Goal: Task Accomplishment & Management: Use online tool/utility

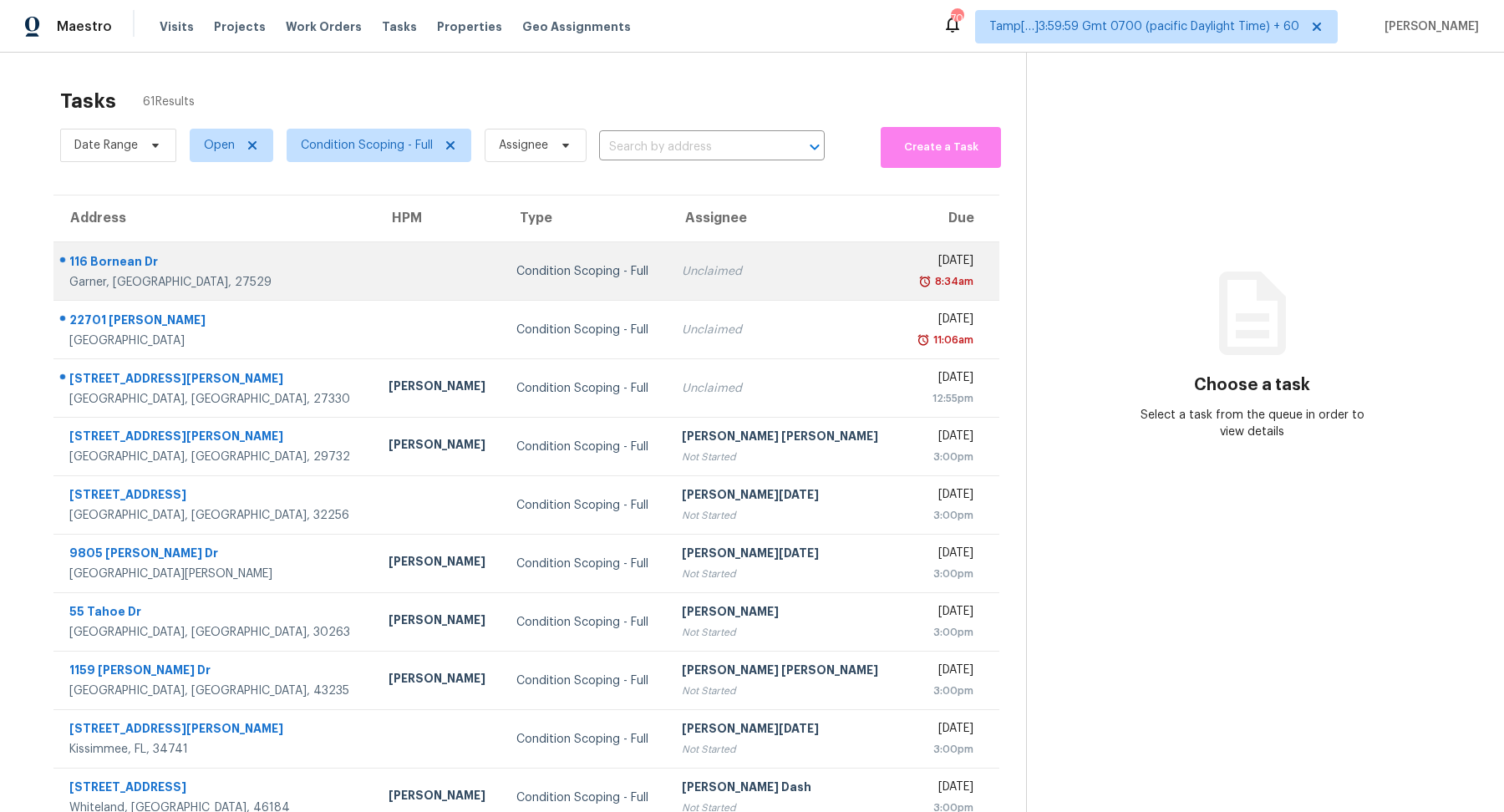
click at [627, 265] on td "Condition Scoping - Full" at bounding box center [585, 271] width 164 height 59
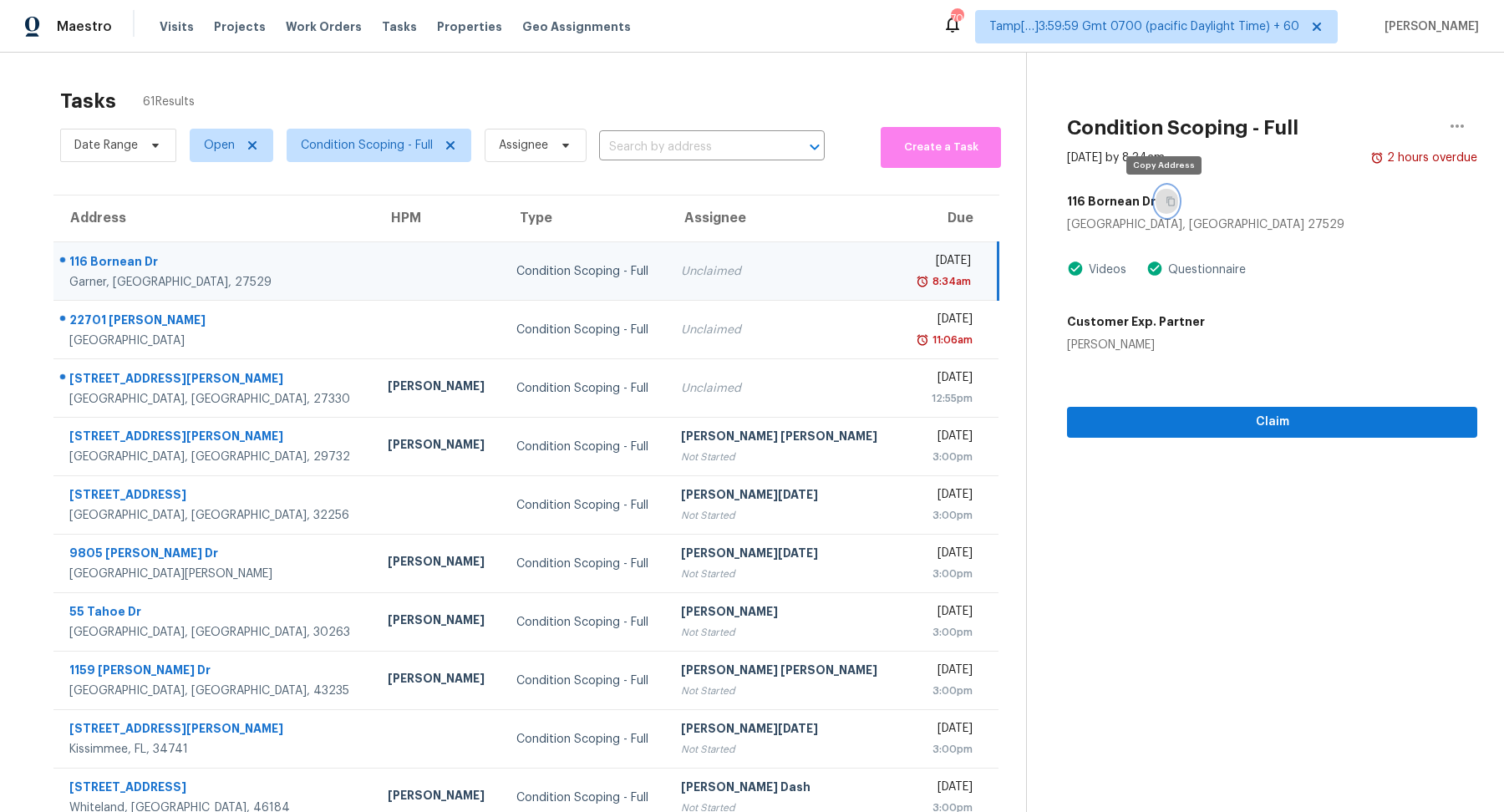
click at [1164, 211] on button "button" at bounding box center [1167, 201] width 23 height 30
click at [678, 146] on input "text" at bounding box center [688, 147] width 178 height 26
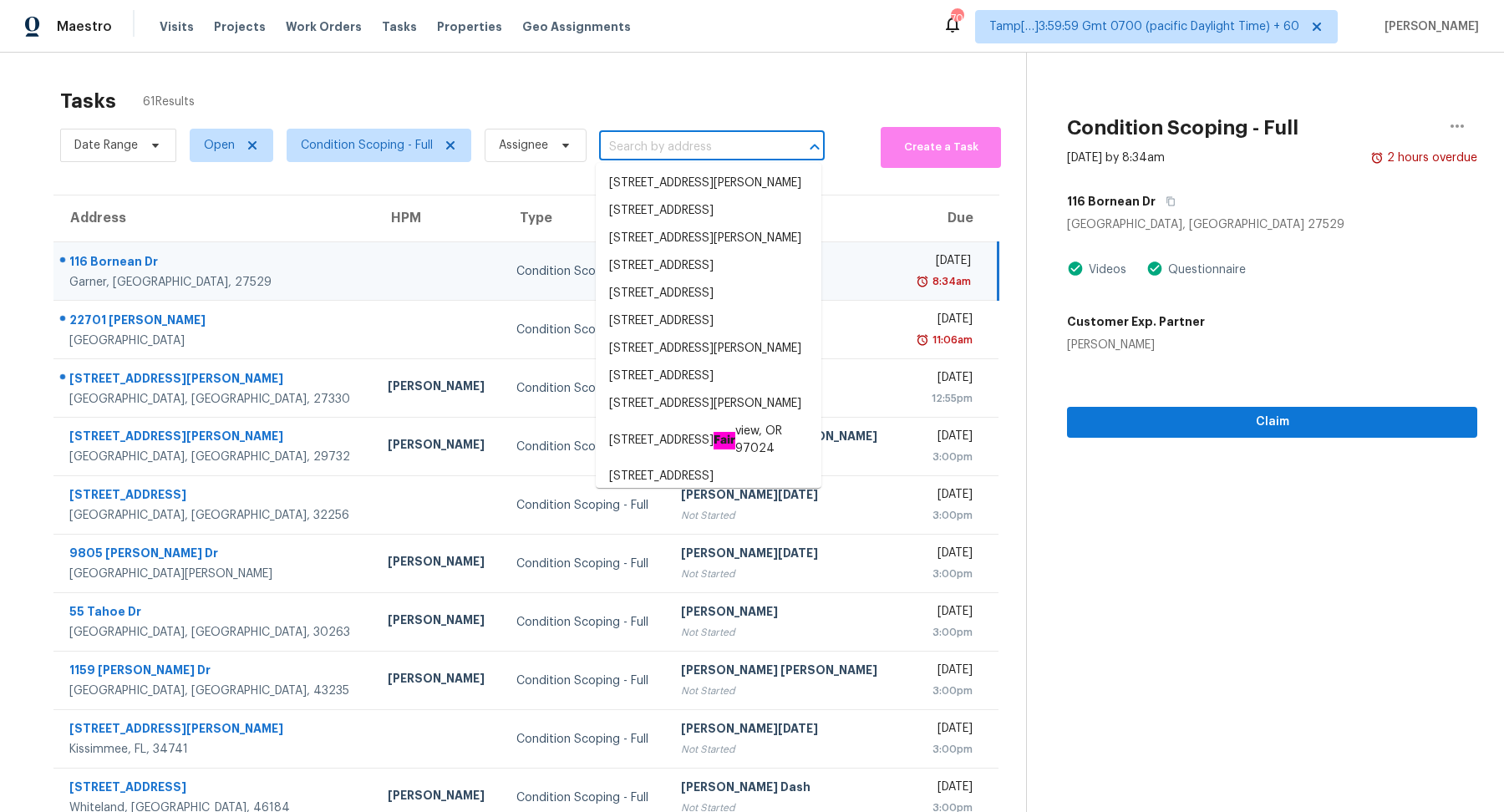
paste input "105 W Pinehurst Ct Newberg, OR, 97132"
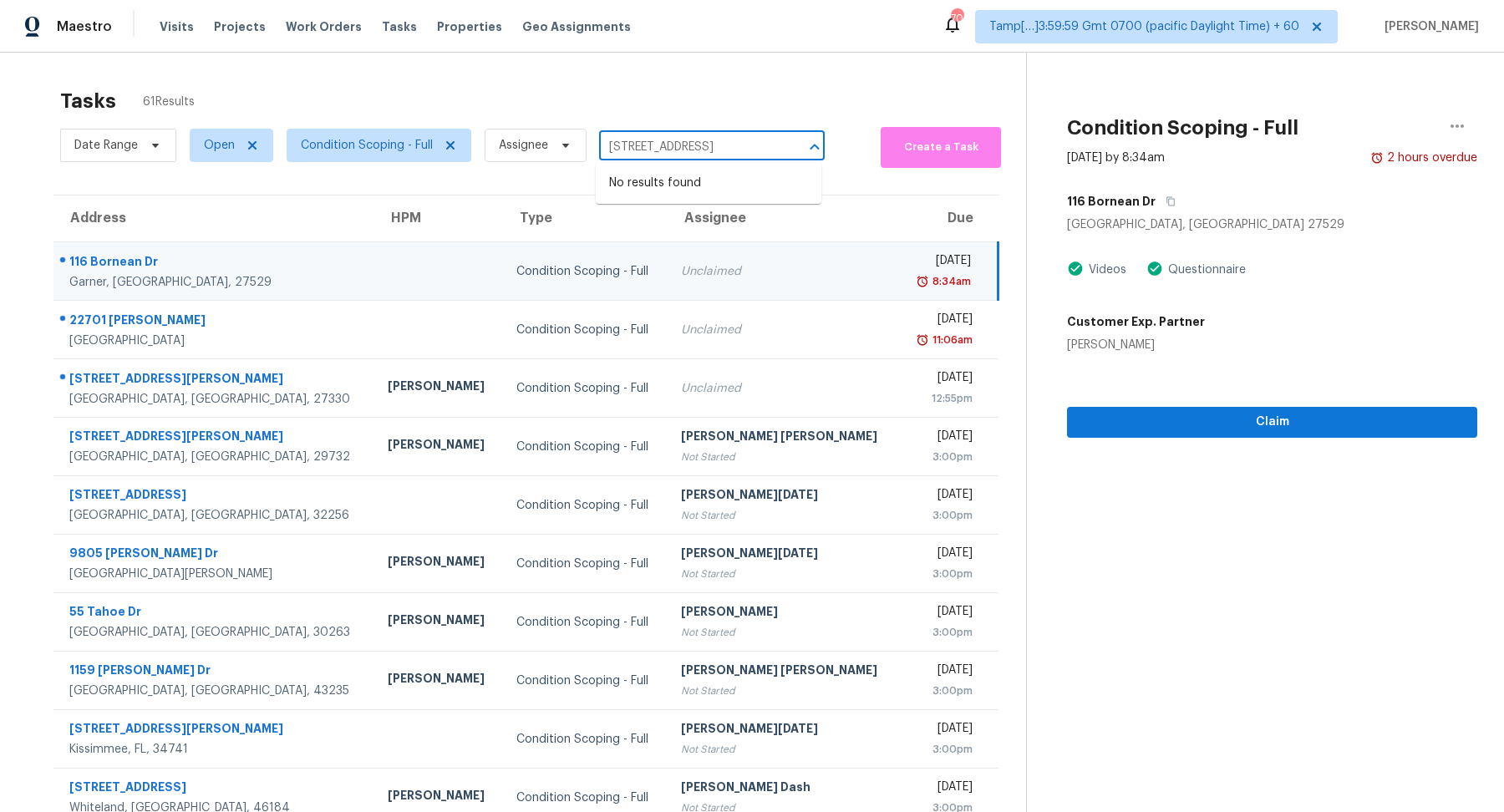
type input "105 W Pinehurst Ct Newberg, OR, 97132"
click at [364, 160] on span "Condition Scoping - Full" at bounding box center [379, 145] width 184 height 34
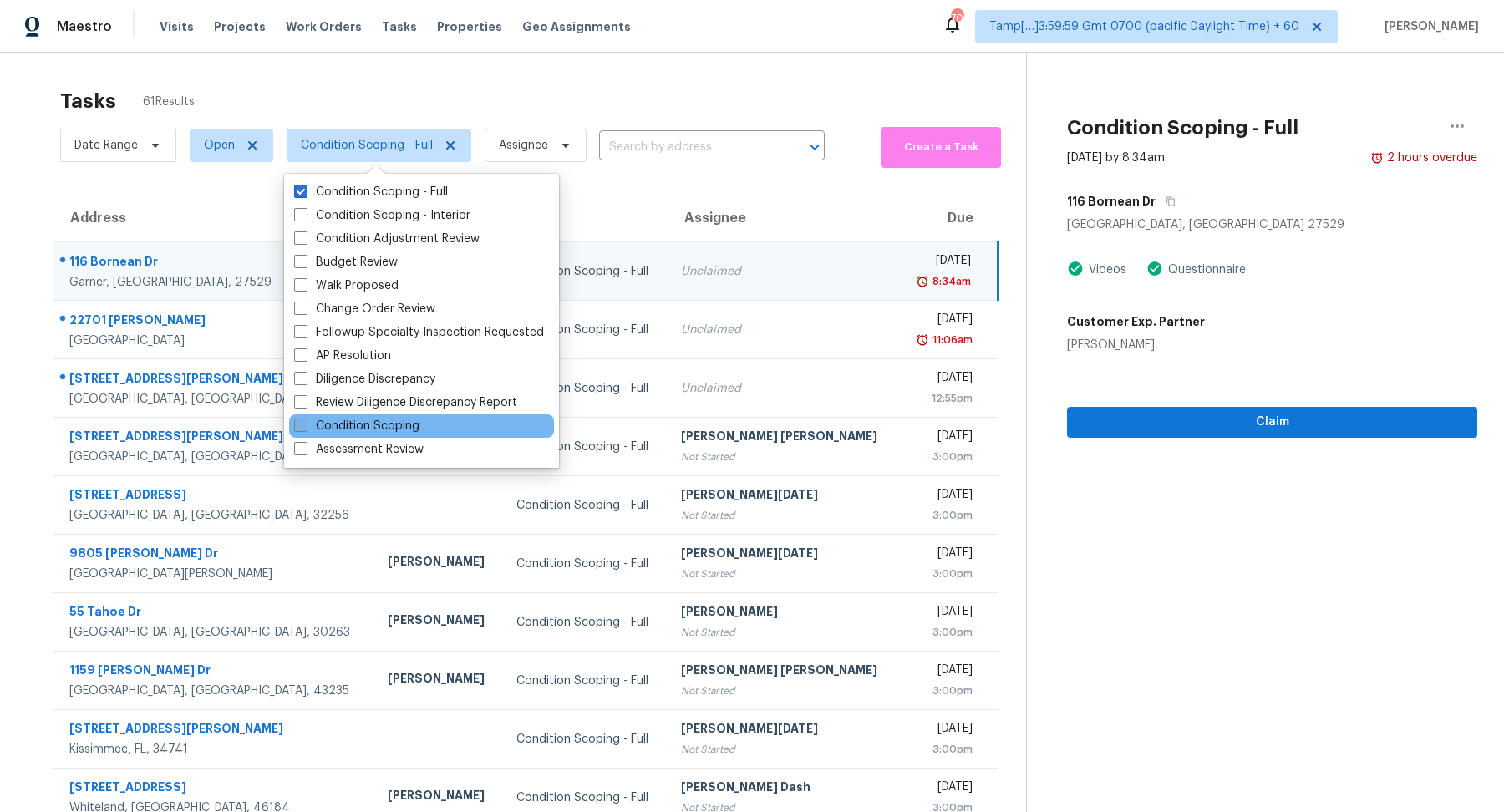
click at [377, 426] on label "Condition Scoping" at bounding box center [357, 425] width 126 height 17
click at [305, 426] on input "Condition Scoping" at bounding box center [299, 422] width 11 height 11
checkbox input "true"
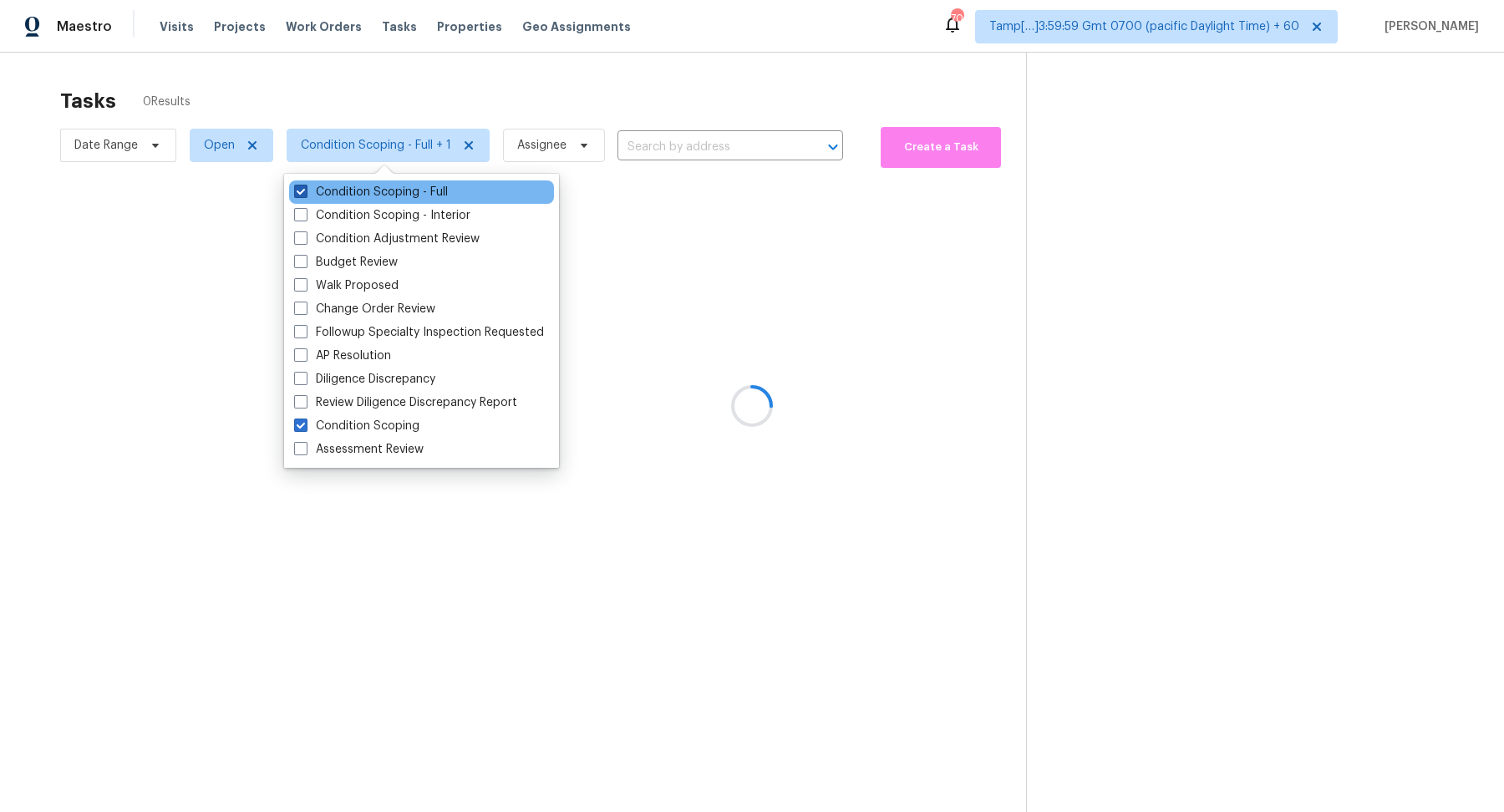
click at [427, 186] on label "Condition Scoping - Full" at bounding box center [371, 191] width 153 height 17
click at [305, 186] on input "Condition Scoping - Full" at bounding box center [299, 188] width 11 height 11
checkbox input "false"
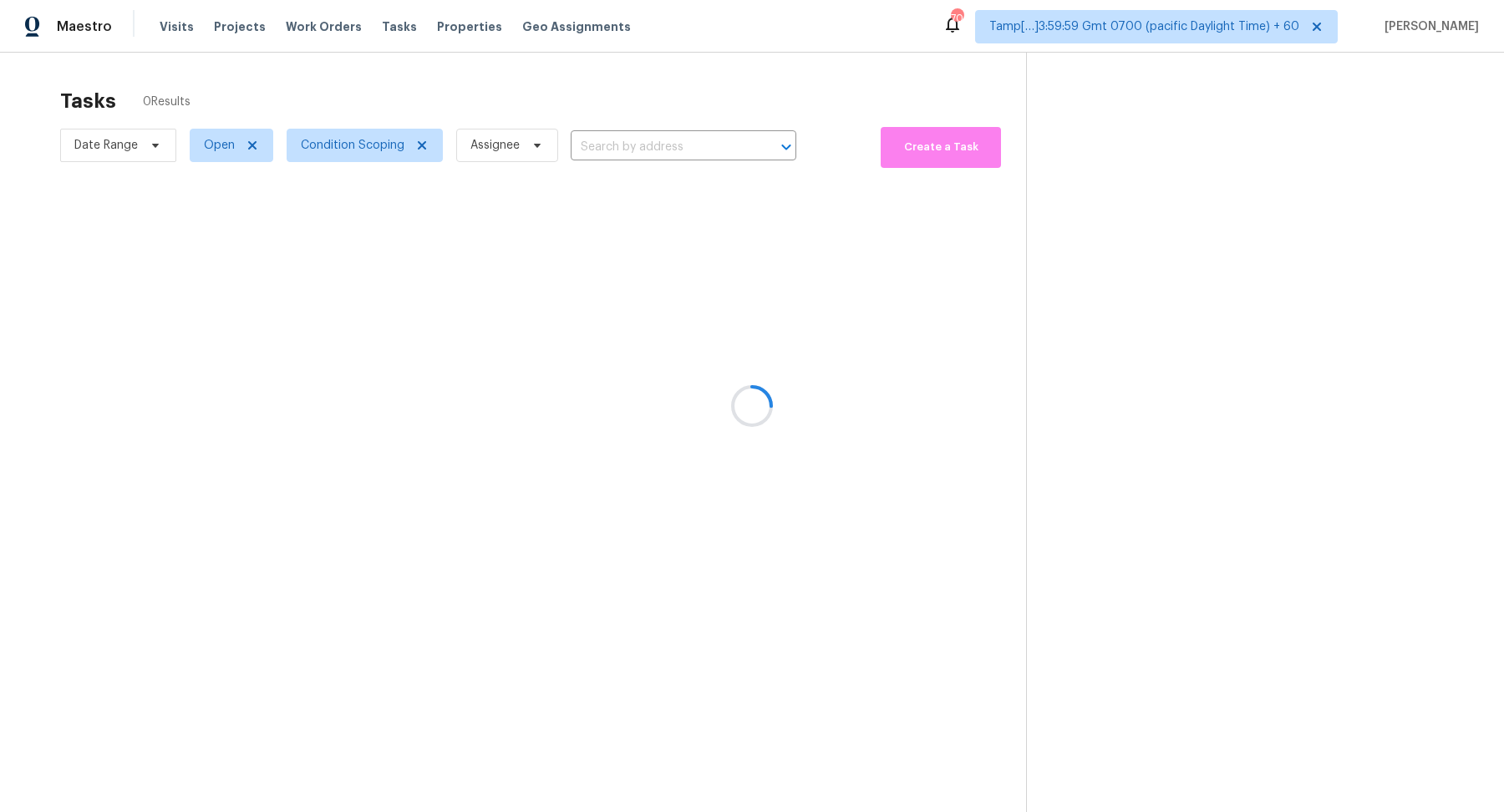
click at [569, 86] on div at bounding box center [752, 406] width 1504 height 812
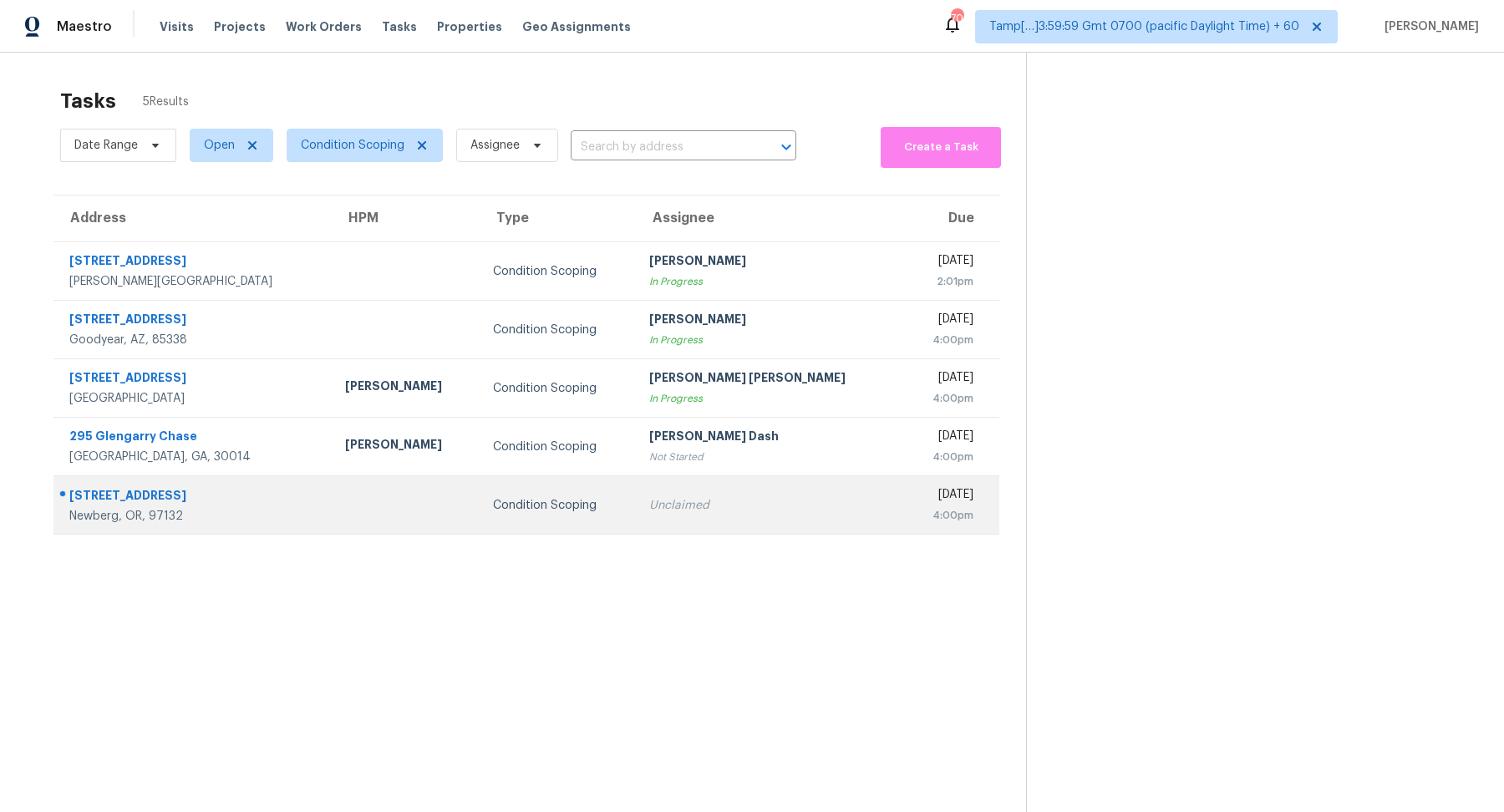
click at [654, 497] on div "Unclaimed" at bounding box center [768, 505] width 240 height 17
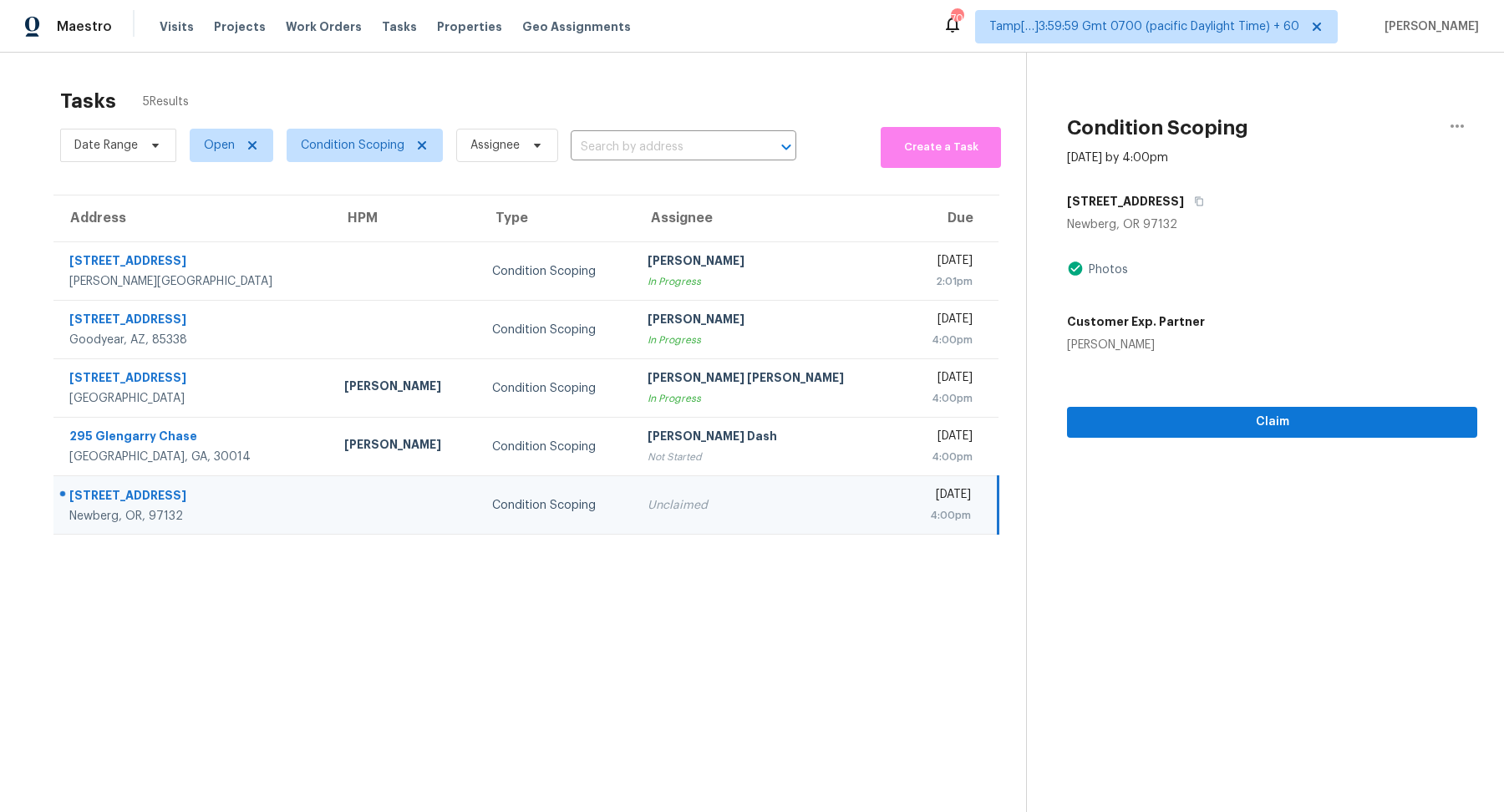
click at [1202, 445] on section "Condition Scoping Sep 22nd 2025 by 4:00pm 105 W Pinehurst Ct Newberg, OR 97132 …" at bounding box center [1252, 458] width 451 height 812
click at [1214, 432] on button "Claim" at bounding box center [1273, 421] width 411 height 31
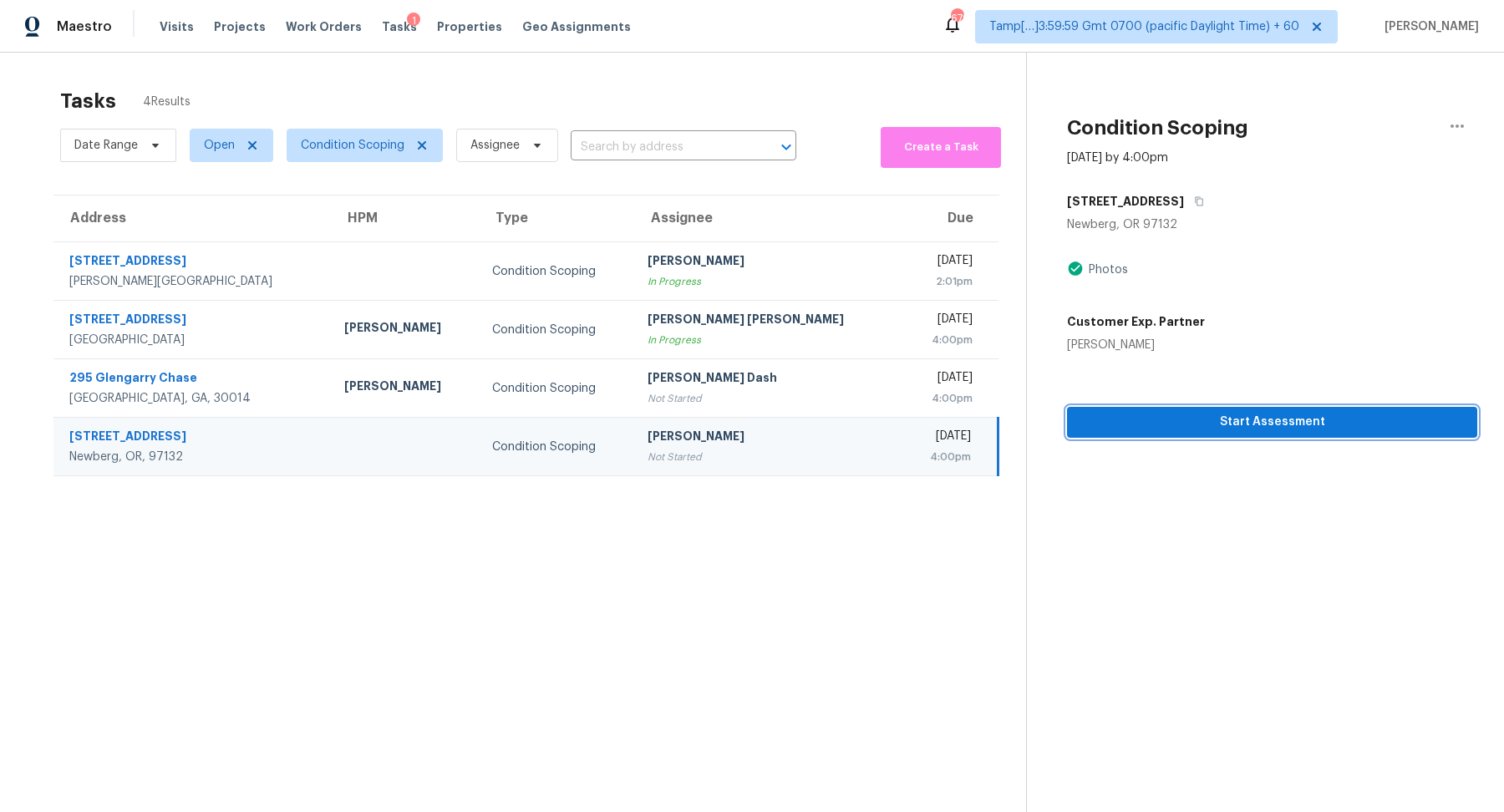
click at [1280, 414] on span "Start Assessment" at bounding box center [1272, 421] width 384 height 21
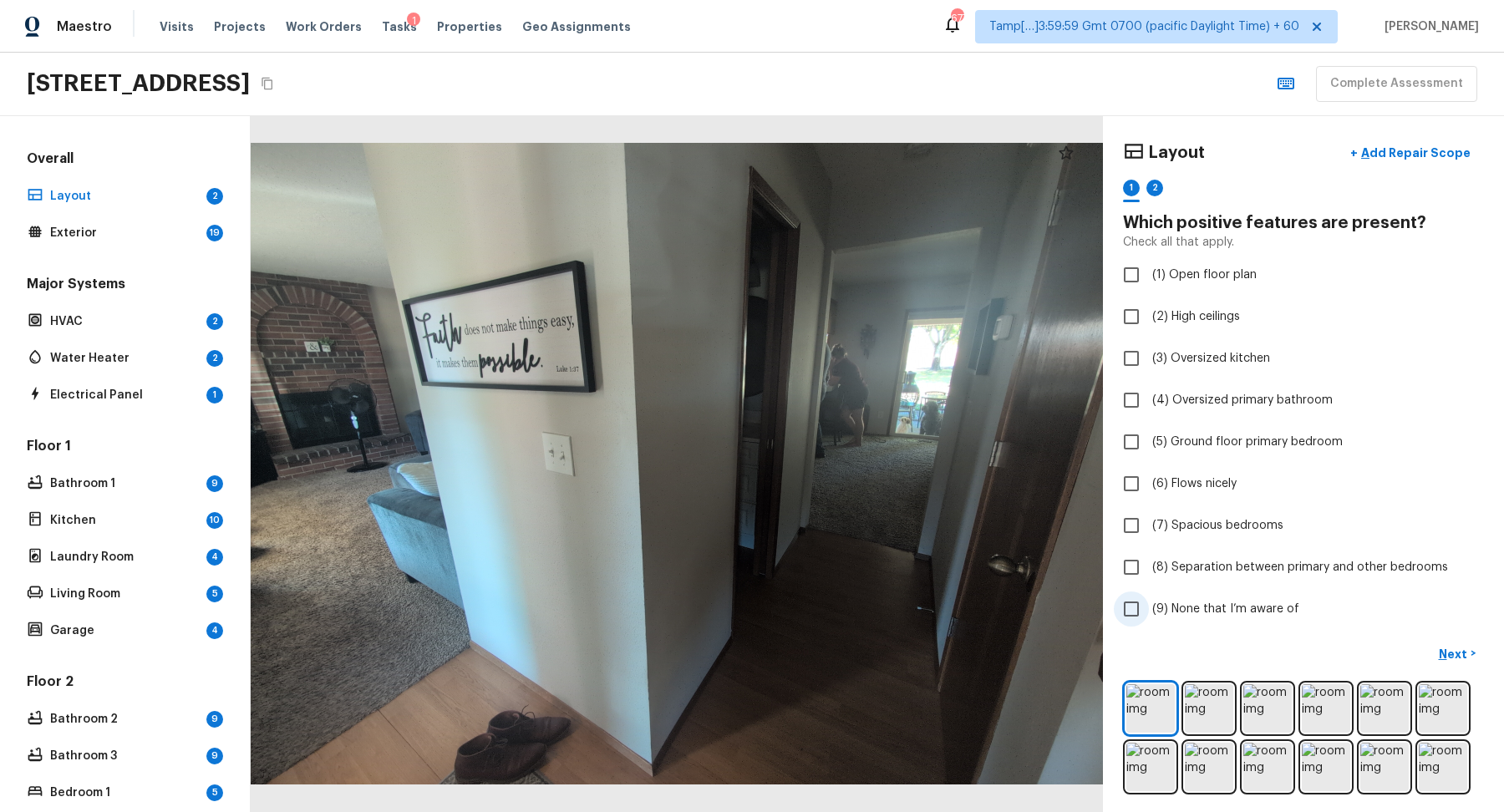
click at [1224, 601] on span "(9) None that I’m aware of" at bounding box center [1226, 609] width 148 height 17
click at [1149, 598] on input "(9) None that I’m aware of" at bounding box center [1131, 609] width 35 height 35
checkbox input "true"
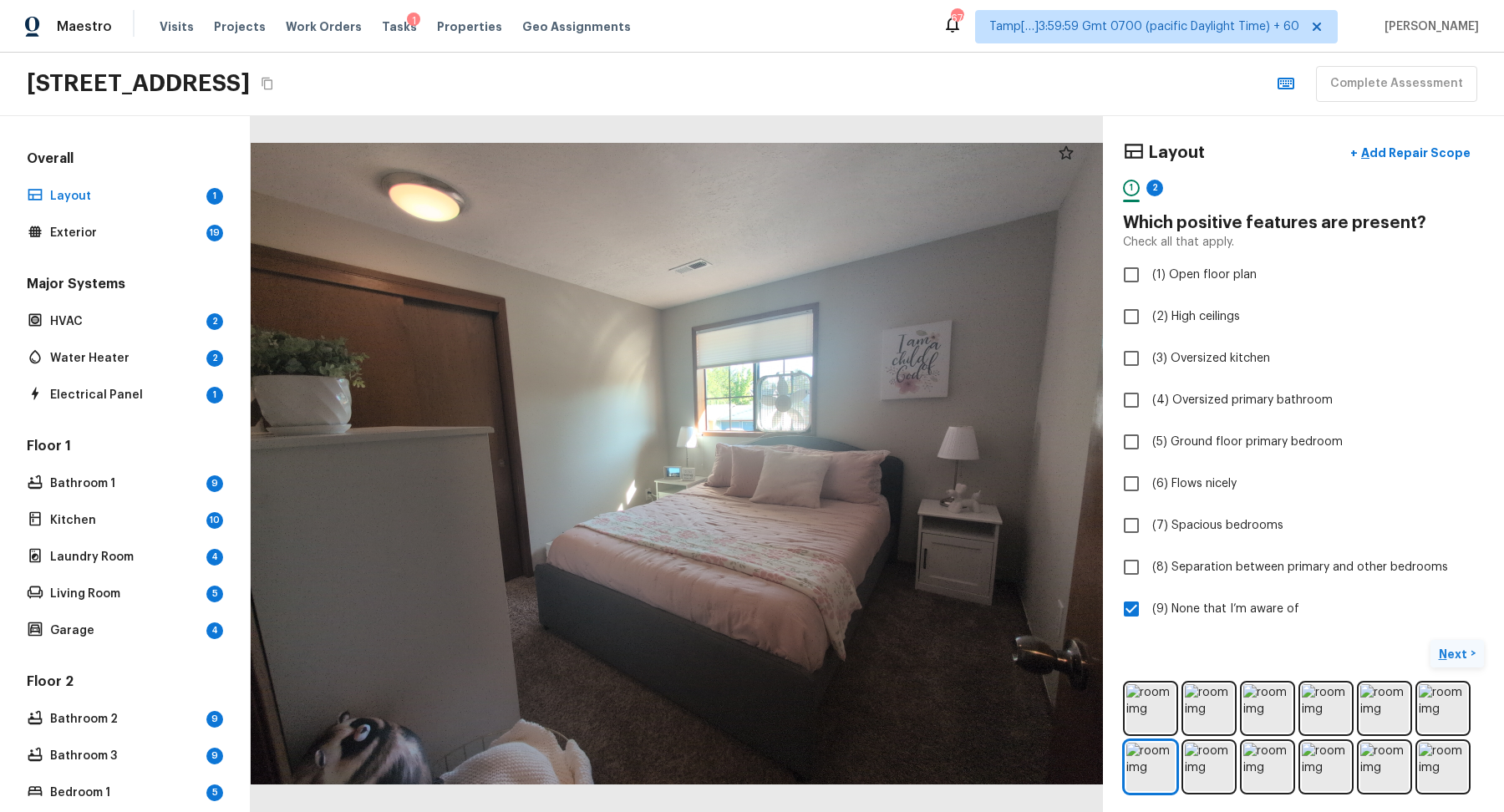
click at [1449, 649] on p "Next" at bounding box center [1455, 654] width 32 height 17
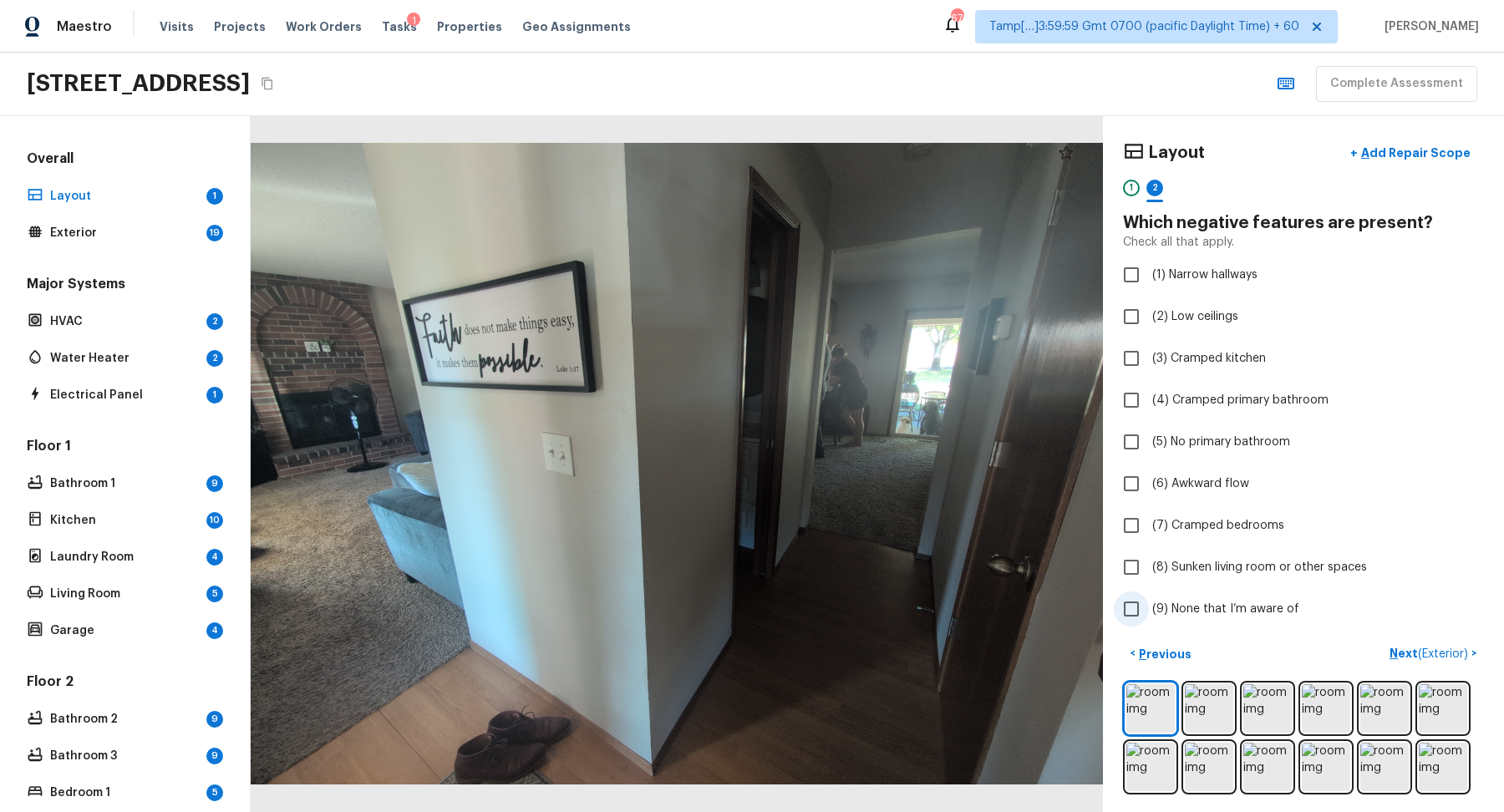
click at [1268, 622] on label "(9) None that I’m aware of" at bounding box center [1293, 609] width 357 height 35
click at [1149, 622] on input "(9) None that I’m aware of" at bounding box center [1131, 609] width 35 height 35
checkbox input "true"
click at [1436, 649] on span "( Exterior )" at bounding box center [1443, 655] width 50 height 12
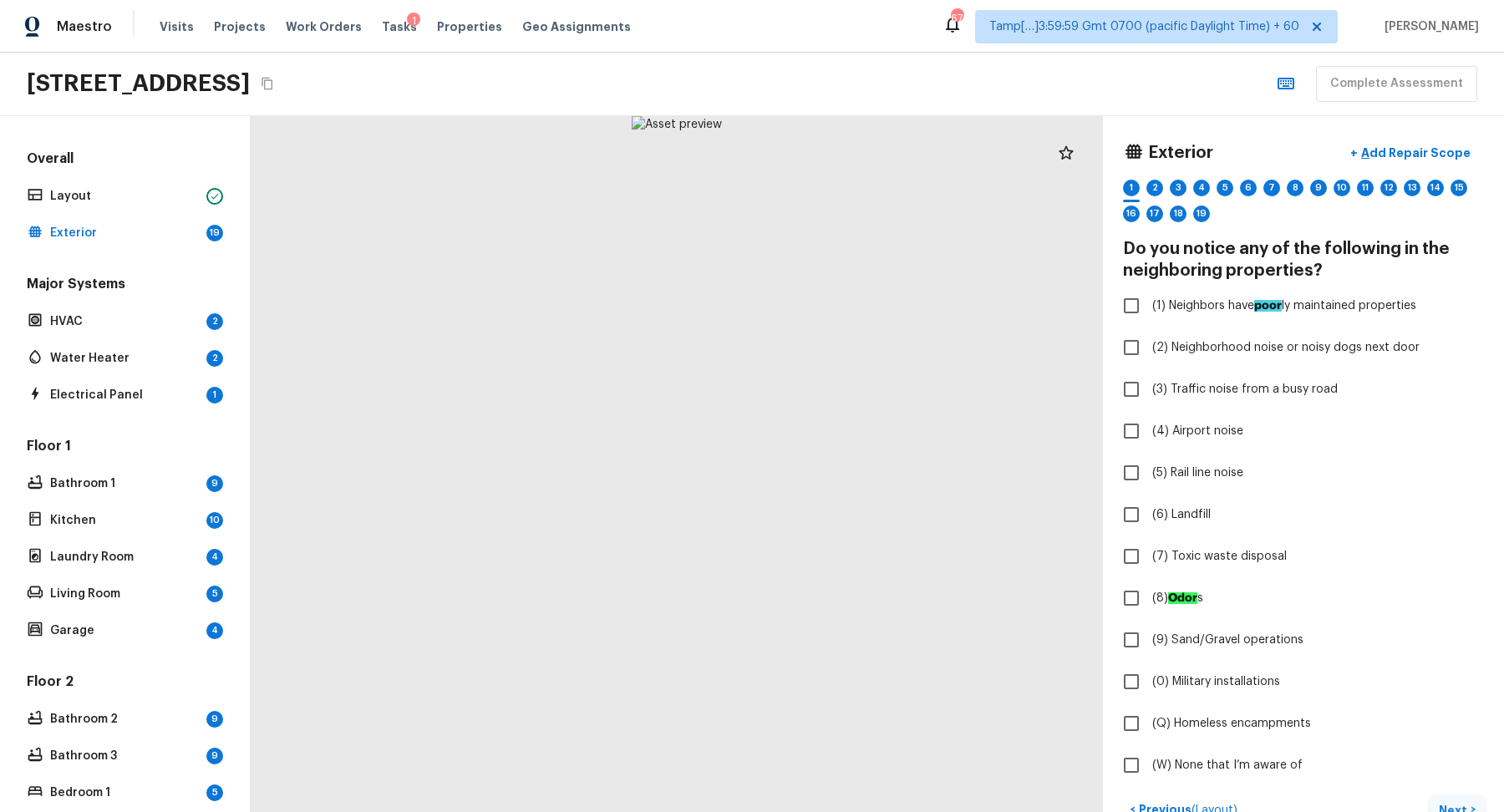
scroll to position [334, 0]
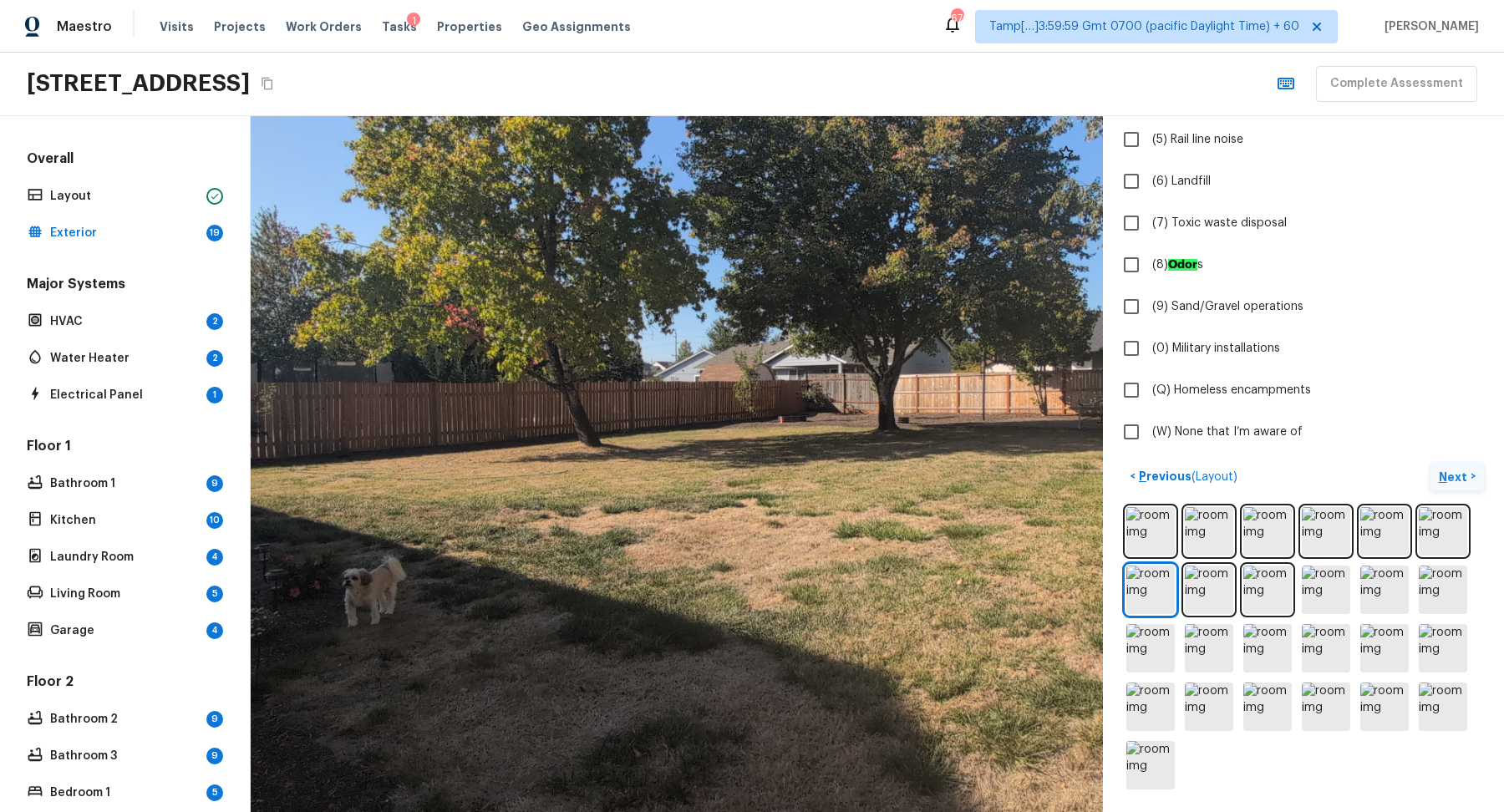
drag, startPoint x: 539, startPoint y: 554, endPoint x: 853, endPoint y: 551, distance: 314.0
click at [853, 554] on div at bounding box center [805, 388] width 1567 height 1279
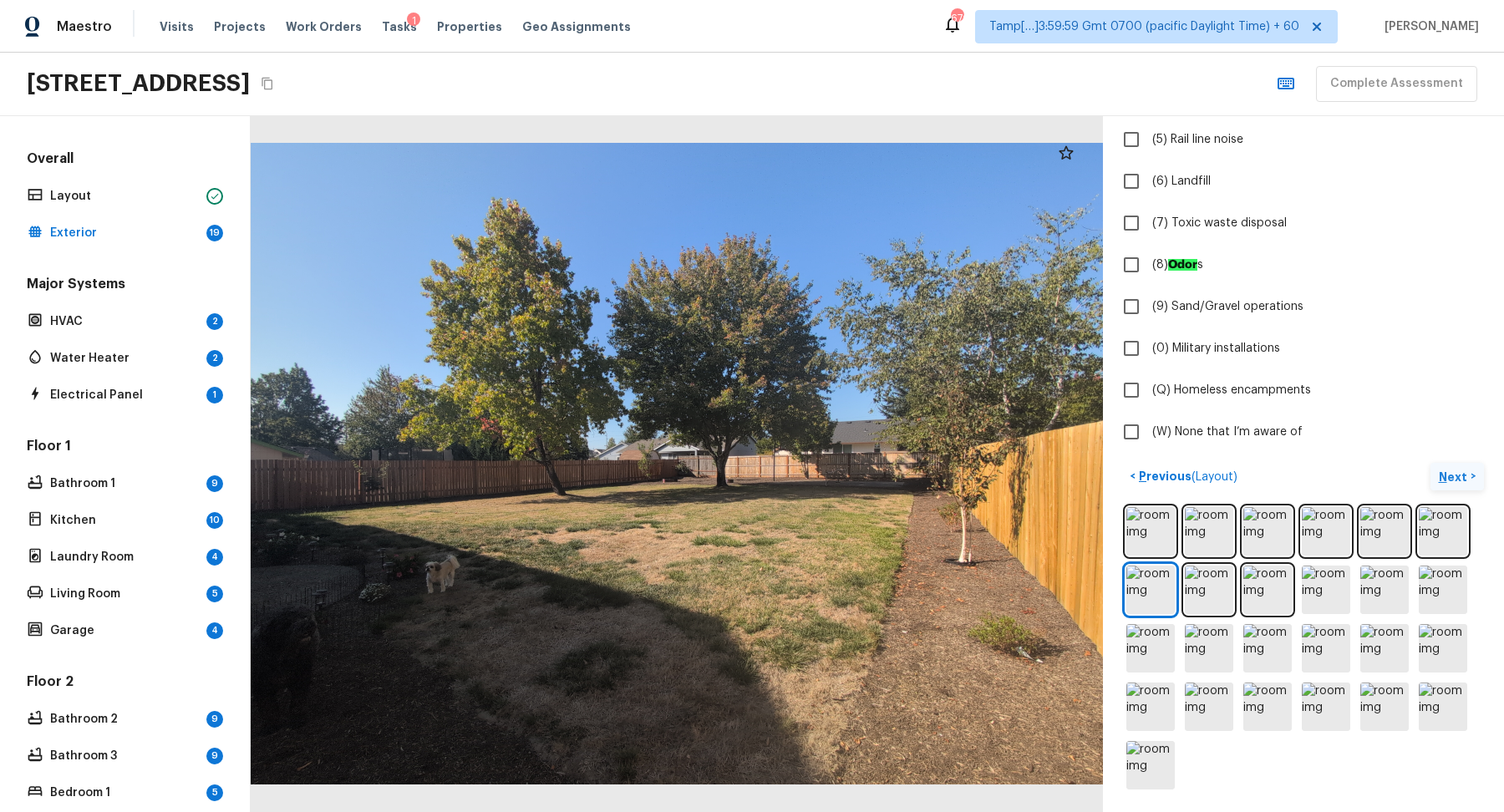
scroll to position [0, 0]
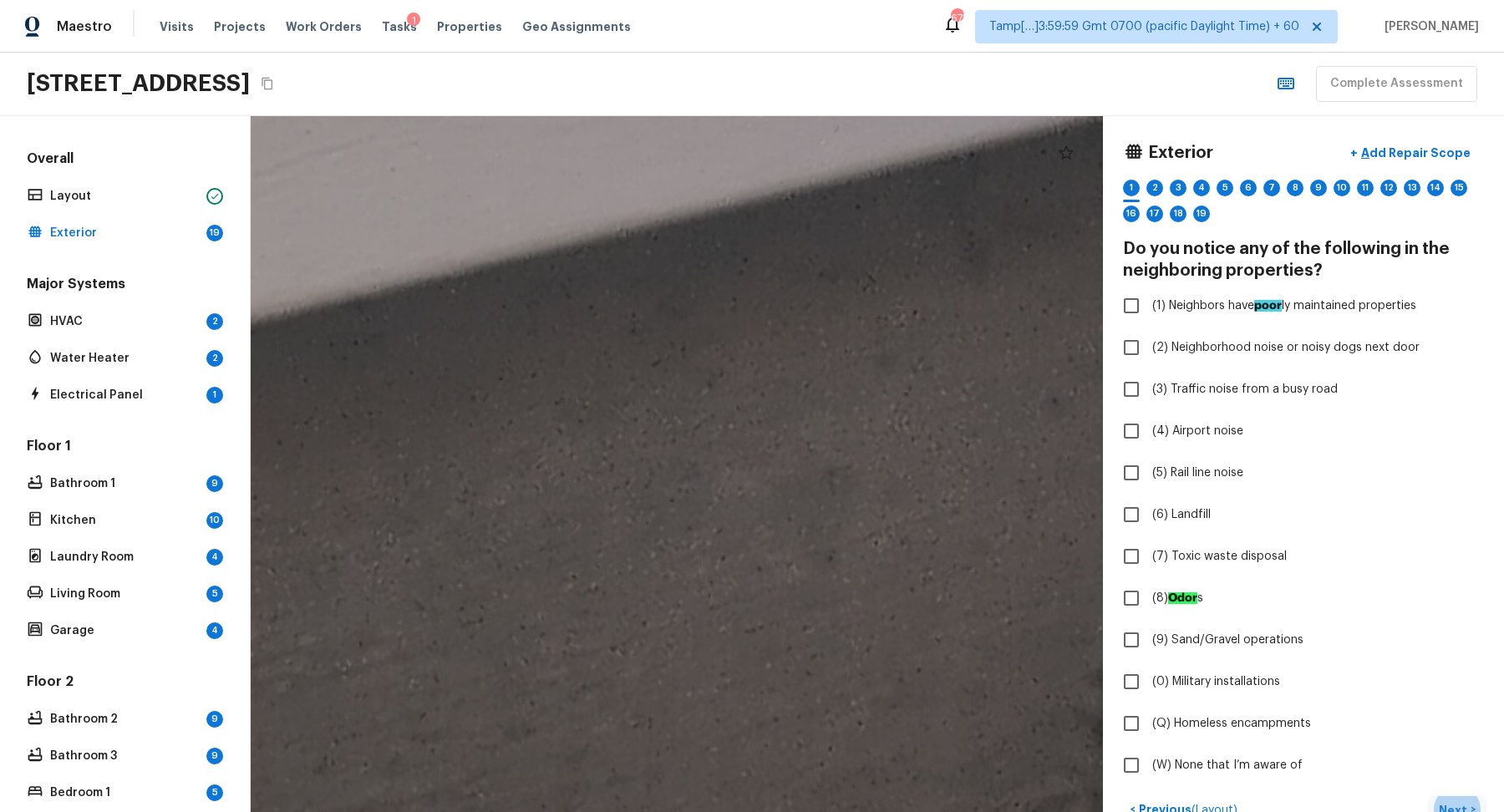
drag, startPoint x: 752, startPoint y: 329, endPoint x: 1064, endPoint y: 329, distance: 312.0
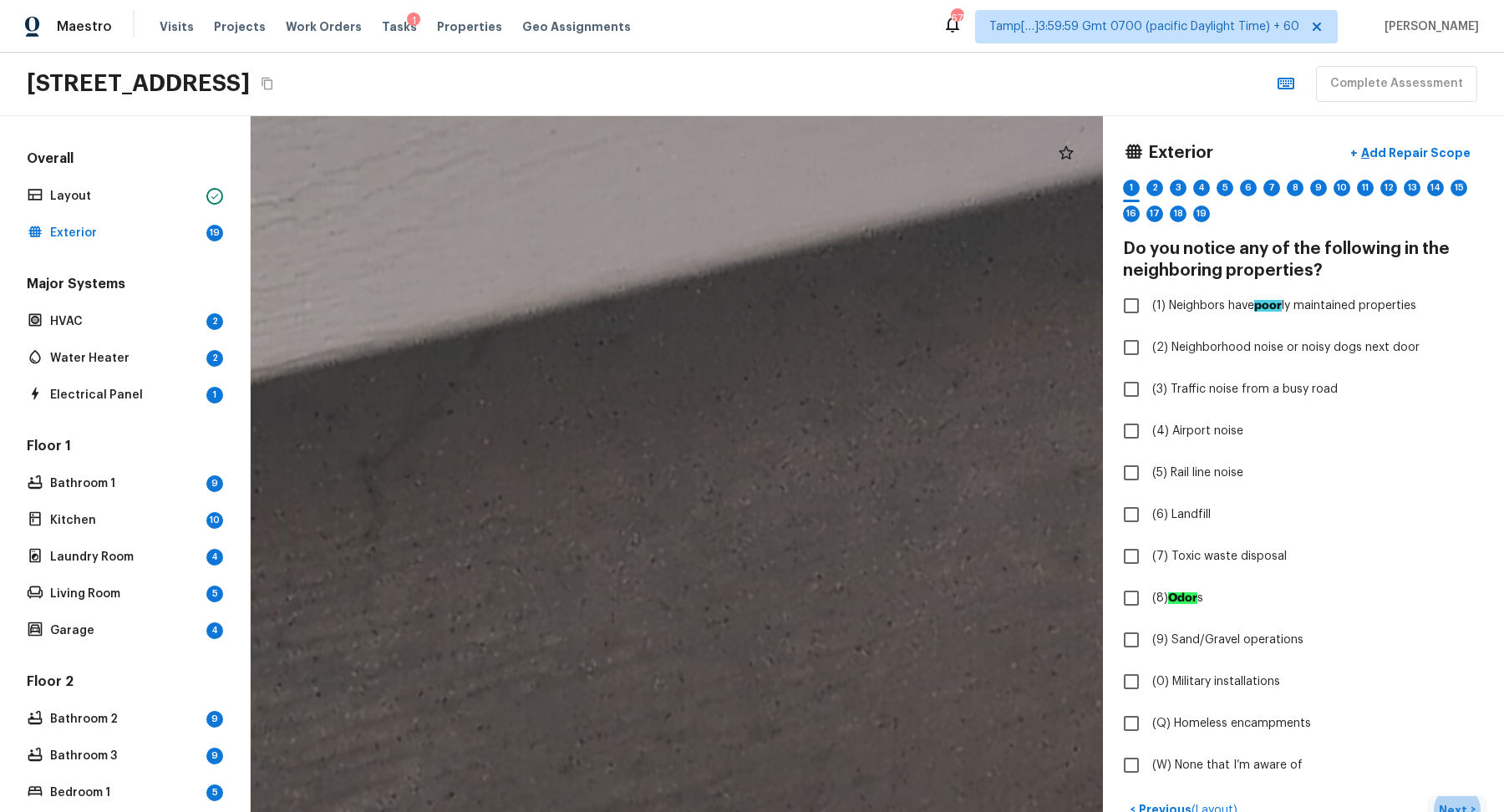
drag, startPoint x: 762, startPoint y: 414, endPoint x: 972, endPoint y: 412, distance: 210.0
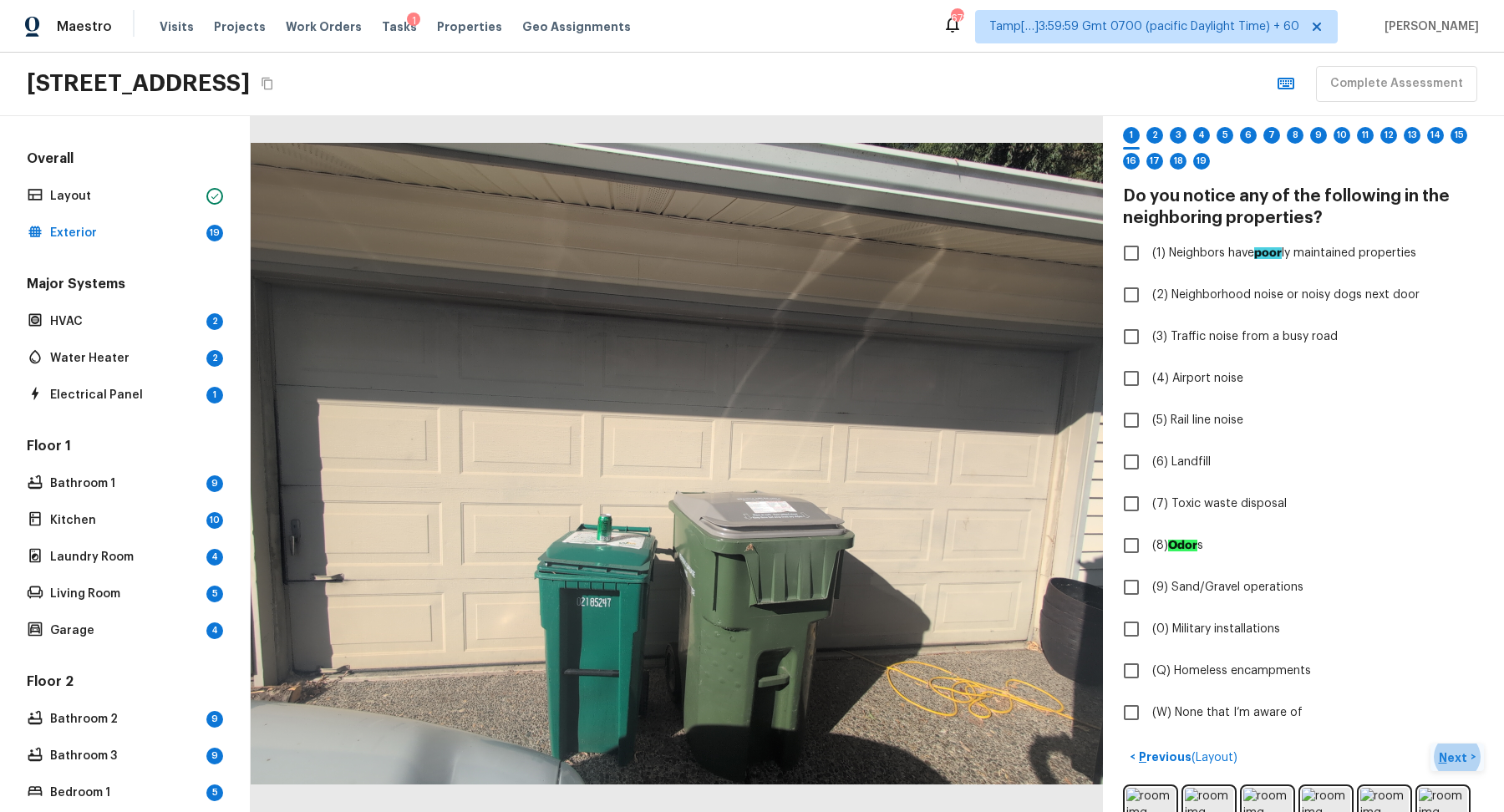
scroll to position [180, 0]
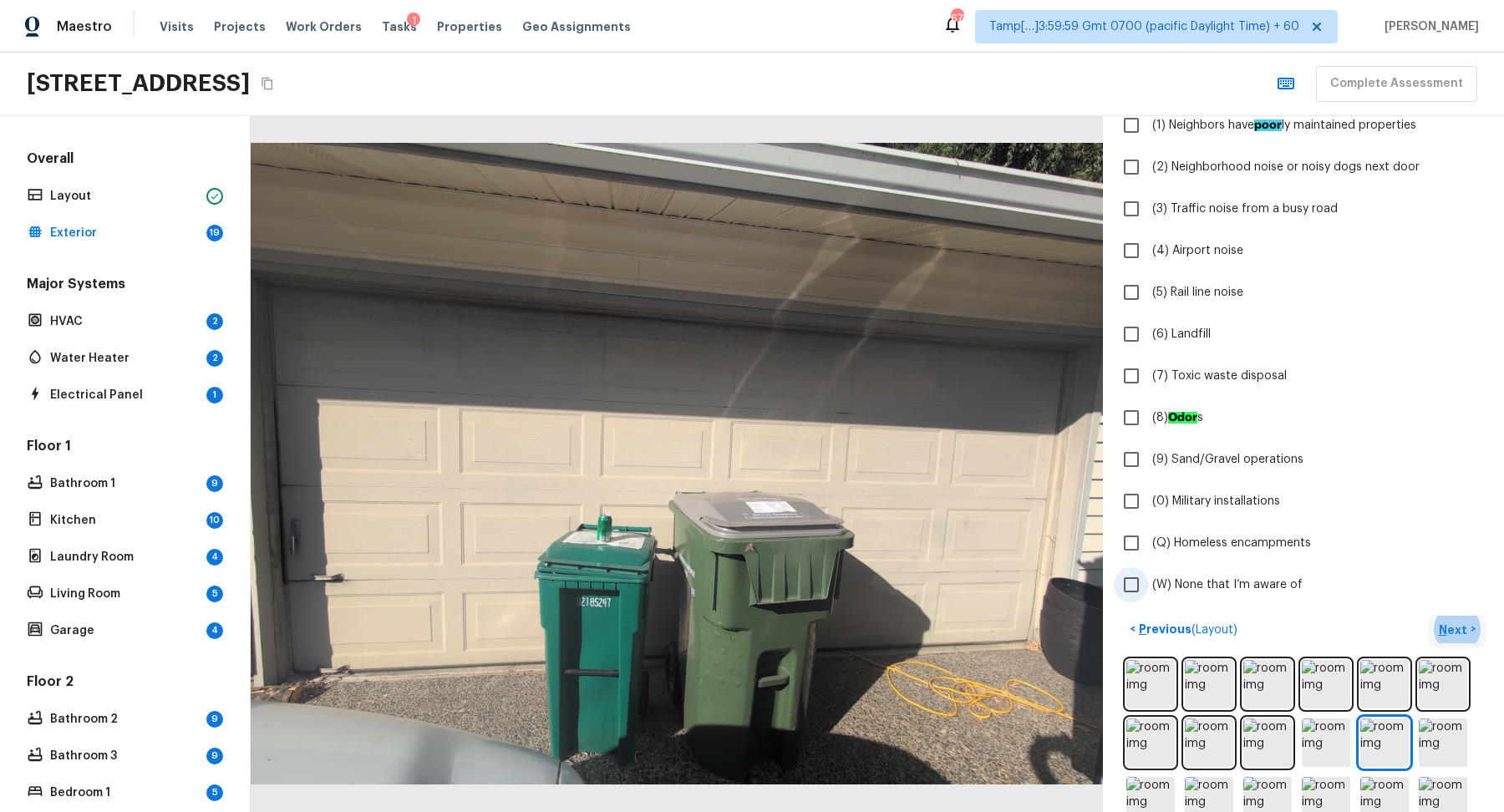
click at [1202, 578] on span "(W) None that I’m aware of" at bounding box center [1227, 584] width 150 height 17
click at [1149, 578] on input "(W) None that I’m aware of" at bounding box center [1131, 584] width 35 height 35
checkbox input "true"
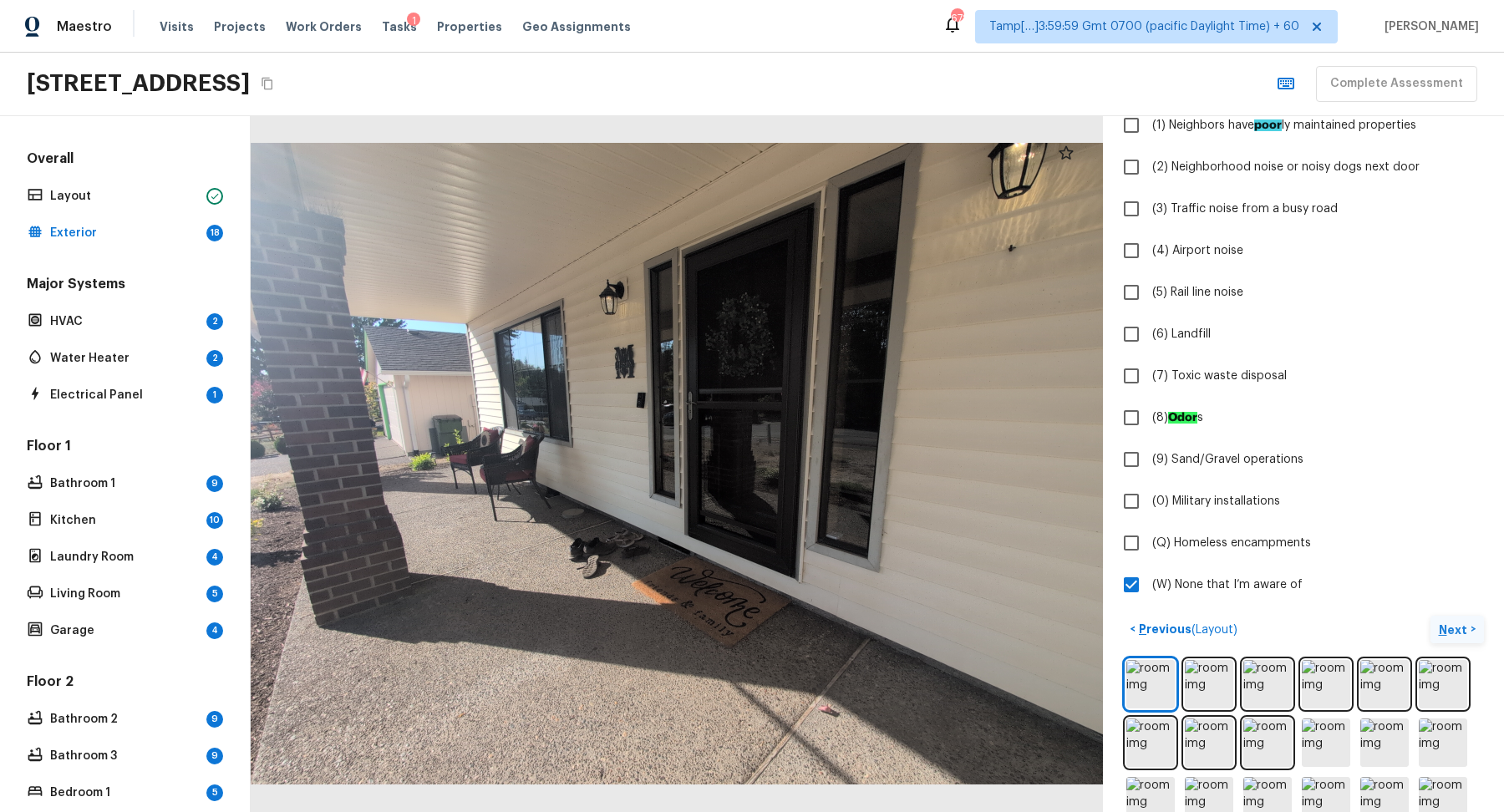
click at [1450, 617] on button "Next >" at bounding box center [1457, 630] width 54 height 28
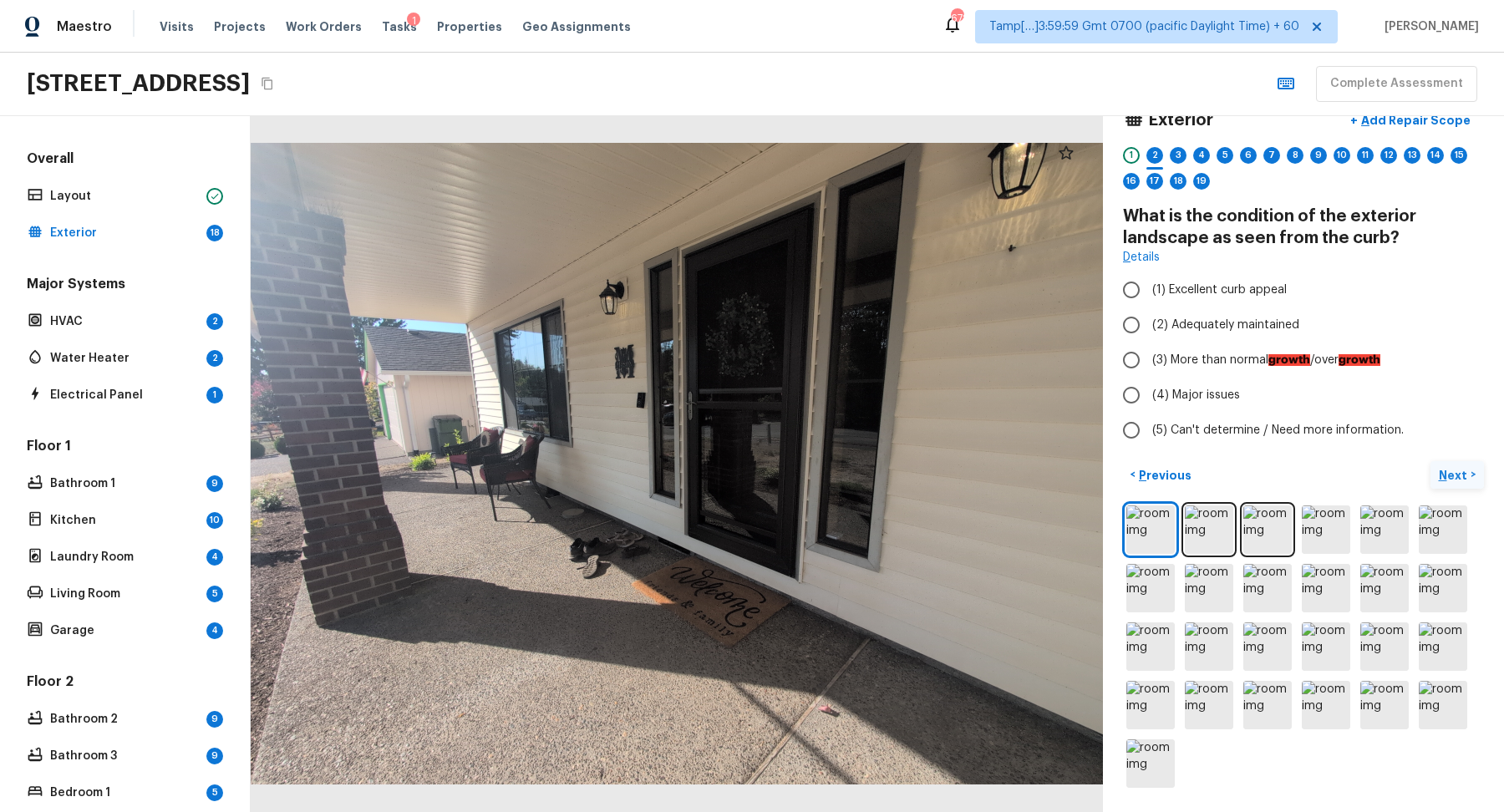
scroll to position [31, 0]
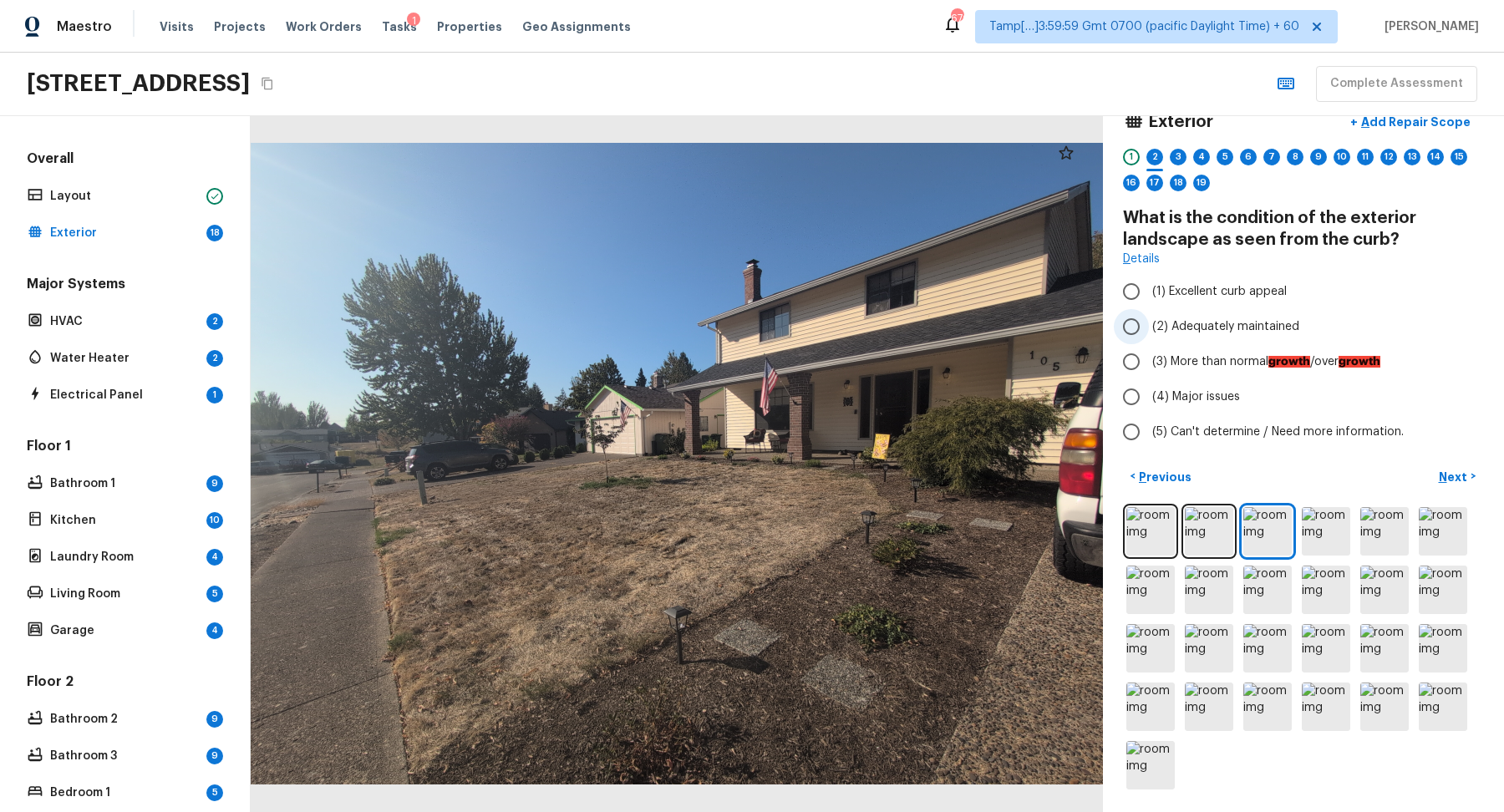
click at [1271, 327] on span "(2) Adequately maintained" at bounding box center [1226, 326] width 148 height 17
click at [1149, 327] on input "(2) Adequately maintained" at bounding box center [1131, 326] width 35 height 35
radio input "true"
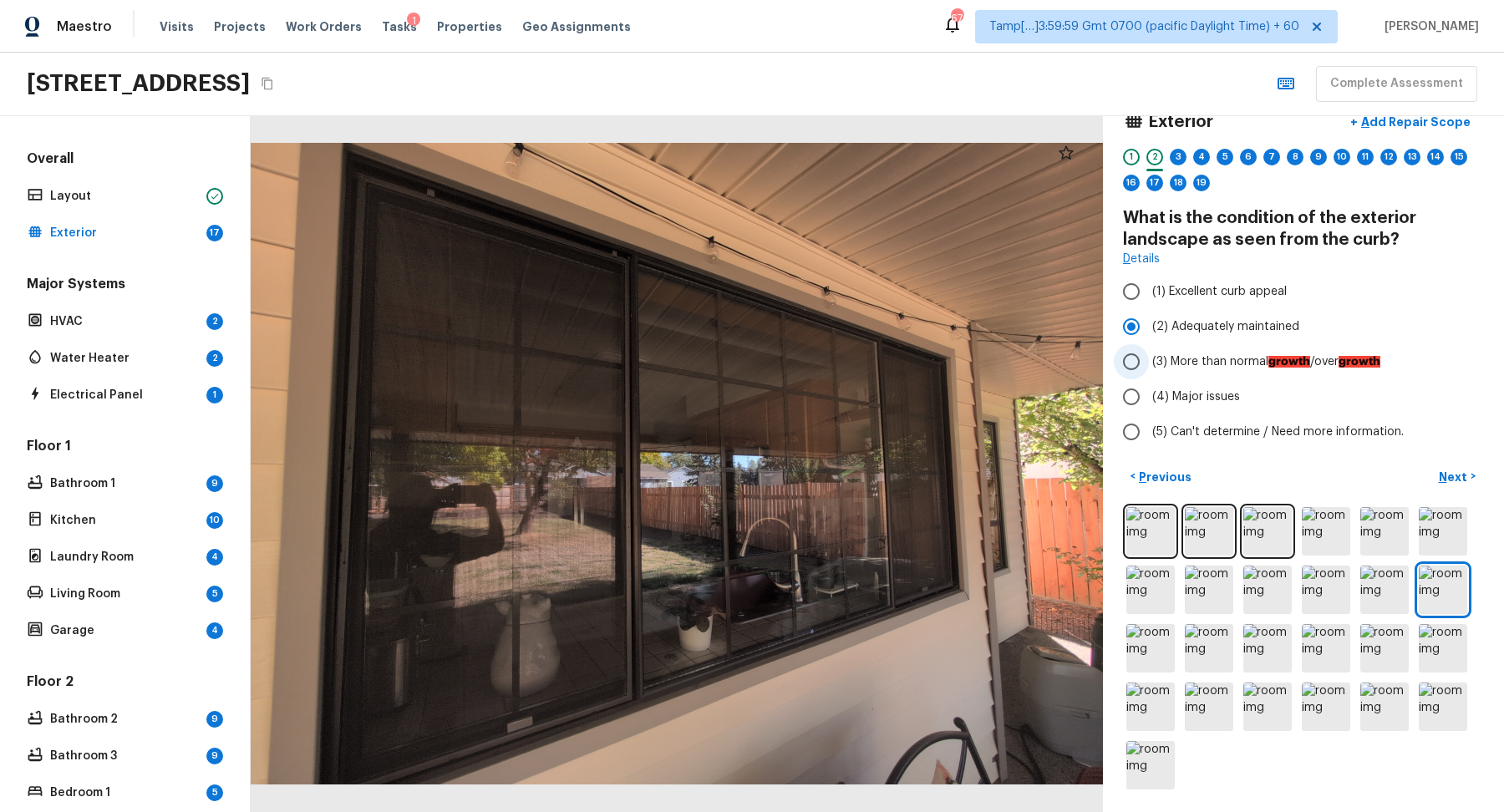
click at [1191, 361] on span "(3) More than normal growth /over growth" at bounding box center [1266, 362] width 228 height 17
click at [1149, 361] on input "(3) More than normal growth /over growth" at bounding box center [1131, 361] width 35 height 35
radio input "true"
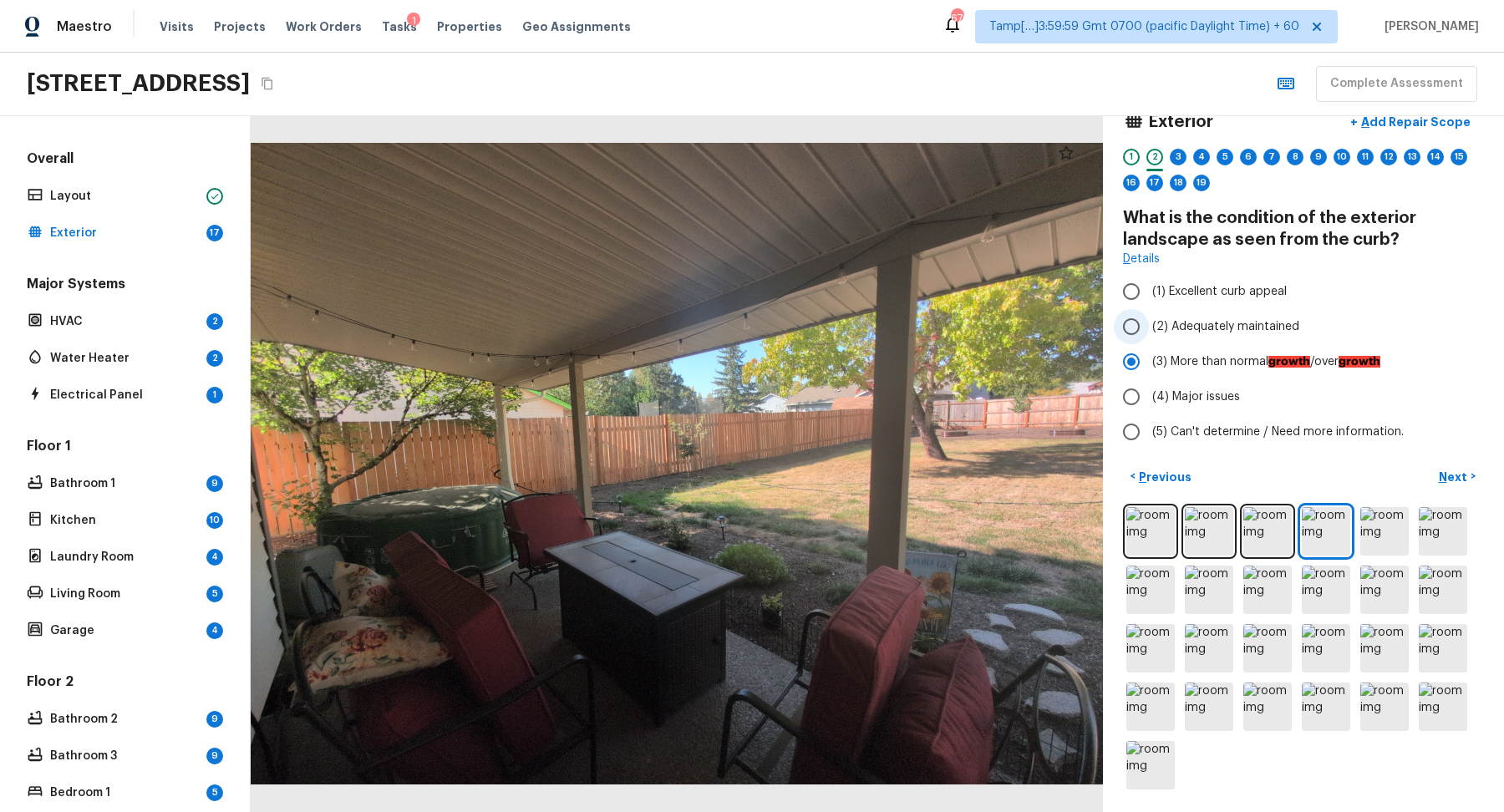
scroll to position [0, 0]
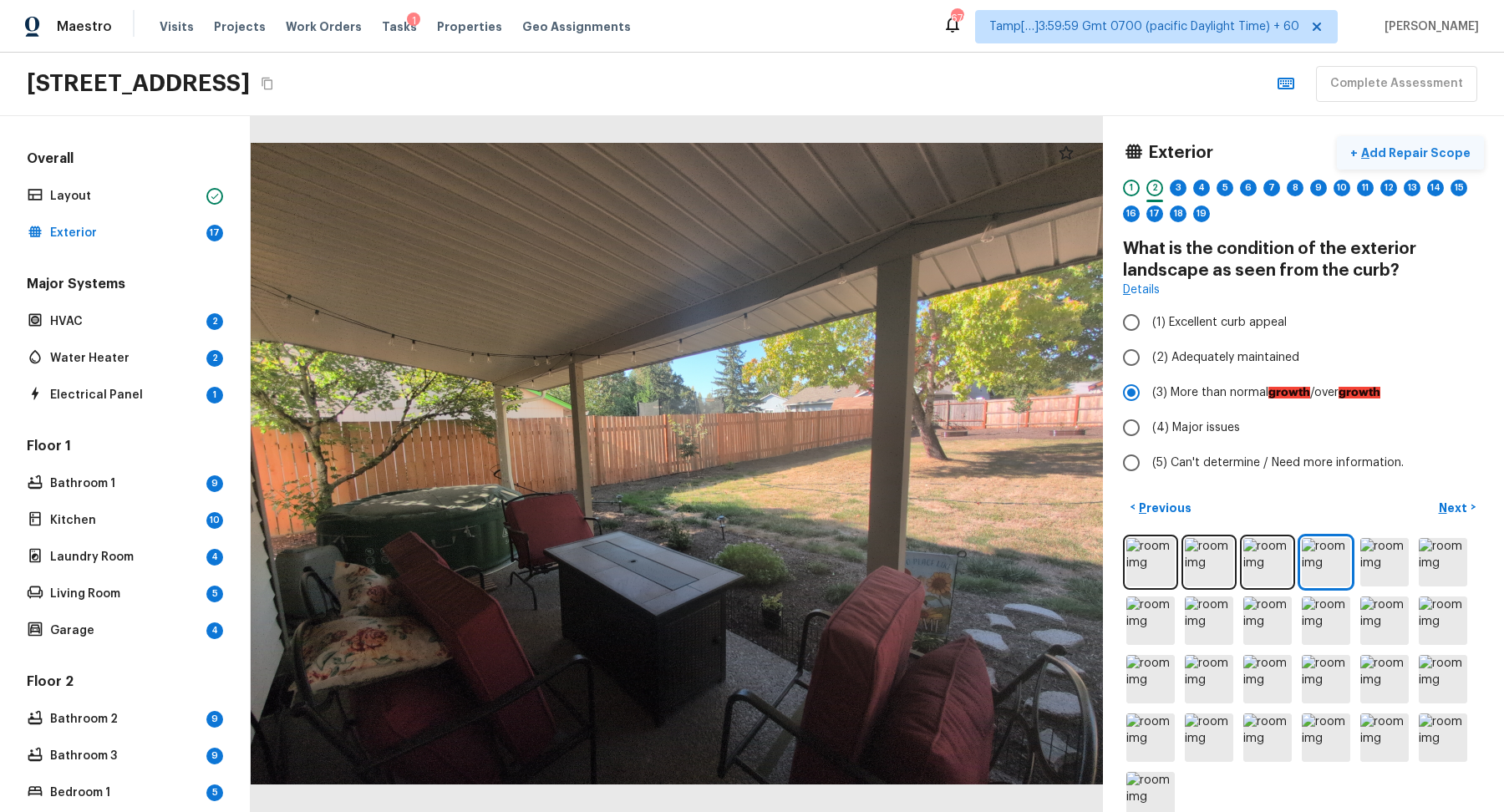
click at [1422, 151] on p "Add Repair Scope" at bounding box center [1413, 152] width 113 height 17
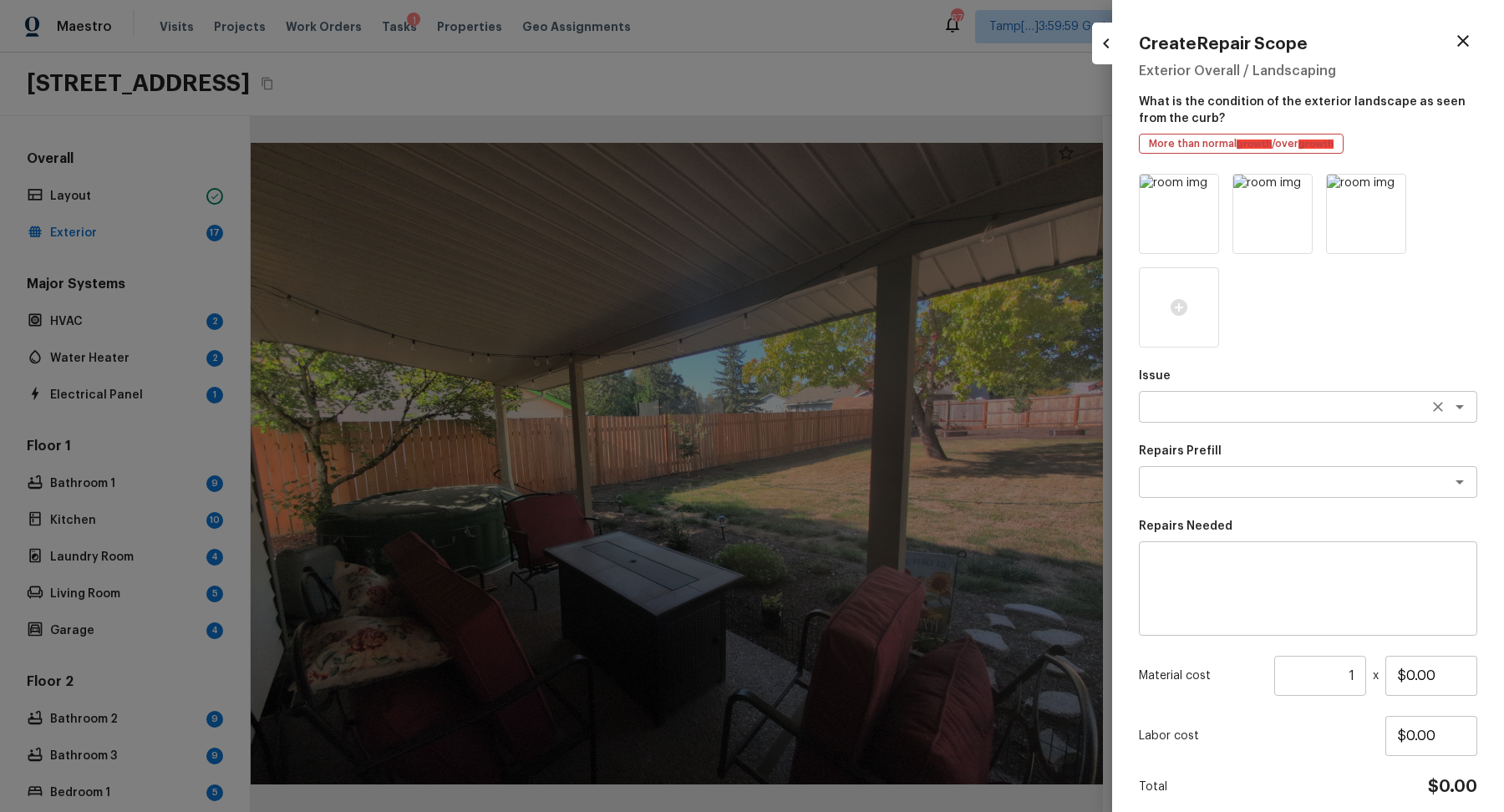
click at [1202, 398] on div "x ​" at bounding box center [1309, 406] width 339 height 32
click at [1297, 448] on li "Landscape Package" at bounding box center [1309, 442] width 339 height 27
type textarea "Landscape Package"
click at [1228, 462] on div "Repairs Prefill x ​" at bounding box center [1309, 469] width 339 height 55
click at [1228, 480] on textarea at bounding box center [1285, 481] width 277 height 17
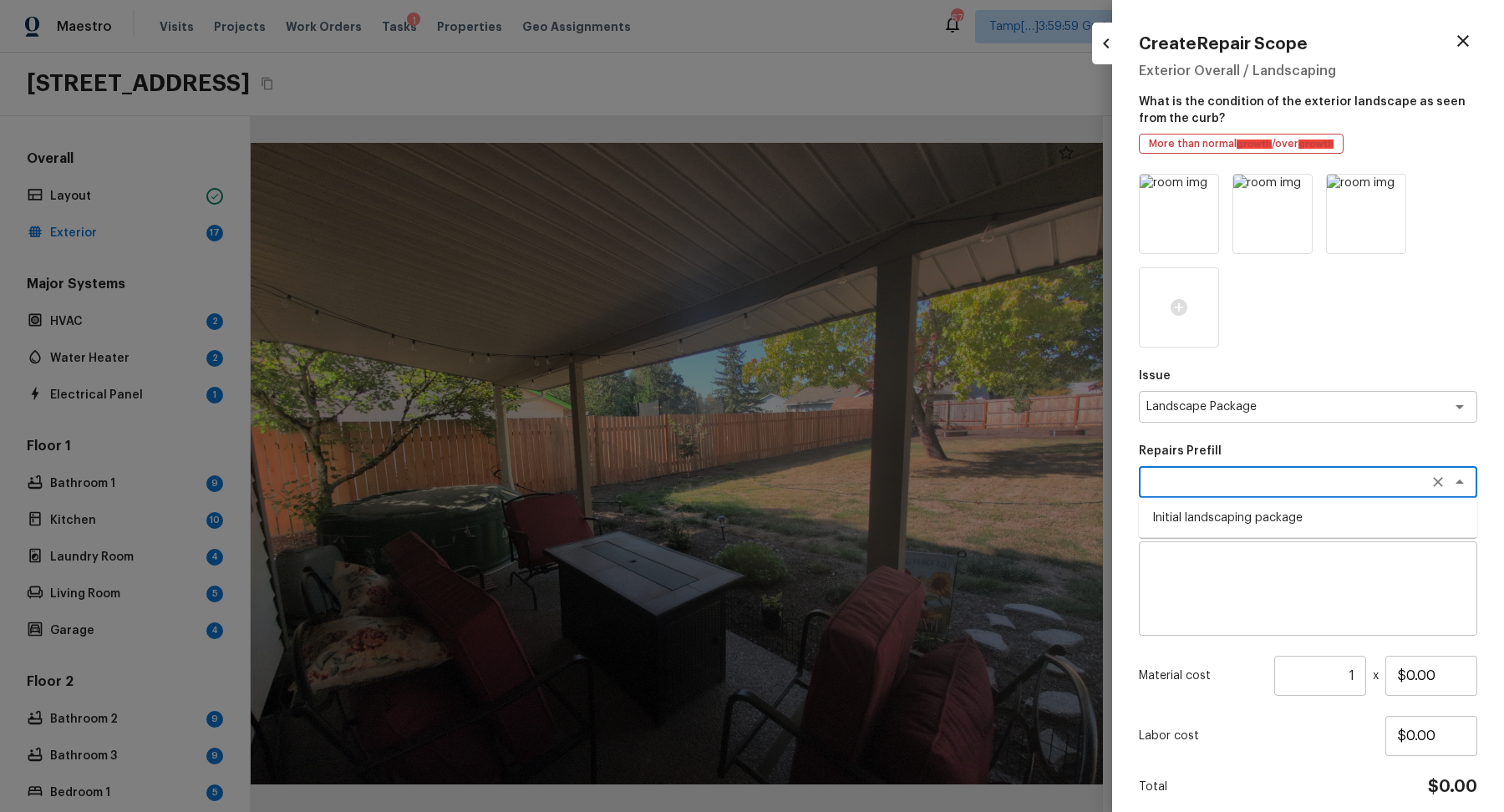
click at [1228, 509] on li "Initial landscaping package" at bounding box center [1309, 517] width 339 height 27
type textarea "Initial landscaping package"
type textarea "Mowing of grass up to 6" in height. Mow, edge along driveways & sidewalks, trim…"
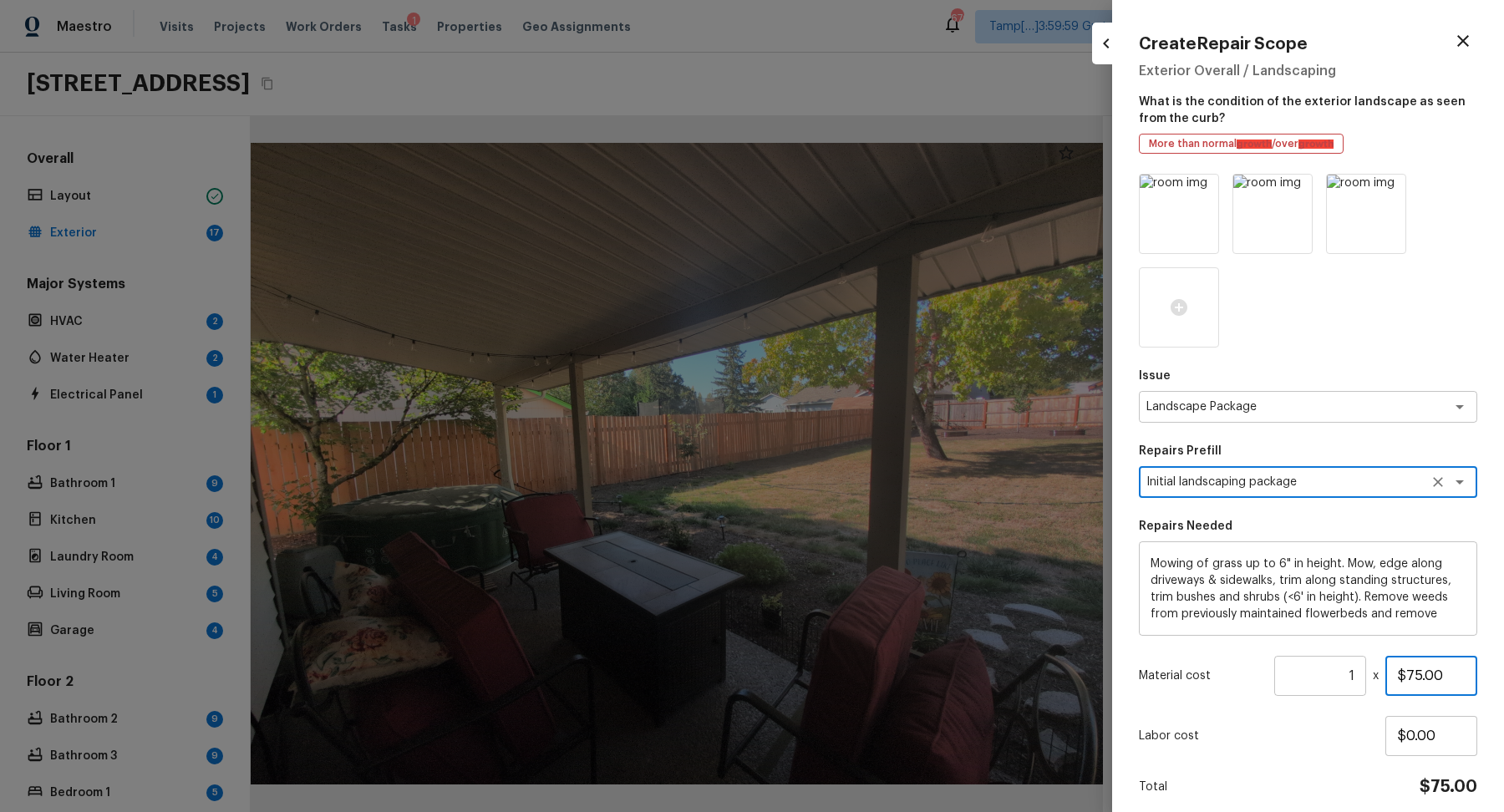
click at [1414, 680] on input "$75.00" at bounding box center [1431, 676] width 92 height 40
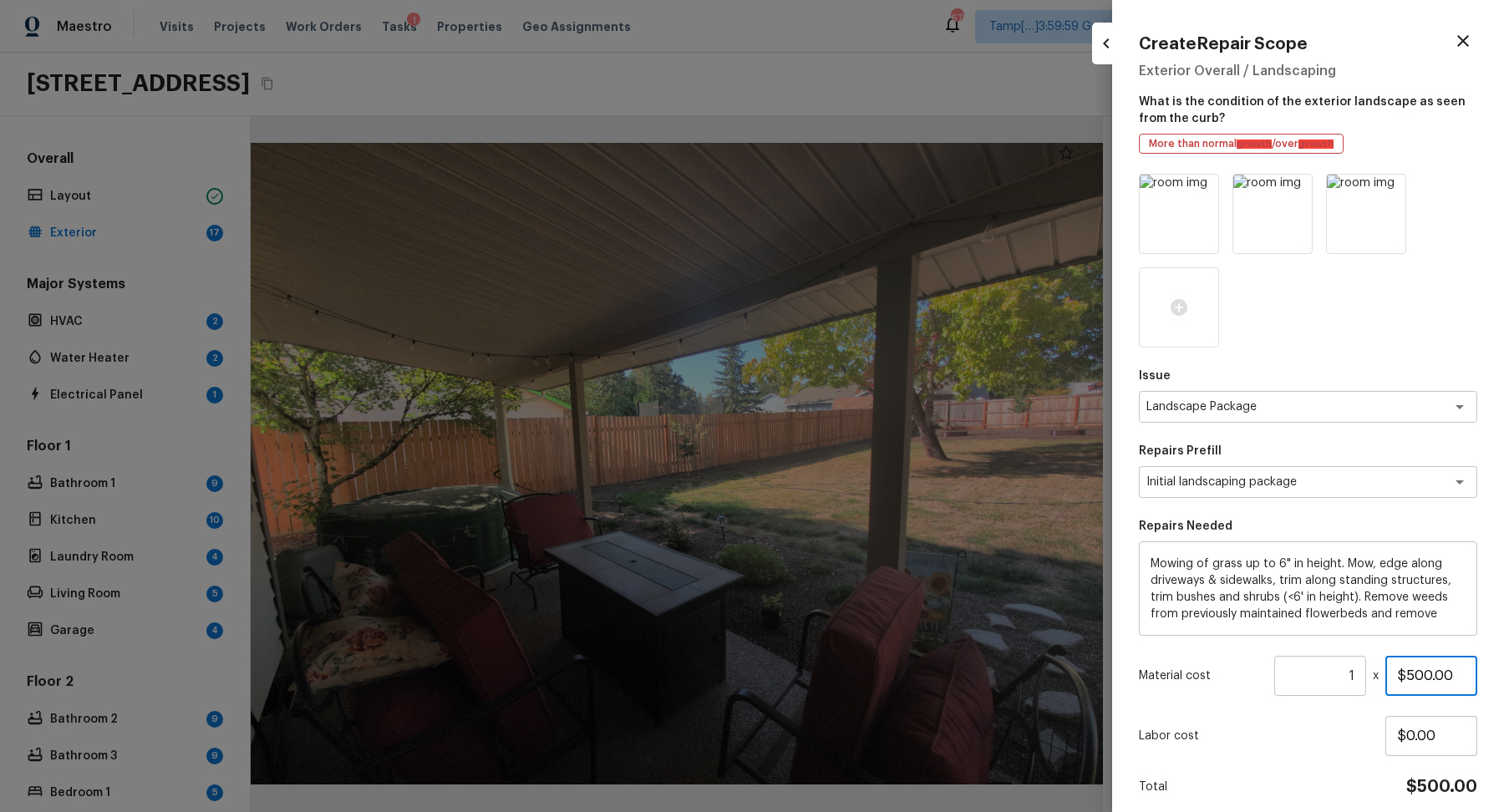
scroll to position [65, 0]
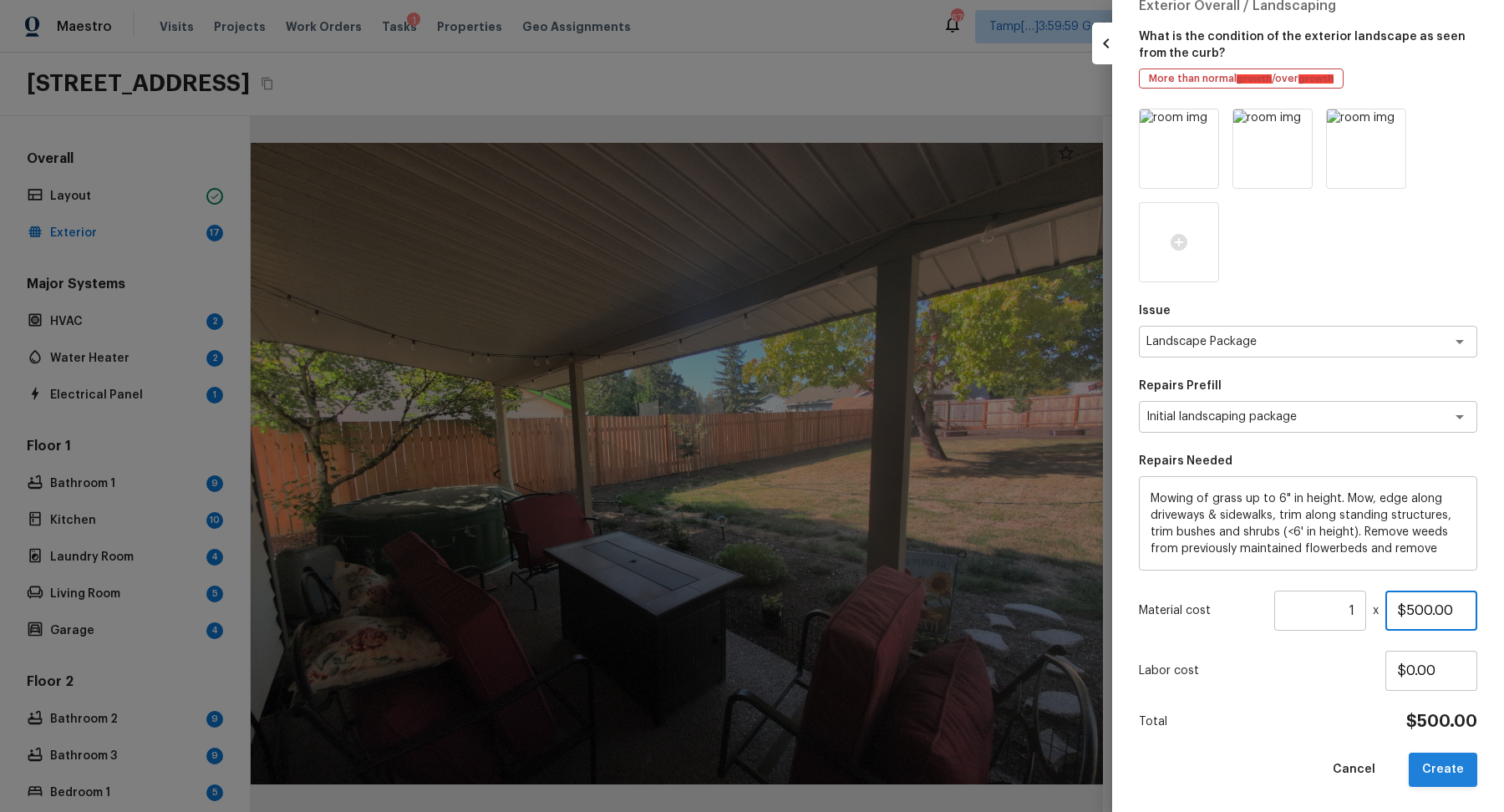
type input "$500.00"
click at [1421, 757] on button "Create" at bounding box center [1443, 769] width 69 height 34
type input "$0.00"
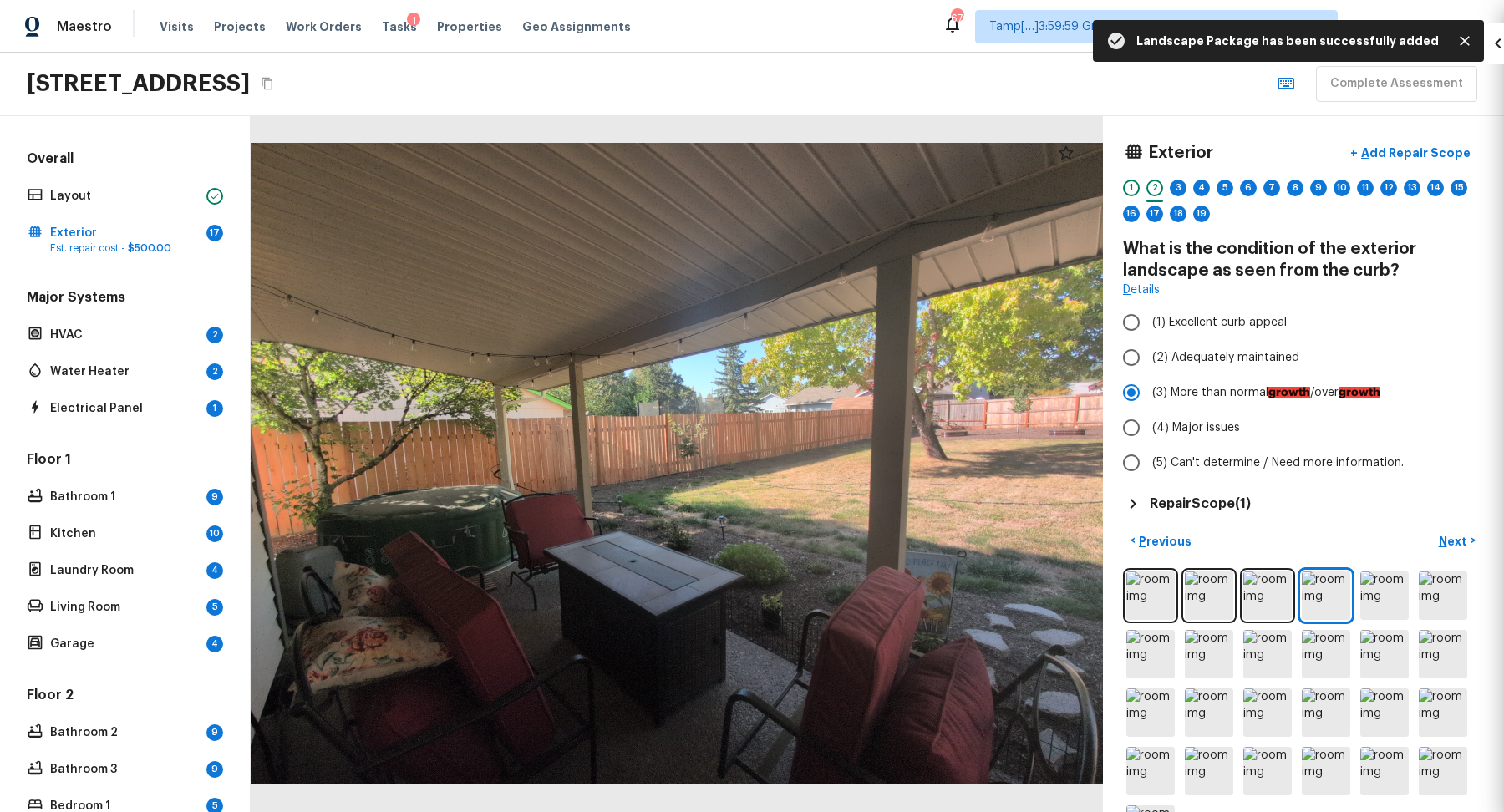
scroll to position [0, 0]
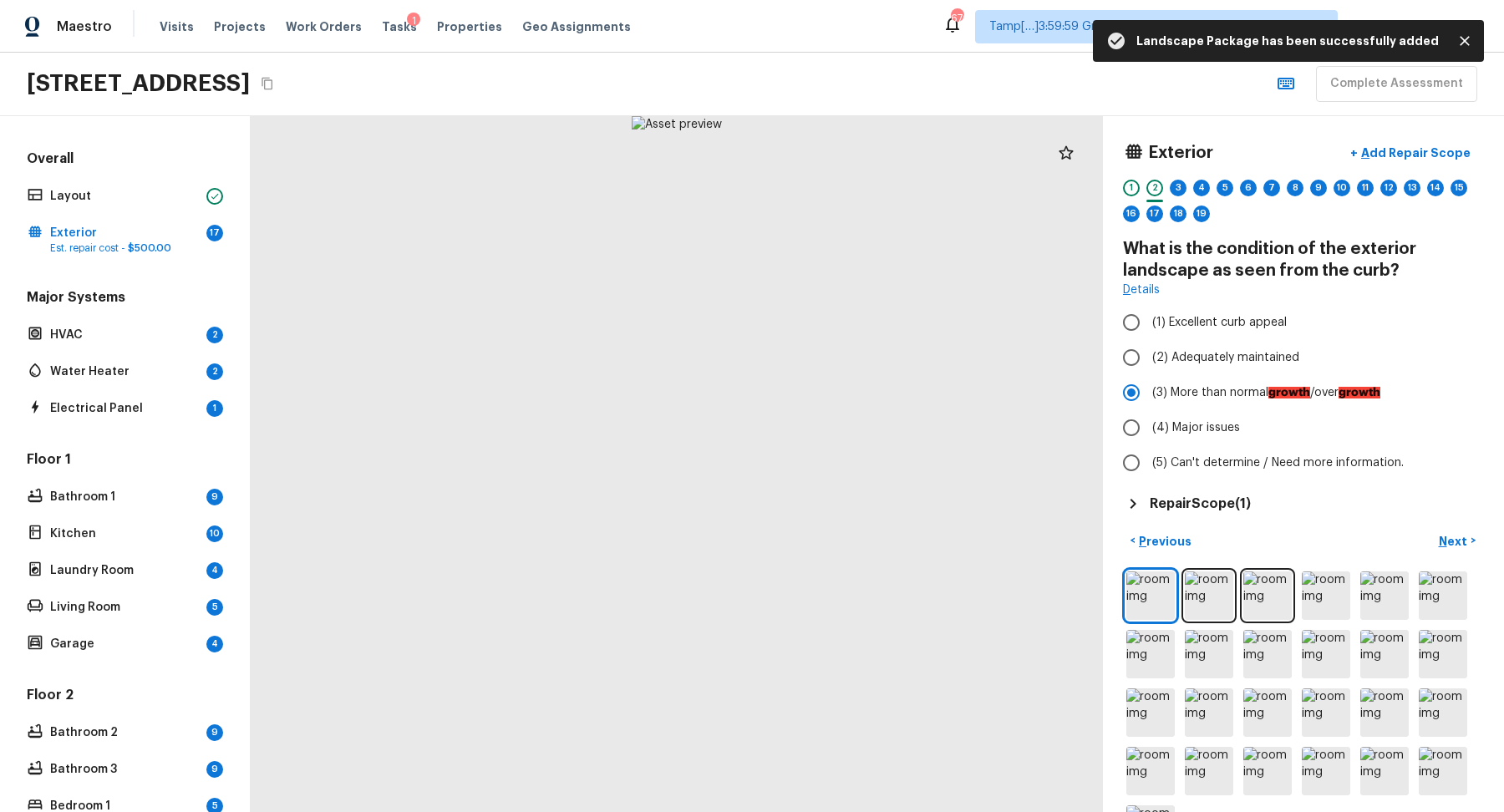
click at [1285, 499] on div "Repair Scope ( 1 )" at bounding box center [1304, 503] width 361 height 20
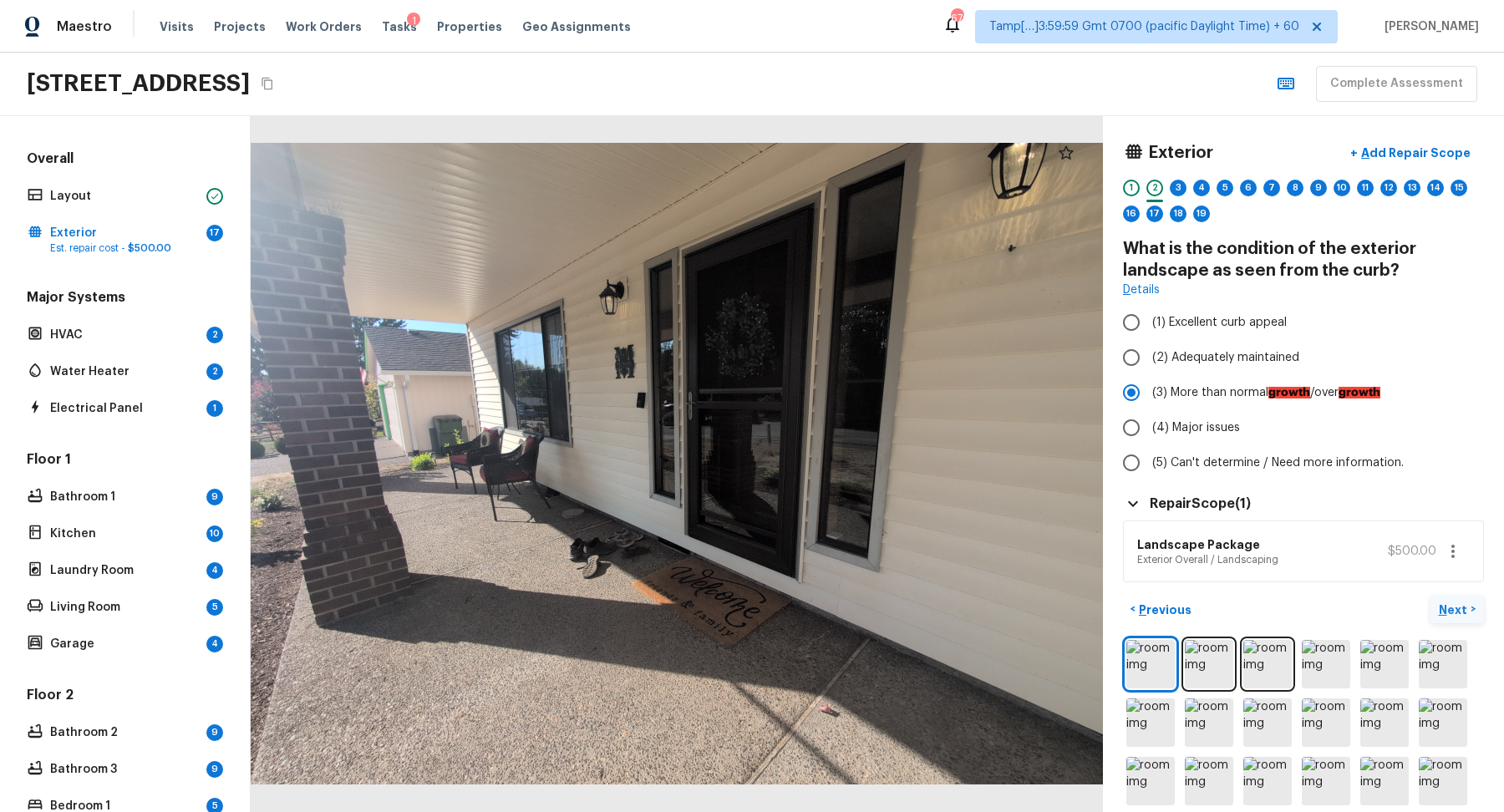
click at [1475, 597] on button "Next >" at bounding box center [1457, 610] width 54 height 28
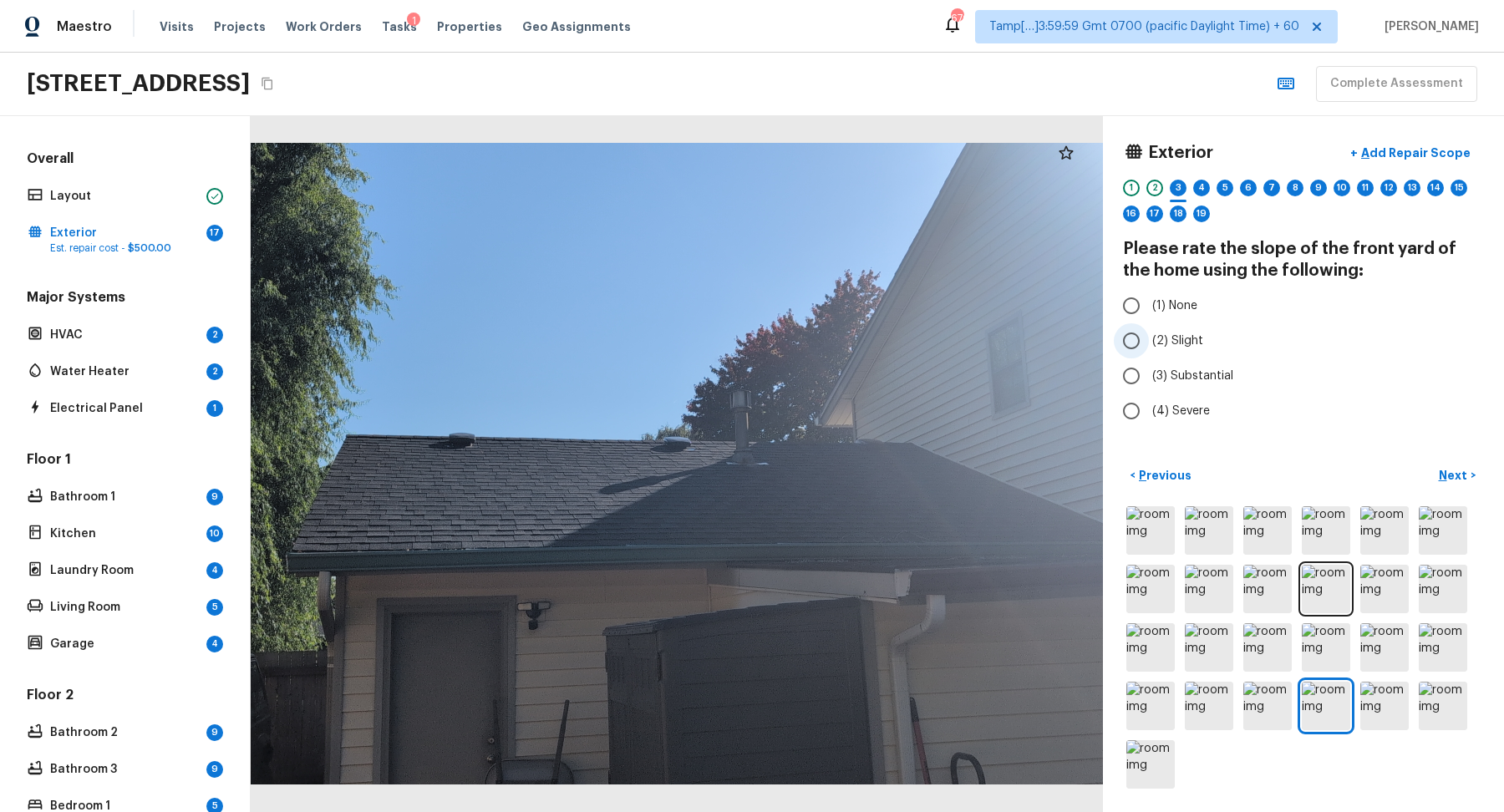
click at [1206, 340] on label "(2) Slight" at bounding box center [1293, 340] width 357 height 35
click at [1149, 340] on input "(2) Slight" at bounding box center [1131, 340] width 35 height 35
radio input "true"
click at [1203, 376] on span "(3) Substantial" at bounding box center [1192, 376] width 81 height 17
click at [1149, 376] on input "(3) Substantial" at bounding box center [1131, 376] width 35 height 35
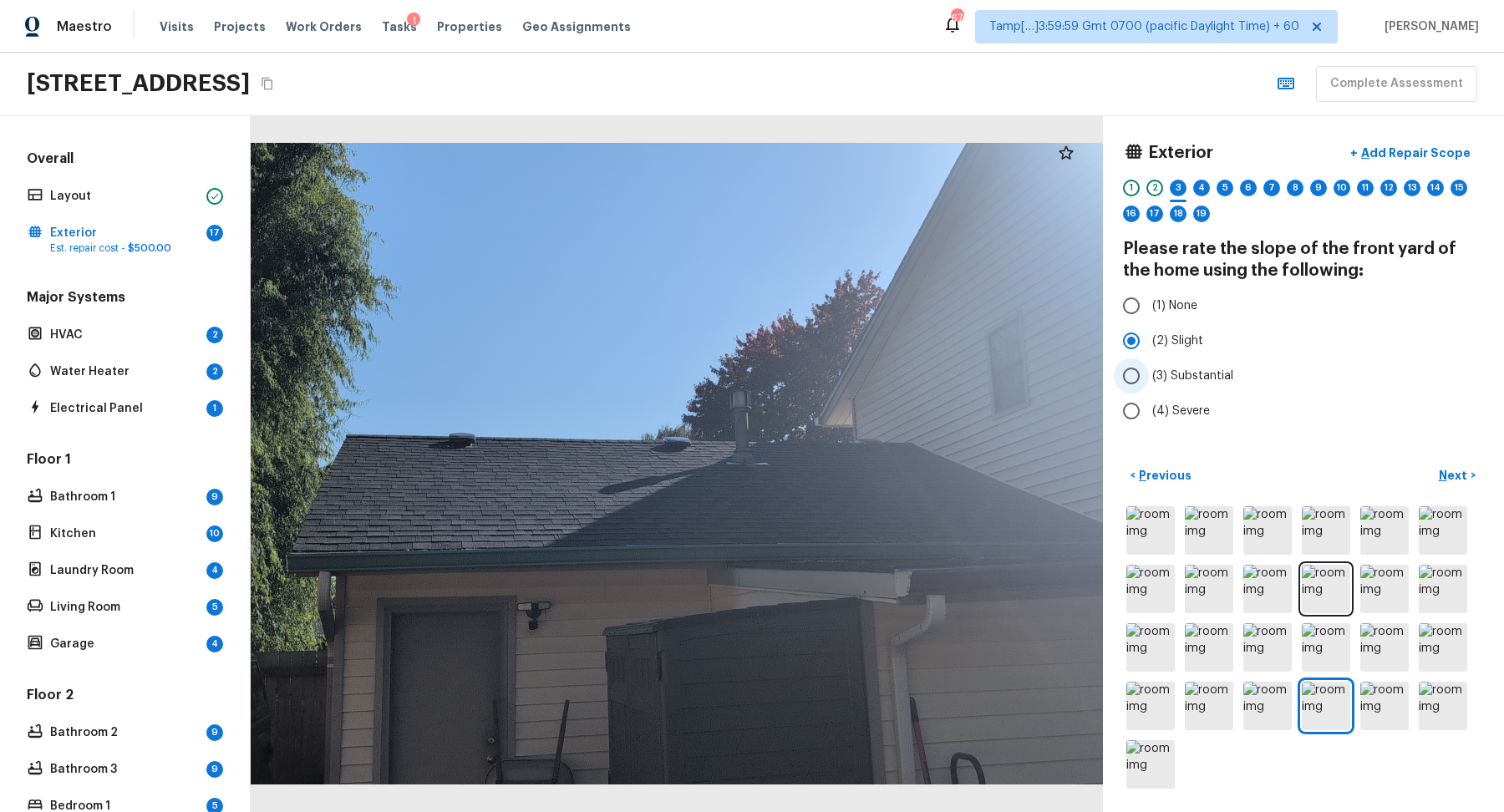
radio input "true"
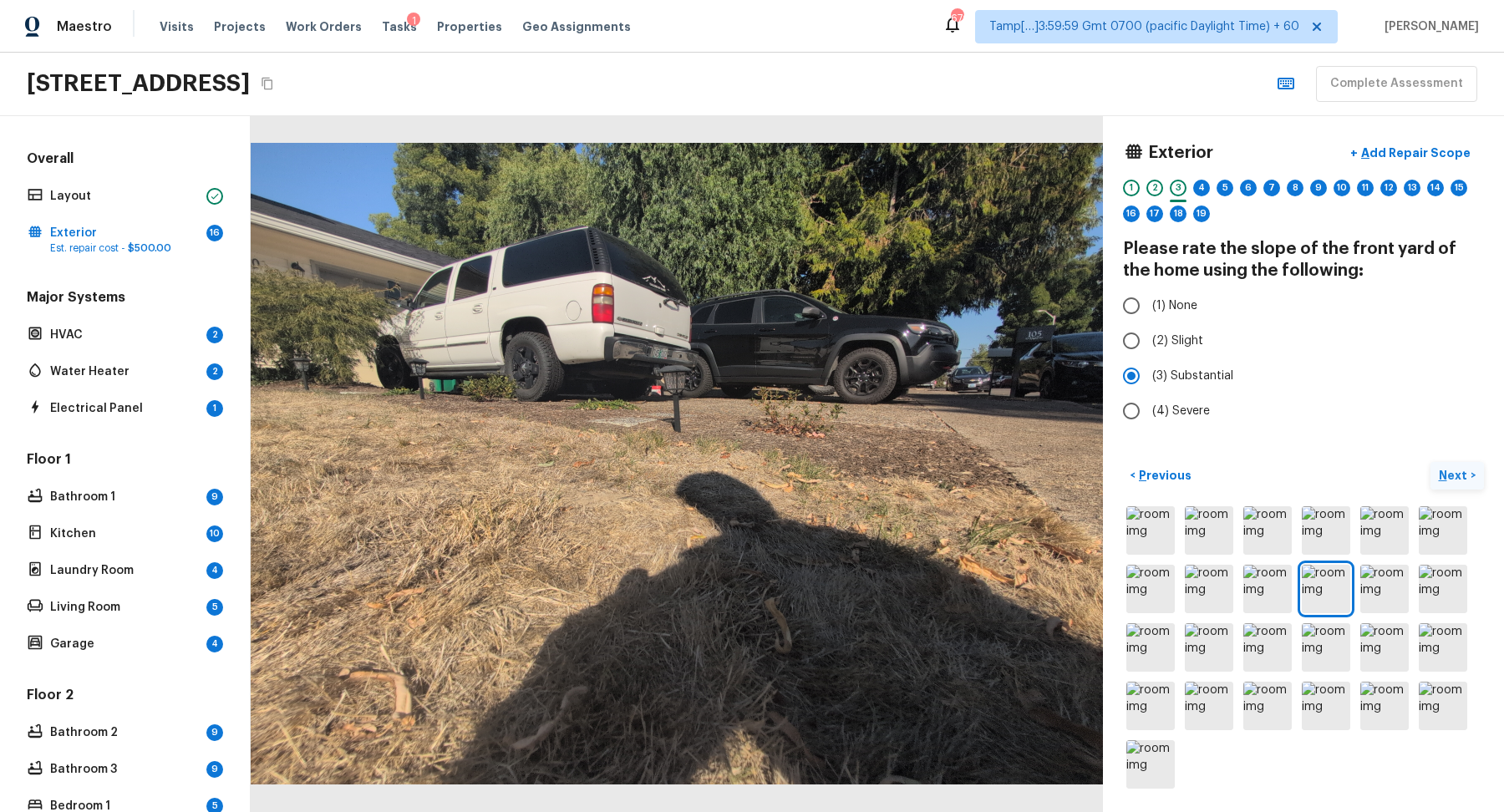
click at [1458, 484] on button "Next >" at bounding box center [1457, 476] width 54 height 28
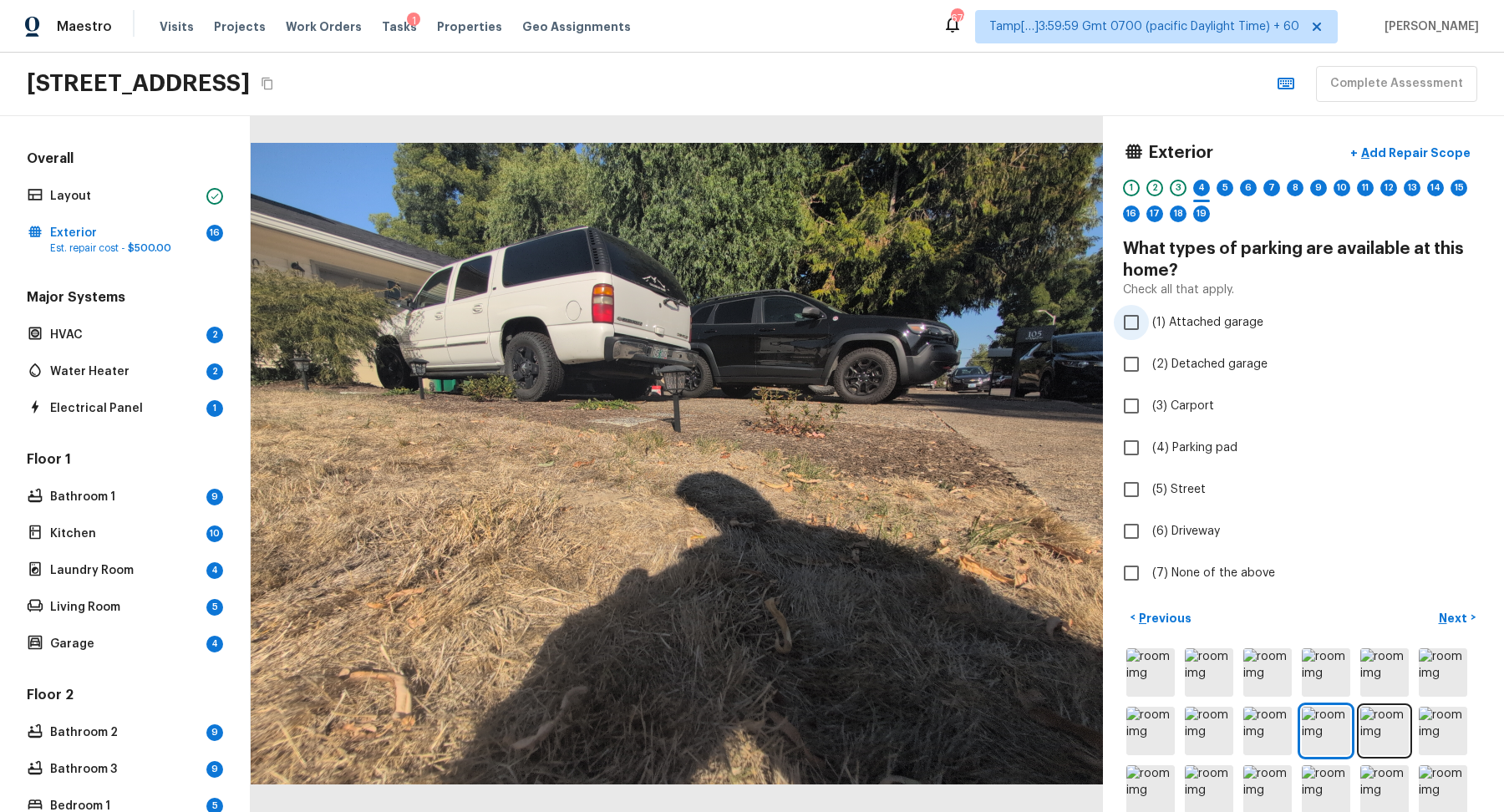
click at [1218, 327] on span "(1) Attached garage" at bounding box center [1208, 322] width 112 height 17
click at [1149, 327] on input "(1) Attached garage" at bounding box center [1131, 322] width 35 height 35
checkbox input "true"
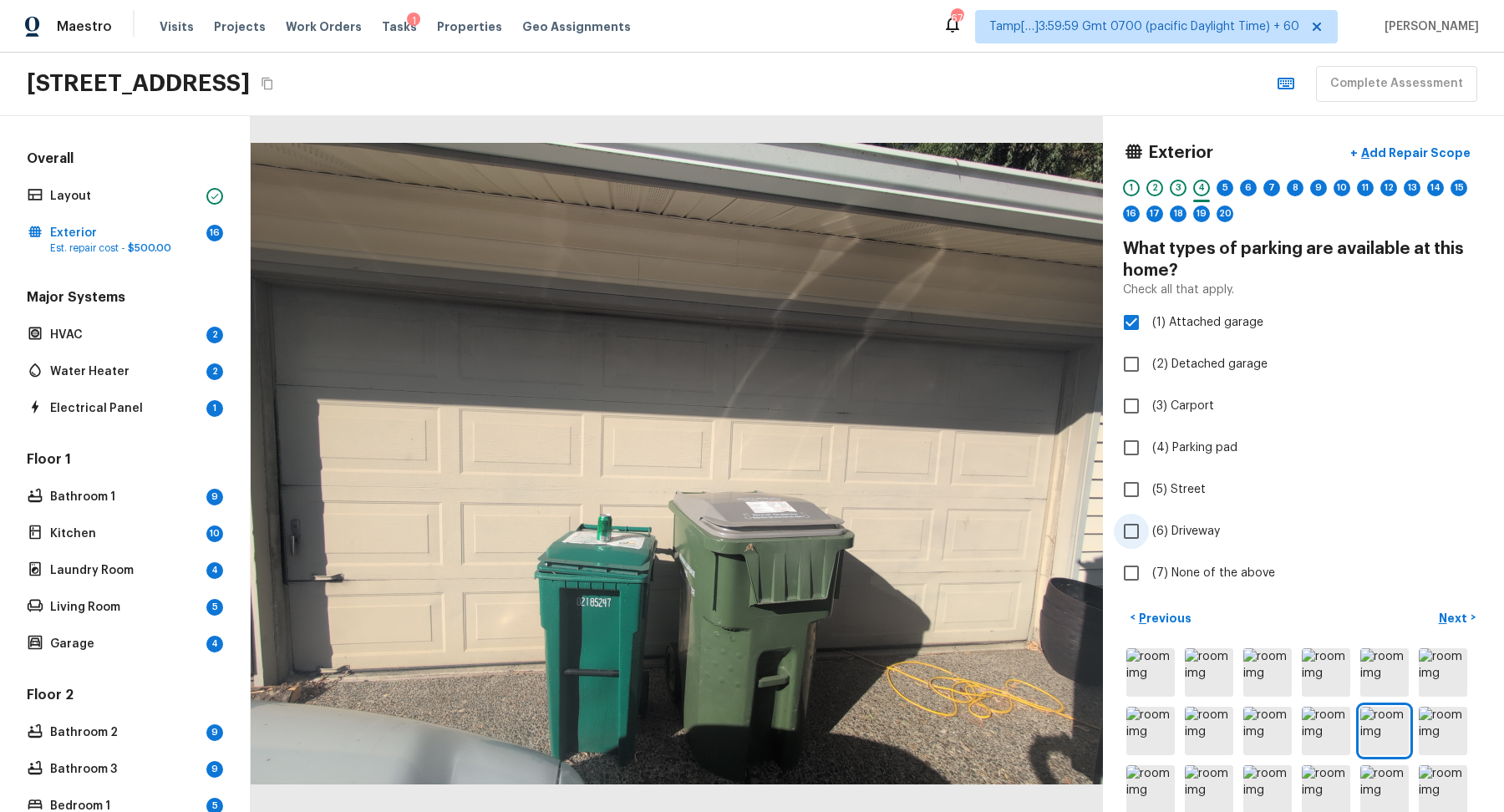
click at [1197, 518] on label "(6) Driveway" at bounding box center [1293, 531] width 357 height 35
click at [1149, 518] on input "(6) Driveway" at bounding box center [1131, 531] width 35 height 35
checkbox input "true"
click at [1450, 610] on p "Next" at bounding box center [1455, 618] width 32 height 17
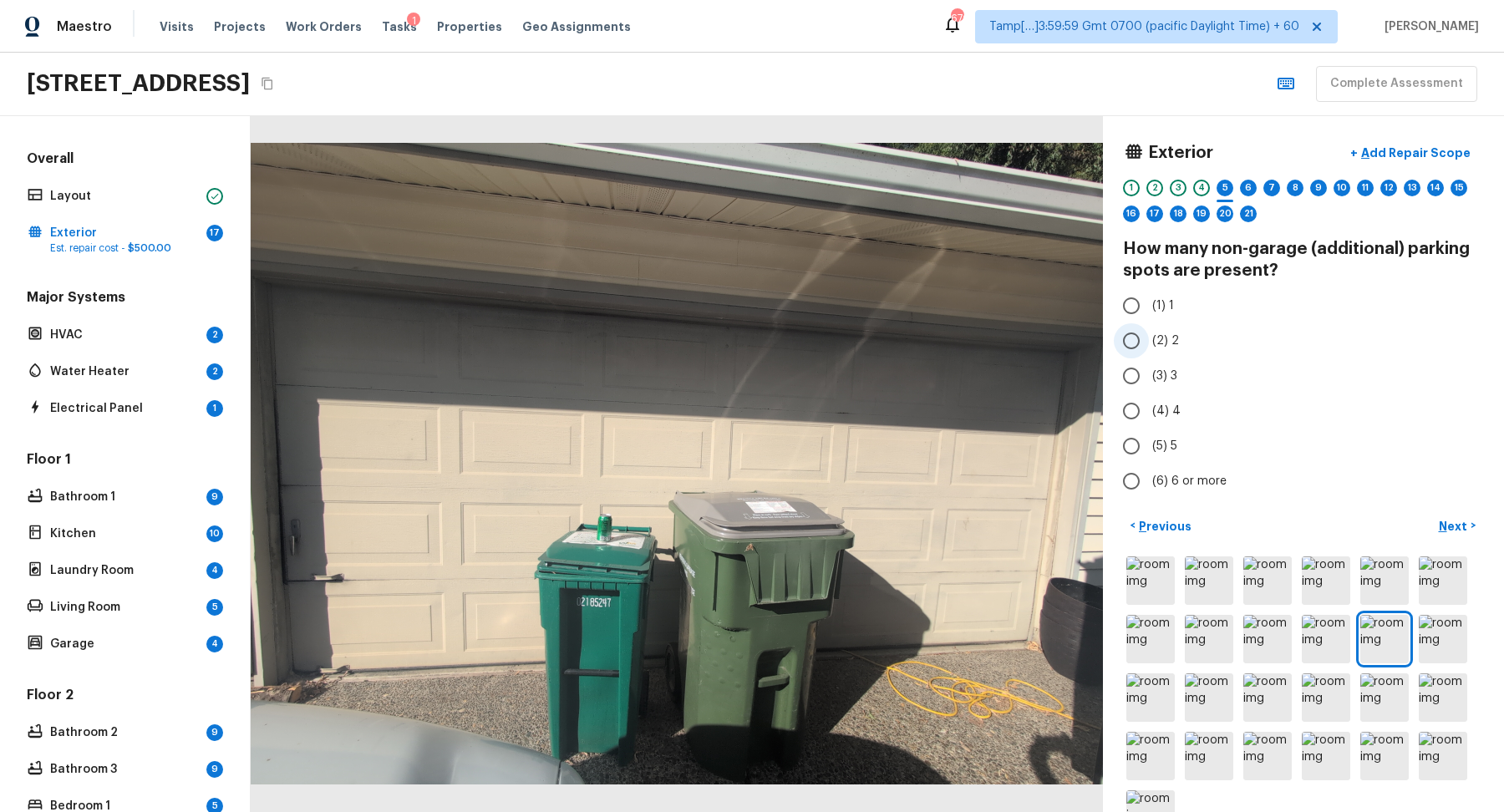
click at [1119, 337] on input "(2) 2" at bounding box center [1131, 340] width 35 height 35
radio input "true"
click at [1455, 518] on p "Next" at bounding box center [1455, 526] width 32 height 17
click at [1143, 348] on input "(2) 2" at bounding box center [1131, 340] width 35 height 35
radio input "true"
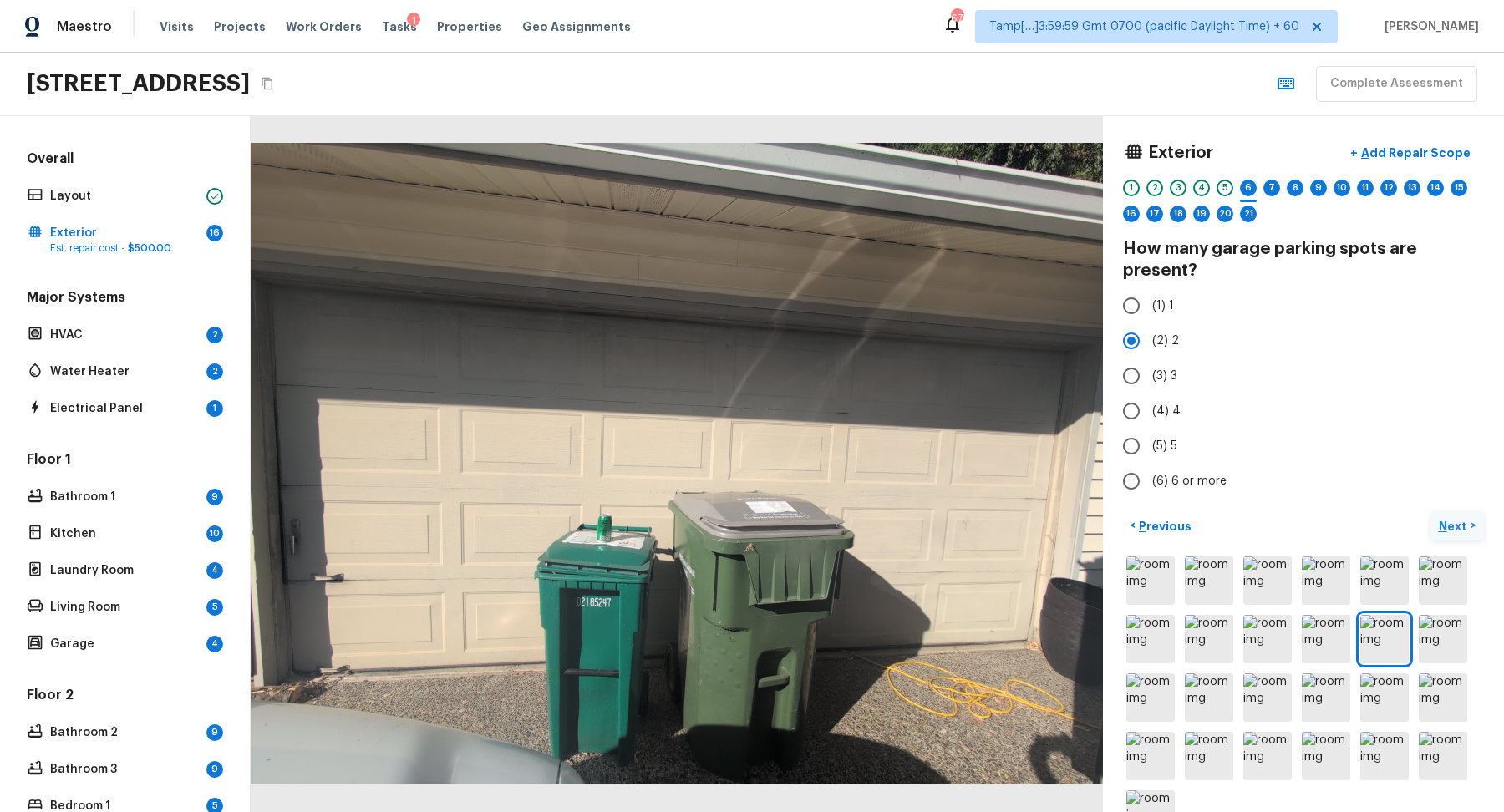
click at [1448, 522] on p "Next" at bounding box center [1455, 526] width 32 height 17
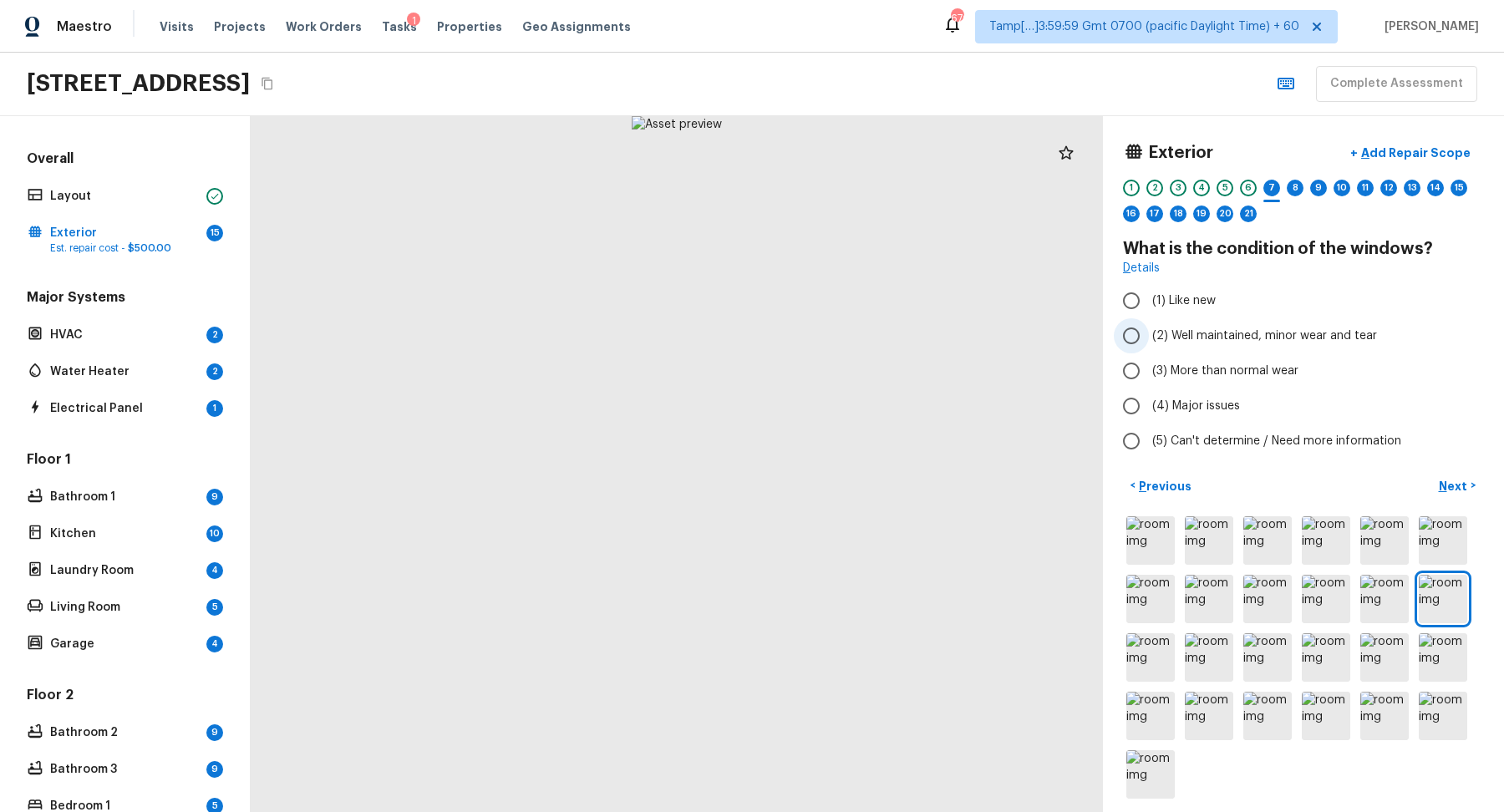
click at [1250, 347] on label "(2) Well maintained, minor wear and tear" at bounding box center [1293, 335] width 357 height 35
click at [1149, 347] on input "(2) Well maintained, minor wear and tear" at bounding box center [1131, 335] width 35 height 35
radio input "true"
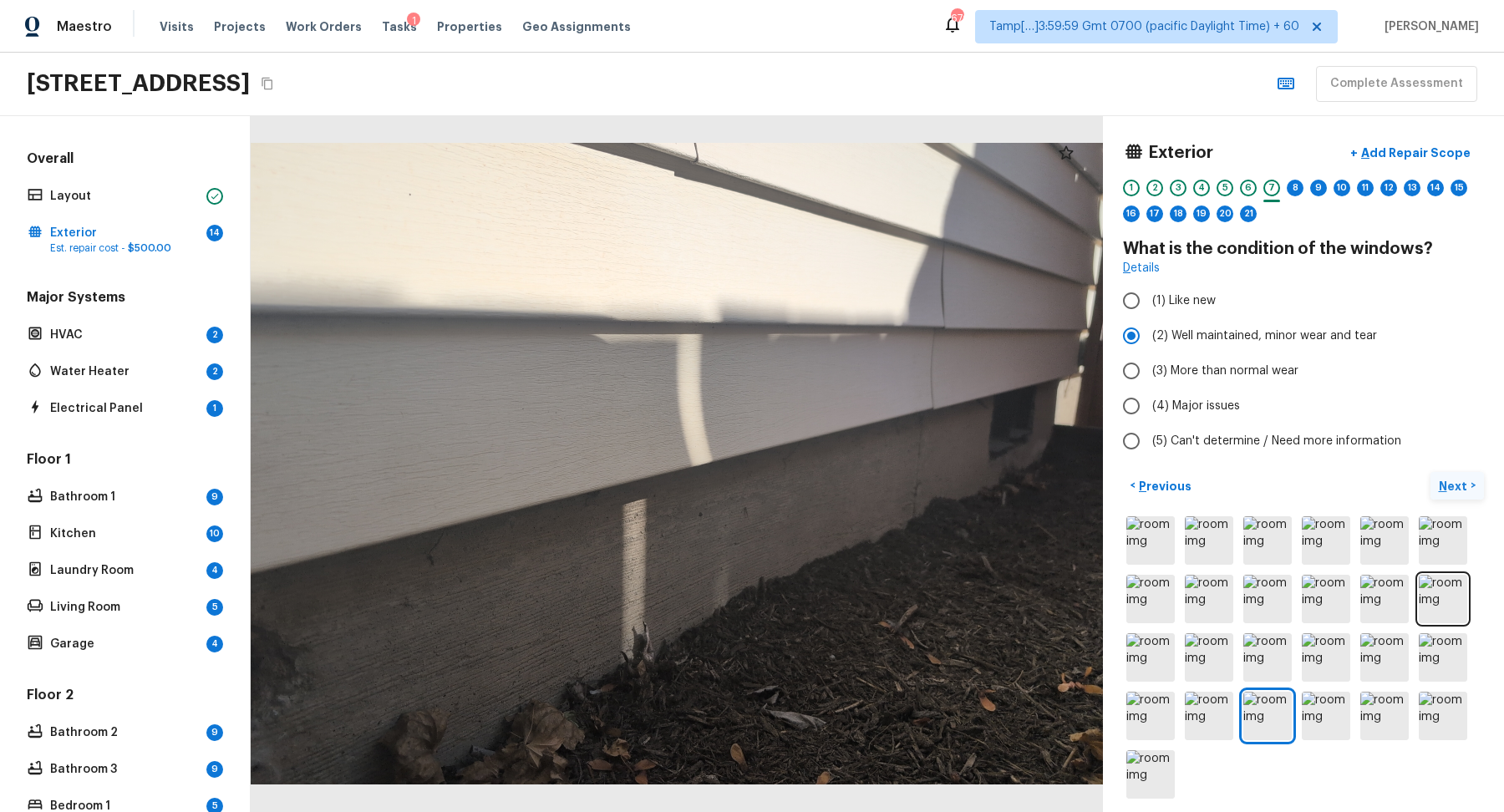
click at [1450, 483] on p "Next" at bounding box center [1455, 486] width 32 height 17
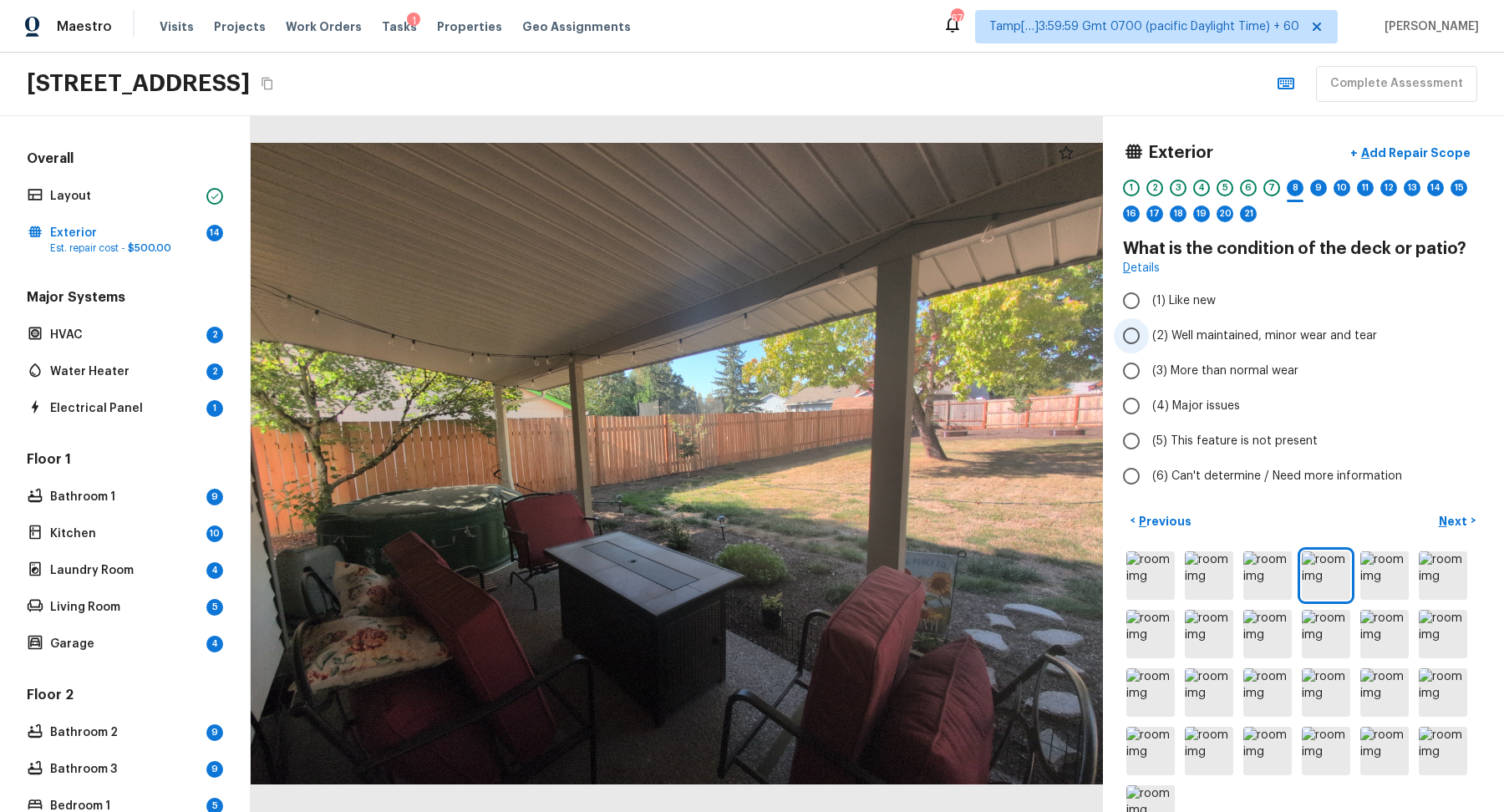
click at [1207, 348] on label "(2) Well maintained, minor wear and tear" at bounding box center [1293, 335] width 357 height 35
click at [1149, 348] on input "(2) Well maintained, minor wear and tear" at bounding box center [1131, 335] width 35 height 35
radio input "true"
click at [1433, 513] on button "Next >" at bounding box center [1457, 521] width 54 height 28
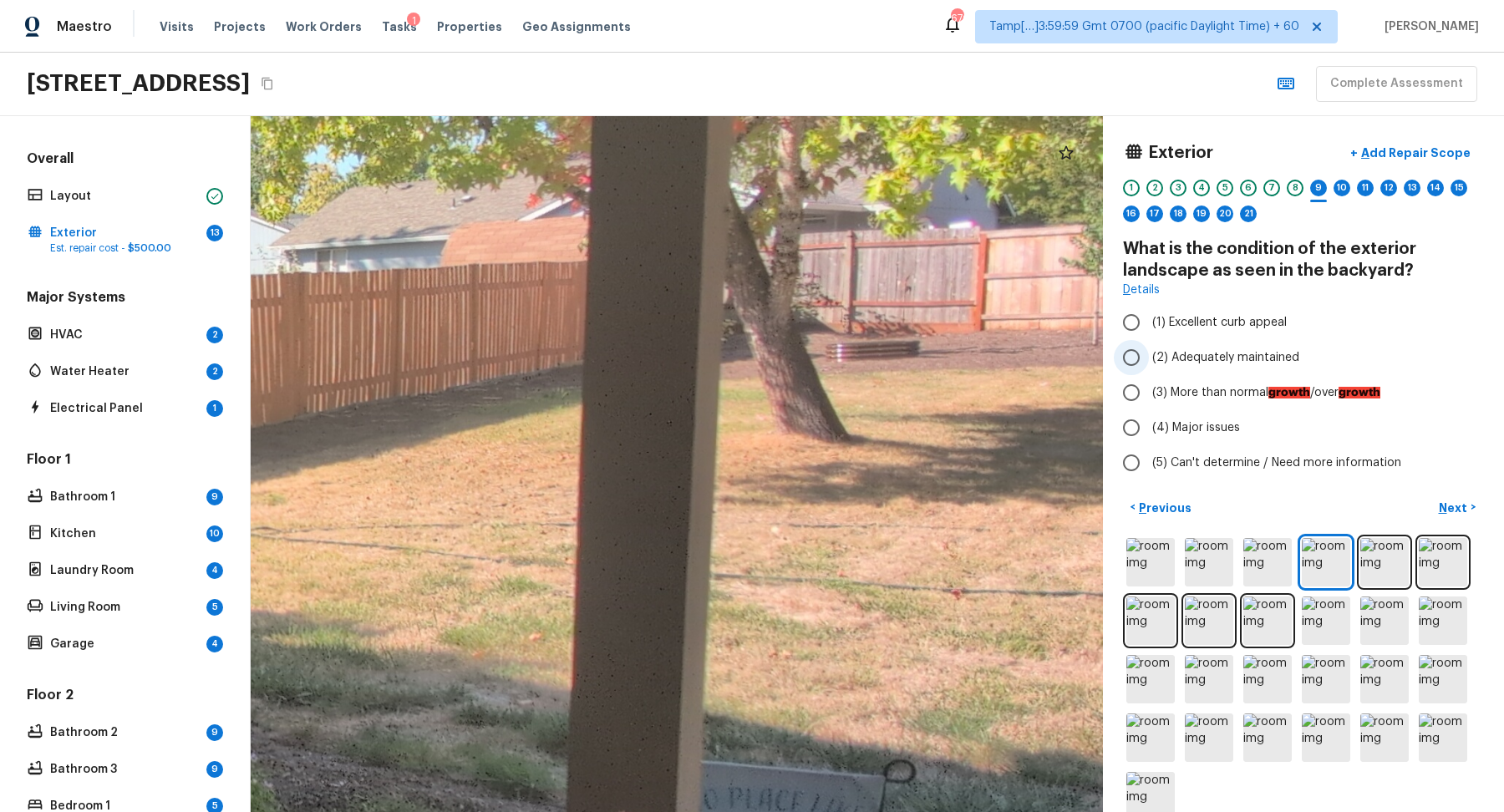
click at [1220, 351] on span "(2) Adequately maintained" at bounding box center [1226, 357] width 148 height 17
click at [1149, 351] on input "(2) Adequately maintained" at bounding box center [1131, 357] width 35 height 35
radio input "true"
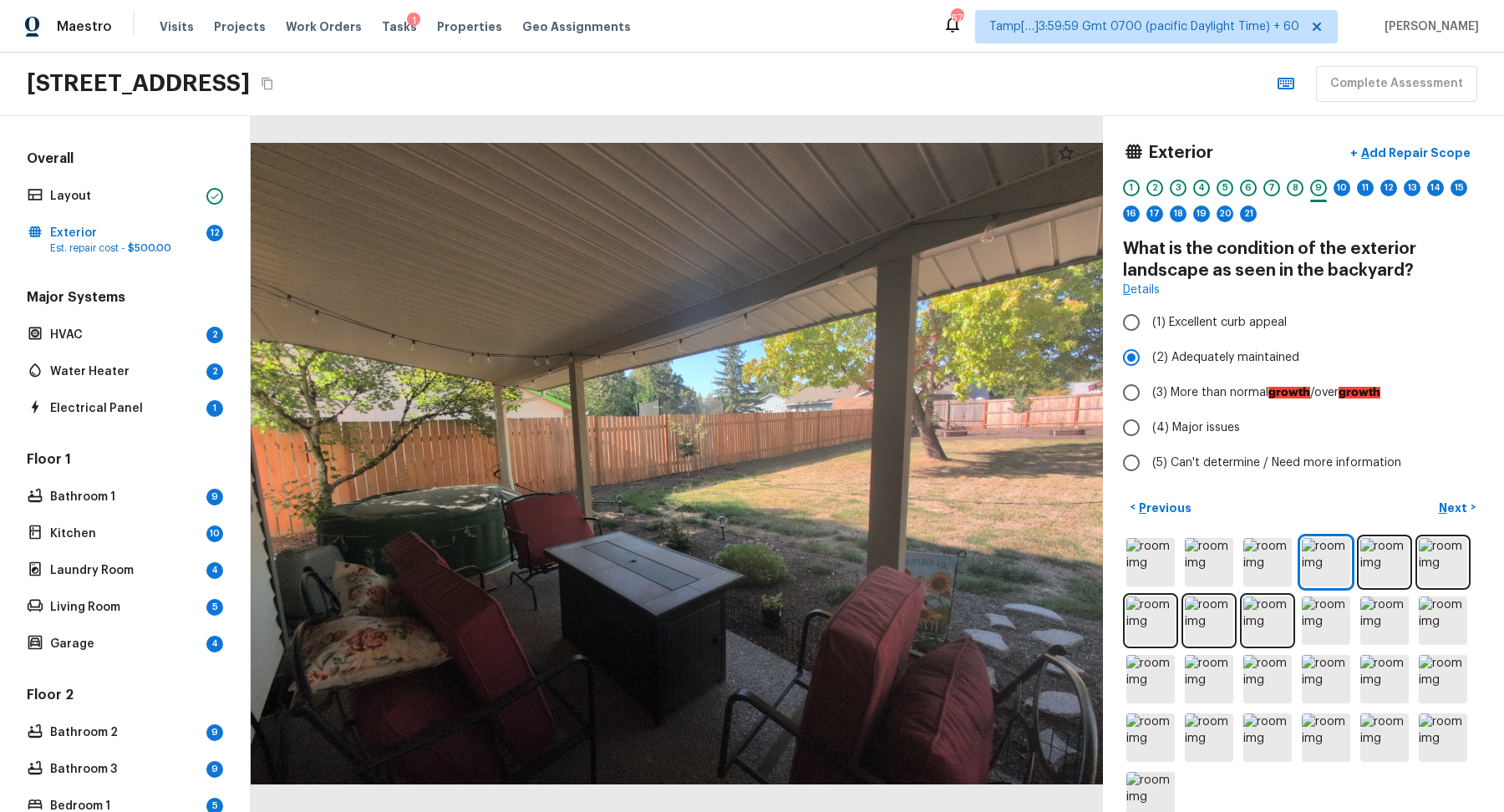
click at [1230, 190] on div "5" at bounding box center [1225, 187] width 17 height 17
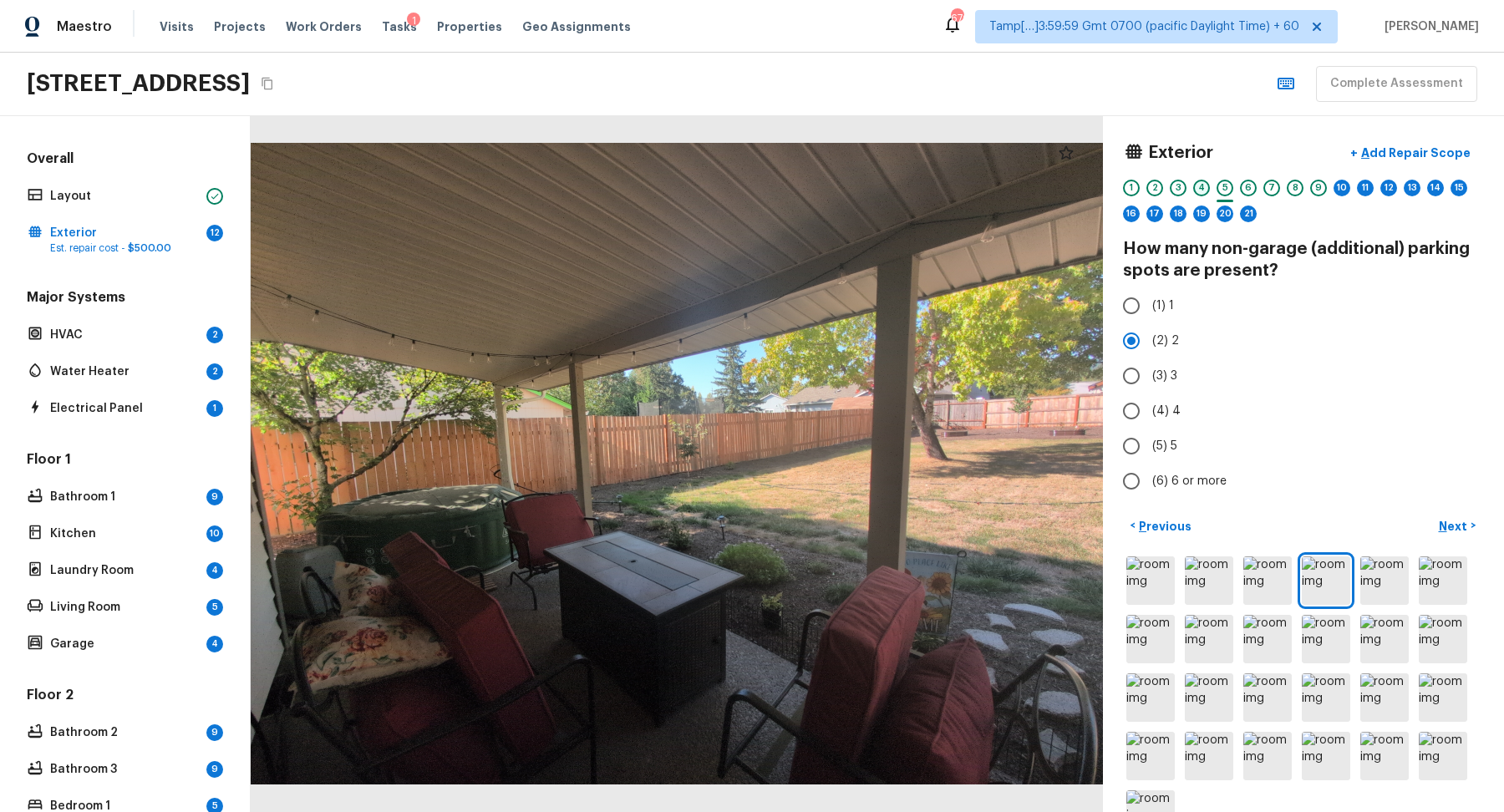
click at [1201, 190] on div "4" at bounding box center [1201, 187] width 17 height 17
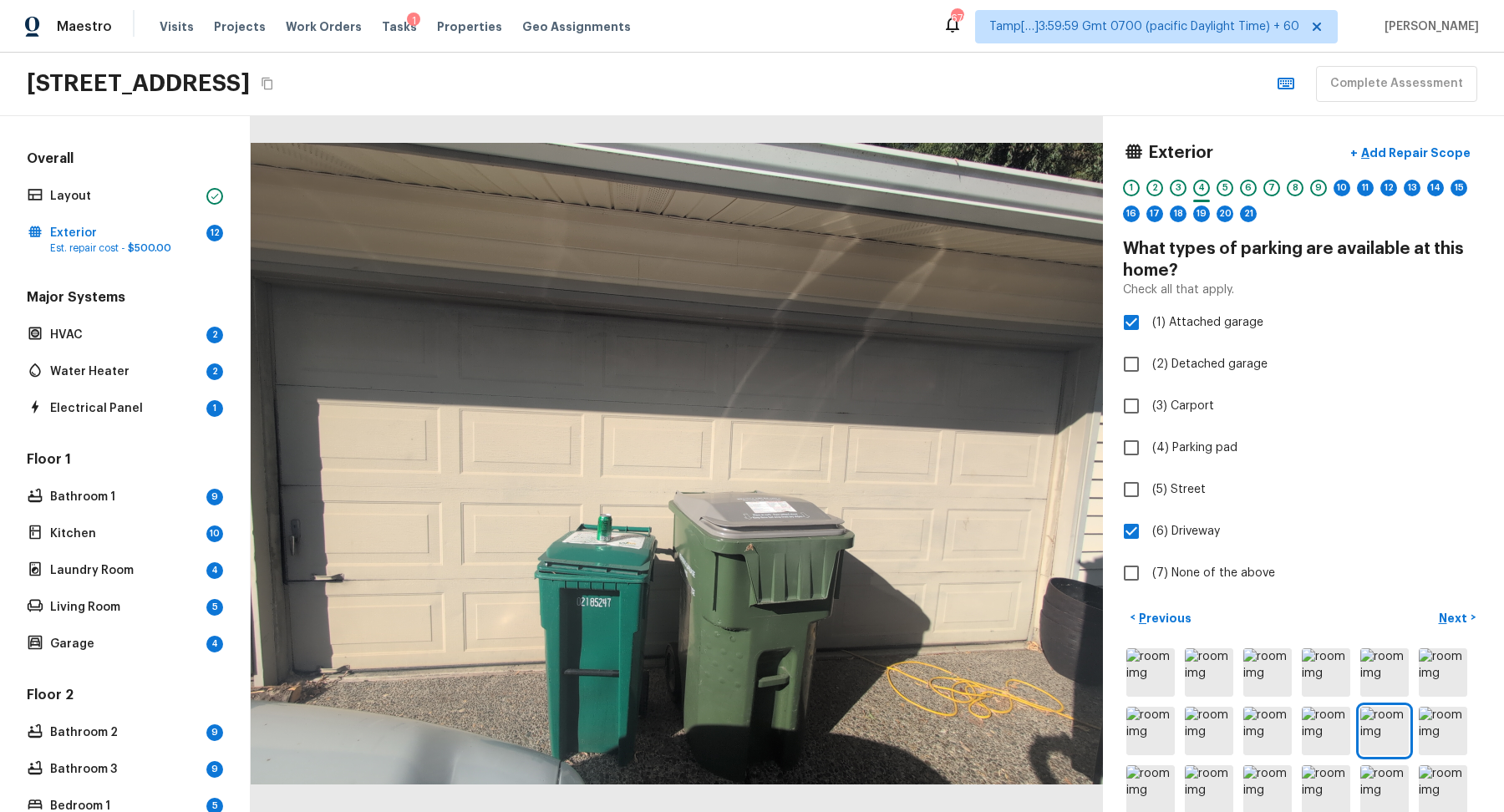
click at [1166, 183] on div "1 2 3 4 5 6 7 8 9 10 11 12 13 14 15 16 17 18 19 20 21" at bounding box center [1304, 205] width 361 height 52
click at [1171, 185] on div "3" at bounding box center [1178, 187] width 17 height 17
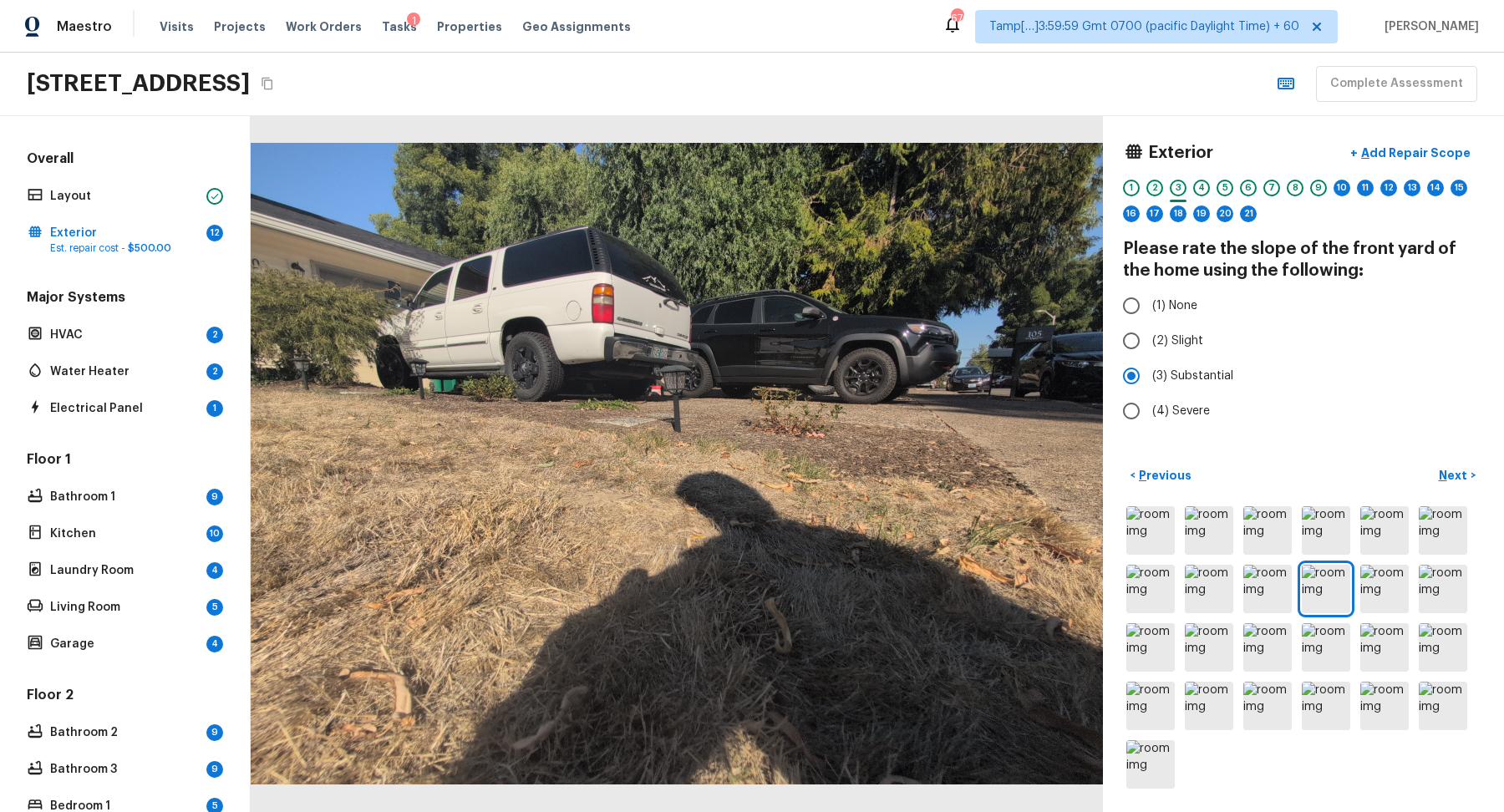
click at [1158, 185] on div "2" at bounding box center [1154, 187] width 17 height 17
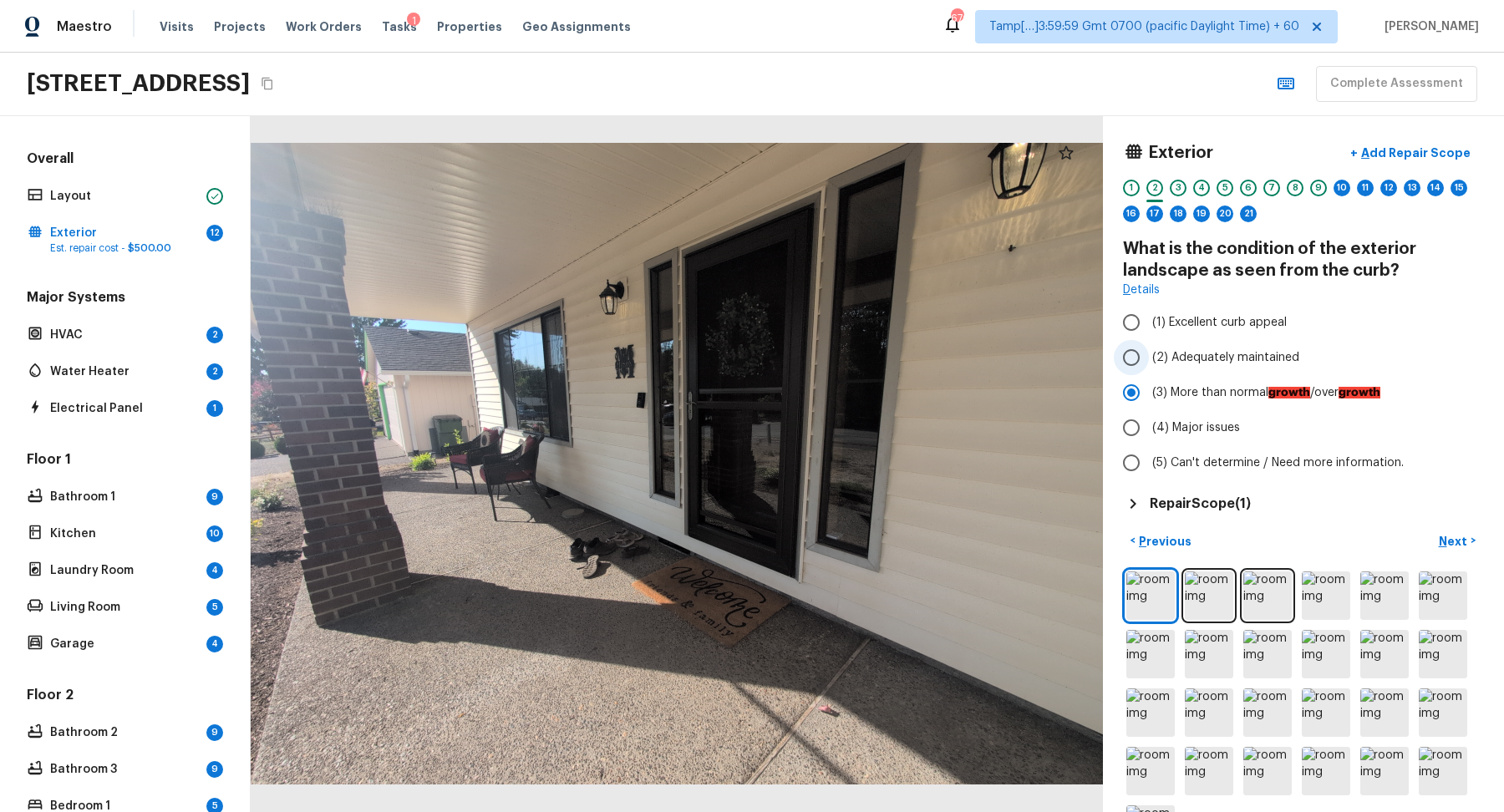
click at [1218, 357] on span "(2) Adequately maintained" at bounding box center [1226, 357] width 148 height 17
click at [1149, 357] on input "(2) Adequately maintained" at bounding box center [1131, 357] width 35 height 35
radio input "true"
click at [1342, 194] on div "10" at bounding box center [1342, 192] width 17 height 26
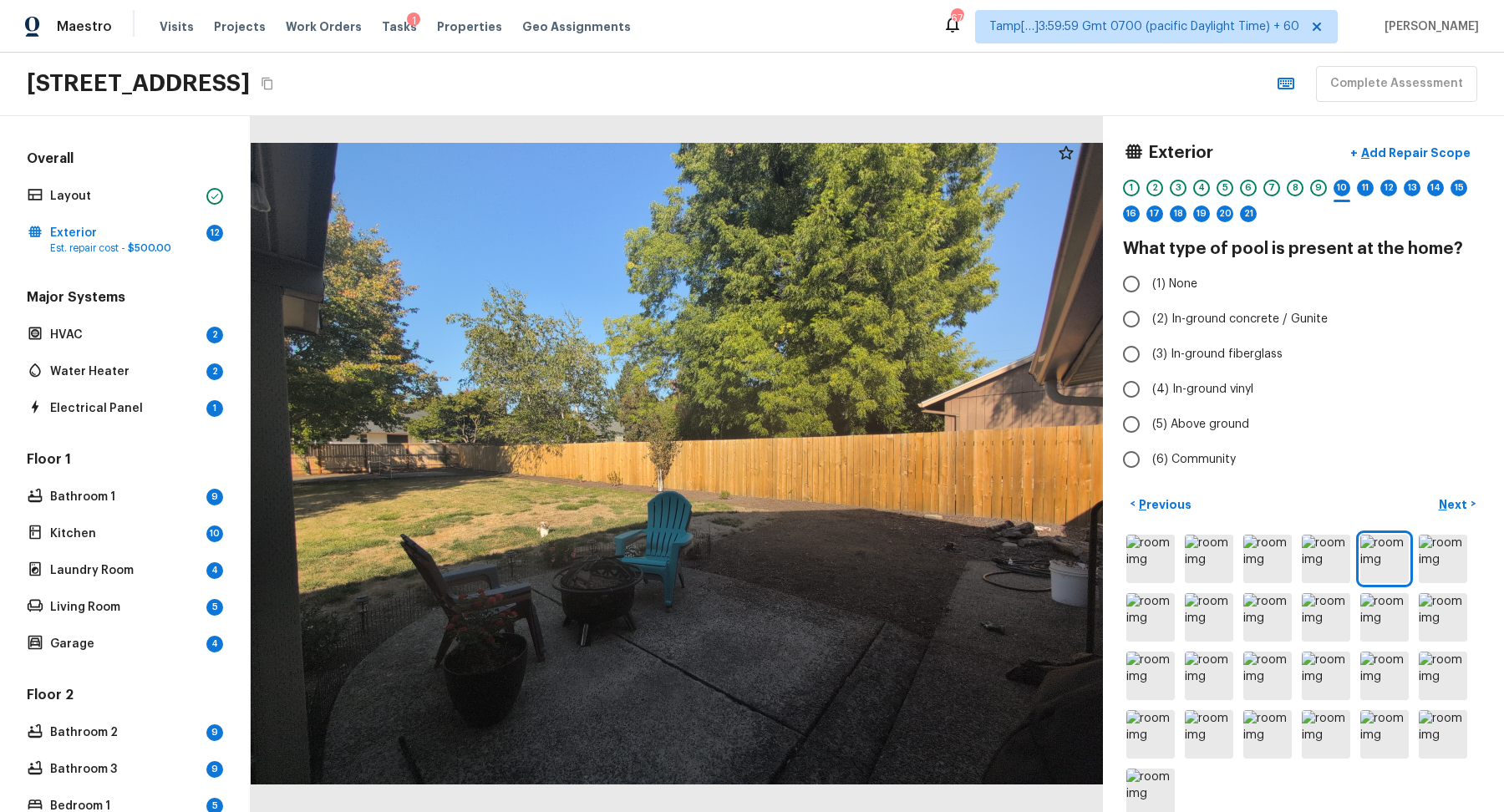
scroll to position [28, 0]
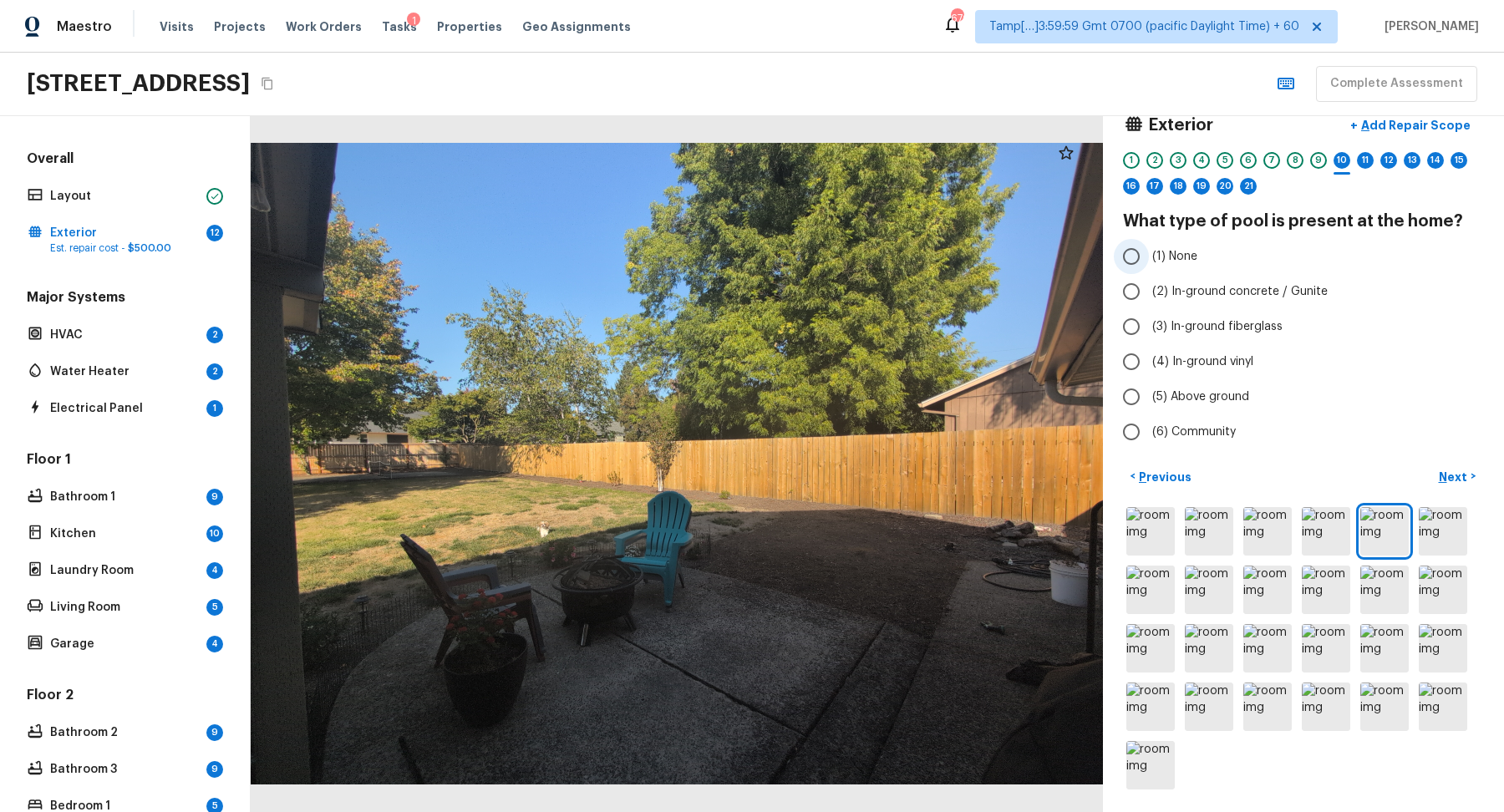
click at [1226, 267] on label "(1) None" at bounding box center [1293, 256] width 357 height 35
click at [1149, 267] on input "(1) None" at bounding box center [1131, 256] width 35 height 35
radio input "true"
click at [1441, 473] on p "Next" at bounding box center [1455, 476] width 32 height 17
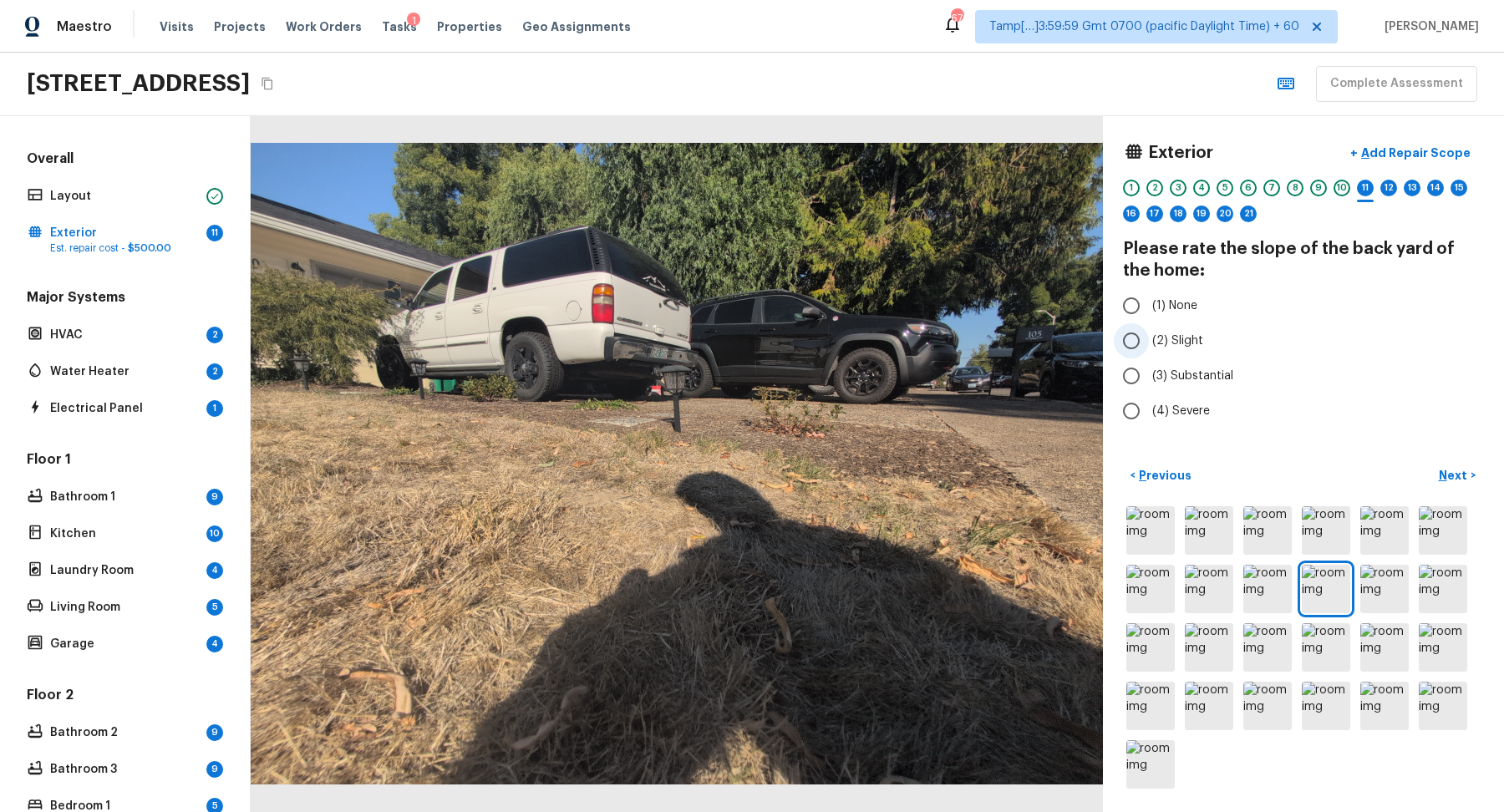
click at [1192, 338] on span "(2) Slight" at bounding box center [1177, 341] width 51 height 17
click at [1149, 338] on input "(2) Slight" at bounding box center [1131, 340] width 35 height 35
radio input "true"
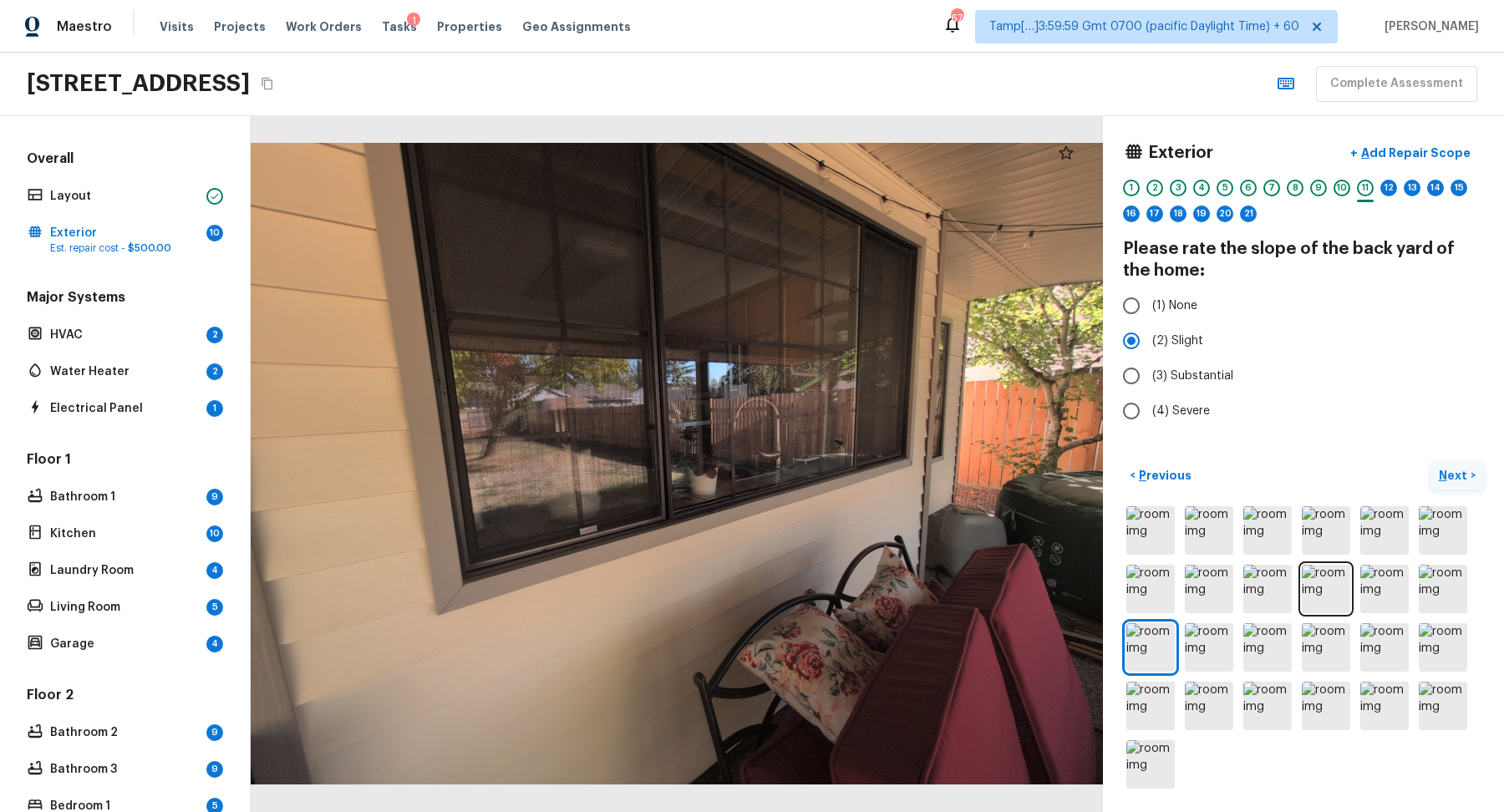
click at [1464, 471] on p "Next" at bounding box center [1455, 475] width 32 height 17
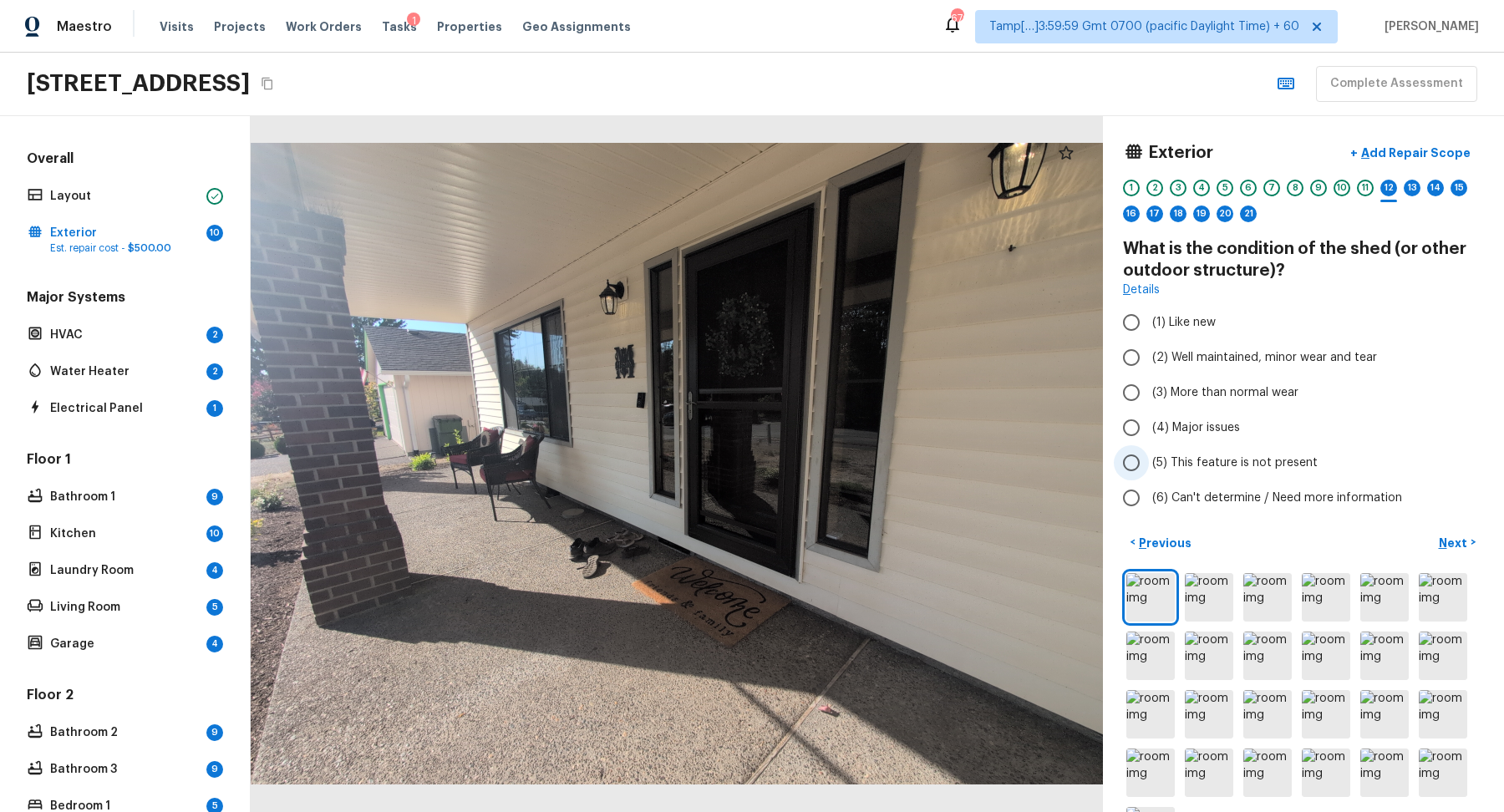
click at [1228, 454] on span "(5) This feature is not present" at bounding box center [1235, 462] width 165 height 17
click at [1149, 452] on input "(5) This feature is not present" at bounding box center [1131, 462] width 35 height 35
radio input "true"
click at [1457, 545] on p "Next" at bounding box center [1455, 543] width 32 height 17
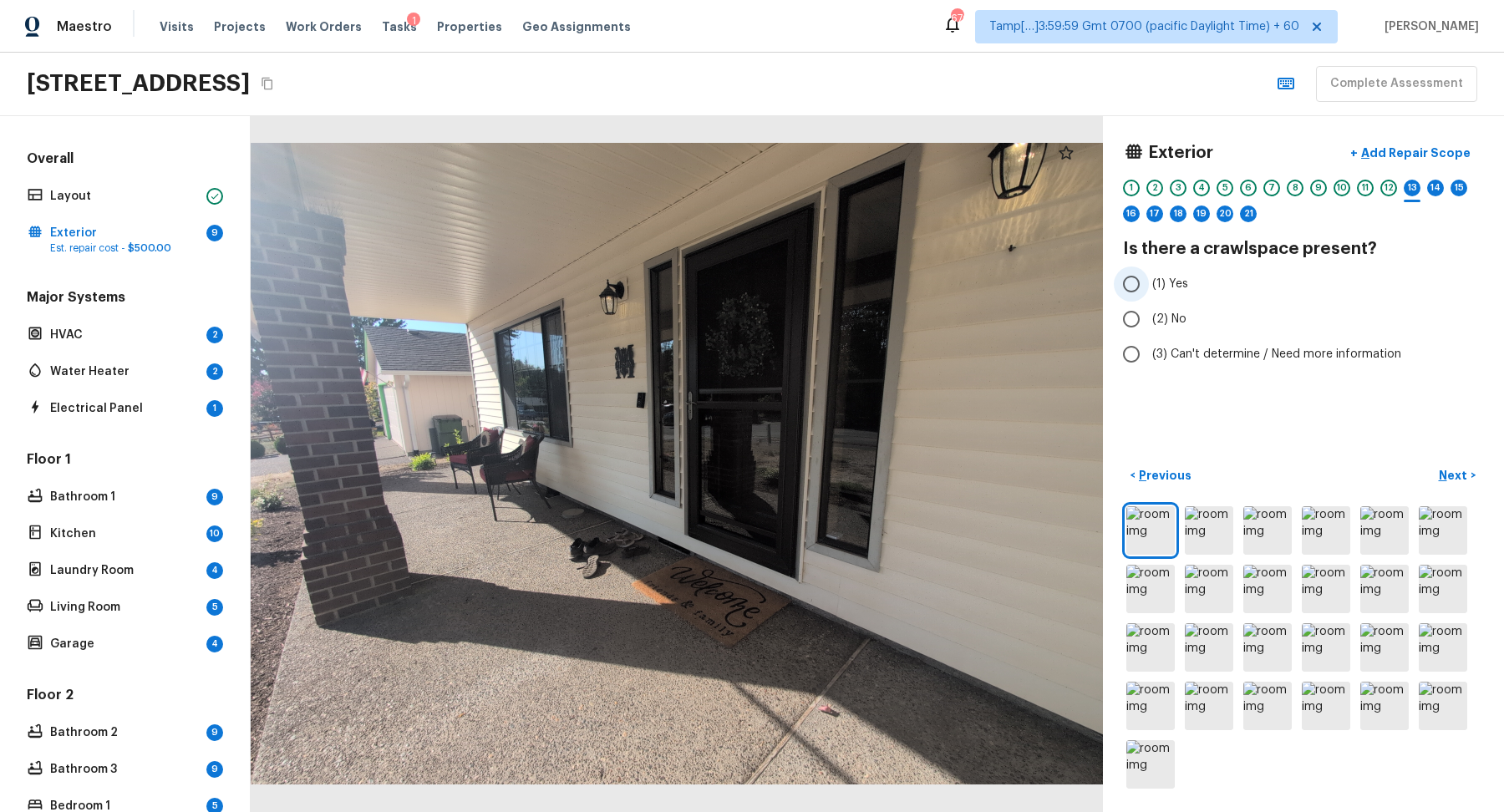
click at [1172, 292] on label "(1) Yes" at bounding box center [1293, 283] width 357 height 35
click at [1149, 292] on input "(1) Yes" at bounding box center [1131, 283] width 35 height 35
radio input "true"
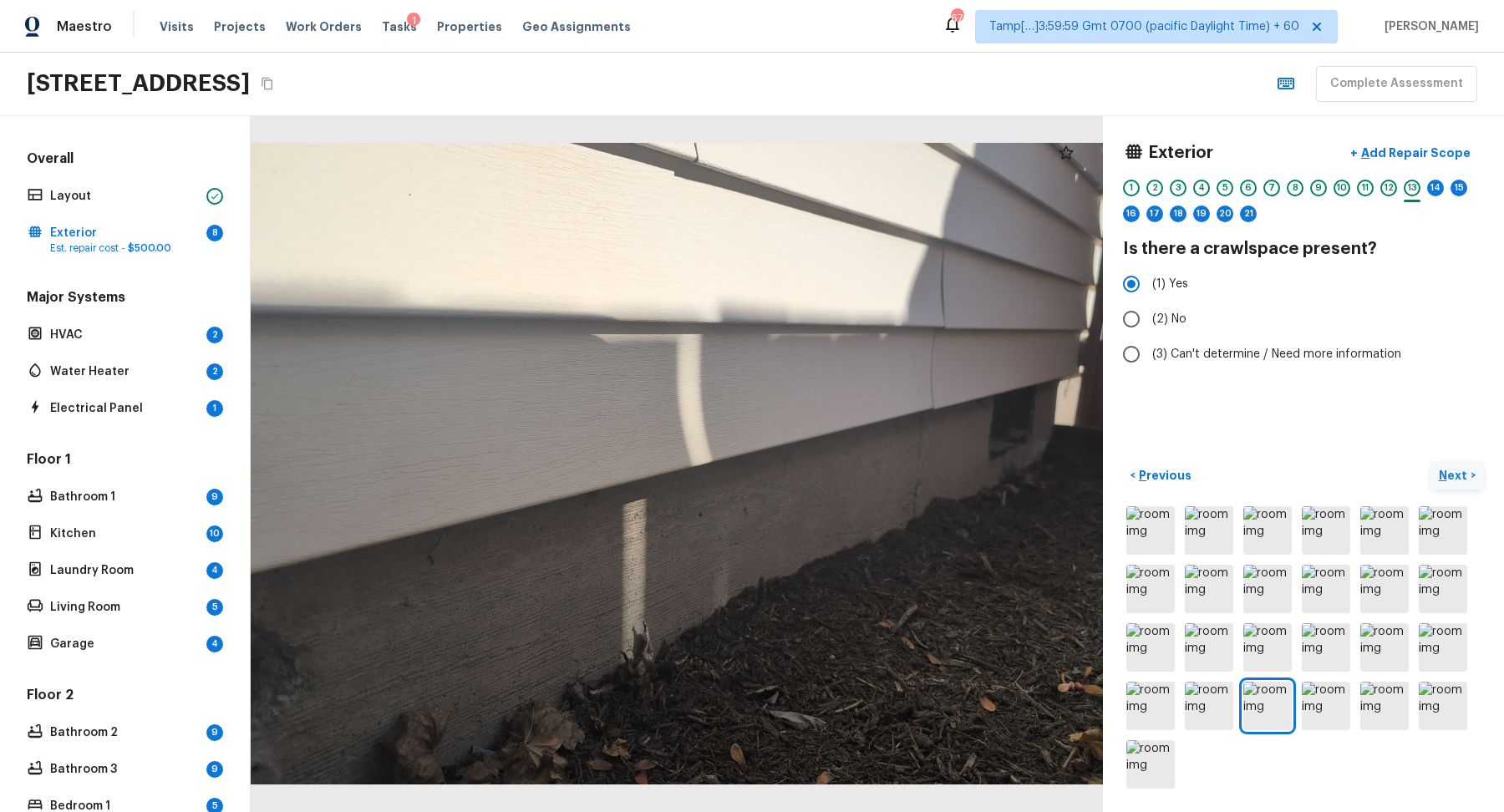
click at [1470, 462] on button "Next >" at bounding box center [1457, 476] width 54 height 28
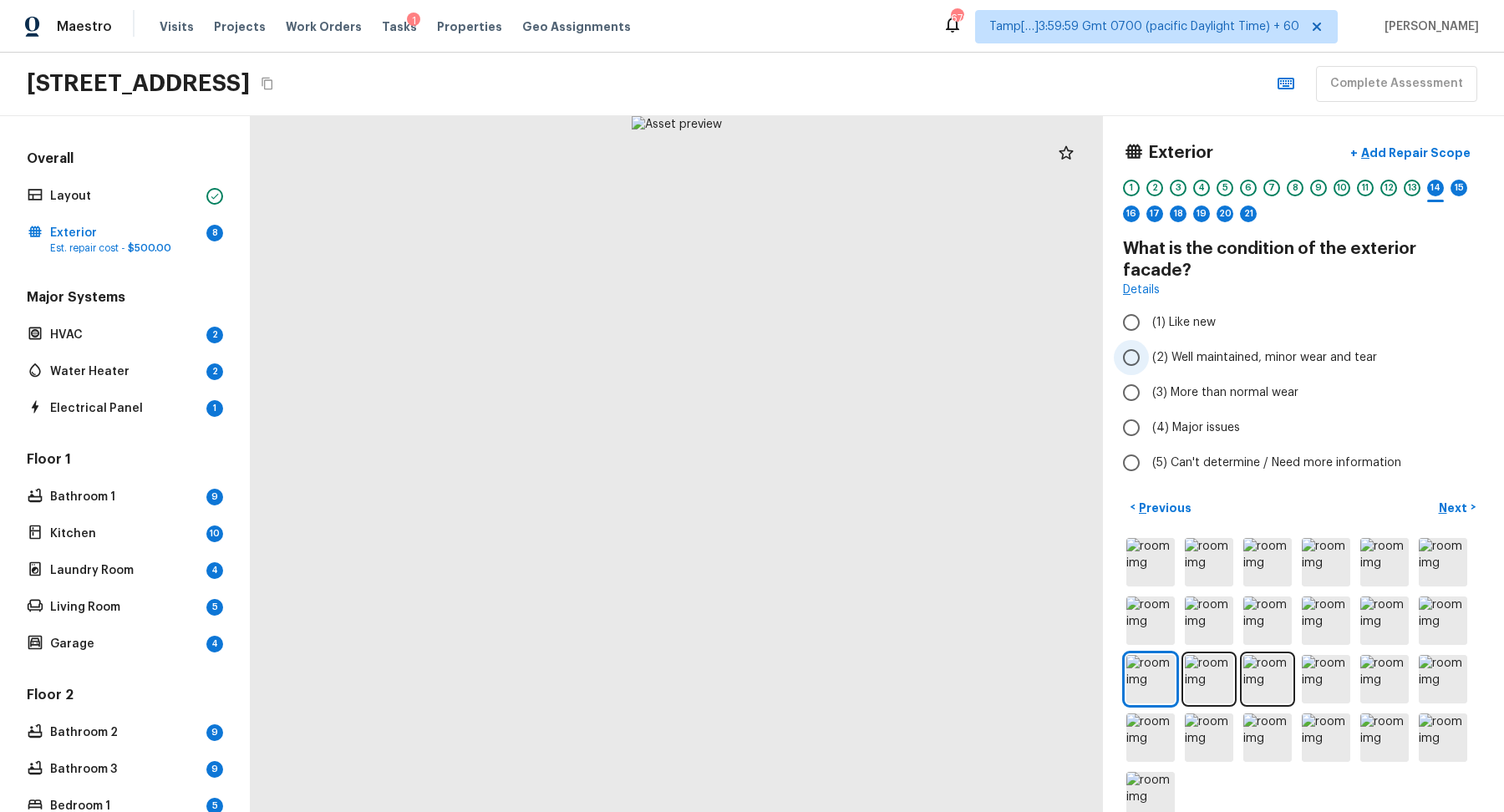
click at [1262, 346] on label "(2) Well maintained, minor wear and tear" at bounding box center [1293, 357] width 357 height 35
click at [1149, 346] on input "(2) Well maintained, minor wear and tear" at bounding box center [1131, 357] width 35 height 35
radio input "true"
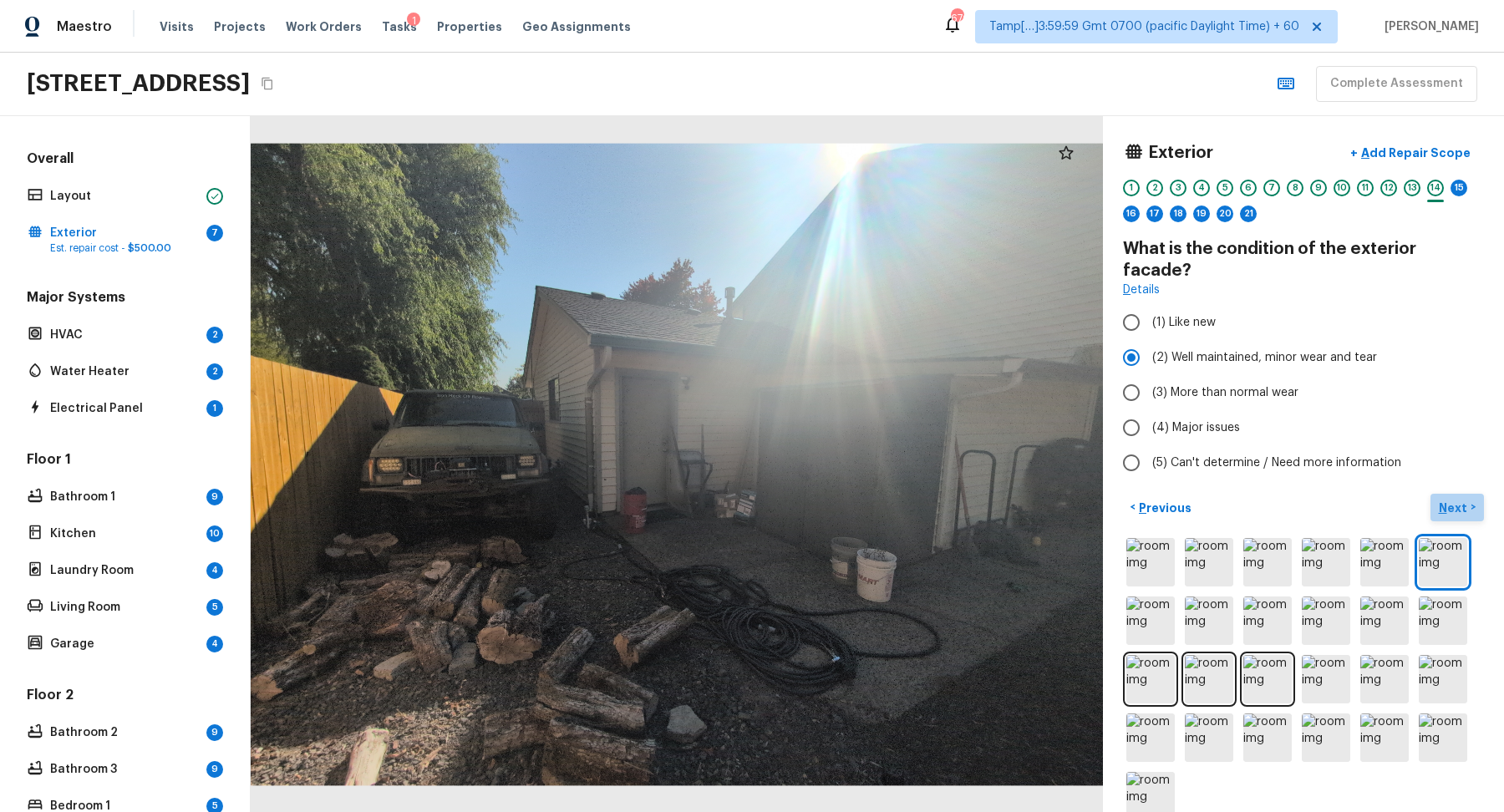
click at [1463, 499] on p "Next" at bounding box center [1455, 507] width 32 height 17
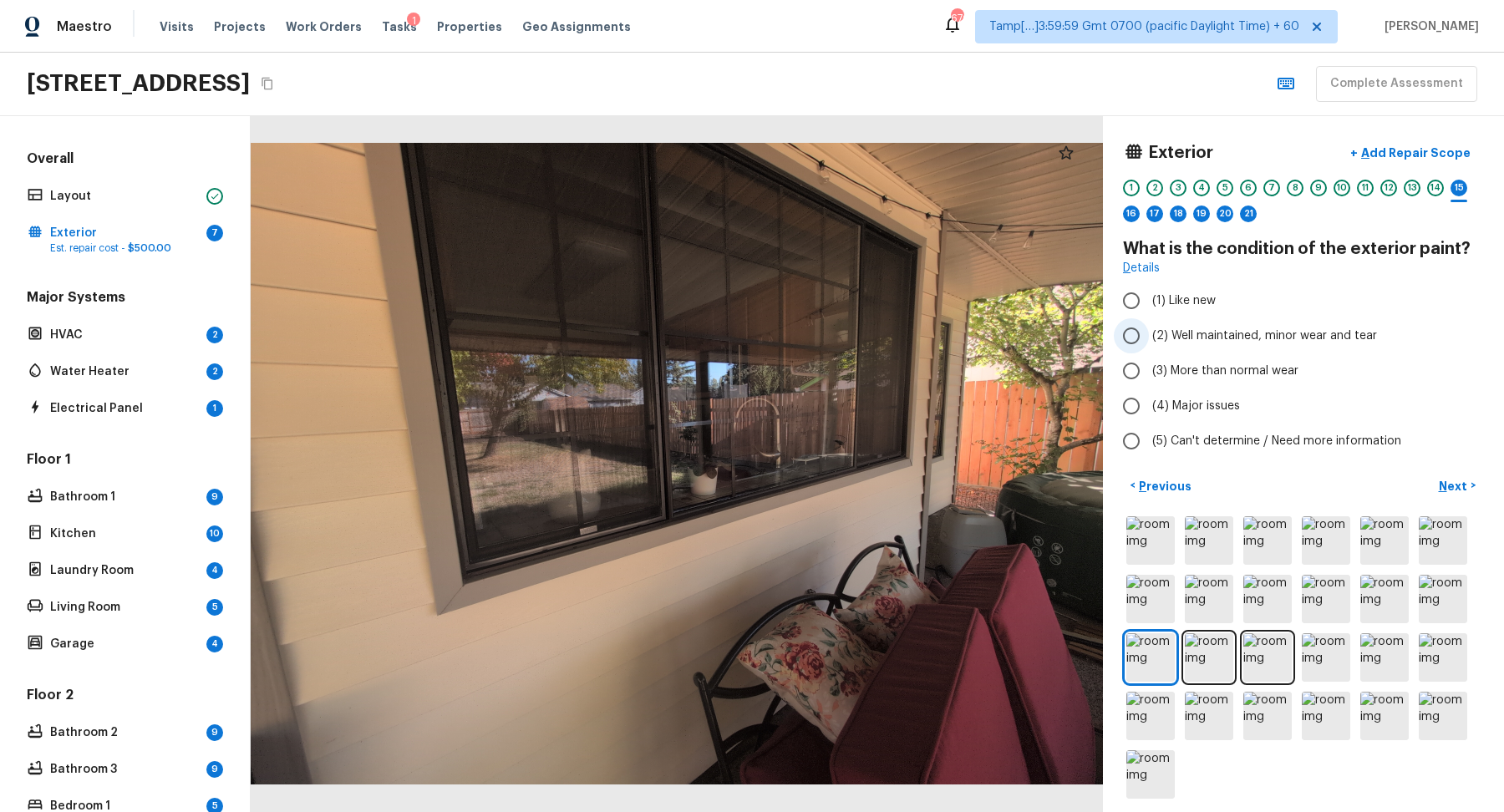
click at [1218, 349] on label "(2) Well maintained, minor wear and tear" at bounding box center [1293, 335] width 357 height 35
click at [1149, 349] on input "(2) Well maintained, minor wear and tear" at bounding box center [1131, 335] width 35 height 35
radio input "true"
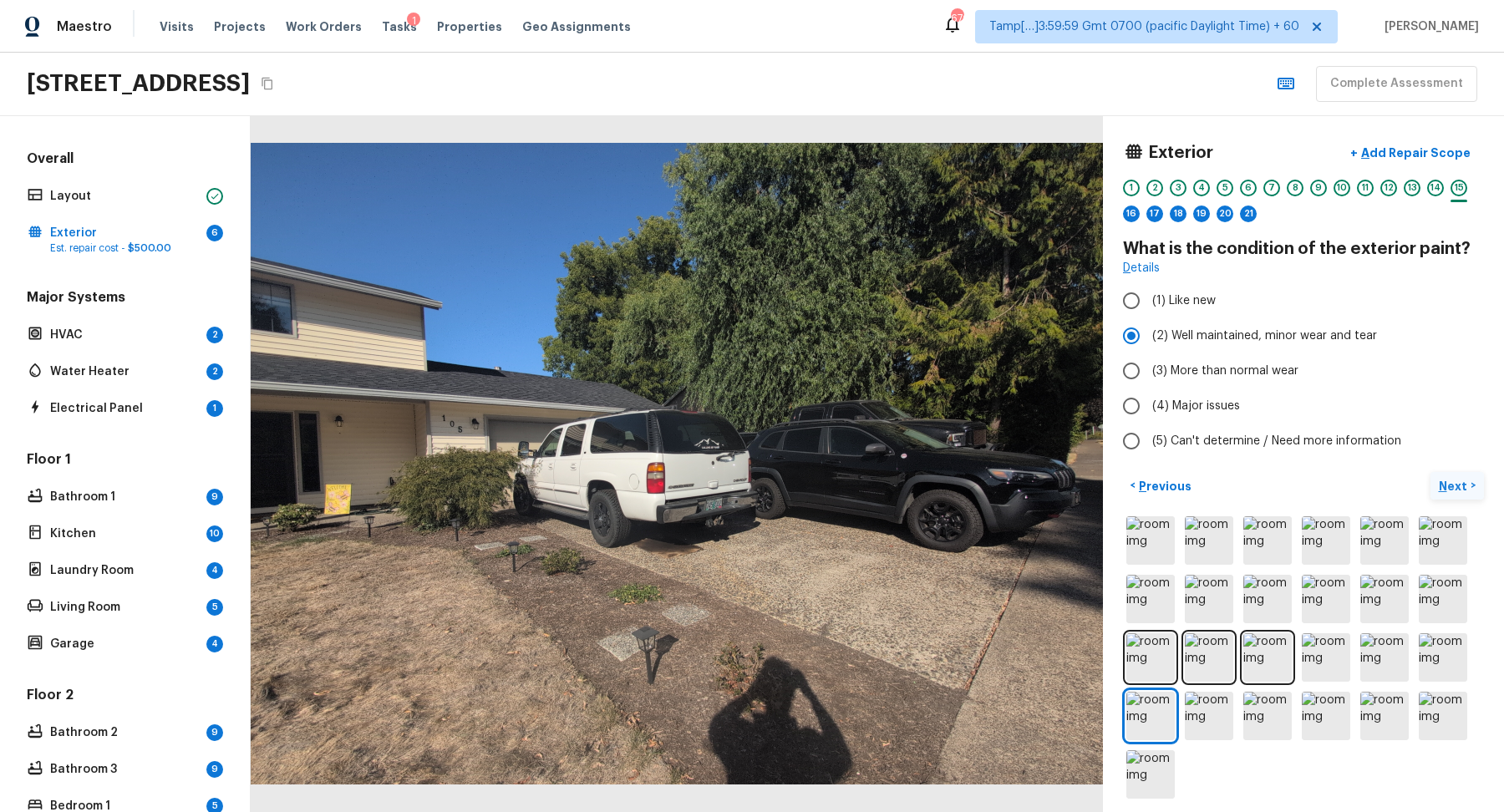
click at [1438, 472] on button "Next >" at bounding box center [1457, 486] width 54 height 28
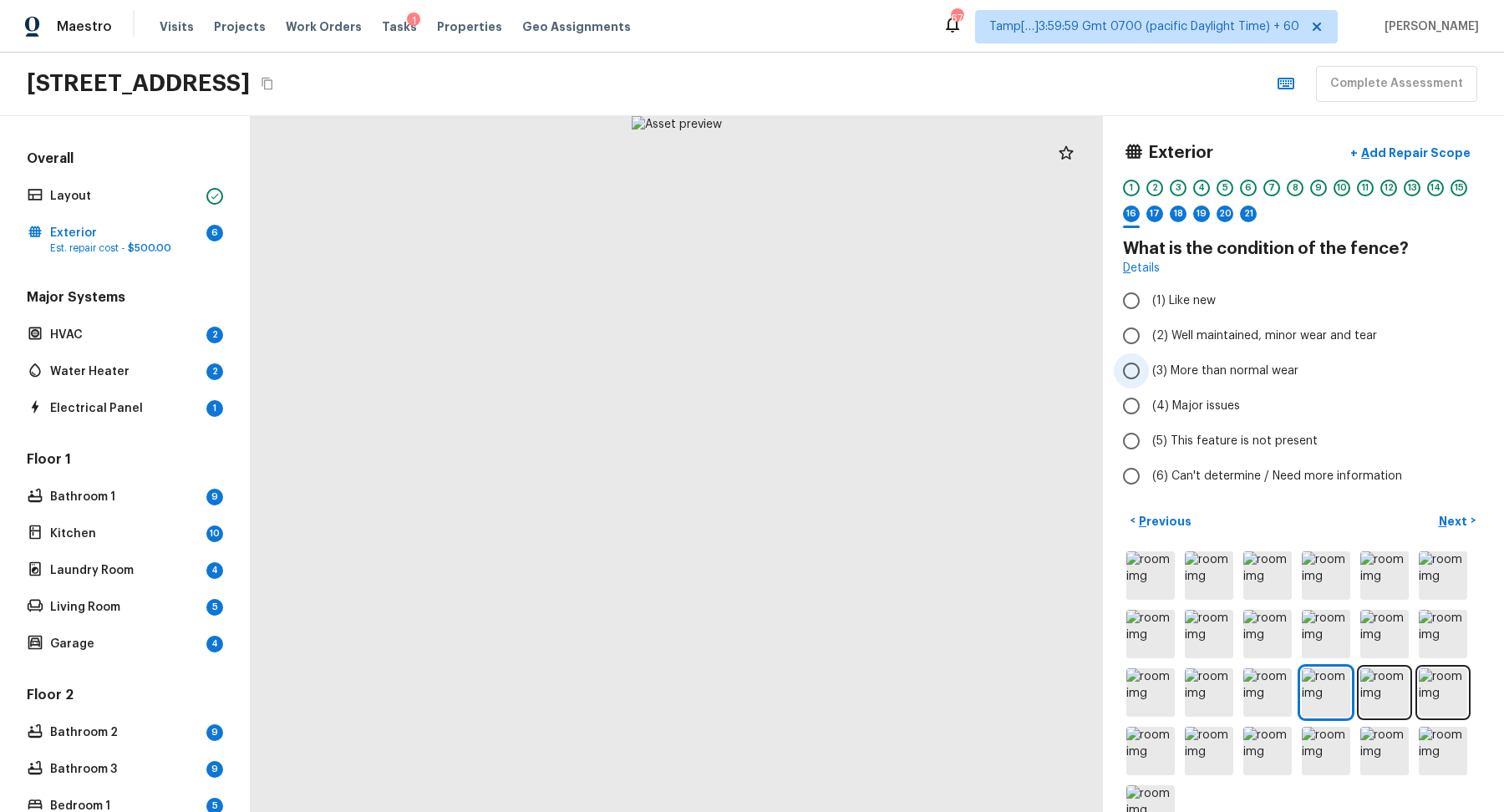
click at [1265, 363] on span "(3) More than normal wear" at bounding box center [1225, 371] width 147 height 17
click at [1149, 362] on input "(3) More than normal wear" at bounding box center [1131, 371] width 35 height 35
radio input "true"
click at [1445, 157] on p "Add Repair Scope" at bounding box center [1413, 152] width 113 height 17
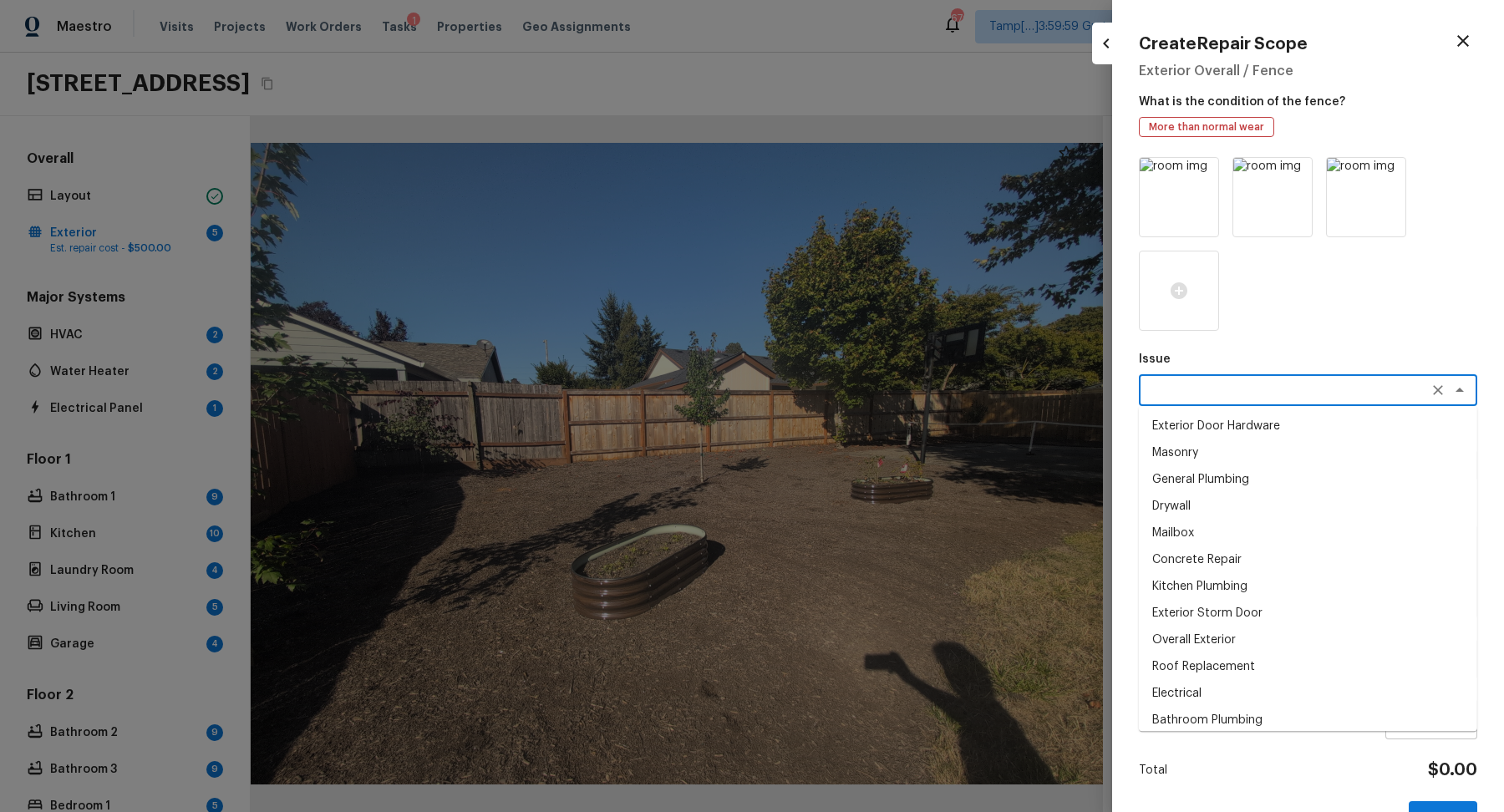
click at [1279, 386] on textarea at bounding box center [1285, 390] width 277 height 17
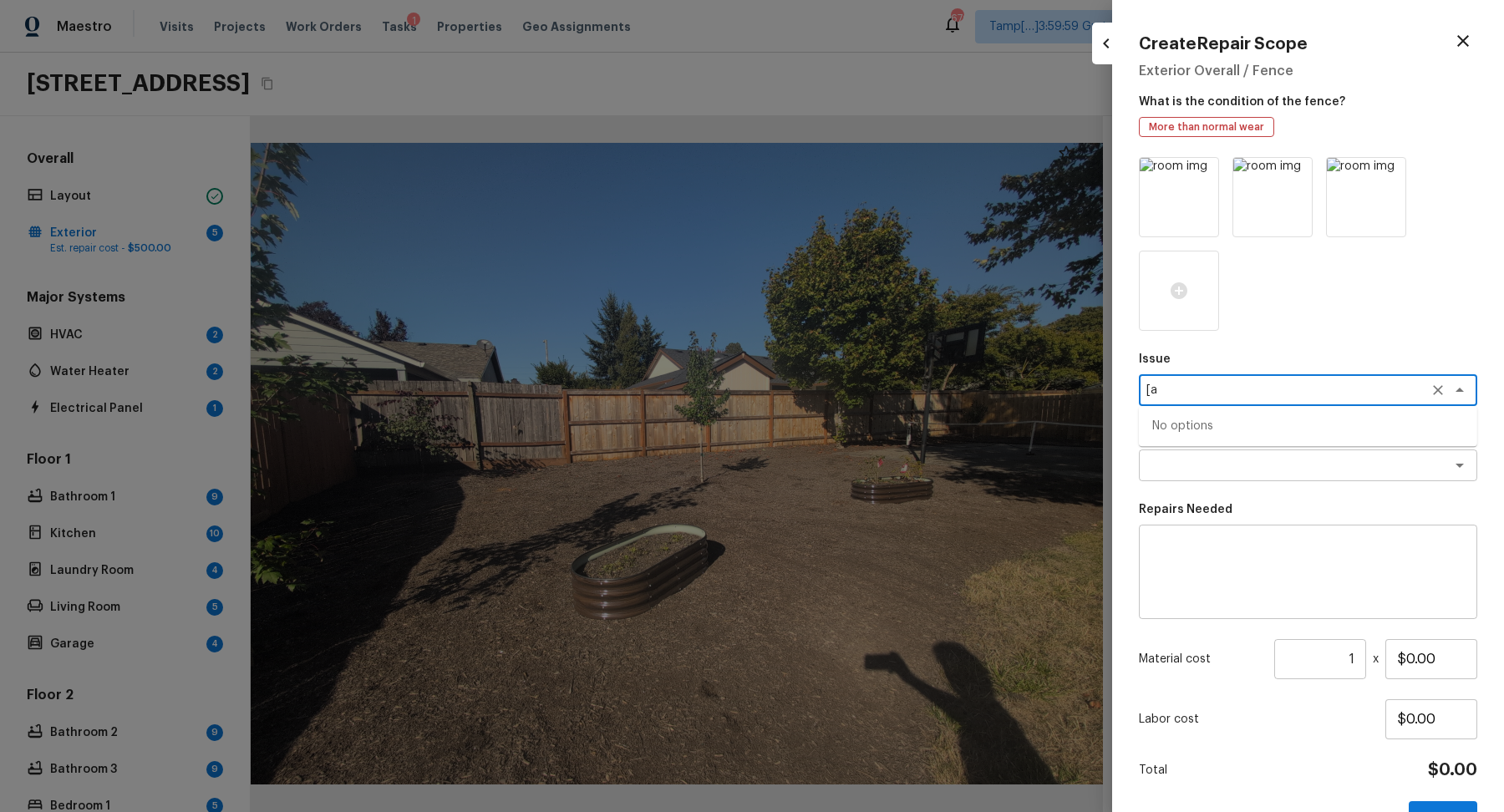
type textarea "["
click at [1294, 380] on div "pain x ​" at bounding box center [1309, 391] width 339 height 32
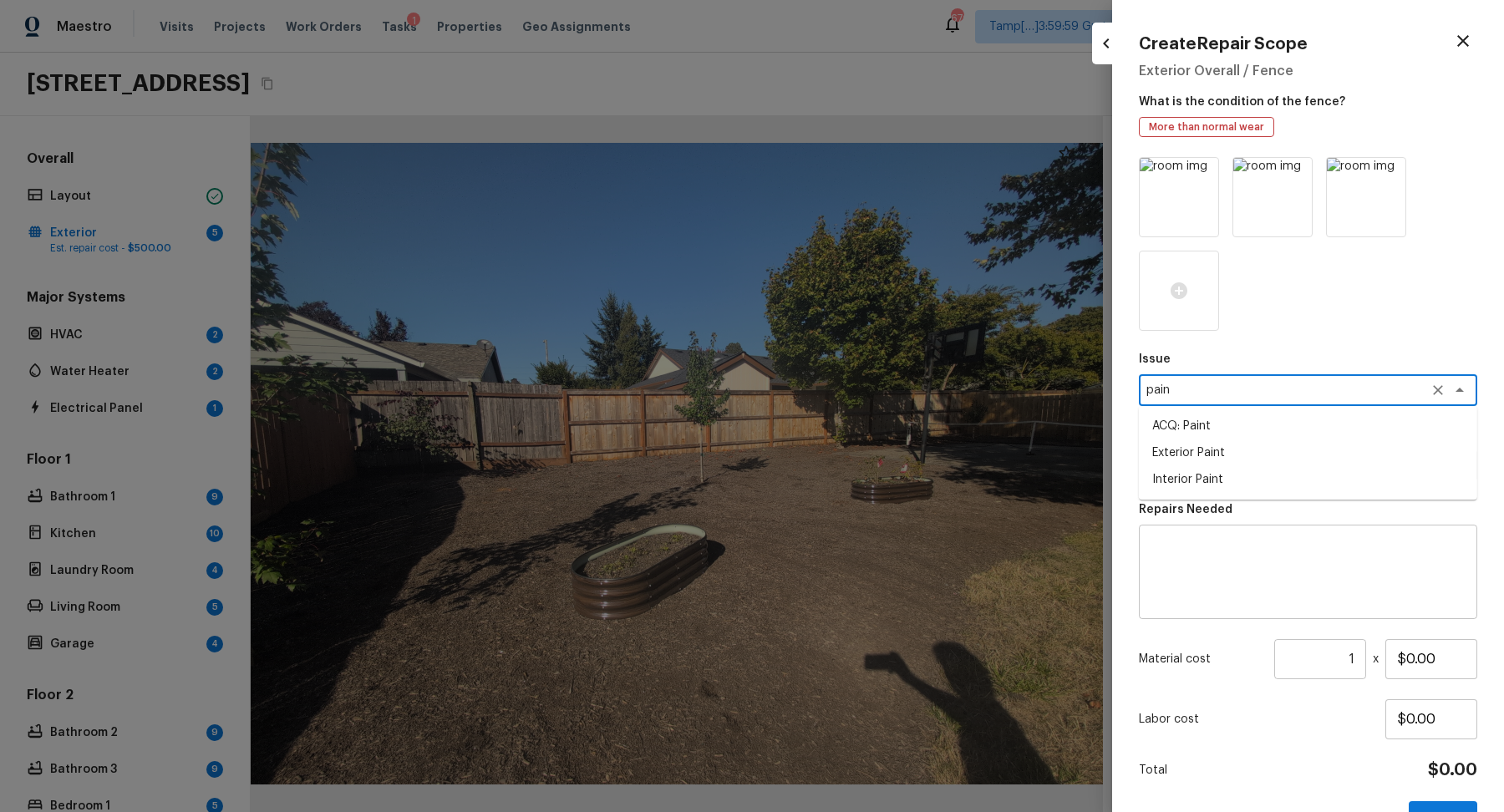
click at [1294, 380] on div "pain x ​" at bounding box center [1309, 391] width 339 height 32
click at [1294, 382] on textarea "pain" at bounding box center [1285, 390] width 277 height 17
click at [1294, 384] on textarea "pain" at bounding box center [1285, 390] width 277 height 17
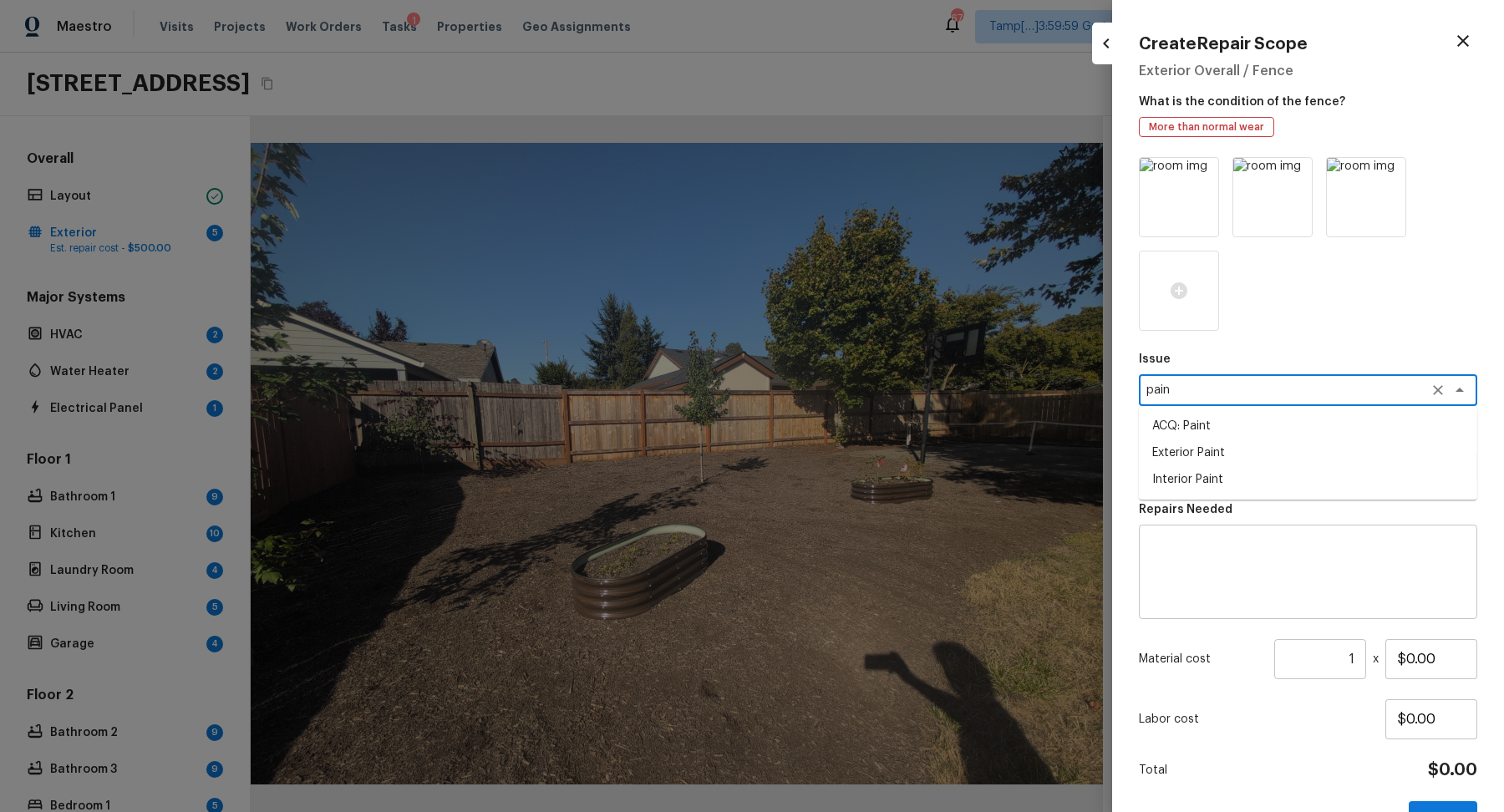
click at [1294, 384] on textarea "pain" at bounding box center [1285, 390] width 277 height 17
click at [1231, 463] on li "Fencing" at bounding box center [1309, 452] width 339 height 27
type textarea "Fencing"
click at [1231, 463] on textarea at bounding box center [1285, 465] width 277 height 17
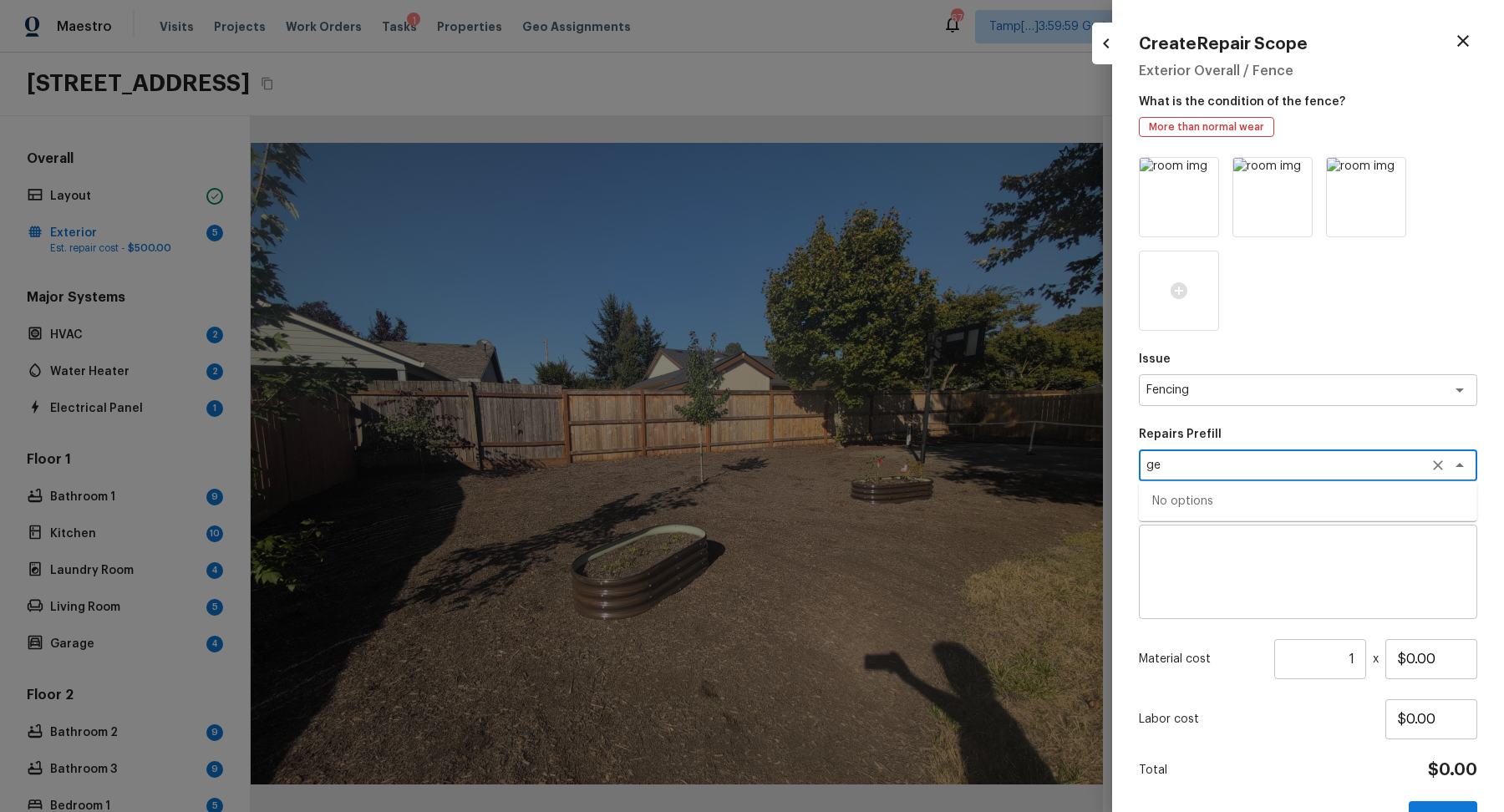
type textarea "g"
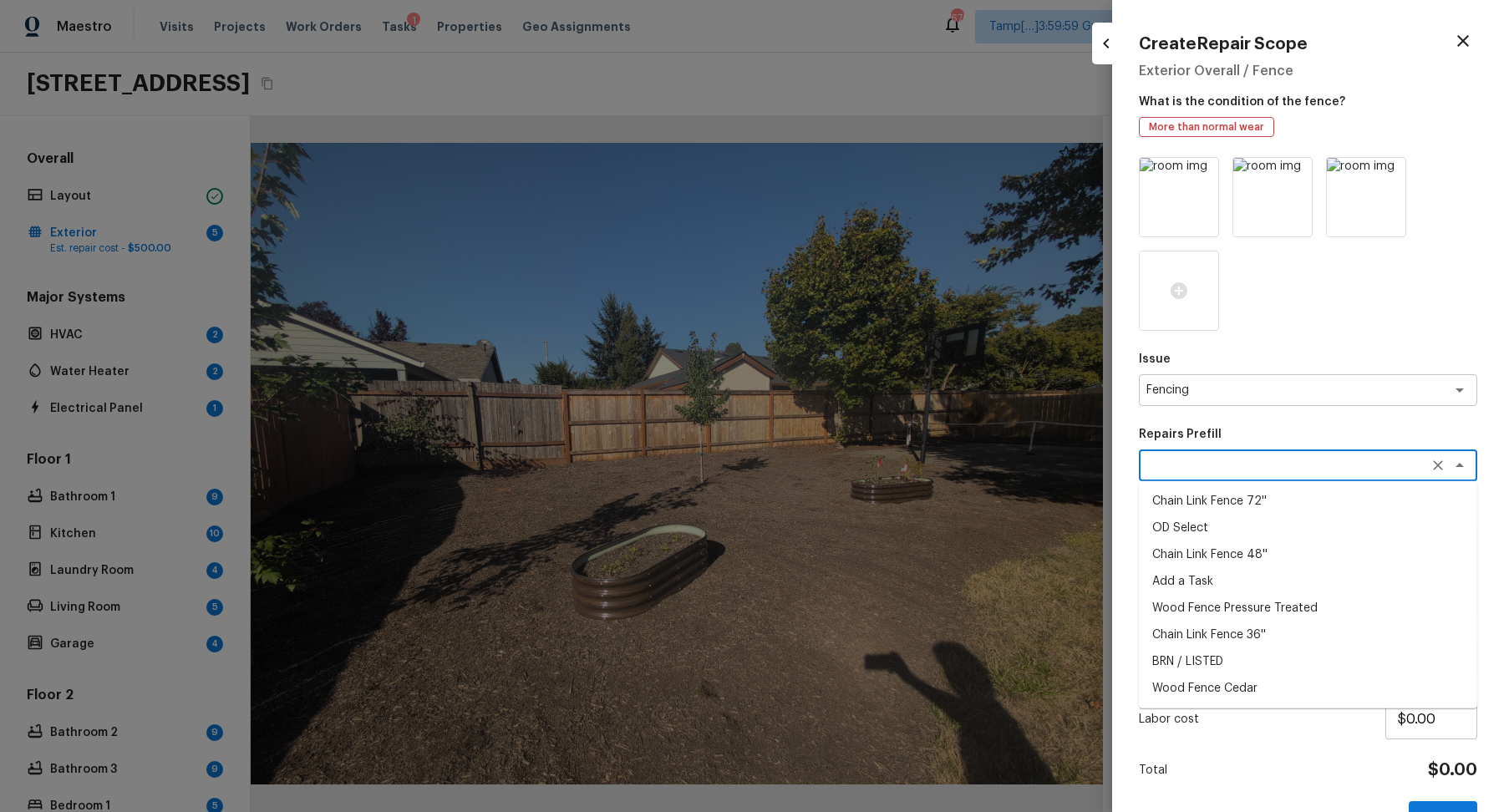
click at [1263, 446] on div "Repairs Prefill x ​ Chain Link Fence 72'' OD Select Chain Link Fence 48'' Add a…" at bounding box center [1309, 453] width 339 height 55
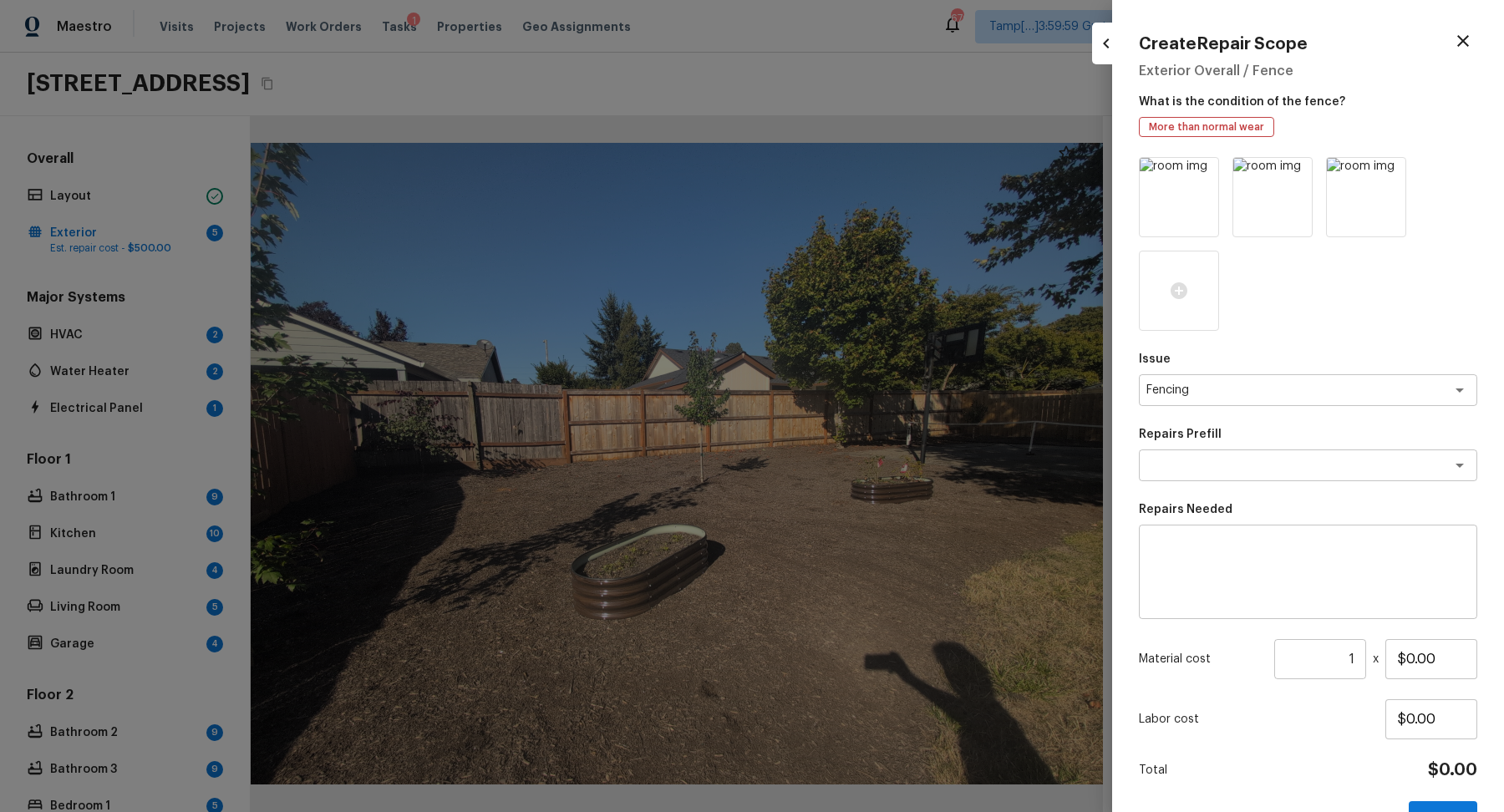
click at [1257, 524] on div "Repairs Needed x ​" at bounding box center [1309, 560] width 339 height 118
click at [1261, 539] on textarea at bounding box center [1308, 572] width 315 height 67
type textarea "Repaint the fencing"
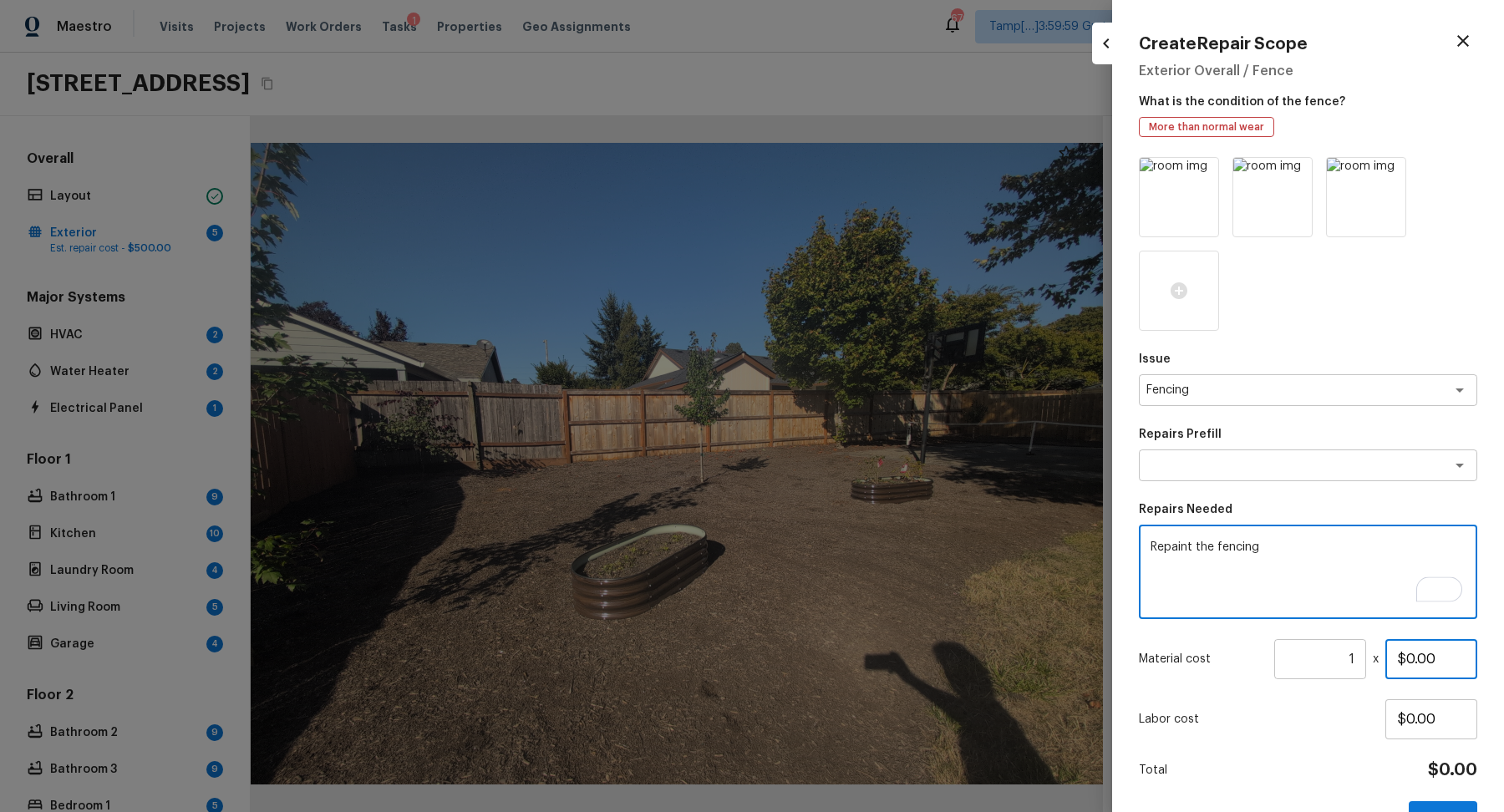
click at [1411, 661] on input "$0.00" at bounding box center [1431, 659] width 92 height 40
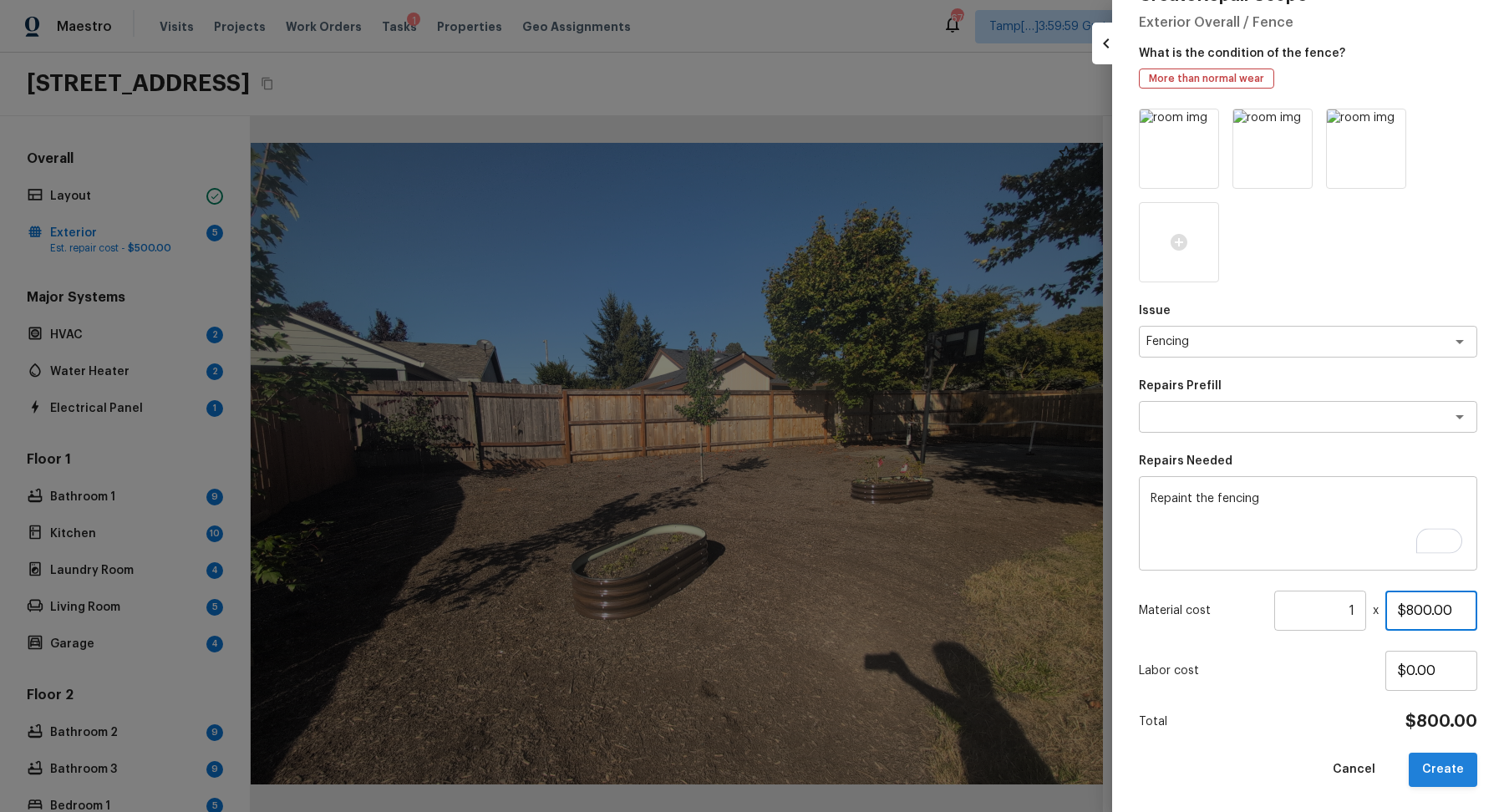
type input "$800.00"
click at [1429, 764] on button "Create" at bounding box center [1443, 769] width 69 height 34
type input "$0.00"
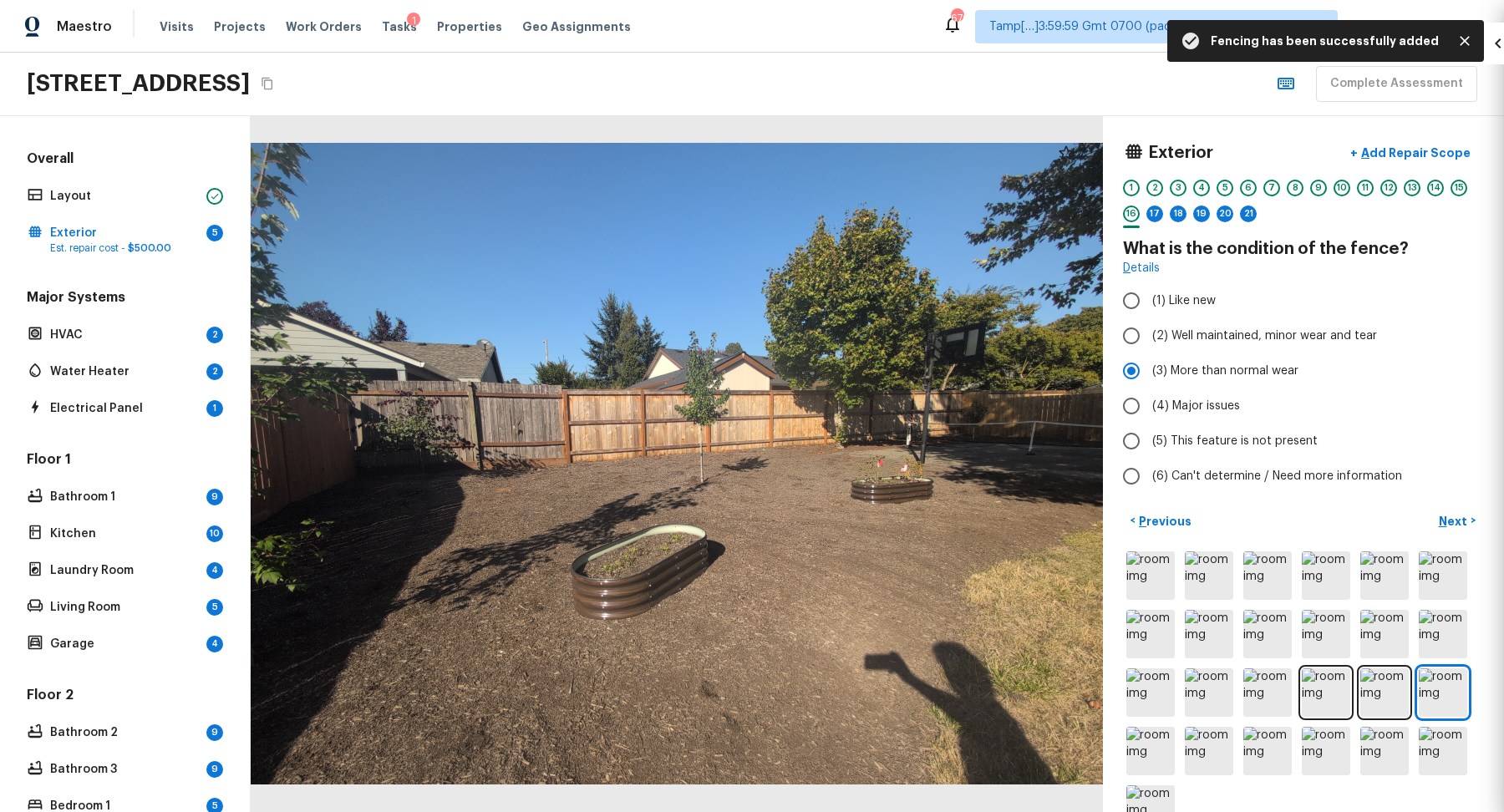
scroll to position [0, 0]
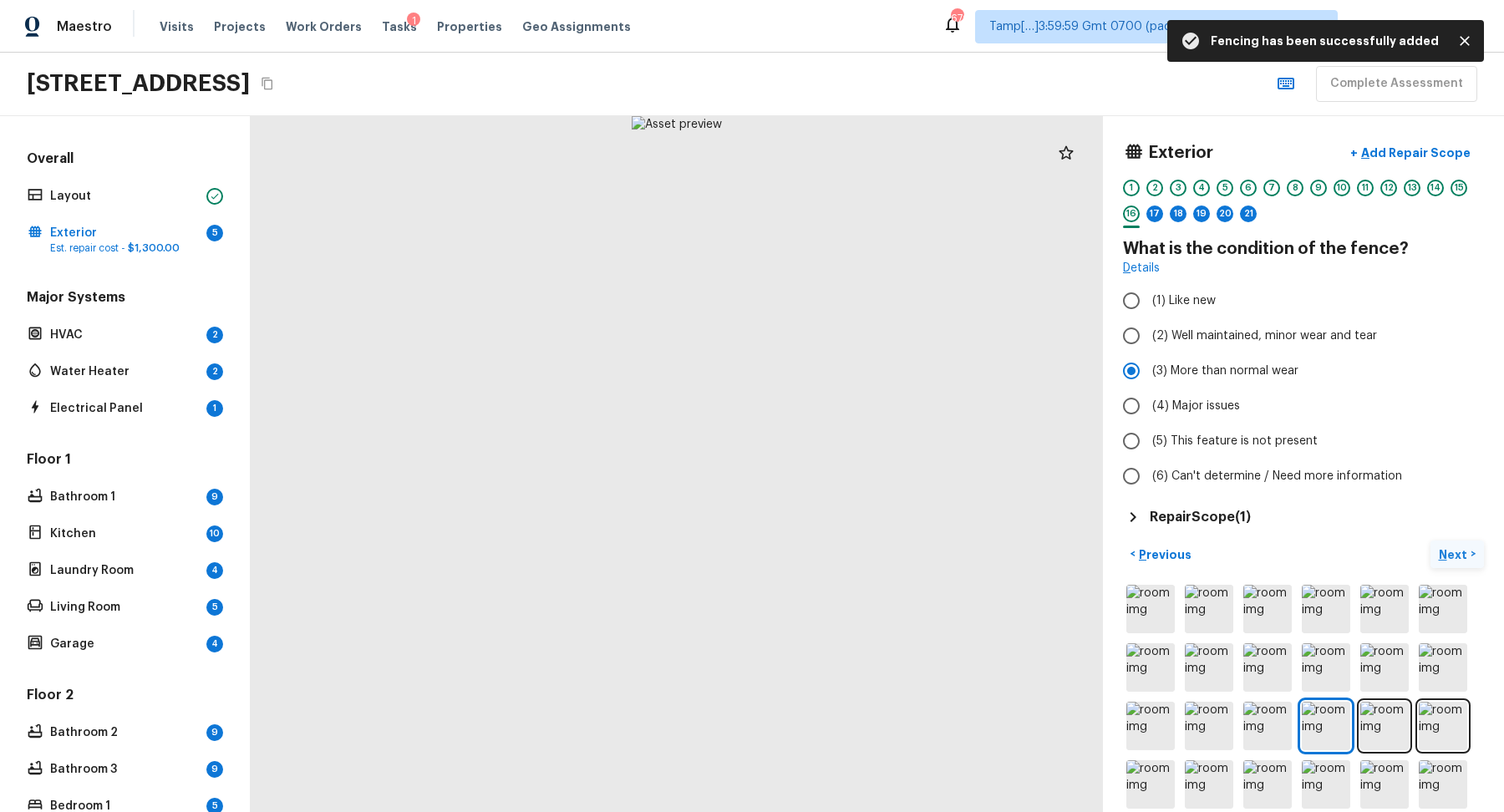
click at [1468, 549] on p "Next" at bounding box center [1455, 554] width 32 height 17
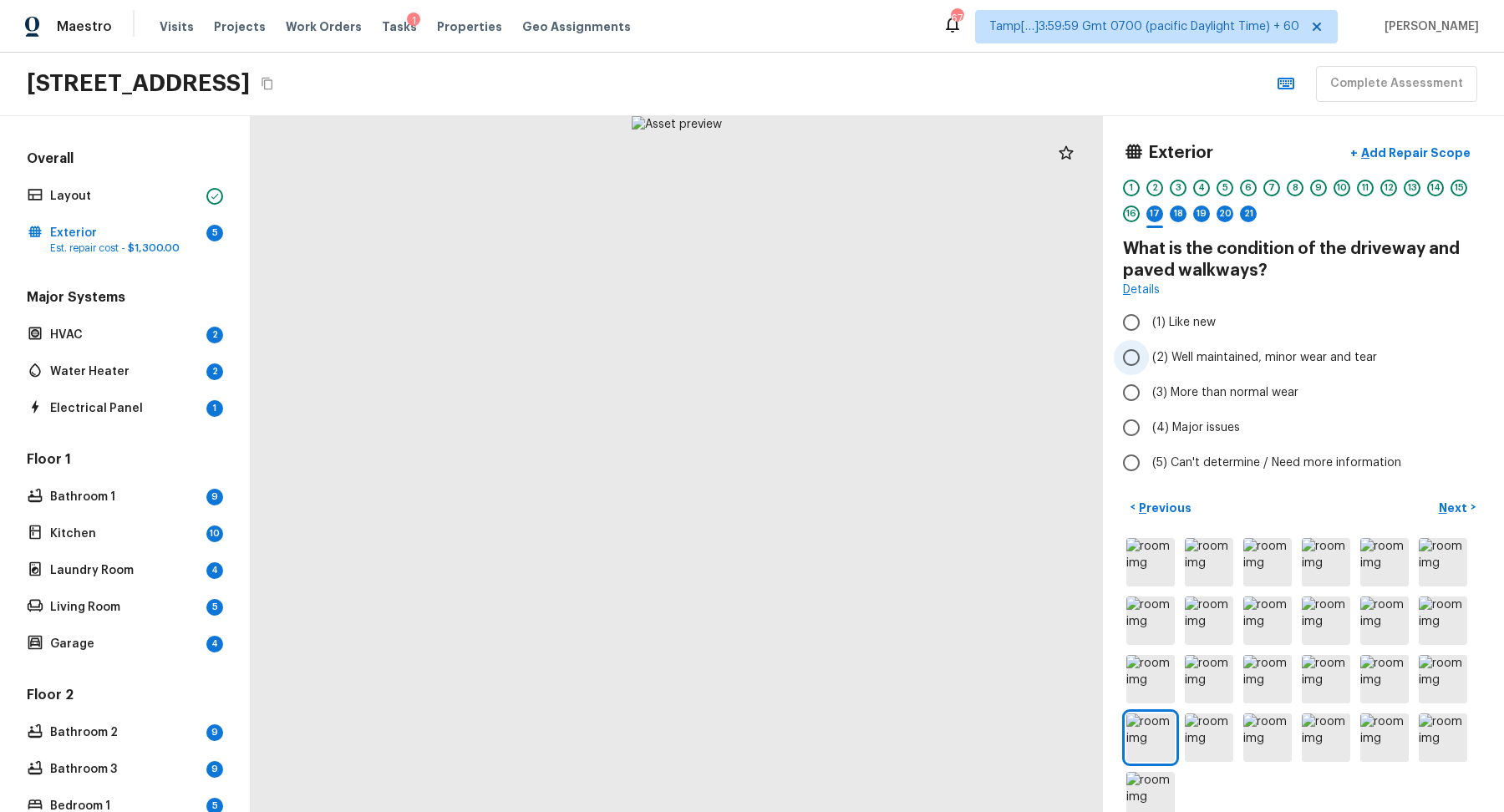
click at [1262, 359] on span "(2) Well maintained, minor wear and tear" at bounding box center [1265, 357] width 225 height 17
click at [1149, 359] on input "(2) Well maintained, minor wear and tear" at bounding box center [1131, 357] width 35 height 35
radio input "true"
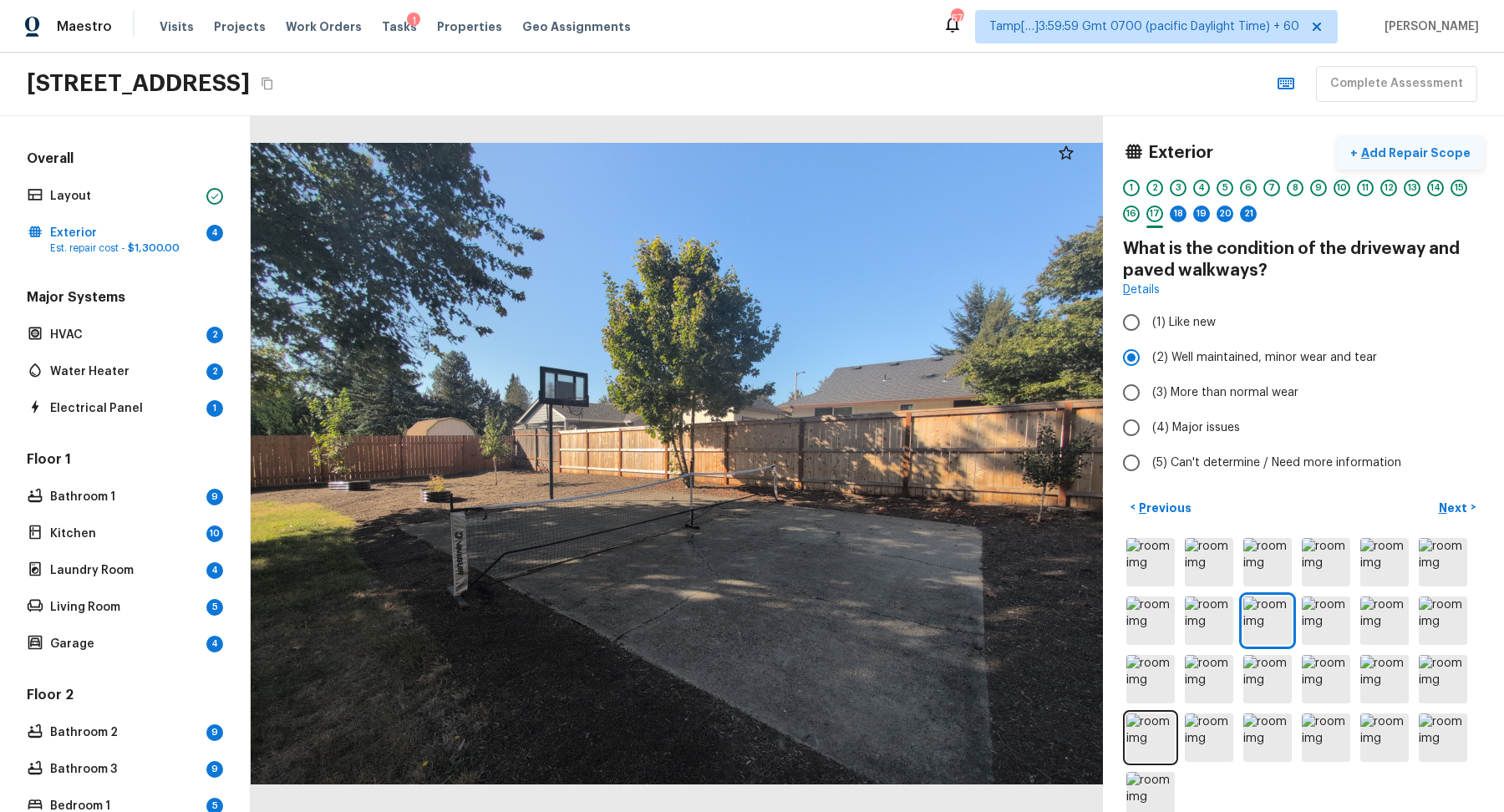
click at [1401, 161] on button "+ Add Repair Scope" at bounding box center [1410, 153] width 148 height 34
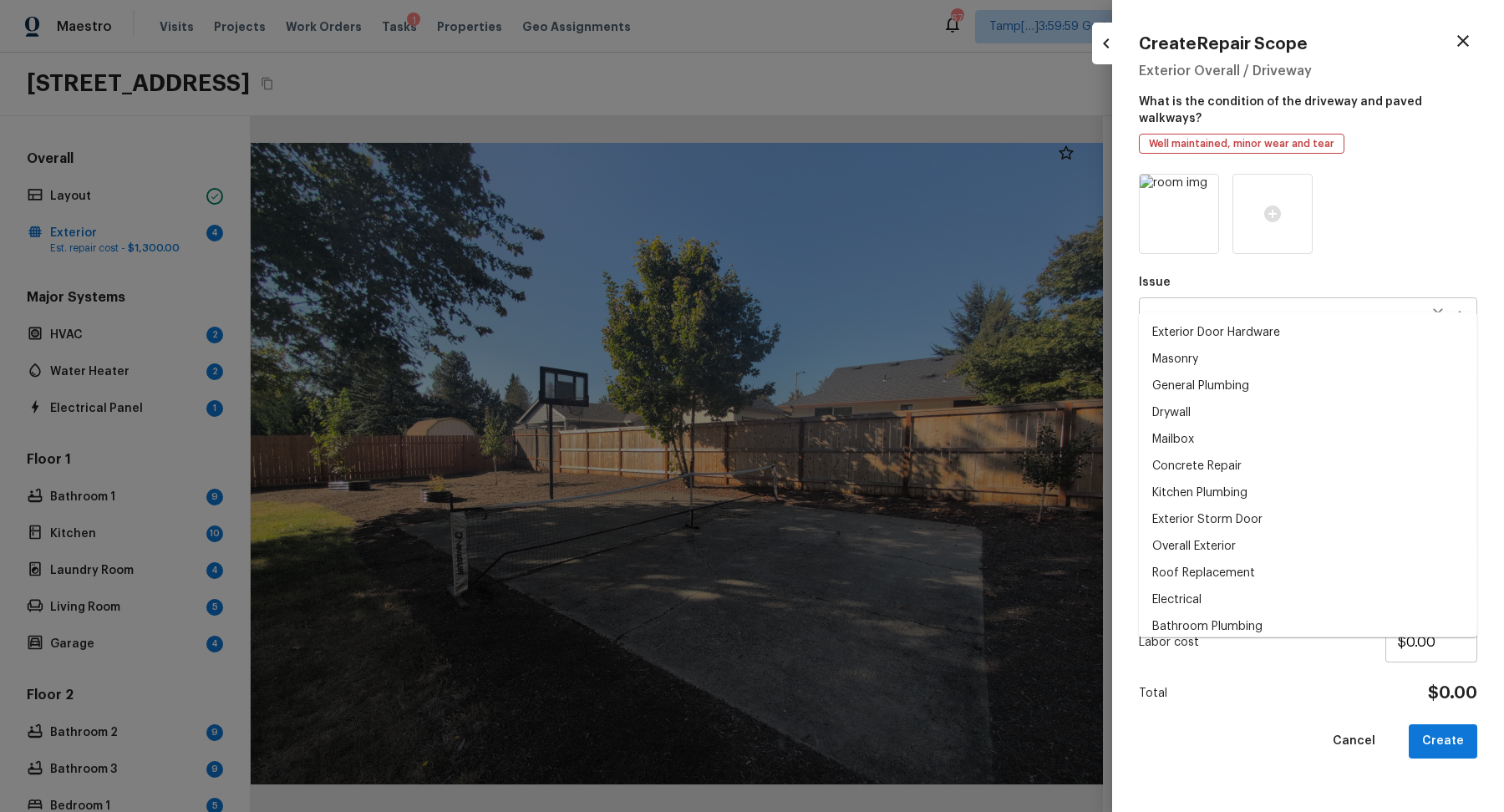
click at [1219, 297] on div "x ​" at bounding box center [1309, 313] width 339 height 32
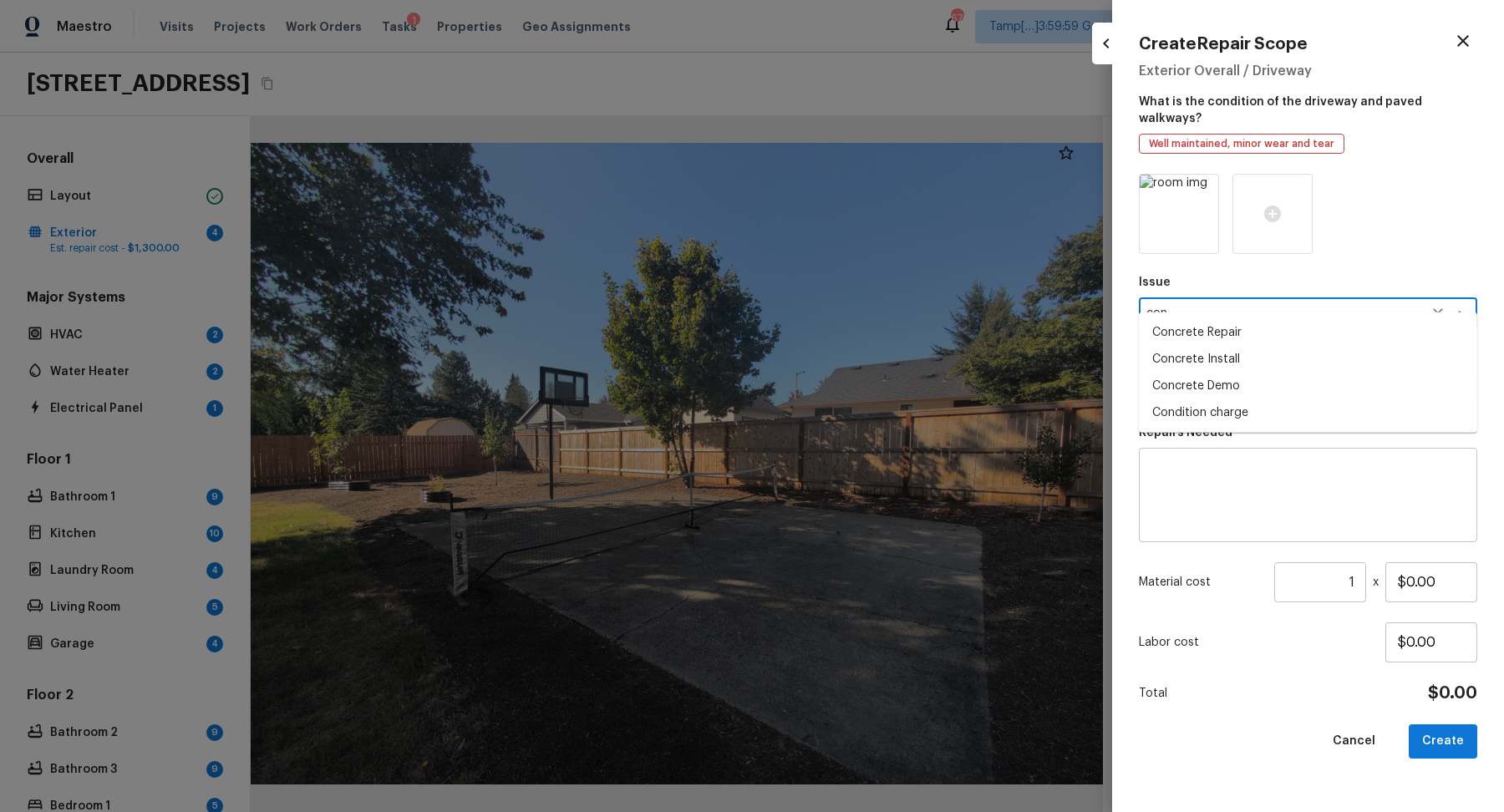
click at [1285, 341] on li "Concrete Repair" at bounding box center [1309, 332] width 339 height 27
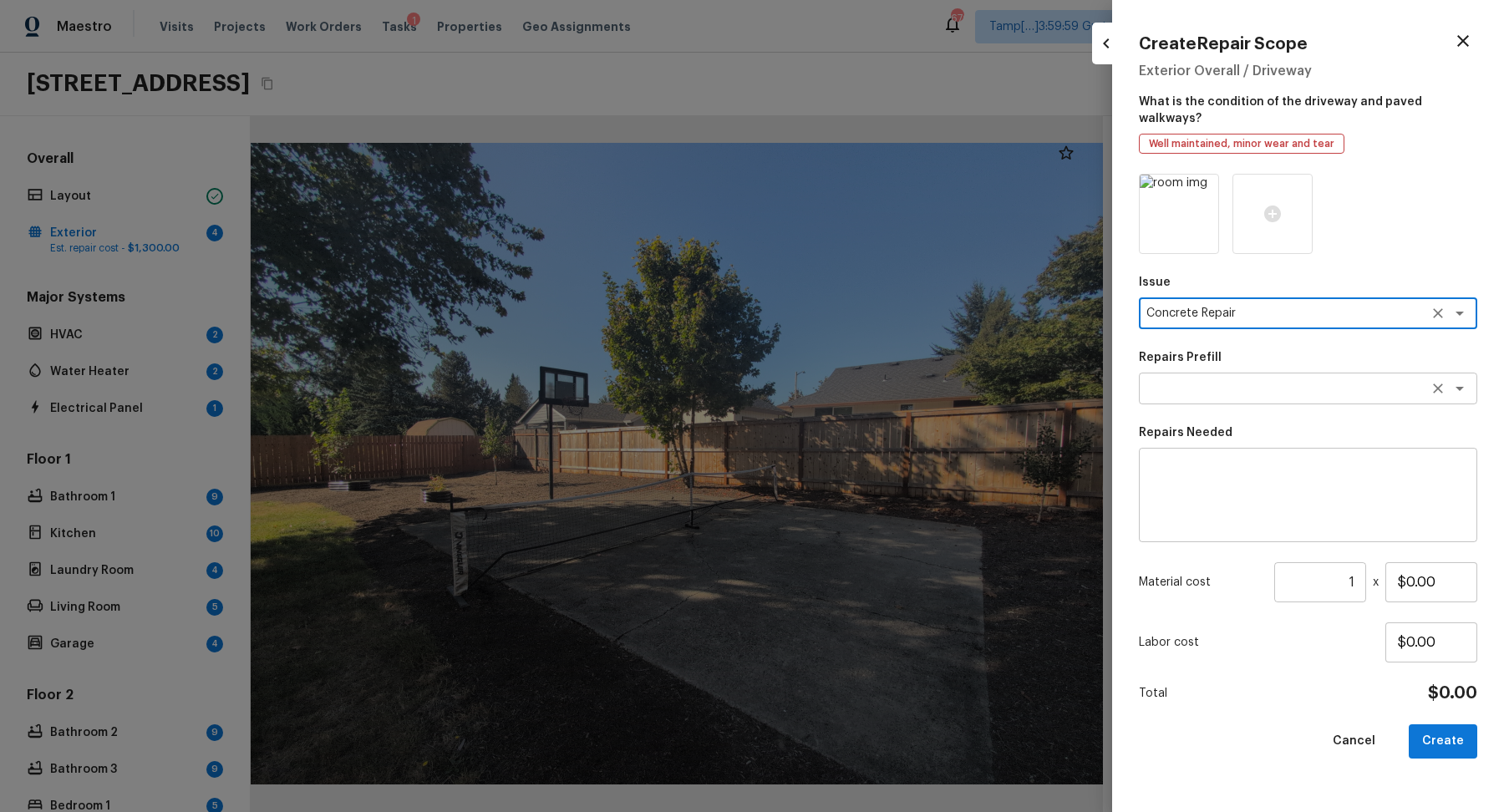
type textarea "Concrete Repair"
click at [1273, 380] on textarea at bounding box center [1285, 388] width 277 height 17
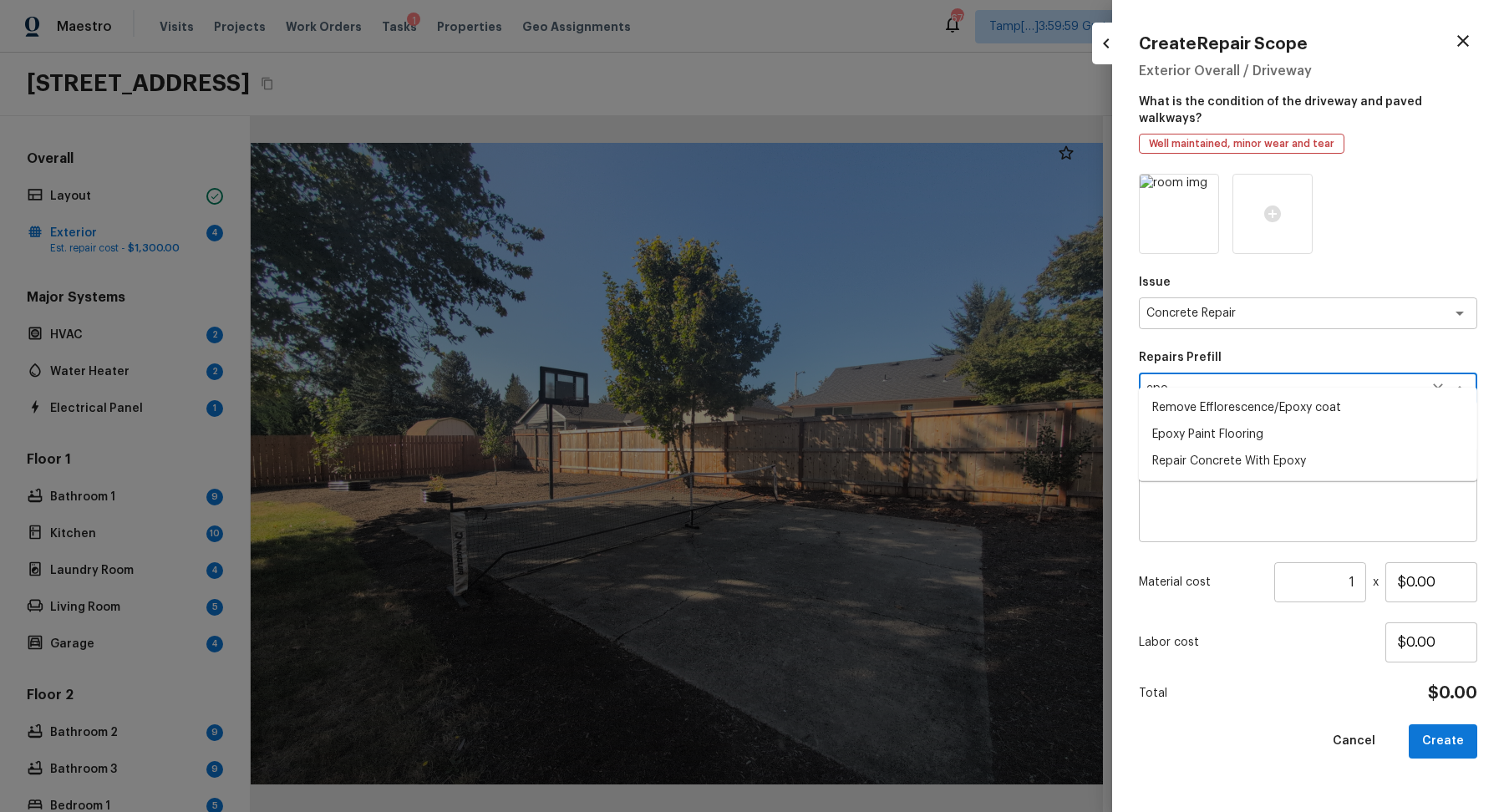
click at [1391, 459] on li "Repair Concrete With Epoxy" at bounding box center [1309, 460] width 339 height 27
type textarea "Repair Concrete With Epoxy"
type textarea "Prep and clean the crack in the concrete thoroughly. Apply/inject a concrete ad…"
type input "$7.42"
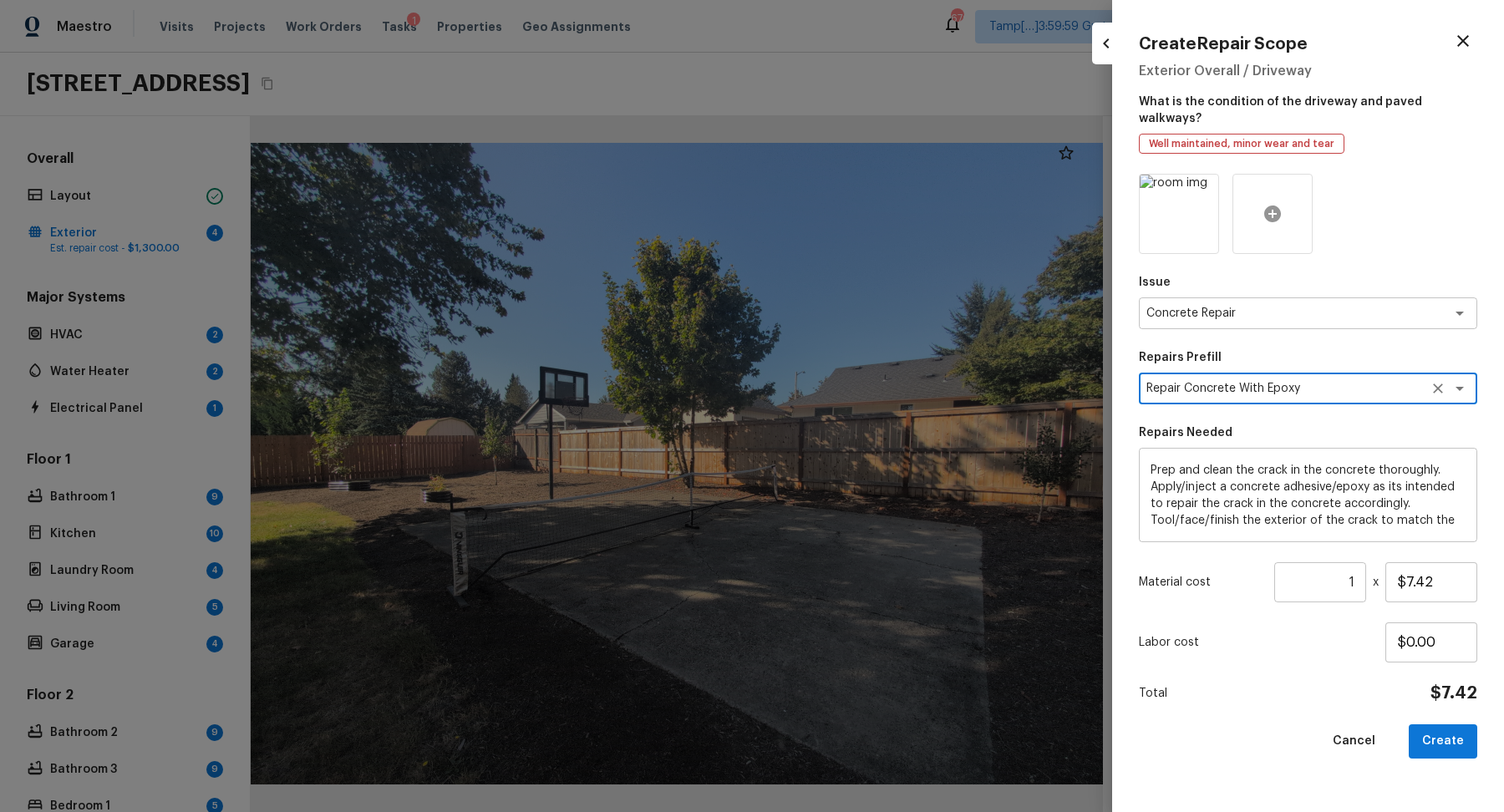
type textarea "Repair Concrete With Epoxy"
click at [1252, 187] on div at bounding box center [1273, 213] width 80 height 80
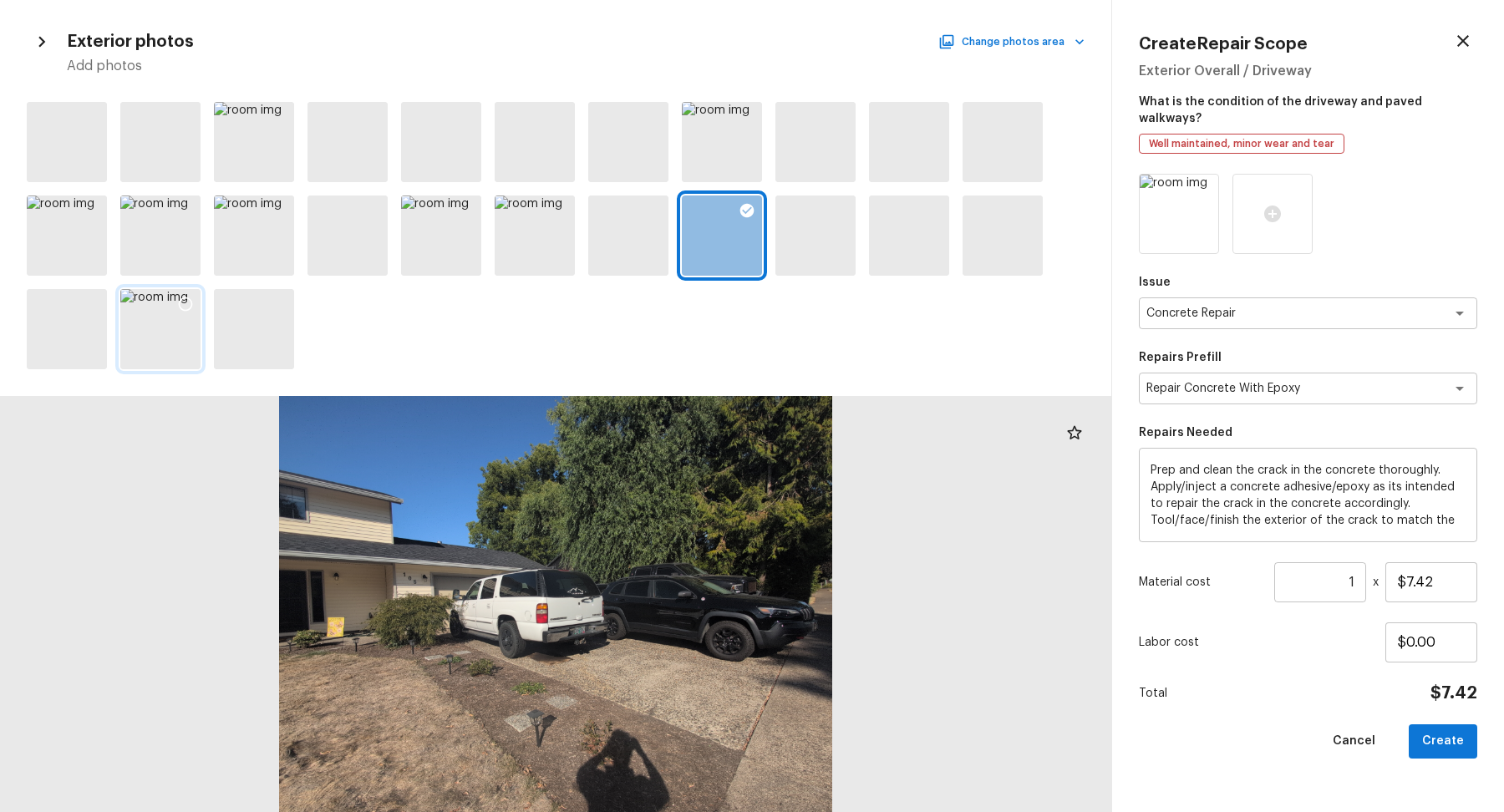
click at [178, 328] on div at bounding box center [160, 329] width 80 height 80
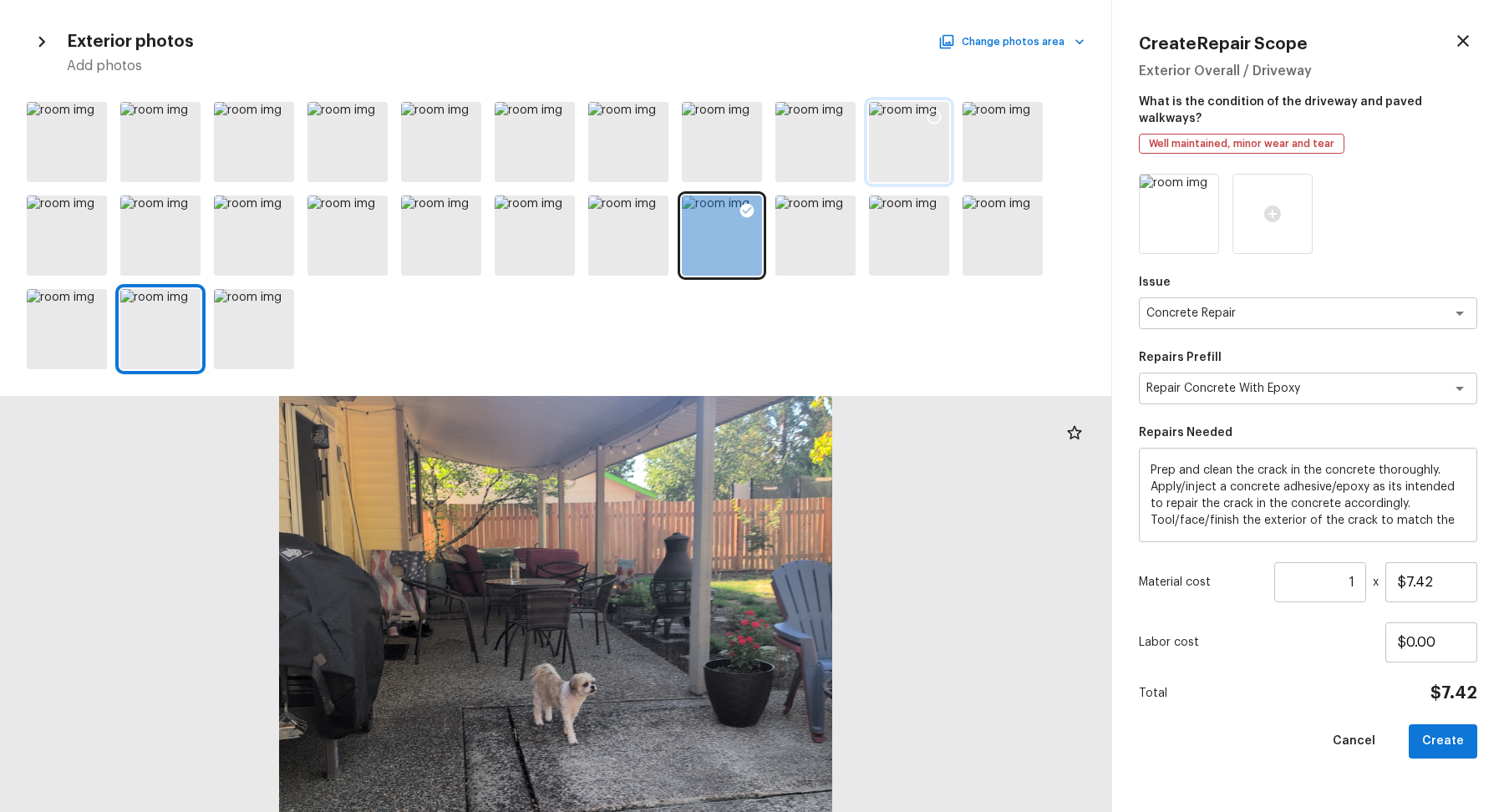
drag, startPoint x: 928, startPoint y: 347, endPoint x: 932, endPoint y: 177, distance: 170.0
click at [932, 177] on div at bounding box center [555, 236] width 1111 height 281
click at [1031, 39] on button "Change photos area" at bounding box center [1013, 42] width 143 height 22
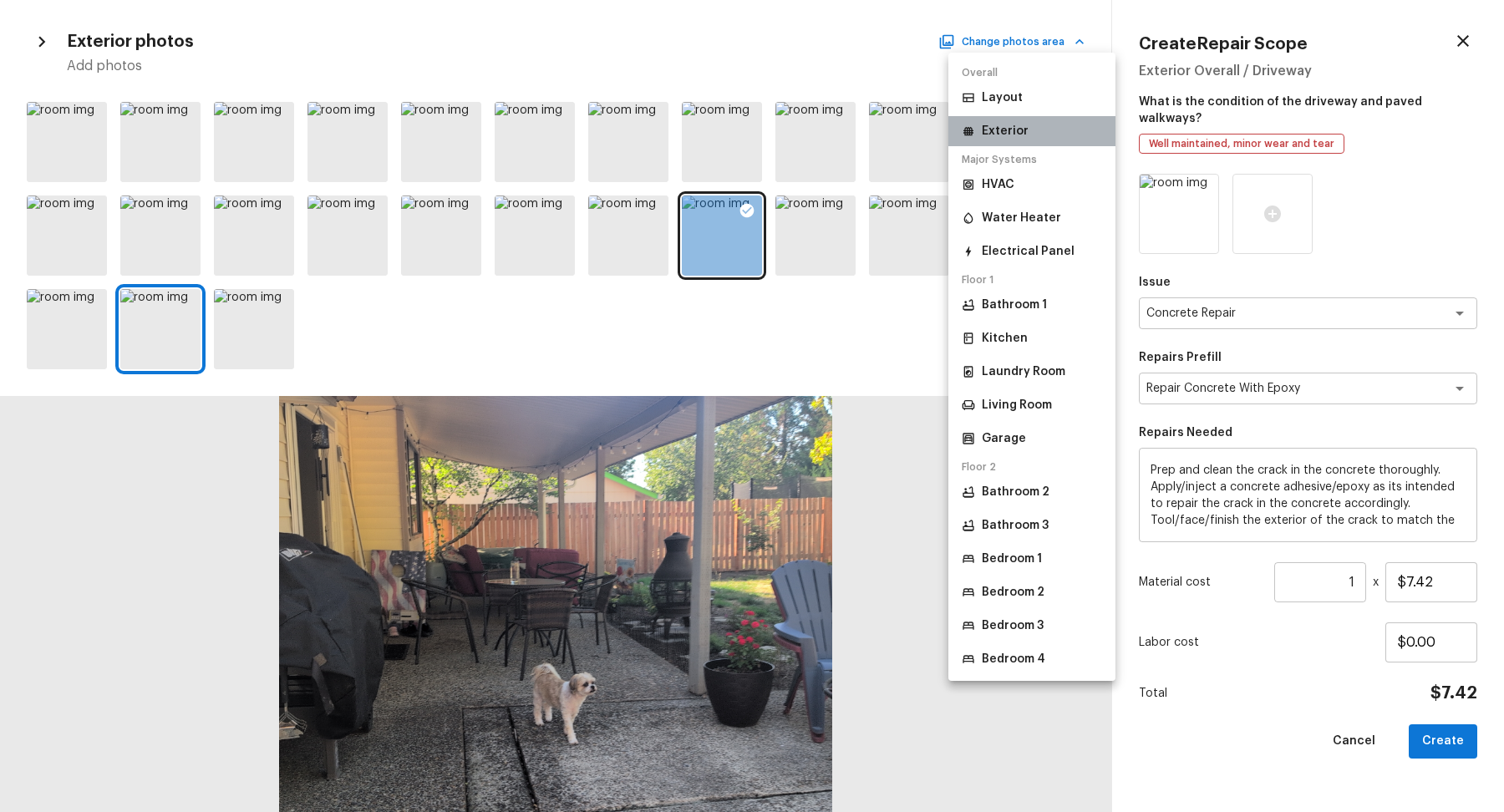
click at [1042, 125] on li "Exterior" at bounding box center [1033, 132] width 167 height 30
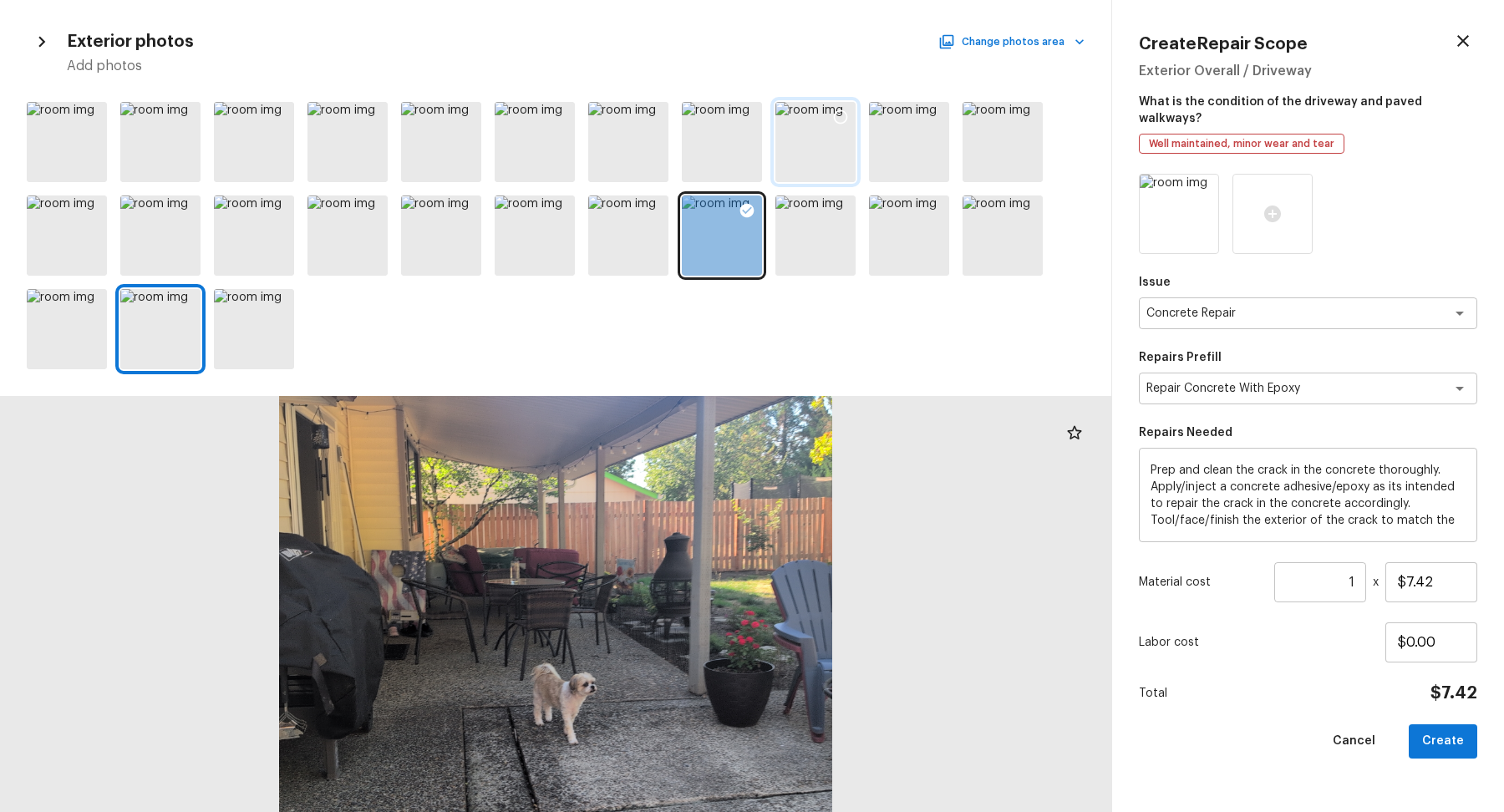
click at [809, 155] on div at bounding box center [815, 141] width 80 height 80
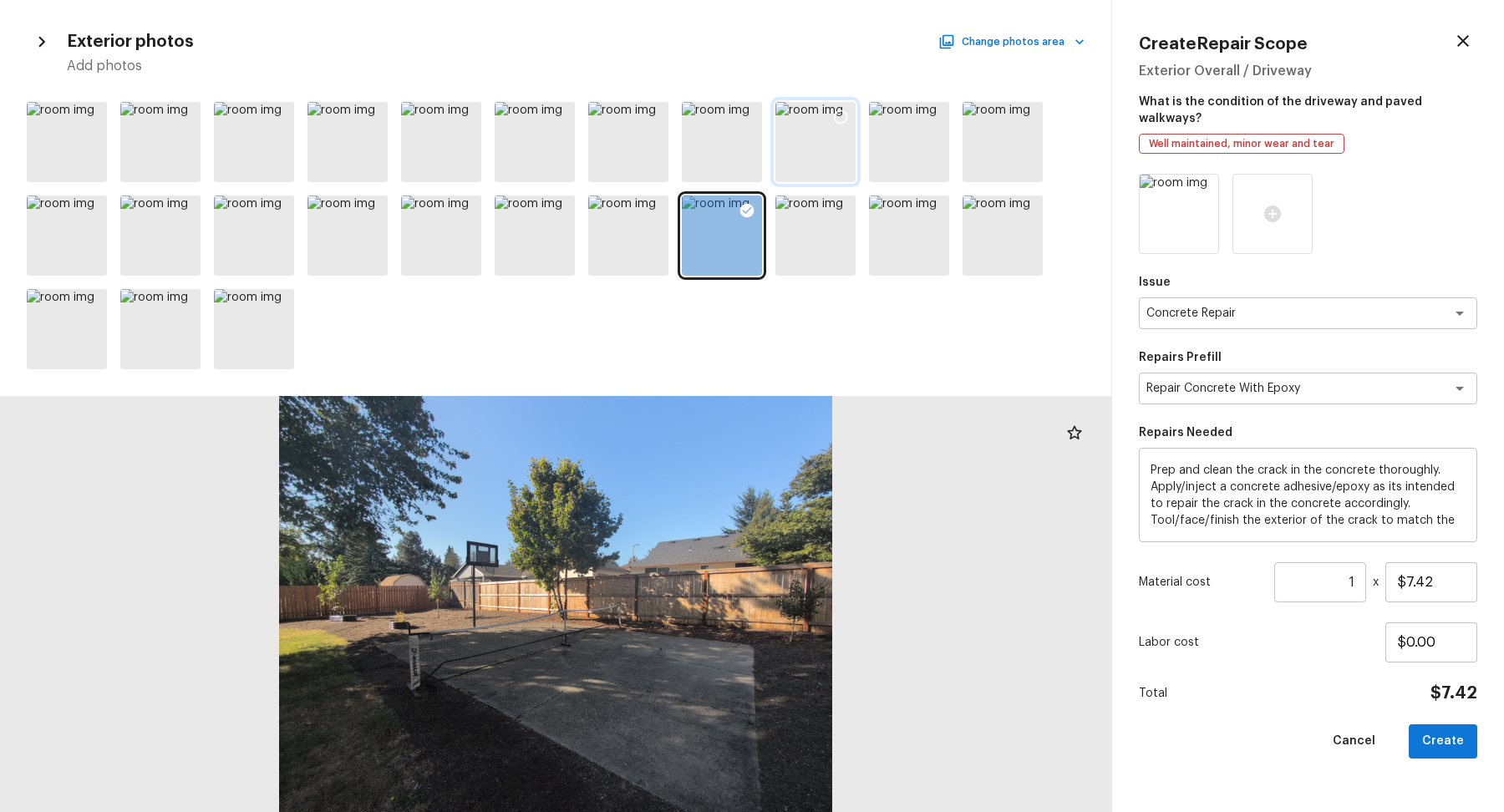
click at [845, 123] on icon at bounding box center [840, 117] width 17 height 17
click at [1408, 565] on input "$7.42" at bounding box center [1431, 582] width 92 height 40
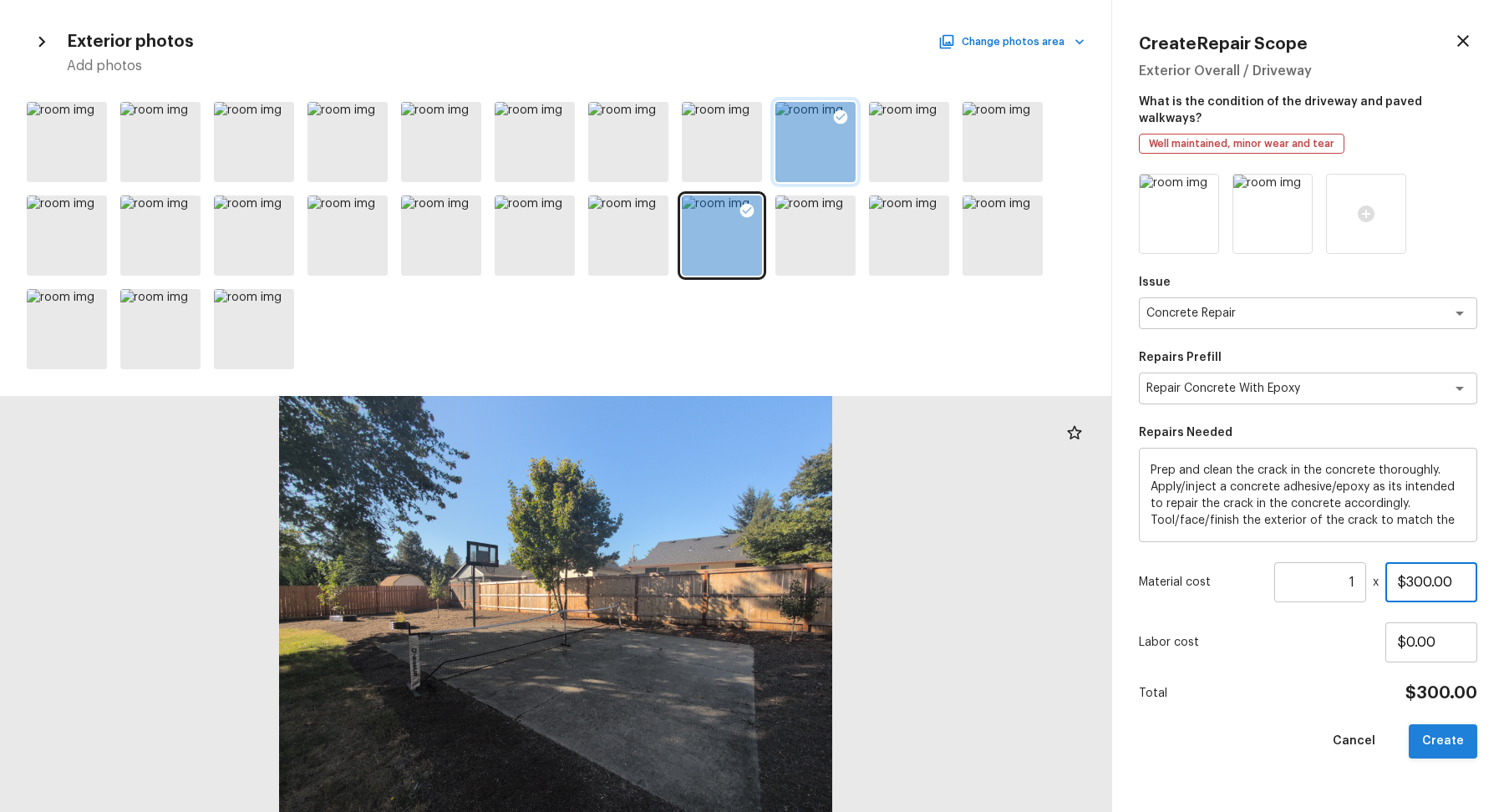
type input "$300.00"
click at [1443, 728] on button "Create" at bounding box center [1443, 741] width 69 height 34
type input "$0.00"
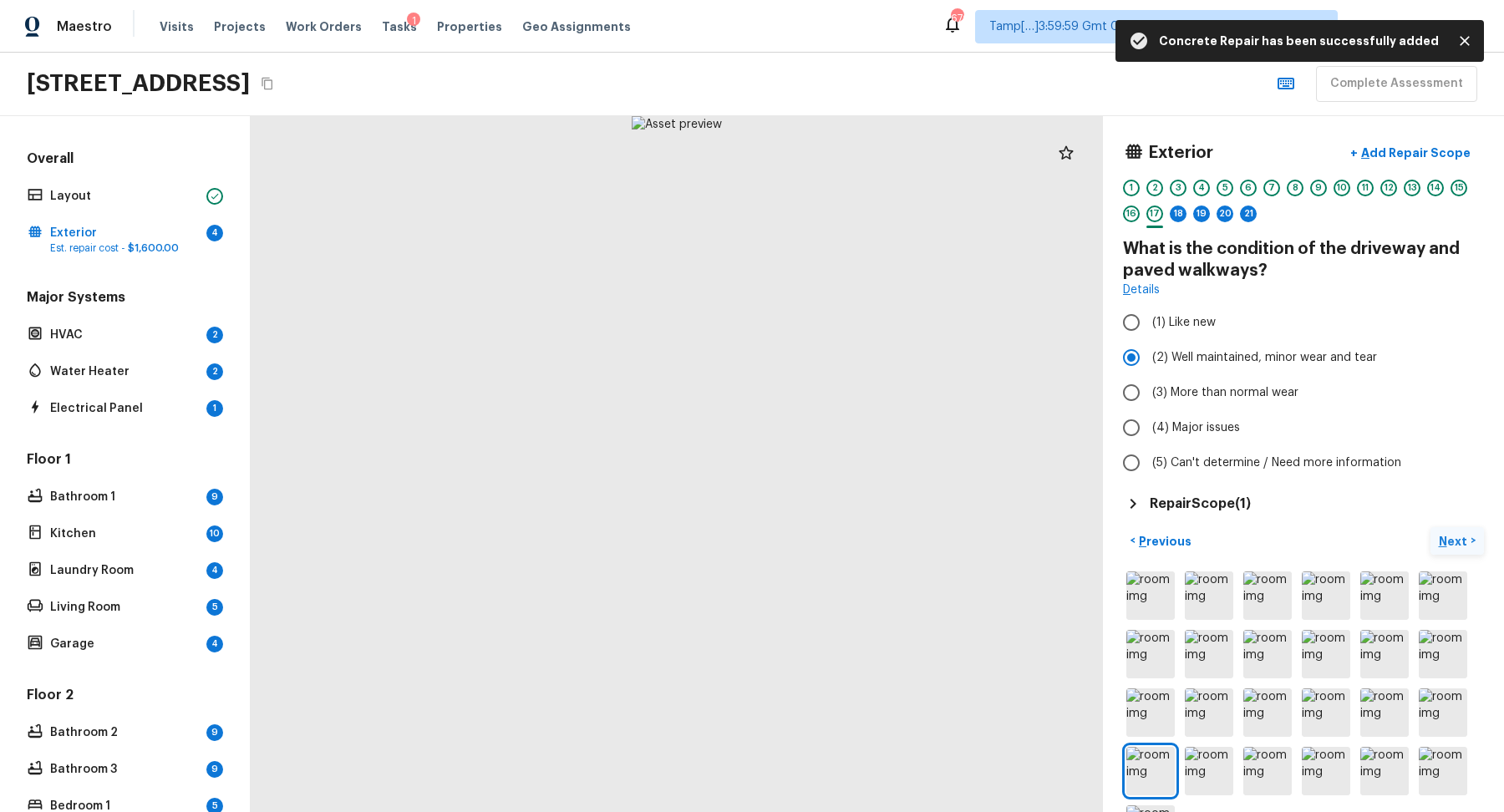
click at [1453, 537] on p "Next" at bounding box center [1455, 541] width 32 height 17
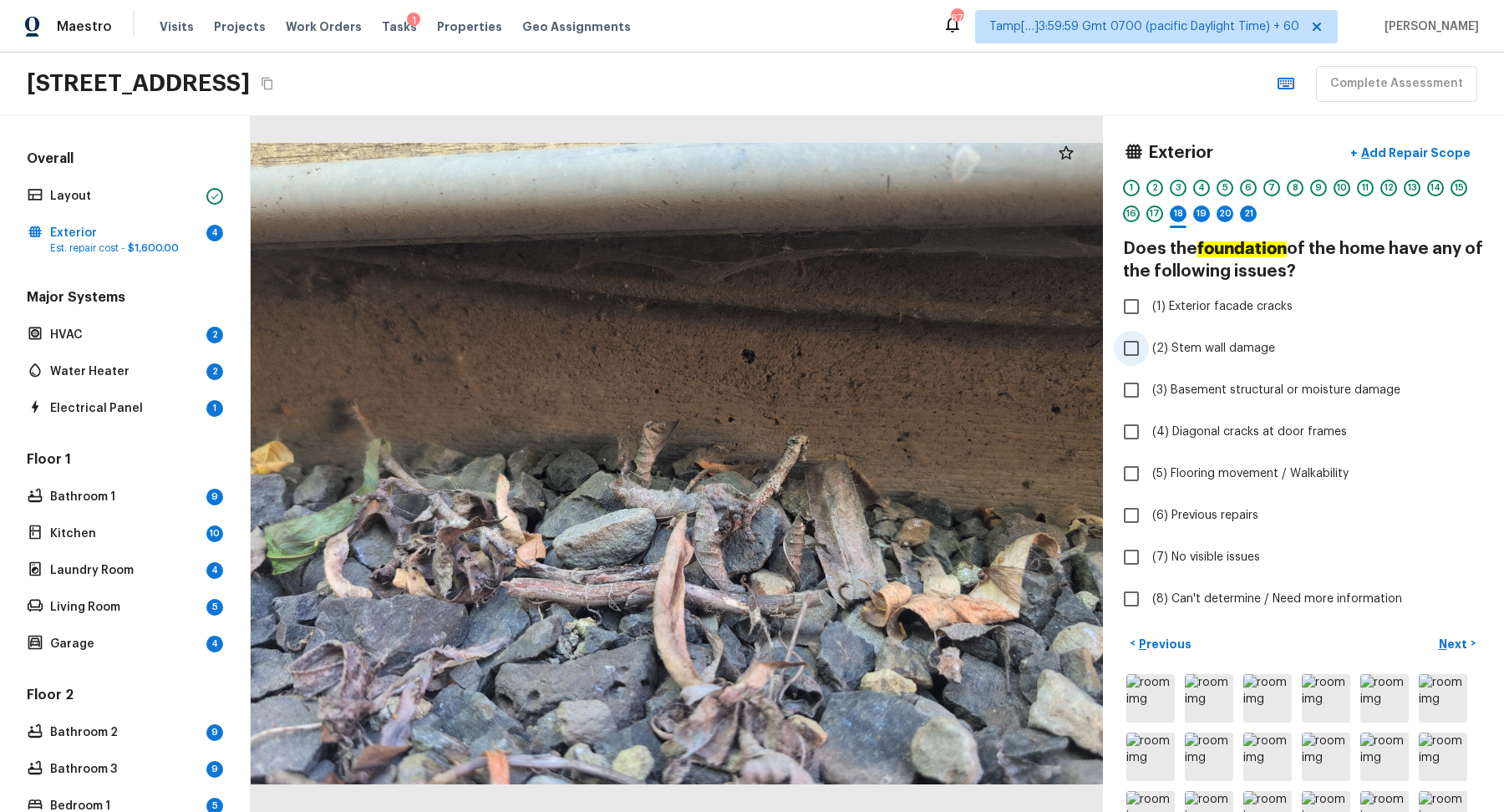
click at [1210, 359] on label "(2) Stem wall damage" at bounding box center [1293, 348] width 357 height 35
click at [1149, 359] on input "(2) Stem wall damage" at bounding box center [1131, 348] width 35 height 35
checkbox input "true"
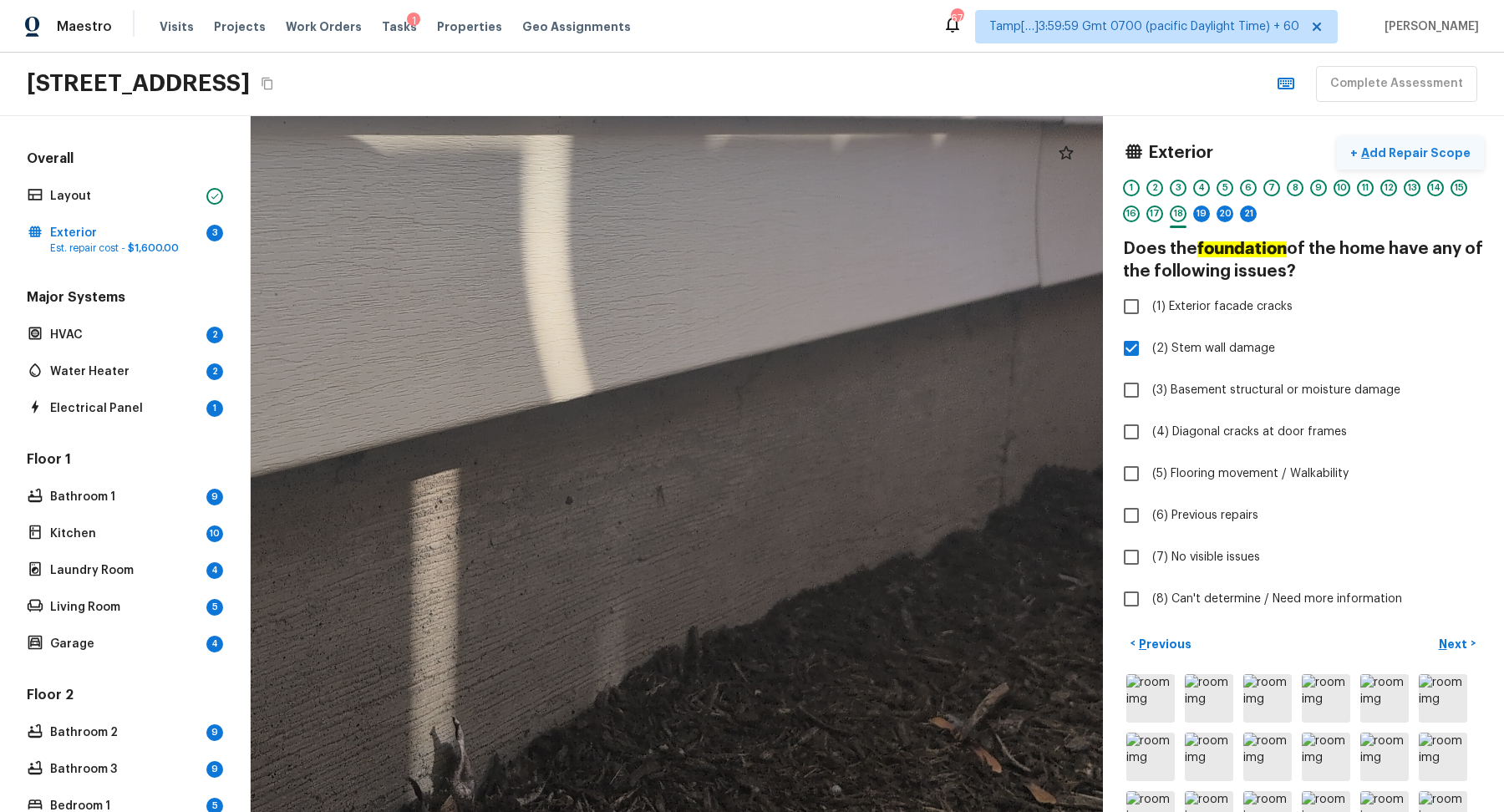
click at [1440, 141] on button "+ Add Repair Scope" at bounding box center [1410, 153] width 148 height 34
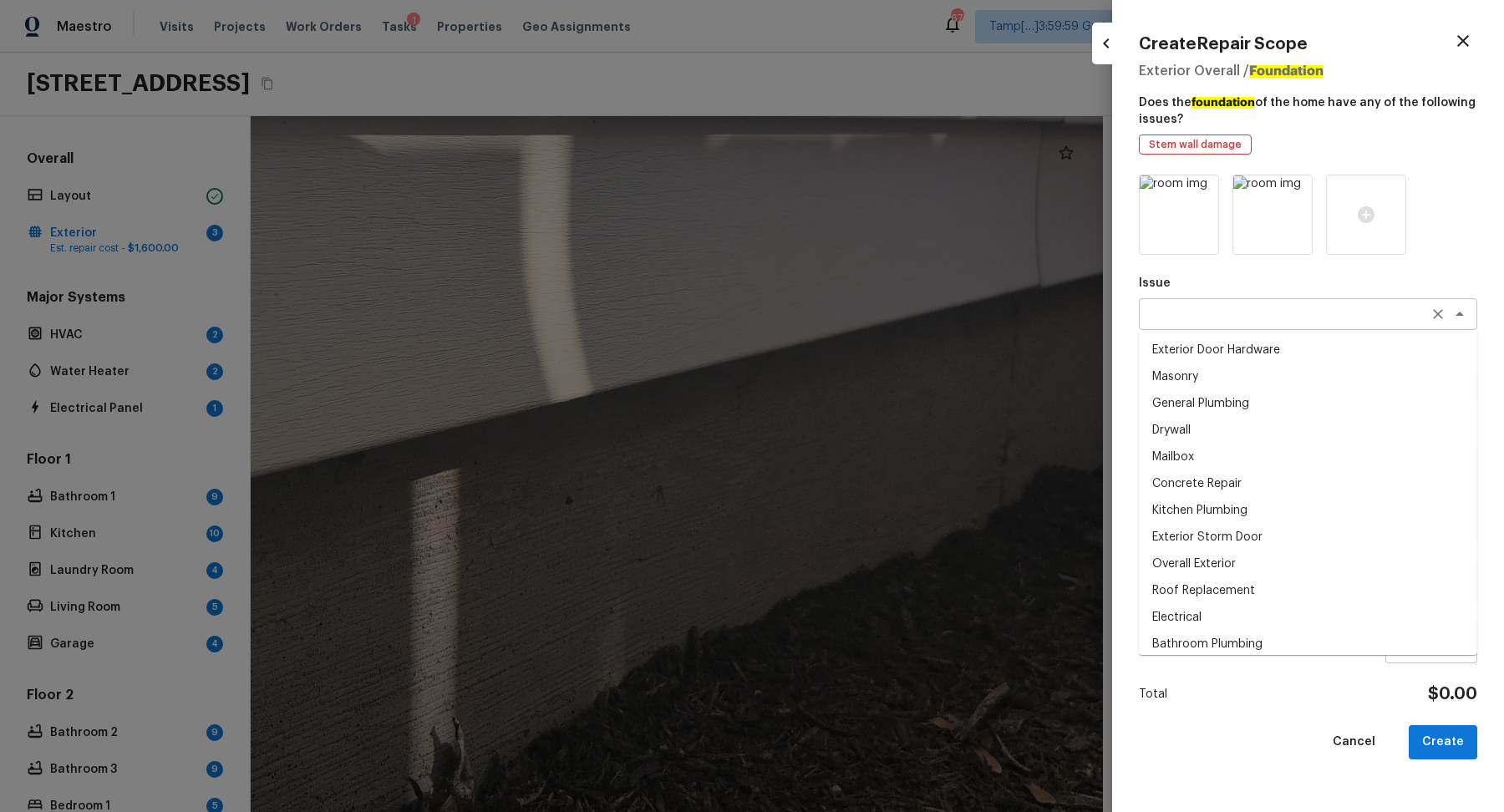
click at [1263, 303] on div "x ​" at bounding box center [1309, 314] width 339 height 32
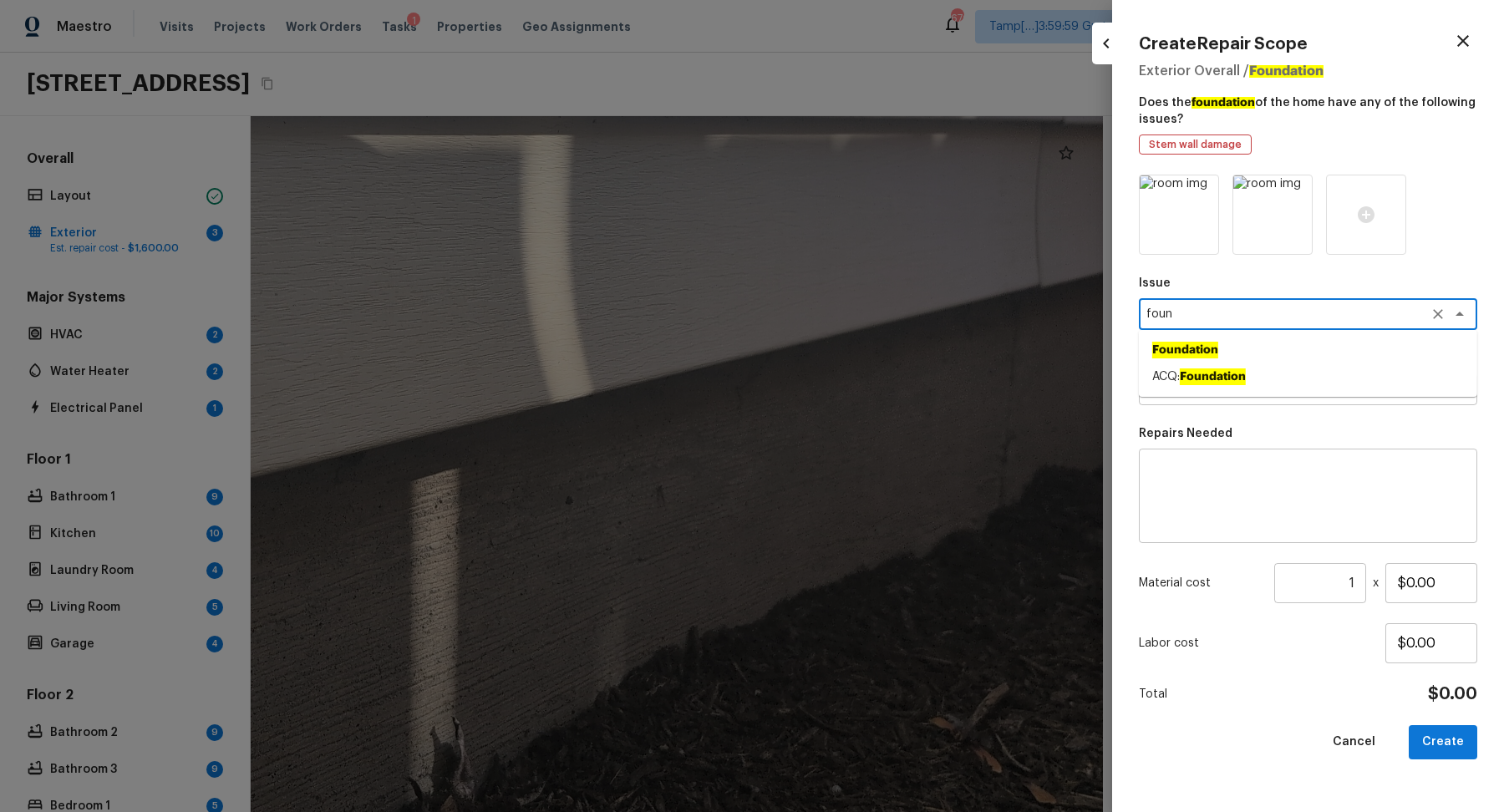
click at [1357, 372] on li "ACQ: Foundation" at bounding box center [1309, 377] width 339 height 27
type textarea "ACQ: Foundation"
click at [1299, 392] on textarea at bounding box center [1285, 389] width 277 height 17
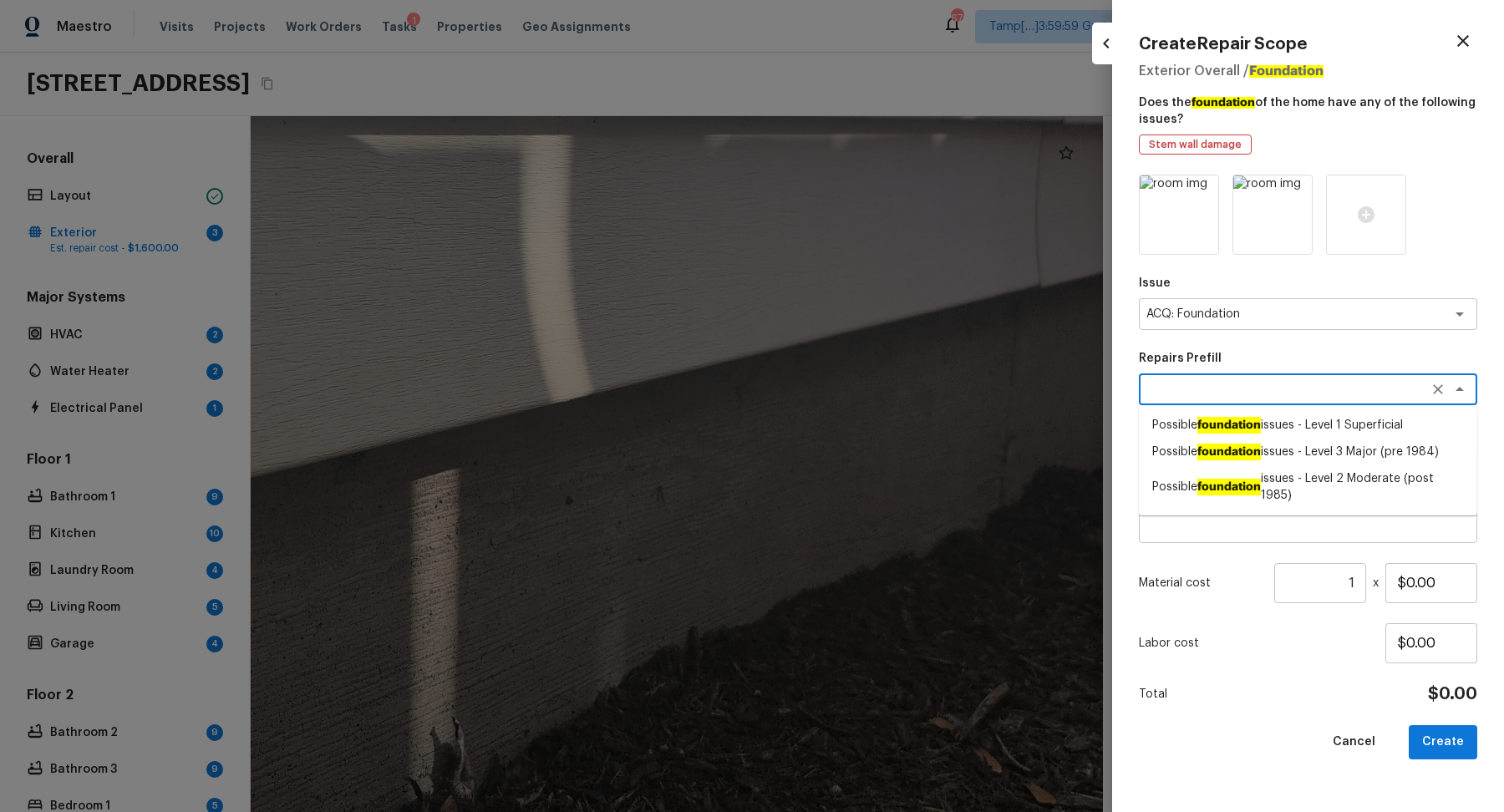
click at [1363, 424] on li "Possible foundation issues - Level 1 Superficial" at bounding box center [1309, 424] width 339 height 27
type textarea "Possible foundation issues - Level 1 Superficial"
type textarea "Possible foundation issues - Level 1 - Superficial. Disclaimer: This is NOT a t…"
type input "$999.00"
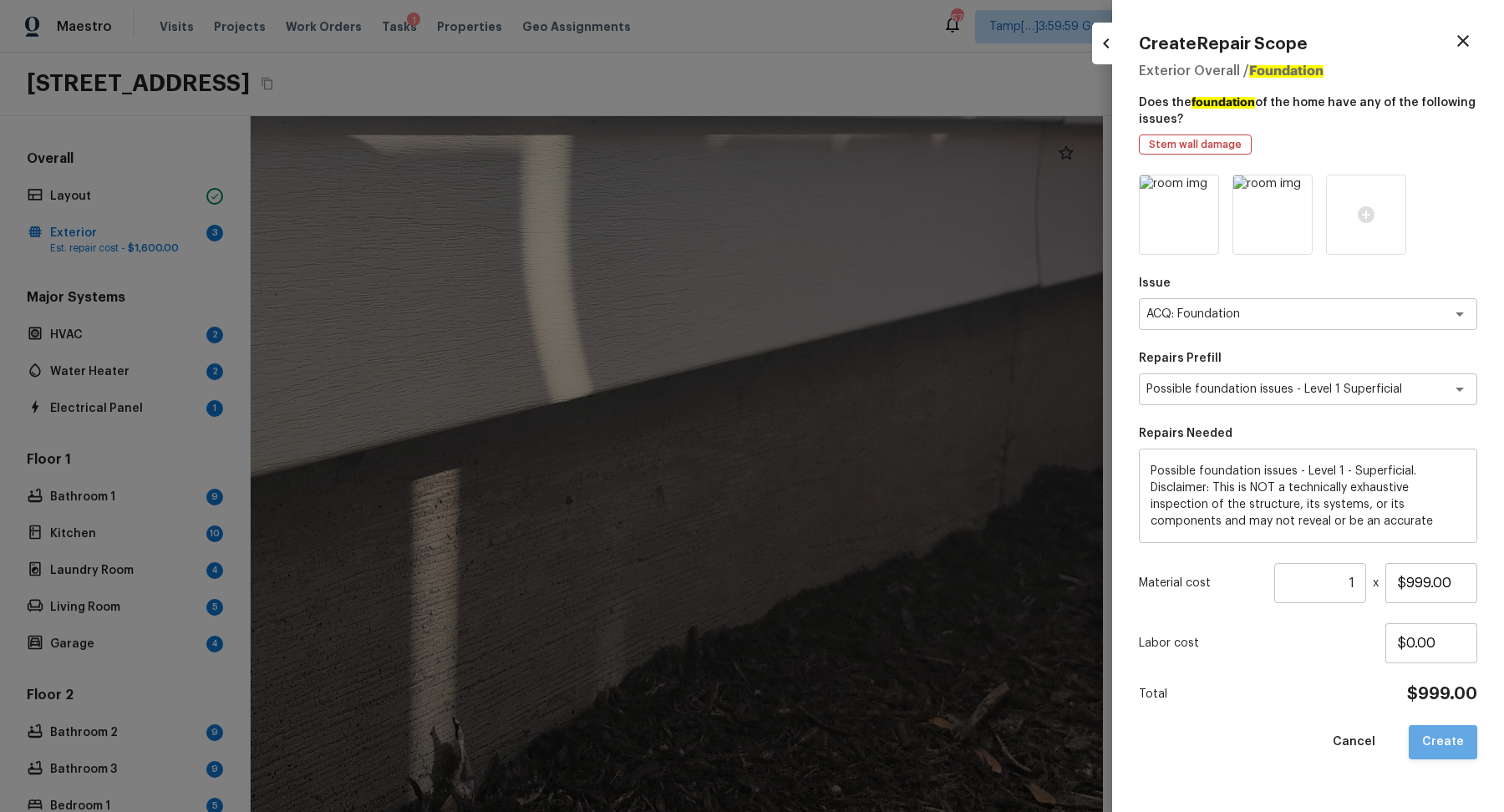
click at [1462, 742] on button "Create" at bounding box center [1443, 742] width 69 height 34
type input "$0.00"
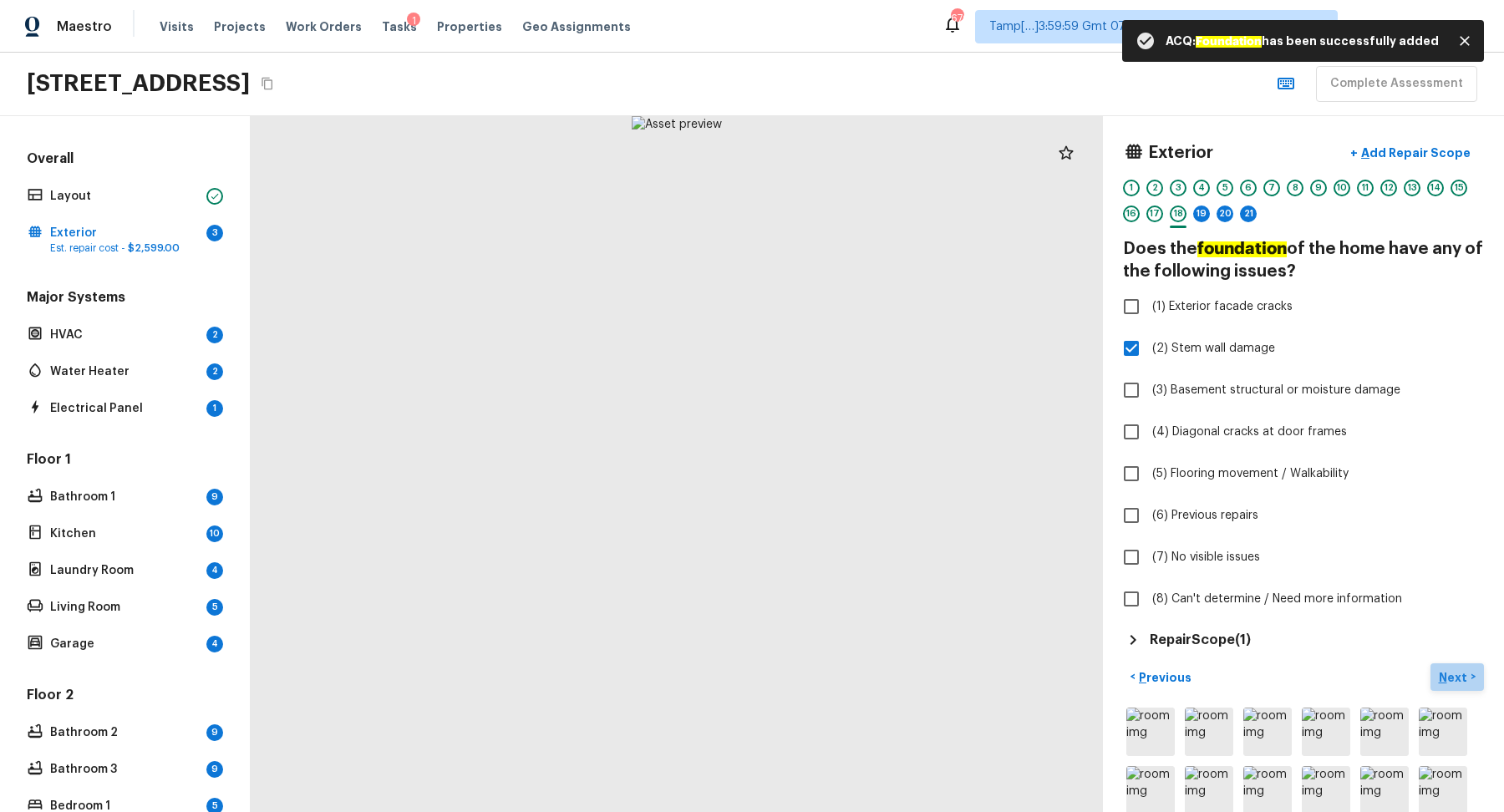
click at [1462, 665] on button "Next >" at bounding box center [1457, 677] width 54 height 28
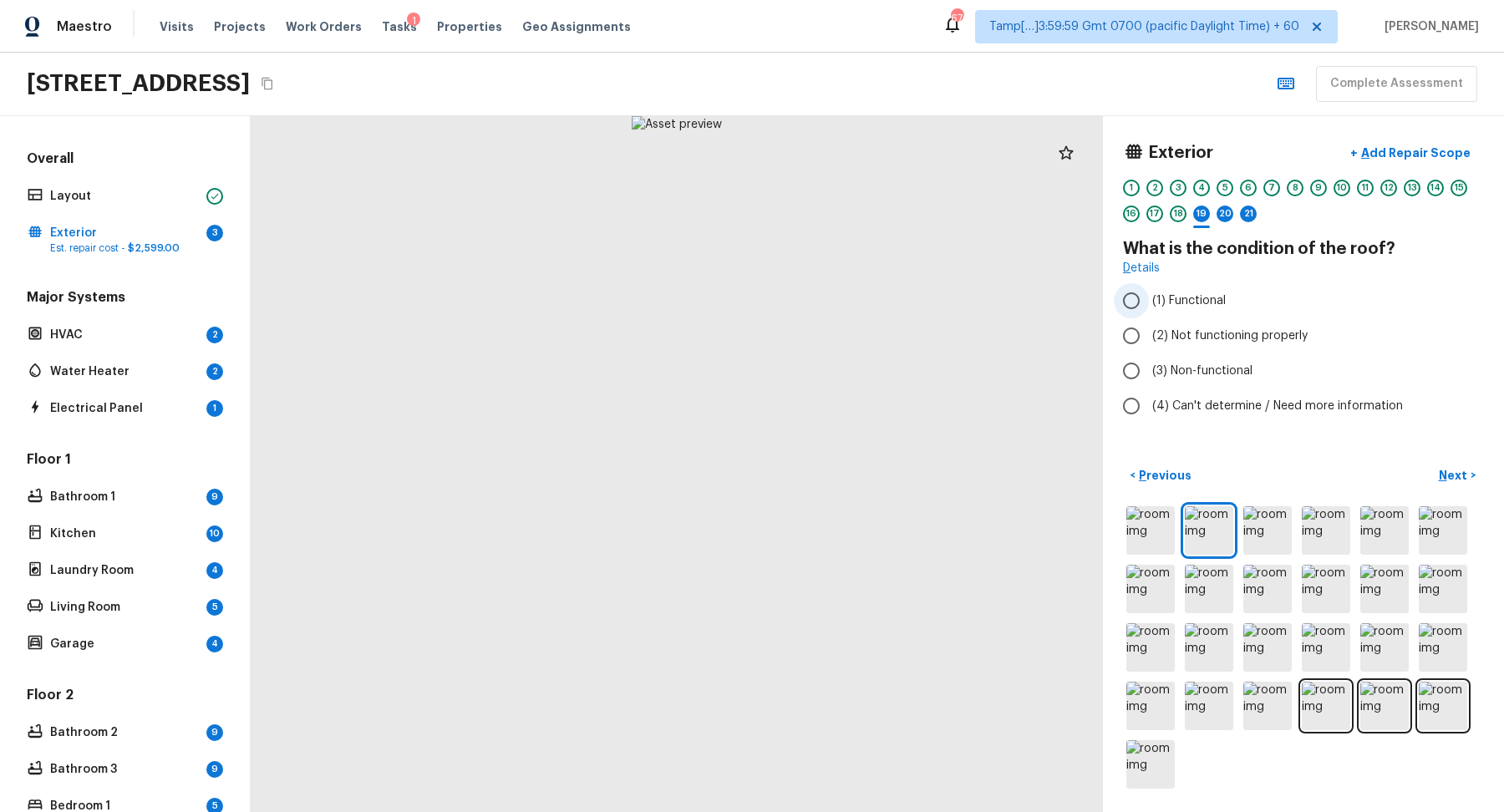
click at [1197, 305] on span "(1) Functional" at bounding box center [1189, 300] width 74 height 17
click at [1149, 305] on input "(1) Functional" at bounding box center [1131, 300] width 35 height 35
radio input "true"
click at [1455, 475] on p "Next" at bounding box center [1455, 475] width 32 height 17
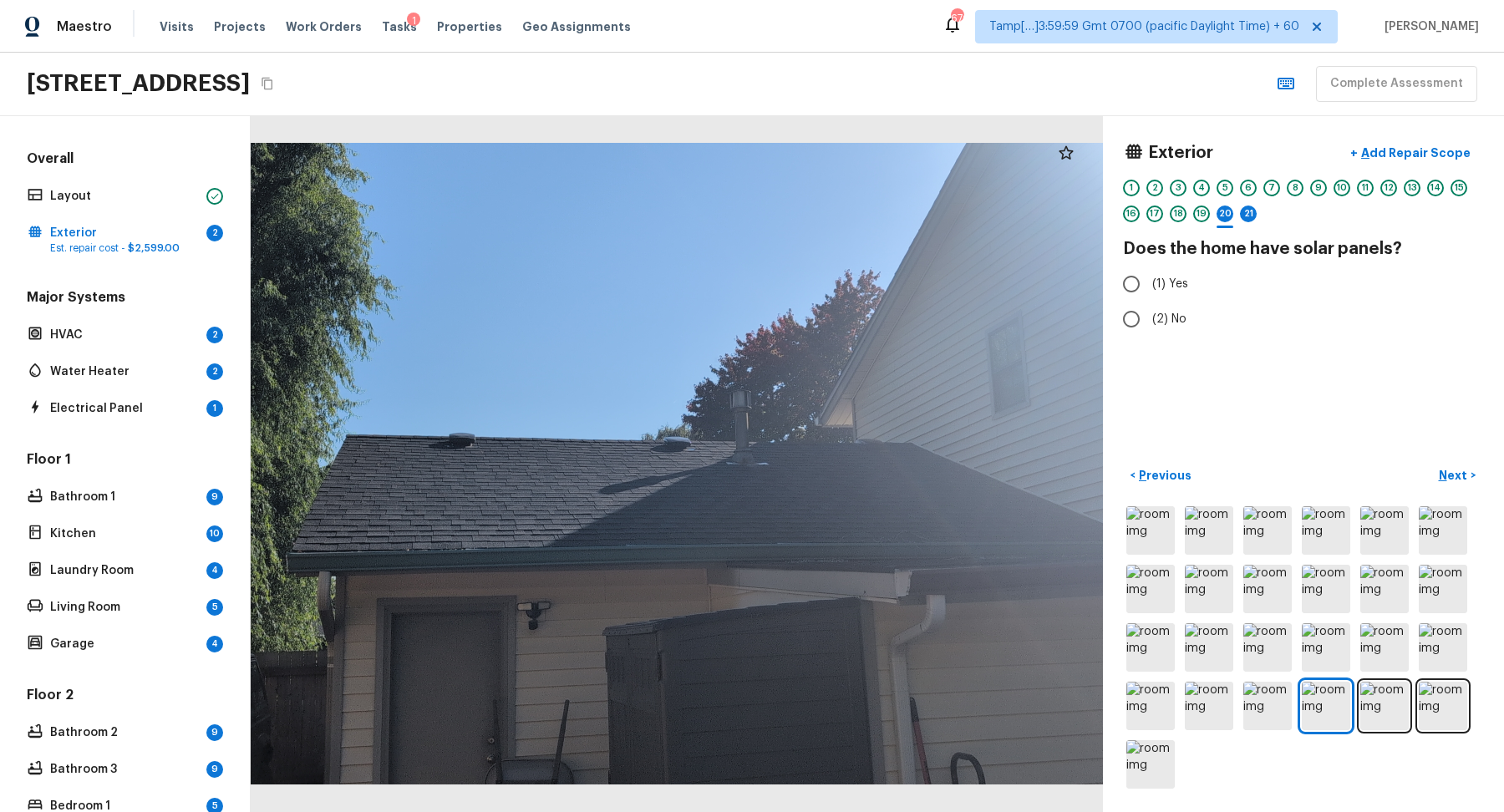
click at [1188, 202] on div "1 2 3 4 5 6 7 8 9 10 11 12 13 14 15 16 17 18 19 20 21" at bounding box center [1304, 205] width 361 height 52
click at [1193, 206] on div "19" at bounding box center [1201, 218] width 17 height 26
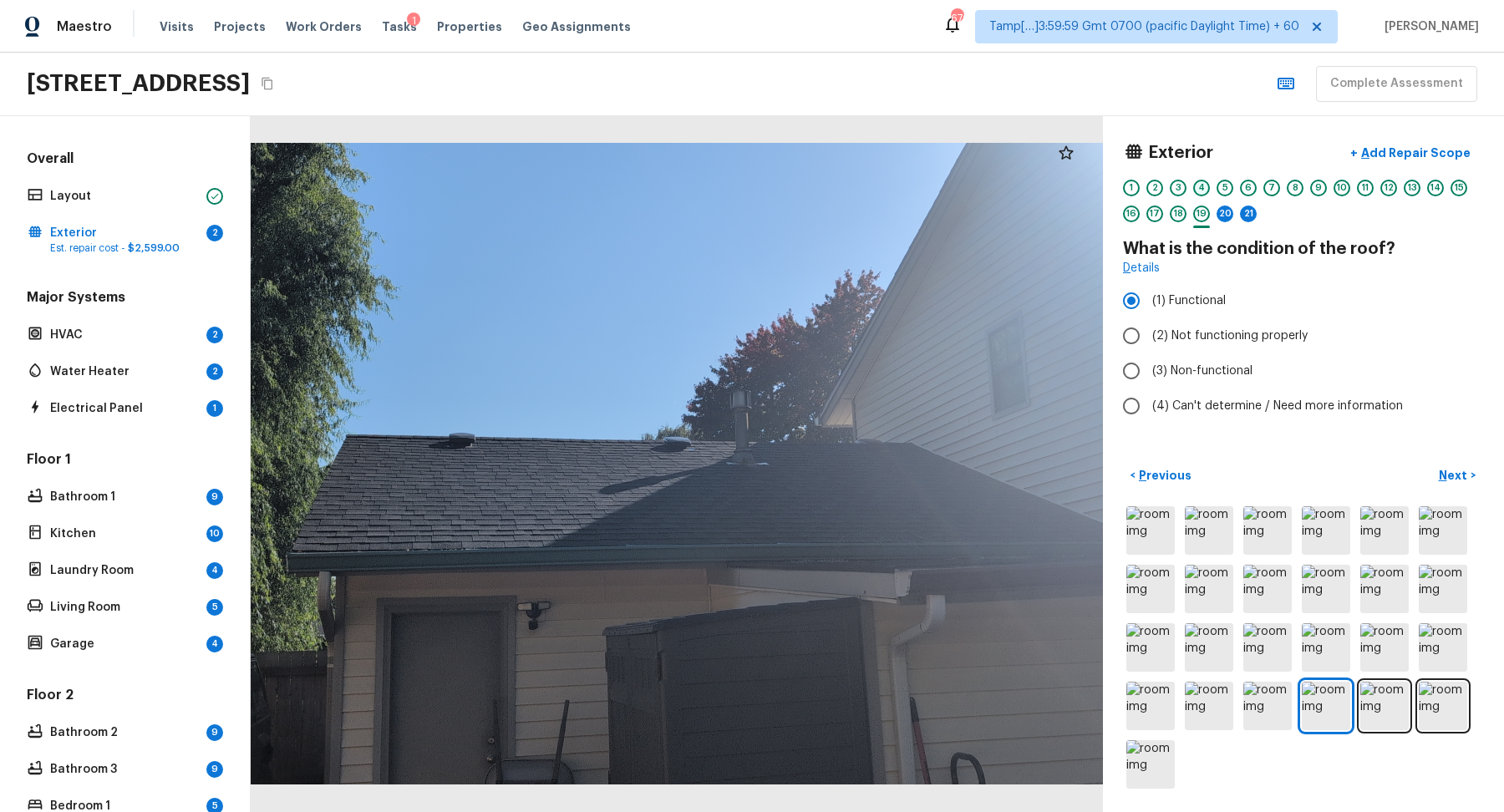
click at [1204, 186] on div "4" at bounding box center [1201, 187] width 17 height 17
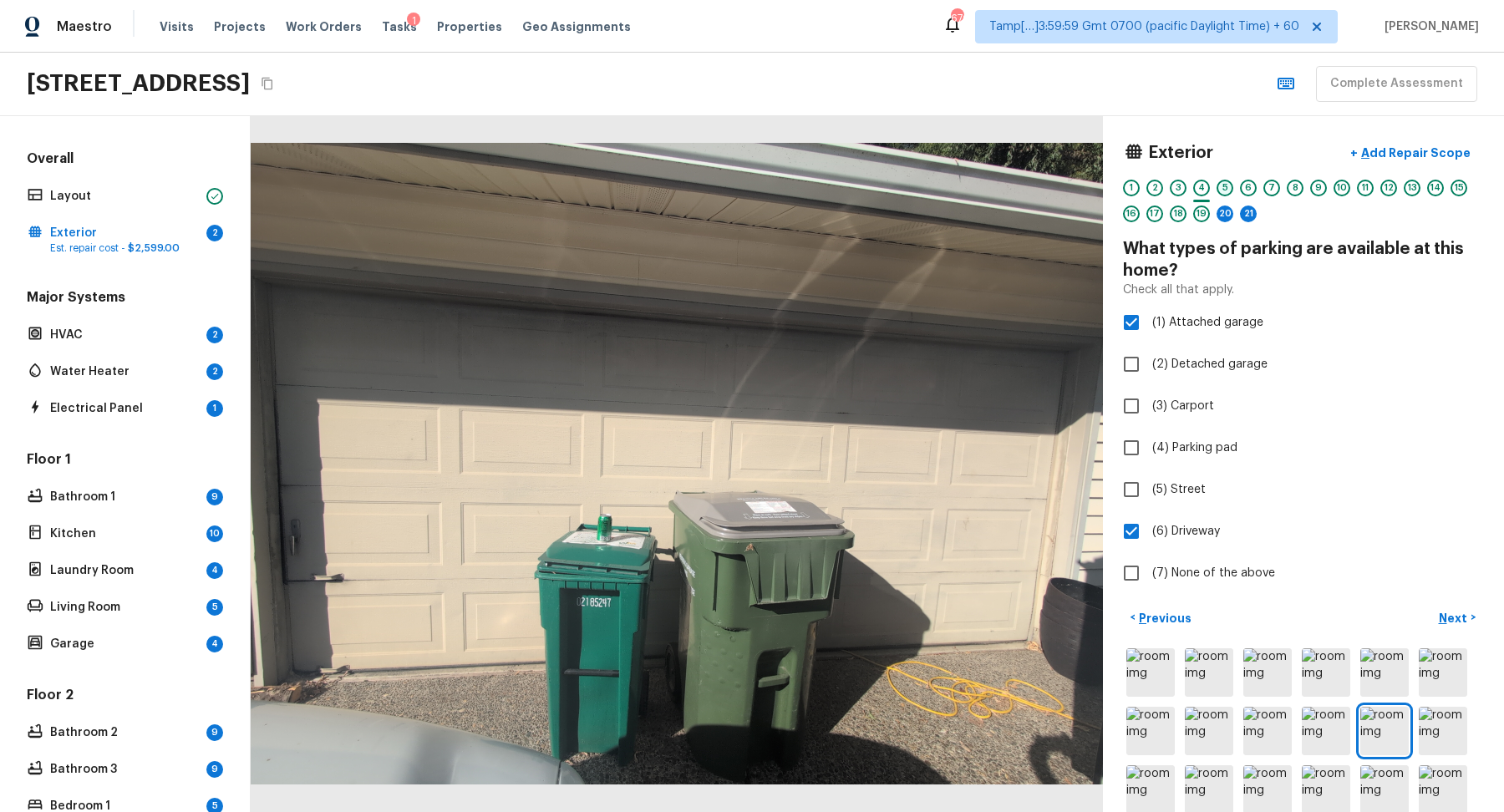
click at [1223, 188] on div "5" at bounding box center [1225, 187] width 17 height 17
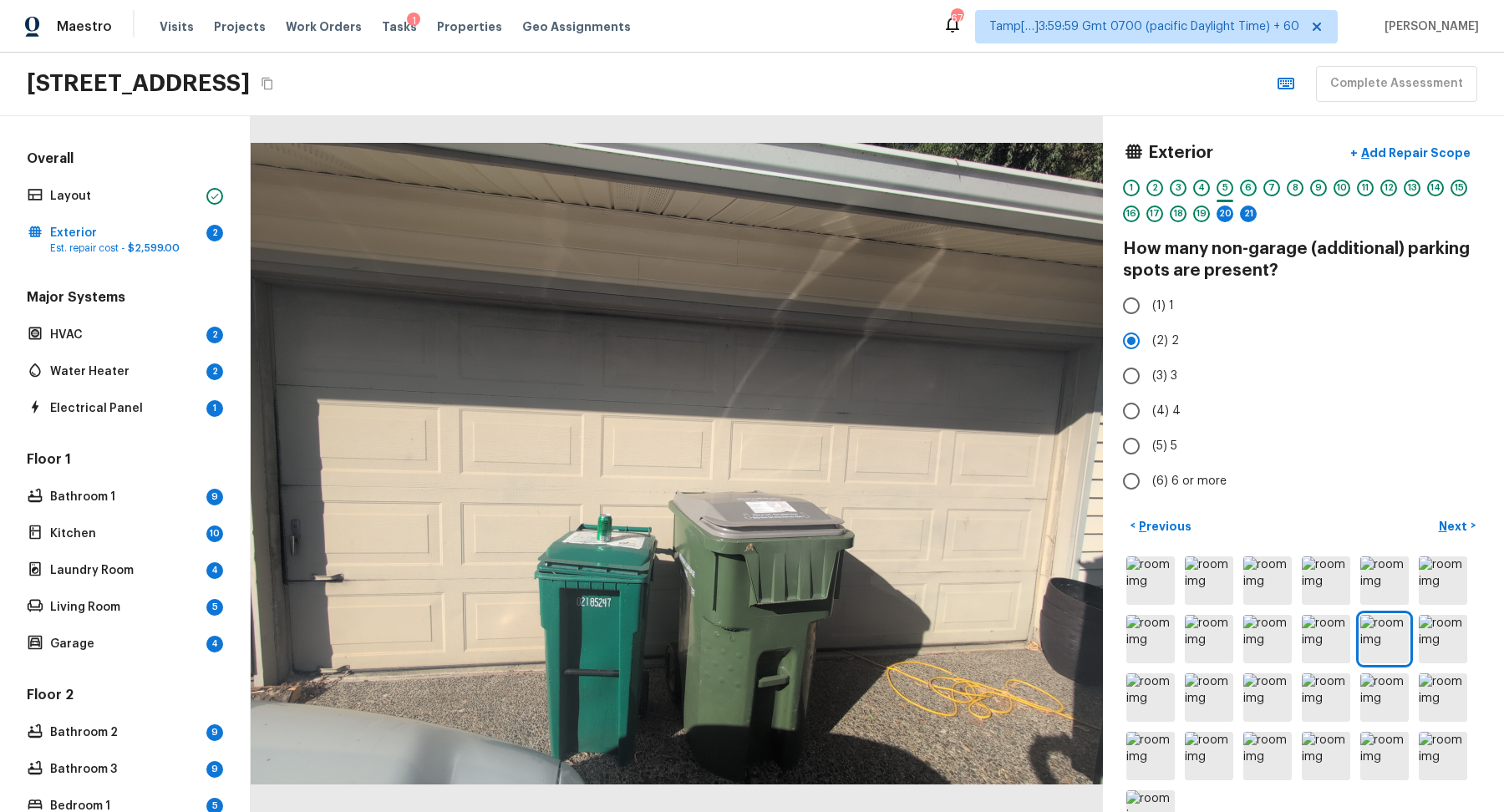
click at [1248, 191] on div "6" at bounding box center [1248, 187] width 17 height 17
click at [1269, 191] on div "7" at bounding box center [1272, 187] width 17 height 17
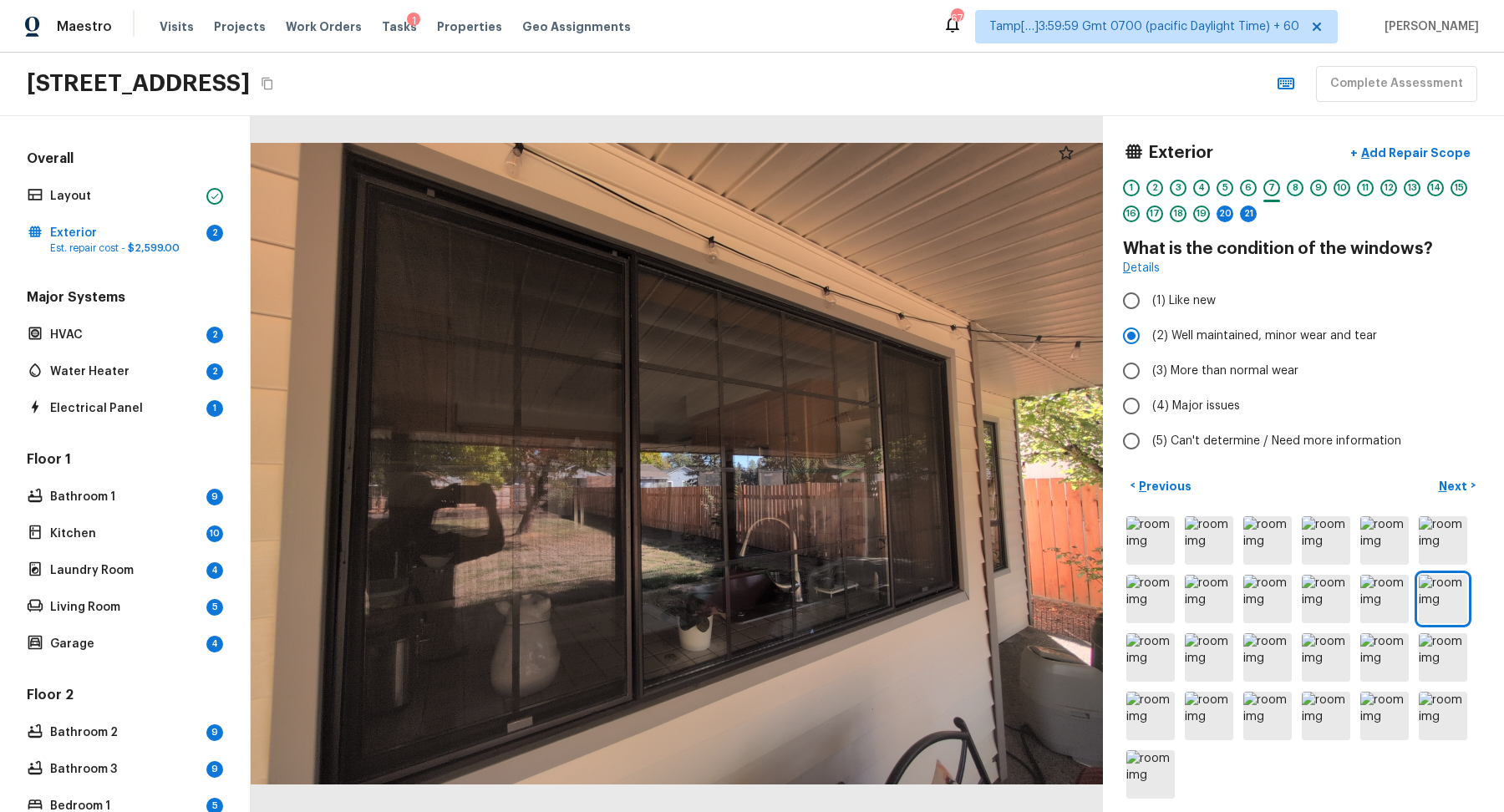
click at [1296, 187] on div "8" at bounding box center [1295, 187] width 17 height 17
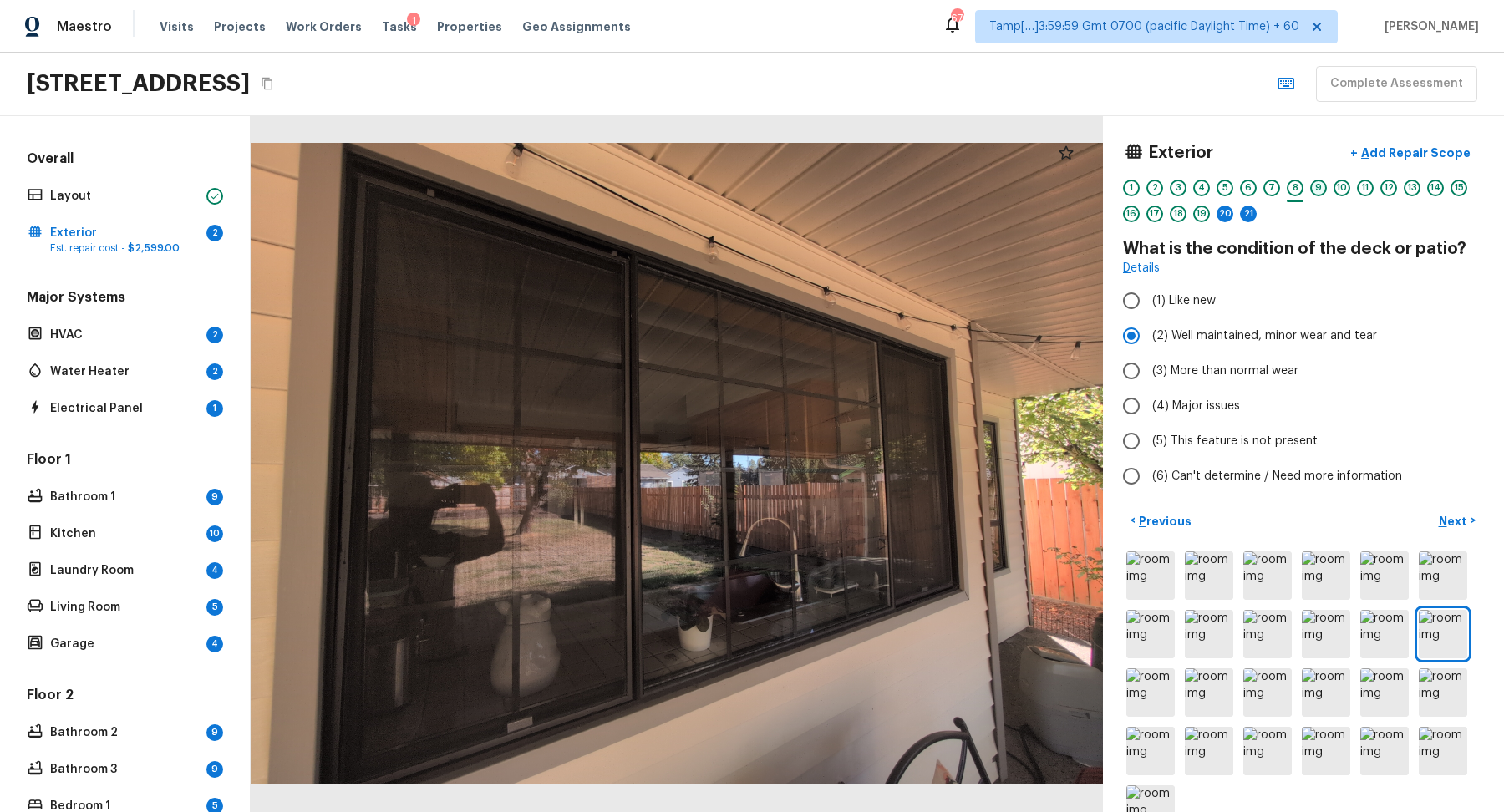
click at [1326, 188] on div "9" at bounding box center [1319, 187] width 17 height 17
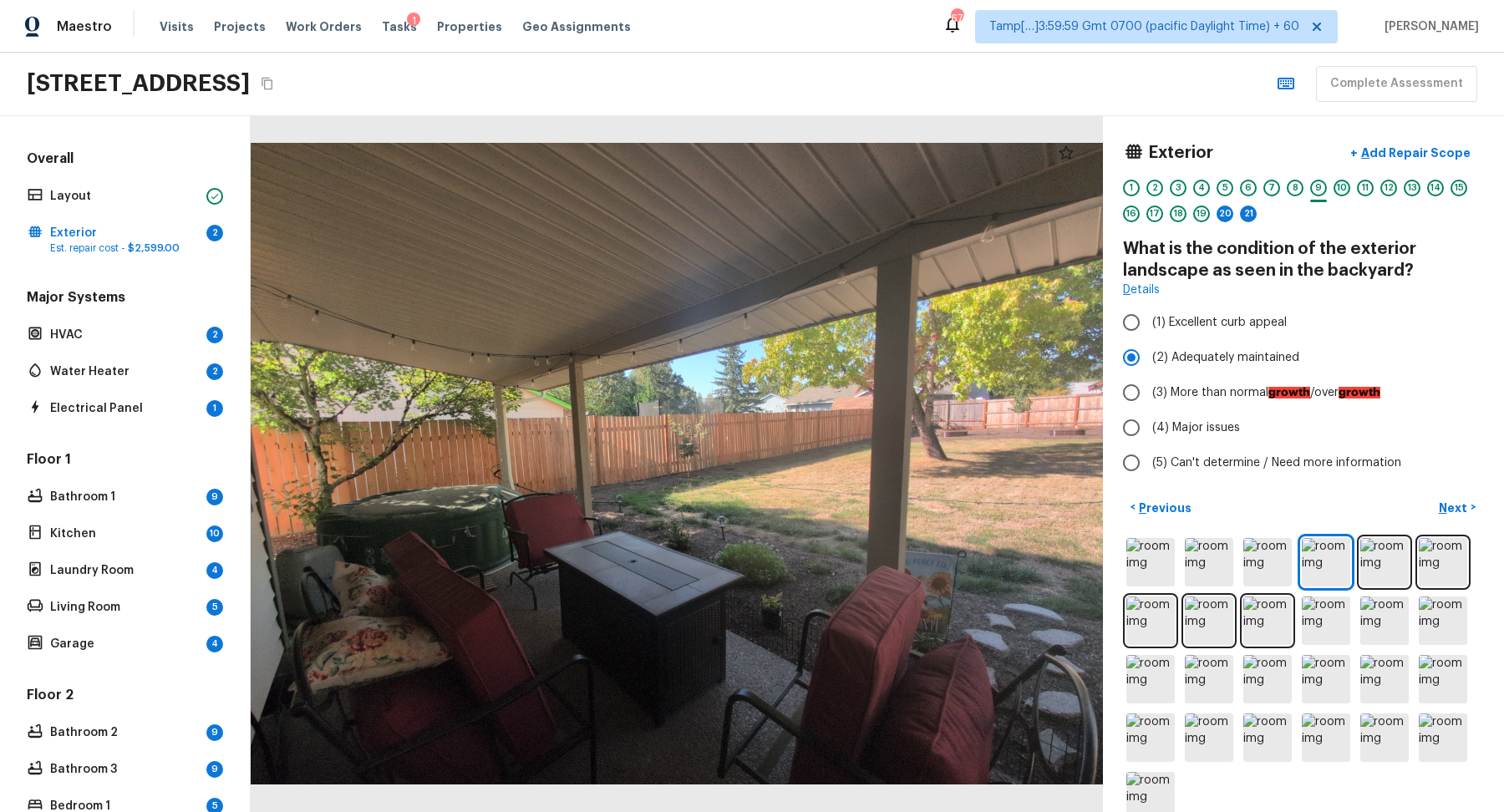
click at [1347, 189] on div "10" at bounding box center [1342, 187] width 17 height 17
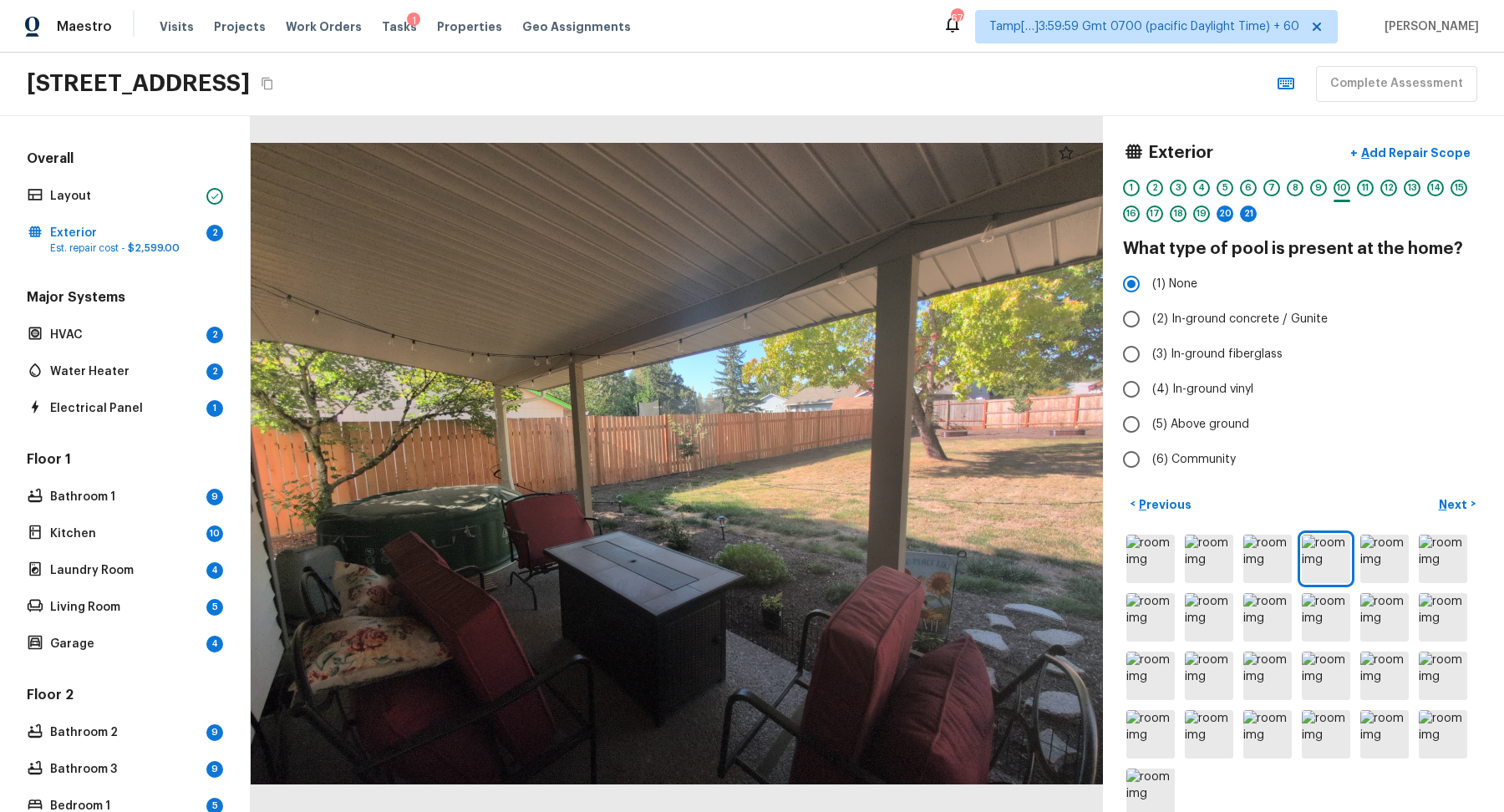
click at [1366, 189] on div "11" at bounding box center [1365, 187] width 17 height 17
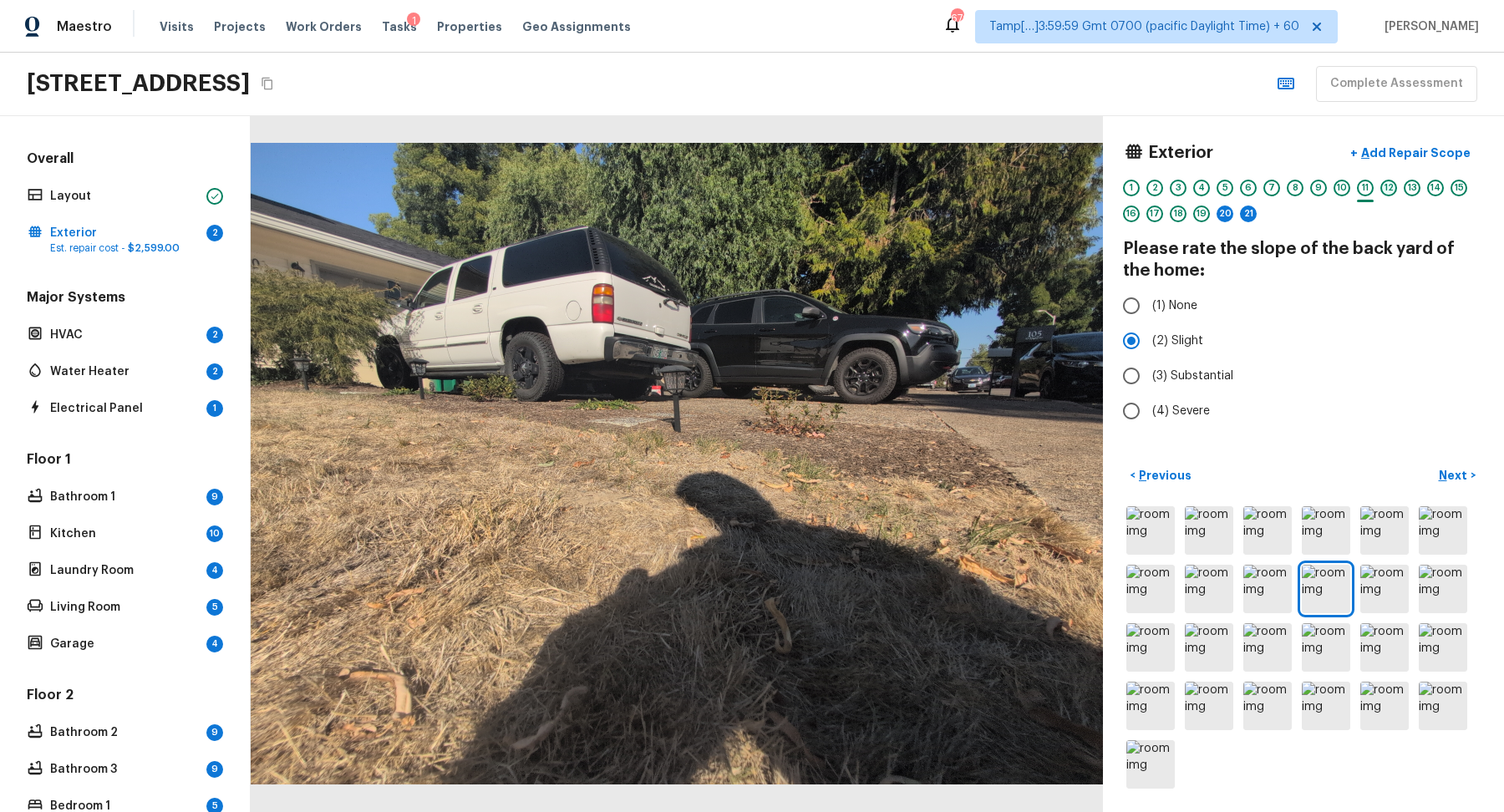
click at [1388, 189] on div "12" at bounding box center [1388, 187] width 17 height 17
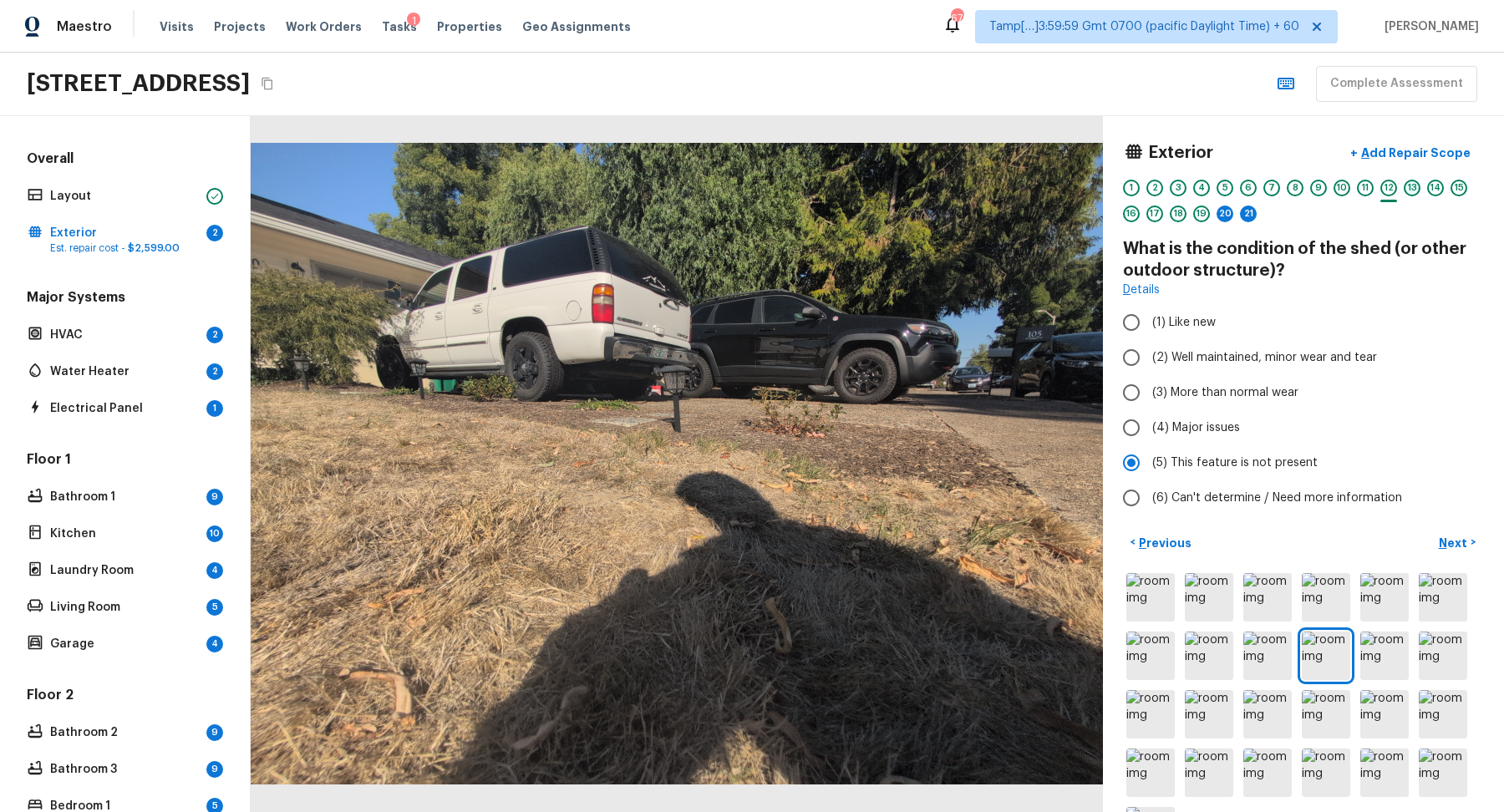
click at [1410, 188] on div "13" at bounding box center [1412, 187] width 17 height 17
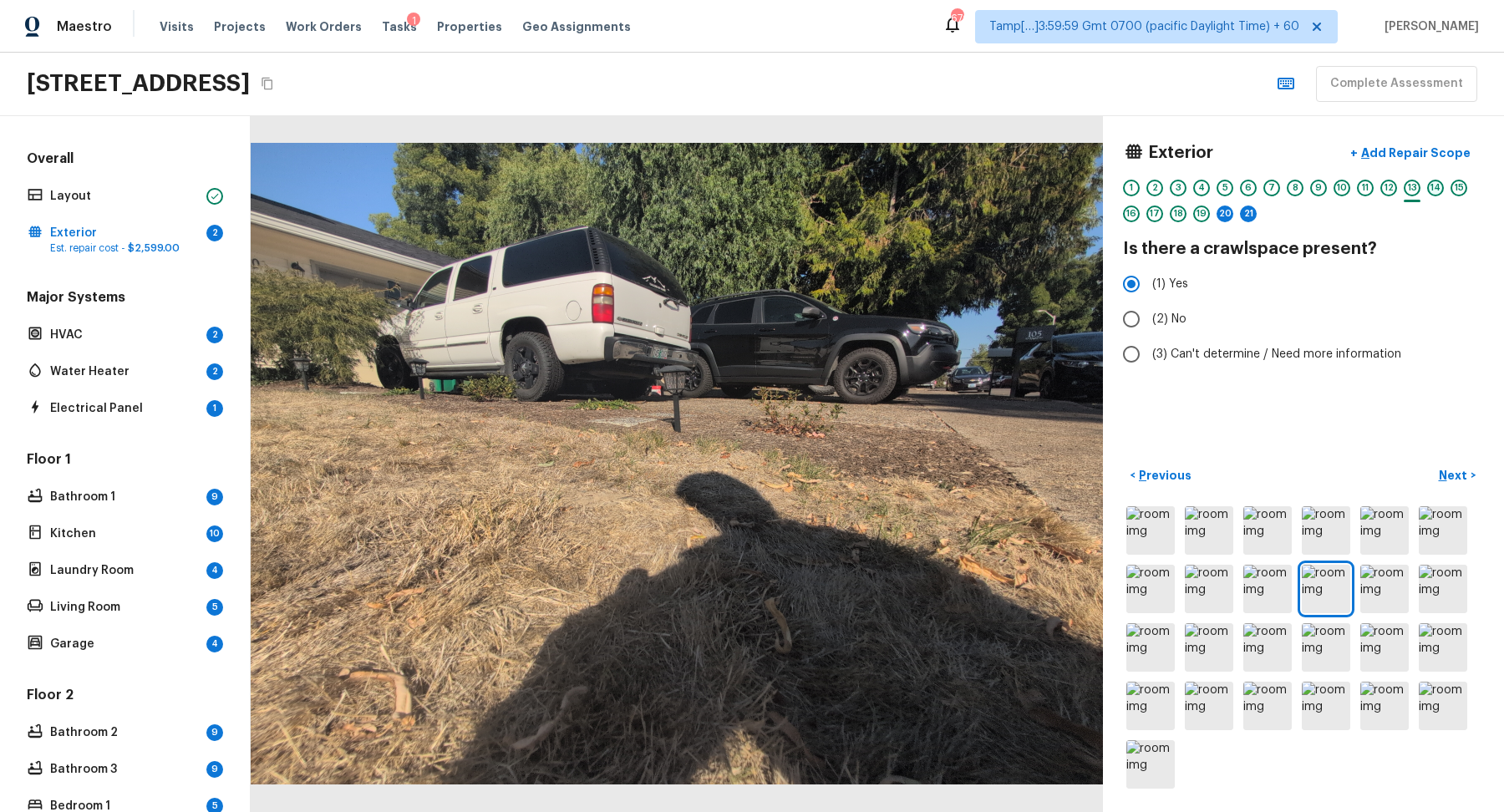
click at [1432, 188] on div "14" at bounding box center [1435, 187] width 17 height 17
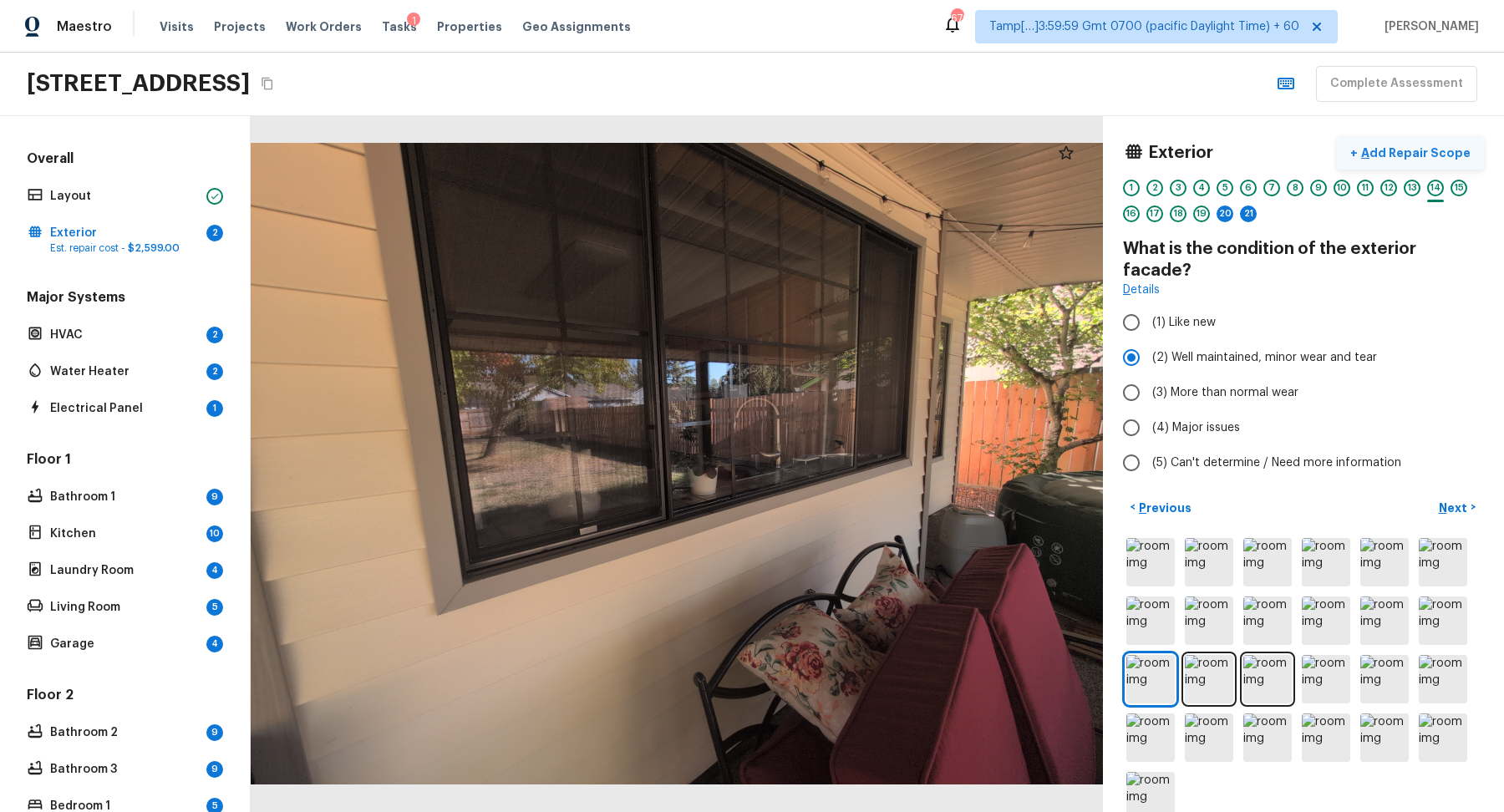
click at [1430, 156] on p "Add Repair Scope" at bounding box center [1413, 152] width 113 height 17
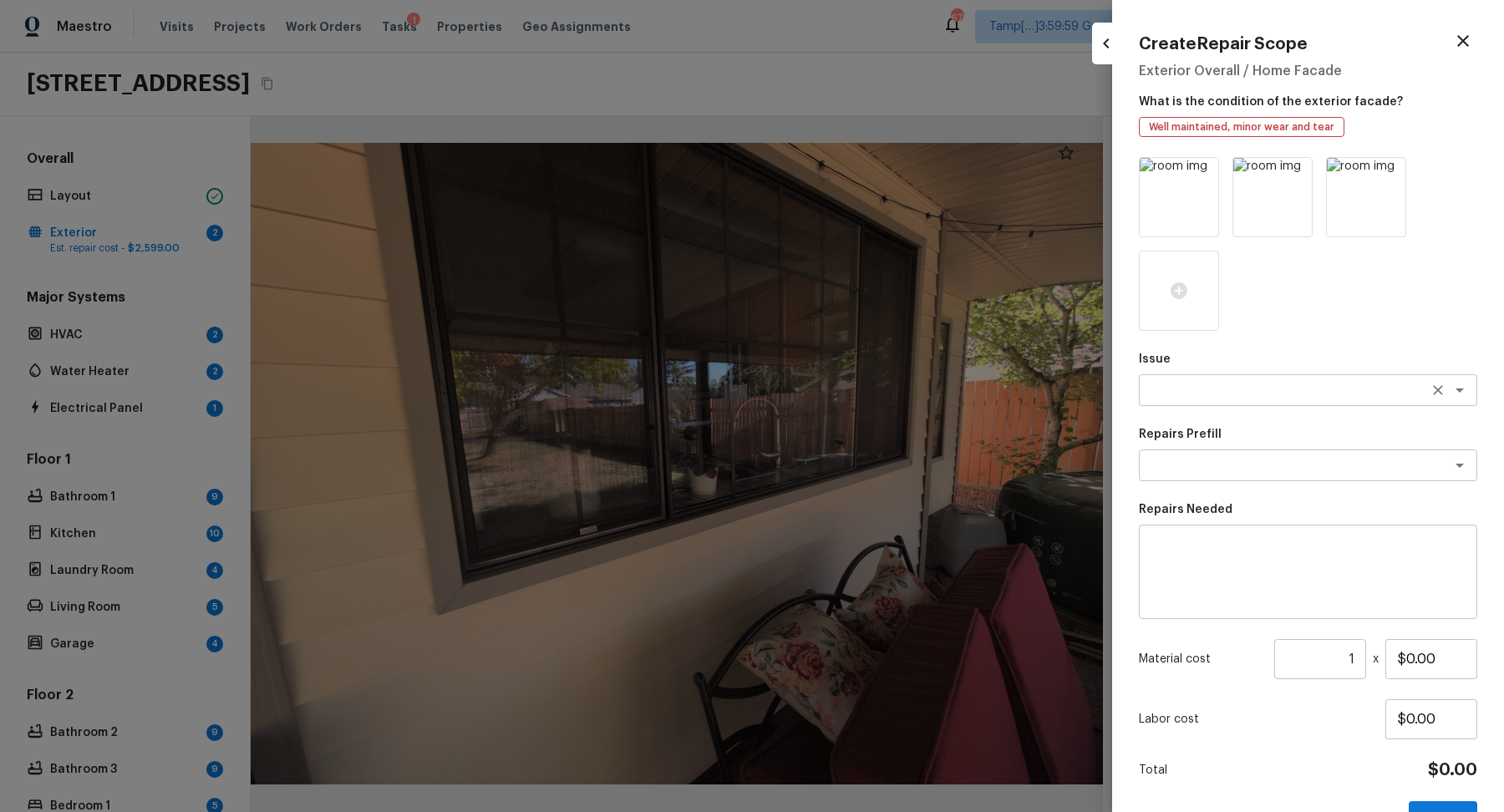
click at [1256, 375] on div "x ​" at bounding box center [1309, 391] width 339 height 32
type textarea "e"
click at [1282, 422] on li "Pressure Washing" at bounding box center [1309, 425] width 339 height 27
type textarea "Pressure Washing"
click at [1203, 465] on textarea at bounding box center [1285, 465] width 277 height 17
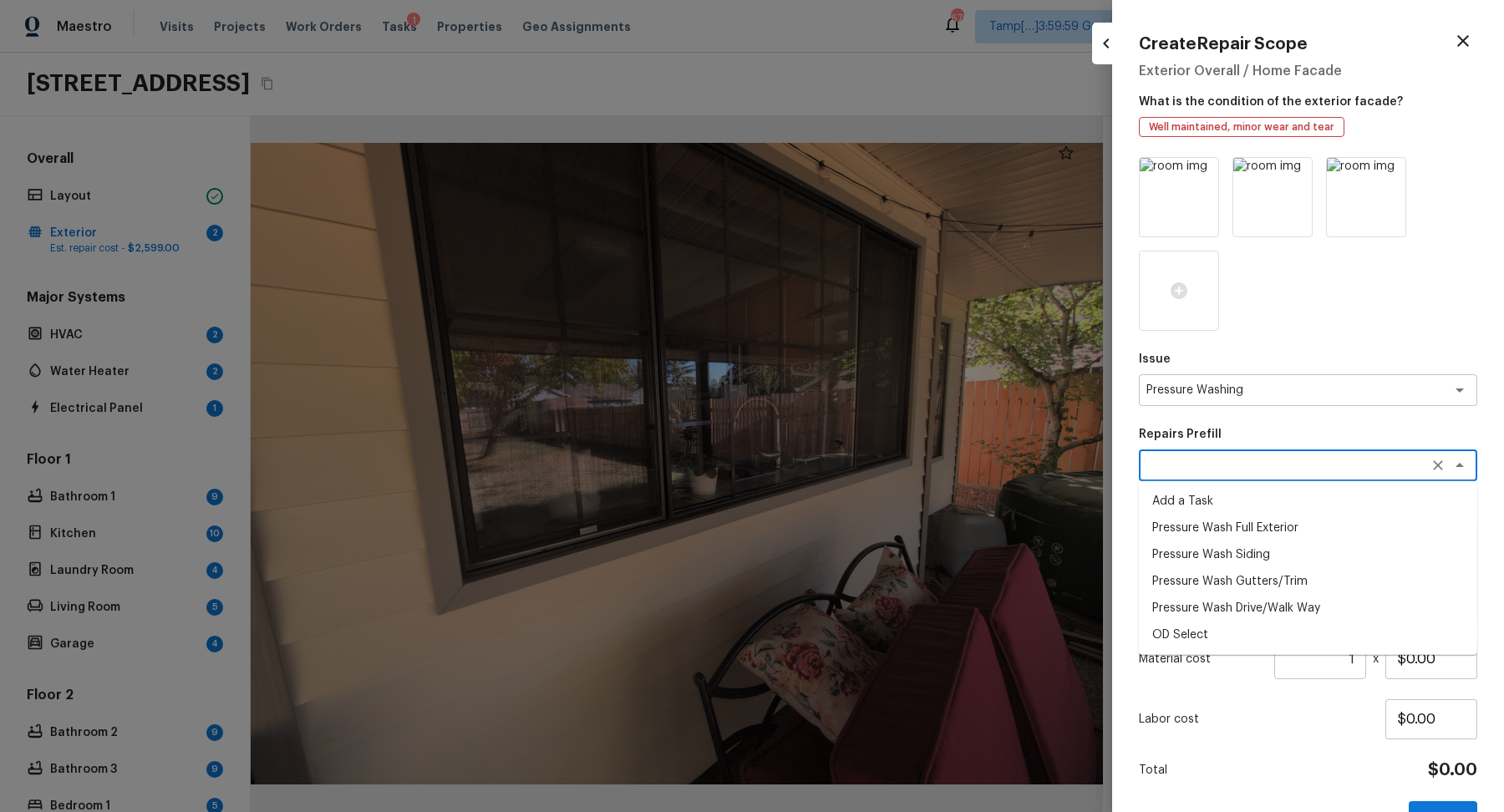
click at [1301, 524] on li "Pressure Wash Full Exterior" at bounding box center [1309, 527] width 339 height 27
type textarea "Pressure Wash Full Exterior"
type textarea "Pressure wash the House, Flatwork, Deck and Garage interior."
type input "$250.00"
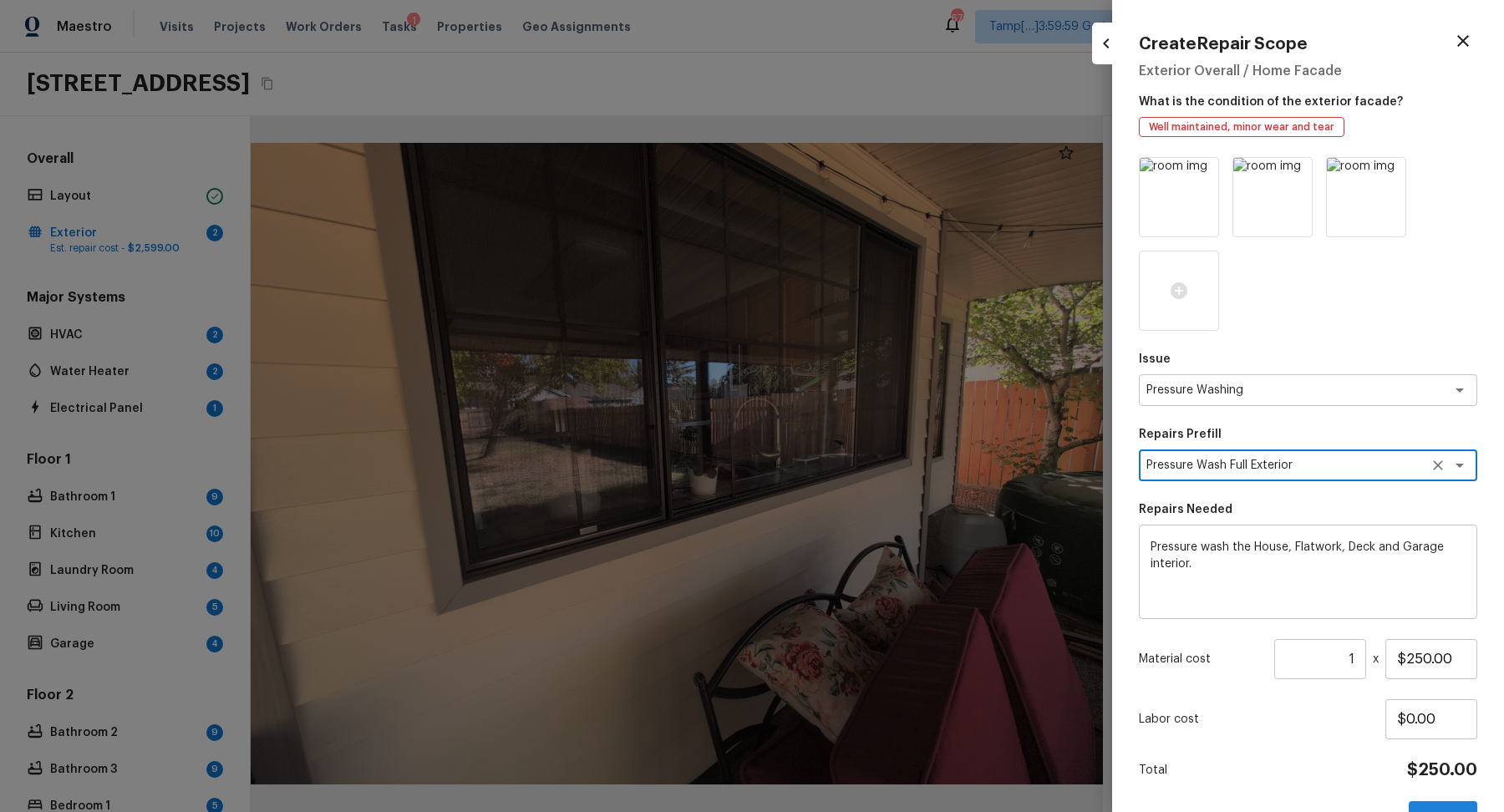
click at [1461, 809] on button "Create" at bounding box center [1443, 818] width 69 height 34
type input "$0.00"
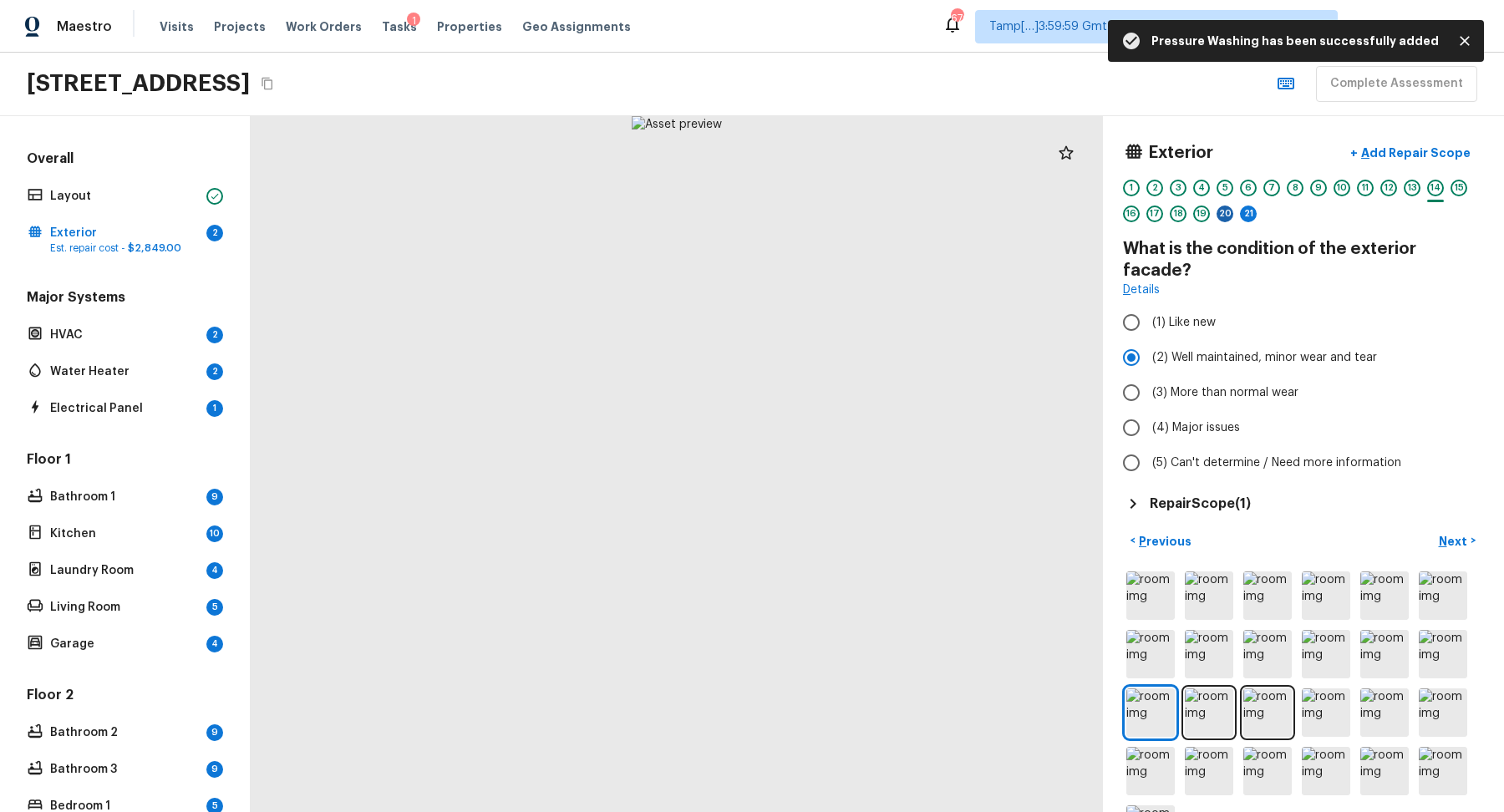
click at [1223, 212] on div "20" at bounding box center [1225, 213] width 17 height 17
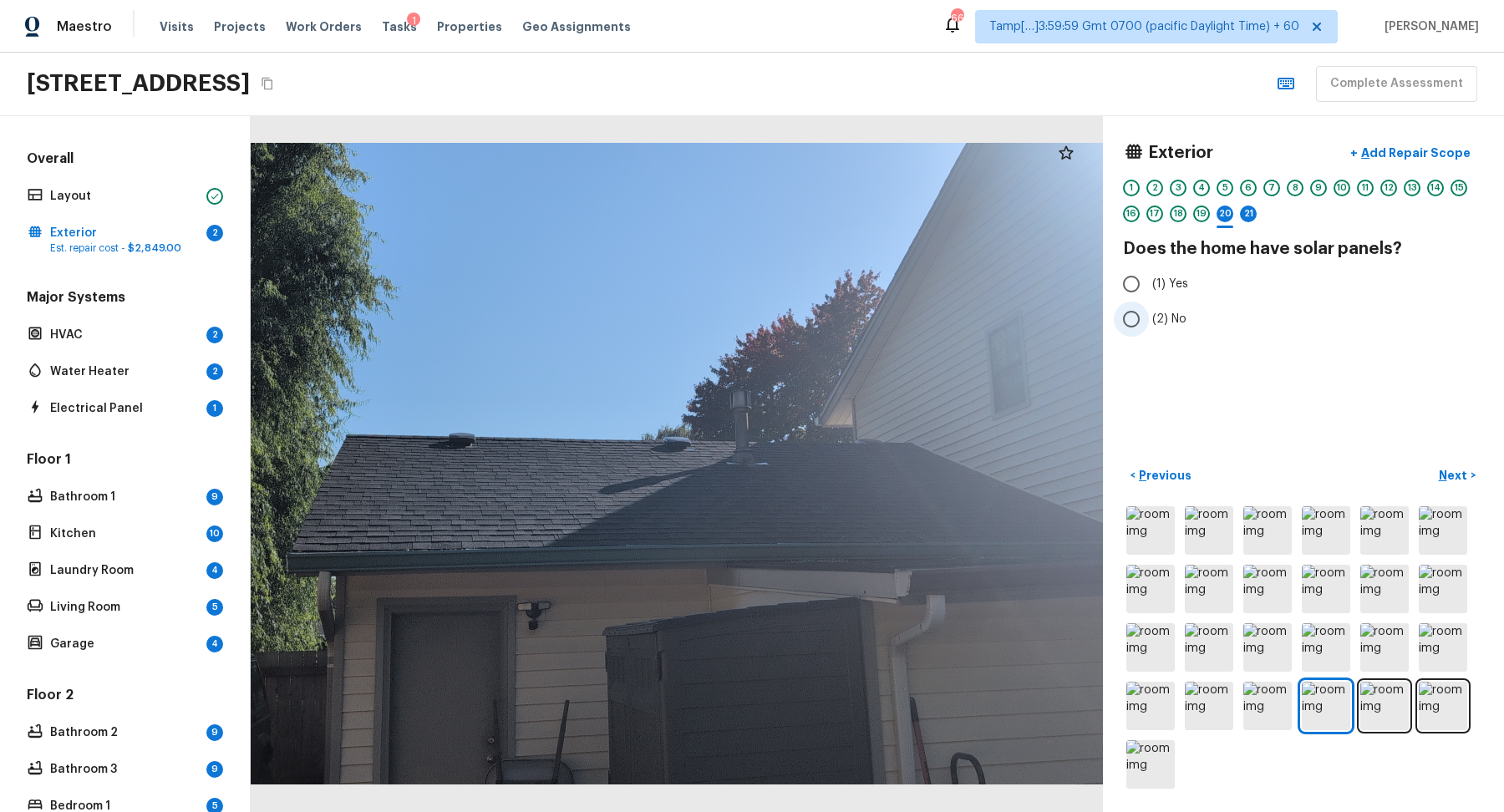
click at [1187, 318] on label "(2) No" at bounding box center [1293, 319] width 357 height 35
click at [1149, 318] on input "(2) No" at bounding box center [1131, 319] width 35 height 35
radio input "true"
click at [1458, 478] on p "Next" at bounding box center [1455, 475] width 32 height 17
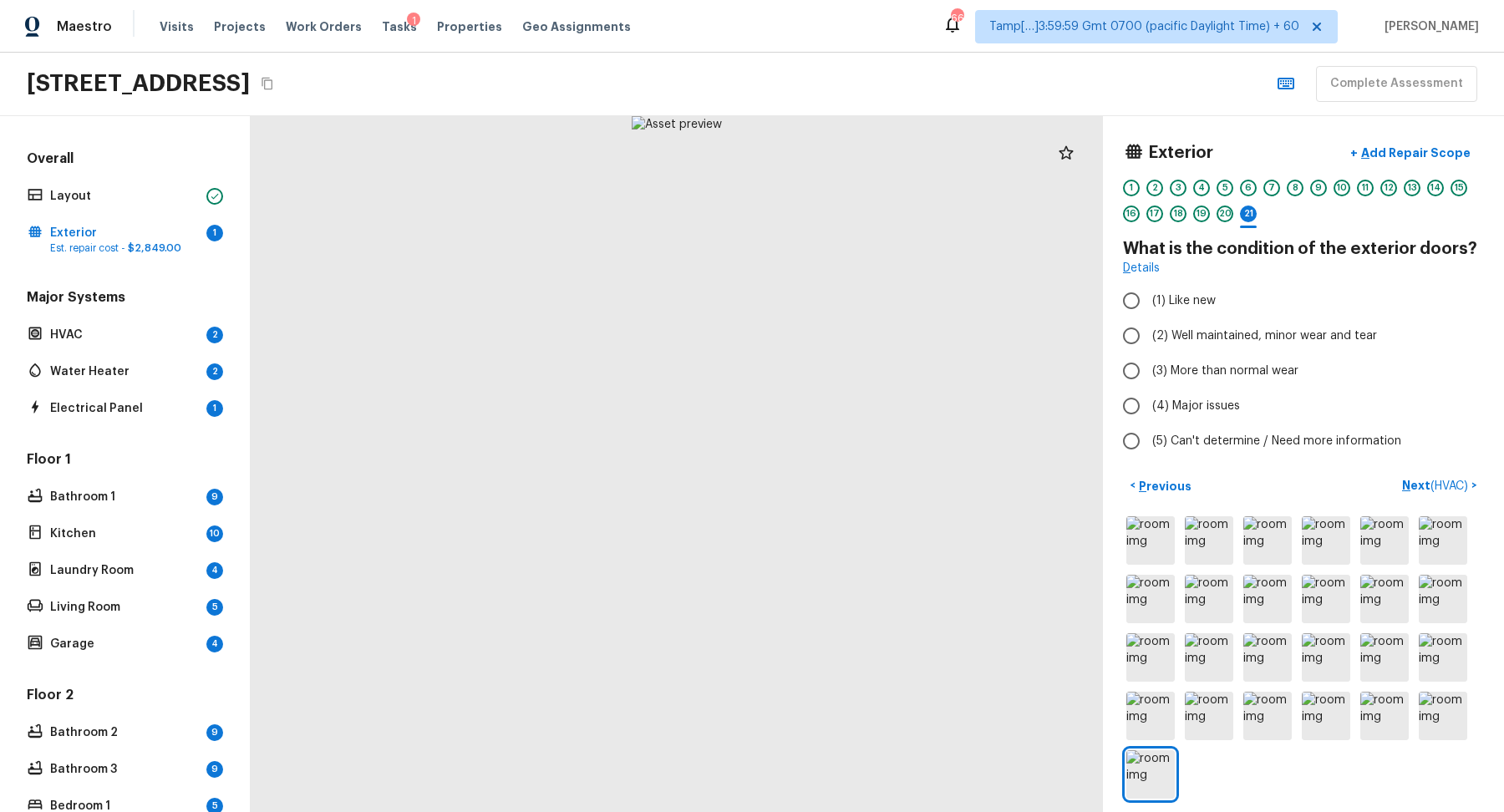
click at [1171, 468] on div "Exterior + Add Repair Scope 1 2 3 4 5 6 7 8 9 10 11 12 13 14 15 16 17 18 19 20 …" at bounding box center [1304, 464] width 401 height 695
click at [1169, 478] on p "Previous" at bounding box center [1163, 486] width 56 height 17
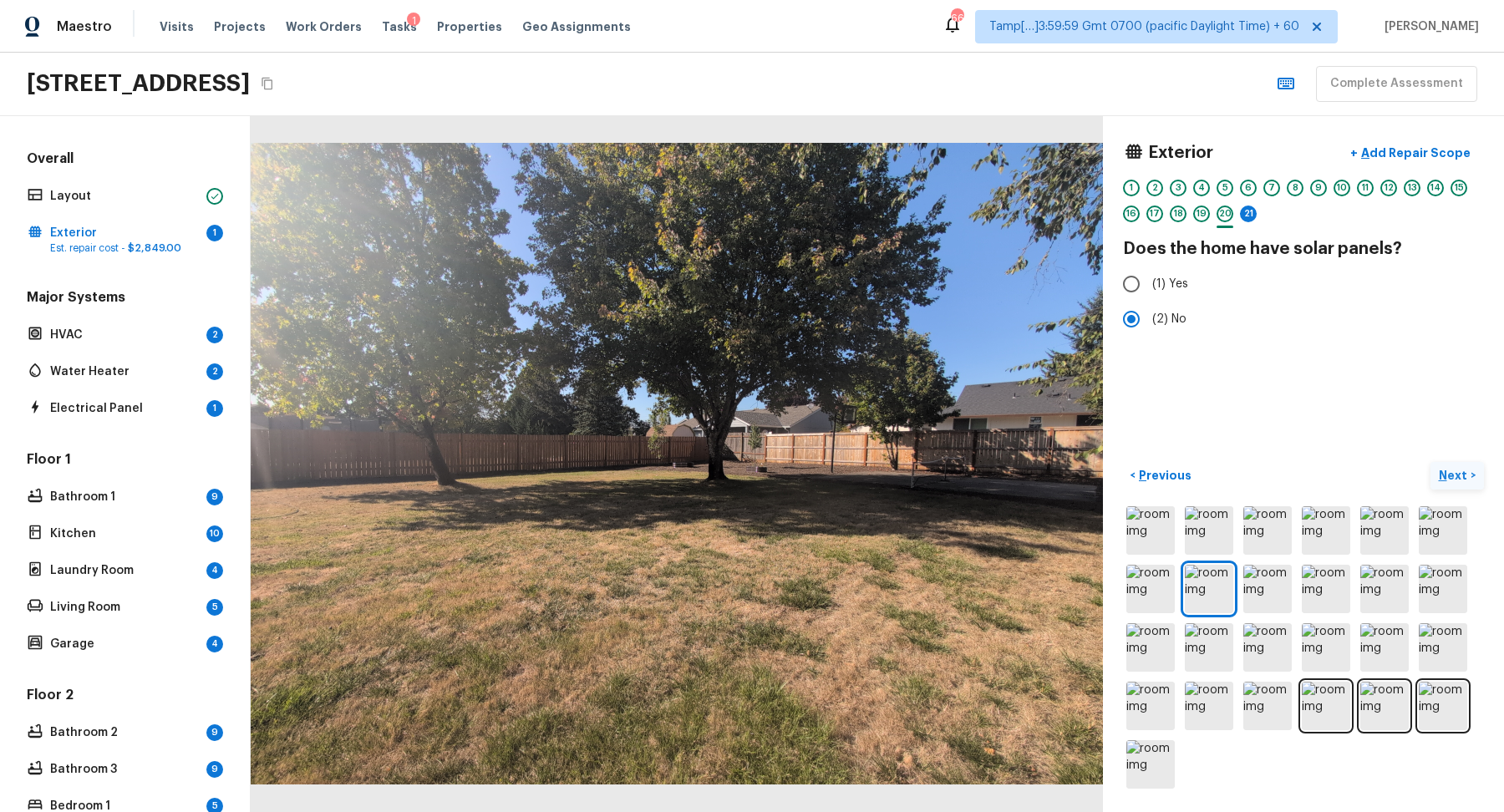
click at [1445, 470] on p "Next" at bounding box center [1455, 475] width 32 height 17
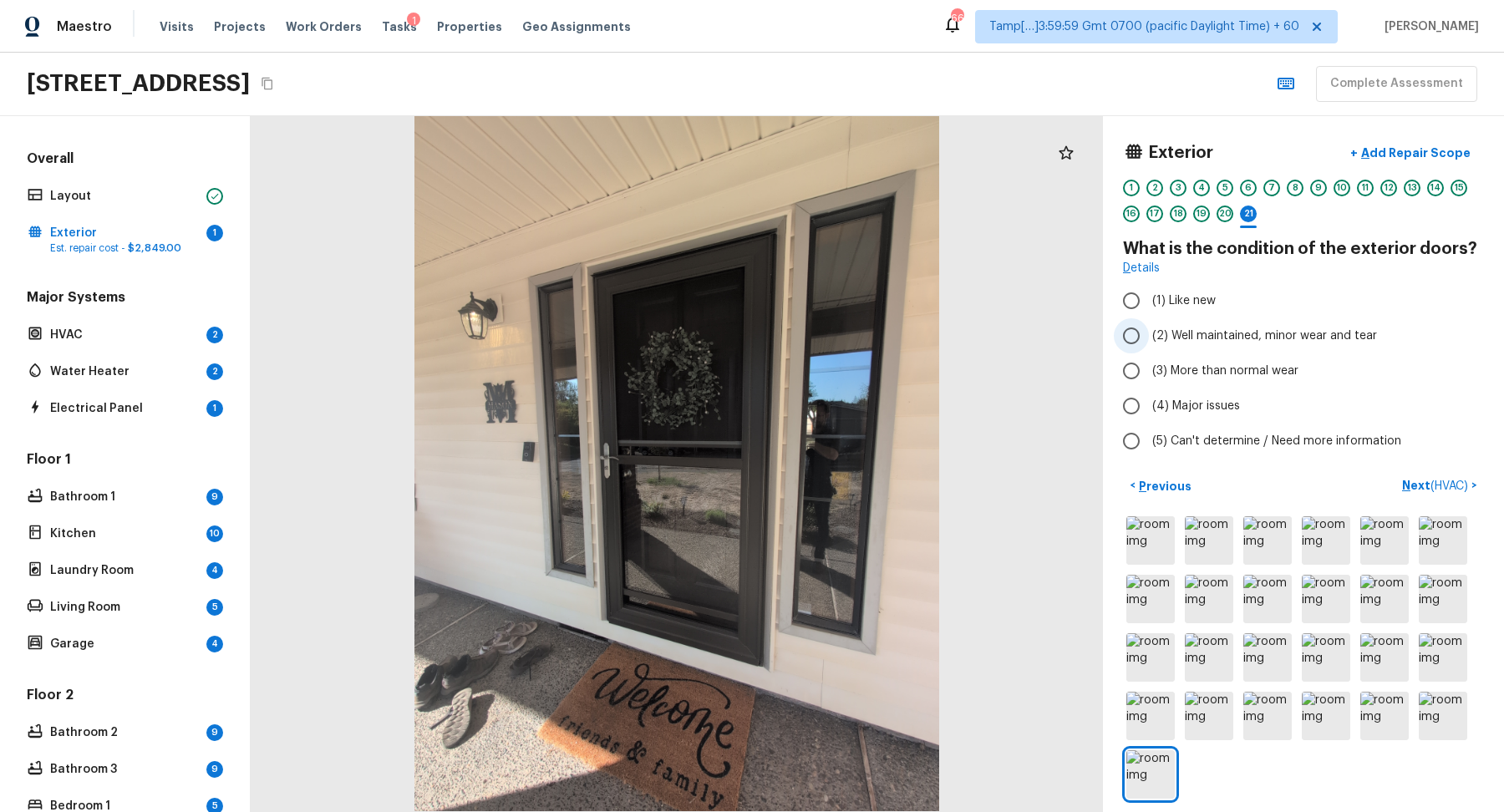
click at [1239, 318] on label "(2) Well maintained, minor wear and tear" at bounding box center [1293, 335] width 357 height 35
click at [1149, 318] on input "(2) Well maintained, minor wear and tear" at bounding box center [1131, 335] width 35 height 35
radio input "true"
click at [1450, 483] on span "( HVAC )" at bounding box center [1449, 486] width 38 height 12
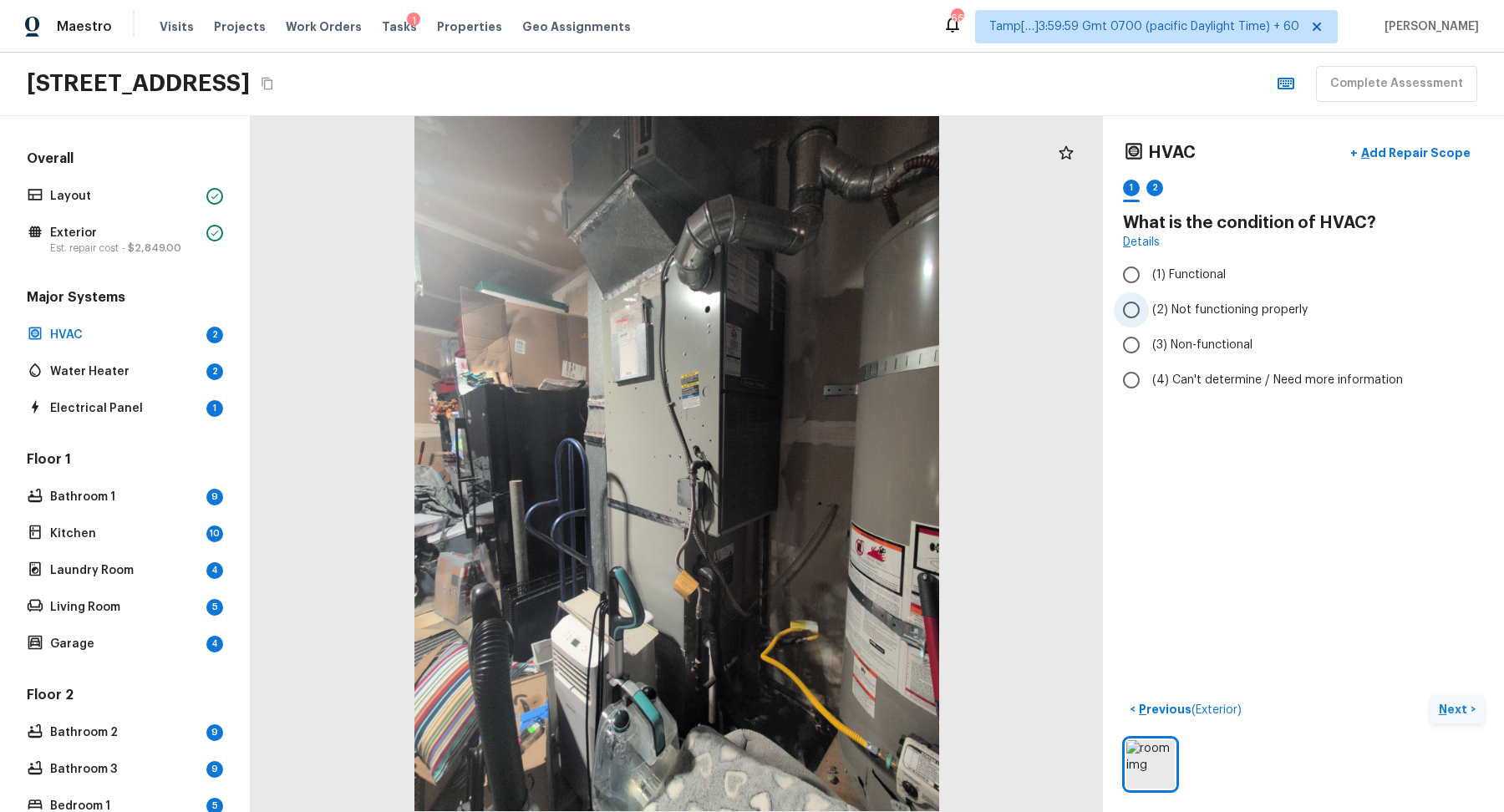
click at [1181, 311] on span "(2) Not functioning properly" at bounding box center [1230, 310] width 155 height 17
click at [1149, 311] on input "(2) Not functioning properly" at bounding box center [1131, 309] width 35 height 35
radio input "true"
click at [1451, 710] on p "Next" at bounding box center [1455, 708] width 32 height 17
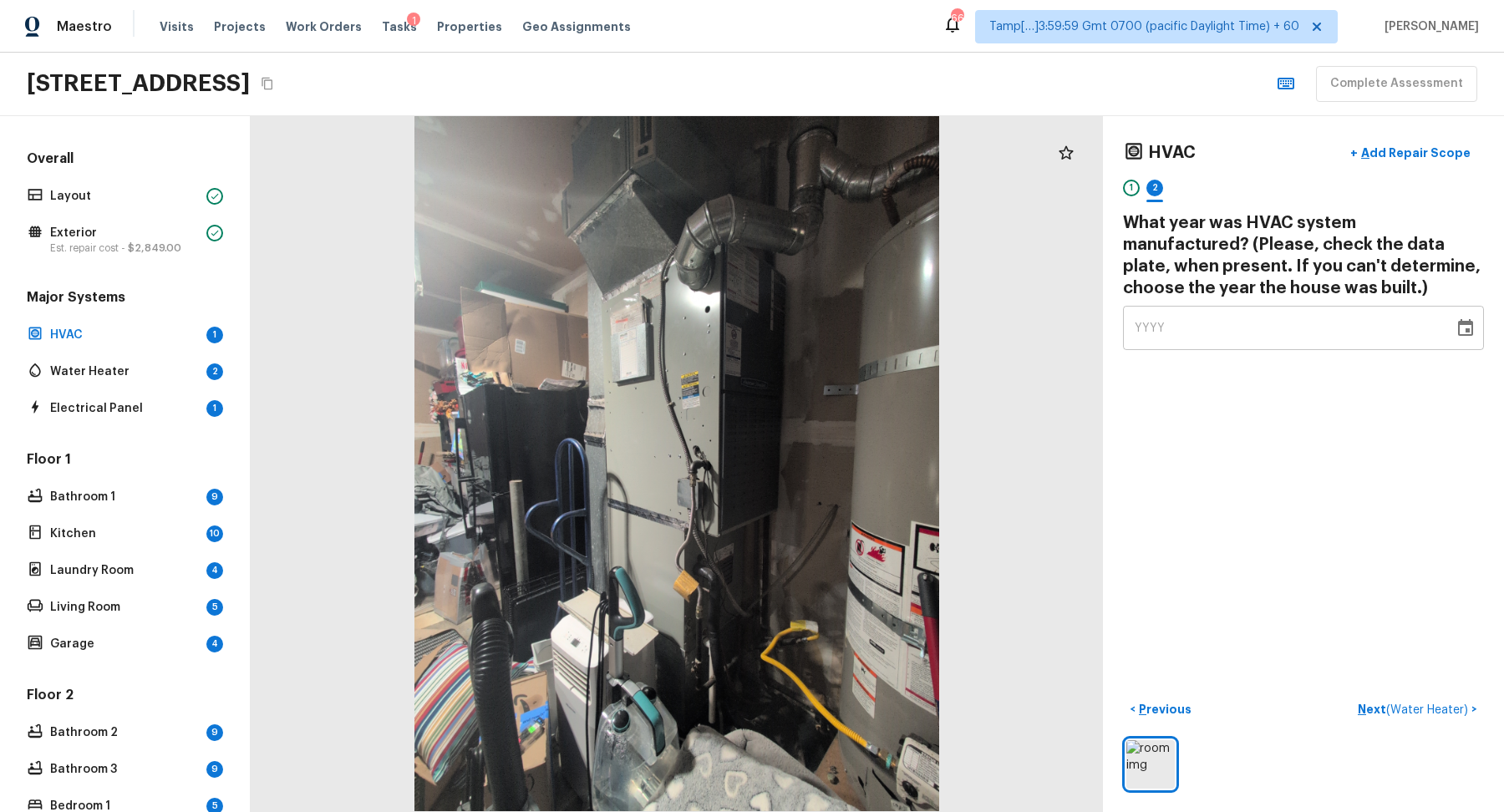
click at [1228, 345] on div "YYYY" at bounding box center [1289, 328] width 308 height 44
click at [1414, 160] on button "+ Add Repair Scope" at bounding box center [1410, 153] width 148 height 34
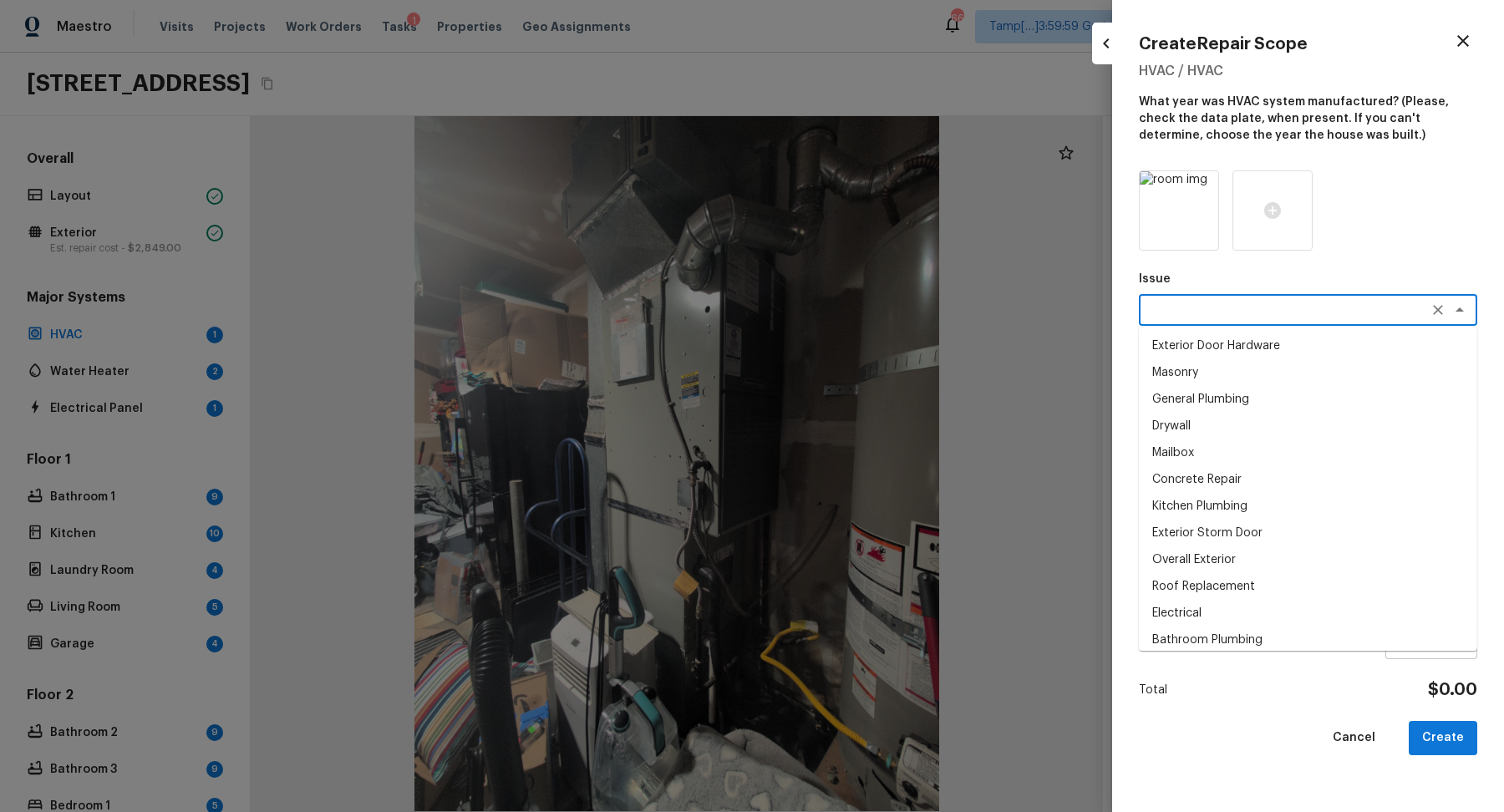
click at [1196, 306] on textarea at bounding box center [1285, 310] width 277 height 17
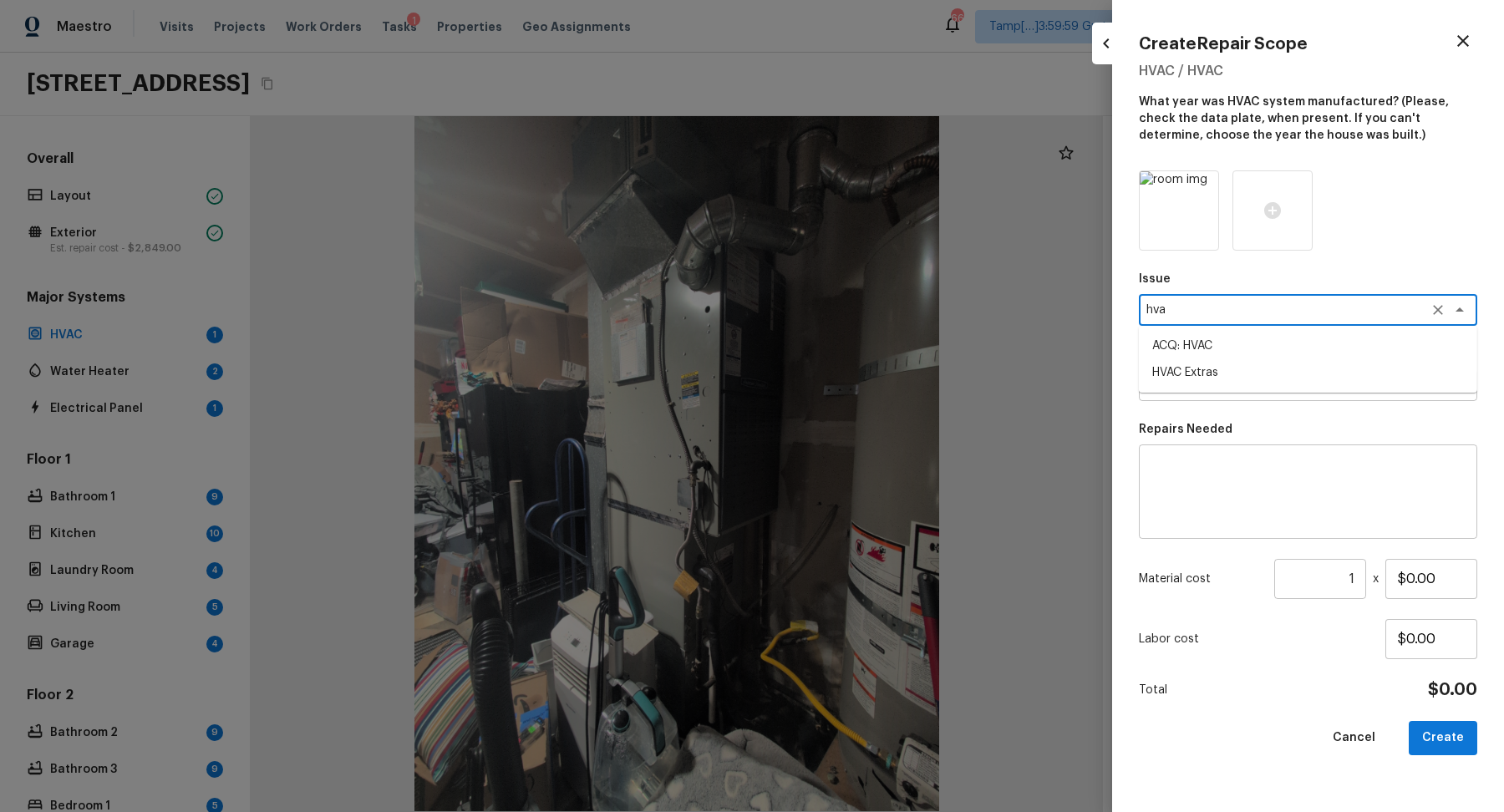
click at [1306, 354] on li "ACQ: HVAC" at bounding box center [1309, 346] width 339 height 27
type textarea "ACQ: HVAC"
click at [1247, 388] on textarea at bounding box center [1285, 385] width 277 height 17
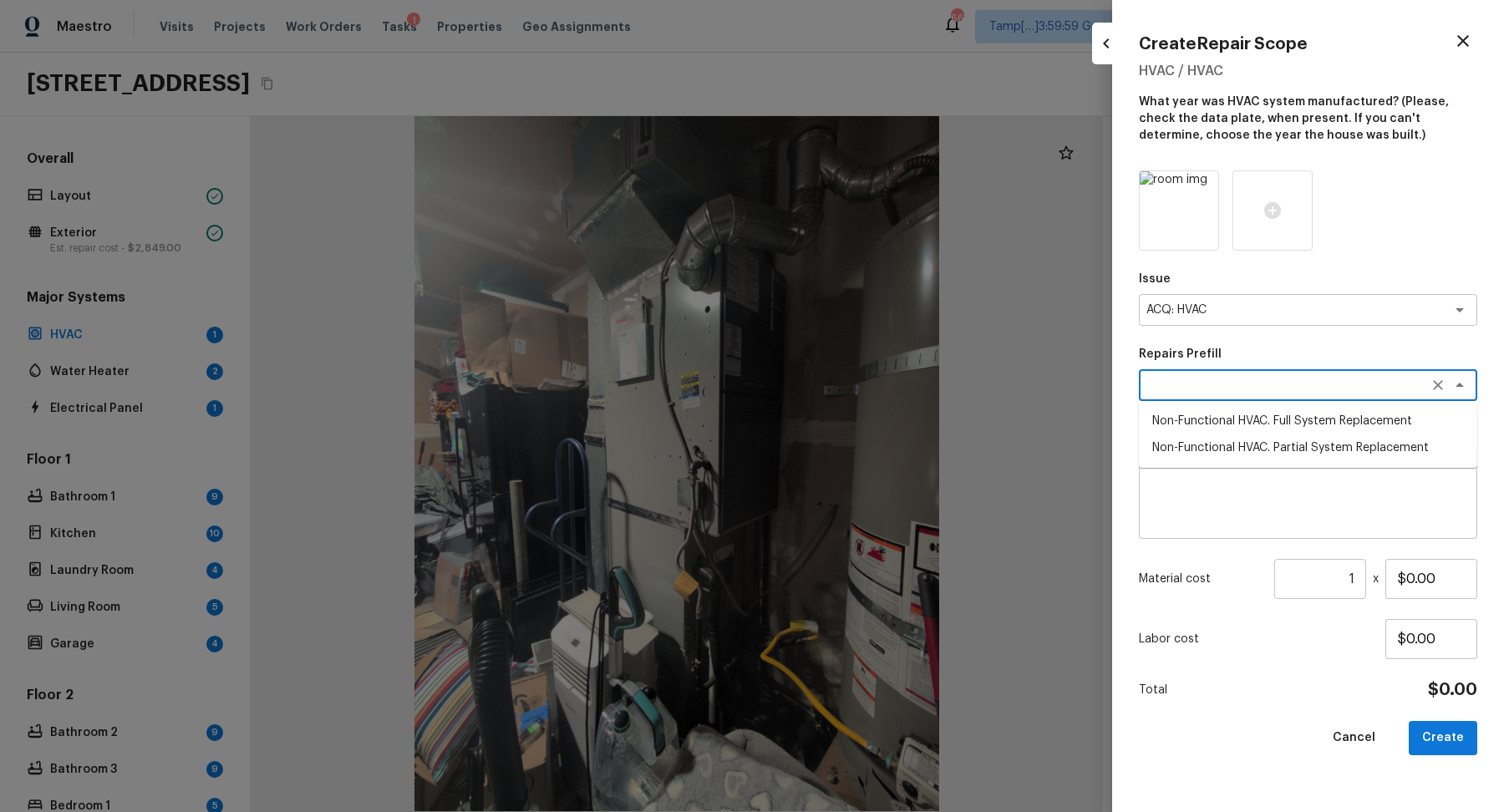
click at [1389, 423] on li "Non-Functional HVAC. Full System Replacement" at bounding box center [1309, 420] width 339 height 27
type textarea "Non-Functional HVAC. Full System Replacement"
type textarea "Acquisition Scope: Full System Replacement"
type input "$6,900.00"
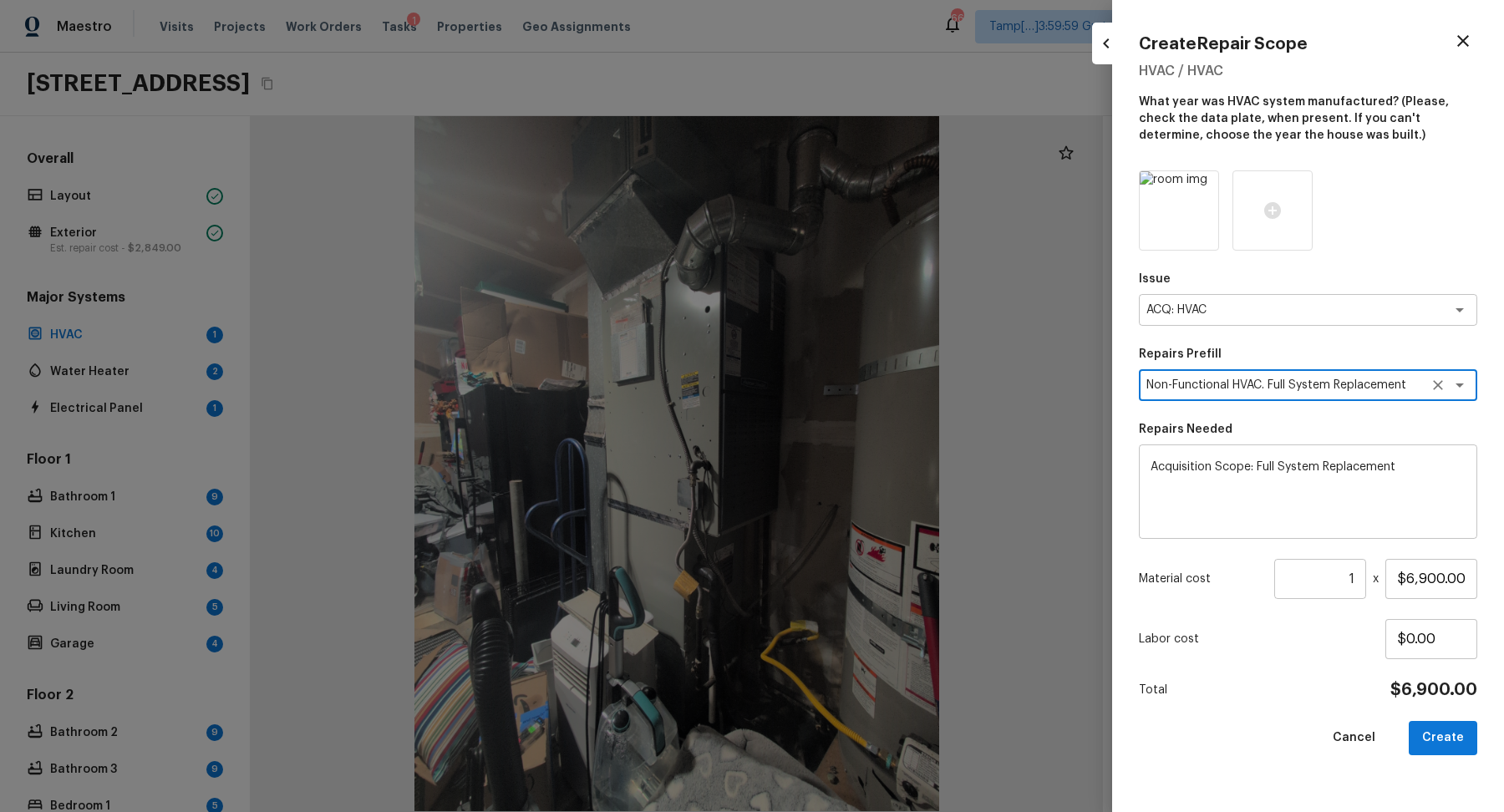
click at [1426, 471] on textarea "Acquisition Scope: Full System Replacement" at bounding box center [1308, 491] width 315 height 67
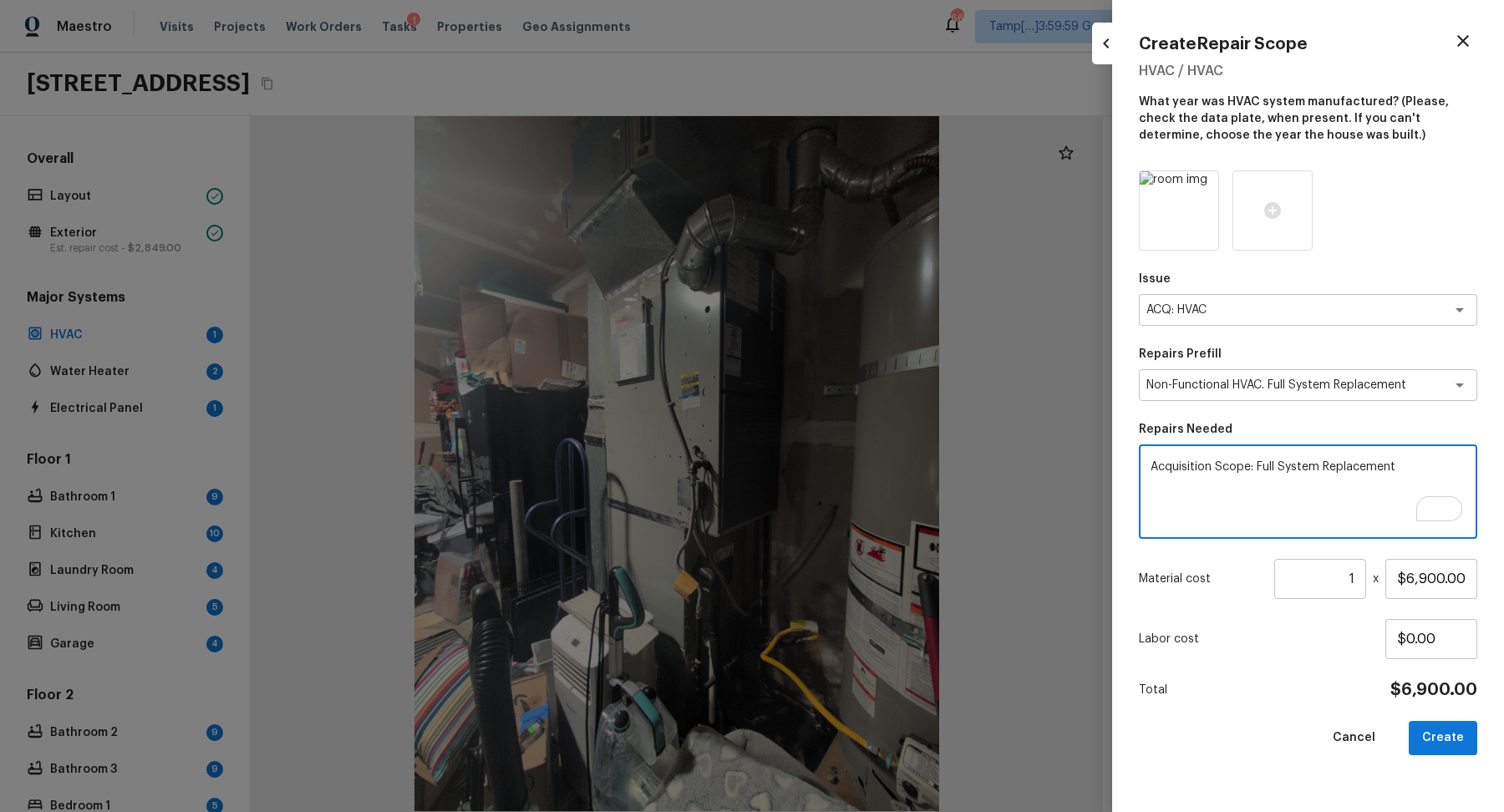
type textarea "Acquisition Scope: Full System Replacement"
click at [1423, 585] on input "$6,900.00" at bounding box center [1431, 579] width 92 height 40
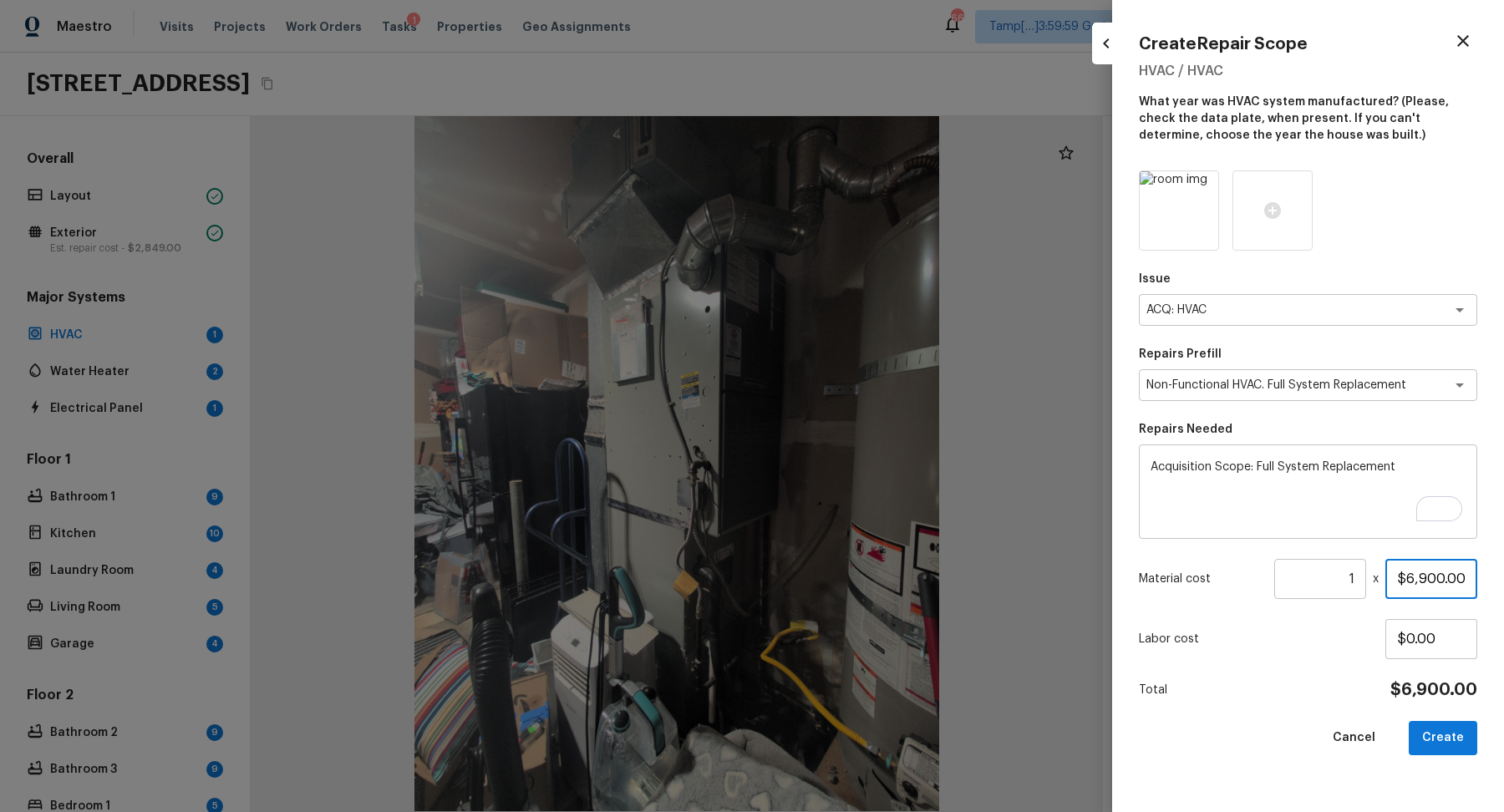
click at [1423, 585] on input "$6,900.00" at bounding box center [1431, 579] width 92 height 40
type input "$5,700.00"
click at [1450, 734] on button "Create" at bounding box center [1443, 738] width 69 height 34
type input "$0.00"
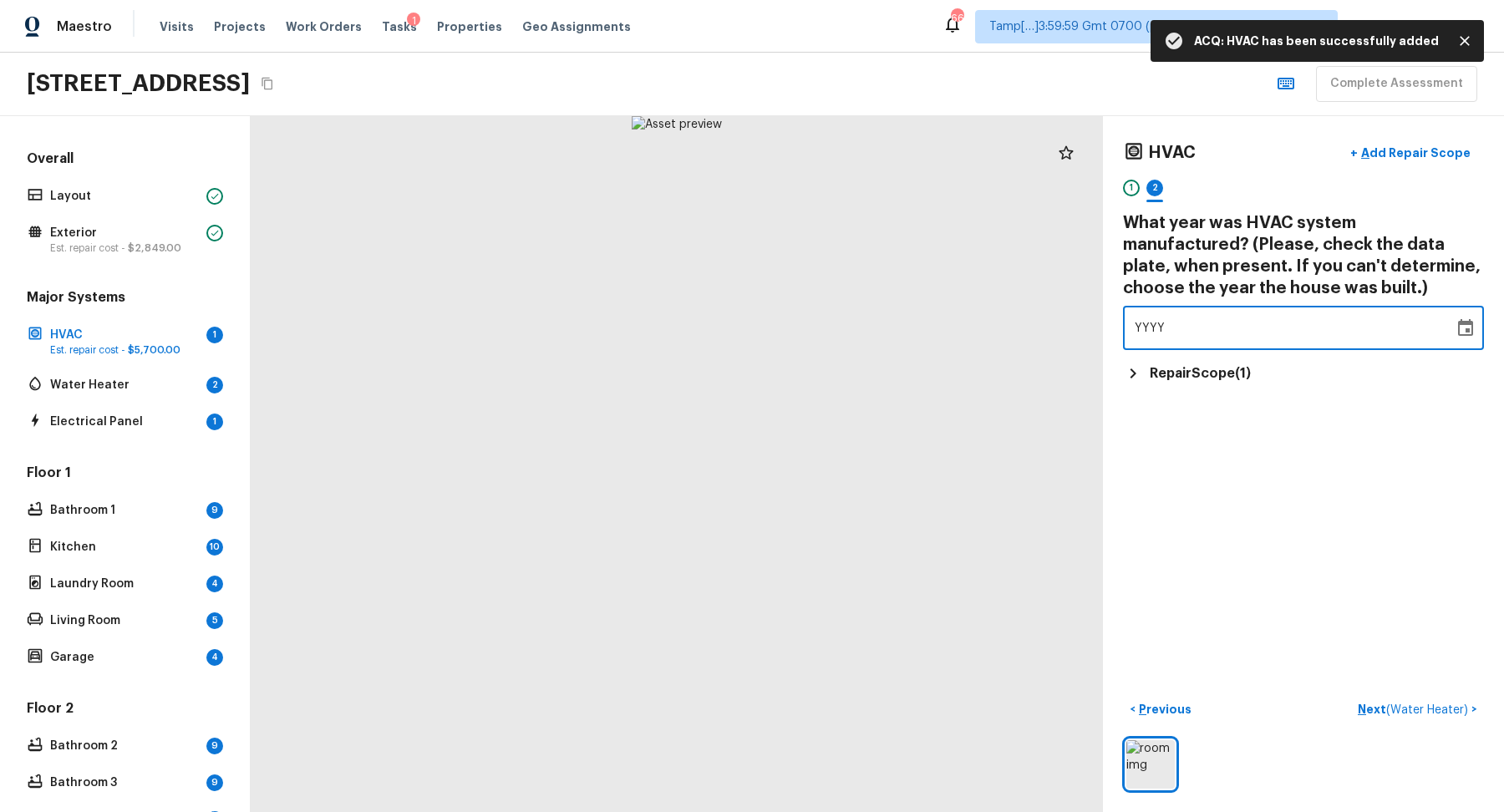
click at [1206, 324] on div "YYYY" at bounding box center [1289, 328] width 308 height 44
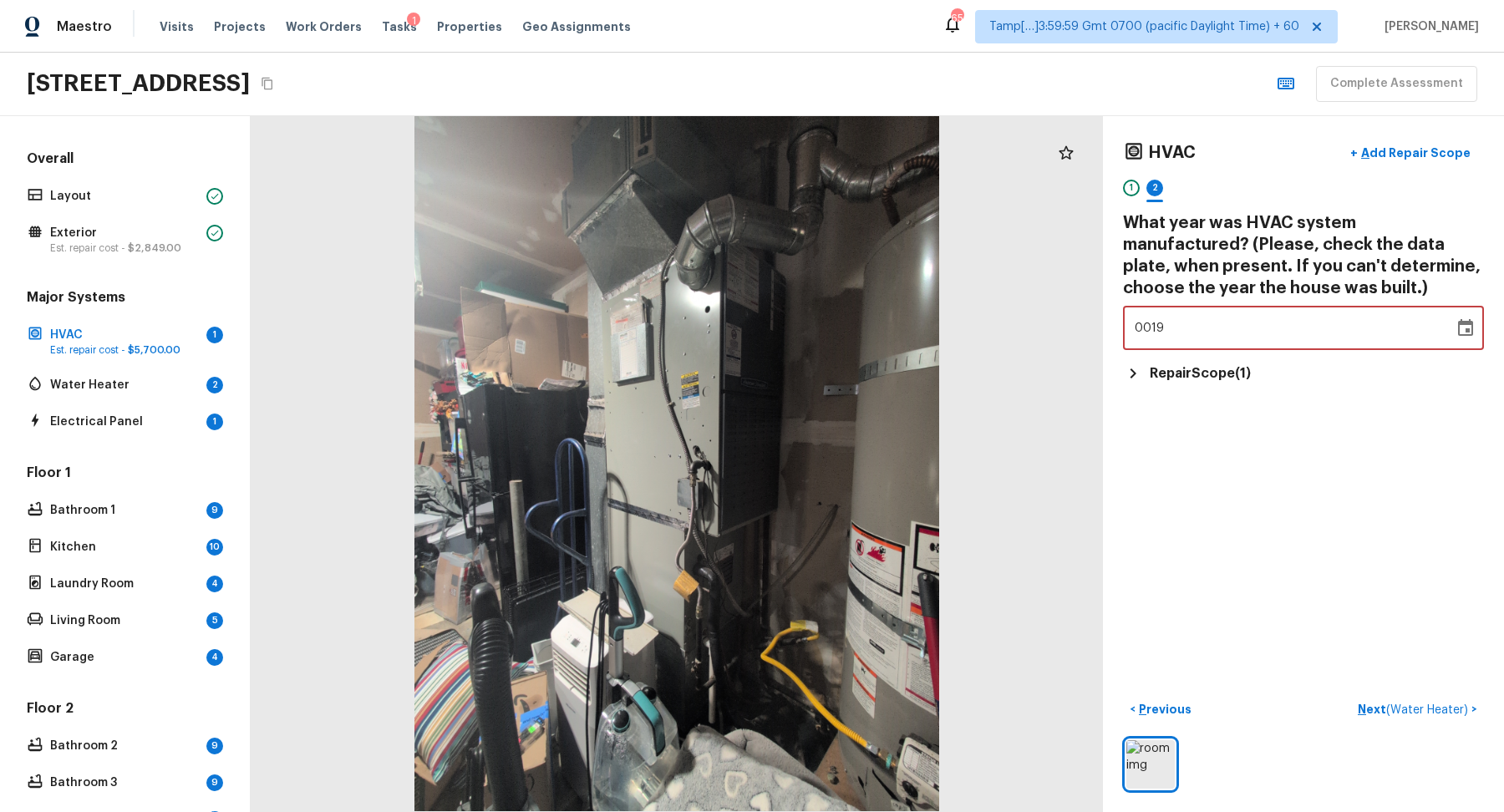
type input "1988"
click at [1275, 504] on div "HVAC + Add Repair Scope 1 2 What year was HVAC system manufactured? (Please, ch…" at bounding box center [1304, 464] width 401 height 695
click at [1419, 708] on span "( Water Heater )" at bounding box center [1427, 710] width 82 height 12
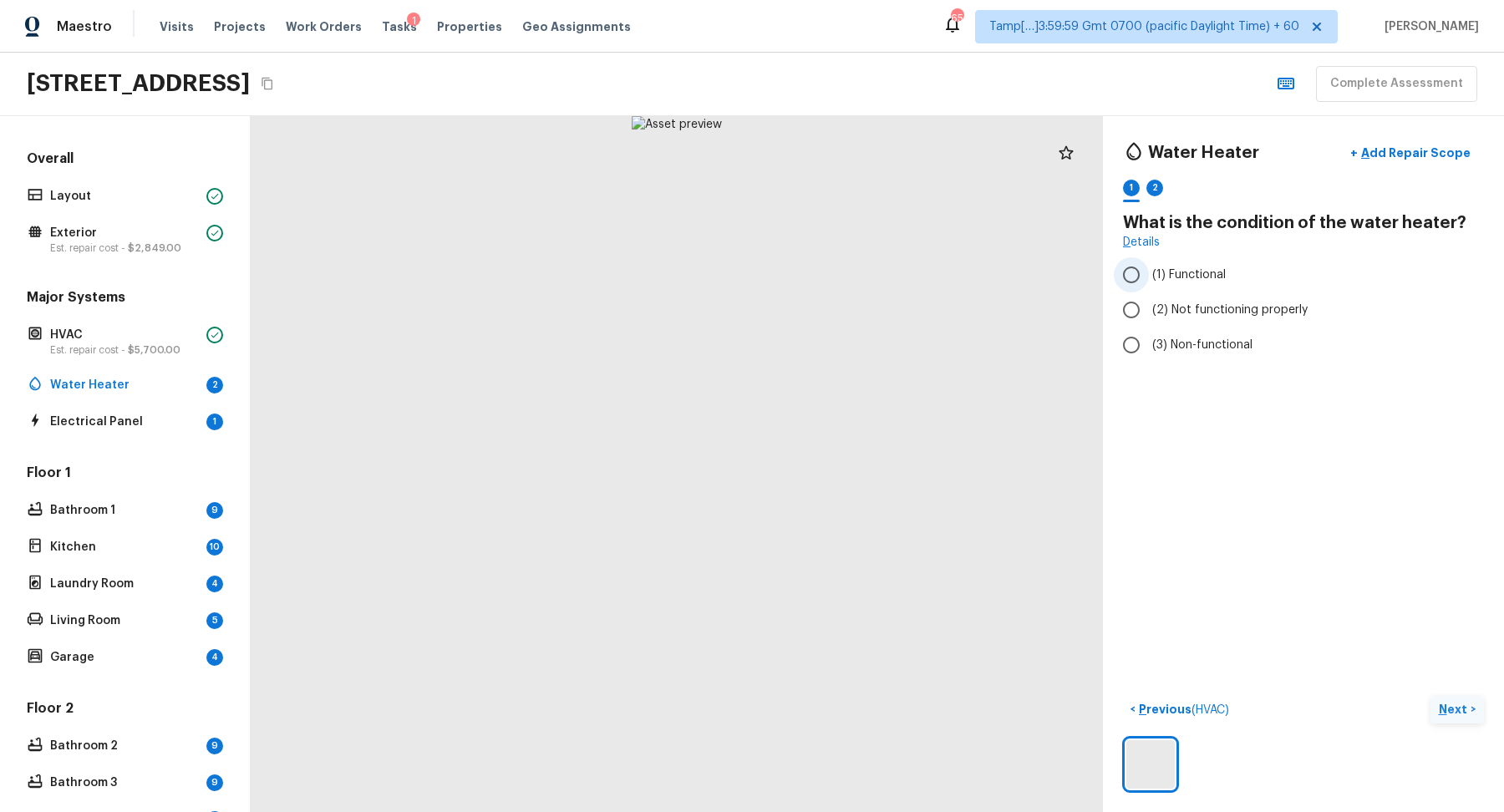
click at [1183, 273] on span "(1) Functional" at bounding box center [1189, 274] width 74 height 17
click at [1149, 273] on input "(1) Functional" at bounding box center [1131, 274] width 35 height 35
radio input "true"
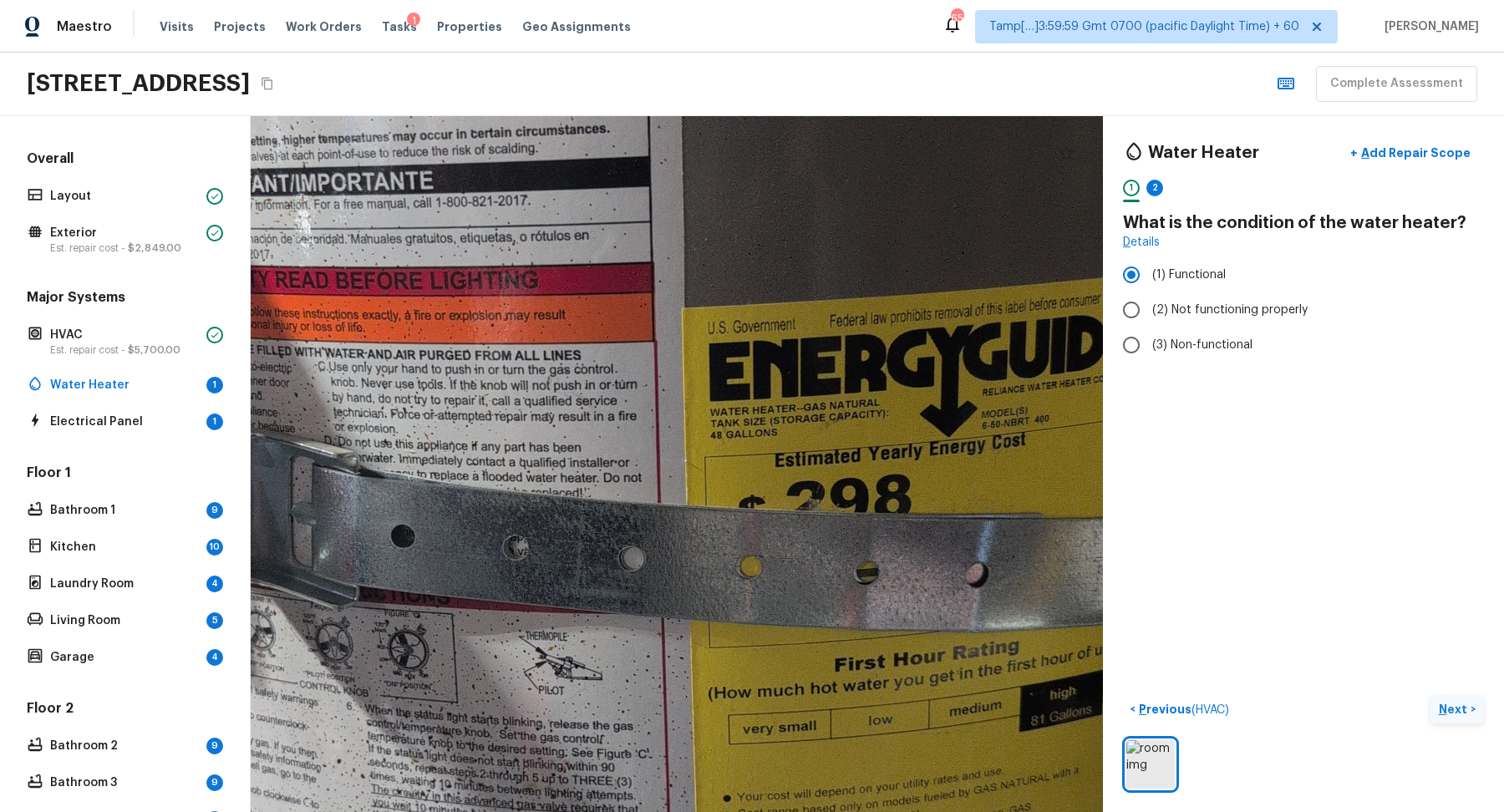
drag, startPoint x: 757, startPoint y: 431, endPoint x: 1080, endPoint y: 431, distance: 323.0
click at [1080, 431] on div at bounding box center [542, 514] width 2257 height 1843
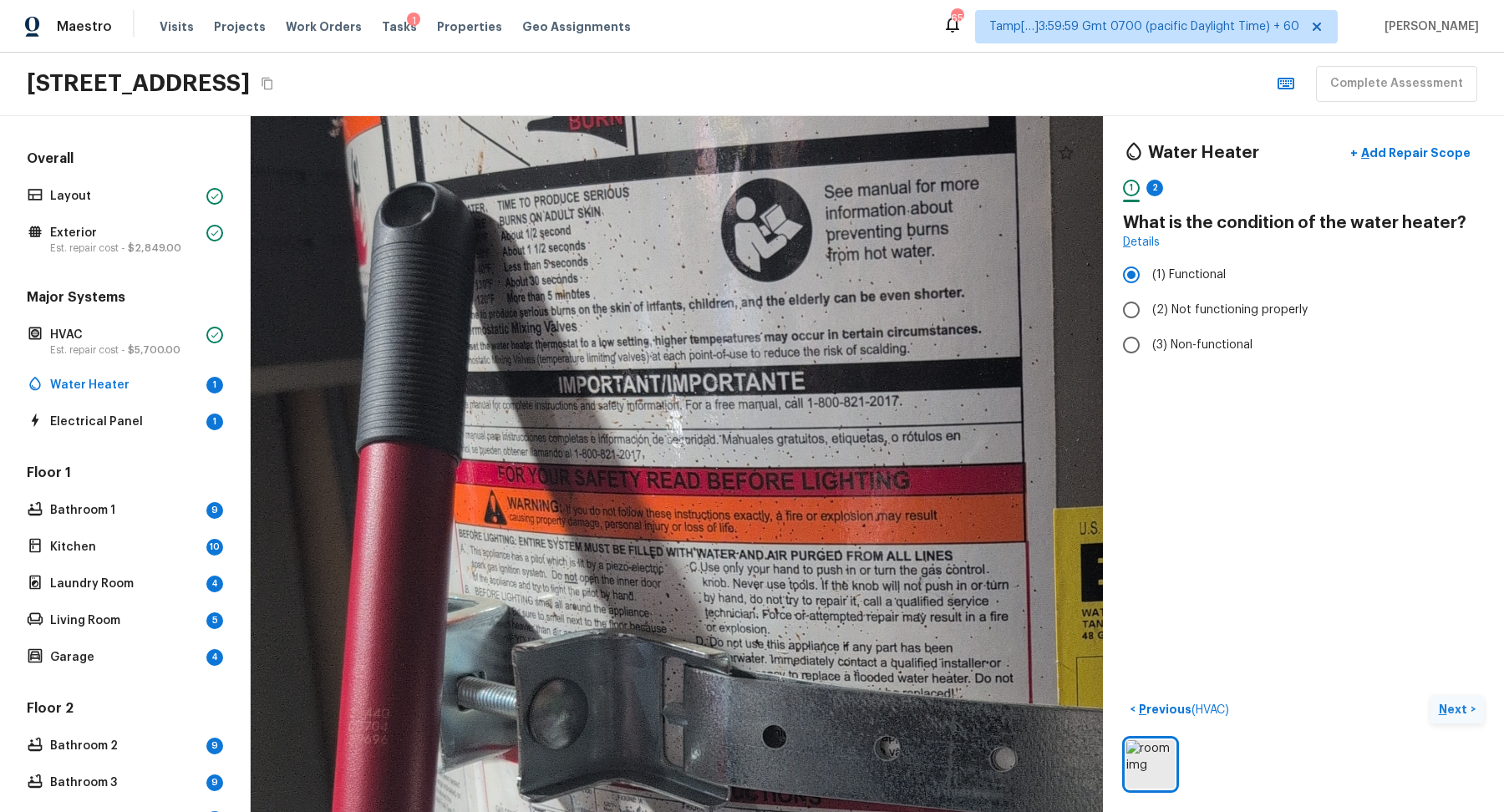
drag, startPoint x: 1005, startPoint y: 373, endPoint x: 912, endPoint y: 573, distance: 220.6
click at [912, 573] on div at bounding box center [914, 714] width 2257 height 1843
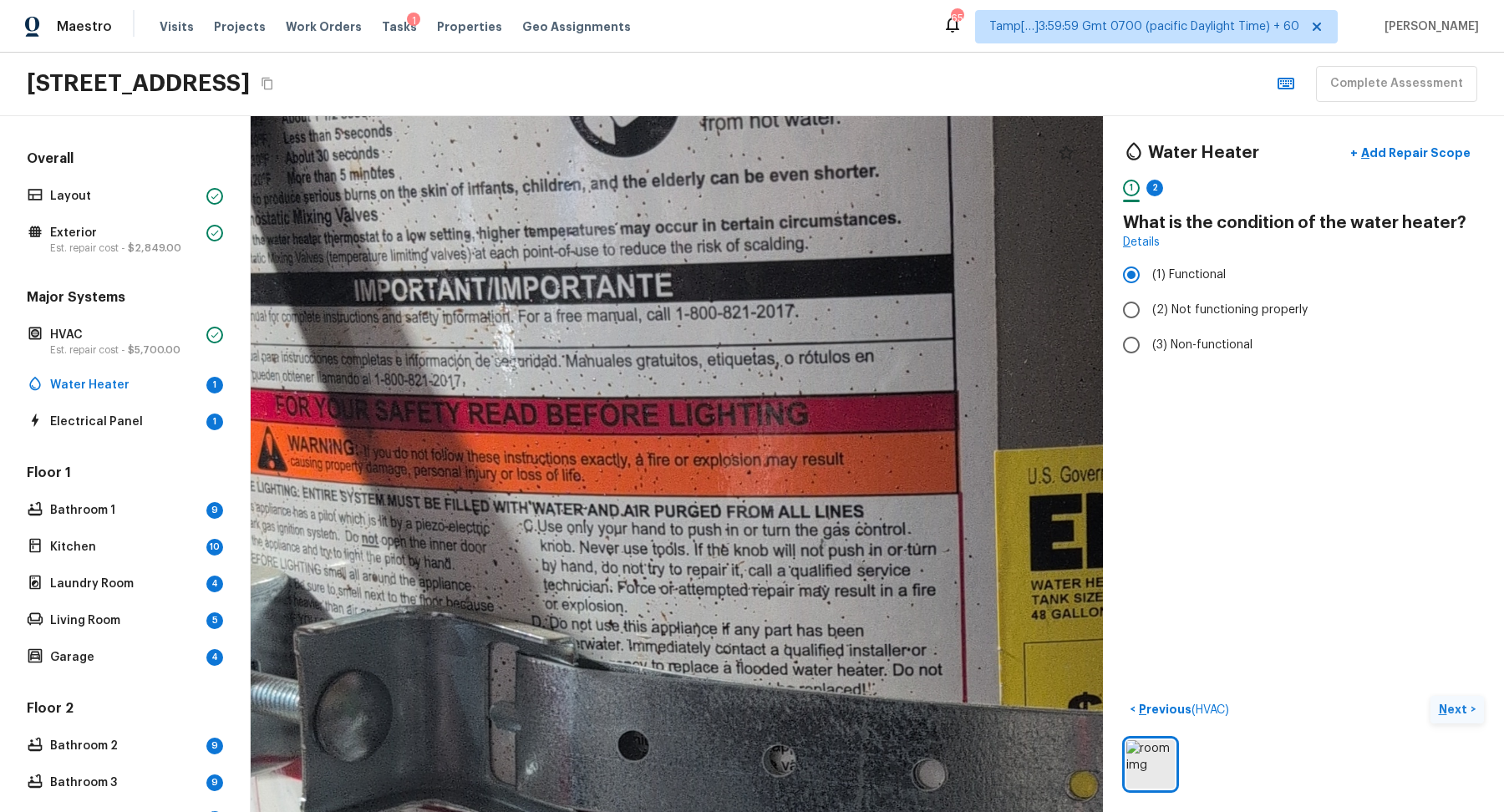
drag, startPoint x: 703, startPoint y: 412, endPoint x: 703, endPoint y: 670, distance: 258.0
click at [703, 672] on div at bounding box center [814, 717] width 2921 height 2385
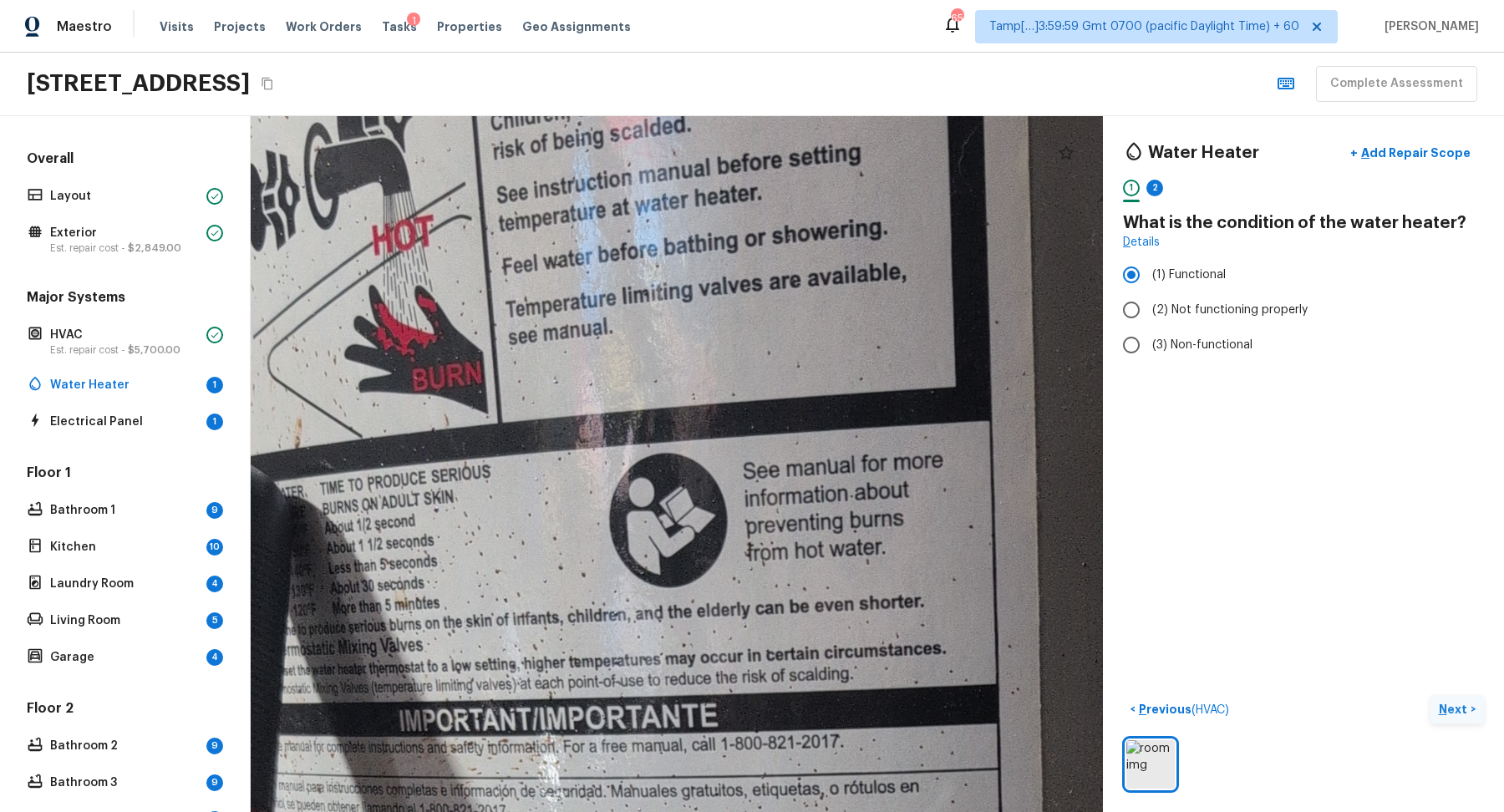
drag, startPoint x: 714, startPoint y: 627, endPoint x: 772, endPoint y: 809, distance: 191.0
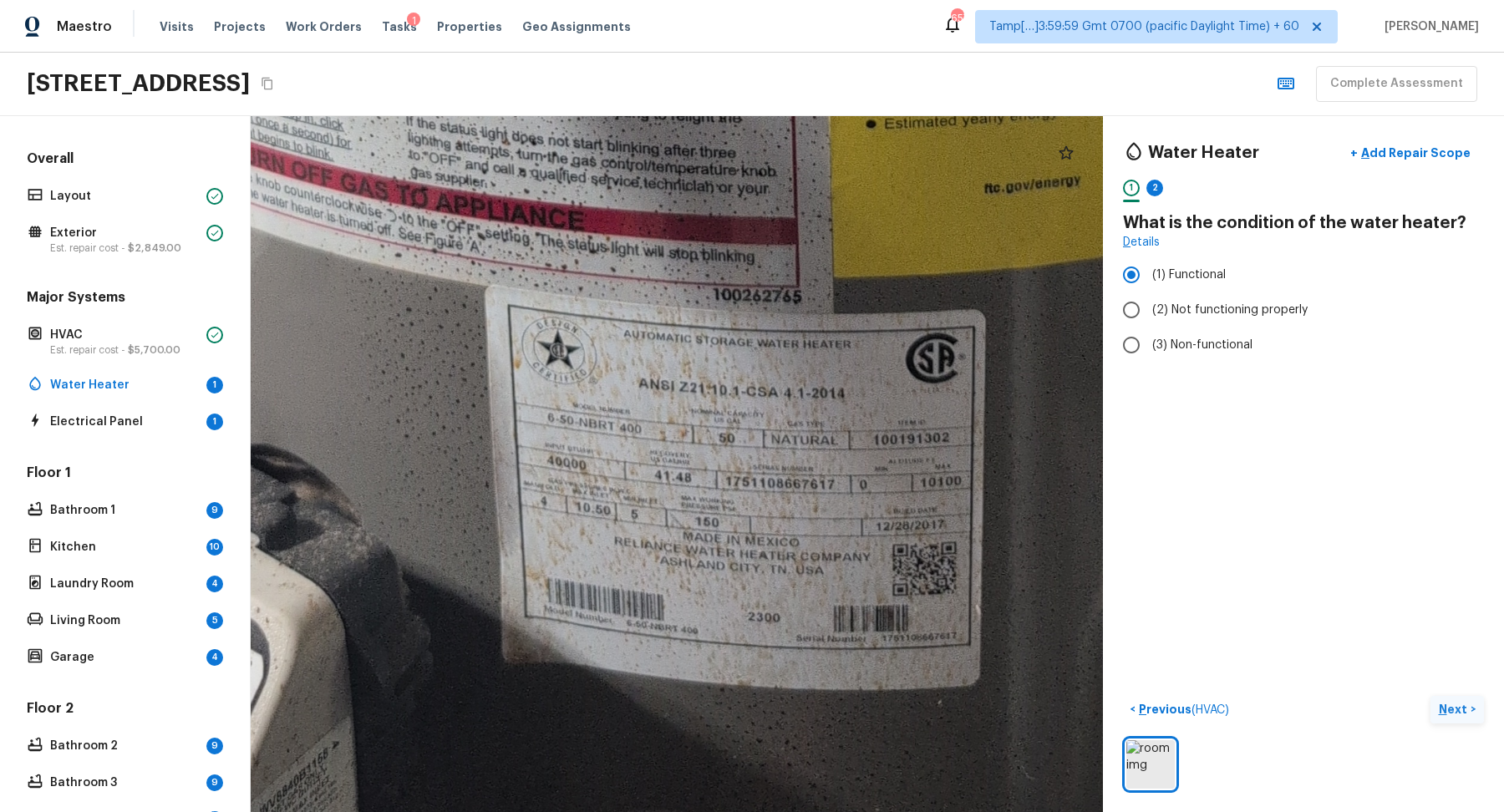
drag, startPoint x: 686, startPoint y: 684, endPoint x: 666, endPoint y: 498, distance: 187.1
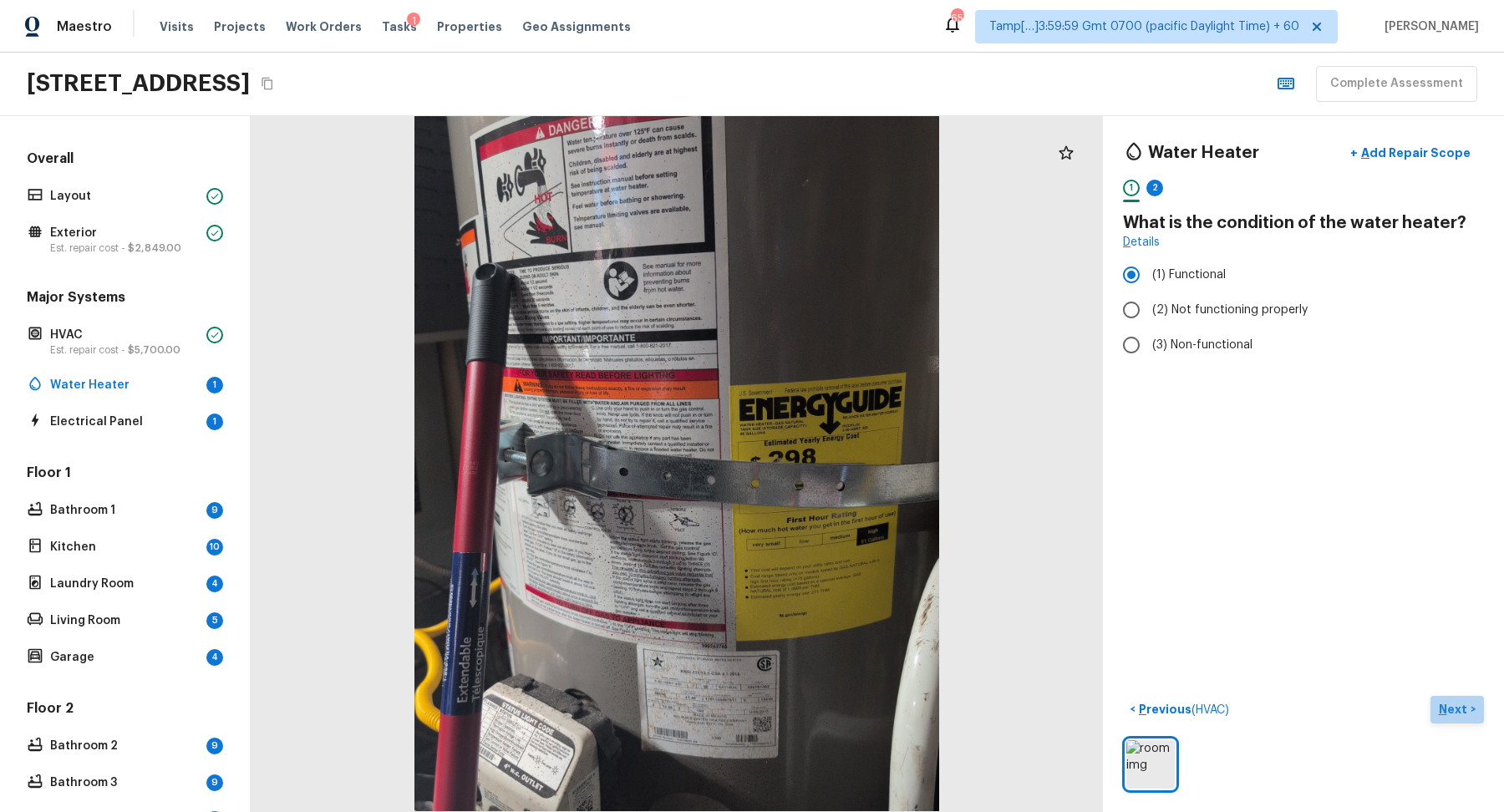
click at [1457, 700] on p "Next" at bounding box center [1455, 708] width 32 height 17
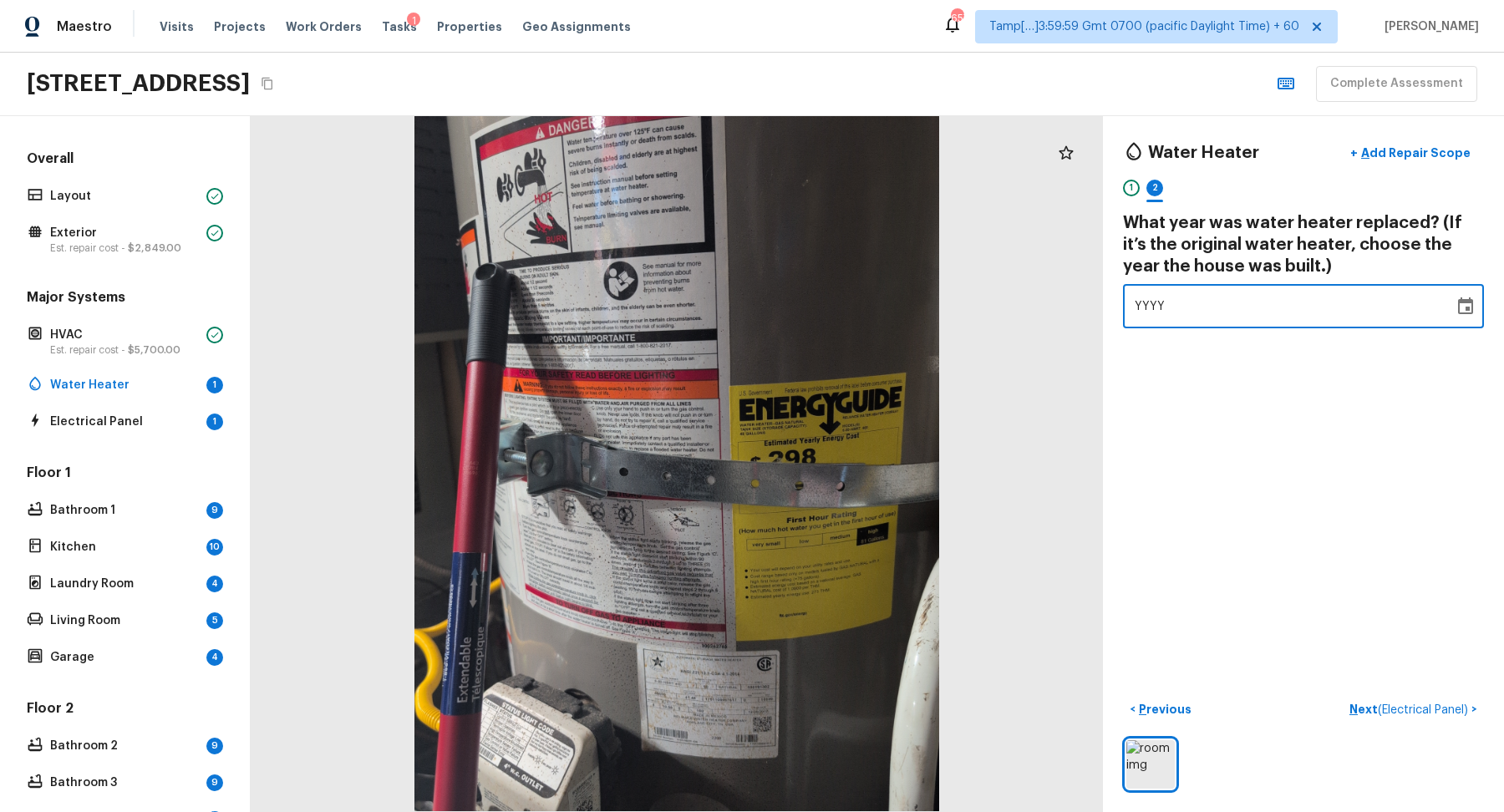
click at [1204, 319] on div "YYYY" at bounding box center [1289, 306] width 308 height 44
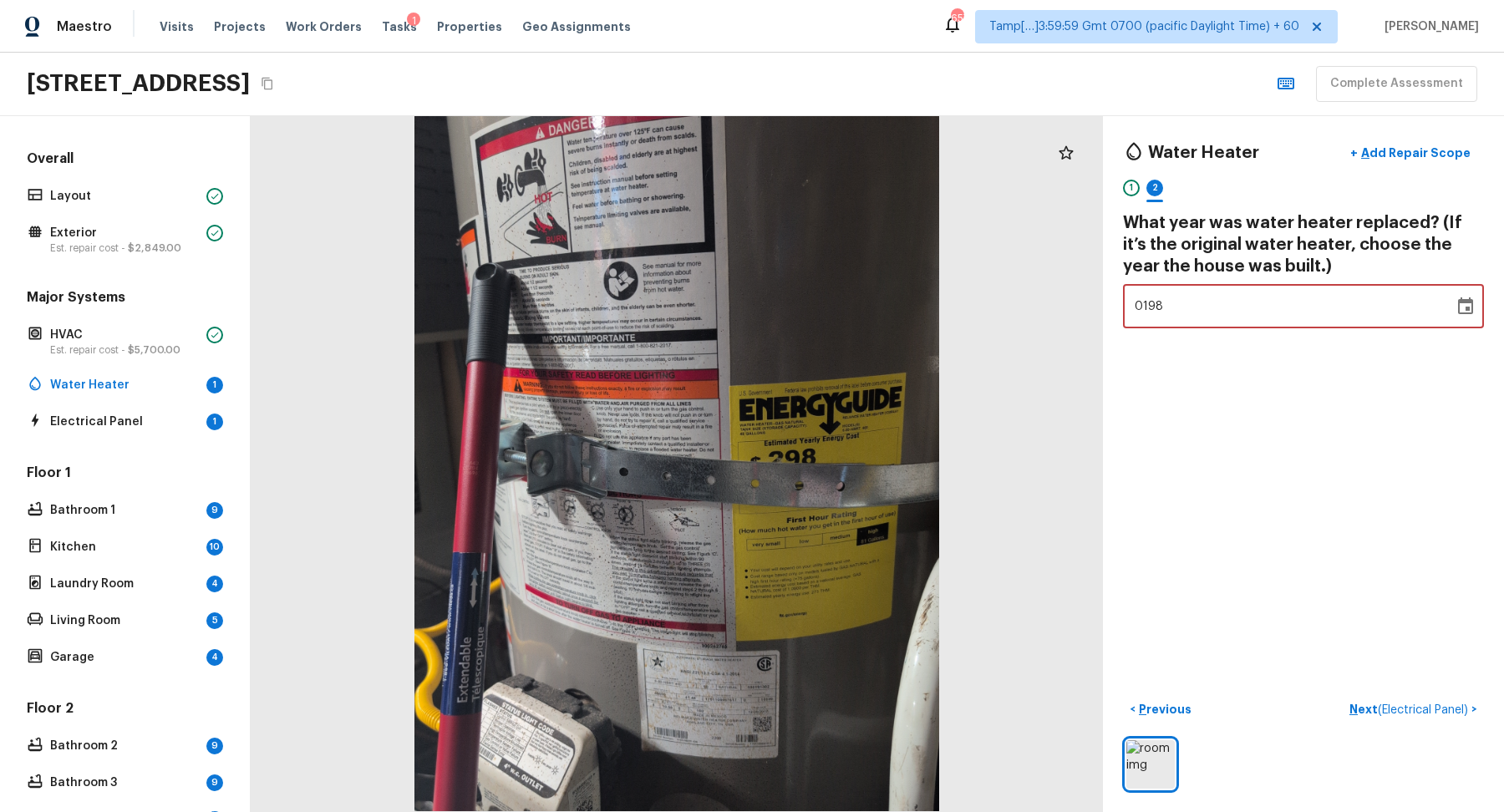
type input "1988"
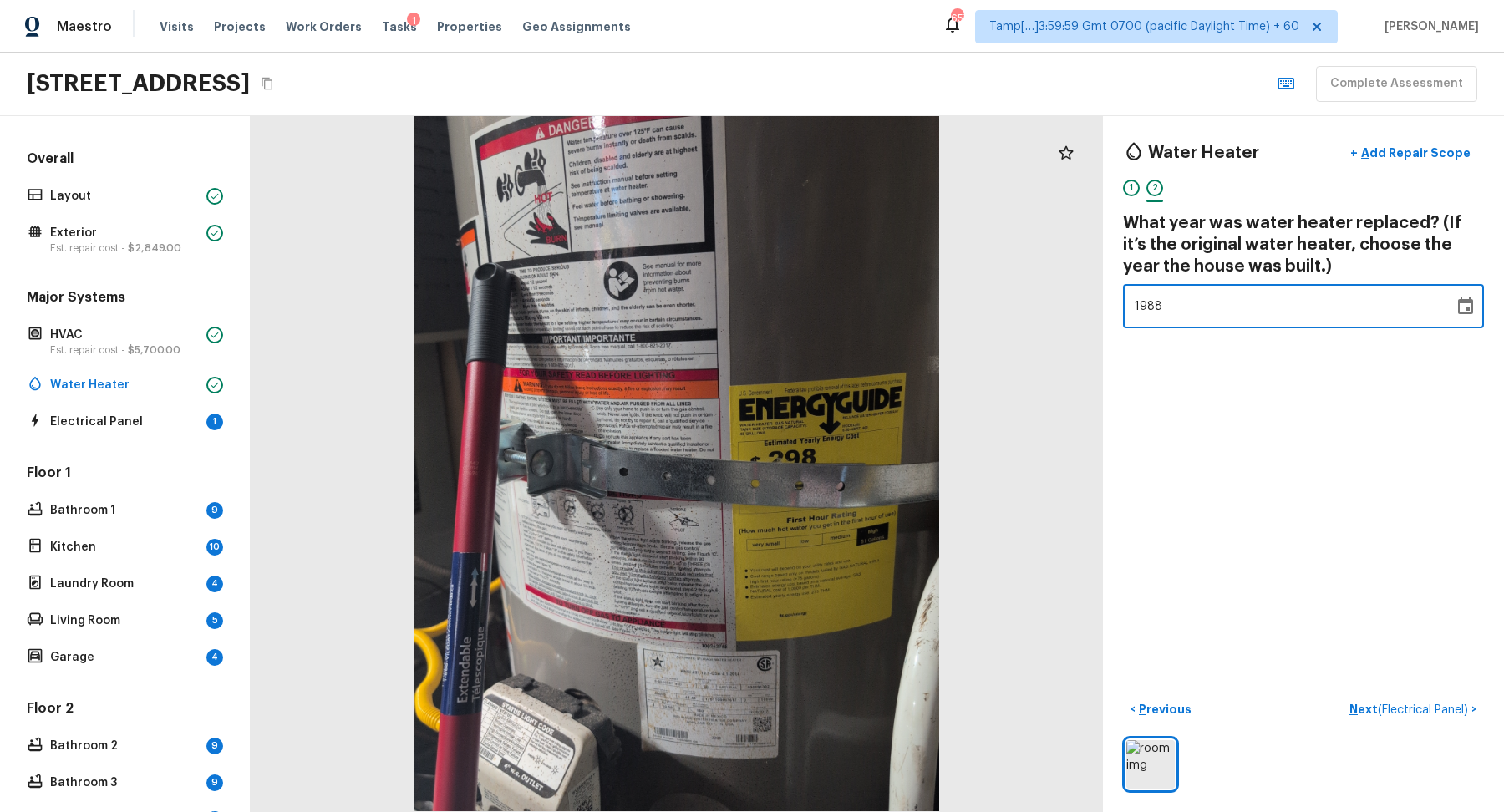
click at [654, 404] on div at bounding box center [677, 464] width 852 height 695
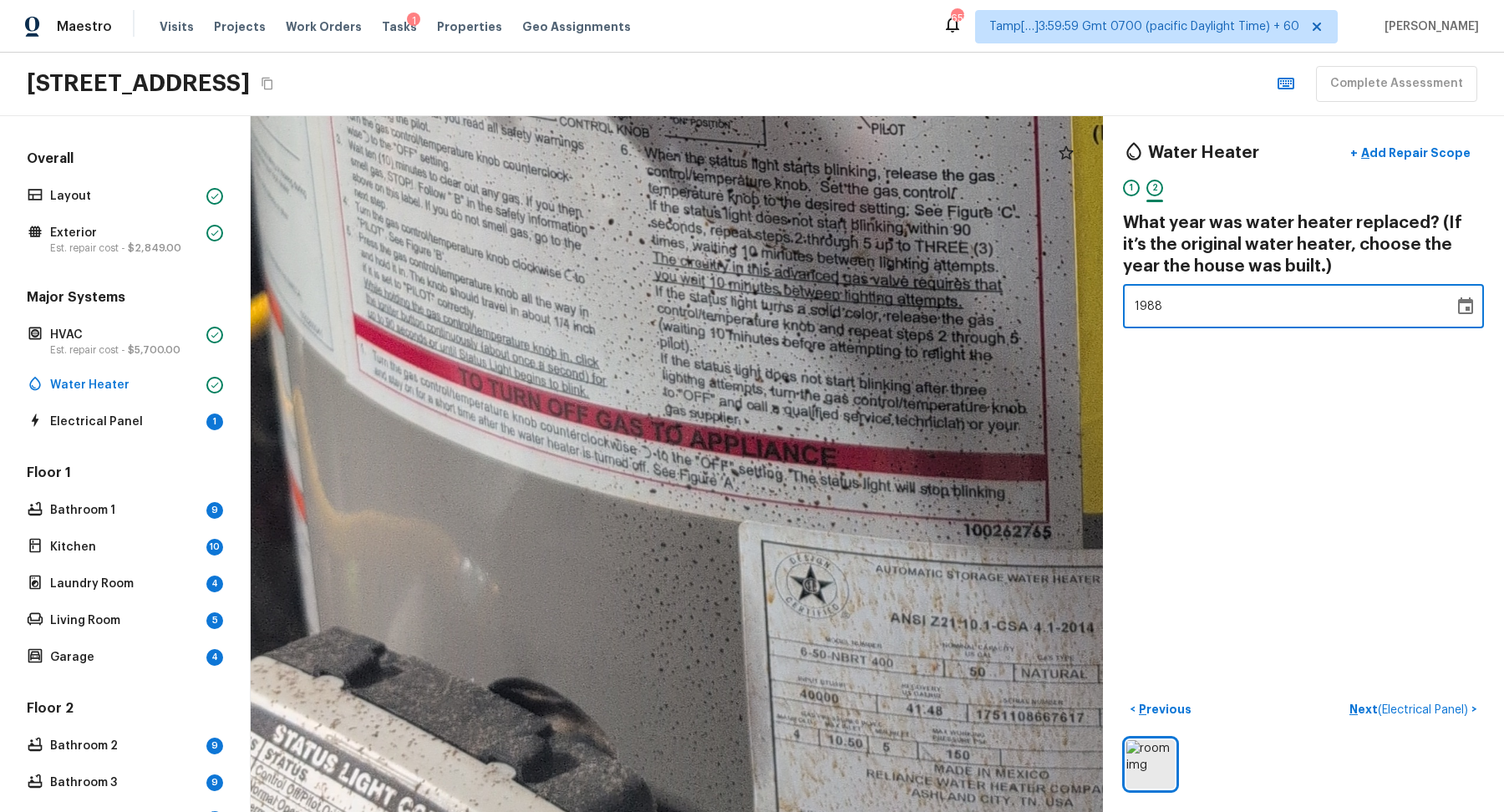
drag, startPoint x: 732, startPoint y: 599, endPoint x: 757, endPoint y: 6, distance: 593.5
click at [757, 7] on div "Maestro Visits Projects Work Orders Tasks 1 Properties Geo Assignments 657 Tamp…" at bounding box center [752, 406] width 1504 height 812
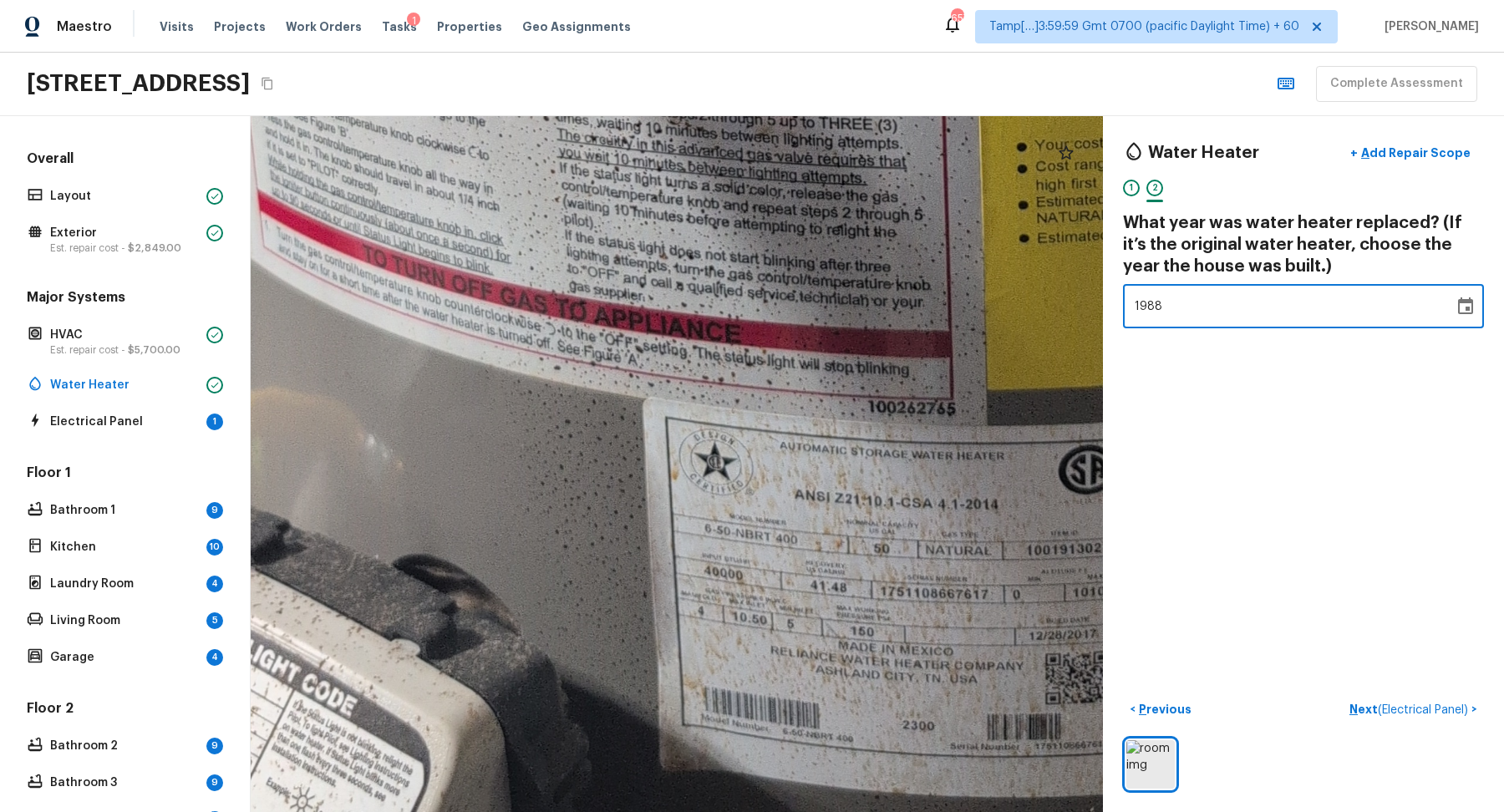
drag, startPoint x: 884, startPoint y: 225, endPoint x: 777, endPoint y: 112, distance: 155.6
click at [777, 112] on div "Maestro Visits Projects Work Orders Tasks 1 Properties Geo Assignments 657 Tamp…" at bounding box center [752, 406] width 1504 height 812
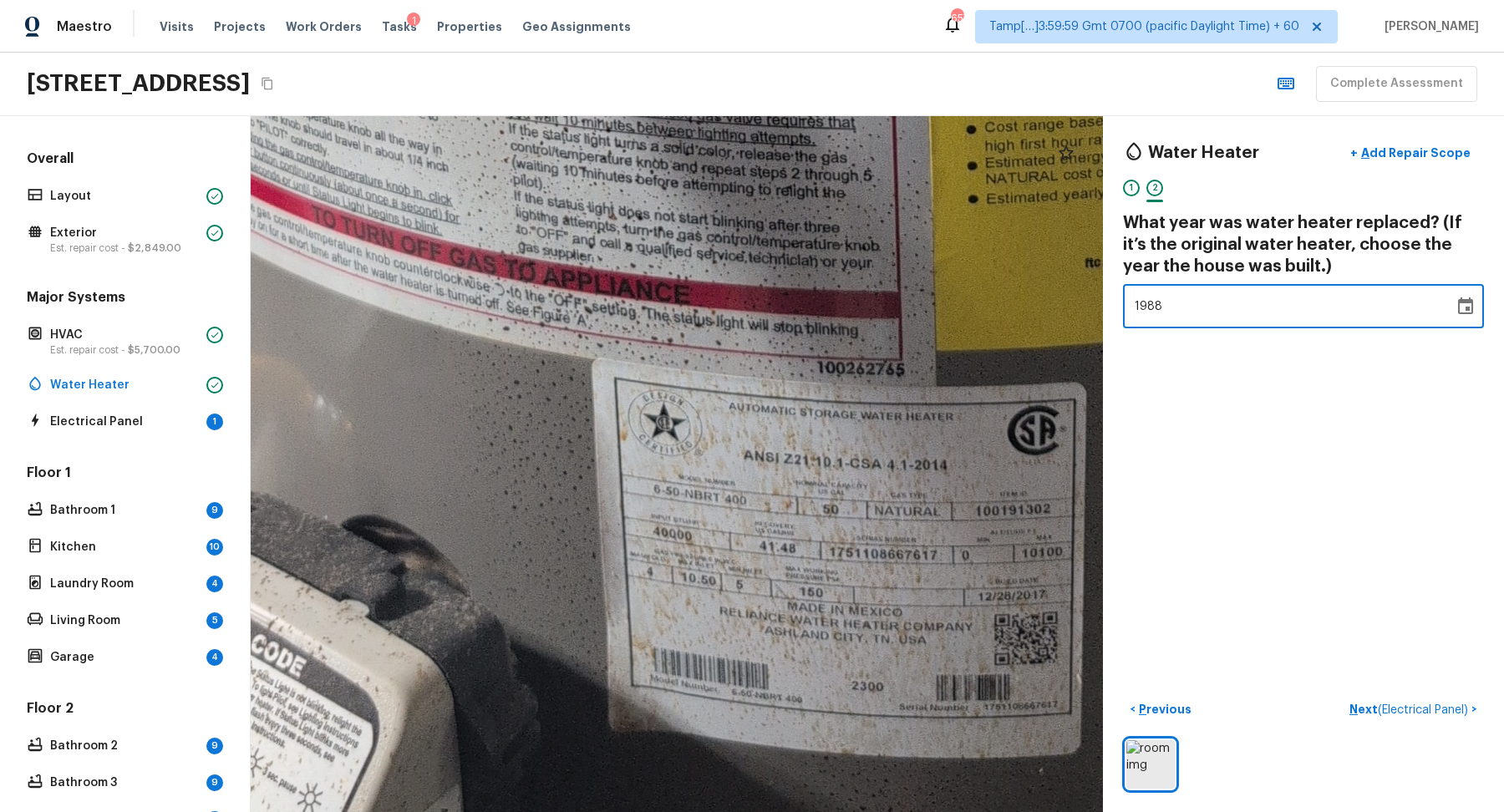
drag, startPoint x: 849, startPoint y: 324, endPoint x: 829, endPoint y: 560, distance: 236.8
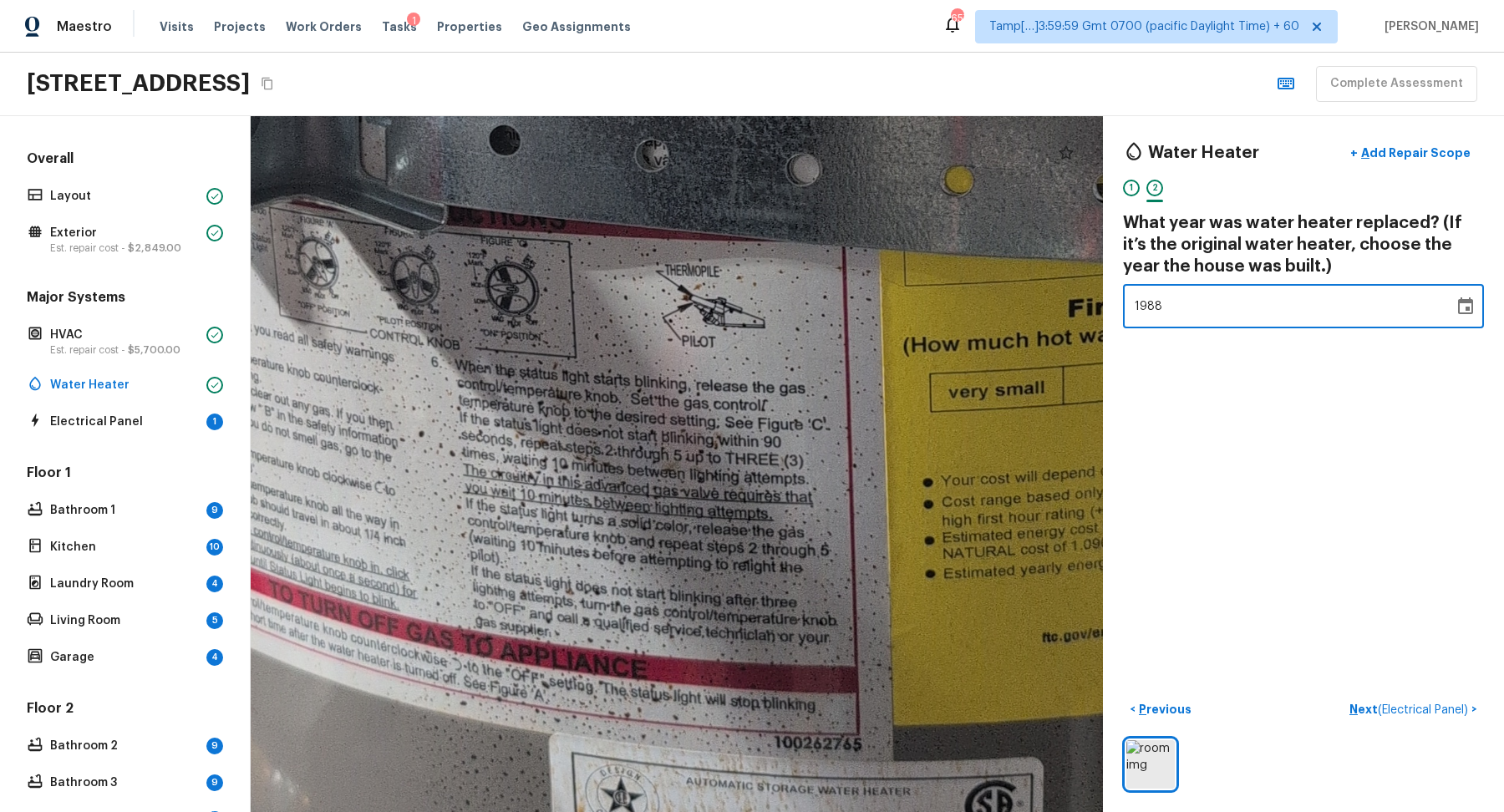
drag, startPoint x: 829, startPoint y: 560, endPoint x: 874, endPoint y: 710, distance: 156.6
click at [874, 707] on div at bounding box center [688, 111] width 2947 height 2406
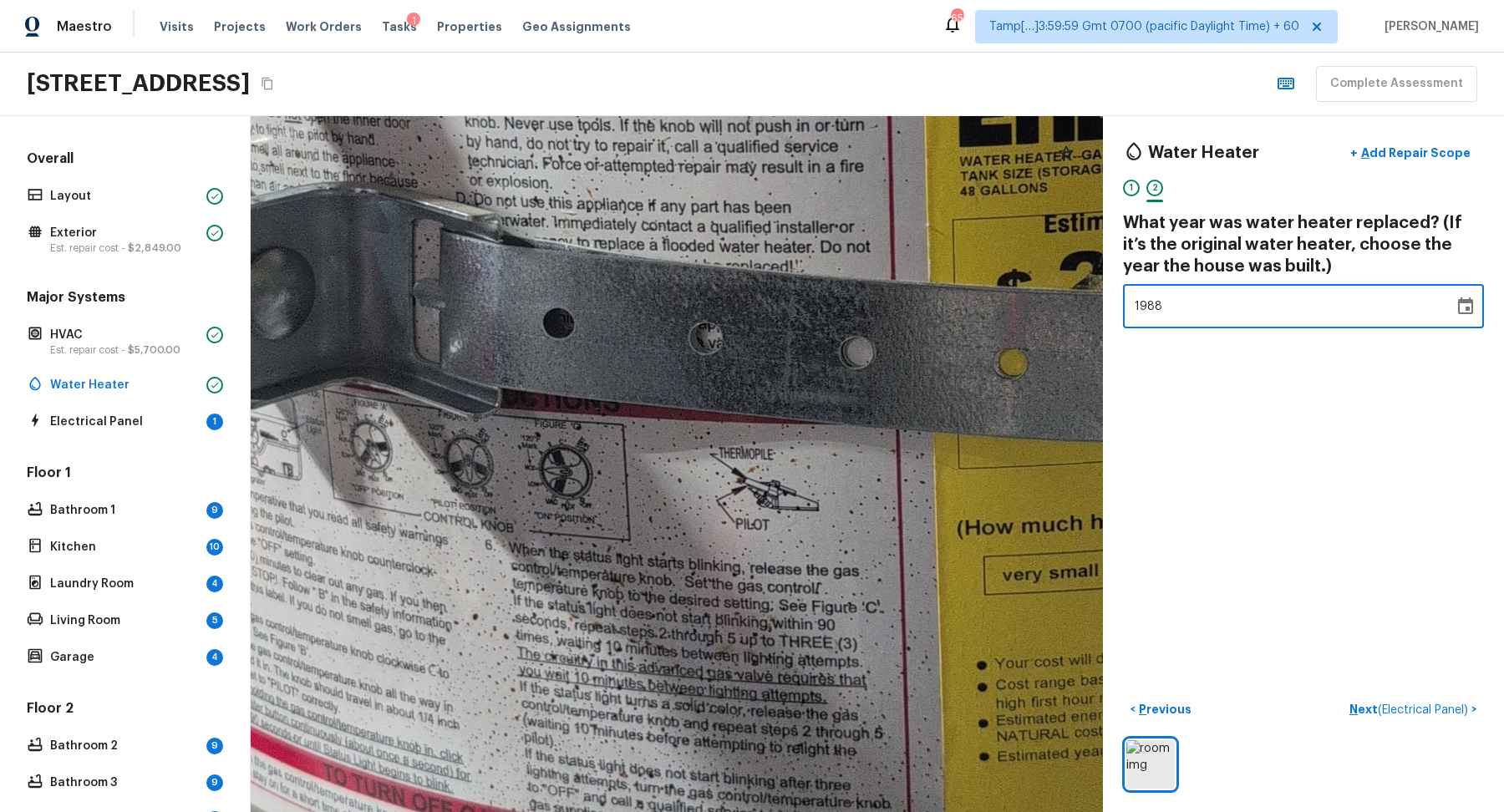
drag, startPoint x: 754, startPoint y: 541, endPoint x: 845, endPoint y: 812, distance: 285.9
click at [845, 811] on html "Maestro Visits Projects Work Orders Tasks 1 Properties Geo Assignments 657 Tamp…" at bounding box center [752, 406] width 1504 height 812
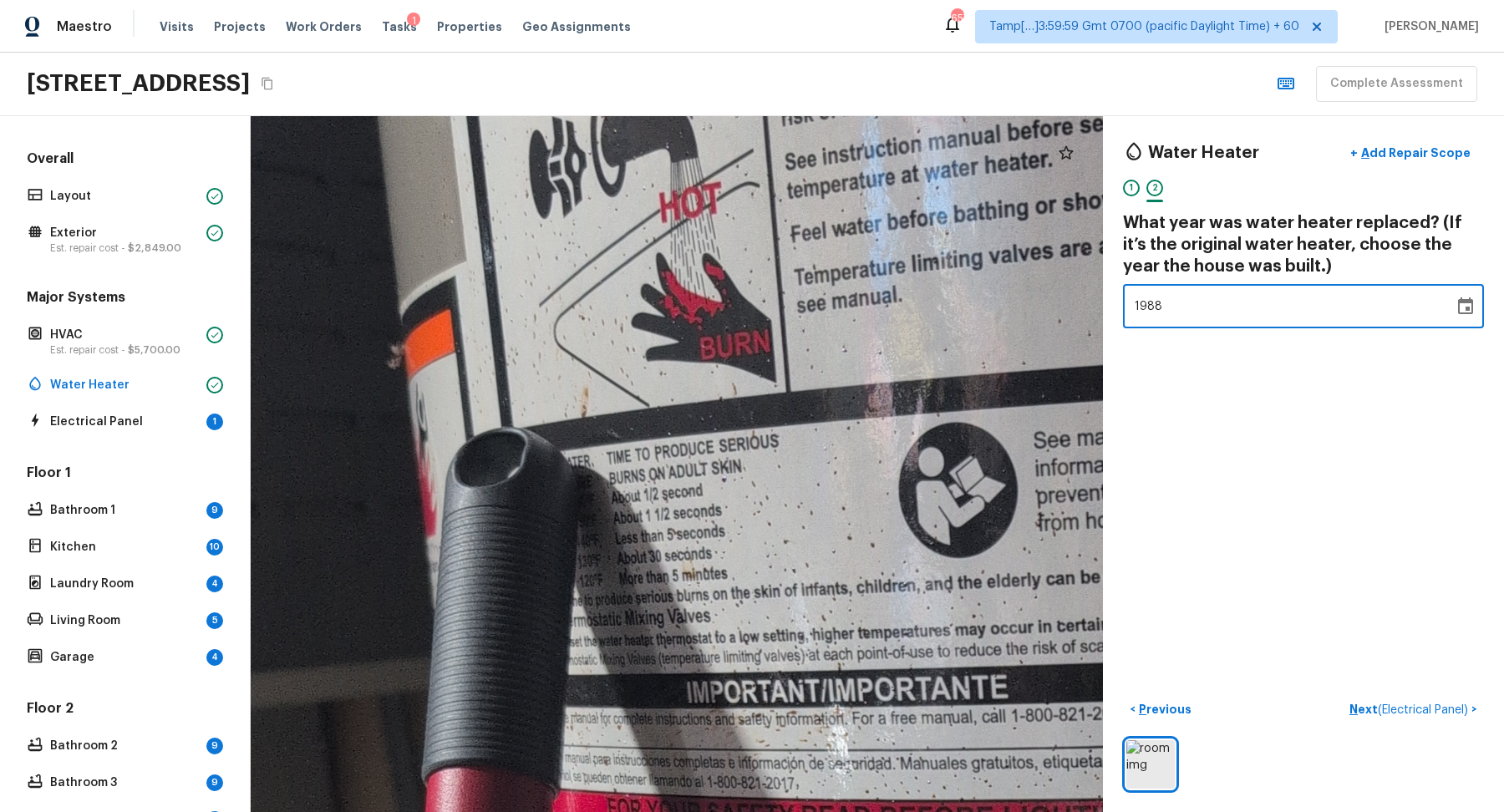
drag, startPoint x: 784, startPoint y: 602, endPoint x: 1088, endPoint y: 588, distance: 304.3
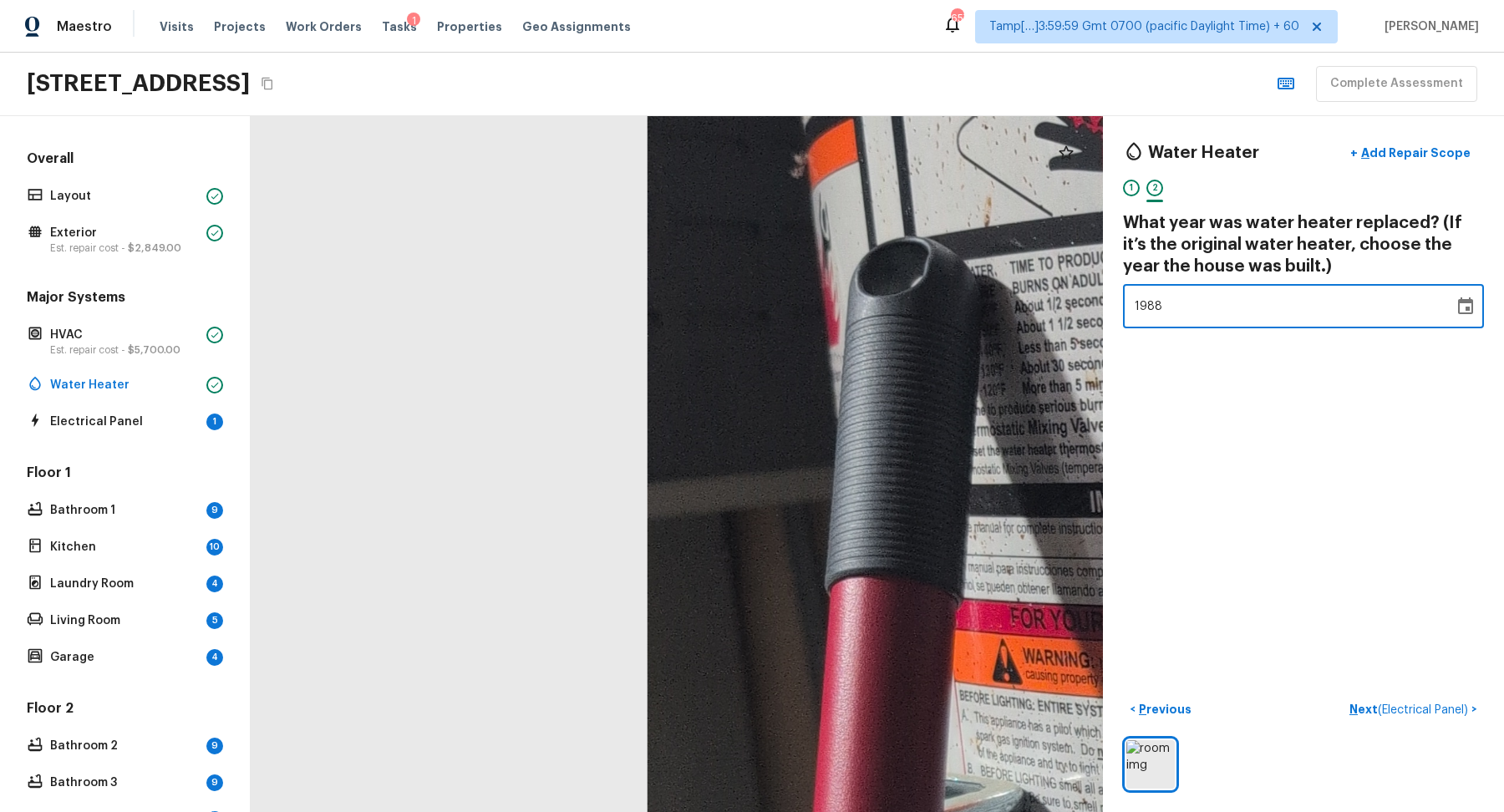
drag, startPoint x: 932, startPoint y: 531, endPoint x: 446, endPoint y: 478, distance: 488.9
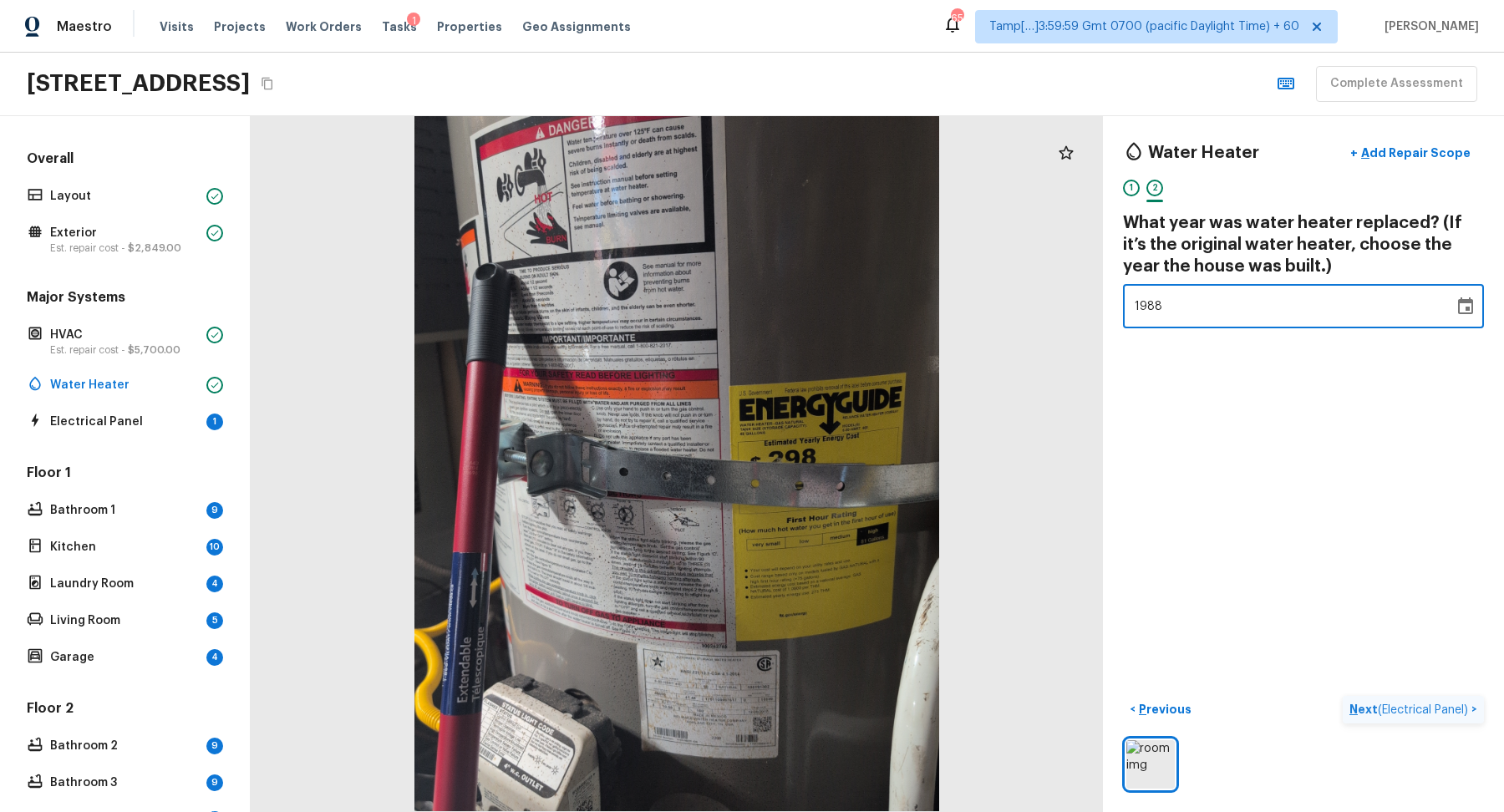
click at [1395, 705] on span "( Electrical Panel )" at bounding box center [1423, 710] width 91 height 12
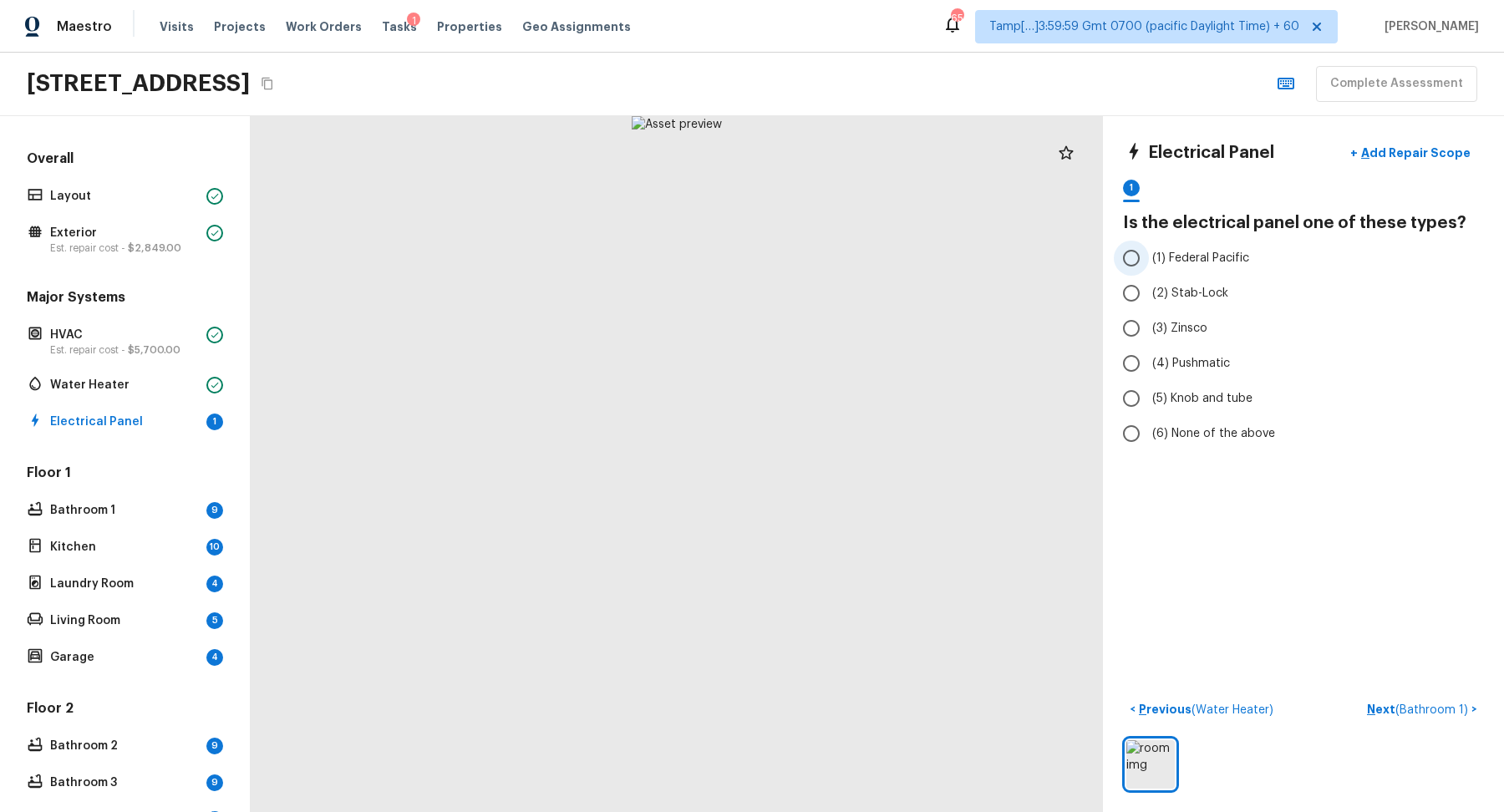
click at [1130, 266] on input "(1) Federal Pacific" at bounding box center [1131, 257] width 35 height 35
radio input "true"
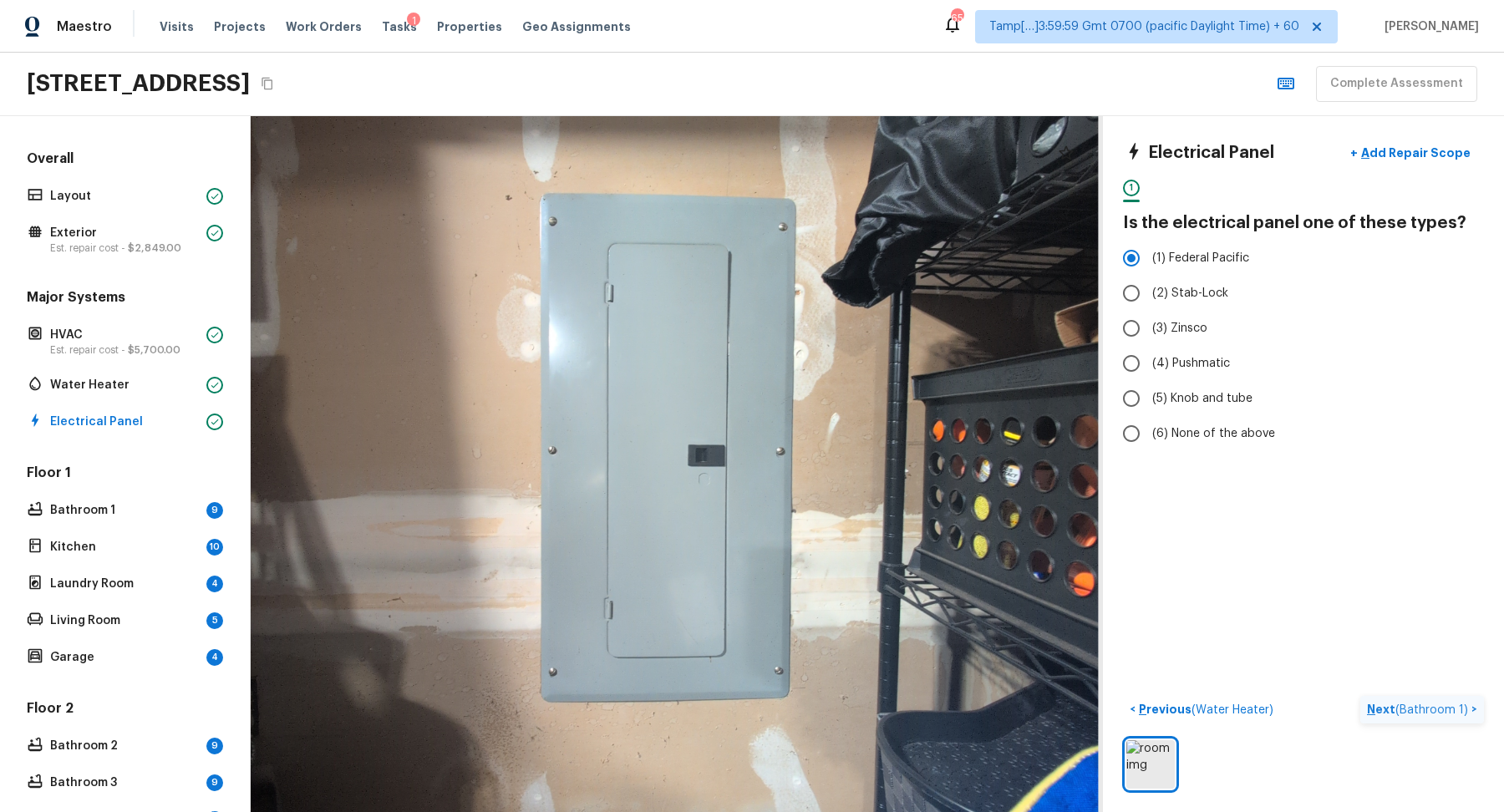
click at [1426, 707] on span "( Bathroom 1 )" at bounding box center [1431, 710] width 73 height 12
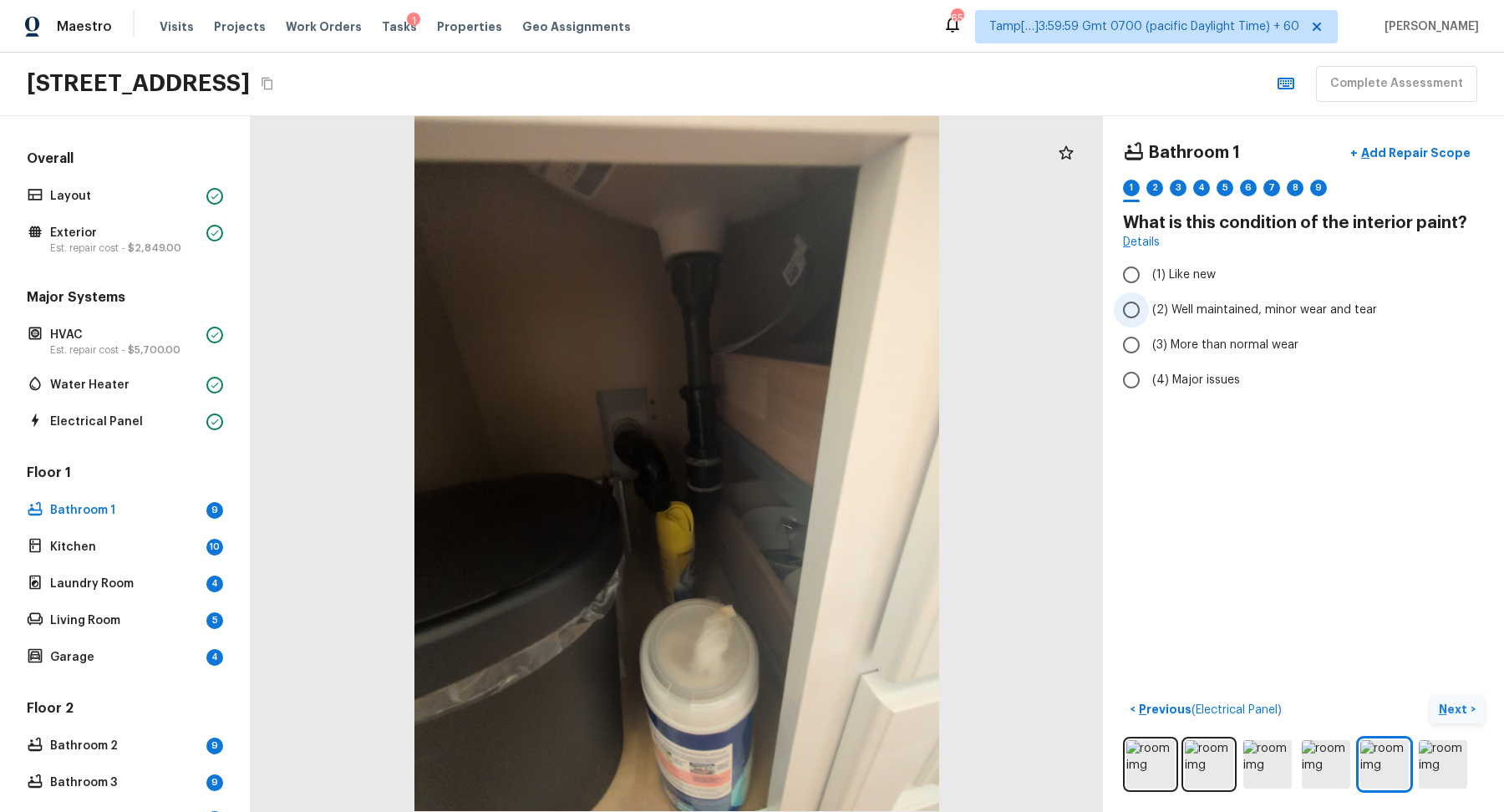
click at [1182, 305] on span "(2) Well maintained, minor wear and tear" at bounding box center [1265, 310] width 225 height 17
click at [1149, 305] on input "(2) Well maintained, minor wear and tear" at bounding box center [1131, 309] width 35 height 35
radio input "true"
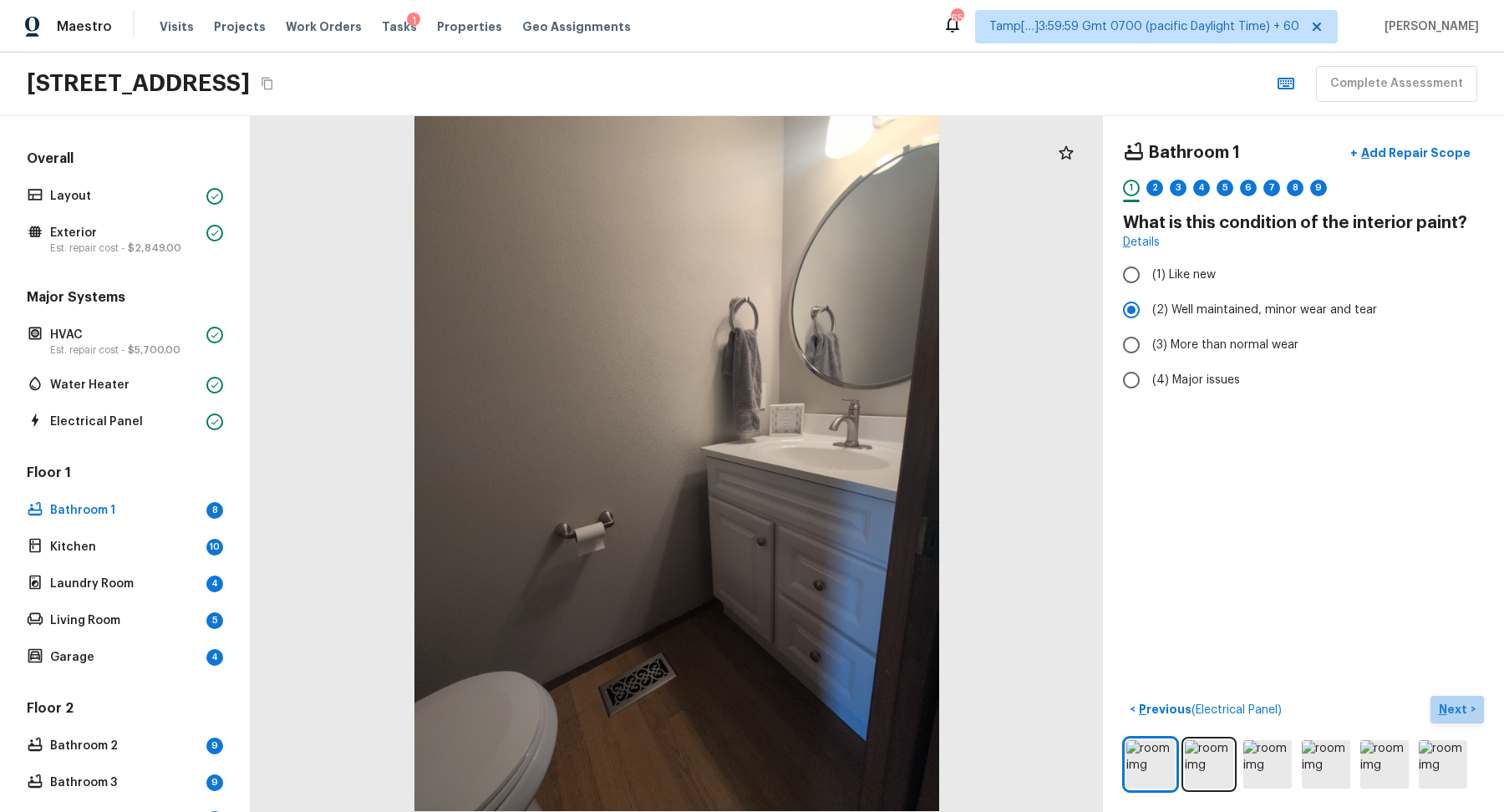
click at [1439, 704] on button "Next >" at bounding box center [1457, 709] width 54 height 28
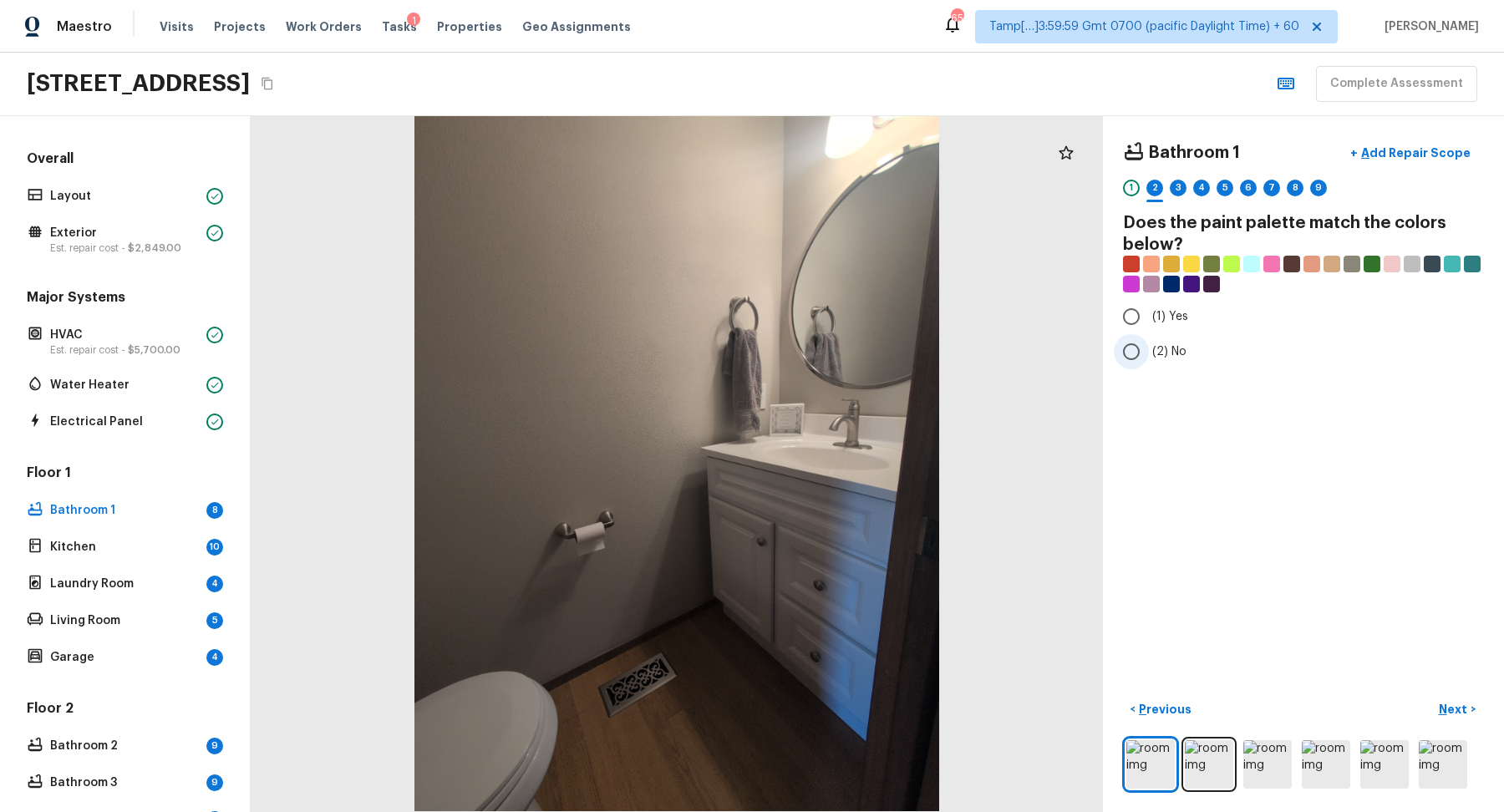
click at [1160, 357] on span "(2) No" at bounding box center [1169, 352] width 34 height 17
click at [1149, 357] on input "(2) No" at bounding box center [1131, 351] width 35 height 35
radio input "true"
click at [1447, 709] on p "Next" at bounding box center [1455, 708] width 32 height 17
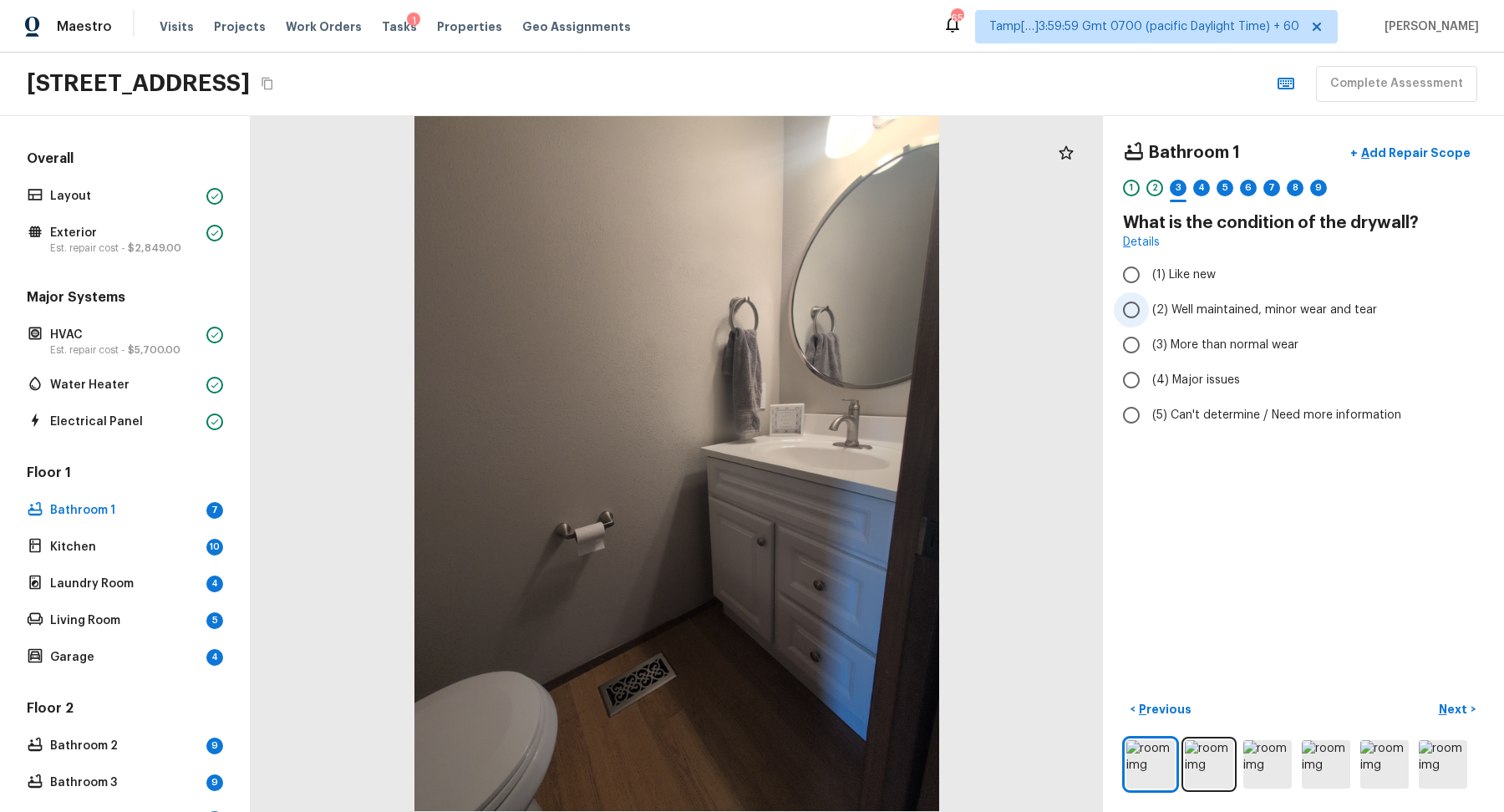
click at [1202, 318] on label "(2) Well maintained, minor wear and tear" at bounding box center [1293, 309] width 357 height 35
click at [1149, 318] on input "(2) Well maintained, minor wear and tear" at bounding box center [1131, 309] width 35 height 35
radio input "true"
click at [1445, 712] on p "Next" at bounding box center [1455, 708] width 32 height 17
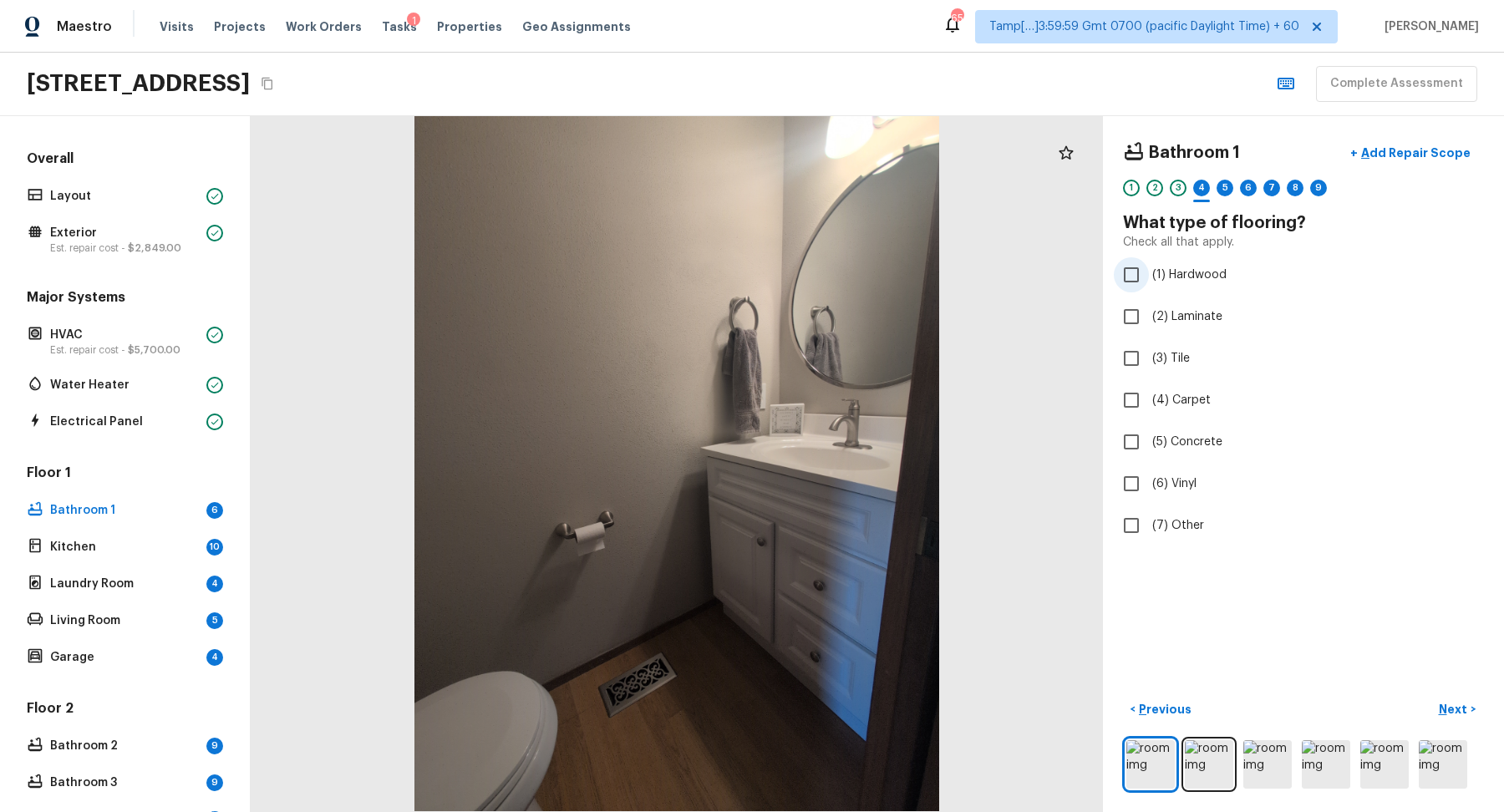
click at [1158, 275] on span "(1) Hardwood" at bounding box center [1189, 274] width 75 height 17
click at [1149, 275] on input "(1) Hardwood" at bounding box center [1131, 274] width 35 height 35
checkbox input "true"
click at [1435, 716] on button "Next >" at bounding box center [1457, 709] width 54 height 28
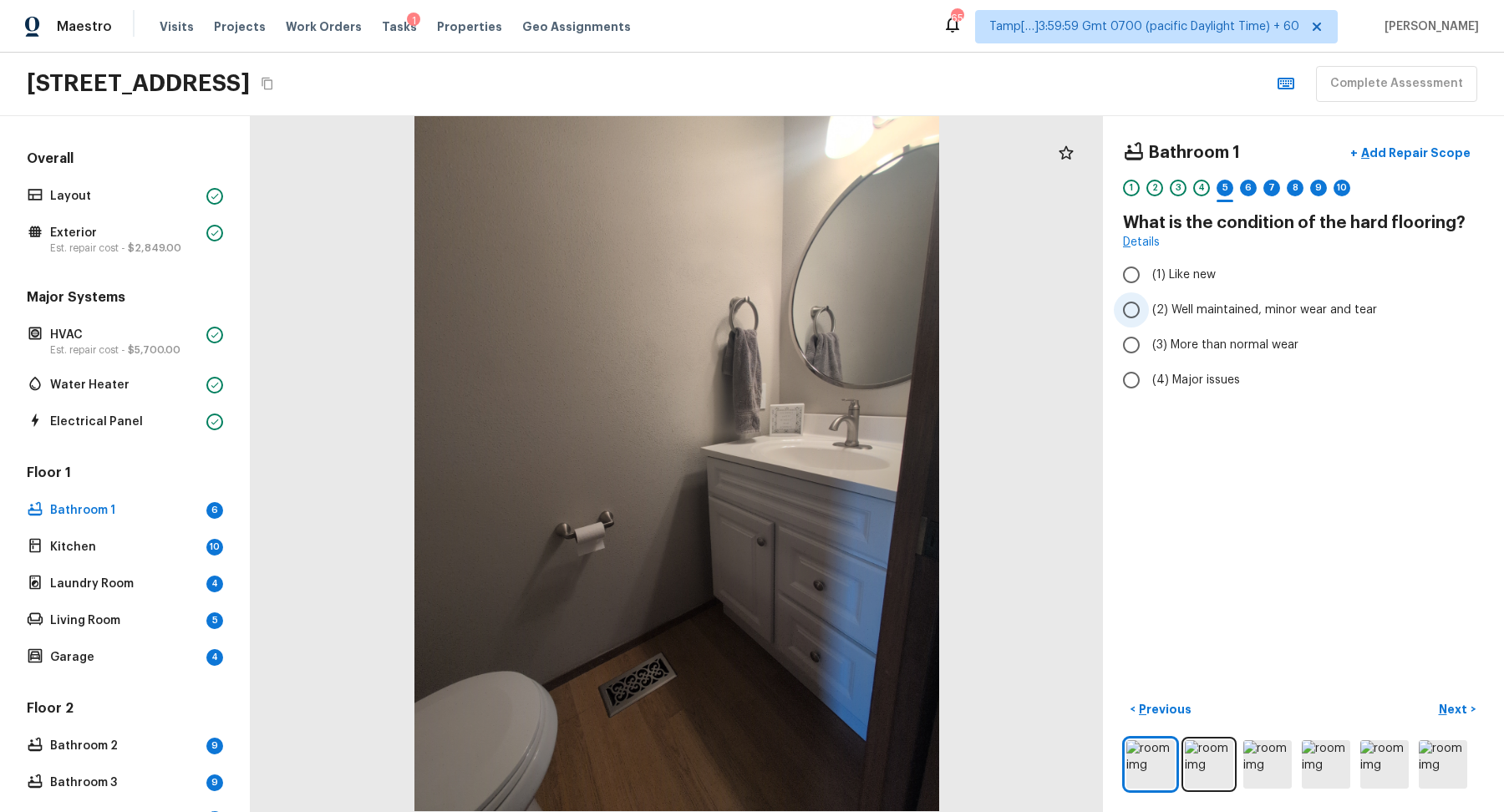
click at [1206, 318] on label "(2) Well maintained, minor wear and tear" at bounding box center [1293, 309] width 357 height 35
click at [1149, 318] on input "(2) Well maintained, minor wear and tear" at bounding box center [1131, 309] width 35 height 35
radio input "true"
click at [1460, 710] on p "Next" at bounding box center [1455, 708] width 32 height 17
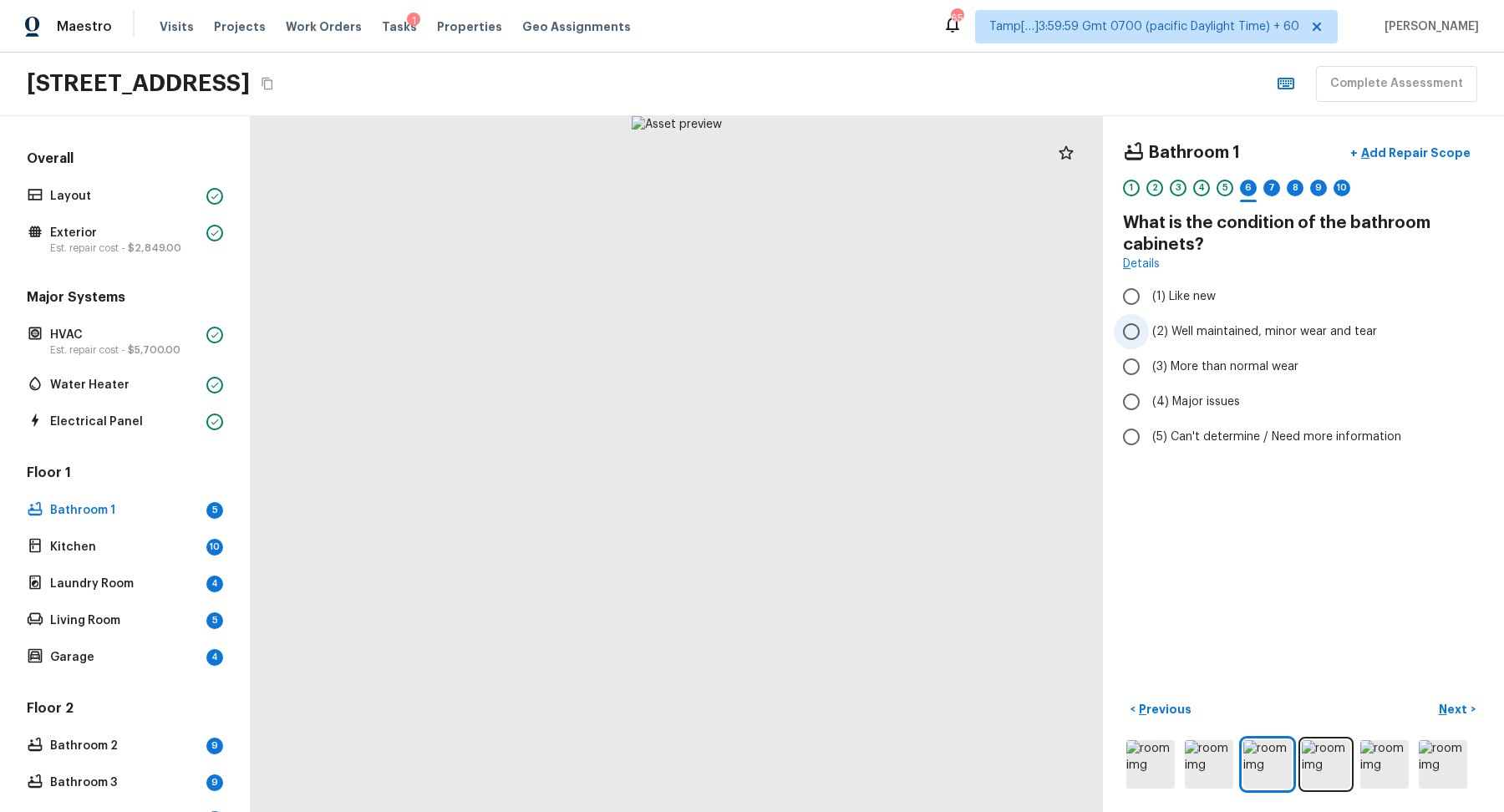
click at [1197, 334] on span "(2) Well maintained, minor wear and tear" at bounding box center [1265, 331] width 225 height 17
click at [1149, 334] on input "(2) Well maintained, minor wear and tear" at bounding box center [1131, 331] width 35 height 35
radio input "true"
click at [1450, 709] on p "Next" at bounding box center [1455, 708] width 32 height 17
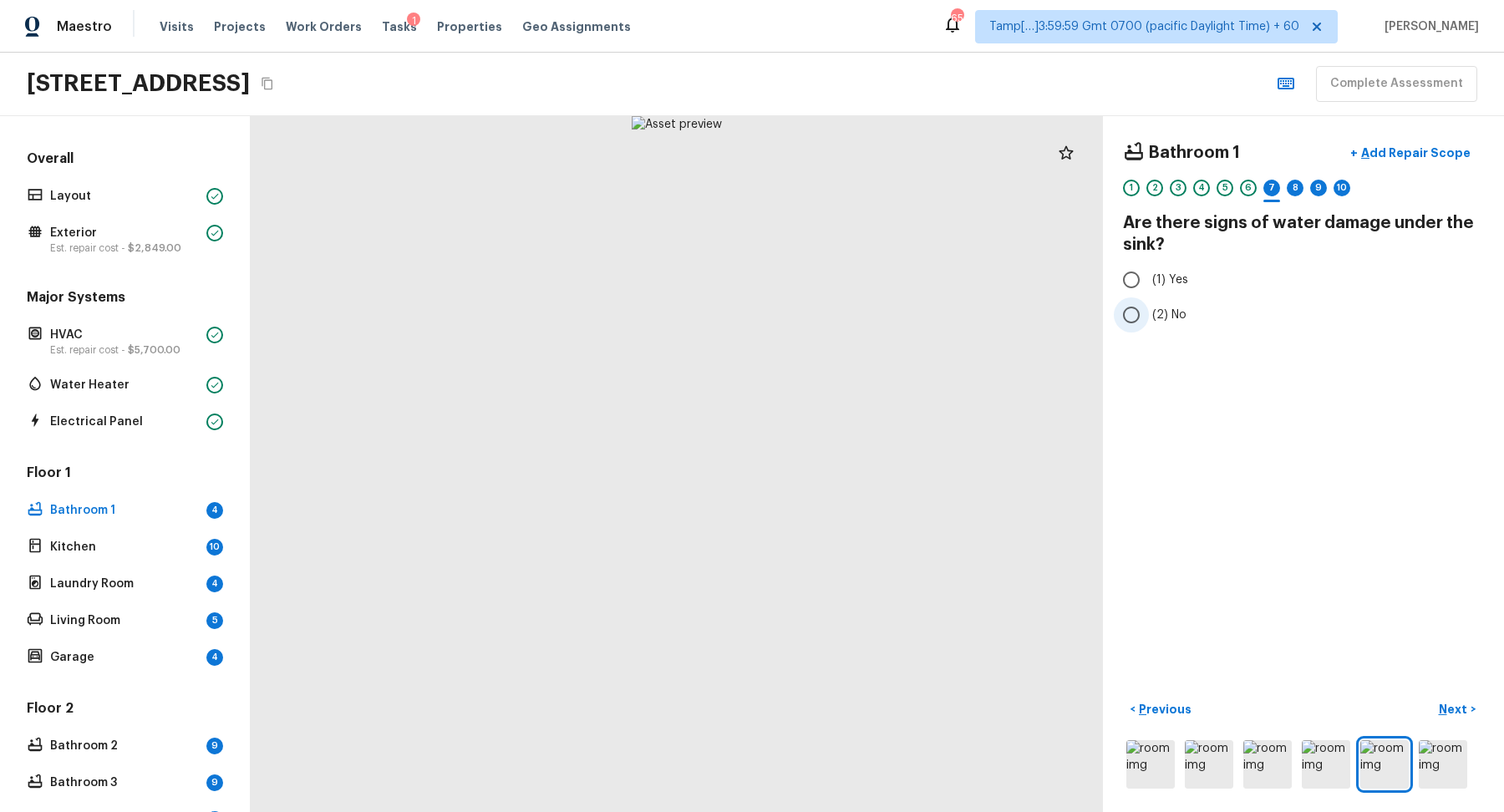
click at [1166, 329] on label "(2) No" at bounding box center [1293, 314] width 357 height 35
click at [1149, 329] on input "(2) No" at bounding box center [1131, 314] width 35 height 35
radio input "true"
click at [1434, 707] on button "Next >" at bounding box center [1457, 709] width 54 height 28
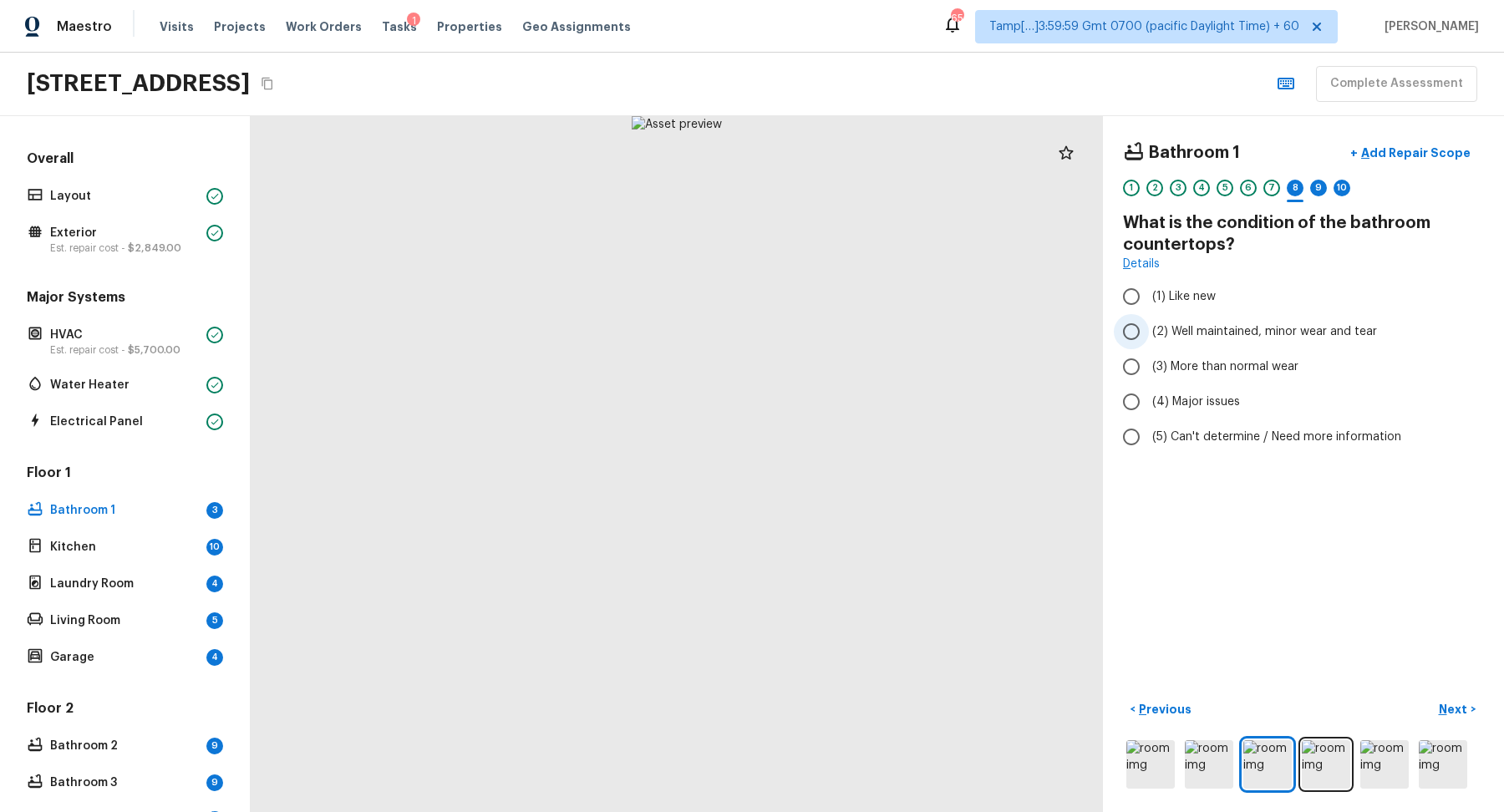
click at [1177, 342] on label "(2) Well maintained, minor wear and tear" at bounding box center [1293, 331] width 357 height 35
click at [1149, 342] on input "(2) Well maintained, minor wear and tear" at bounding box center [1131, 331] width 35 height 35
radio input "true"
click at [1451, 710] on p "Next" at bounding box center [1455, 708] width 32 height 17
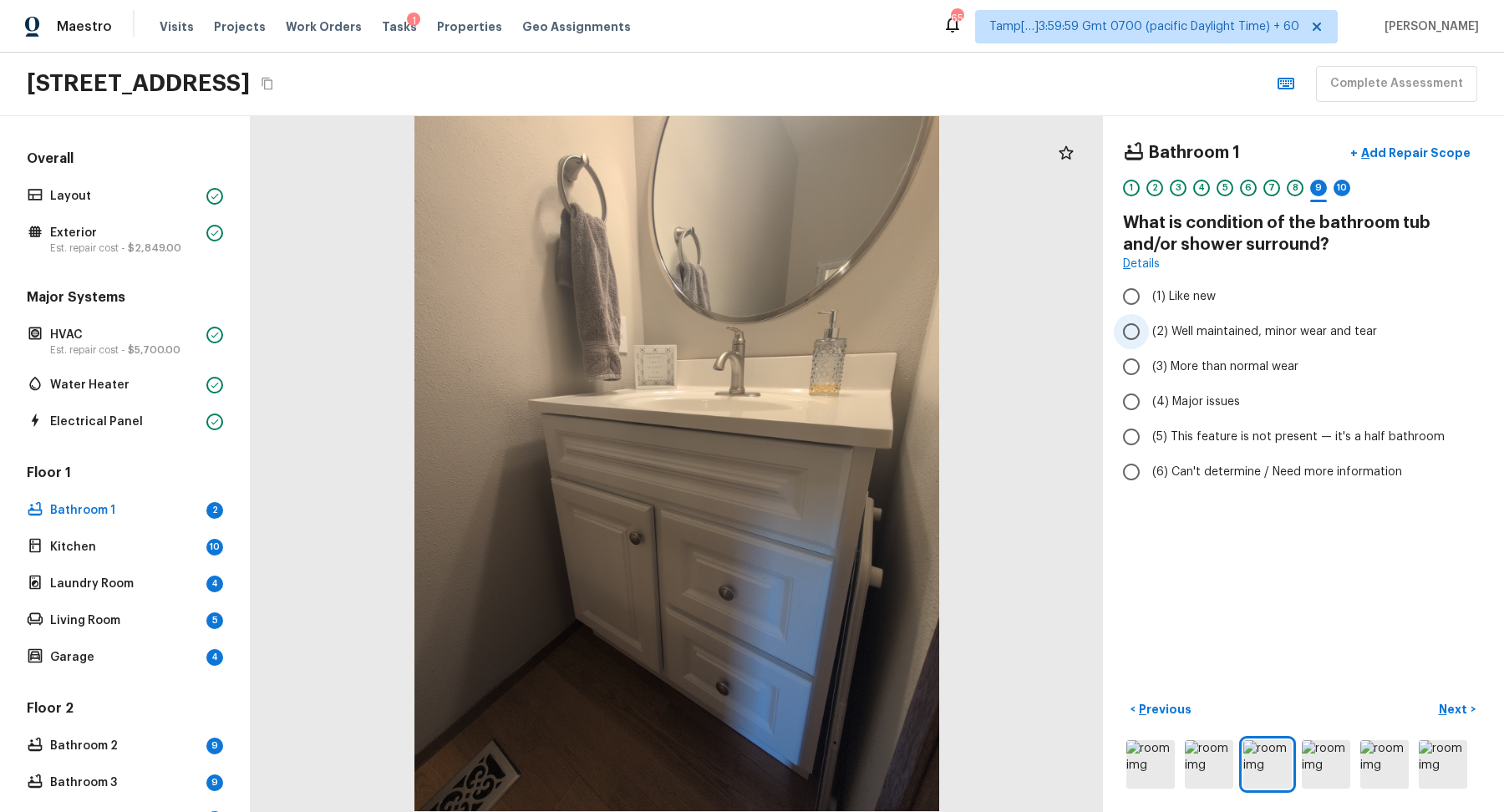
click at [1192, 327] on span "(2) Well maintained, minor wear and tear" at bounding box center [1265, 331] width 225 height 17
click at [1149, 327] on input "(2) Well maintained, minor wear and tear" at bounding box center [1131, 331] width 35 height 35
radio input "true"
click at [1320, 443] on span "(5) This feature is not present — it's a half bathroom" at bounding box center [1298, 436] width 292 height 17
click at [1149, 443] on input "(5) This feature is not present — it's a half bathroom" at bounding box center [1131, 436] width 35 height 35
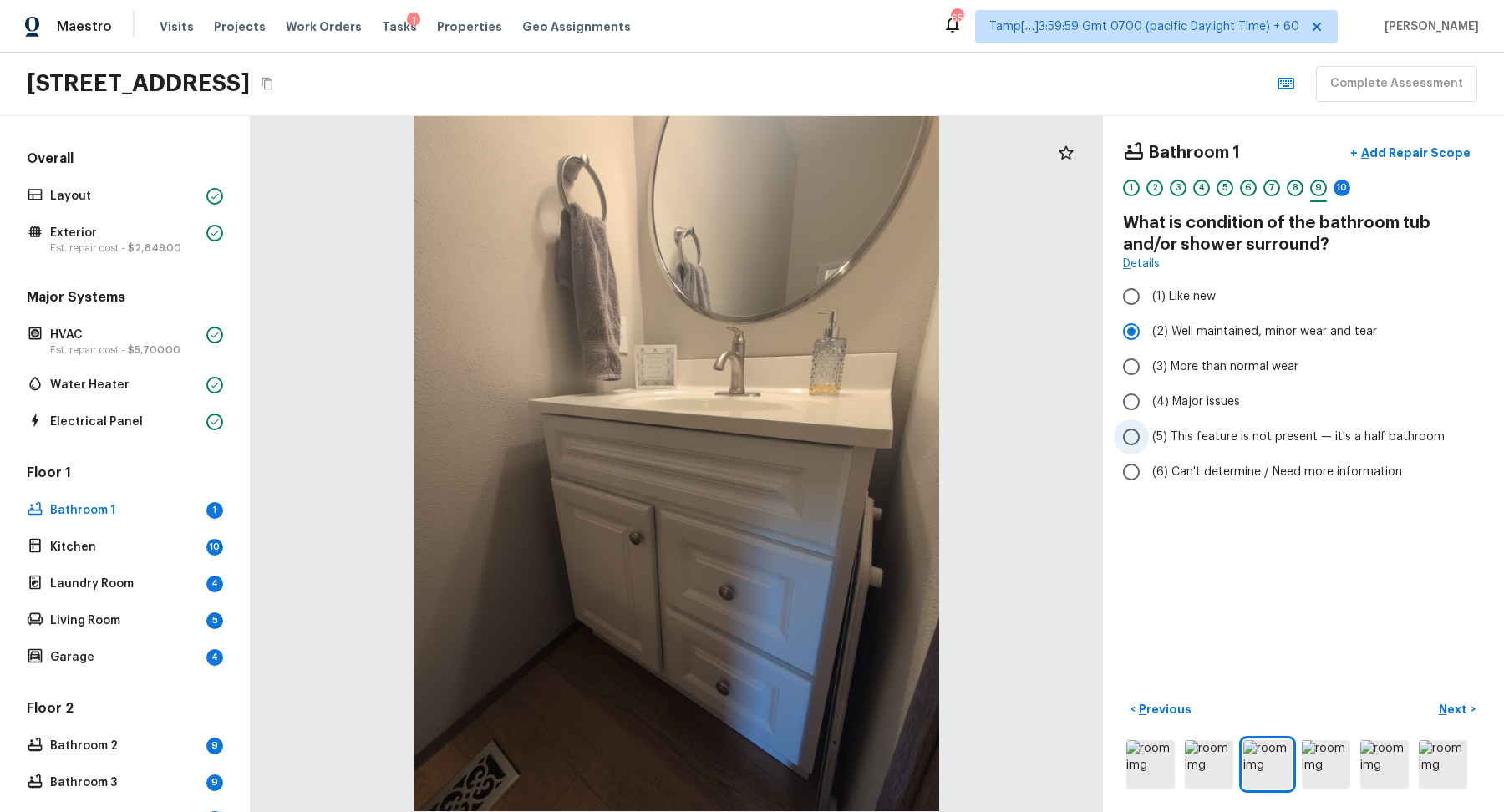
radio input "true"
click at [1460, 700] on p "Next" at bounding box center [1455, 708] width 32 height 17
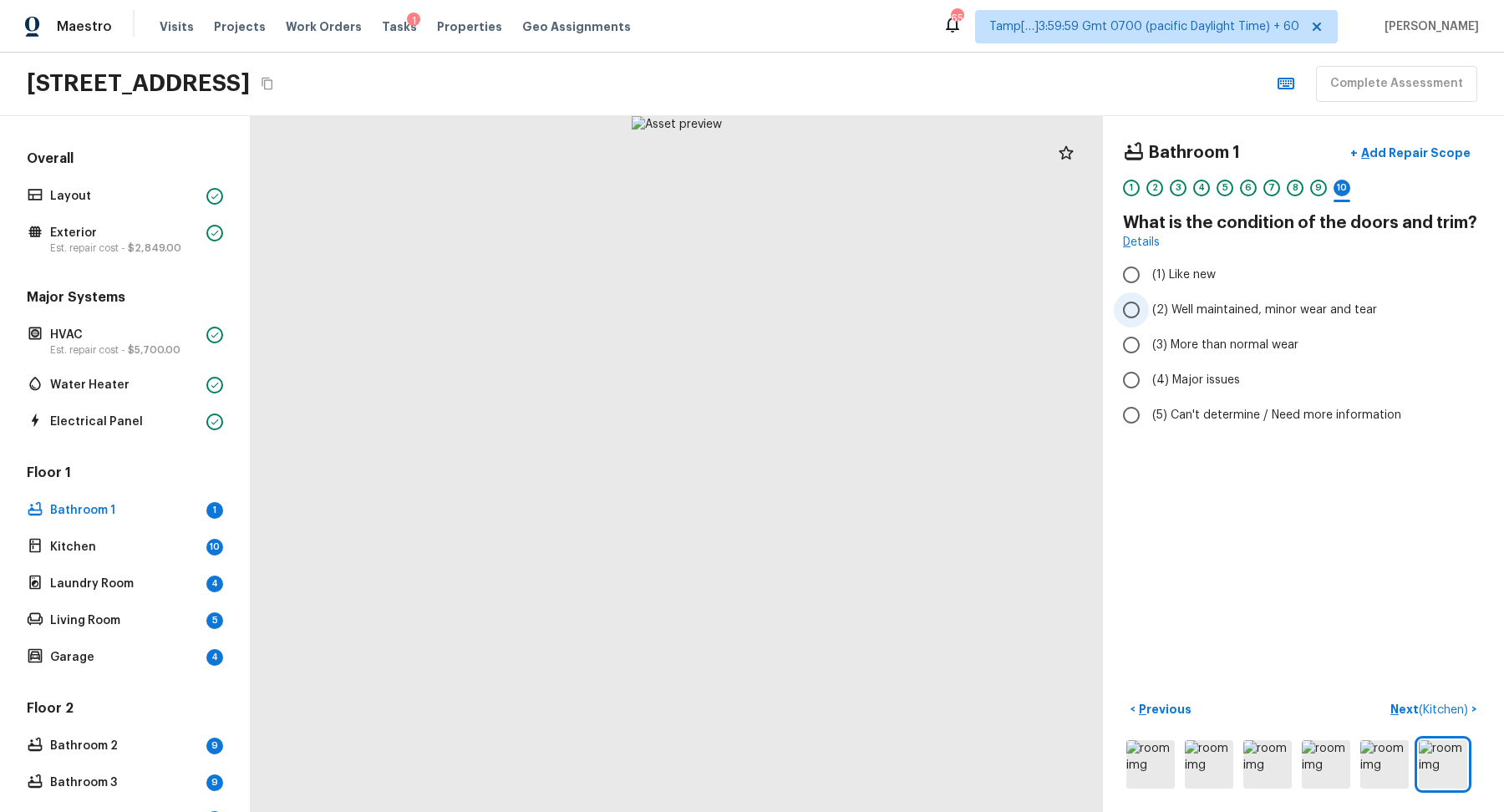
click at [1217, 306] on span "(2) Well maintained, minor wear and tear" at bounding box center [1265, 310] width 225 height 17
click at [1149, 306] on input "(2) Well maintained, minor wear and tear" at bounding box center [1131, 309] width 35 height 35
radio input "true"
click at [1454, 707] on span "( Kitchen )" at bounding box center [1443, 710] width 49 height 12
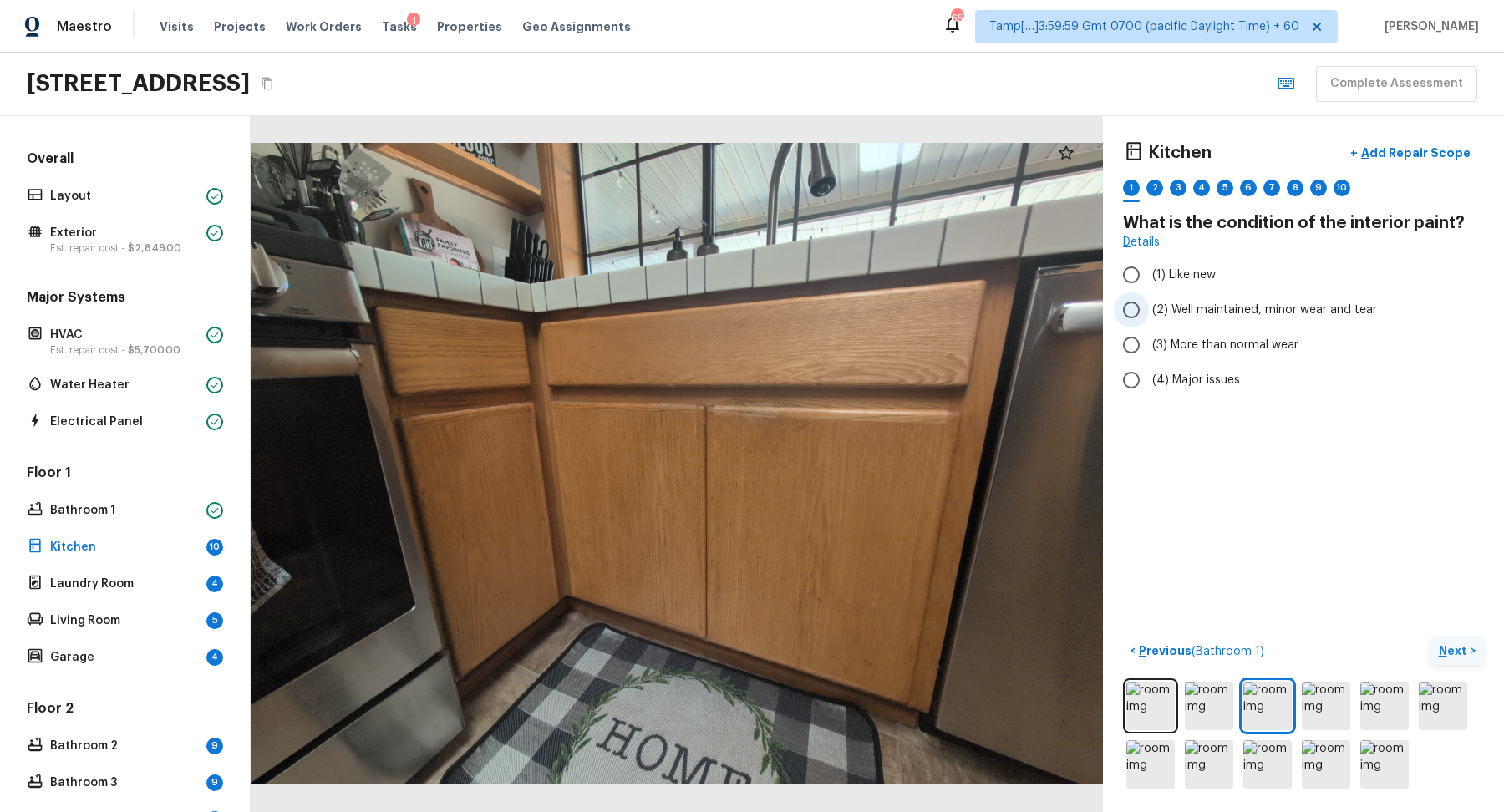
click at [1223, 302] on span "(2) Well maintained, minor wear and tear" at bounding box center [1265, 310] width 225 height 17
click at [1149, 302] on input "(2) Well maintained, minor wear and tear" at bounding box center [1131, 309] width 35 height 35
radio input "true"
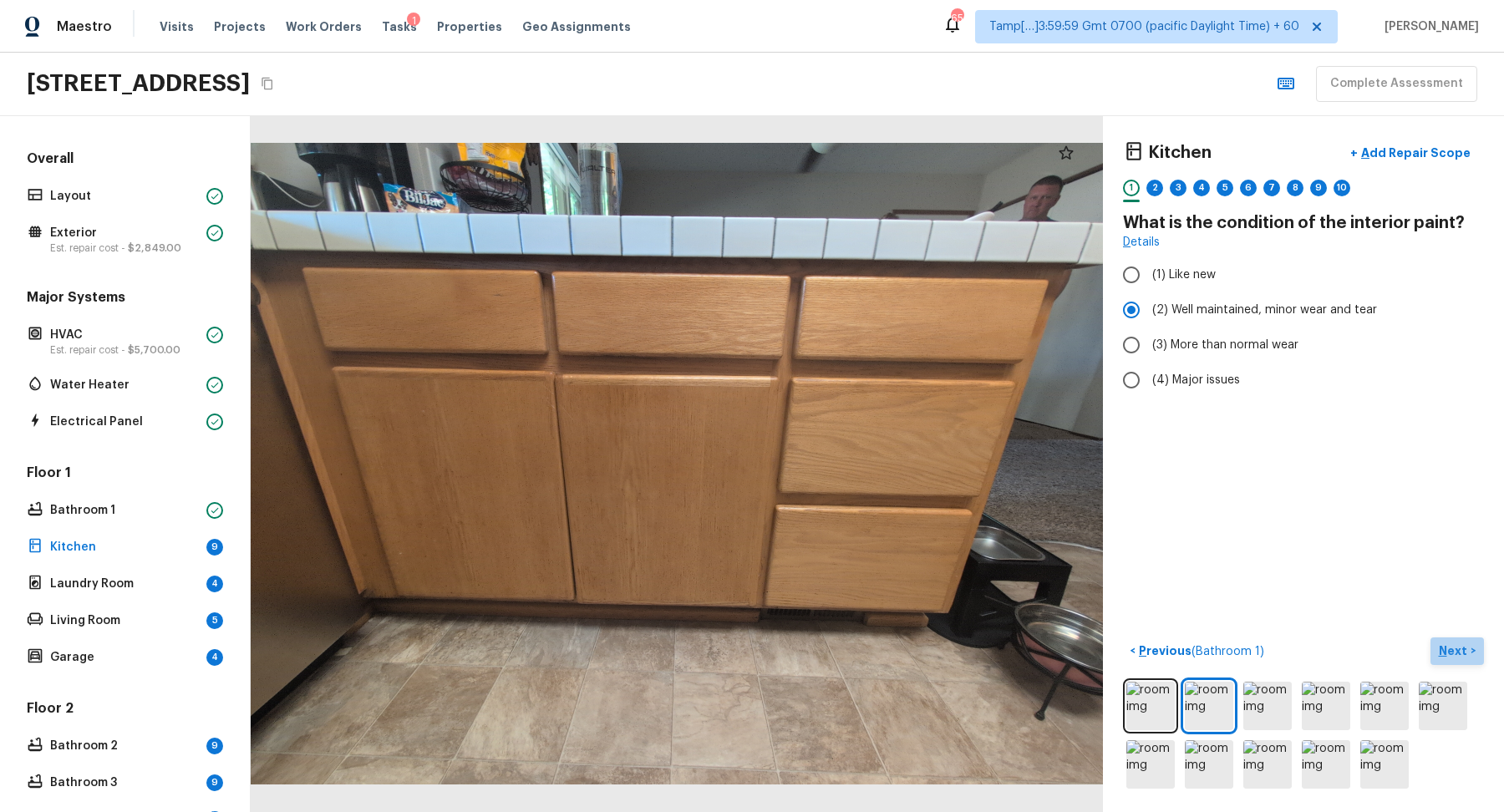
click at [1430, 643] on button "Next >" at bounding box center [1457, 652] width 54 height 28
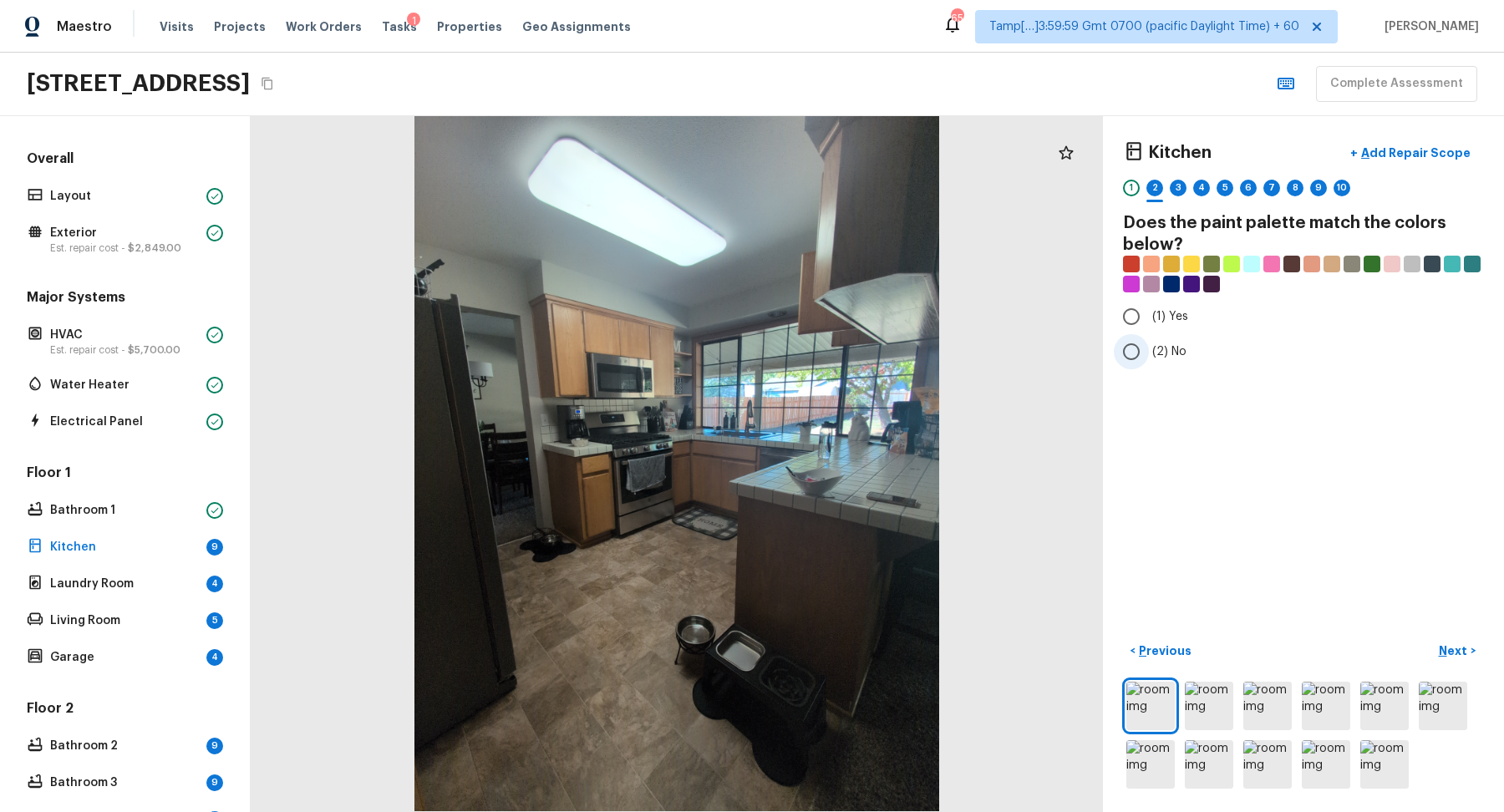
click at [1164, 344] on span "(2) No" at bounding box center [1169, 352] width 34 height 17
click at [1149, 342] on input "(2) No" at bounding box center [1131, 351] width 35 height 35
radio input "true"
click at [1436, 647] on button "Next >" at bounding box center [1457, 652] width 54 height 28
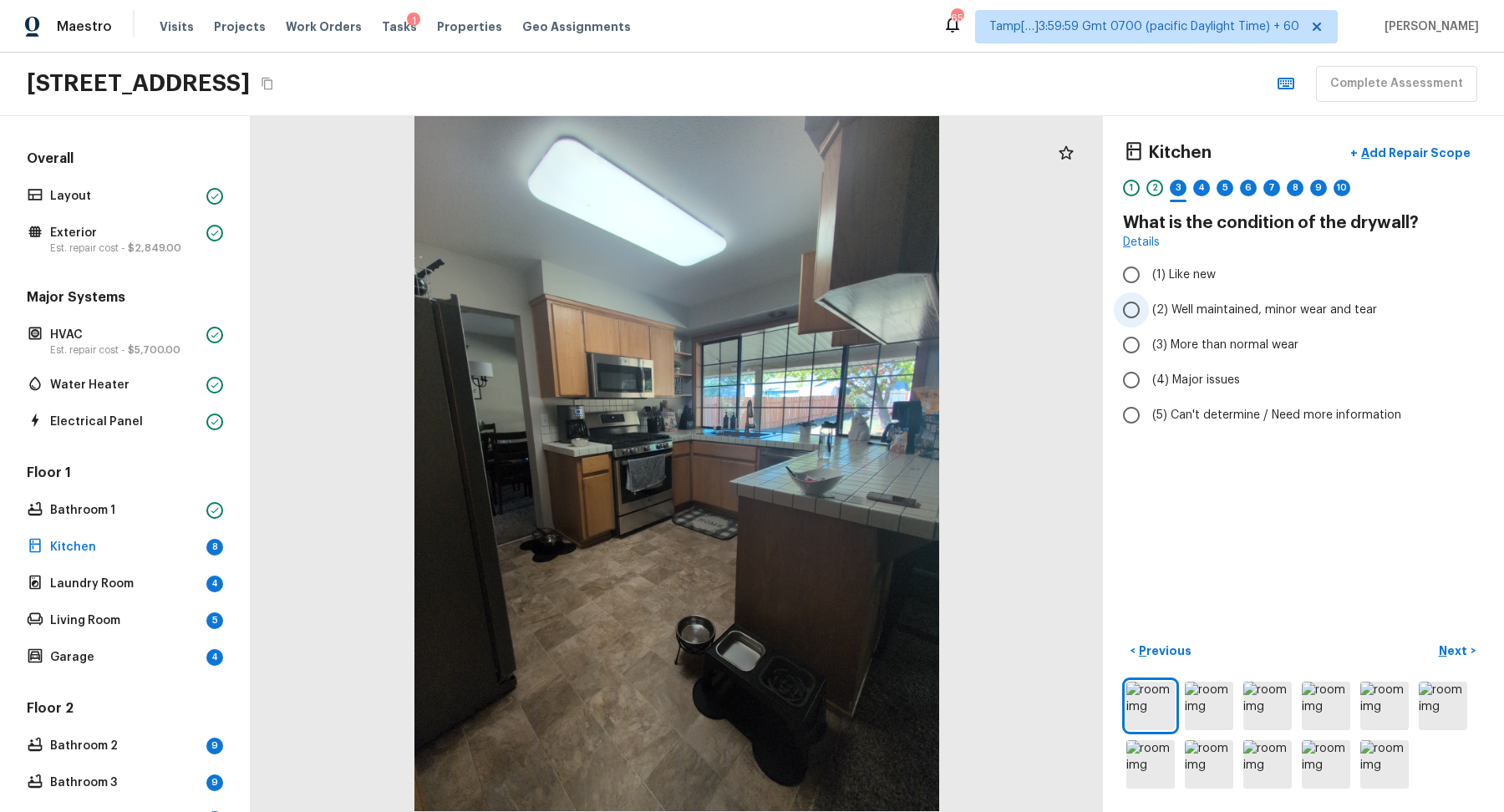
click at [1238, 320] on label "(2) Well maintained, minor wear and tear" at bounding box center [1293, 309] width 357 height 35
click at [1149, 320] on input "(2) Well maintained, minor wear and tear" at bounding box center [1131, 309] width 35 height 35
radio input "true"
click at [1467, 639] on button "Next >" at bounding box center [1457, 652] width 54 height 28
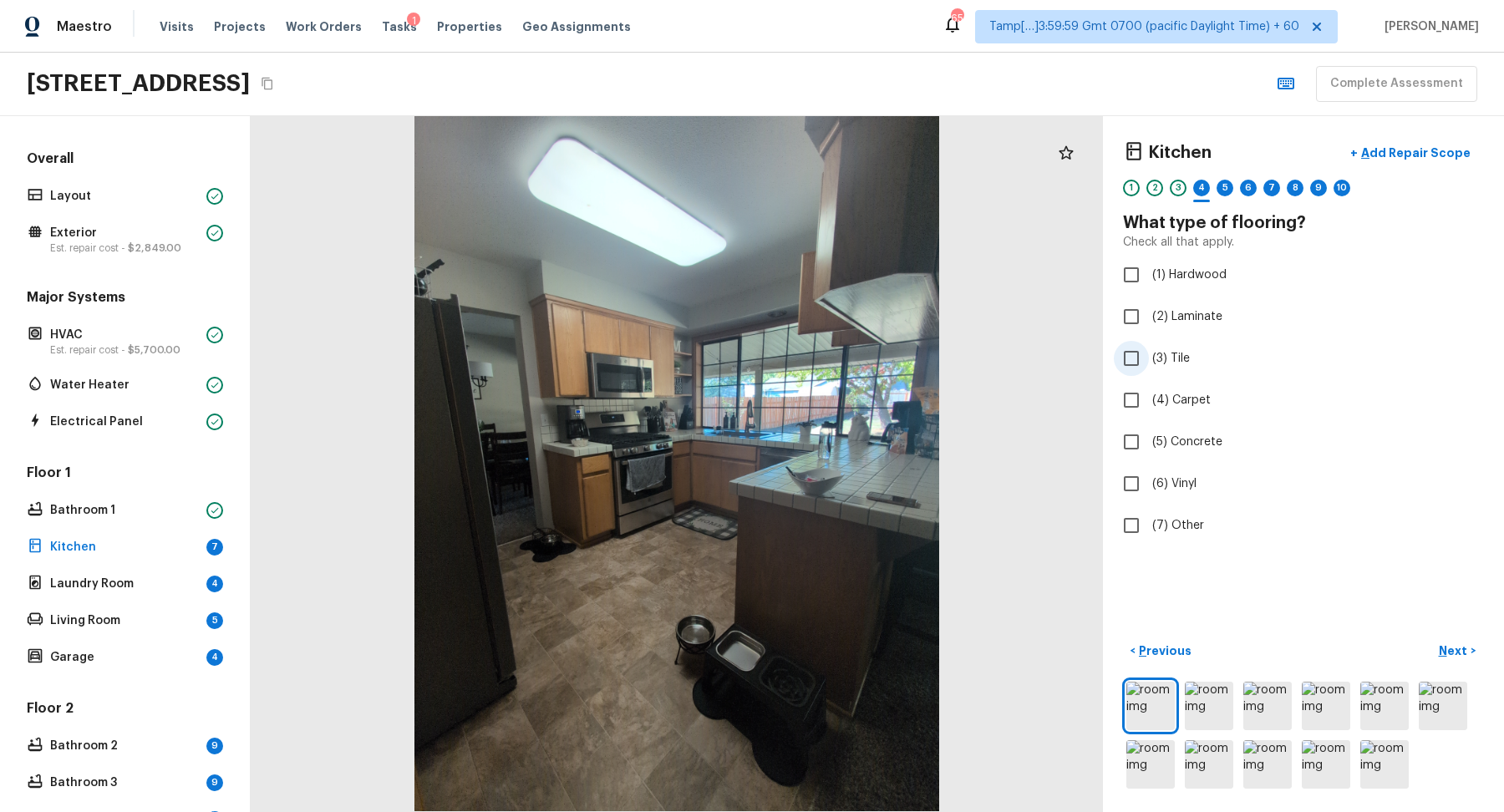
click at [1187, 354] on span "(3) Tile" at bounding box center [1171, 358] width 38 height 17
click at [1149, 354] on input "(3) Tile" at bounding box center [1131, 358] width 35 height 35
checkbox input "true"
click at [1440, 654] on p "Next" at bounding box center [1455, 651] width 32 height 17
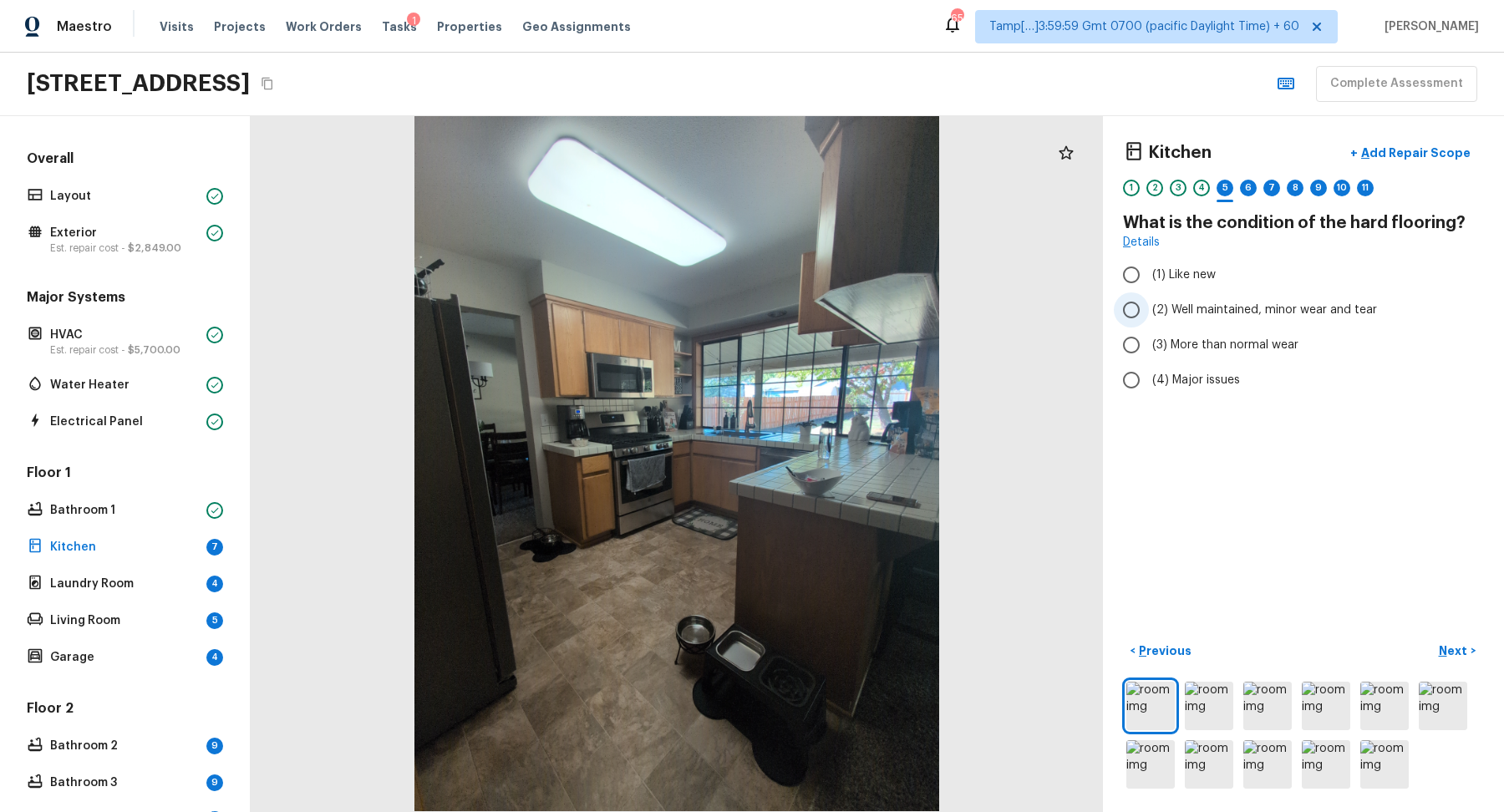
click at [1222, 321] on label "(2) Well maintained, minor wear and tear" at bounding box center [1293, 309] width 357 height 35
click at [1149, 321] on input "(2) Well maintained, minor wear and tear" at bounding box center [1131, 309] width 35 height 35
radio input "true"
click at [1450, 633] on div "Kitchen + Add Repair Scope 1 2 3 4 5 6 7 8 9 10 11 What is the condition of the…" at bounding box center [1304, 464] width 401 height 695
click at [1450, 638] on button "Next >" at bounding box center [1457, 652] width 54 height 28
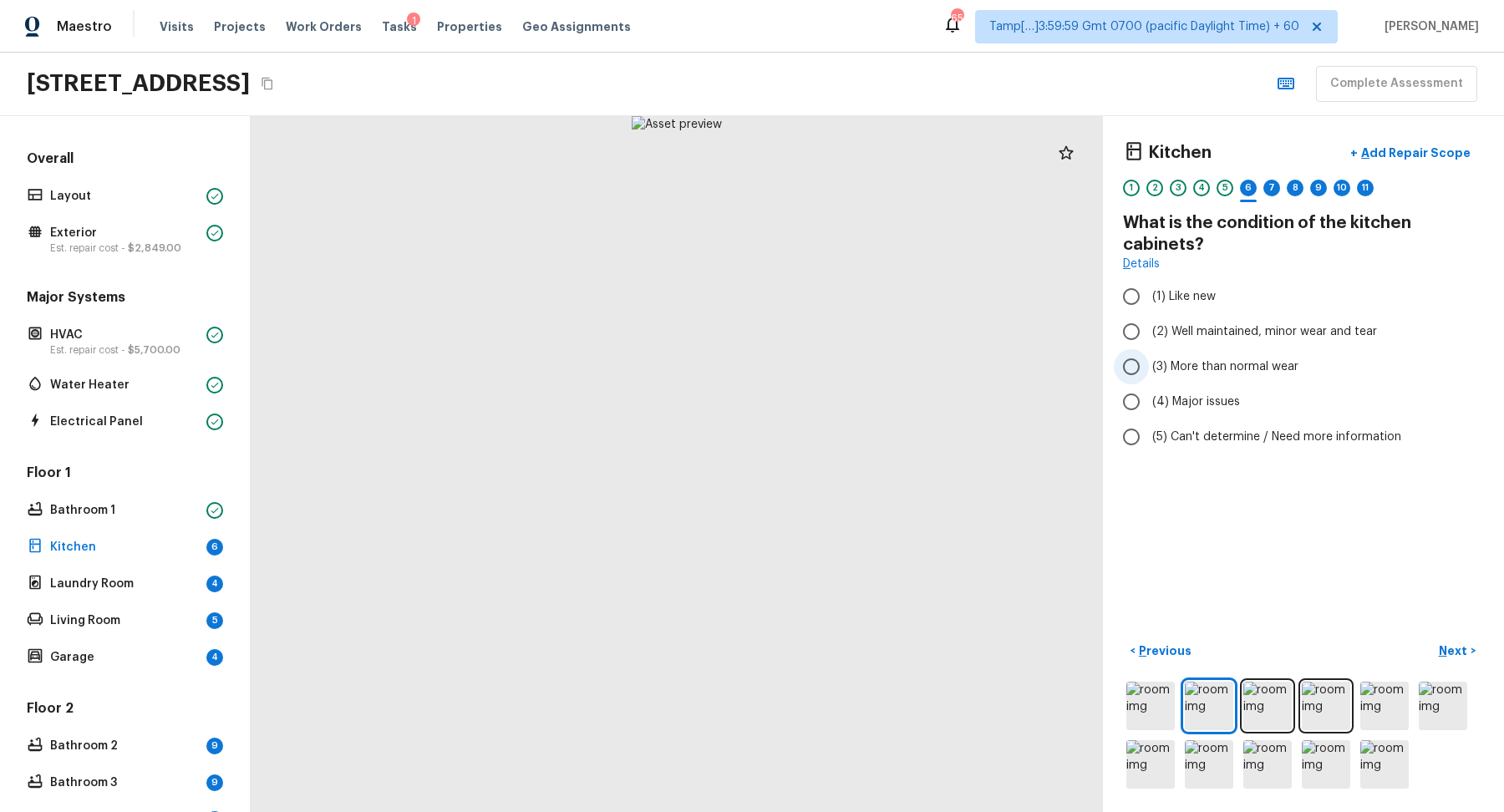
click at [1206, 359] on span "(3) More than normal wear" at bounding box center [1225, 367] width 147 height 17
click at [1149, 359] on input "(3) More than normal wear" at bounding box center [1131, 366] width 35 height 35
radio input "true"
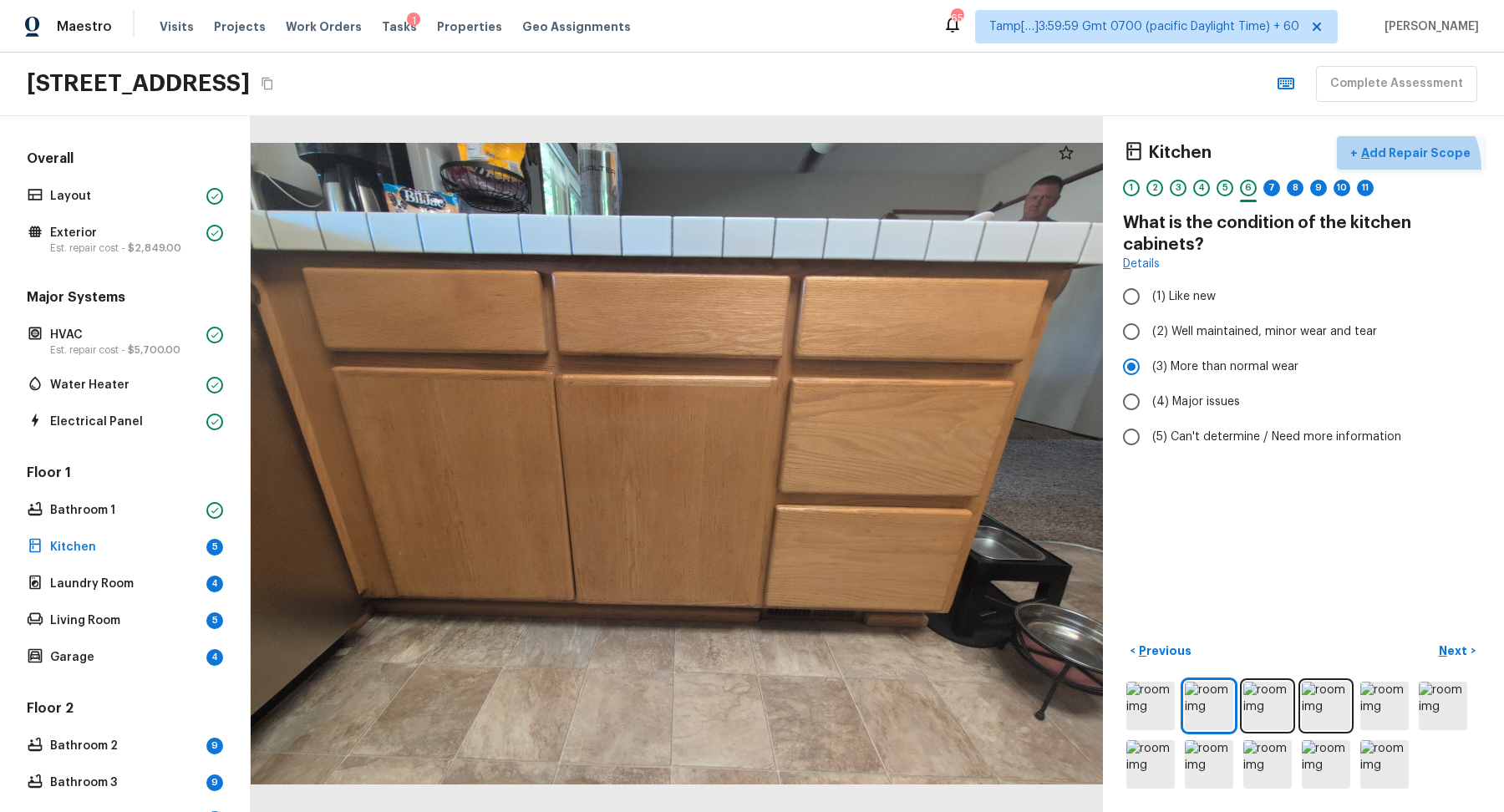
click at [1409, 167] on button "+ Add Repair Scope" at bounding box center [1410, 153] width 148 height 34
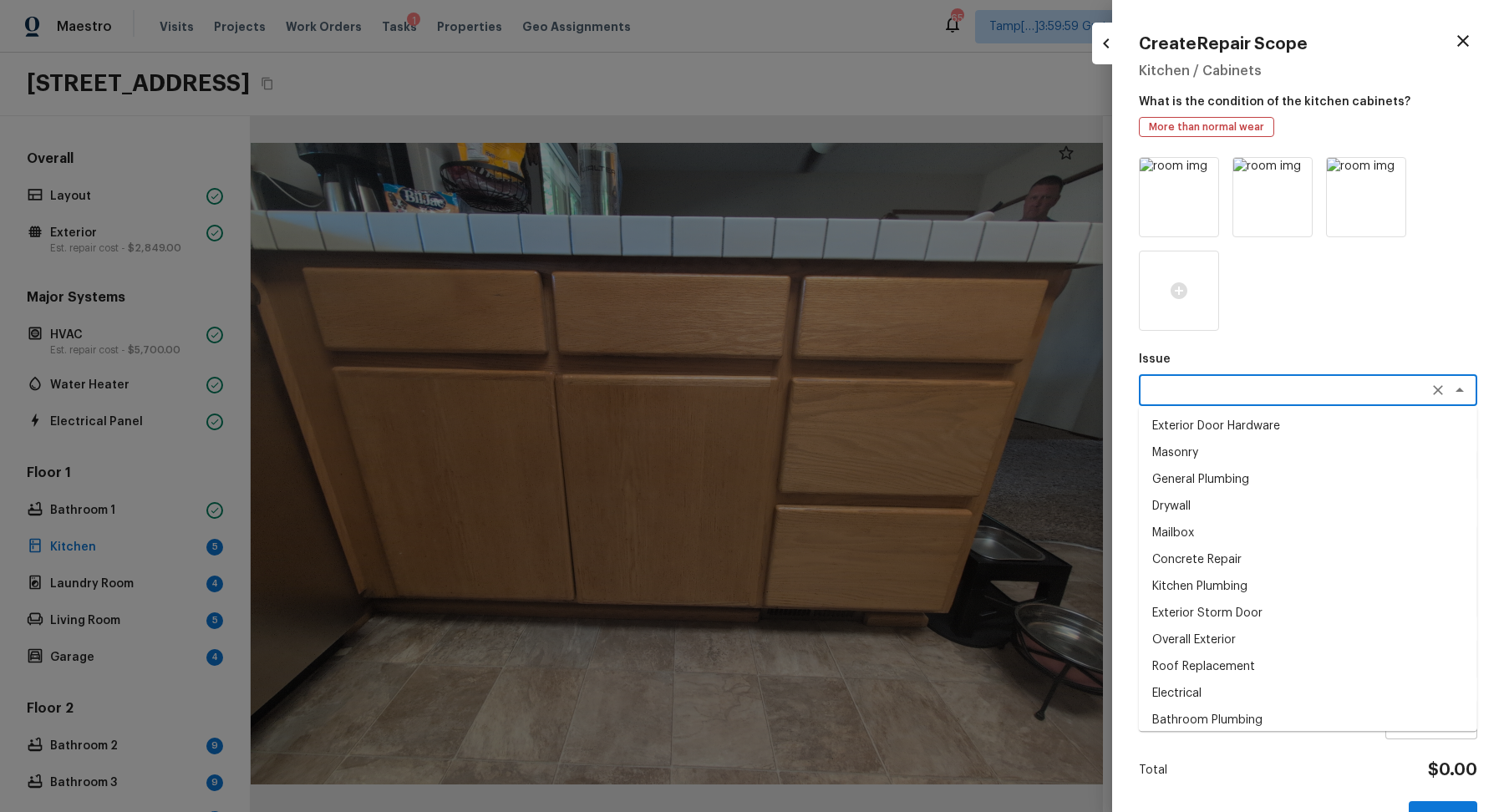
click at [1224, 382] on textarea at bounding box center [1285, 390] width 277 height 17
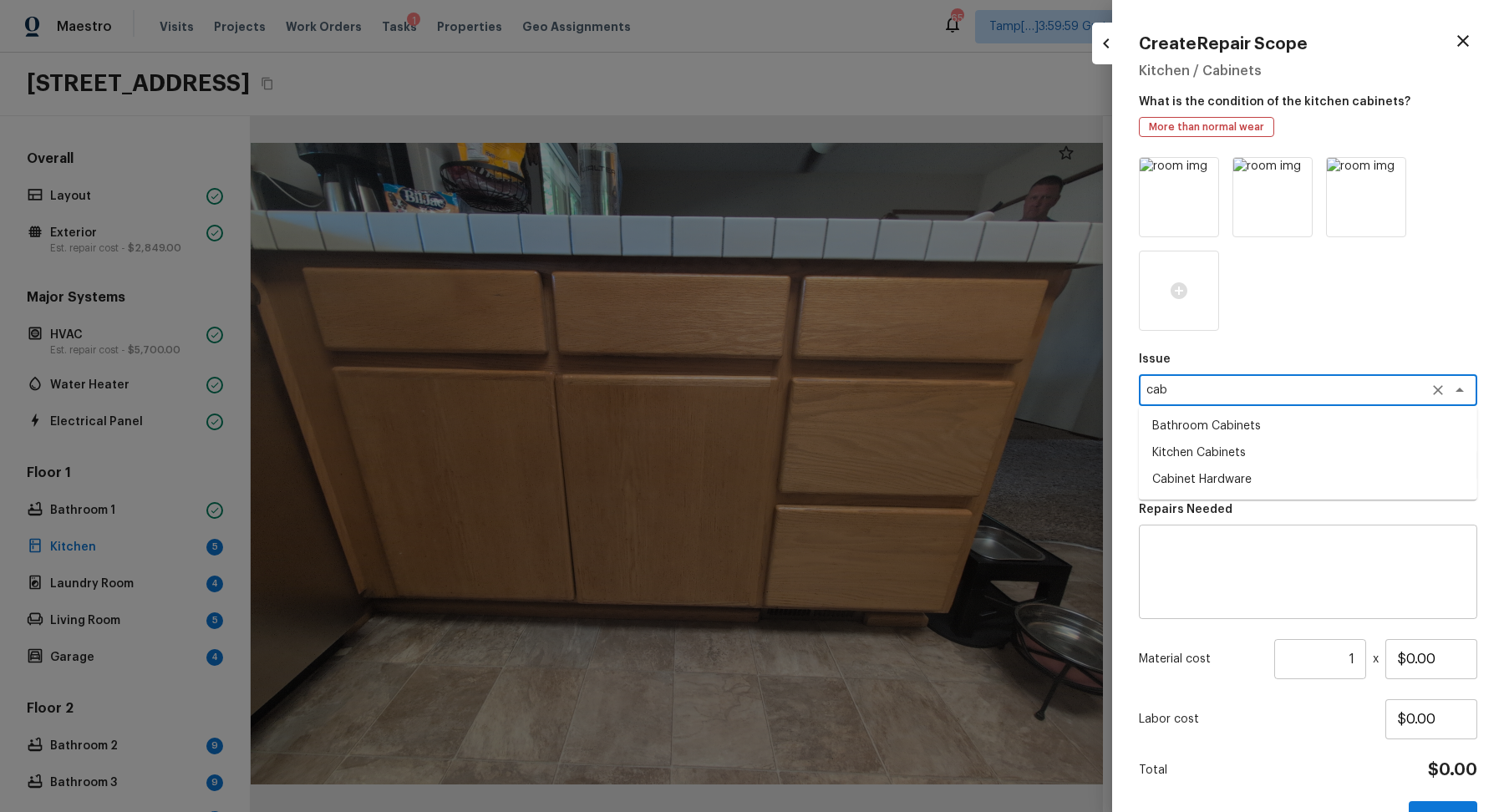
click at [1243, 454] on li "Kitchen Cabinets" at bounding box center [1309, 452] width 339 height 27
type textarea "Kitchen Cabinets"
click at [1218, 469] on textarea at bounding box center [1285, 465] width 277 height 17
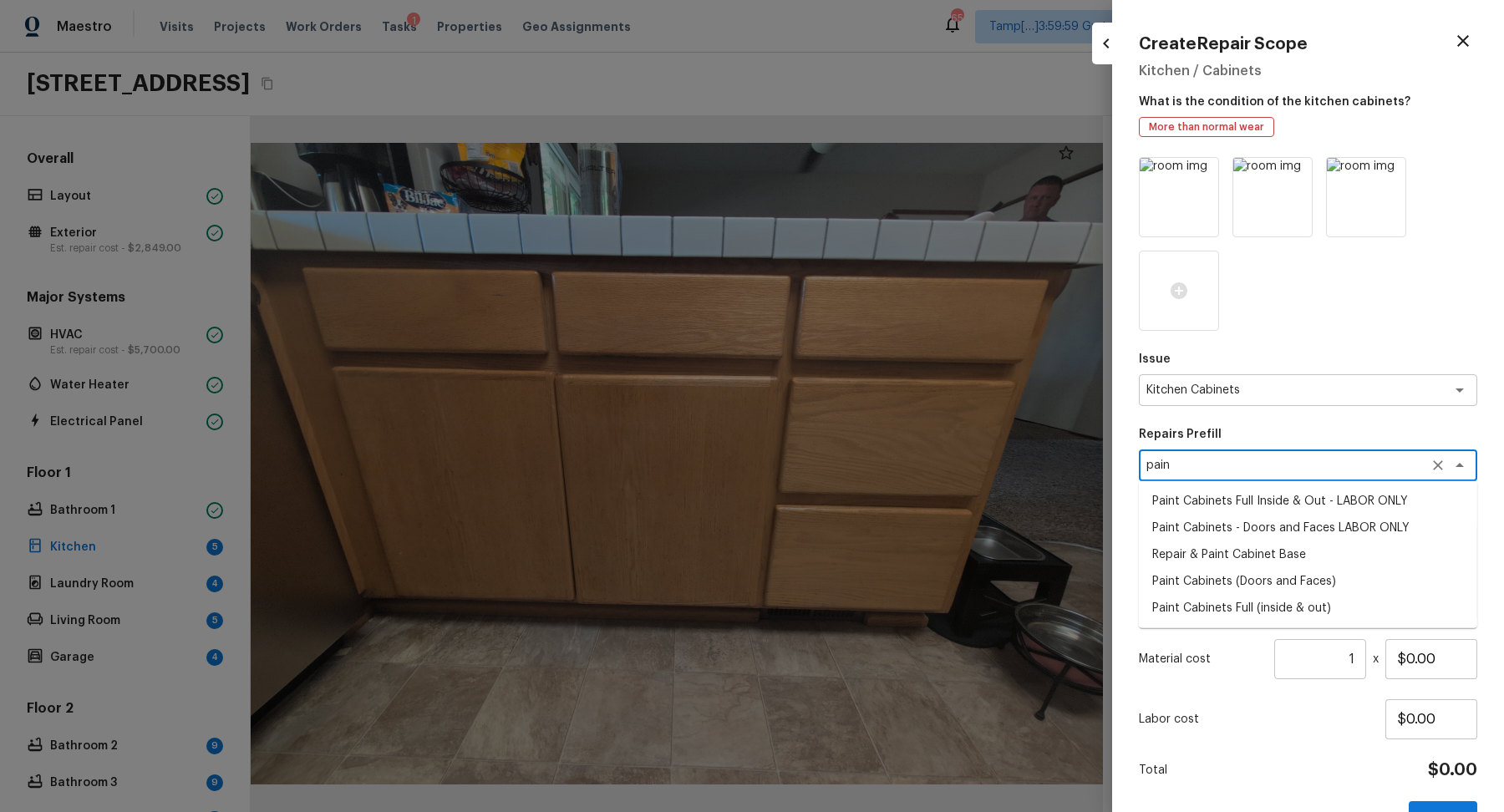
click at [1333, 606] on li "Paint Cabinets Full (inside & out)" at bounding box center [1309, 608] width 339 height 27
type textarea "Paint Cabinets Full (inside & out)"
type textarea "Prep, sand, mask and apply 2 coats of paint to the kitchen cabinet doors, inter…"
type input "$40.00"
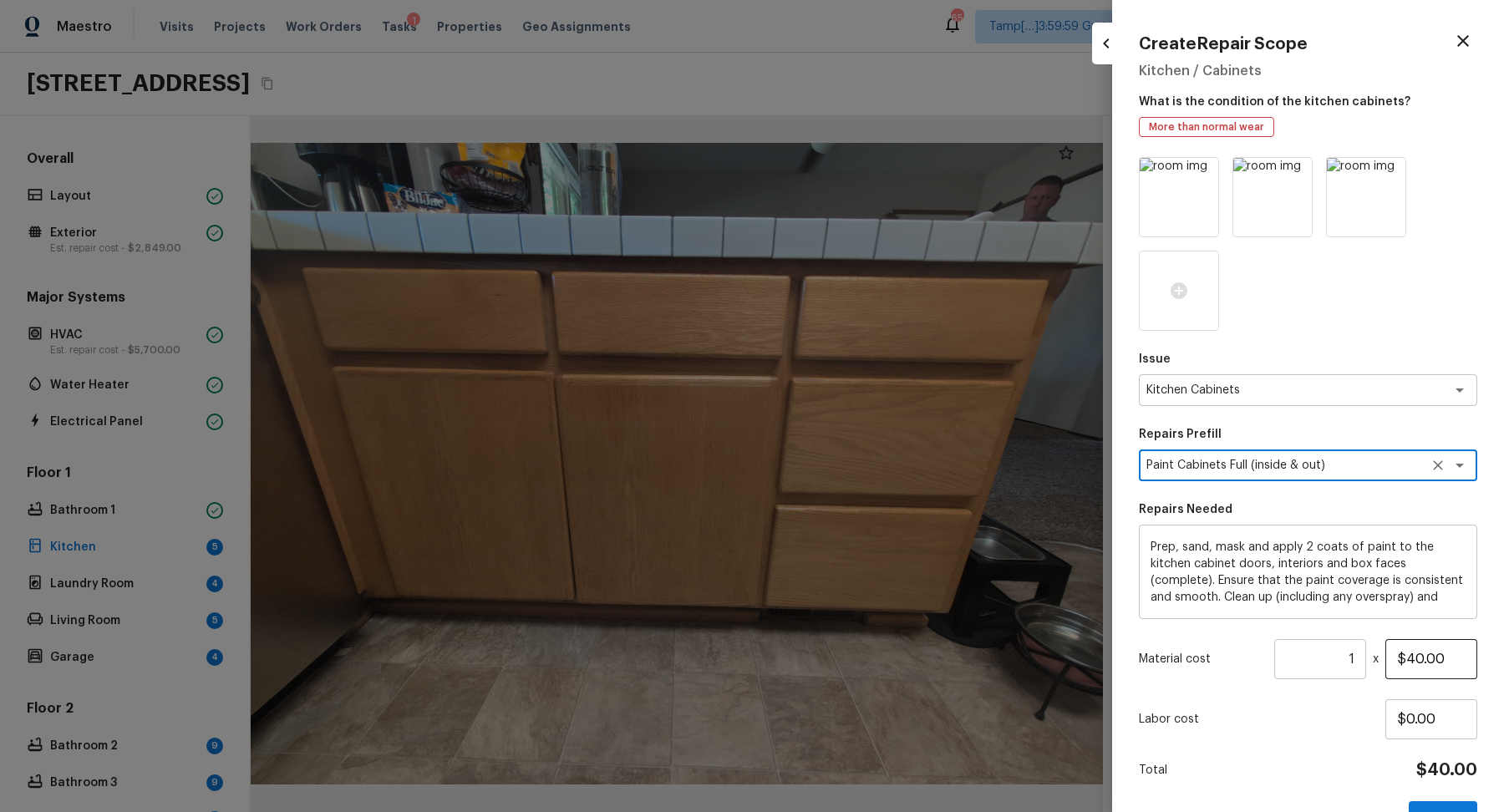
type textarea "Paint Cabinets Full (inside & out)"
click at [1414, 659] on input "$40.00" at bounding box center [1431, 659] width 92 height 40
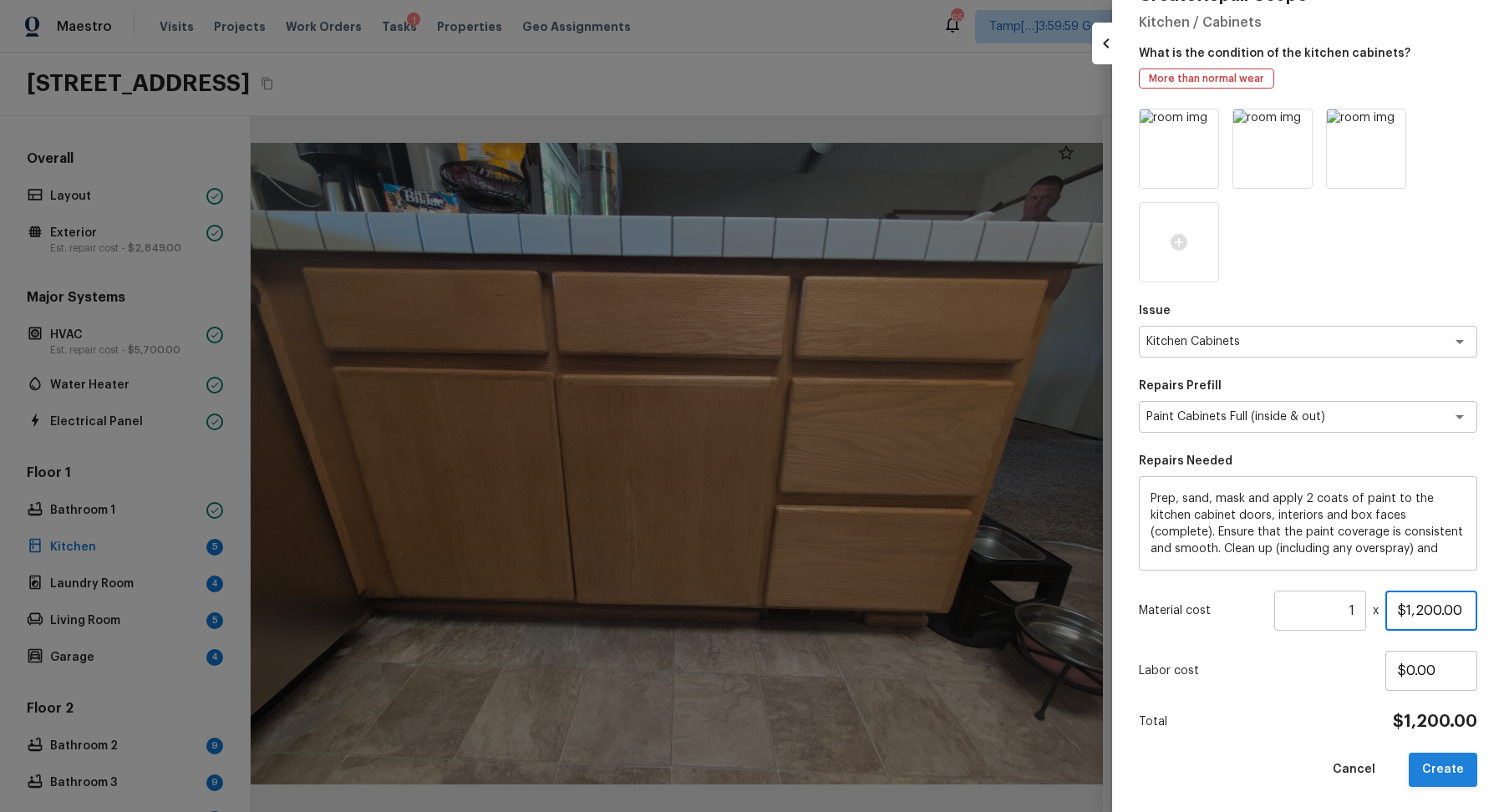
type input "$1,200.00"
click at [1429, 766] on button "Create" at bounding box center [1443, 769] width 69 height 34
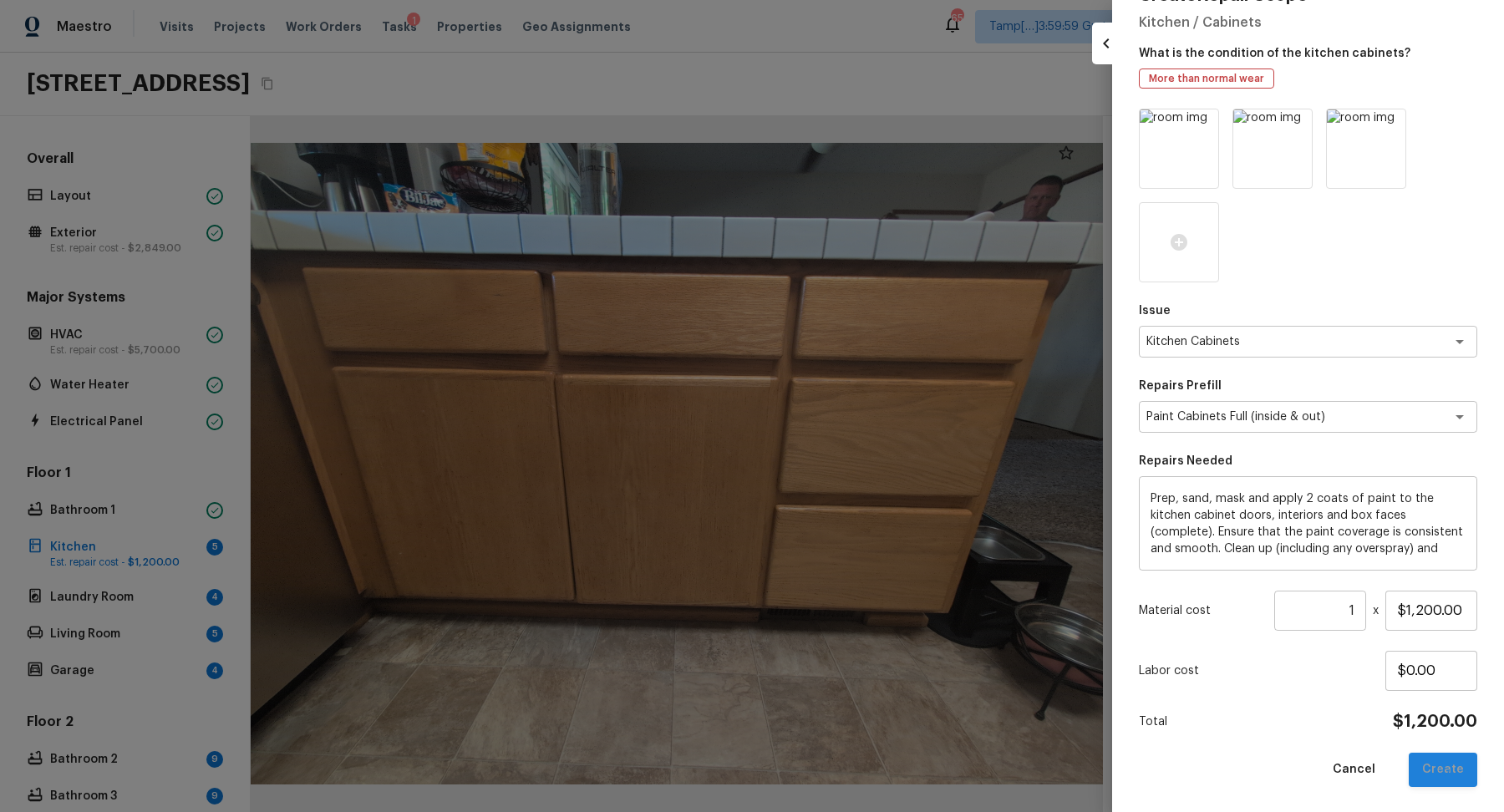
type input "$0.00"
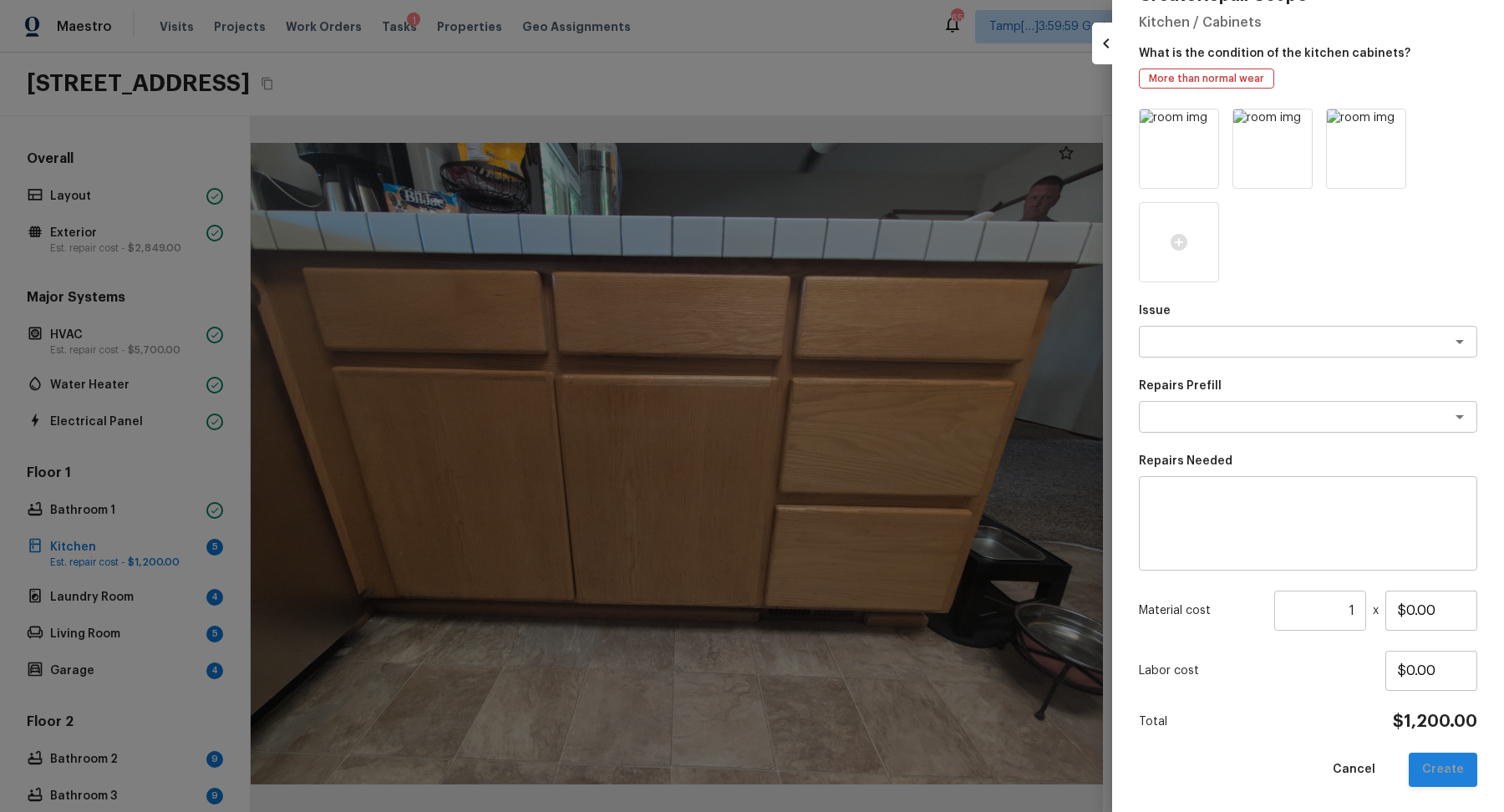
scroll to position [0, 0]
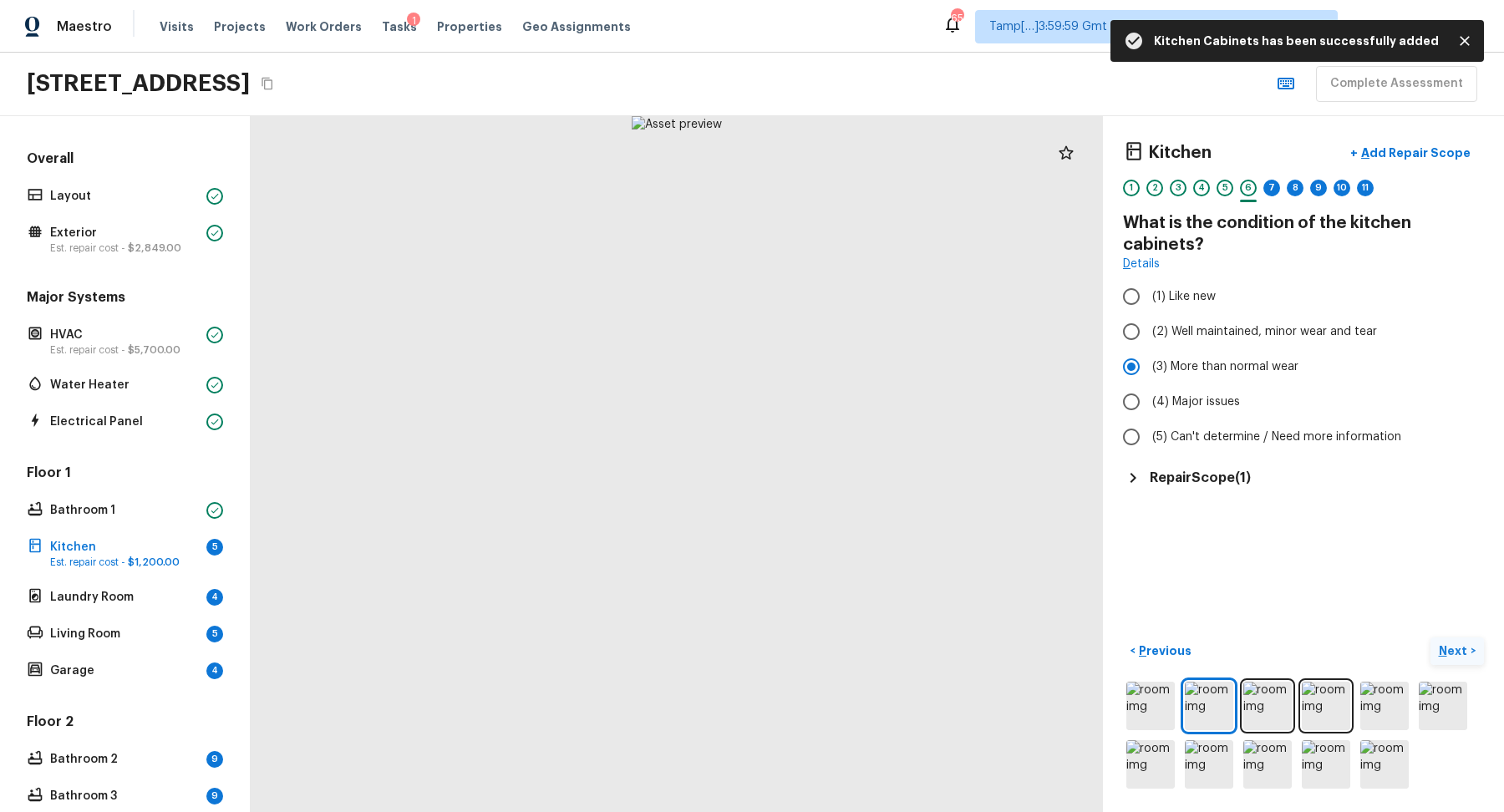
click at [1461, 659] on button "Next >" at bounding box center [1457, 652] width 54 height 28
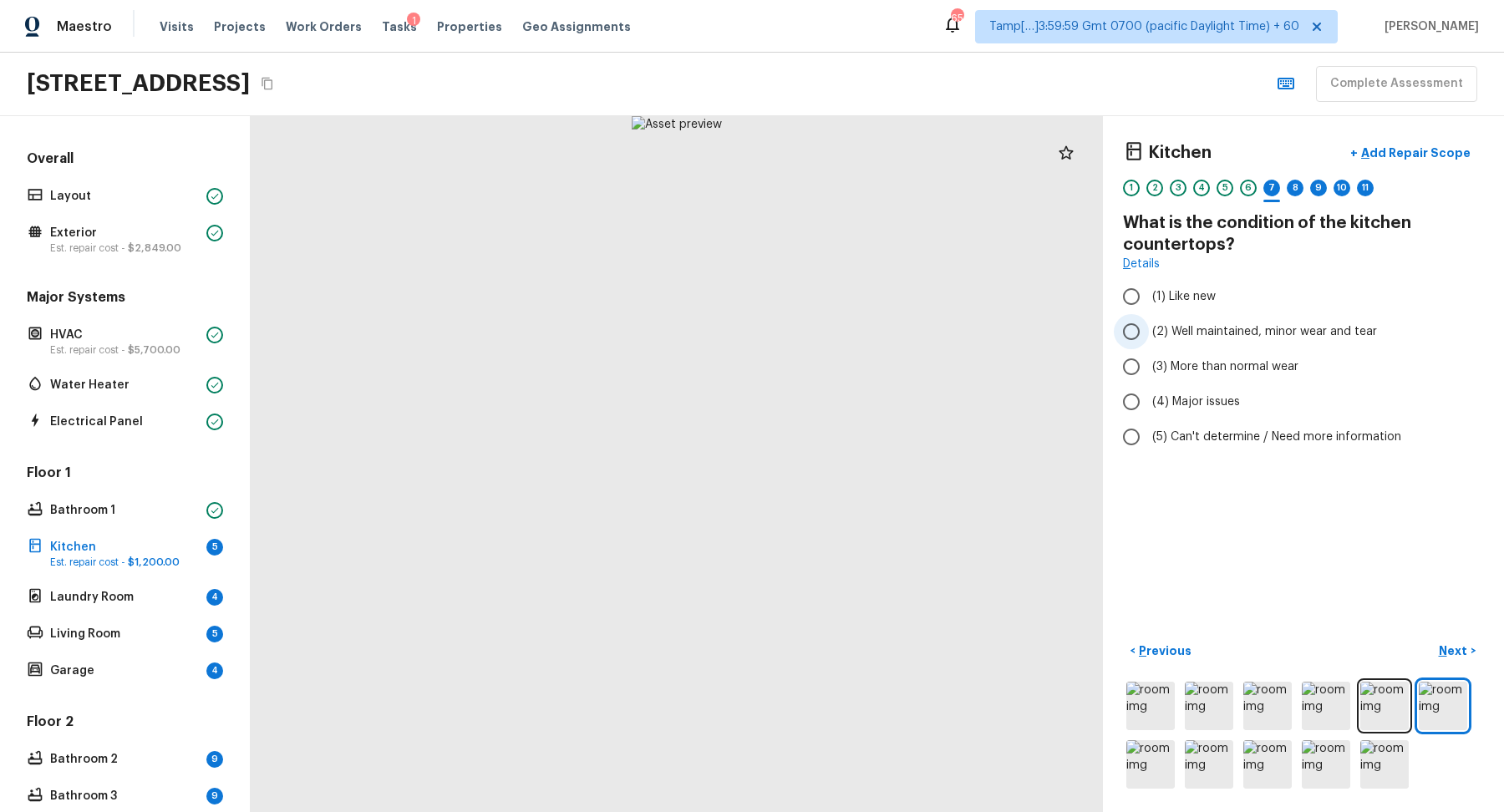
click at [1236, 326] on span "(2) Well maintained, minor wear and tear" at bounding box center [1265, 331] width 225 height 17
click at [1149, 326] on input "(2) Well maintained, minor wear and tear" at bounding box center [1131, 331] width 35 height 35
radio input "true"
click at [1445, 658] on p "Next" at bounding box center [1455, 651] width 32 height 17
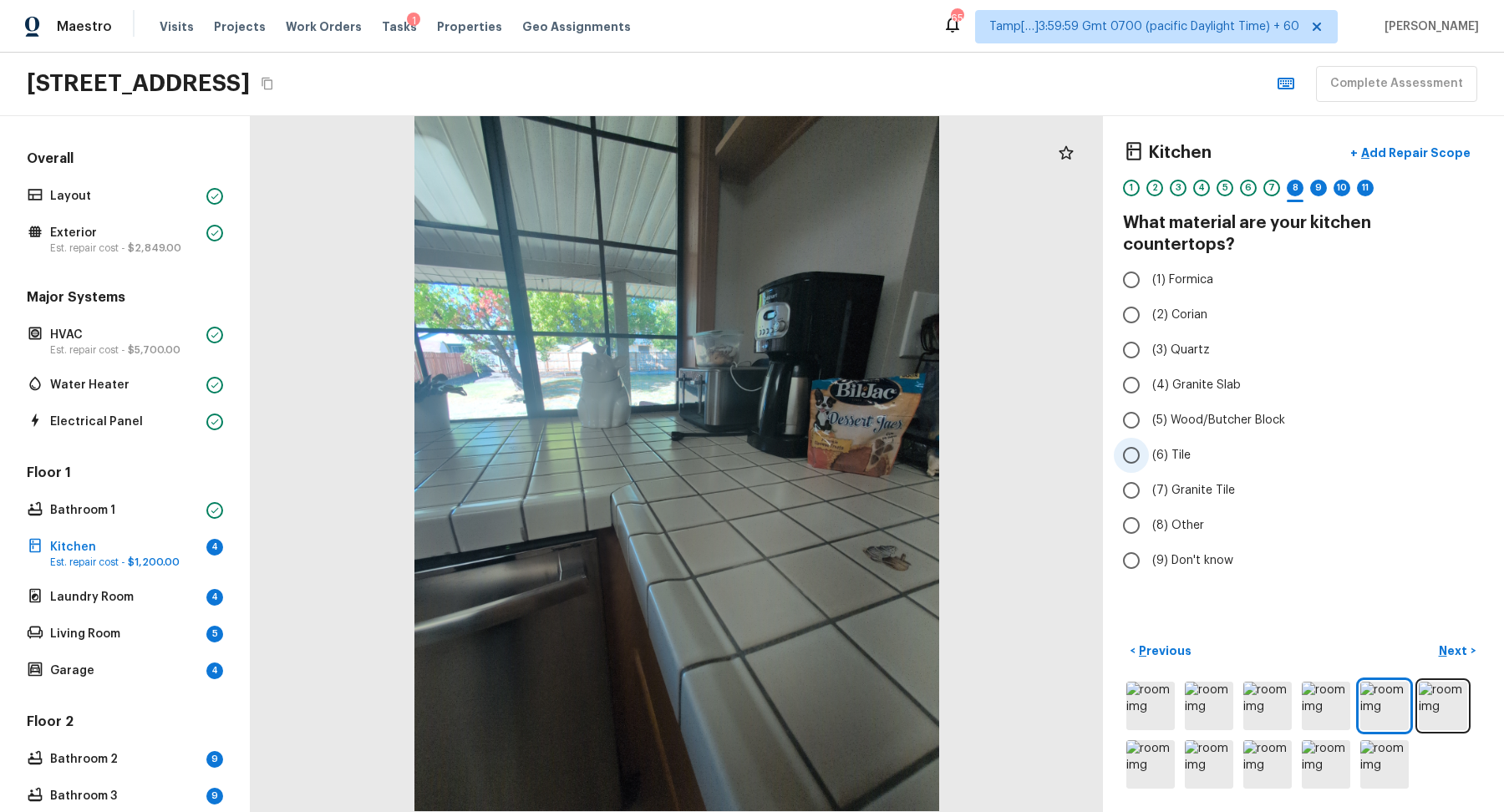
click at [1197, 437] on label "(6) Tile" at bounding box center [1293, 454] width 357 height 35
click at [1149, 437] on input "(6) Tile" at bounding box center [1131, 454] width 35 height 35
radio input "true"
click at [1424, 625] on div "Kitchen + Add Repair Scope 1 2 3 4 5 6 7 8 9 10 11 What material are your kitch…" at bounding box center [1304, 464] width 401 height 695
click at [1435, 638] on button "Next >" at bounding box center [1457, 652] width 54 height 28
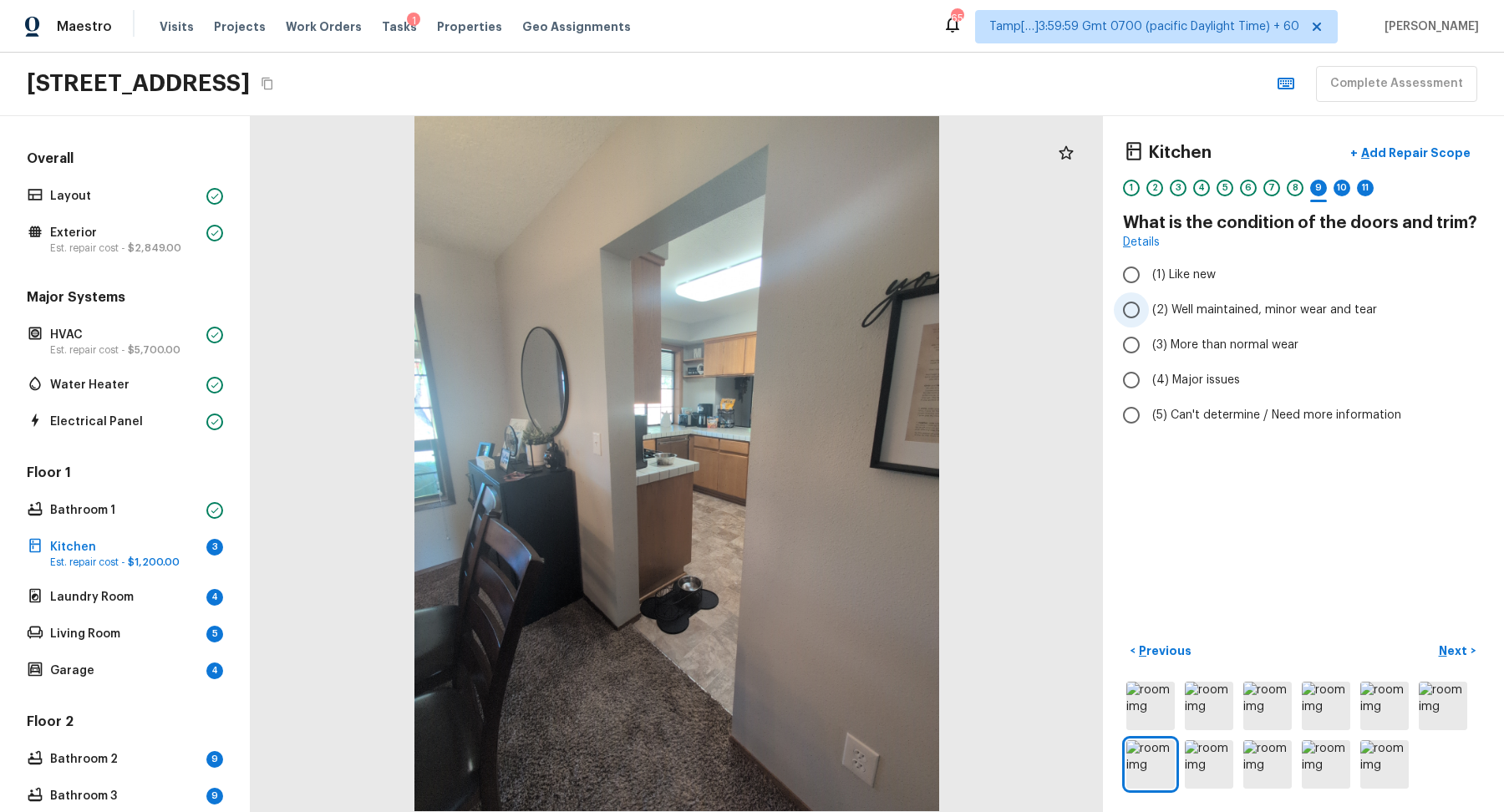
click at [1264, 315] on span "(2) Well maintained, minor wear and tear" at bounding box center [1265, 310] width 225 height 17
click at [1149, 315] on input "(2) Well maintained, minor wear and tear" at bounding box center [1131, 309] width 35 height 35
radio input "true"
click at [1459, 649] on p "Next" at bounding box center [1455, 651] width 32 height 17
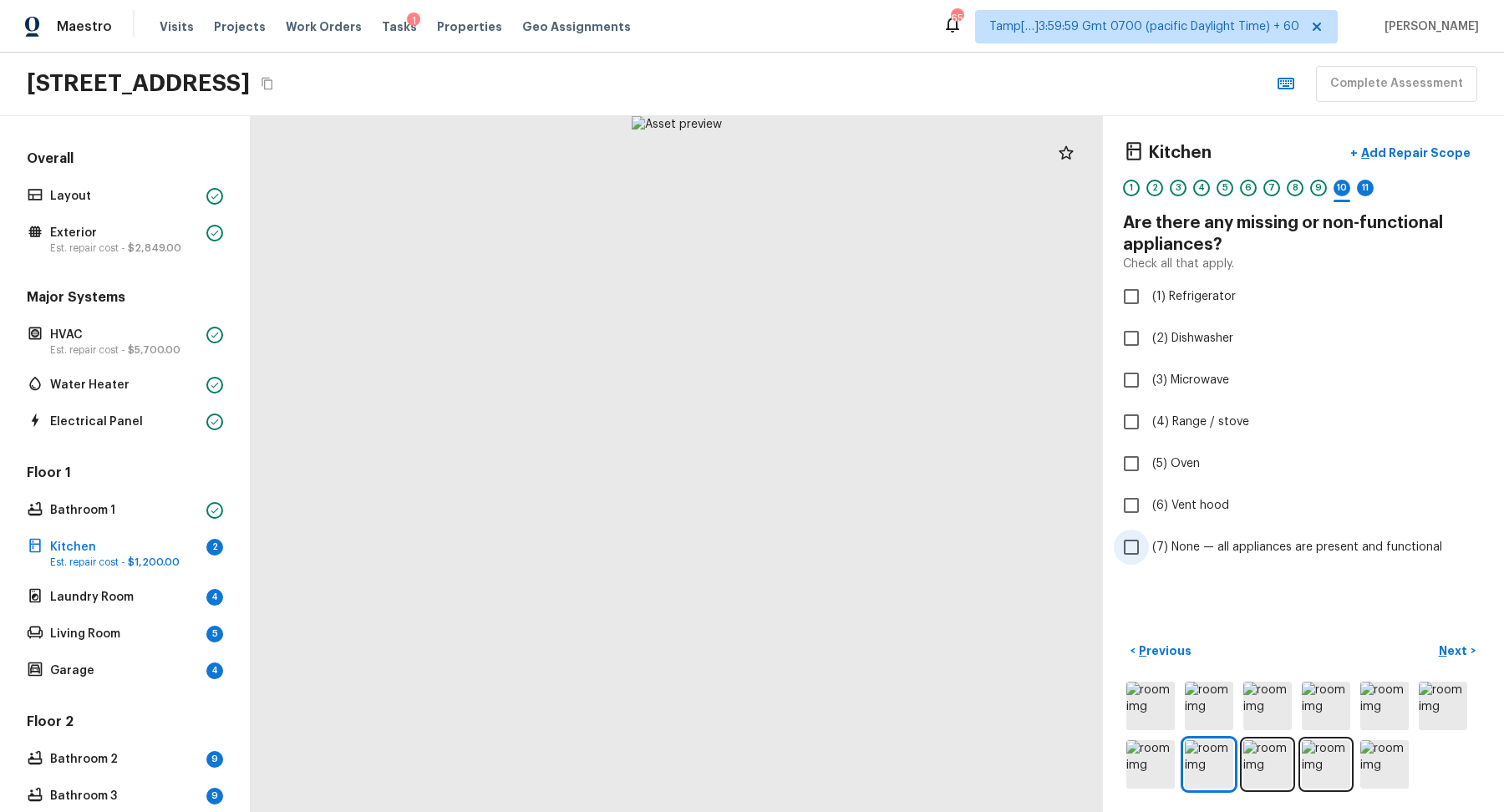
click at [1219, 540] on span "(7) None — all appliances are present and functional" at bounding box center [1297, 547] width 290 height 17
click at [1149, 540] on input "(7) None — all appliances are present and functional" at bounding box center [1131, 547] width 35 height 35
checkbox input "true"
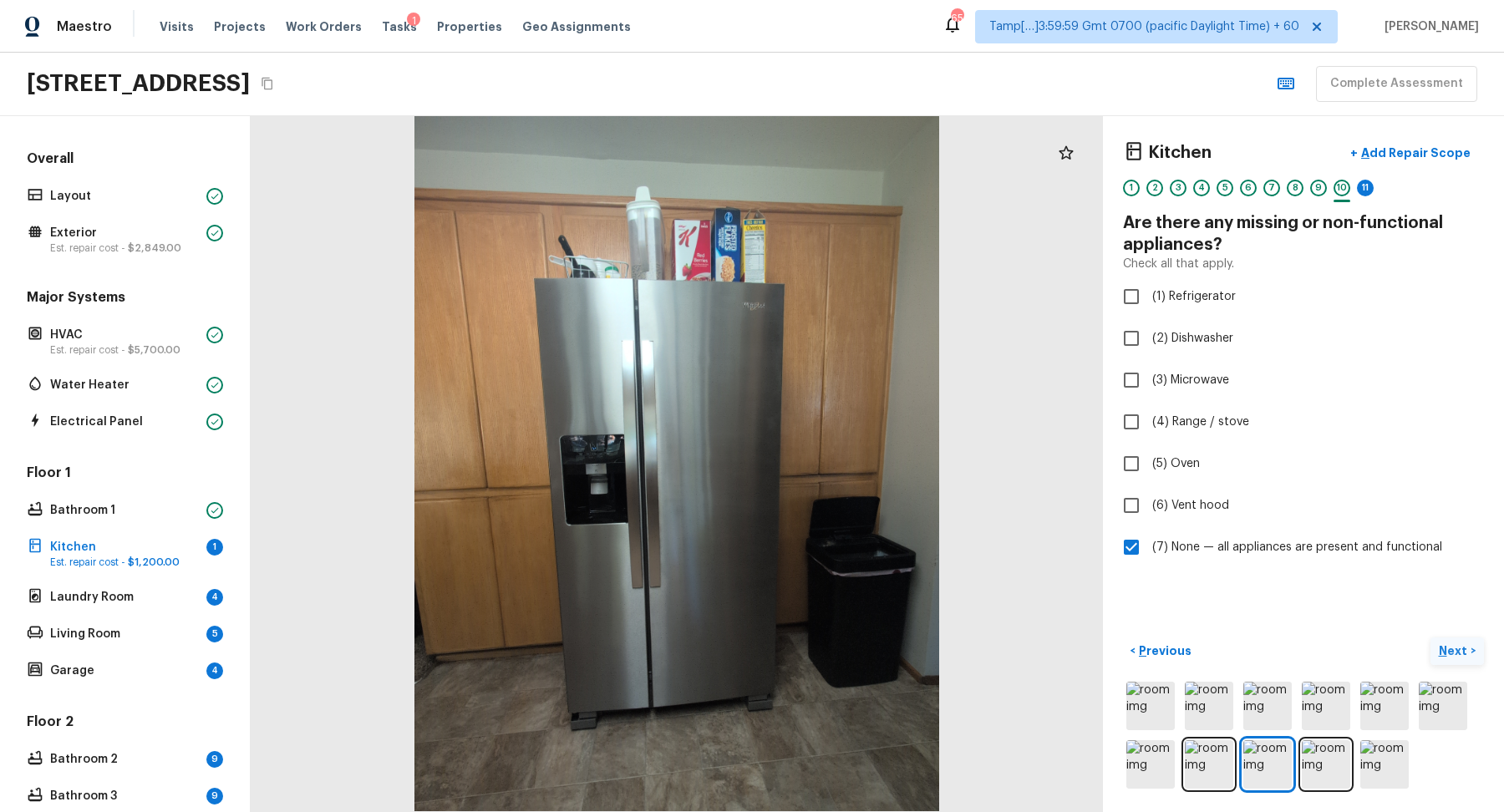
click at [1449, 645] on p "Next" at bounding box center [1455, 651] width 32 height 17
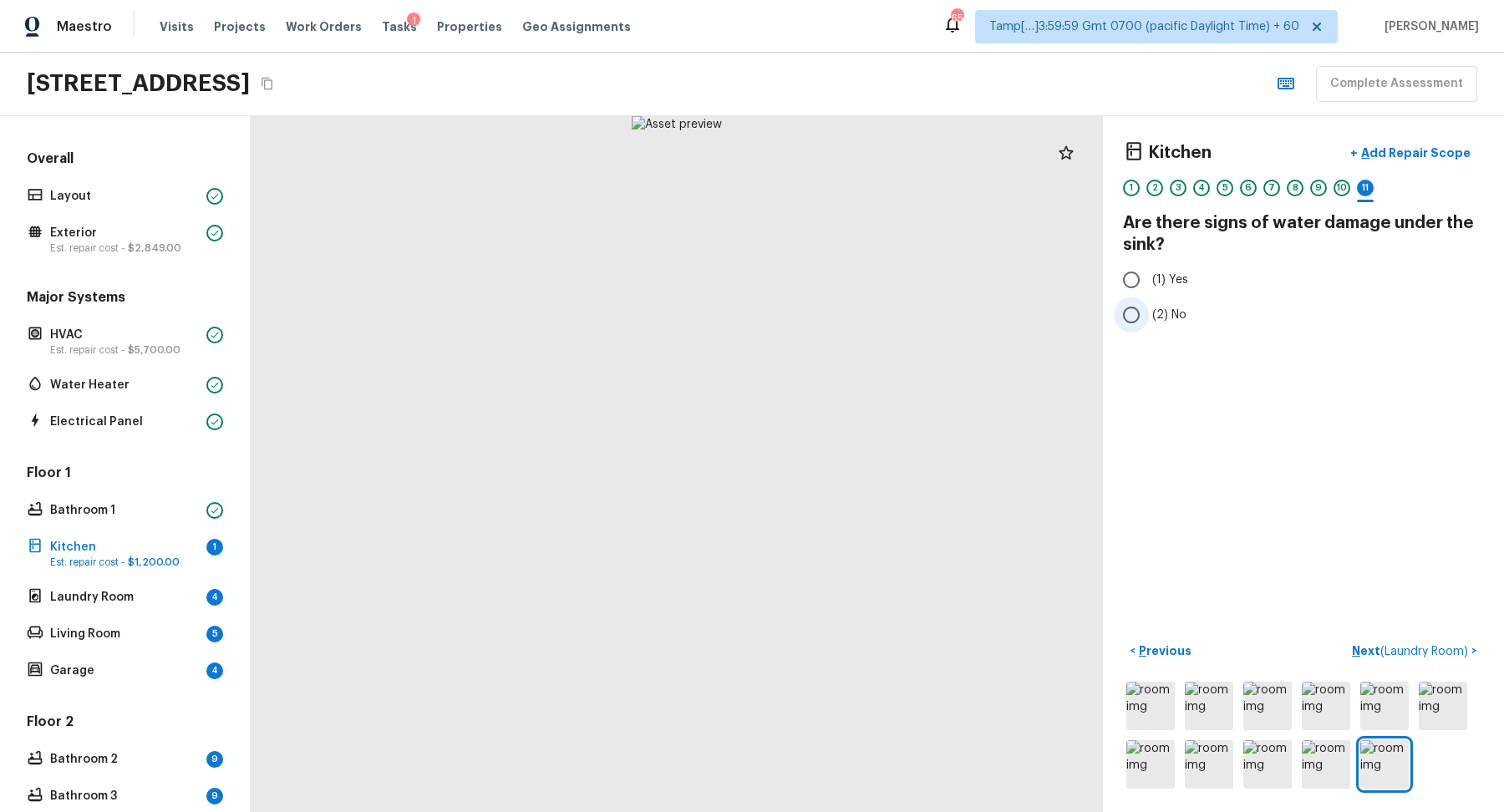
click at [1172, 308] on span "(2) No" at bounding box center [1169, 315] width 34 height 17
click at [1149, 308] on input "(2) No" at bounding box center [1131, 314] width 35 height 35
radio input "true"
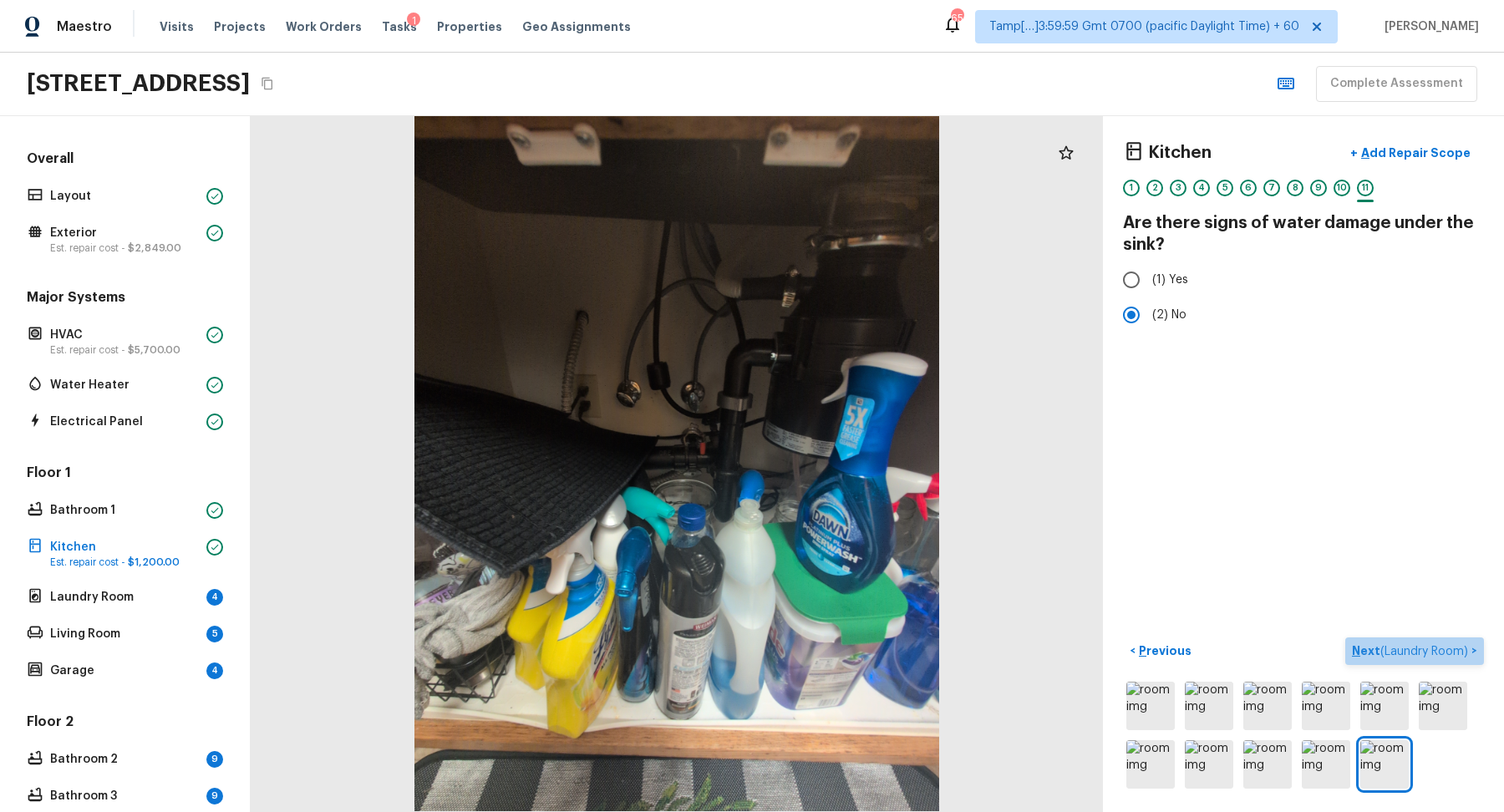
click at [1395, 643] on p "Next ( Laundry Room )" at bounding box center [1412, 652] width 120 height 18
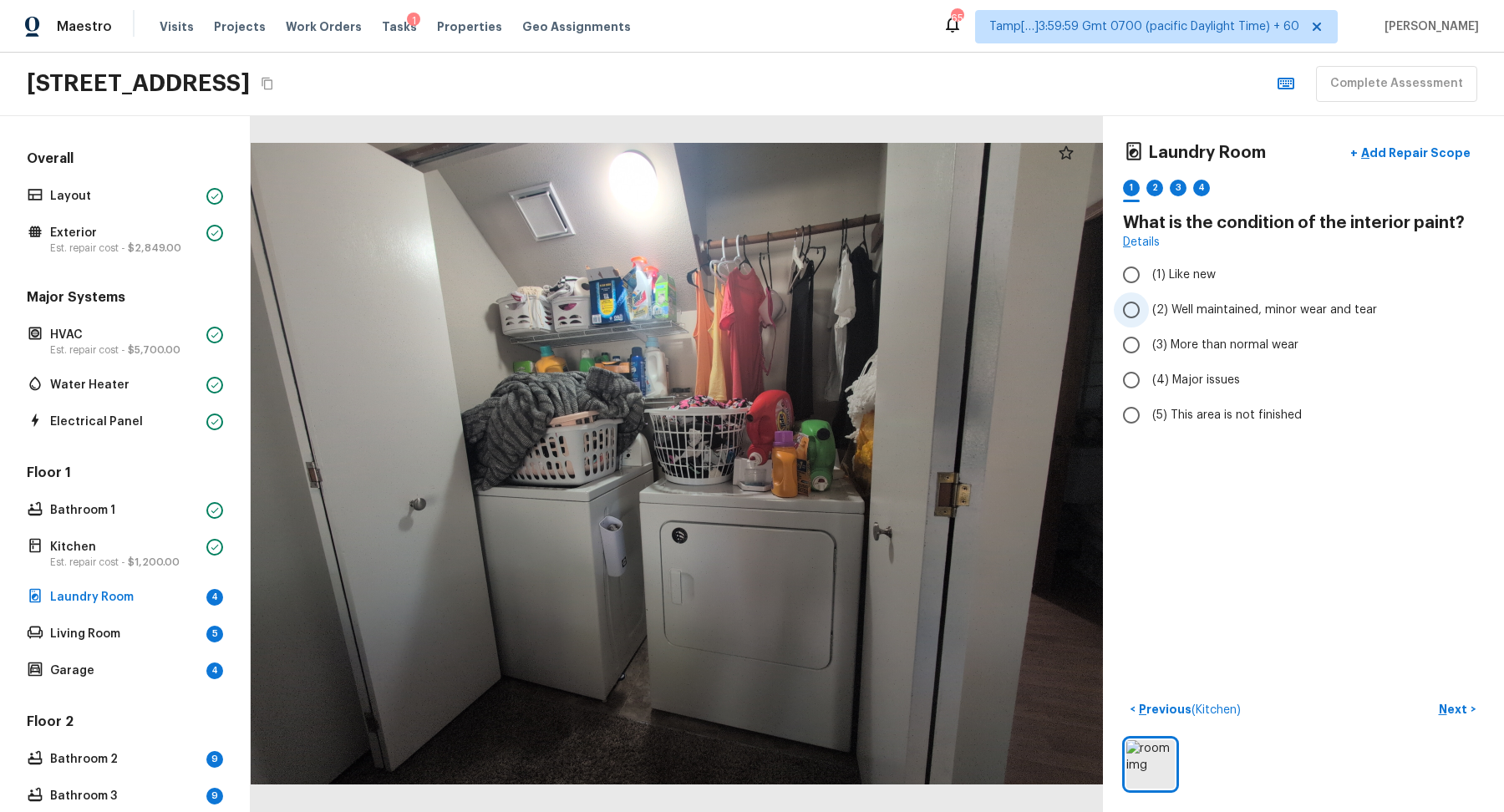
click at [1199, 321] on label "(2) Well maintained, minor wear and tear" at bounding box center [1293, 309] width 357 height 35
click at [1149, 321] on input "(2) Well maintained, minor wear and tear" at bounding box center [1131, 309] width 35 height 35
radio input "true"
click at [1447, 713] on p "Next" at bounding box center [1455, 708] width 32 height 17
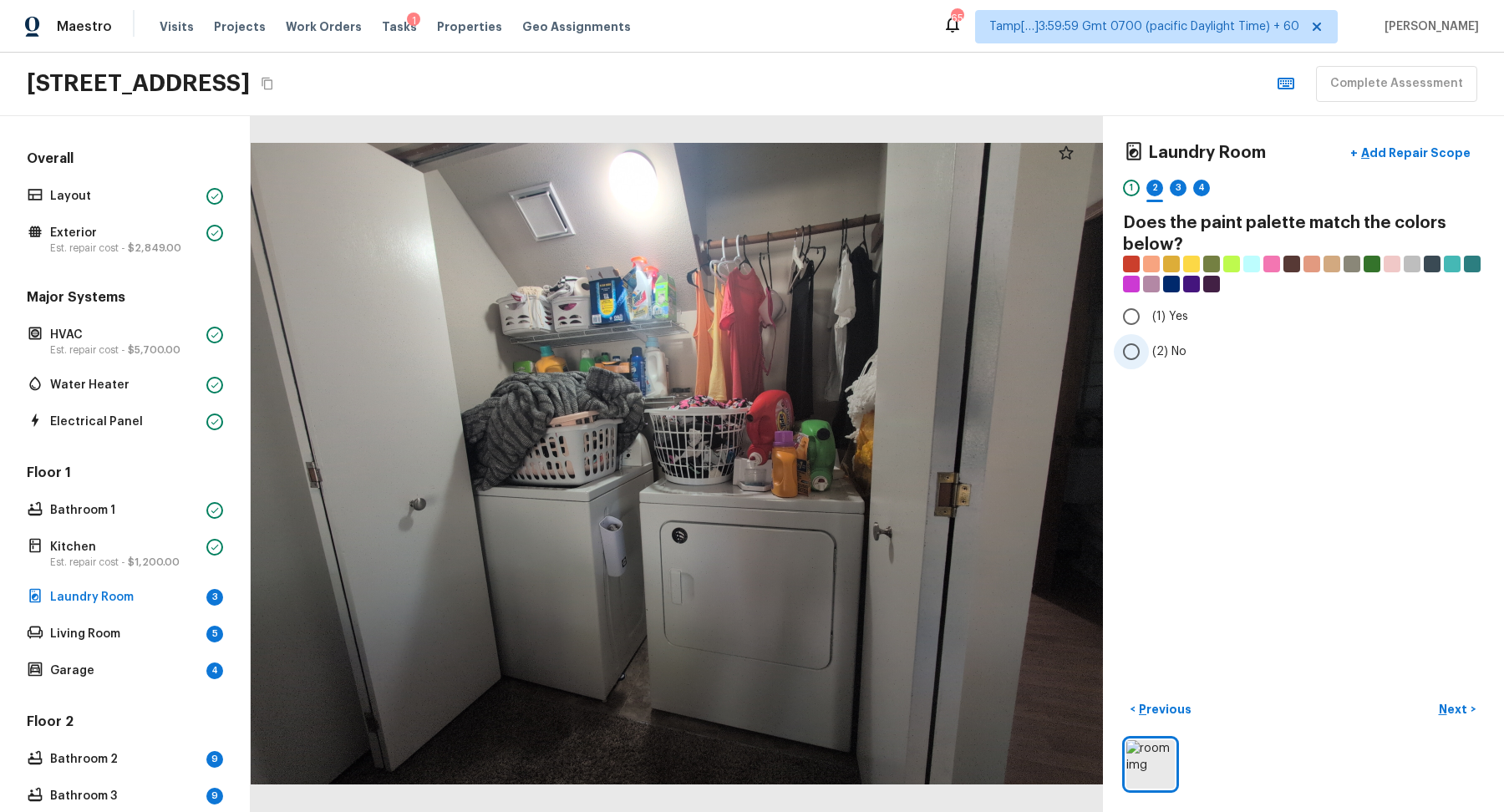
click at [1156, 350] on span "(2) No" at bounding box center [1169, 352] width 34 height 17
click at [1149, 350] on input "(2) No" at bounding box center [1131, 351] width 35 height 35
radio input "true"
click at [1445, 695] on button "Next >" at bounding box center [1457, 709] width 54 height 28
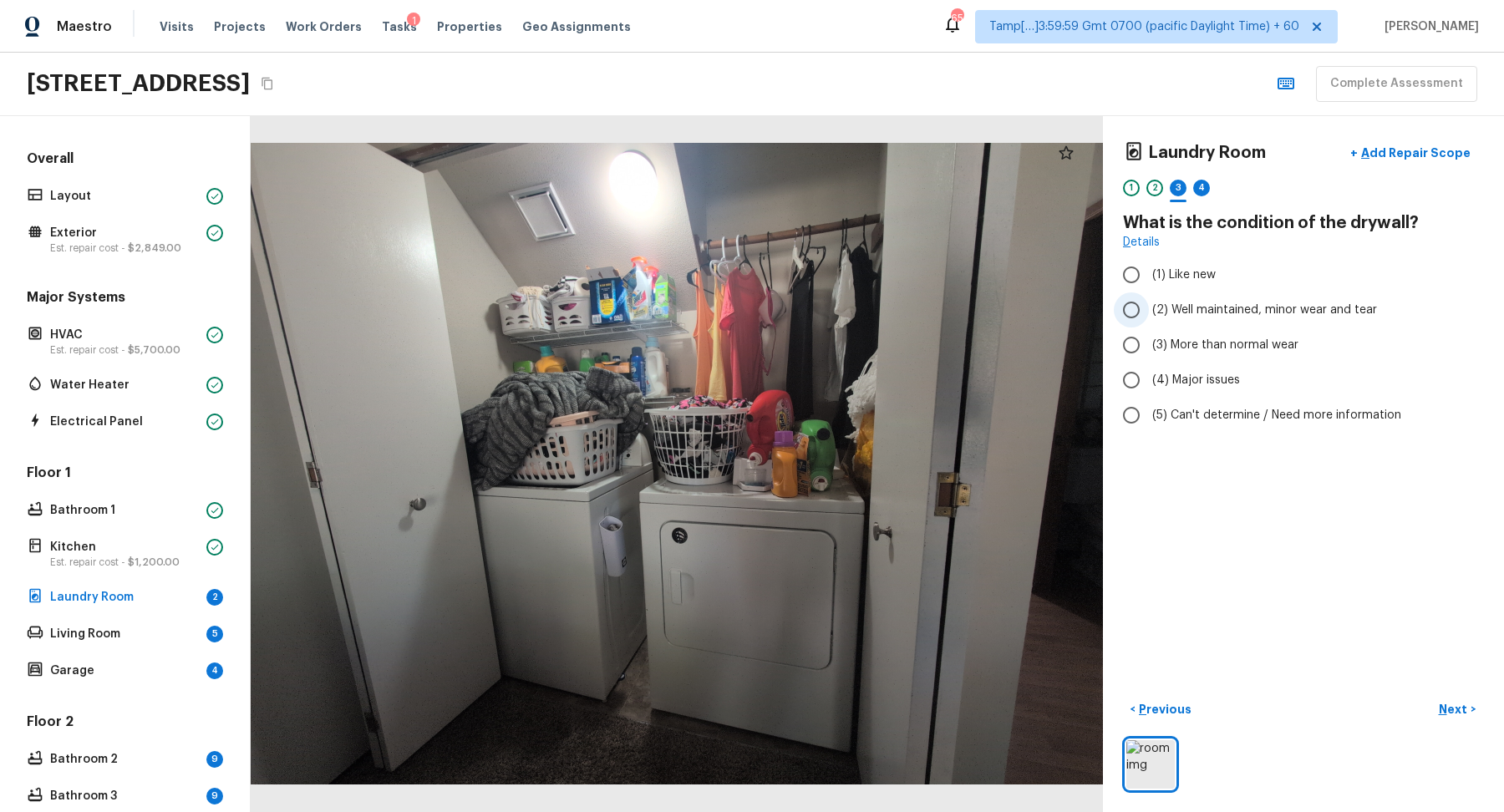
click at [1225, 311] on span "(2) Well maintained, minor wear and tear" at bounding box center [1265, 310] width 225 height 17
click at [1149, 311] on input "(2) Well maintained, minor wear and tear" at bounding box center [1131, 309] width 35 height 35
radio input "true"
click at [1433, 710] on button "Next >" at bounding box center [1457, 709] width 54 height 28
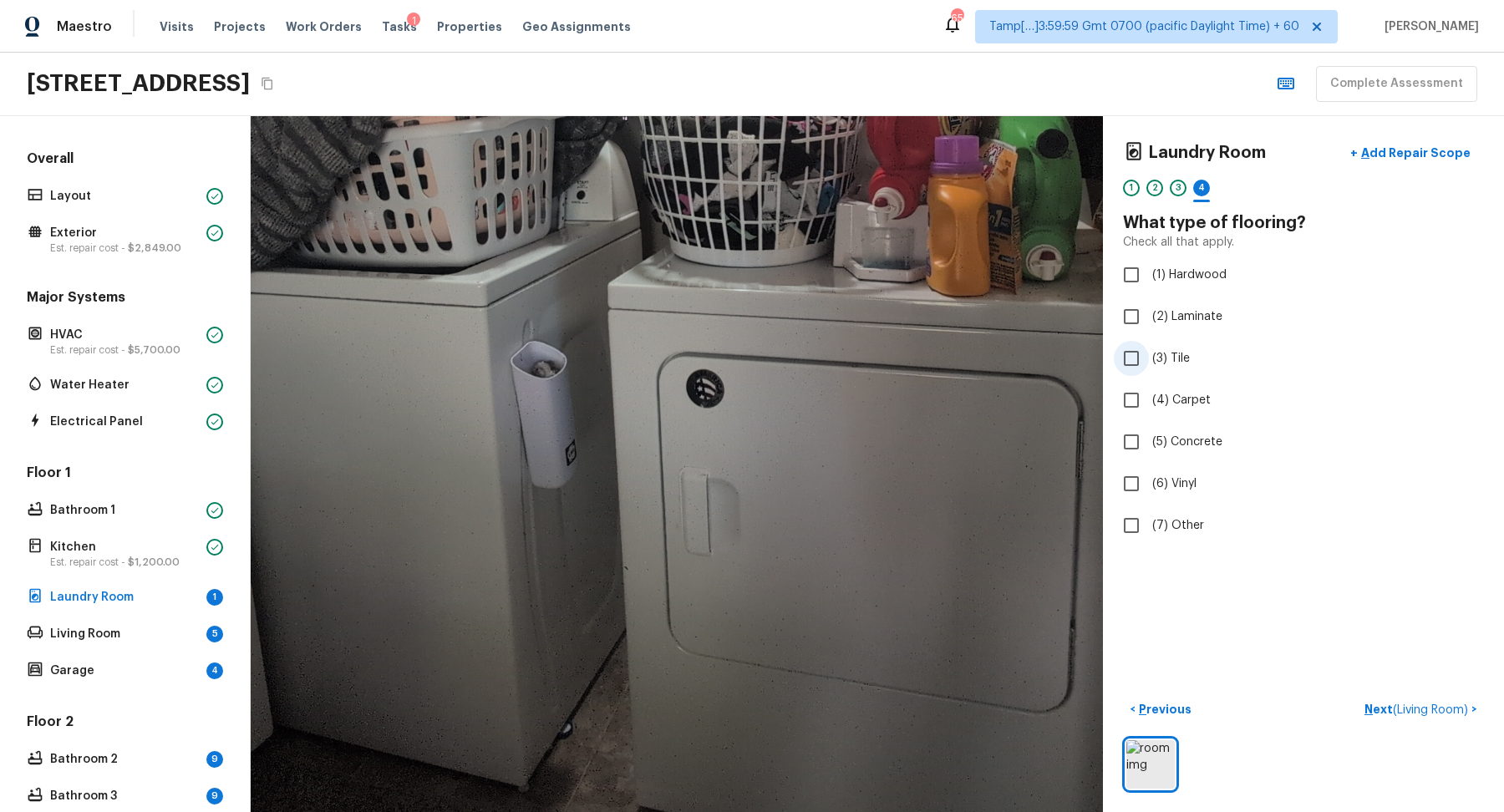
click at [1178, 360] on span "(3) Tile" at bounding box center [1171, 358] width 38 height 17
click at [1149, 360] on input "(3) Tile" at bounding box center [1131, 358] width 35 height 35
checkbox input "true"
click at [1398, 722] on div "< Previous Next ( Living Room ) >" at bounding box center [1304, 743] width 361 height 96
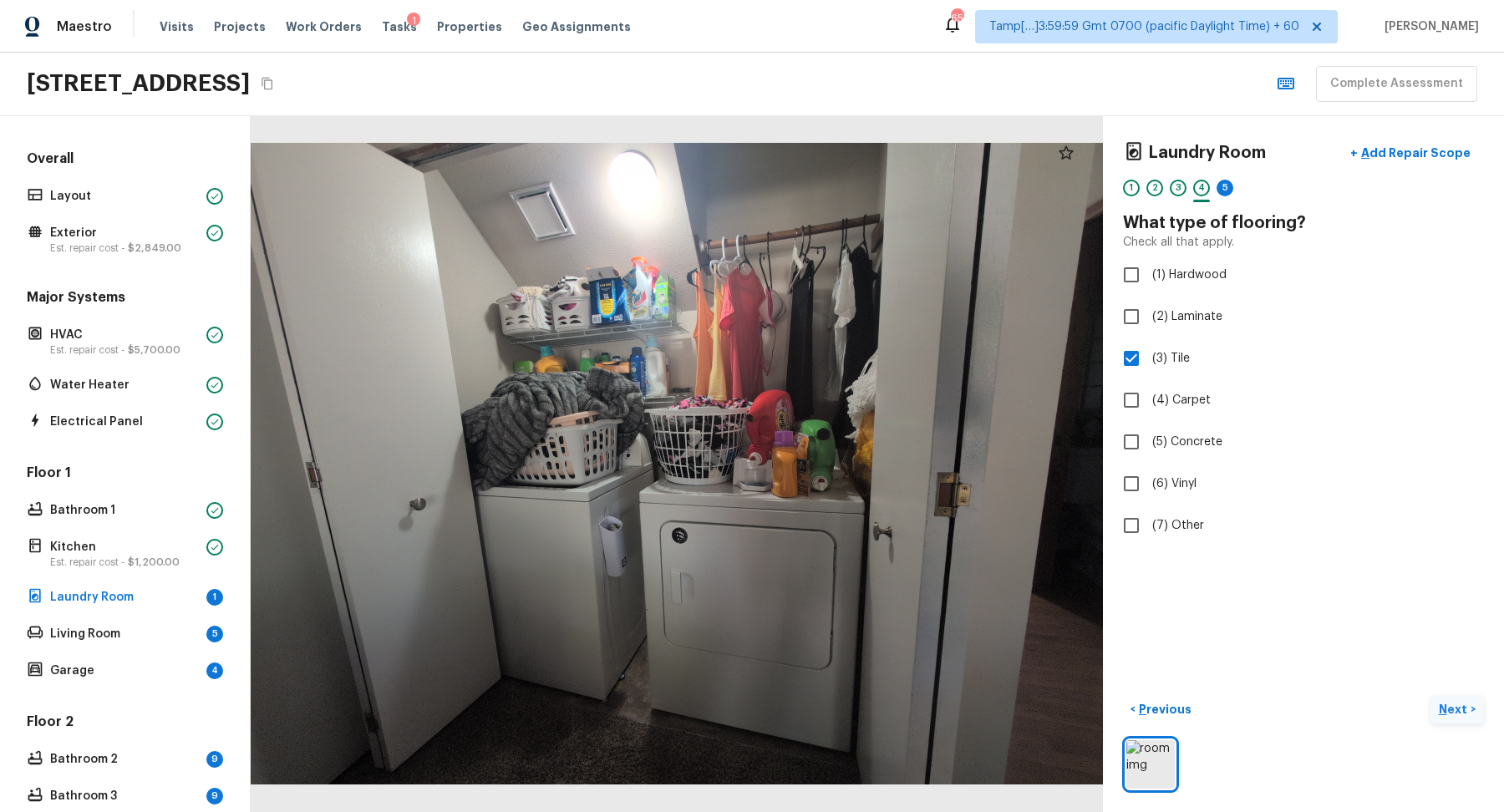
click at [1445, 711] on p "Next" at bounding box center [1455, 708] width 32 height 17
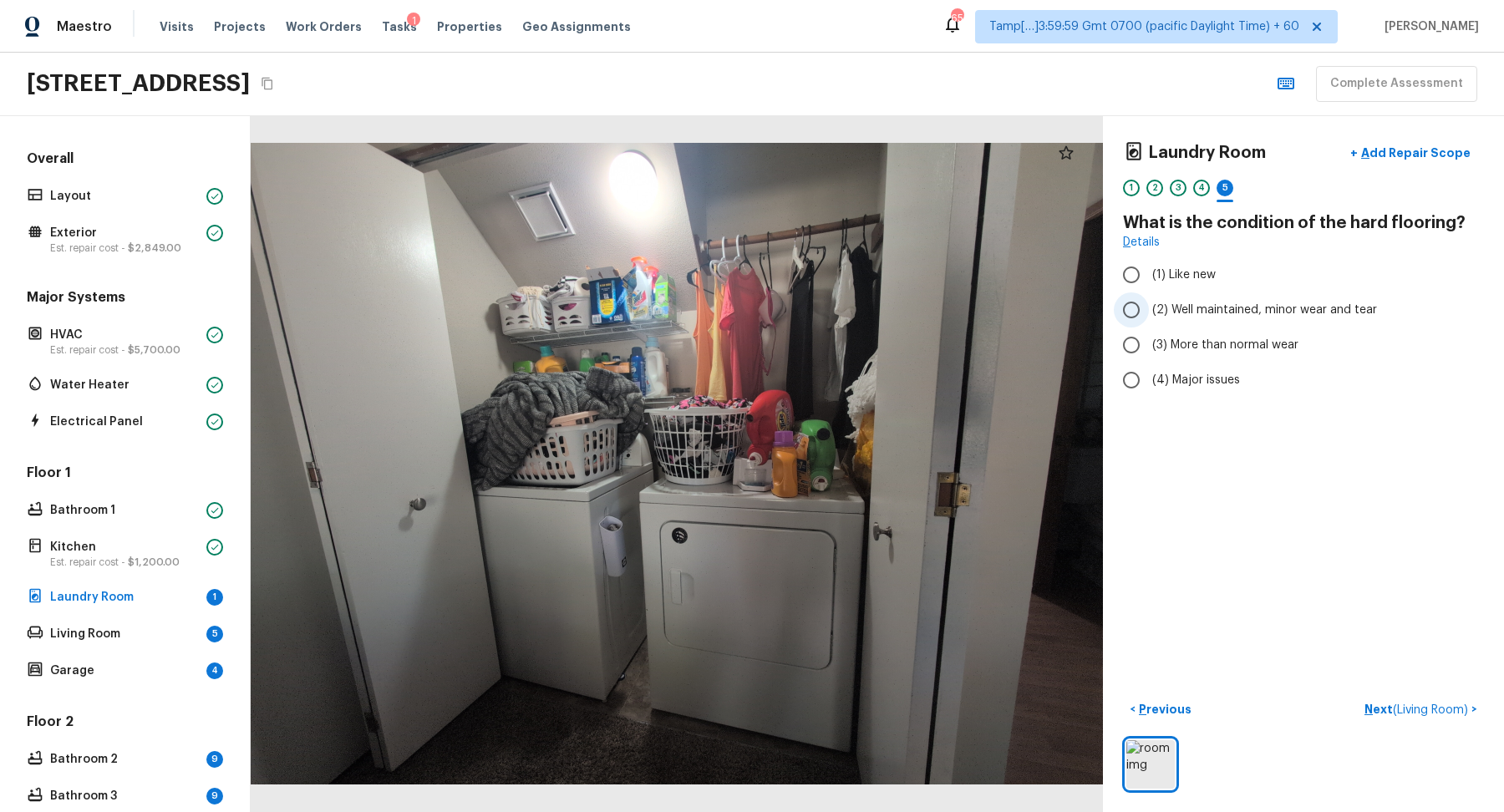
click at [1196, 303] on span "(2) Well maintained, minor wear and tear" at bounding box center [1265, 310] width 225 height 17
click at [1149, 303] on input "(2) Well maintained, minor wear and tear" at bounding box center [1131, 309] width 35 height 35
radio input "true"
click at [1428, 709] on span "( Living Room )" at bounding box center [1430, 710] width 75 height 12
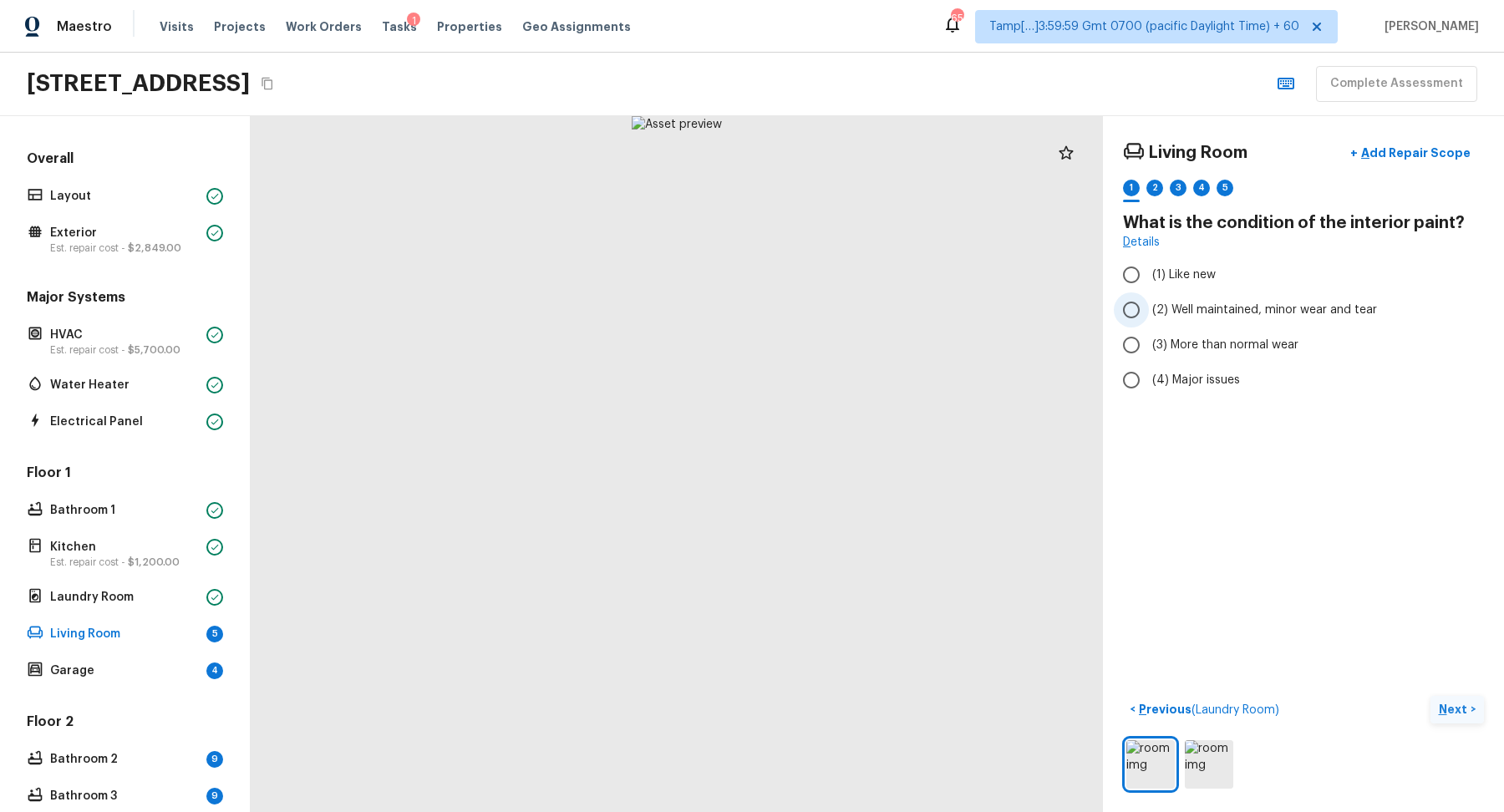
click at [1222, 323] on label "(2) Well maintained, minor wear and tear" at bounding box center [1293, 309] width 357 height 35
click at [1149, 323] on input "(2) Well maintained, minor wear and tear" at bounding box center [1131, 309] width 35 height 35
radio input "true"
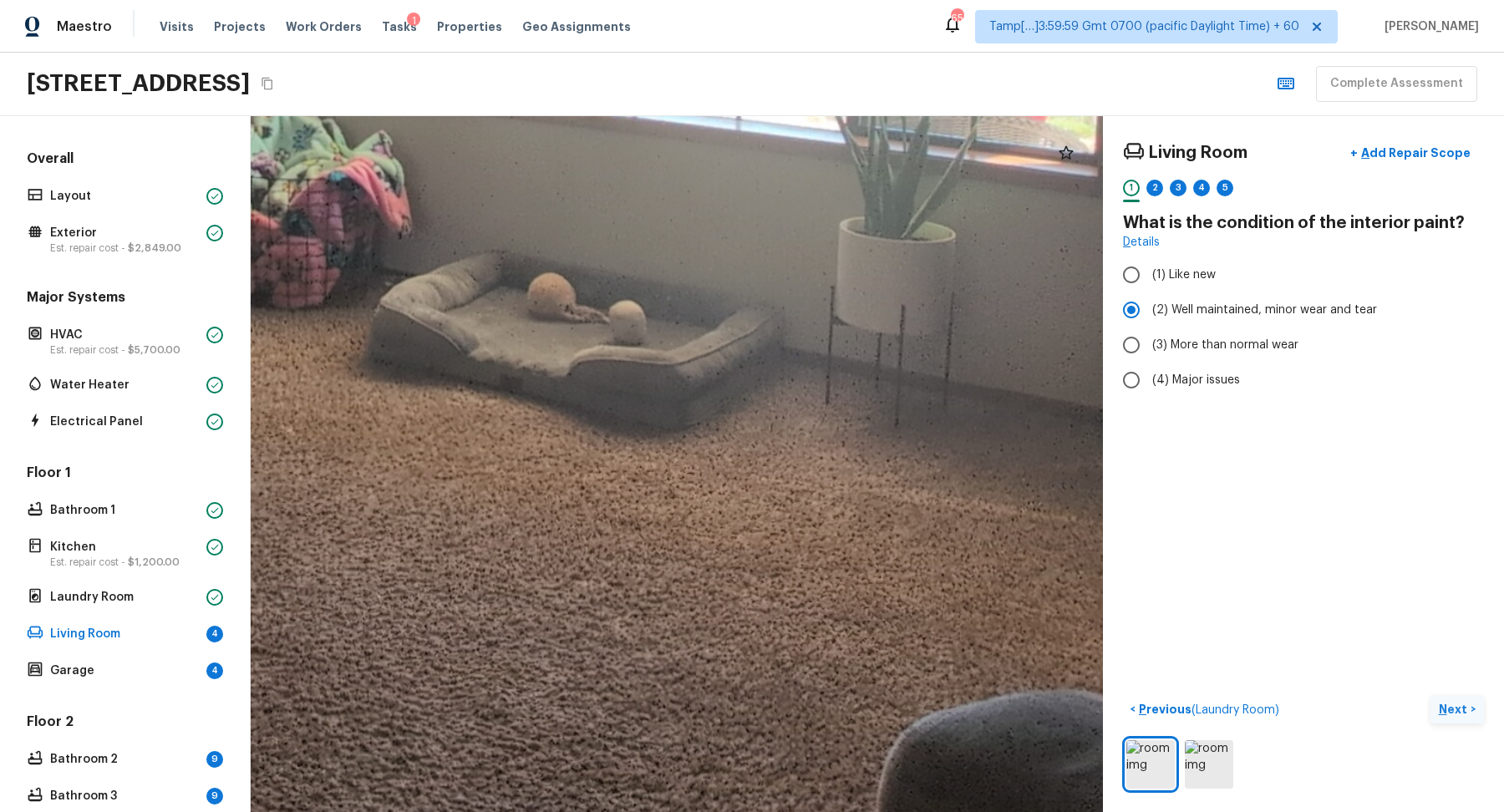
click at [1464, 721] on button "Next >" at bounding box center [1457, 709] width 54 height 28
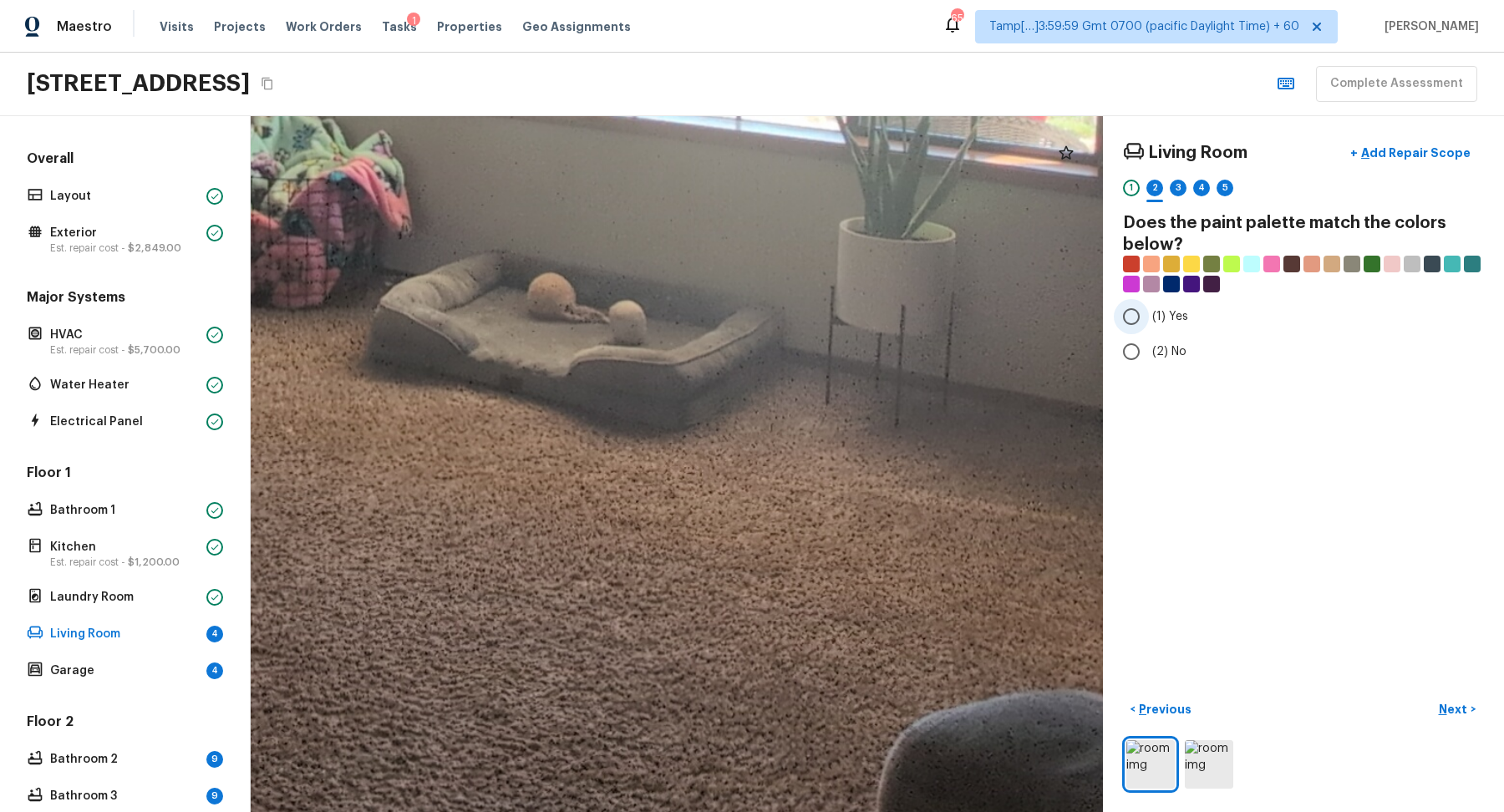
click at [1152, 328] on label "(1) Yes" at bounding box center [1293, 316] width 357 height 35
click at [1149, 328] on input "(1) Yes" at bounding box center [1131, 316] width 35 height 35
radio input "true"
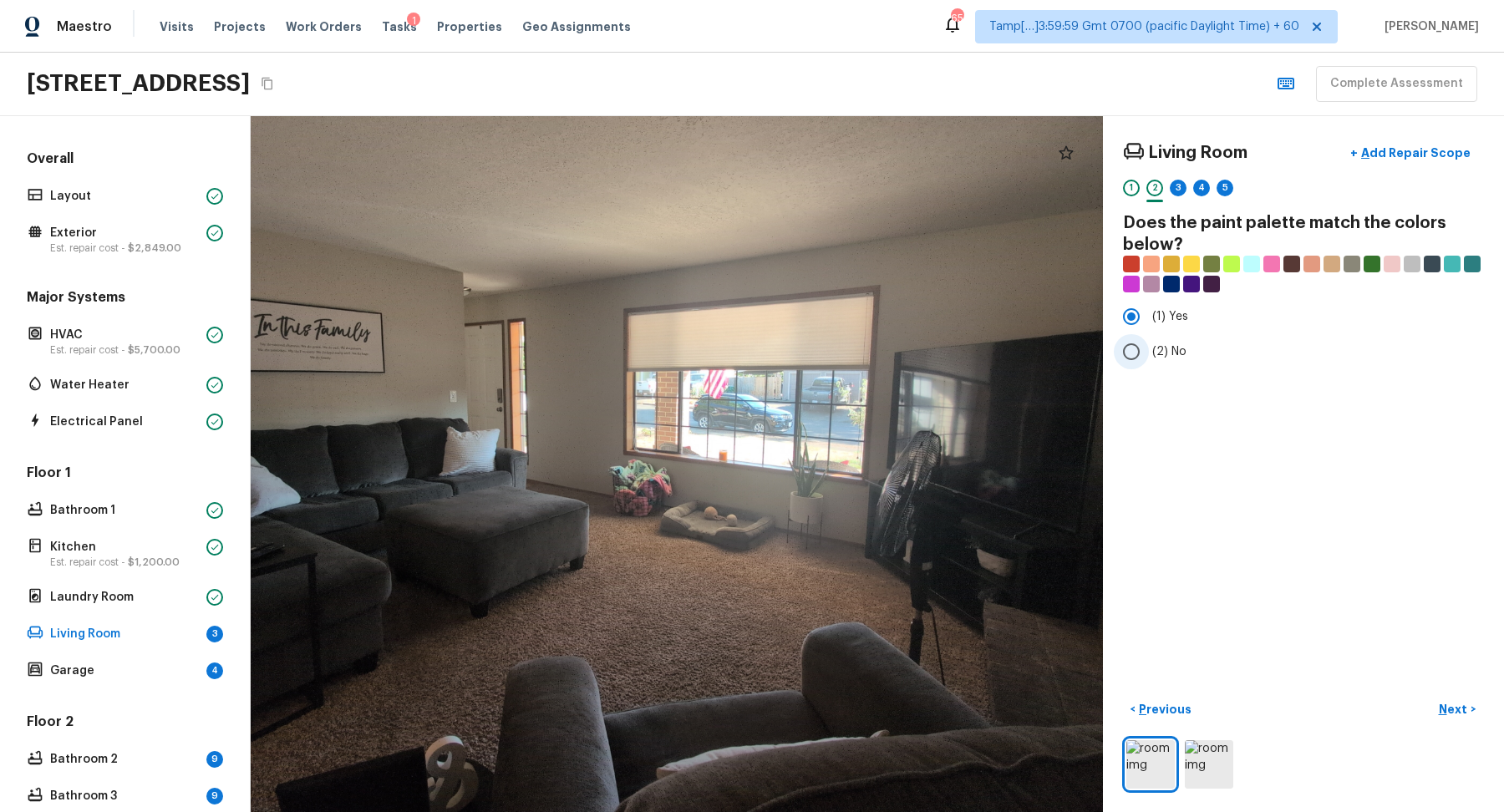
click at [1155, 347] on span "(2) No" at bounding box center [1169, 352] width 34 height 17
click at [1149, 347] on input "(2) No" at bounding box center [1131, 351] width 35 height 35
radio input "true"
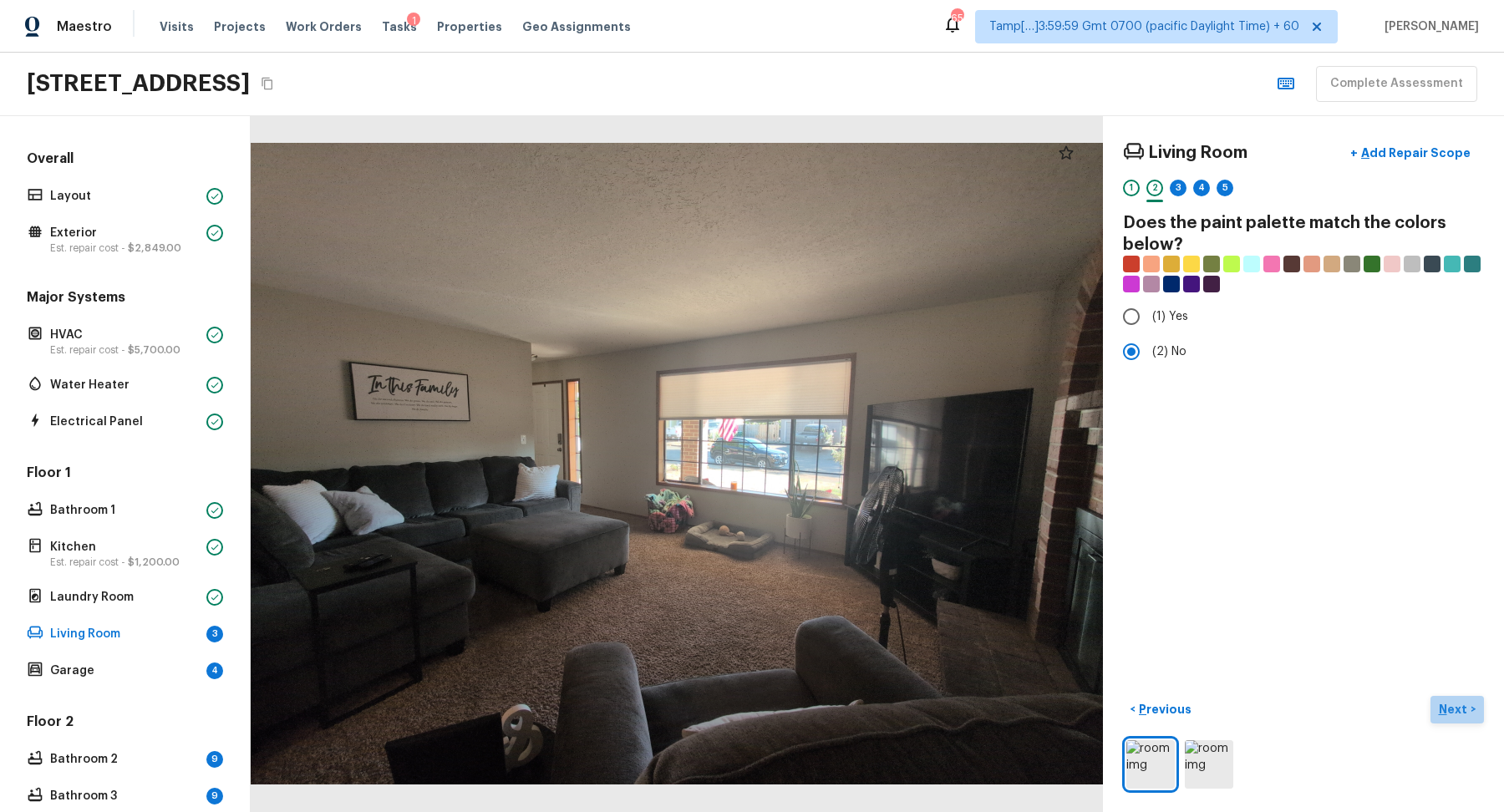
click at [1440, 721] on button "Next >" at bounding box center [1457, 709] width 54 height 28
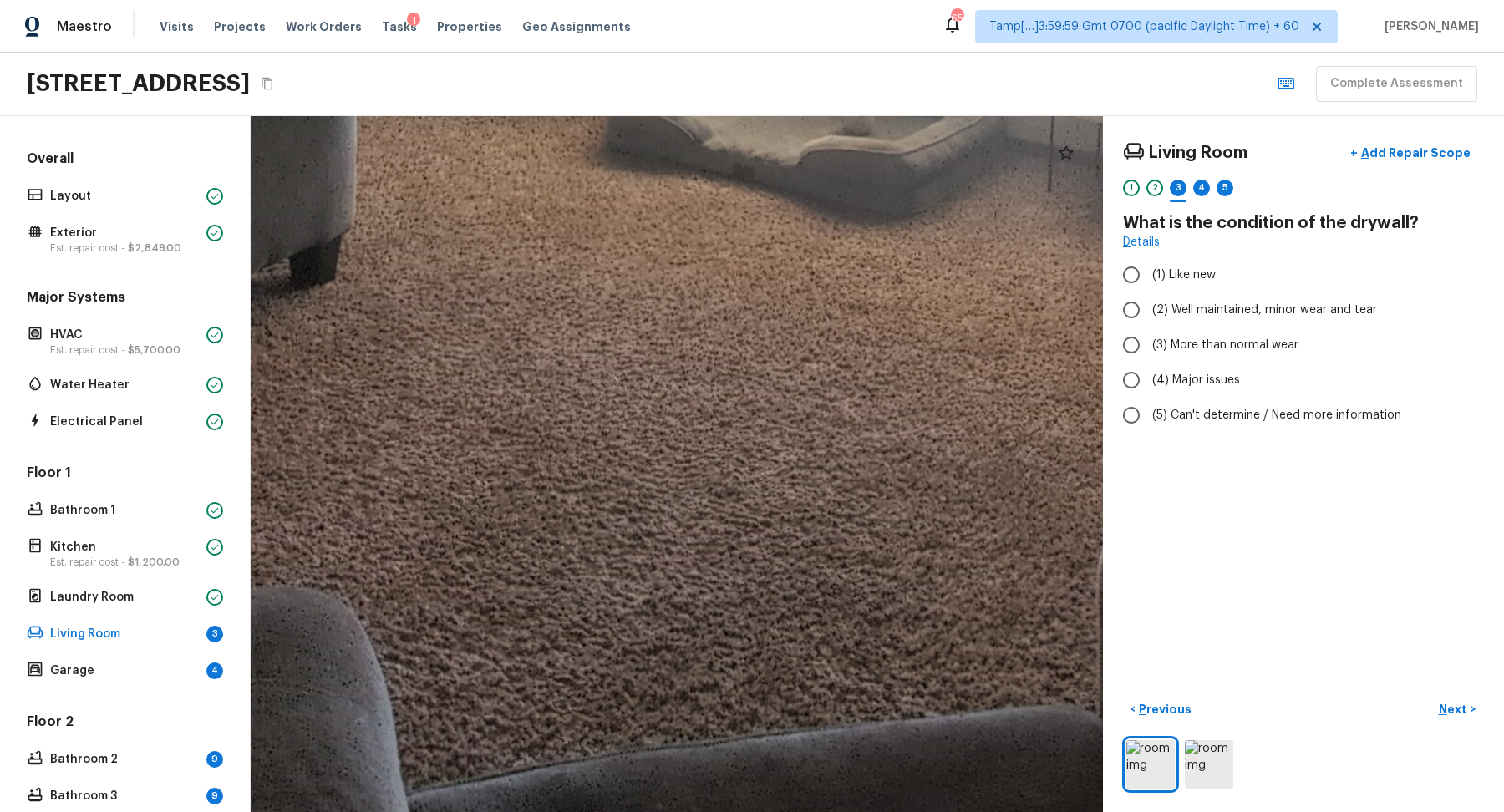
drag, startPoint x: 713, startPoint y: 563, endPoint x: 777, endPoint y: 218, distance: 350.9
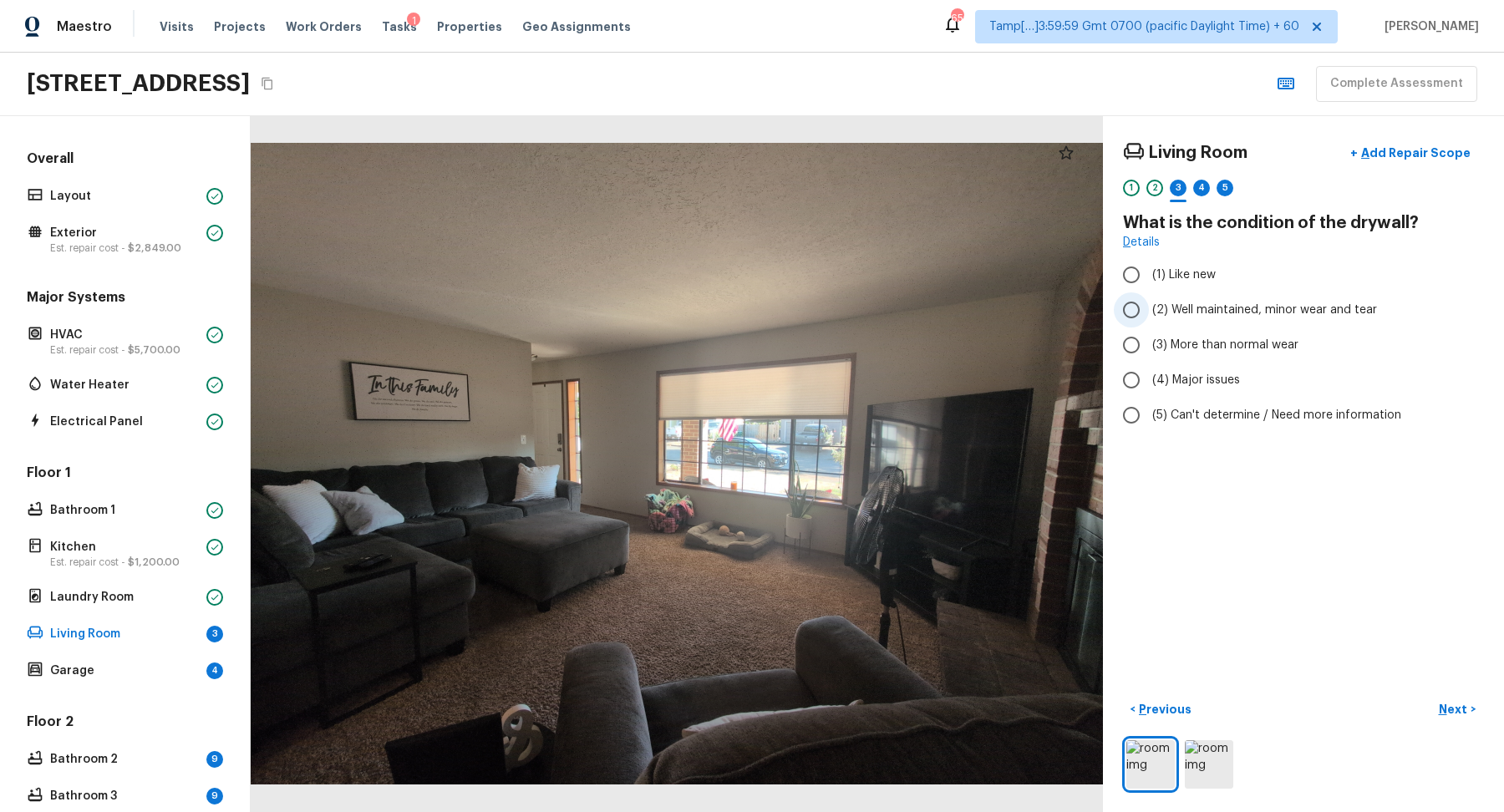
click at [1259, 308] on span "(2) Well maintained, minor wear and tear" at bounding box center [1265, 310] width 225 height 17
click at [1149, 308] on input "(2) Well maintained, minor wear and tear" at bounding box center [1131, 309] width 35 height 35
radio input "true"
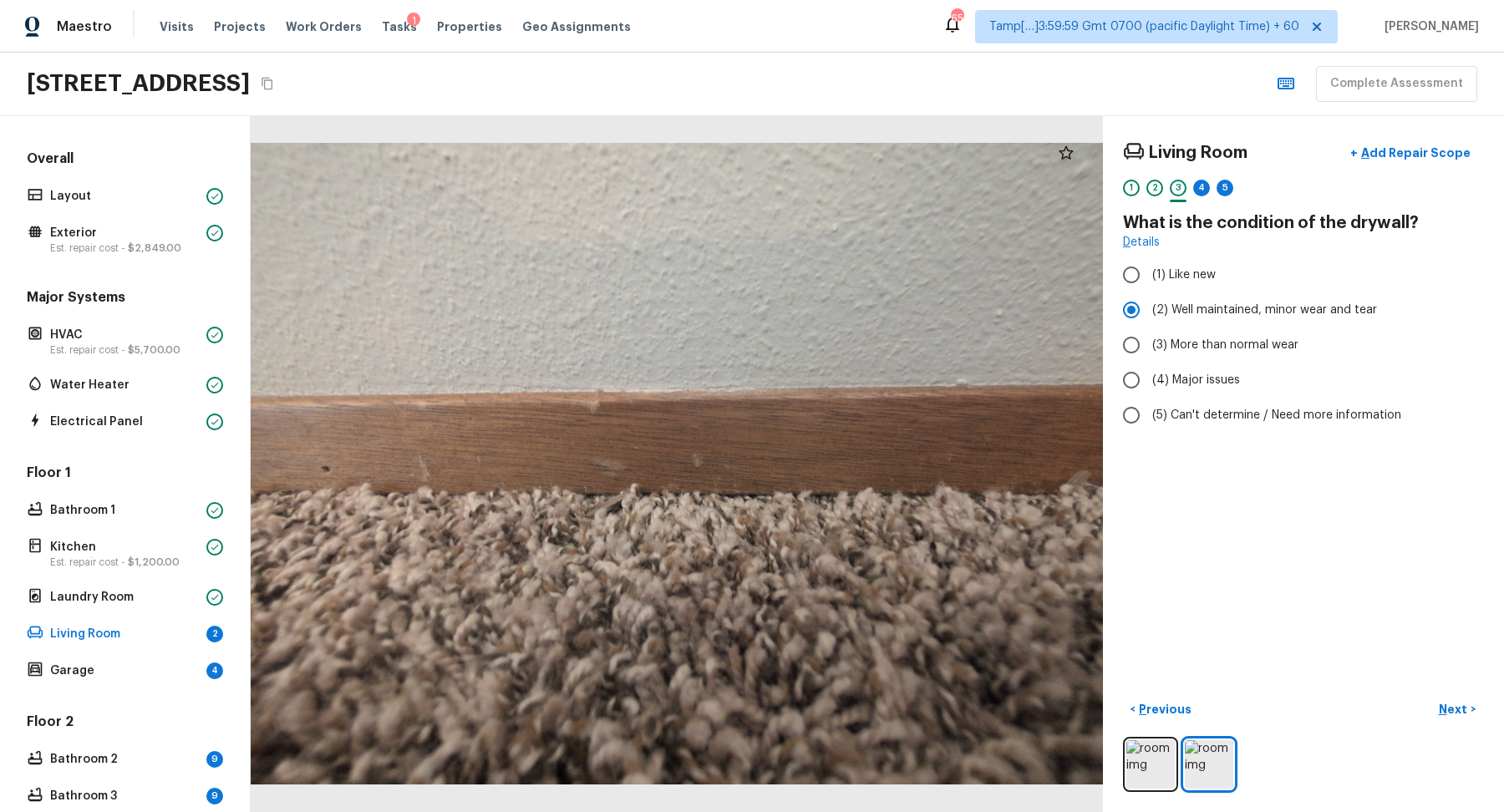
click at [1461, 700] on p "Next" at bounding box center [1455, 708] width 32 height 17
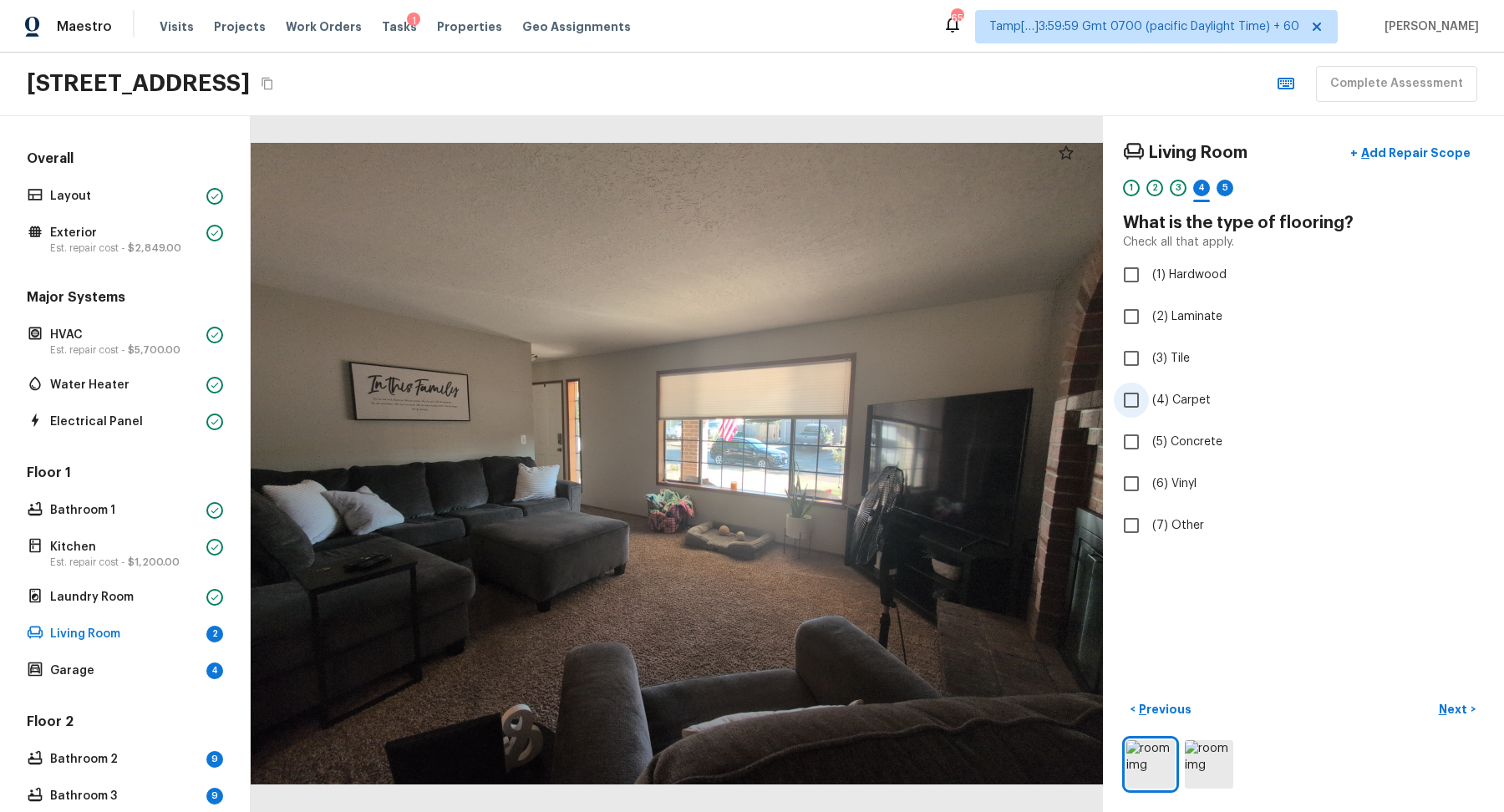
click at [1161, 406] on span "(4) Carpet" at bounding box center [1181, 400] width 59 height 17
click at [1149, 406] on input "(4) Carpet" at bounding box center [1131, 400] width 35 height 35
checkbox input "true"
click at [1455, 710] on p "Next" at bounding box center [1455, 708] width 32 height 17
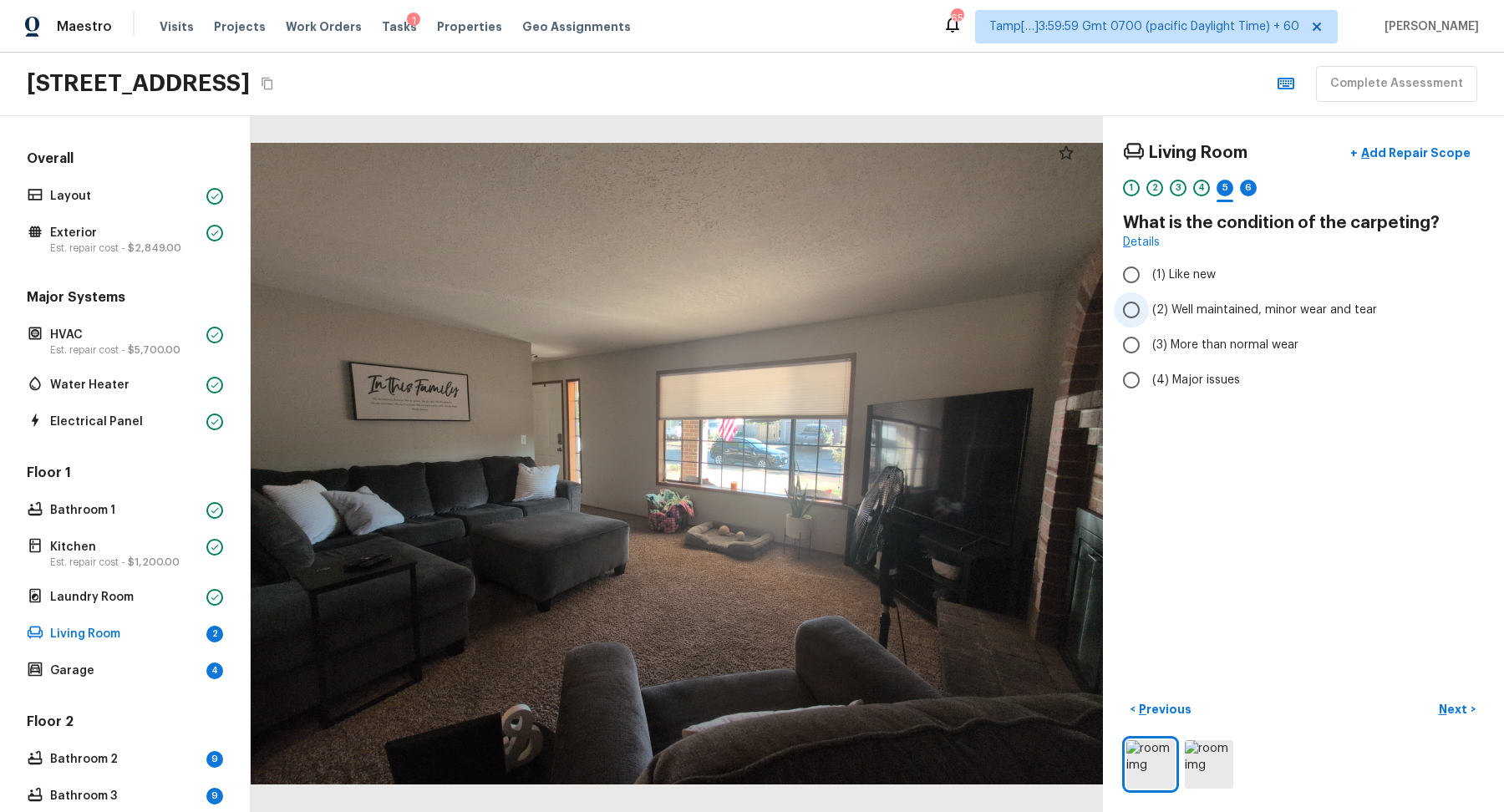
click at [1196, 310] on span "(2) Well maintained, minor wear and tear" at bounding box center [1265, 310] width 225 height 17
click at [1149, 310] on input "(2) Well maintained, minor wear and tear" at bounding box center [1131, 309] width 35 height 35
radio input "true"
click at [1218, 356] on label "(3) More than normal wear" at bounding box center [1293, 345] width 357 height 35
click at [1149, 356] on input "(3) More than normal wear" at bounding box center [1131, 345] width 35 height 35
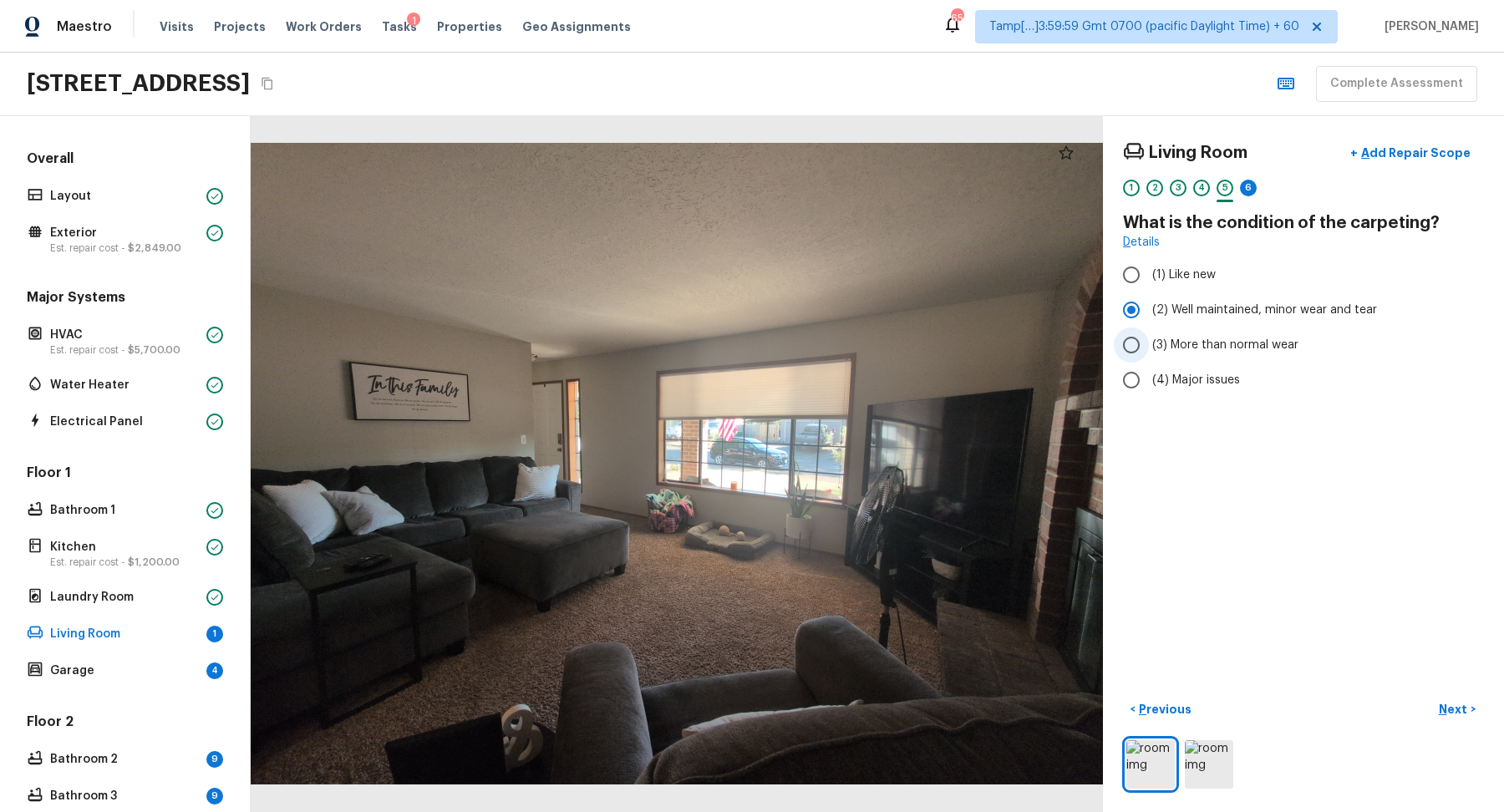
radio input "true"
click at [1455, 714] on p "Next" at bounding box center [1455, 708] width 32 height 17
click at [1178, 302] on span "(2) Well maintained, minor wear and tear" at bounding box center [1265, 310] width 225 height 17
click at [1149, 302] on input "(2) Well maintained, minor wear and tear" at bounding box center [1131, 309] width 35 height 35
radio input "true"
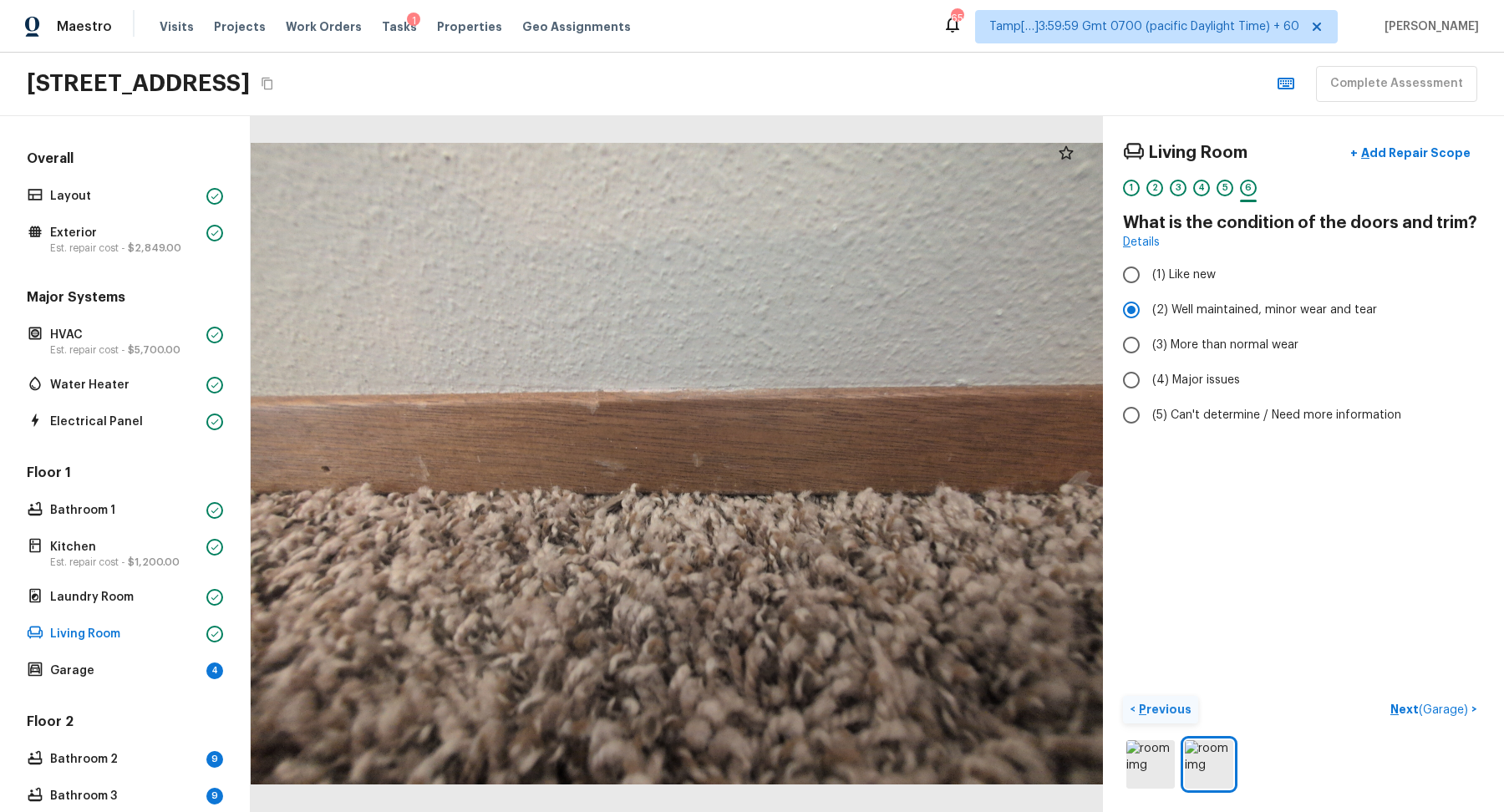
click at [1148, 700] on p "Previous" at bounding box center [1163, 708] width 56 height 17
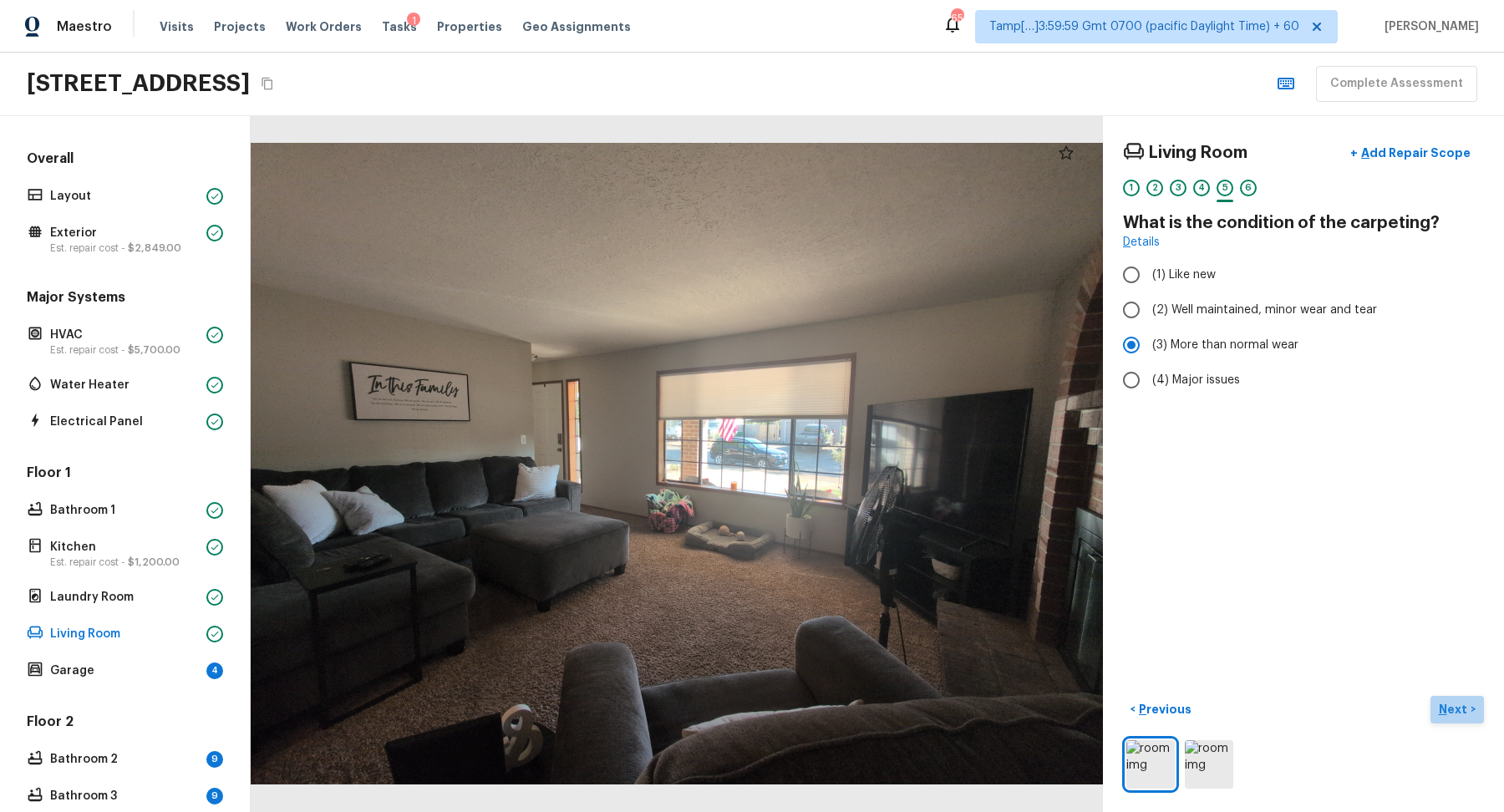
click at [1441, 701] on p "Next" at bounding box center [1455, 708] width 32 height 17
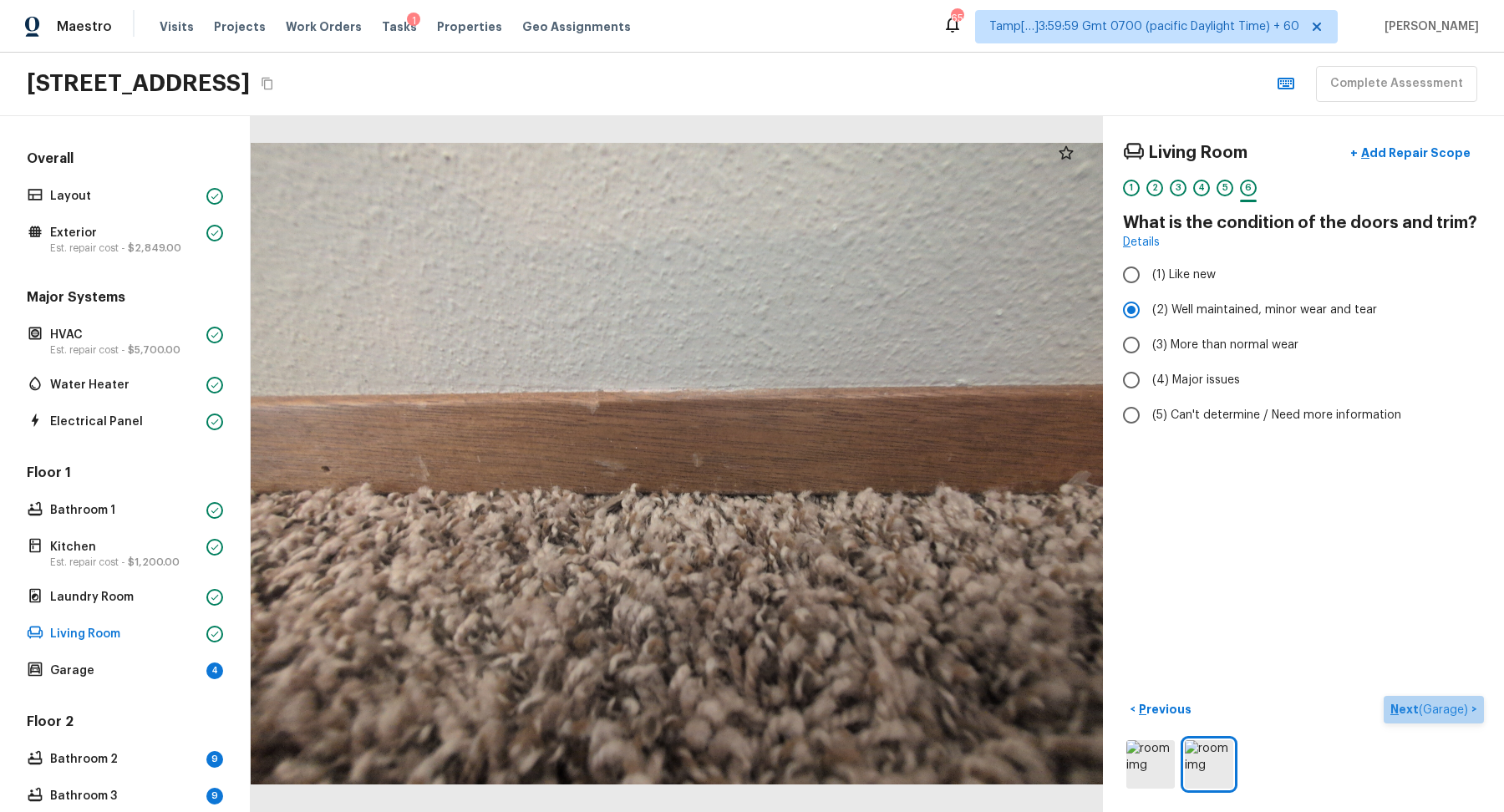
click at [1439, 704] on span "( Garage )" at bounding box center [1443, 710] width 49 height 12
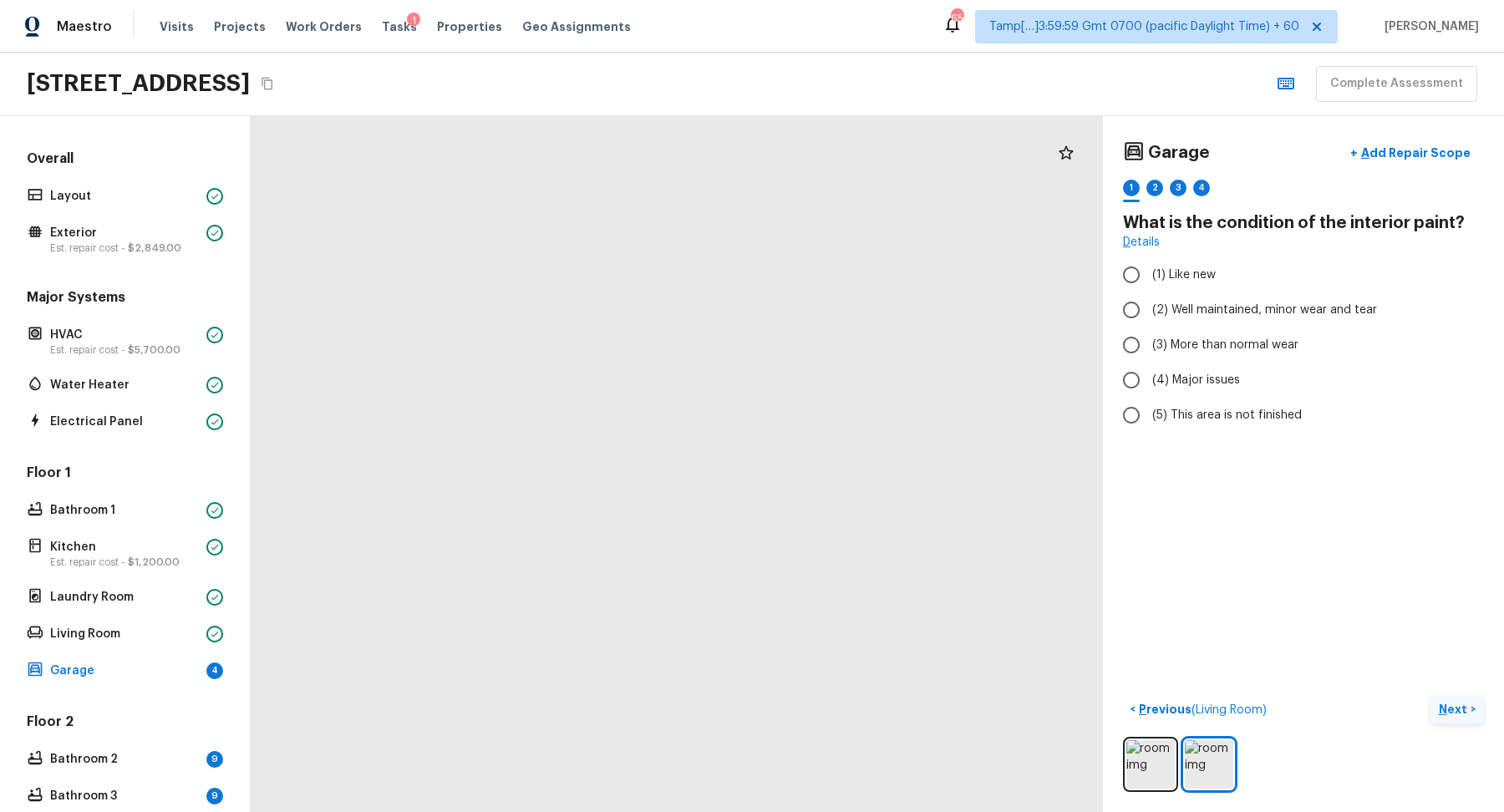
drag, startPoint x: 626, startPoint y: 578, endPoint x: 624, endPoint y: 183, distance: 395.0
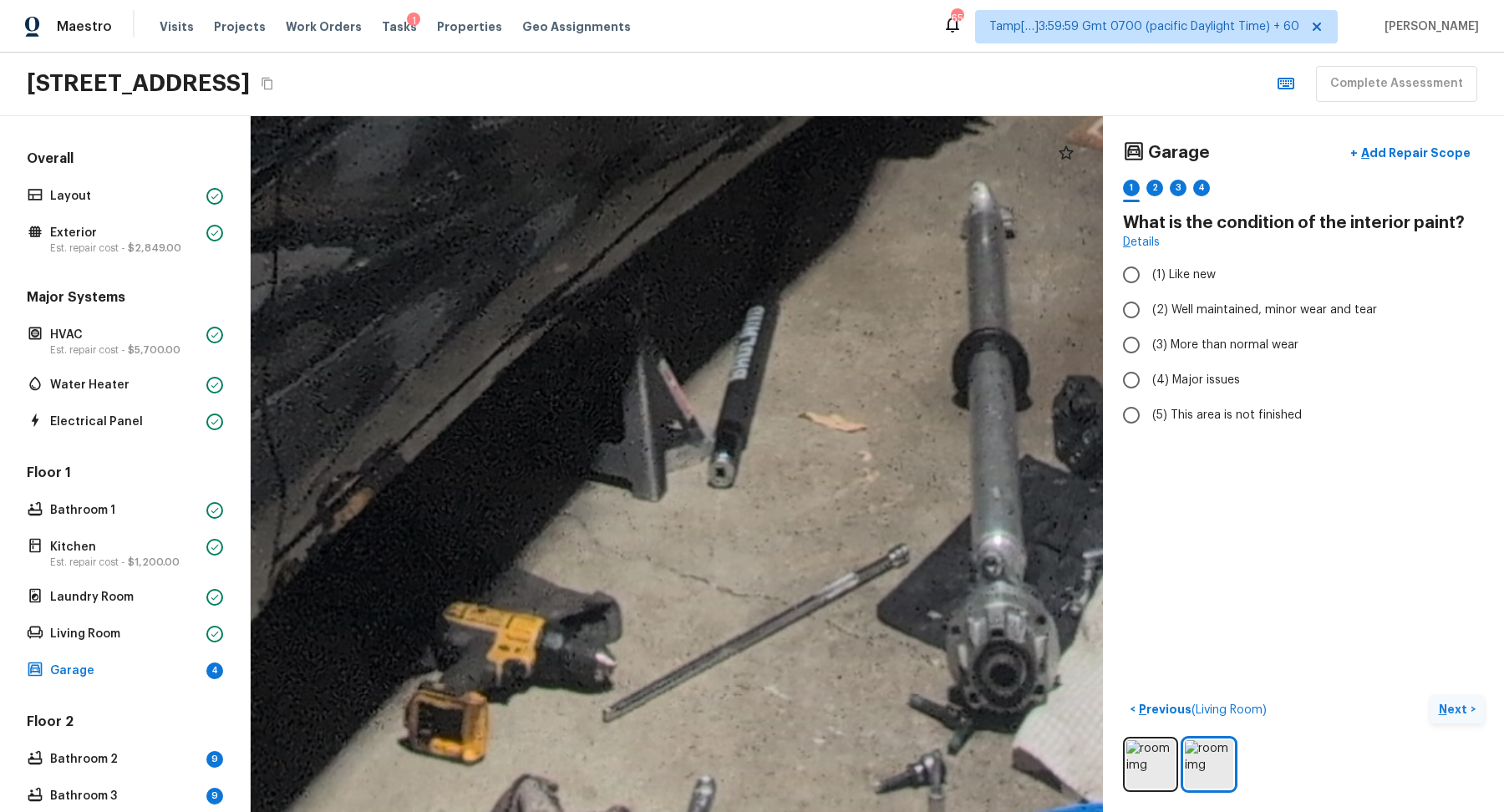
drag, startPoint x: 758, startPoint y: 478, endPoint x: 726, endPoint y: 302, distance: 178.9
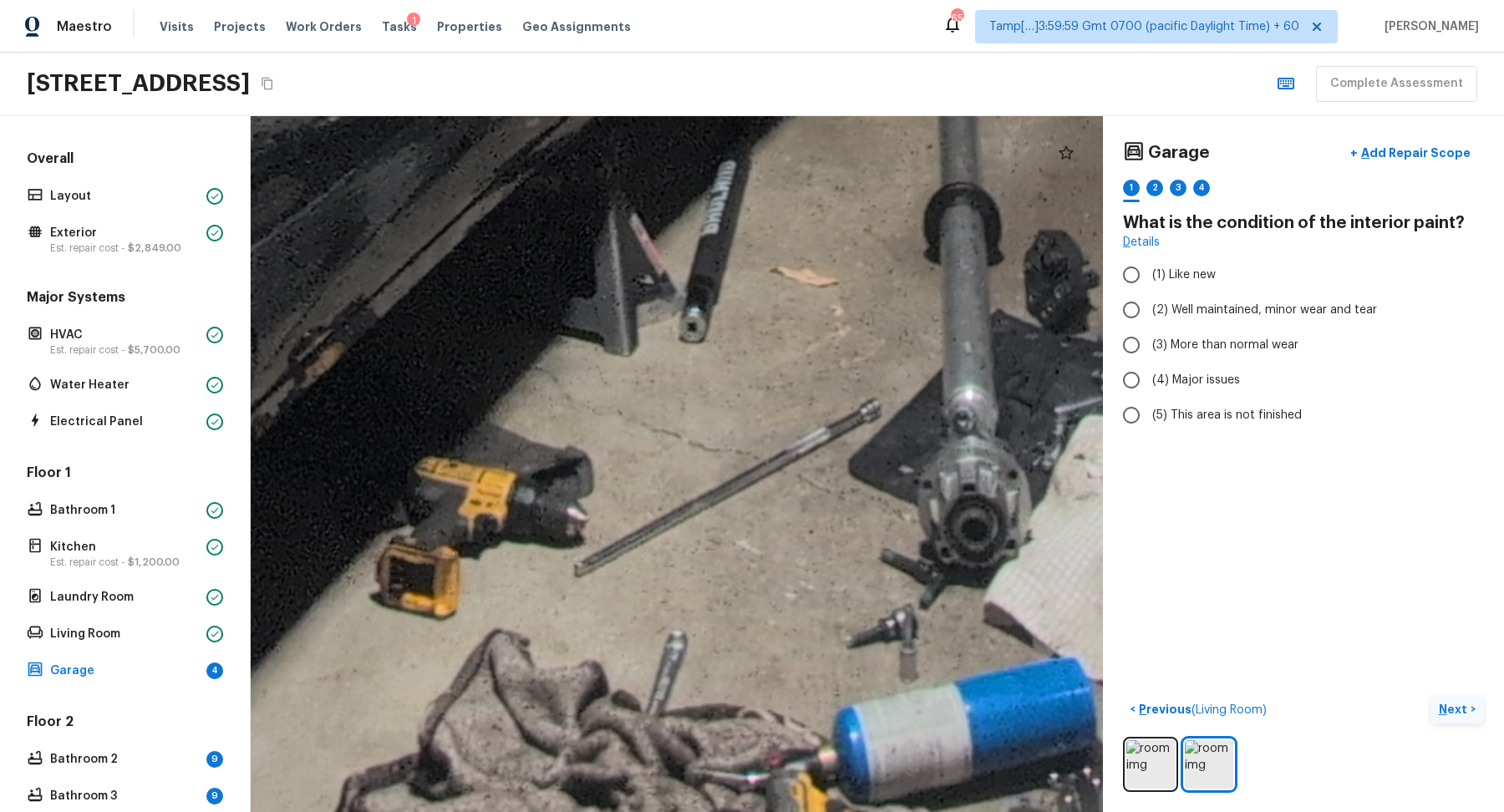
drag, startPoint x: 737, startPoint y: 437, endPoint x: 707, endPoint y: 291, distance: 149.1
click at [1199, 306] on span "(2) Well maintained, minor wear and tear" at bounding box center [1265, 310] width 225 height 17
click at [1149, 306] on input "(2) Well maintained, minor wear and tear" at bounding box center [1131, 309] width 35 height 35
radio input "true"
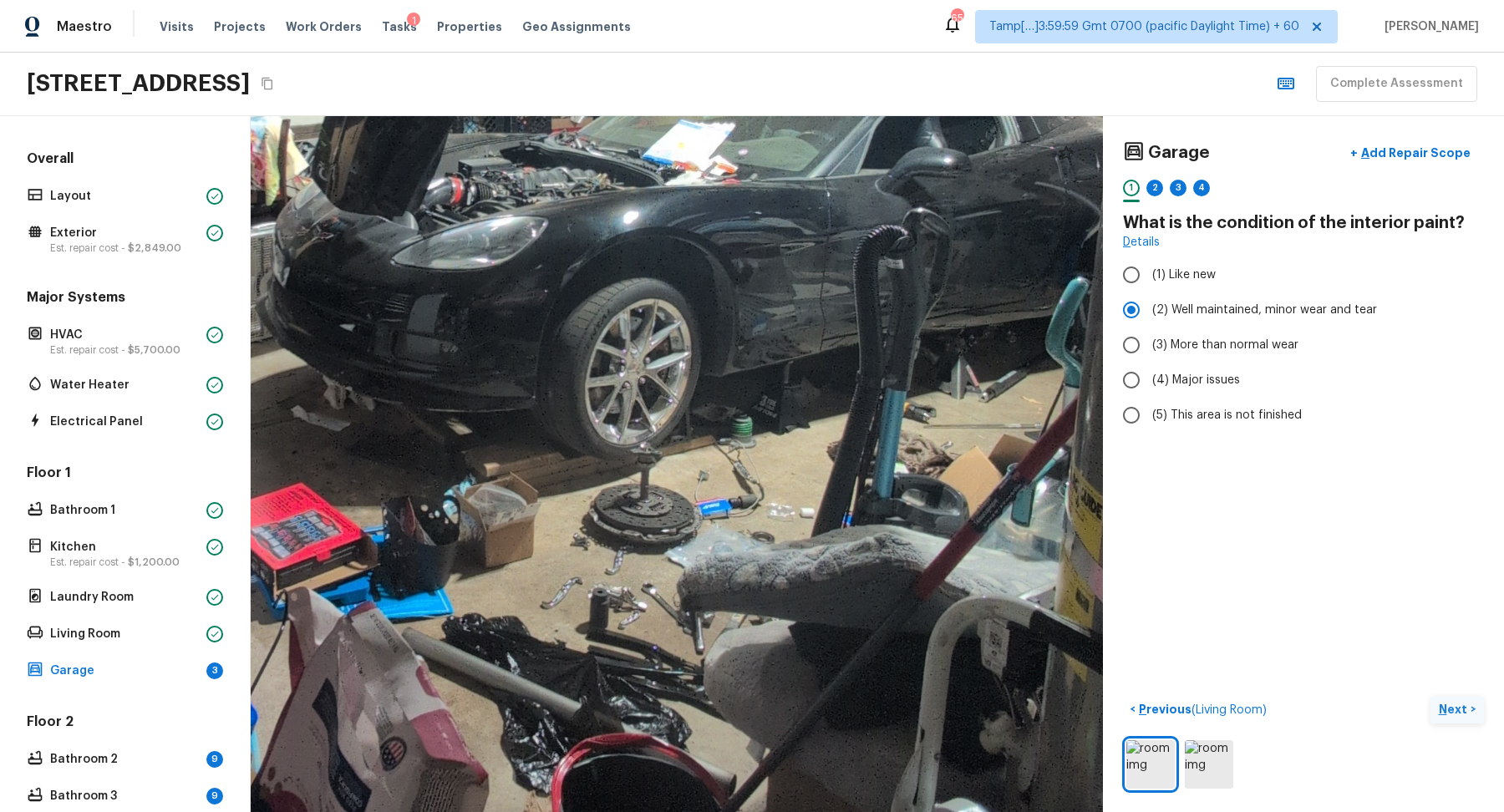
drag, startPoint x: 732, startPoint y: 571, endPoint x: 913, endPoint y: 548, distance: 182.5
click at [913, 548] on div at bounding box center [451, 175] width 2995 height 2445
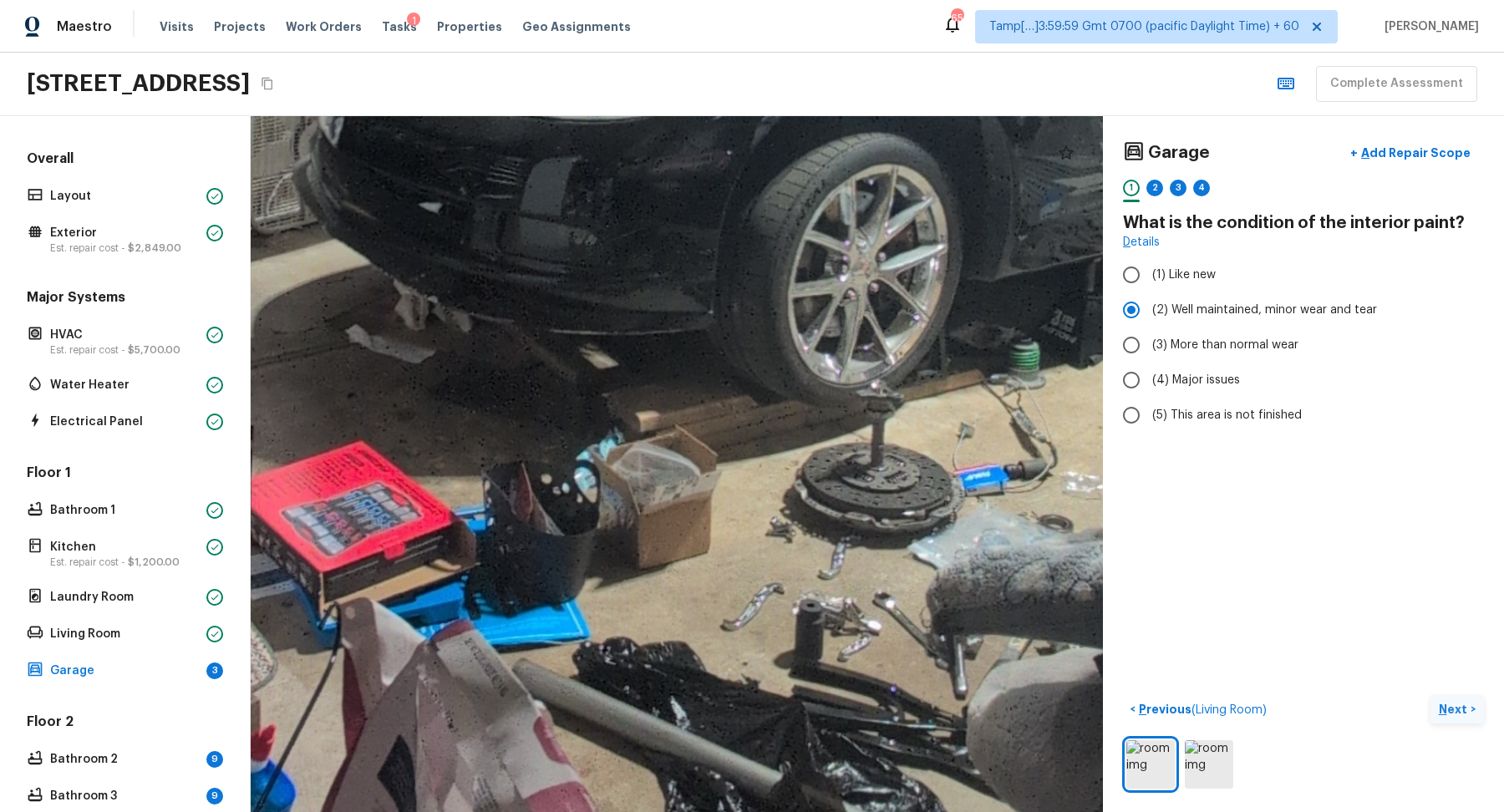
drag, startPoint x: 717, startPoint y: 550, endPoint x: 985, endPoint y: 544, distance: 268.1
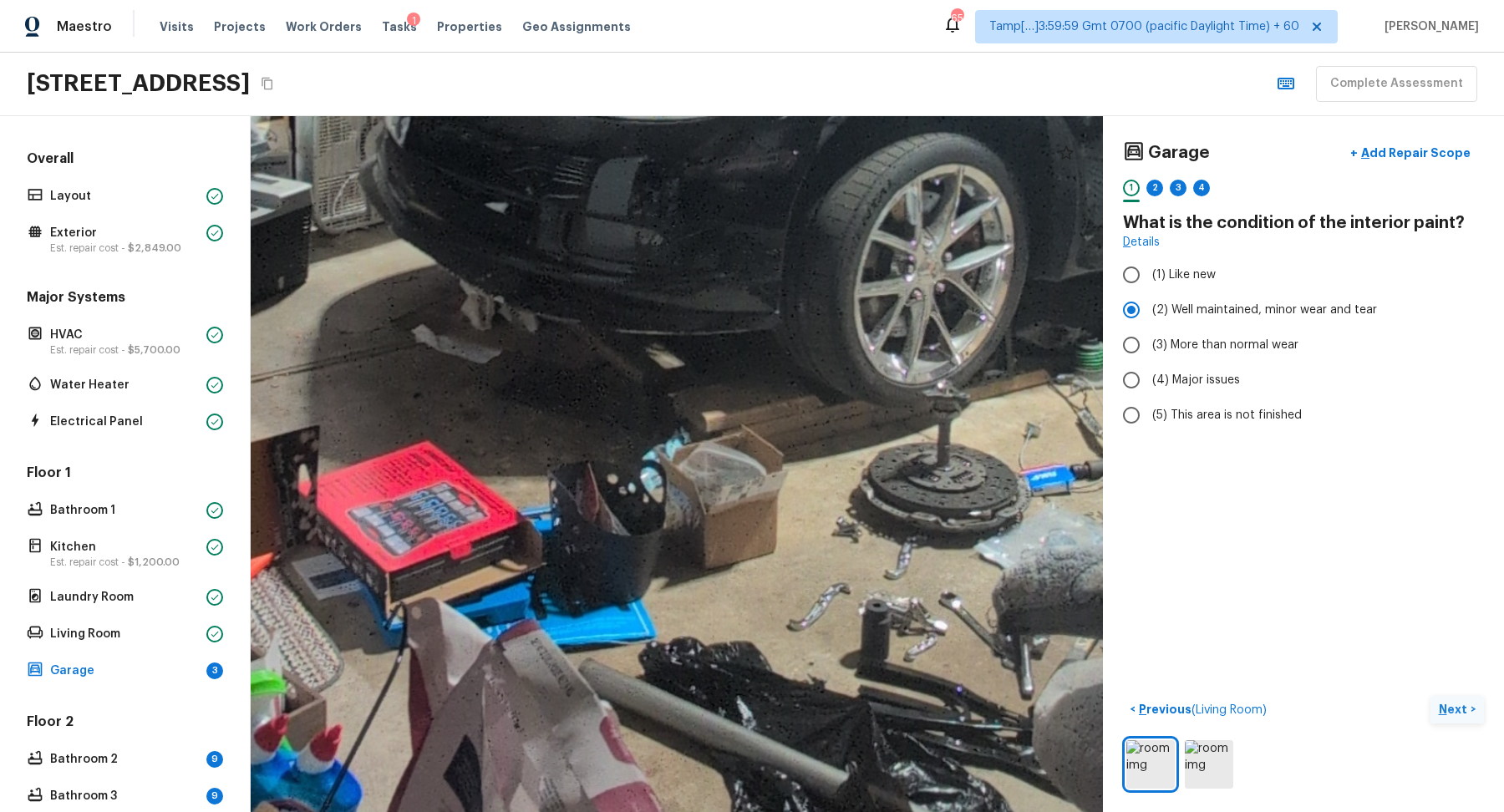
drag, startPoint x: 757, startPoint y: 535, endPoint x: 473, endPoint y: 504, distance: 285.7
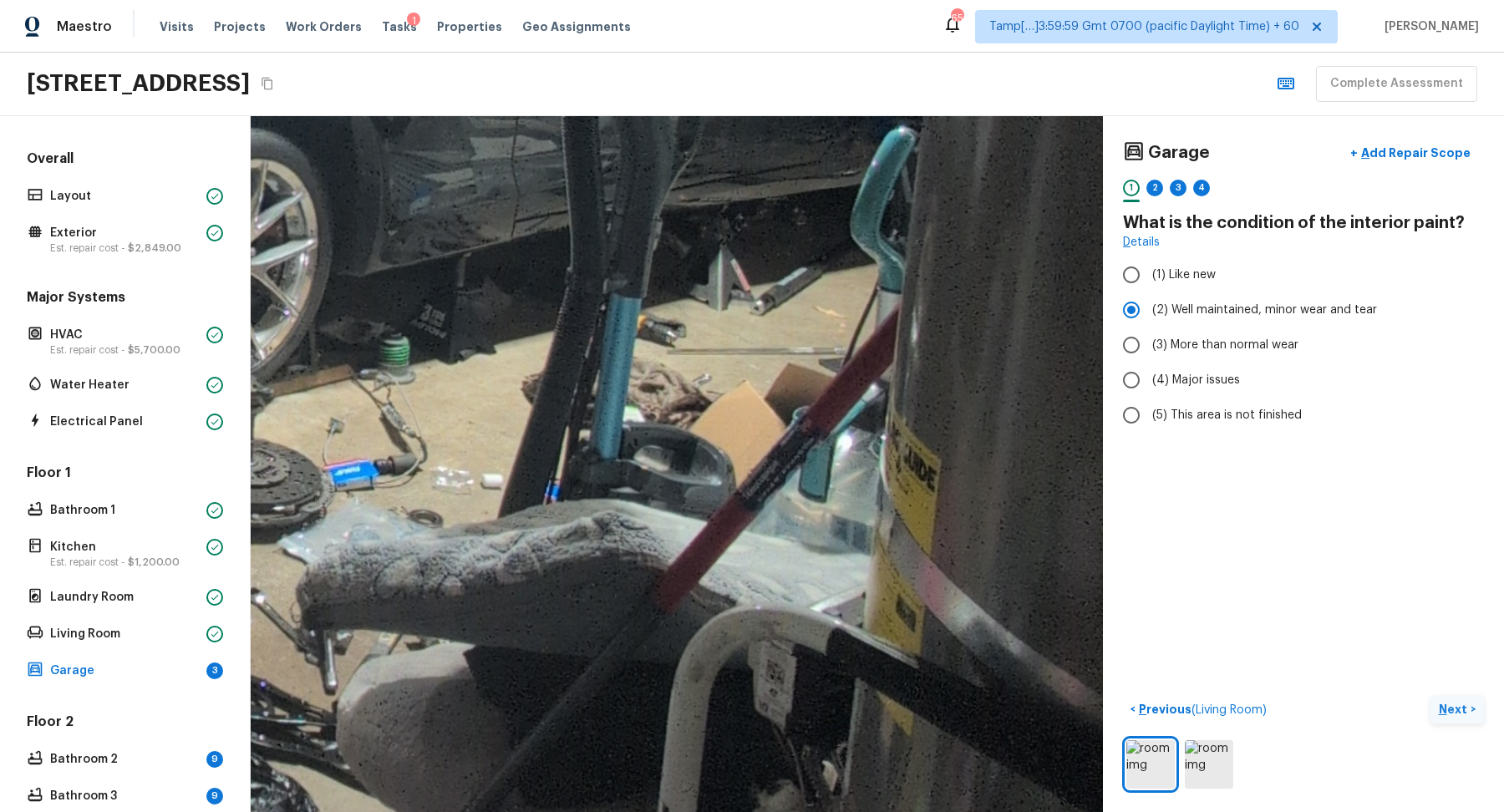
drag, startPoint x: 686, startPoint y: 469, endPoint x: 411, endPoint y: 518, distance: 279.3
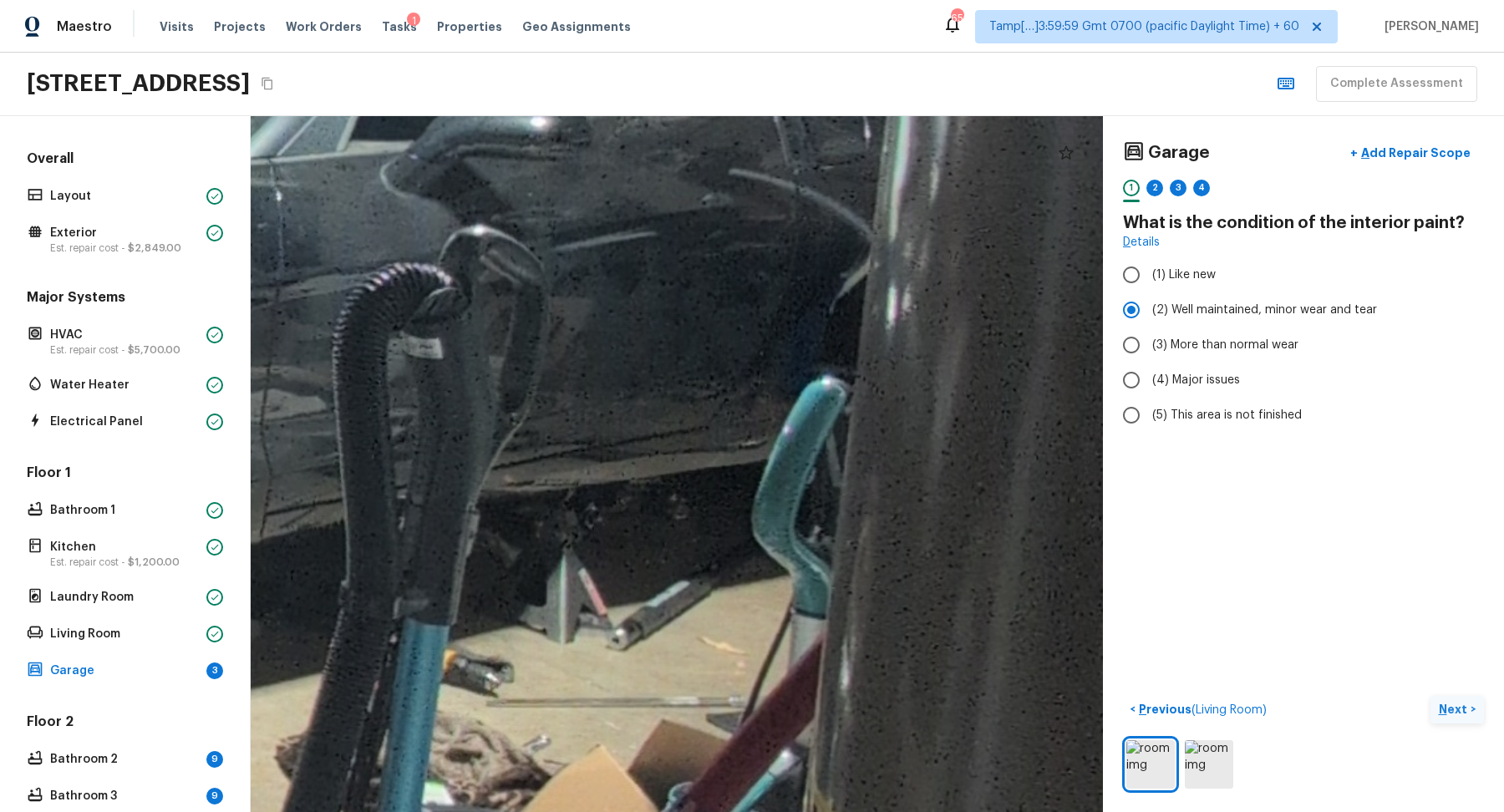
drag, startPoint x: 658, startPoint y: 333, endPoint x: 631, endPoint y: 673, distance: 341.1
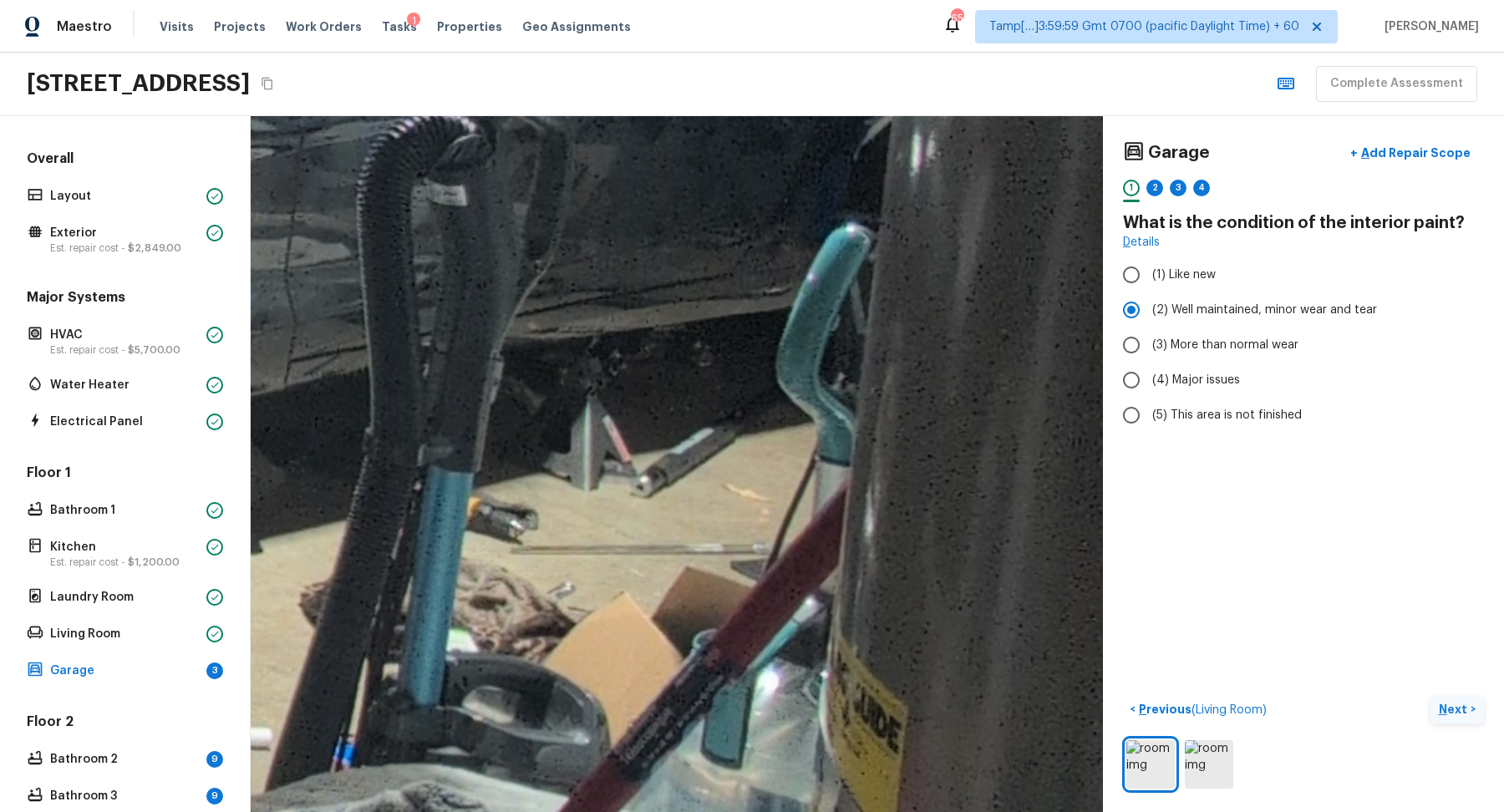
drag, startPoint x: 631, startPoint y: 673, endPoint x: 707, endPoint y: 188, distance: 490.9
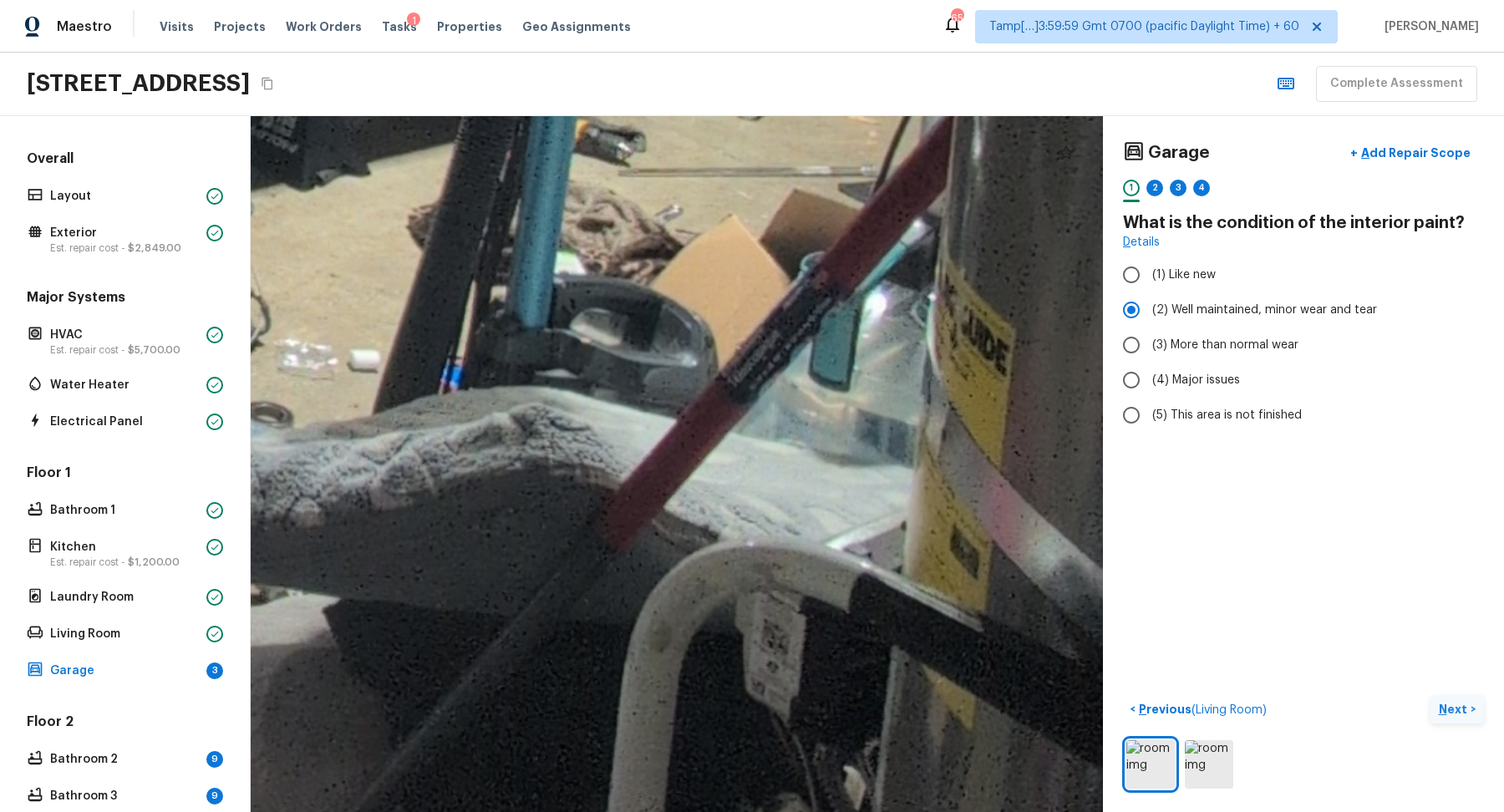
drag, startPoint x: 597, startPoint y: 218, endPoint x: 944, endPoint y: 81, distance: 373.1
click at [943, 81] on div "Maestro Visits Projects Work Orders Tasks 1 Properties Geo Assignments 652 Tamp…" at bounding box center [752, 406] width 1504 height 812
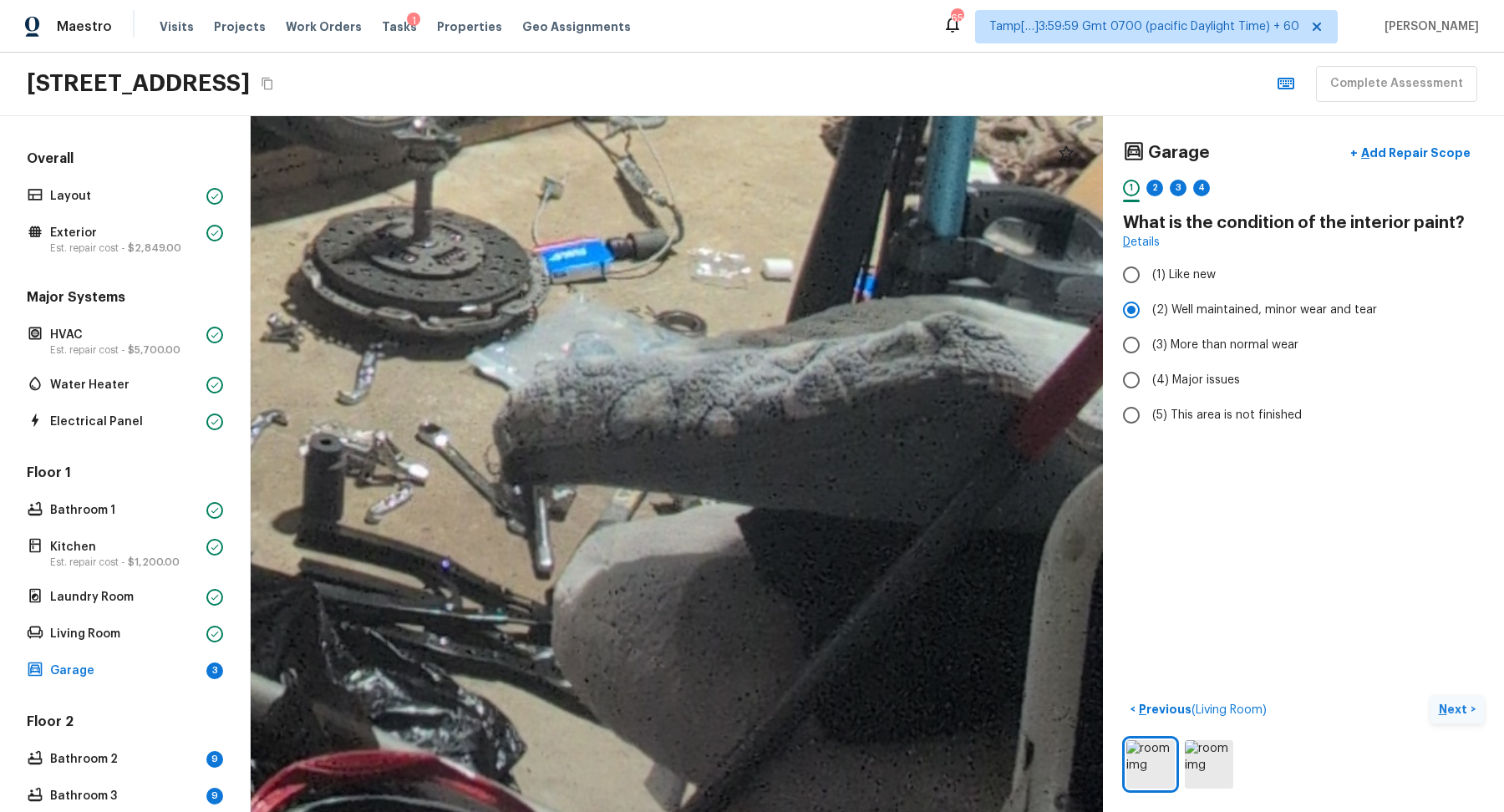
drag, startPoint x: 815, startPoint y: 162, endPoint x: 1006, endPoint y: 157, distance: 191.1
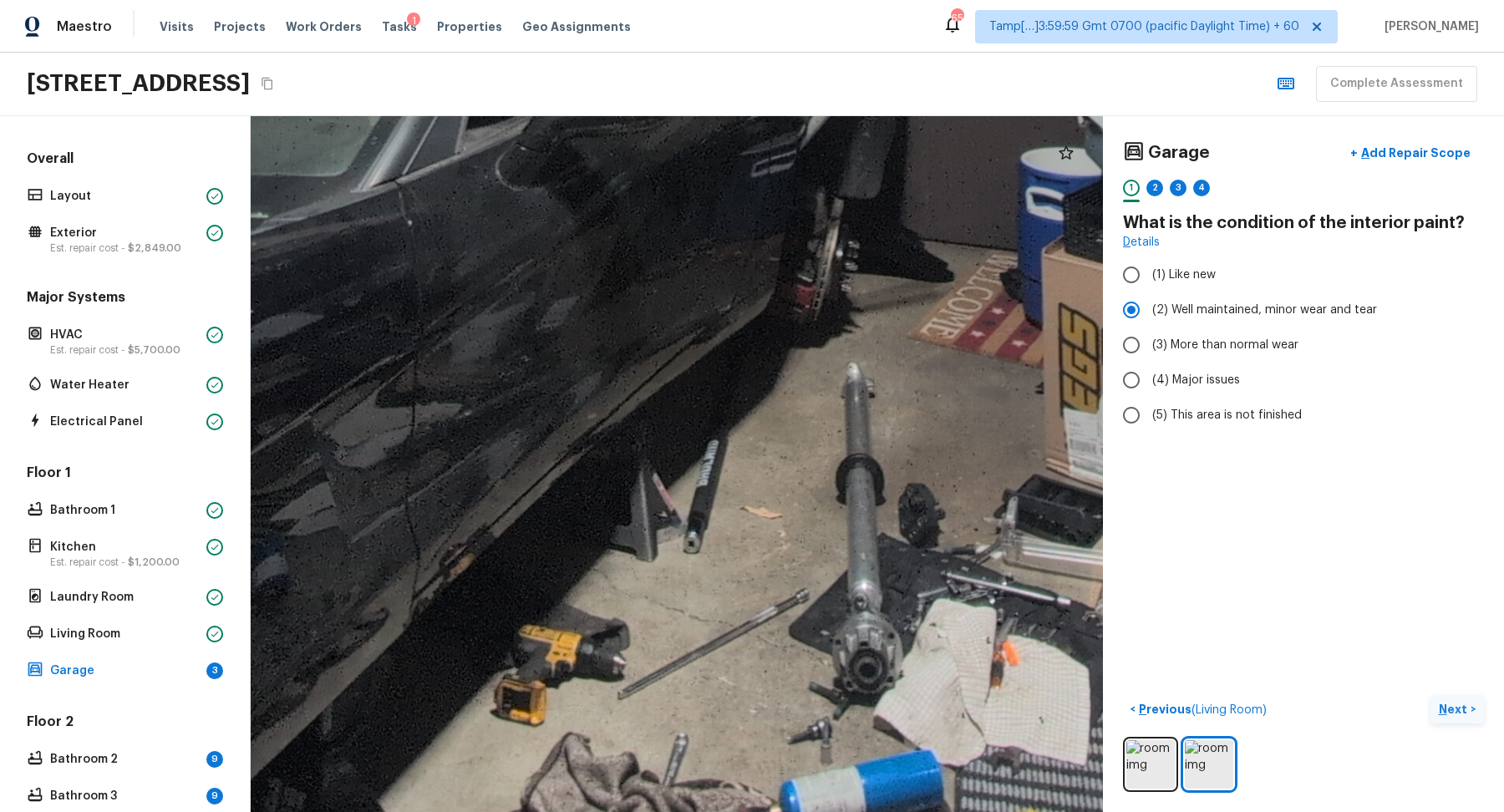
drag, startPoint x: 711, startPoint y: 703, endPoint x: 685, endPoint y: 543, distance: 162.1
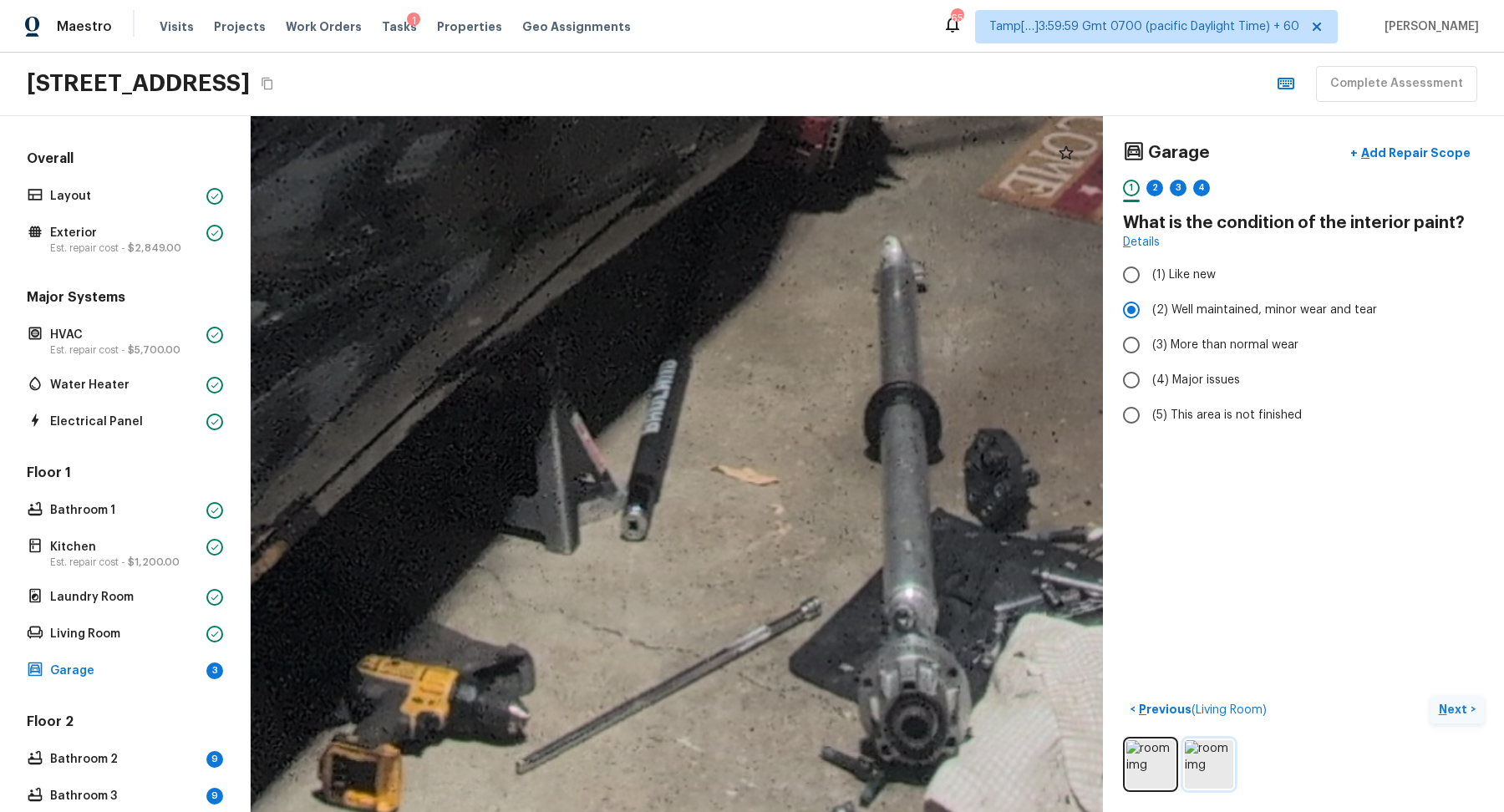
click at [1218, 762] on img at bounding box center [1209, 764] width 49 height 49
click at [1139, 764] on img at bounding box center [1150, 764] width 49 height 49
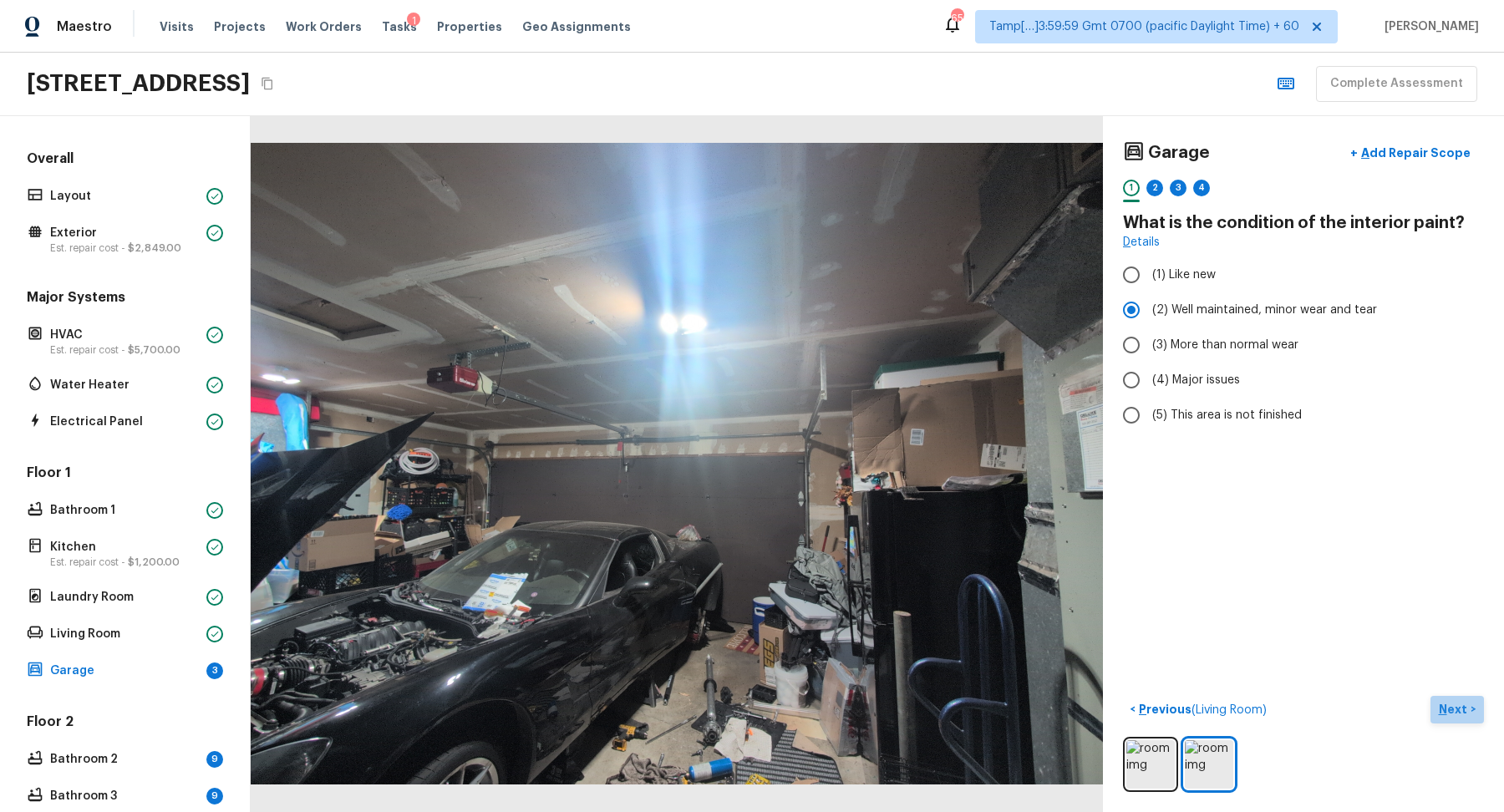
click at [1437, 705] on button "Next >" at bounding box center [1457, 709] width 54 height 28
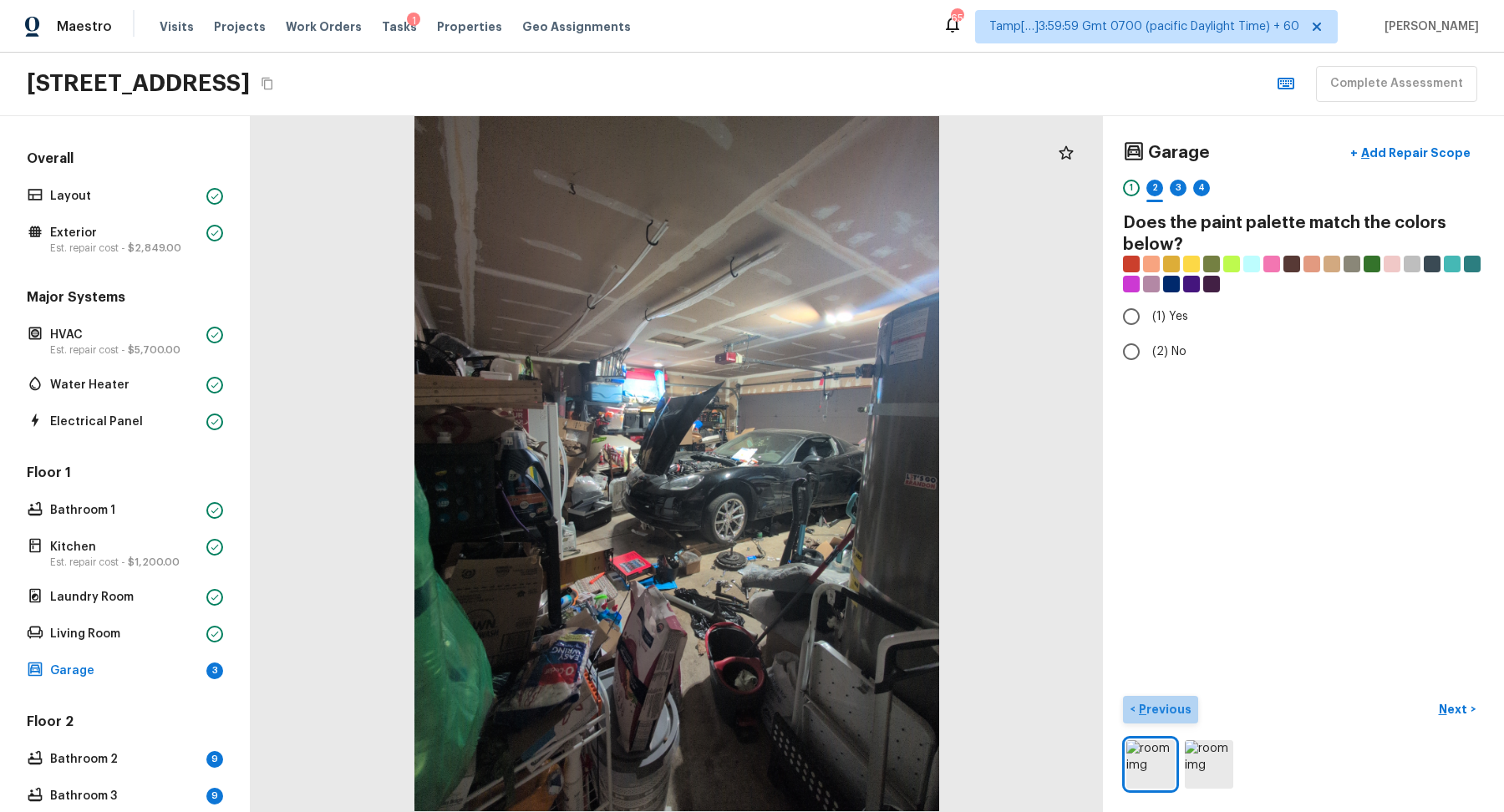
click at [1177, 714] on p "Previous" at bounding box center [1163, 708] width 56 height 17
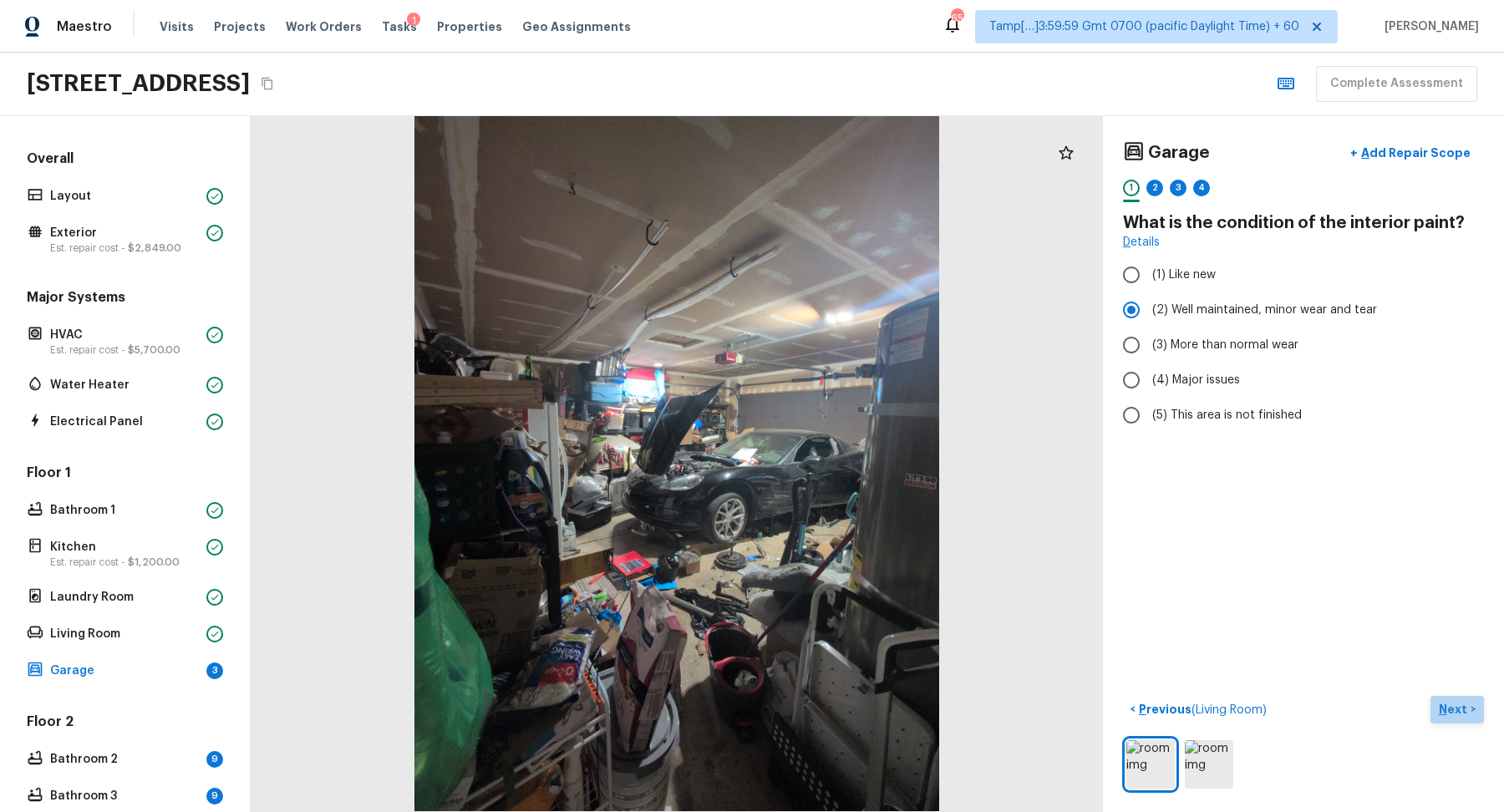
click at [1464, 696] on button "Next >" at bounding box center [1457, 709] width 54 height 28
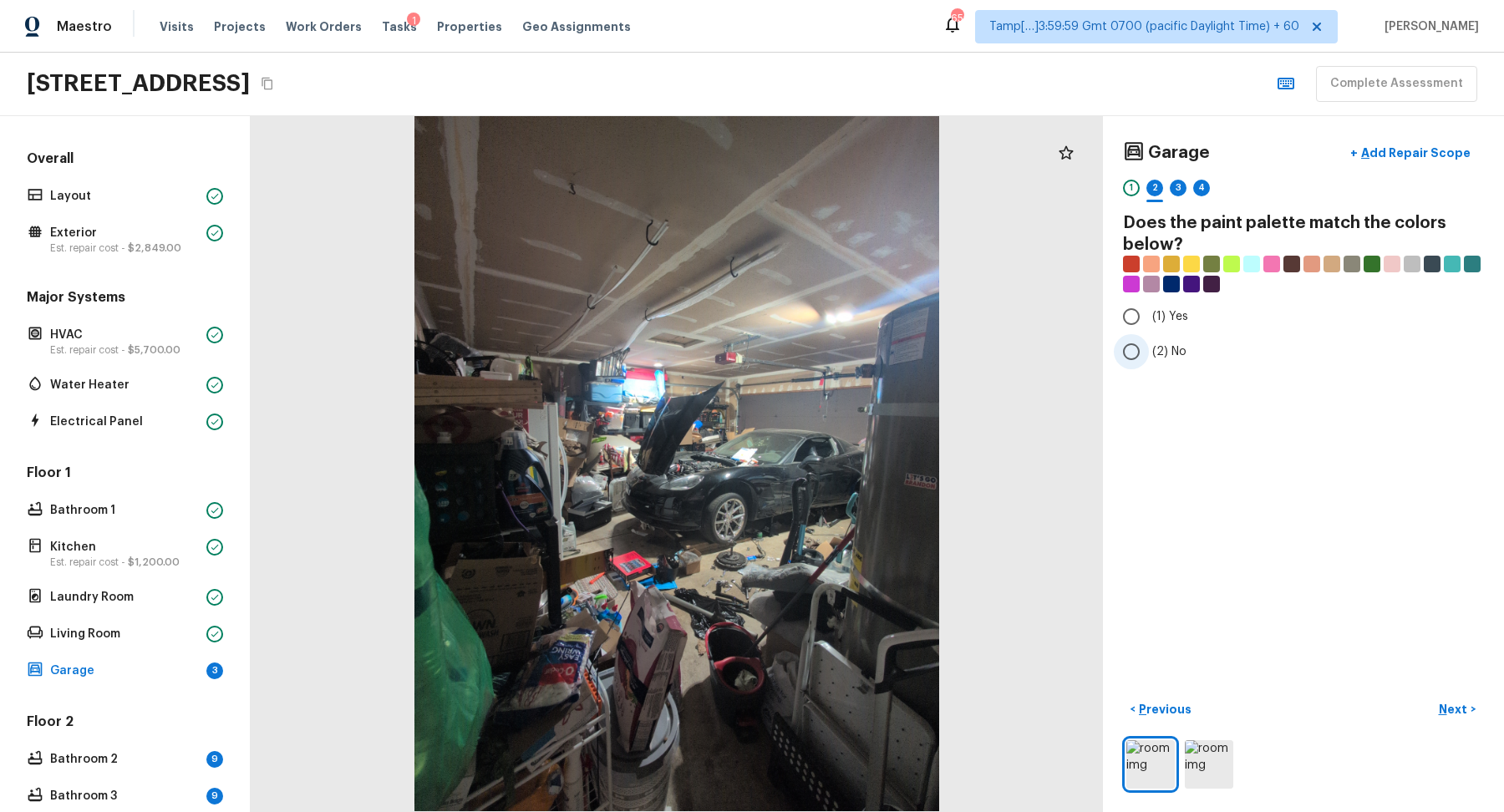
click at [1166, 364] on label "(2) No" at bounding box center [1293, 351] width 357 height 35
click at [1149, 364] on input "(2) No" at bounding box center [1131, 351] width 35 height 35
radio input "true"
click at [1445, 700] on p "Next" at bounding box center [1455, 708] width 32 height 17
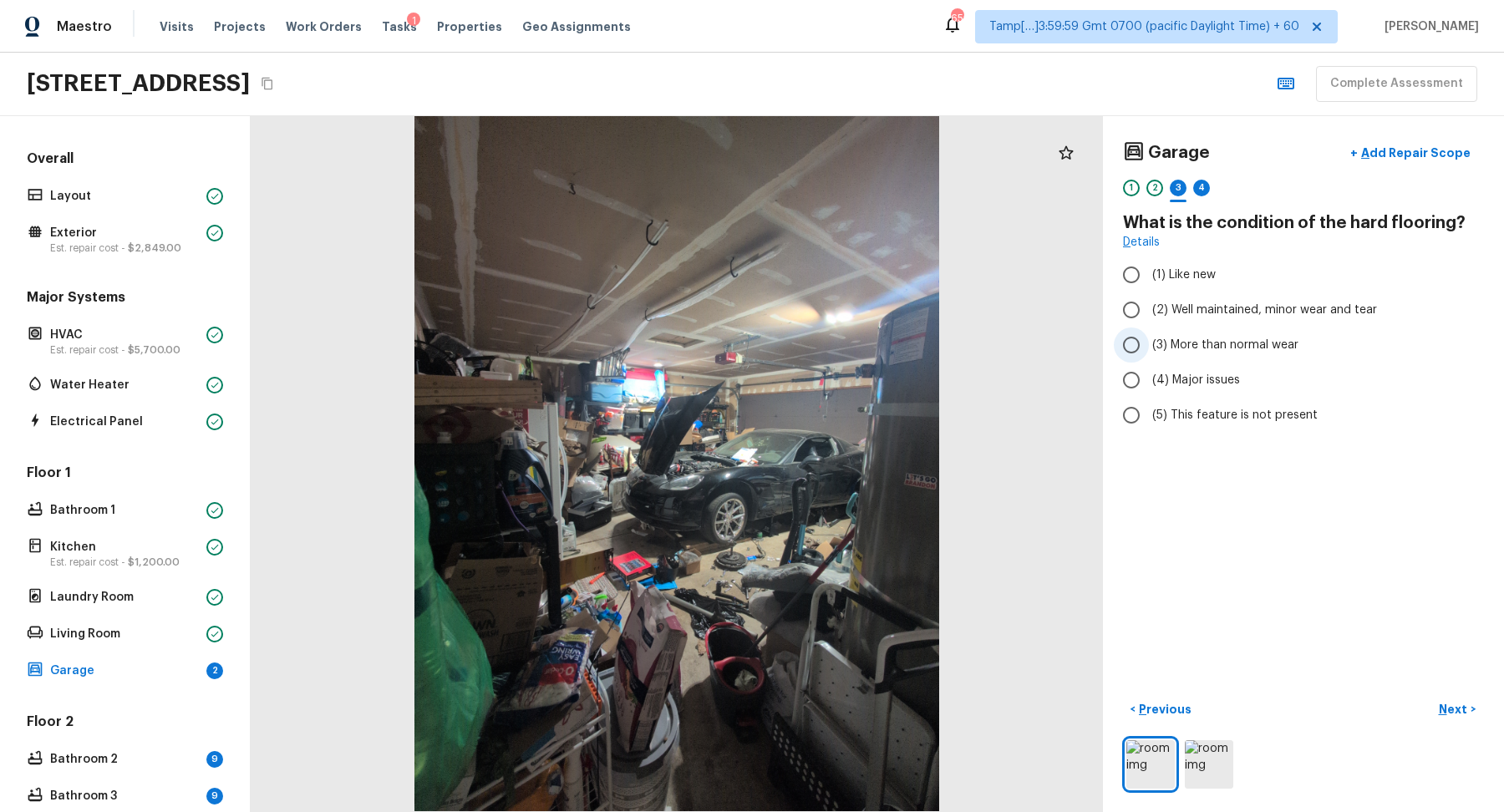
click at [1200, 337] on span "(3) More than normal wear" at bounding box center [1225, 345] width 147 height 17
click at [1149, 336] on input "(3) More than normal wear" at bounding box center [1131, 345] width 35 height 35
radio input "true"
click at [1433, 148] on p "Add Repair Scope" at bounding box center [1413, 152] width 113 height 17
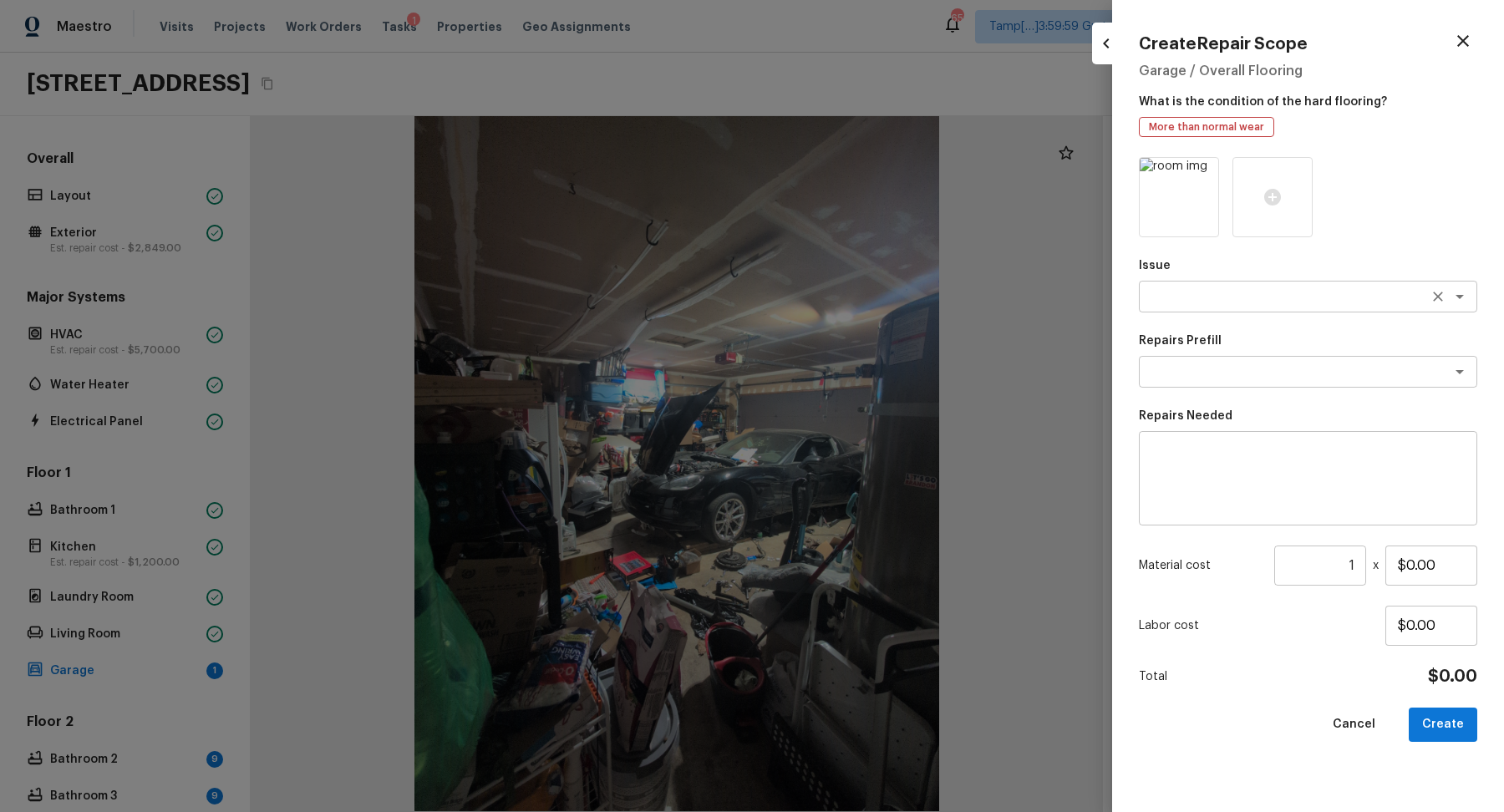
click at [1199, 291] on textarea at bounding box center [1285, 296] width 277 height 17
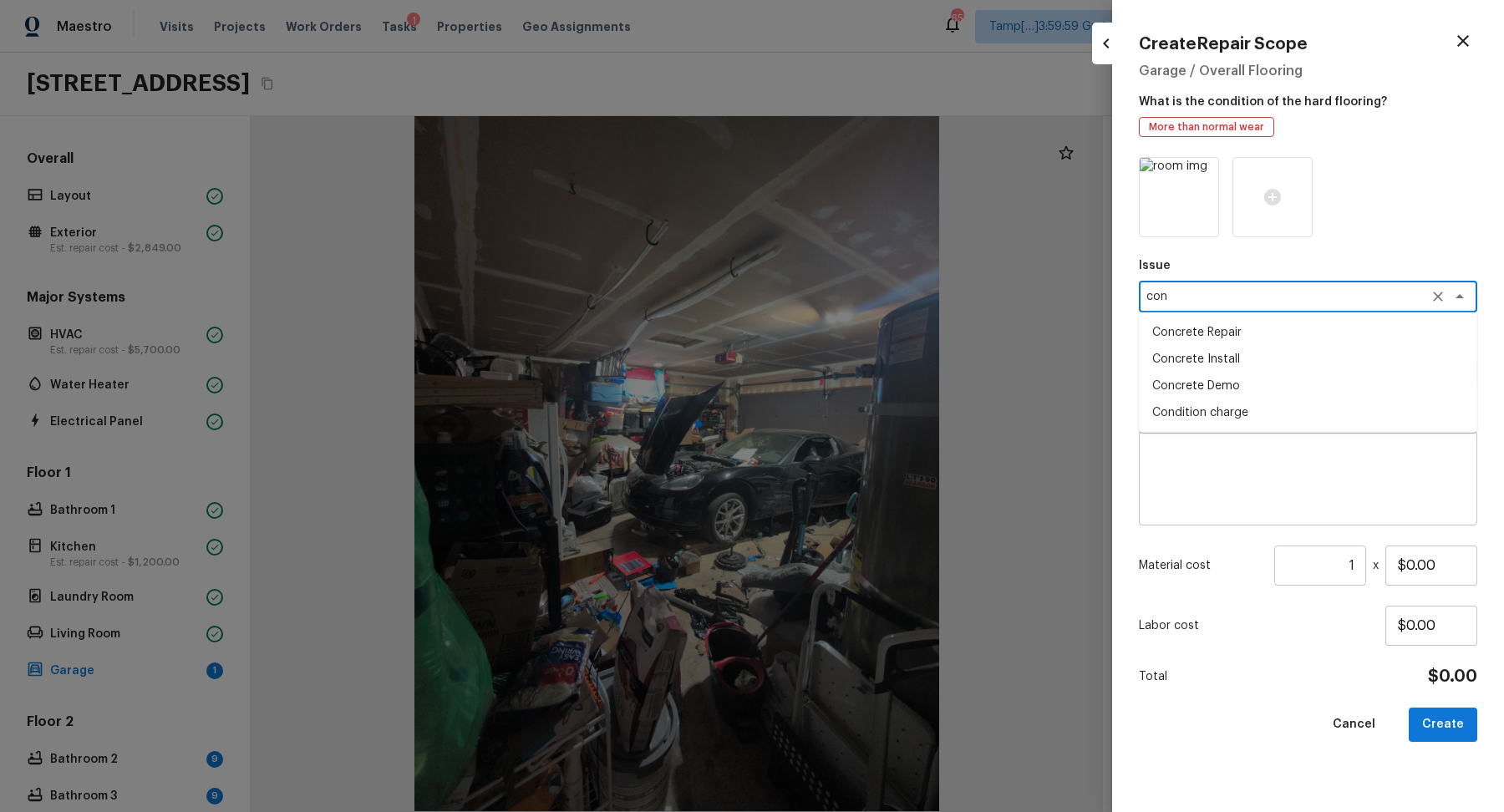
click at [1202, 338] on li "Concrete Repair" at bounding box center [1309, 332] width 339 height 27
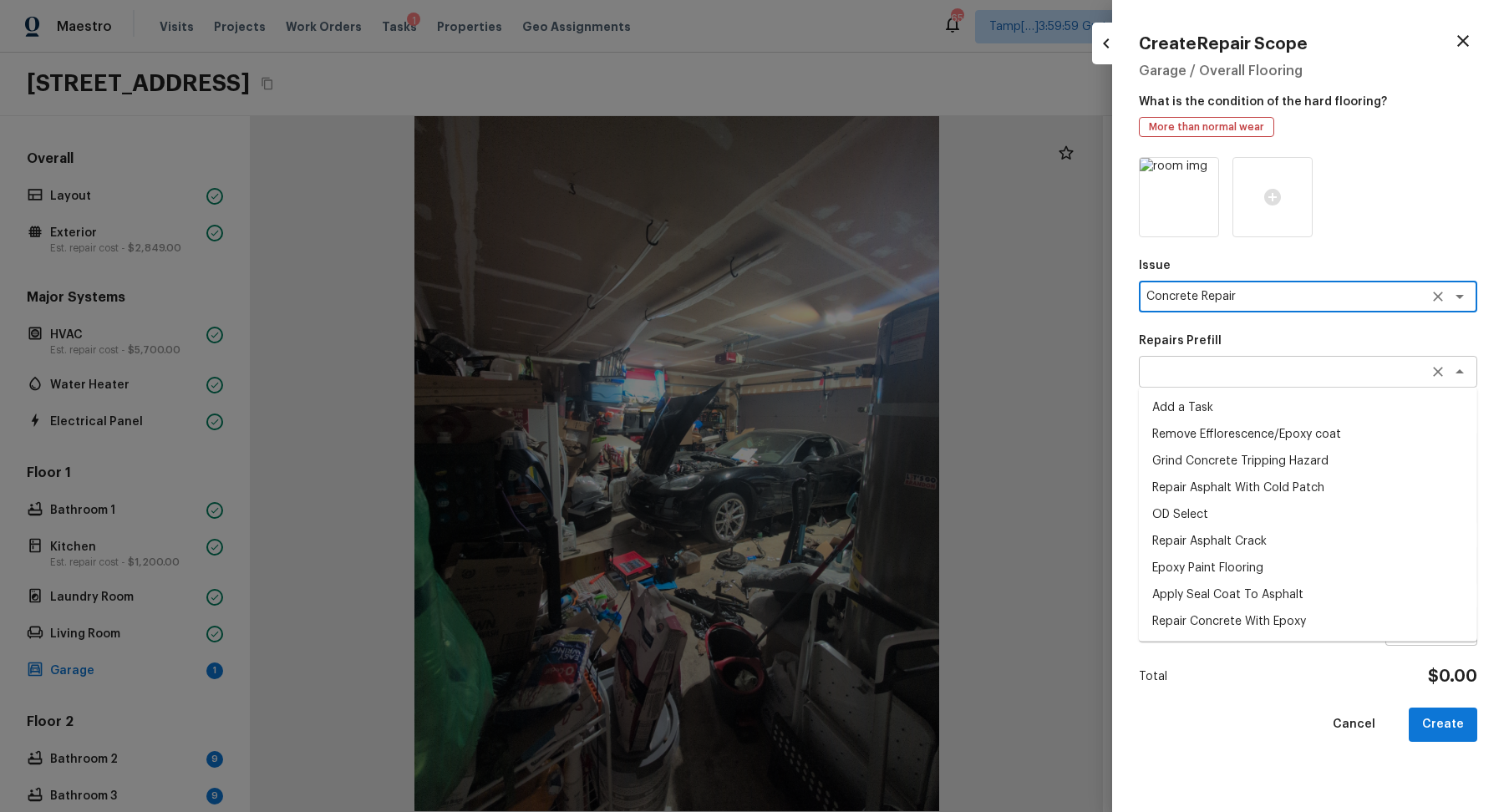
click at [1198, 381] on div "x ​" at bounding box center [1309, 372] width 339 height 32
type textarea "Concrete Repair"
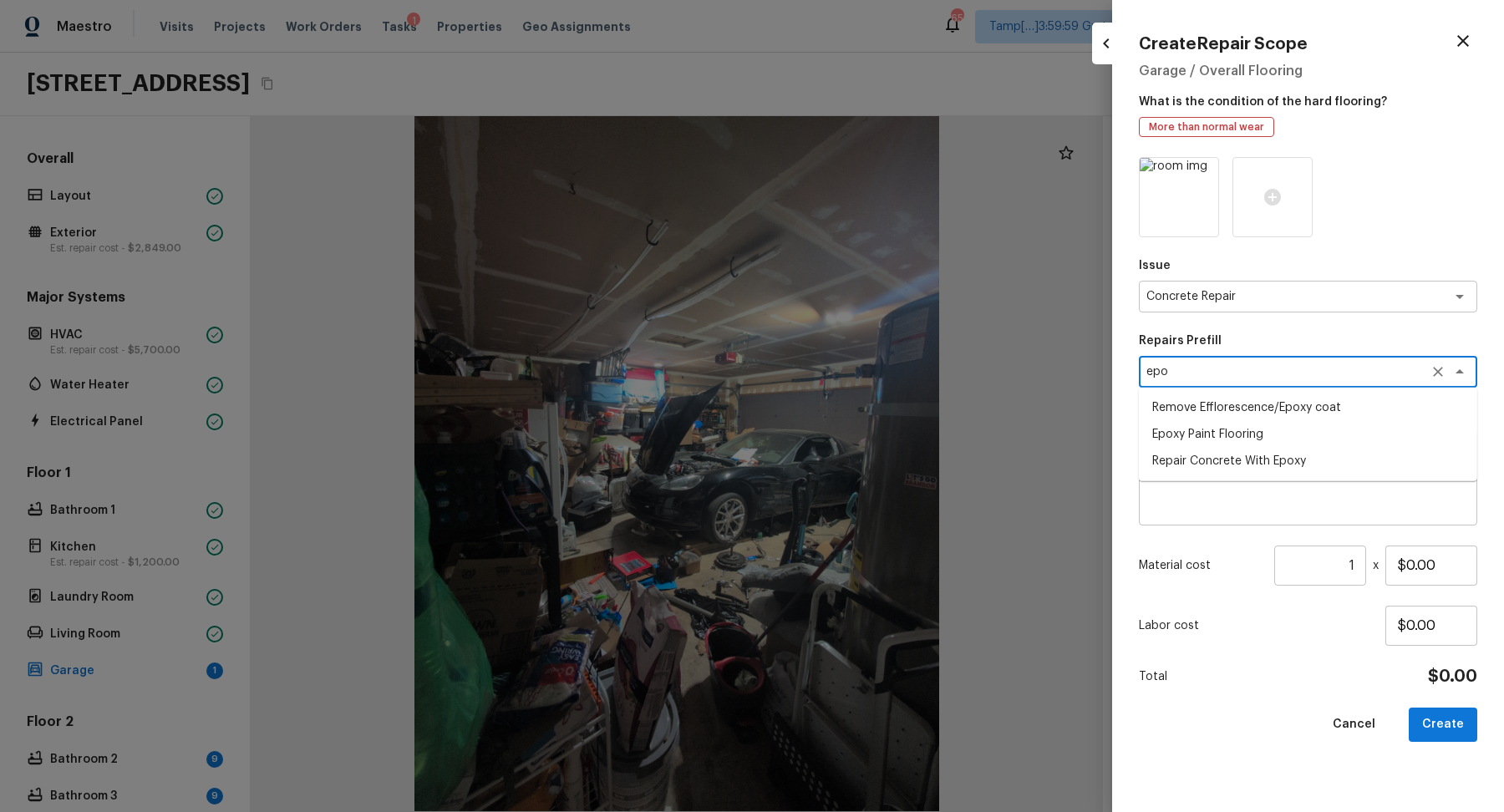
click at [1244, 453] on li "Repair Concrete With Epoxy" at bounding box center [1309, 460] width 339 height 27
type textarea "Repair Concrete With Epoxy"
type textarea "Prep and clean the crack in the concrete thoroughly. Apply/inject a concrete ad…"
type input "$7.42"
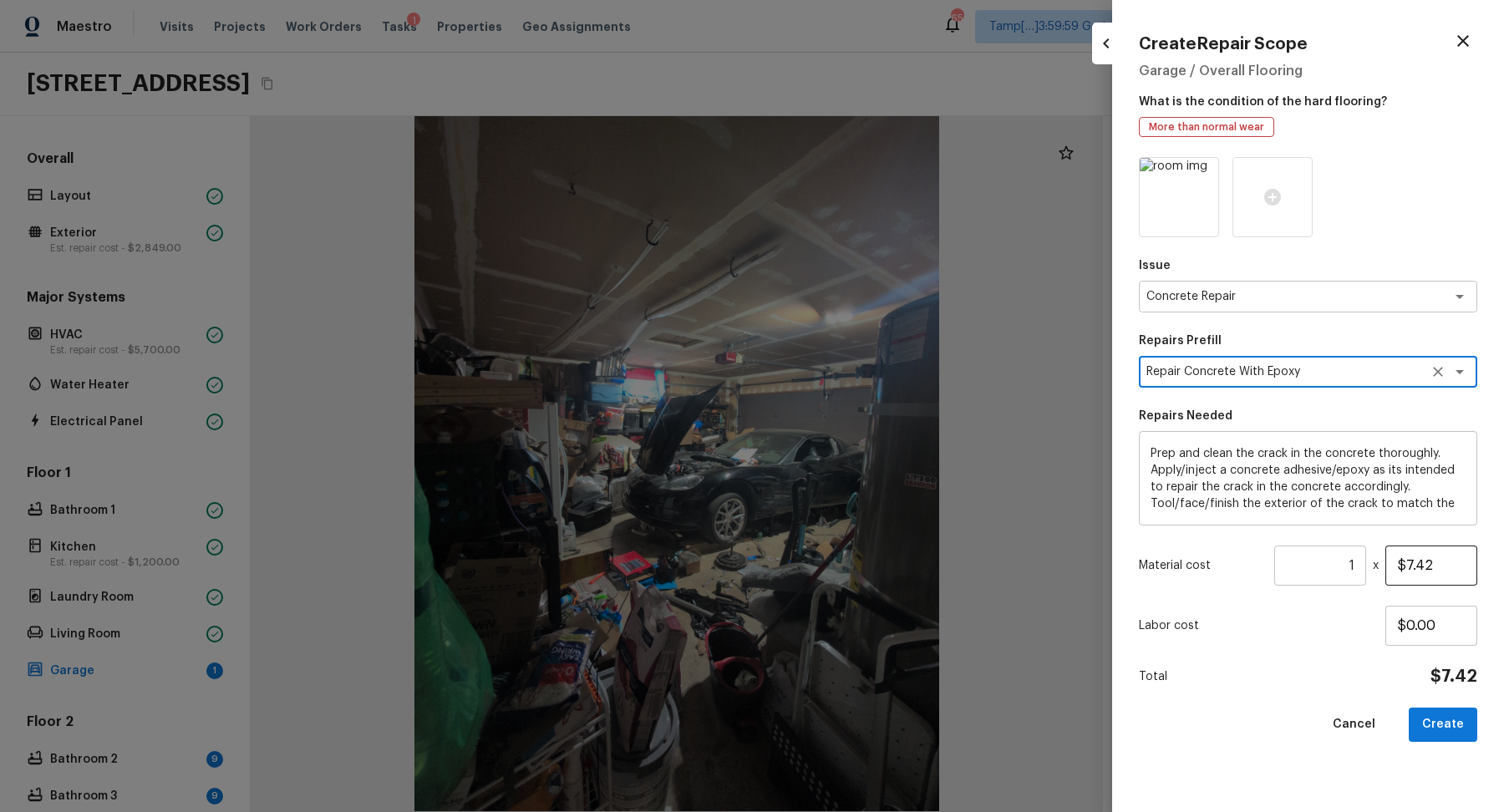
type textarea "Repair Concrete With Epoxy"
click at [1394, 572] on input "$7.42" at bounding box center [1431, 565] width 92 height 40
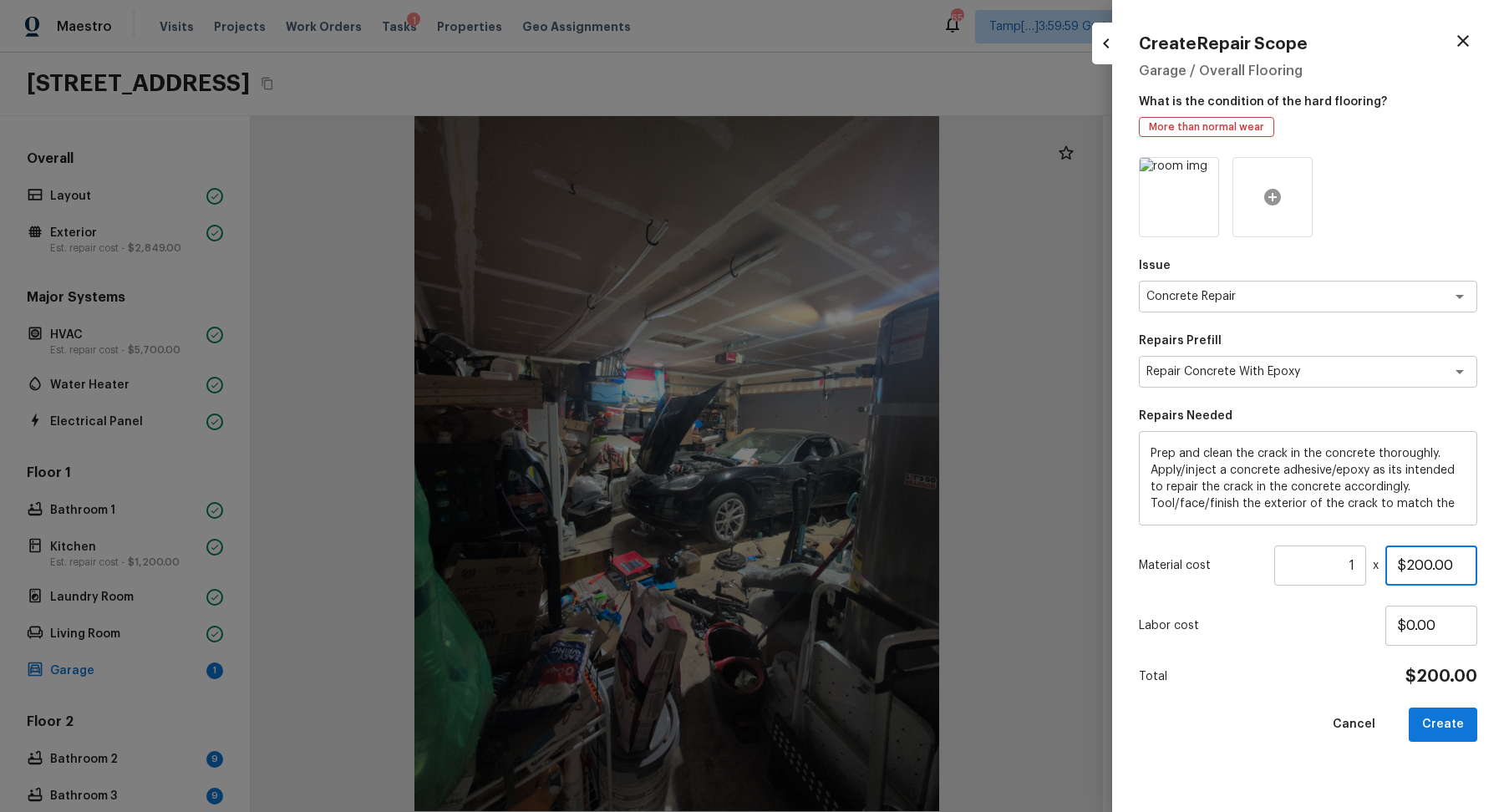
type input "$200.00"
click at [1267, 205] on icon at bounding box center [1273, 197] width 20 height 20
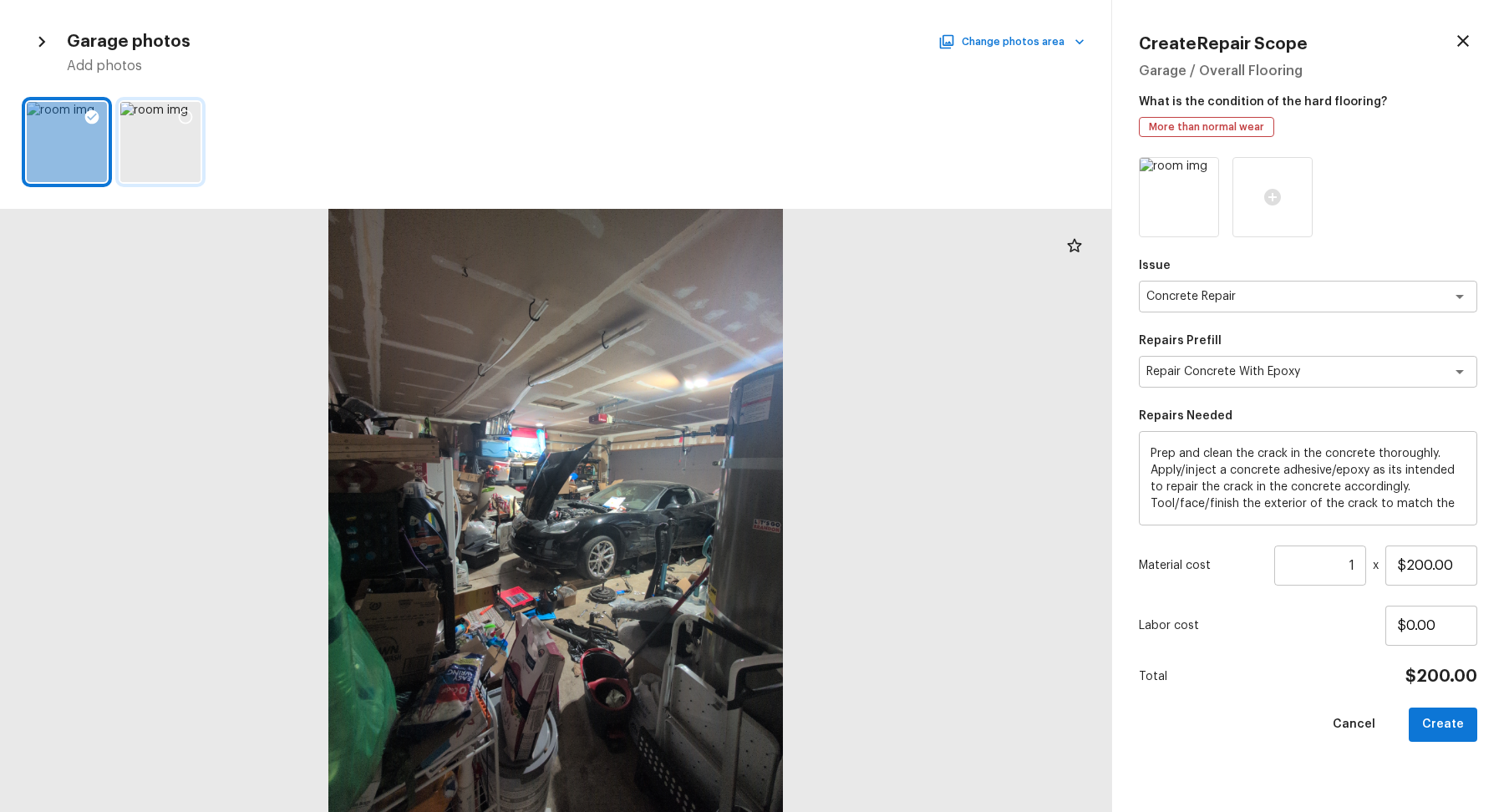
click at [173, 159] on div at bounding box center [160, 141] width 80 height 80
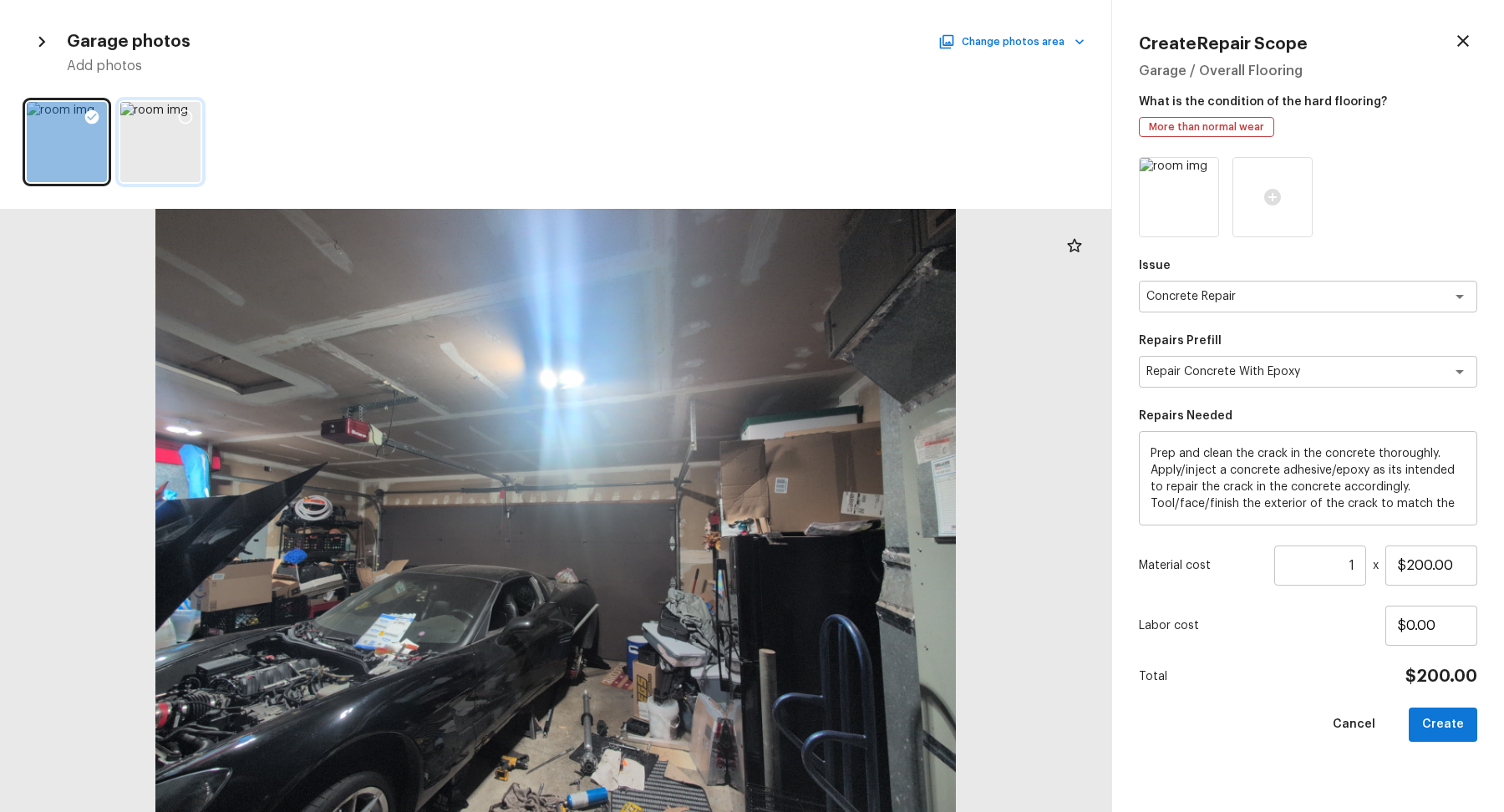
click at [181, 122] on icon at bounding box center [185, 118] width 14 height 14
click at [1431, 724] on button "Create" at bounding box center [1443, 724] width 69 height 34
type input "$0.00"
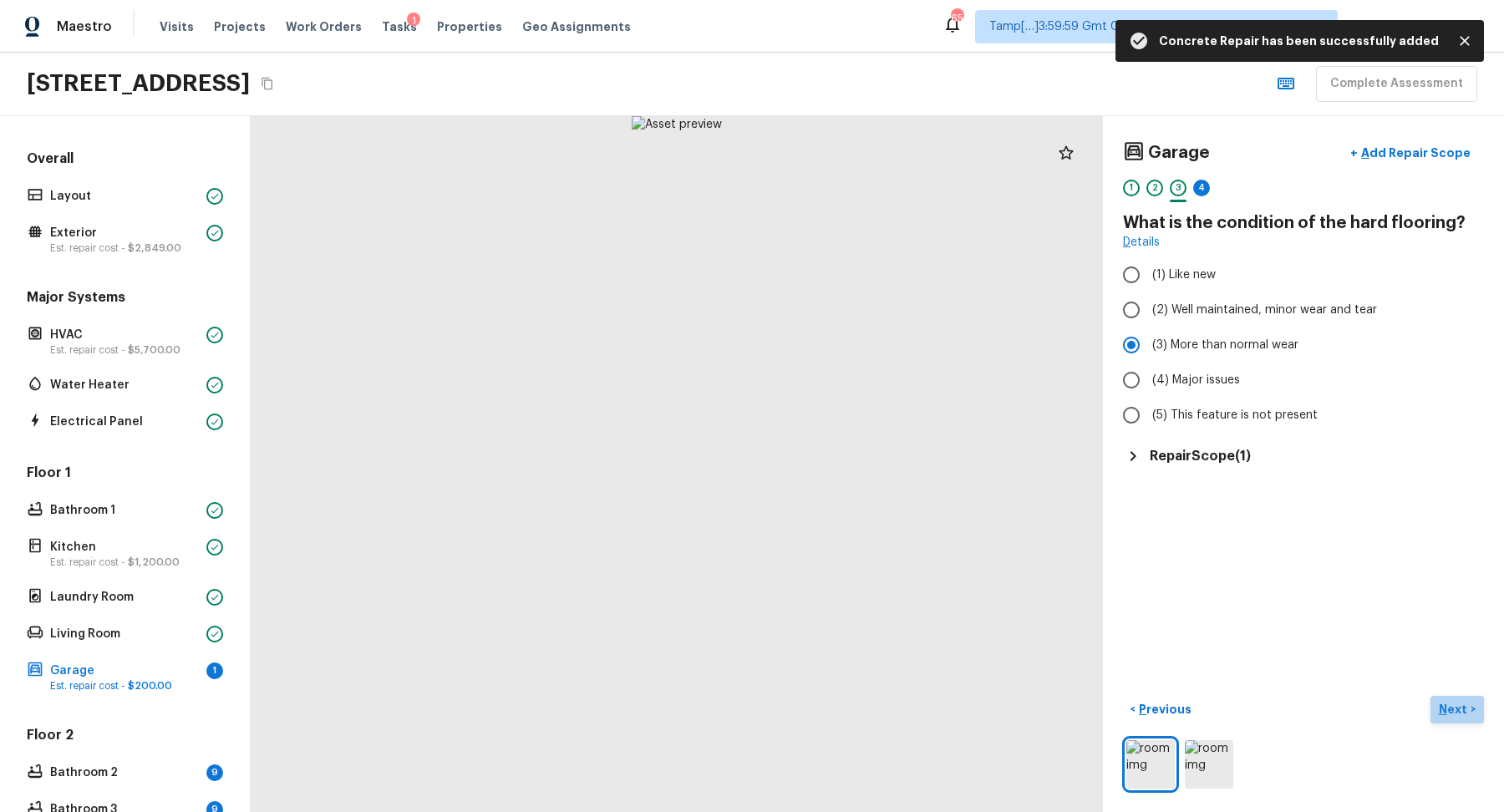
click at [1455, 701] on p "Next" at bounding box center [1455, 708] width 32 height 17
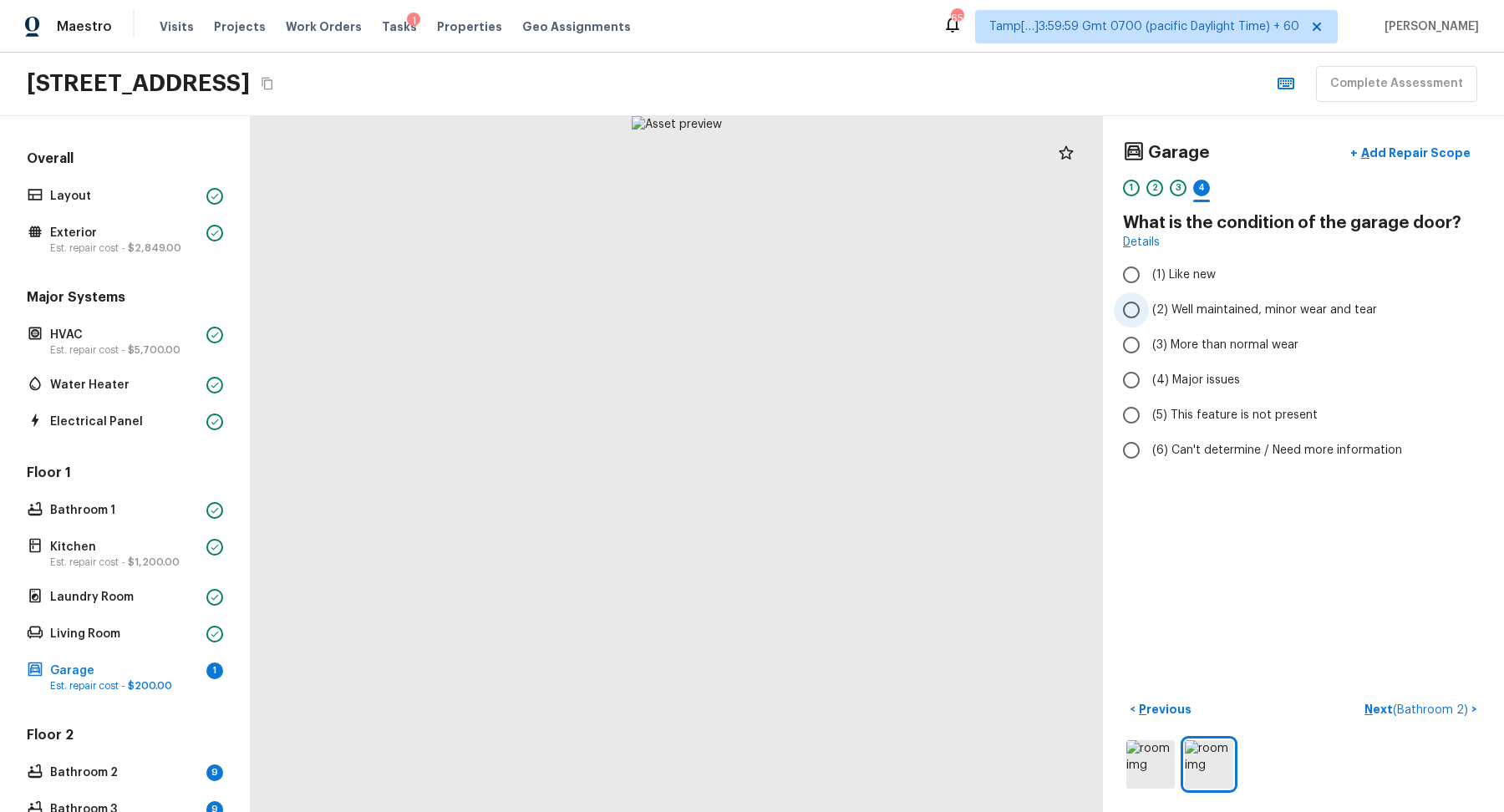
click at [1186, 315] on span "(2) Well maintained, minor wear and tear" at bounding box center [1265, 310] width 225 height 17
click at [1149, 315] on input "(2) Well maintained, minor wear and tear" at bounding box center [1131, 309] width 35 height 35
radio input "true"
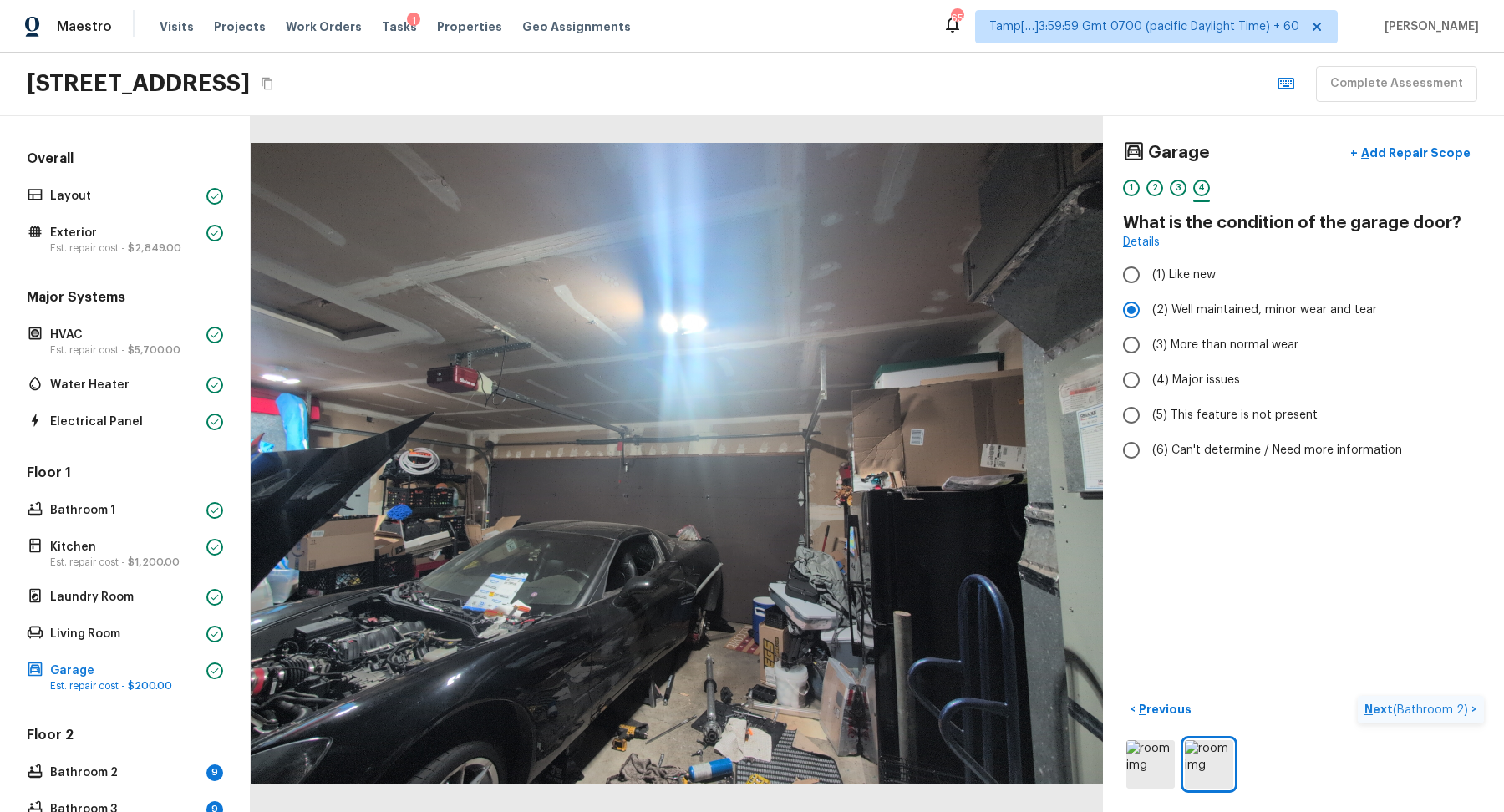
click at [1446, 707] on span "( Bathroom 2 )" at bounding box center [1430, 710] width 75 height 12
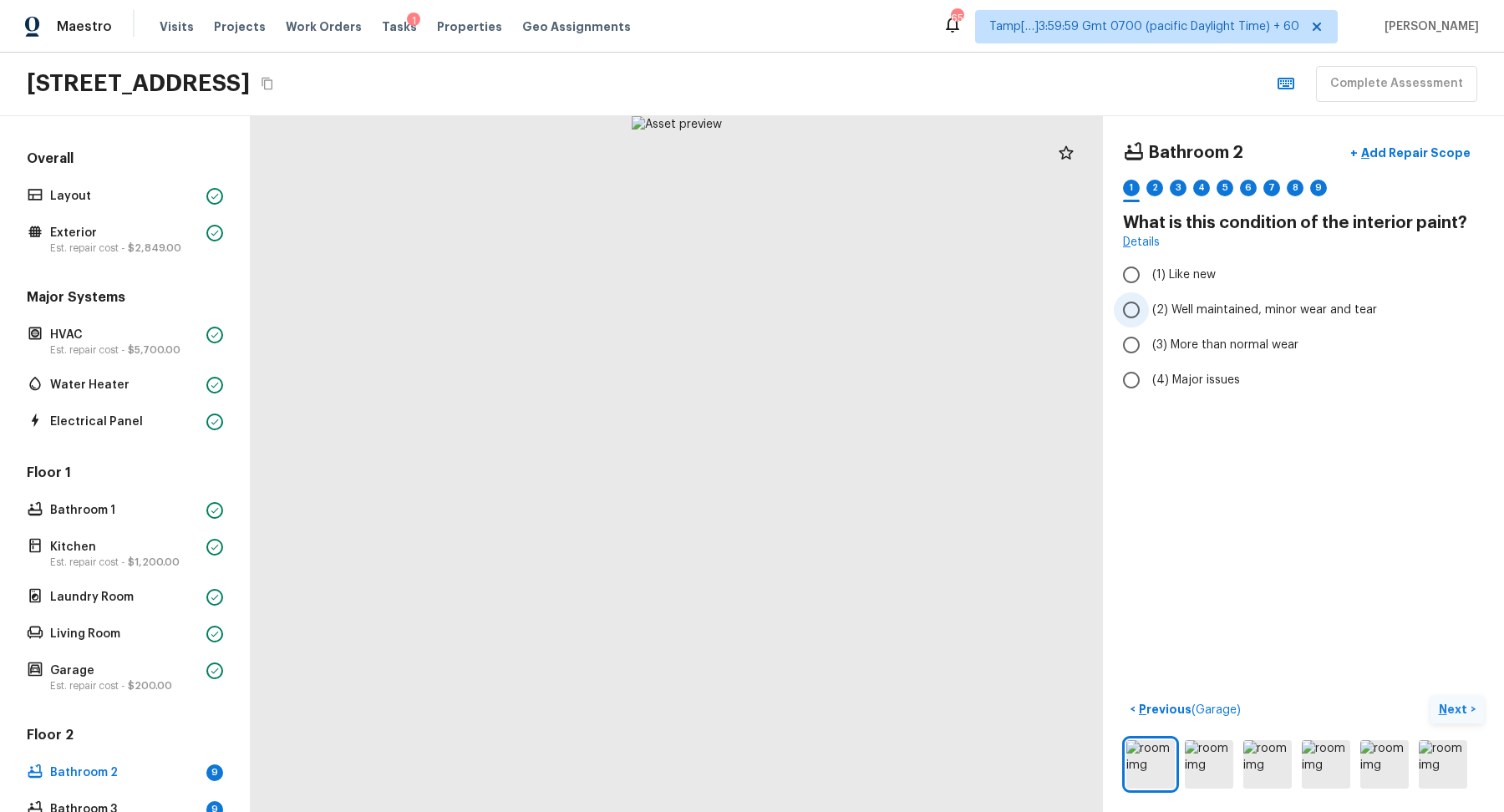
click at [1180, 320] on label "(2) Well maintained, minor wear and tear" at bounding box center [1293, 309] width 357 height 35
click at [1149, 320] on input "(2) Well maintained, minor wear and tear" at bounding box center [1131, 309] width 35 height 35
radio input "true"
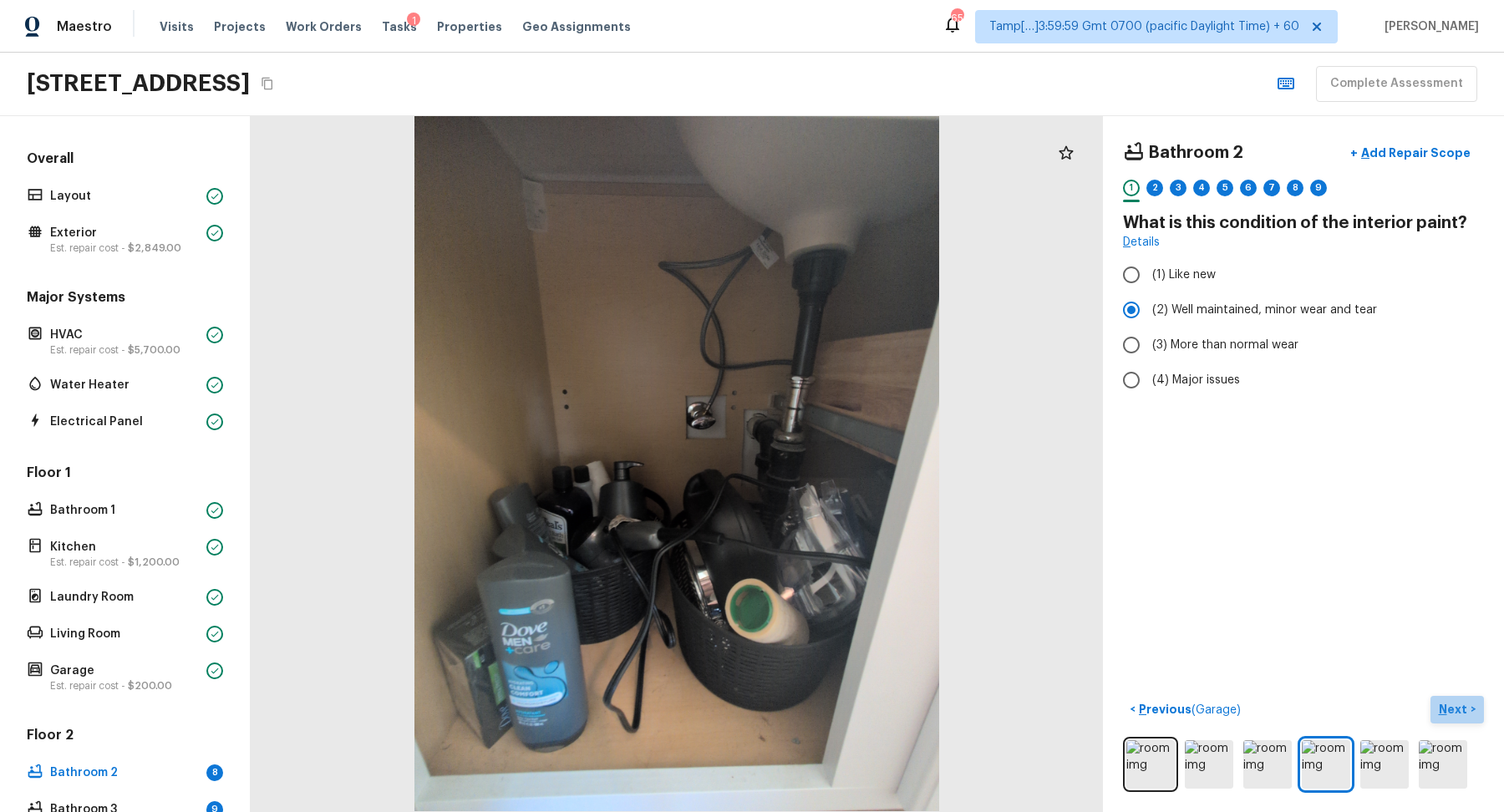
click at [1446, 701] on p "Next" at bounding box center [1455, 708] width 32 height 17
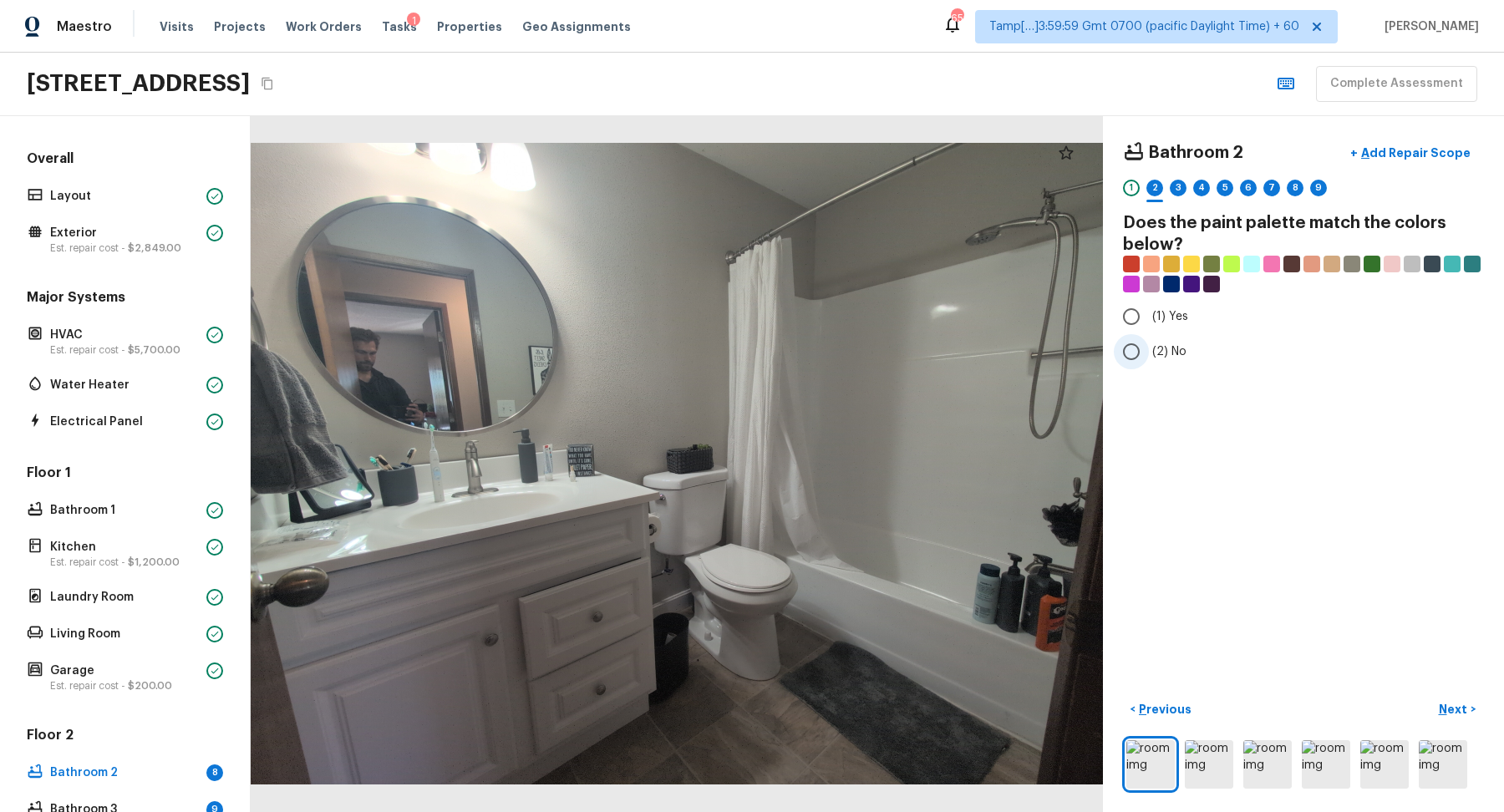
click at [1166, 354] on span "(2) No" at bounding box center [1169, 352] width 34 height 17
click at [1149, 354] on input "(2) No" at bounding box center [1131, 351] width 35 height 35
radio input "true"
click at [1445, 700] on p "Next" at bounding box center [1455, 708] width 32 height 17
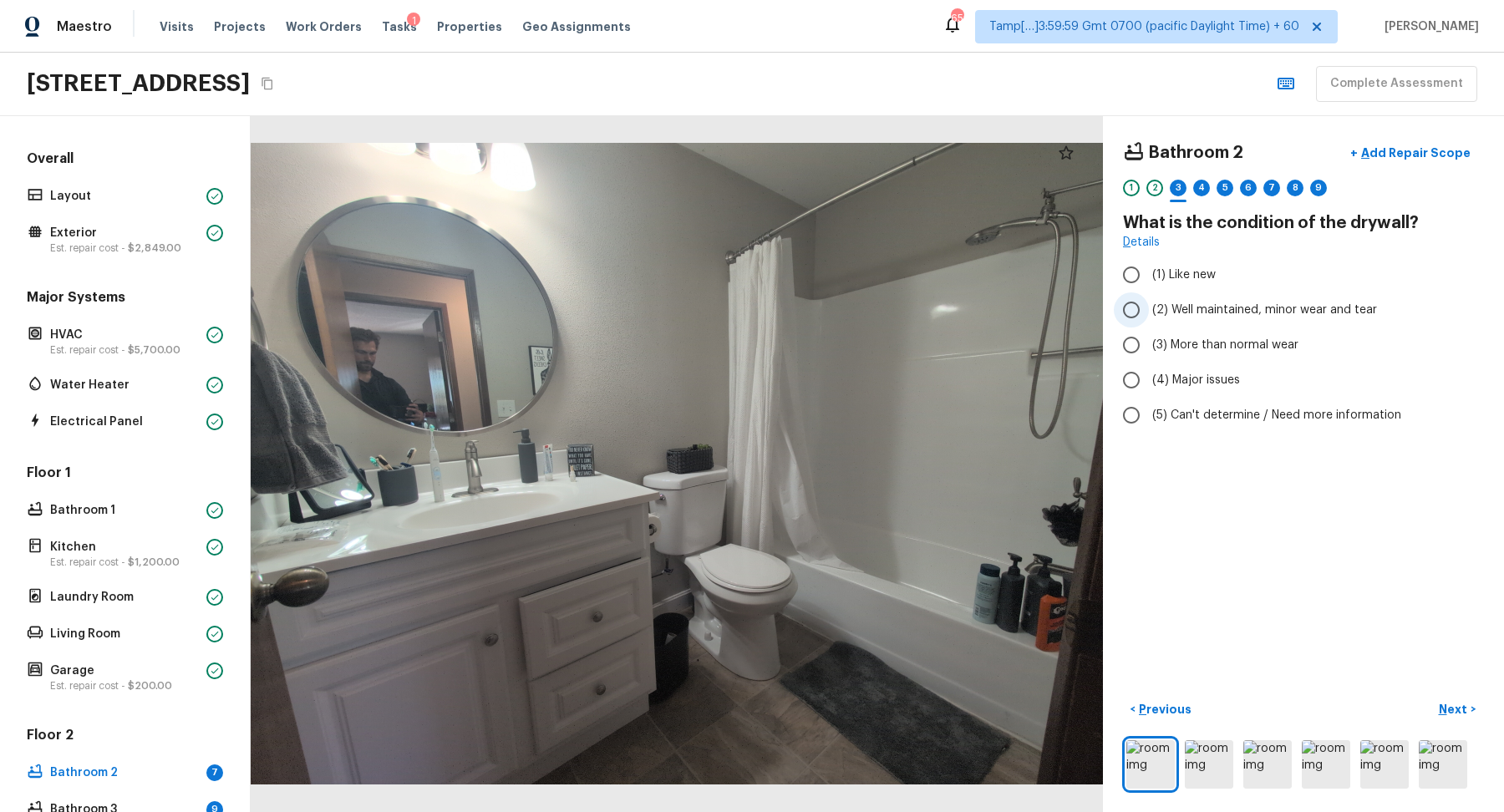
click at [1193, 317] on label "(2) Well maintained, minor wear and tear" at bounding box center [1293, 309] width 357 height 35
click at [1149, 317] on input "(2) Well maintained, minor wear and tear" at bounding box center [1131, 309] width 35 height 35
radio input "true"
click at [1450, 715] on p "Next" at bounding box center [1455, 708] width 32 height 17
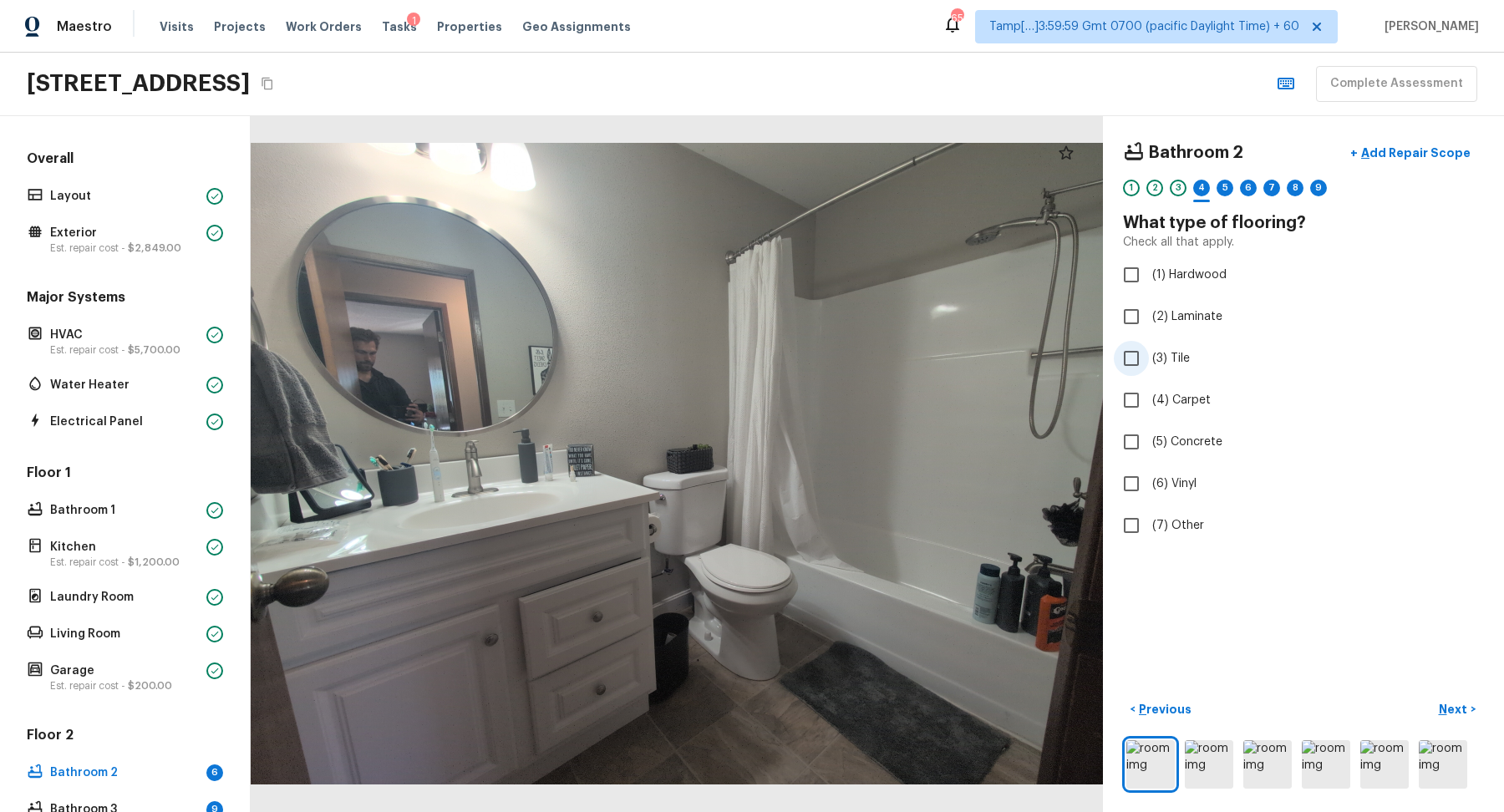
click at [1180, 360] on span "(3) Tile" at bounding box center [1171, 358] width 38 height 17
click at [1149, 360] on input "(3) Tile" at bounding box center [1131, 358] width 35 height 35
checkbox input "true"
click at [1469, 710] on button "Next >" at bounding box center [1457, 709] width 54 height 28
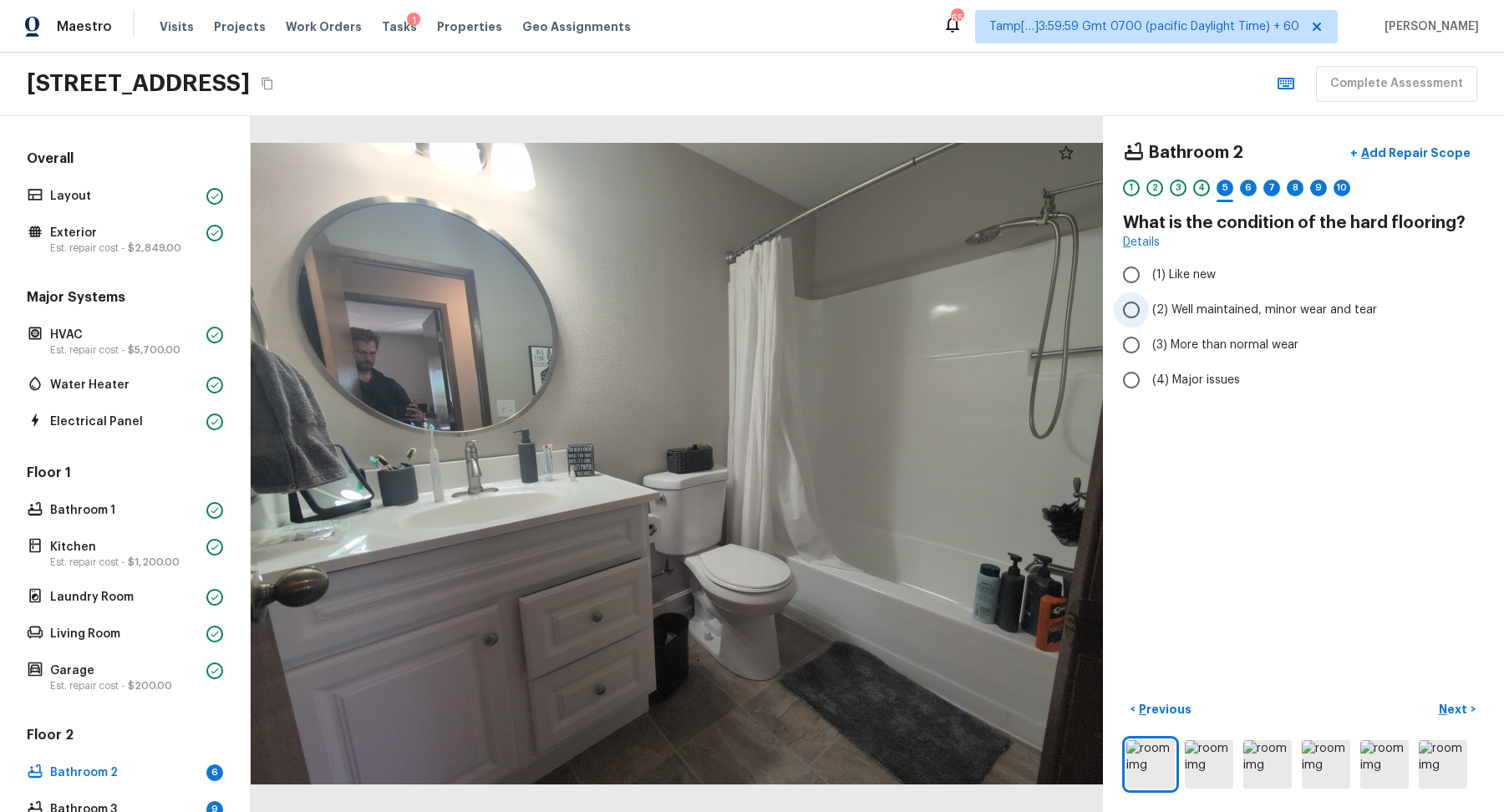
click at [1203, 313] on span "(2) Well maintained, minor wear and tear" at bounding box center [1265, 310] width 225 height 17
click at [1149, 313] on input "(2) Well maintained, minor wear and tear" at bounding box center [1131, 309] width 35 height 35
radio input "true"
click at [1455, 708] on p "Next" at bounding box center [1455, 708] width 32 height 17
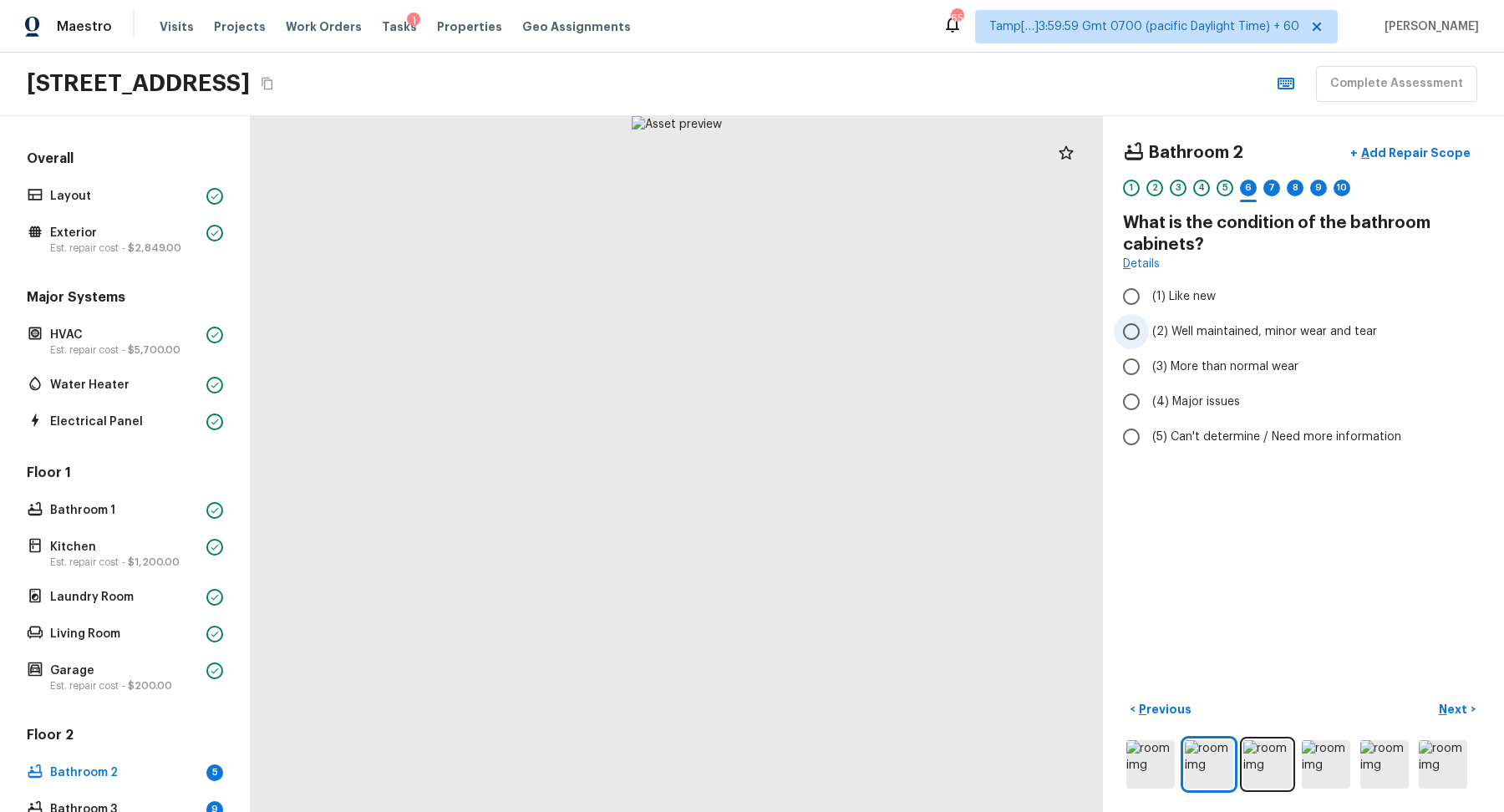
click at [1226, 330] on span "(2) Well maintained, minor wear and tear" at bounding box center [1265, 331] width 225 height 17
click at [1149, 330] on input "(2) Well maintained, minor wear and tear" at bounding box center [1131, 331] width 35 height 35
radio input "true"
click at [1454, 695] on button "Next >" at bounding box center [1457, 709] width 54 height 28
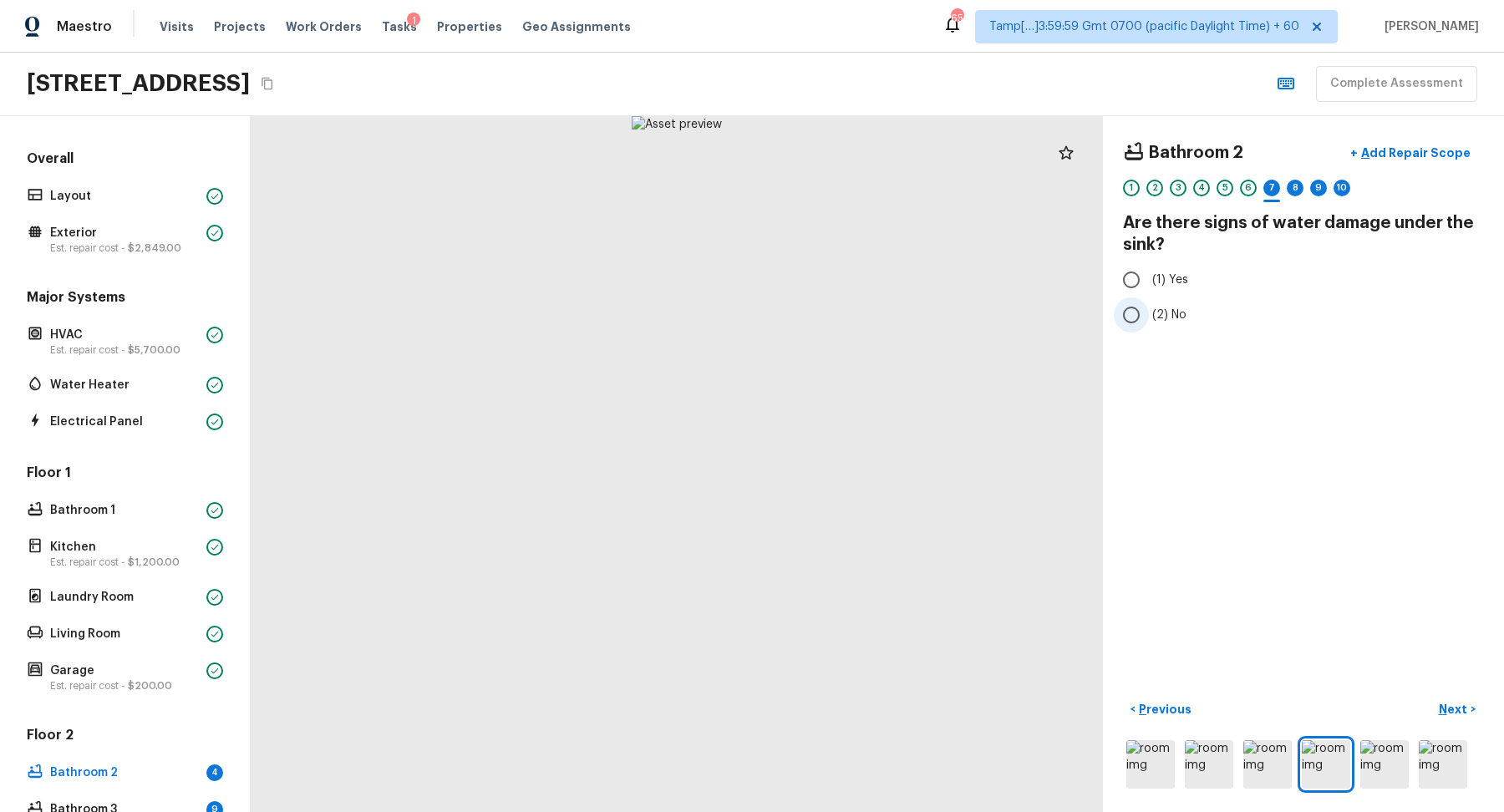
click at [1179, 315] on span "(2) No" at bounding box center [1169, 315] width 34 height 17
click at [1149, 315] on input "(2) No" at bounding box center [1131, 314] width 35 height 35
radio input "true"
click at [1453, 717] on button "Next >" at bounding box center [1457, 709] width 54 height 28
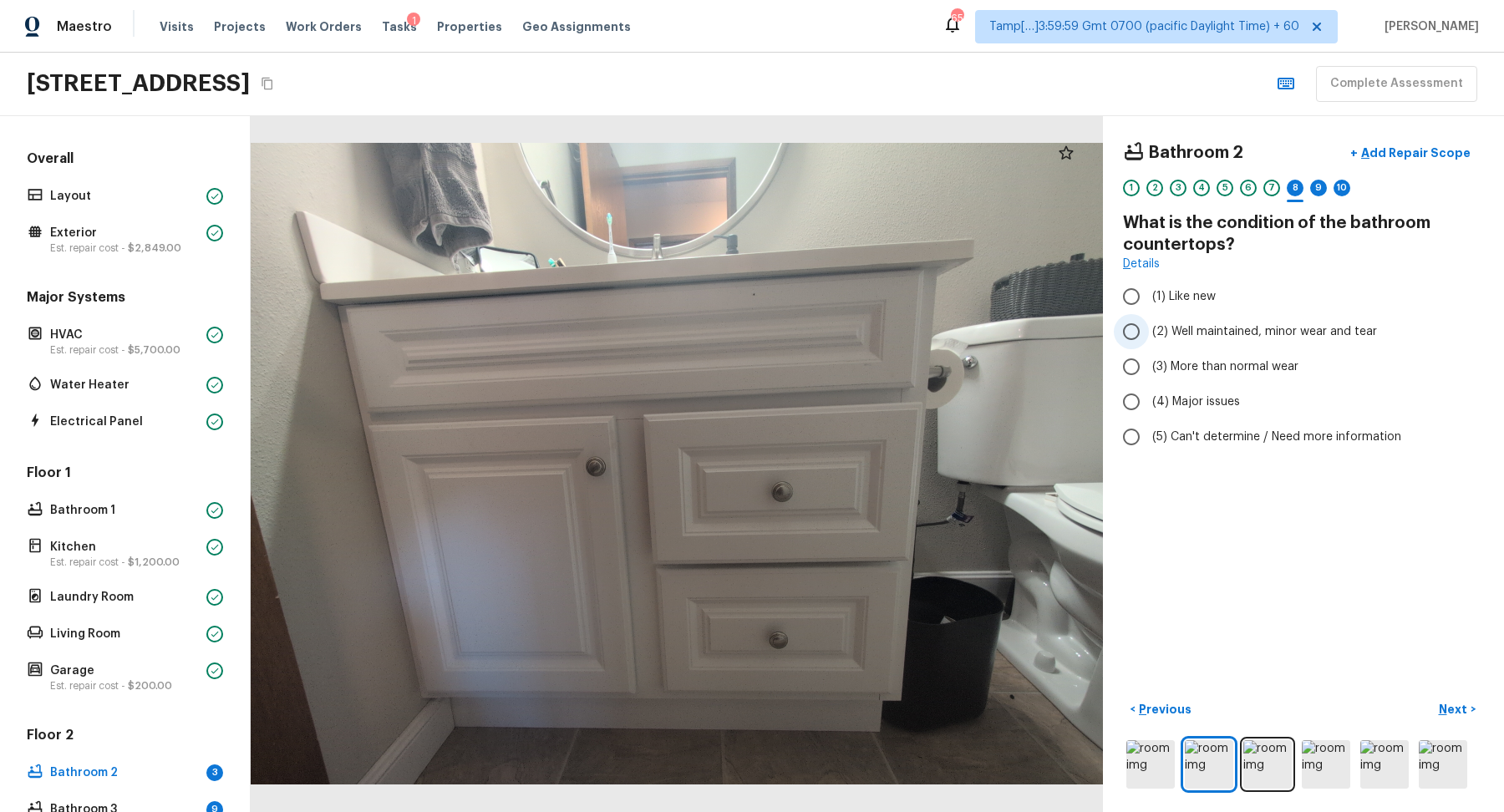
click at [1179, 342] on label "(2) Well maintained, minor wear and tear" at bounding box center [1293, 331] width 357 height 35
click at [1149, 342] on input "(2) Well maintained, minor wear and tear" at bounding box center [1131, 331] width 35 height 35
radio input "true"
click at [1455, 714] on p "Next" at bounding box center [1455, 708] width 32 height 17
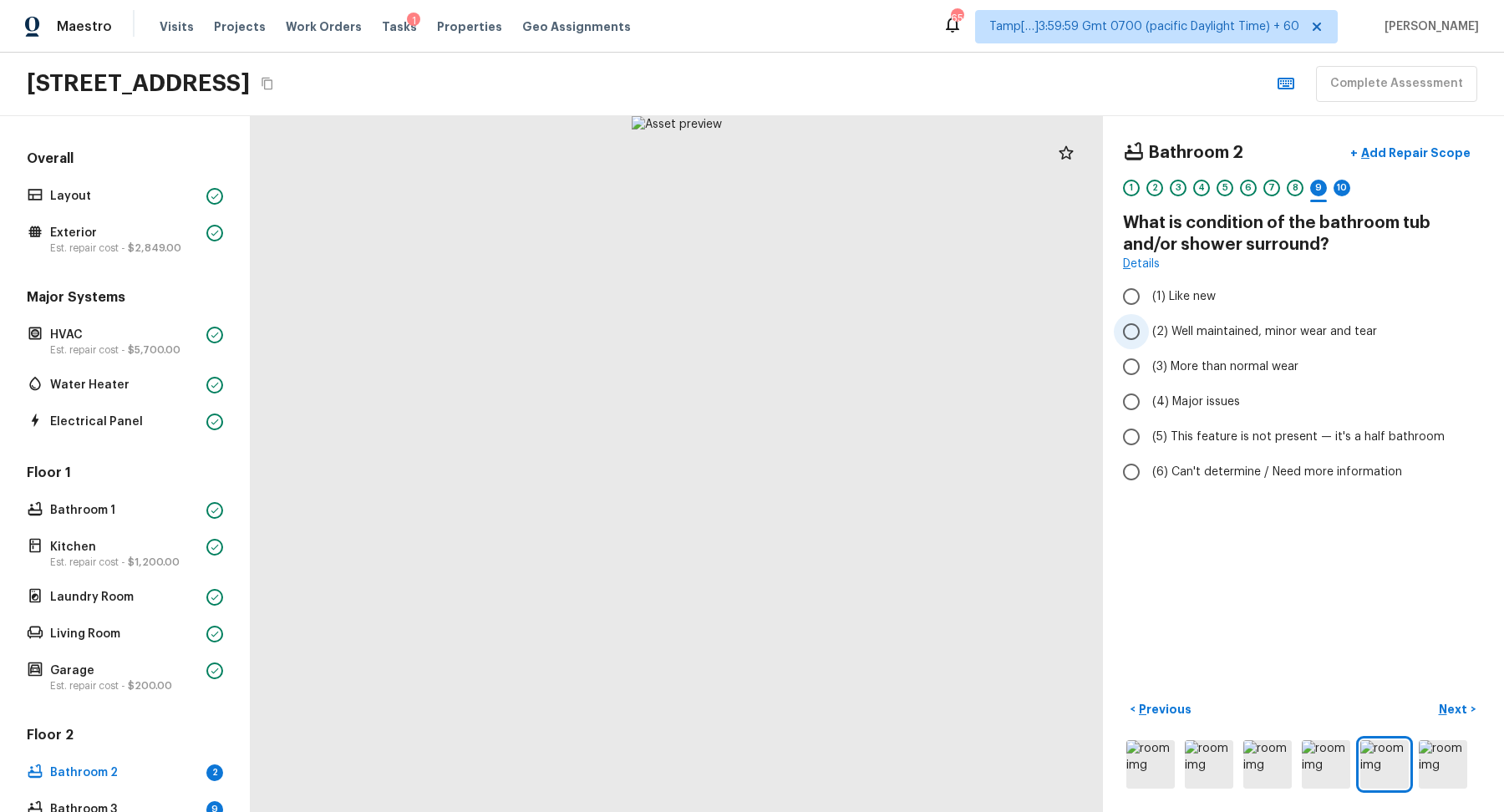
click at [1194, 340] on label "(2) Well maintained, minor wear and tear" at bounding box center [1293, 331] width 357 height 35
click at [1149, 340] on input "(2) Well maintained, minor wear and tear" at bounding box center [1131, 331] width 35 height 35
radio input "true"
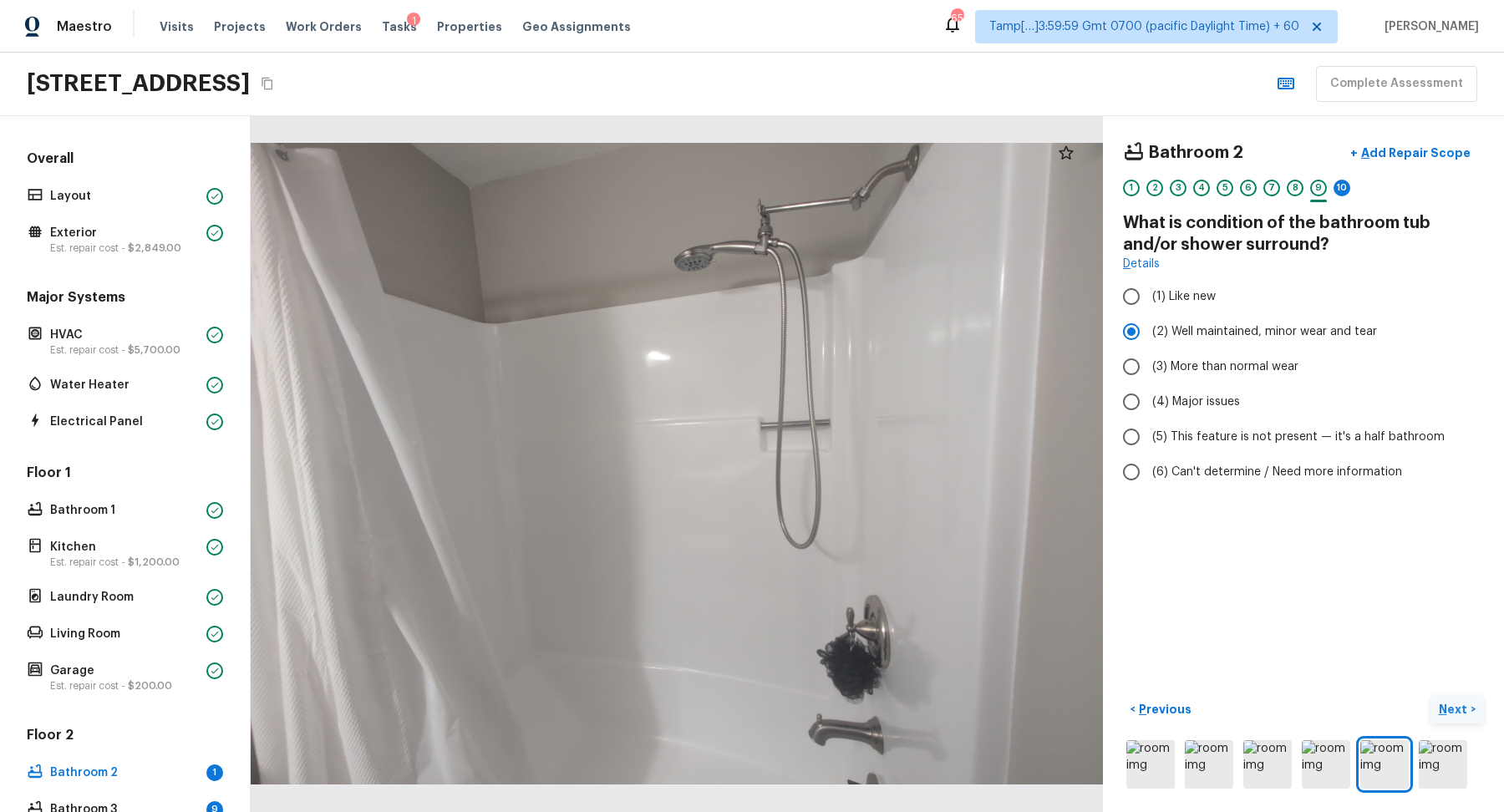
click at [1452, 698] on button "Next >" at bounding box center [1457, 709] width 54 height 28
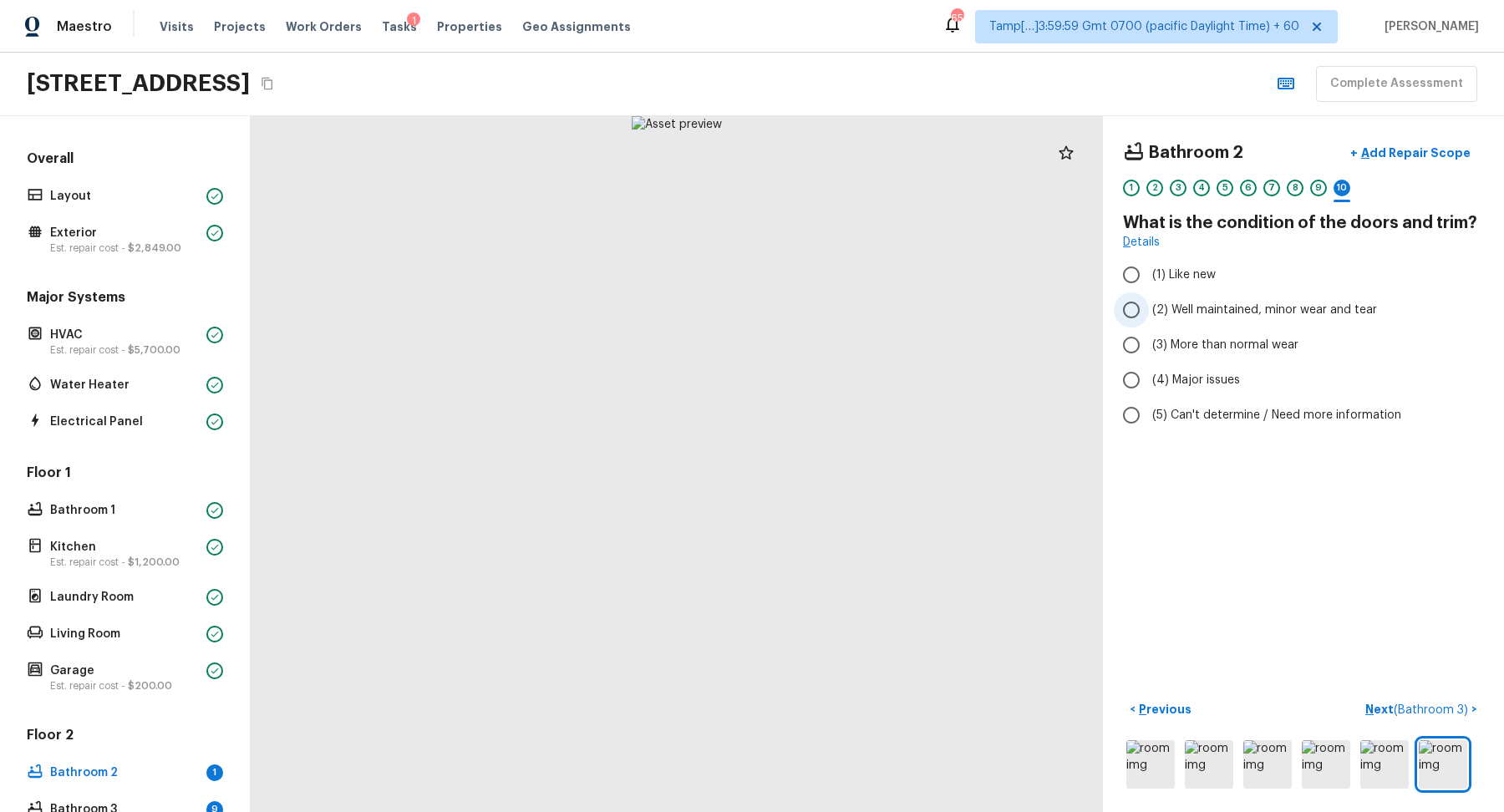
click at [1225, 317] on label "(2) Well maintained, minor wear and tear" at bounding box center [1293, 309] width 357 height 35
click at [1149, 317] on input "(2) Well maintained, minor wear and tear" at bounding box center [1131, 309] width 35 height 35
radio input "true"
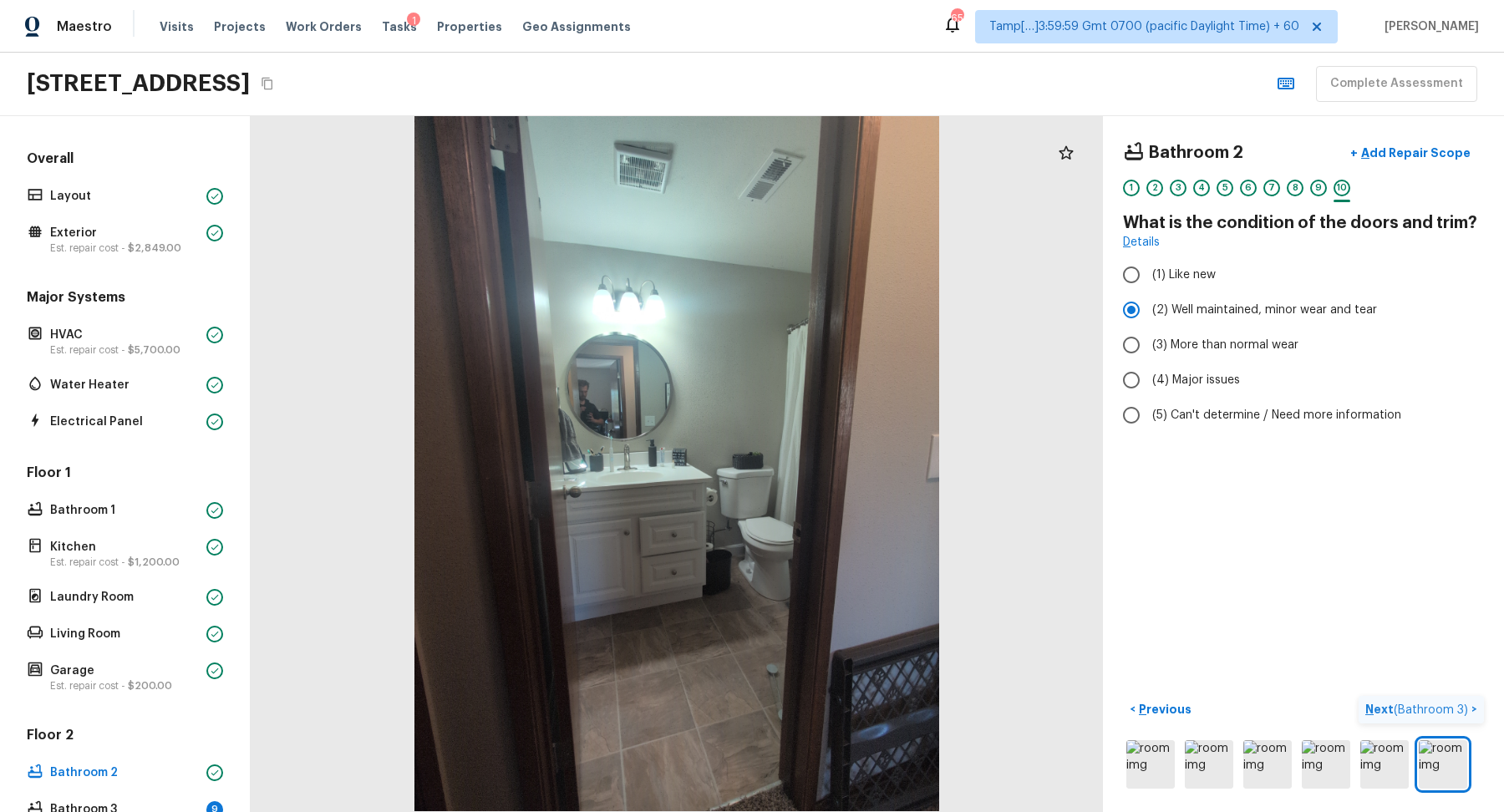
click at [1468, 705] on span "( Bathroom 3 )" at bounding box center [1430, 710] width 75 height 12
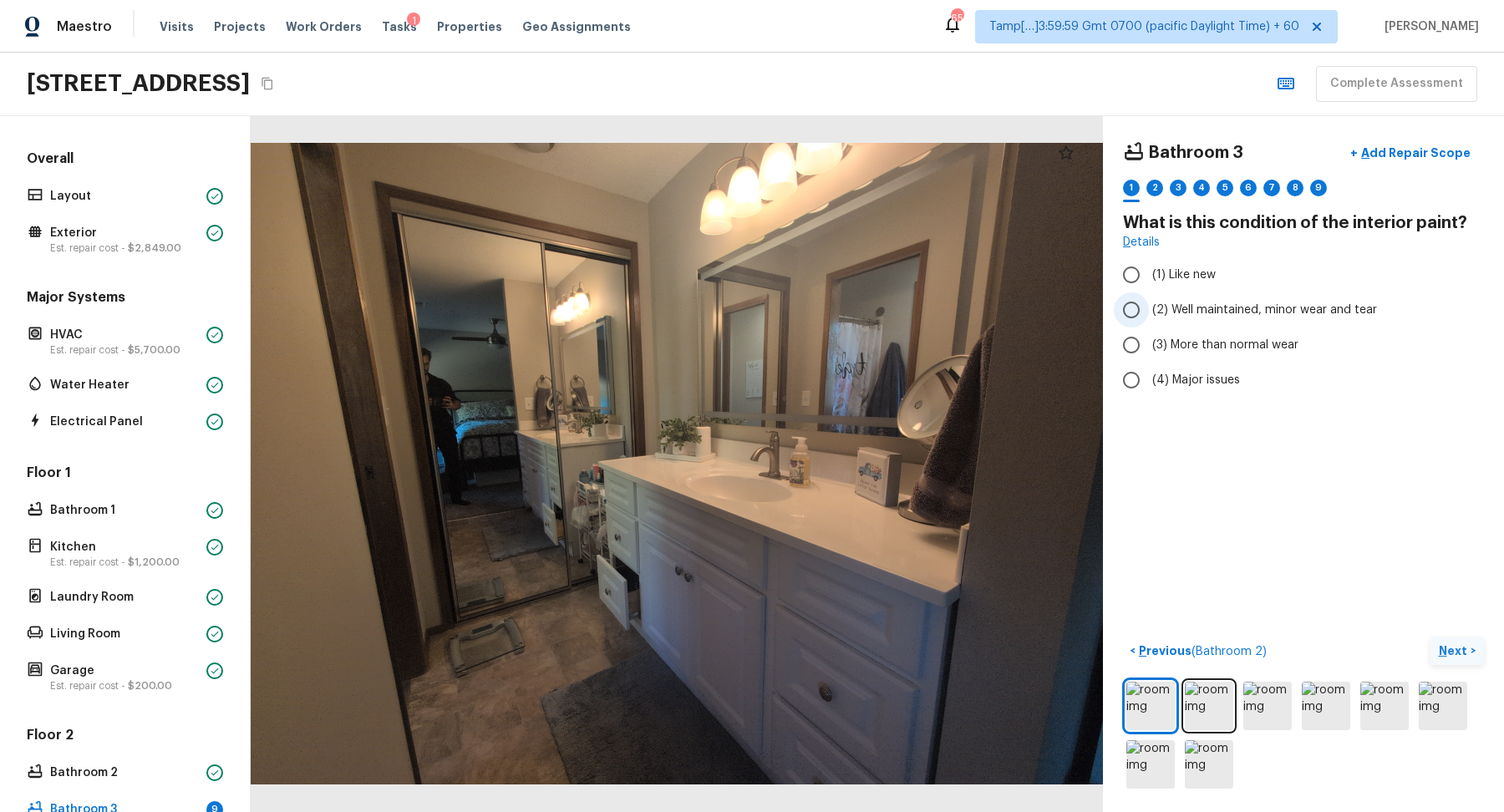
click at [1171, 311] on span "(2) Well maintained, minor wear and tear" at bounding box center [1265, 310] width 225 height 17
click at [1149, 311] on input "(2) Well maintained, minor wear and tear" at bounding box center [1131, 309] width 35 height 35
radio input "true"
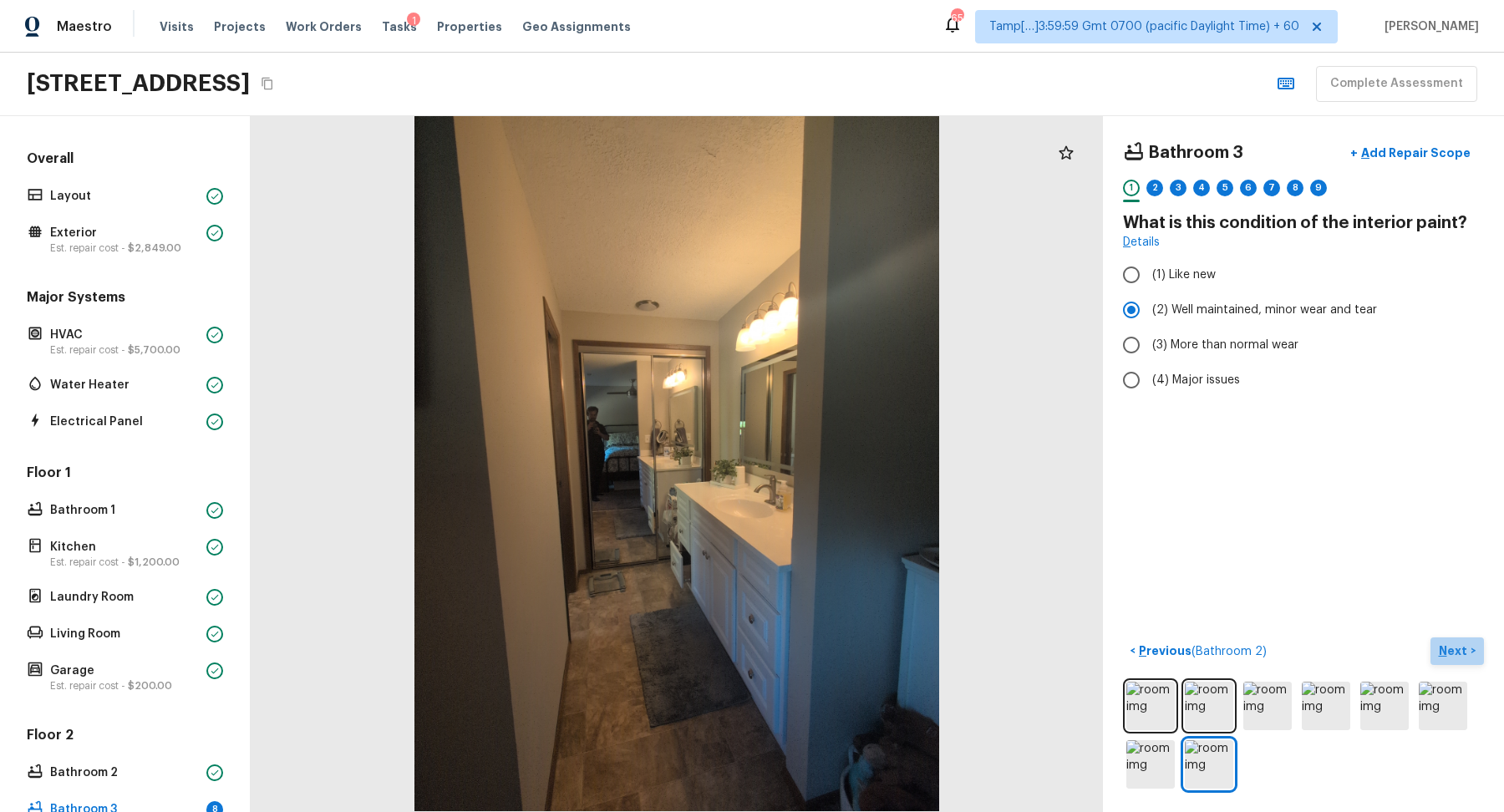
click at [1455, 655] on p "Next" at bounding box center [1455, 651] width 32 height 17
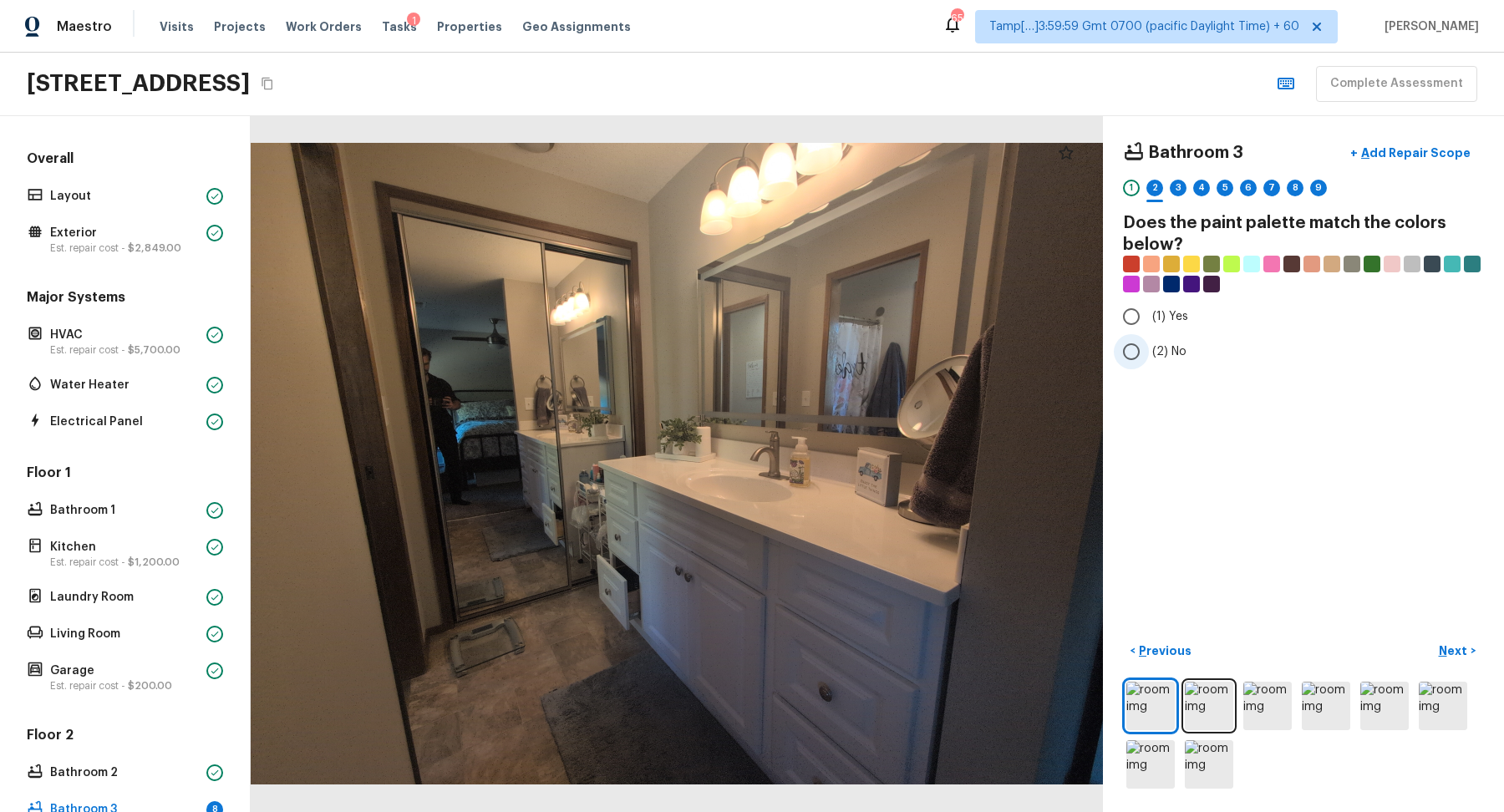
click at [1176, 352] on span "(2) No" at bounding box center [1169, 352] width 34 height 17
click at [1149, 352] on input "(2) No" at bounding box center [1131, 351] width 35 height 35
radio input "true"
click at [1442, 657] on p "Next" at bounding box center [1455, 651] width 32 height 17
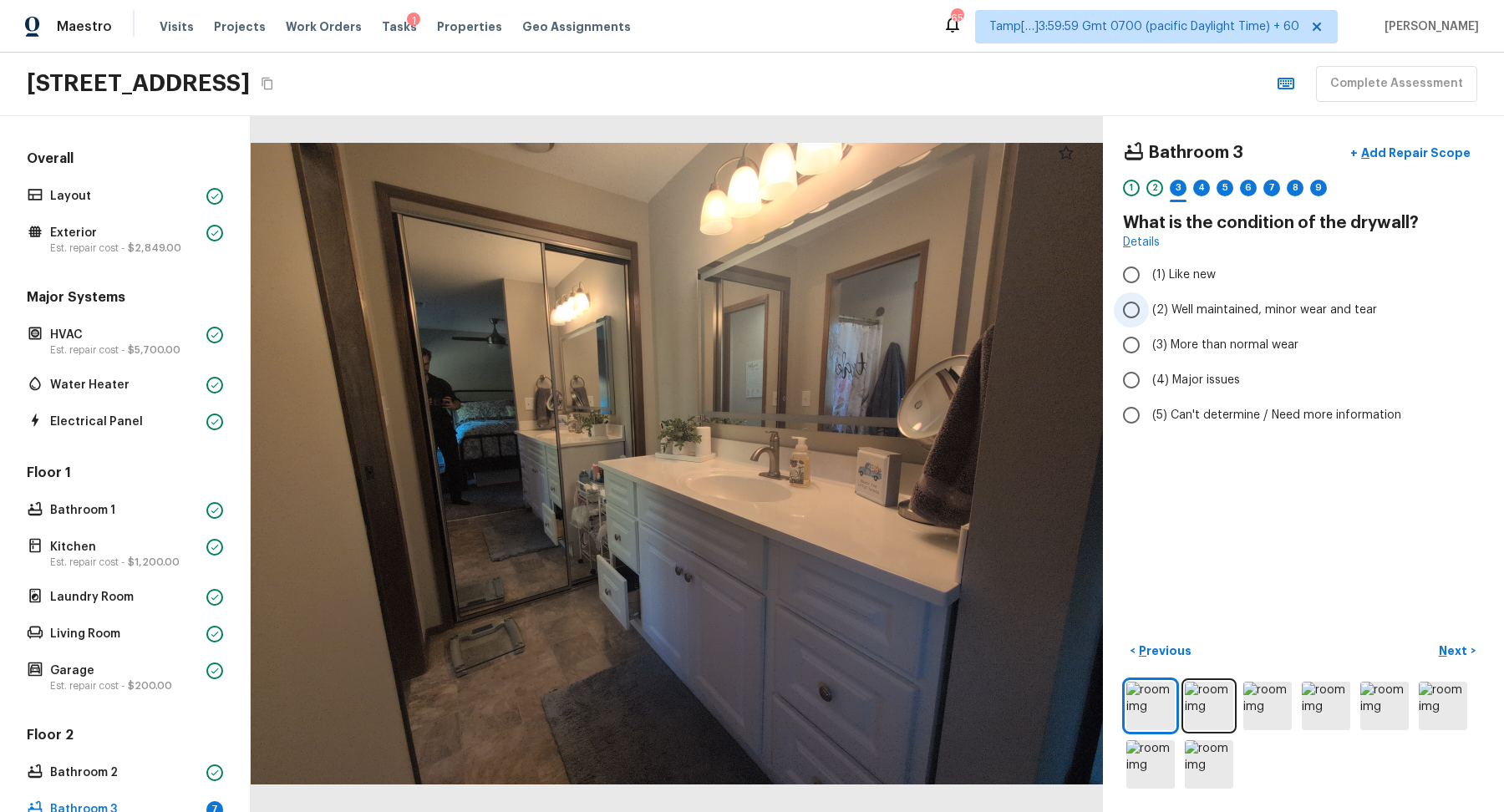
click at [1211, 318] on label "(2) Well maintained, minor wear and tear" at bounding box center [1293, 309] width 357 height 35
click at [1149, 318] on input "(2) Well maintained, minor wear and tear" at bounding box center [1131, 309] width 35 height 35
radio input "true"
click at [1438, 659] on button "Next >" at bounding box center [1457, 652] width 54 height 28
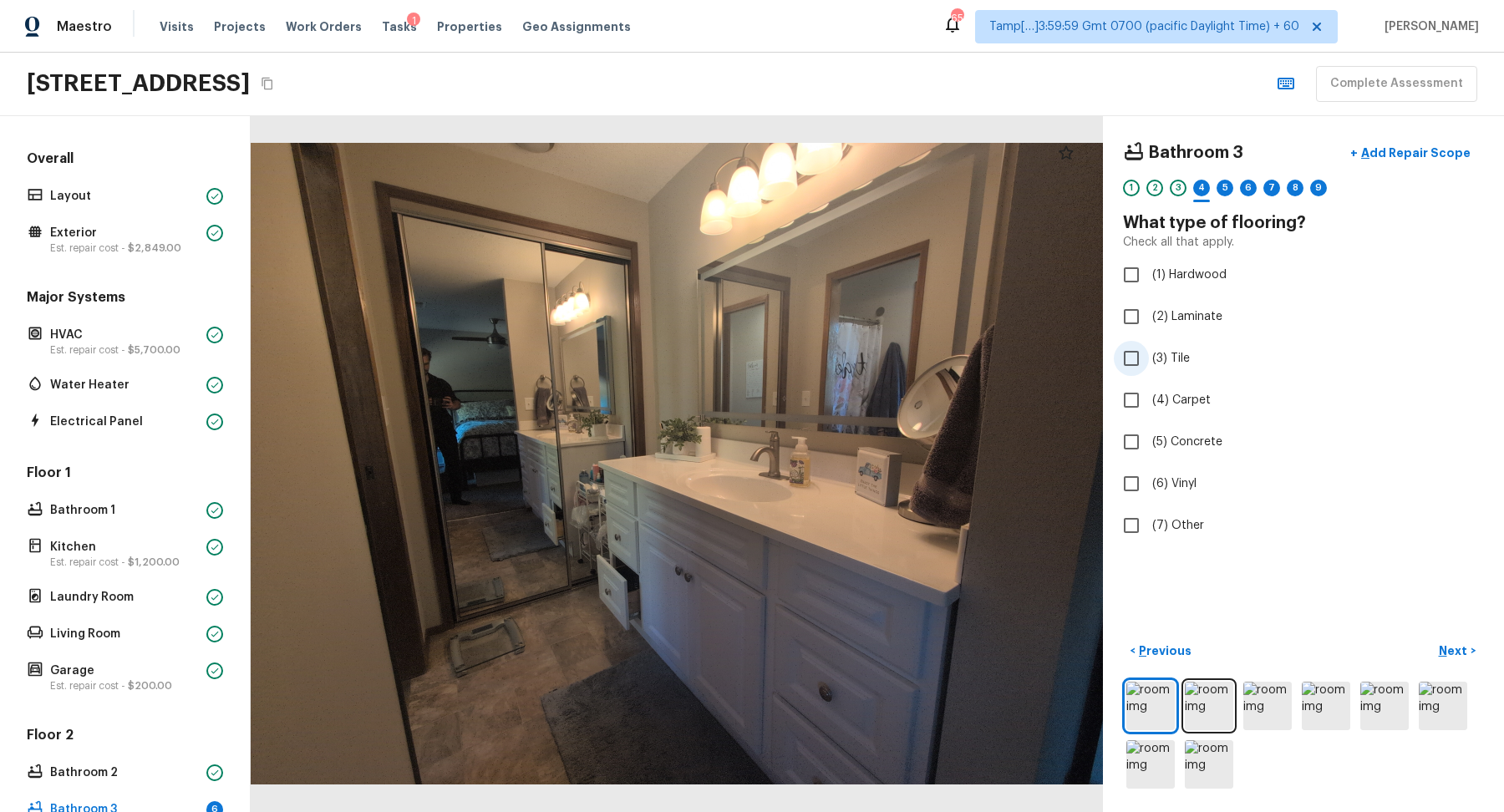
click at [1176, 370] on label "(3) Tile" at bounding box center [1293, 358] width 357 height 35
click at [1149, 370] on input "(3) Tile" at bounding box center [1131, 358] width 35 height 35
checkbox input "true"
click at [1435, 649] on button "Next >" at bounding box center [1457, 652] width 54 height 28
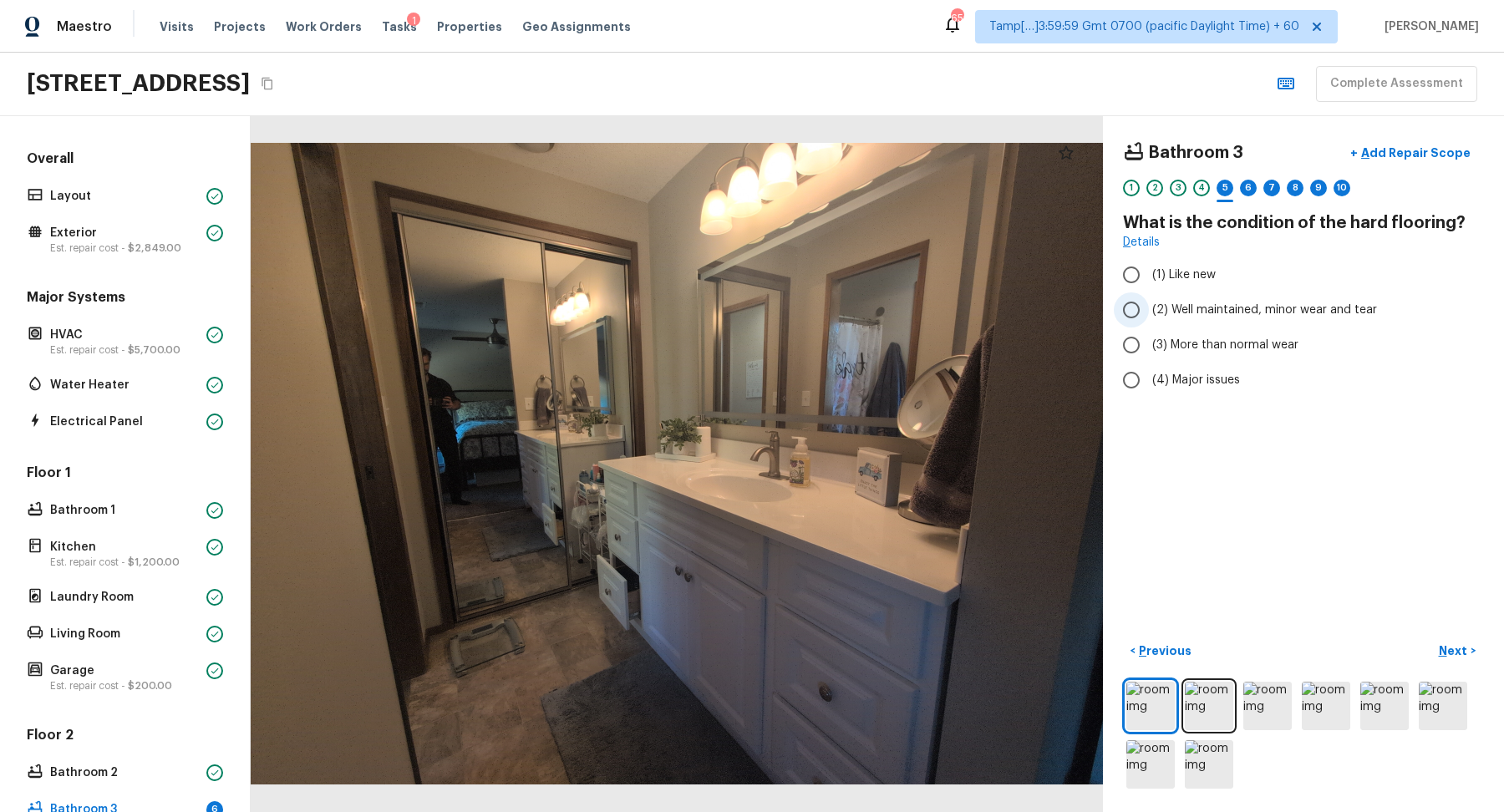
click at [1188, 322] on label "(2) Well maintained, minor wear and tear" at bounding box center [1293, 309] width 357 height 35
click at [1149, 322] on input "(2) Well maintained, minor wear and tear" at bounding box center [1131, 309] width 35 height 35
radio input "true"
click at [1442, 643] on p "Next" at bounding box center [1455, 651] width 32 height 17
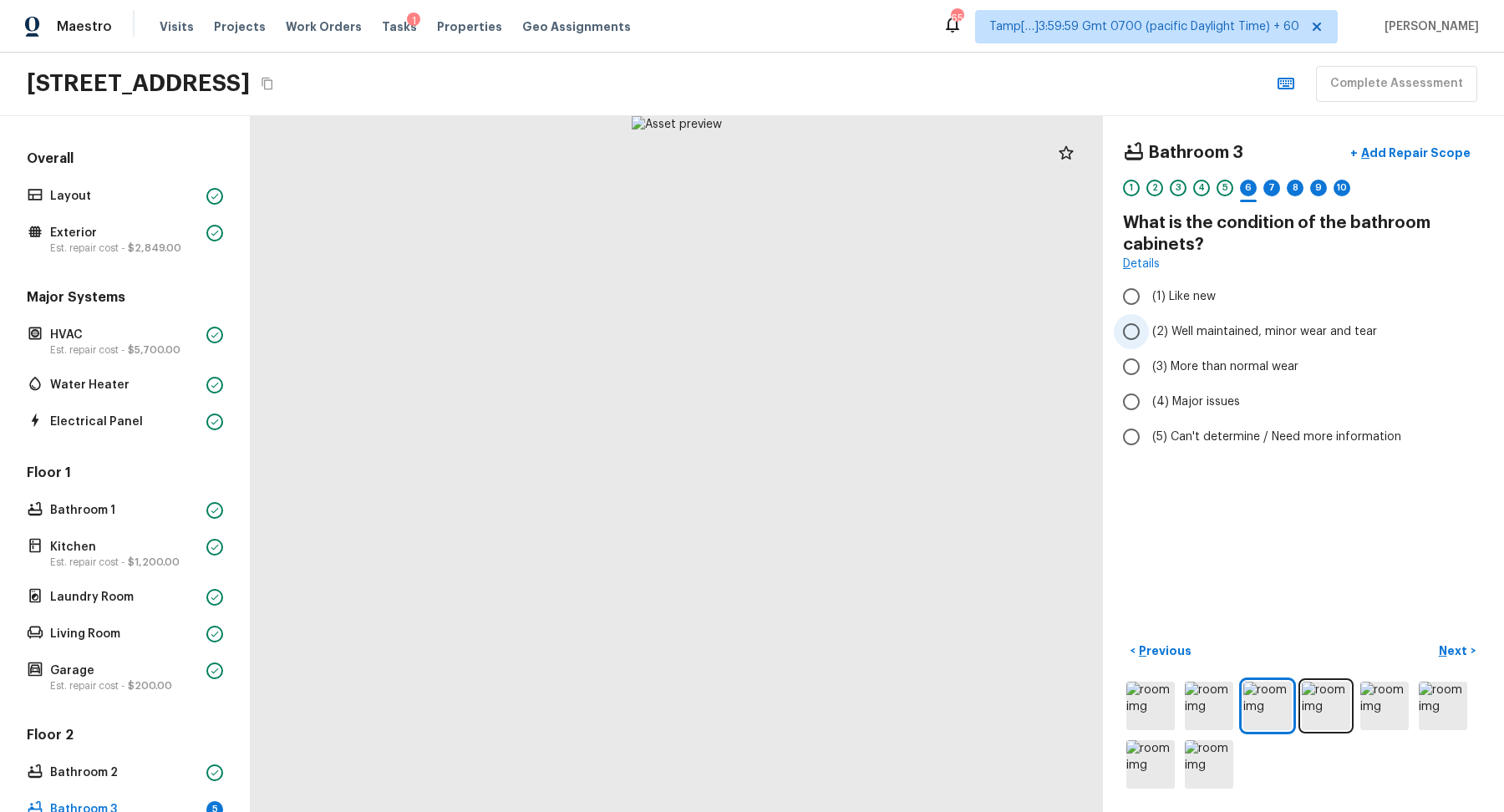
click at [1233, 323] on span "(2) Well maintained, minor wear and tear" at bounding box center [1265, 331] width 225 height 17
click at [1149, 323] on input "(2) Well maintained, minor wear and tear" at bounding box center [1131, 331] width 35 height 35
radio input "true"
click at [1455, 641] on button "Next >" at bounding box center [1457, 652] width 54 height 28
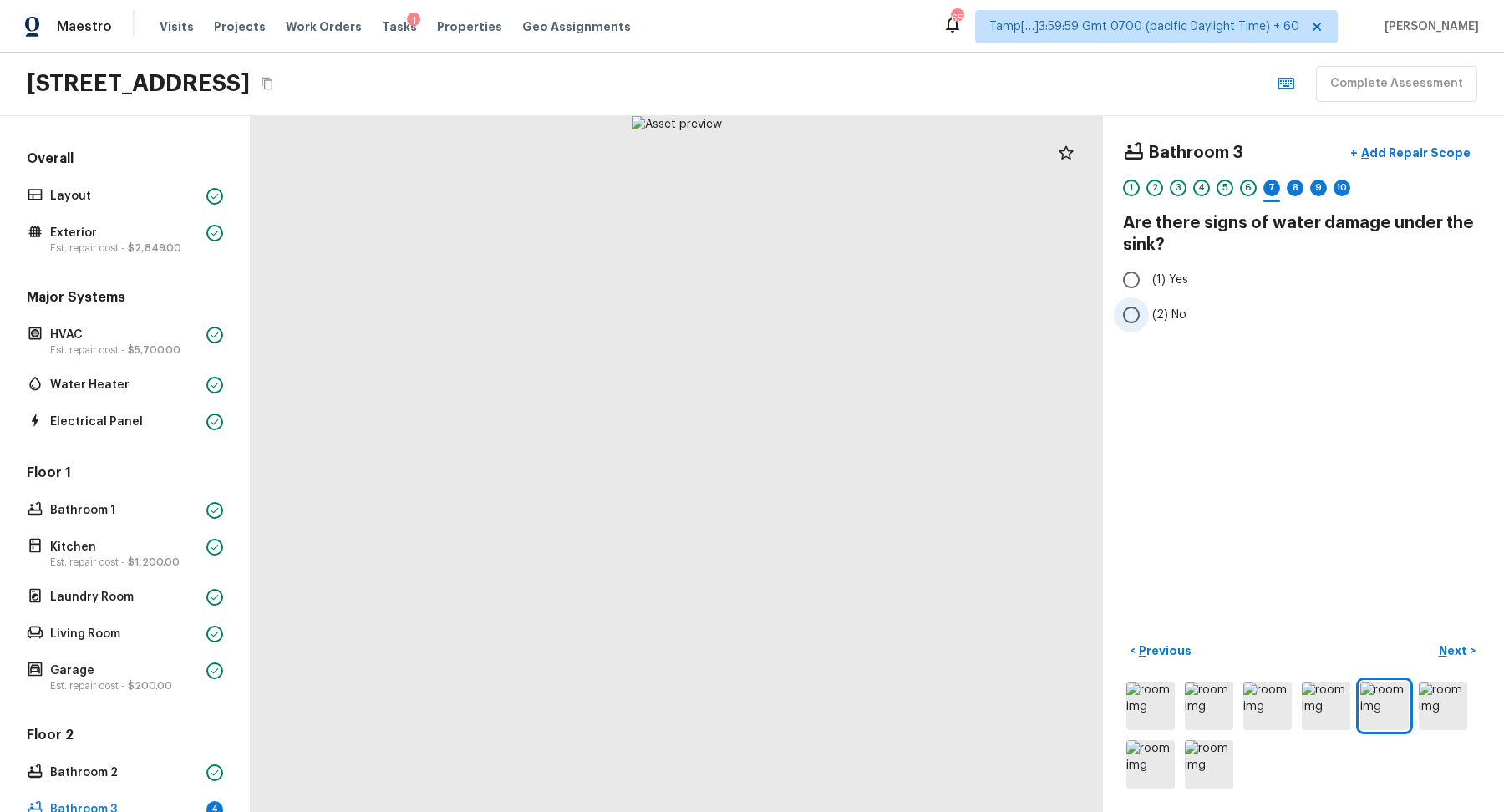
click at [1189, 302] on label "(2) No" at bounding box center [1293, 314] width 357 height 35
click at [1149, 302] on input "(2) No" at bounding box center [1131, 314] width 35 height 35
radio input "true"
click at [1454, 659] on button "Next >" at bounding box center [1457, 652] width 54 height 28
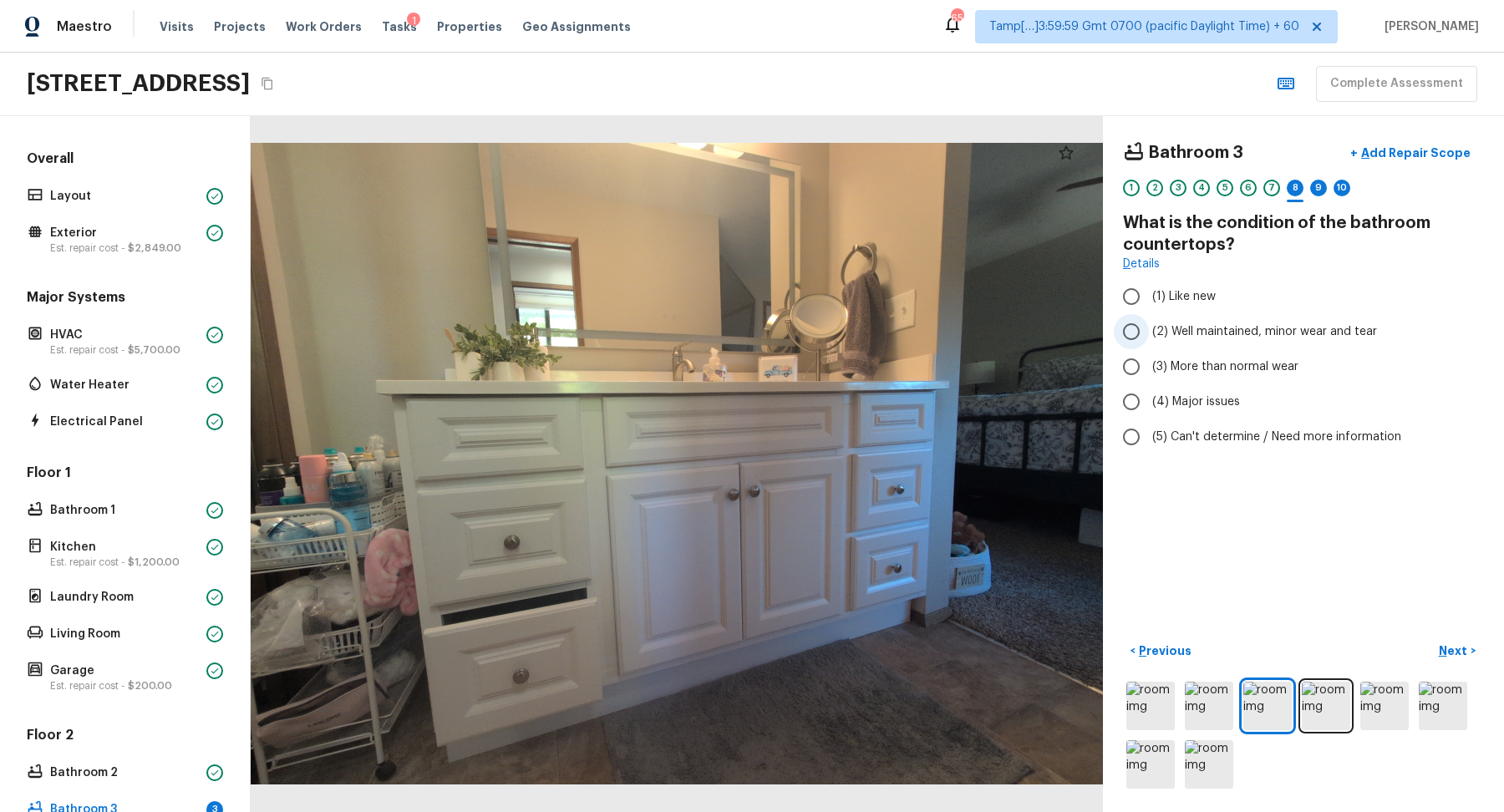
click at [1233, 341] on label "(2) Well maintained, minor wear and tear" at bounding box center [1293, 331] width 357 height 35
click at [1149, 341] on input "(2) Well maintained, minor wear and tear" at bounding box center [1131, 331] width 35 height 35
radio input "true"
click at [1454, 649] on p "Next" at bounding box center [1455, 651] width 32 height 17
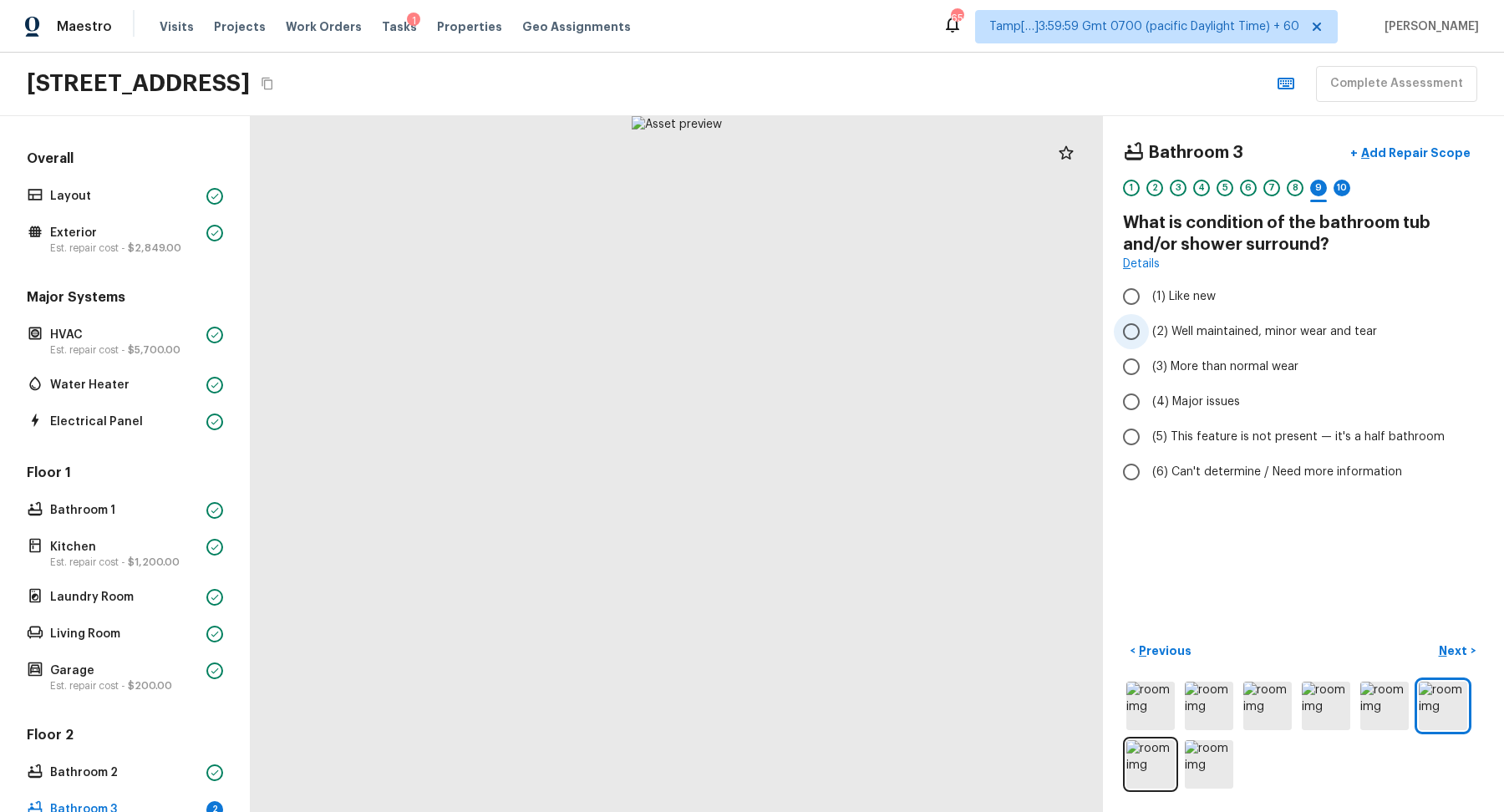
click at [1239, 329] on span "(2) Well maintained, minor wear and tear" at bounding box center [1265, 331] width 225 height 17
click at [1149, 329] on input "(2) Well maintained, minor wear and tear" at bounding box center [1131, 331] width 35 height 35
radio input "true"
click at [1454, 650] on p "Next" at bounding box center [1455, 651] width 32 height 17
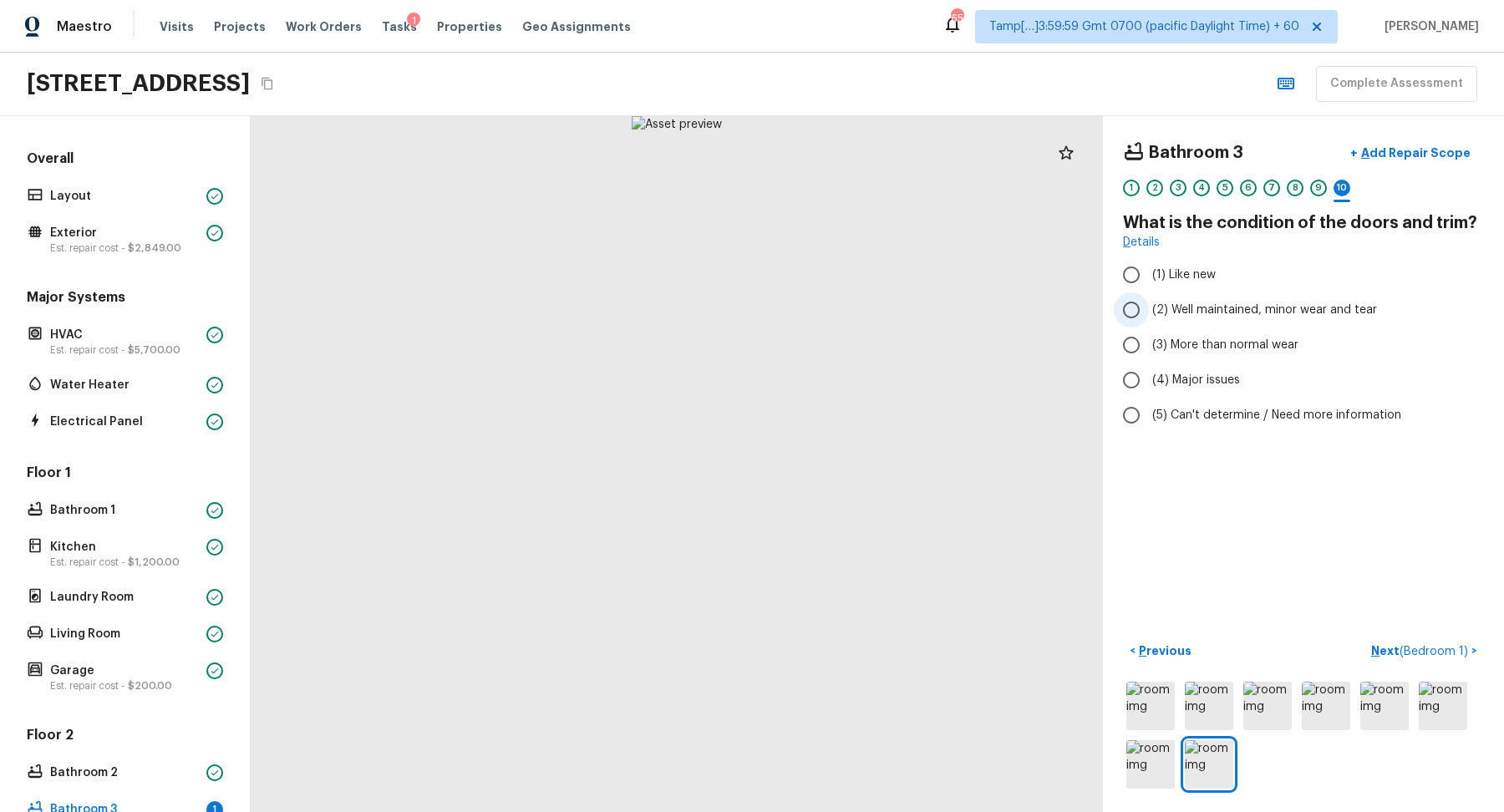
click at [1254, 308] on span "(2) Well maintained, minor wear and tear" at bounding box center [1265, 310] width 225 height 17
click at [1149, 308] on input "(2) Well maintained, minor wear and tear" at bounding box center [1131, 309] width 35 height 35
radio input "true"
click at [1430, 646] on span "( Bedroom 1 )" at bounding box center [1433, 652] width 69 height 12
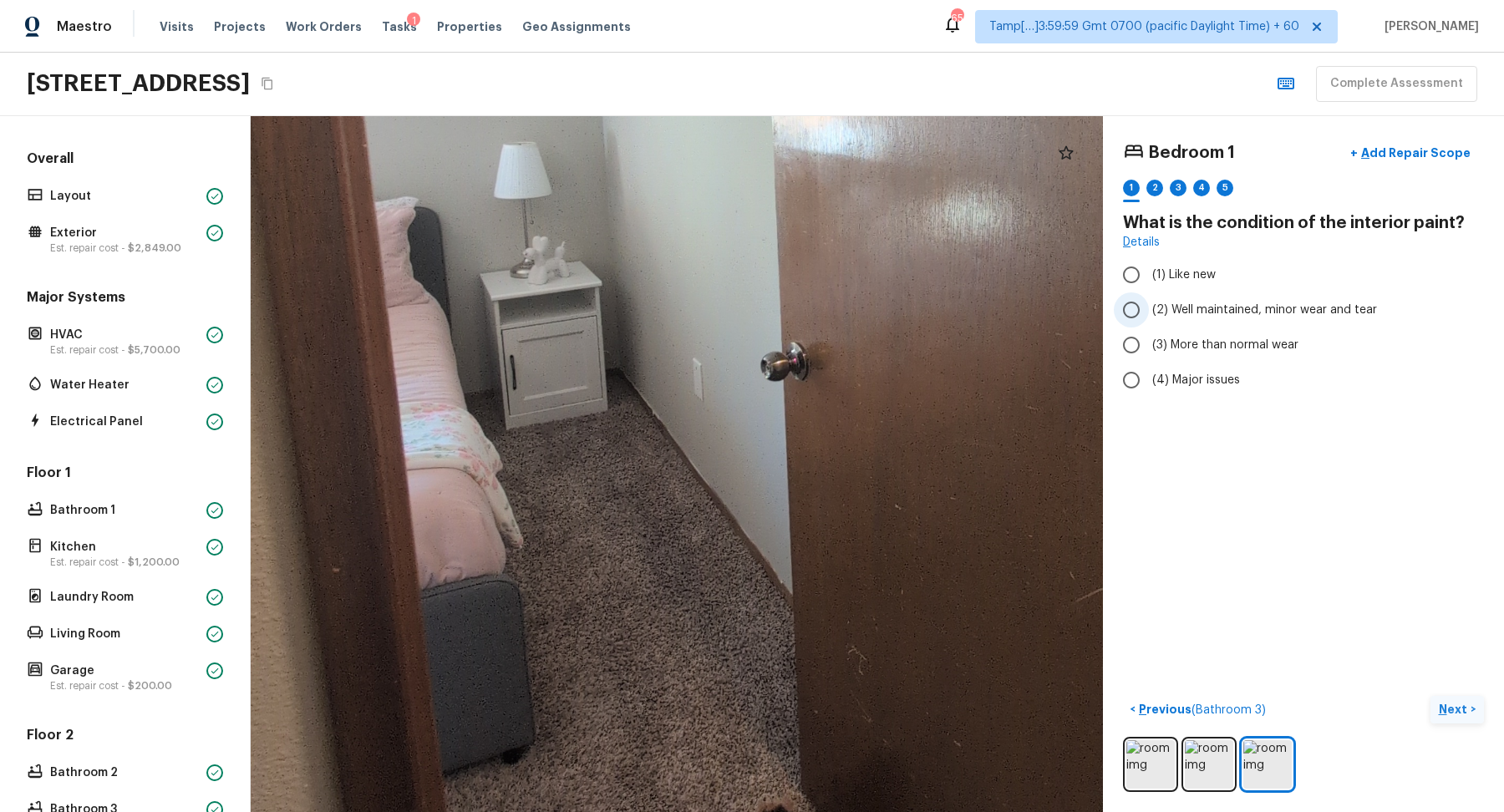
click at [1156, 323] on label "(2) Well maintained, minor wear and tear" at bounding box center [1293, 309] width 357 height 35
click at [1149, 323] on input "(2) Well maintained, minor wear and tear" at bounding box center [1131, 309] width 35 height 35
radio input "true"
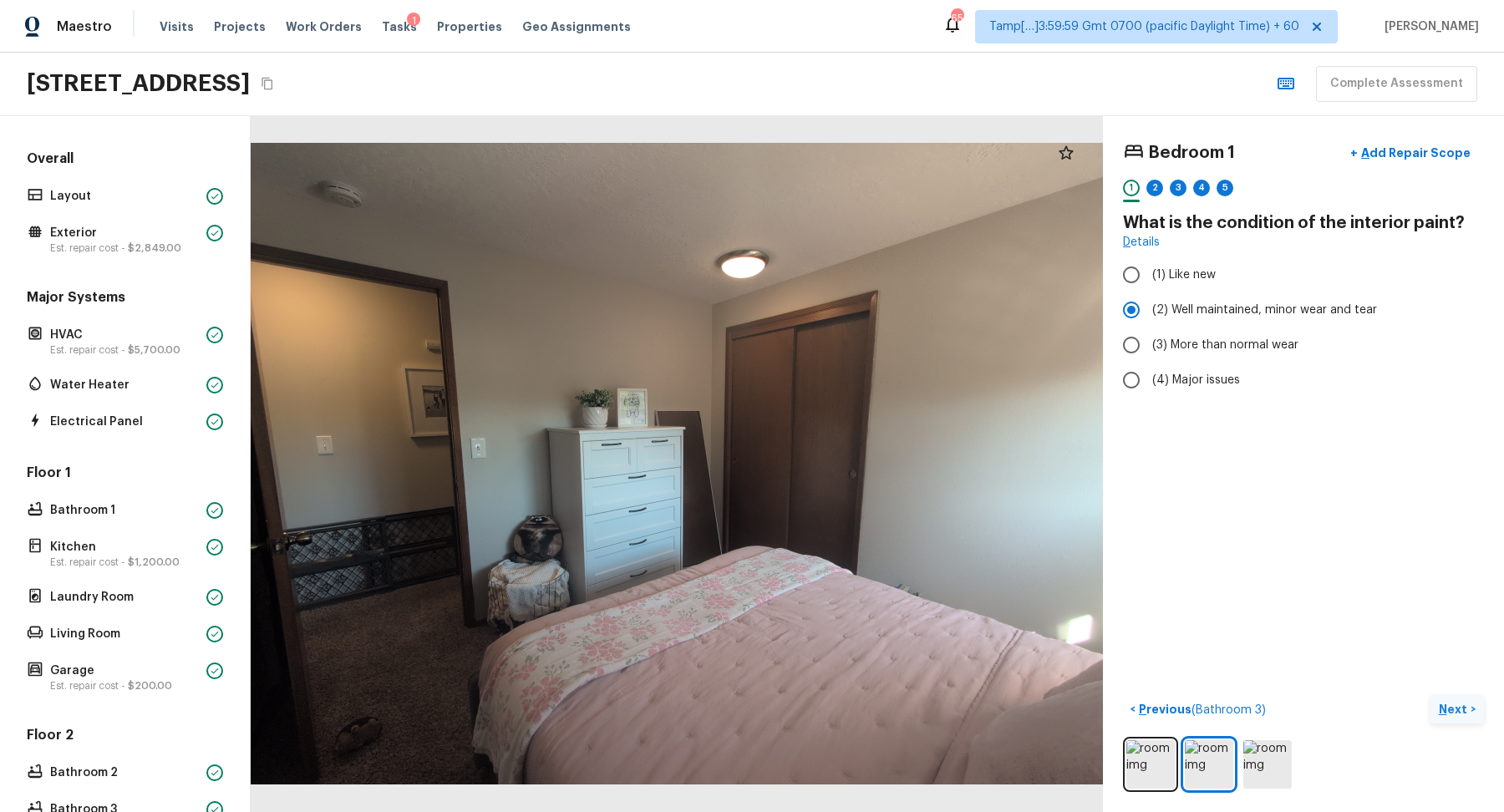
click at [1455, 709] on p "Next" at bounding box center [1455, 708] width 32 height 17
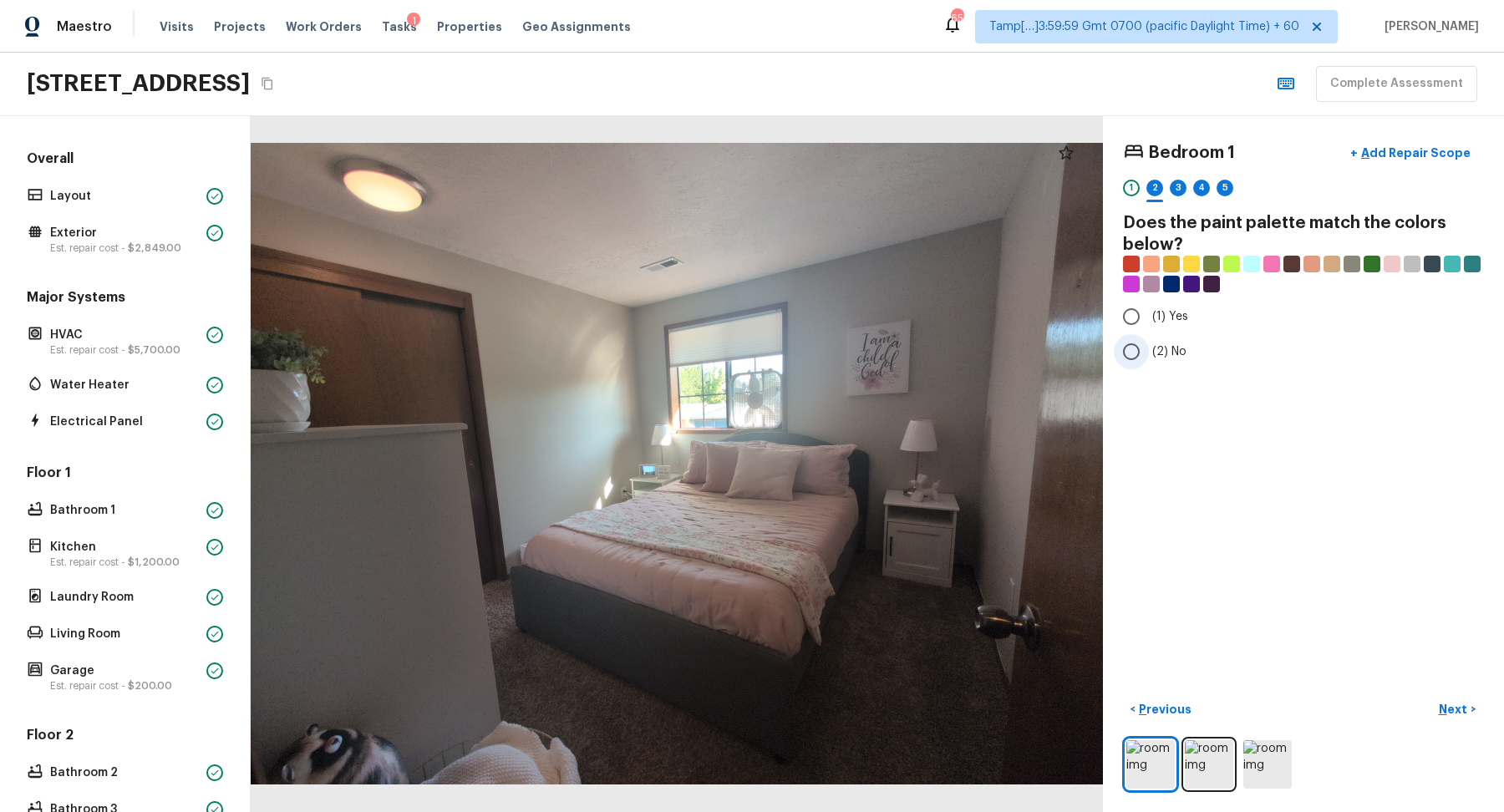
click at [1149, 351] on label "(2) No" at bounding box center [1293, 351] width 357 height 35
click at [1149, 351] on input "(2) No" at bounding box center [1131, 351] width 35 height 35
radio input "true"
click at [1446, 695] on button "Next >" at bounding box center [1457, 709] width 54 height 28
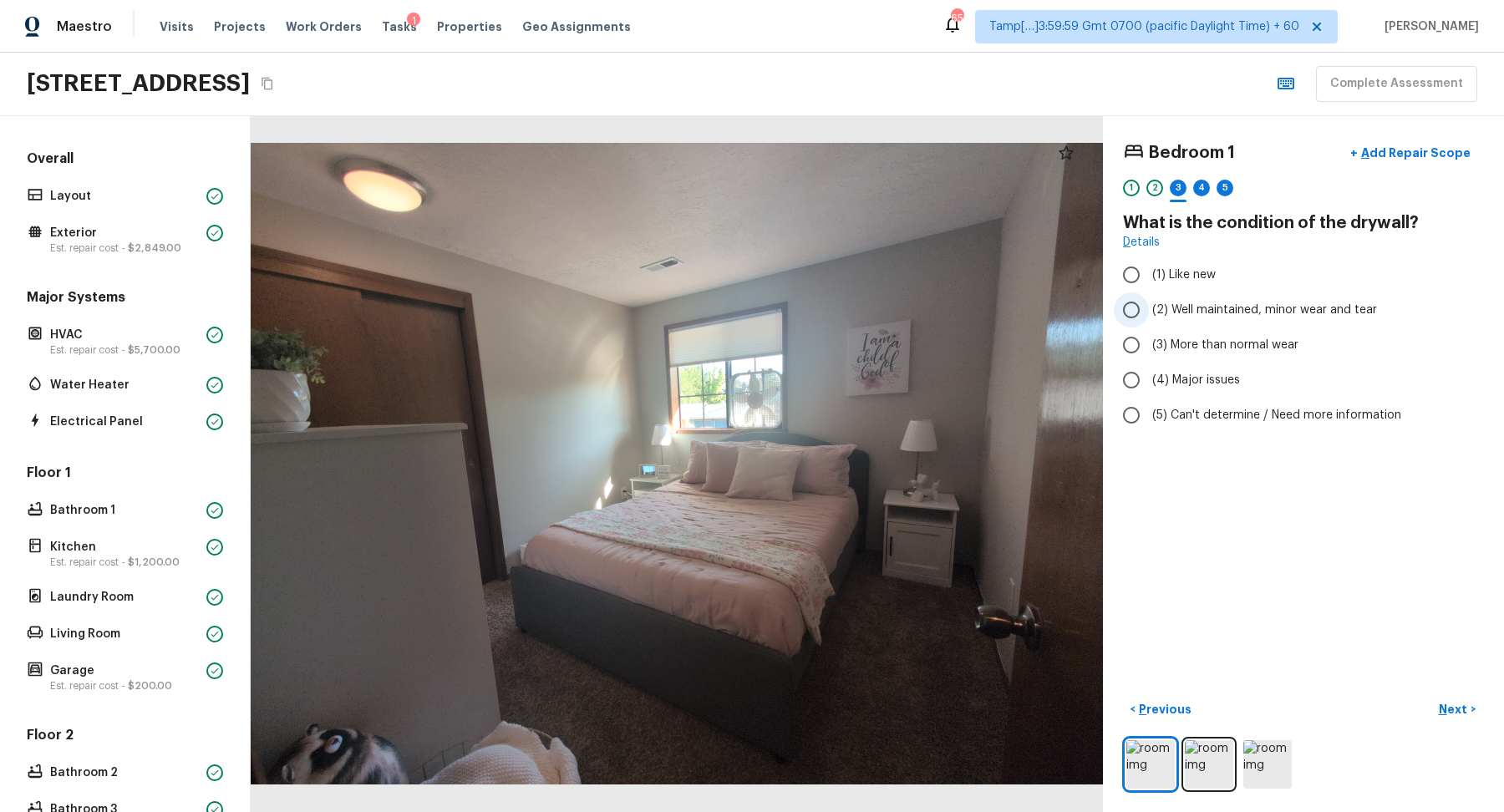
click at [1167, 325] on label "(2) Well maintained, minor wear and tear" at bounding box center [1293, 309] width 357 height 35
click at [1149, 325] on input "(2) Well maintained, minor wear and tear" at bounding box center [1131, 309] width 35 height 35
radio input "true"
click at [1462, 721] on button "Next >" at bounding box center [1457, 709] width 54 height 28
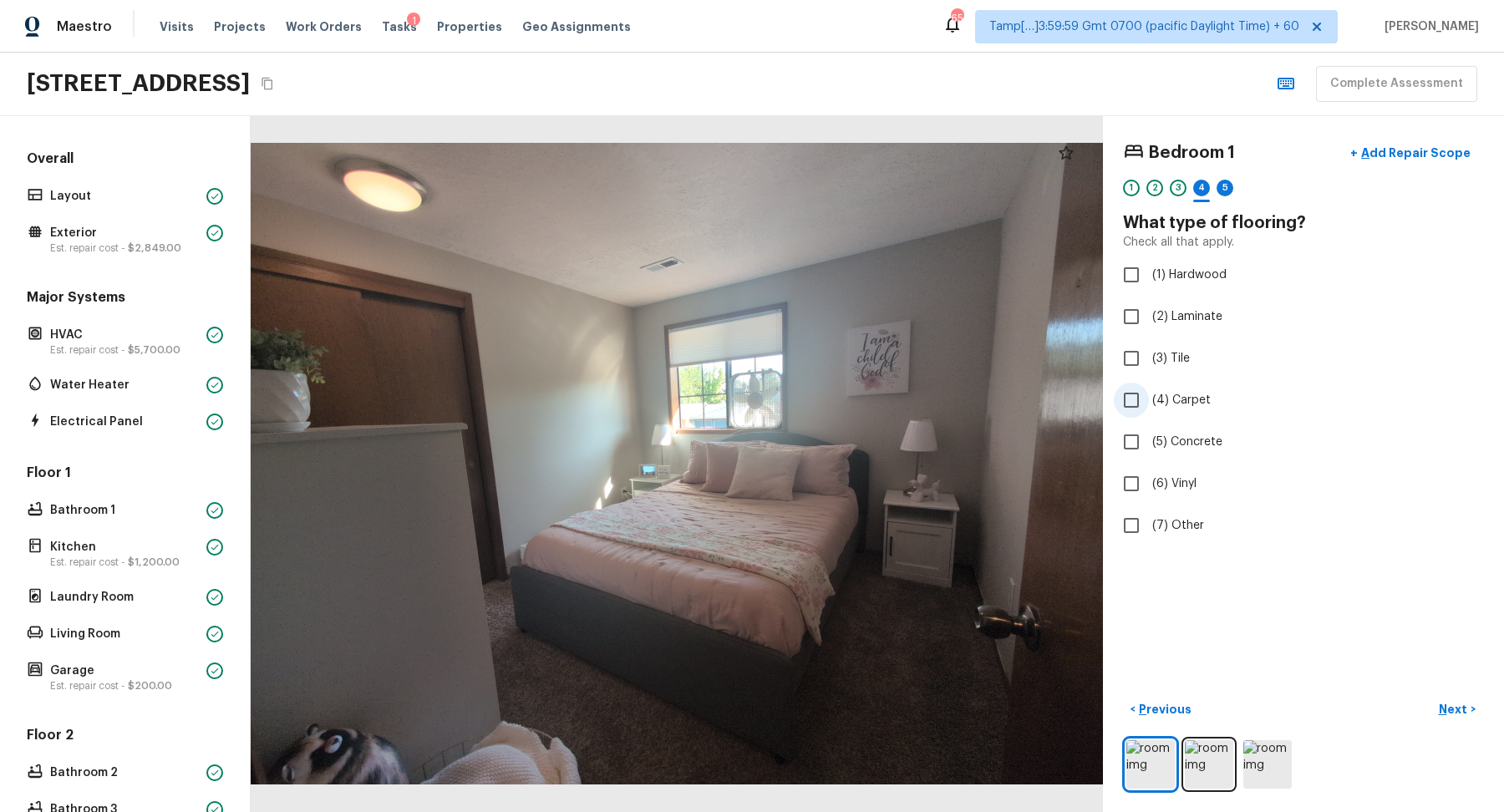
click at [1182, 414] on label "(4) Carpet" at bounding box center [1293, 400] width 357 height 35
click at [1149, 414] on input "(4) Carpet" at bounding box center [1131, 400] width 35 height 35
checkbox input "true"
click at [1456, 716] on button "Next >" at bounding box center [1457, 709] width 54 height 28
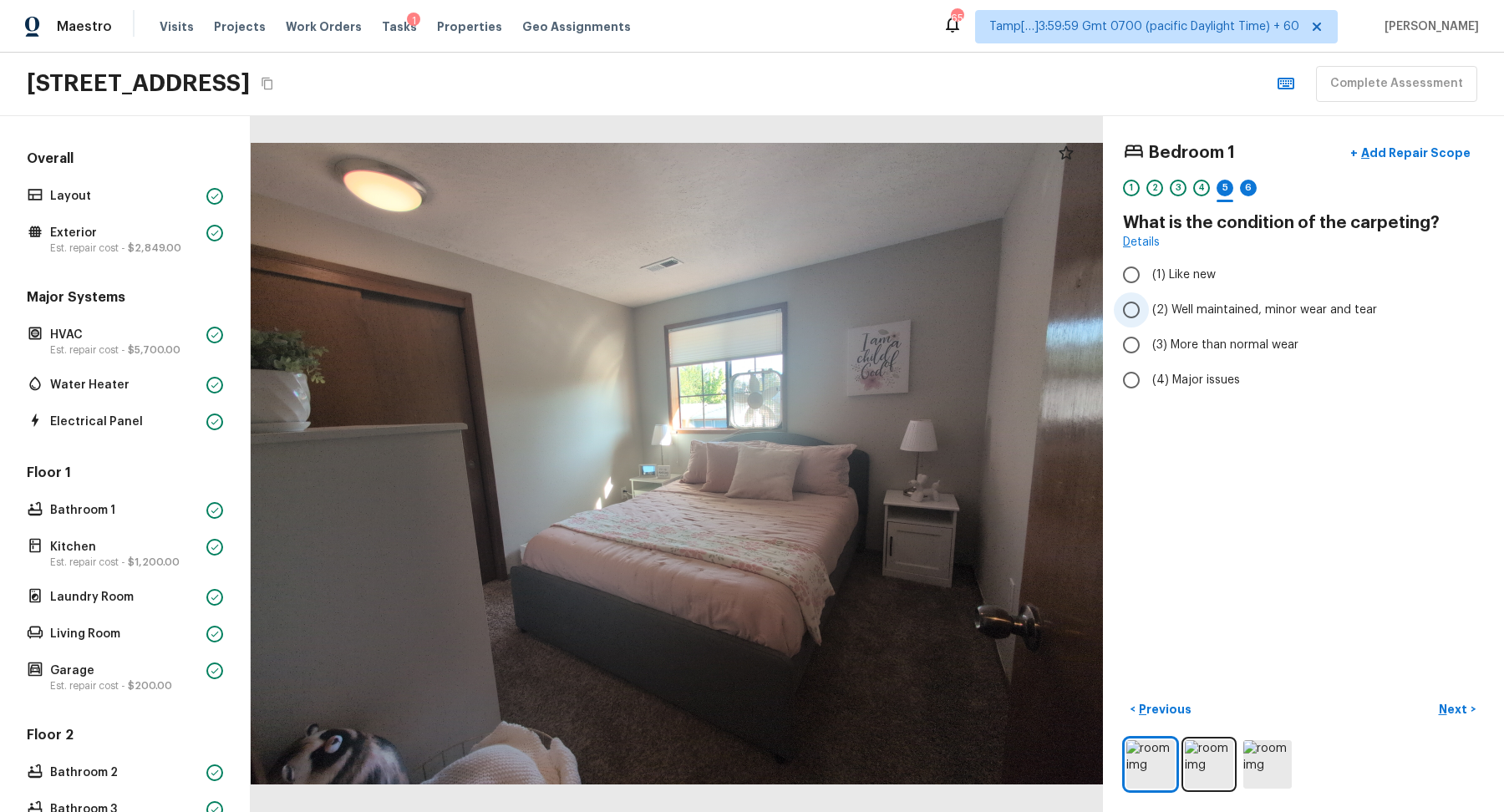
click at [1229, 323] on label "(2) Well maintained, minor wear and tear" at bounding box center [1293, 309] width 357 height 35
click at [1149, 323] on input "(2) Well maintained, minor wear and tear" at bounding box center [1131, 309] width 35 height 35
radio input "true"
click at [1453, 710] on p "Next" at bounding box center [1455, 708] width 32 height 17
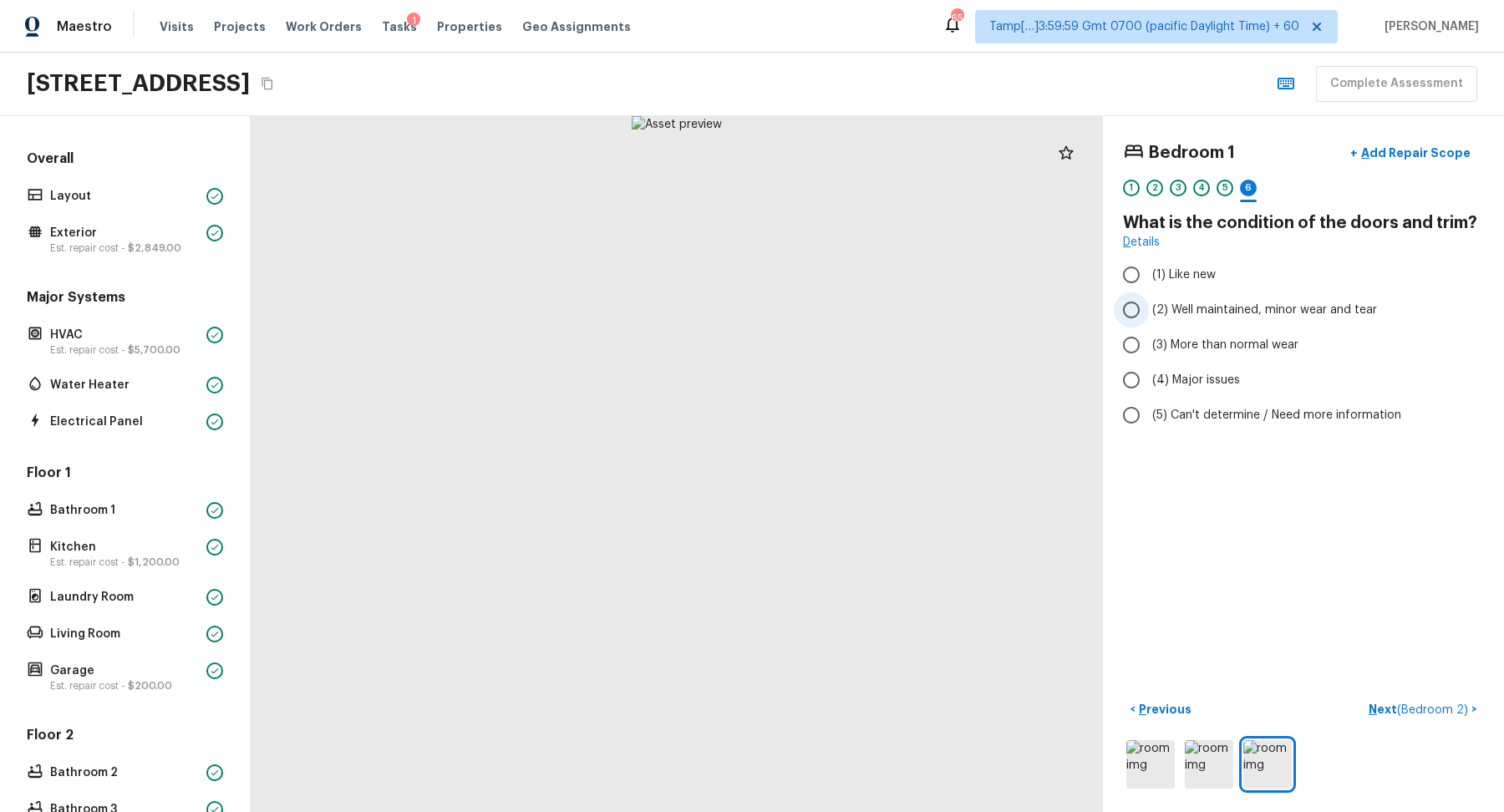
click at [1262, 313] on span "(2) Well maintained, minor wear and tear" at bounding box center [1265, 310] width 225 height 17
click at [1149, 313] on input "(2) Well maintained, minor wear and tear" at bounding box center [1131, 309] width 35 height 35
radio input "true"
click at [1444, 712] on span "( Bedroom 2 )" at bounding box center [1432, 710] width 71 height 12
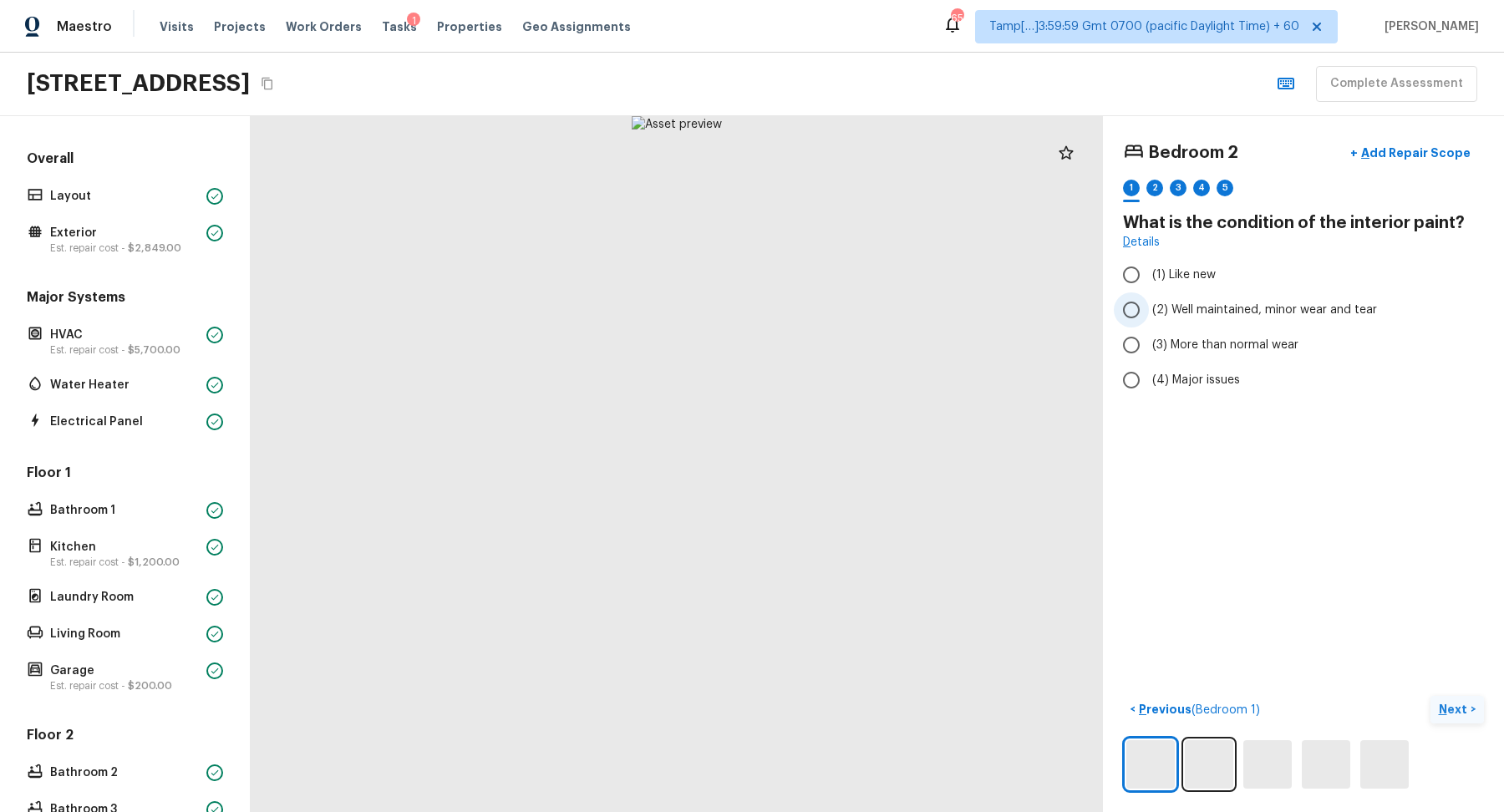
click at [1191, 316] on span "(2) Well maintained, minor wear and tear" at bounding box center [1265, 310] width 225 height 17
click at [1149, 316] on input "(2) Well maintained, minor wear and tear" at bounding box center [1131, 309] width 35 height 35
radio input "true"
click at [1461, 715] on p "Next" at bounding box center [1455, 708] width 32 height 17
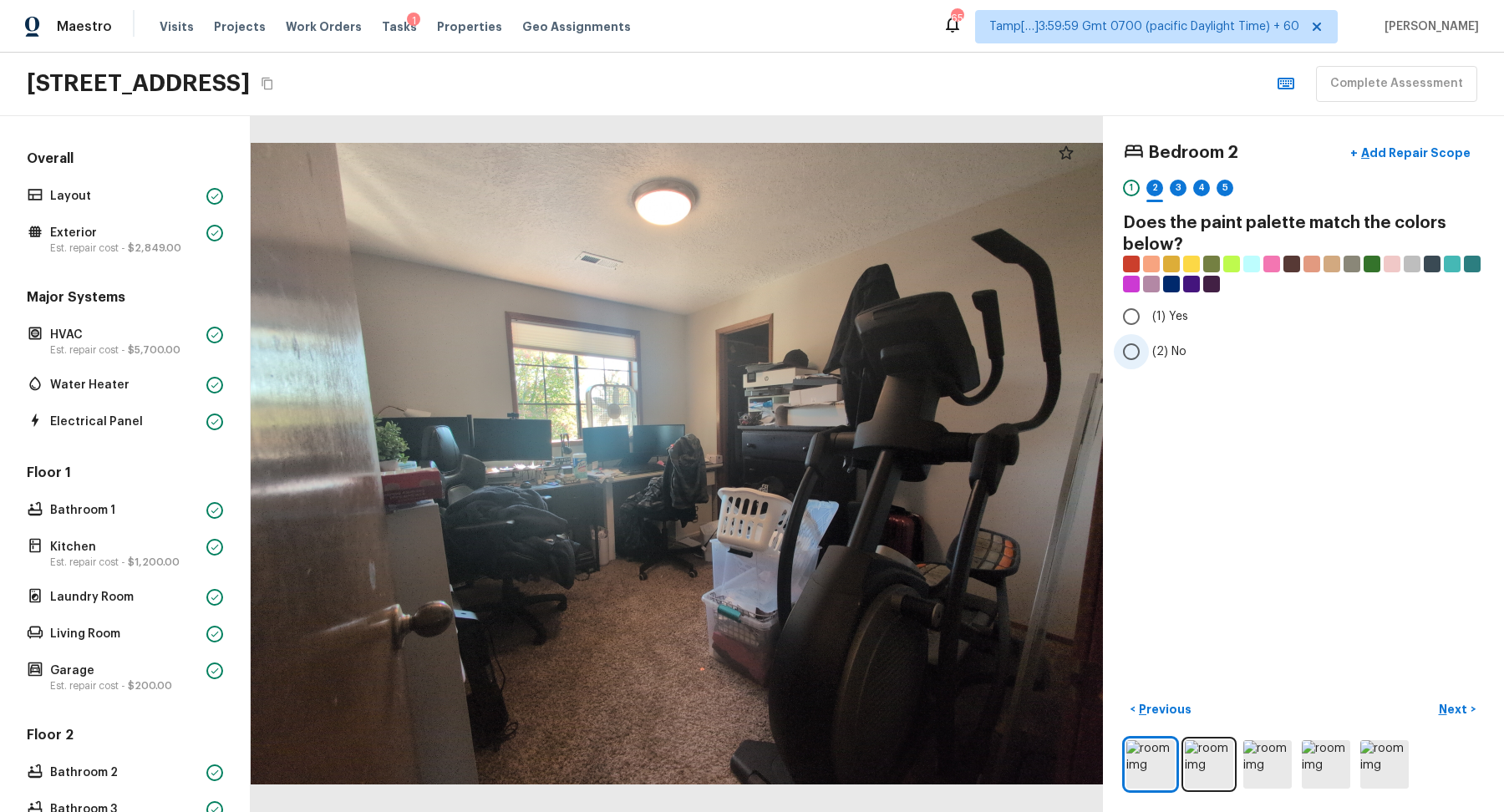
click at [1135, 348] on input "(2) No" at bounding box center [1131, 351] width 35 height 35
radio input "true"
click at [822, 466] on div at bounding box center [677, 464] width 852 height 695
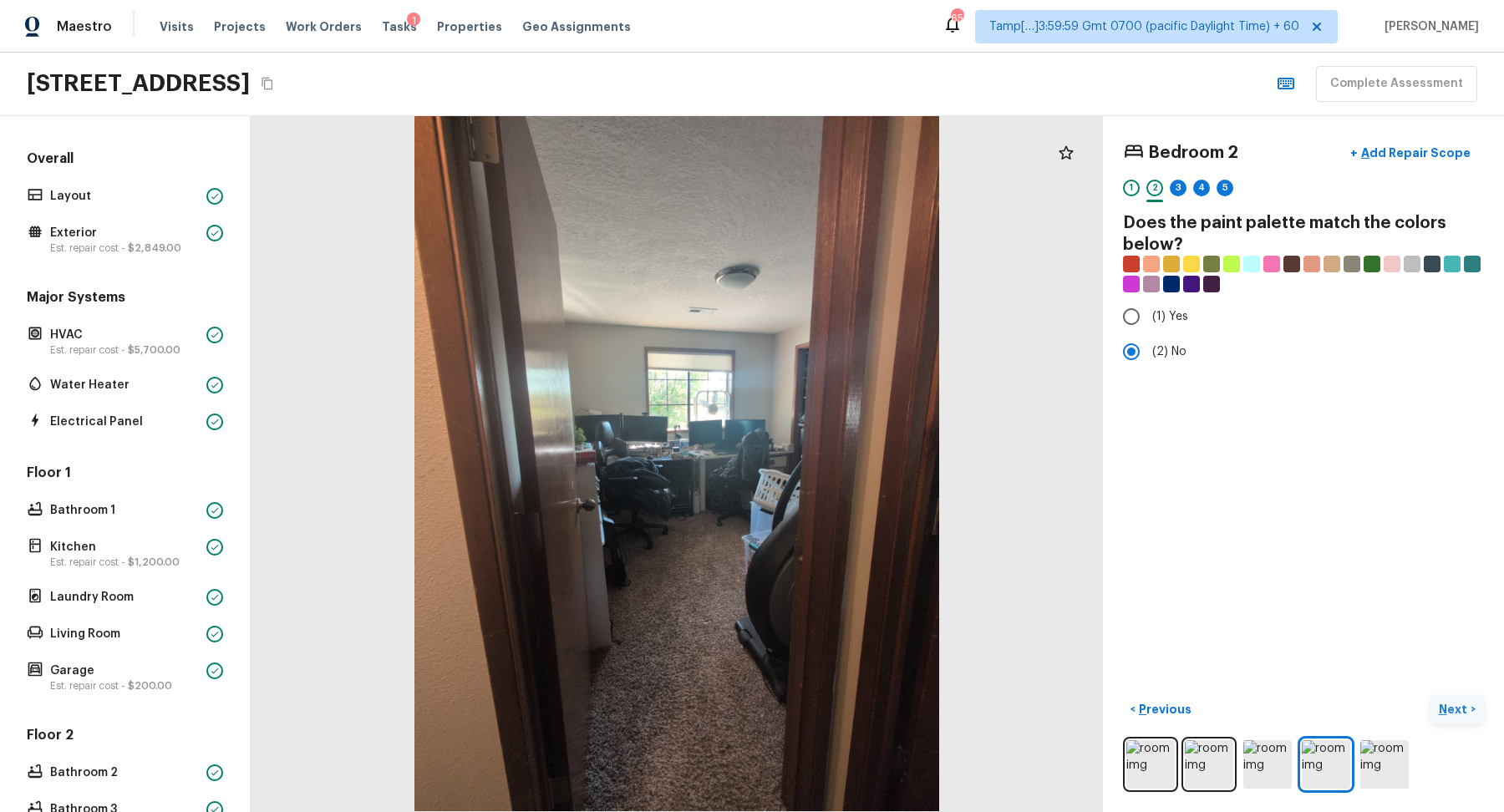
click at [1461, 711] on p "Next" at bounding box center [1455, 708] width 32 height 17
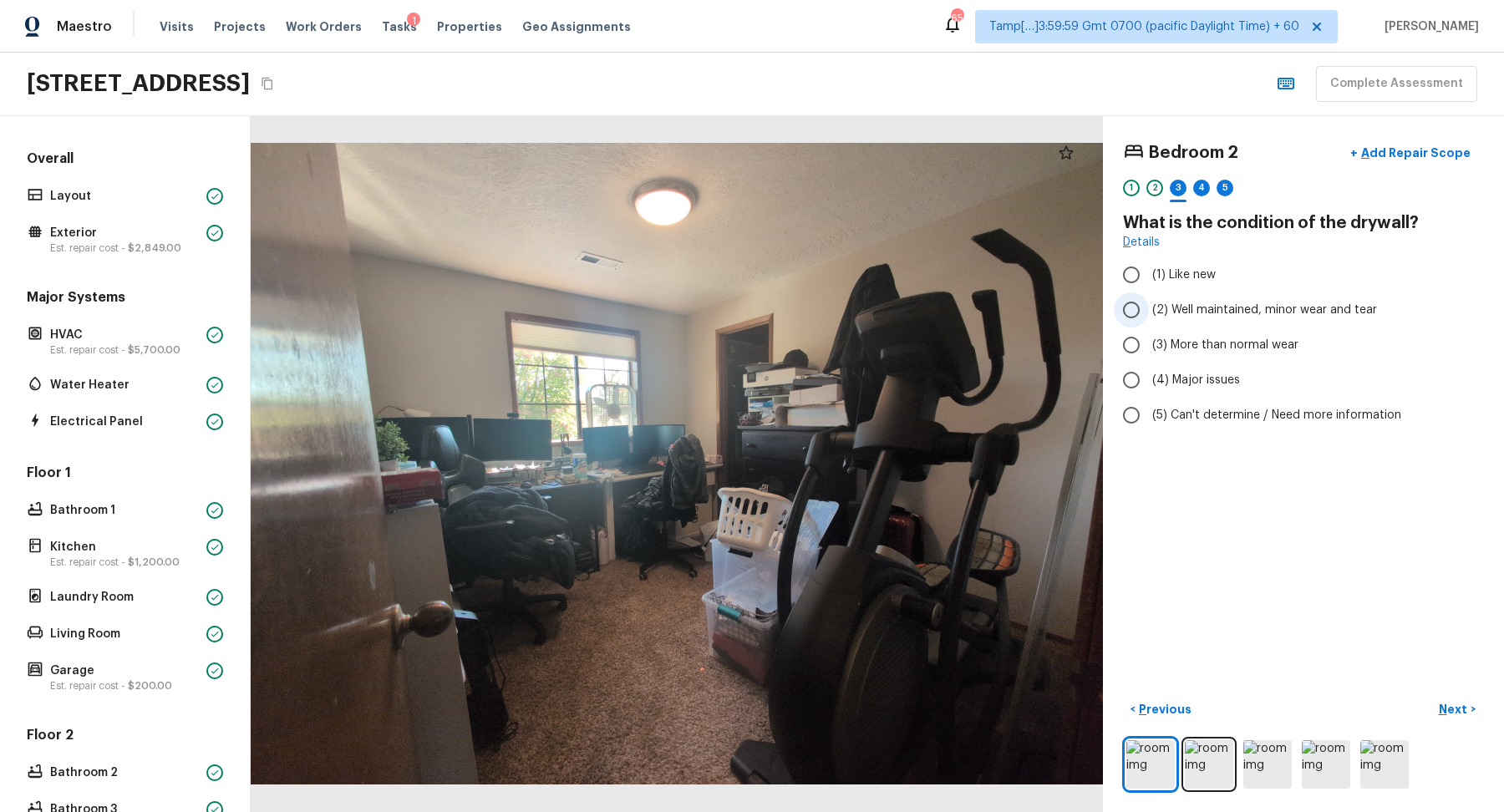
click at [1220, 321] on label "(2) Well maintained, minor wear and tear" at bounding box center [1293, 309] width 357 height 35
click at [1149, 321] on input "(2) Well maintained, minor wear and tear" at bounding box center [1131, 309] width 35 height 35
radio input "true"
click at [1452, 707] on p "Next" at bounding box center [1455, 708] width 32 height 17
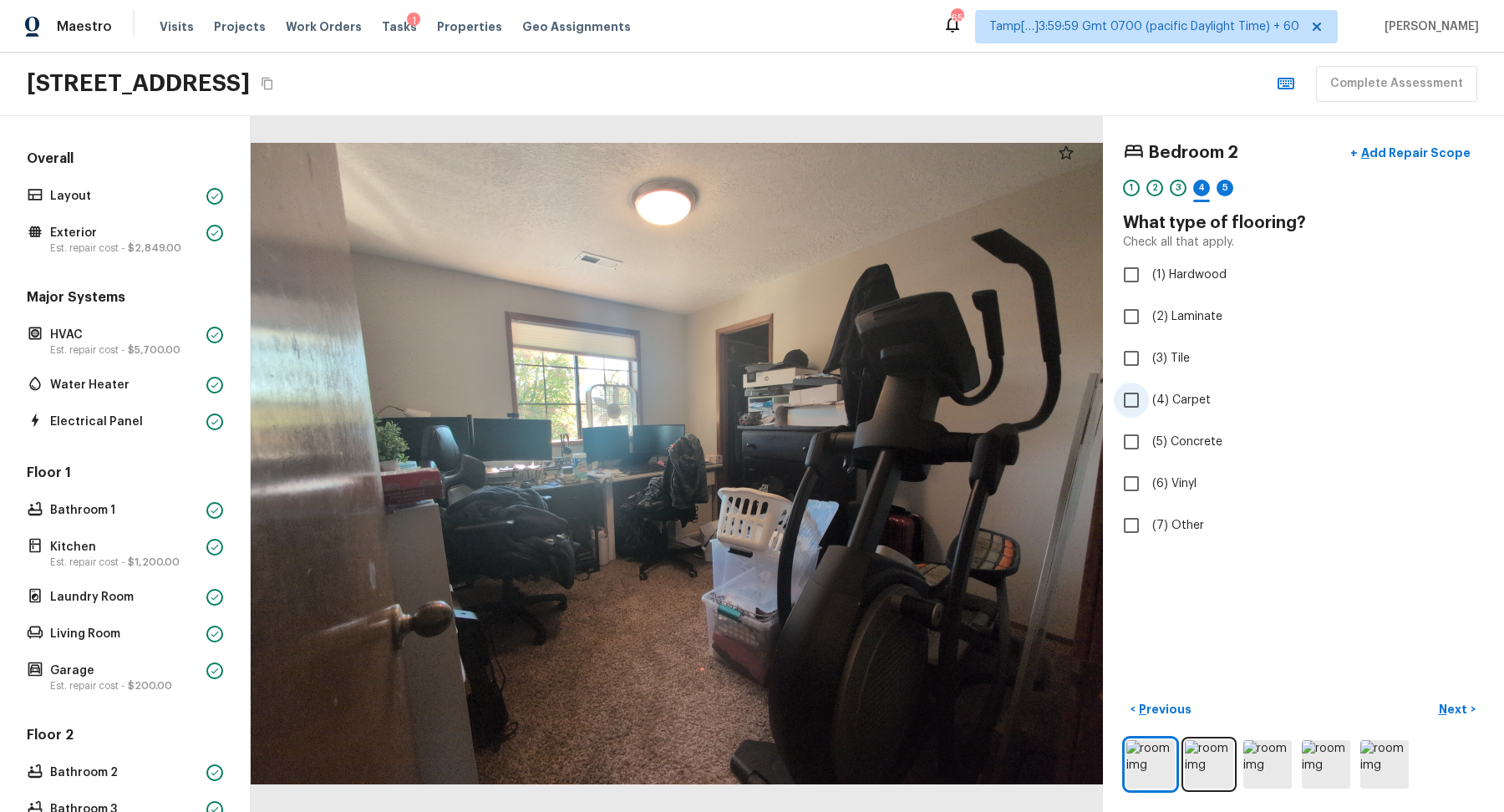
click at [1171, 390] on label "(4) Carpet" at bounding box center [1293, 400] width 357 height 35
click at [1149, 390] on input "(4) Carpet" at bounding box center [1131, 400] width 35 height 35
checkbox input "true"
click at [1438, 700] on button "Next >" at bounding box center [1457, 709] width 54 height 28
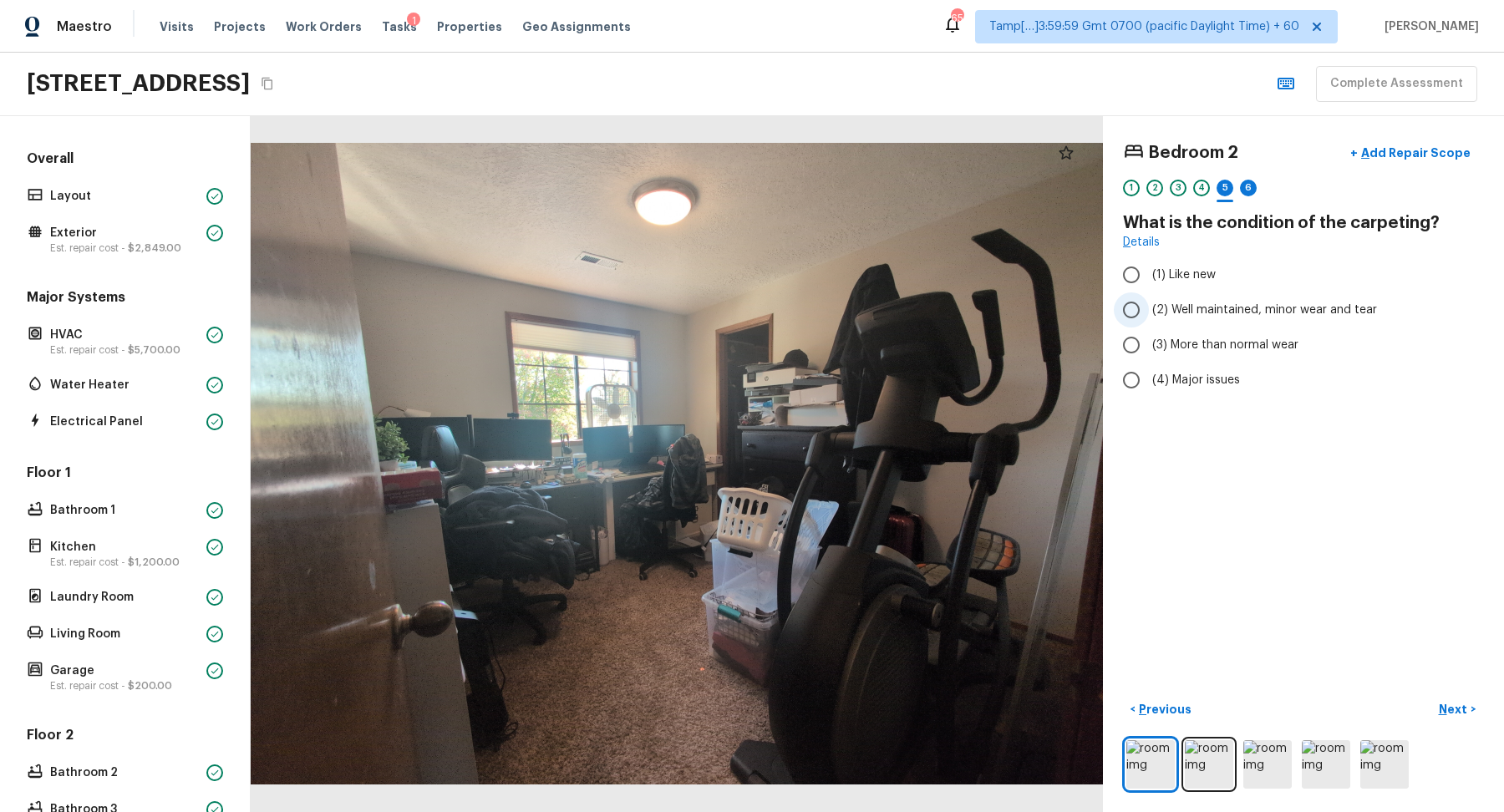
click at [1192, 313] on span "(2) Well maintained, minor wear and tear" at bounding box center [1265, 310] width 225 height 17
click at [1149, 313] on input "(2) Well maintained, minor wear and tear" at bounding box center [1131, 309] width 35 height 35
radio input "true"
click at [1459, 715] on p "Next" at bounding box center [1455, 708] width 32 height 17
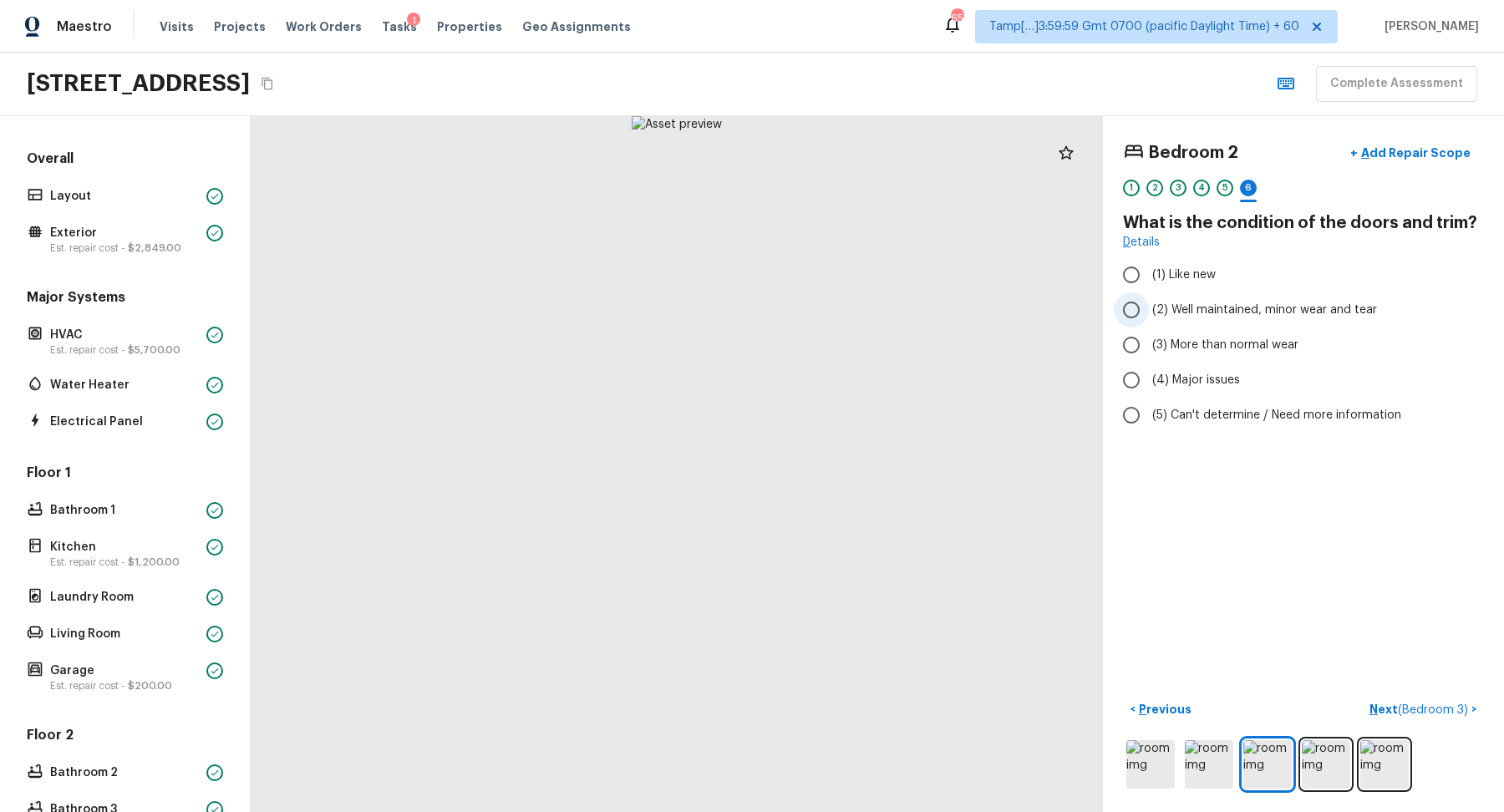
click at [1241, 312] on span "(2) Well maintained, minor wear and tear" at bounding box center [1265, 310] width 225 height 17
click at [1149, 312] on input "(2) Well maintained, minor wear and tear" at bounding box center [1131, 309] width 35 height 35
radio input "true"
click at [1442, 716] on button "Next ( Bedroom 3 ) >" at bounding box center [1423, 709] width 122 height 28
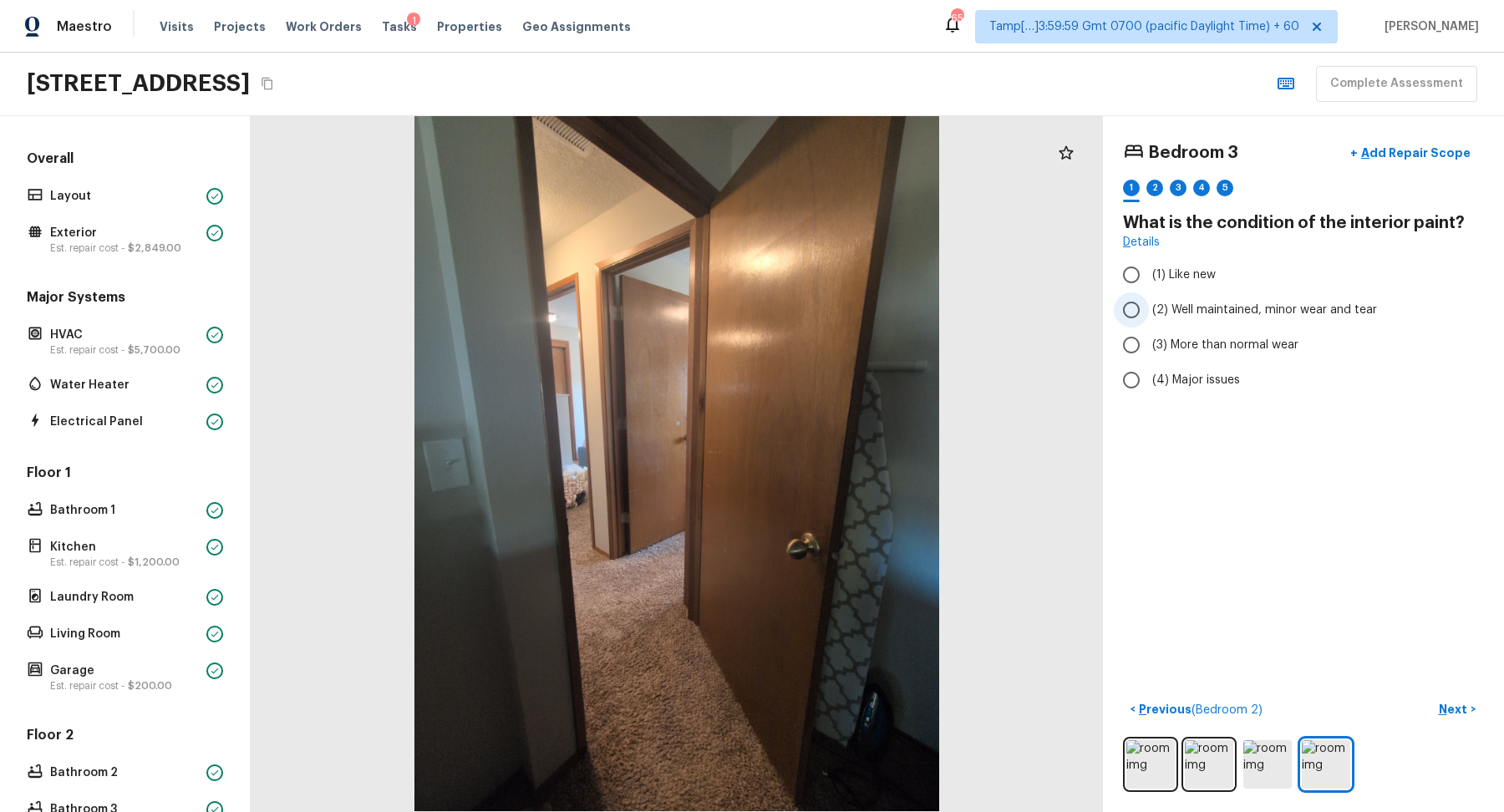
click at [1211, 292] on label "(2) Well maintained, minor wear and tear" at bounding box center [1293, 309] width 357 height 35
click at [1149, 292] on input "(2) Well maintained, minor wear and tear" at bounding box center [1131, 309] width 35 height 35
radio input "true"
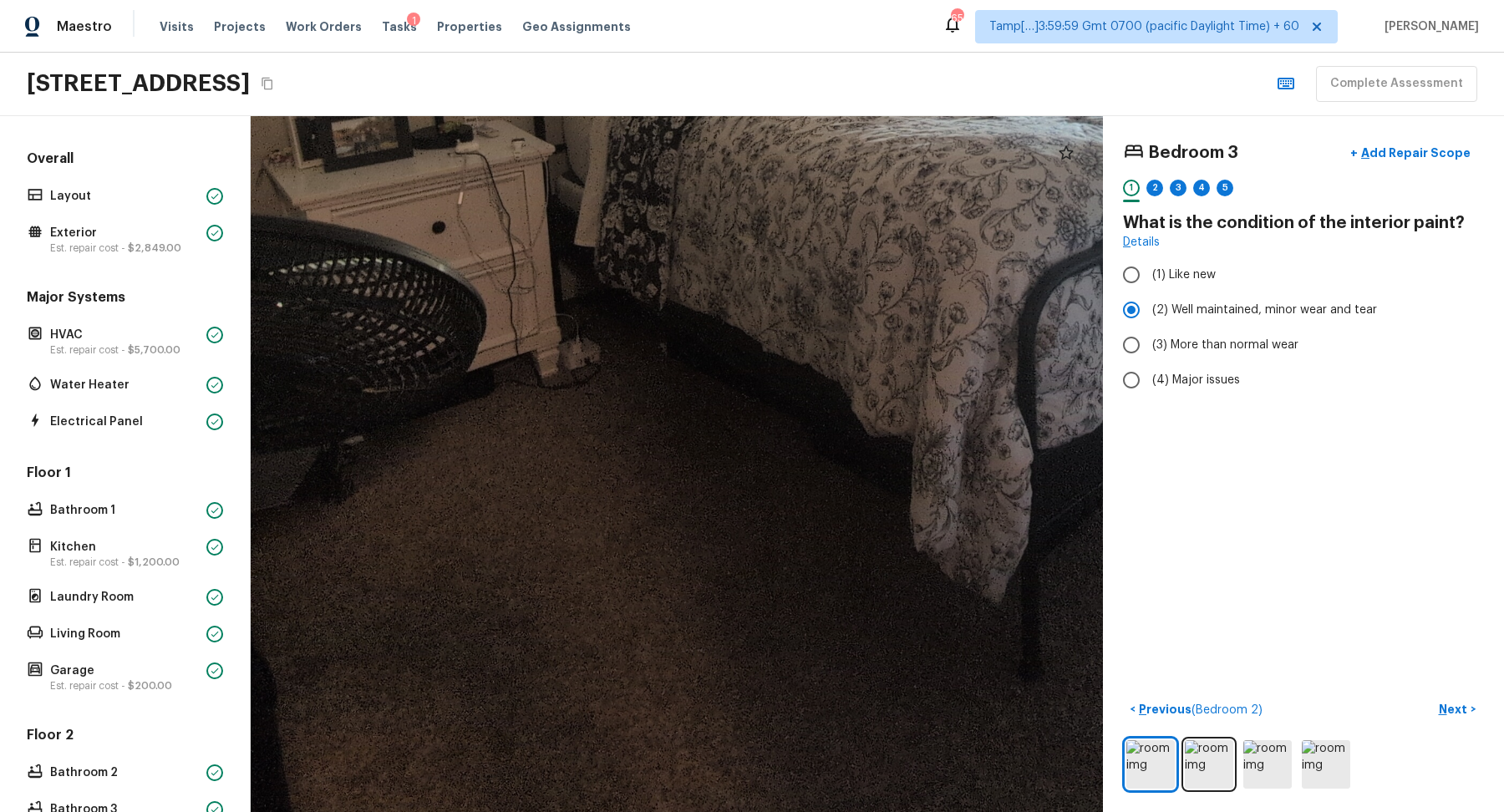
drag, startPoint x: 504, startPoint y: 480, endPoint x: 504, endPoint y: 94, distance: 386.0
click at [504, 94] on div "Maestro Visits Projects Work Orders Tasks 1 Properties Geo Assignments 651 Tamp…" at bounding box center [752, 406] width 1504 height 812
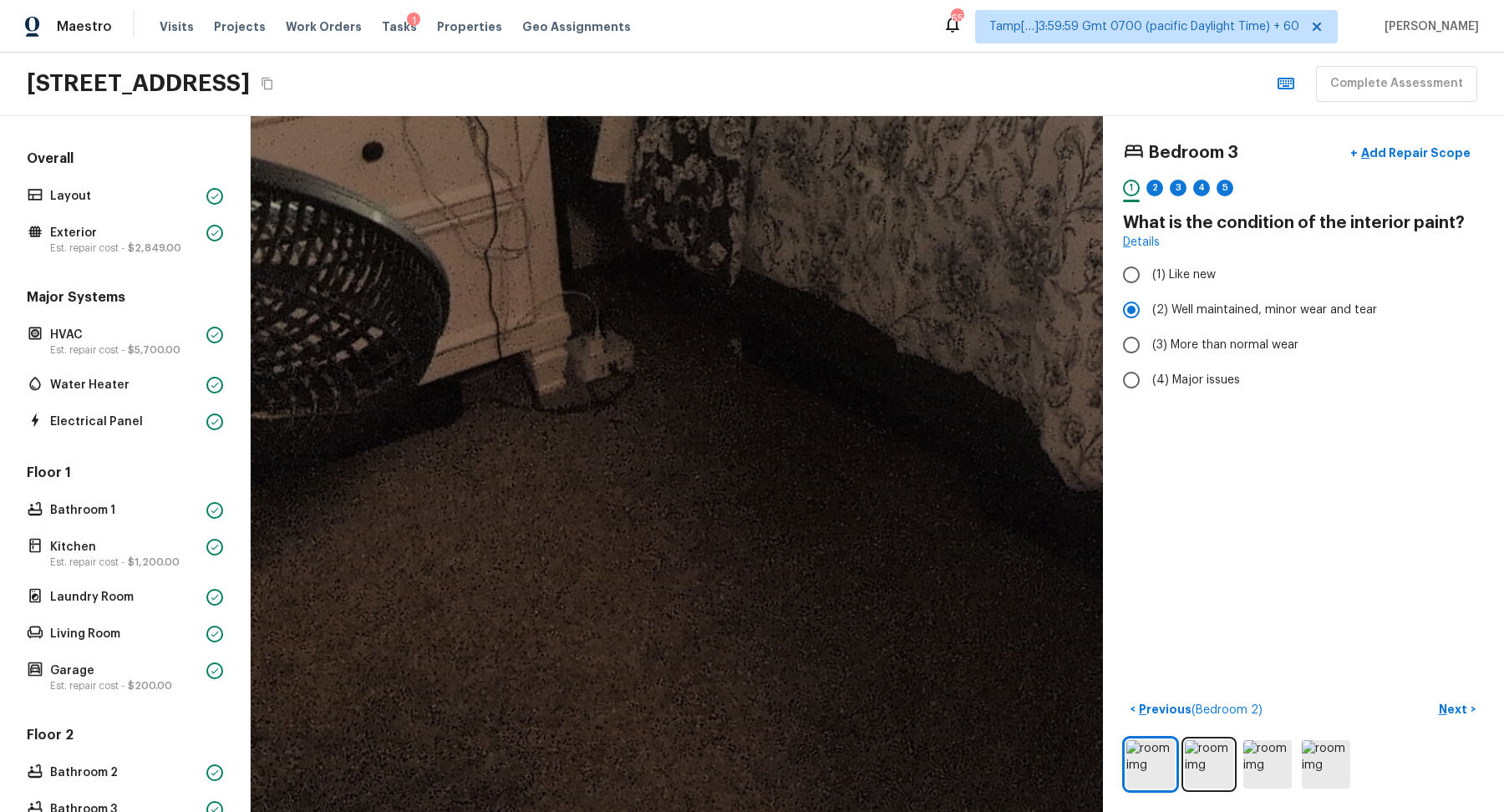
drag, startPoint x: 545, startPoint y: 349, endPoint x: 561, endPoint y: 198, distance: 151.8
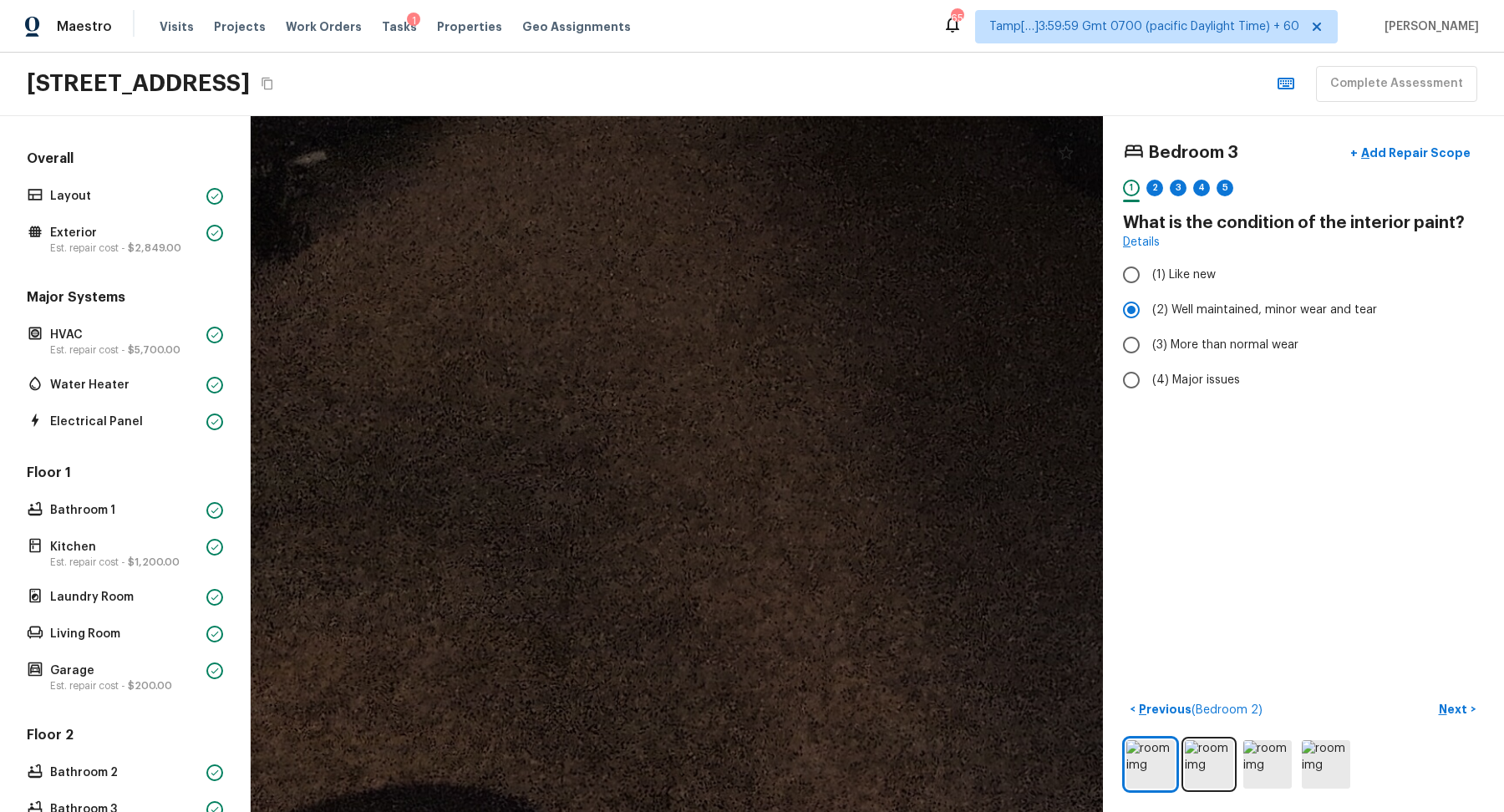
drag, startPoint x: 561, startPoint y: 198, endPoint x: 621, endPoint y: 13, distance: 194.5
click at [621, 13] on div "Maestro Visits Projects Work Orders Tasks 1 Properties Geo Assignments 651 Tamp…" at bounding box center [752, 406] width 1504 height 812
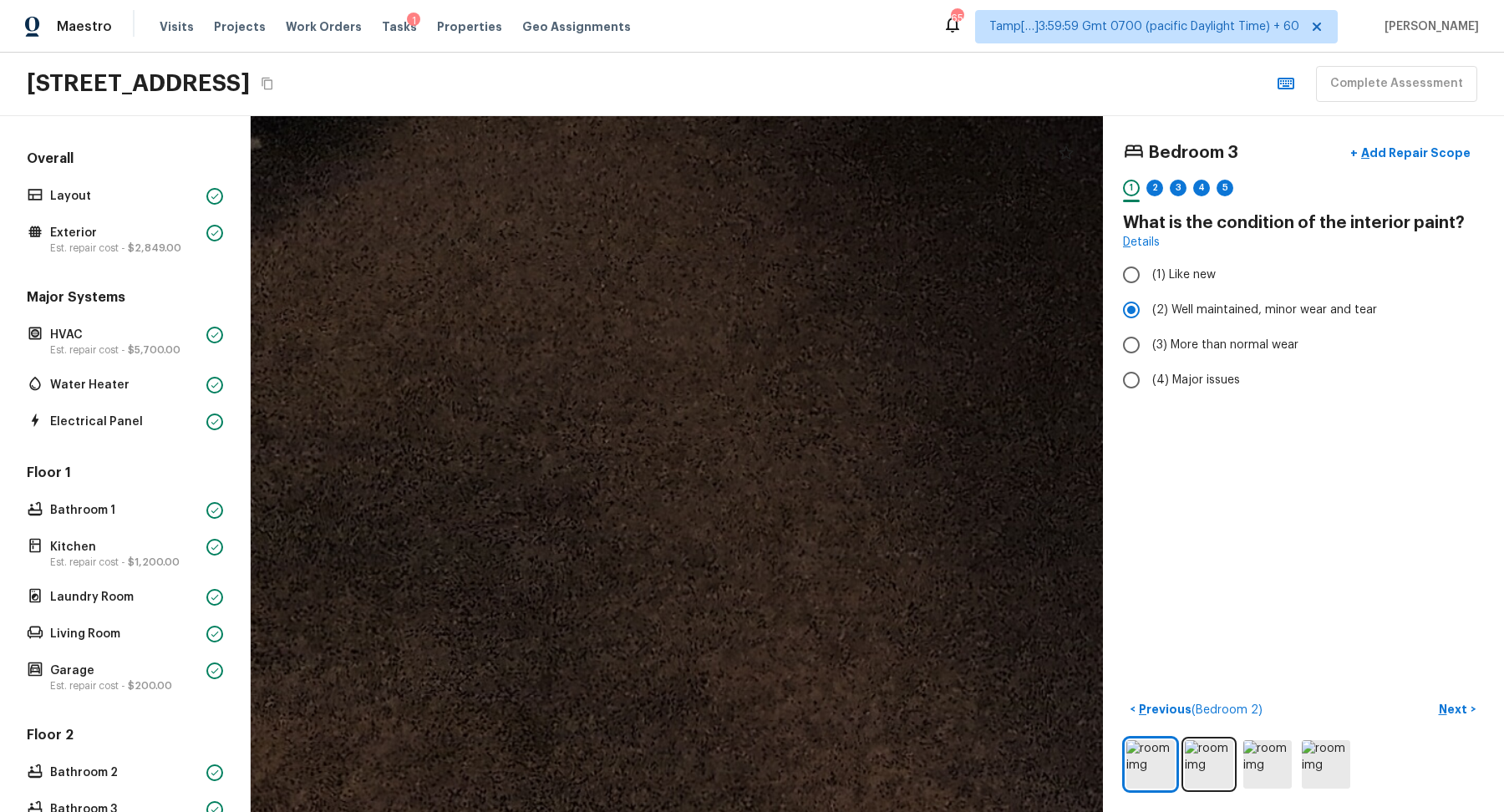
drag, startPoint x: 656, startPoint y: 226, endPoint x: 720, endPoint y: 122, distance: 122.1
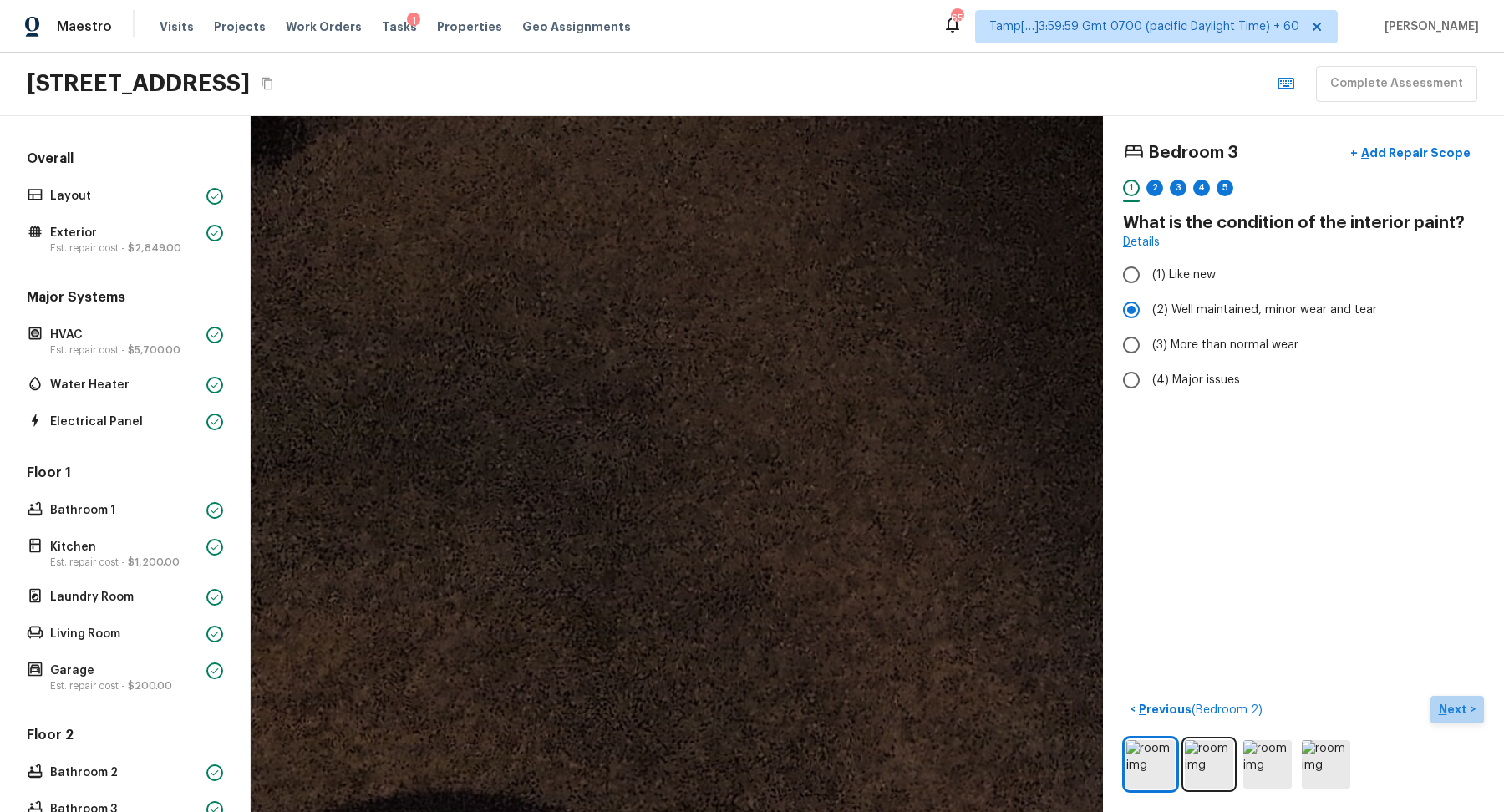
click at [1443, 711] on p "Next" at bounding box center [1455, 708] width 32 height 17
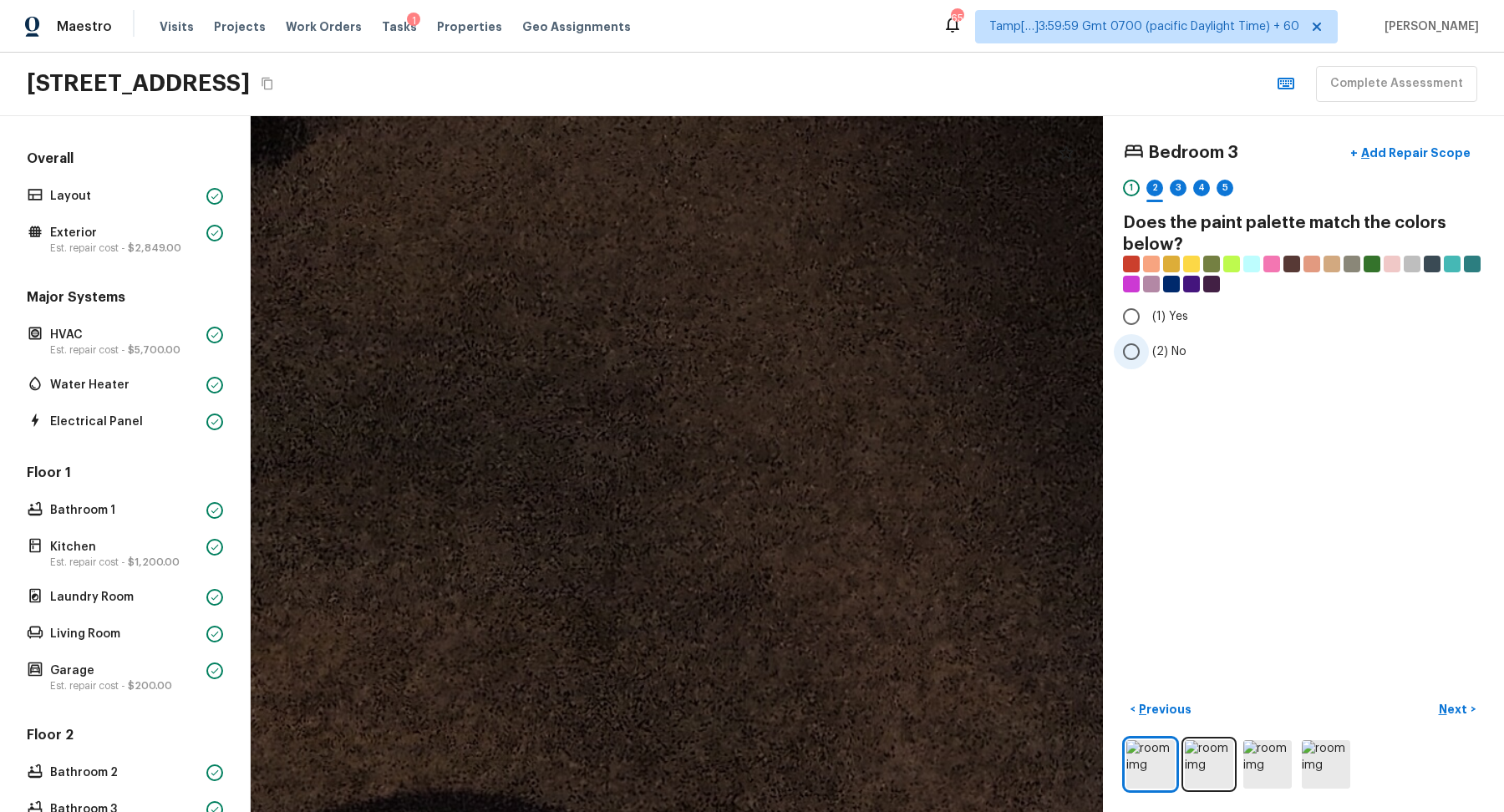
click at [1163, 355] on span "(2) No" at bounding box center [1169, 352] width 34 height 17
click at [1149, 355] on input "(2) No" at bounding box center [1131, 351] width 35 height 35
radio input "true"
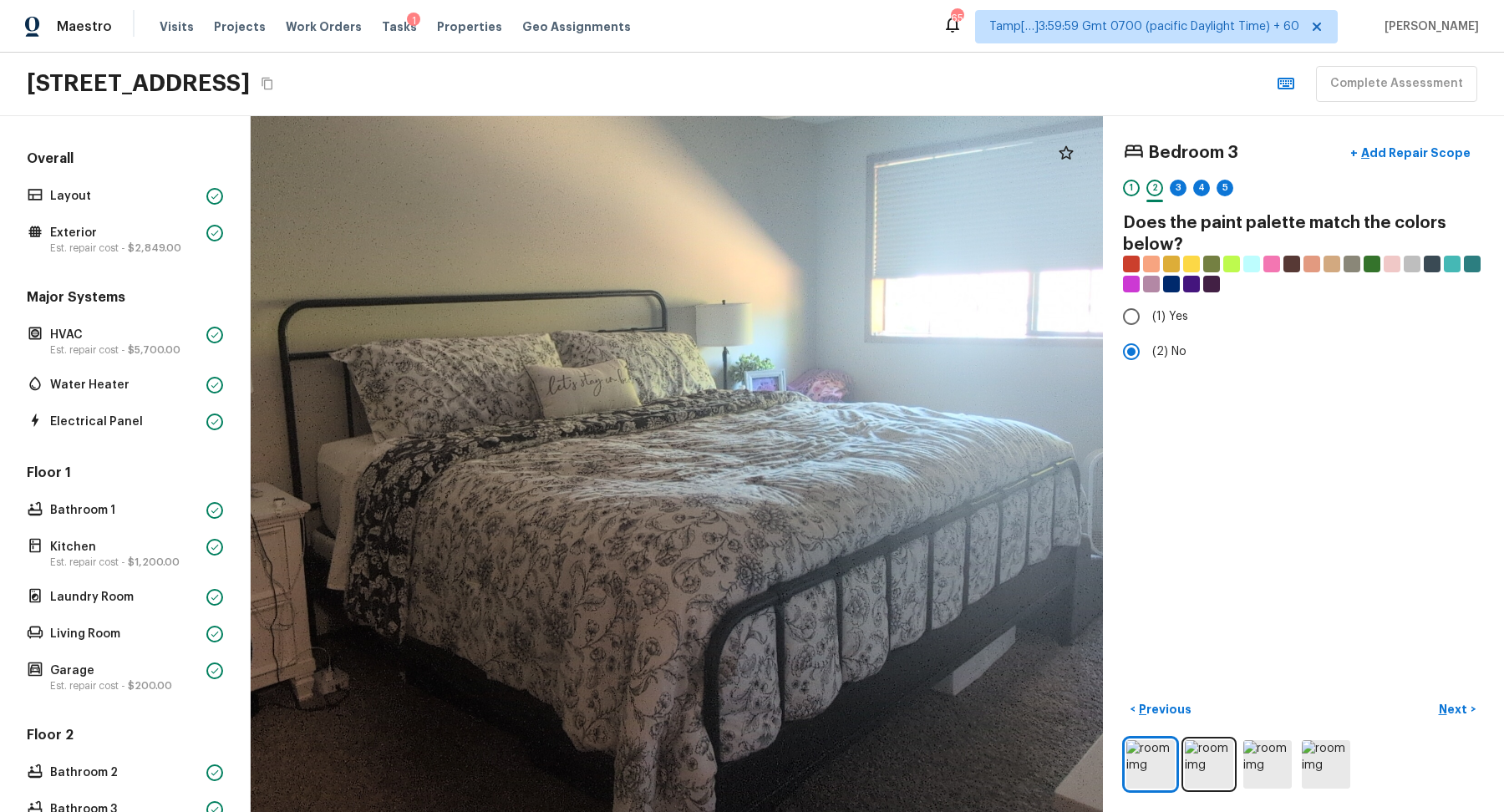
drag, startPoint x: 705, startPoint y: 498, endPoint x: 835, endPoint y: 237, distance: 291.6
click at [835, 237] on div at bounding box center [644, 420] width 1859 height 1517
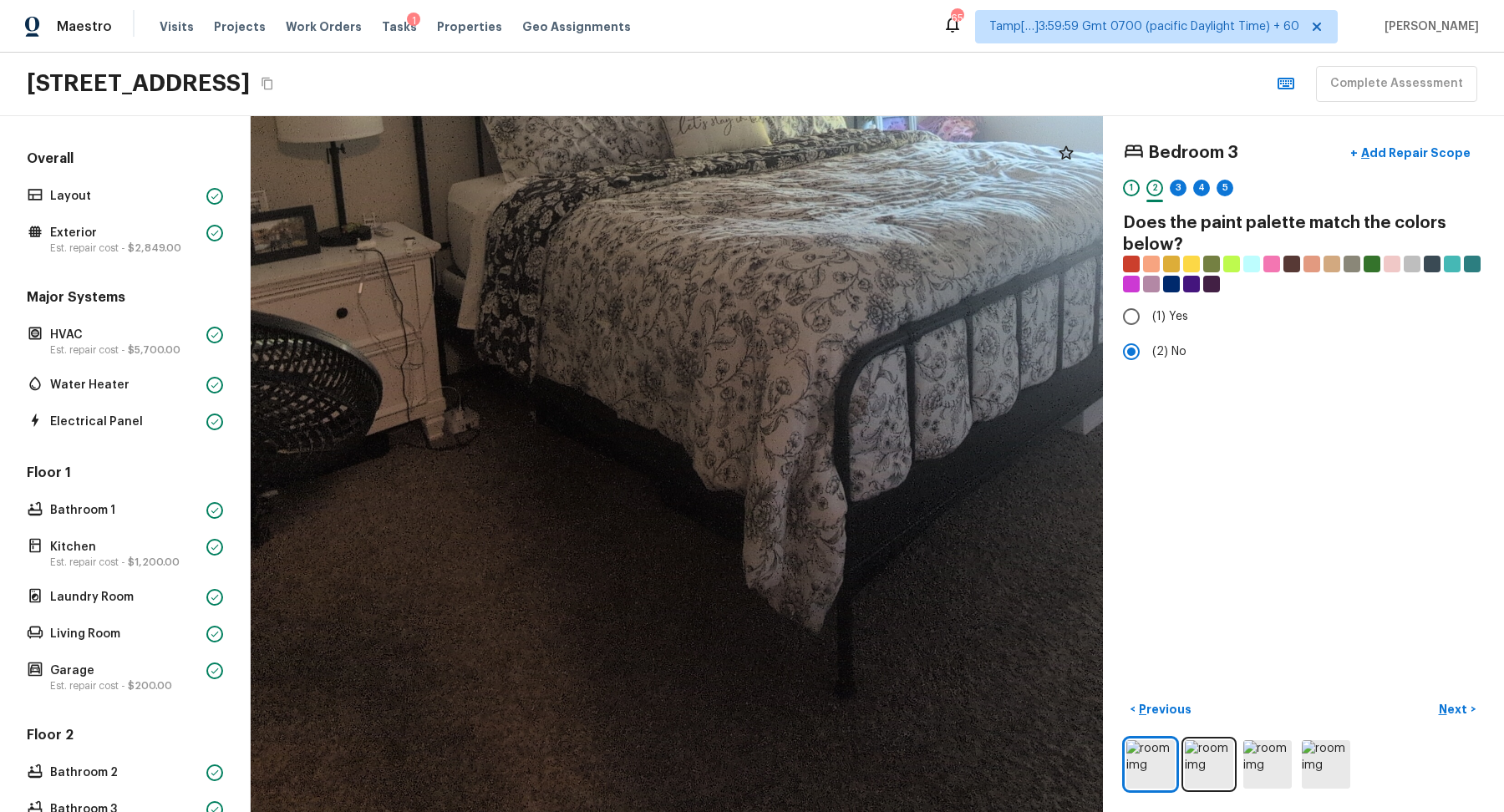
click at [726, 372] on div at bounding box center [774, 160] width 1859 height 1517
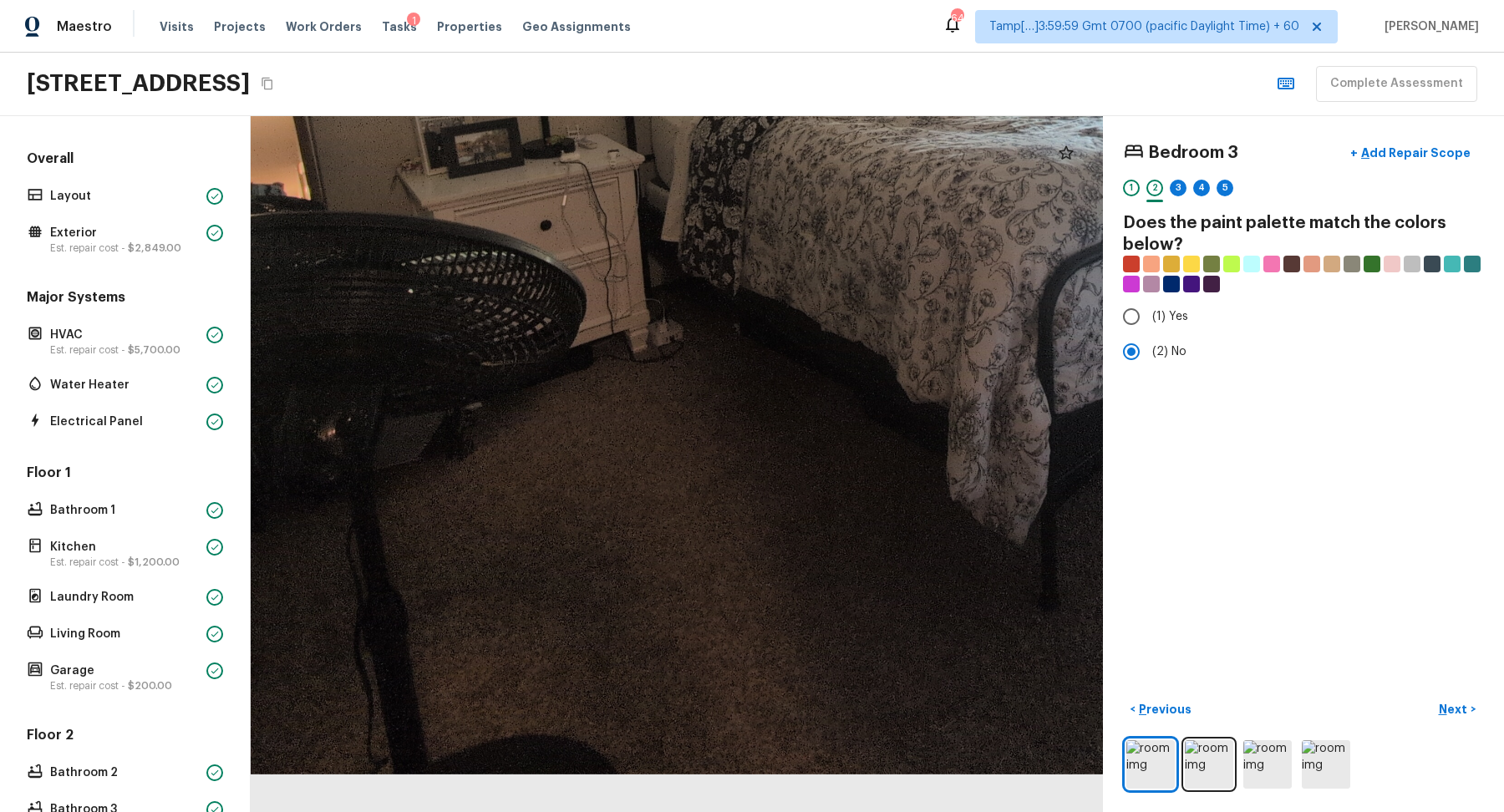
drag, startPoint x: 617, startPoint y: 531, endPoint x: 820, endPoint y: 443, distance: 221.3
click at [820, 443] on div at bounding box center [978, 73] width 1859 height 1517
click at [387, 487] on div at bounding box center [978, 73] width 1859 height 1517
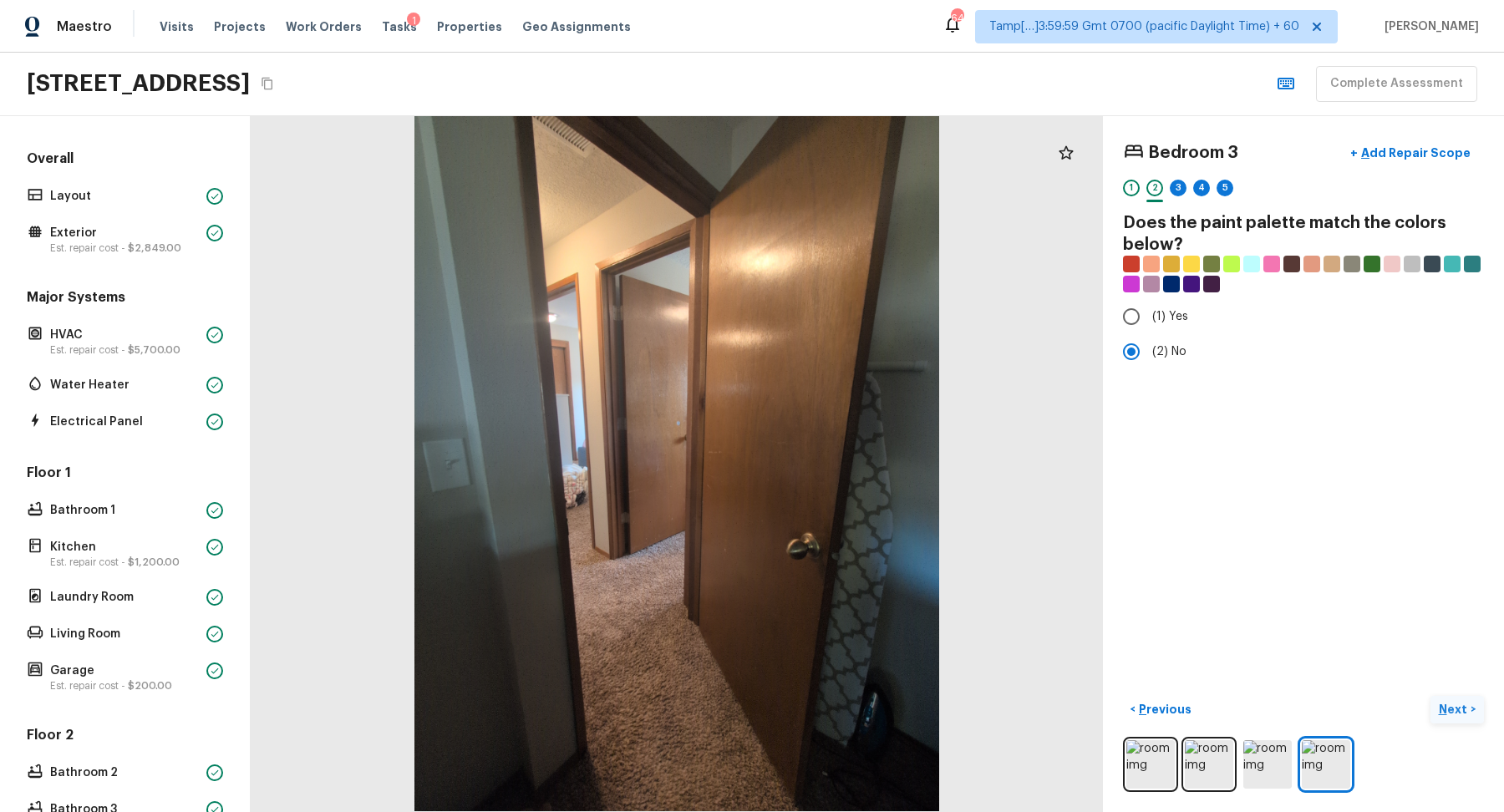
click at [1451, 701] on p "Next" at bounding box center [1455, 708] width 32 height 17
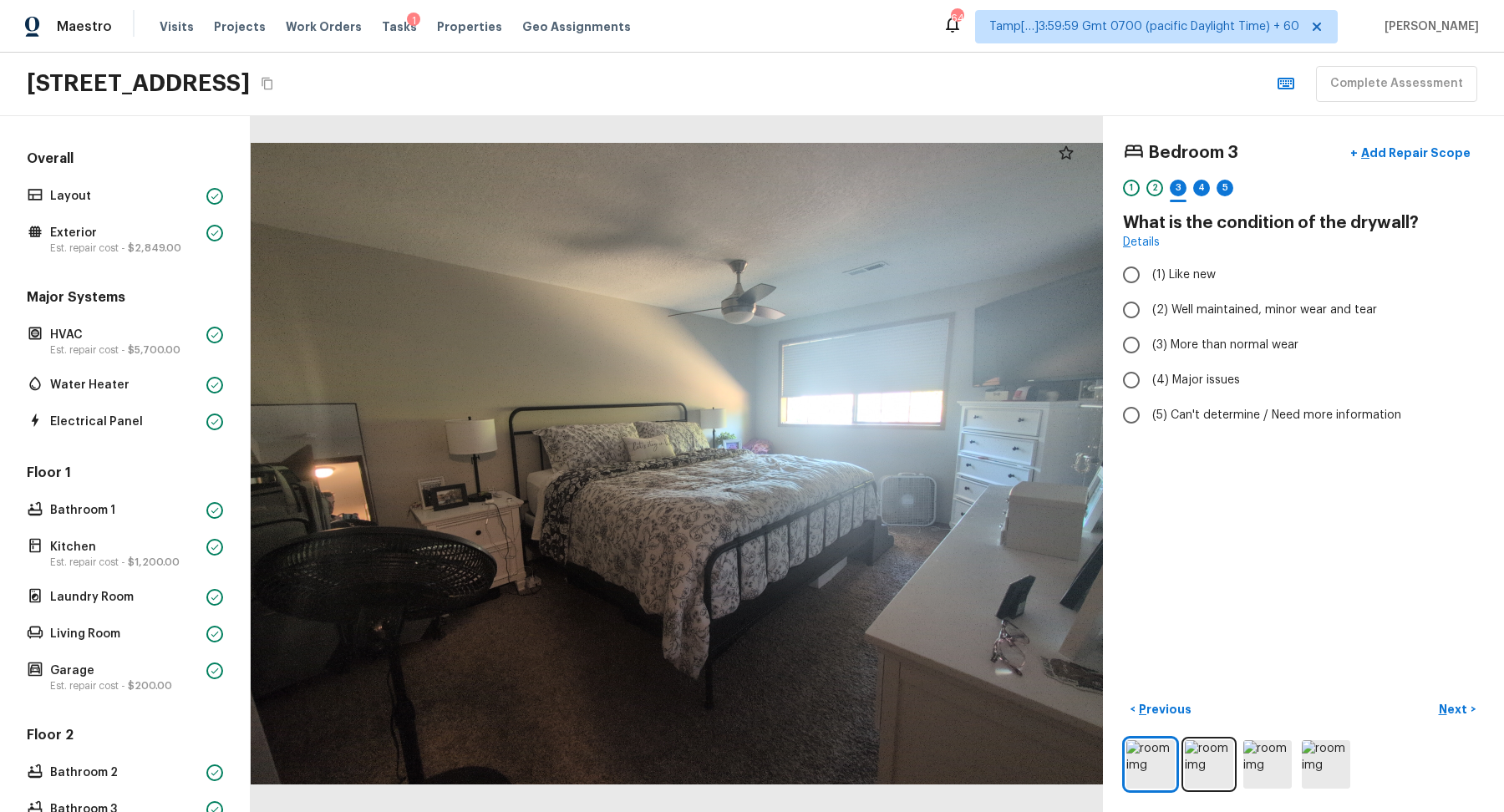
scroll to position [146, 0]
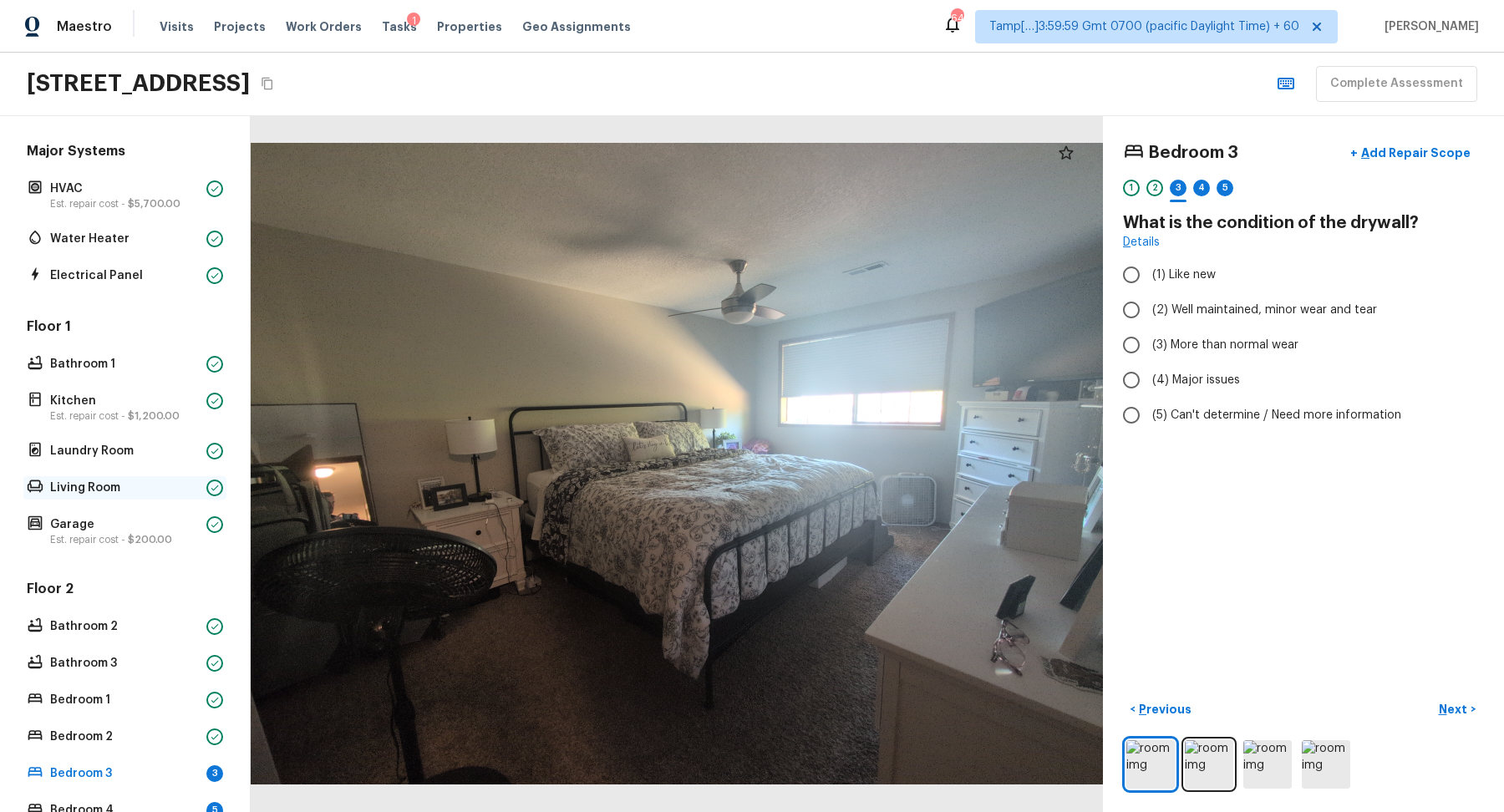
click at [107, 479] on p "Living Room" at bounding box center [125, 487] width 150 height 17
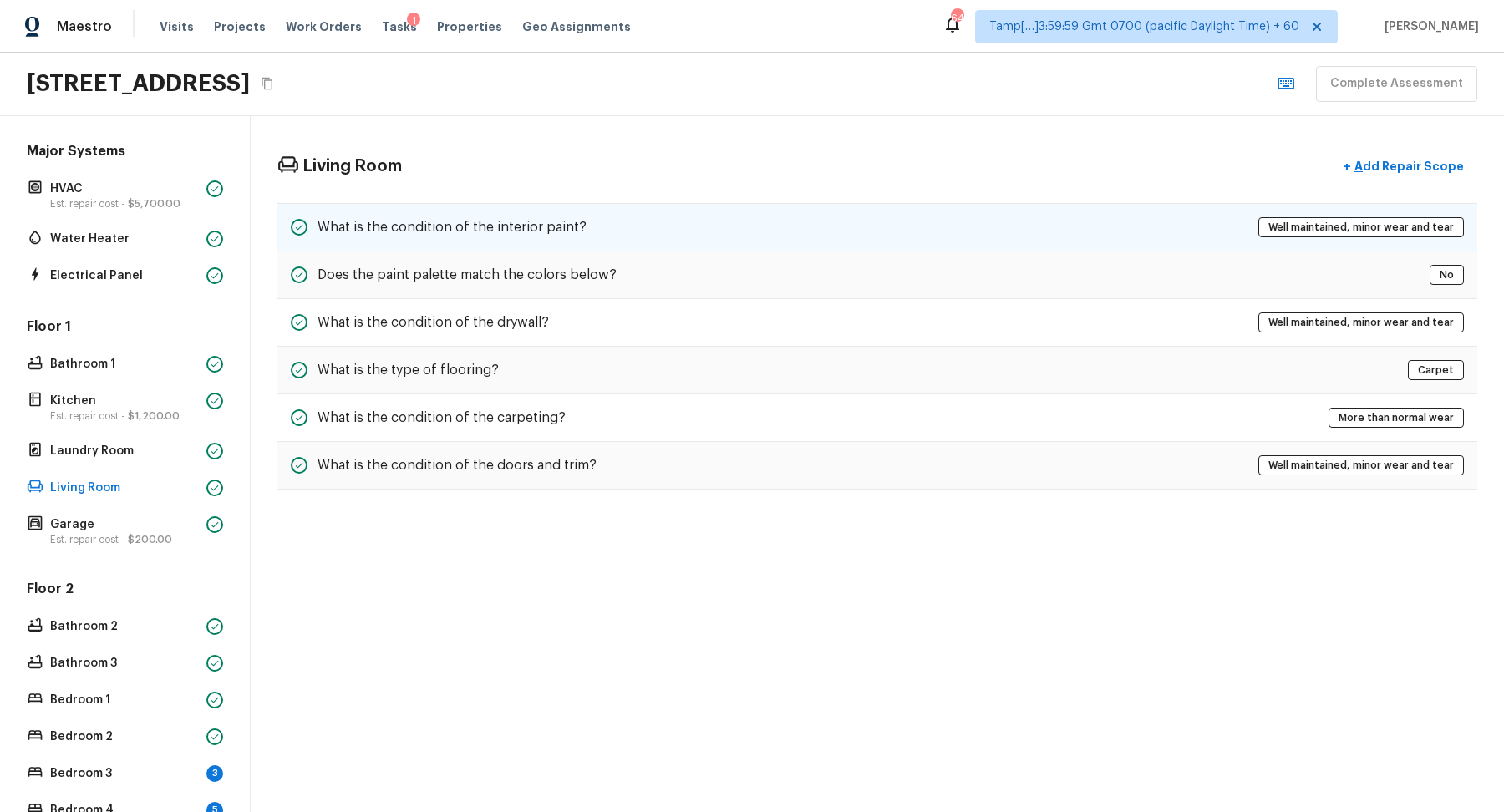
click at [523, 235] on div "What is the condition of the interior paint?" at bounding box center [439, 227] width 296 height 20
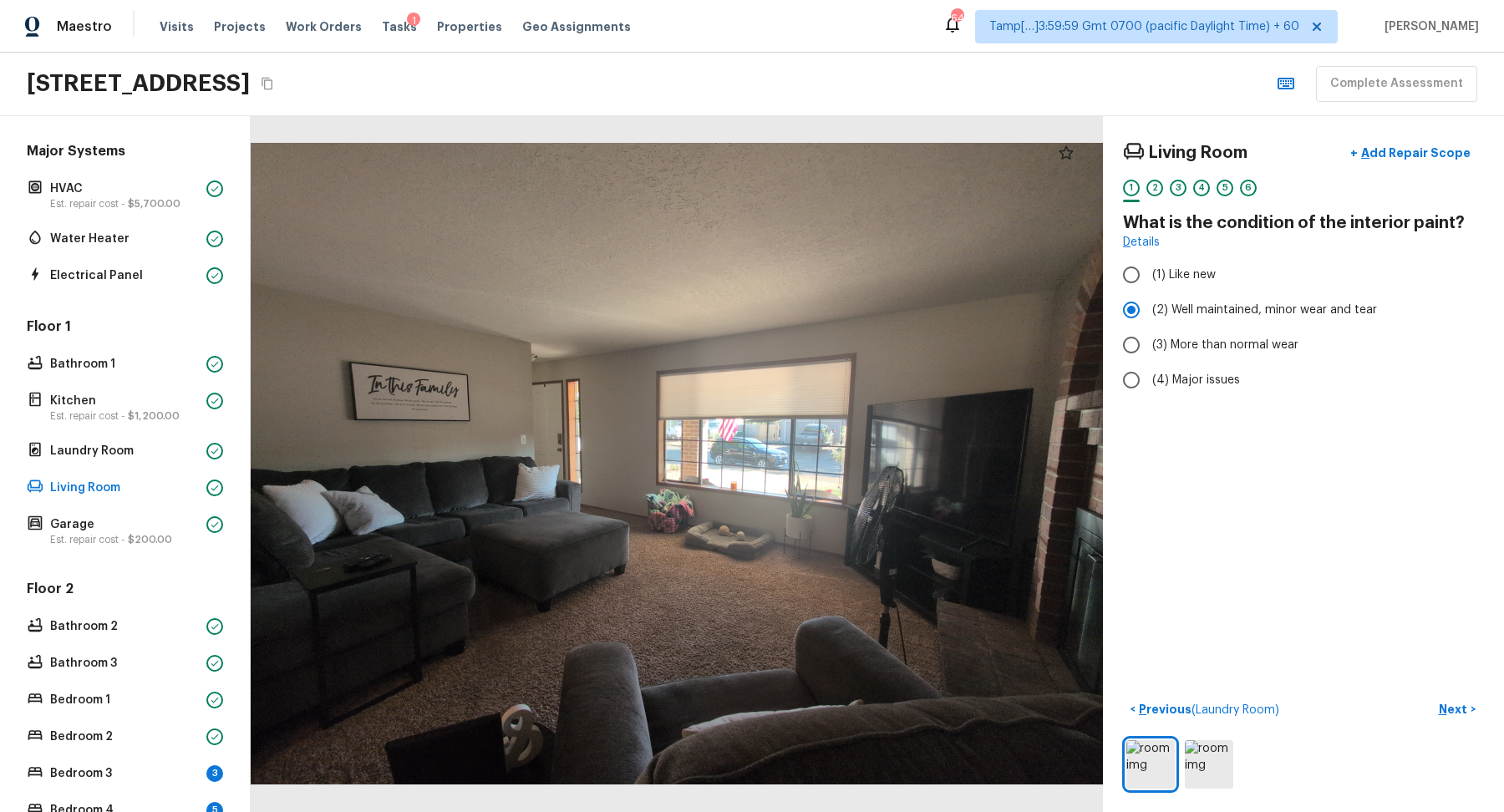
click at [762, 535] on div at bounding box center [677, 464] width 852 height 695
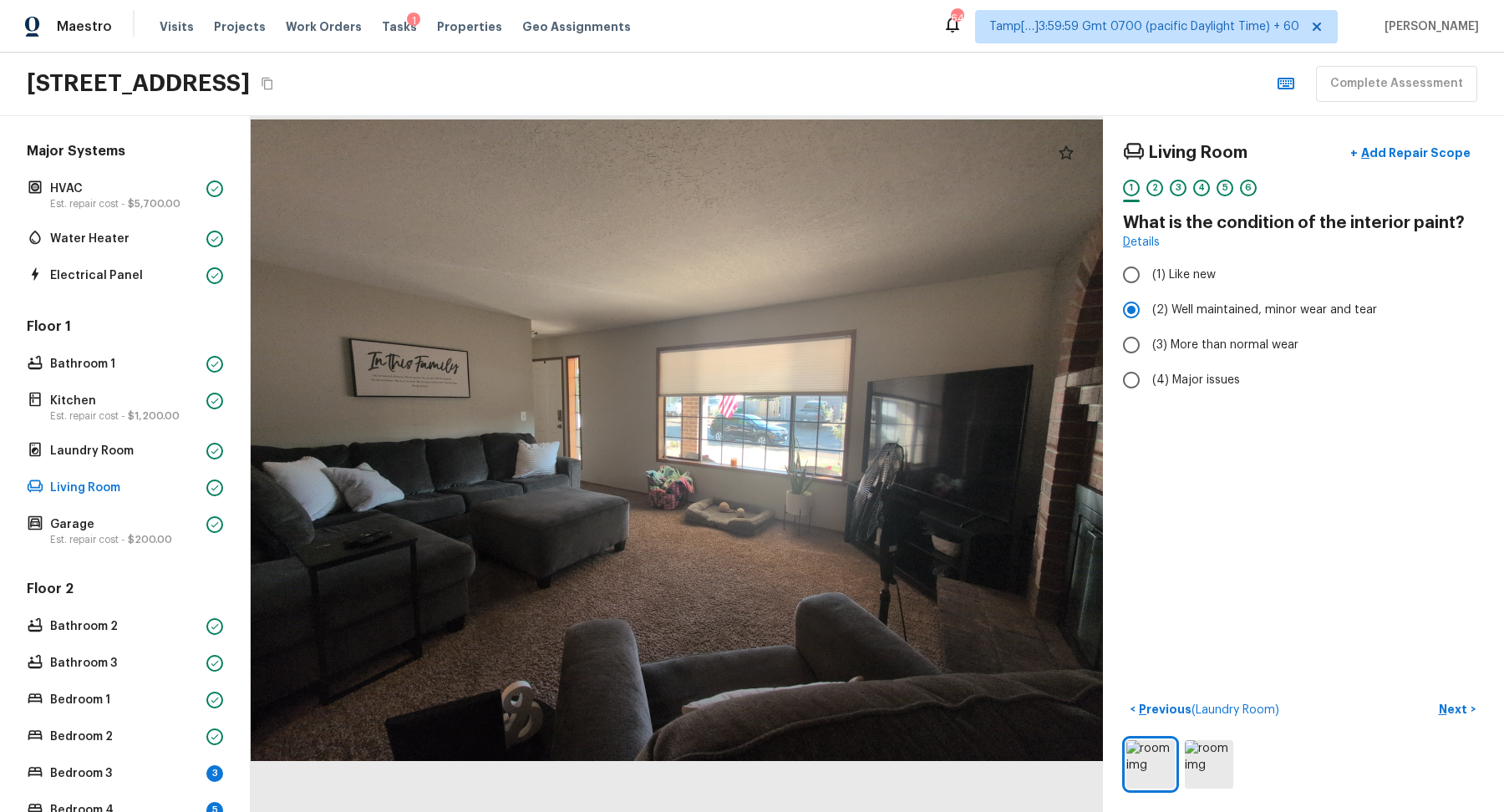
drag, startPoint x: 685, startPoint y: 618, endPoint x: 685, endPoint y: 576, distance: 42.0
click at [685, 575] on div at bounding box center [677, 440] width 852 height 695
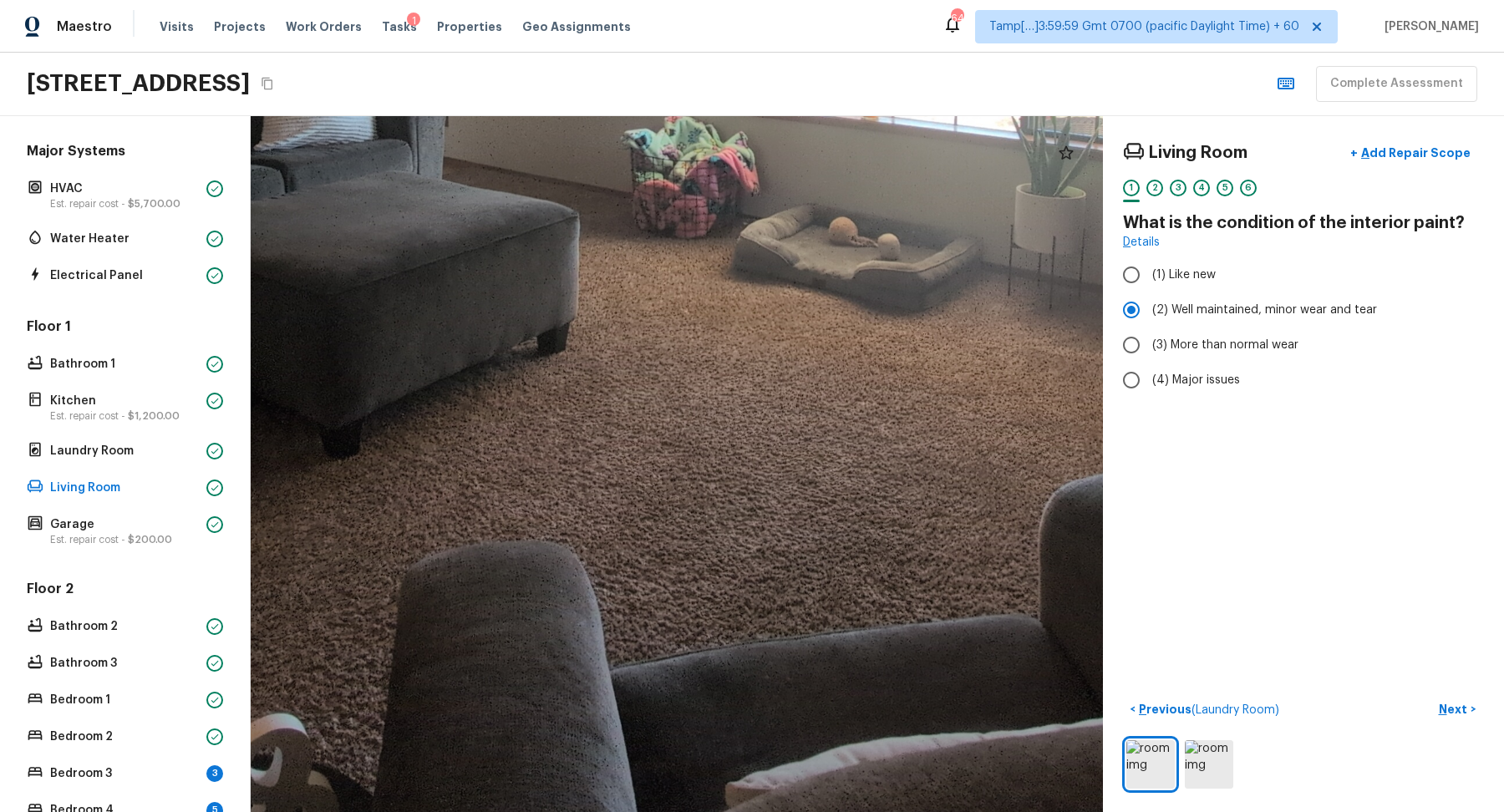
drag, startPoint x: 685, startPoint y: 576, endPoint x: 732, endPoint y: 356, distance: 225.0
click at [732, 356] on div at bounding box center [711, 44] width 2369 height 1934
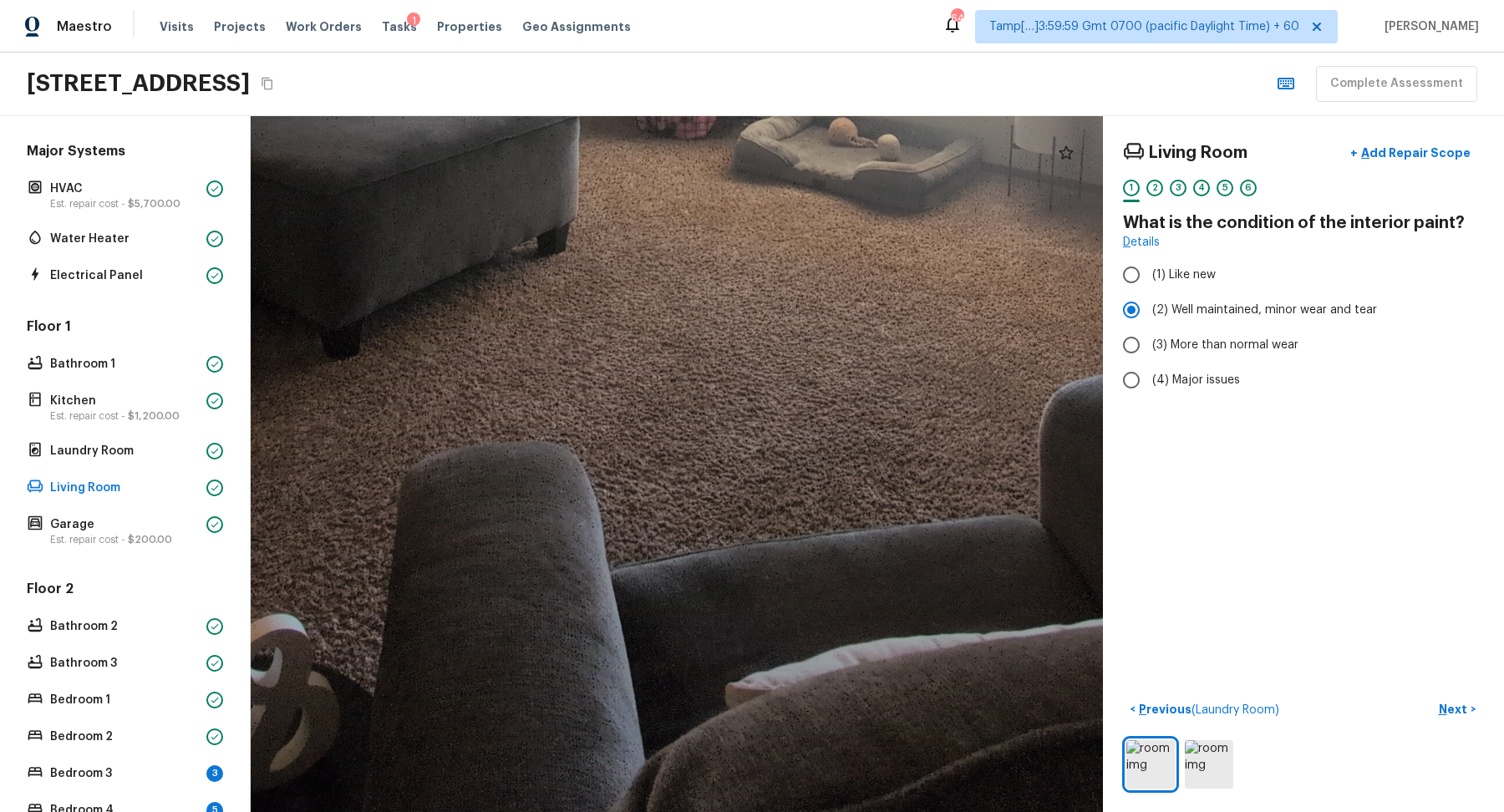
drag, startPoint x: 741, startPoint y: 526, endPoint x: 740, endPoint y: 427, distance: 99.0
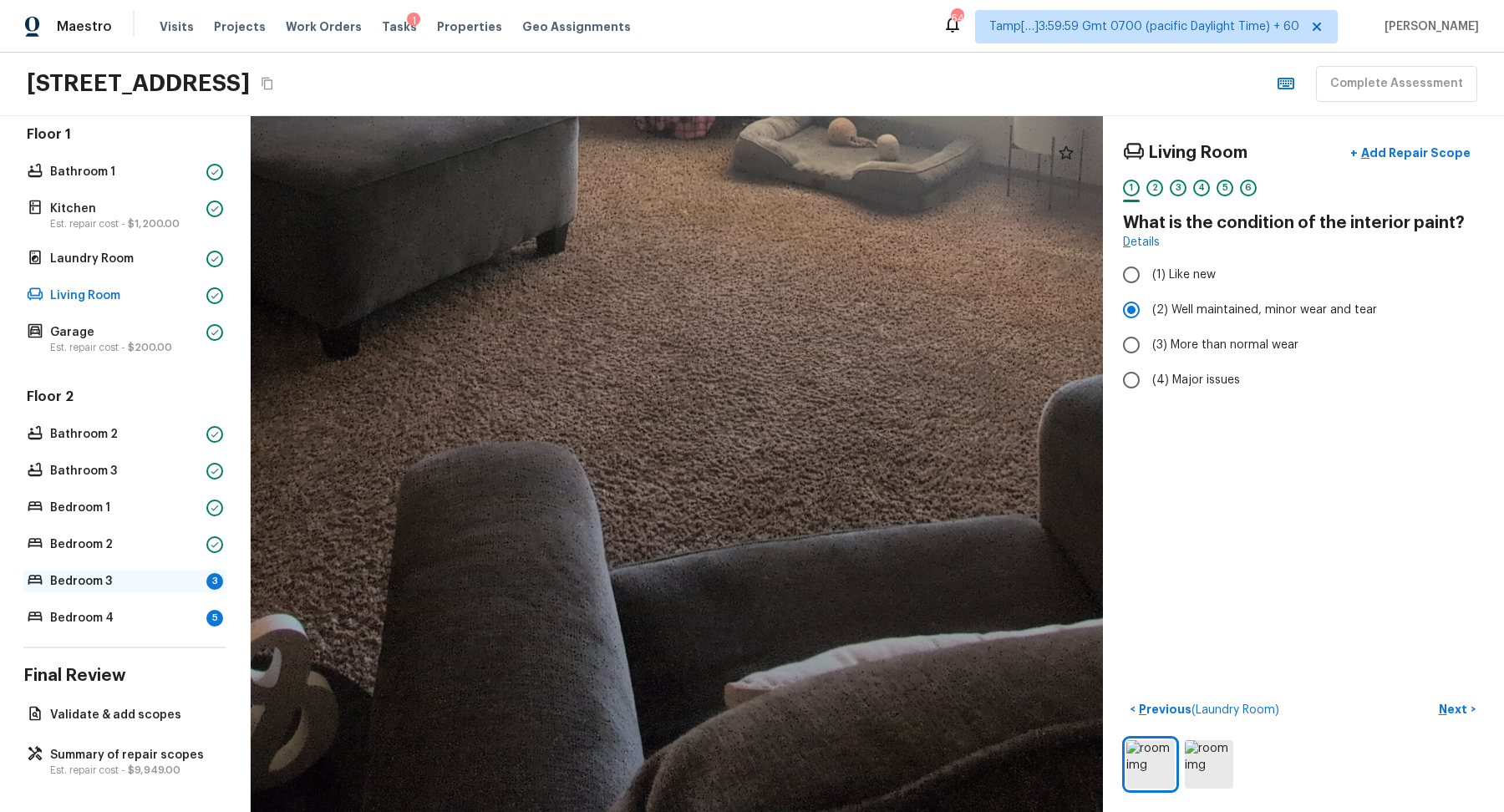
click at [122, 586] on p "Bedroom 3" at bounding box center [125, 581] width 150 height 17
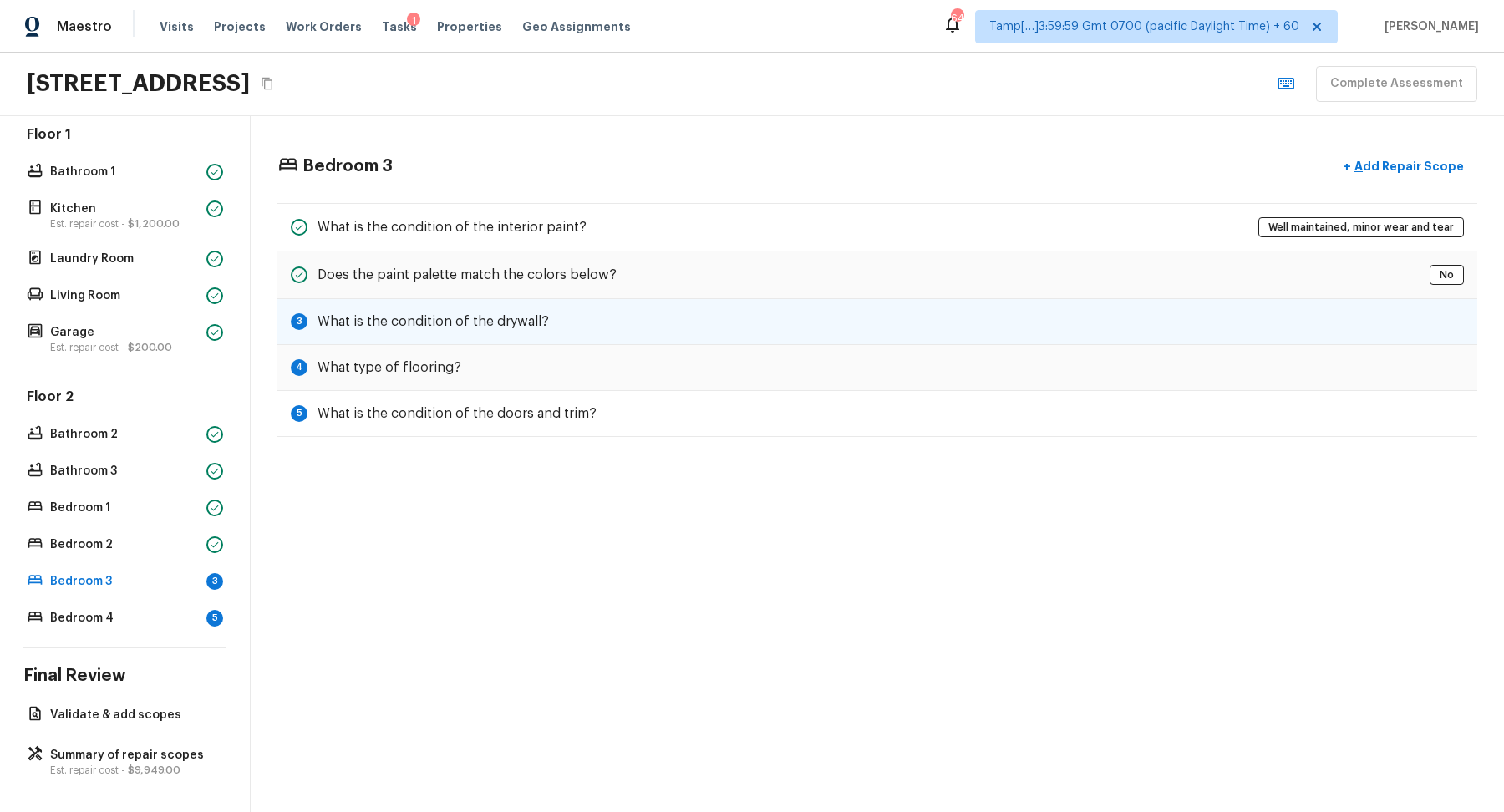
click at [483, 313] on h5 "What is the condition of the drywall?" at bounding box center [434, 322] width 231 height 18
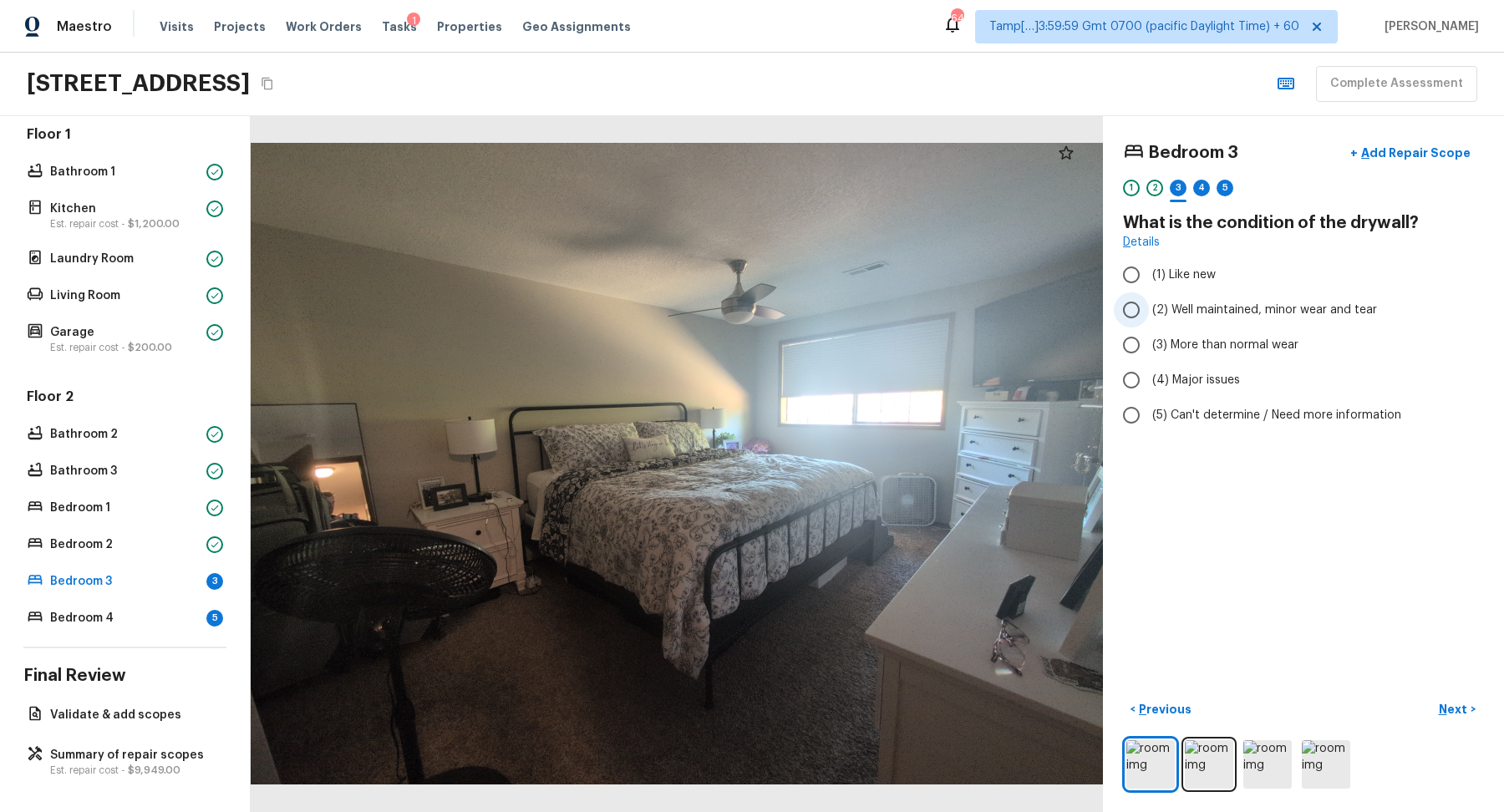
click at [1287, 318] on label "(2) Well maintained, minor wear and tear" at bounding box center [1293, 309] width 357 height 35
click at [1149, 318] on input "(2) Well maintained, minor wear and tear" at bounding box center [1131, 309] width 35 height 35
radio input "true"
click at [1477, 699] on button "Next >" at bounding box center [1457, 709] width 54 height 28
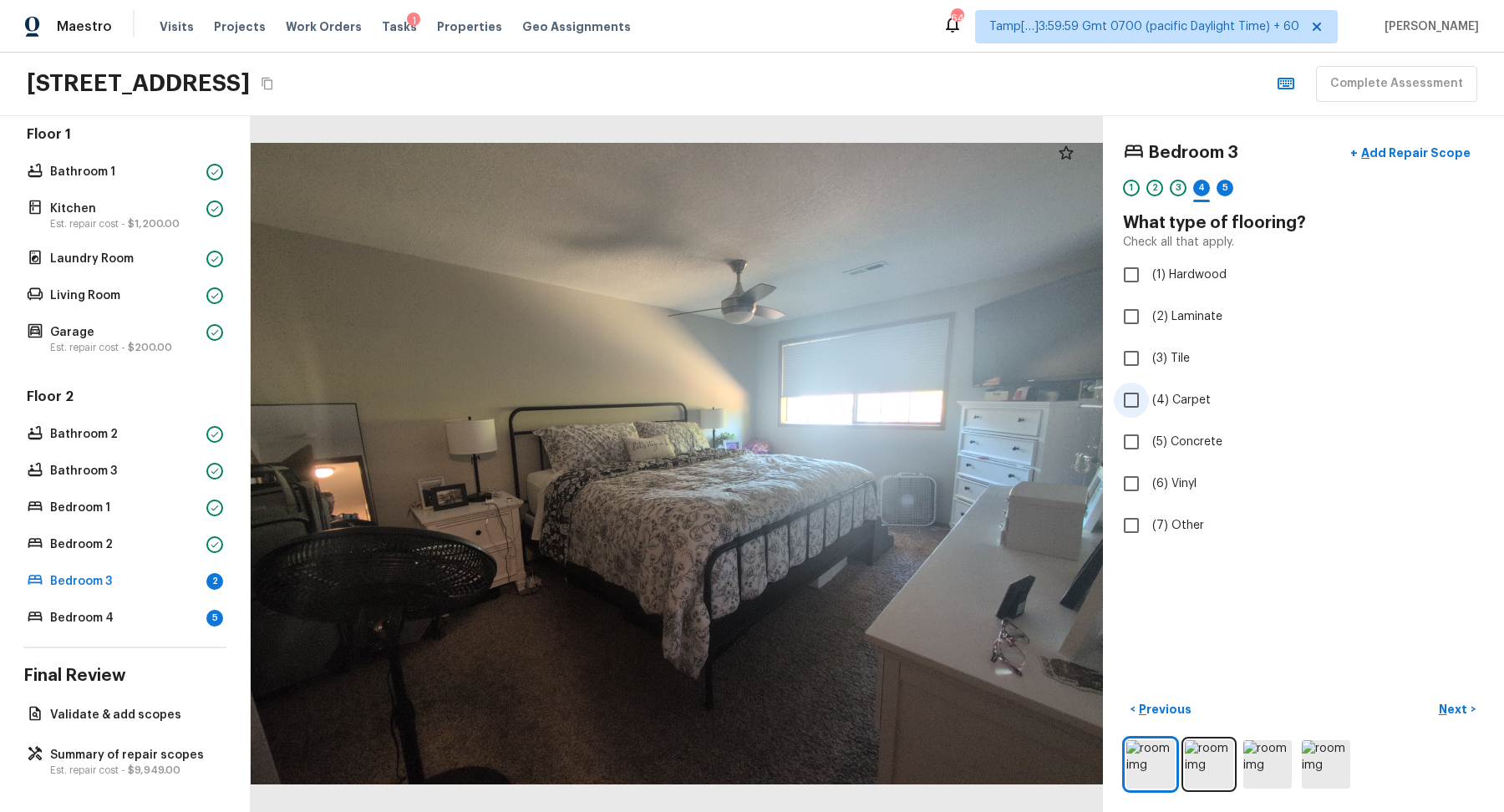
click at [1175, 401] on span "(4) Carpet" at bounding box center [1181, 400] width 59 height 17
click at [1149, 401] on input "(4) Carpet" at bounding box center [1131, 400] width 35 height 35
checkbox input "true"
click at [1437, 695] on button "Next >" at bounding box center [1457, 709] width 54 height 28
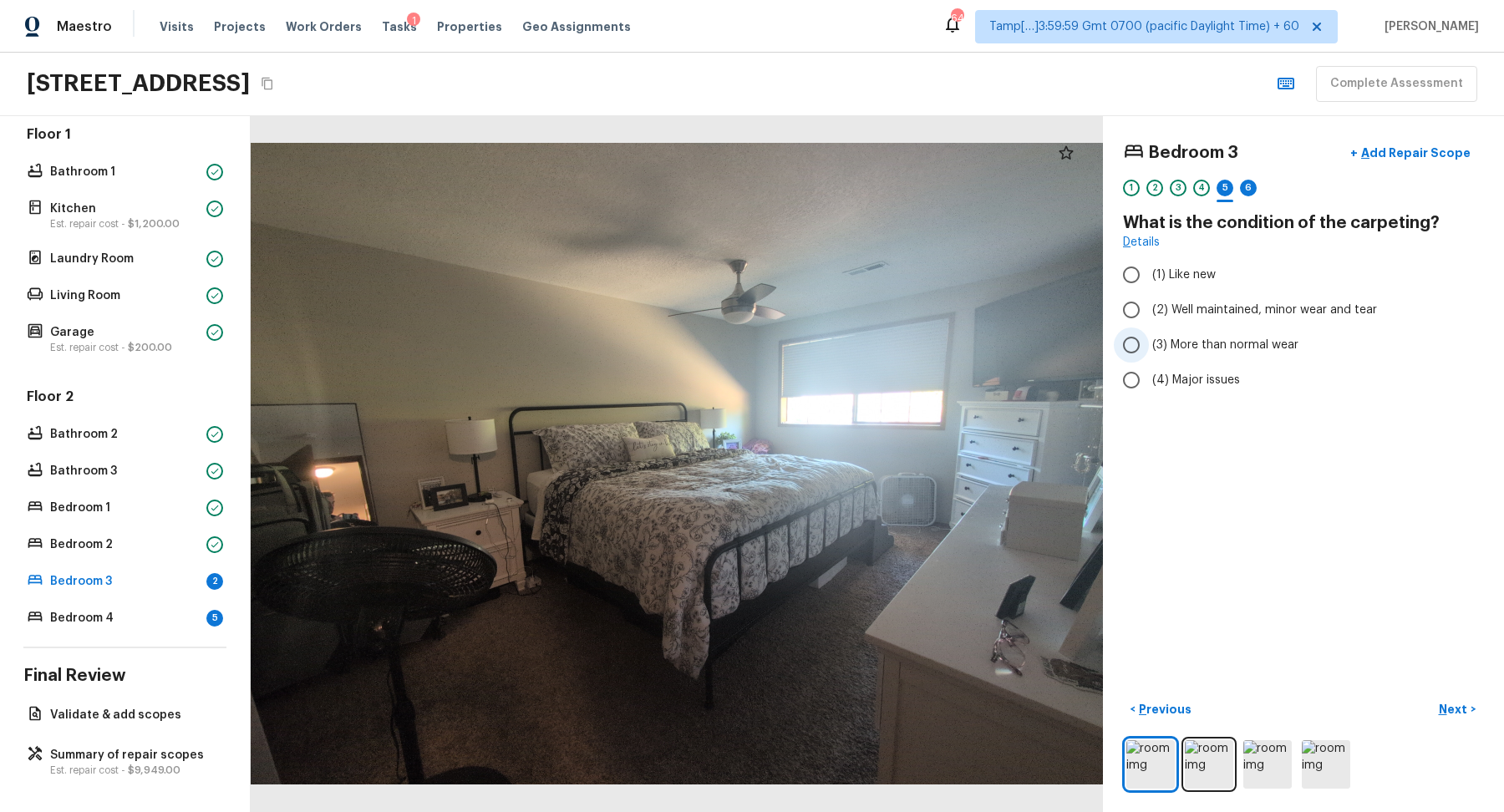
click at [1280, 355] on label "(3) More than normal wear" at bounding box center [1293, 345] width 357 height 35
click at [1149, 355] on input "(3) More than normal wear" at bounding box center [1131, 345] width 35 height 35
radio input "true"
click at [1456, 706] on p "Next" at bounding box center [1455, 708] width 32 height 17
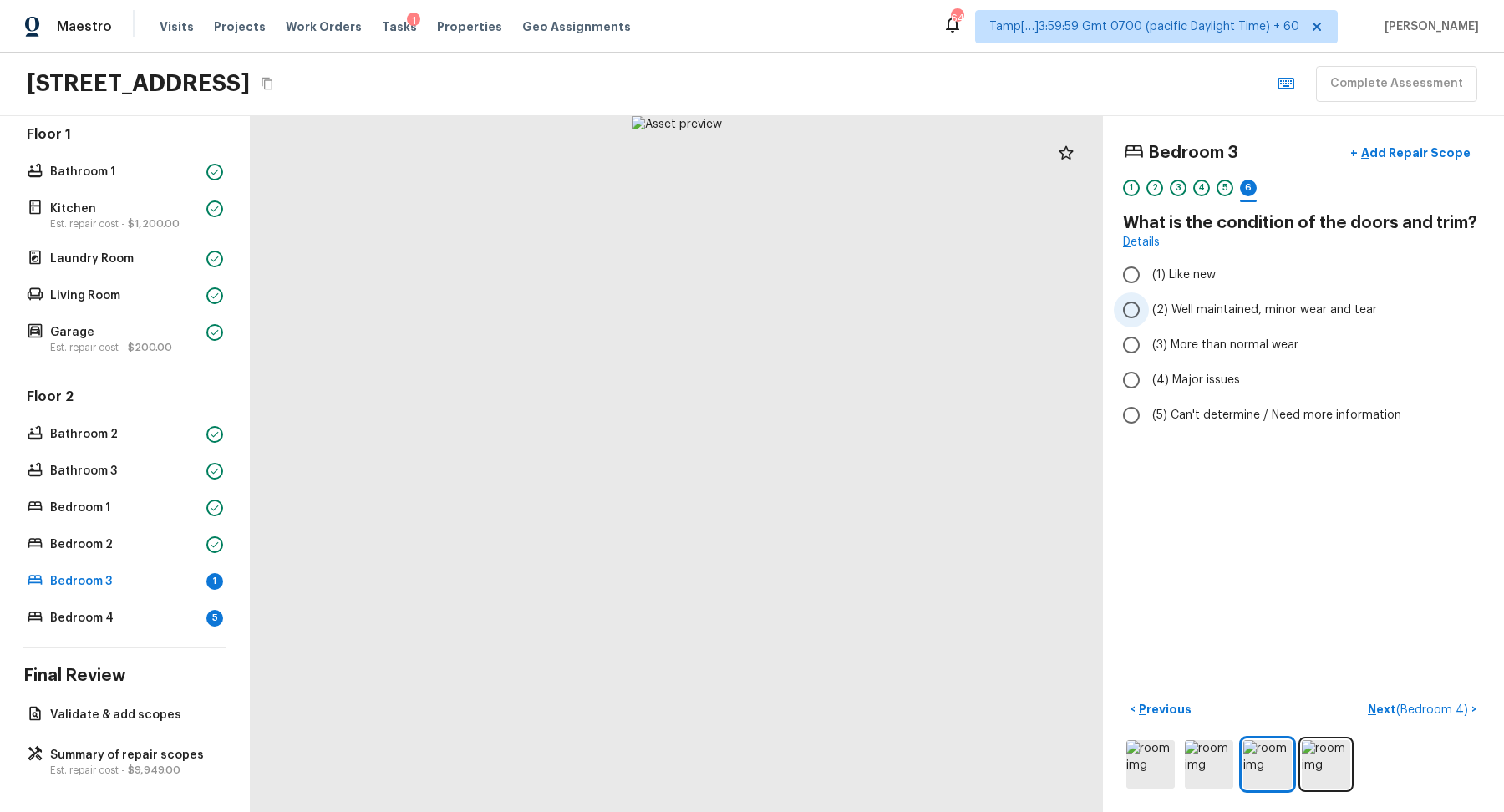
click at [1210, 303] on span "(2) Well maintained, minor wear and tear" at bounding box center [1265, 310] width 225 height 17
click at [1149, 303] on input "(2) Well maintained, minor wear and tear" at bounding box center [1131, 309] width 35 height 35
radio input "true"
click at [1430, 698] on button "Next ( Bedroom 4 ) >" at bounding box center [1422, 709] width 123 height 28
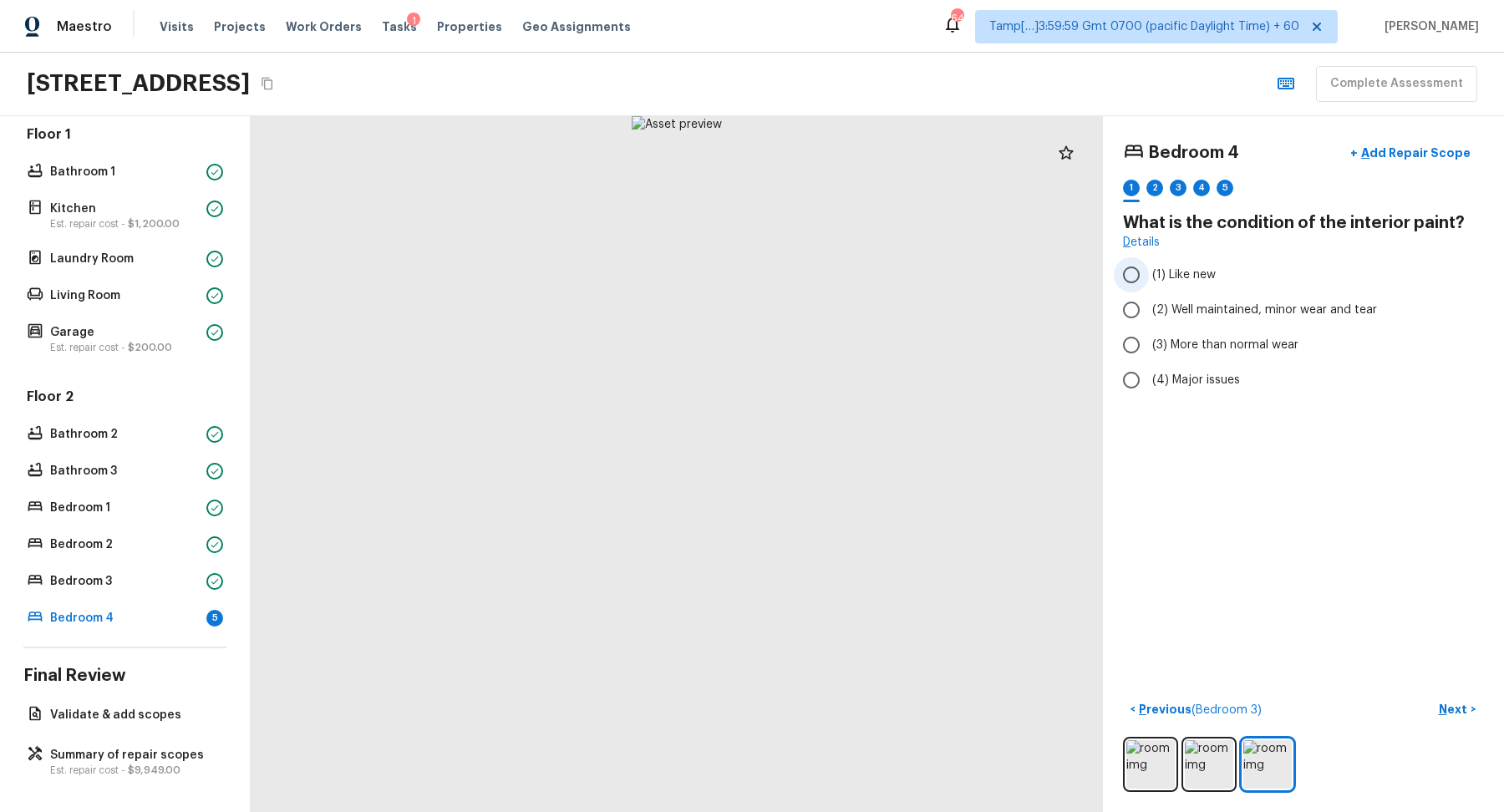
click at [1165, 275] on span "(1) Like new" at bounding box center [1184, 274] width 64 height 17
click at [1149, 275] on input "(1) Like new" at bounding box center [1131, 274] width 35 height 35
radio input "true"
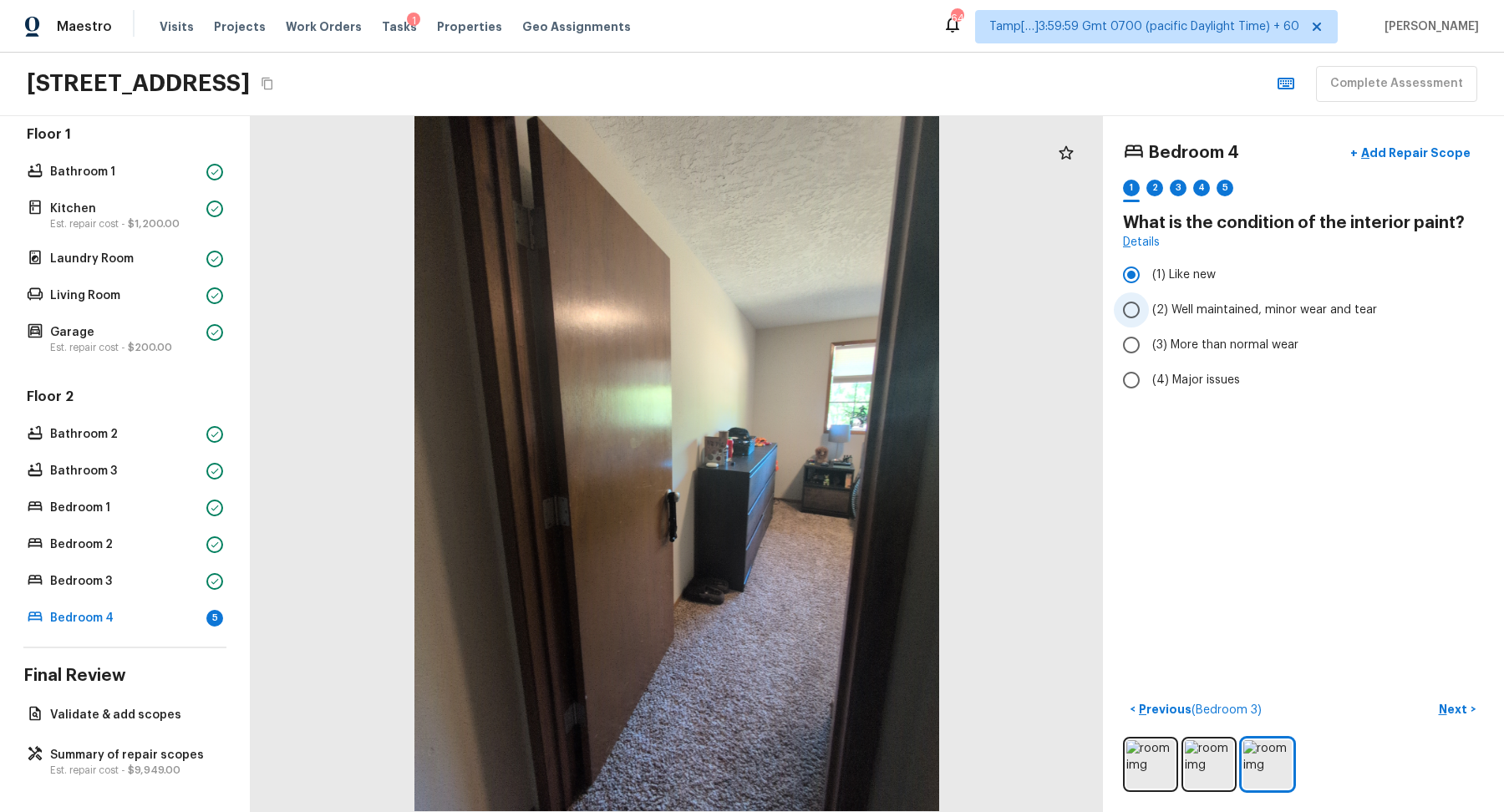
click at [1180, 314] on span "(2) Well maintained, minor wear and tear" at bounding box center [1265, 310] width 225 height 17
click at [1149, 314] on input "(2) Well maintained, minor wear and tear" at bounding box center [1131, 309] width 35 height 35
radio input "true"
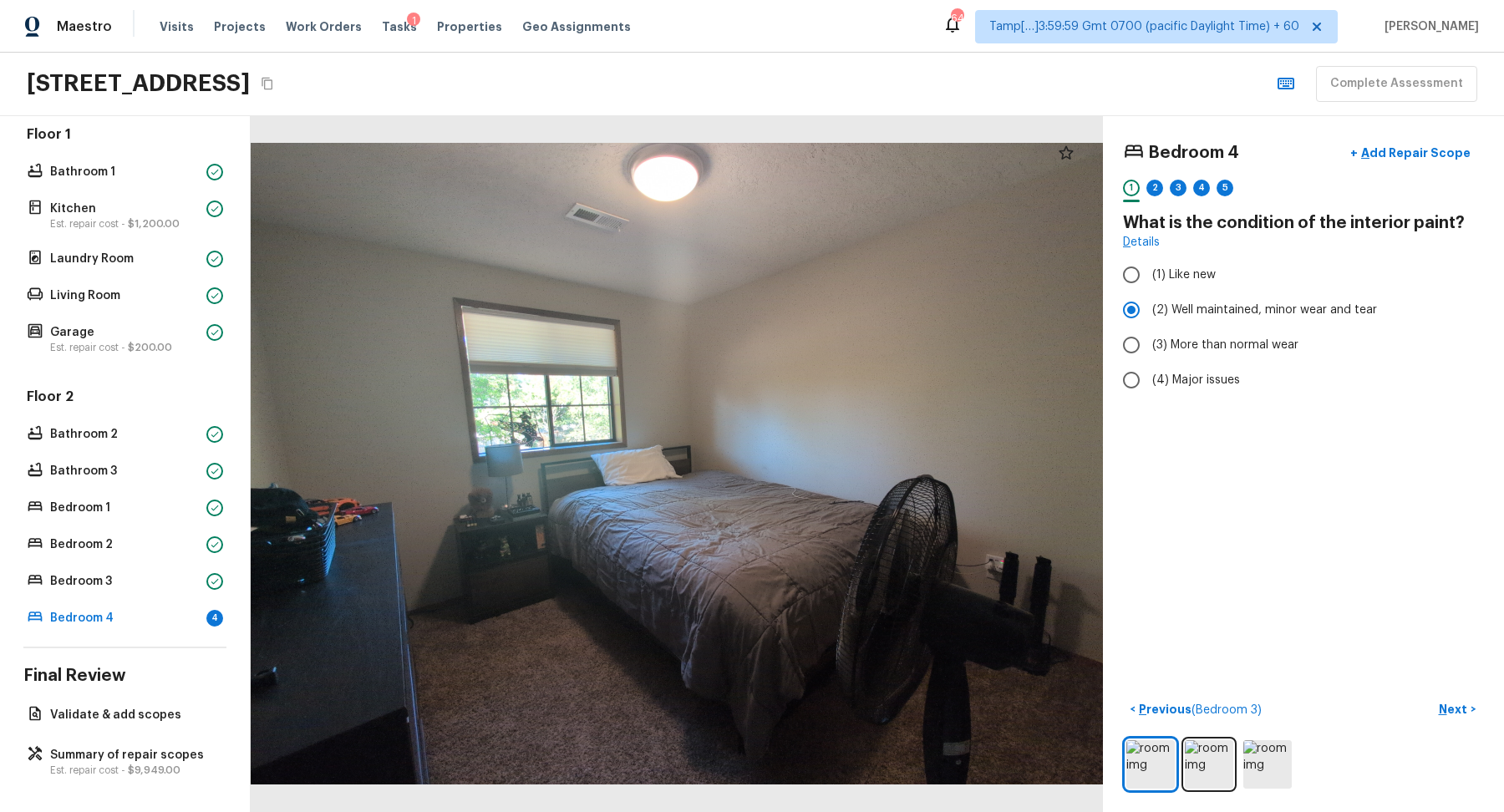
click at [1463, 721] on div "< Previous ( Bedroom 3 ) Next >" at bounding box center [1304, 743] width 361 height 96
click at [1455, 716] on p "Next" at bounding box center [1455, 708] width 32 height 17
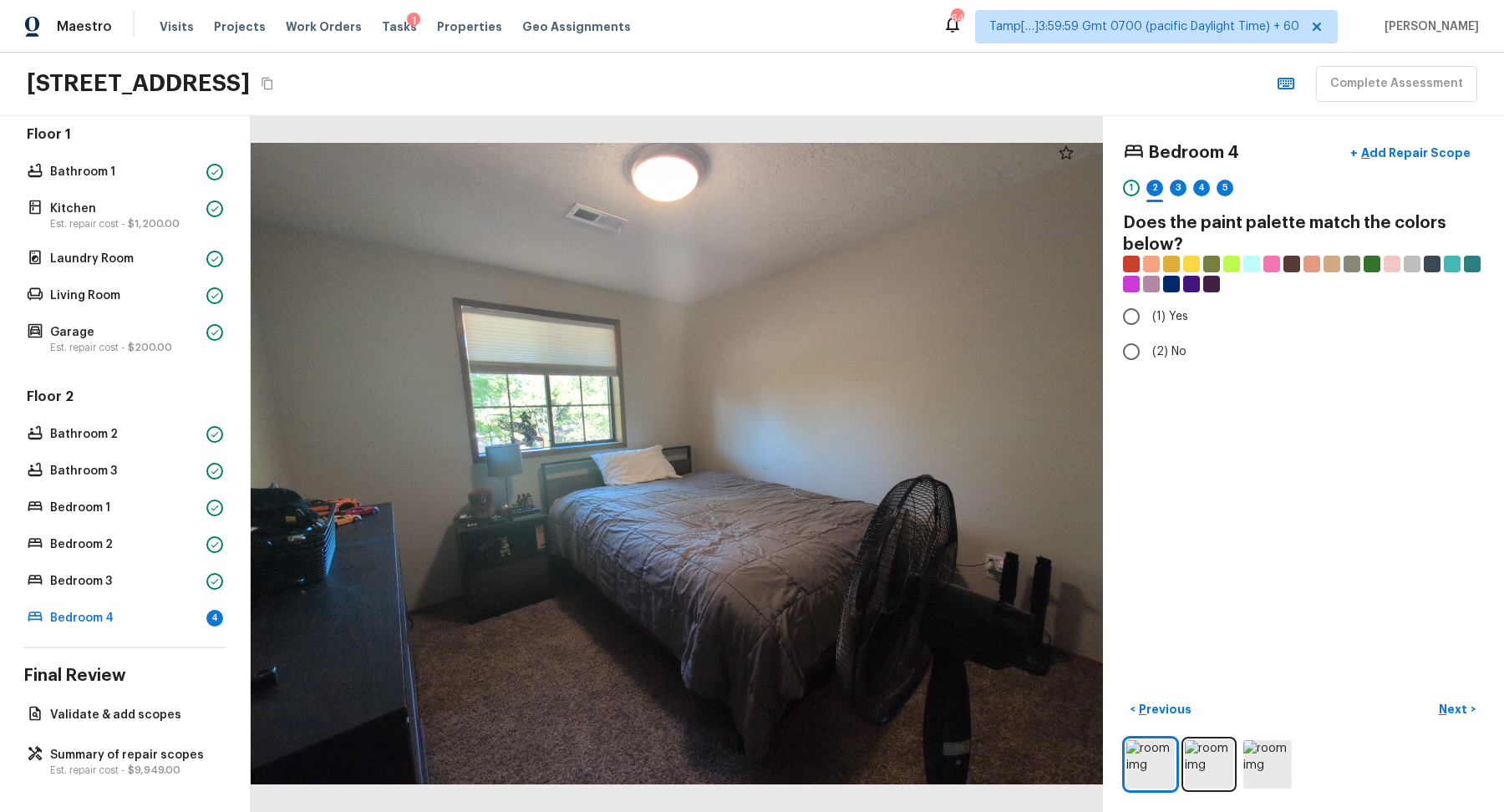
click at [1170, 368] on div "Bedroom 4 + Add Repair Scope 1 2 3 4 5 Does the paint palette match the colors …" at bounding box center [1304, 464] width 401 height 695
click at [1159, 357] on span "(2) No" at bounding box center [1169, 352] width 34 height 17
click at [1149, 357] on input "(2) No" at bounding box center [1131, 351] width 35 height 35
radio input "true"
click at [1446, 717] on button "Next >" at bounding box center [1457, 709] width 54 height 28
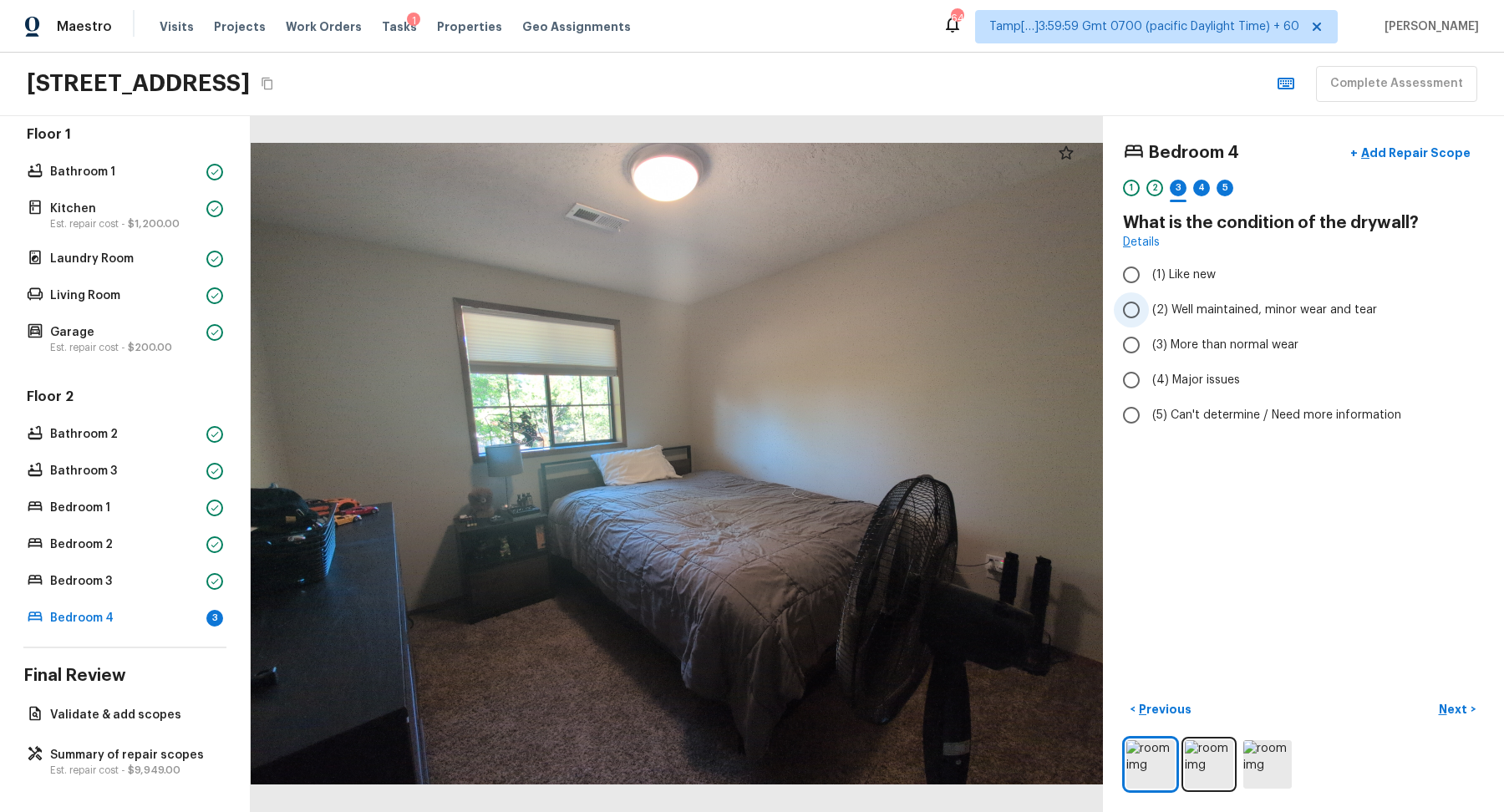
click at [1208, 316] on span "(2) Well maintained, minor wear and tear" at bounding box center [1265, 310] width 225 height 17
click at [1149, 316] on input "(2) Well maintained, minor wear and tear" at bounding box center [1131, 309] width 35 height 35
radio input "true"
click at [1460, 705] on p "Next" at bounding box center [1455, 708] width 32 height 17
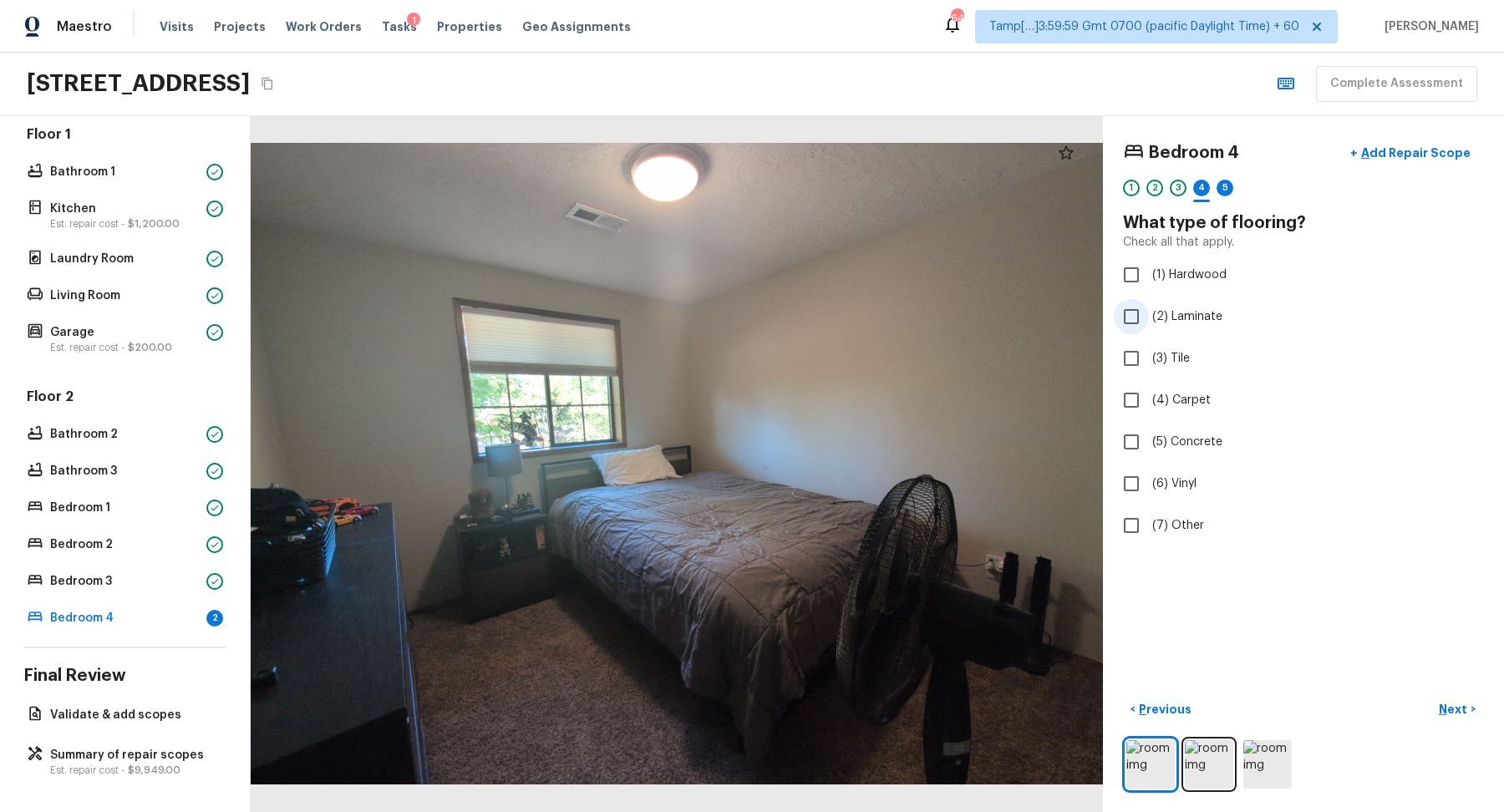
click at [1186, 308] on span "(2) Laminate" at bounding box center [1187, 316] width 70 height 17
click at [1149, 308] on input "(2) Laminate" at bounding box center [1131, 316] width 35 height 35
click at [1186, 308] on span "(2) Laminate" at bounding box center [1187, 316] width 70 height 17
click at [1149, 308] on input "(2) Laminate" at bounding box center [1131, 316] width 35 height 35
checkbox input "false"
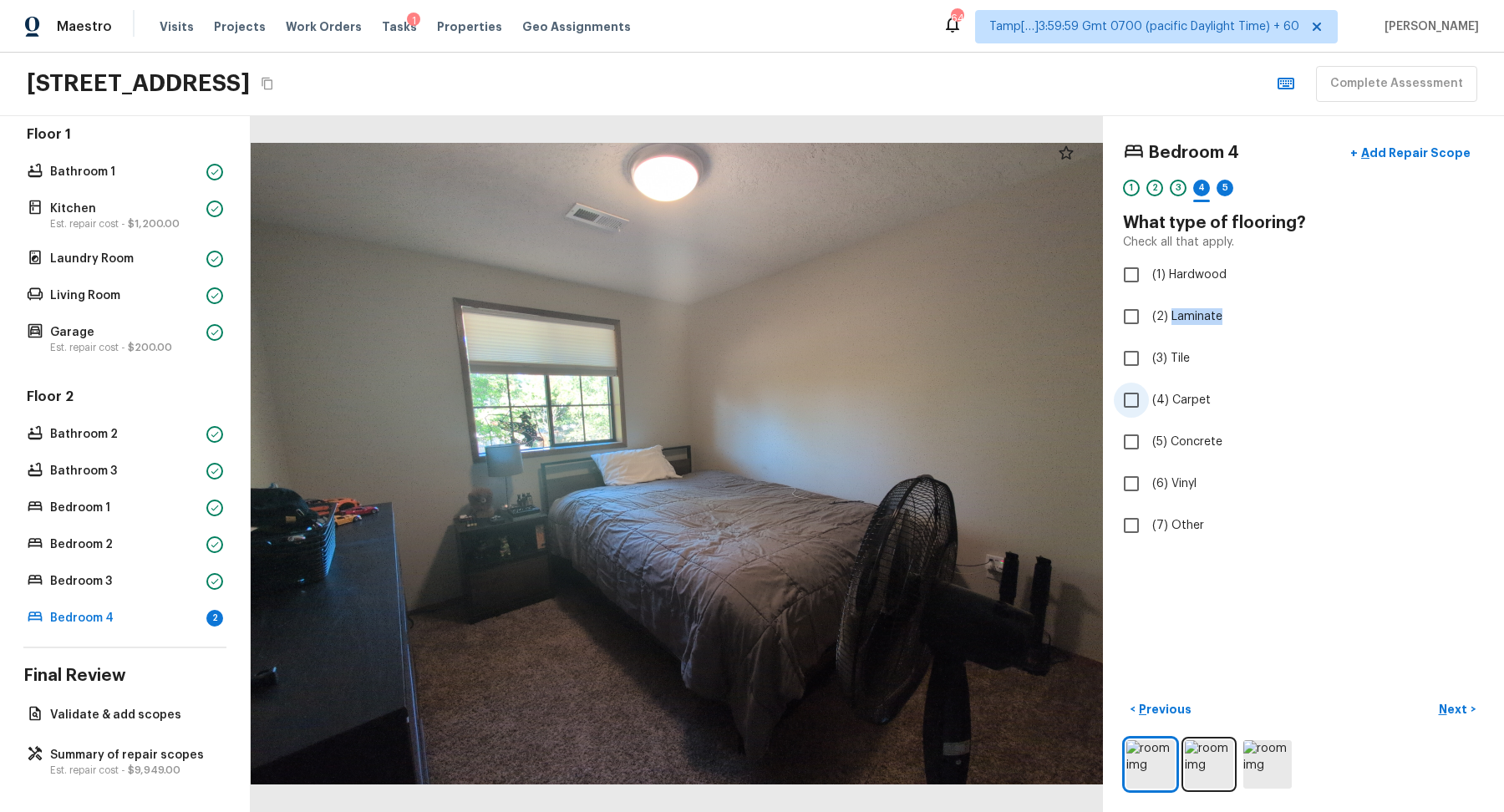
click at [1182, 398] on span "(4) Carpet" at bounding box center [1181, 400] width 59 height 17
click at [1141, 401] on input "(4) Carpet" at bounding box center [1131, 400] width 35 height 35
checkbox input "true"
click at [1444, 704] on p "Next" at bounding box center [1455, 708] width 32 height 17
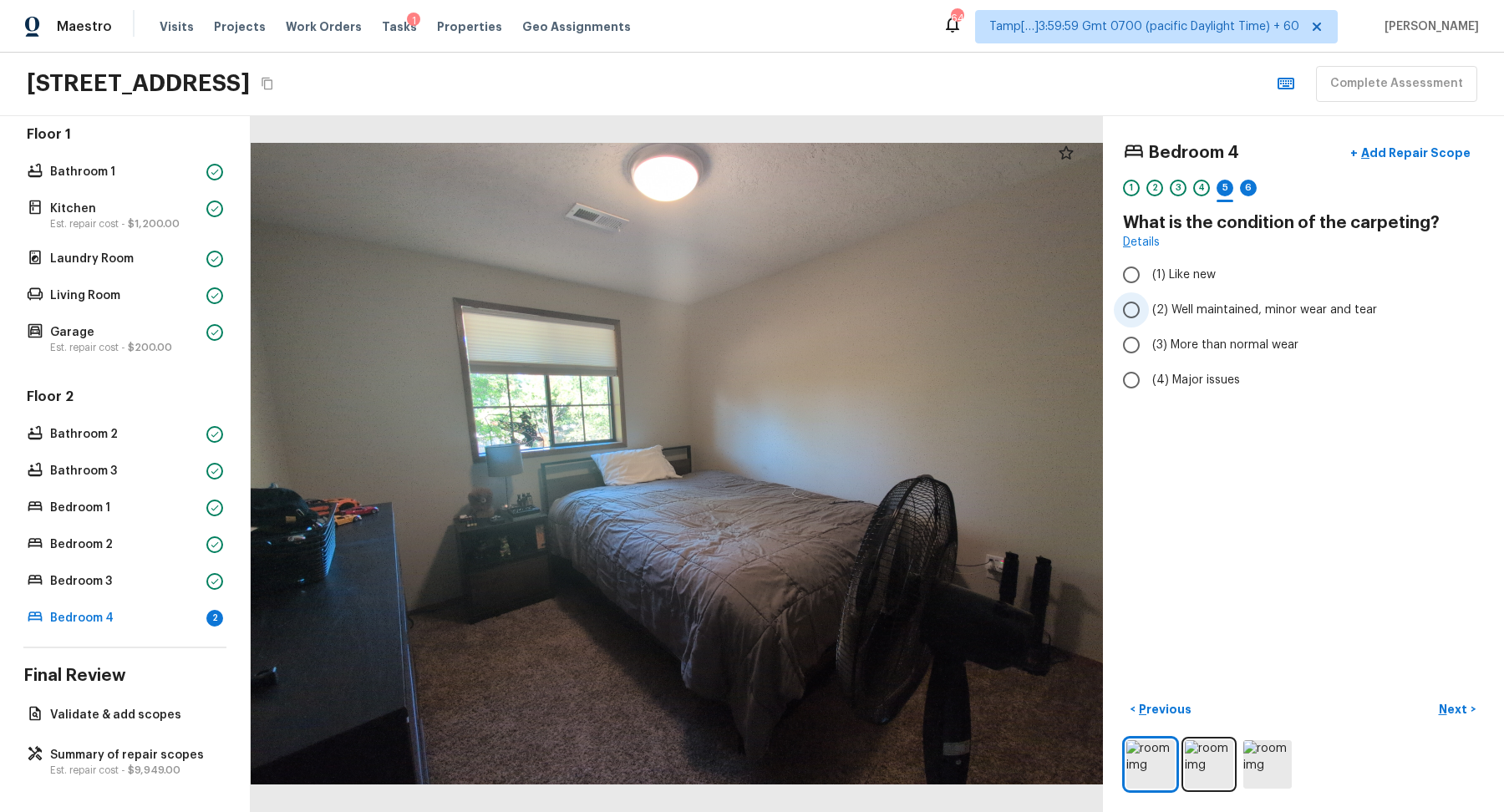
click at [1188, 307] on span "(2) Well maintained, minor wear and tear" at bounding box center [1265, 310] width 225 height 17
click at [1149, 307] on input "(2) Well maintained, minor wear and tear" at bounding box center [1131, 309] width 35 height 35
radio input "true"
click at [1450, 710] on p "Next" at bounding box center [1455, 708] width 32 height 17
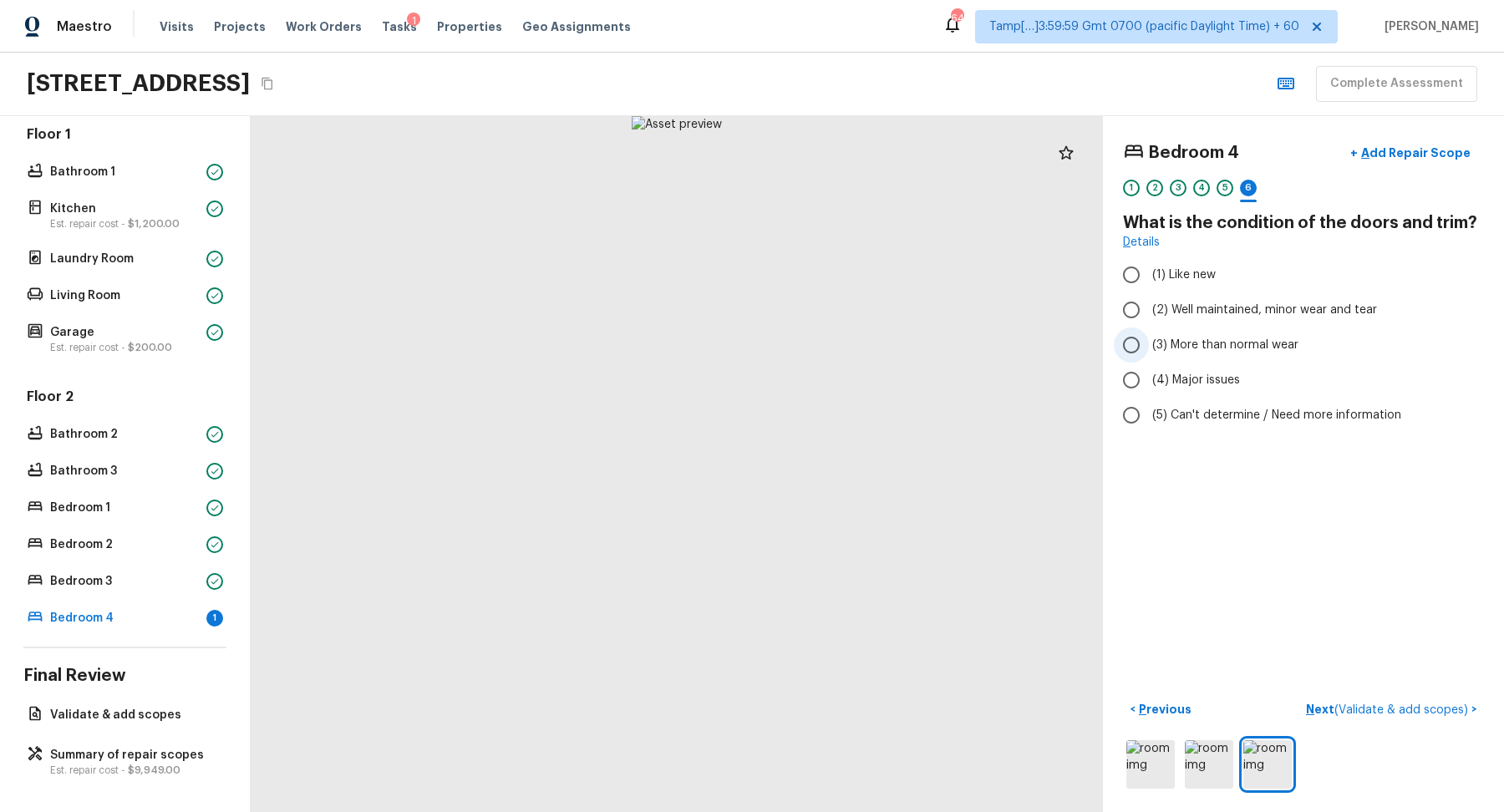
click at [1200, 339] on span "(3) More than normal wear" at bounding box center [1225, 345] width 147 height 17
click at [1149, 339] on input "(3) More than normal wear" at bounding box center [1131, 345] width 35 height 35
radio input "true"
click at [1240, 317] on label "(2) Well maintained, minor wear and tear" at bounding box center [1293, 309] width 357 height 35
click at [1149, 317] on input "(2) Well maintained, minor wear and tear" at bounding box center [1131, 309] width 35 height 35
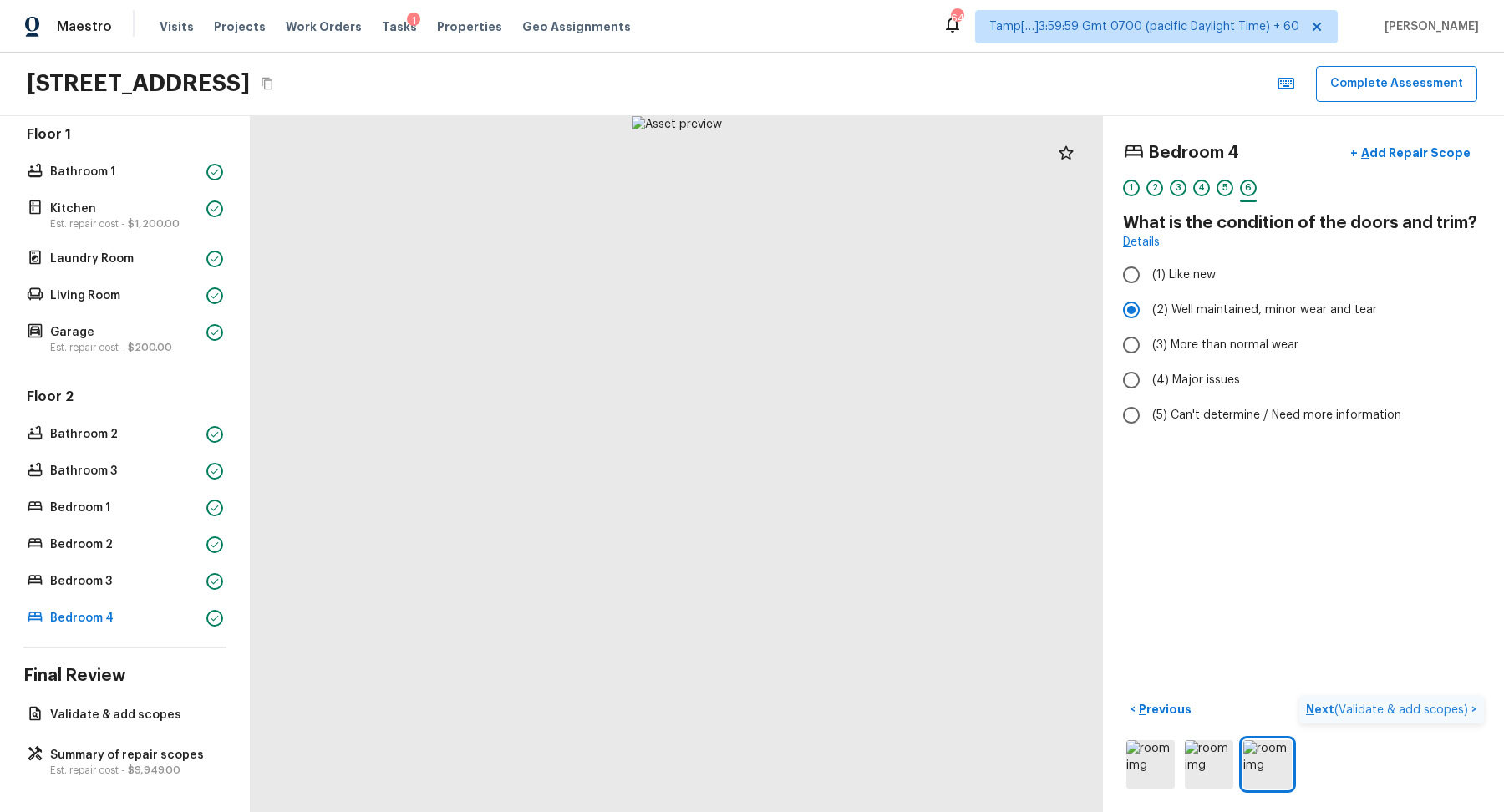
click at [1431, 704] on span "( Validate & add scopes )" at bounding box center [1401, 710] width 134 height 12
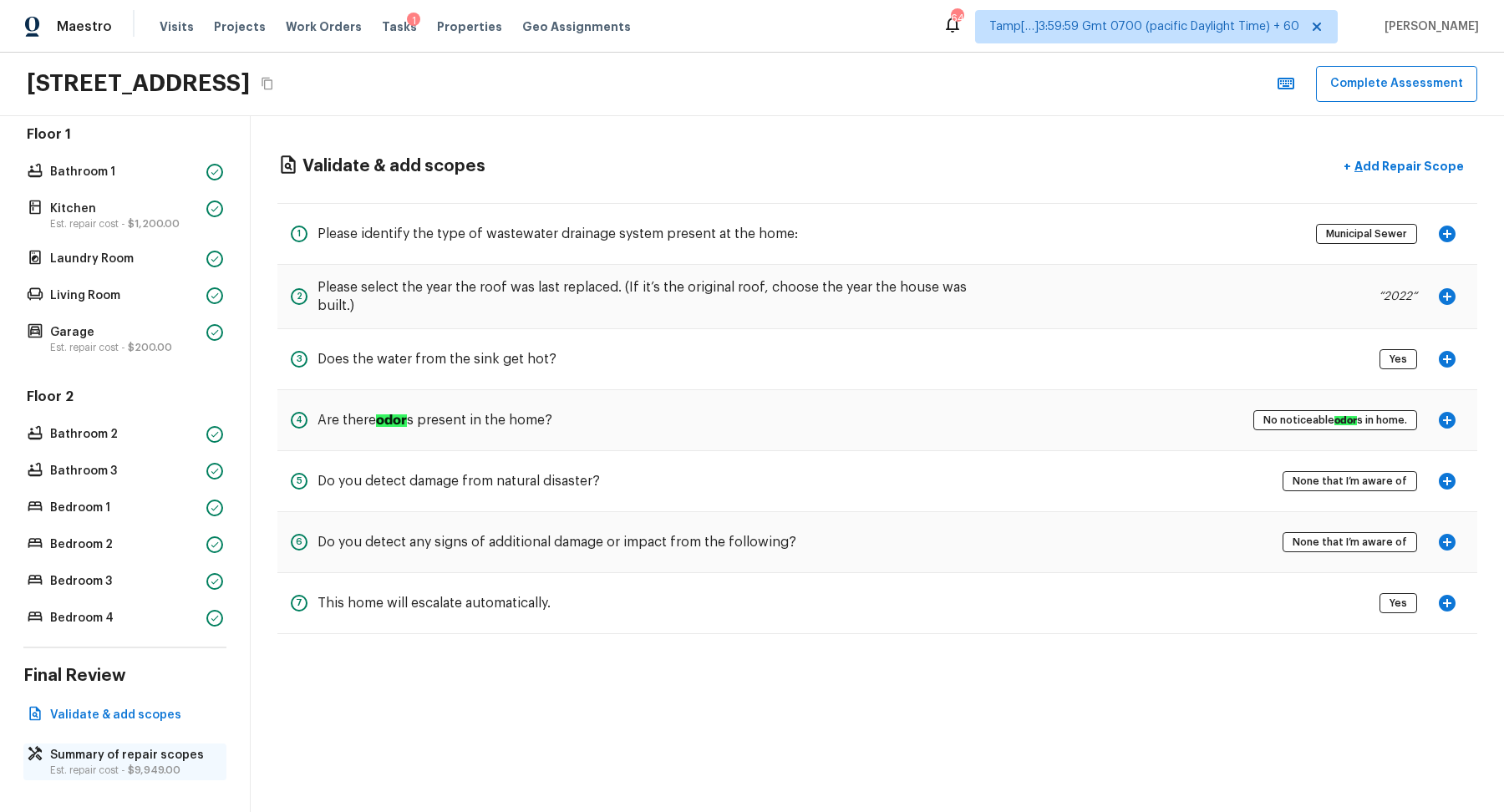
click at [146, 768] on span "$9,949.00" at bounding box center [153, 770] width 53 height 10
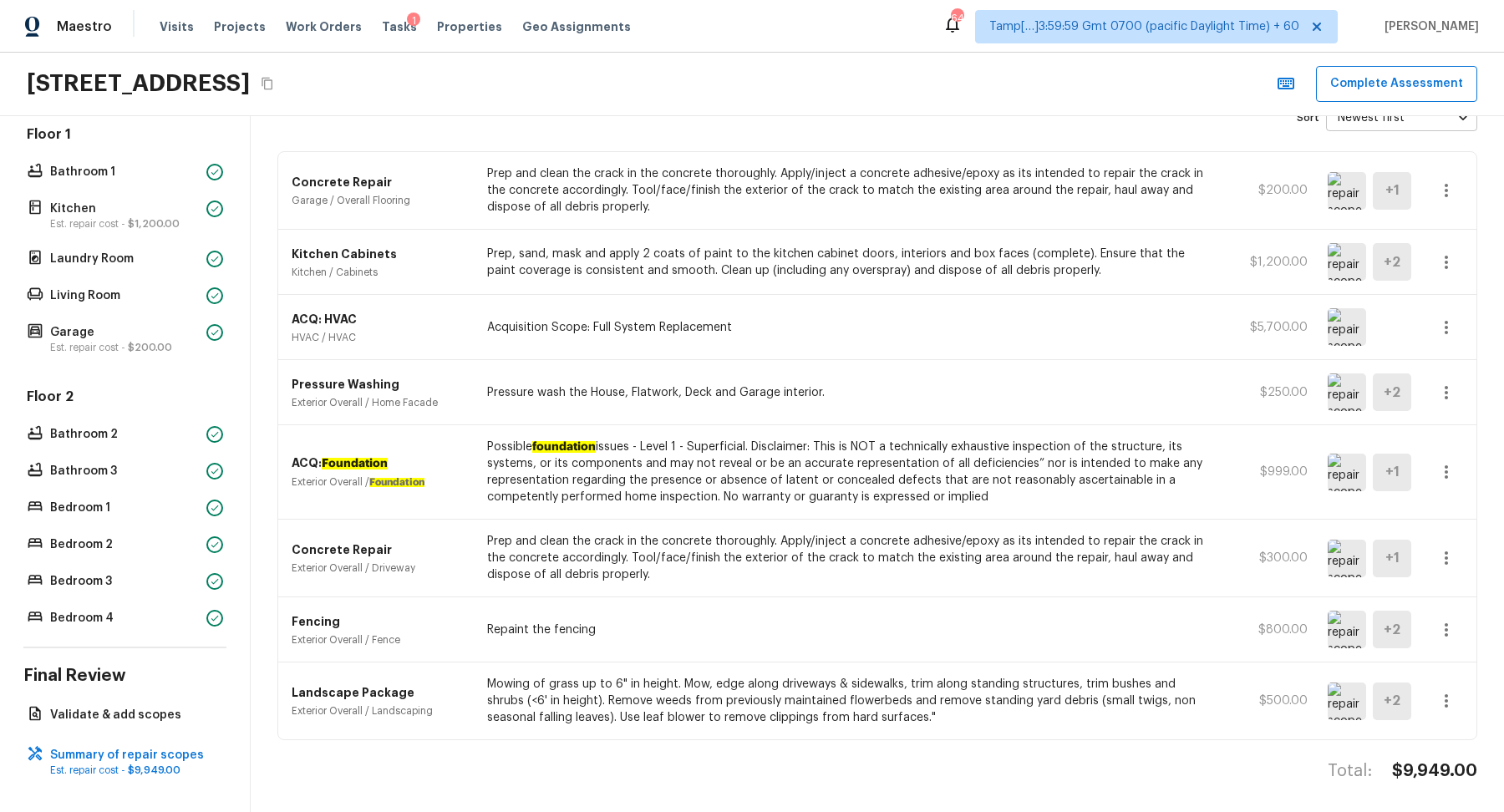
scroll to position [0, 0]
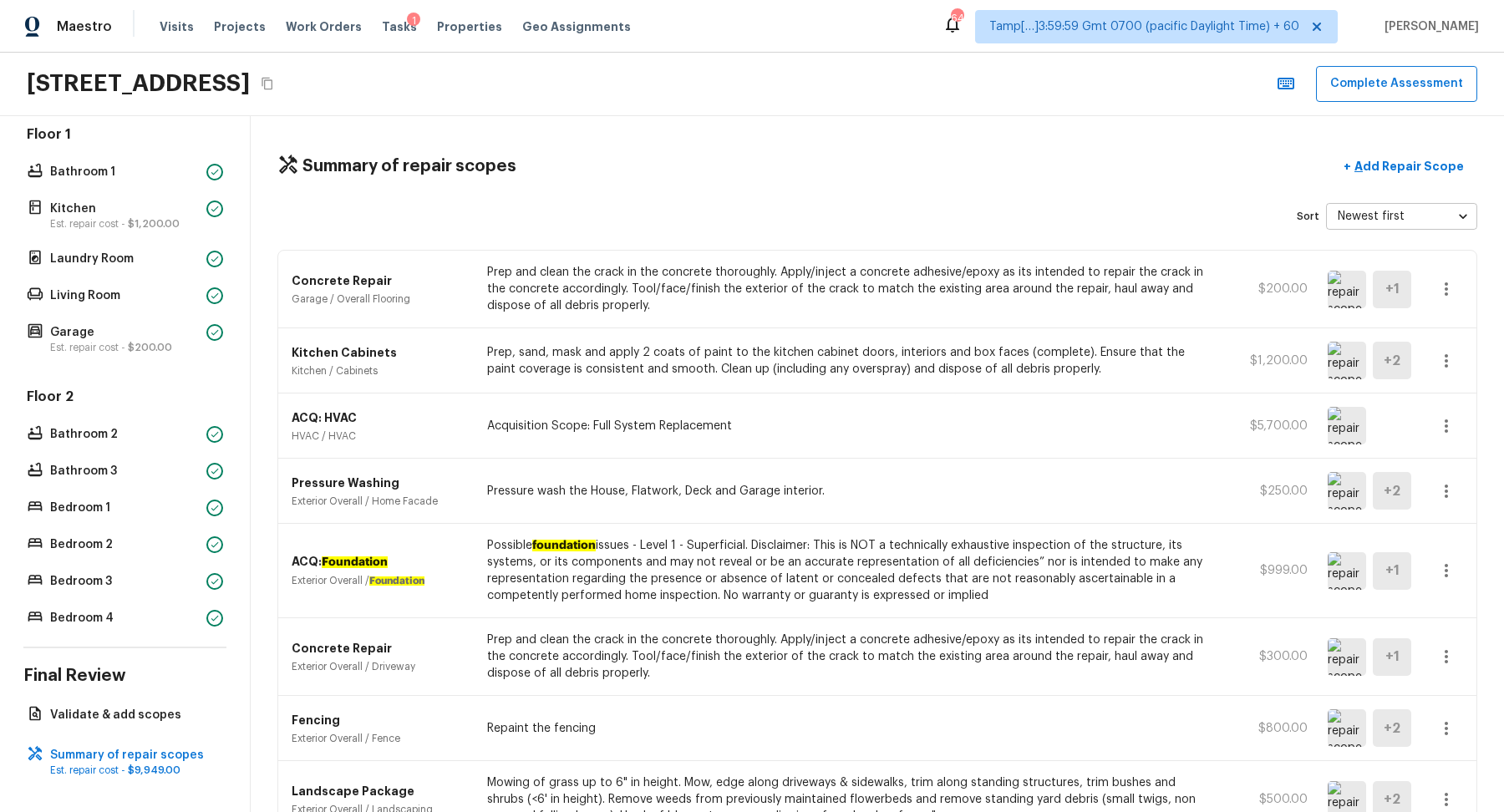
click at [1401, 182] on div "Summary of repair scopes + Add Repair Scope Sort Newest first newestFirst ​ Con…" at bounding box center [878, 464] width 1254 height 695
click at [1405, 180] on button "+ Add Repair Scope" at bounding box center [1404, 166] width 148 height 34
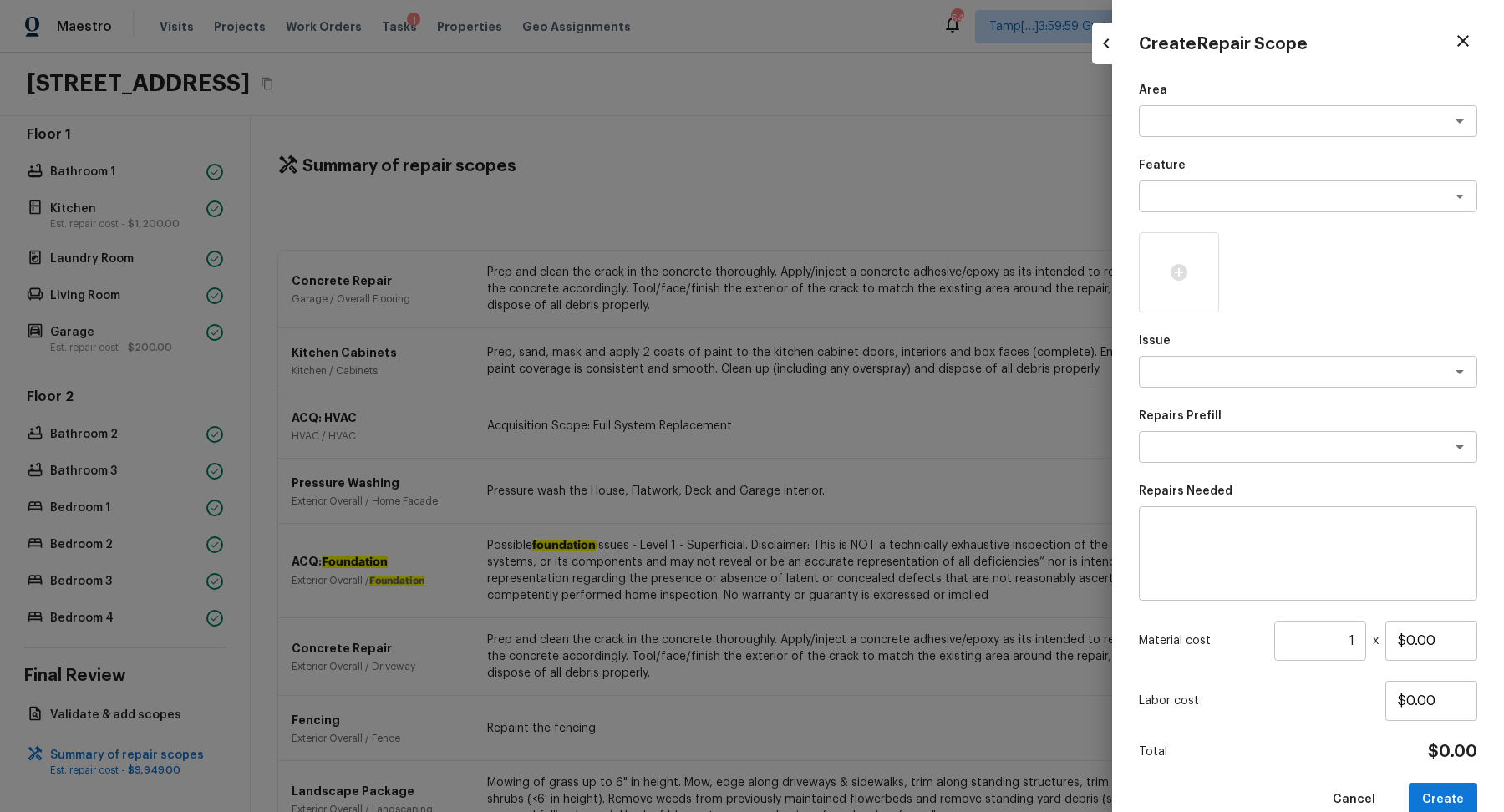
click at [1420, 168] on p "Feature" at bounding box center [1309, 165] width 339 height 17
click at [1246, 117] on textarea at bounding box center [1285, 121] width 277 height 17
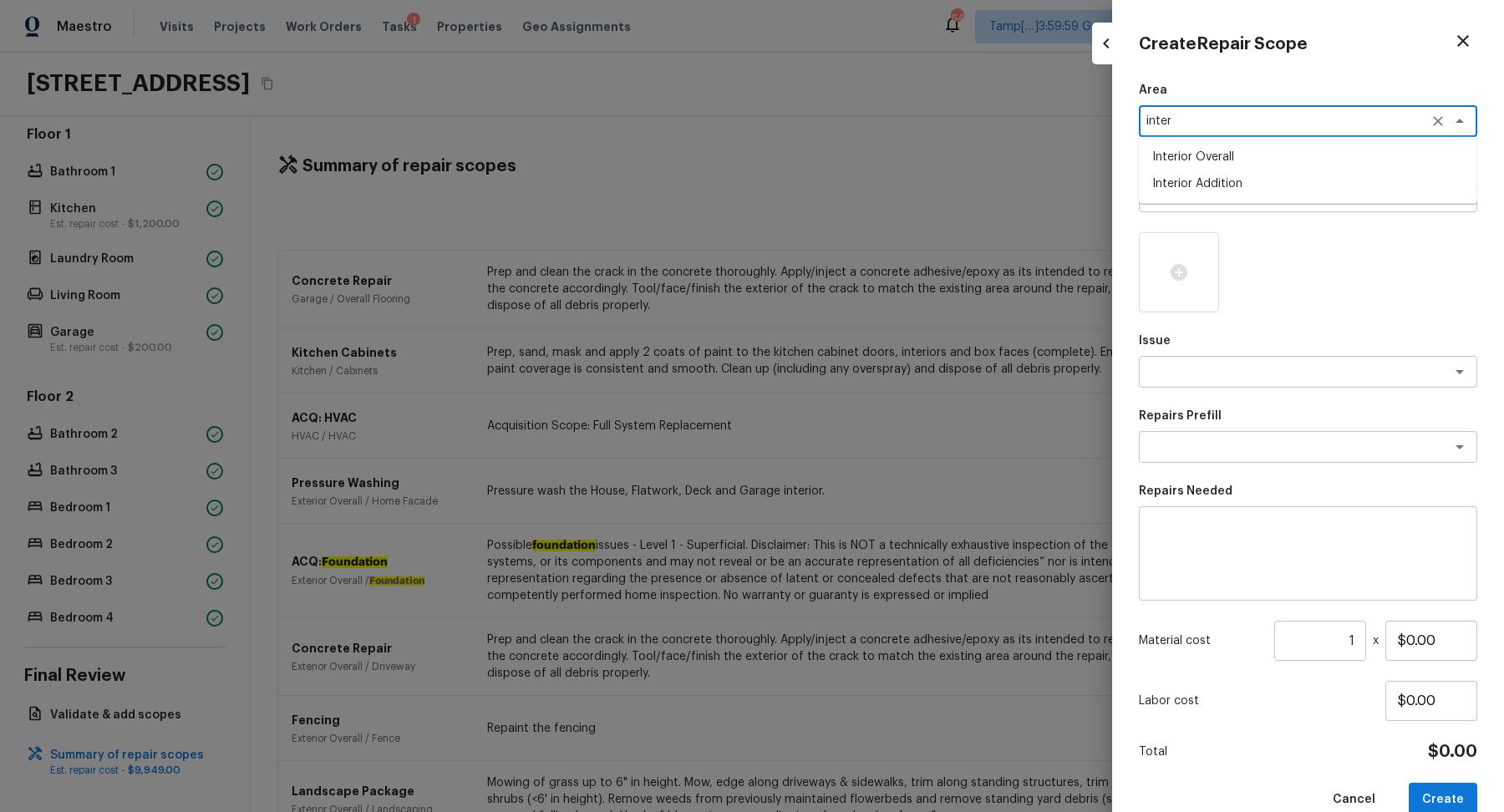
click at [1238, 151] on li "Interior Overall" at bounding box center [1309, 156] width 339 height 27
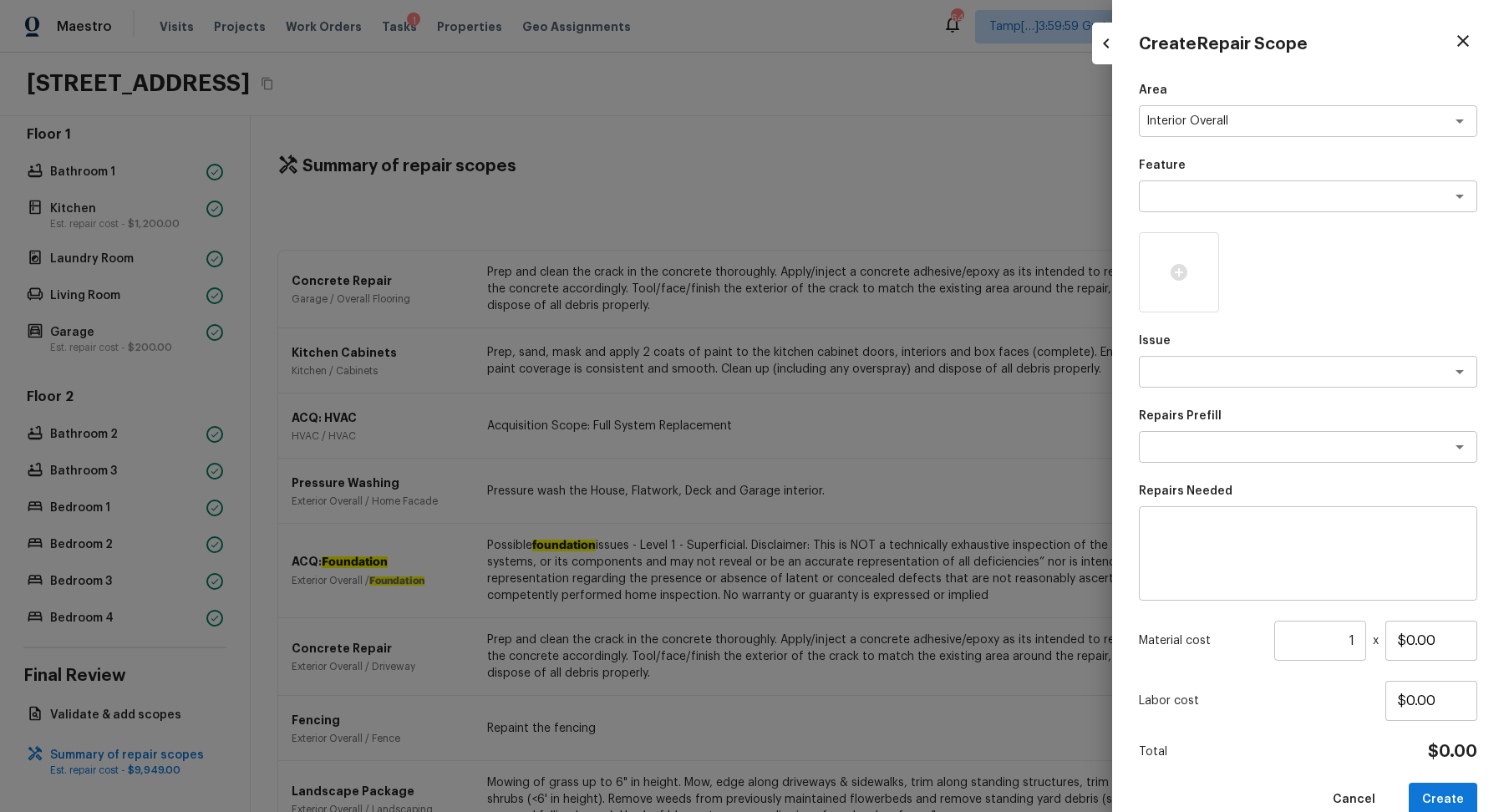
click at [1238, 151] on div "Area Interior Overall x ​ Feature x ​ Issue x ​ Repairs Prefill x ​ Repairs Nee…" at bounding box center [1309, 449] width 339 height 735
click at [1238, 162] on p "Feature" at bounding box center [1309, 165] width 339 height 17
click at [1238, 178] on div "Feature x ​" at bounding box center [1309, 184] width 339 height 55
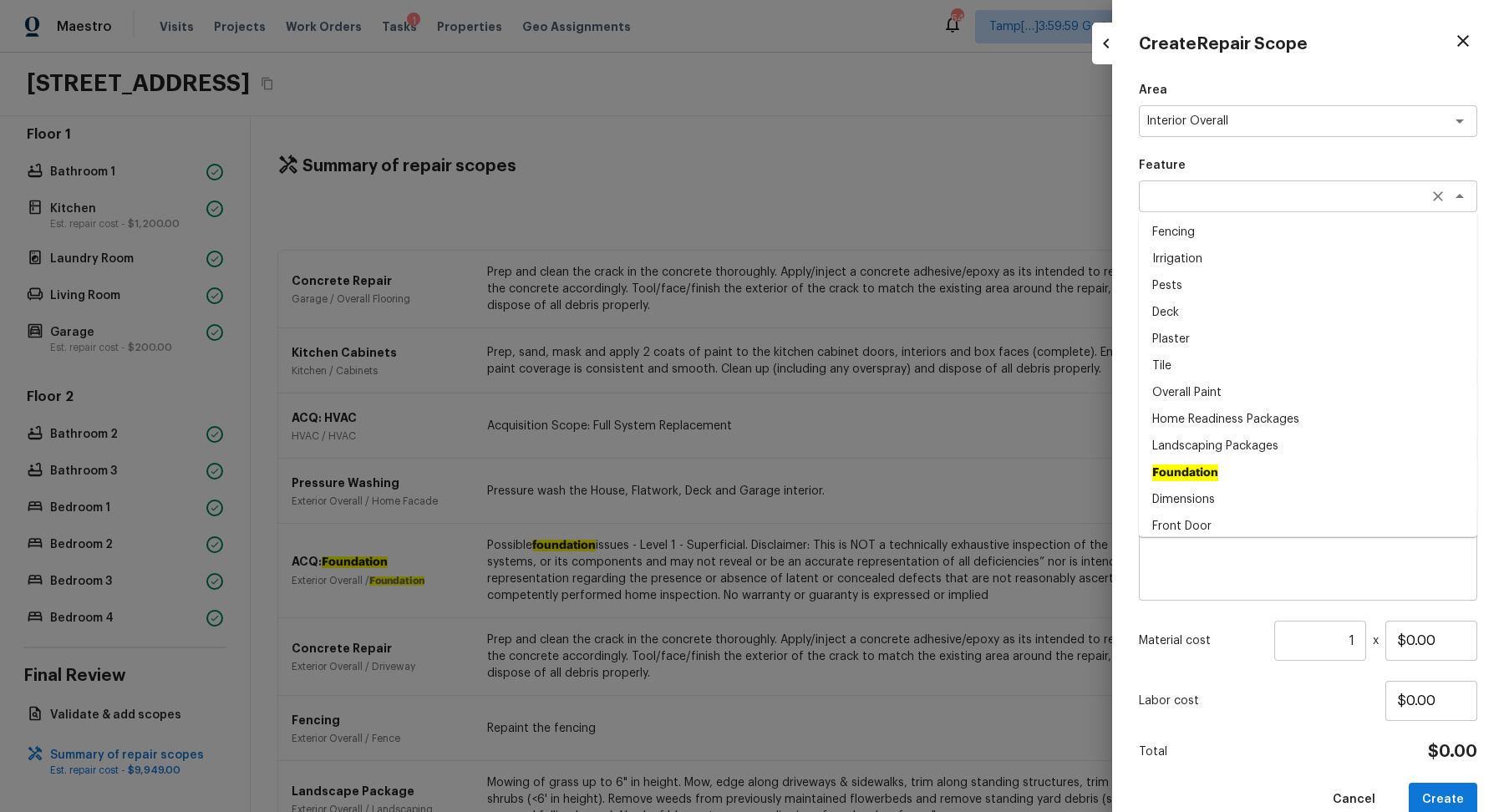
click at [1238, 185] on div "x ​" at bounding box center [1309, 196] width 339 height 32
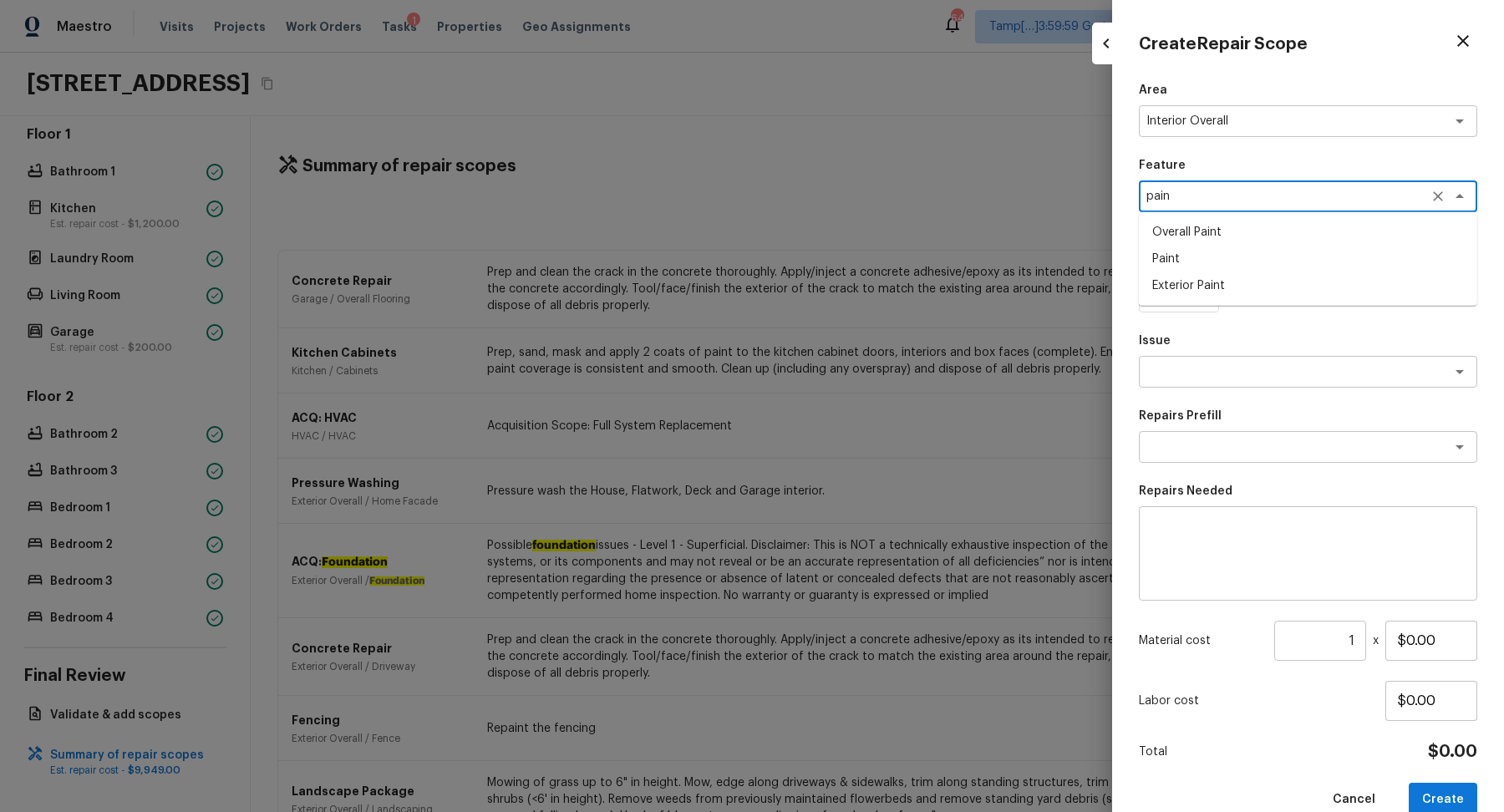
click at [1192, 226] on li "Overall Paint" at bounding box center [1309, 232] width 339 height 27
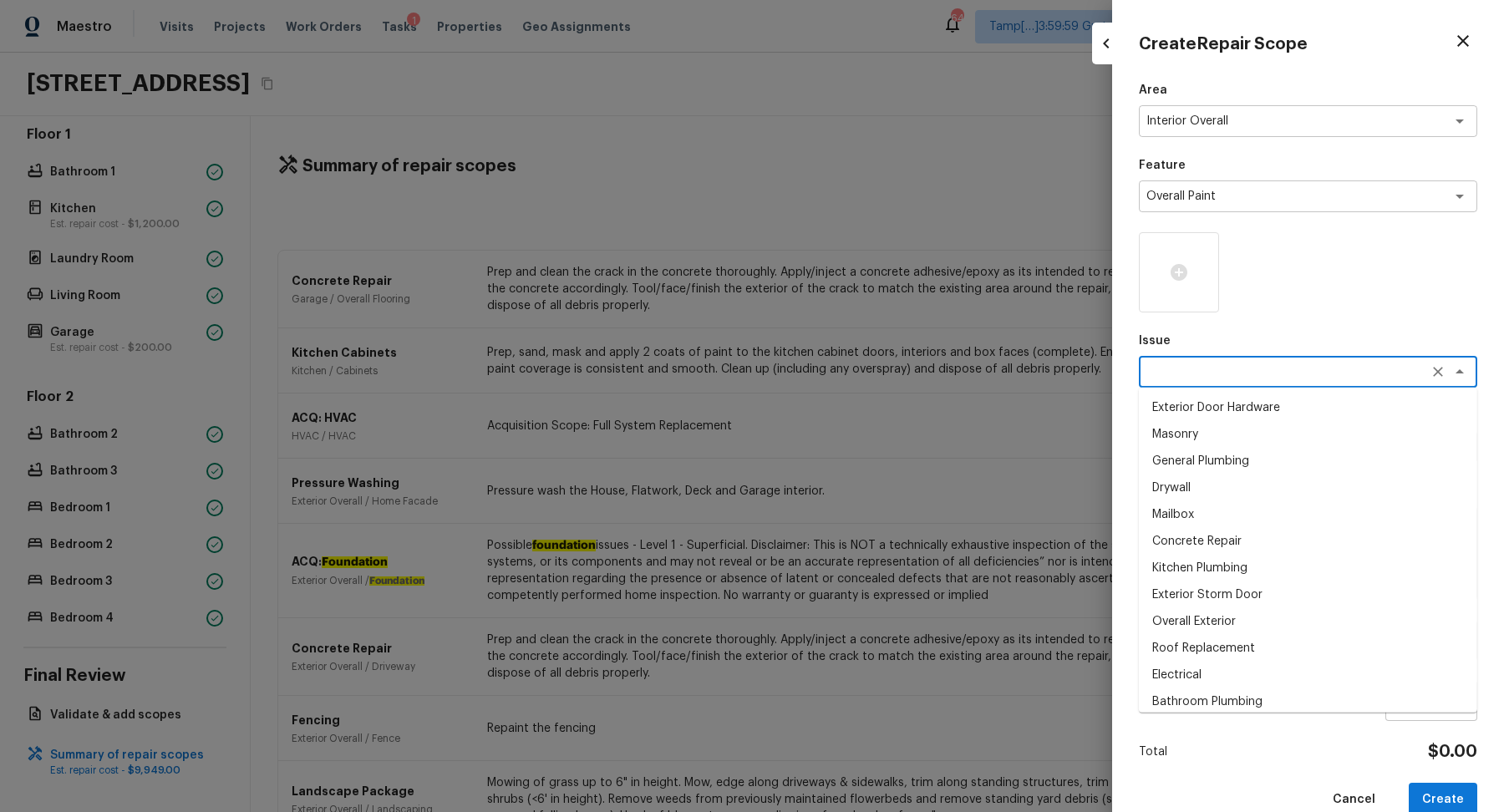
click at [1219, 367] on textarea at bounding box center [1285, 372] width 277 height 17
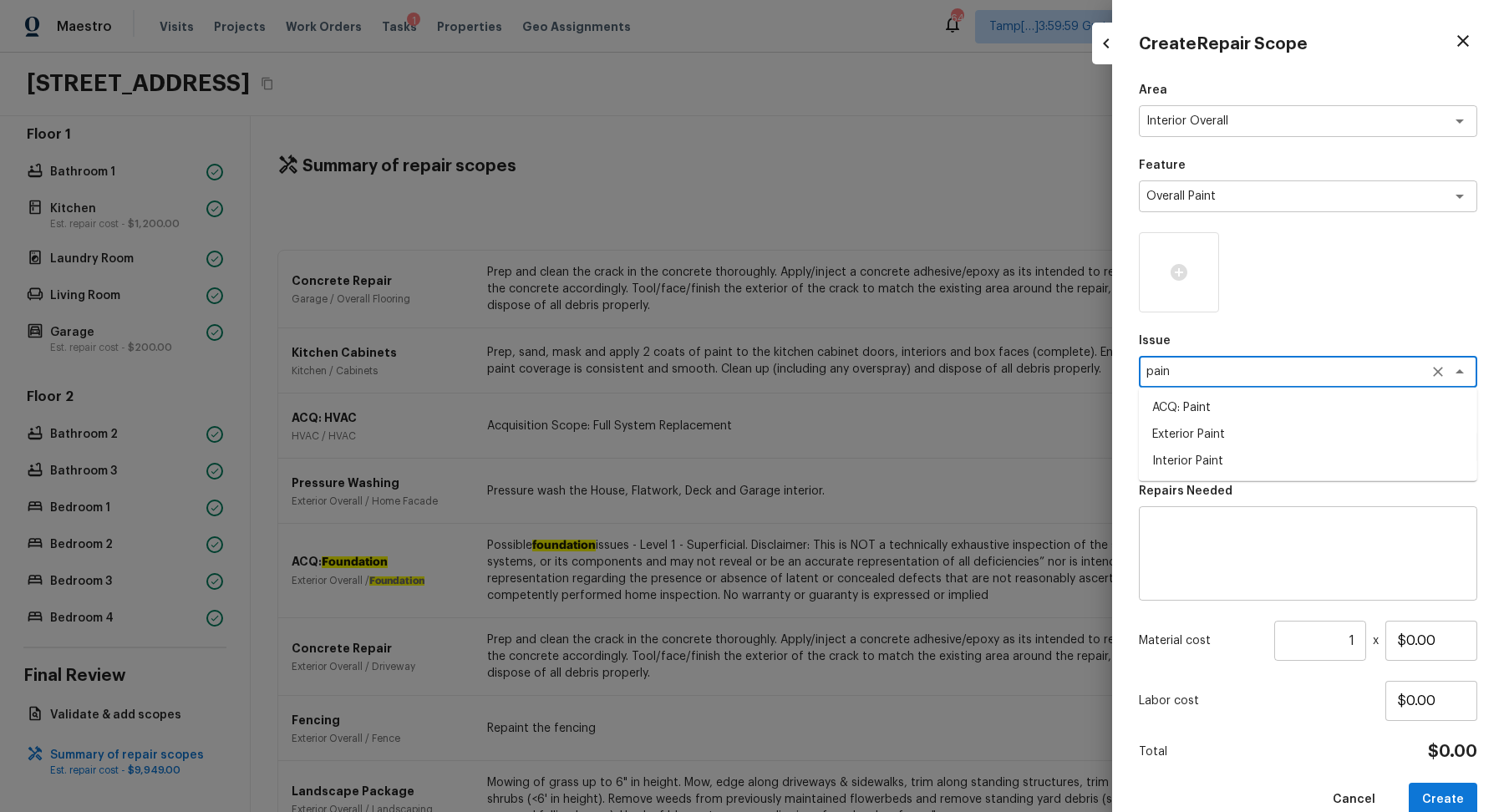
click at [1242, 411] on li "ACQ: Paint" at bounding box center [1309, 407] width 339 height 27
click at [1239, 461] on div "x ​" at bounding box center [1309, 447] width 339 height 32
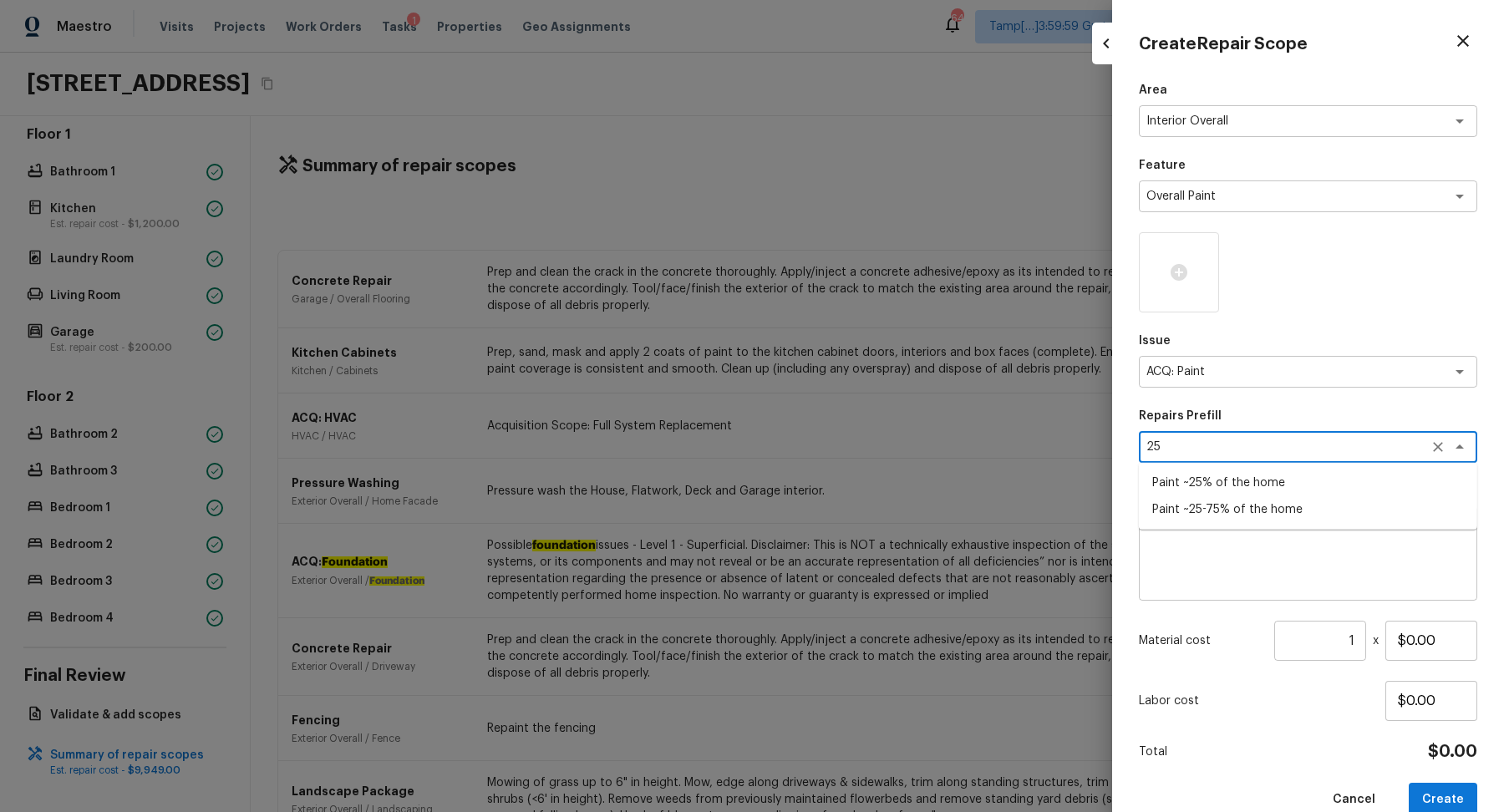
click at [1312, 483] on li "Paint ~25% of the home" at bounding box center [1309, 482] width 339 height 27
click at [1354, 633] on input "1" at bounding box center [1321, 641] width 92 height 40
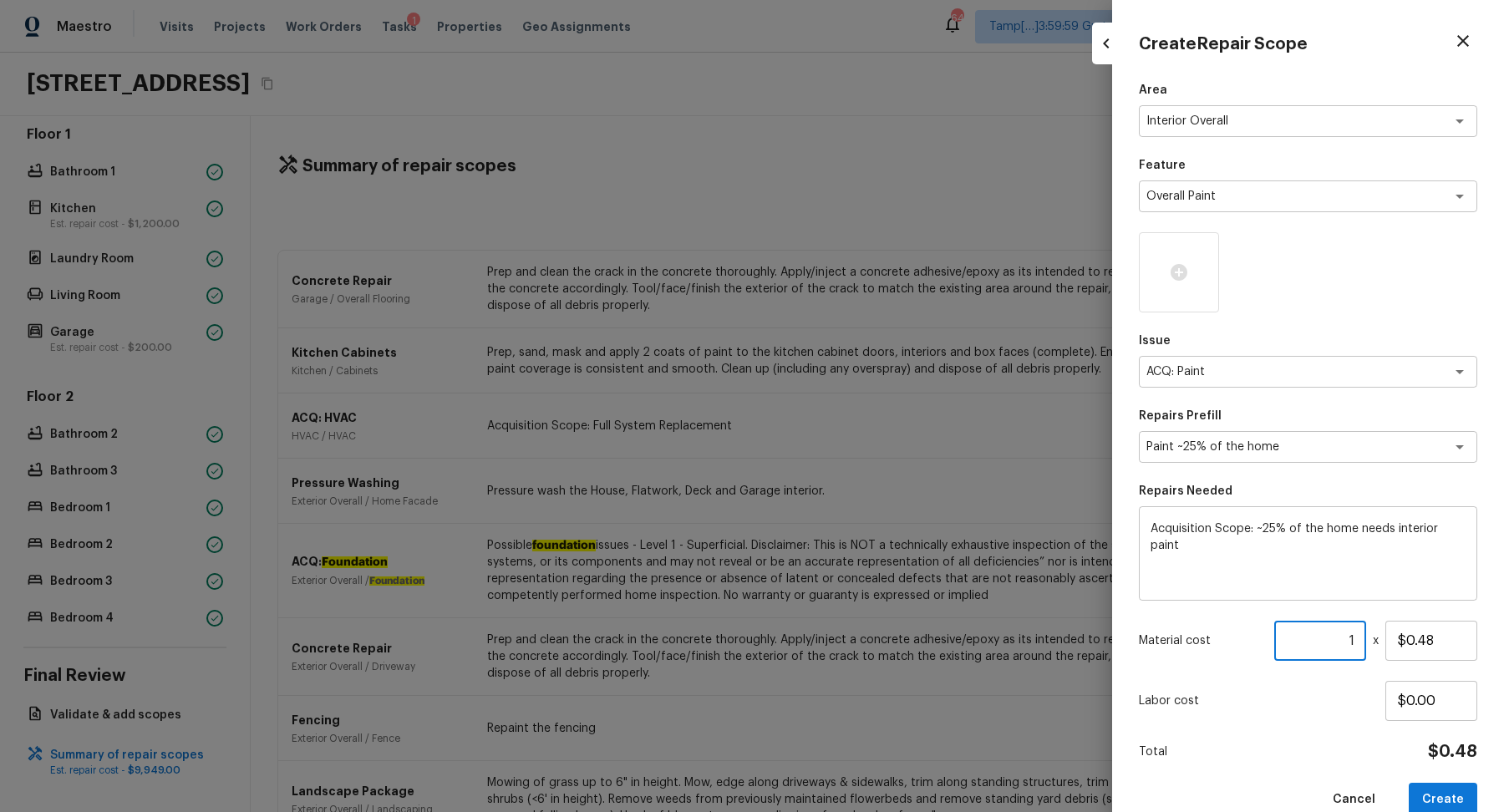
click at [1354, 633] on input "1" at bounding box center [1321, 641] width 92 height 40
click at [1464, 795] on button "Create" at bounding box center [1443, 800] width 69 height 34
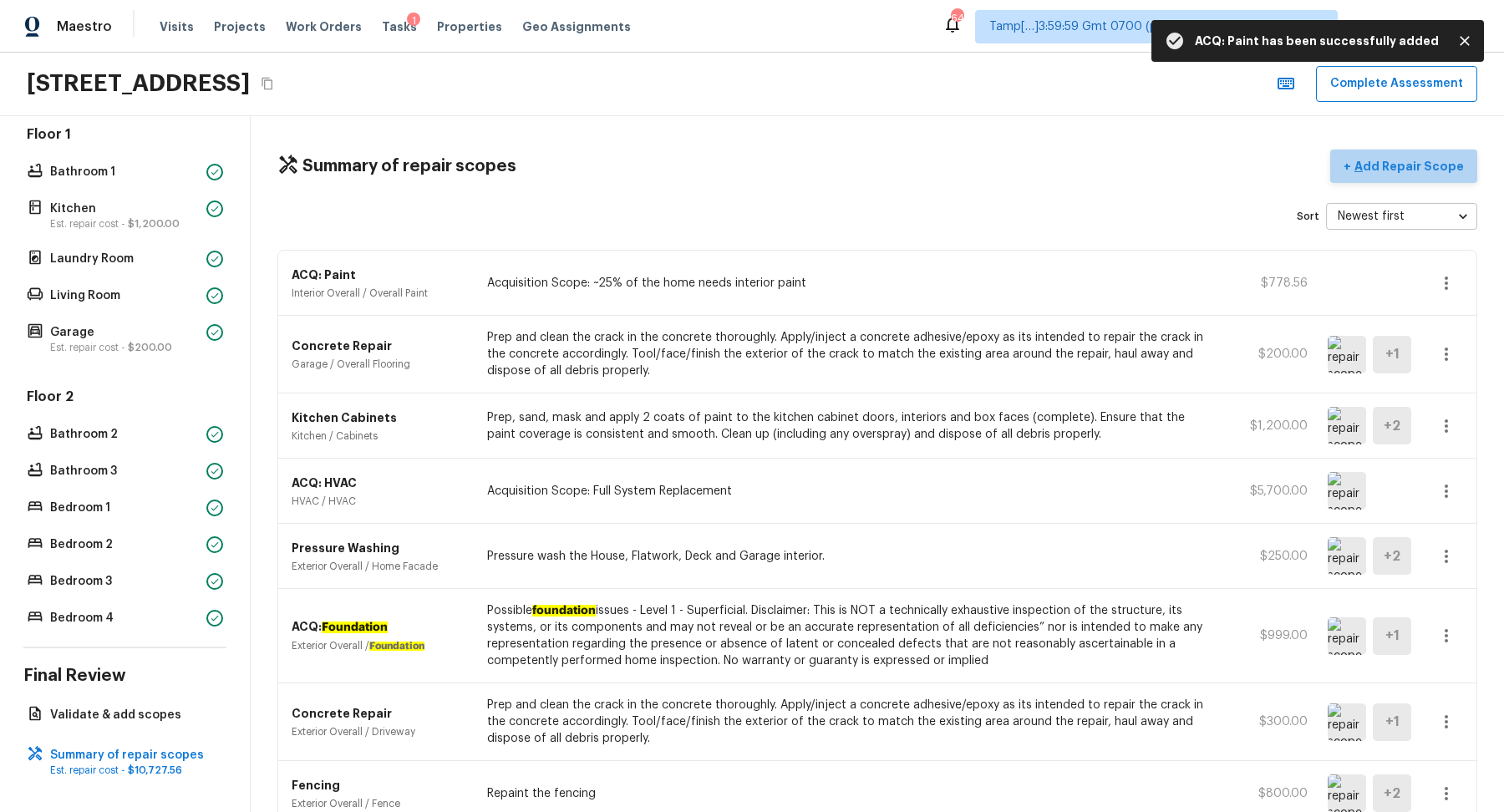
click at [1416, 164] on p "Add Repair Scope" at bounding box center [1407, 165] width 113 height 17
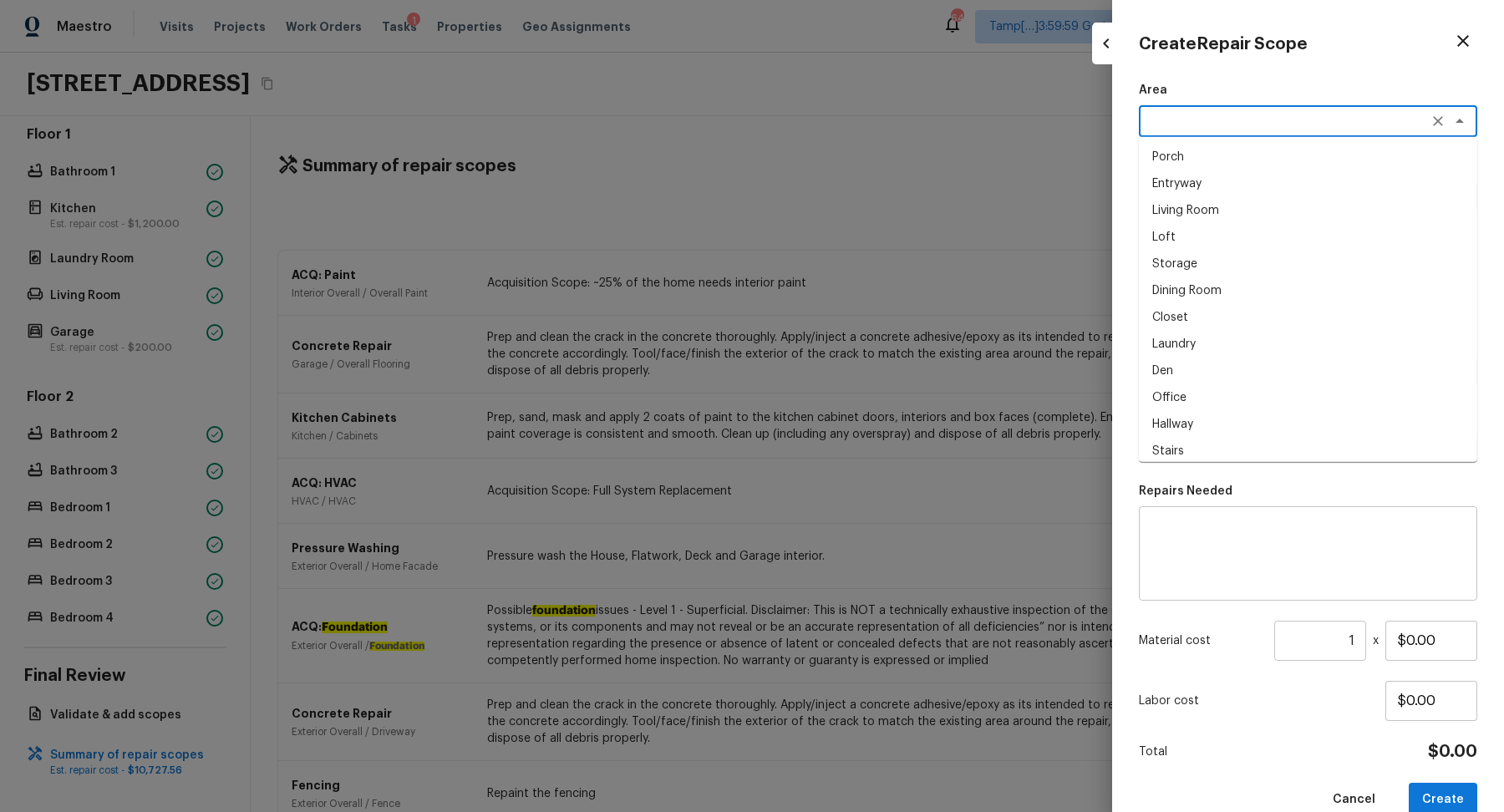
click at [1168, 117] on textarea at bounding box center [1285, 121] width 277 height 17
click at [1186, 147] on li "Interior Overall" at bounding box center [1309, 156] width 339 height 27
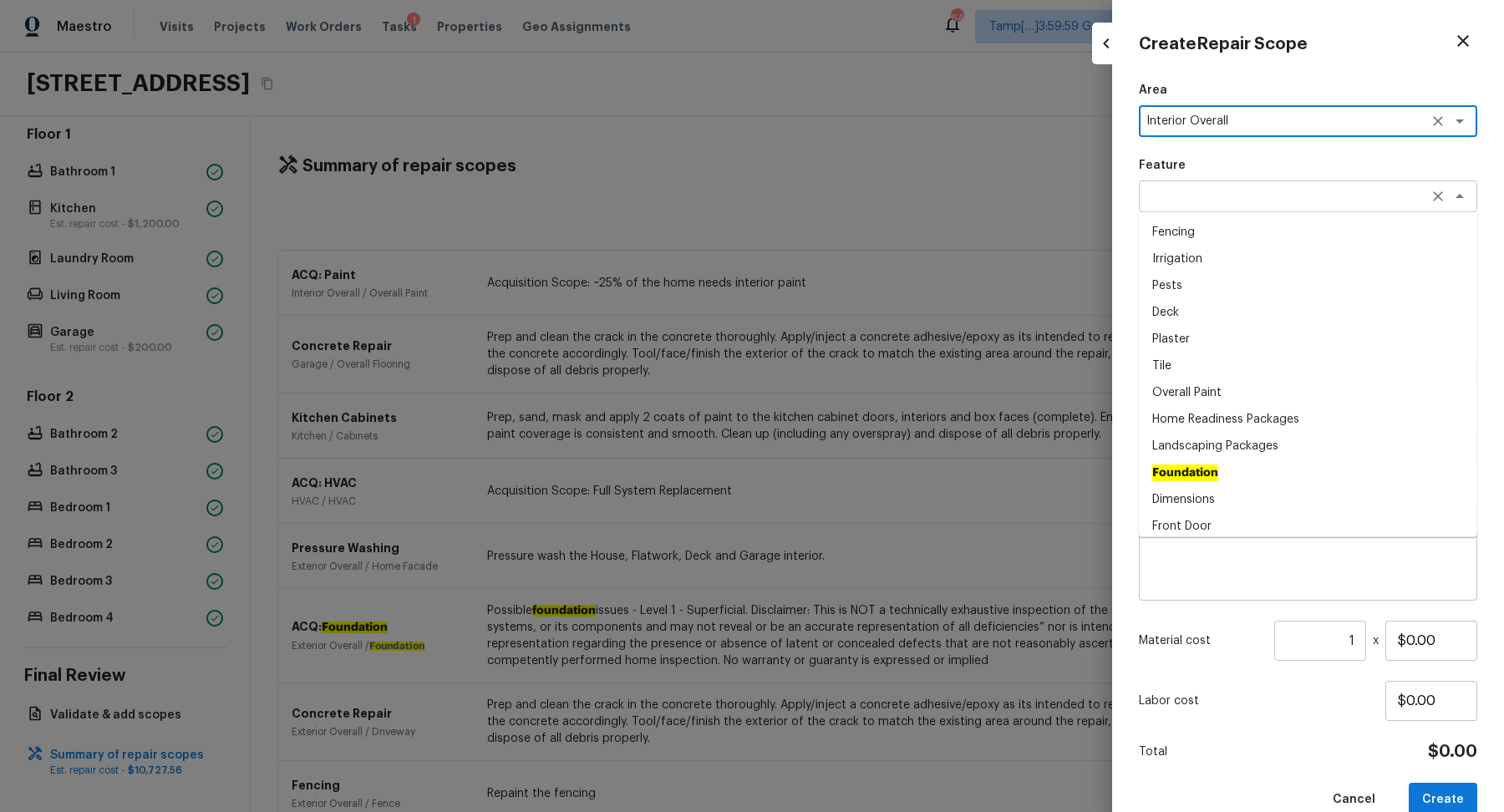
click at [1198, 206] on div "x ​" at bounding box center [1309, 196] width 339 height 32
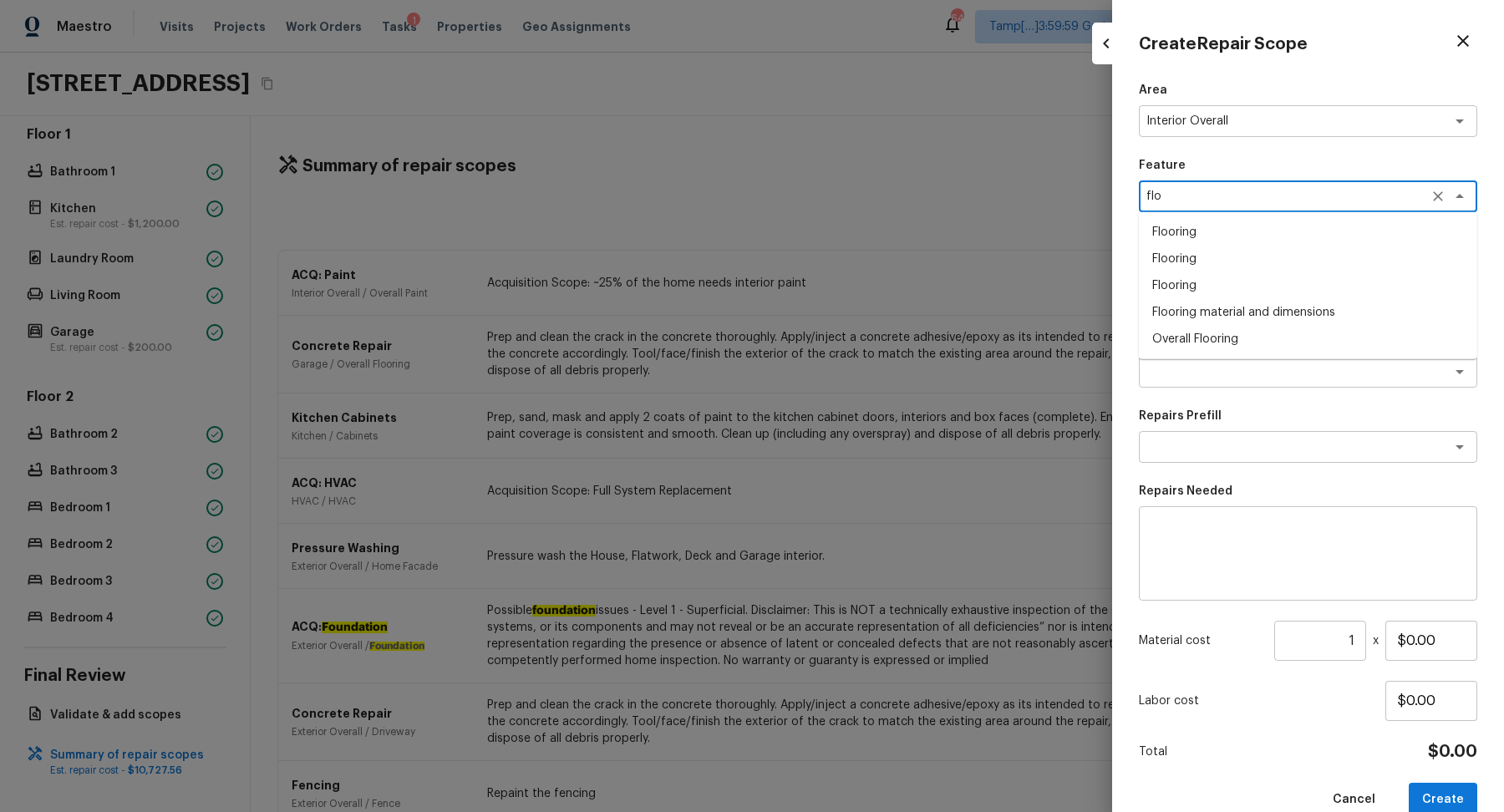
click at [1225, 347] on li "Overall Flooring" at bounding box center [1309, 339] width 339 height 27
click at [1187, 287] on div at bounding box center [1179, 272] width 80 height 80
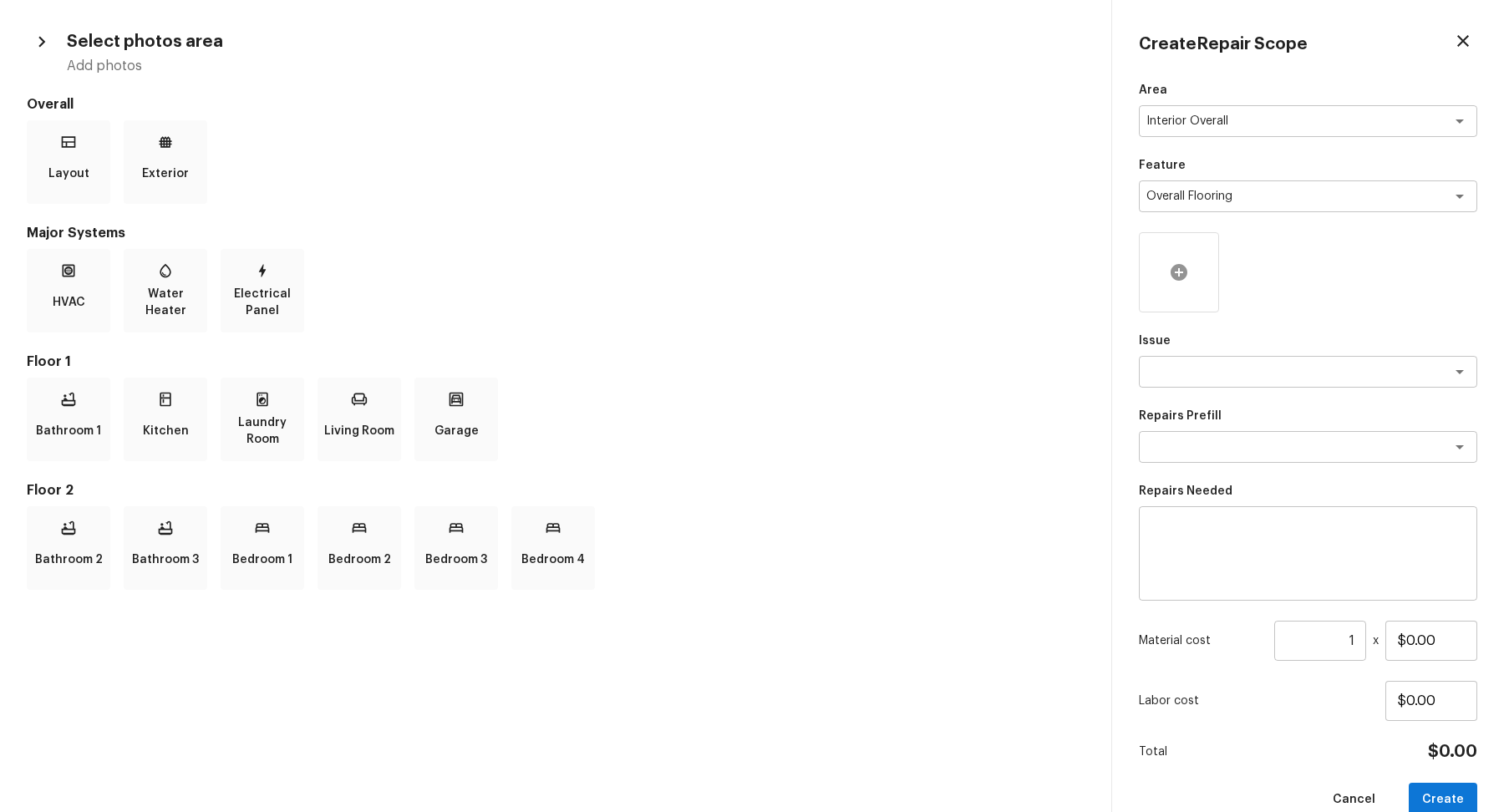
click at [1191, 293] on div at bounding box center [1179, 272] width 80 height 80
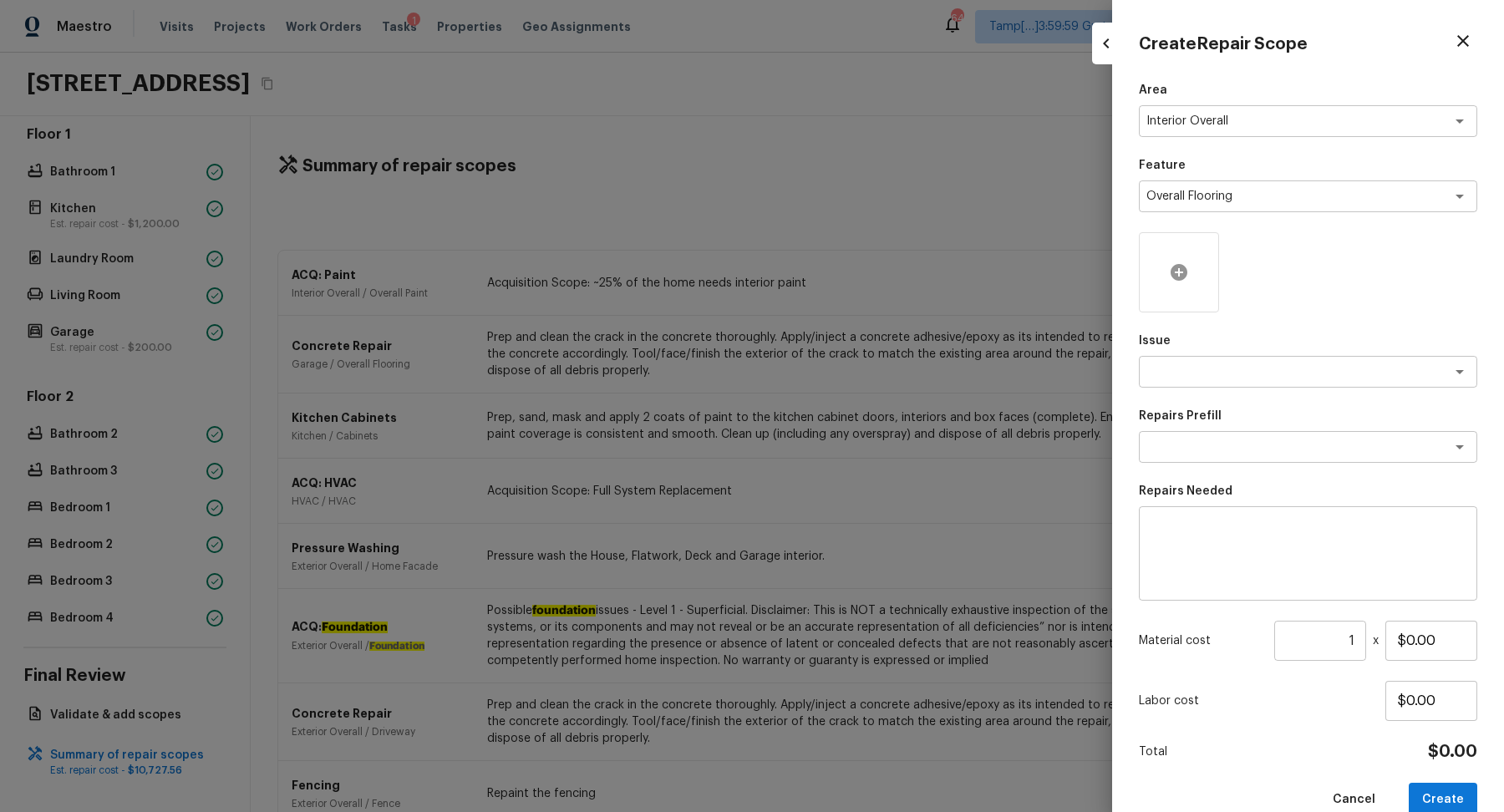
click at [1188, 261] on div at bounding box center [1179, 272] width 80 height 80
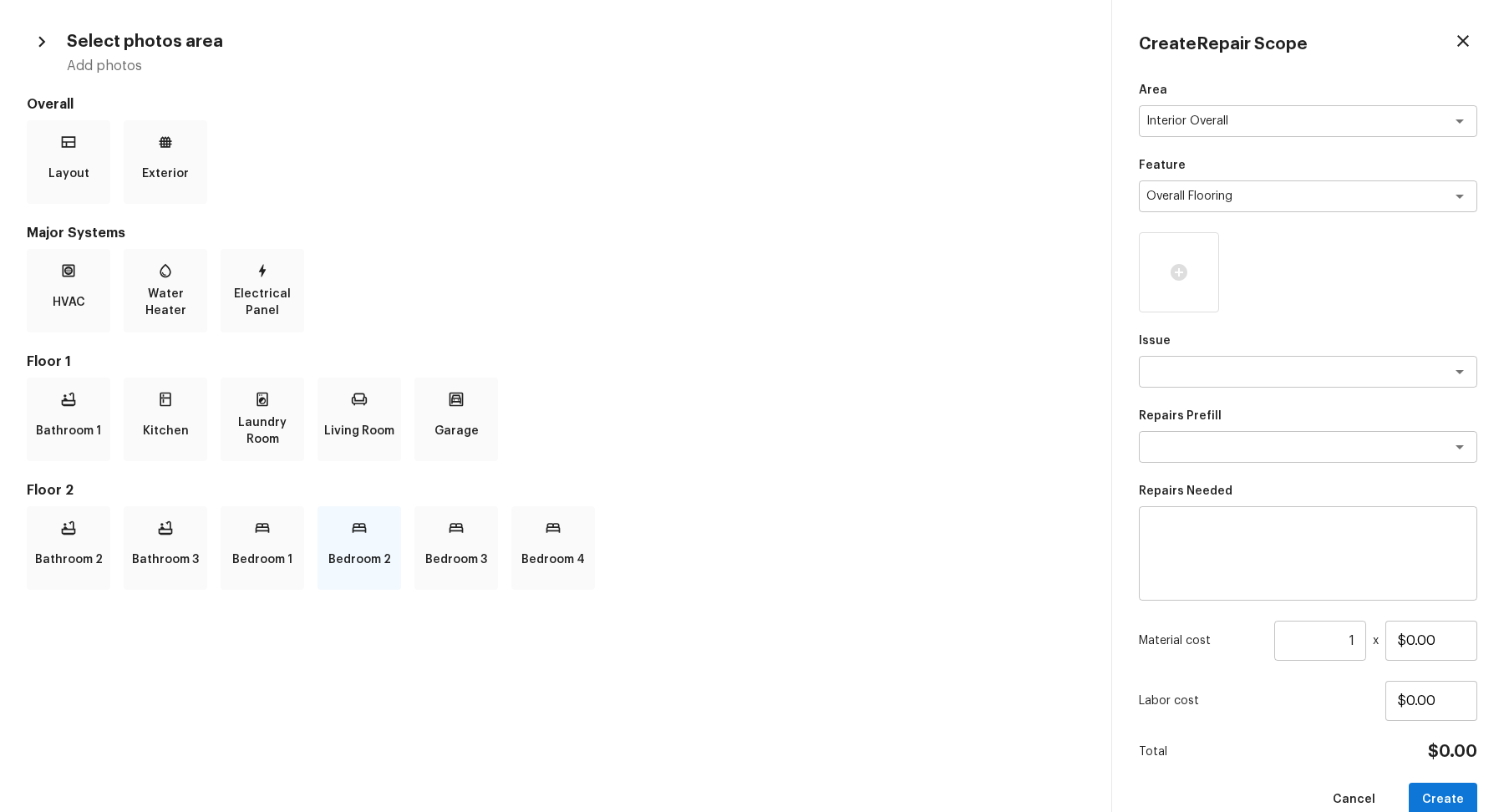
click at [385, 542] on div "Bedroom 2" at bounding box center [360, 548] width 84 height 84
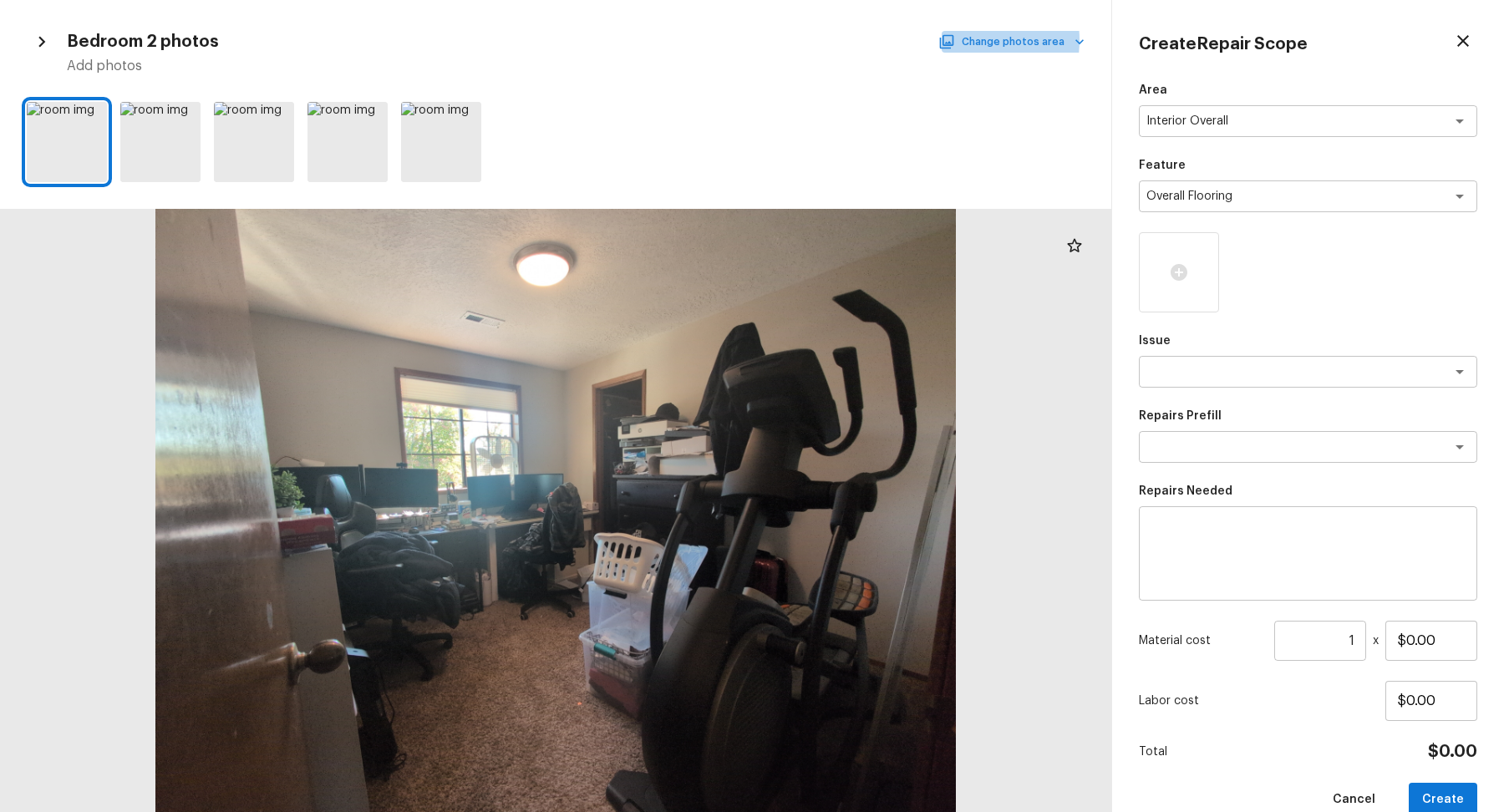
click at [967, 40] on button "Change photos area" at bounding box center [1013, 42] width 143 height 22
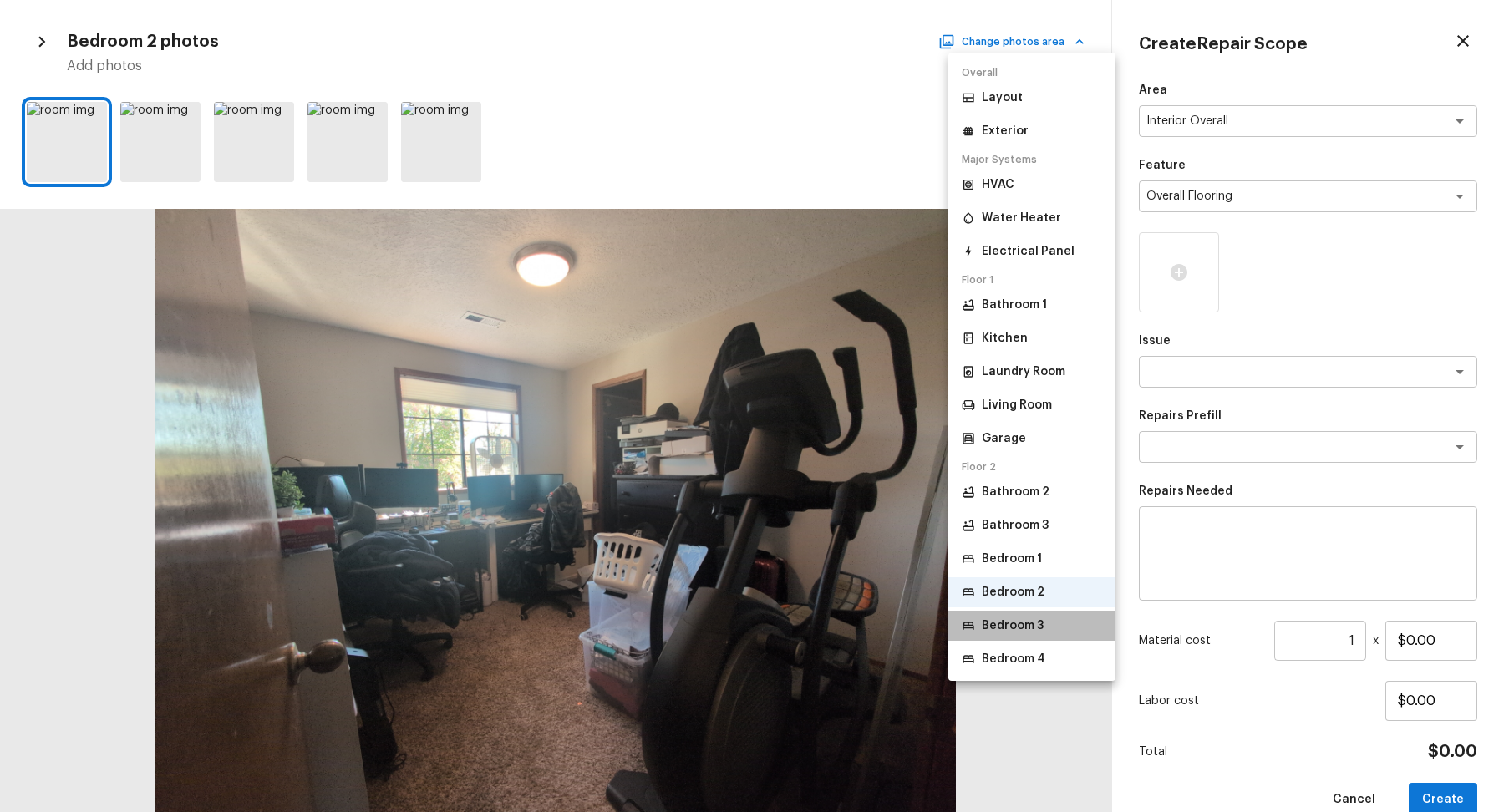
click at [1002, 617] on li "Bedroom 3" at bounding box center [1033, 626] width 167 height 30
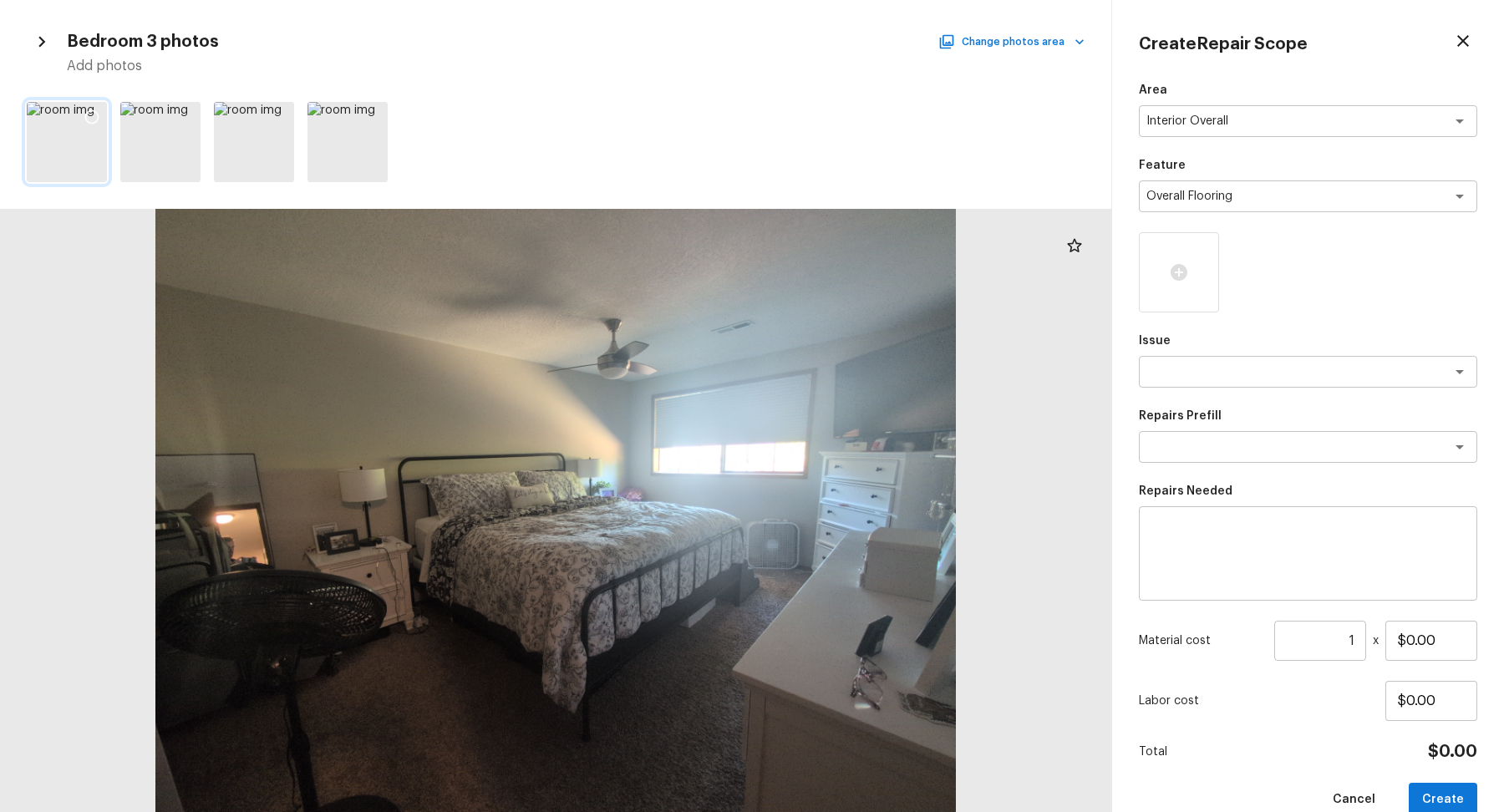
click at [95, 109] on icon at bounding box center [92, 117] width 17 height 17
click at [1055, 54] on div "Bedroom 3 photos Change photos area Add photos" at bounding box center [555, 51] width 1057 height 49
click at [1067, 48] on button "Change photos area" at bounding box center [1013, 42] width 143 height 22
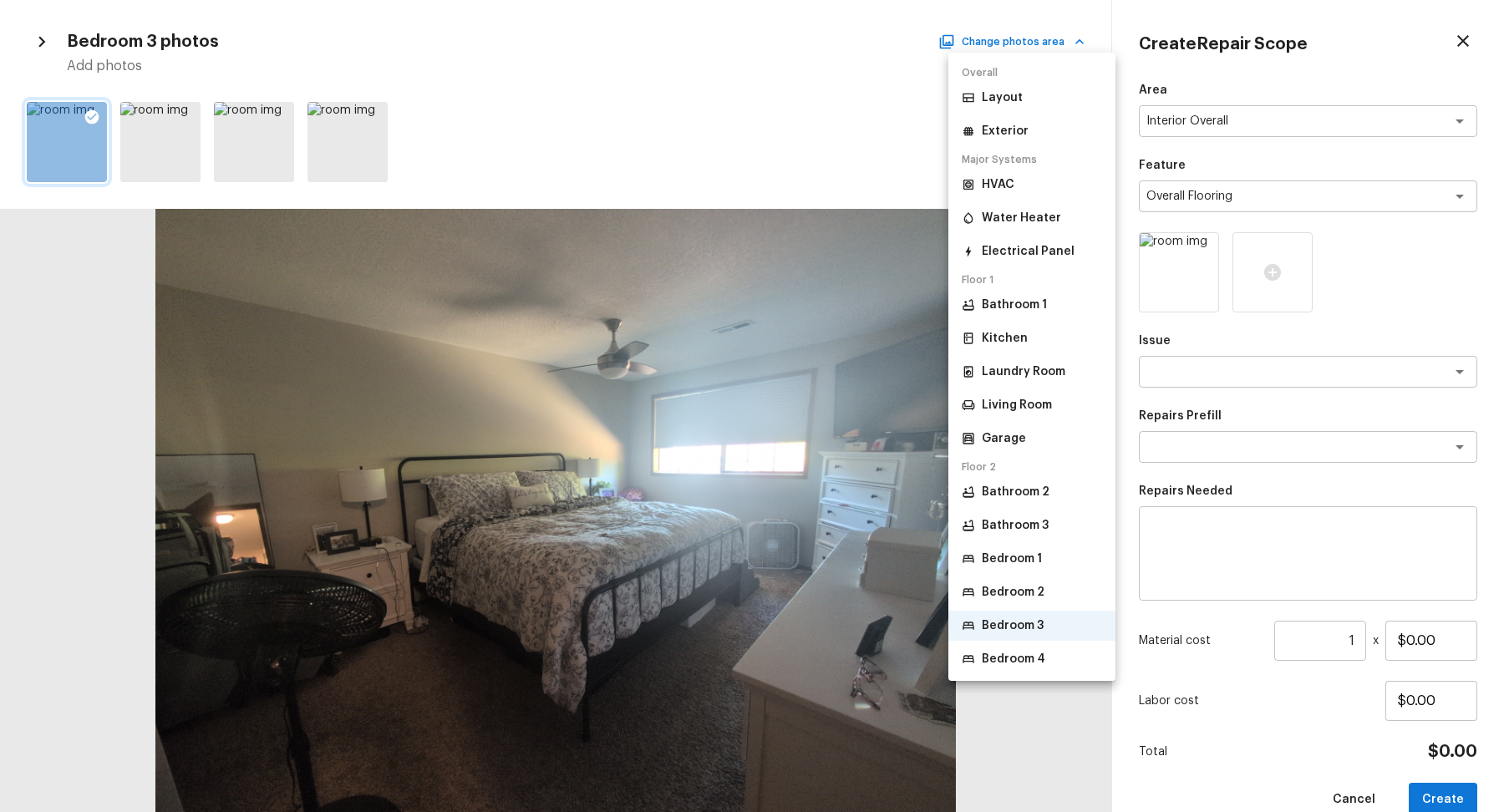
click at [1043, 648] on li "Bedroom 4" at bounding box center [1033, 659] width 167 height 30
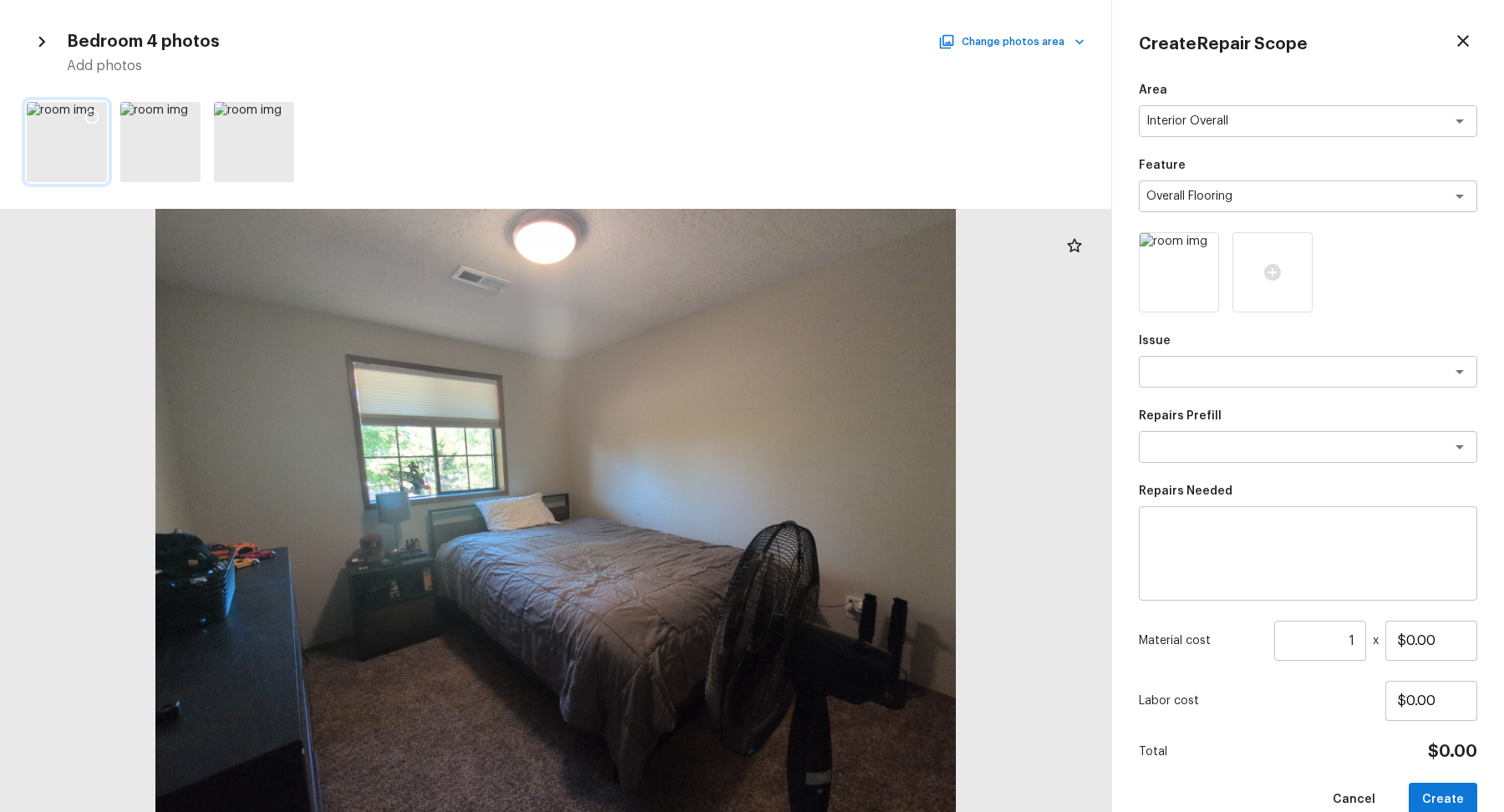
click at [96, 111] on icon at bounding box center [93, 118] width 14 height 14
click at [1030, 44] on button "Change photos area" at bounding box center [1013, 42] width 143 height 22
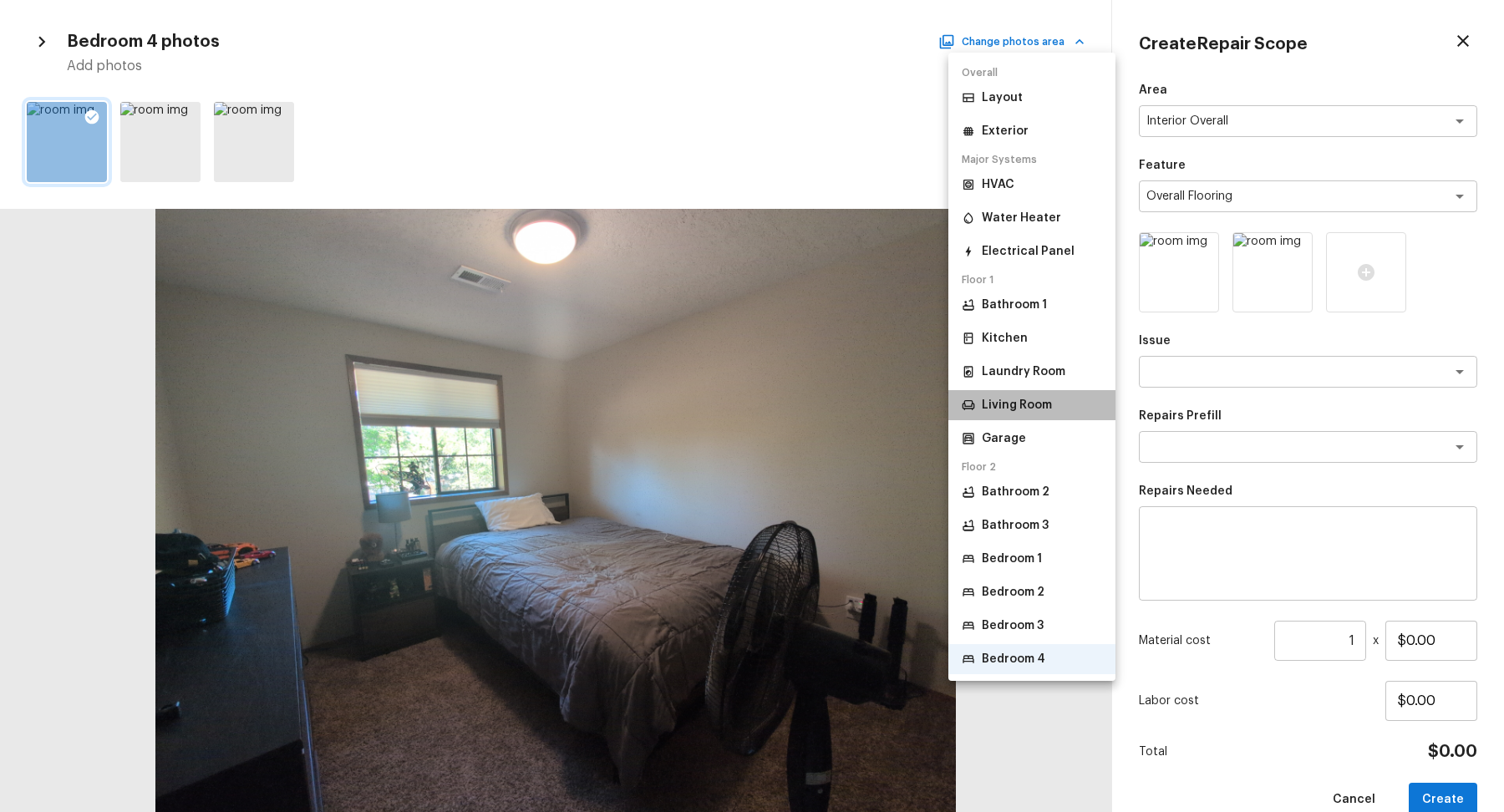
click at [1046, 396] on li "Living Room" at bounding box center [1033, 406] width 167 height 30
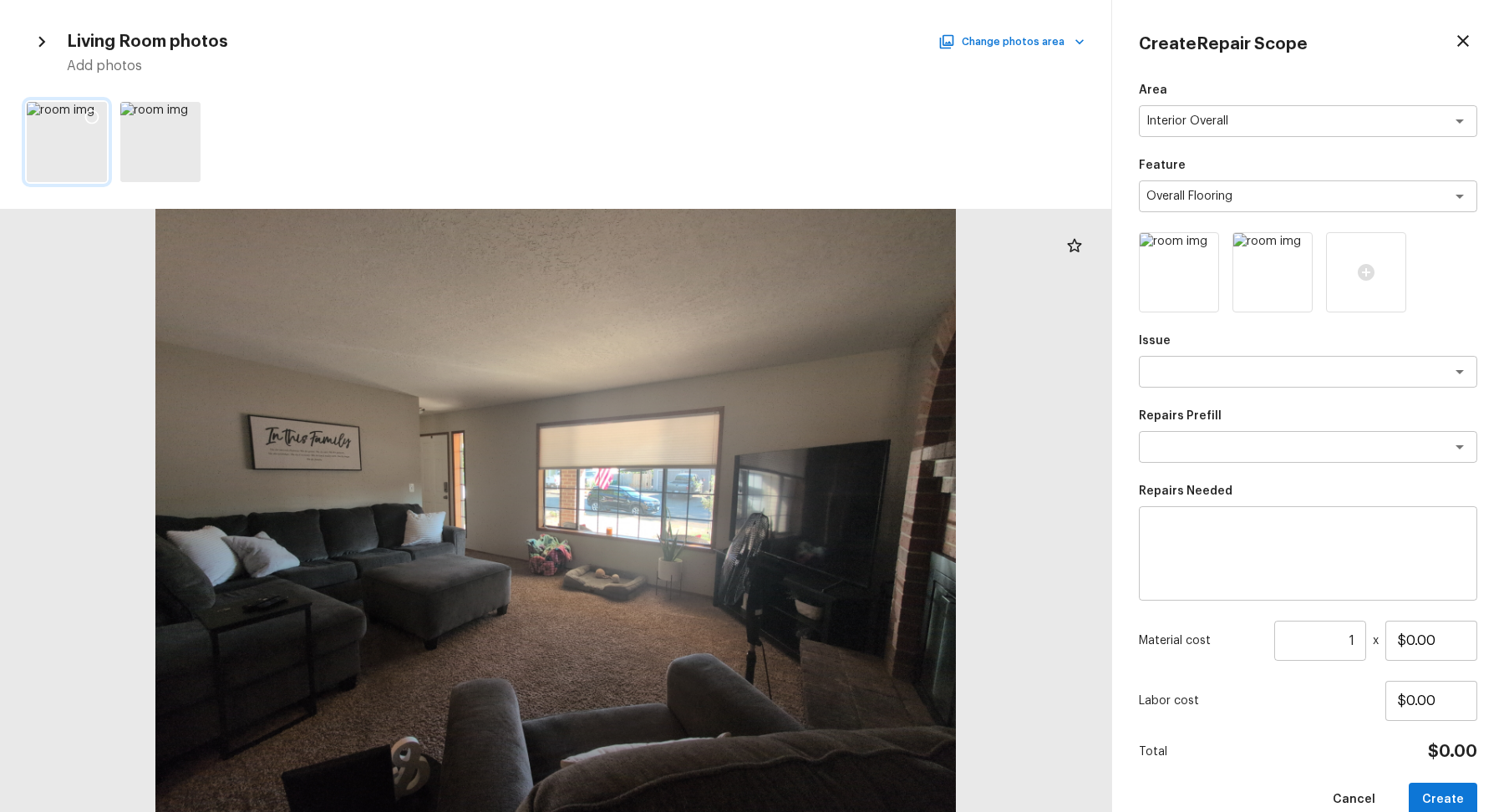
click at [99, 109] on icon at bounding box center [92, 117] width 17 height 17
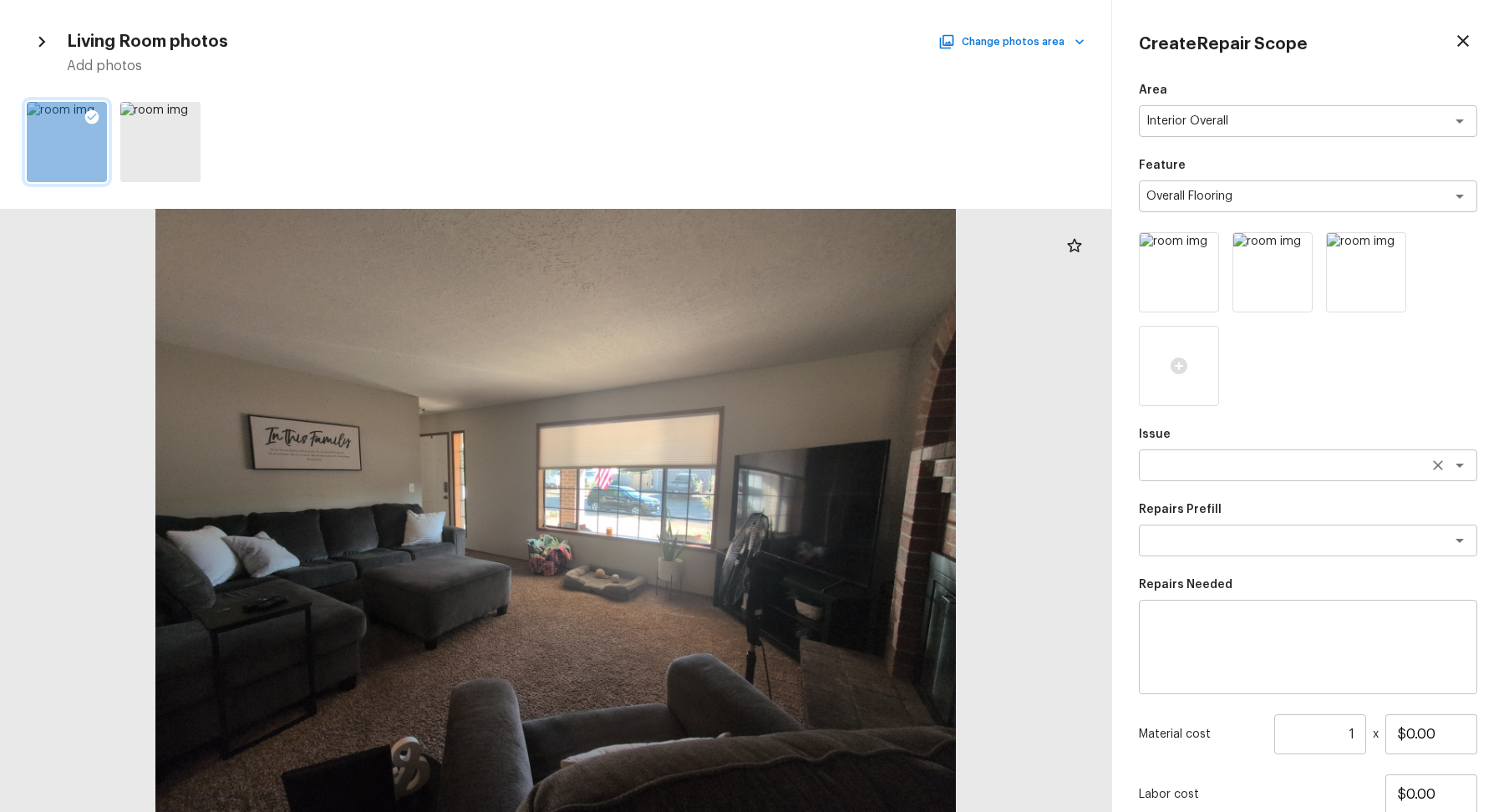
click at [1292, 474] on div "x ​" at bounding box center [1309, 465] width 339 height 32
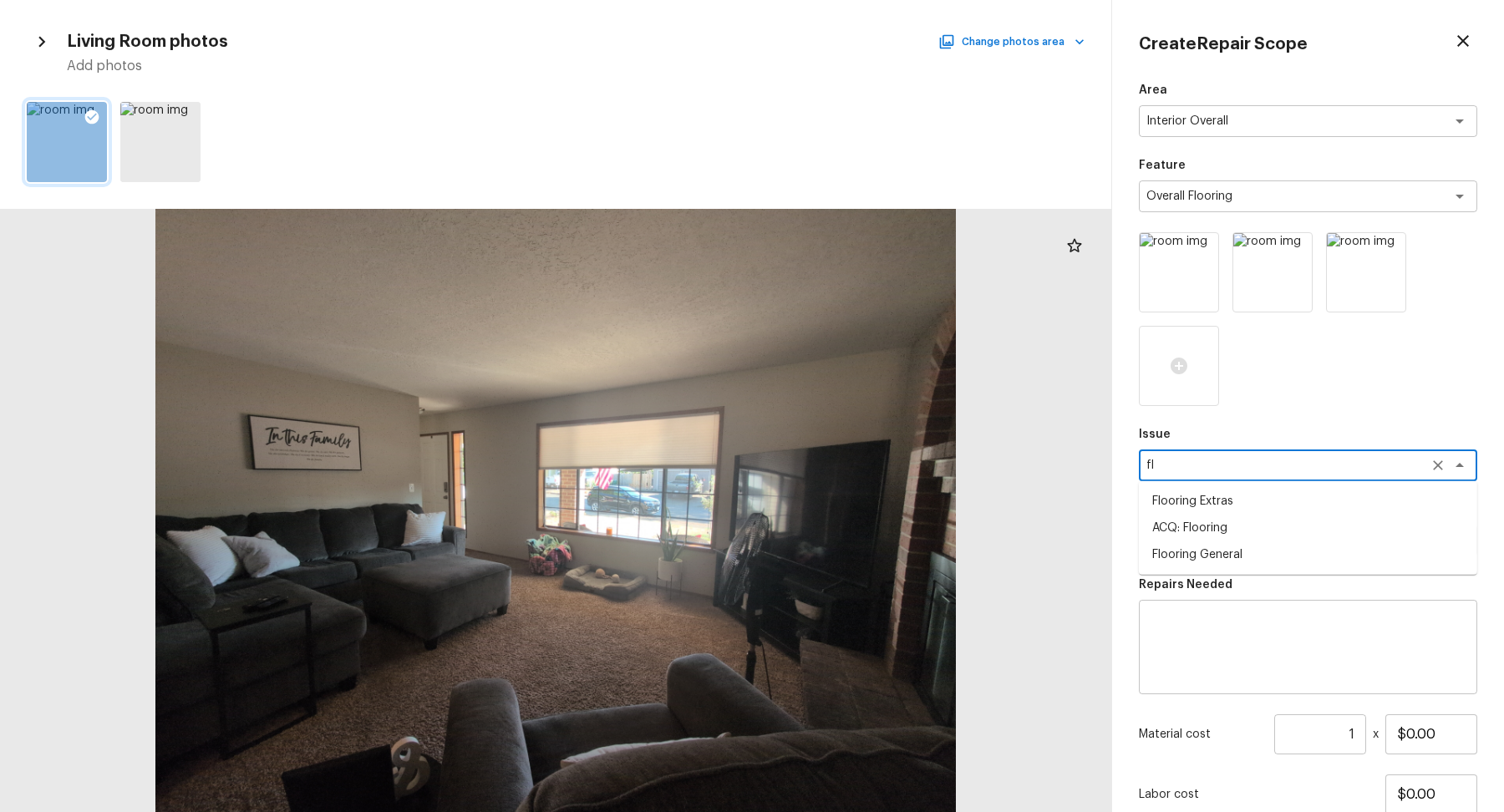
click at [1282, 520] on li "ACQ: Flooring" at bounding box center [1309, 527] width 339 height 27
click at [1232, 543] on textarea at bounding box center [1285, 540] width 277 height 17
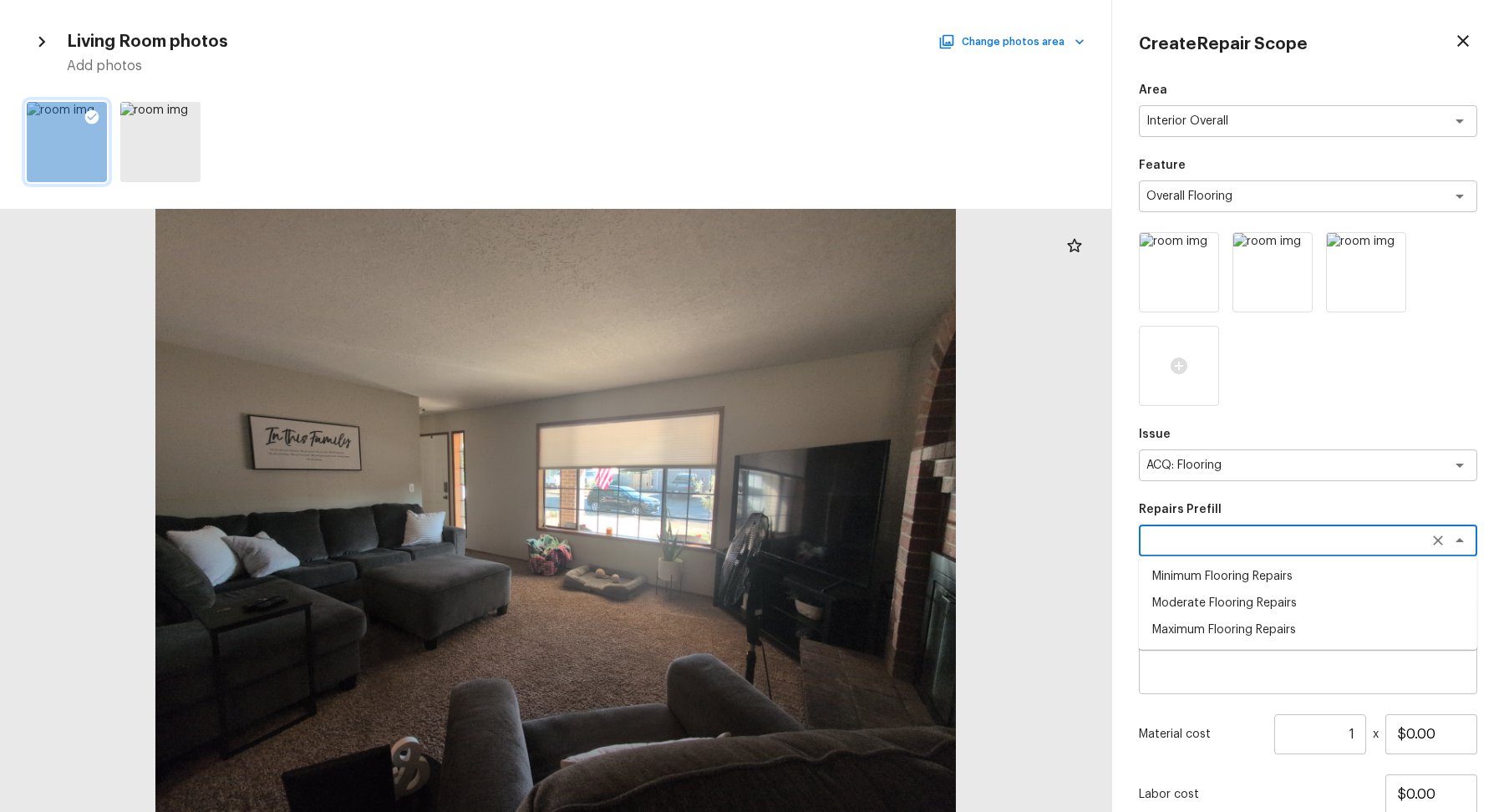
click at [1267, 610] on li "Moderate Flooring Repairs" at bounding box center [1309, 603] width 339 height 27
click at [1354, 731] on input "1" at bounding box center [1321, 734] width 92 height 40
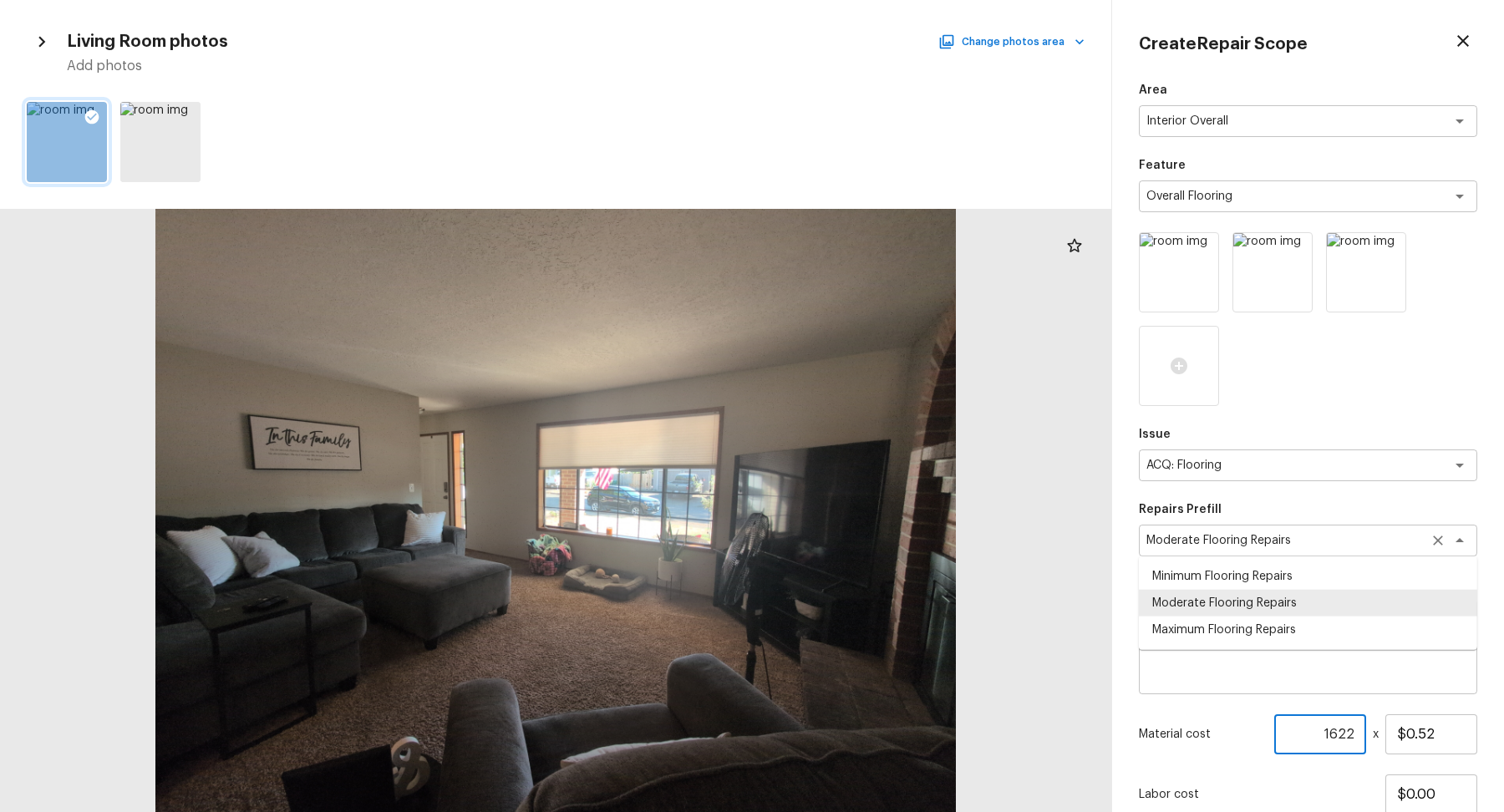
click at [1241, 550] on div "Moderate Flooring Repairs x ​" at bounding box center [1309, 541] width 339 height 32
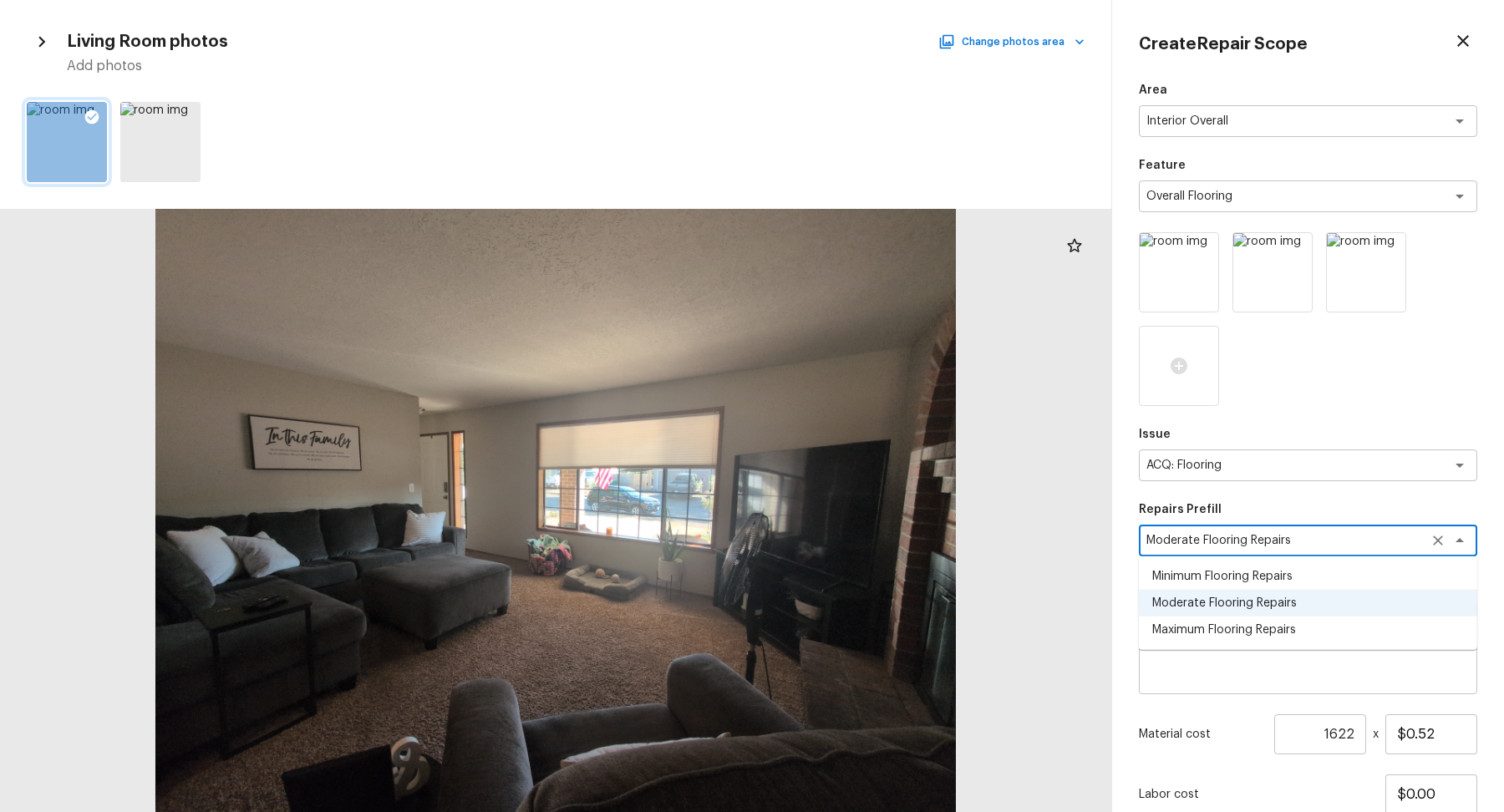
scroll to position [124, 0]
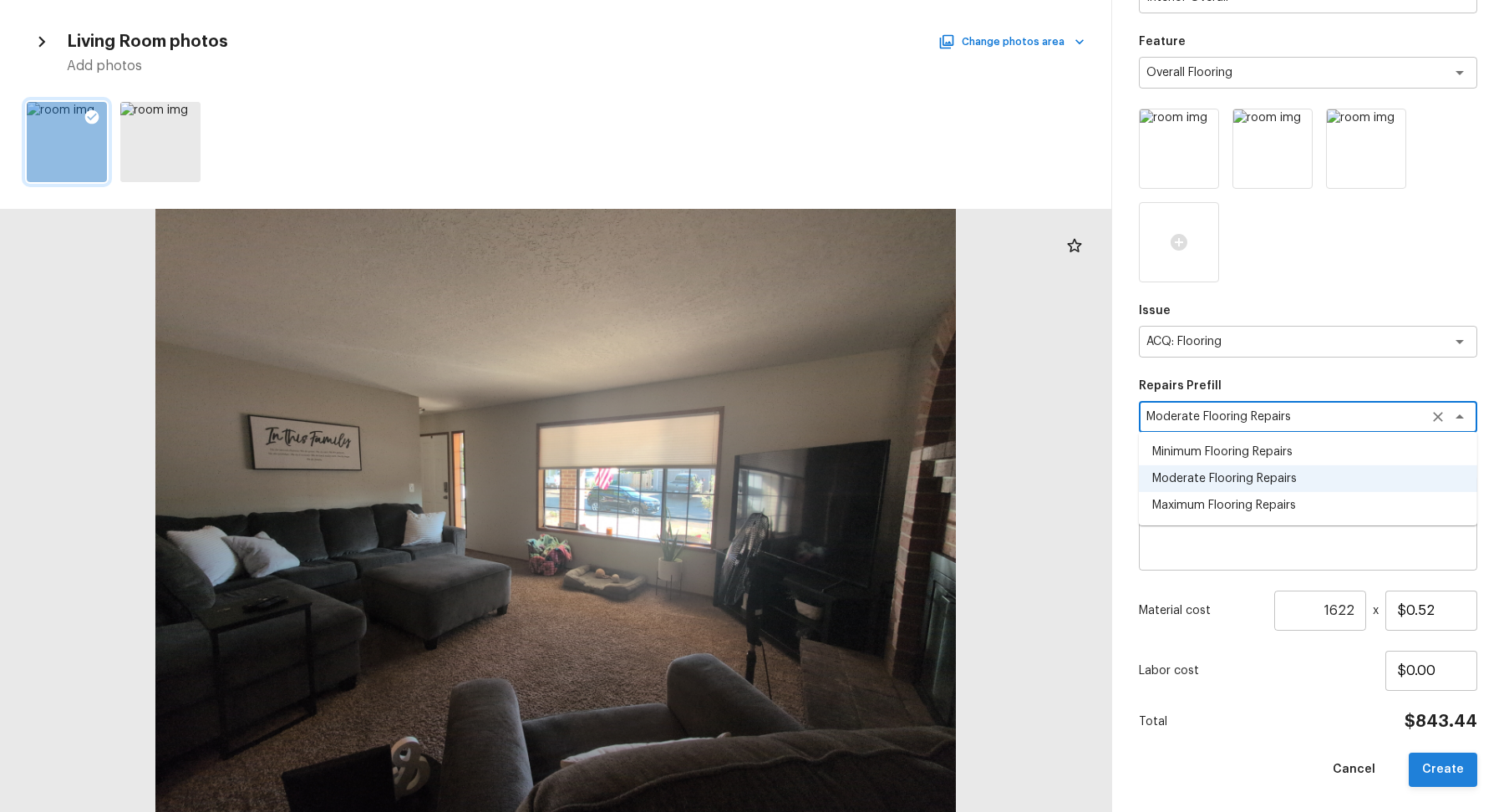
click at [1437, 776] on button "Create" at bounding box center [1443, 769] width 69 height 34
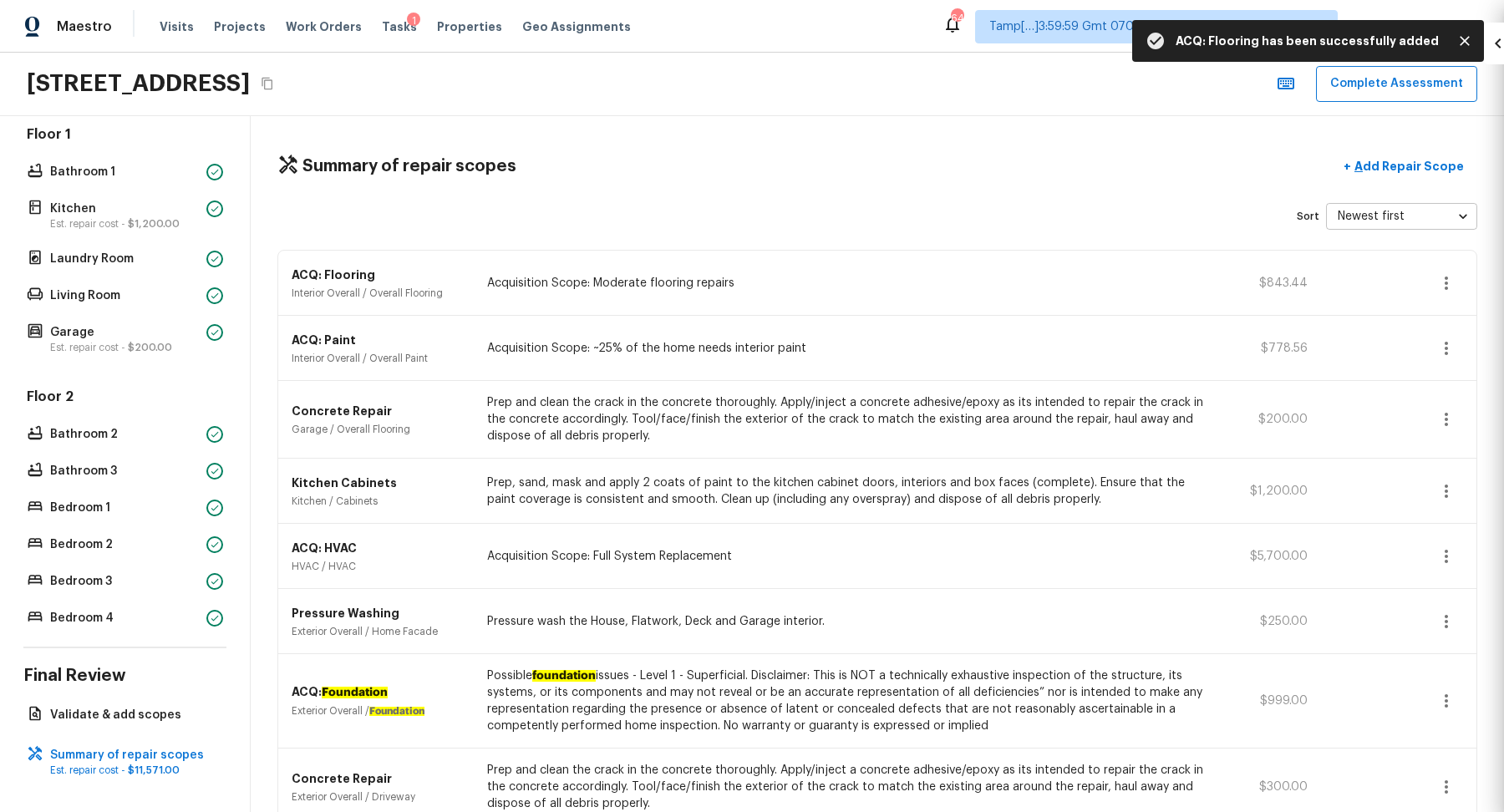
scroll to position [30, 0]
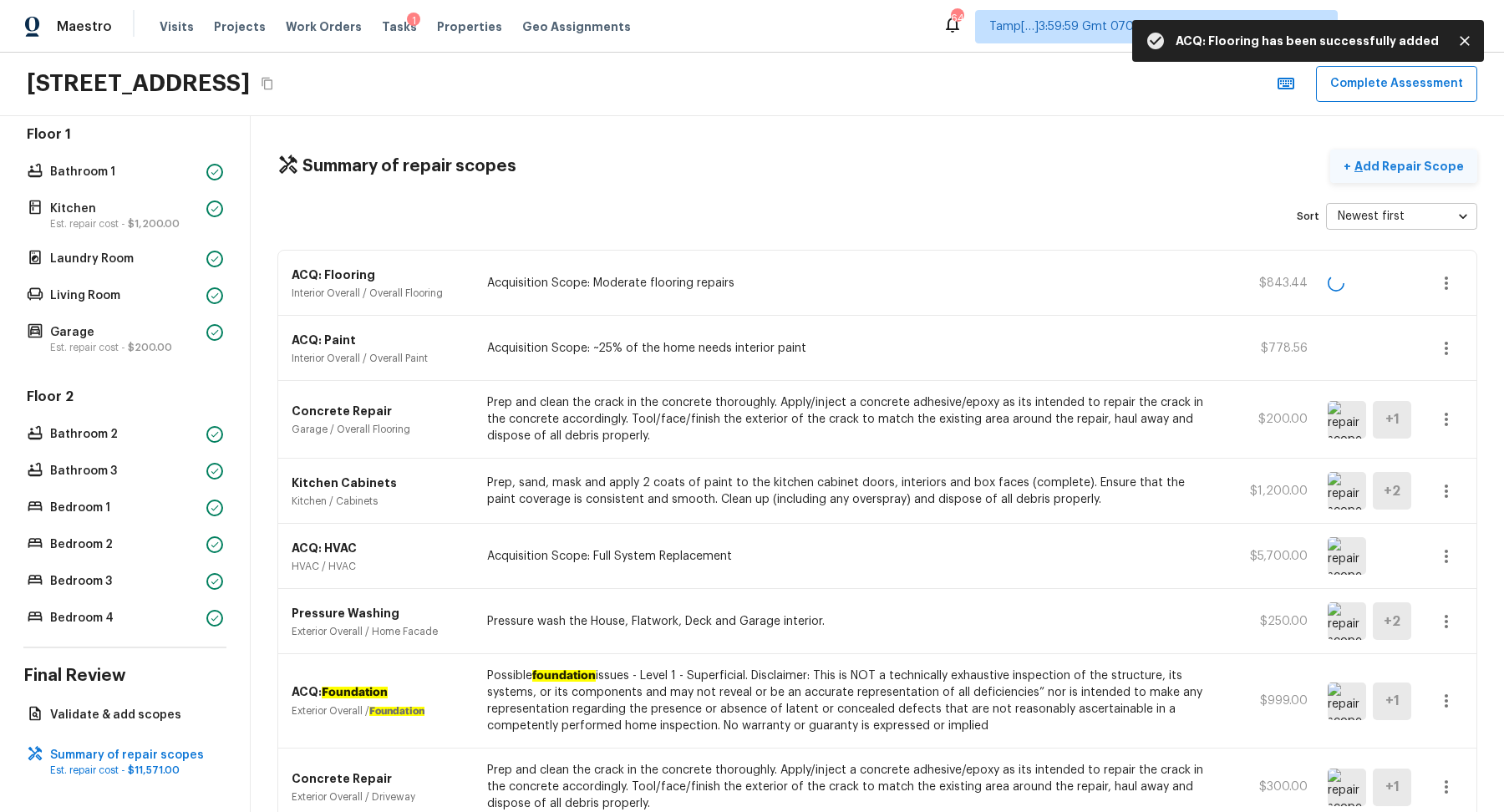
click at [1413, 178] on button "+ Add Repair Scope" at bounding box center [1404, 166] width 148 height 34
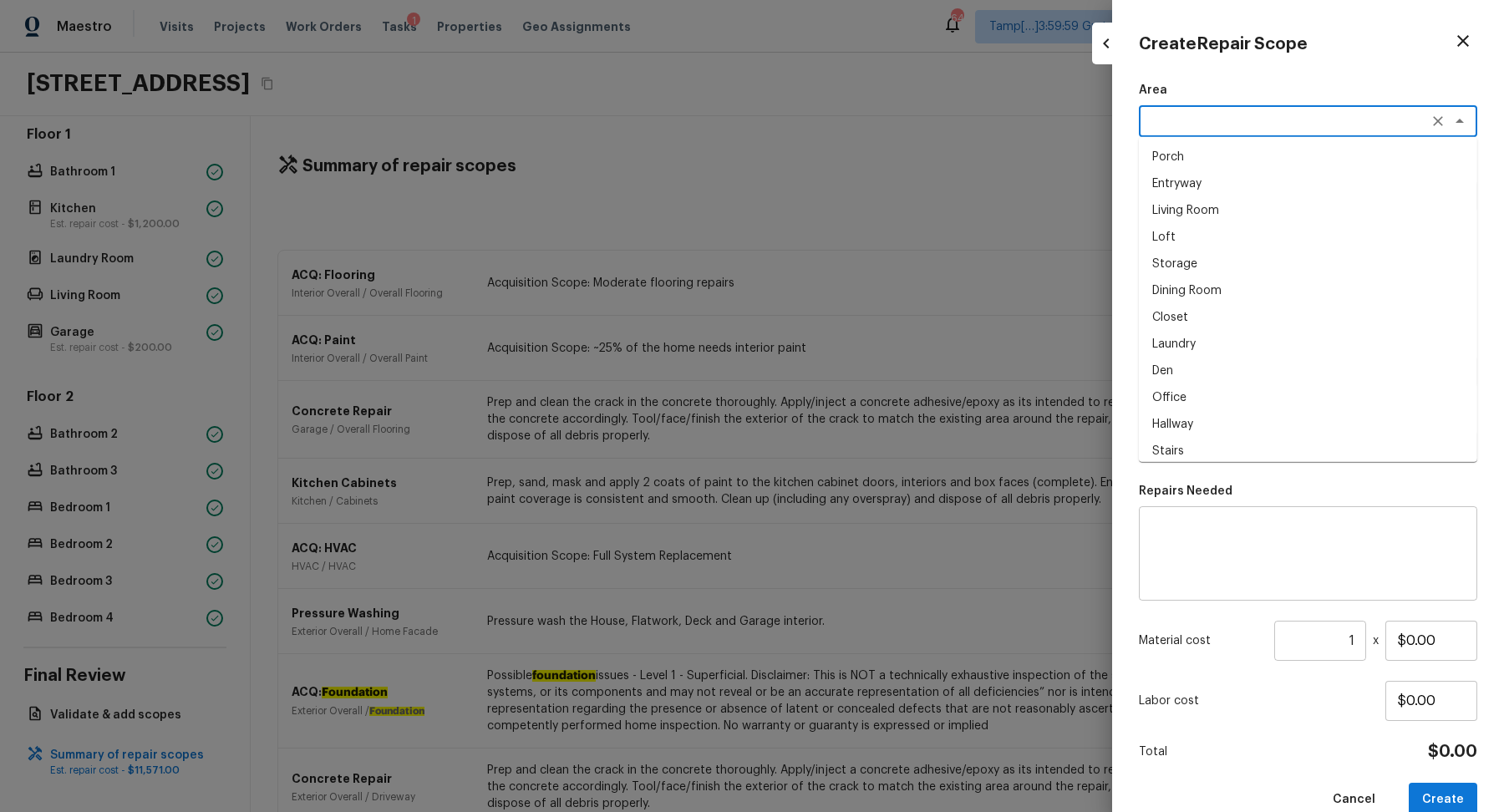
click at [1207, 119] on textarea at bounding box center [1285, 121] width 277 height 17
click at [1207, 161] on li "Interior Overall" at bounding box center [1309, 156] width 339 height 27
click at [1218, 211] on div "x ​" at bounding box center [1309, 196] width 339 height 32
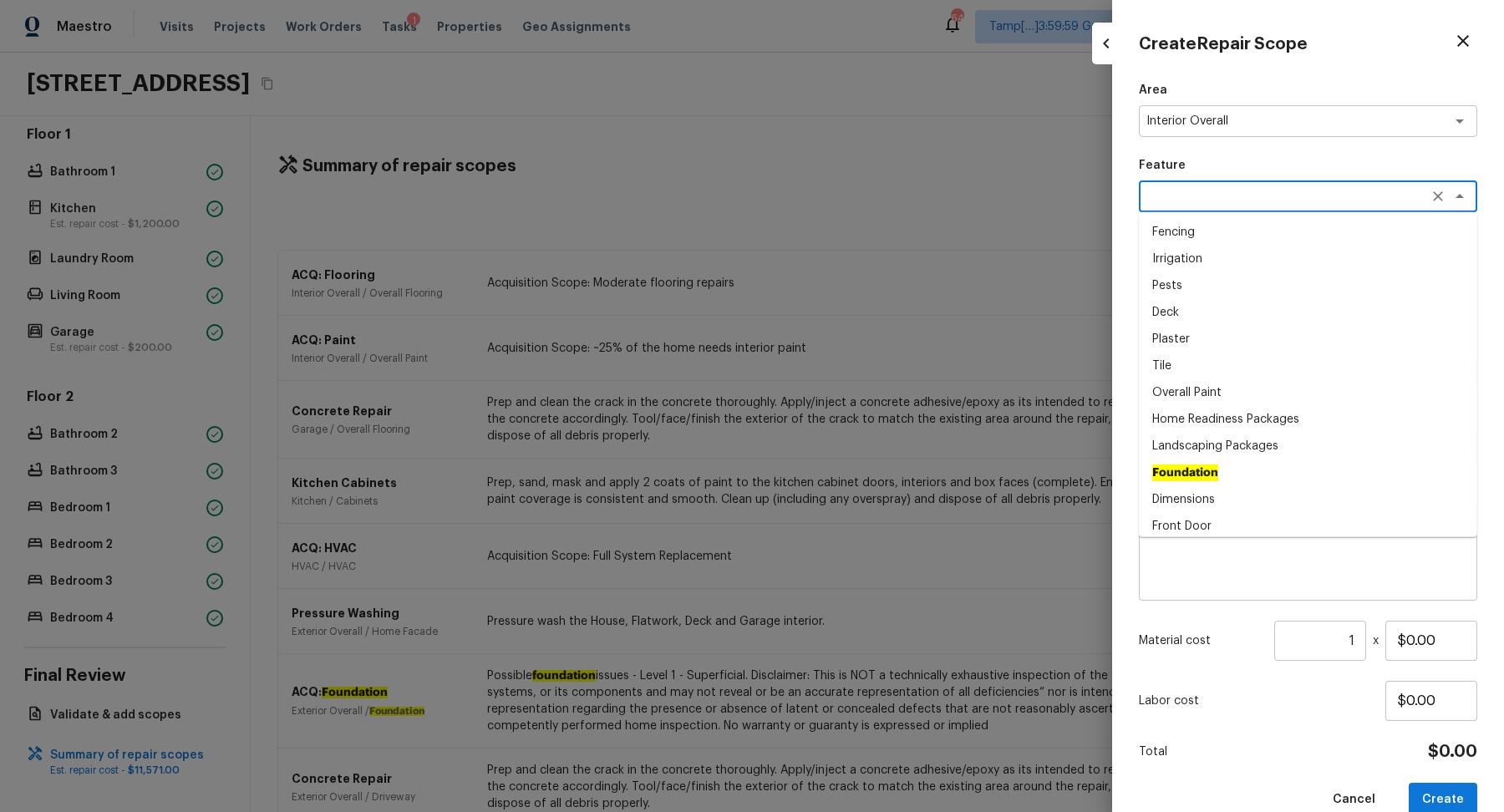
click at [1233, 200] on textarea at bounding box center [1285, 196] width 277 height 17
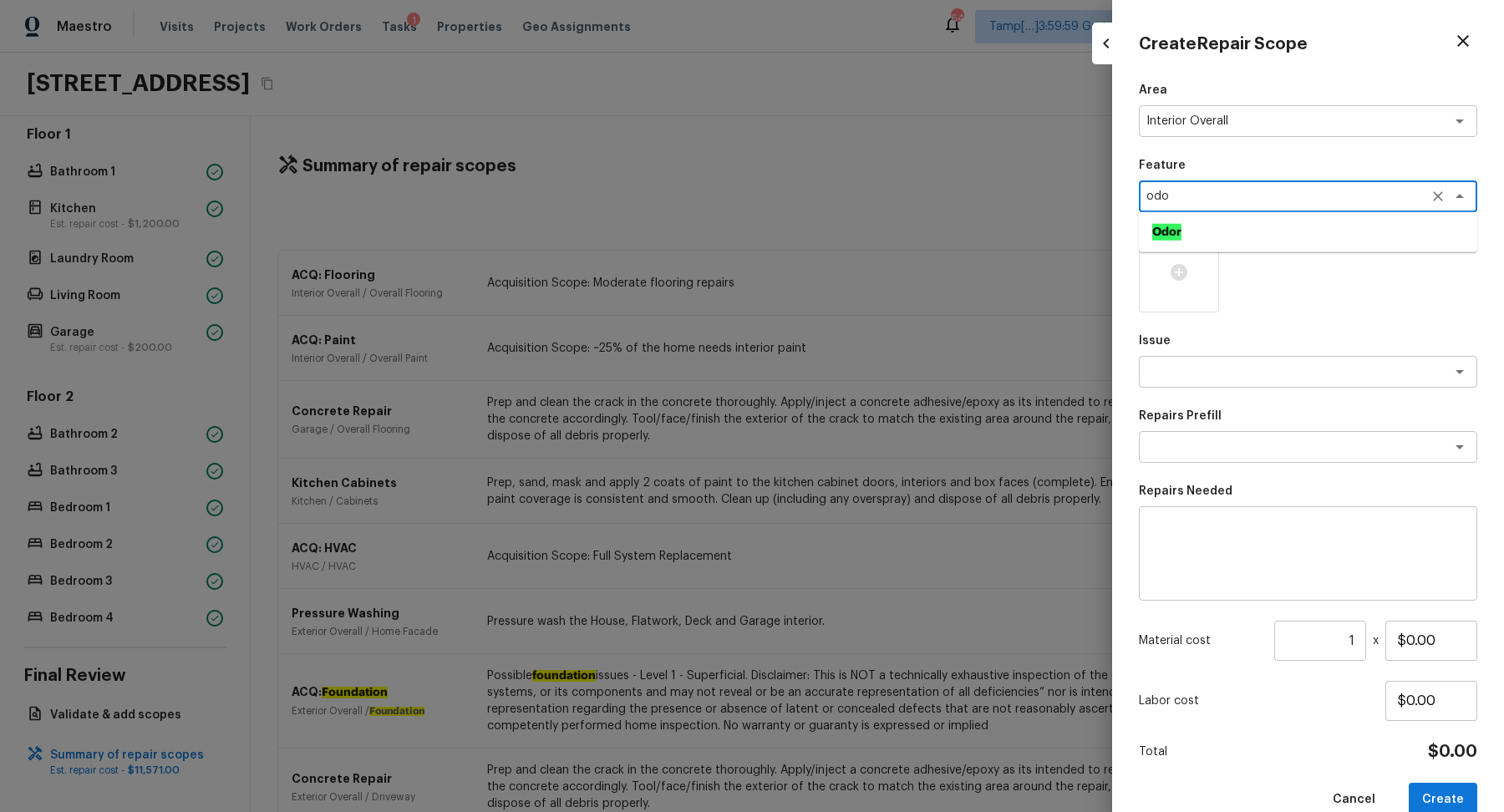
click at [1202, 235] on li "Odor" at bounding box center [1309, 232] width 339 height 27
click at [1203, 337] on p "Issue" at bounding box center [1309, 341] width 339 height 17
click at [1203, 374] on textarea at bounding box center [1285, 372] width 277 height 17
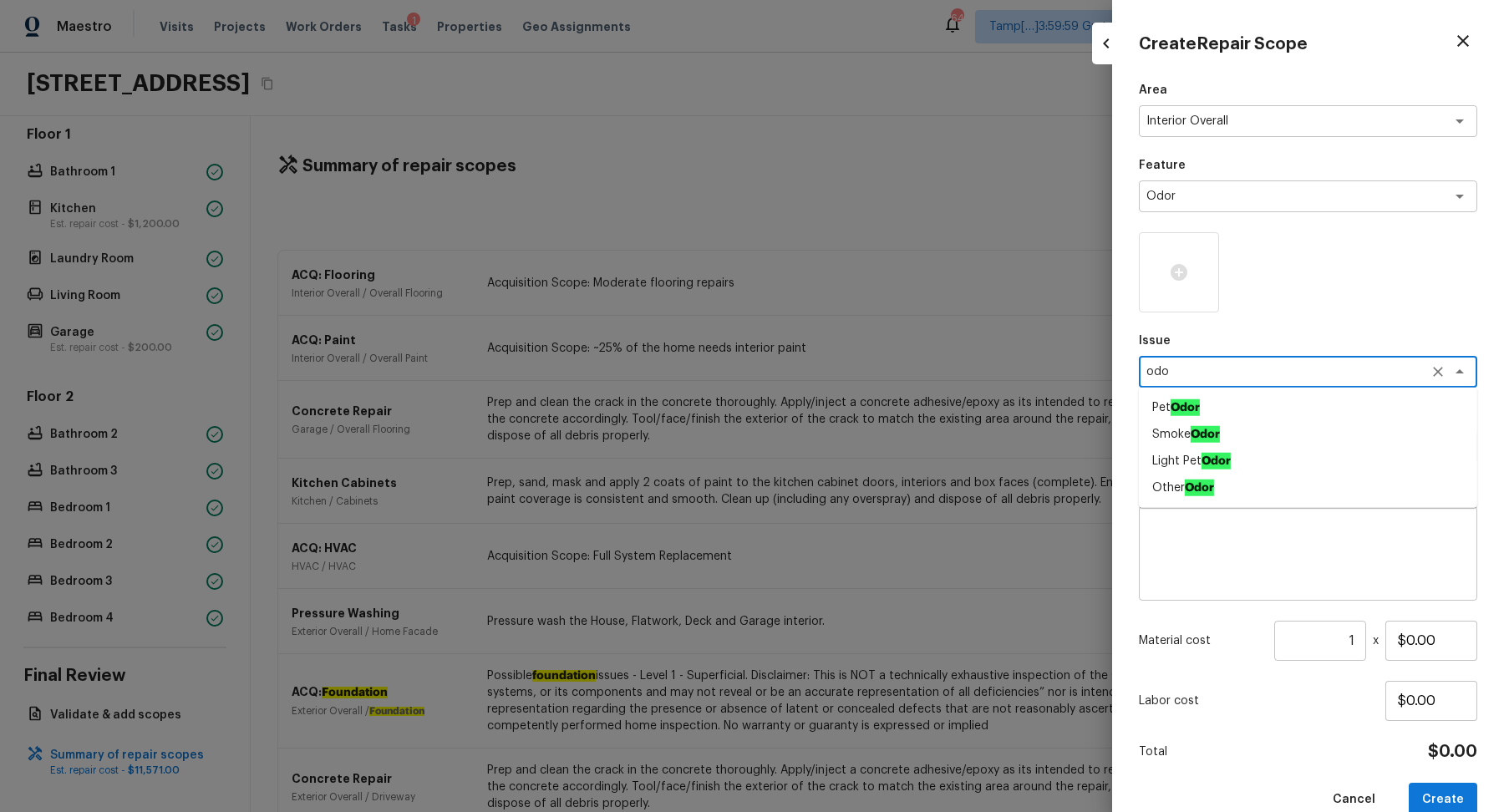
click at [1202, 465] on ah_el_jm_1744356538015 "Odor" at bounding box center [1216, 460] width 29 height 17
click at [1210, 462] on div "x ​" at bounding box center [1309, 447] width 339 height 32
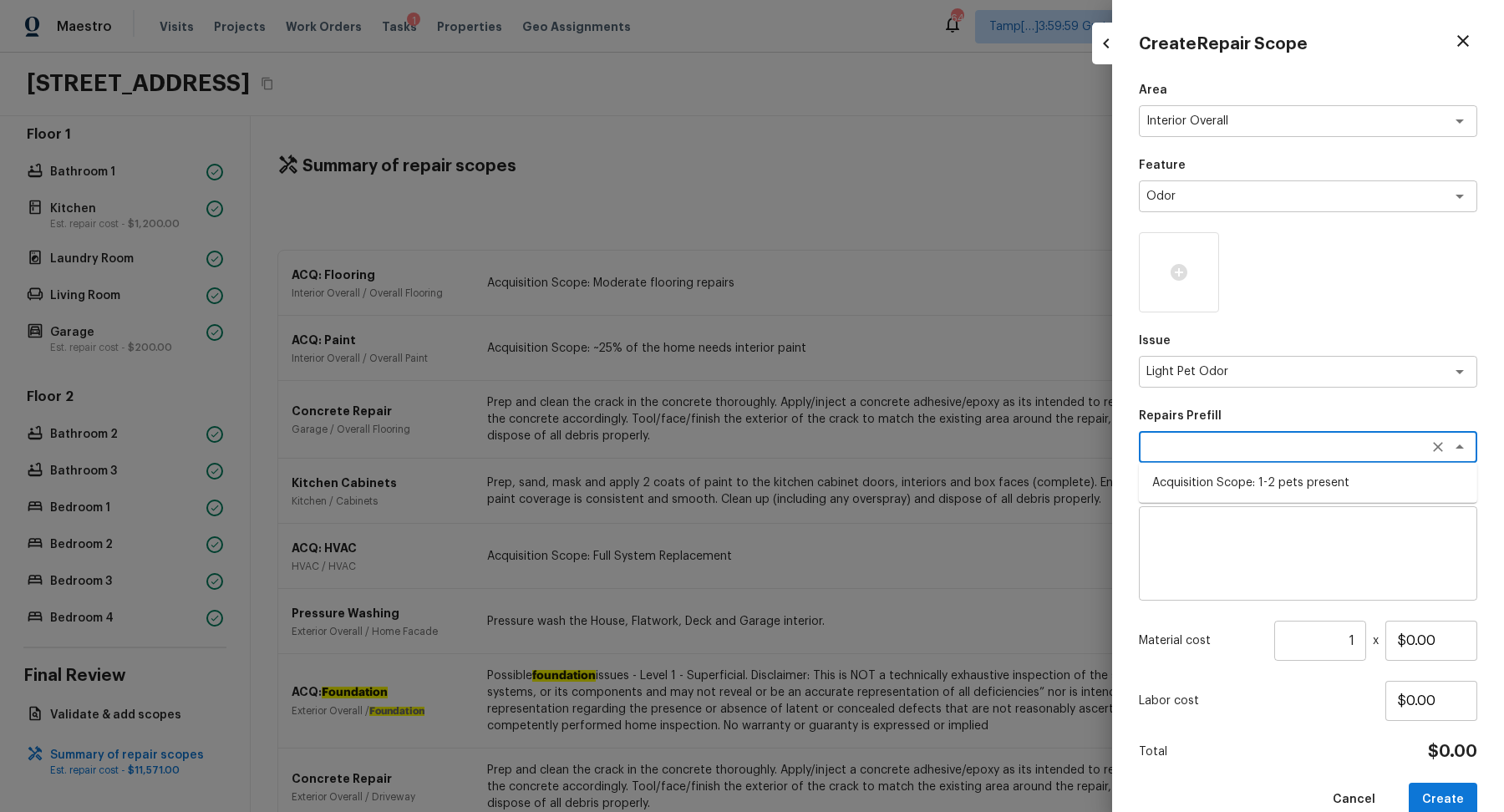
click at [1210, 462] on div "x ​" at bounding box center [1309, 447] width 339 height 32
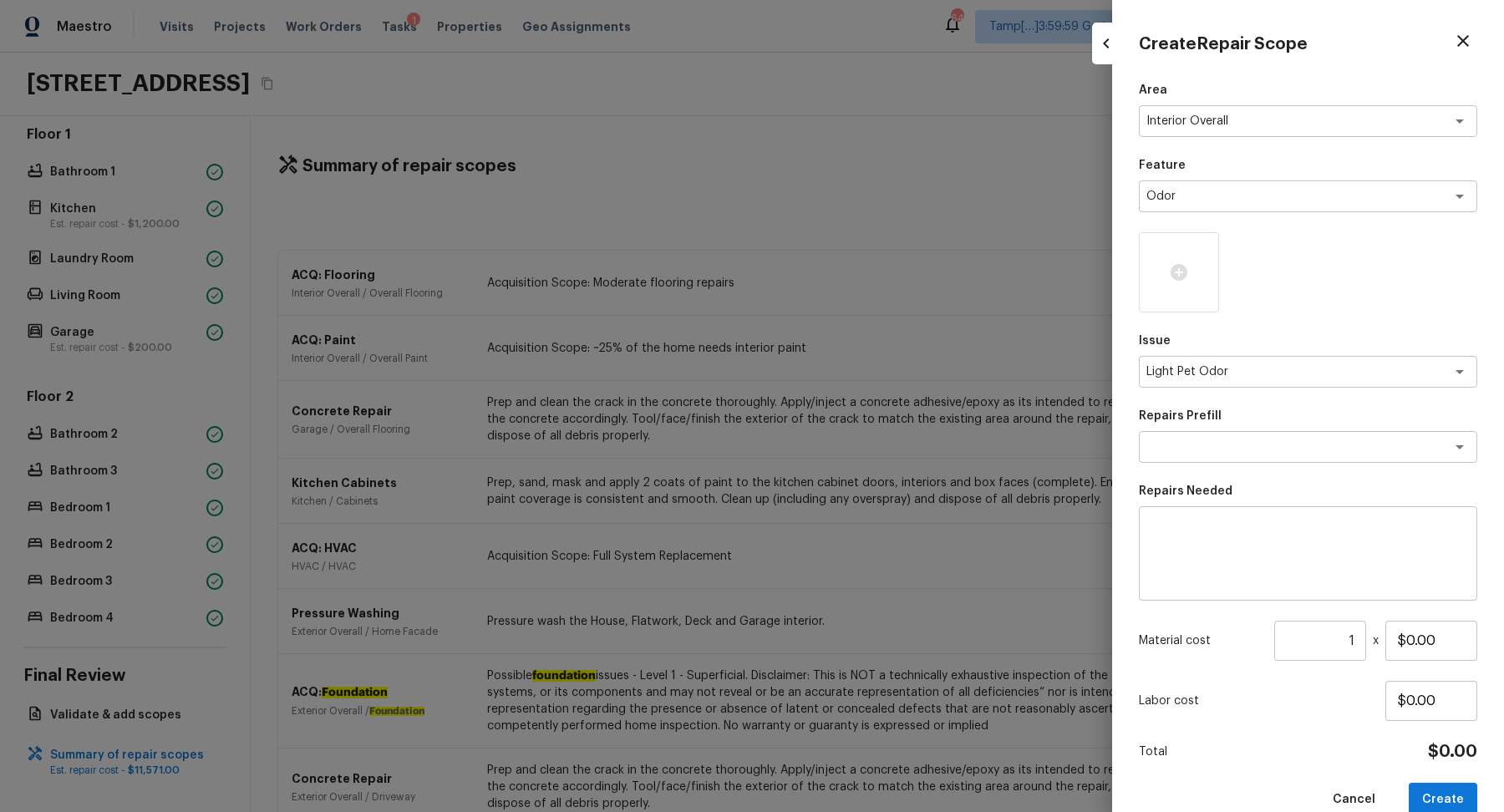
click at [1221, 506] on div "x ​" at bounding box center [1309, 553] width 339 height 95
click at [1266, 452] on textarea at bounding box center [1285, 446] width 277 height 17
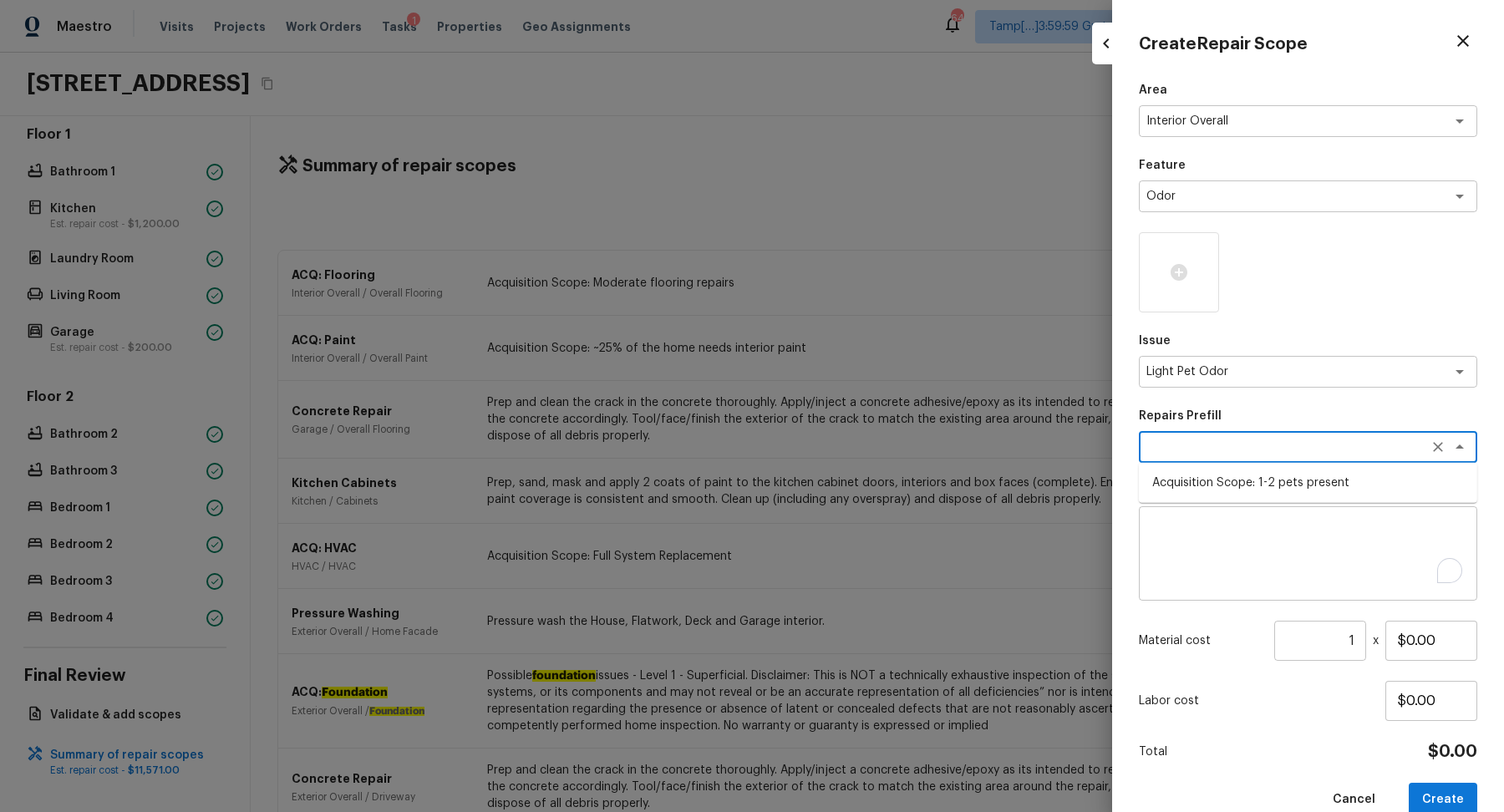
click at [1266, 473] on li "Acquisition Scope: 1-2 pets present" at bounding box center [1309, 482] width 339 height 27
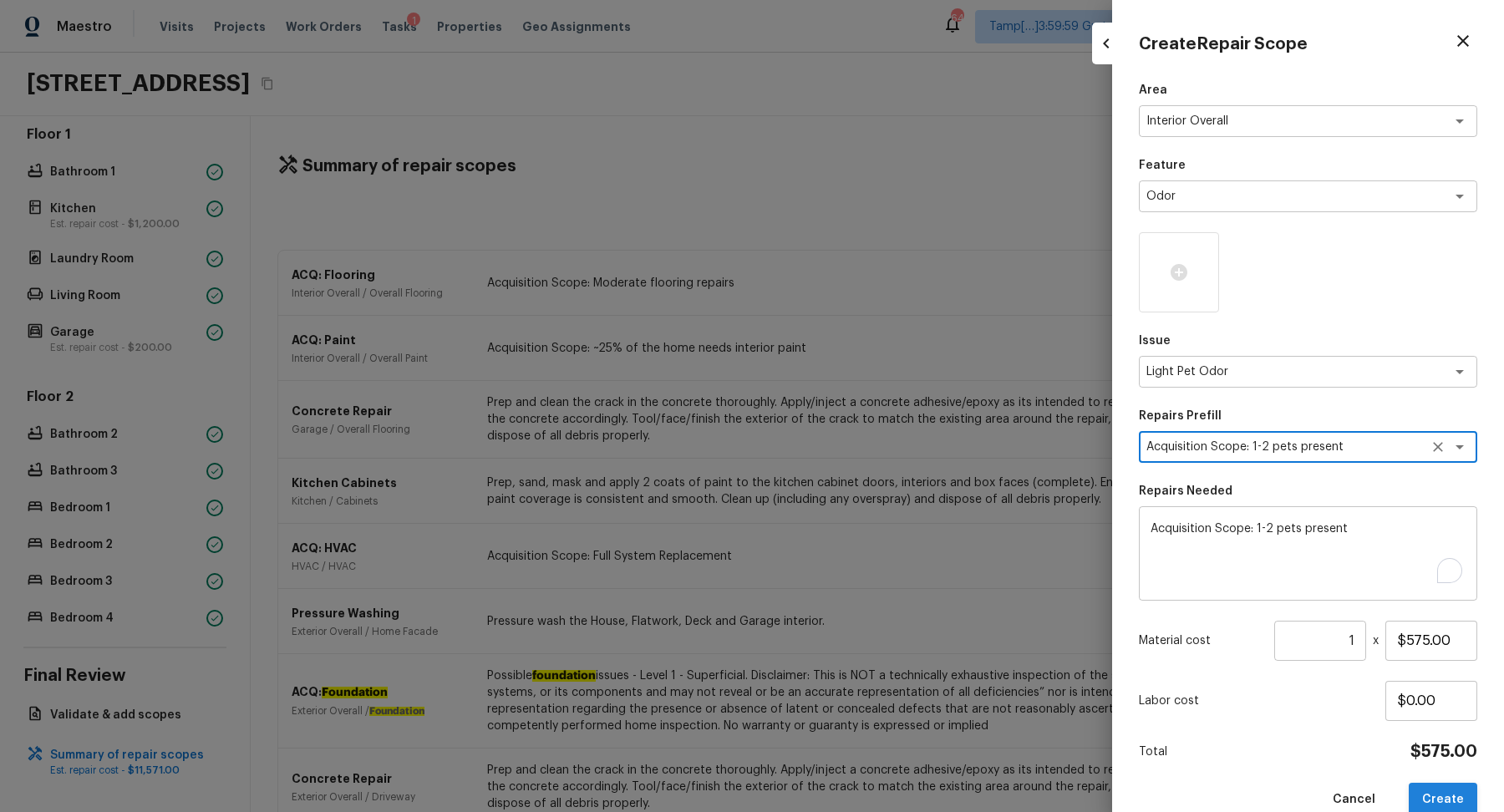
click at [1430, 788] on button "Create" at bounding box center [1443, 800] width 69 height 34
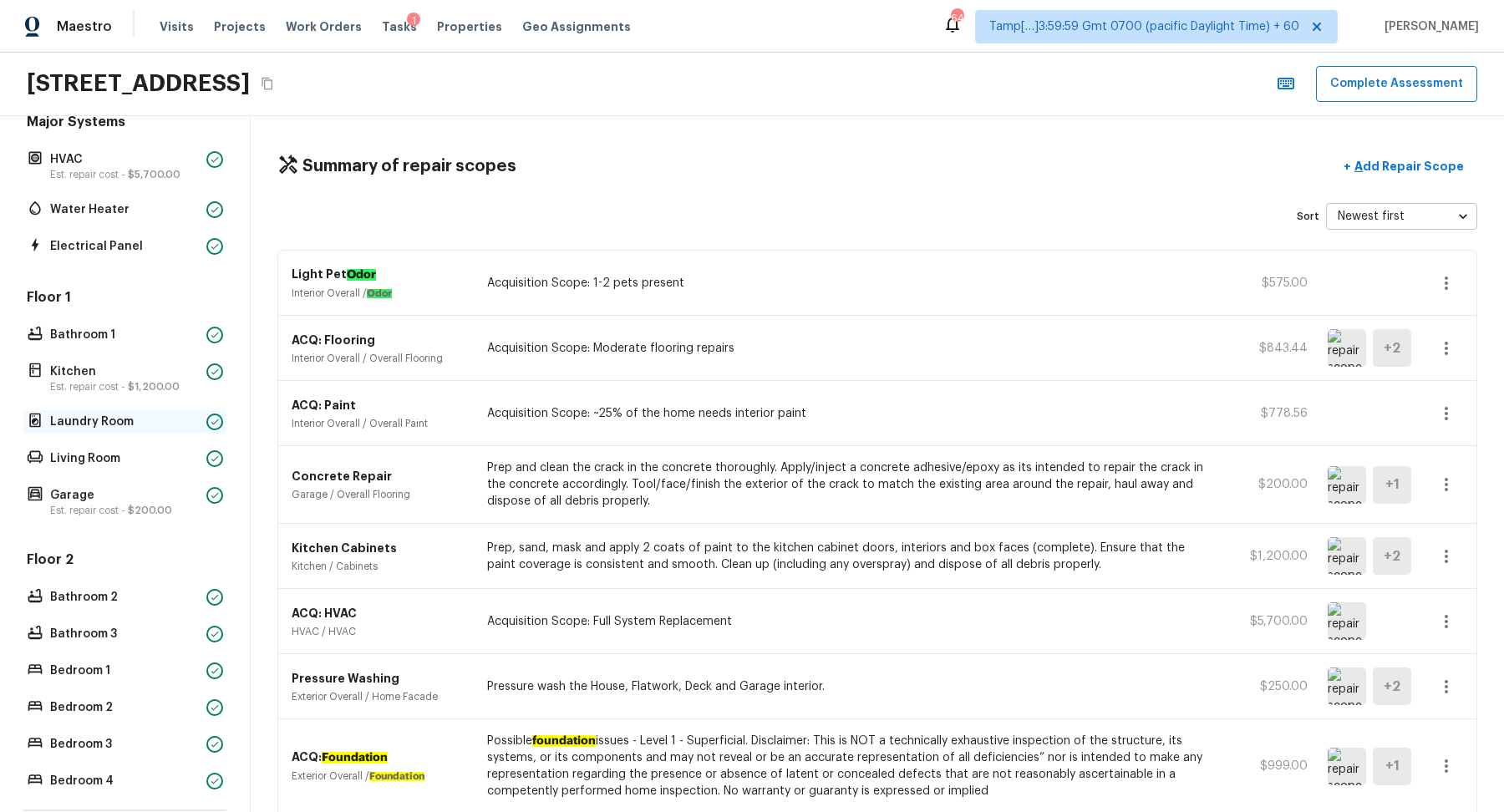
scroll to position [0, 0]
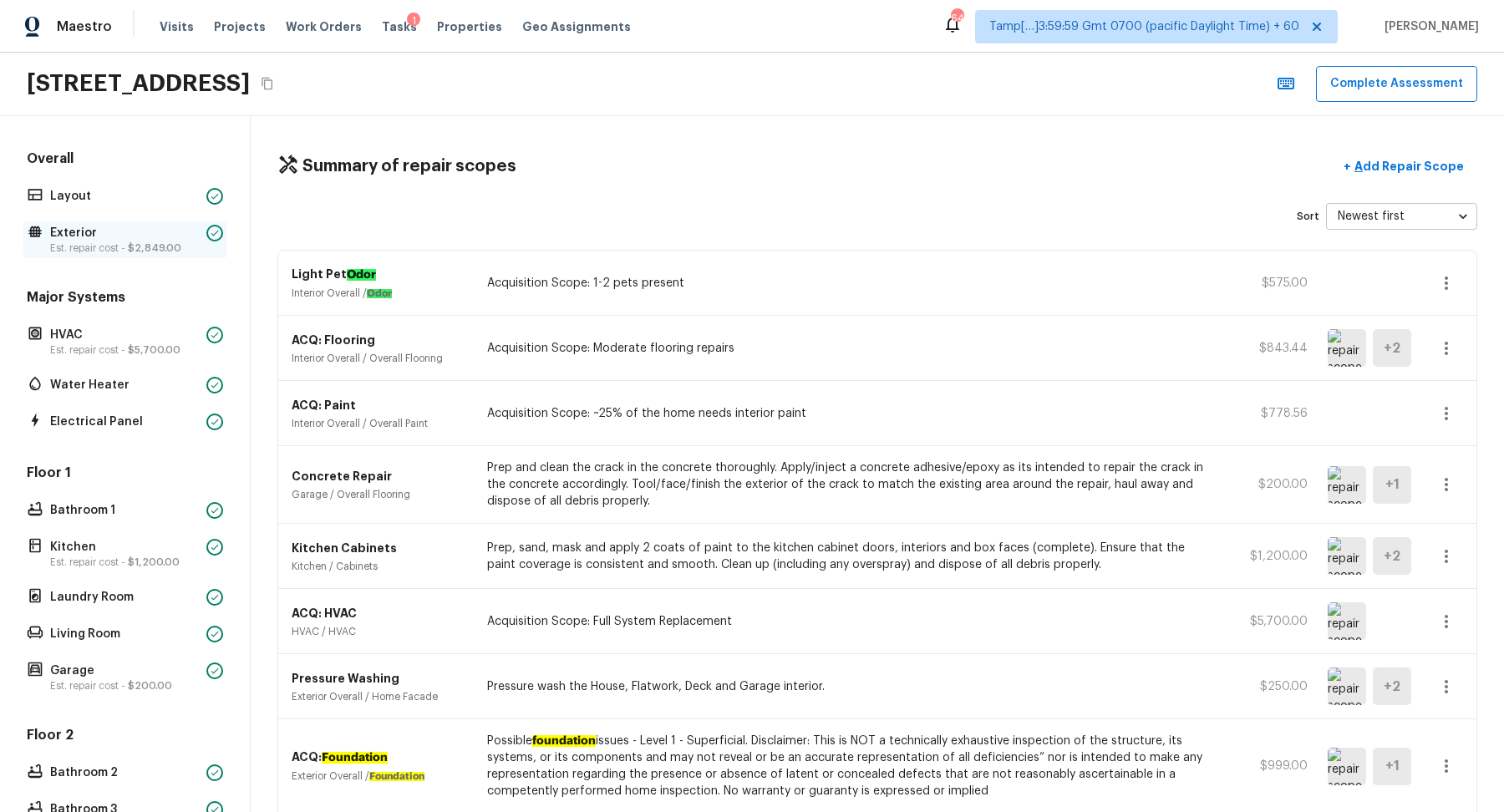
click at [126, 226] on p "Exterior" at bounding box center [125, 233] width 150 height 17
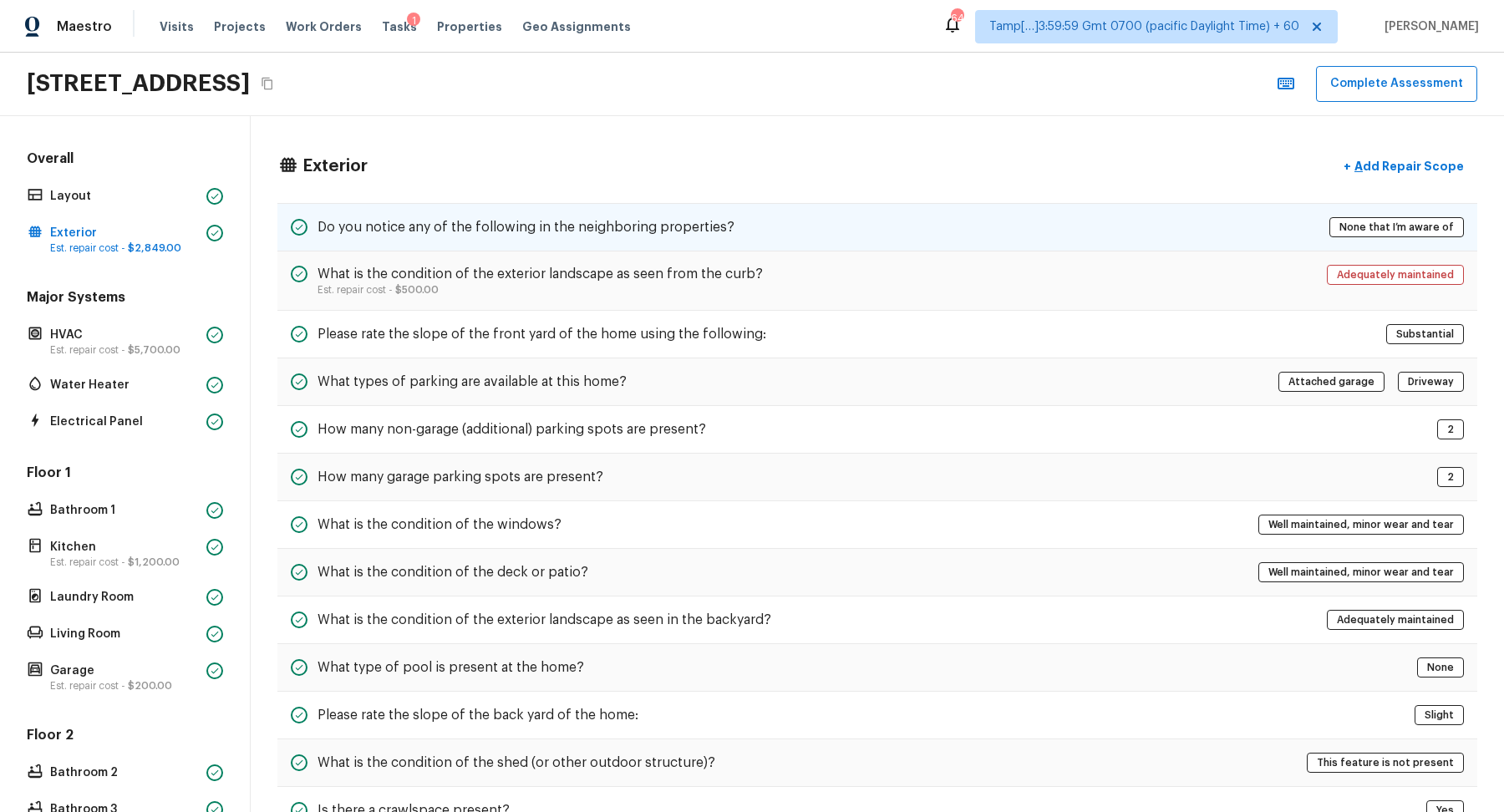
click at [638, 233] on h5 "Do you notice any of the following in the neighboring properties?" at bounding box center [526, 227] width 417 height 18
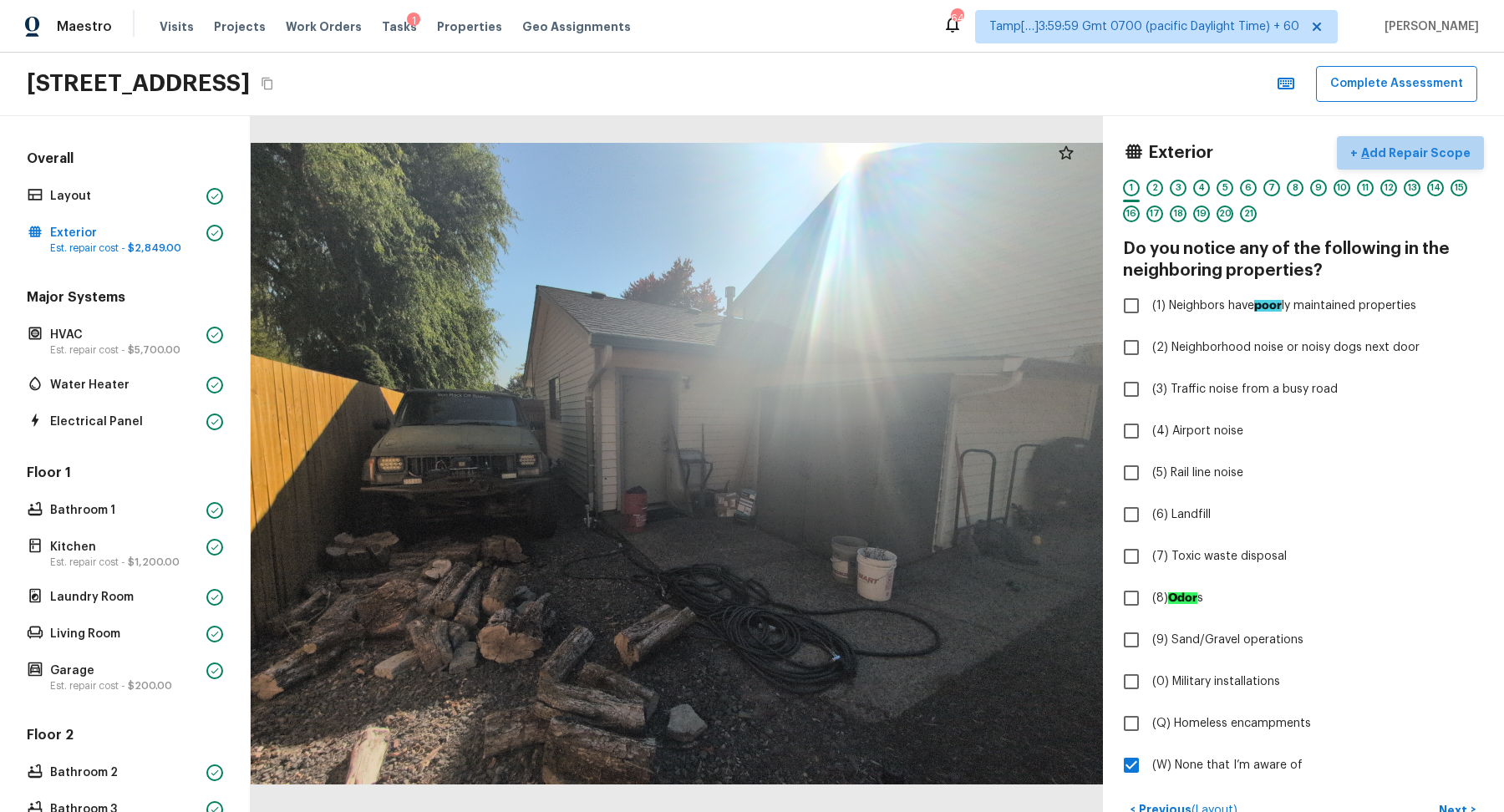
click at [1426, 160] on button "+ Add Repair Scope" at bounding box center [1410, 153] width 148 height 34
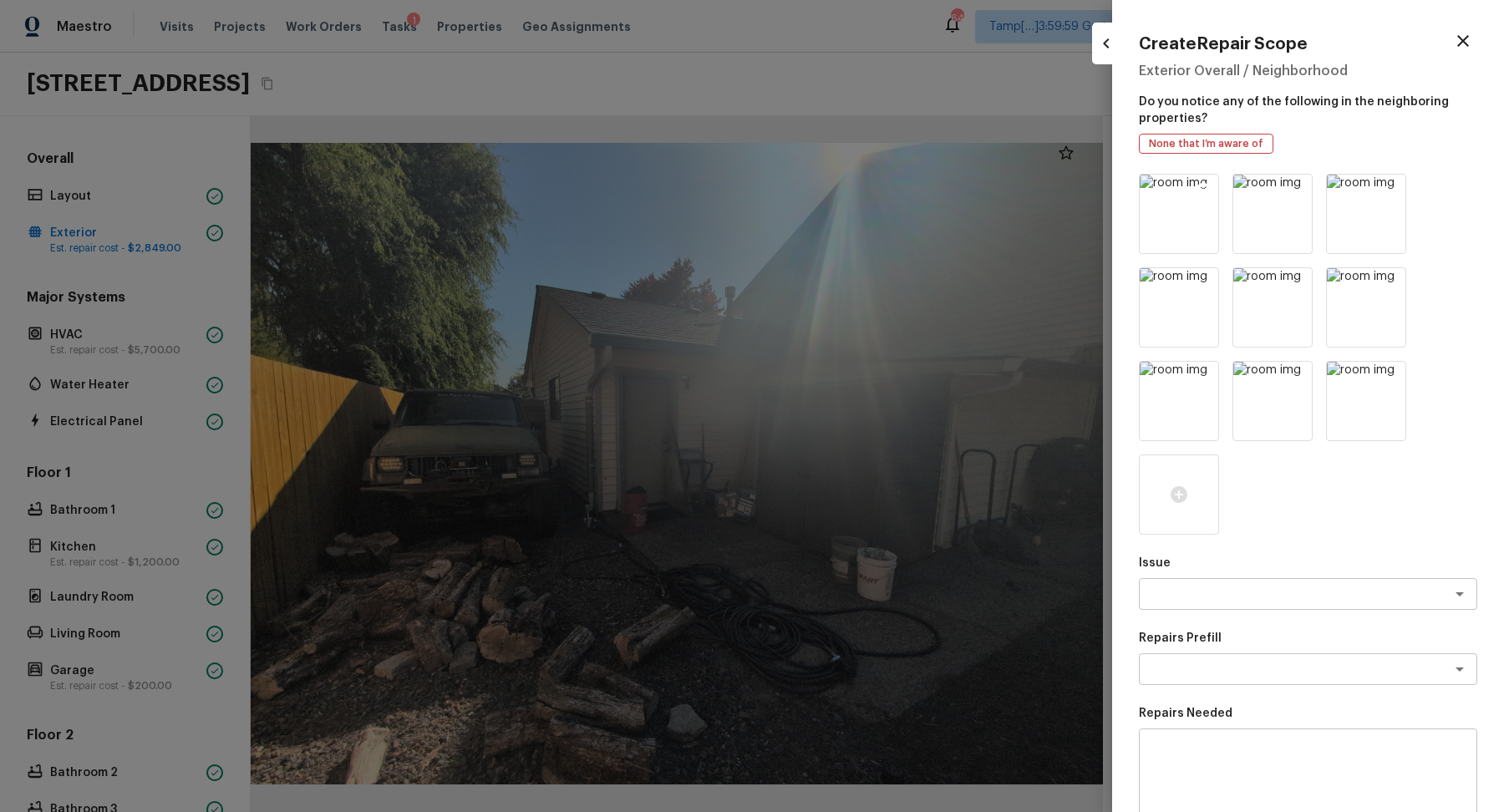
click at [1207, 188] on icon at bounding box center [1204, 190] width 14 height 14
click at [1298, 190] on icon at bounding box center [1297, 189] width 17 height 17
click at [1209, 188] on icon at bounding box center [1204, 190] width 14 height 14
click at [1219, 185] on div at bounding box center [1309, 307] width 339 height 267
click at [1205, 189] on icon at bounding box center [1204, 190] width 14 height 14
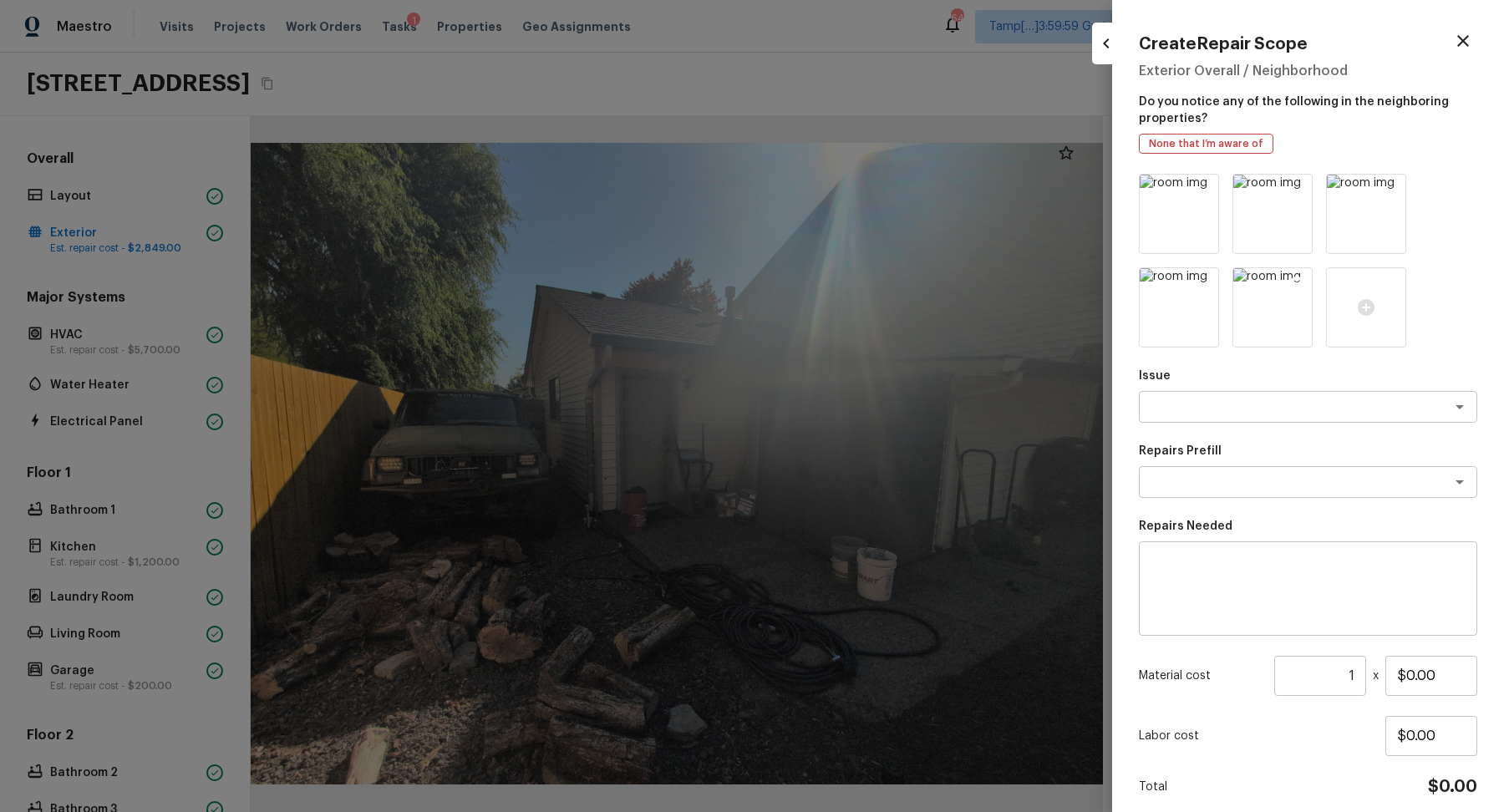
click at [1284, 313] on img at bounding box center [1272, 307] width 79 height 79
click at [1215, 426] on div "Issue x ​ Repairs Prefill x ​ Repairs Needed x ​ Material cost 1 ​ x $0.00 Labo…" at bounding box center [1309, 512] width 339 height 678
click at [1230, 413] on textarea at bounding box center [1285, 406] width 277 height 17
click at [1277, 450] on li "Debris/garbage on site" at bounding box center [1309, 442] width 339 height 27
click at [1270, 475] on textarea at bounding box center [1285, 481] width 277 height 17
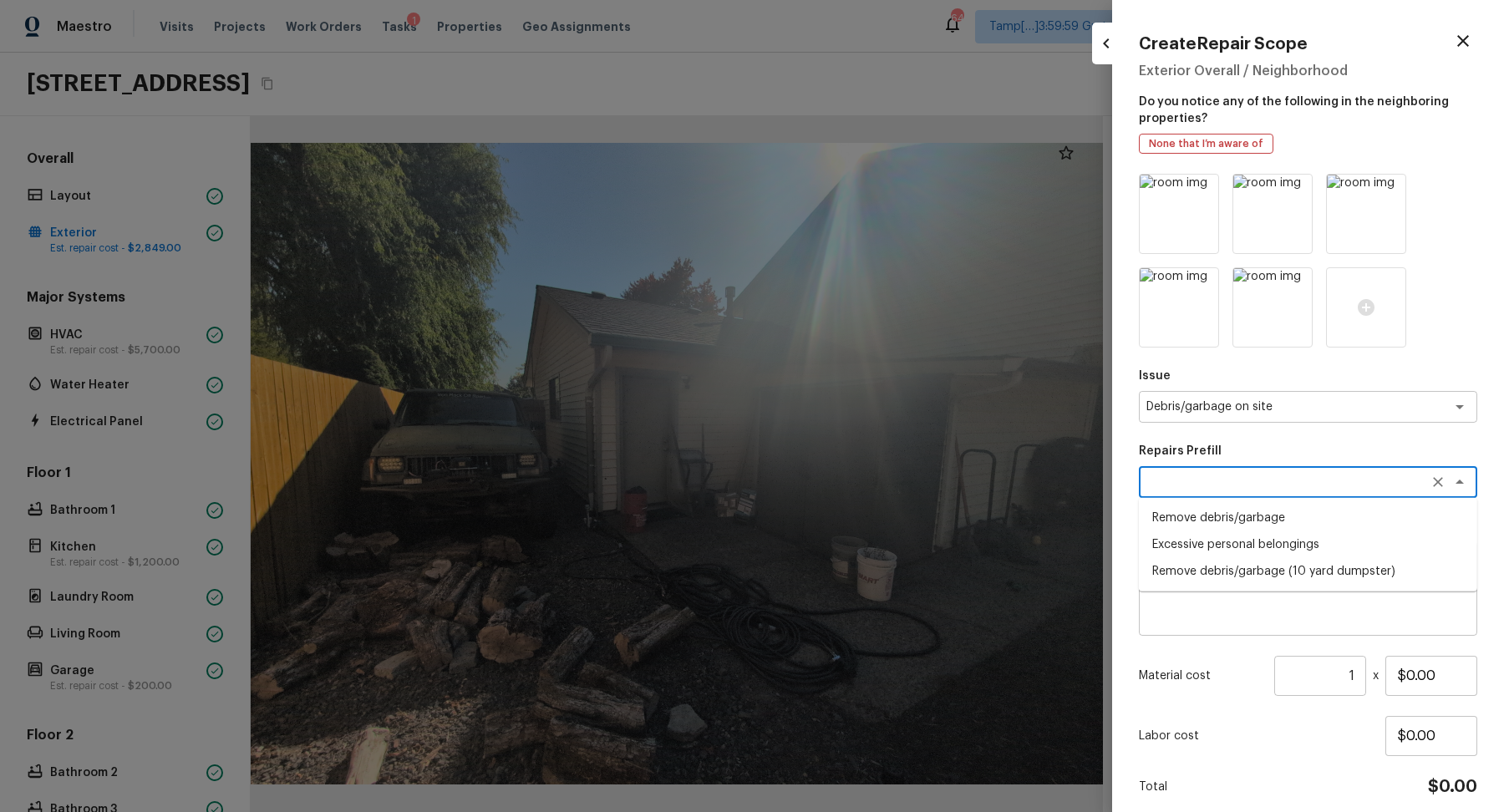
click at [1283, 523] on li "Remove debris/garbage" at bounding box center [1309, 517] width 339 height 27
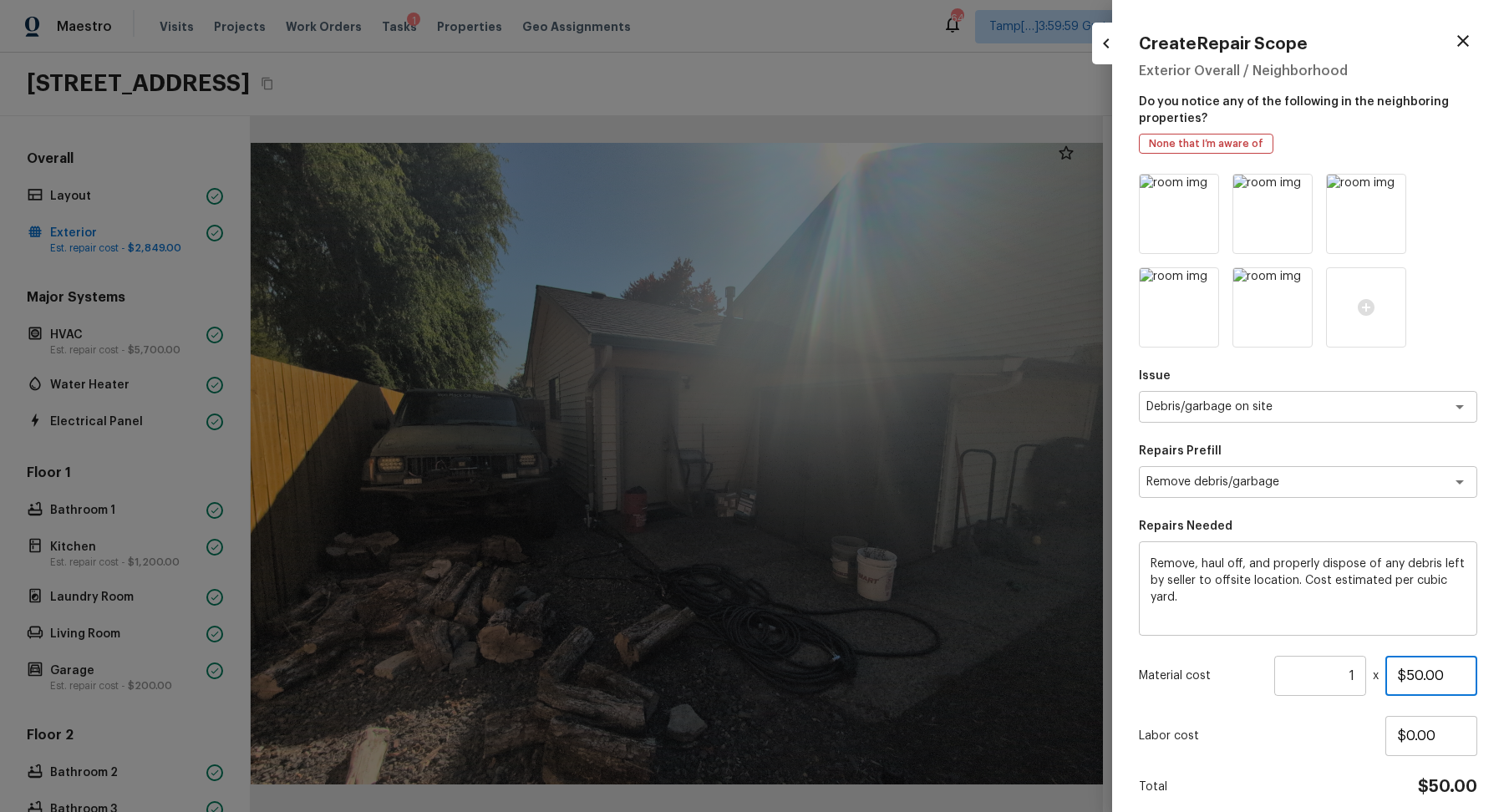
click at [1420, 678] on input "$50.00" at bounding box center [1431, 676] width 92 height 40
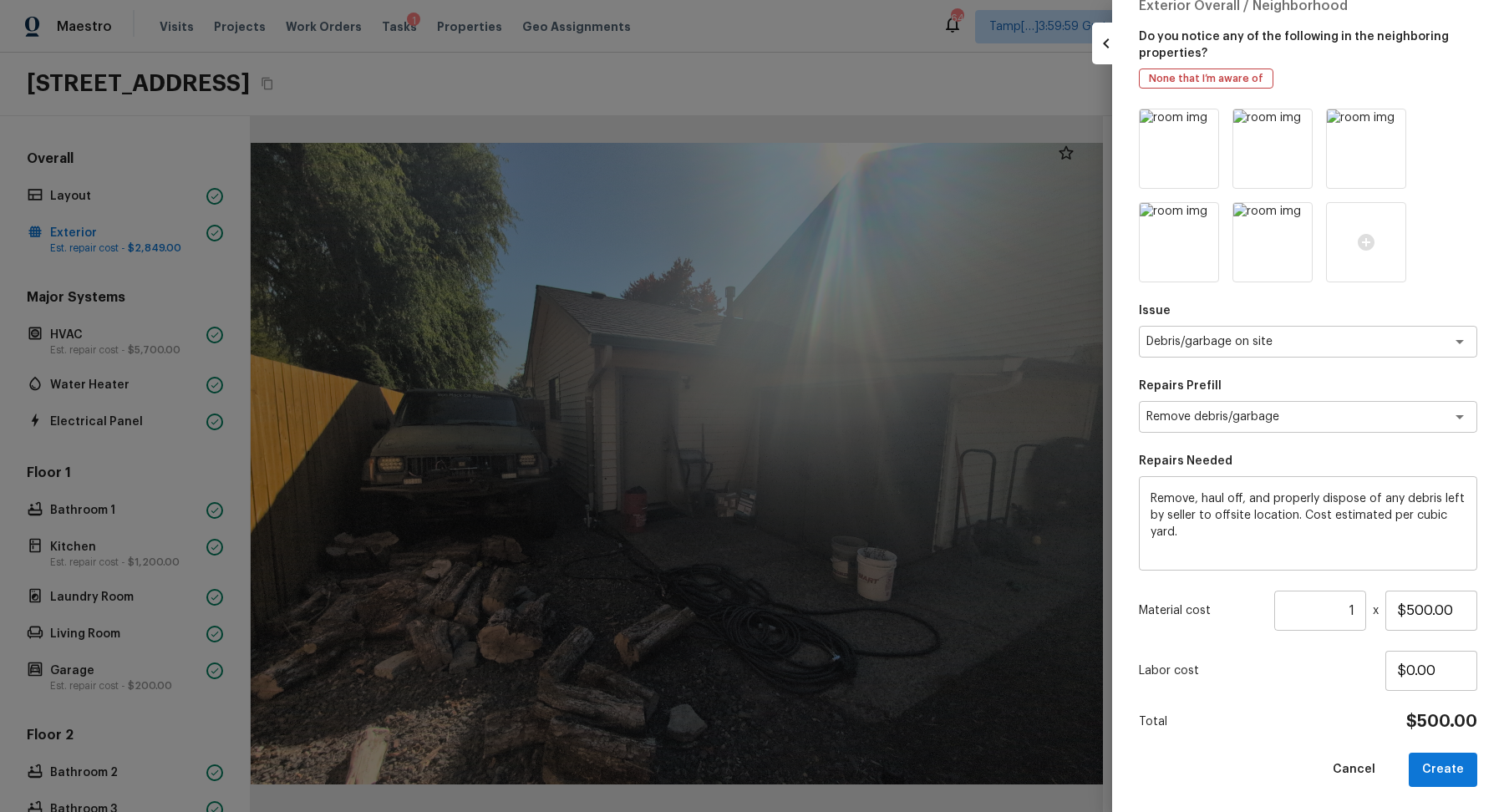
click at [915, 559] on div at bounding box center [752, 406] width 1504 height 812
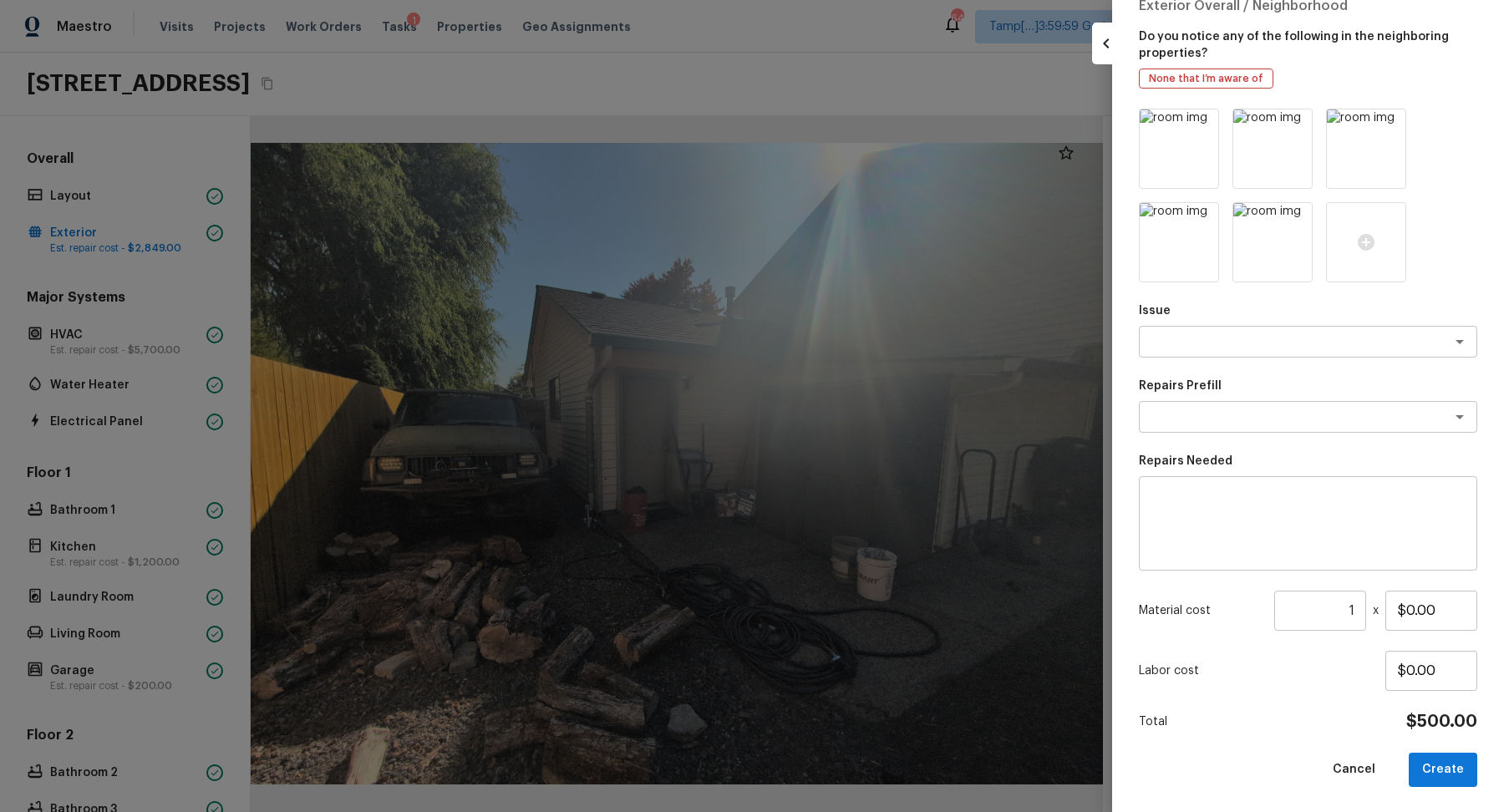
scroll to position [0, 0]
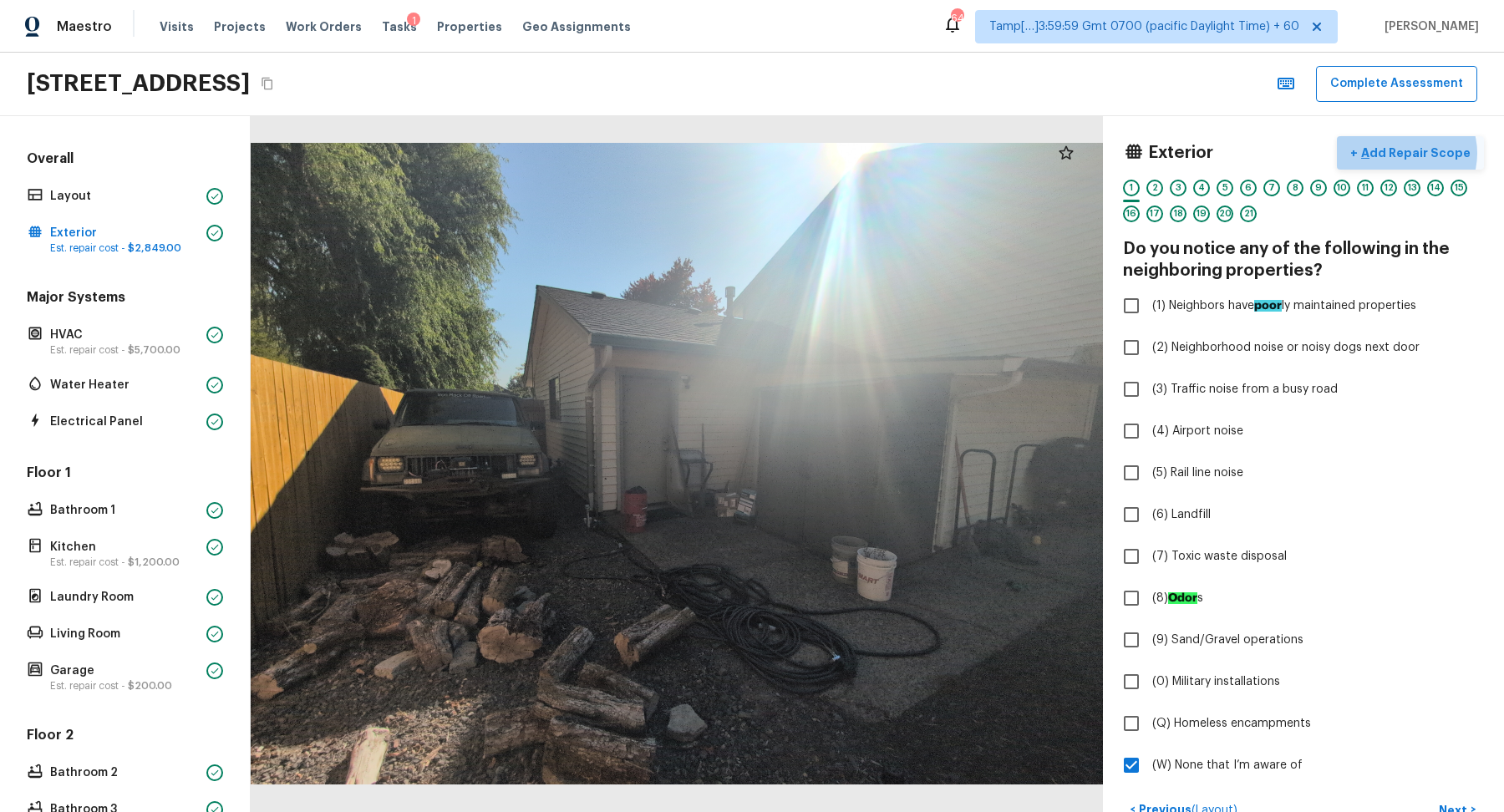
click at [1411, 152] on p "Add Repair Scope" at bounding box center [1413, 152] width 113 height 17
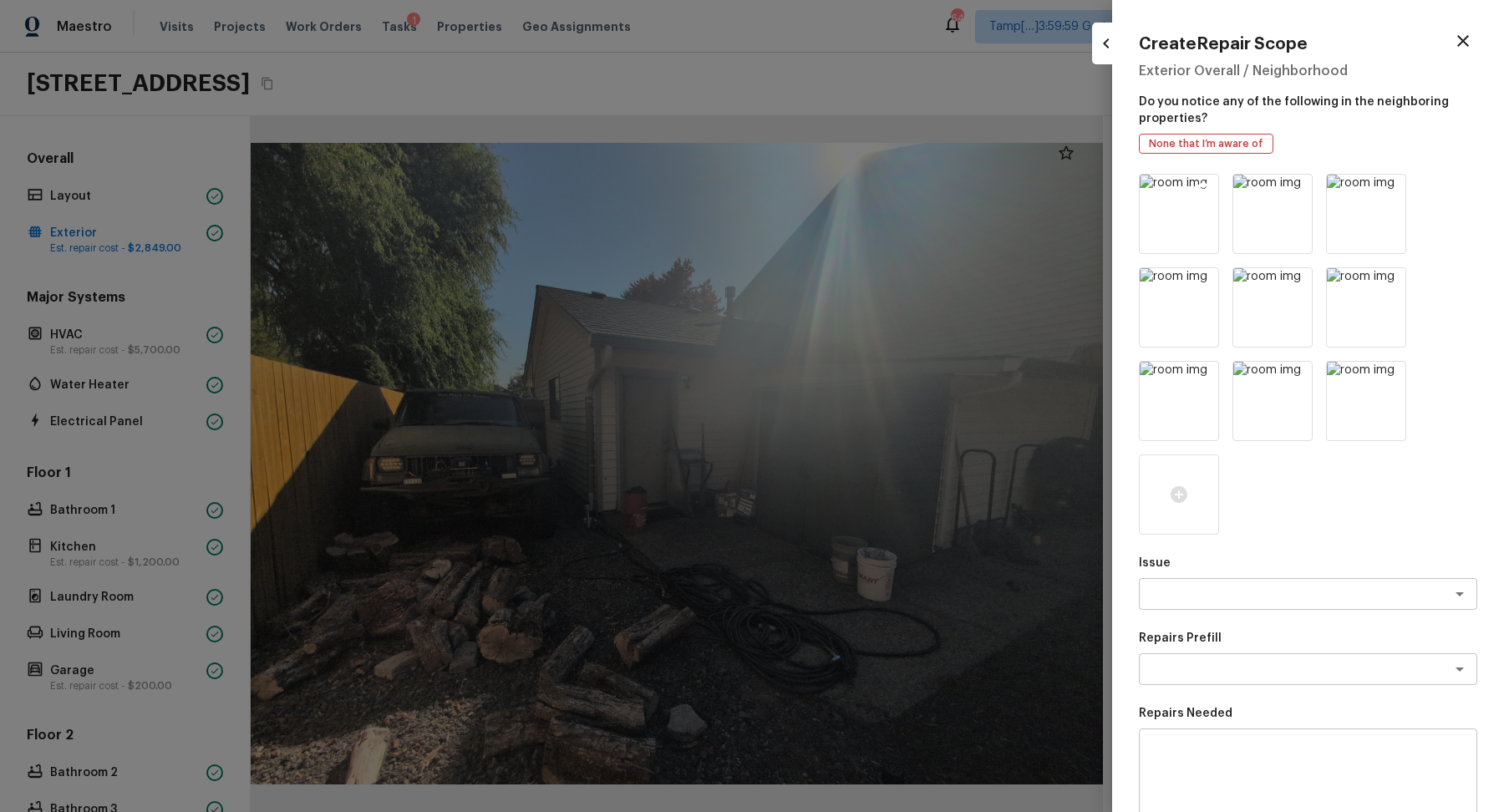
click at [1205, 194] on icon at bounding box center [1204, 190] width 14 height 14
click at [1210, 190] on icon at bounding box center [1204, 190] width 14 height 14
click at [1202, 282] on icon at bounding box center [1203, 283] width 17 height 17
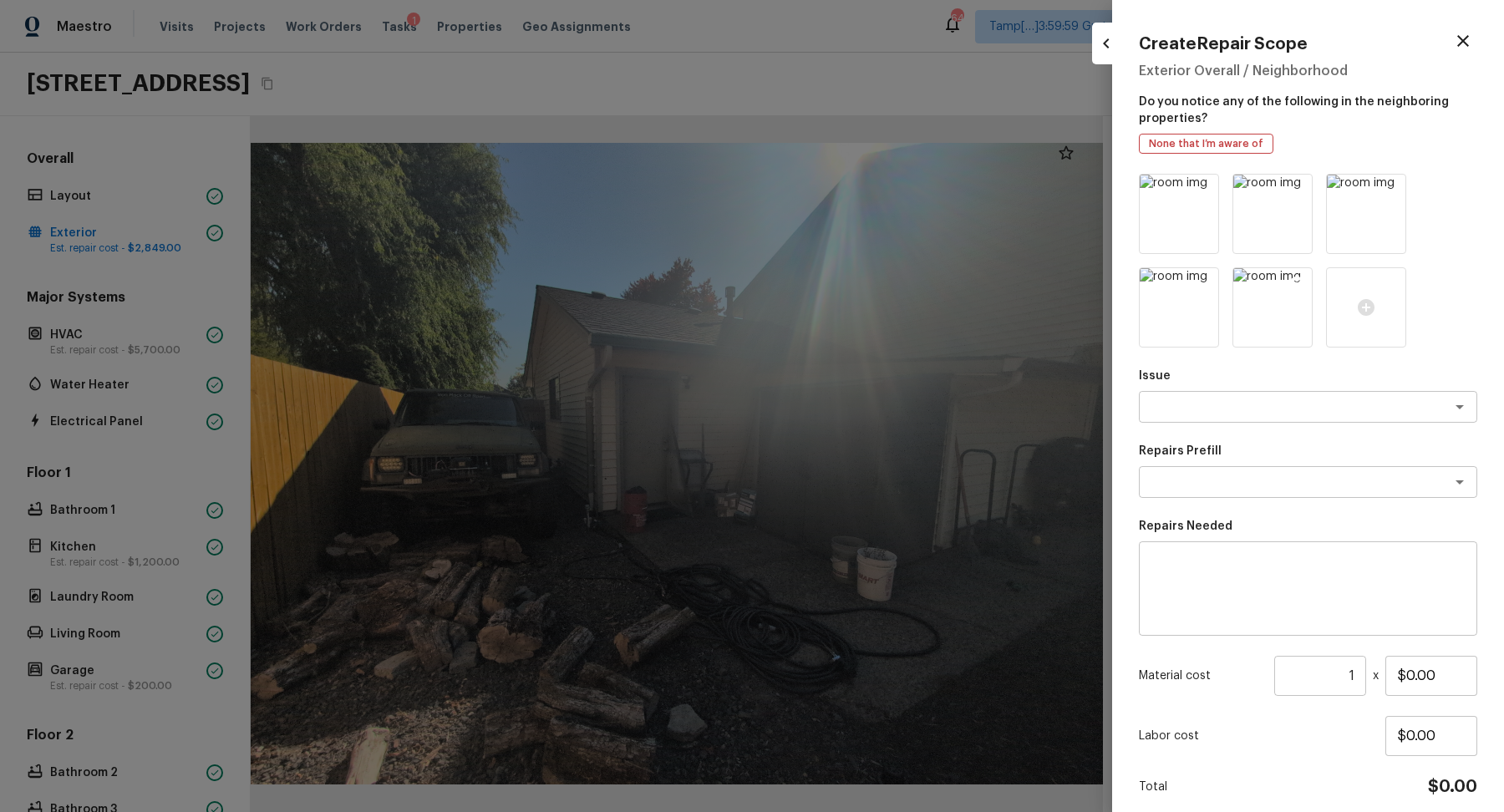
click at [1305, 284] on icon at bounding box center [1297, 283] width 17 height 17
click at [1270, 414] on textarea at bounding box center [1285, 406] width 277 height 17
click at [1316, 452] on li "Debris/garbage on site" at bounding box center [1309, 442] width 339 height 27
click at [1304, 468] on div "x ​" at bounding box center [1309, 482] width 339 height 32
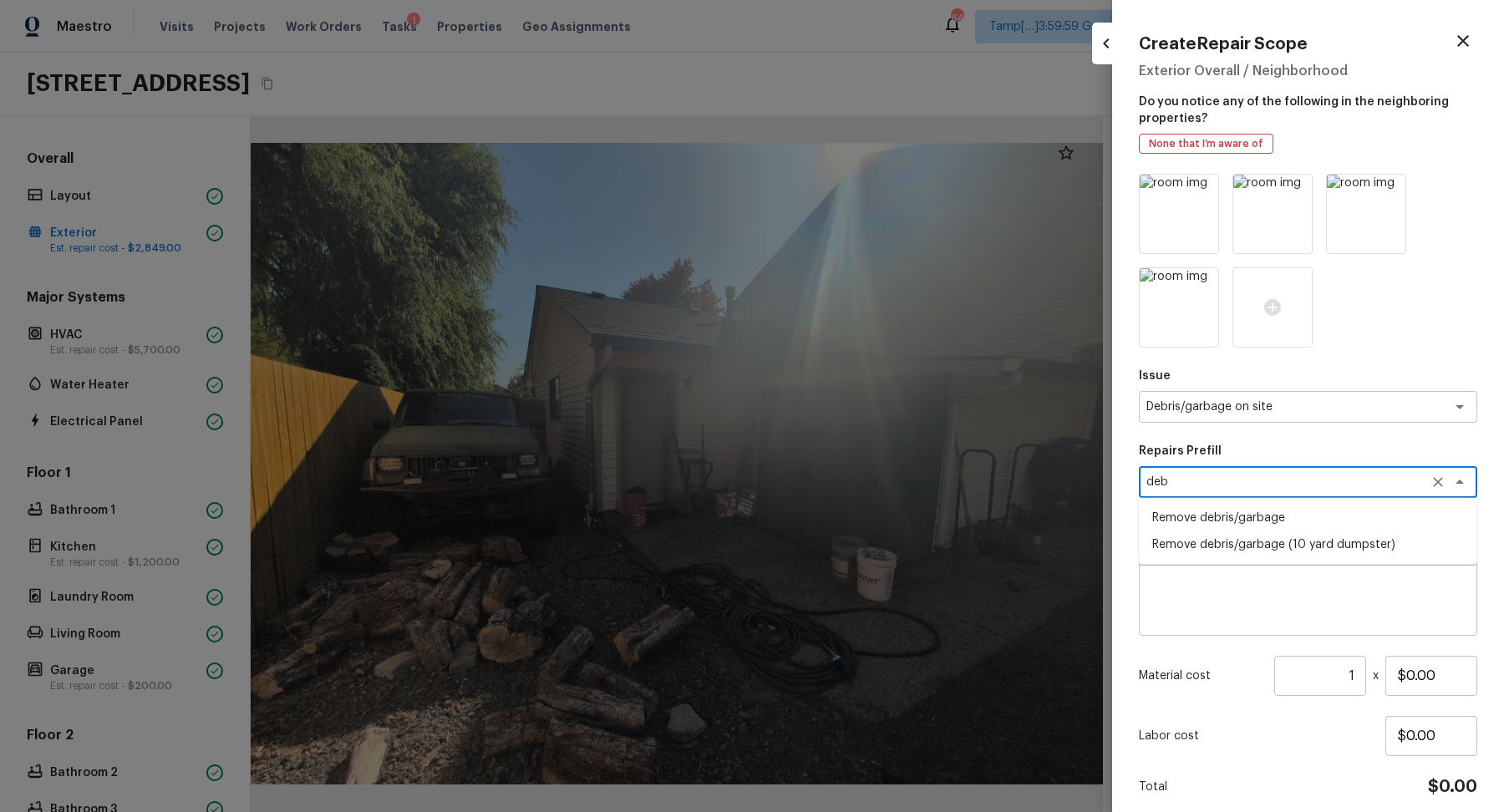
click at [1308, 525] on li "Remove debris/garbage" at bounding box center [1309, 517] width 339 height 27
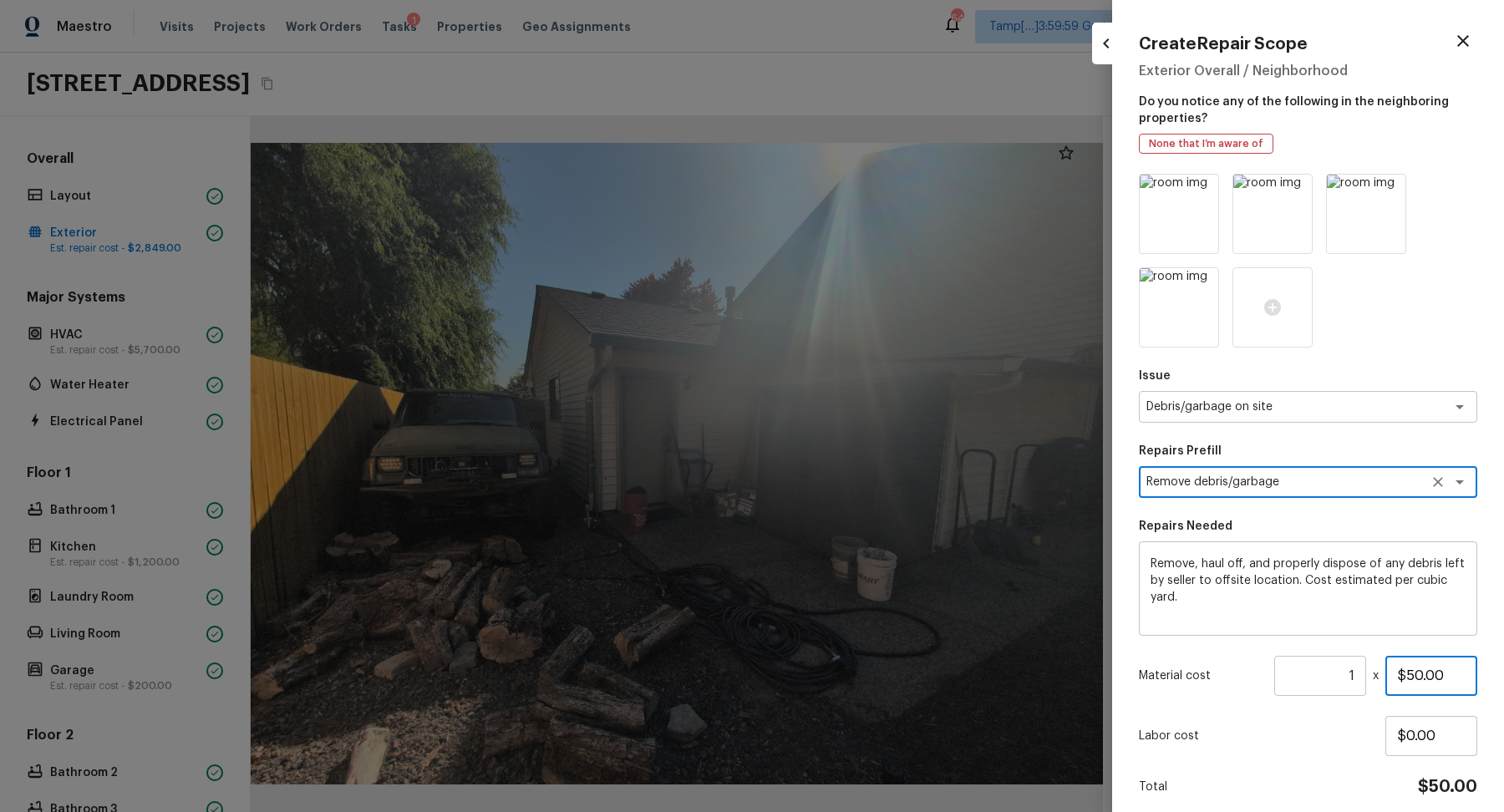
click at [1419, 674] on input "$50.00" at bounding box center [1431, 676] width 92 height 40
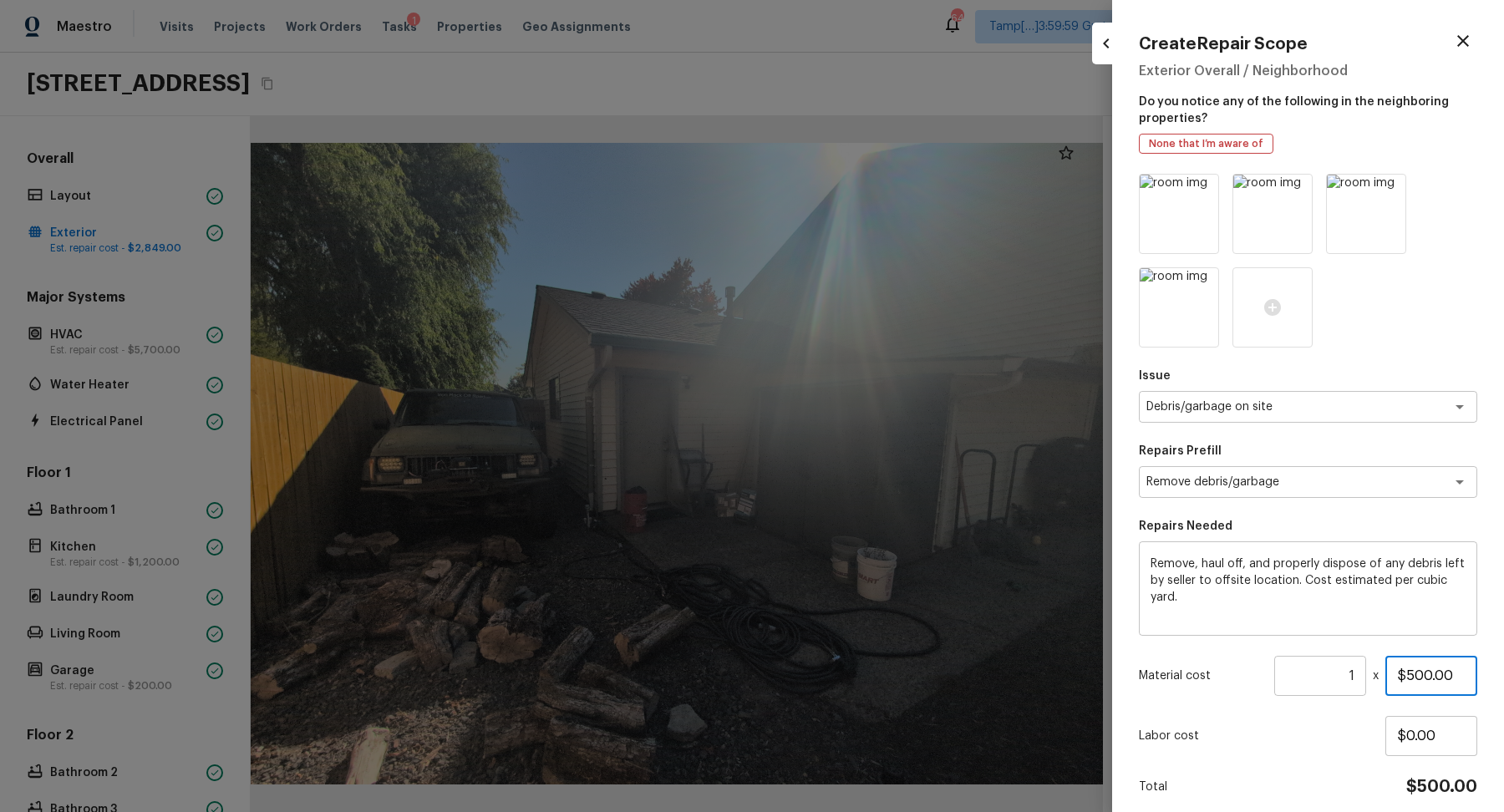
scroll to position [65, 0]
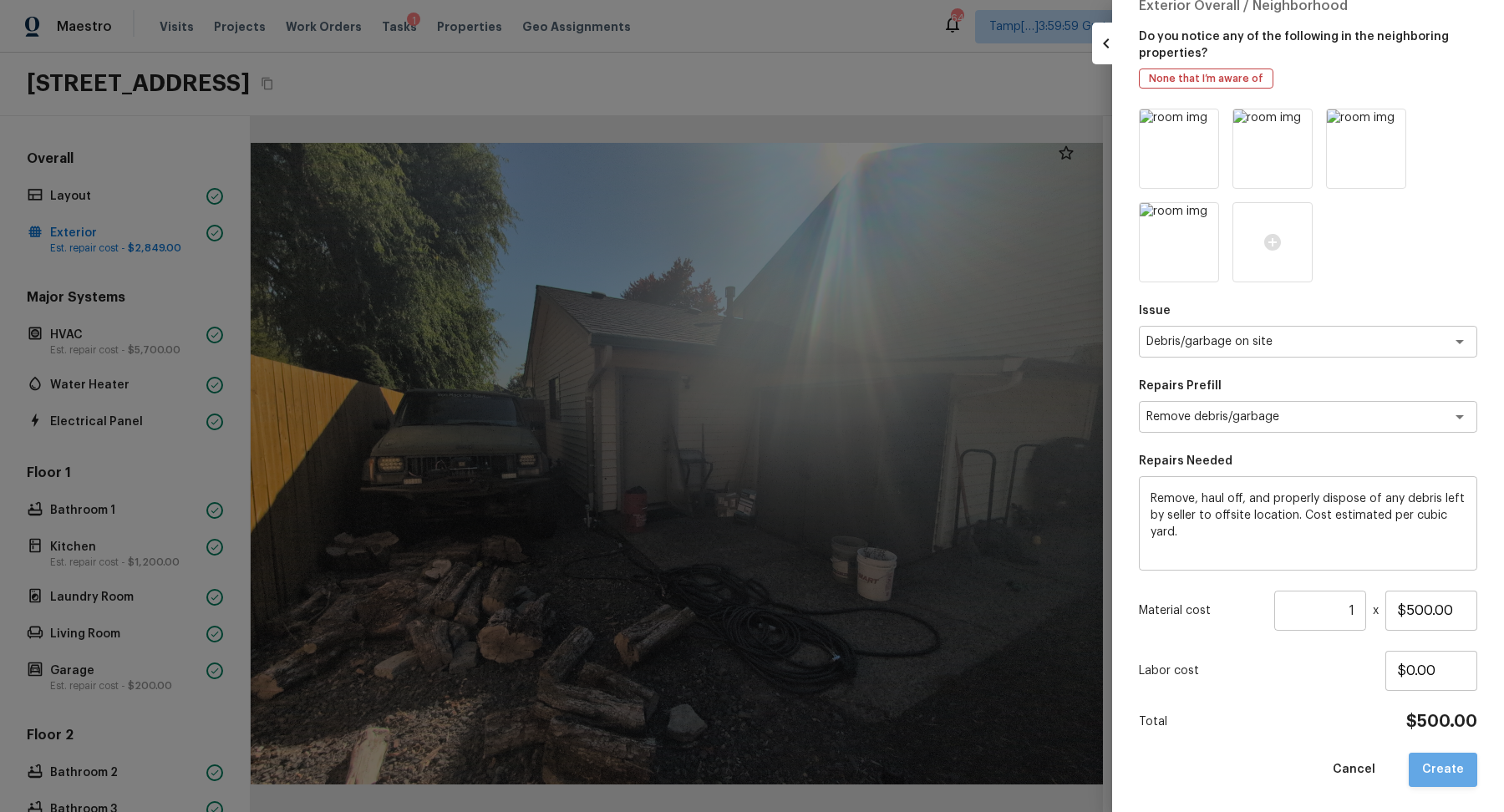
click at [1456, 754] on button "Create" at bounding box center [1443, 769] width 69 height 34
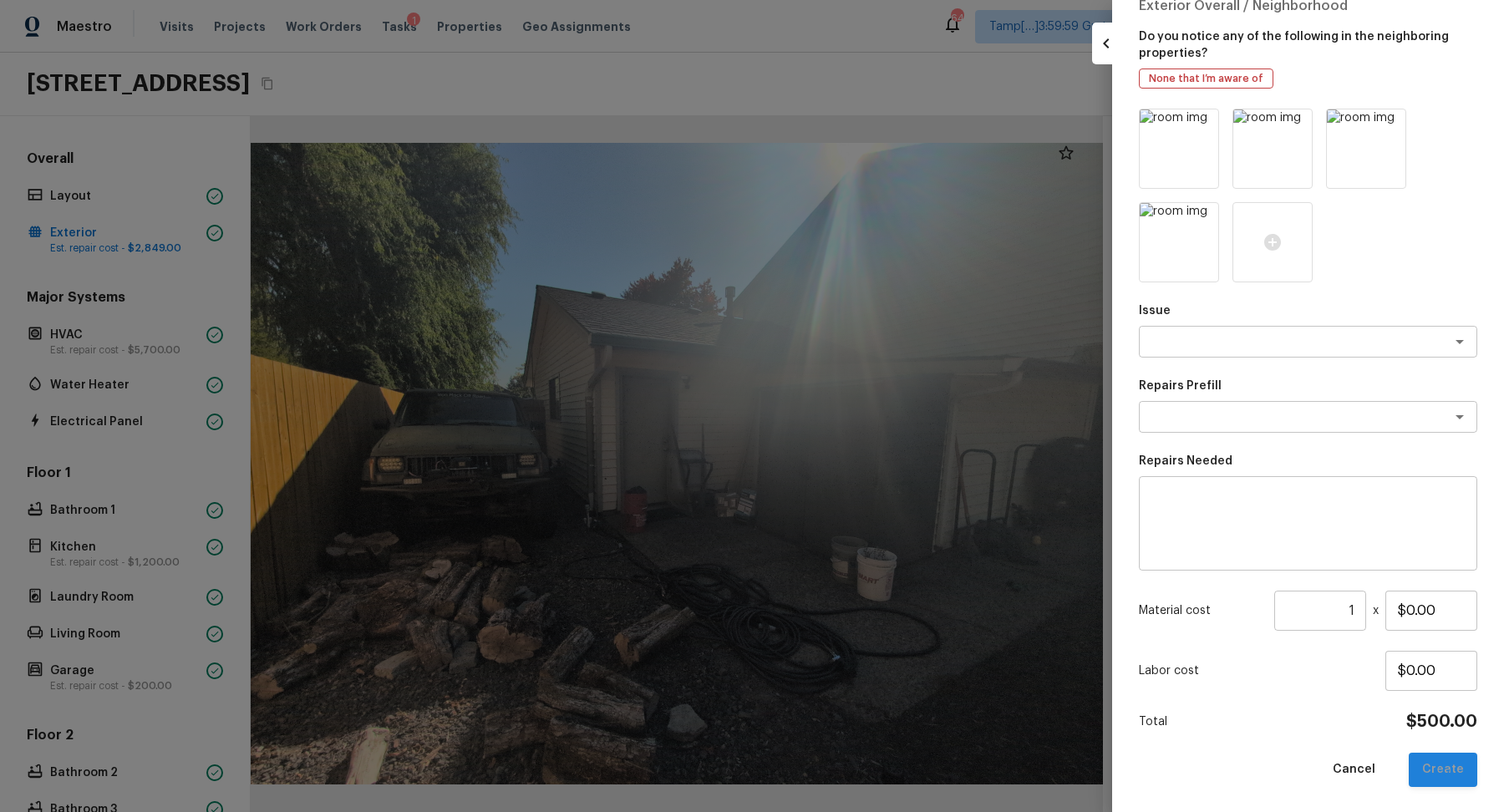
scroll to position [0, 0]
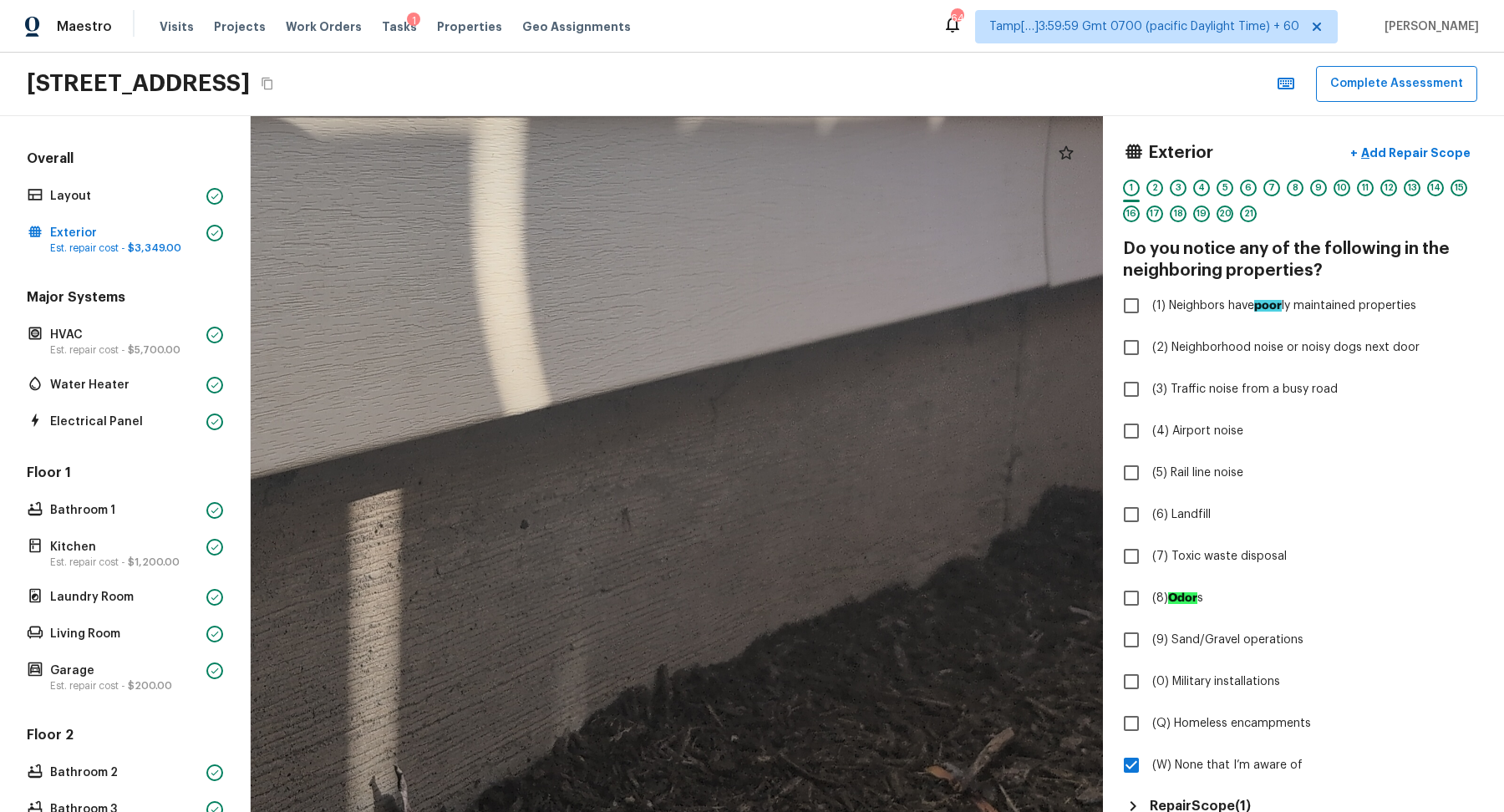
drag, startPoint x: 869, startPoint y: 504, endPoint x: 352, endPoint y: 493, distance: 517.1
click at [352, 495] on div at bounding box center [470, 407] width 1923 height 1569
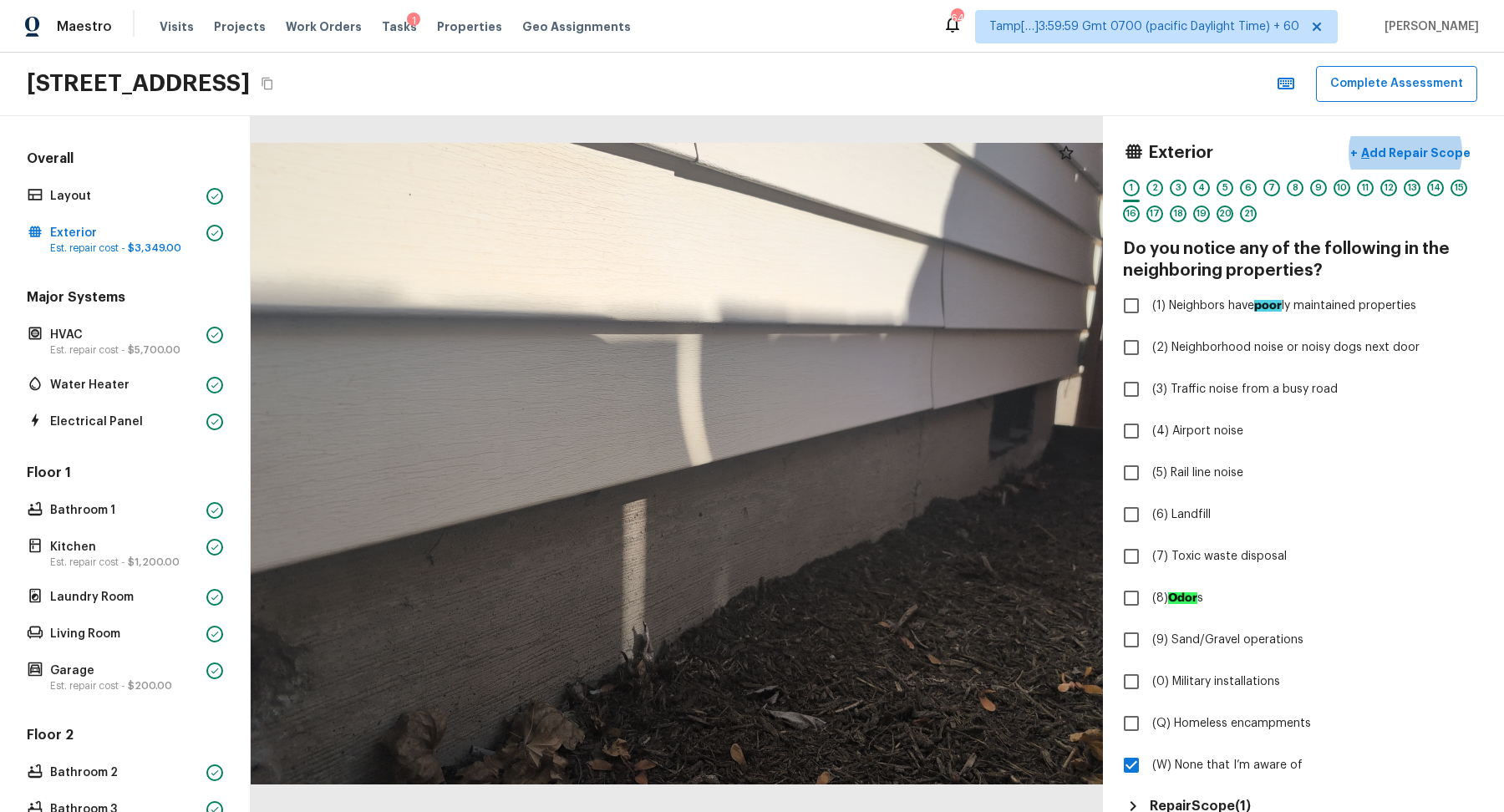
scroll to position [339, 0]
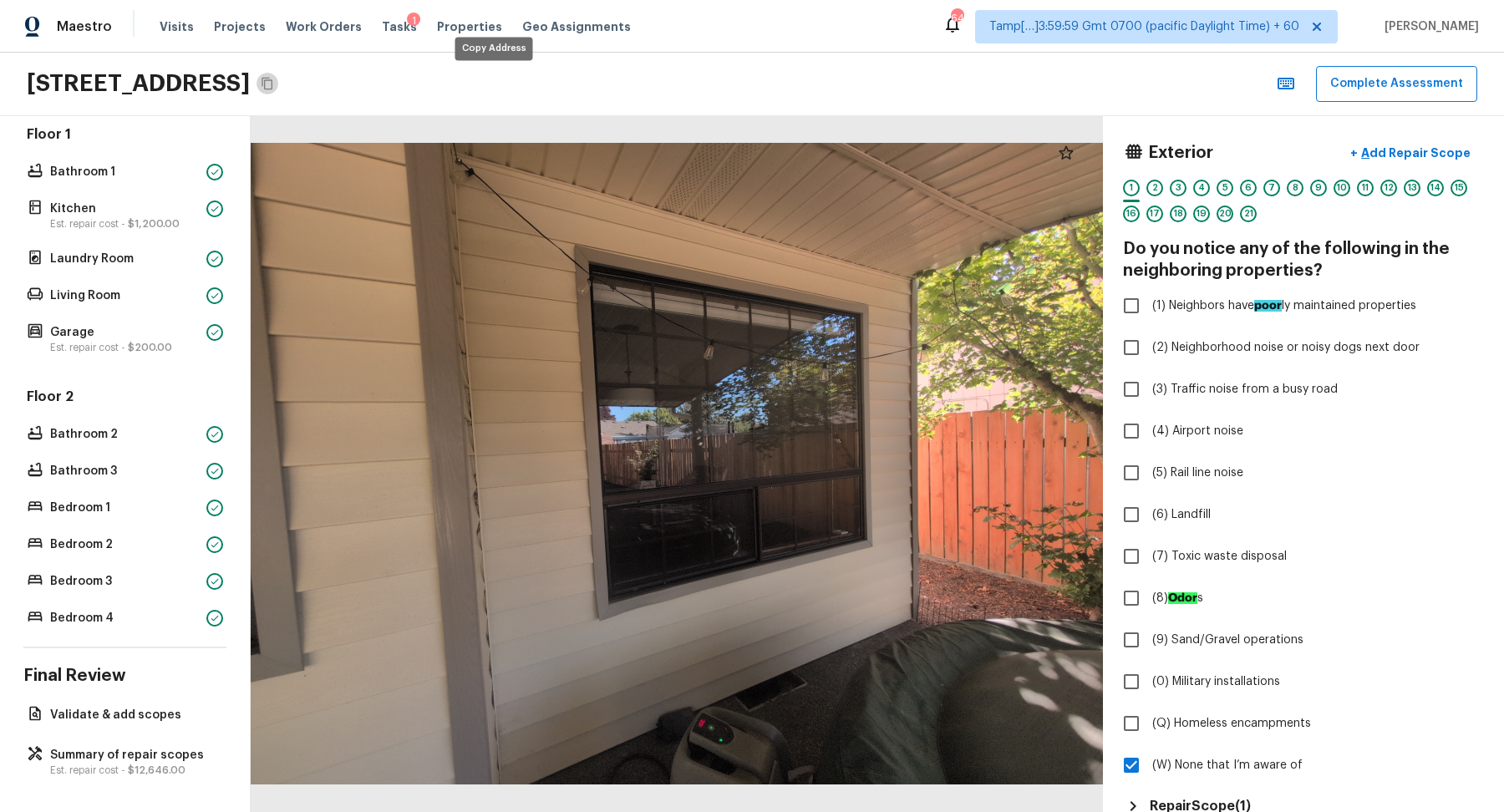
click at [274, 83] on icon "Copy Address" at bounding box center [267, 83] width 13 height 13
click at [119, 764] on p "Est. repair cost - $12,646.00" at bounding box center [133, 769] width 166 height 13
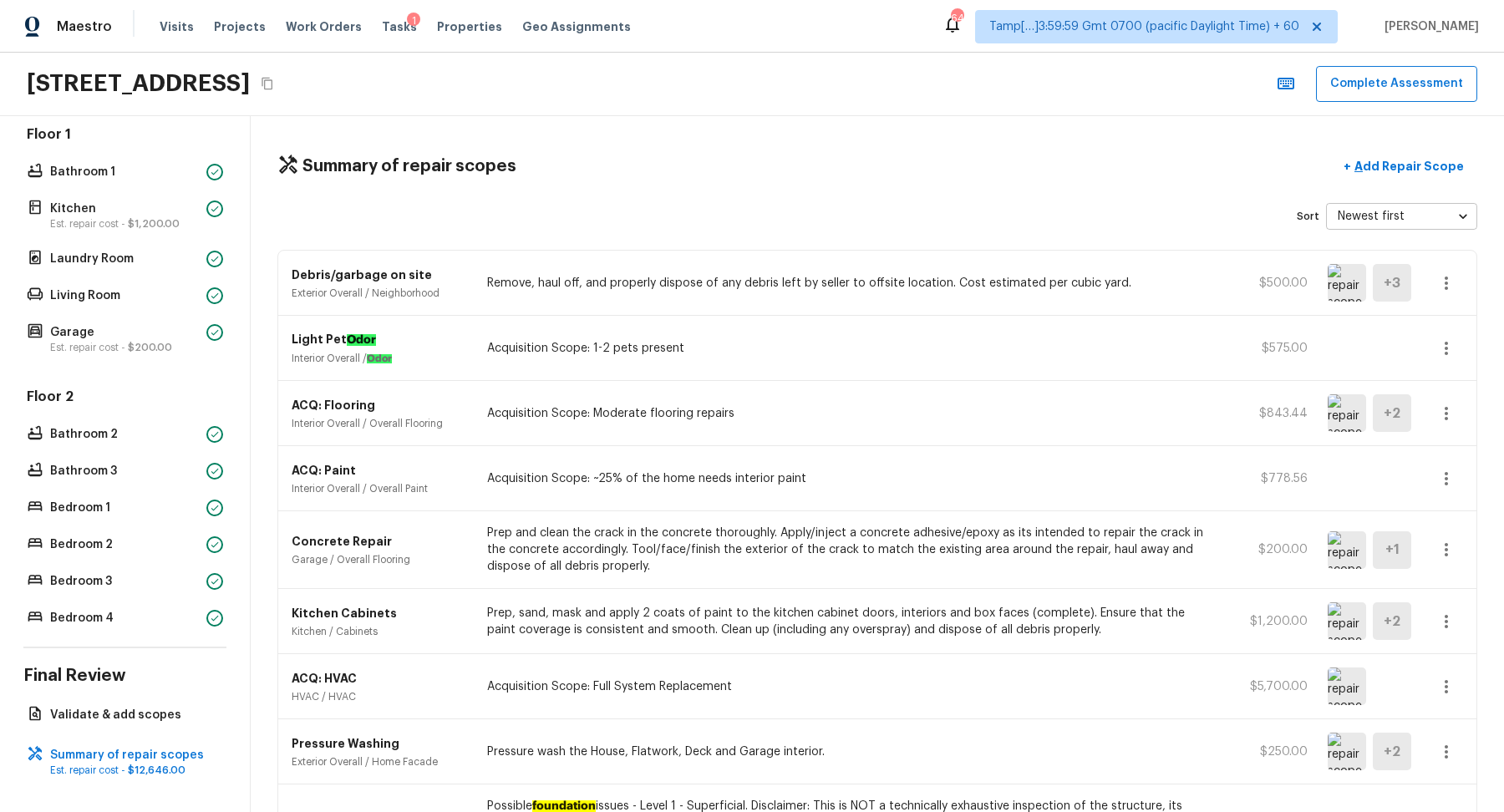
scroll to position [359, 0]
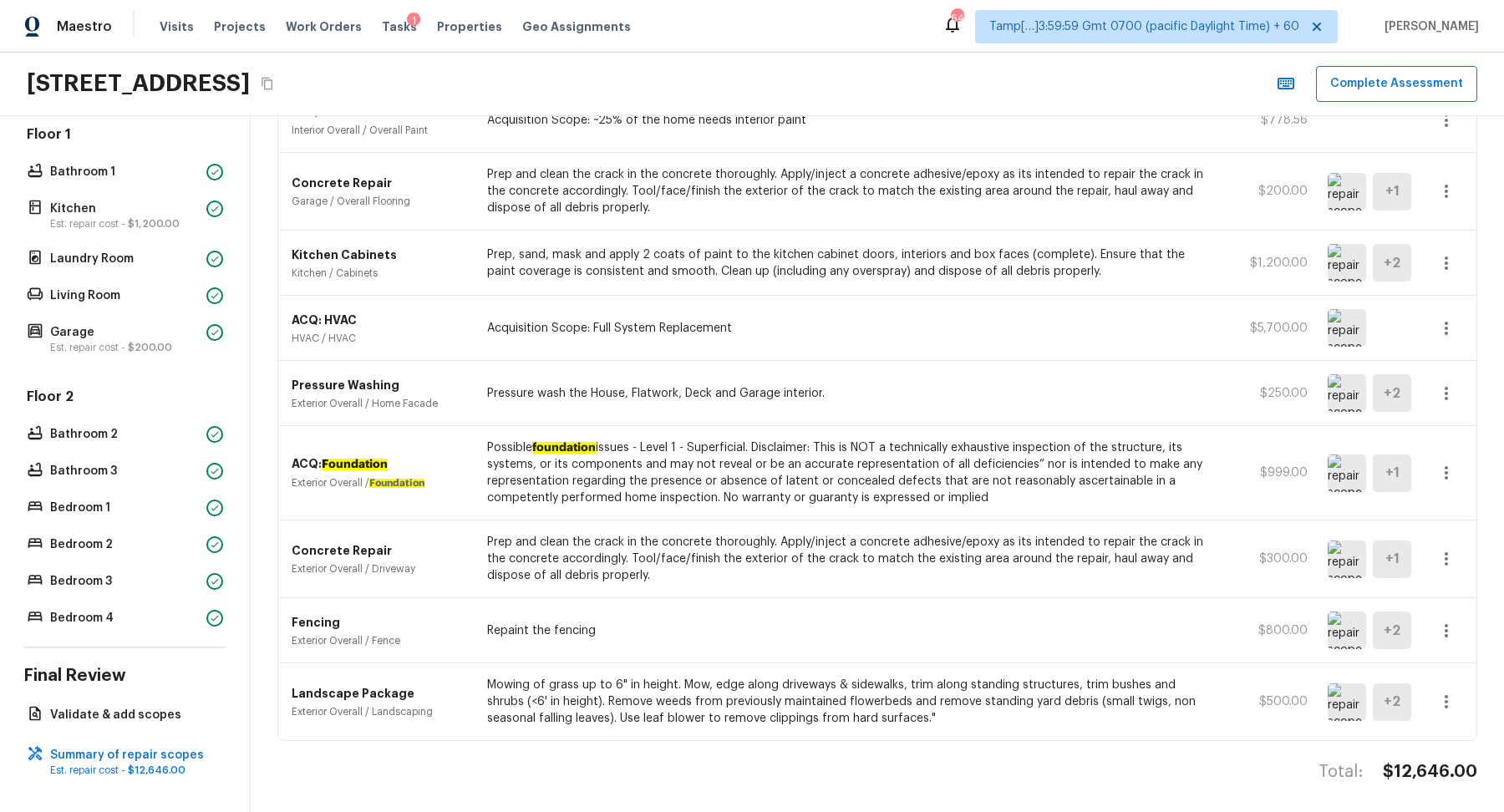
click at [1391, 761] on h4 "$12,646.00" at bounding box center [1430, 772] width 95 height 22
copy body "$12,646.00"
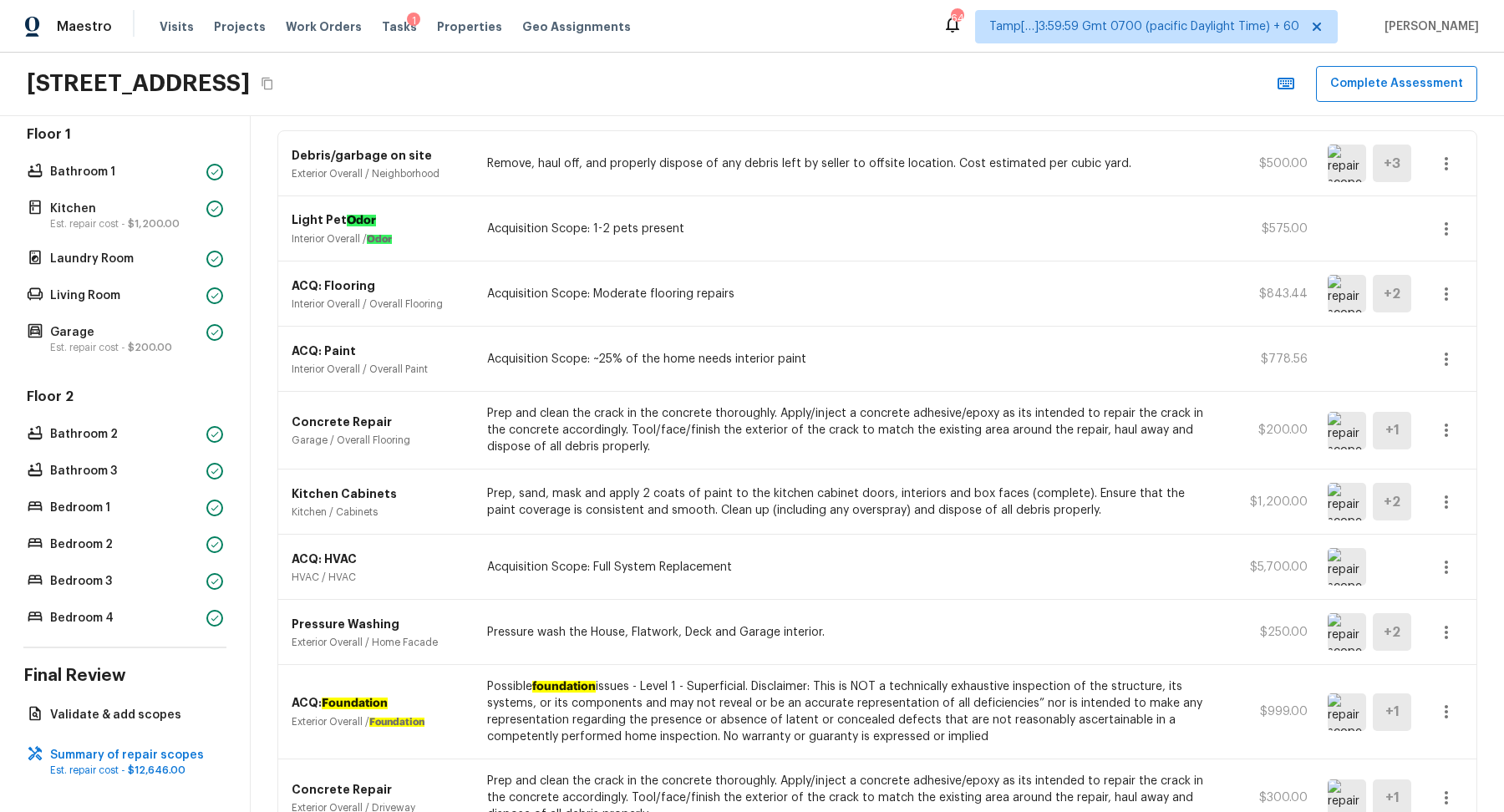
scroll to position [0, 0]
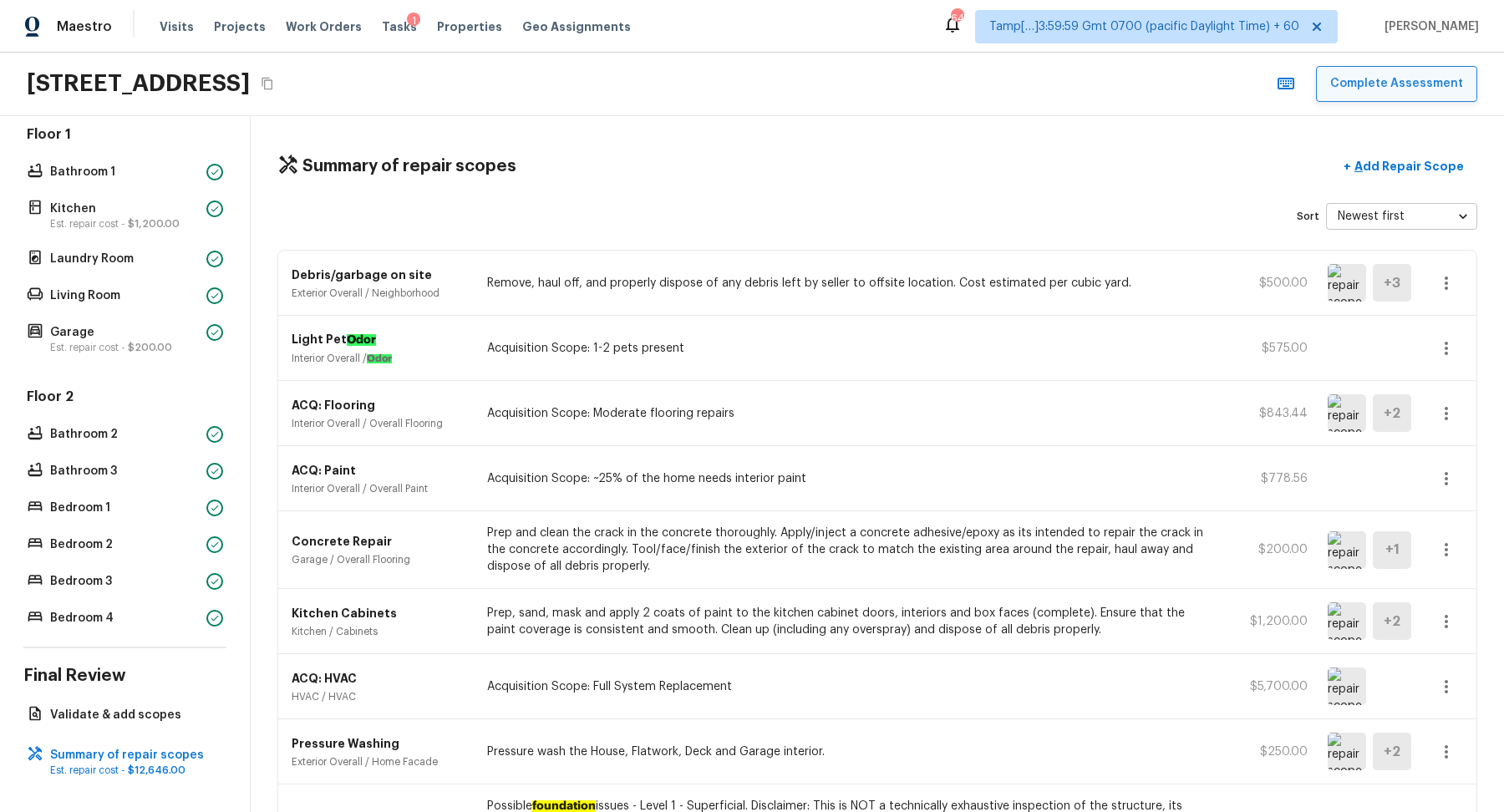
click at [1374, 91] on button "Complete Assessment" at bounding box center [1396, 84] width 161 height 36
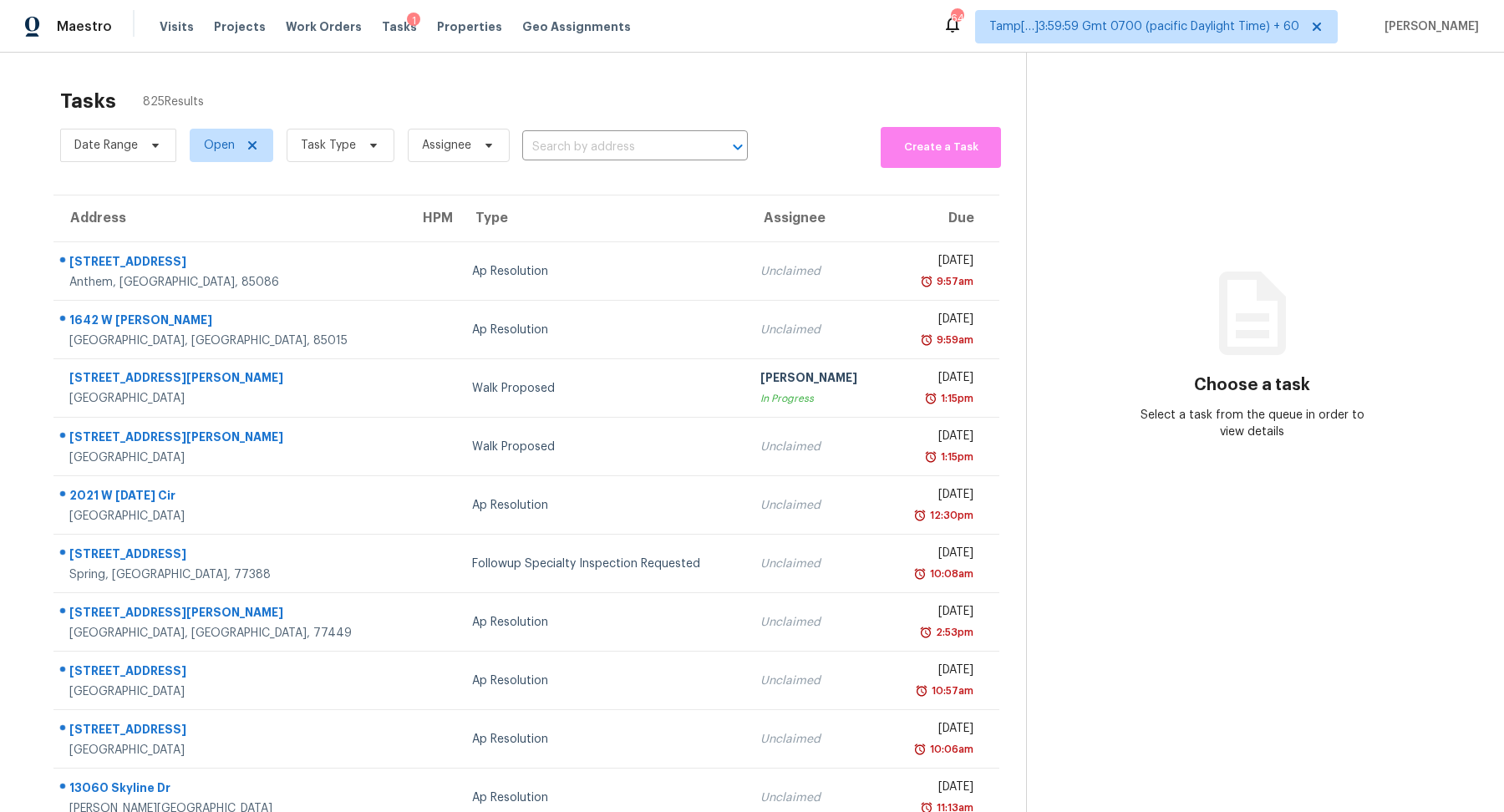
click at [557, 133] on div "Date Range Open Task Type Assignee ​" at bounding box center [404, 144] width 688 height 45
click at [576, 151] on input "text" at bounding box center [611, 147] width 178 height 26
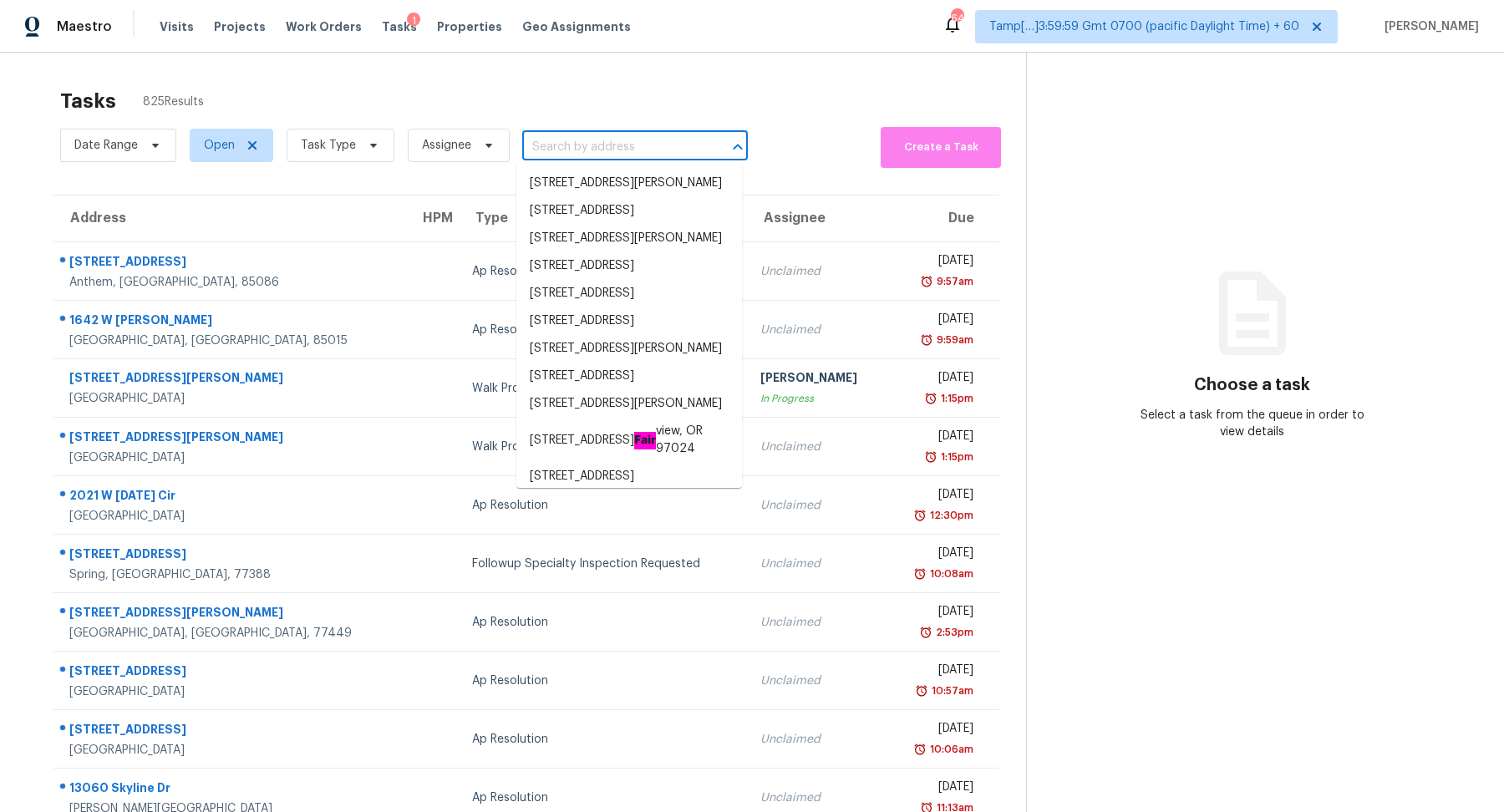
paste input "8401 Hanfro Ln Houston, TX, 77088"
click at [596, 153] on input "text" at bounding box center [611, 147] width 178 height 26
paste input "8401 Hanfro Ln Houston, TX, 77088"
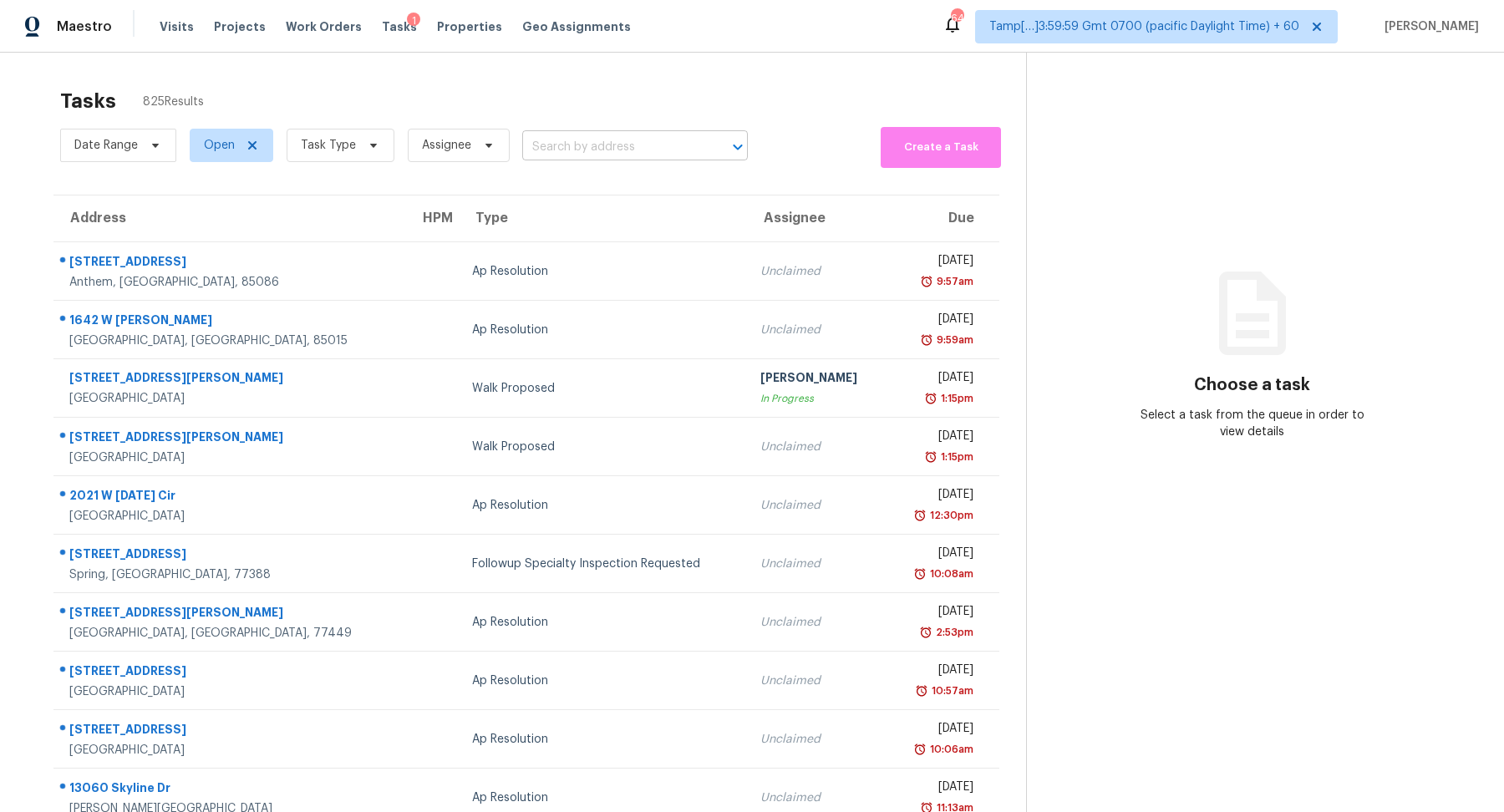
click at [540, 146] on input "text" at bounding box center [611, 147] width 178 height 26
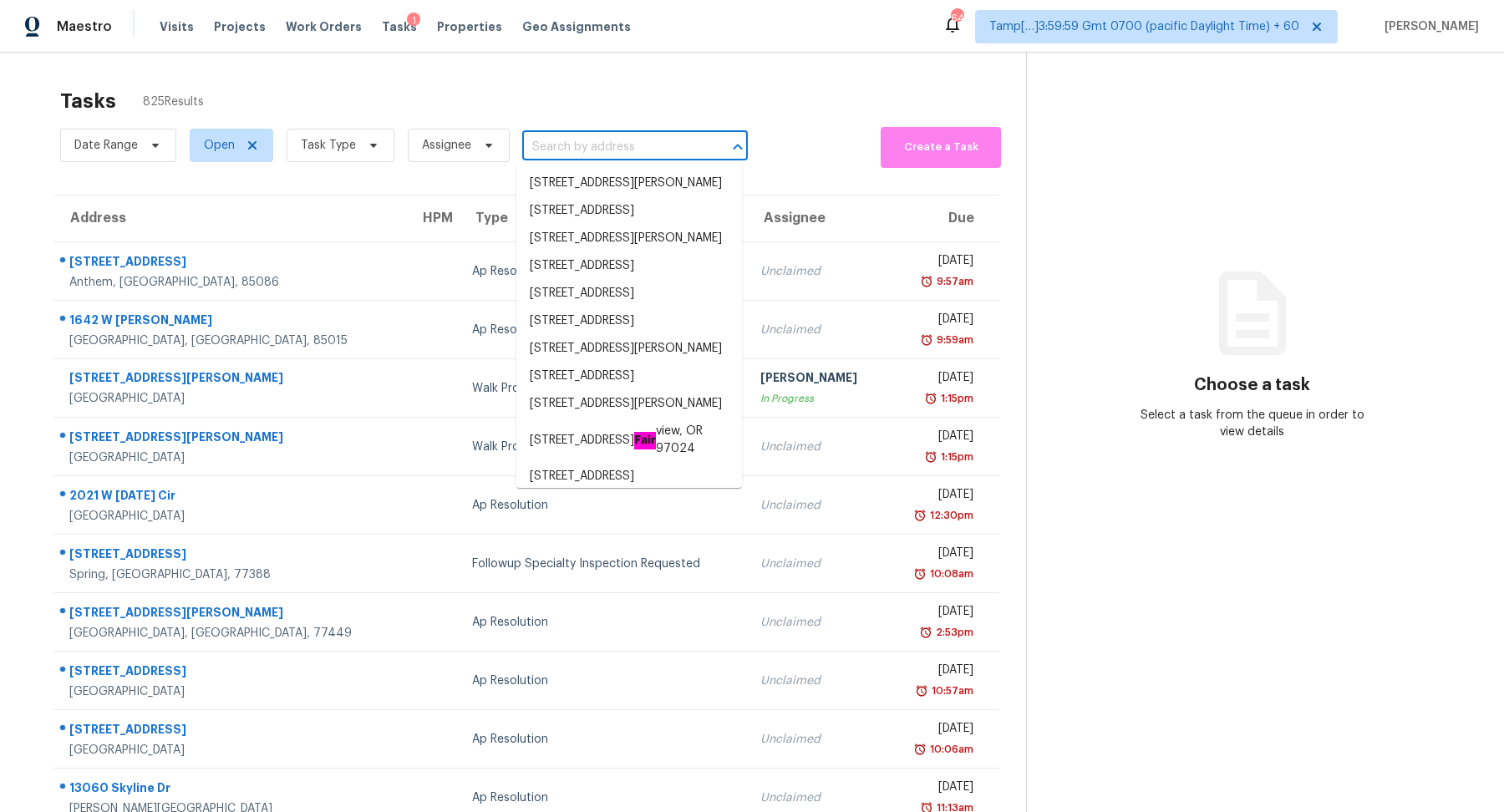
paste input "8401 Hanfro Ln Houston, TX, 77088"
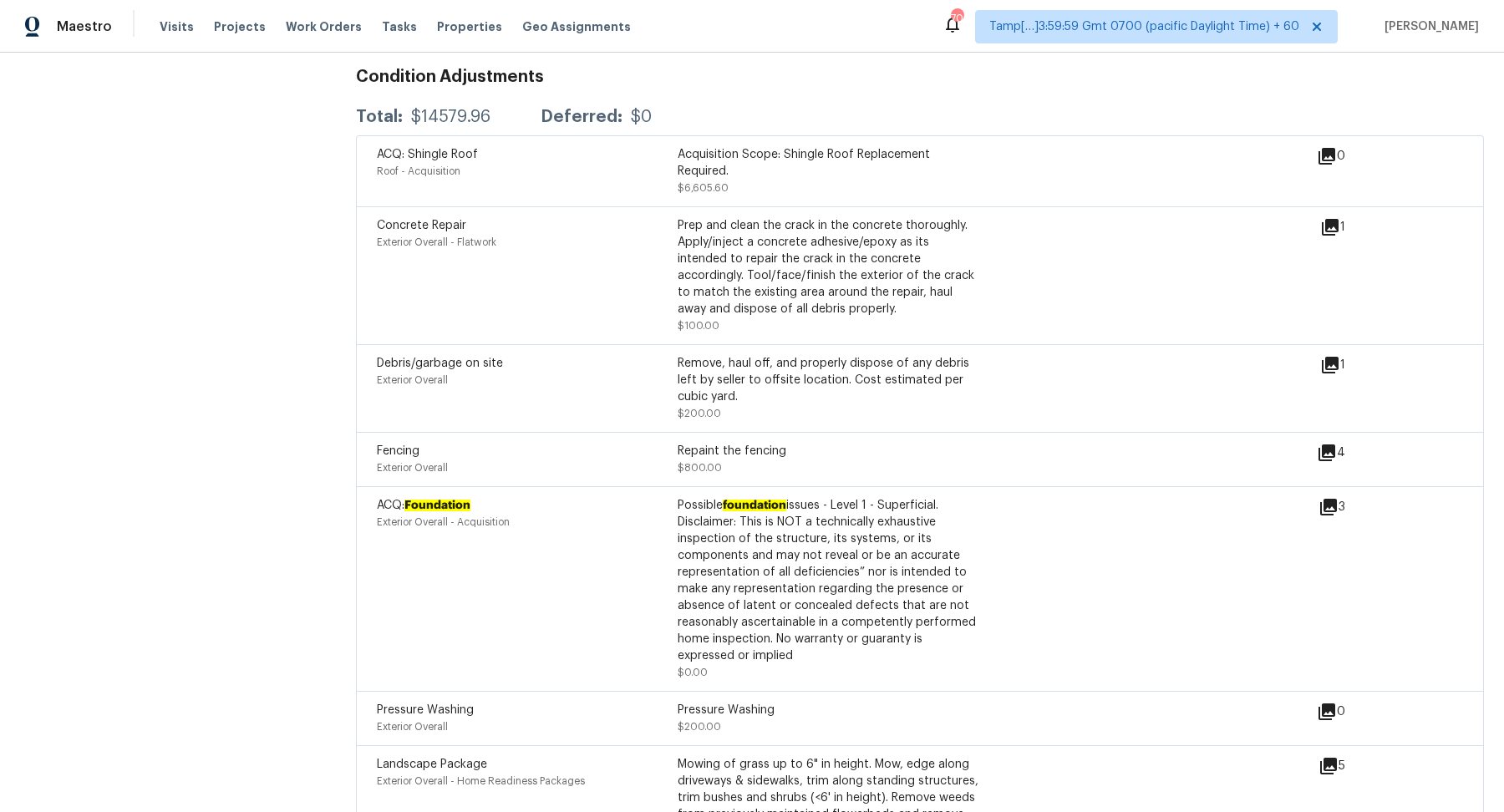
scroll to position [1859, 0]
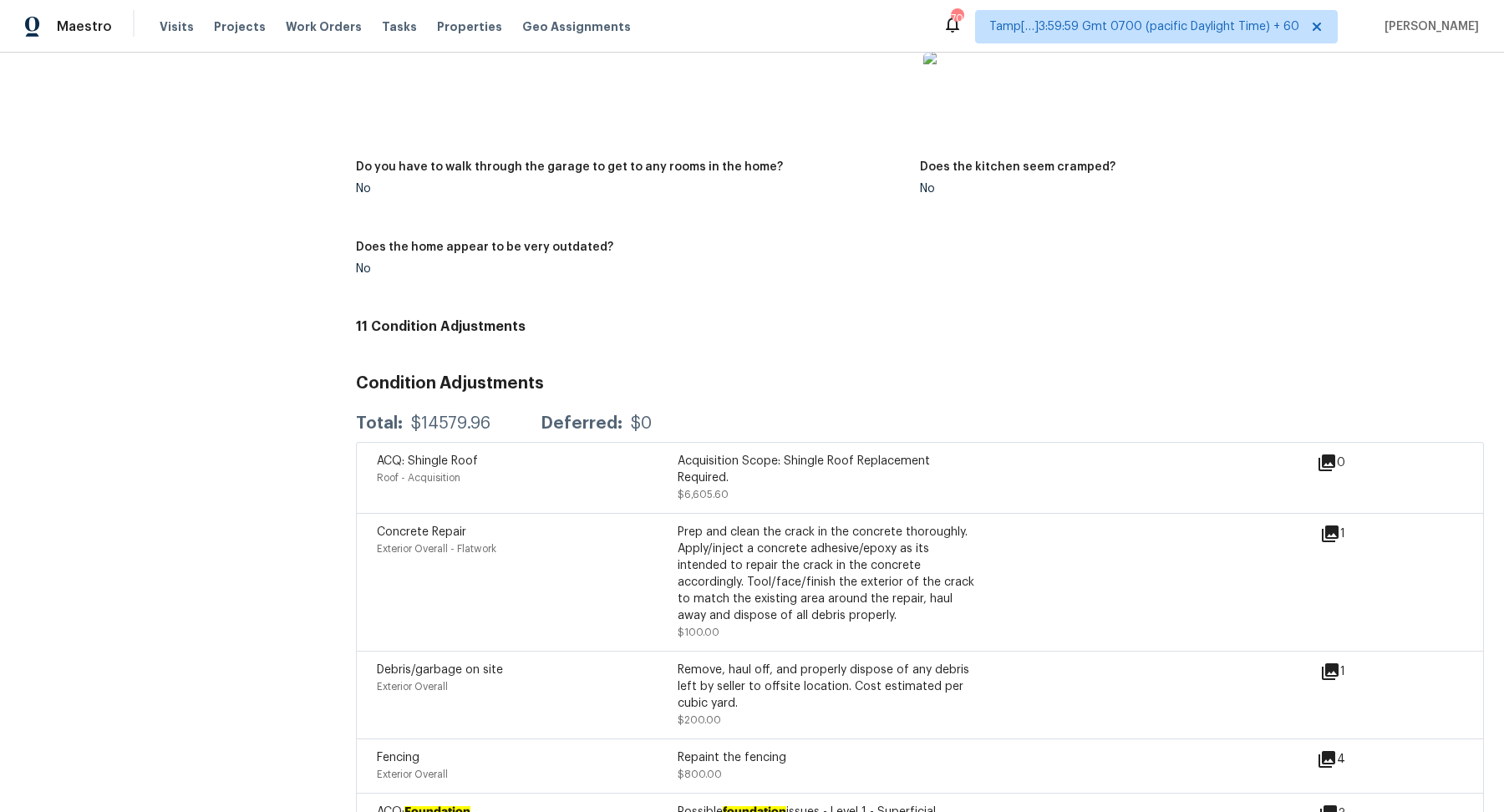
click at [446, 418] on div "$14579.96" at bounding box center [451, 423] width 80 height 17
copy div "$14579.96"
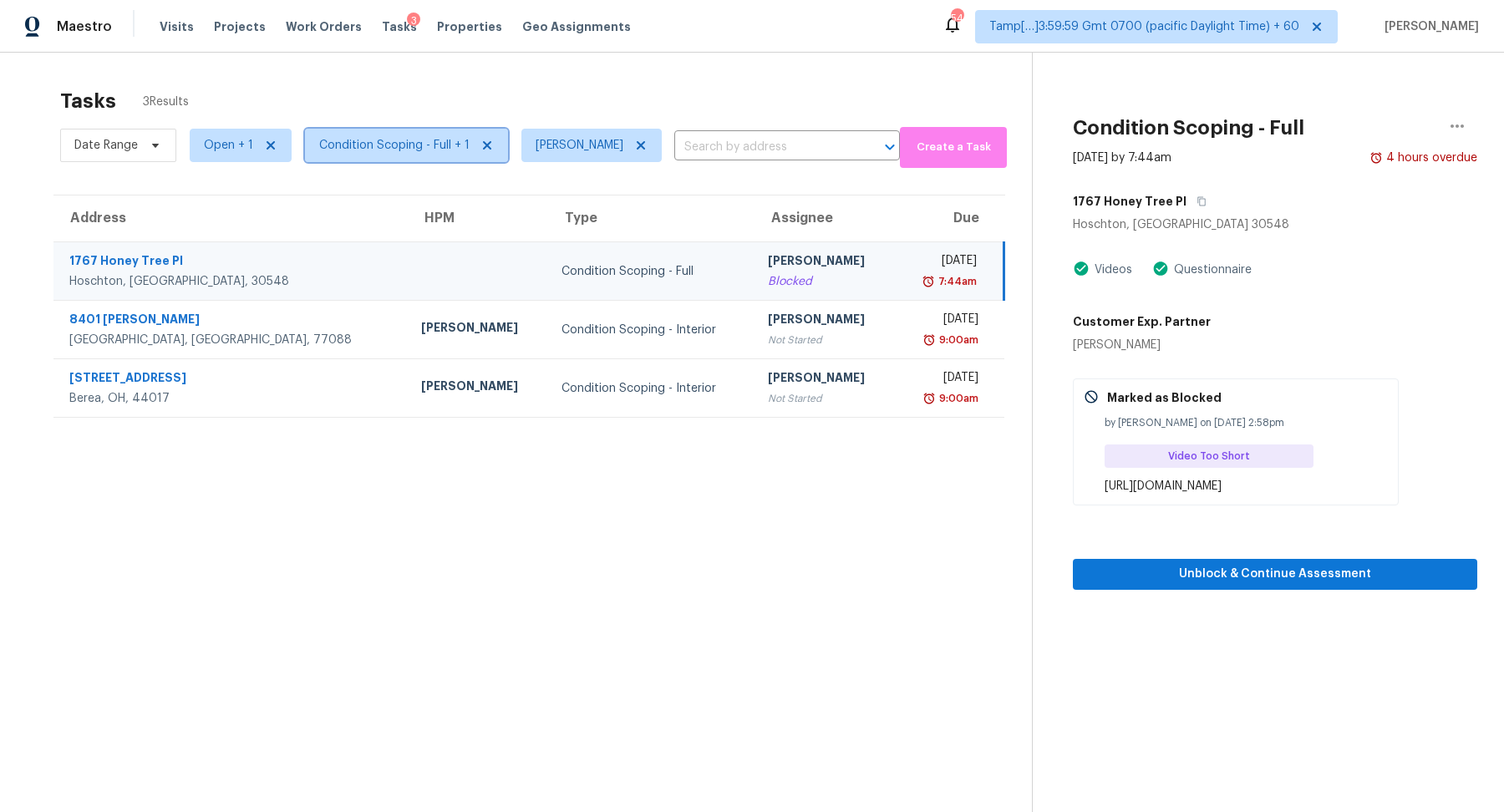
click at [400, 154] on span "Condition Scoping - Full + 1" at bounding box center [407, 145] width 203 height 34
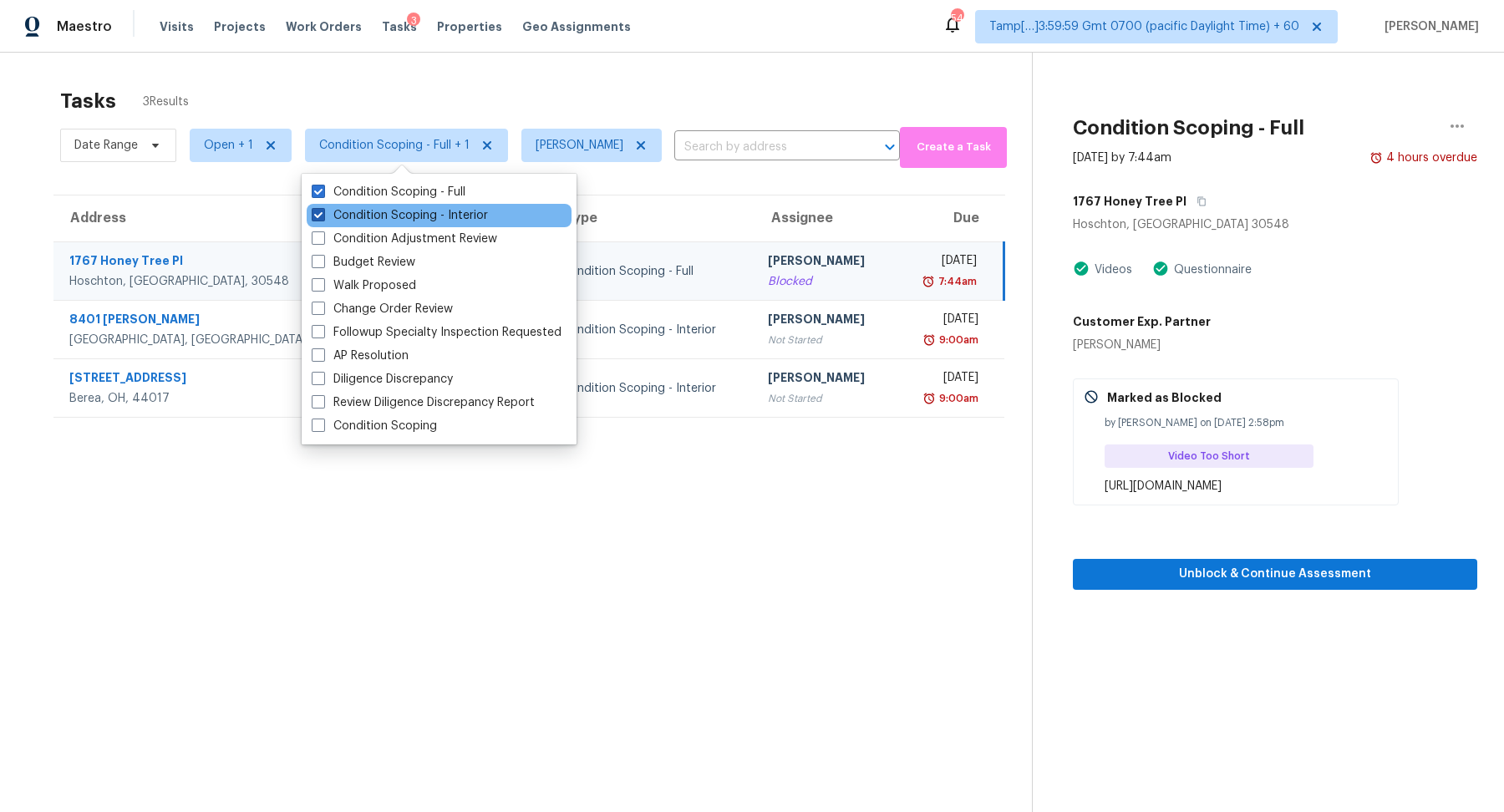
click at [404, 216] on label "Condition Scoping - Interior" at bounding box center [400, 215] width 176 height 17
click at [323, 216] on input "Condition Scoping - Interior" at bounding box center [317, 212] width 11 height 11
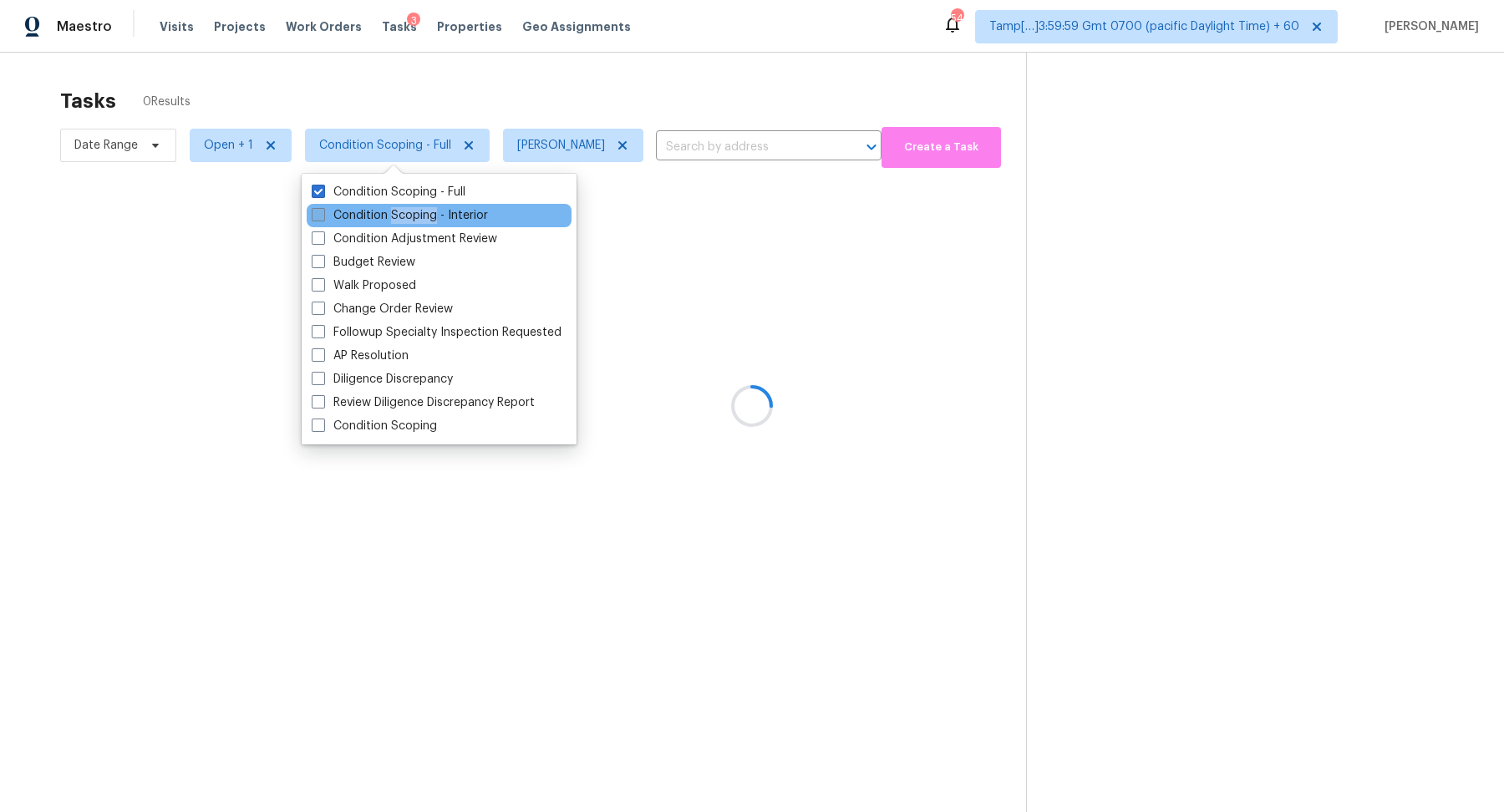
click at [404, 216] on label "Condition Scoping - Interior" at bounding box center [400, 215] width 176 height 17
click at [323, 216] on input "Condition Scoping - Interior" at bounding box center [317, 212] width 11 height 11
checkbox input "true"
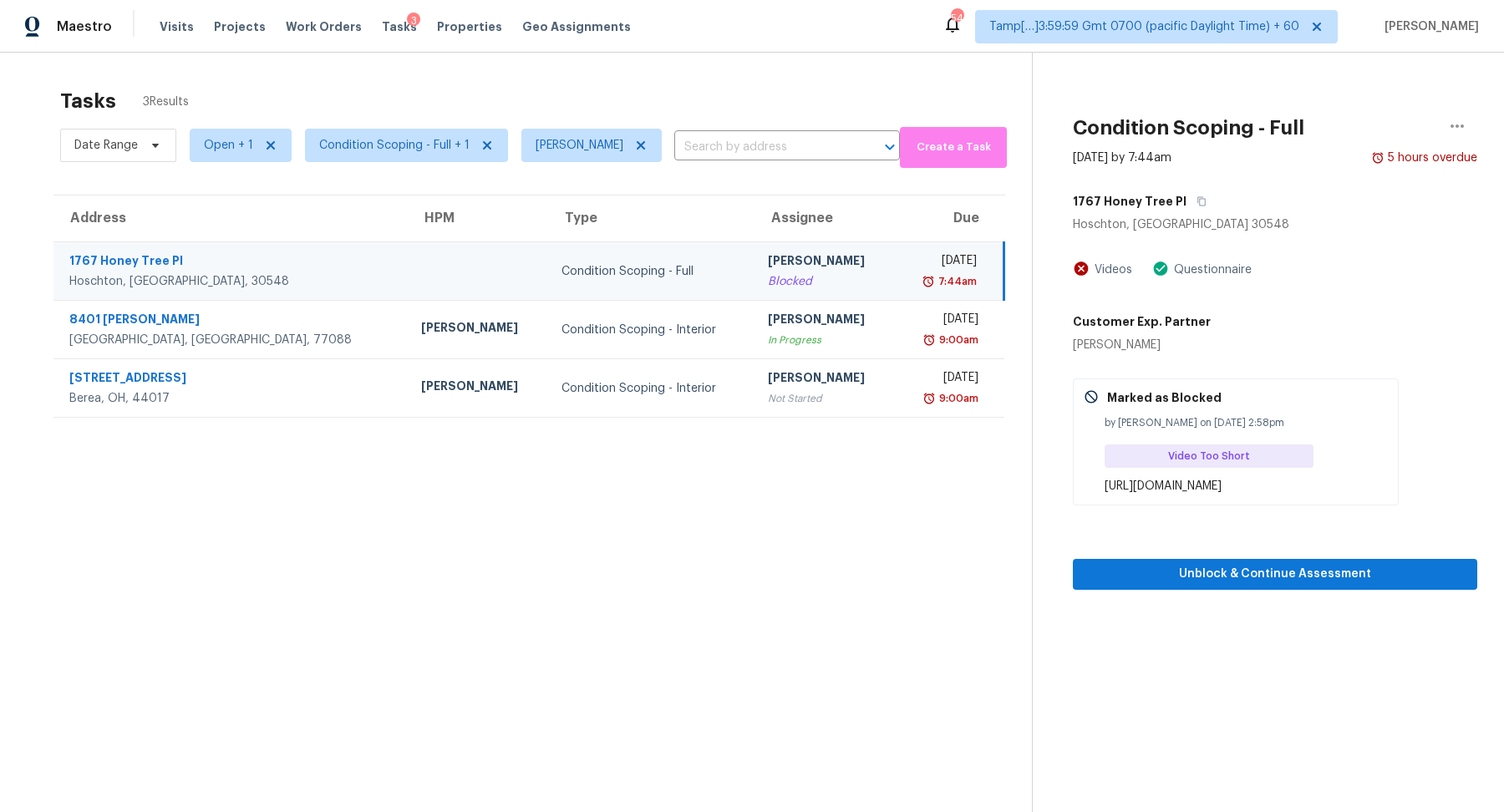
click at [729, 84] on div "Tasks 3 Results" at bounding box center [545, 102] width 972 height 44
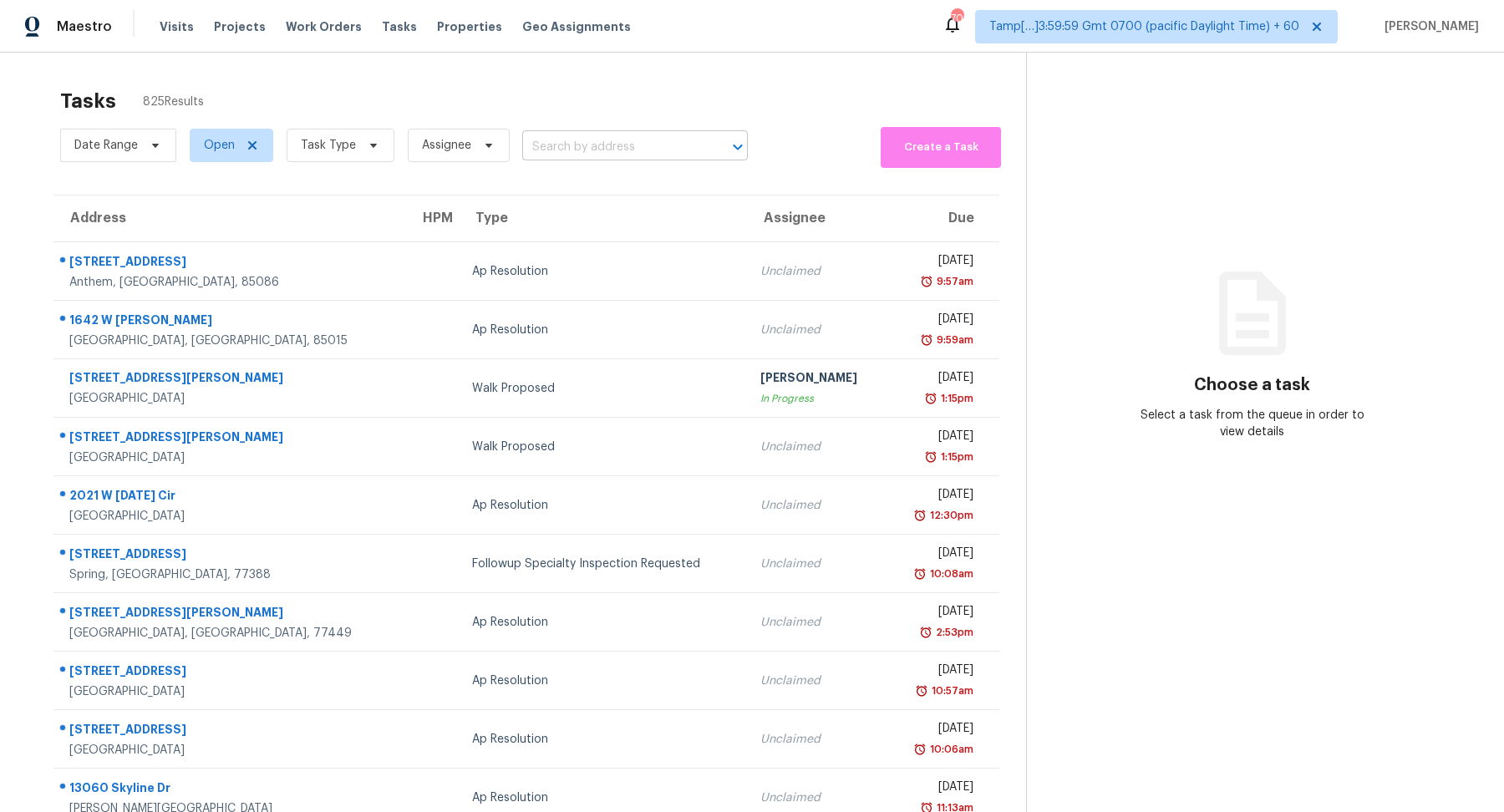
click at [612, 152] on input "text" at bounding box center [611, 147] width 178 height 26
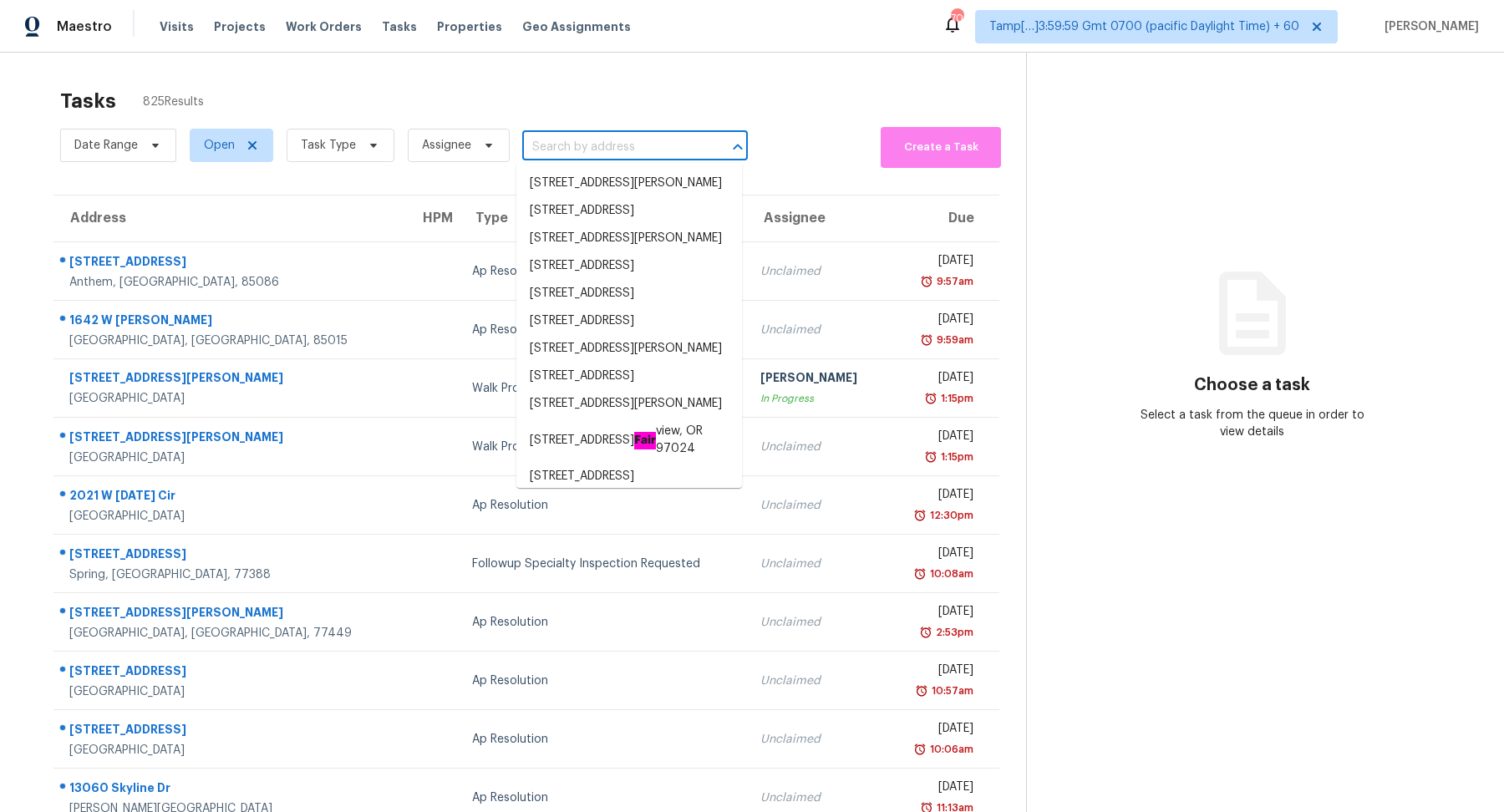
paste input "[STREET_ADDRESS]"
type input "[STREET_ADDRESS]"
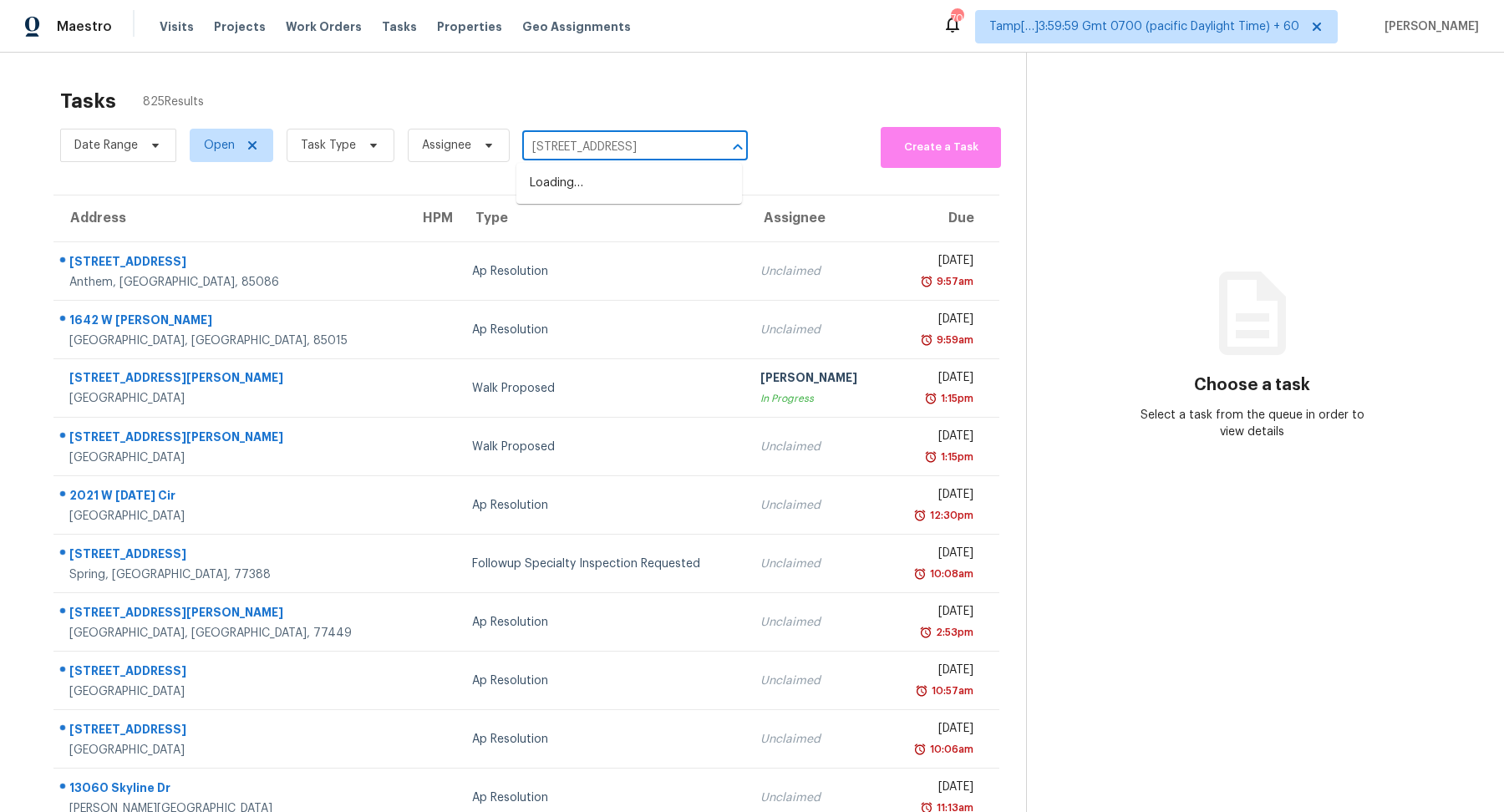
scroll to position [0, 25]
click at [595, 194] on li "[STREET_ADDRESS][PERSON_NAME]" at bounding box center [629, 183] width 225 height 28
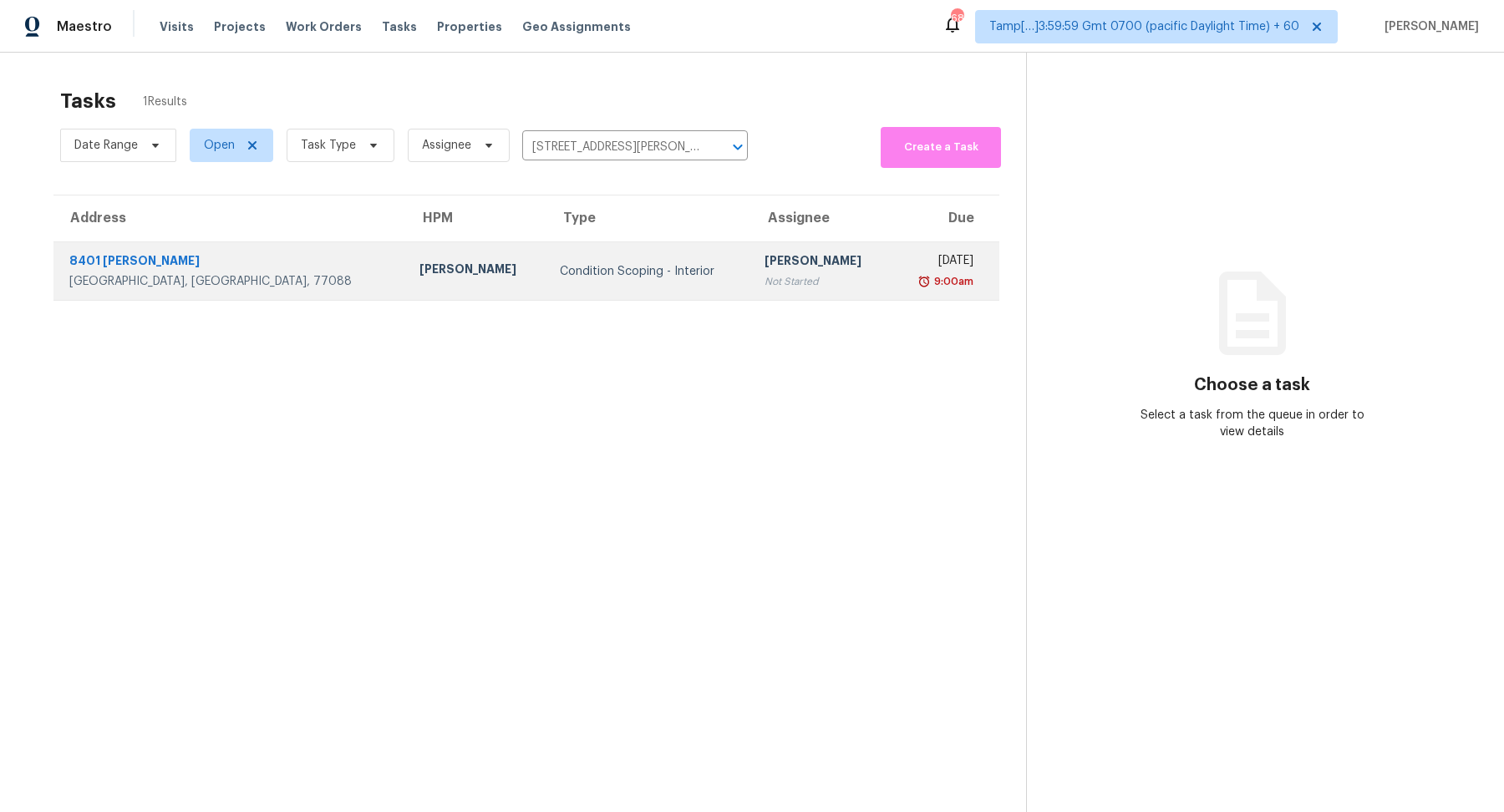
click at [584, 292] on td "Condition Scoping - Interior" at bounding box center [649, 271] width 205 height 59
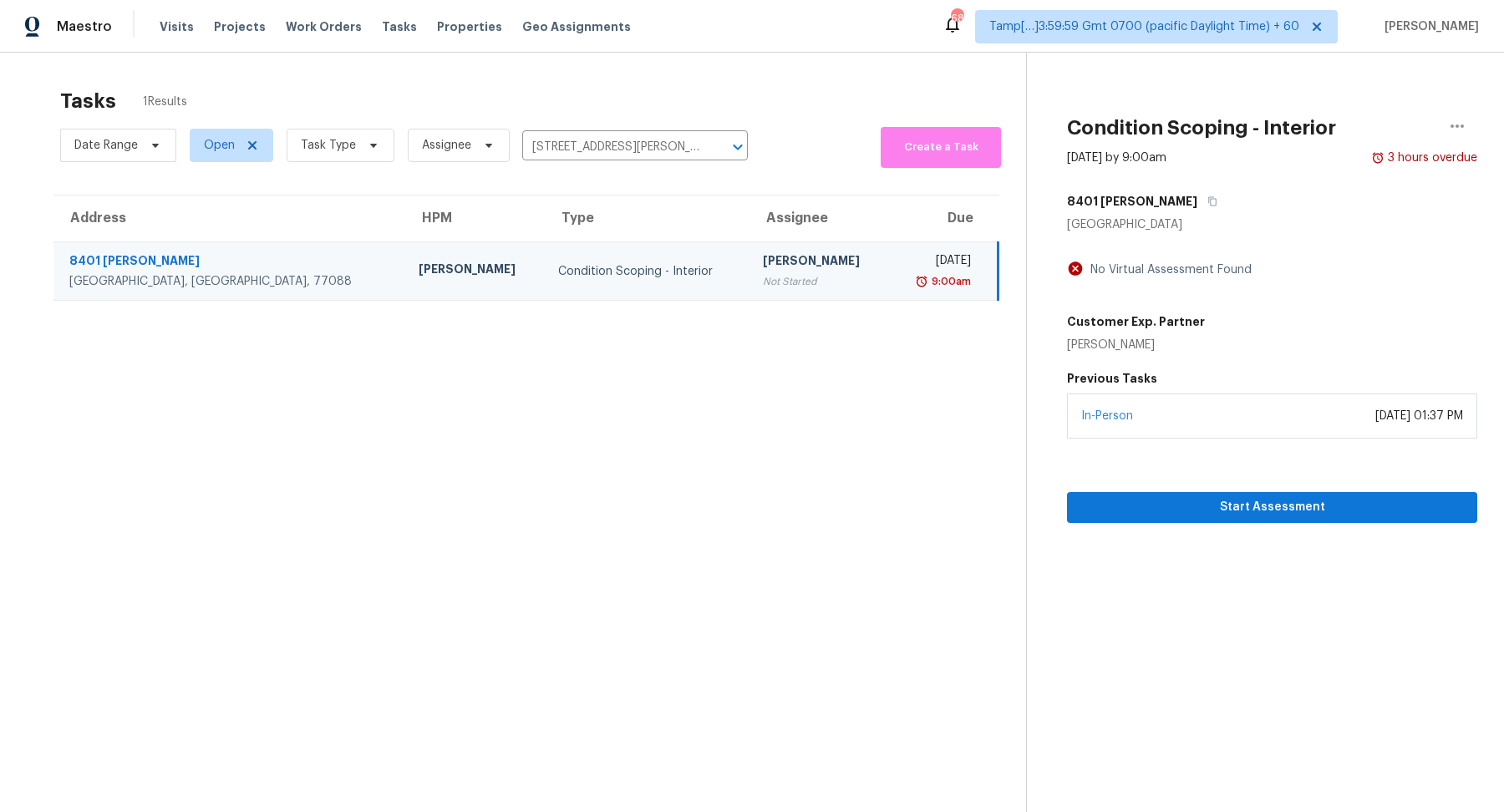
click at [1200, 489] on div "Start Assessment" at bounding box center [1273, 480] width 411 height 85
click at [1200, 513] on span "Start Assessment" at bounding box center [1272, 507] width 384 height 21
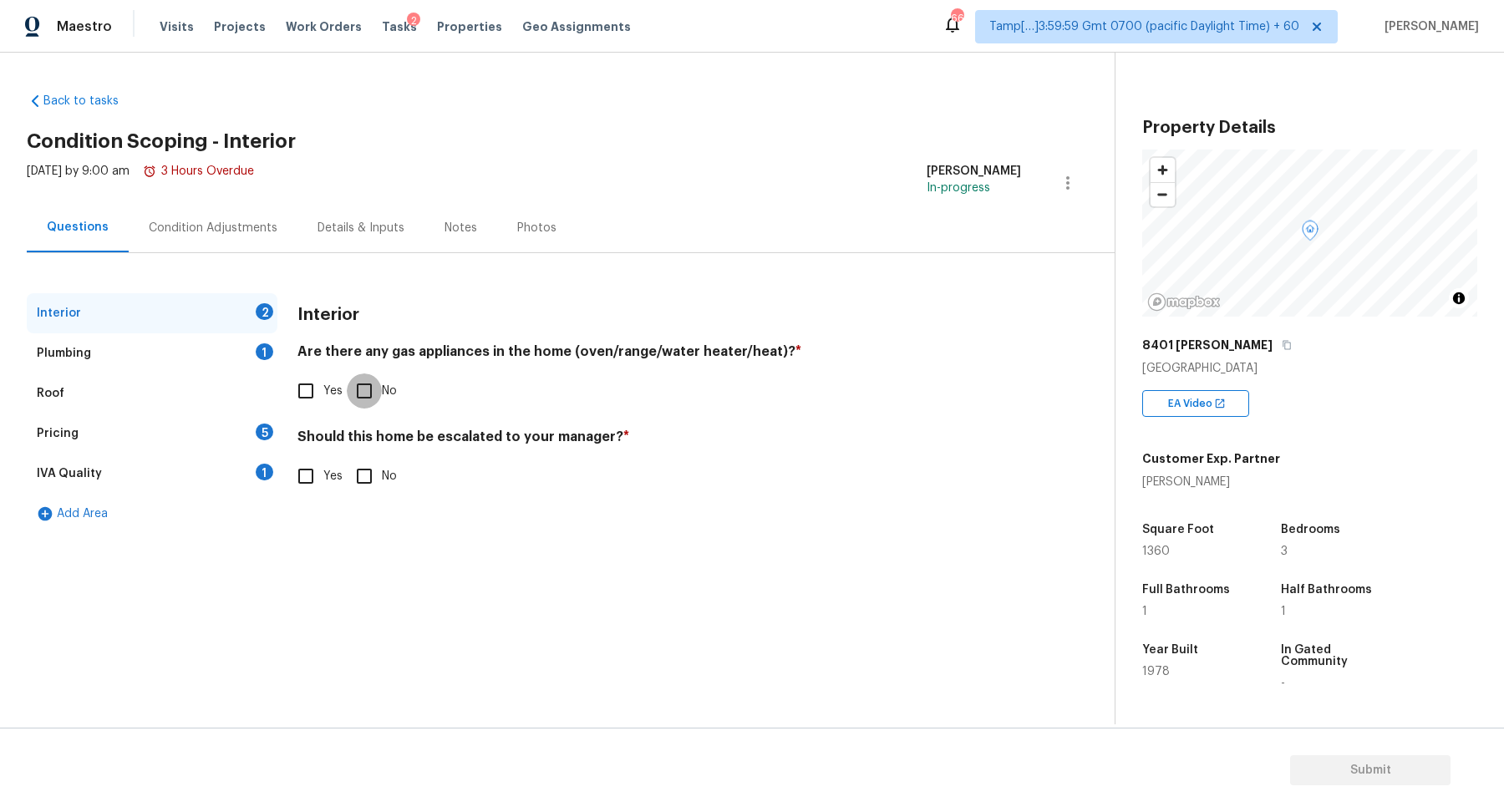
click at [361, 376] on input "No" at bounding box center [364, 391] width 35 height 35
checkbox input "true"
click at [335, 369] on div "Are there any gas appliances in the home (oven/range/water heater/heat)? * Yes …" at bounding box center [659, 376] width 724 height 65
click at [318, 396] on input "Yes" at bounding box center [305, 391] width 35 height 35
checkbox input "true"
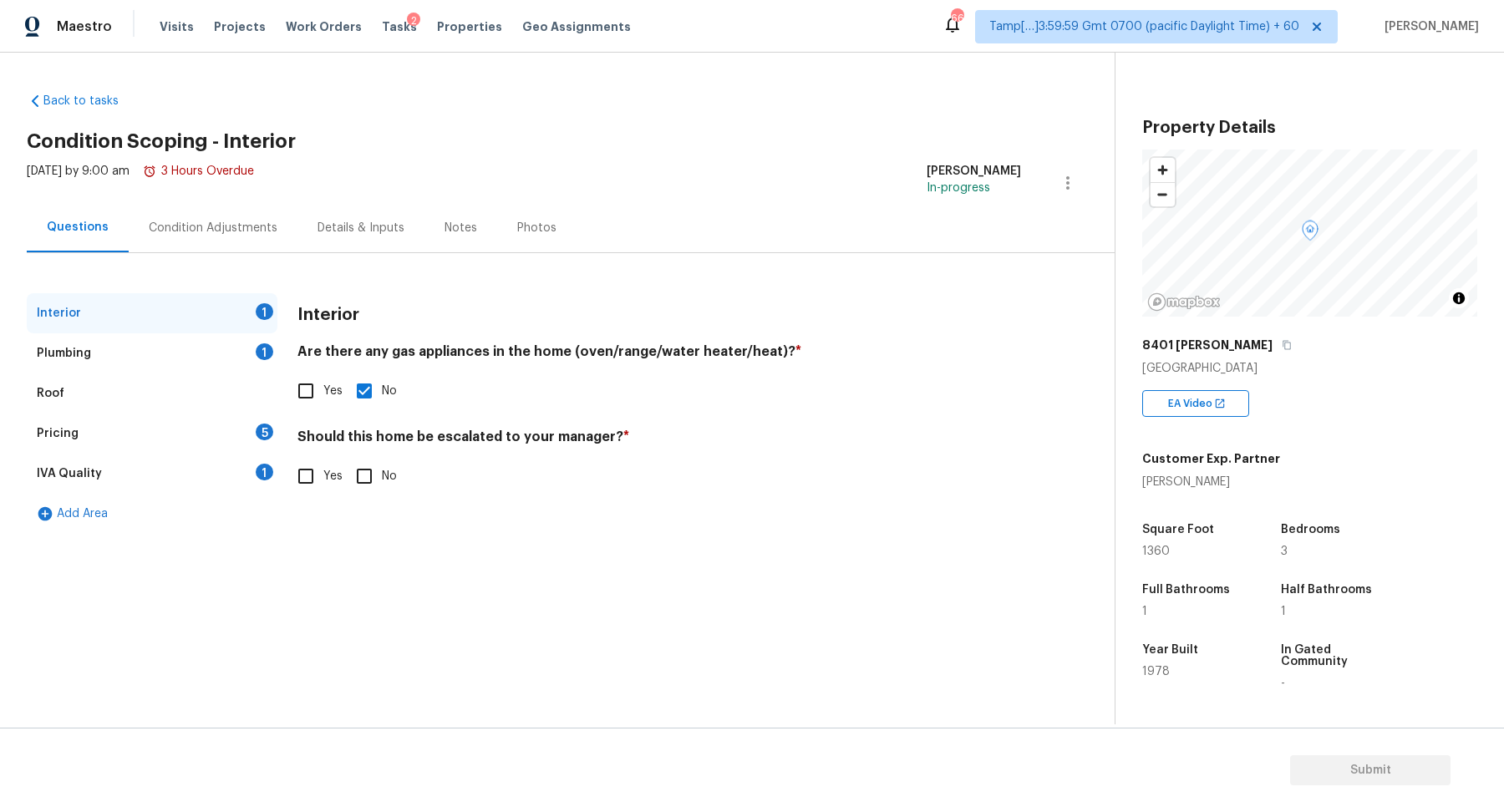
checkbox input "false"
click at [314, 470] on input "Yes" at bounding box center [305, 477] width 35 height 35
checkbox input "true"
click at [324, 611] on icon "button" at bounding box center [318, 607] width 17 height 15
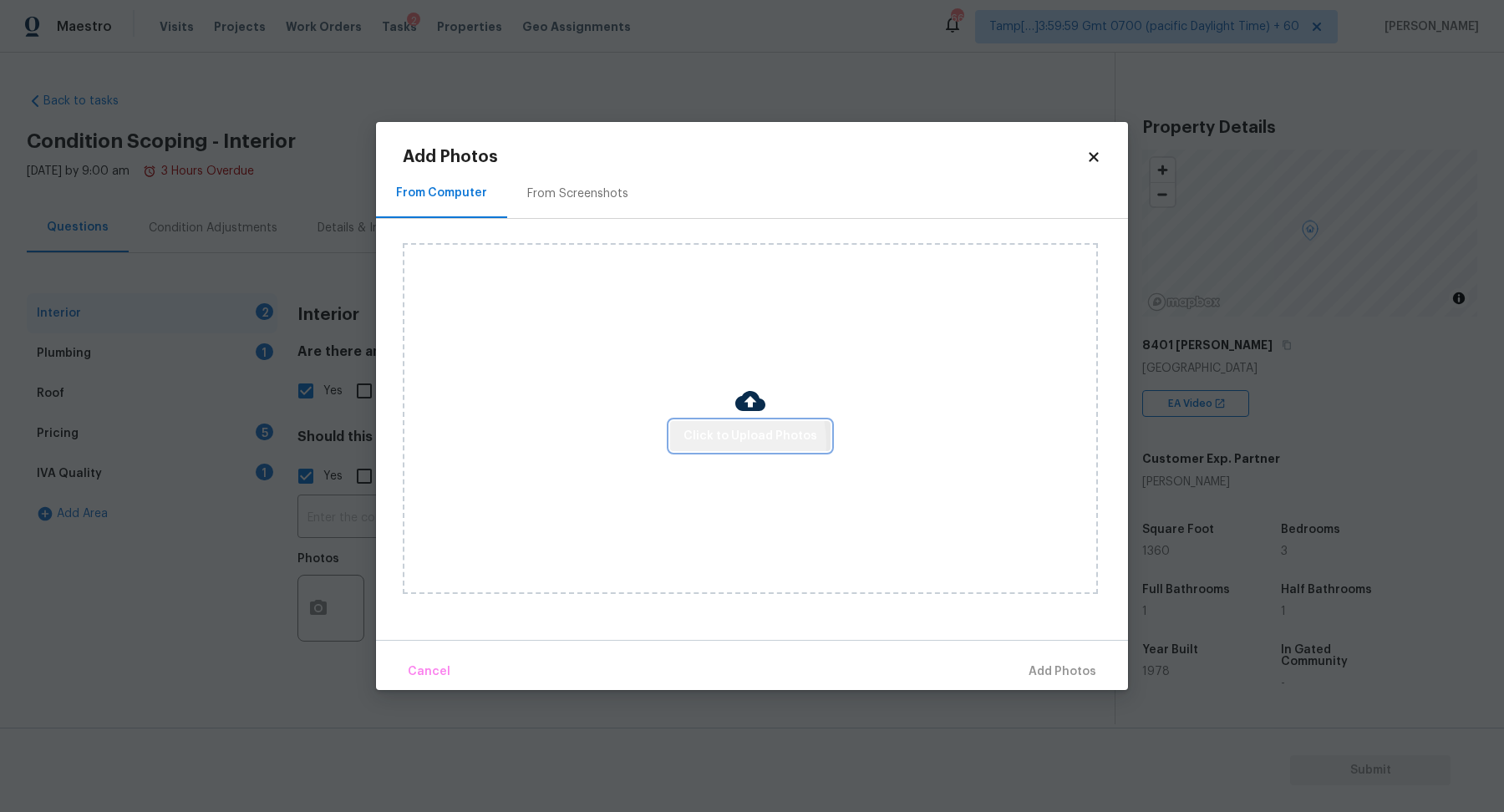
click at [721, 442] on span "Click to Upload Photos" at bounding box center [751, 436] width 134 height 21
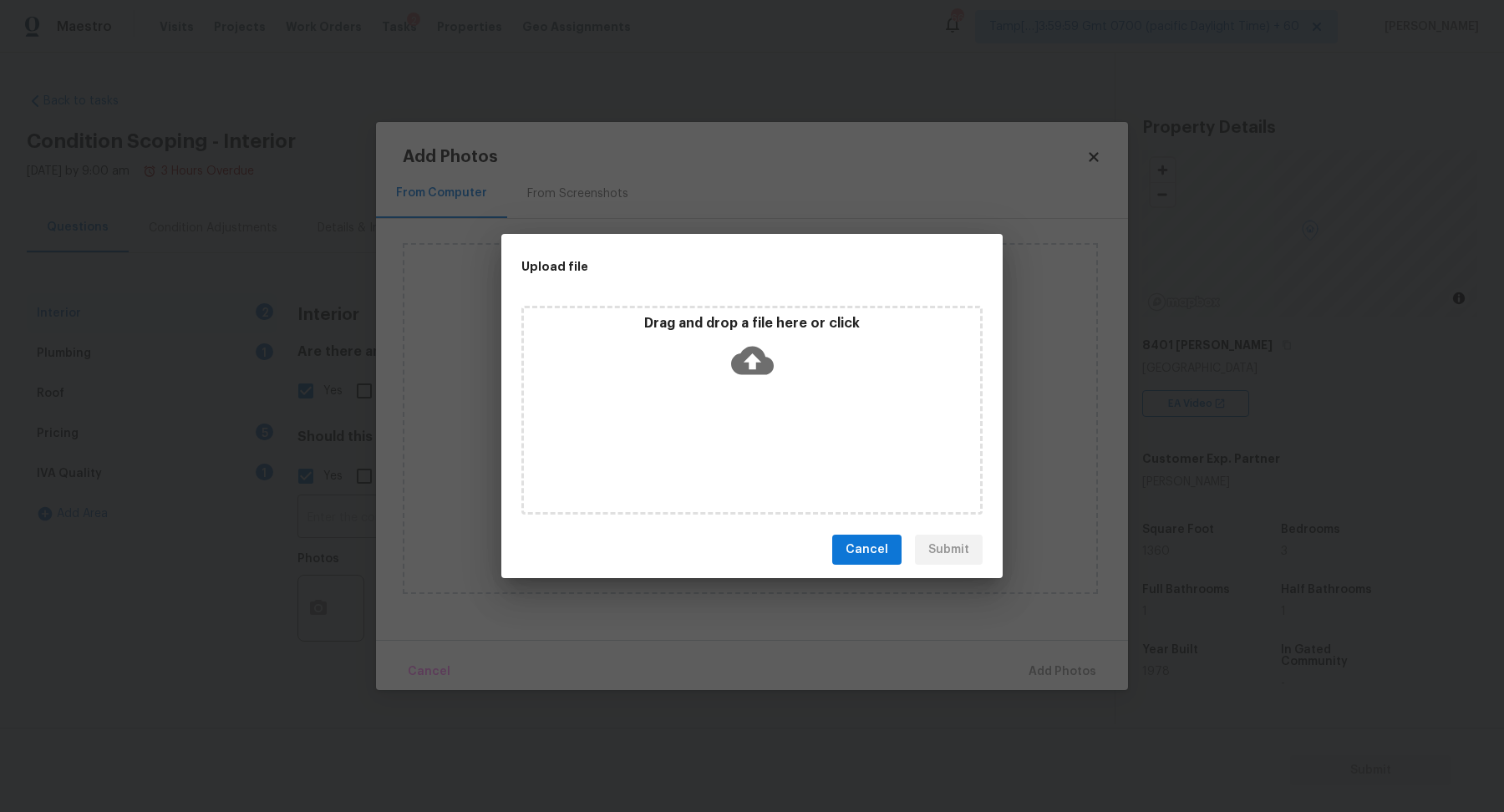
click at [752, 394] on div "Drag and drop a file here or click" at bounding box center [752, 410] width 461 height 209
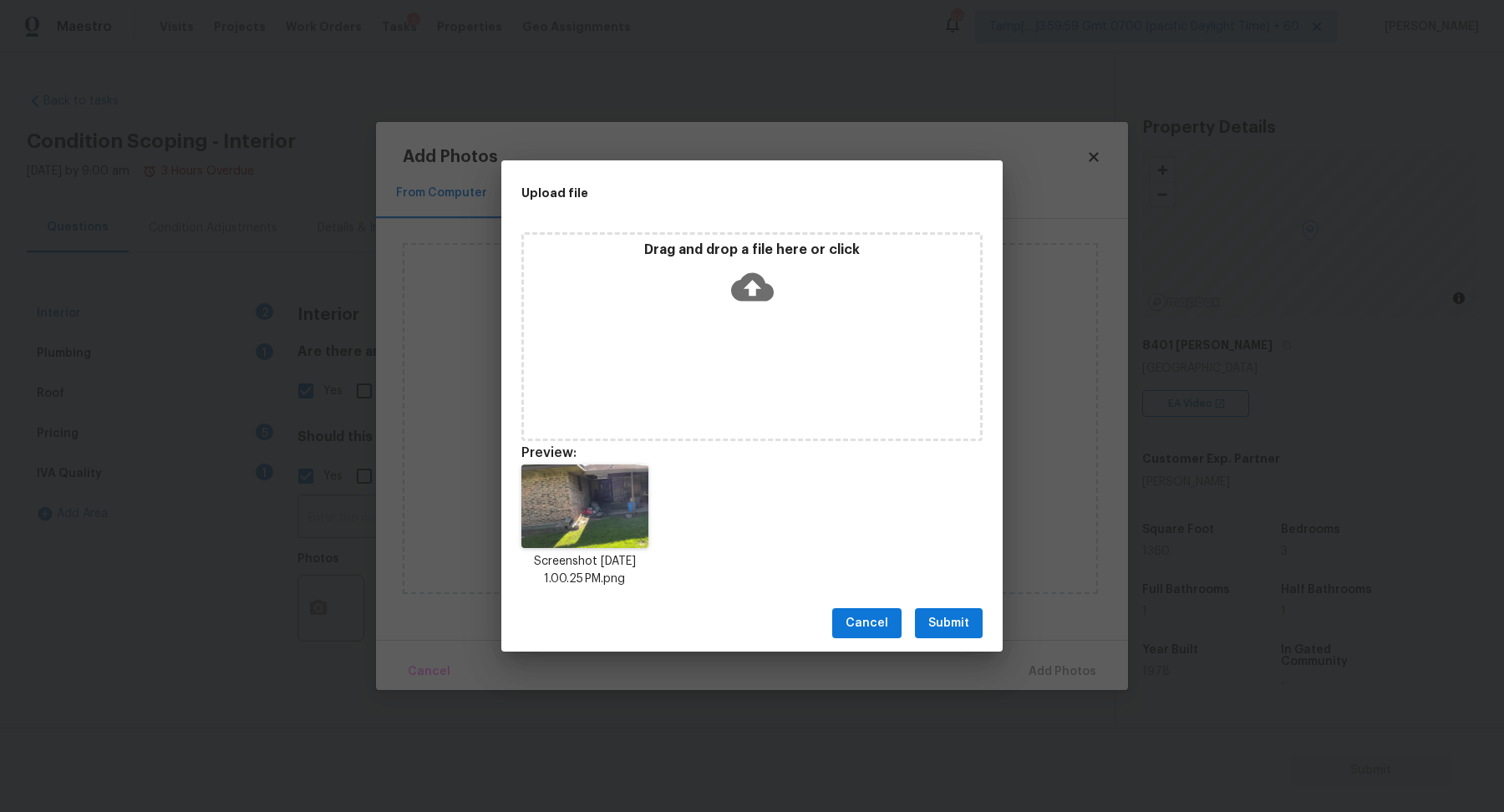
click at [958, 627] on span "Submit" at bounding box center [948, 623] width 41 height 21
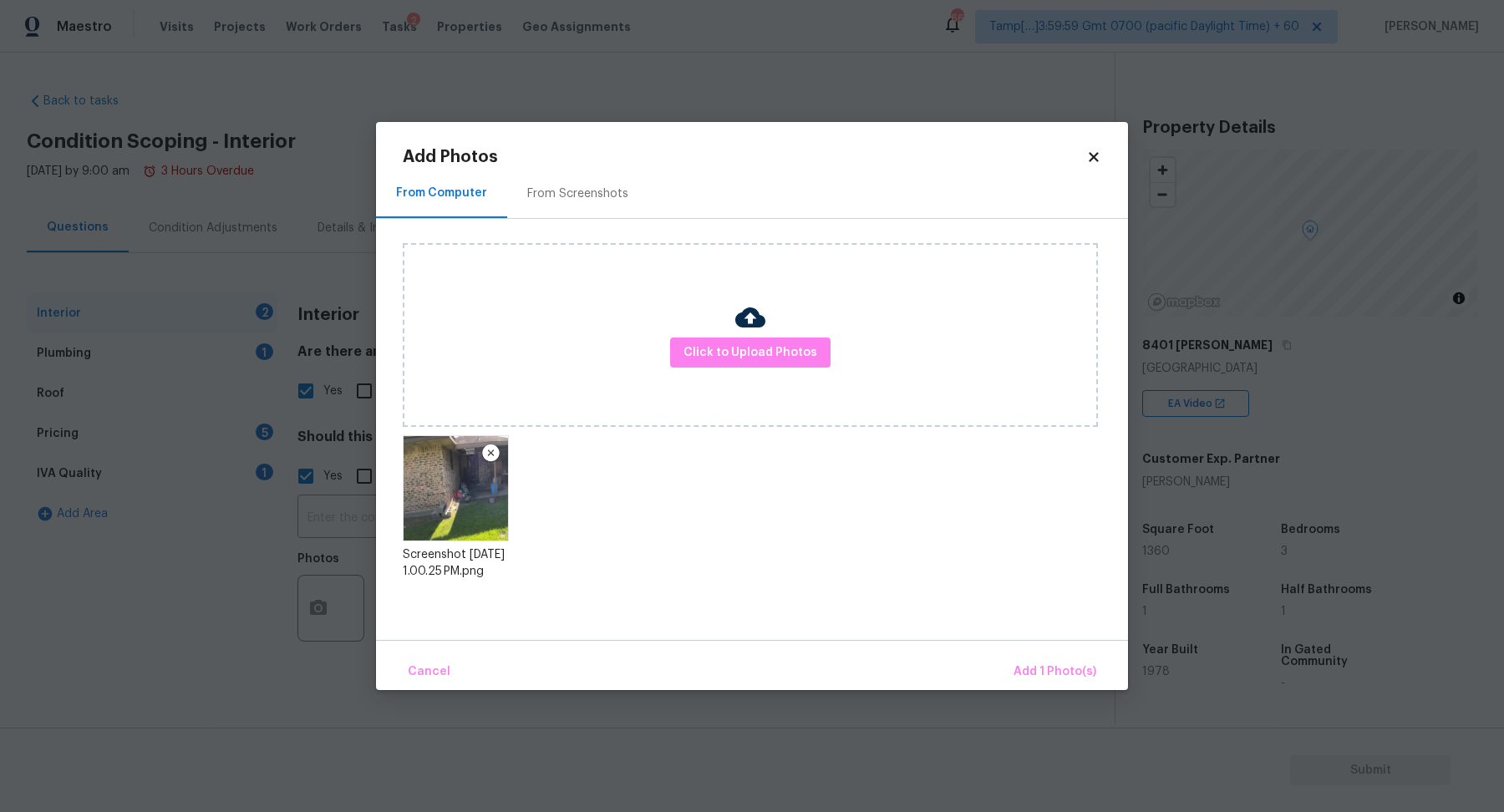
click at [1007, 653] on div "Cancel Add 1 Photo(s)" at bounding box center [752, 665] width 752 height 50
click at [1010, 659] on div "Cancel Add 1 Photo(s)" at bounding box center [752, 665] width 752 height 50
click at [1022, 675] on span "Add 1 Photo(s)" at bounding box center [1054, 672] width 83 height 21
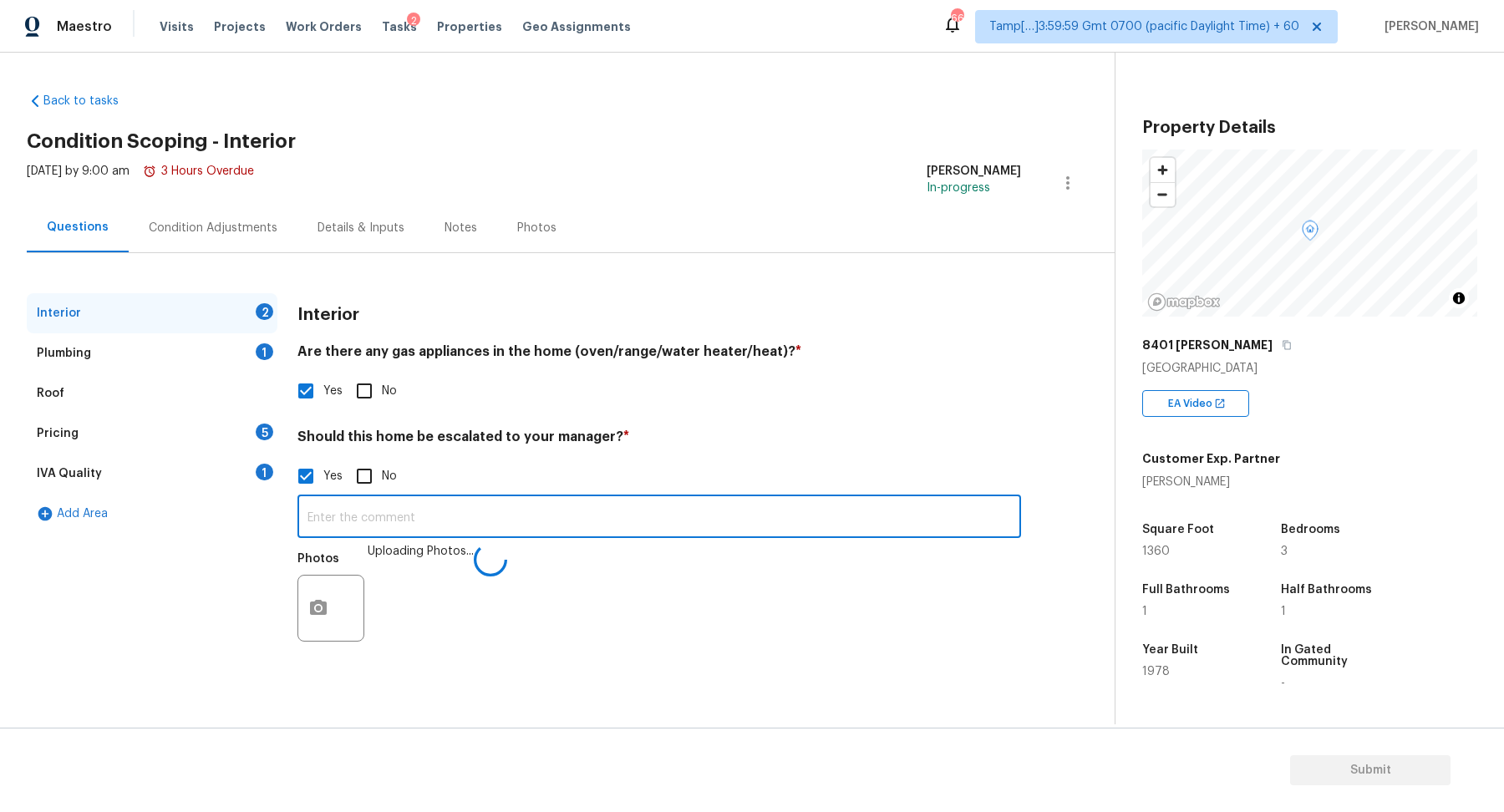
click at [686, 515] on input "text" at bounding box center [659, 518] width 724 height 39
type input "The house has foundation issues on the stem walls."
click at [738, 421] on div "Interior Are there any gas appliances in the home (oven/range/water heater/heat…" at bounding box center [659, 482] width 724 height 379
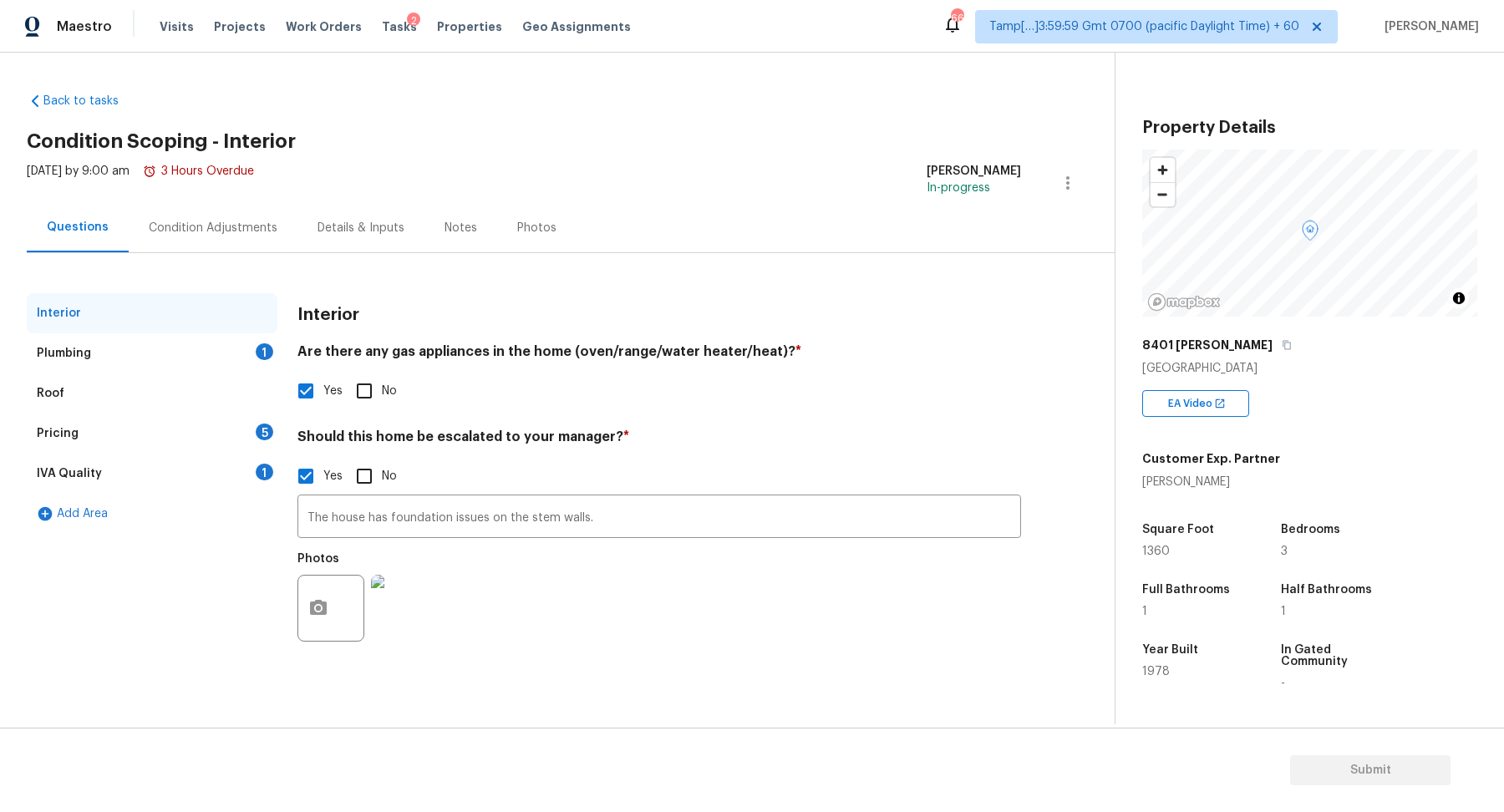
click at [213, 351] on div "Plumbing 1" at bounding box center [152, 354] width 251 height 40
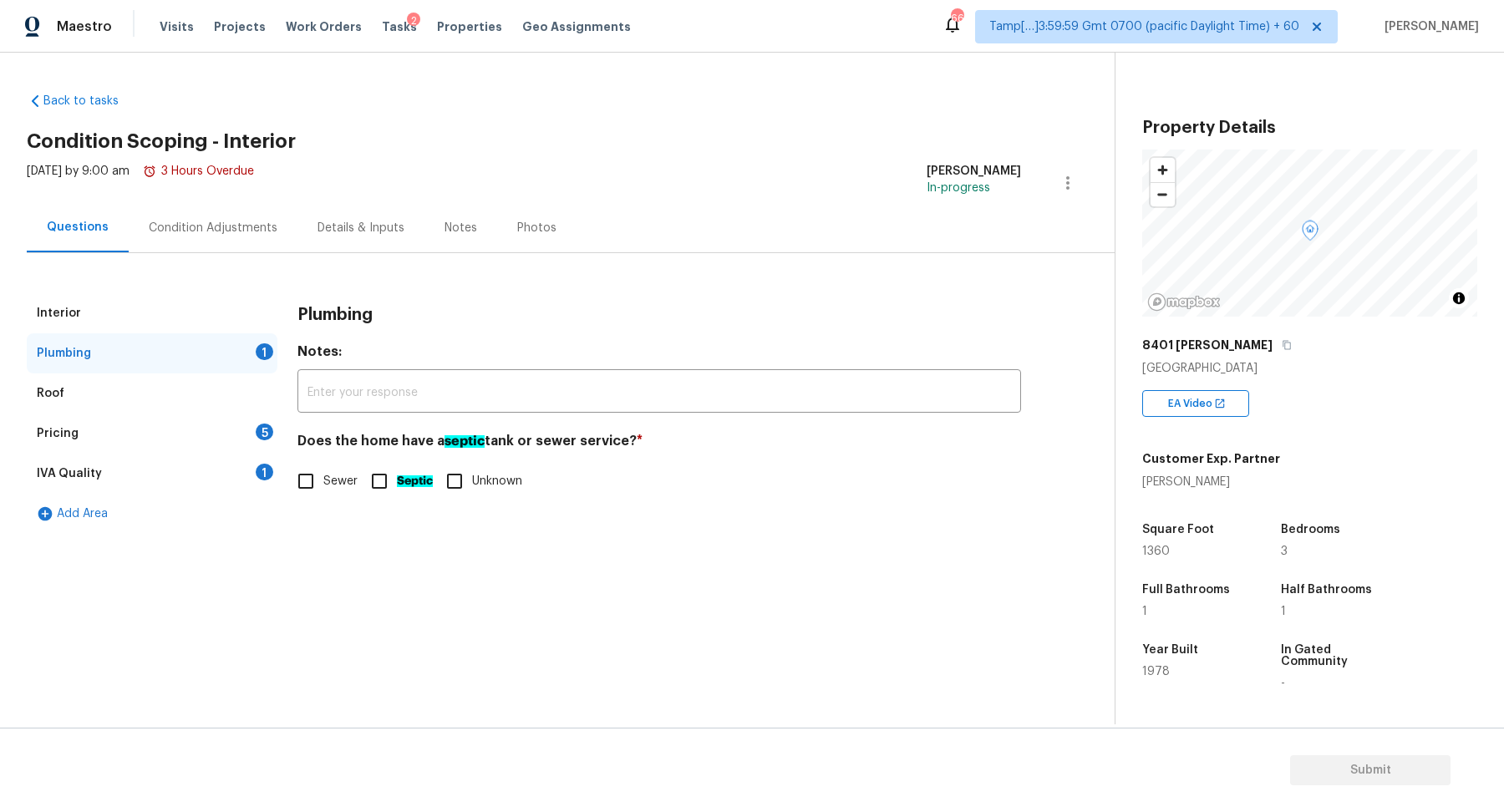
click at [324, 488] on span "Sewer" at bounding box center [340, 482] width 34 height 18
click at [323, 488] on input "Sewer" at bounding box center [305, 480] width 35 height 35
checkbox input "true"
click at [253, 426] on div "Pricing 5" at bounding box center [152, 433] width 251 height 40
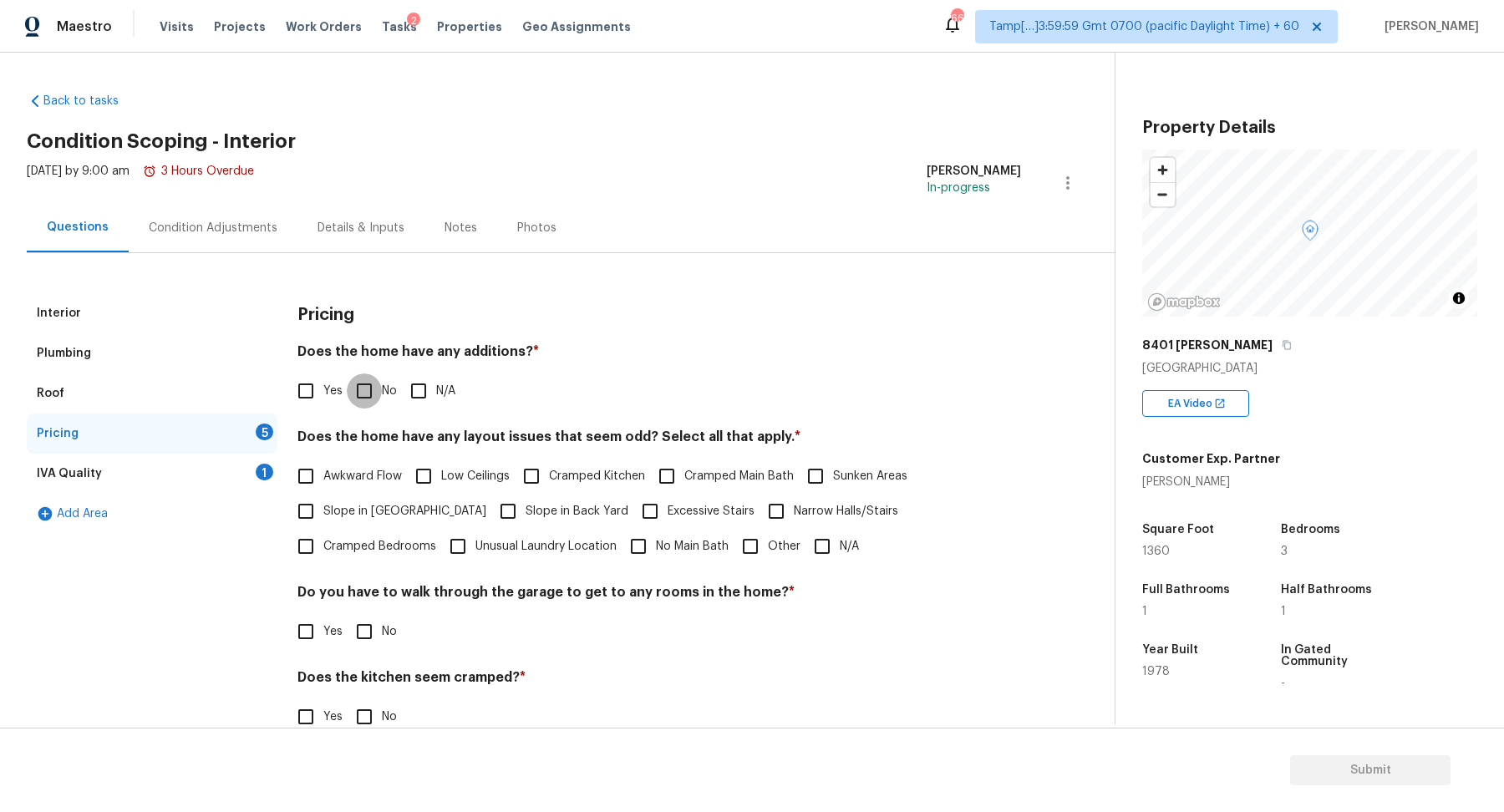
click at [377, 384] on input "No" at bounding box center [364, 391] width 35 height 35
checkbox input "true"
click at [431, 504] on div "Awkward Flow Low Ceilings Cramped Kitchen Cramped Main Bath Sunken Areas Slope …" at bounding box center [659, 511] width 724 height 106
click at [426, 507] on span "Slope in Front Yard" at bounding box center [404, 512] width 162 height 18
click at [323, 507] on input "Slope in Front Yard" at bounding box center [305, 510] width 35 height 35
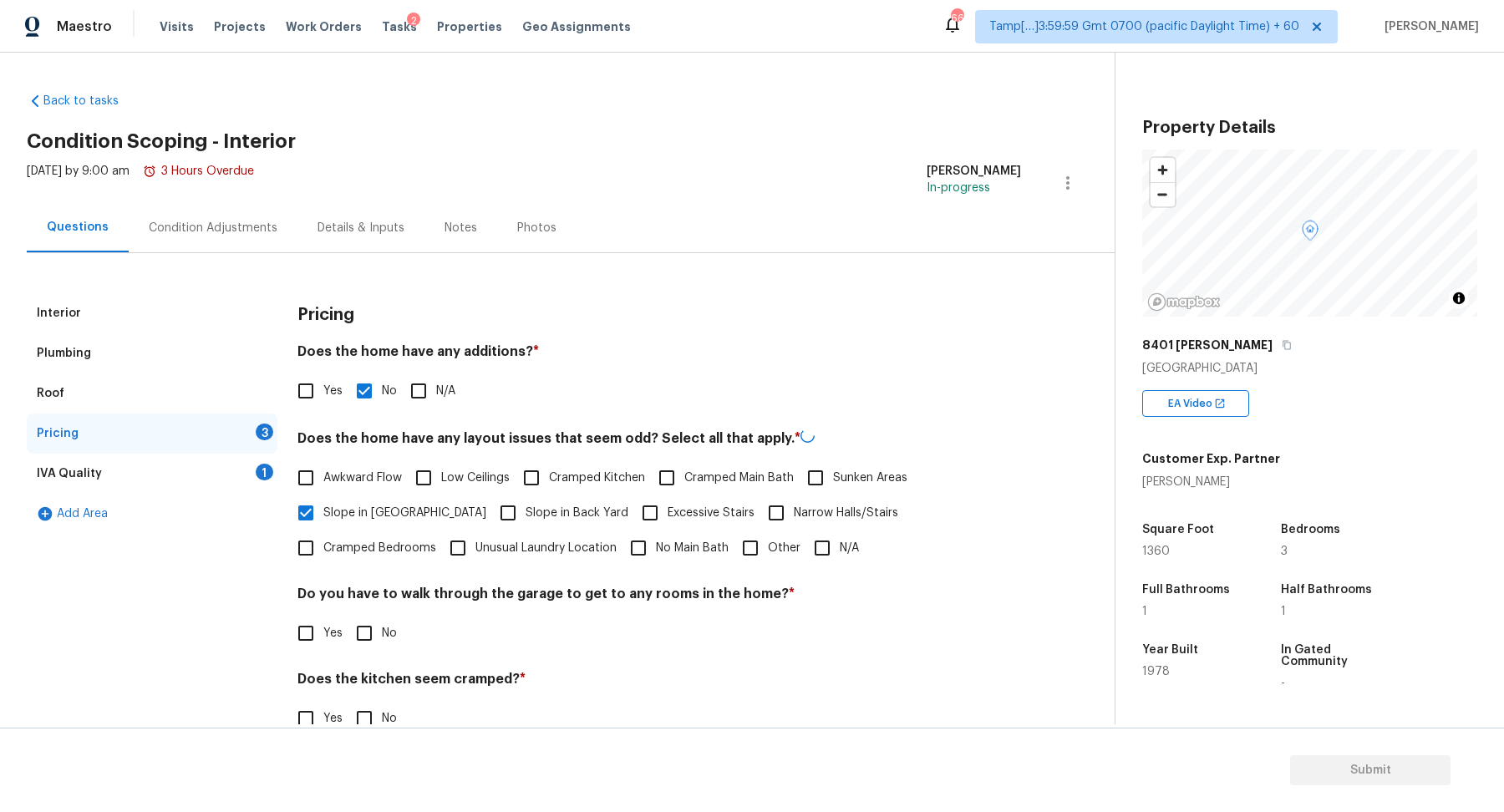
click at [415, 509] on span "Slope in Front Yard" at bounding box center [404, 513] width 162 height 18
click at [323, 509] on input "Slope in Front Yard" at bounding box center [305, 512] width 35 height 35
click at [415, 509] on span "Slope in Front Yard" at bounding box center [404, 512] width 162 height 18
click at [323, 509] on input "Slope in Front Yard" at bounding box center [305, 510] width 35 height 35
checkbox input "true"
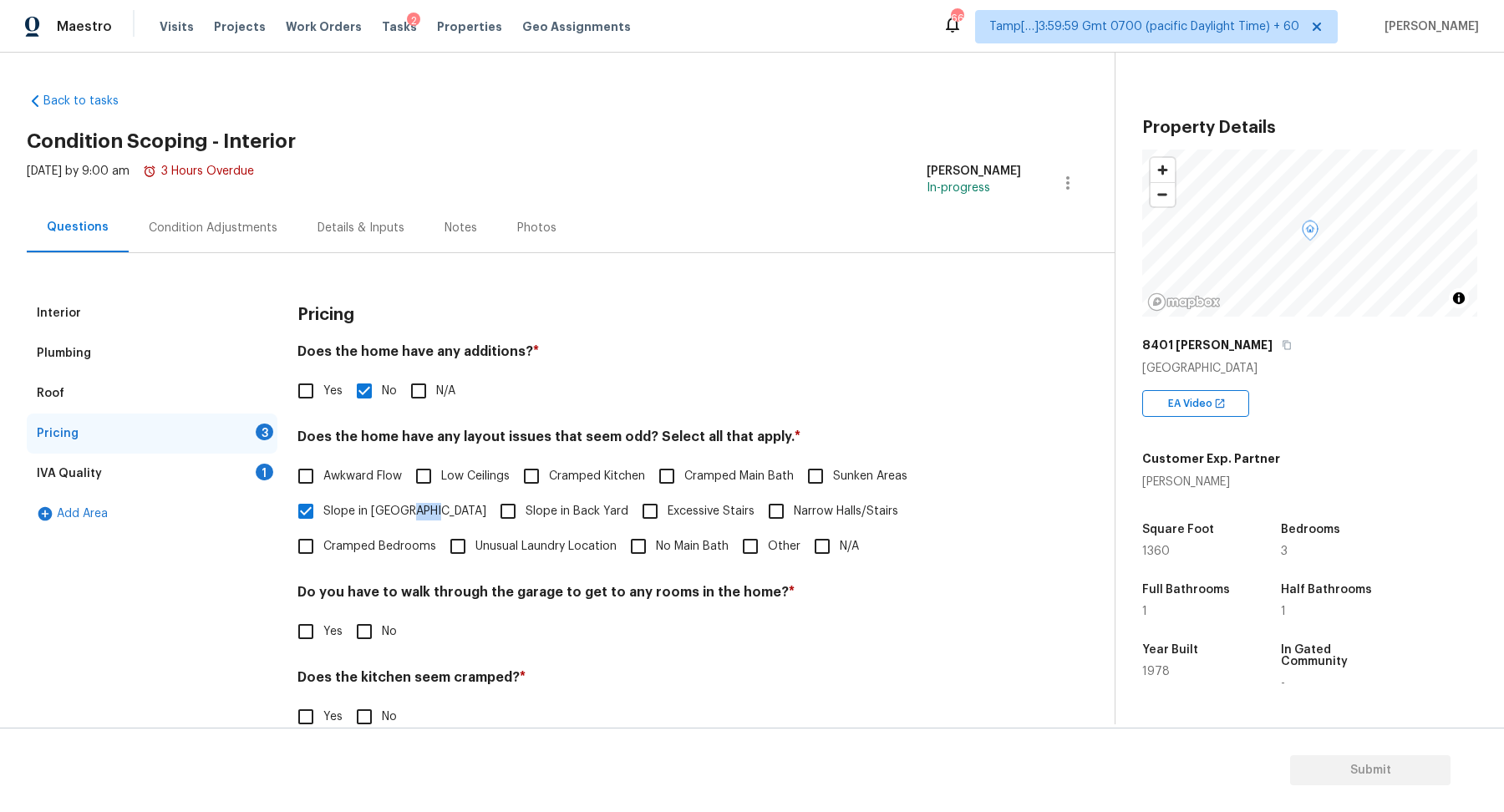
click at [490, 509] on input "Slope in Back Yard" at bounding box center [507, 510] width 35 height 35
checkbox input "true"
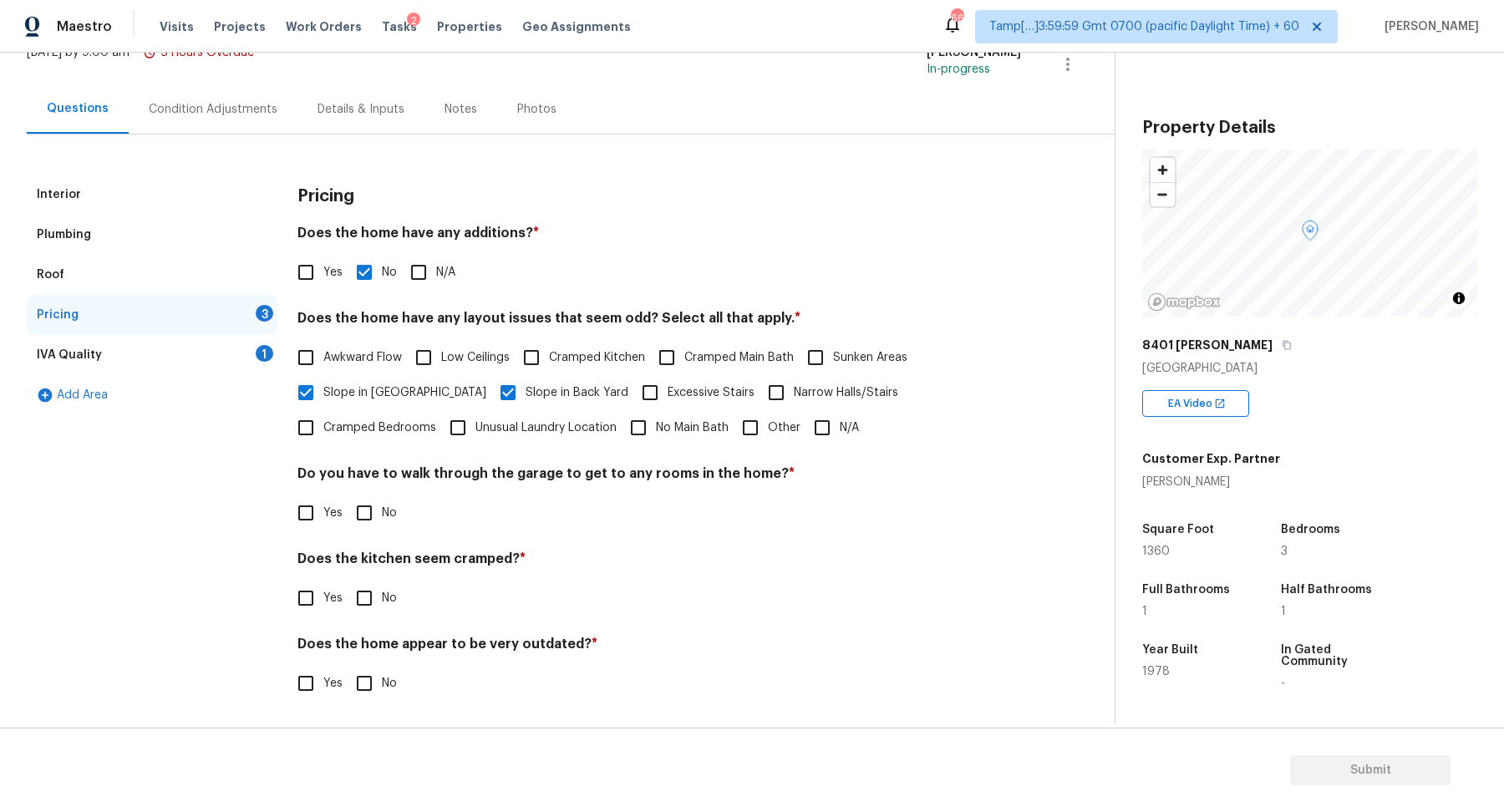
click at [361, 532] on div "Pricing Does the home have any additions? * Yes No N/A Does the home have any l…" at bounding box center [659, 447] width 724 height 546
click at [362, 524] on input "No" at bounding box center [364, 512] width 35 height 35
checkbox input "true"
click at [347, 581] on input "No" at bounding box center [364, 598] width 35 height 35
checkbox input "true"
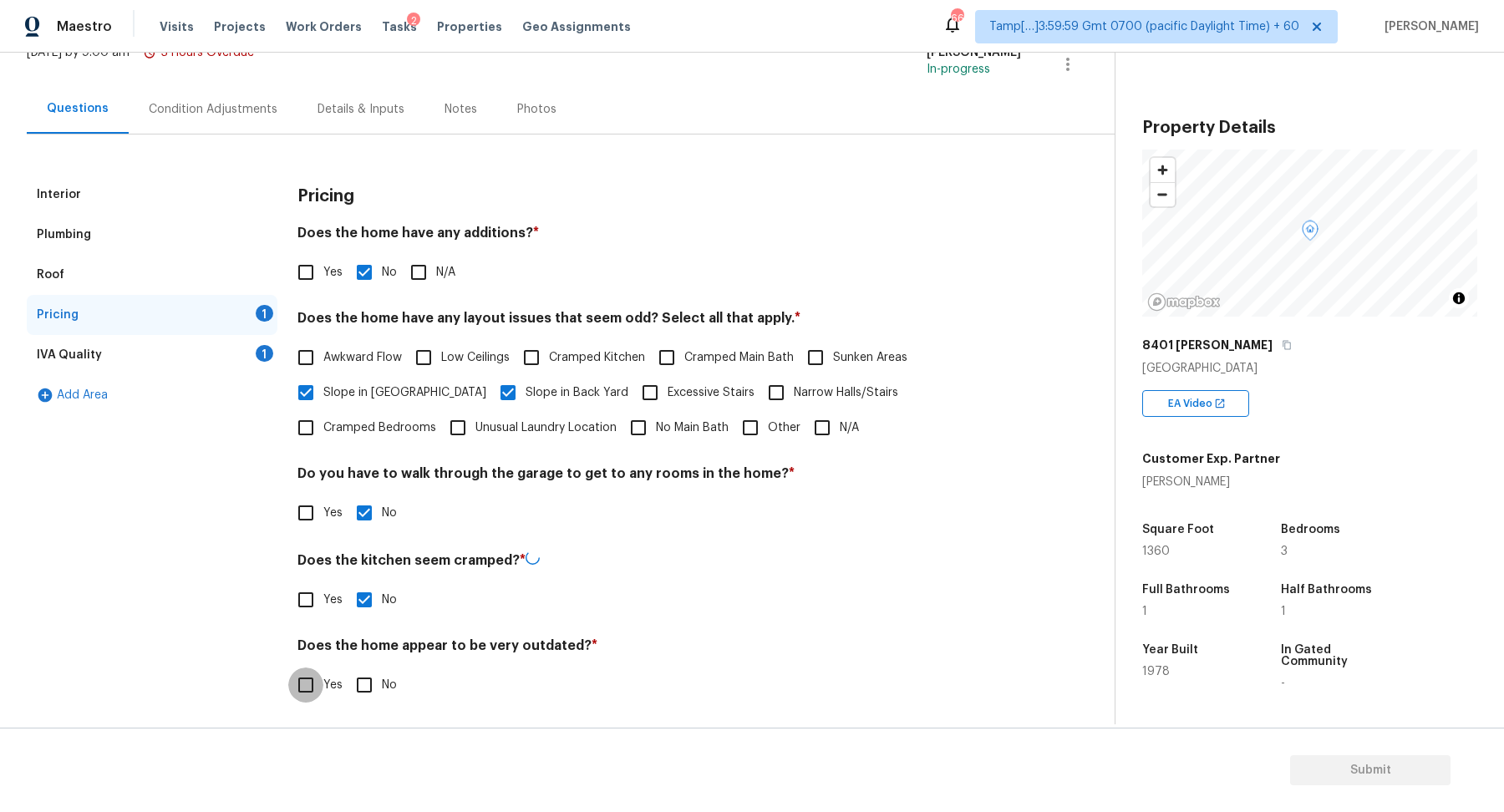
click at [347, 668] on input "No" at bounding box center [364, 684] width 35 height 35
checkbox input "true"
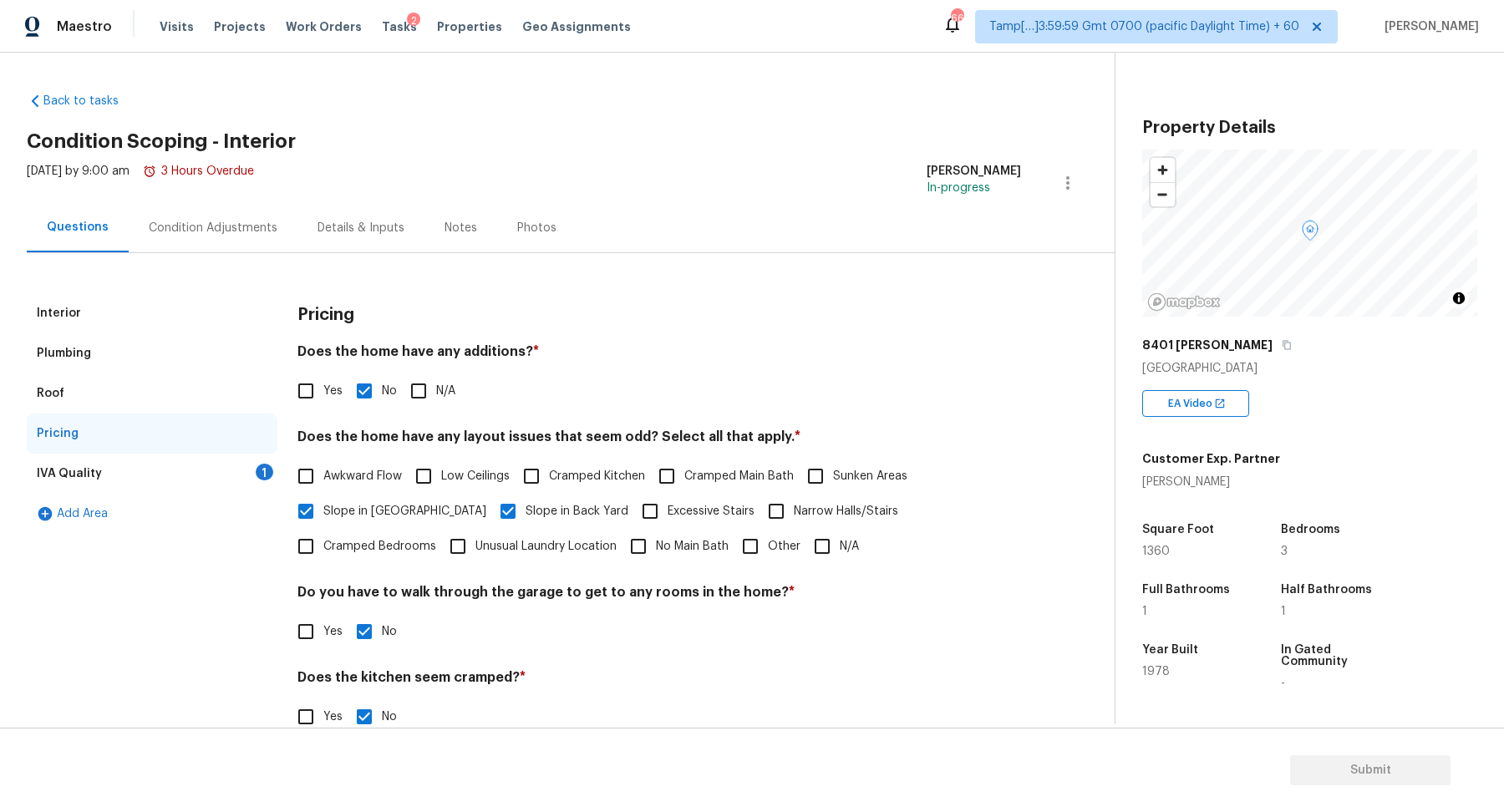
click at [245, 488] on div "IVA Quality 1" at bounding box center [152, 473] width 251 height 40
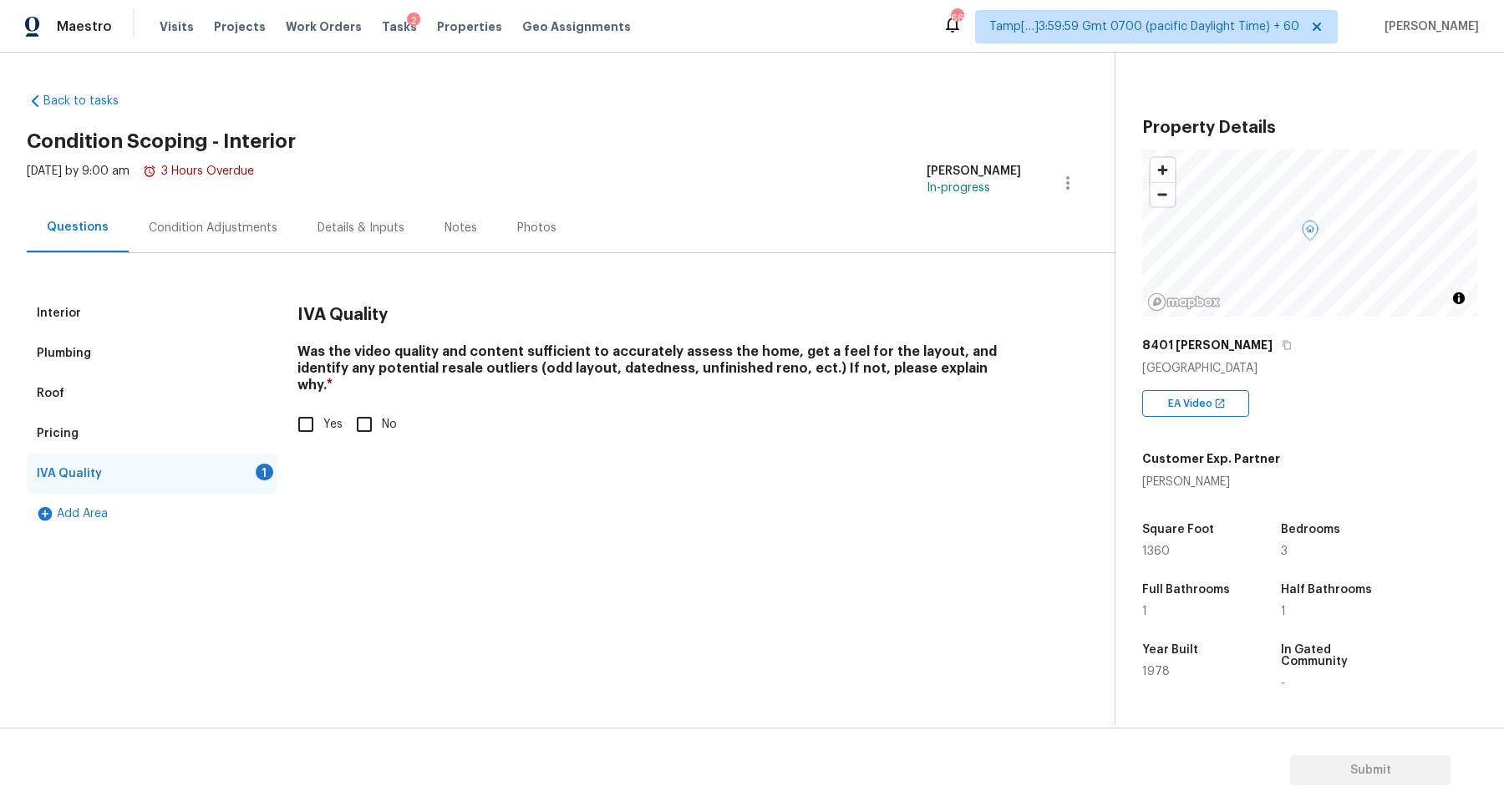
click at [315, 413] on input "Yes" at bounding box center [305, 423] width 35 height 35
checkbox input "true"
click at [236, 214] on div "Condition Adjustments" at bounding box center [212, 227] width 168 height 49
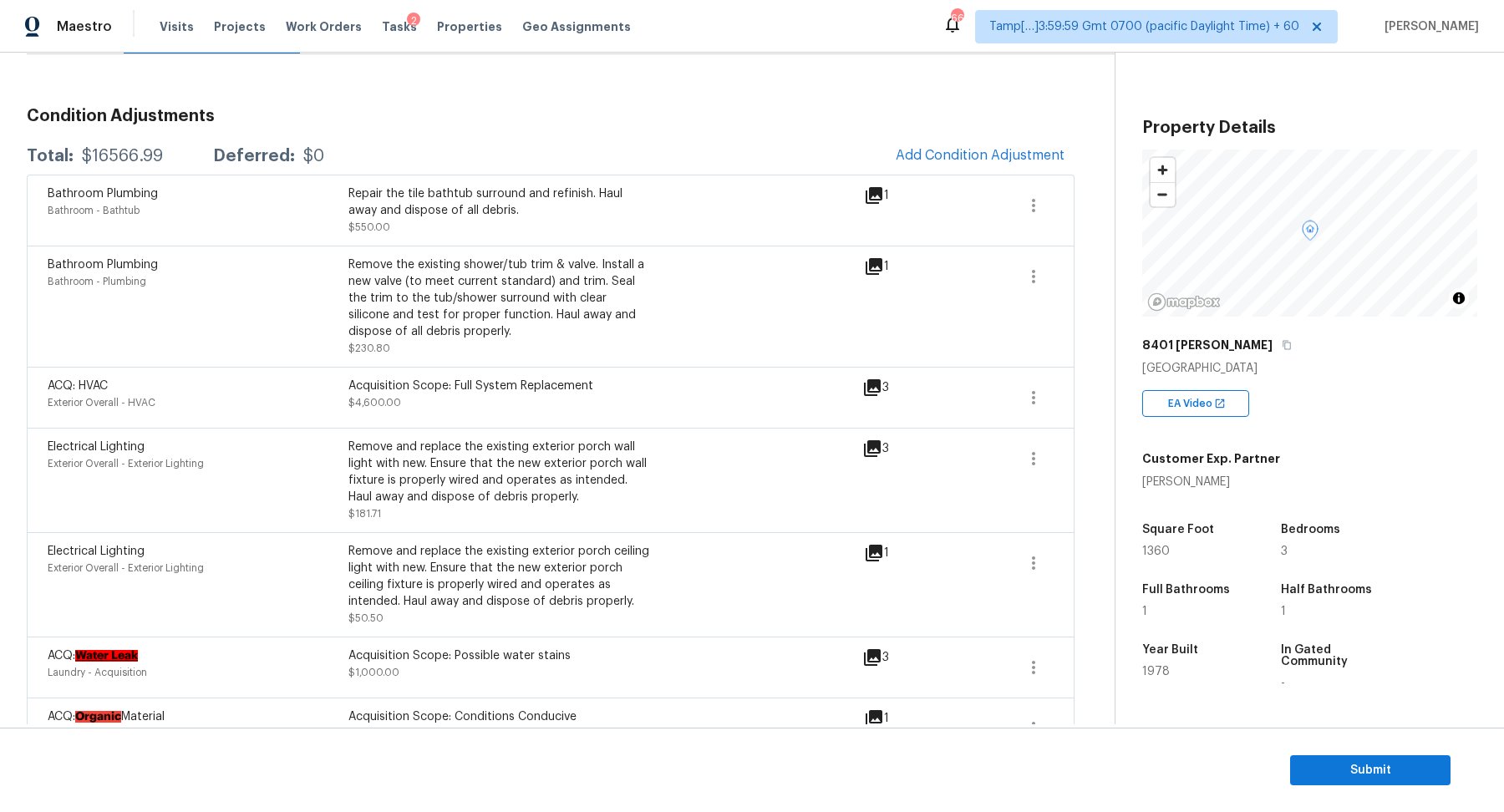
scroll to position [214, 0]
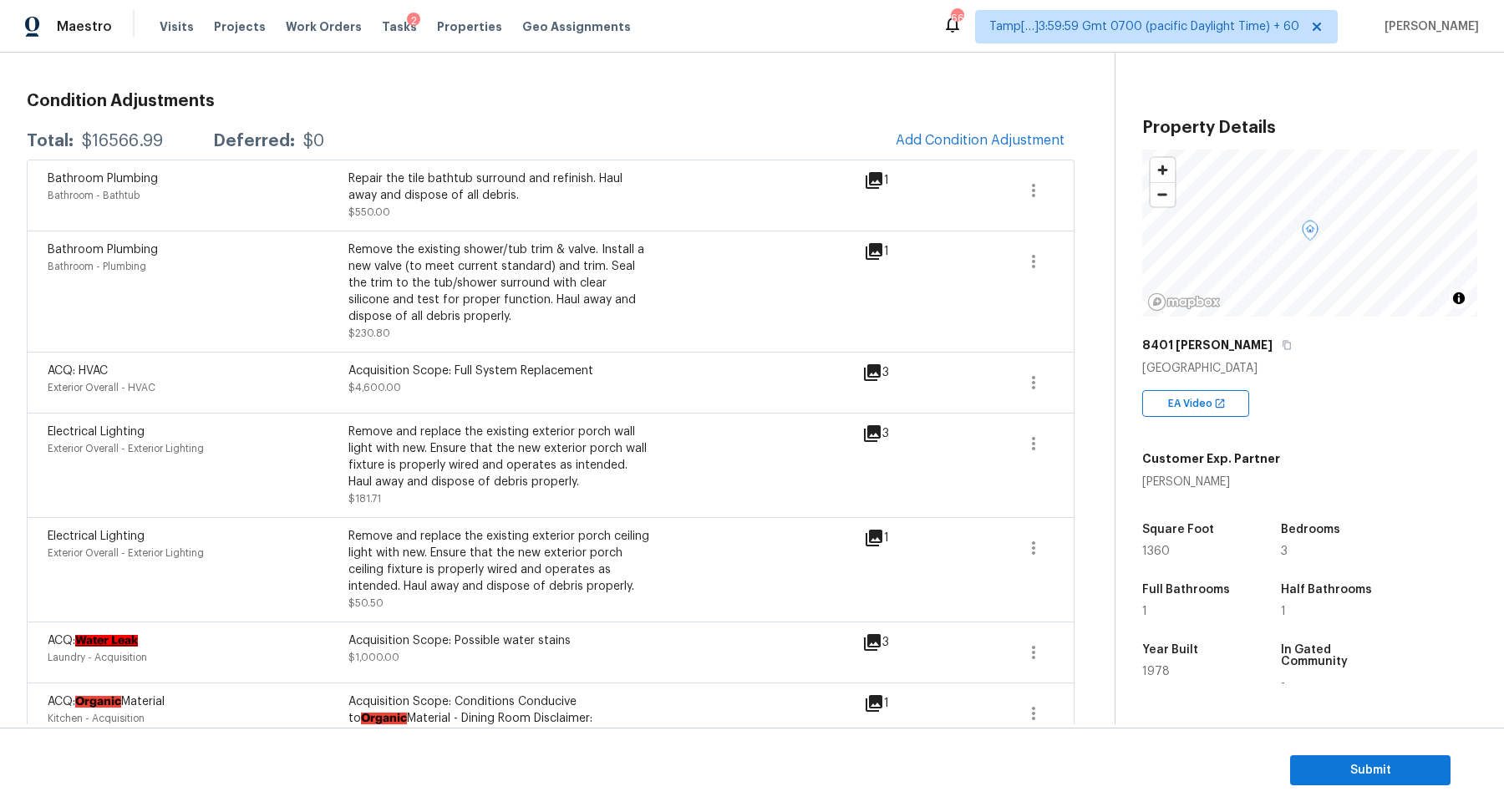
click at [1006, 170] on span at bounding box center [975, 195] width 65 height 50
click at [1006, 166] on div "Bathroom Plumbing Bathroom - Bathtub Repair the tile bathtub surround and refin…" at bounding box center [550, 194] width 1048 height 71
click at [1006, 164] on div "Bathroom Plumbing Bathroom - Bathtub Repair the tile bathtub surround and refin…" at bounding box center [550, 194] width 1048 height 71
click at [1008, 145] on span "Add Condition Adjustment" at bounding box center [980, 139] width 168 height 15
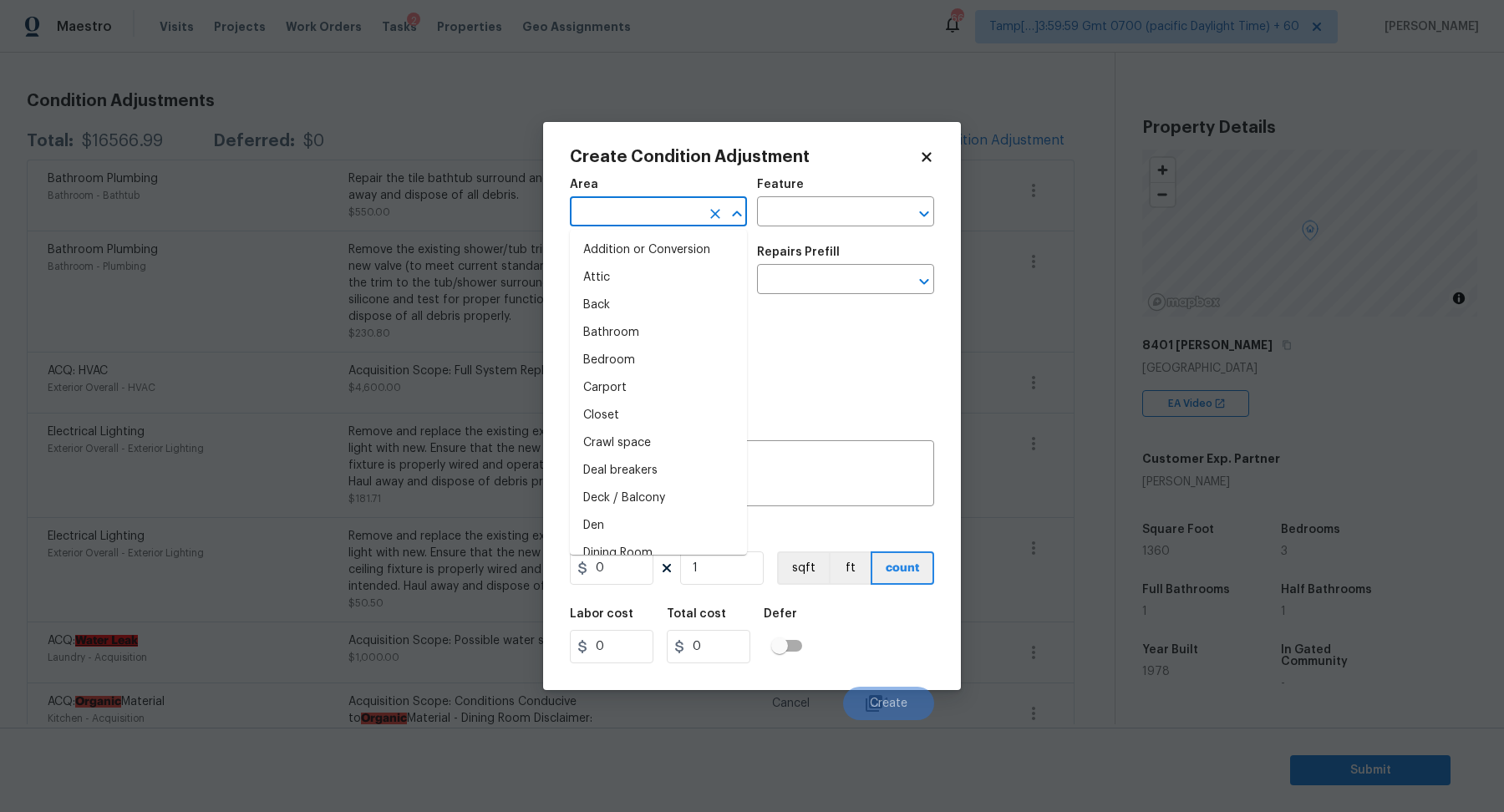
click at [686, 212] on input "text" at bounding box center [635, 213] width 131 height 26
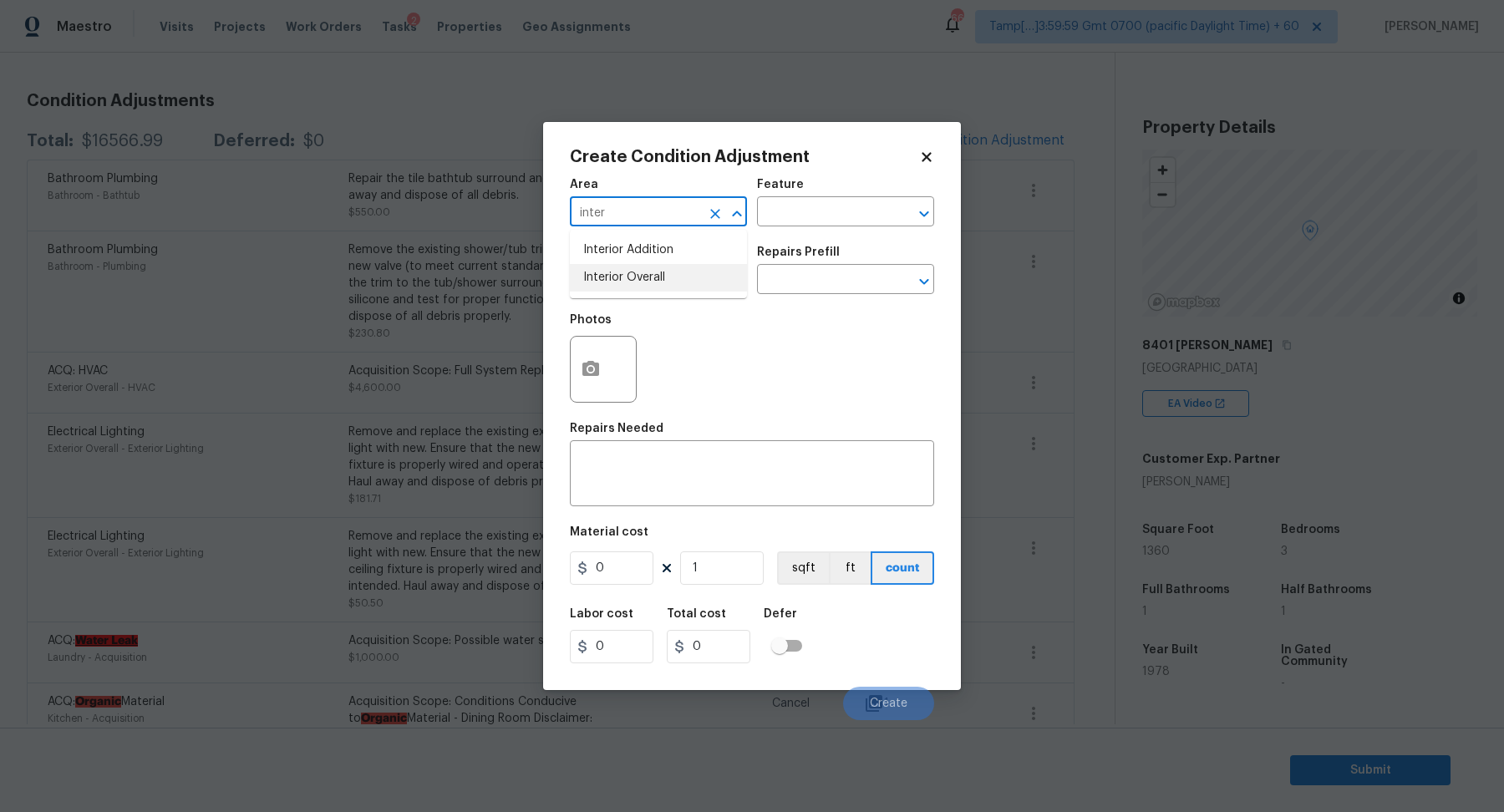
click at [675, 293] on ul "Interior Addition Interior Overall" at bounding box center [659, 264] width 177 height 69
click at [675, 282] on li "Interior Overall" at bounding box center [659, 278] width 177 height 28
type input "Interior Overall"
click at [675, 282] on input "text" at bounding box center [635, 281] width 131 height 26
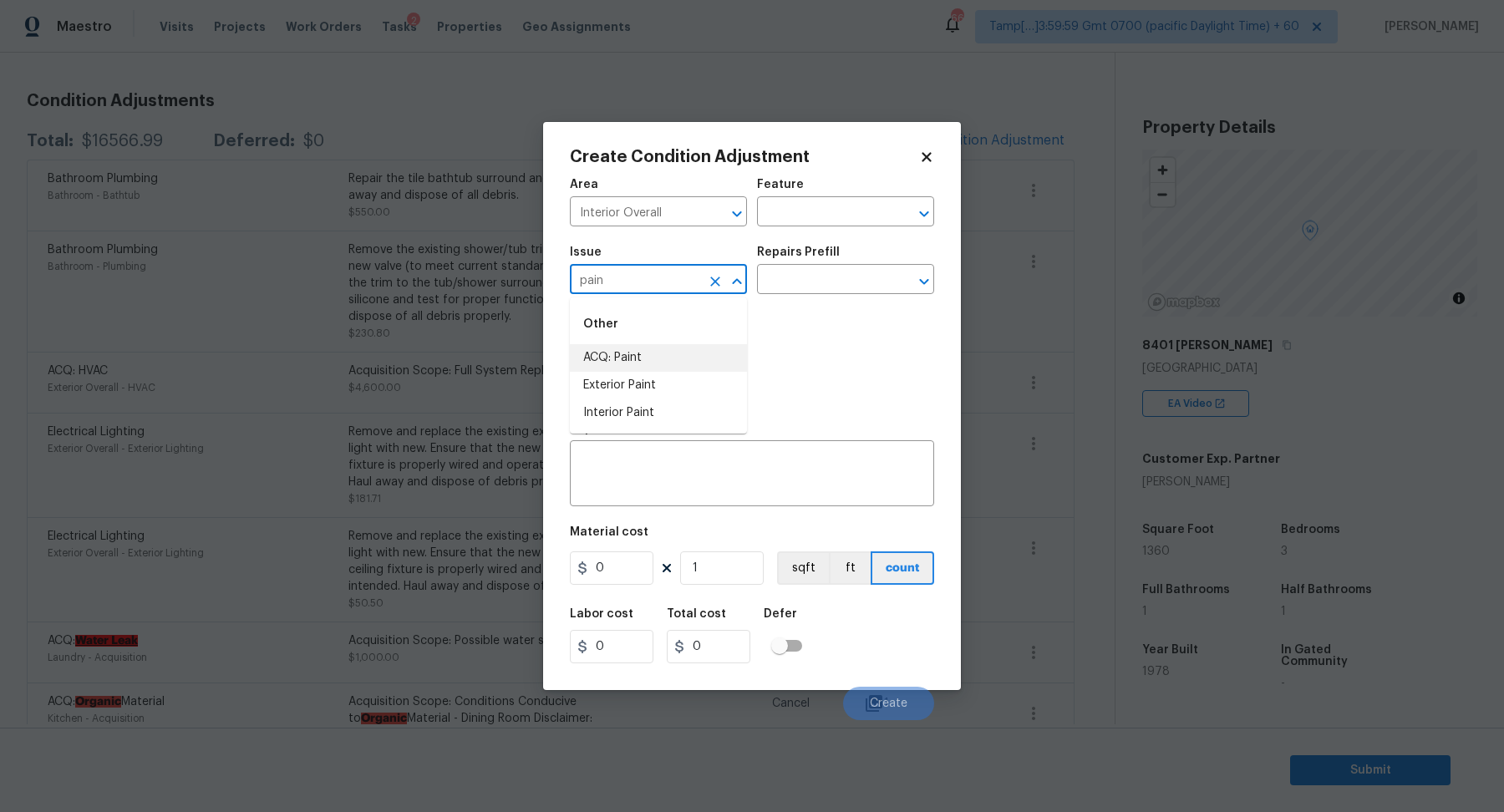
click at [605, 369] on li "ACQ: Paint" at bounding box center [659, 358] width 177 height 28
type input "ACQ: Paint"
click at [866, 266] on div "Repairs Prefill" at bounding box center [846, 257] width 177 height 22
click at [864, 284] on input "text" at bounding box center [822, 281] width 131 height 26
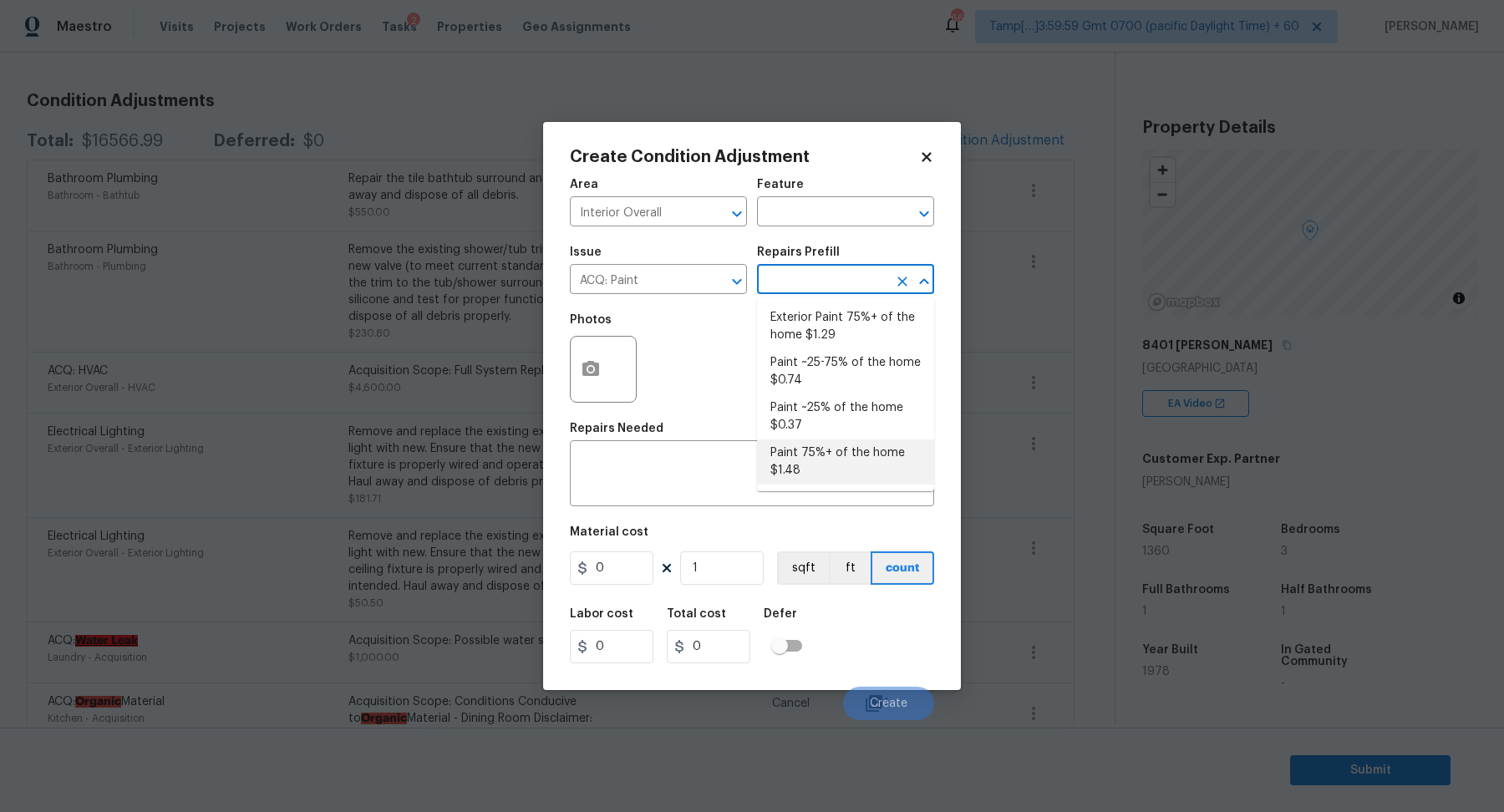
click at [875, 457] on li "Paint 75%+ of the home $1.48" at bounding box center [846, 461] width 177 height 45
type input "Acquisition"
type textarea "Acquisition Scope: 75%+ of the home will likely require interior paint"
type input "1.48"
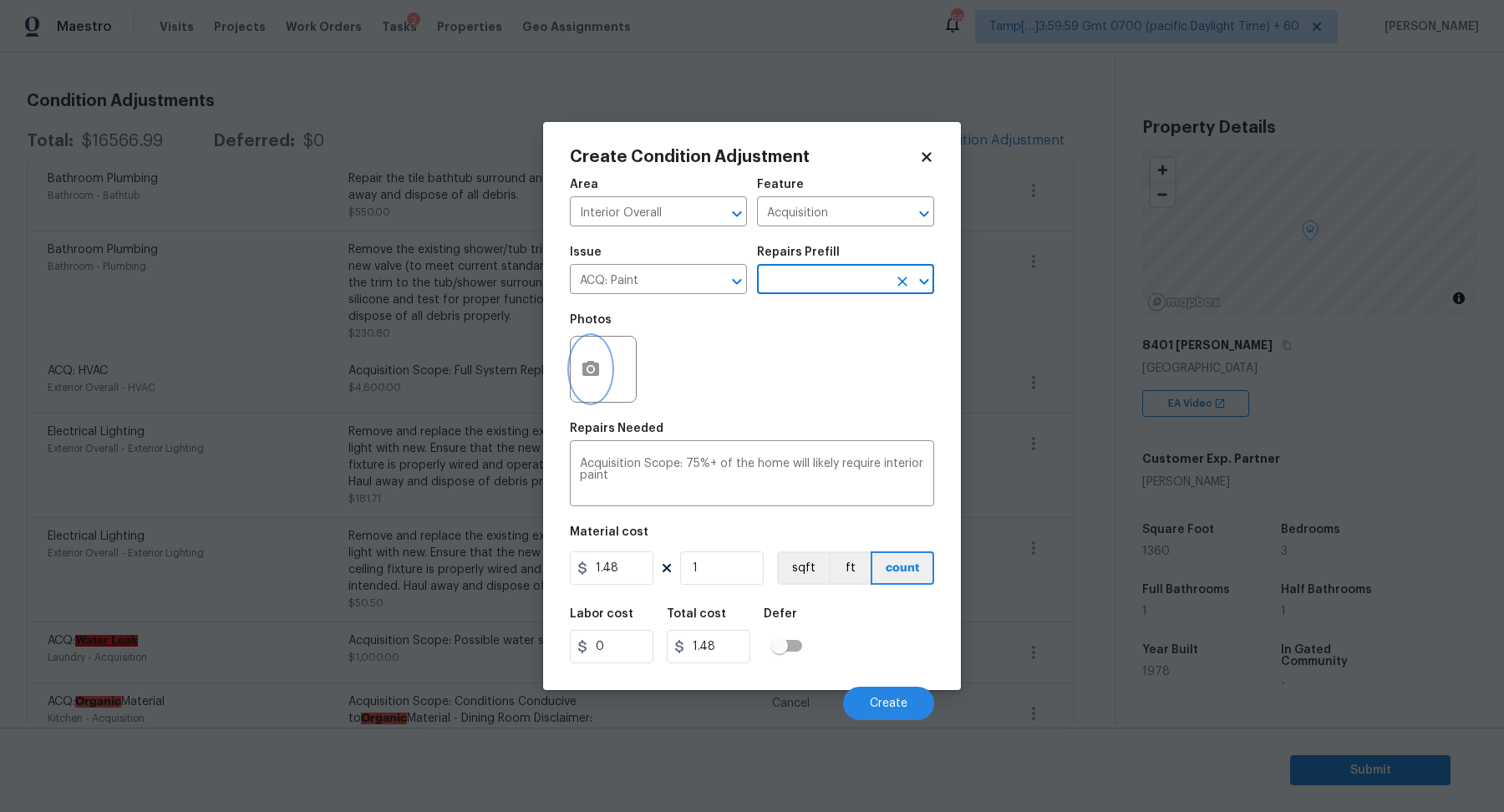
click at [598, 370] on icon "button" at bounding box center [590, 368] width 17 height 15
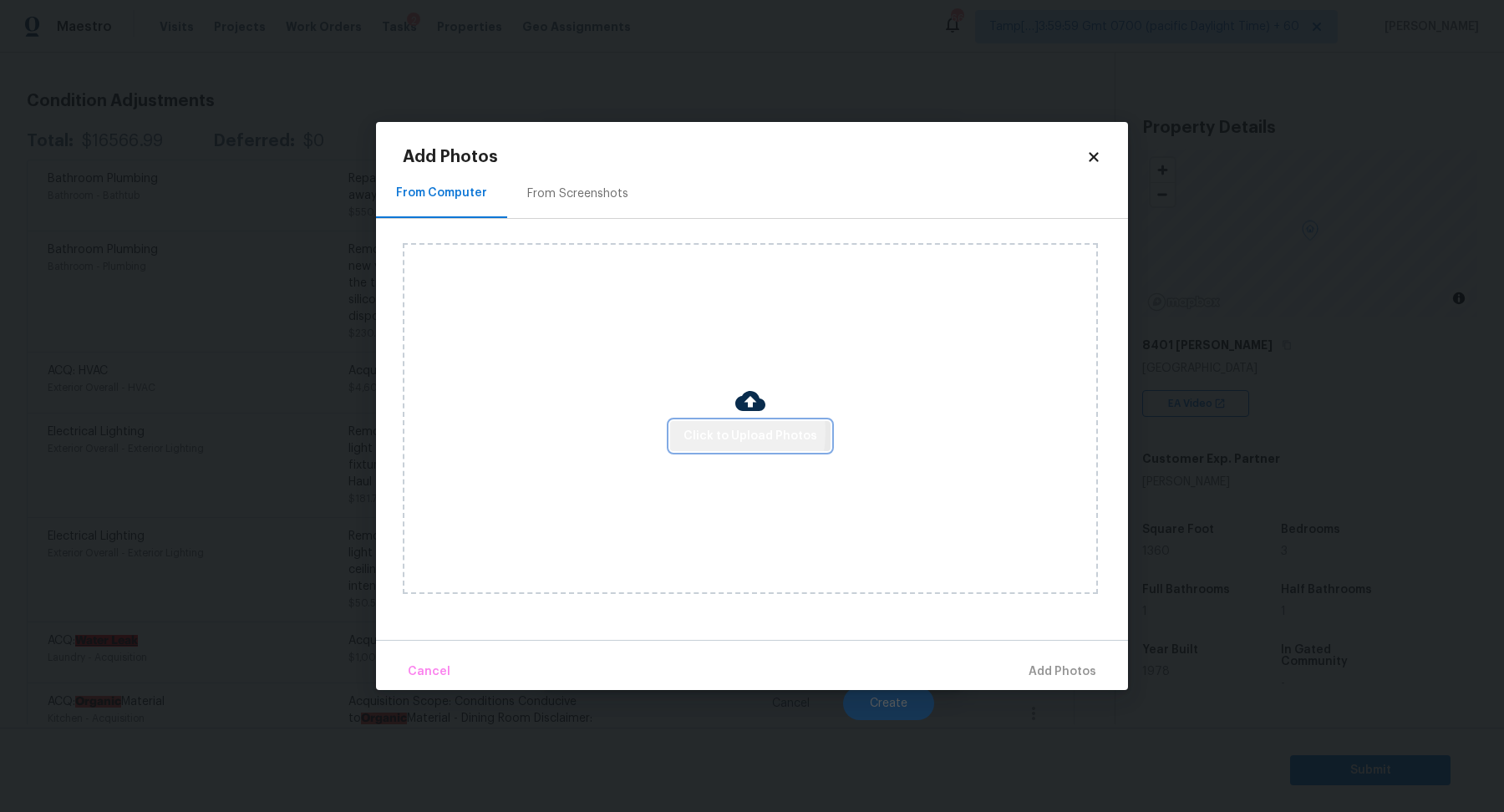
click at [706, 431] on span "Click to Upload Photos" at bounding box center [751, 436] width 134 height 21
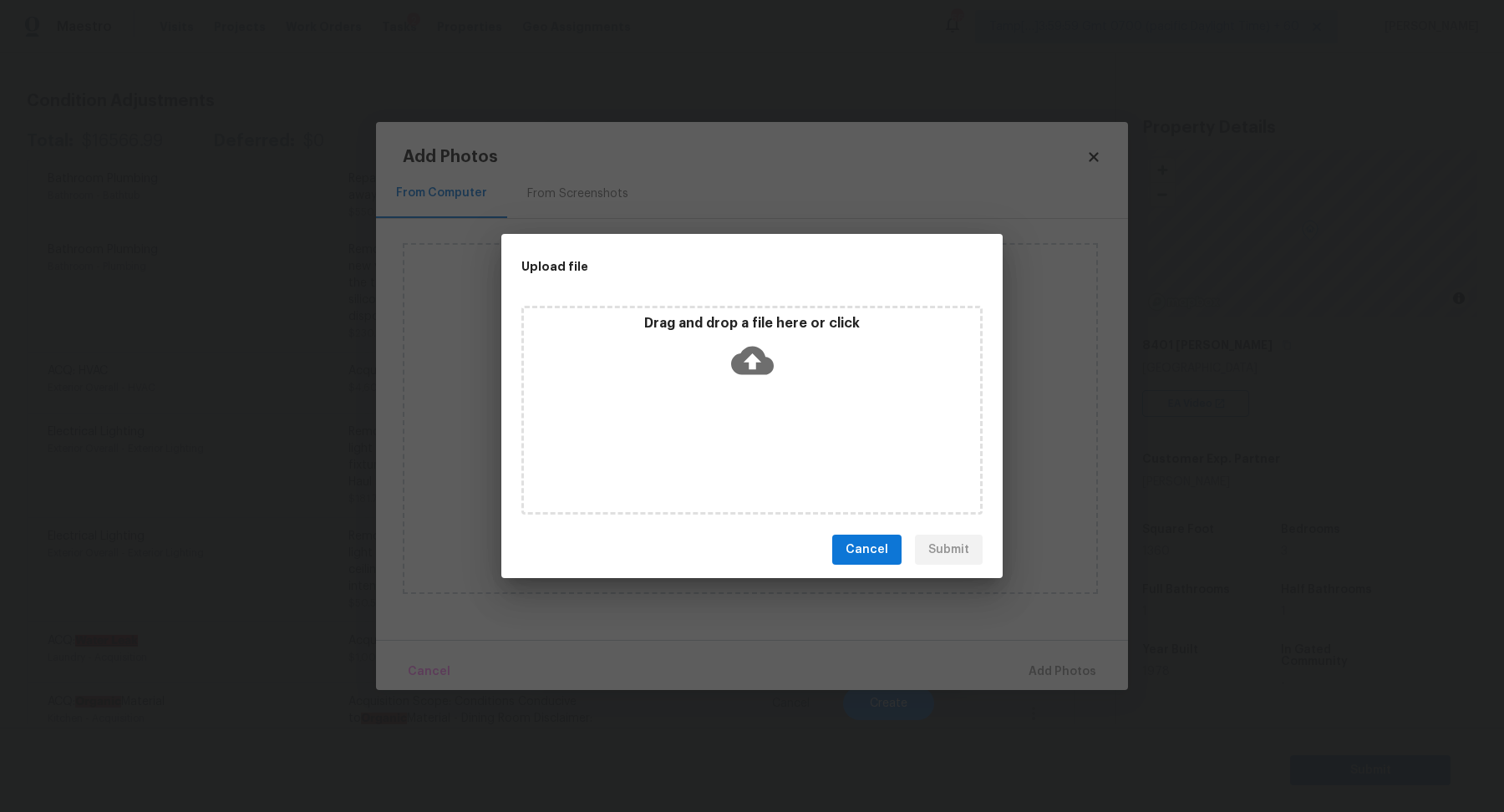
click at [757, 385] on div "Drag and drop a file here or click" at bounding box center [752, 351] width 456 height 72
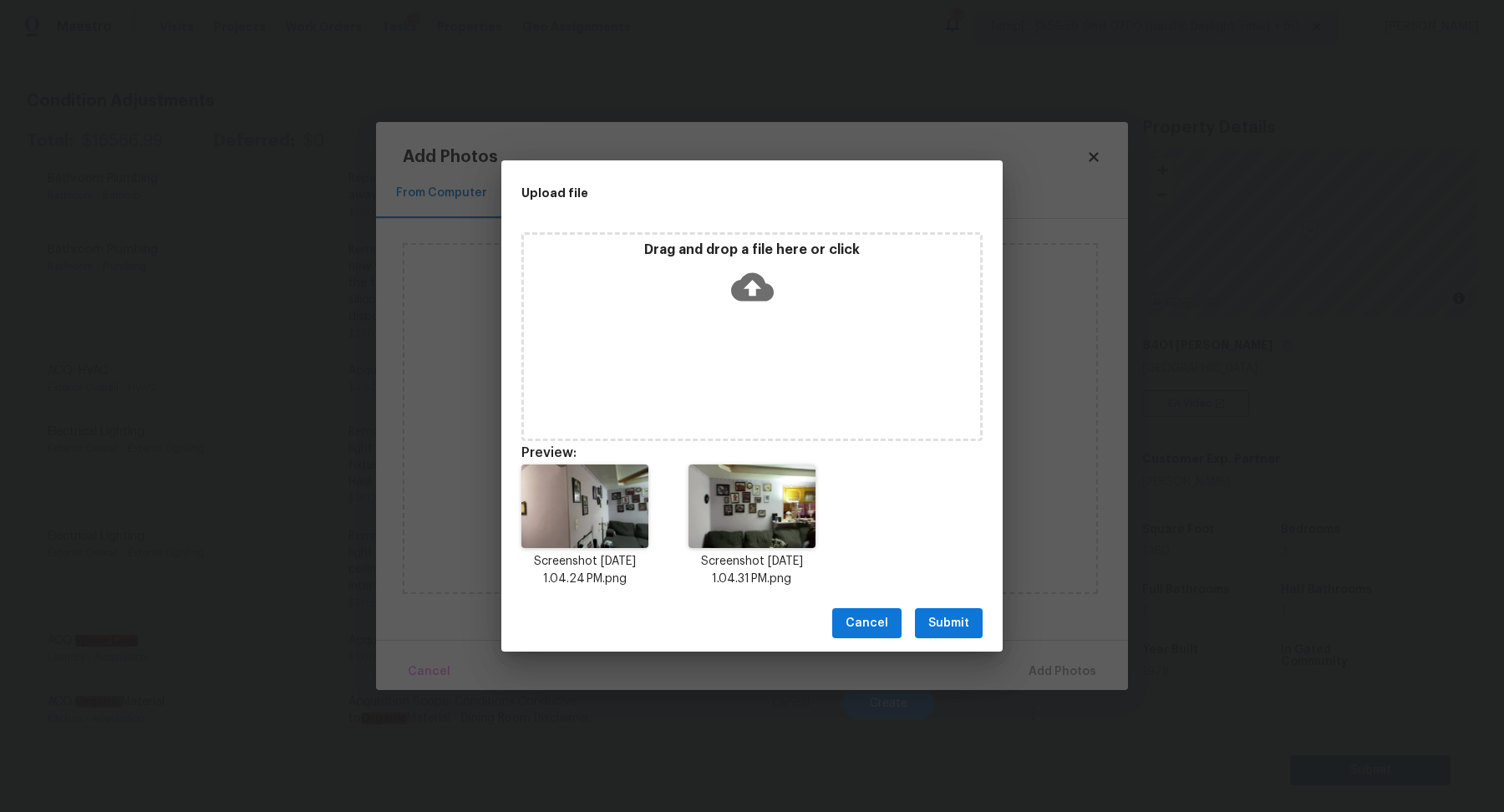
click at [739, 289] on icon at bounding box center [752, 287] width 43 height 29
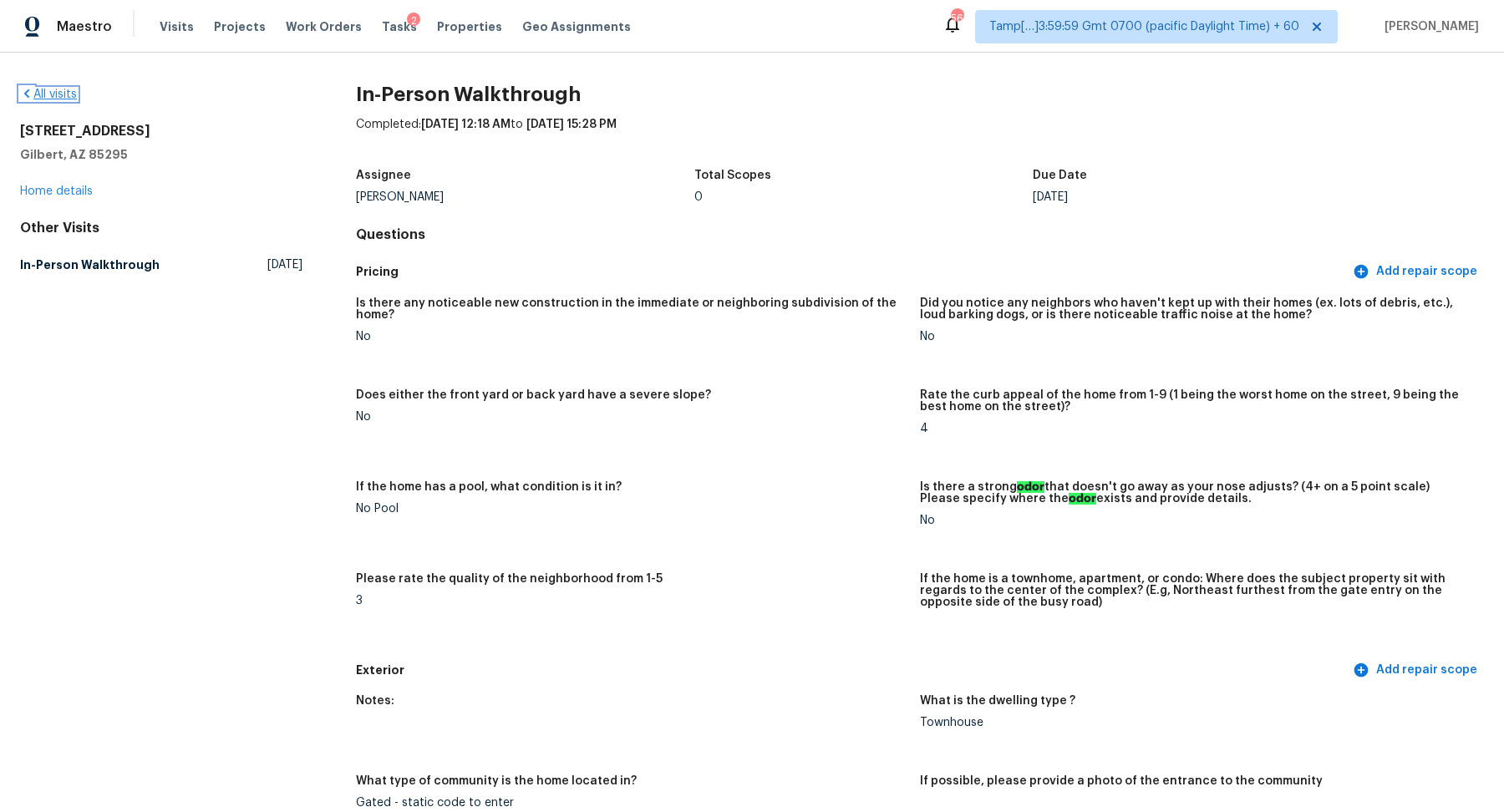
click at [65, 98] on link "All visits" at bounding box center [48, 95] width 57 height 12
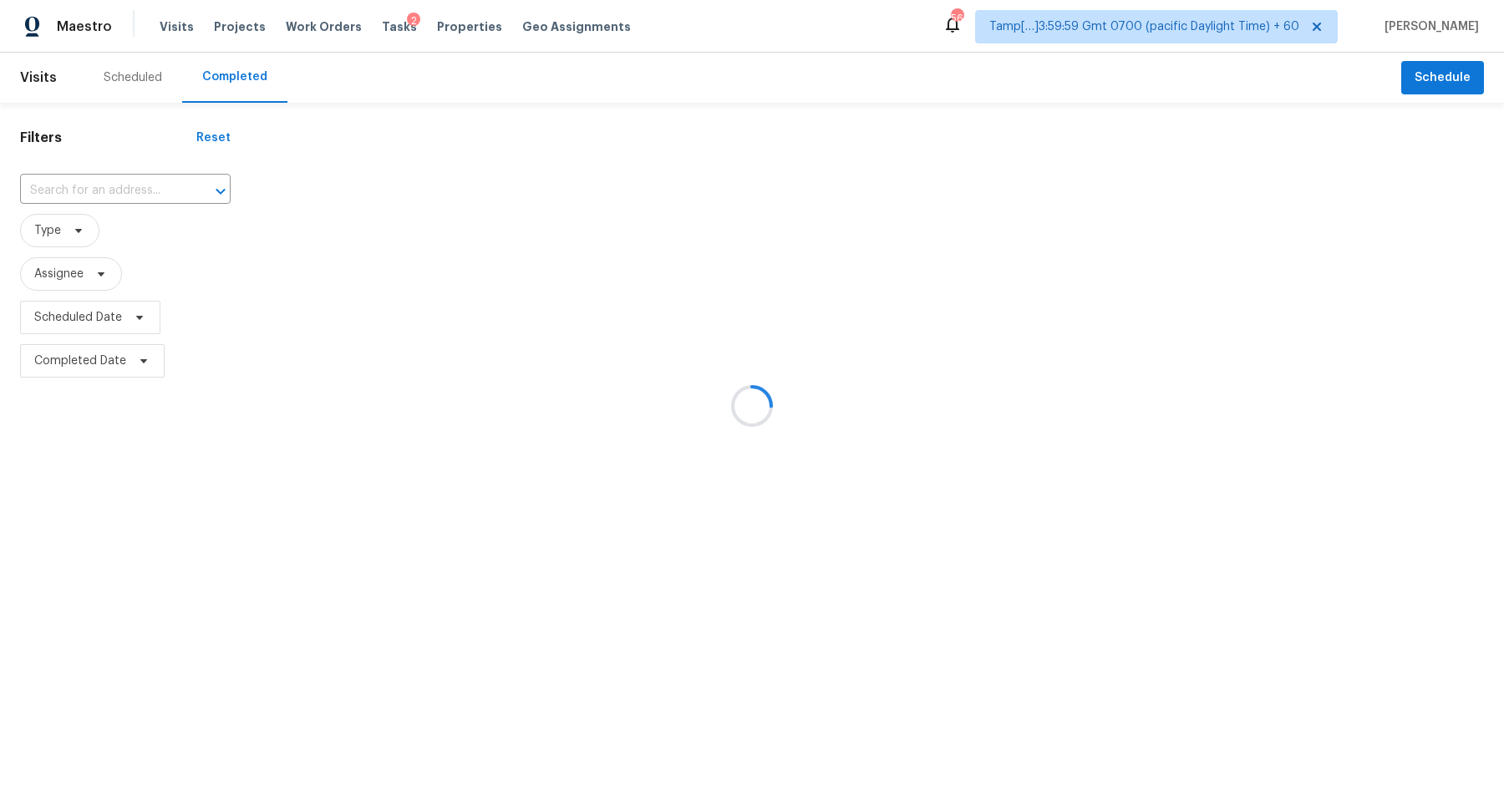
click at [113, 192] on div at bounding box center [752, 406] width 1504 height 812
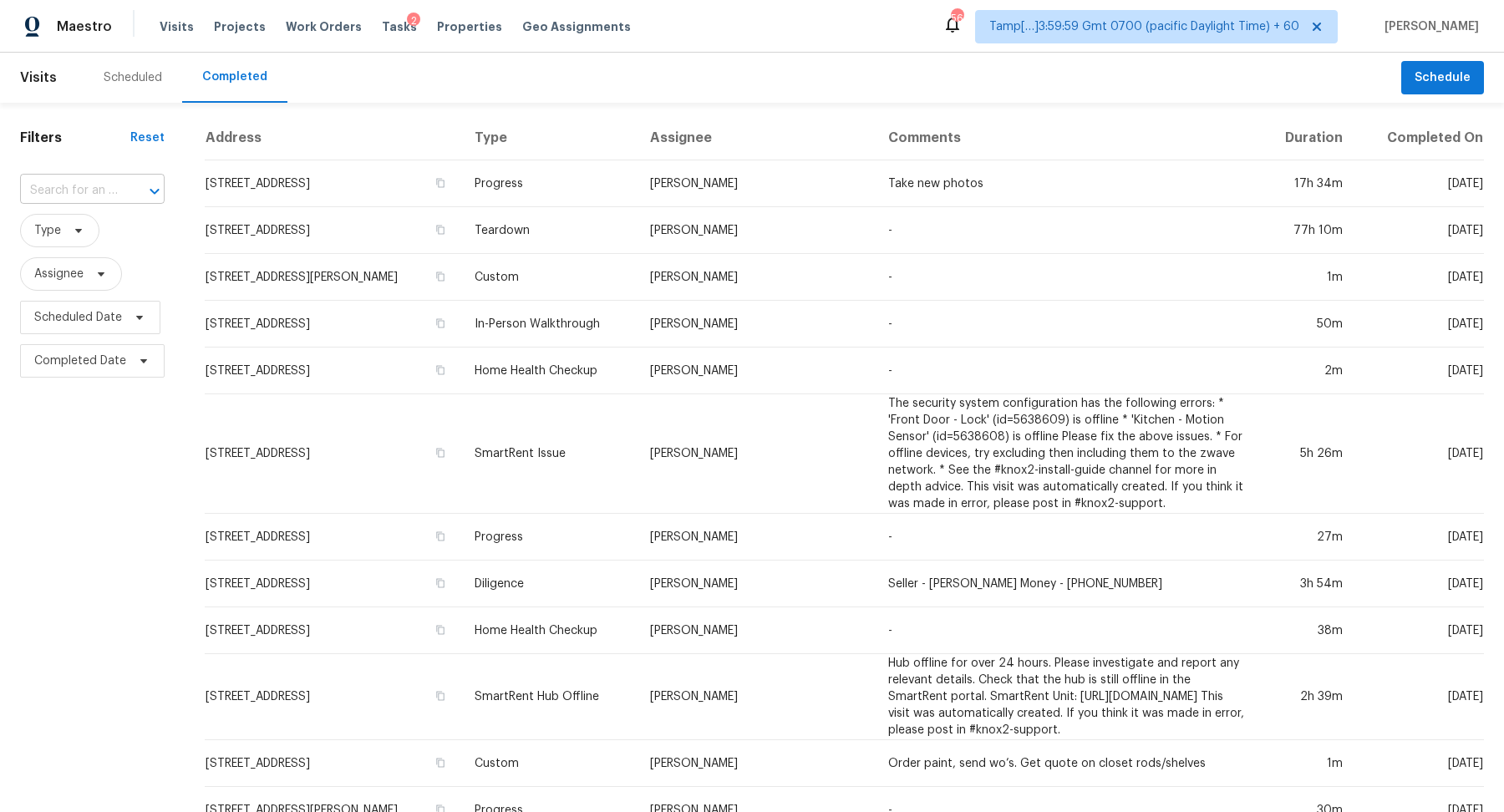
click at [127, 188] on div at bounding box center [144, 190] width 44 height 23
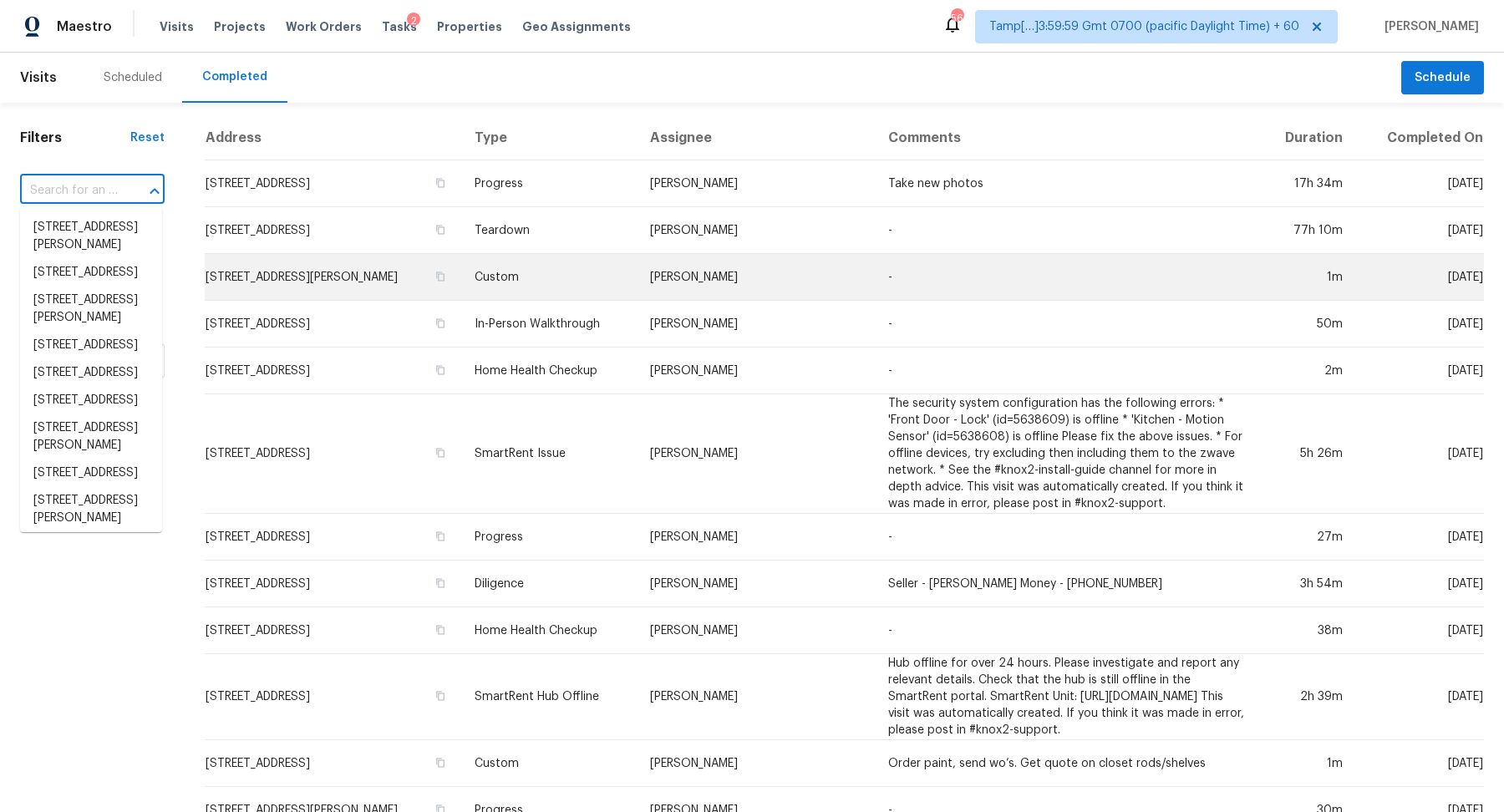
paste input "202 Eastland Rd Berea, OH, 44017"
type input "202 Eastland Rd Berea, OH, 44017"
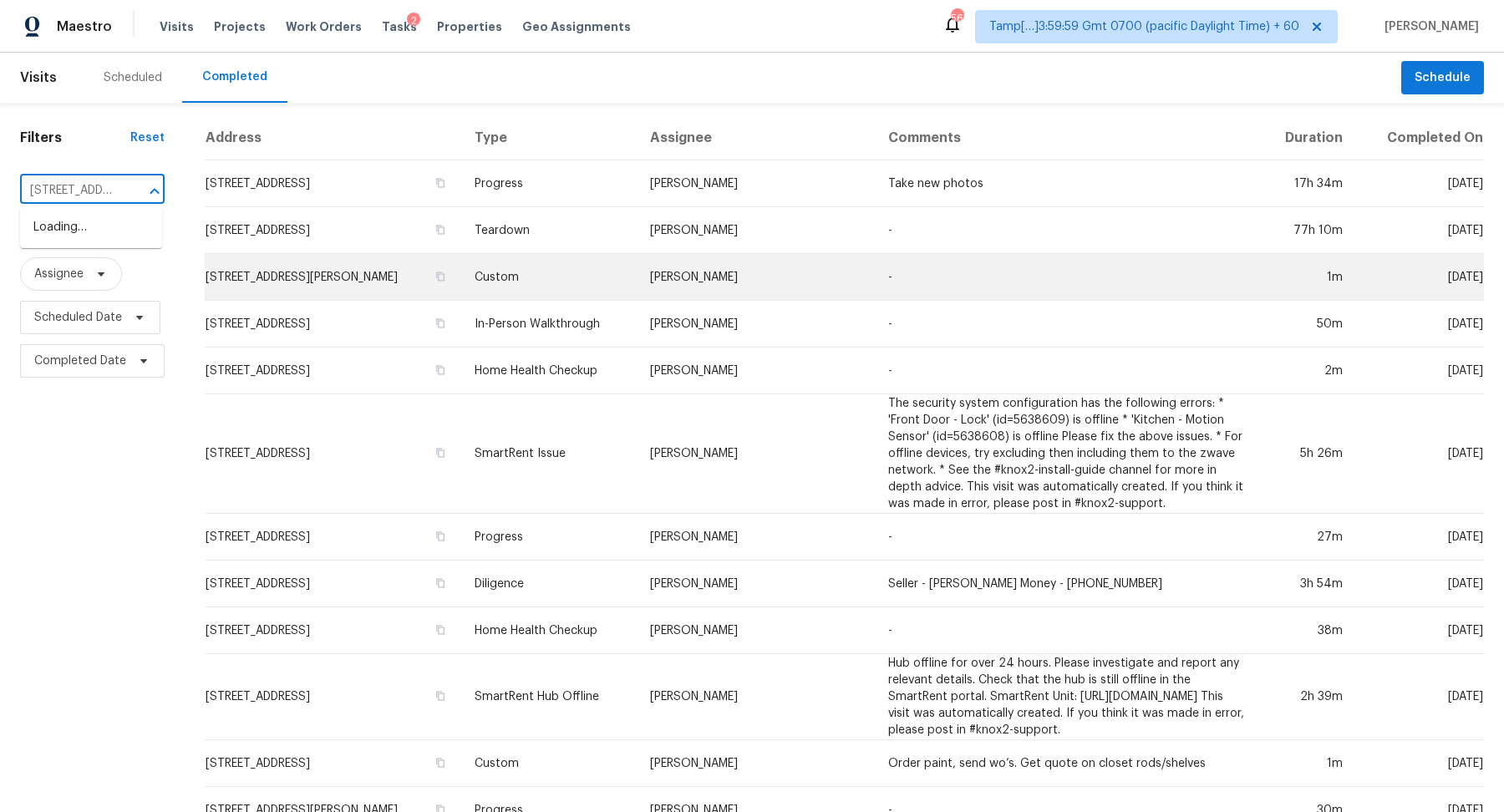
scroll to position [0, 101]
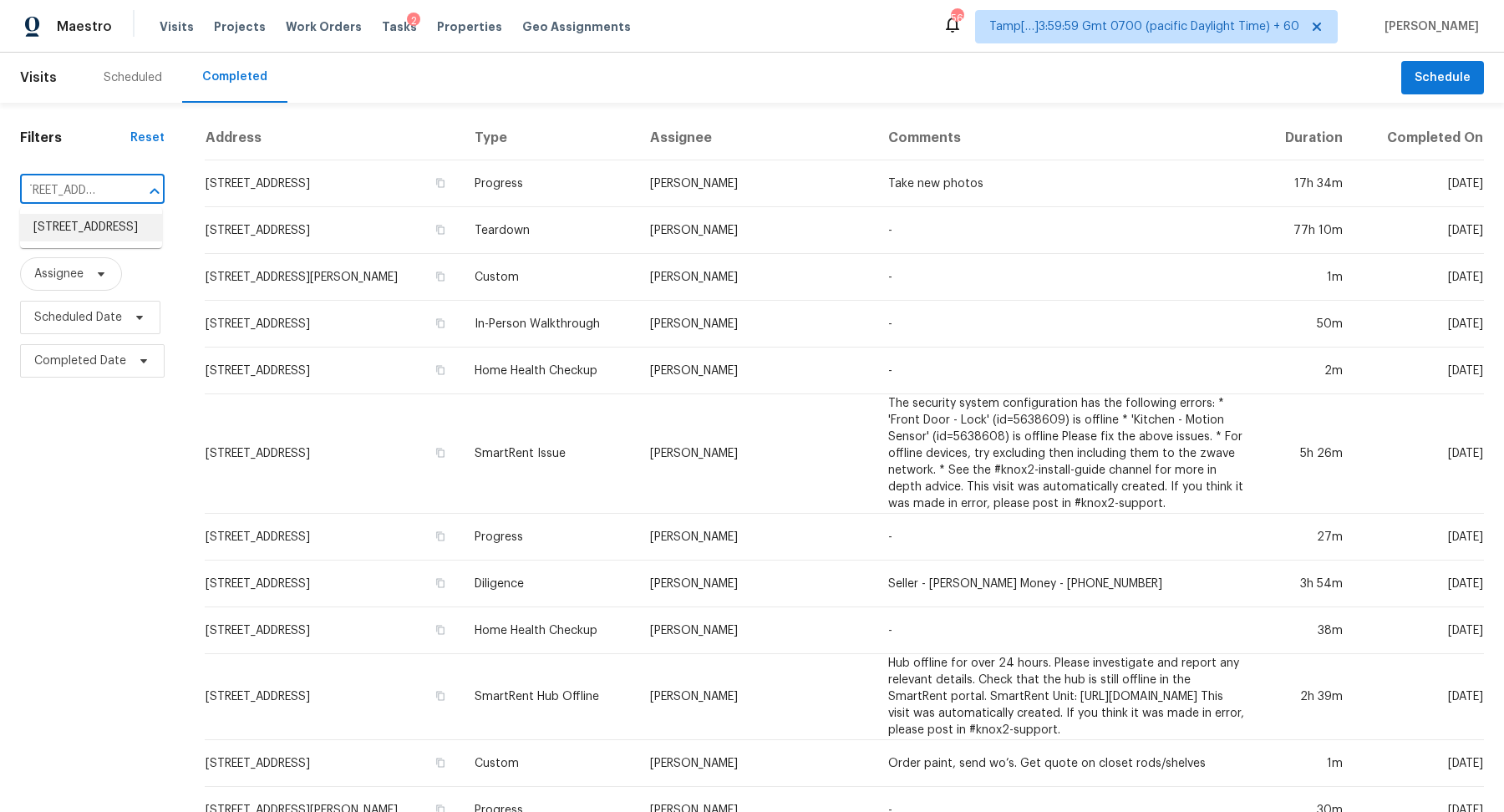
click at [59, 241] on li "202 Eastland Rd, Berea, OH 44017" at bounding box center [91, 228] width 143 height 28
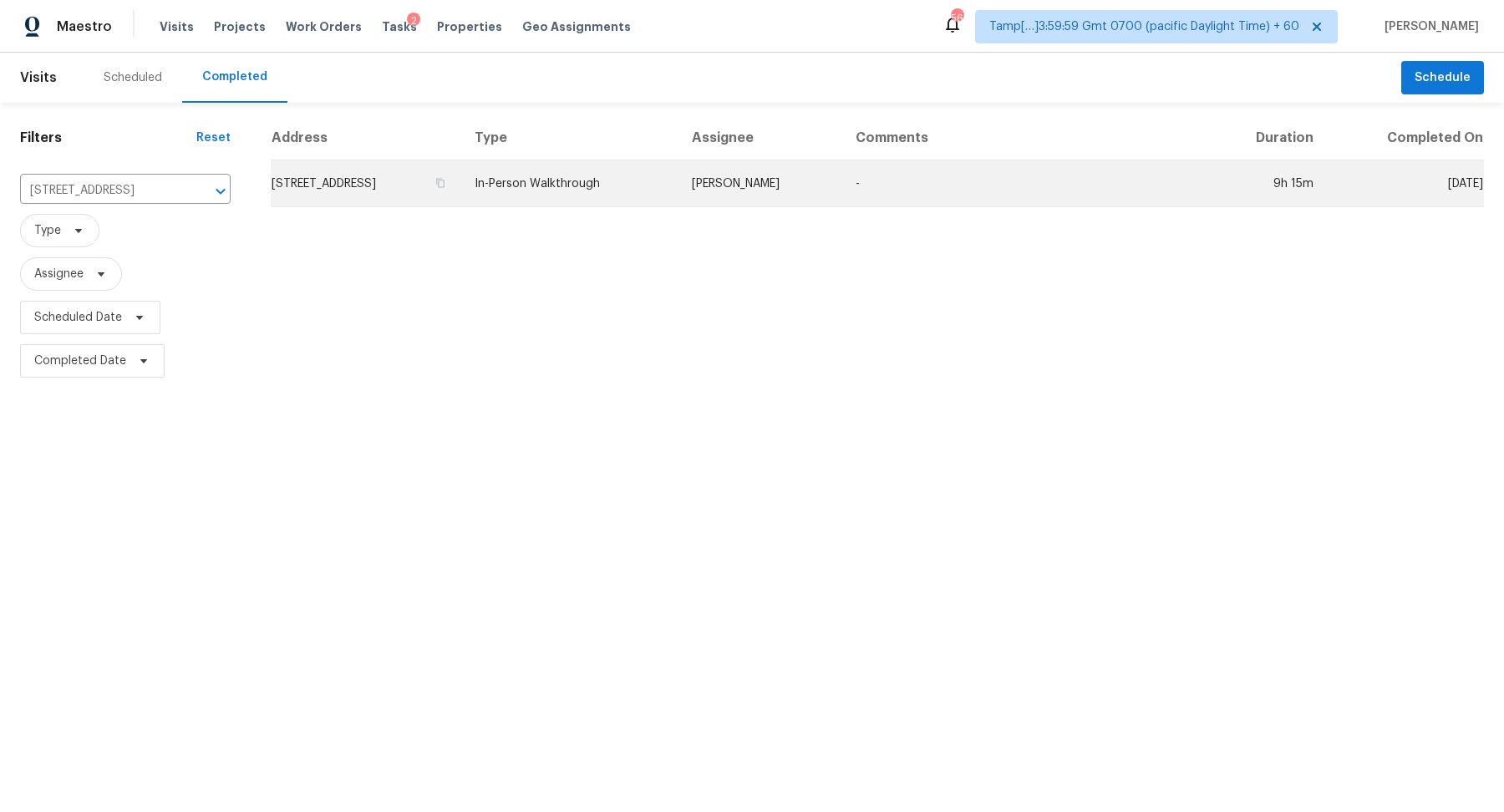
click at [365, 194] on td "202 Eastland Rd, Berea, OH 44017" at bounding box center [366, 183] width 190 height 47
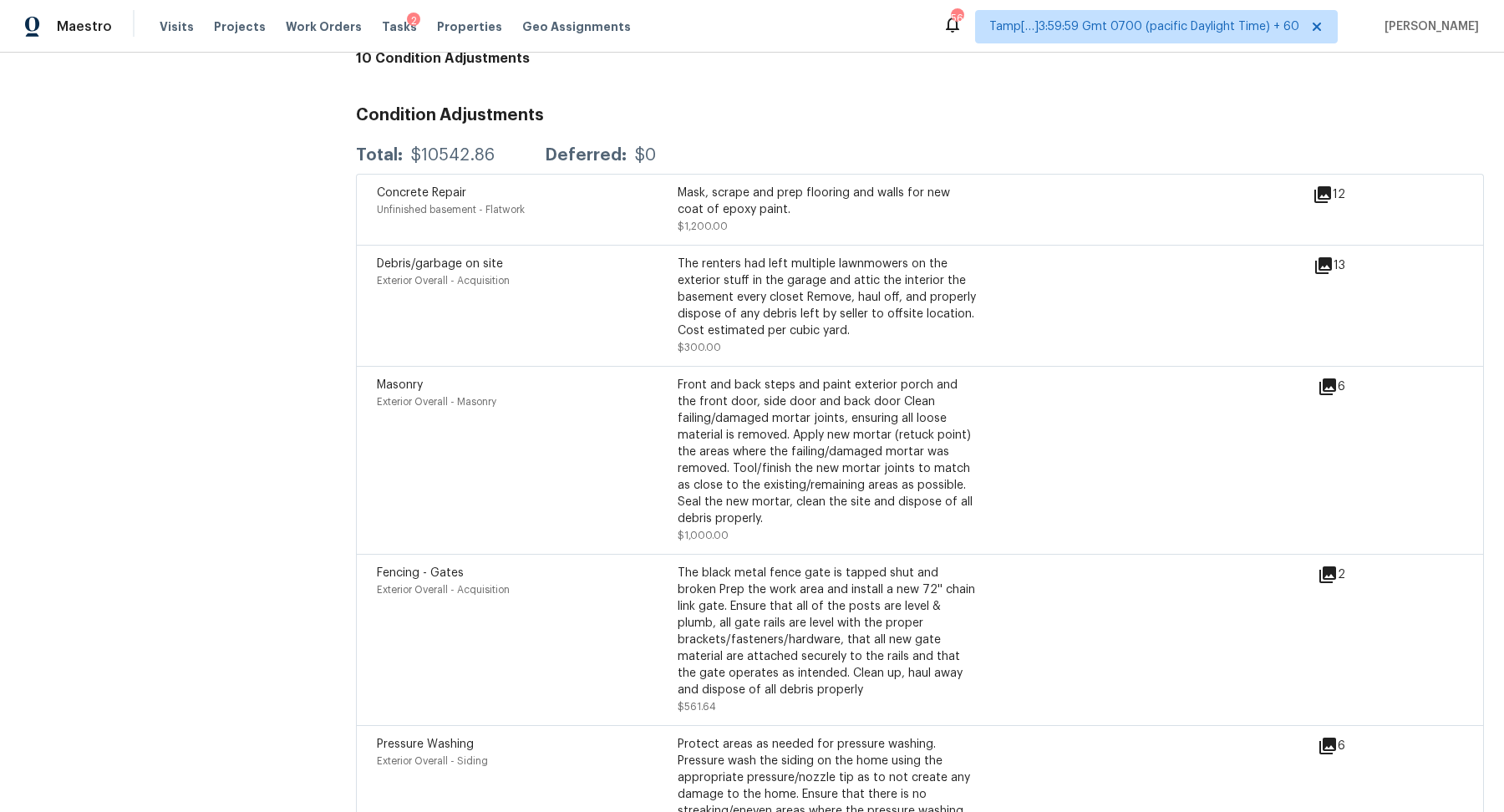
scroll to position [4303, 0]
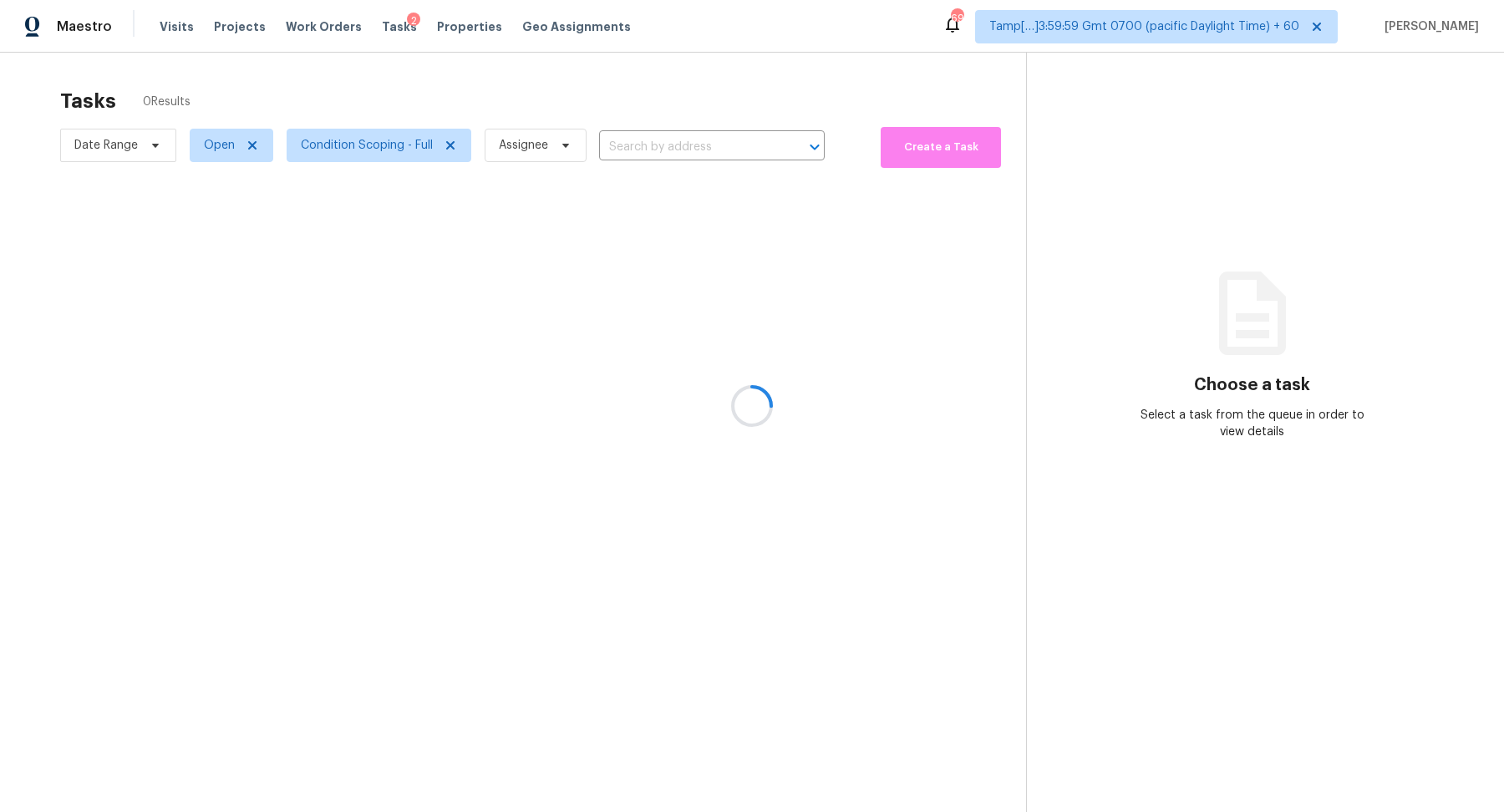
click at [689, 147] on div at bounding box center [752, 406] width 1504 height 812
click at [696, 147] on div at bounding box center [752, 406] width 1504 height 812
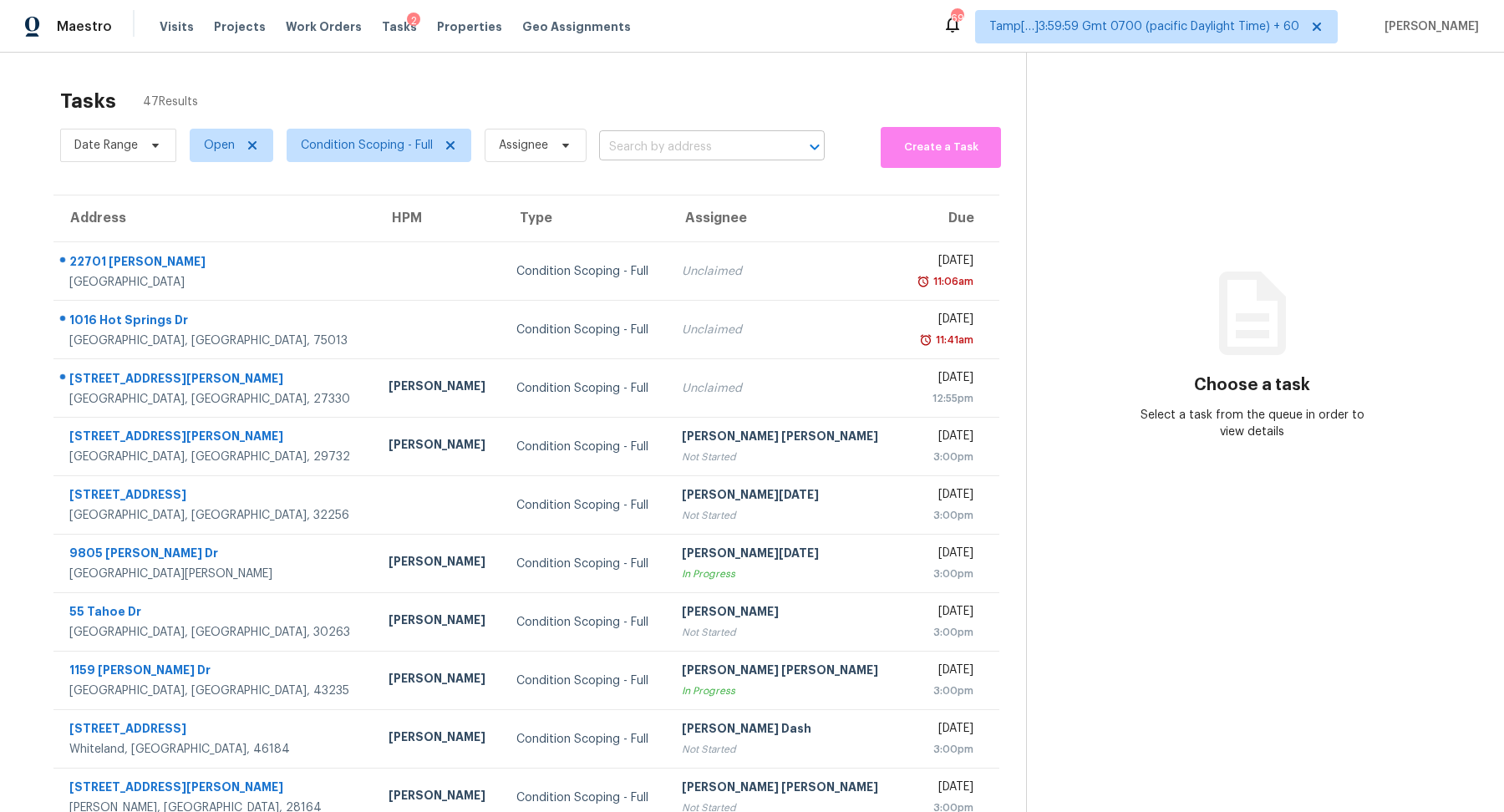
click at [699, 147] on input "text" at bounding box center [688, 147] width 178 height 26
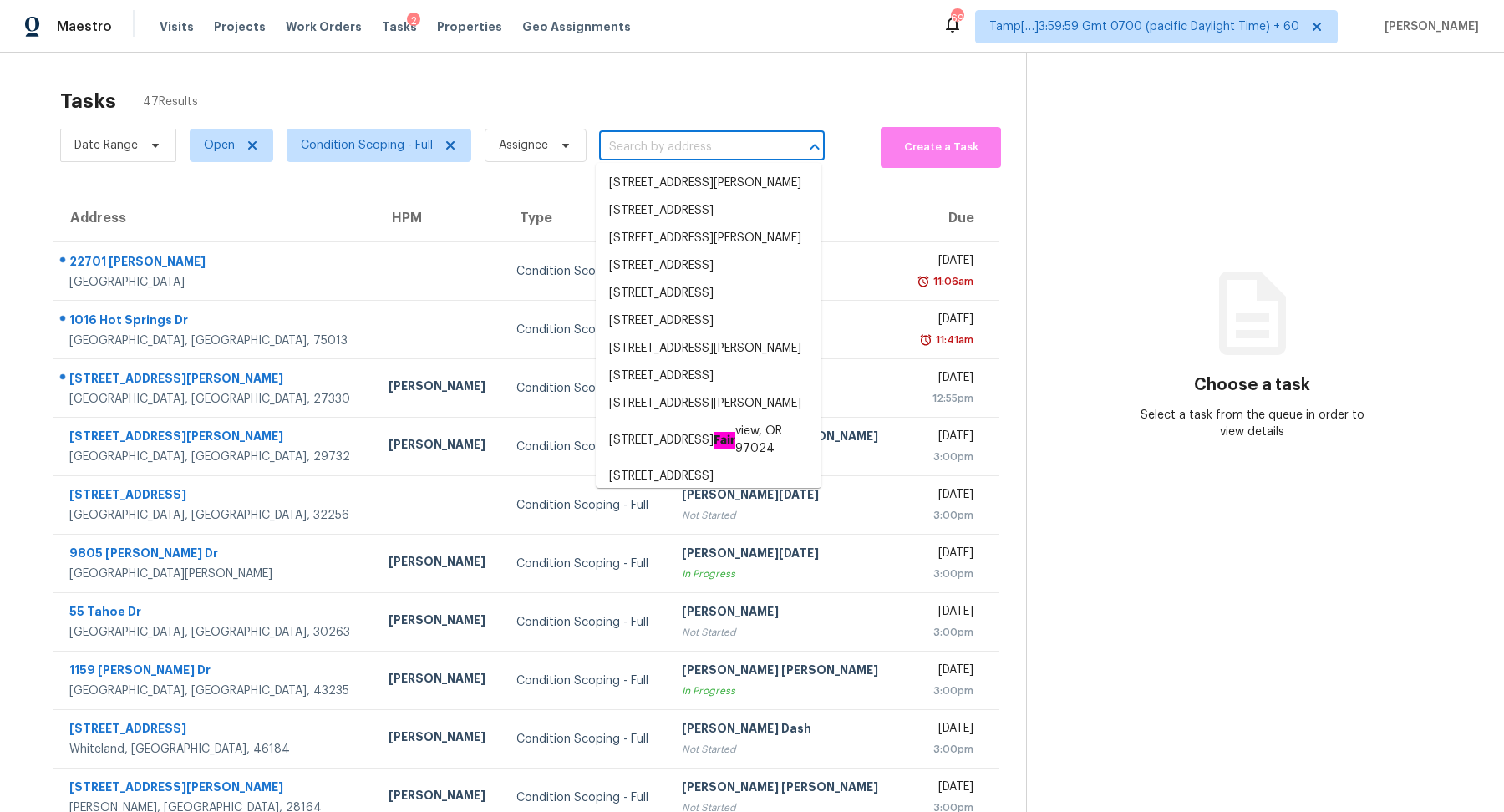
paste input "[STREET_ADDRESS]"
type input "[STREET_ADDRESS]"
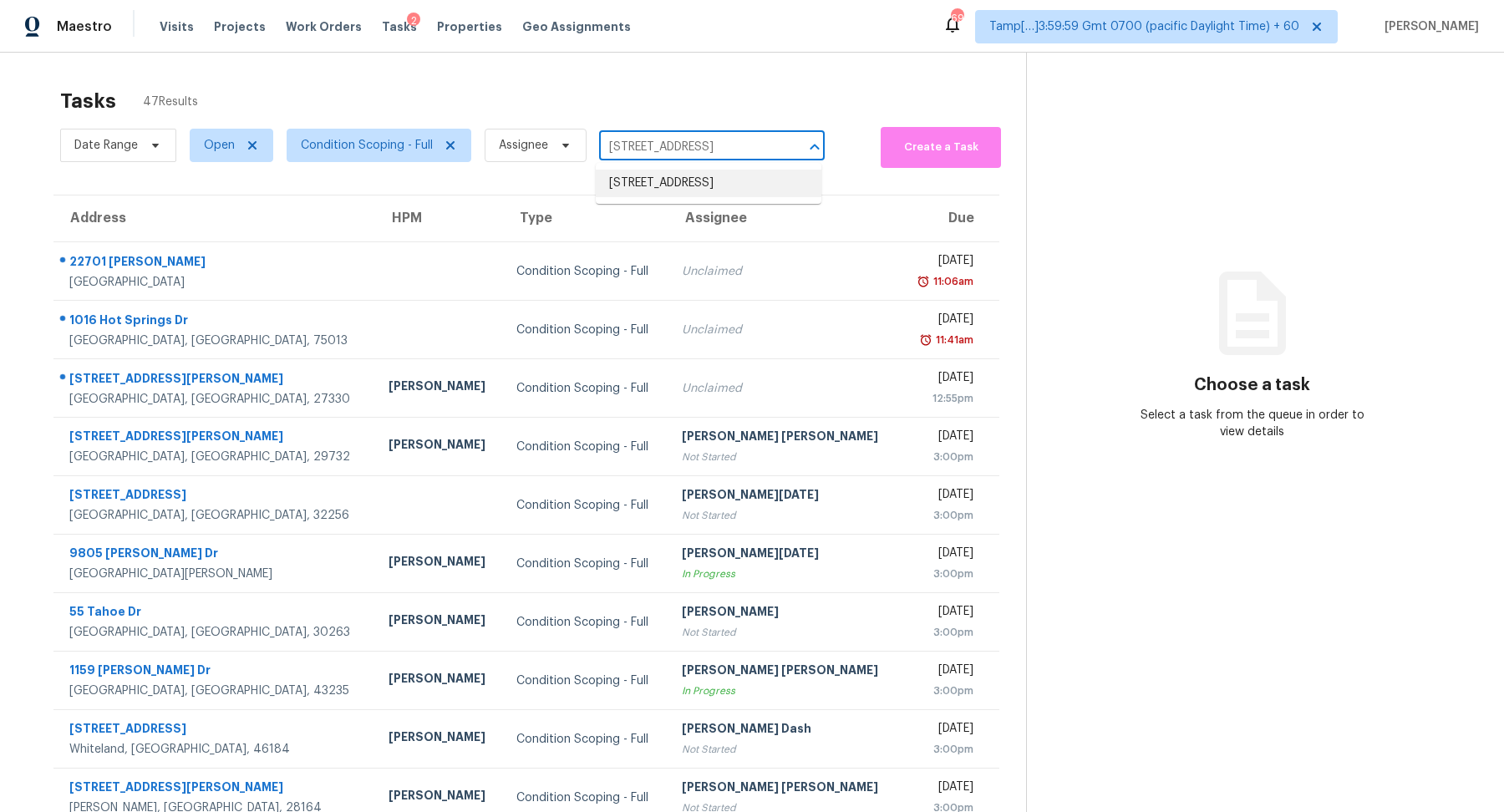
click at [643, 193] on li "325 Sunset Blvd, Saint Helens, OR 97051" at bounding box center [709, 183] width 225 height 28
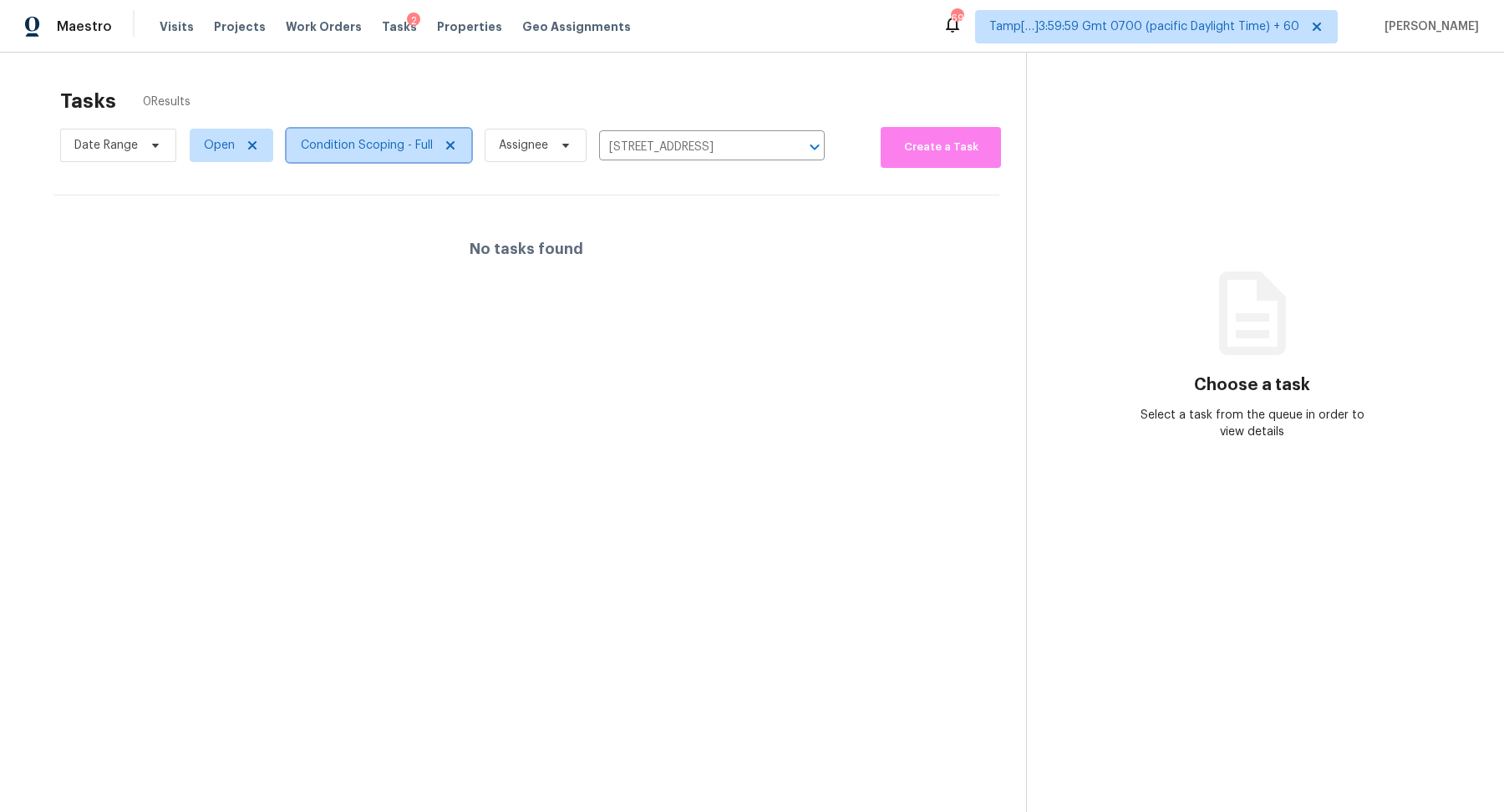
click at [377, 157] on span "Condition Scoping - Full" at bounding box center [379, 145] width 184 height 34
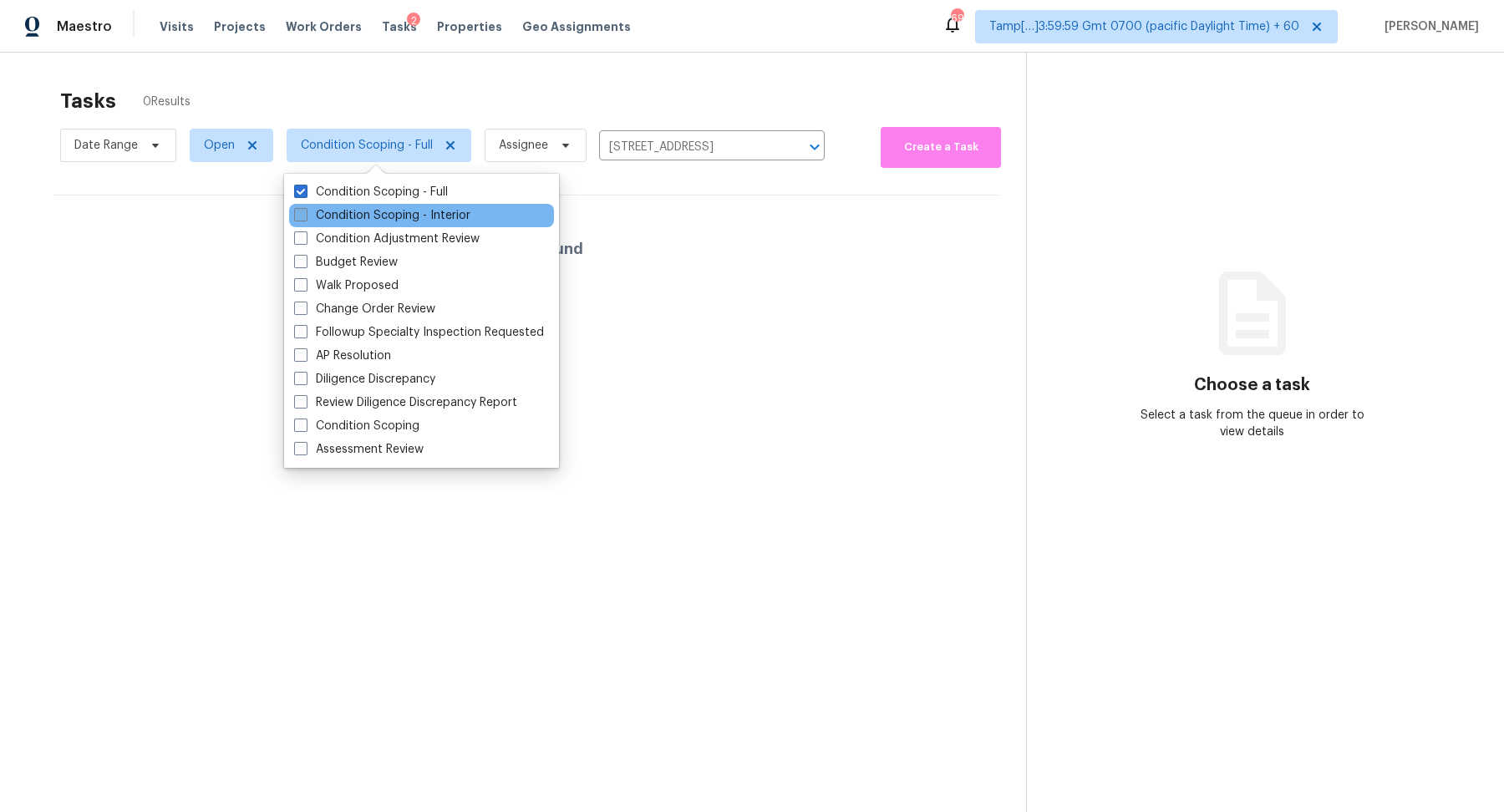
click at [386, 208] on label "Condition Scoping - Interior" at bounding box center [382, 215] width 176 height 17
click at [305, 208] on input "Condition Scoping - Interior" at bounding box center [299, 212] width 11 height 11
checkbox input "true"
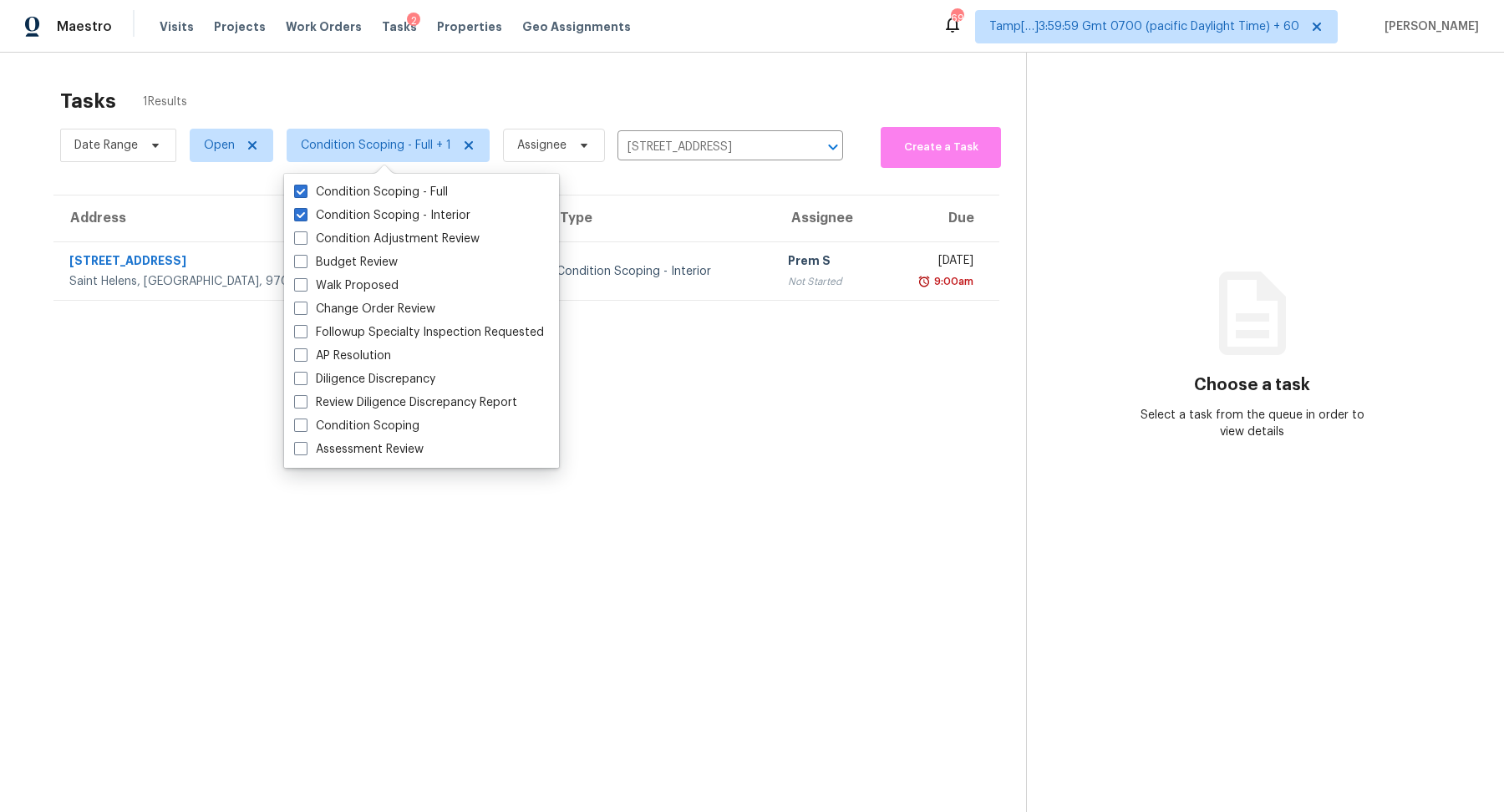
click at [656, 271] on div "Condition Scoping - Interior" at bounding box center [658, 271] width 204 height 17
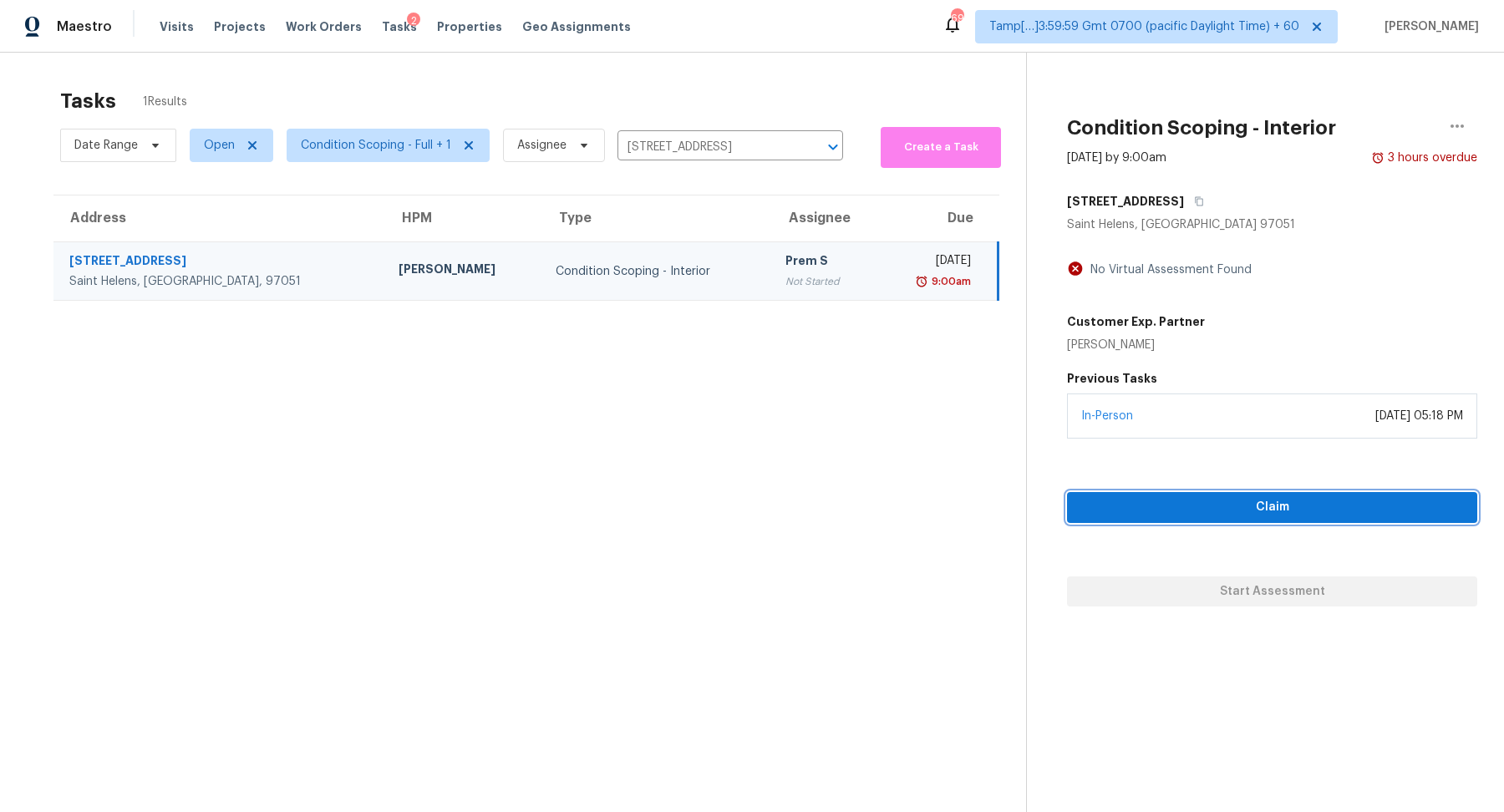
click at [1211, 502] on span "Claim" at bounding box center [1272, 507] width 384 height 21
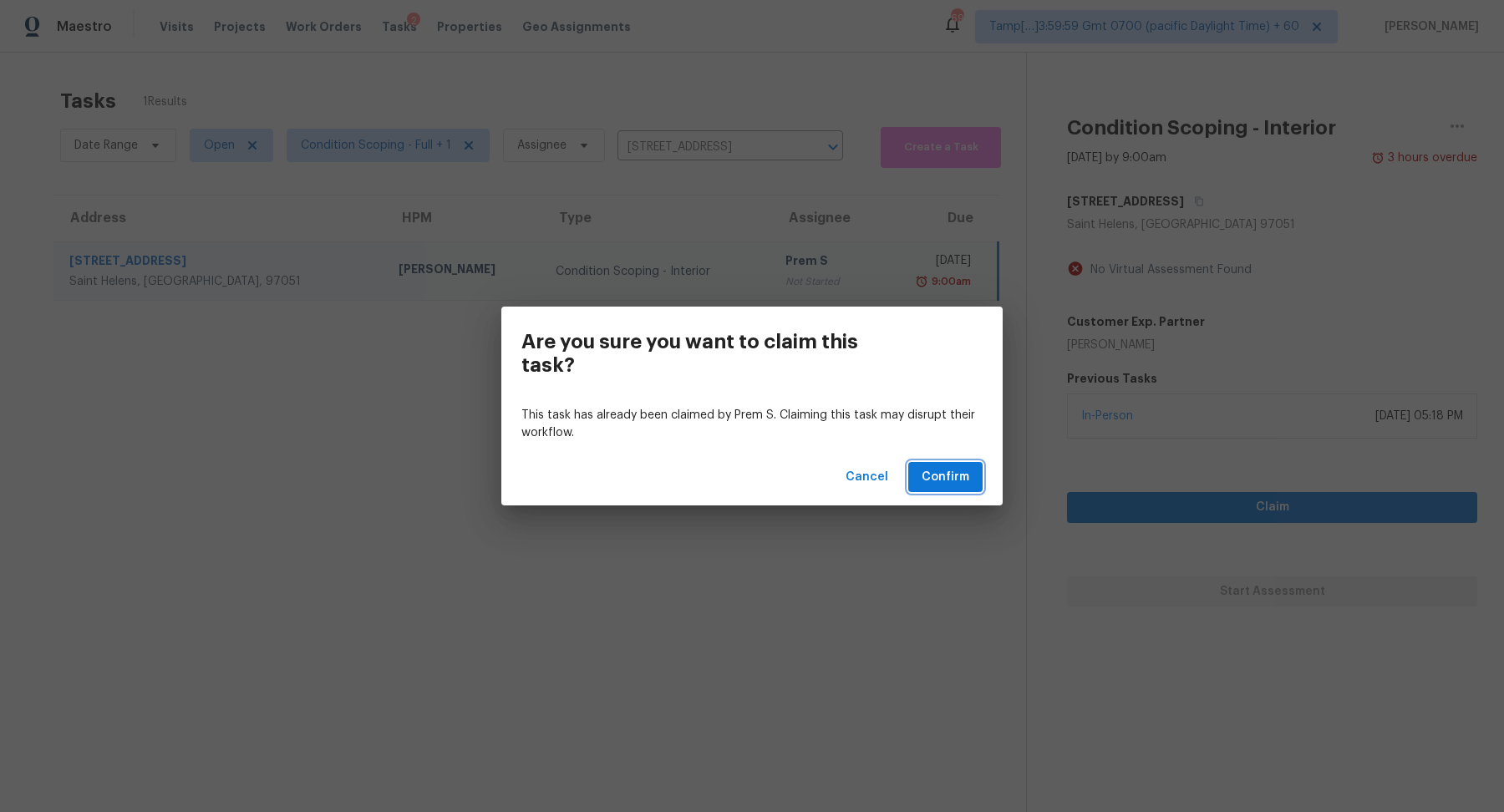
click at [944, 478] on span "Confirm" at bounding box center [946, 477] width 48 height 21
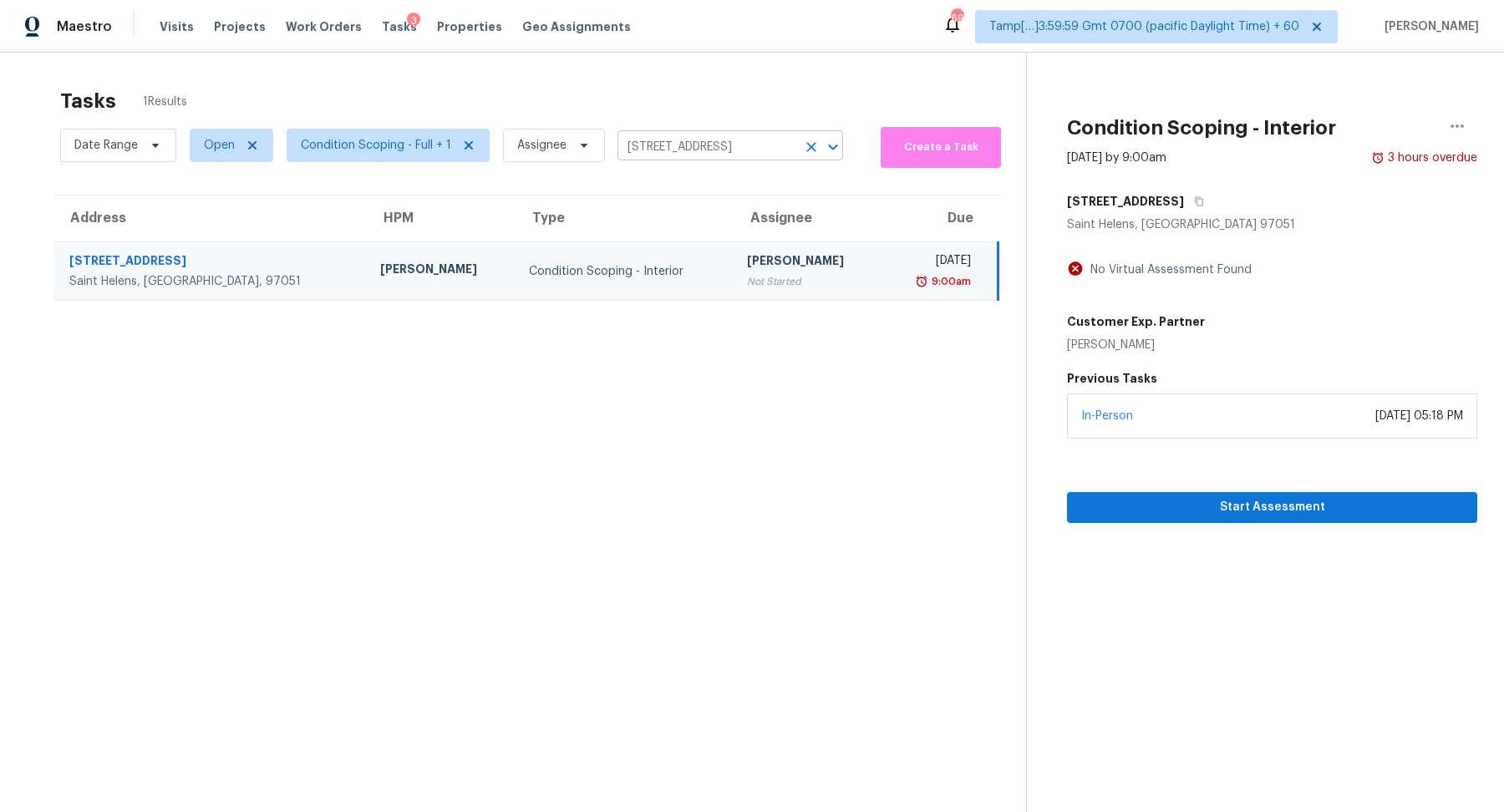
click at [703, 154] on input "325 Sunset Blvd, Saint Helens, OR 97051" at bounding box center [707, 147] width 178 height 26
paste input "729 Shellstone Pl Fort Mill, SC, 29708"
type input "729 Shellstone Pl Fort Mill, SC, 29708"
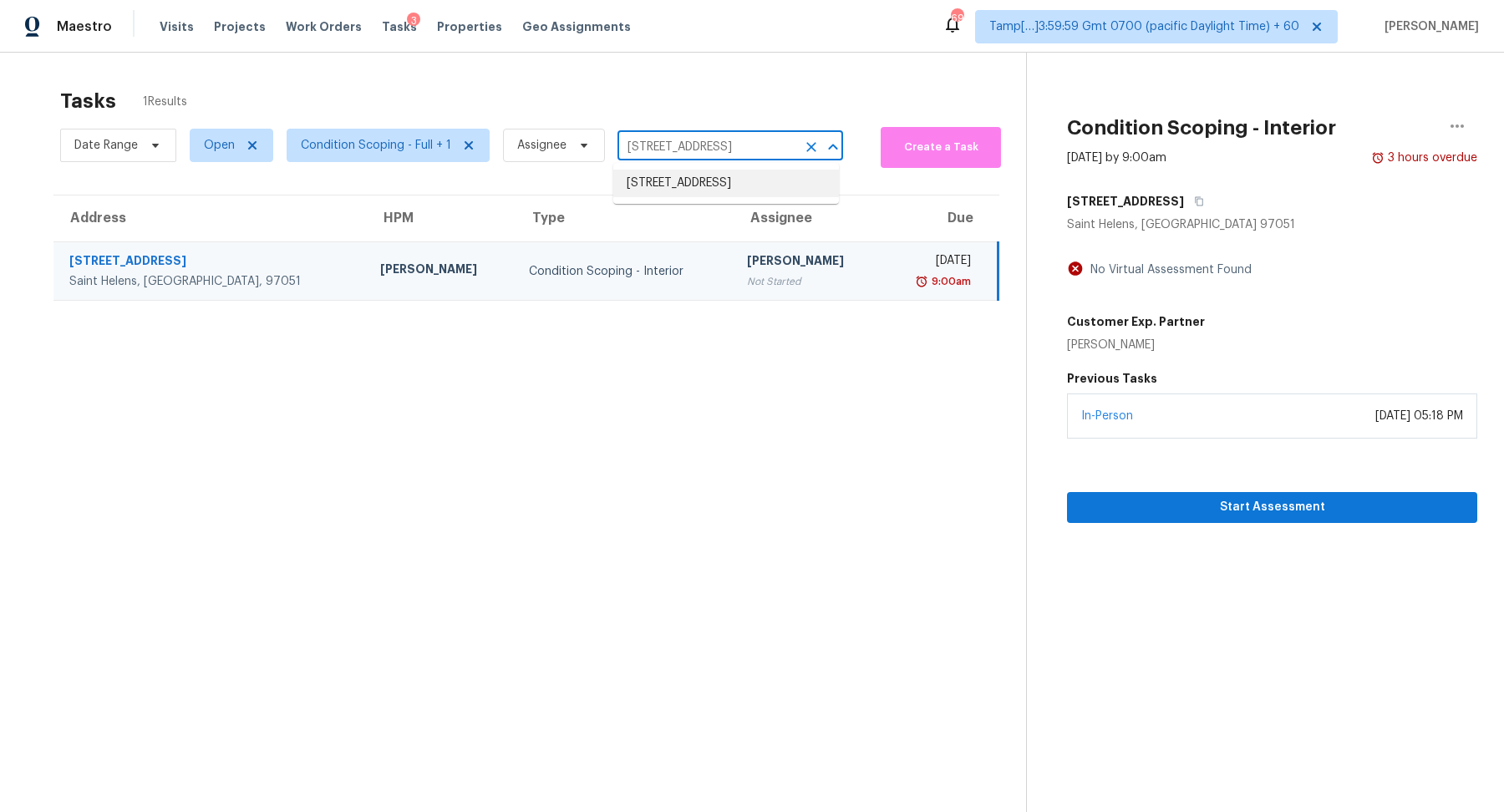
click at [699, 184] on li "729 Shellstone Pl, Fort Mill, SC 29708" at bounding box center [726, 183] width 225 height 28
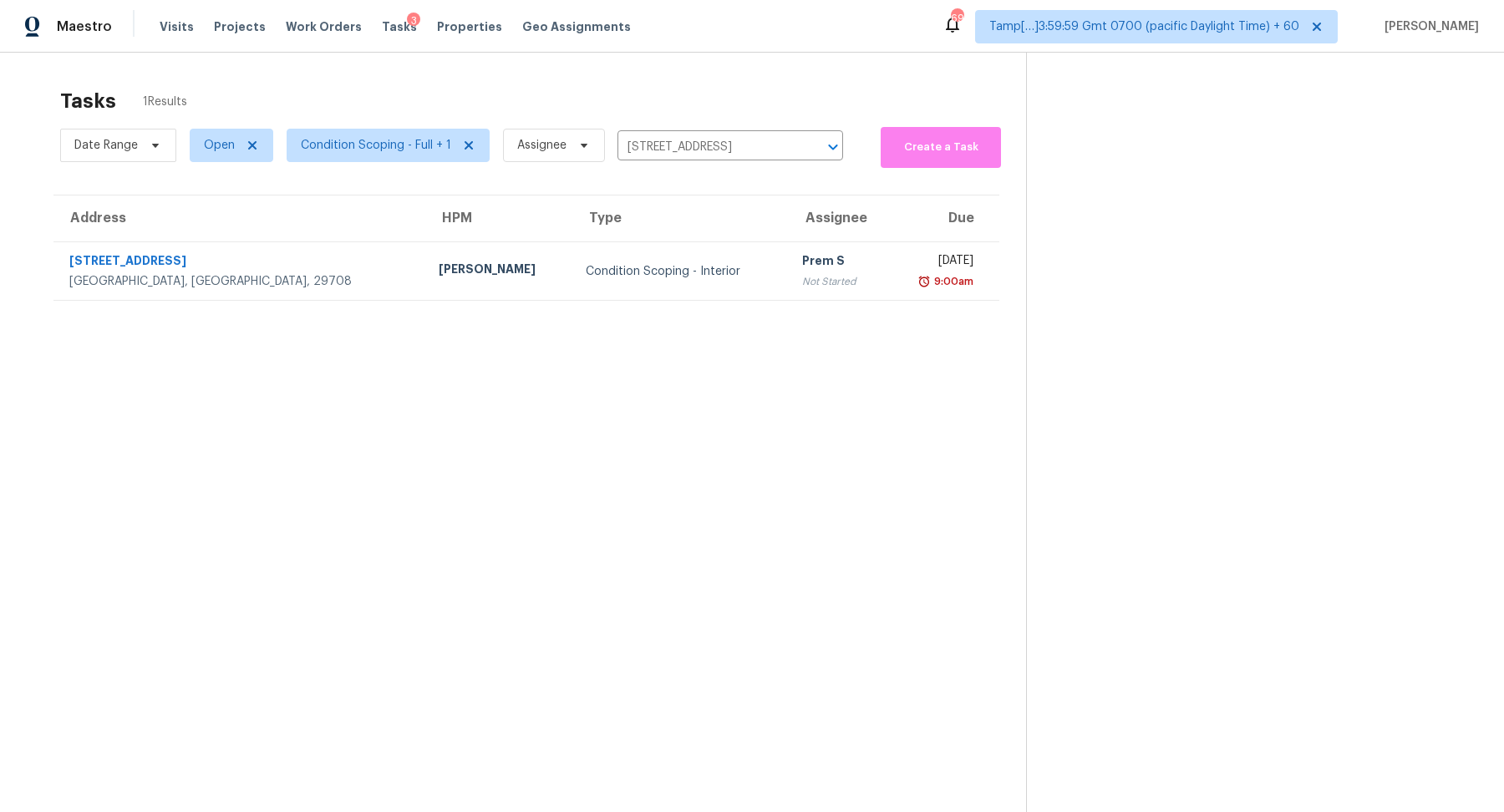
click at [788, 276] on td "Prem S Not Started" at bounding box center [836, 271] width 97 height 59
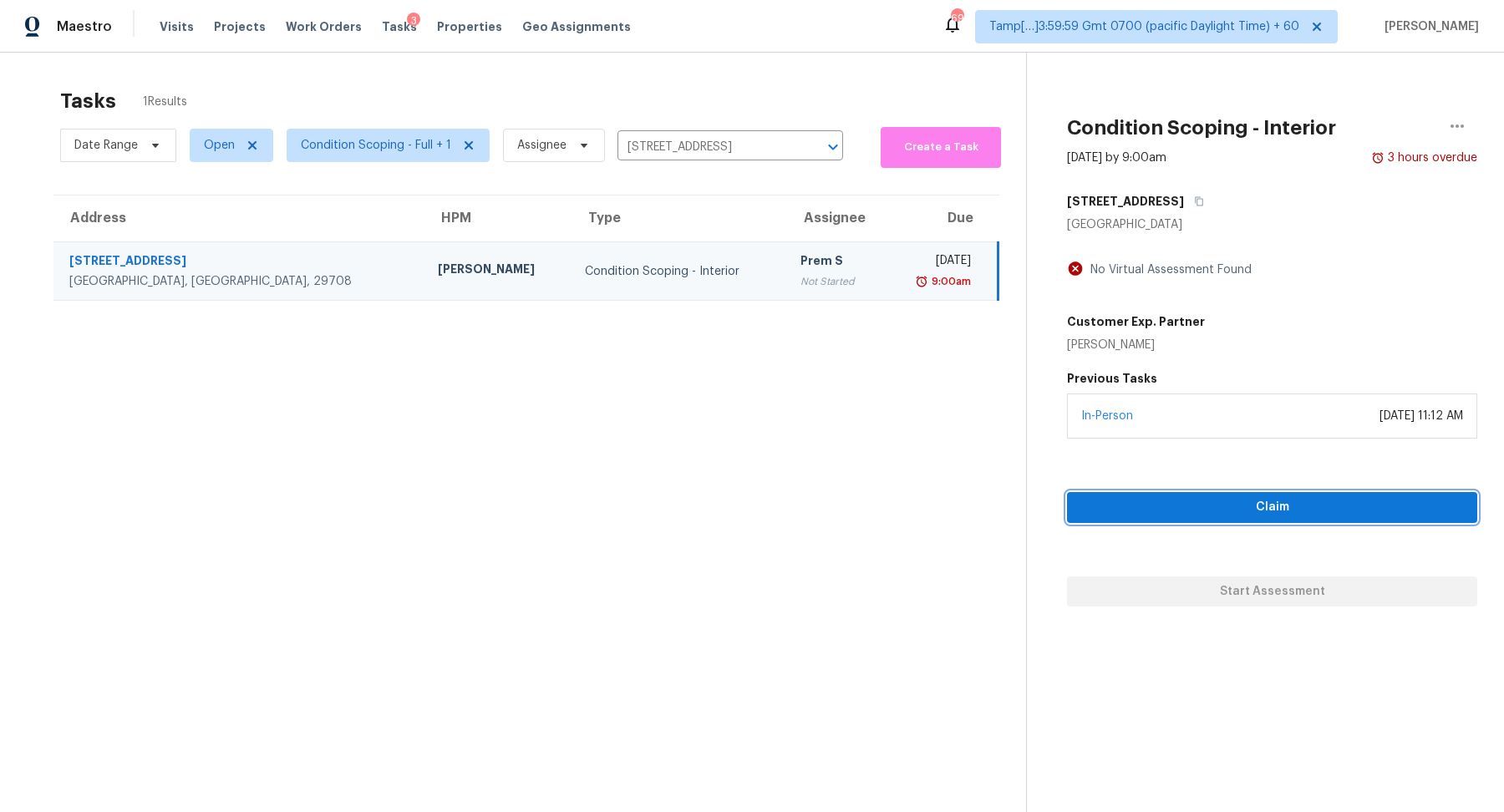
click at [1273, 494] on button "Claim" at bounding box center [1273, 507] width 411 height 31
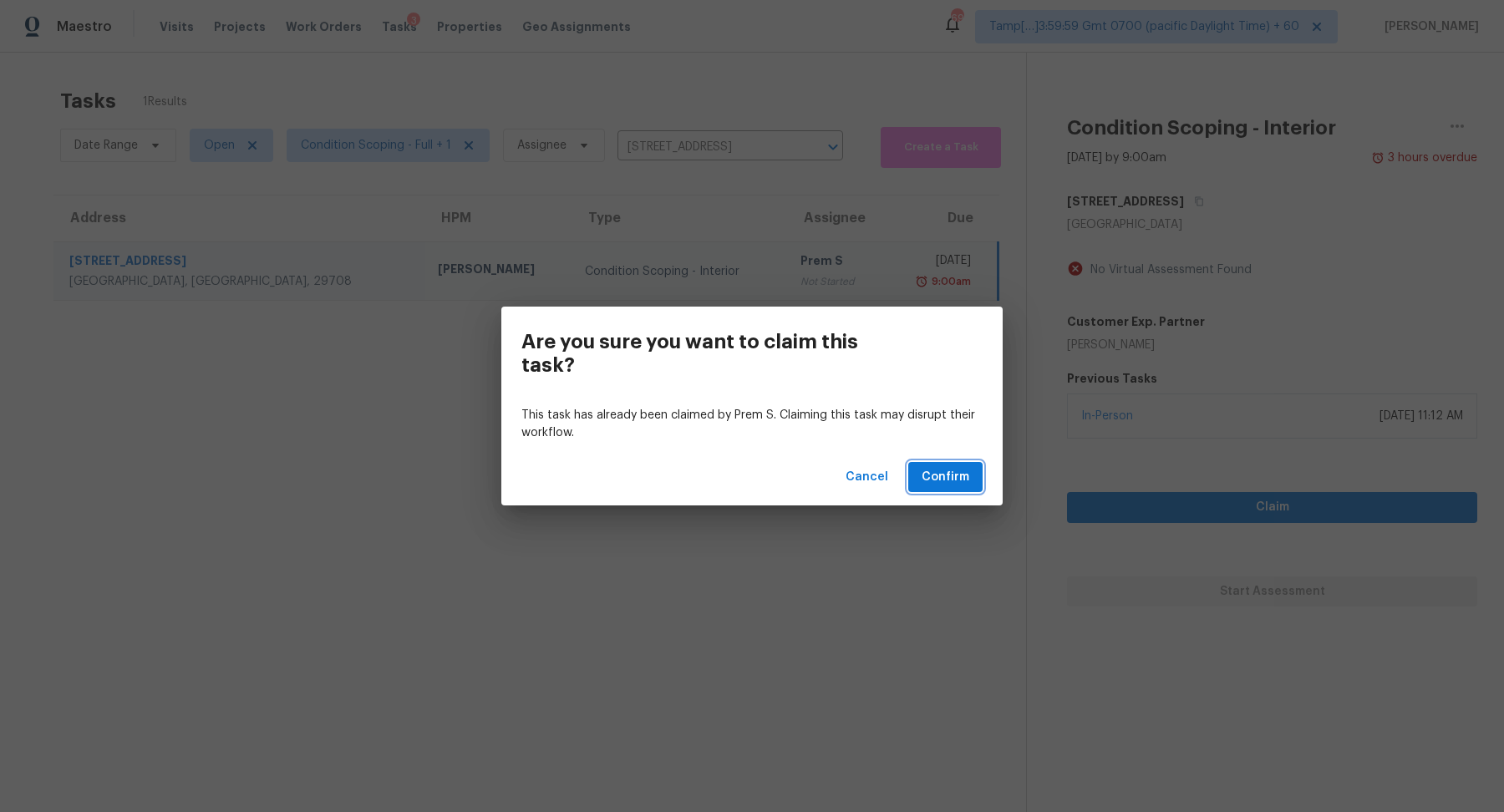
click at [959, 468] on span "Confirm" at bounding box center [946, 477] width 48 height 21
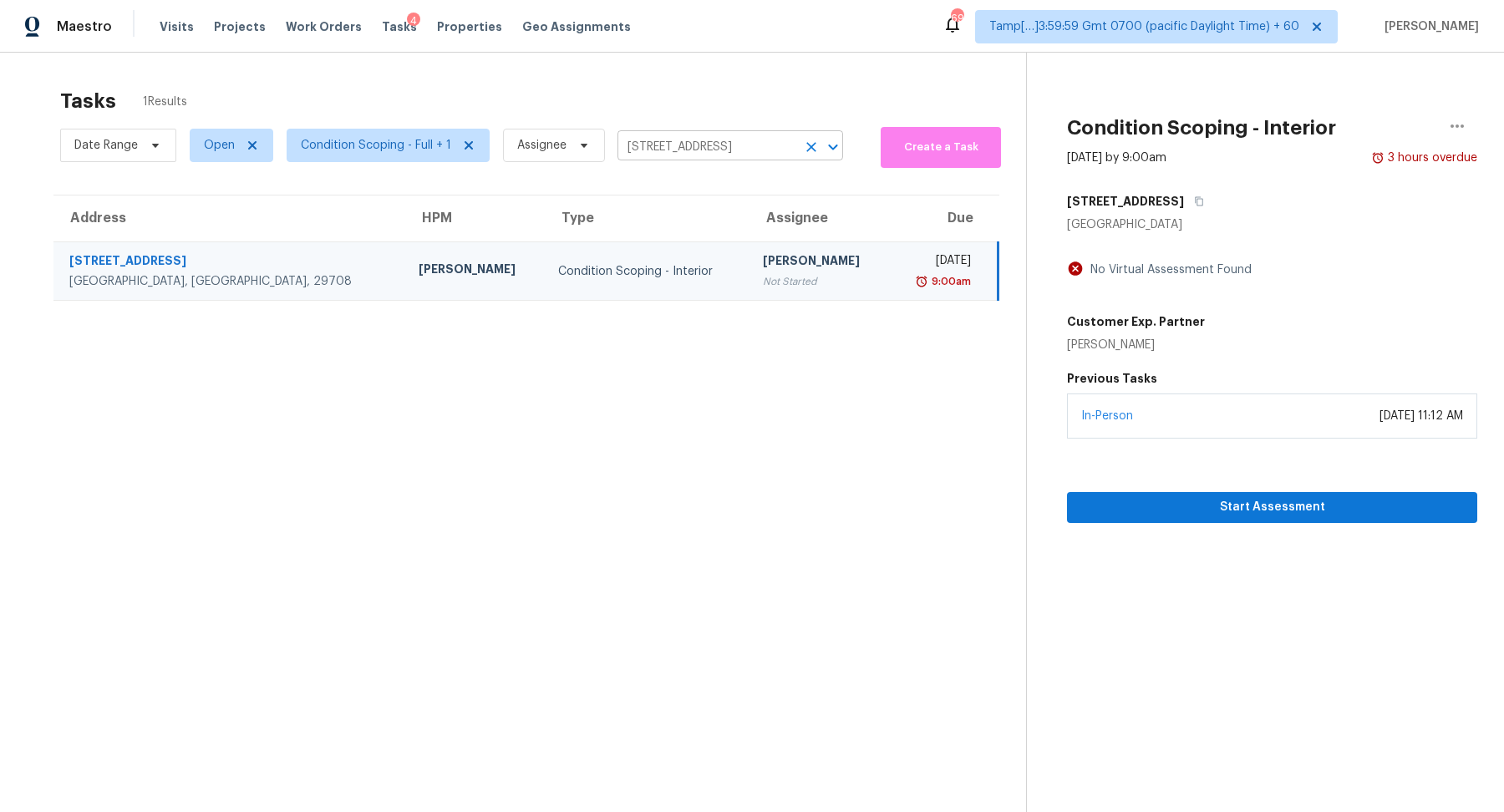
click at [705, 141] on input "729 Shellstone Pl, Fort Mill, SC 29708" at bounding box center [707, 147] width 178 height 26
paste input "1841 23rd Ave Greeley, CO, 80634"
type input "1841 23rd Ave Greeley, CO, 80634"
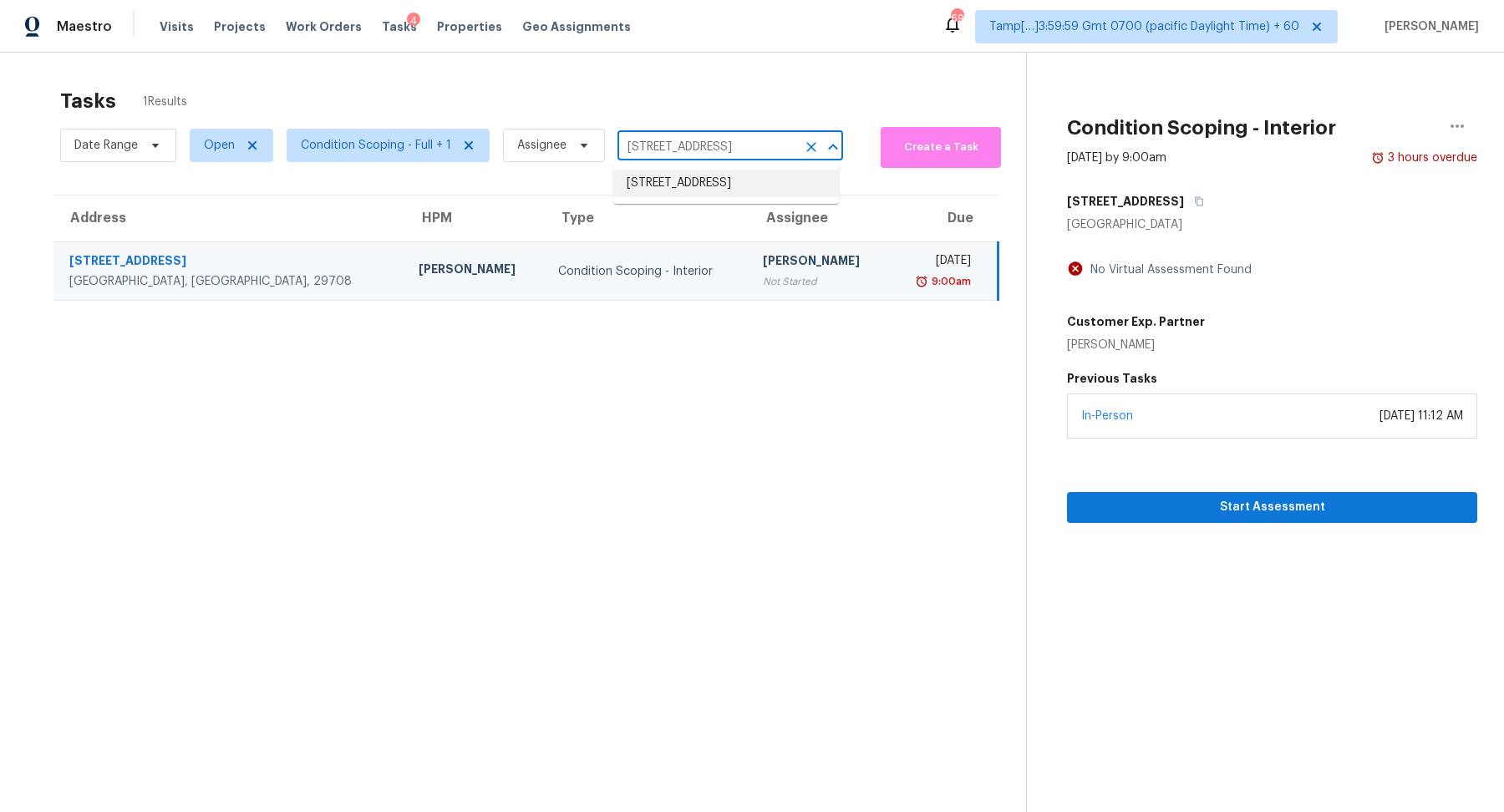
click at [697, 177] on li "1841 23rd Ave, Greeley, CO 80634" at bounding box center [726, 183] width 225 height 28
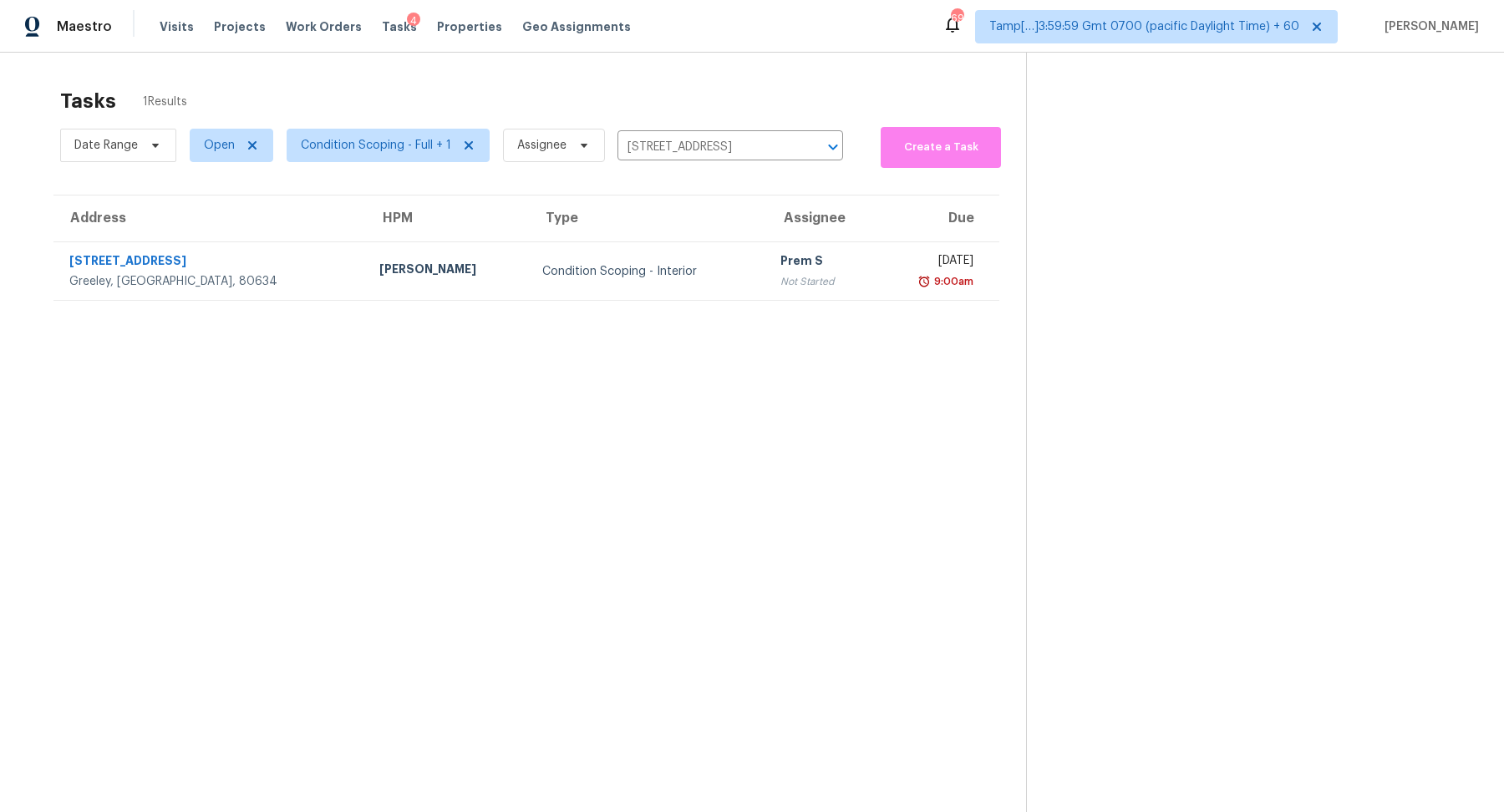
click at [630, 256] on td "Condition Scoping - Interior" at bounding box center [649, 271] width 239 height 59
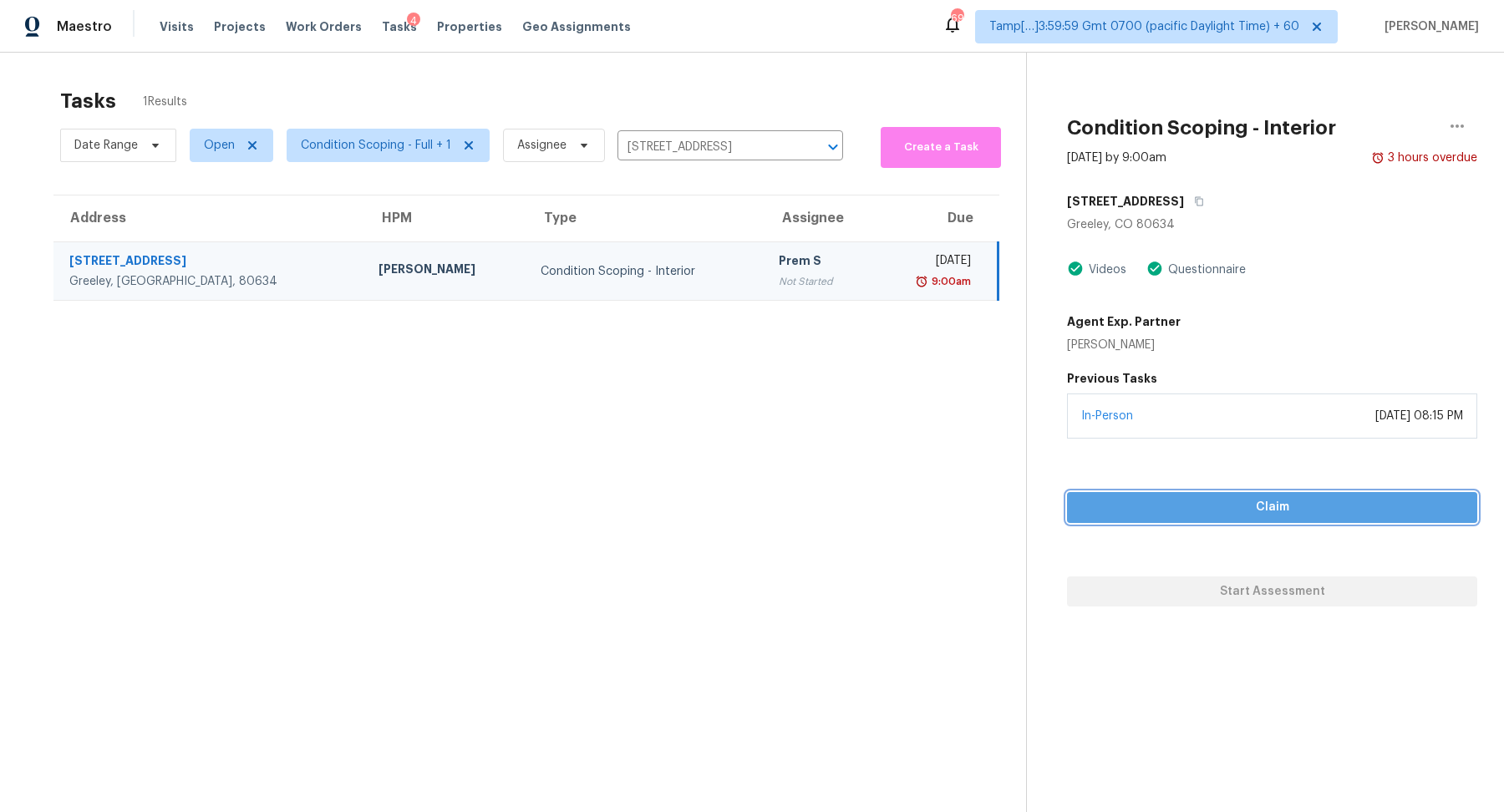
click at [1201, 502] on span "Claim" at bounding box center [1272, 507] width 384 height 21
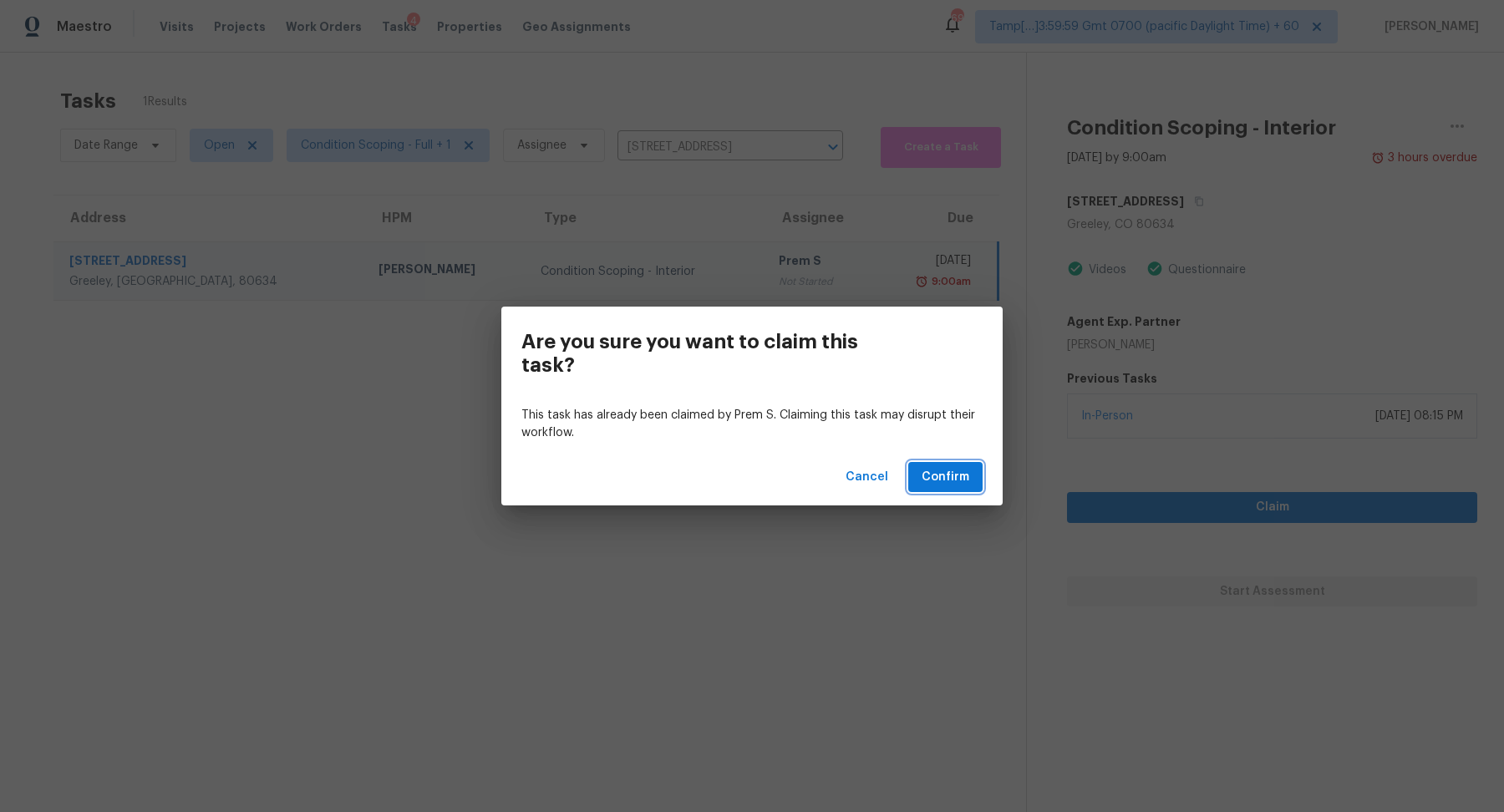
click at [957, 481] on span "Confirm" at bounding box center [946, 477] width 48 height 21
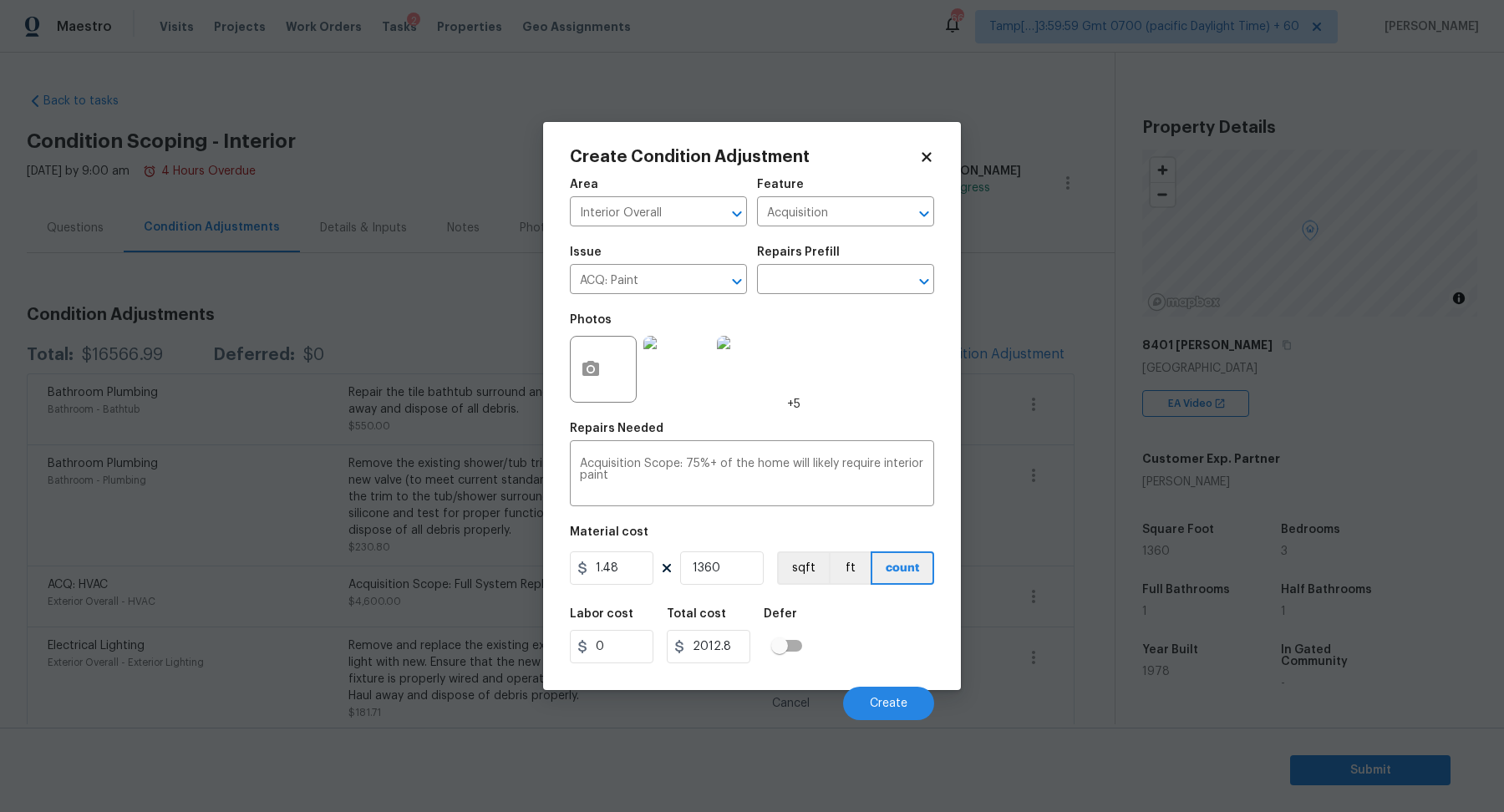
scroll to position [214, 0]
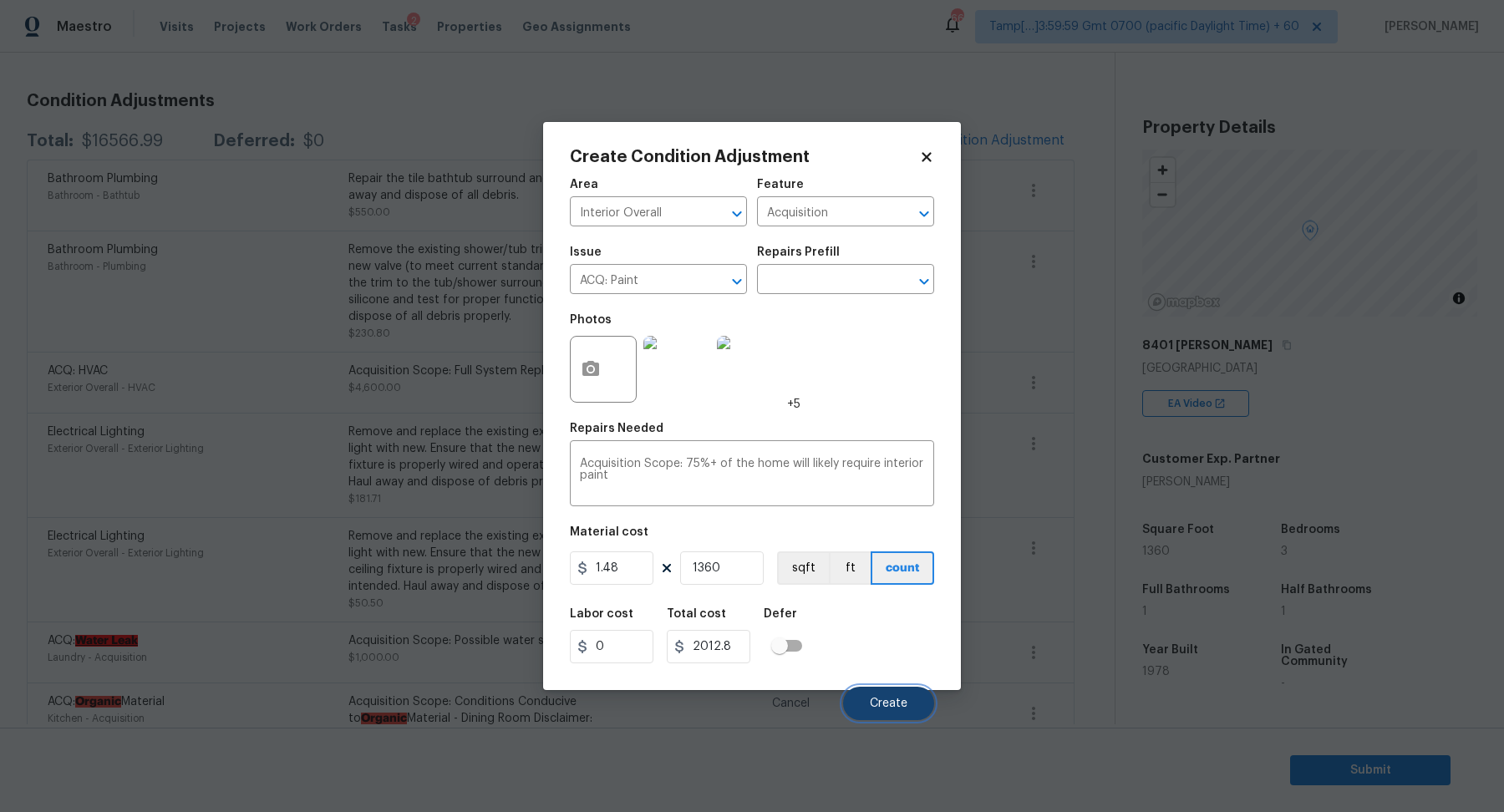
click at [890, 700] on span "Create" at bounding box center [889, 703] width 38 height 13
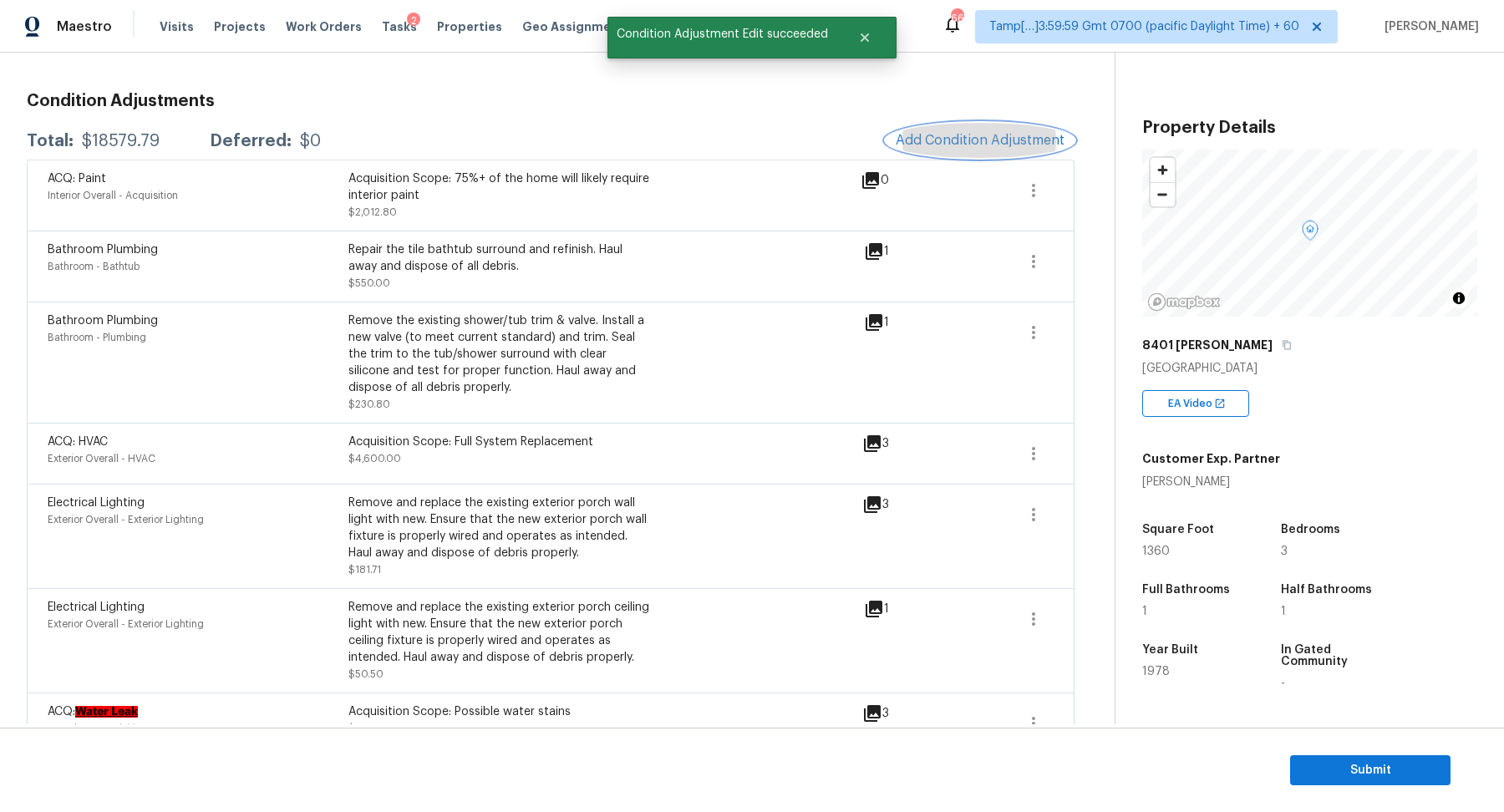
click at [975, 147] on button "Add Condition Adjustment" at bounding box center [980, 139] width 188 height 35
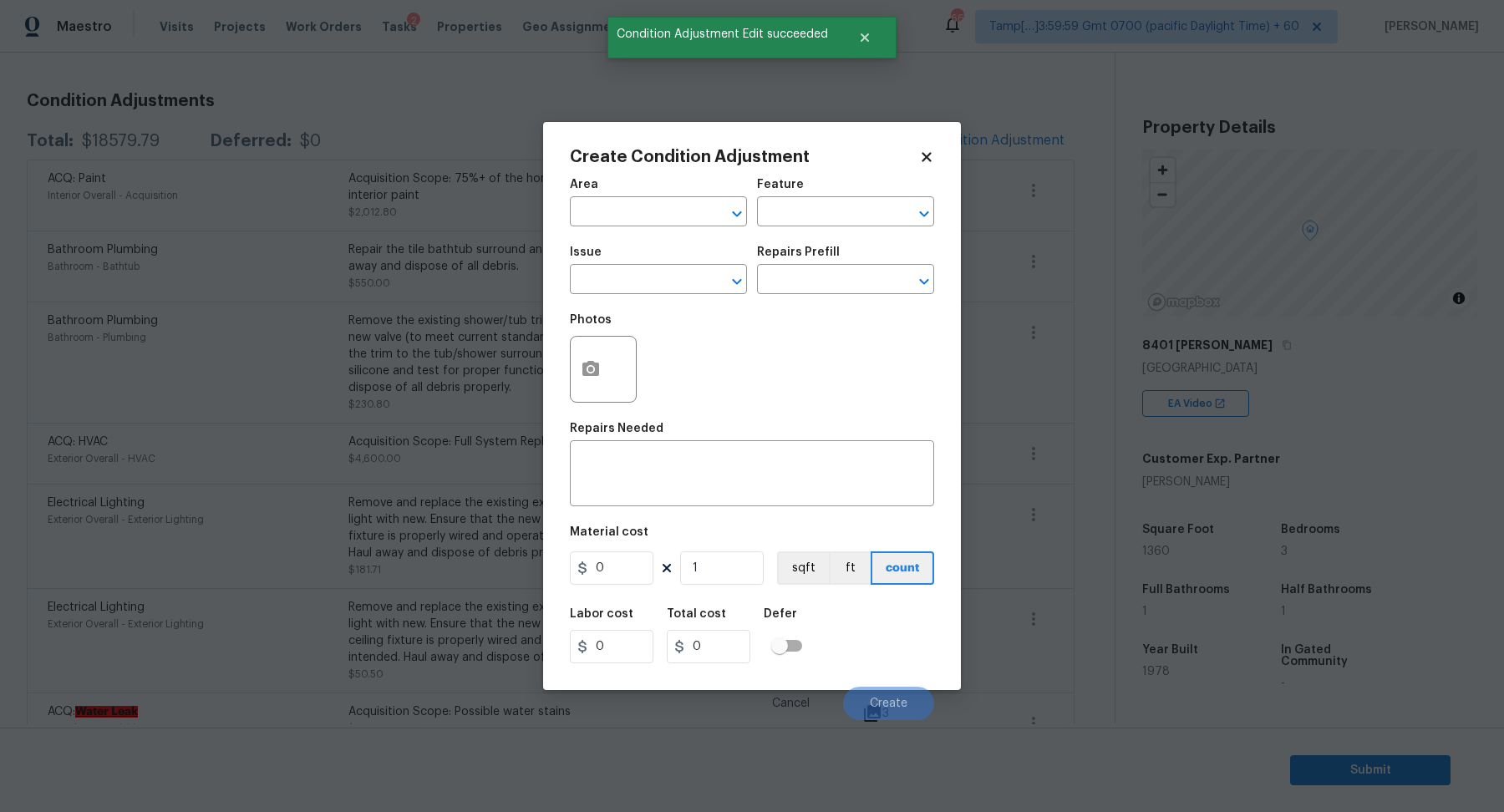
click at [649, 245] on span "Issue ​" at bounding box center [659, 270] width 177 height 68
click at [651, 200] on input "text" at bounding box center [635, 213] width 131 height 26
click at [625, 286] on li "Interior Overall" at bounding box center [659, 278] width 177 height 28
type input "Interior Overall"
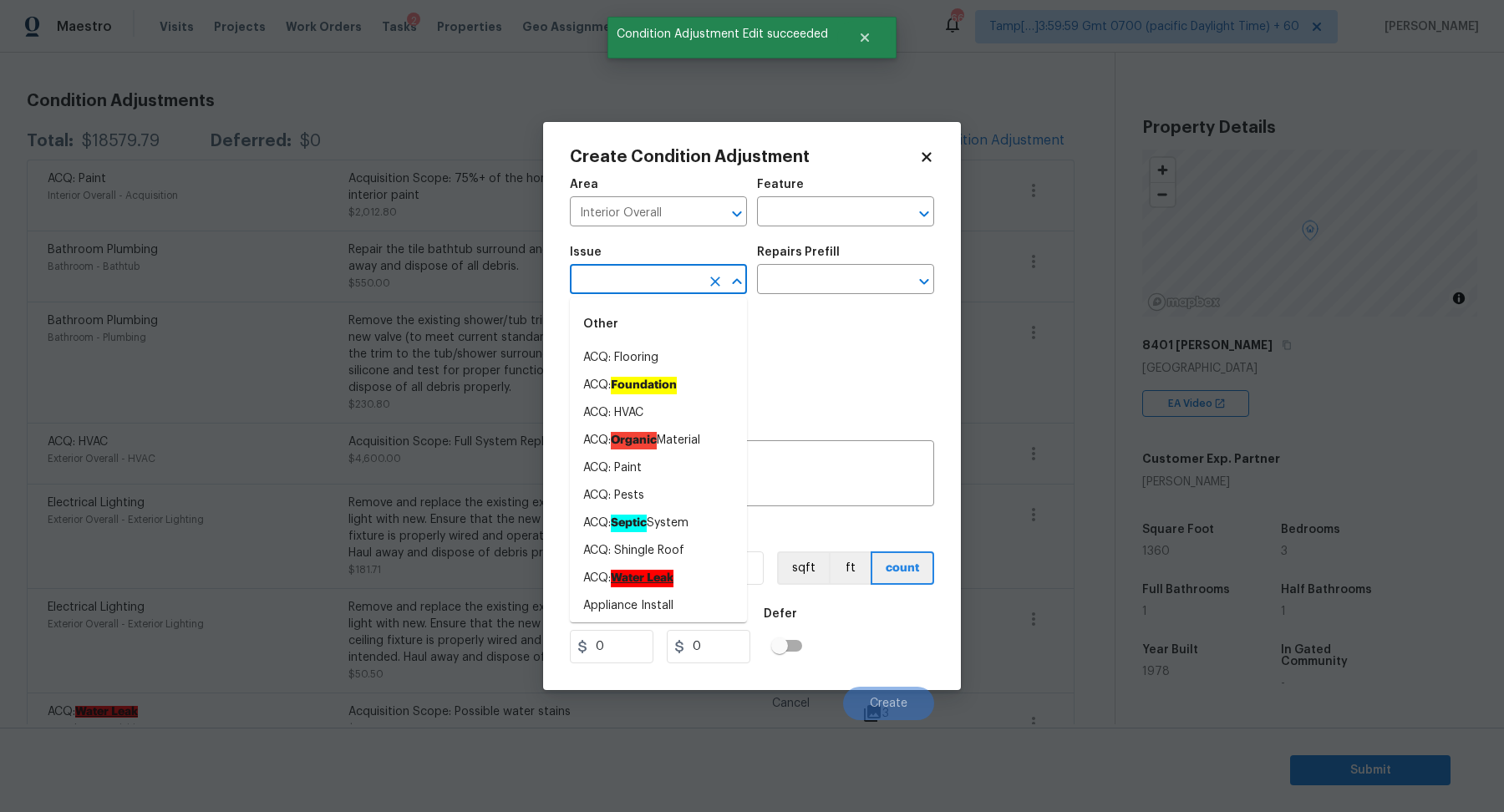
click at [625, 286] on input "text" at bounding box center [635, 281] width 131 height 26
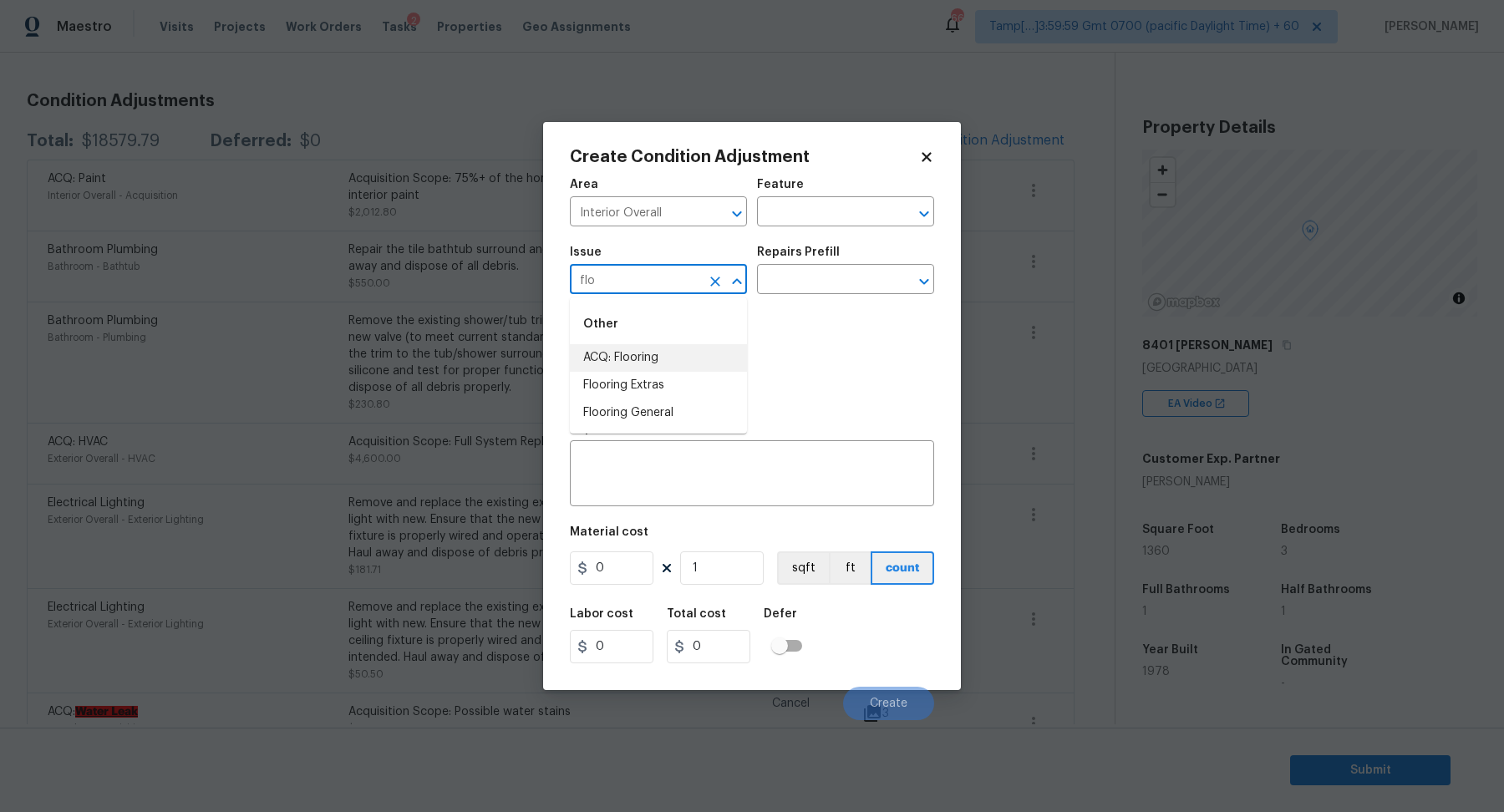
click at [641, 355] on li "ACQ: Flooring" at bounding box center [659, 358] width 177 height 28
click at [799, 281] on input "text" at bounding box center [822, 281] width 131 height 26
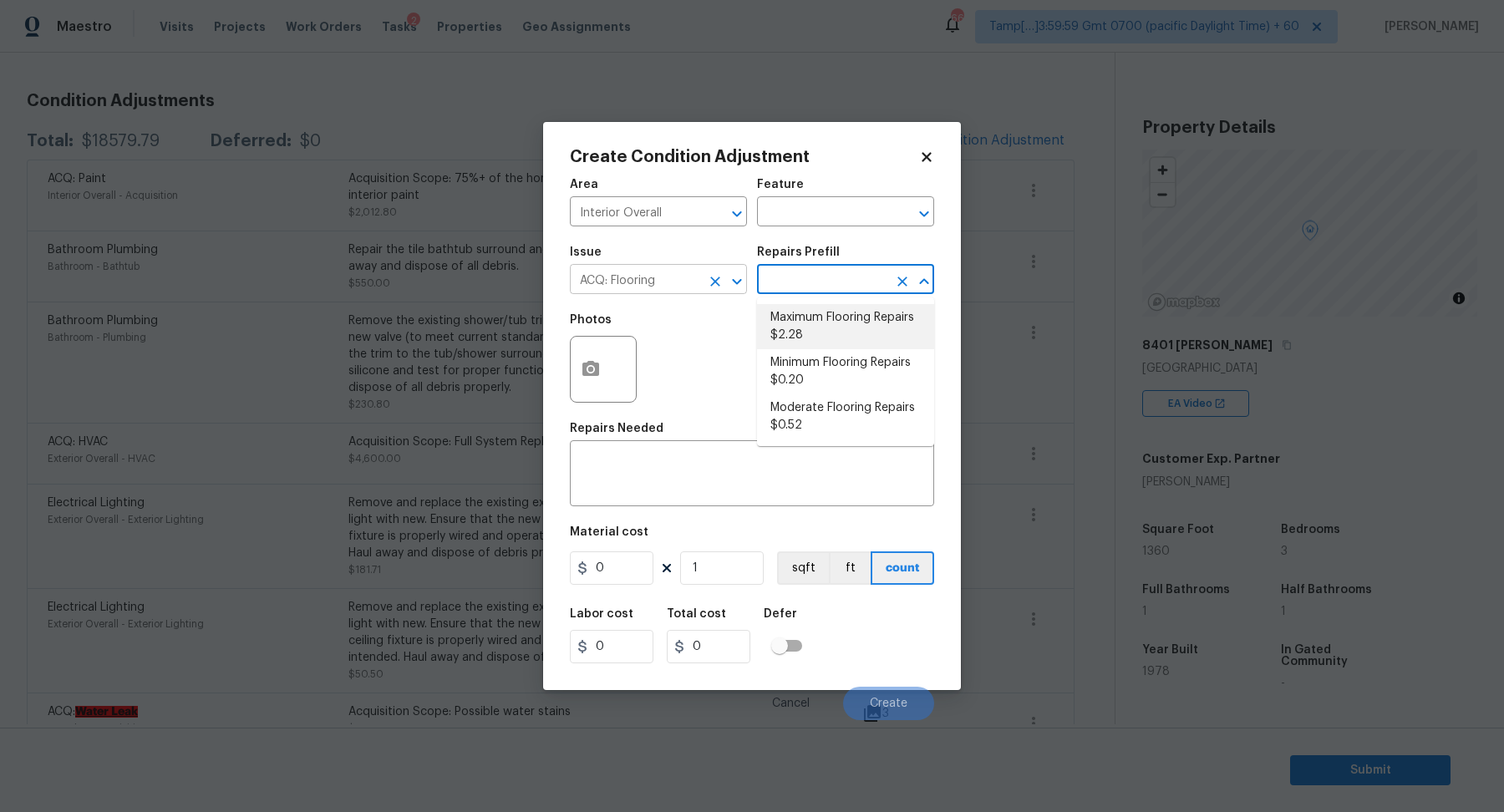
click at [688, 284] on input "ACQ: Flooring" at bounding box center [635, 281] width 131 height 26
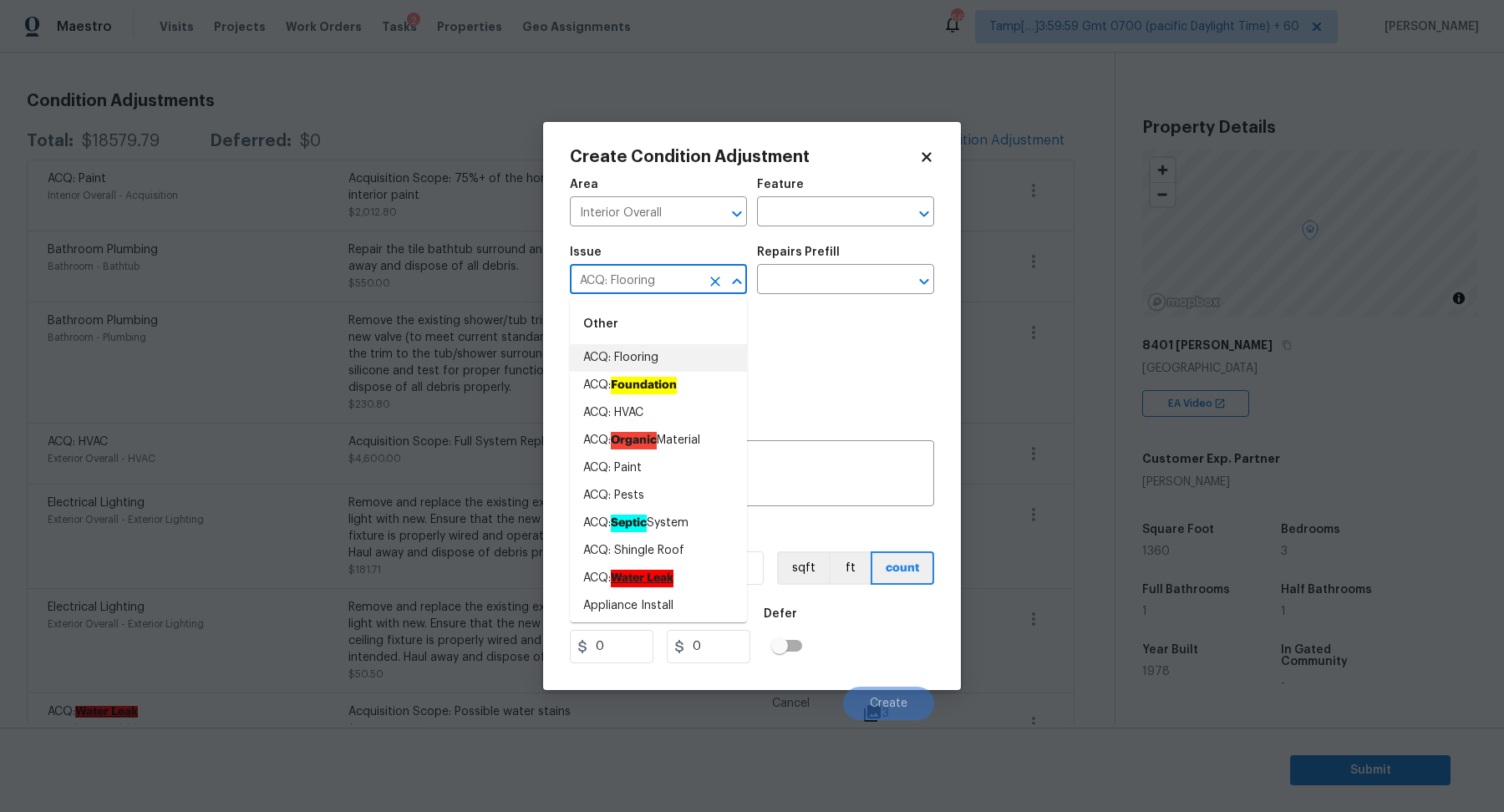
click at [688, 284] on input "ACQ: Flooring" at bounding box center [635, 281] width 131 height 26
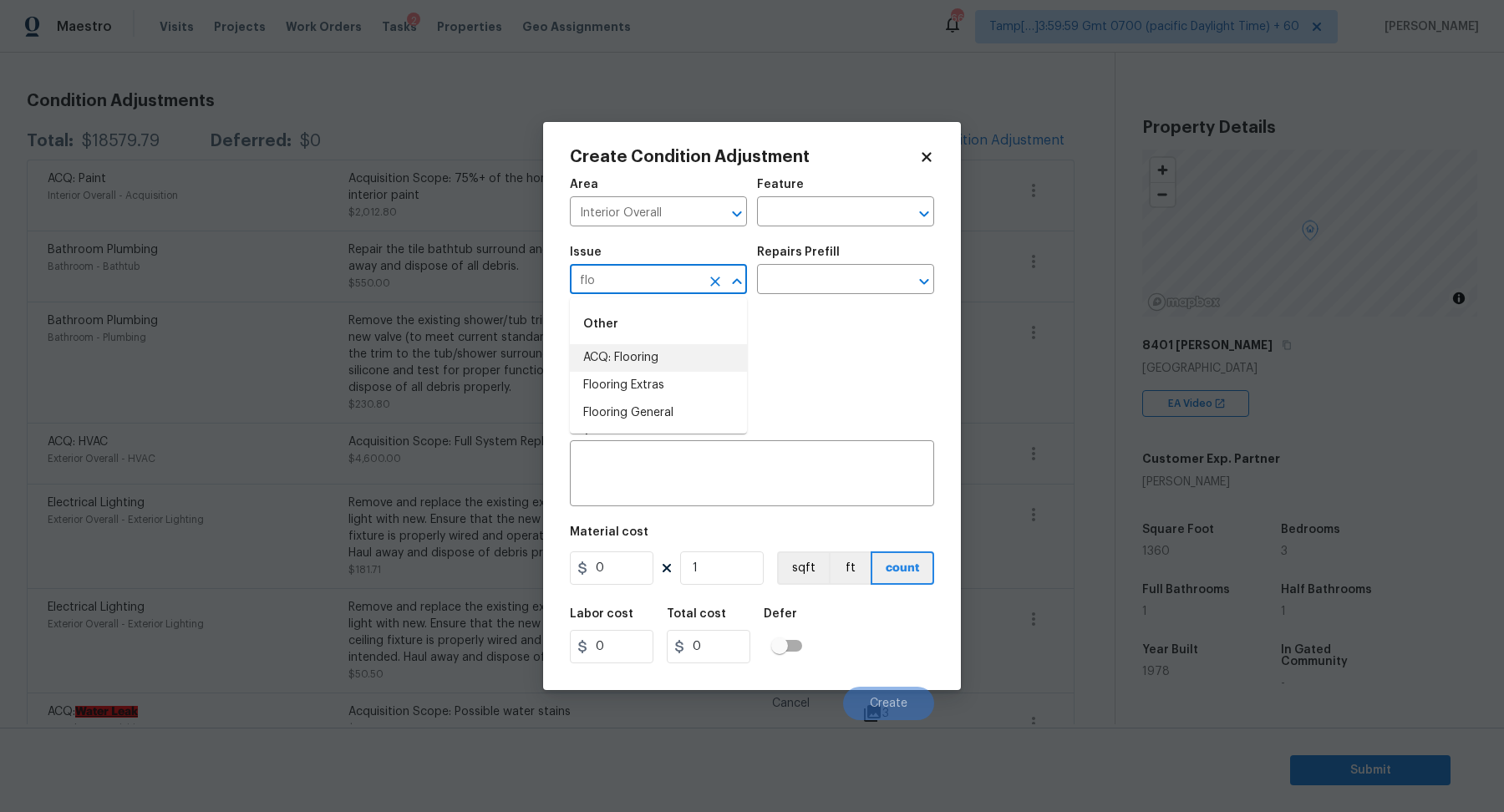
click at [673, 350] on li "ACQ: Flooring" at bounding box center [659, 358] width 177 height 28
click at [656, 284] on input "ACQ: Flooring" at bounding box center [635, 281] width 131 height 26
click at [609, 408] on li "Flooring General" at bounding box center [659, 413] width 177 height 28
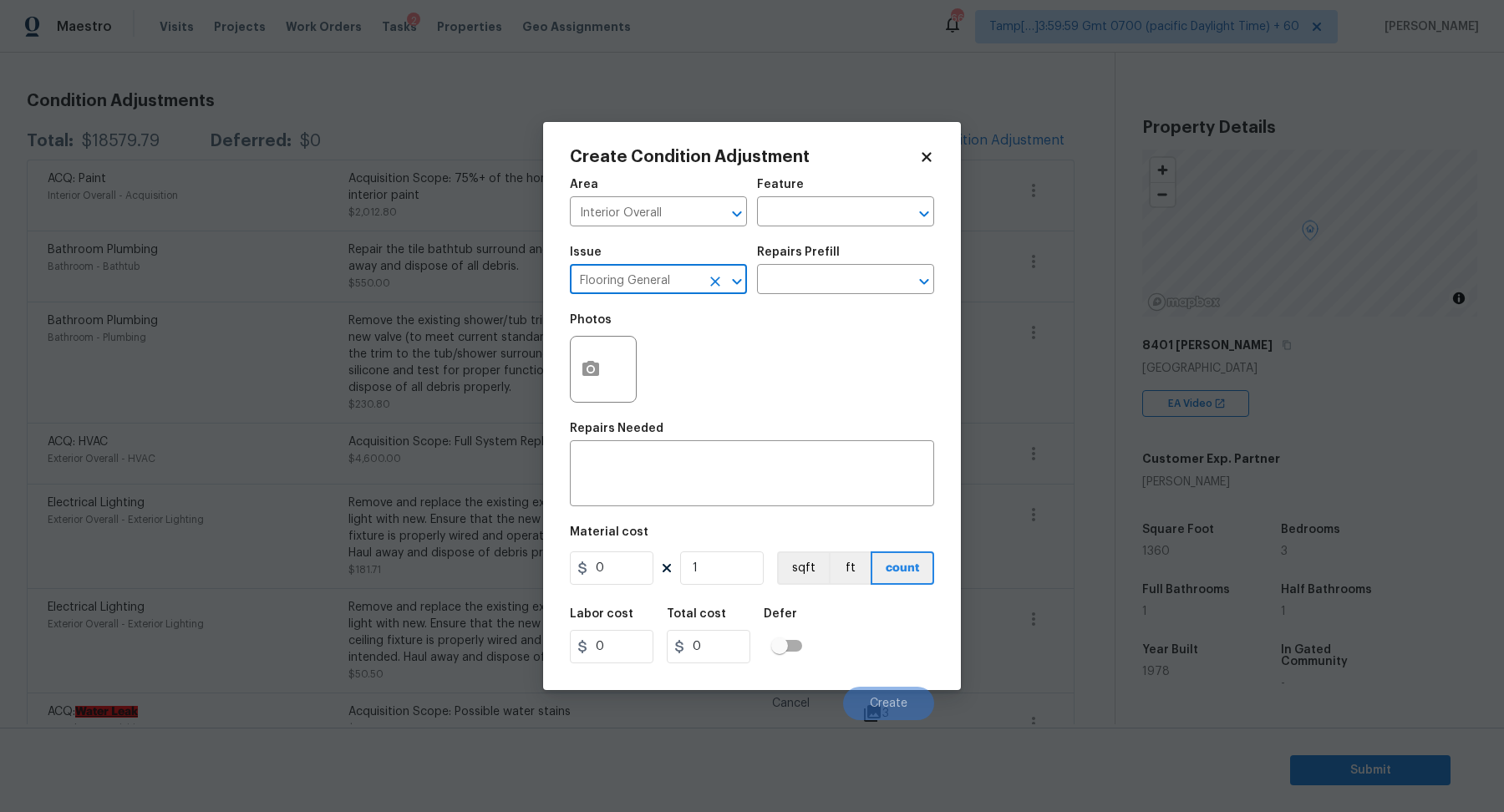
type input "Flooring General"
click at [856, 266] on div "Repairs Prefill" at bounding box center [846, 257] width 177 height 22
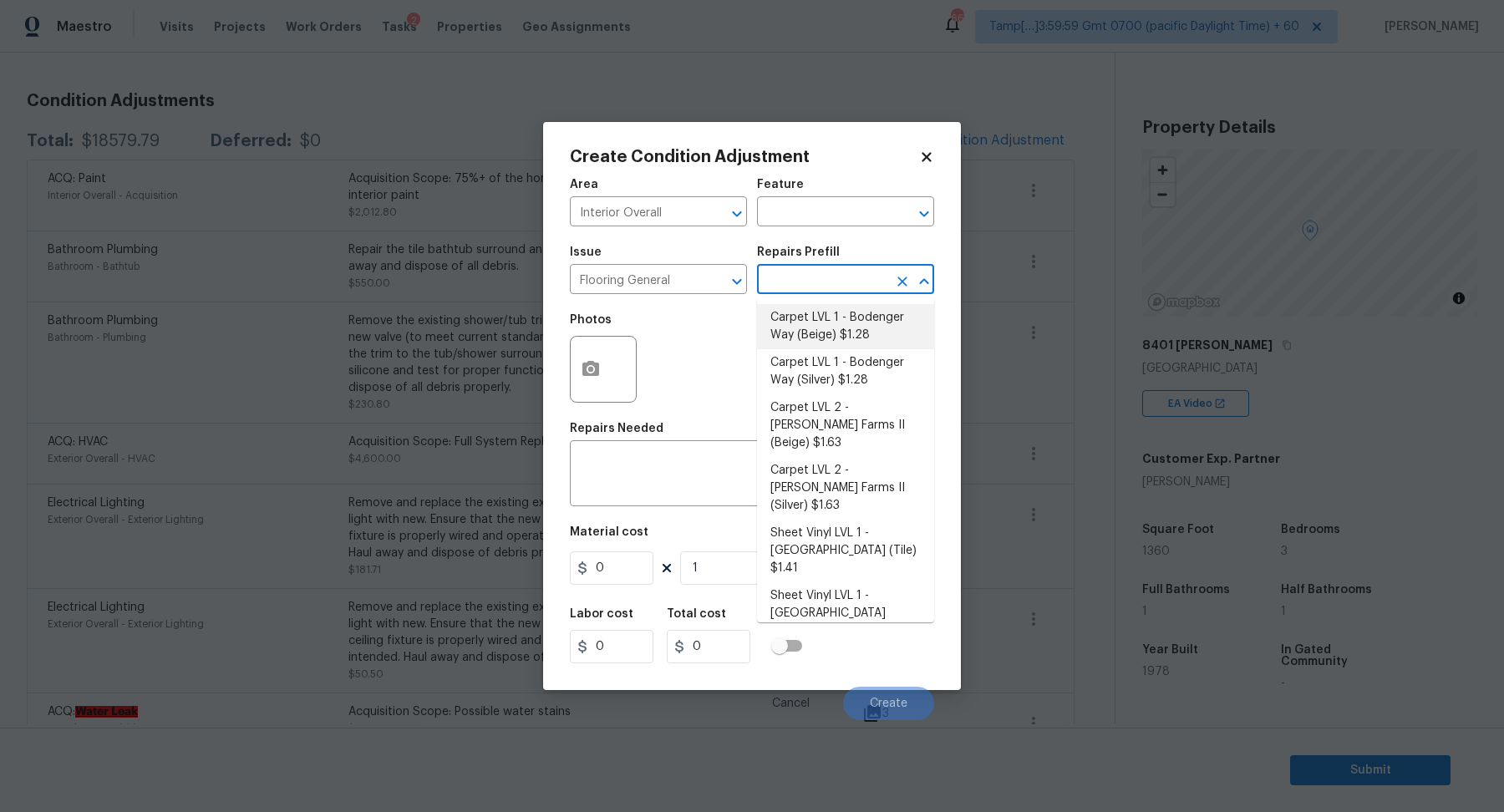
click at [856, 280] on input "text" at bounding box center [822, 281] width 131 height 26
click at [853, 409] on li "Carpet LVL 2 - [PERSON_NAME] Farms II (Beige) $1.63" at bounding box center [846, 425] width 177 height 63
type input "Overall Flooring"
type textarea "Install new carpet ([PERSON_NAME] Farms II - 749 Stony Glade) at all previously…"
type input "1.63"
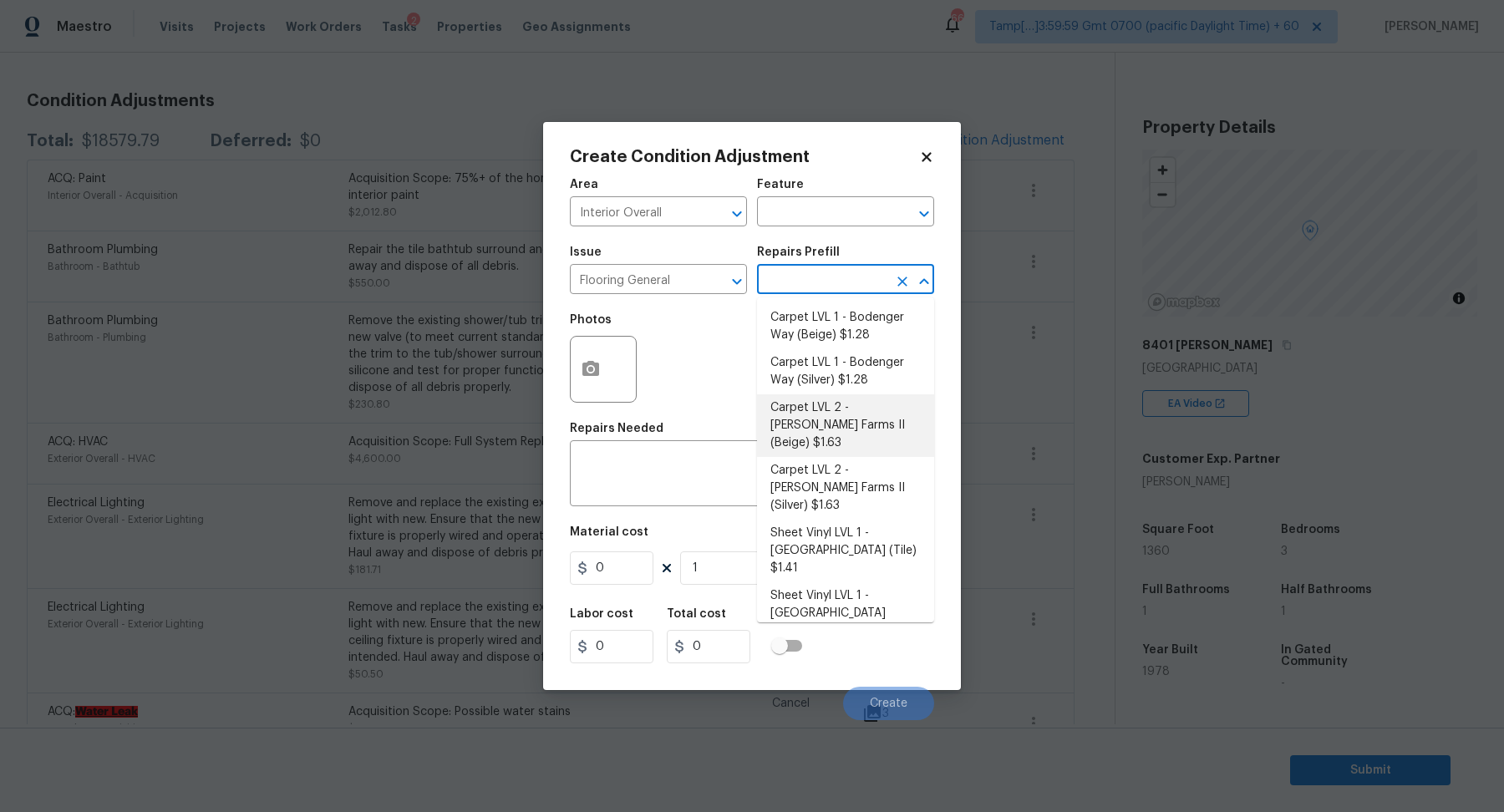
type input "1.63"
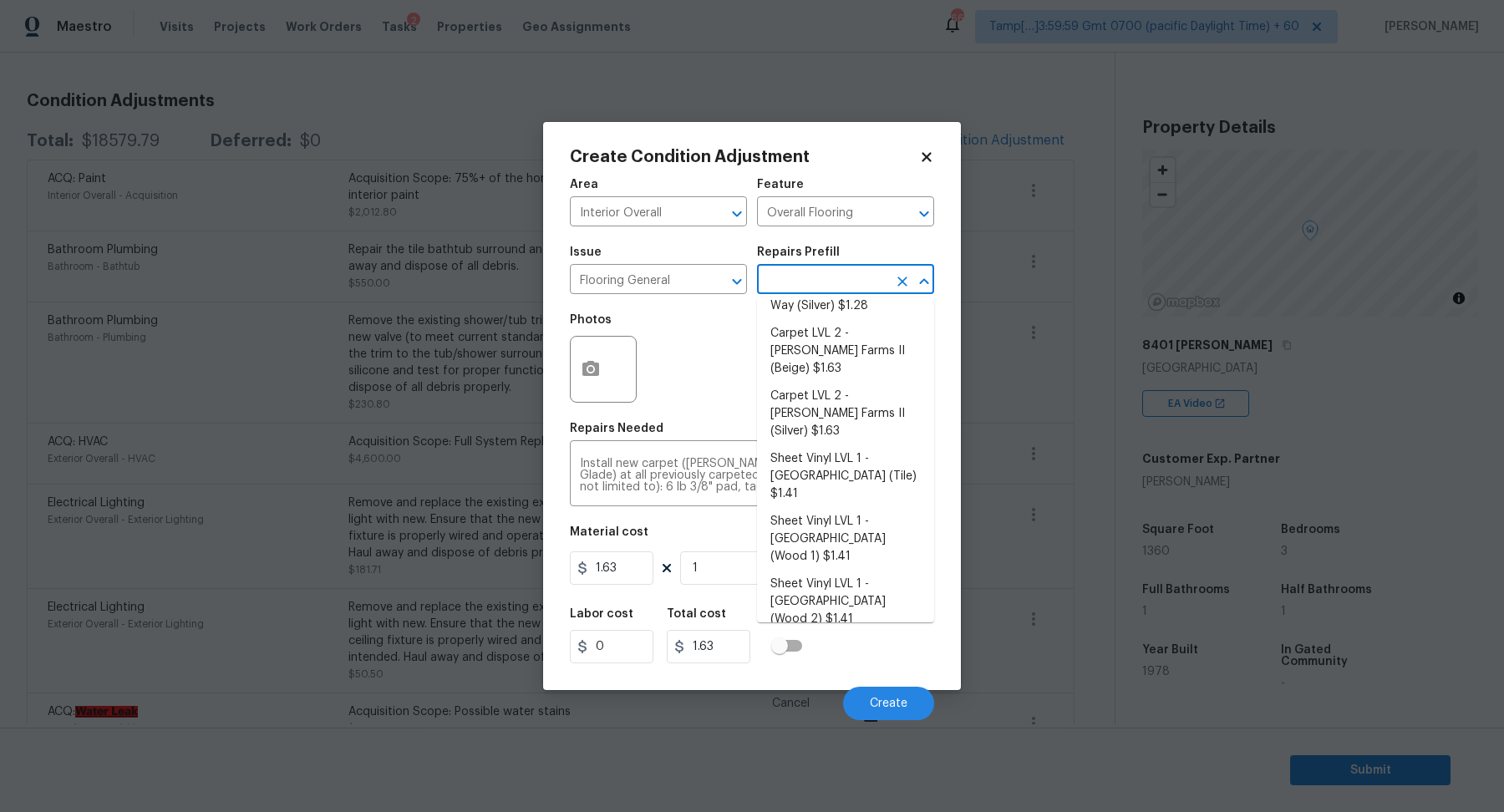
scroll to position [3, 0]
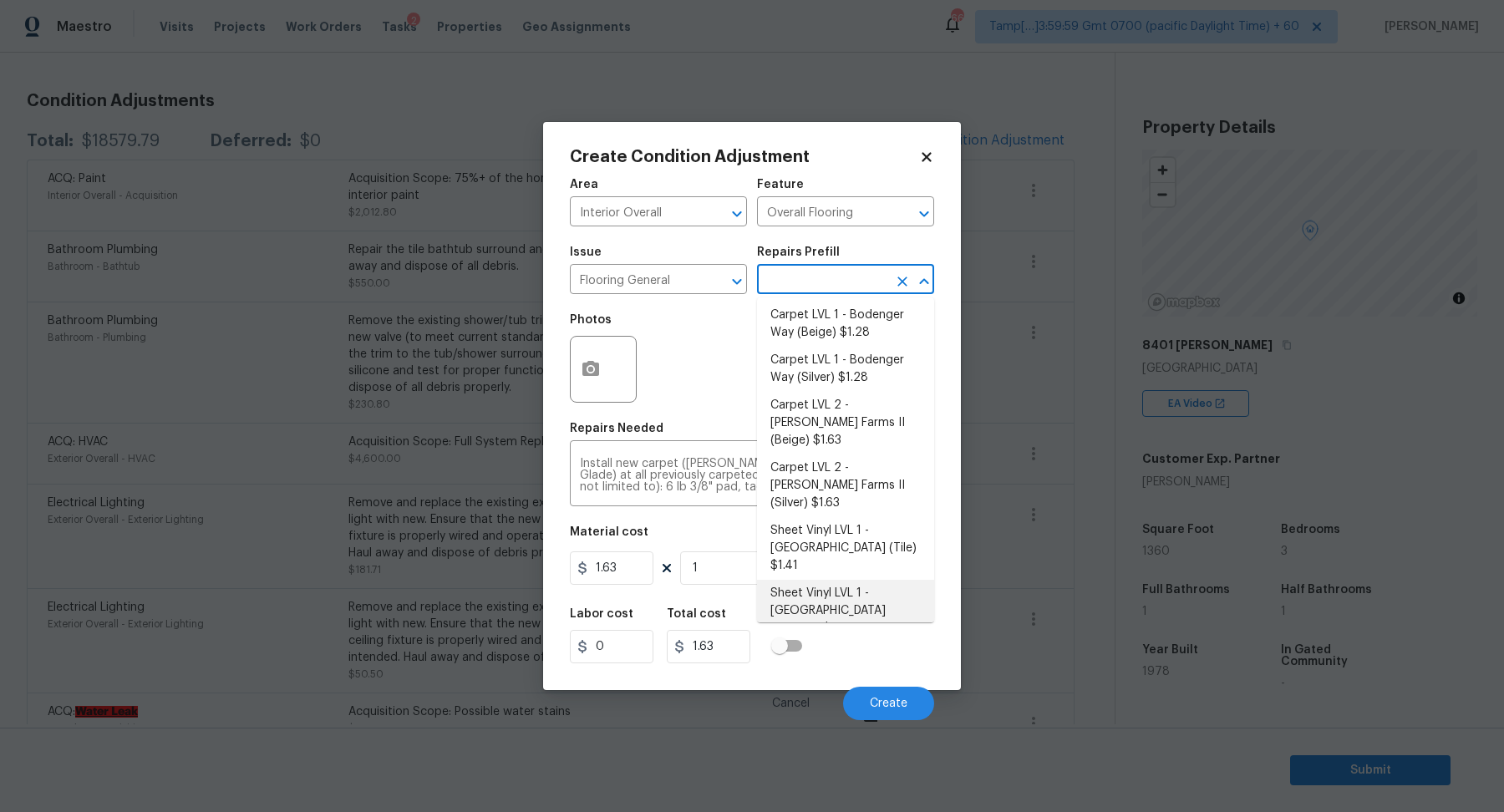
click at [866, 580] on li "Sheet Vinyl LVL 1 - [GEOGRAPHIC_DATA] (Wood 1) $1.41" at bounding box center [846, 611] width 177 height 63
type textarea "Install sheet vinyl flooring ([GEOGRAPHIC_DATA] - Wood "Look", [STREET_ADDRESS]…"
type input "1.41"
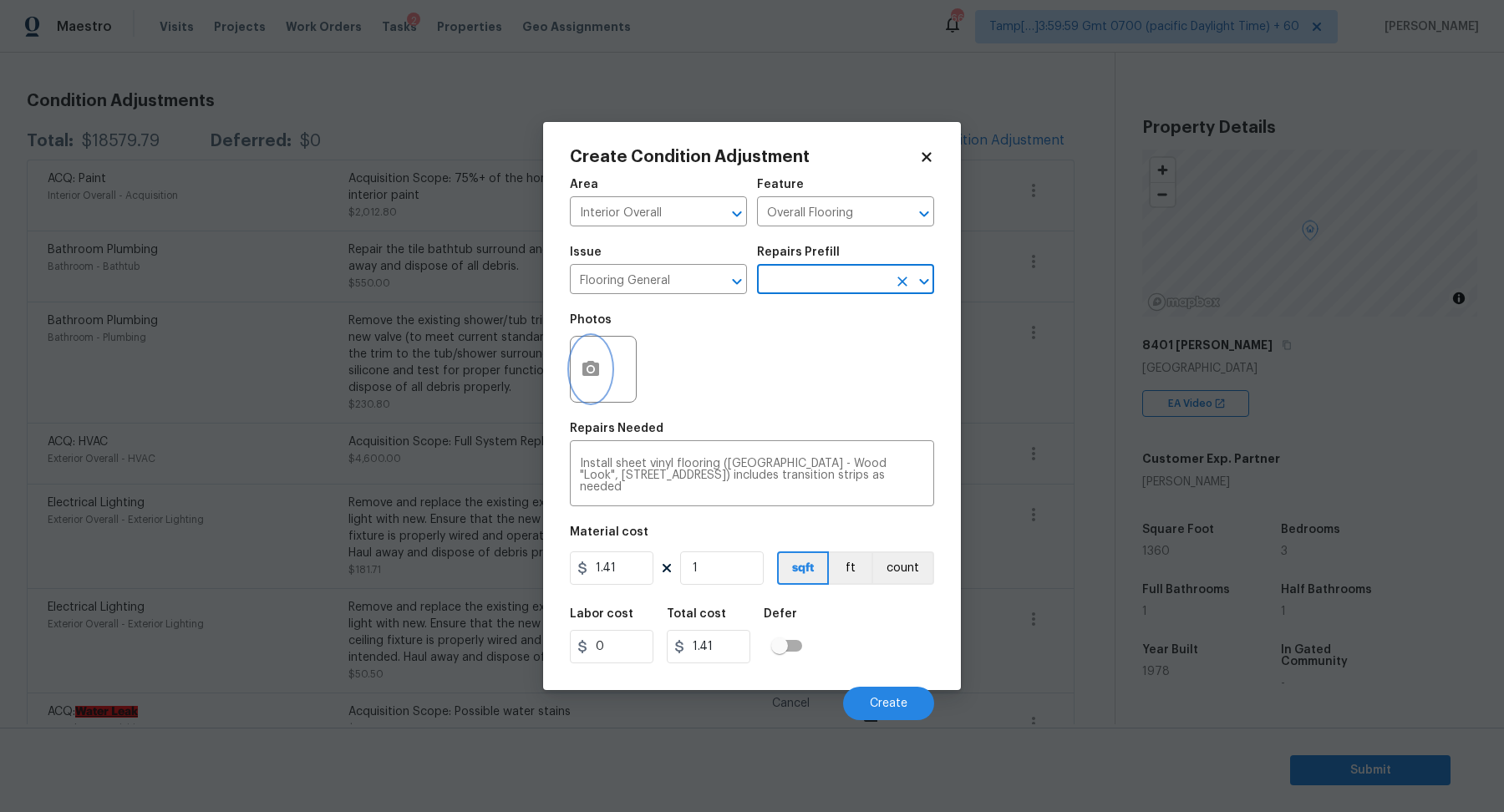
click at [594, 366] on icon "button" at bounding box center [590, 368] width 17 height 15
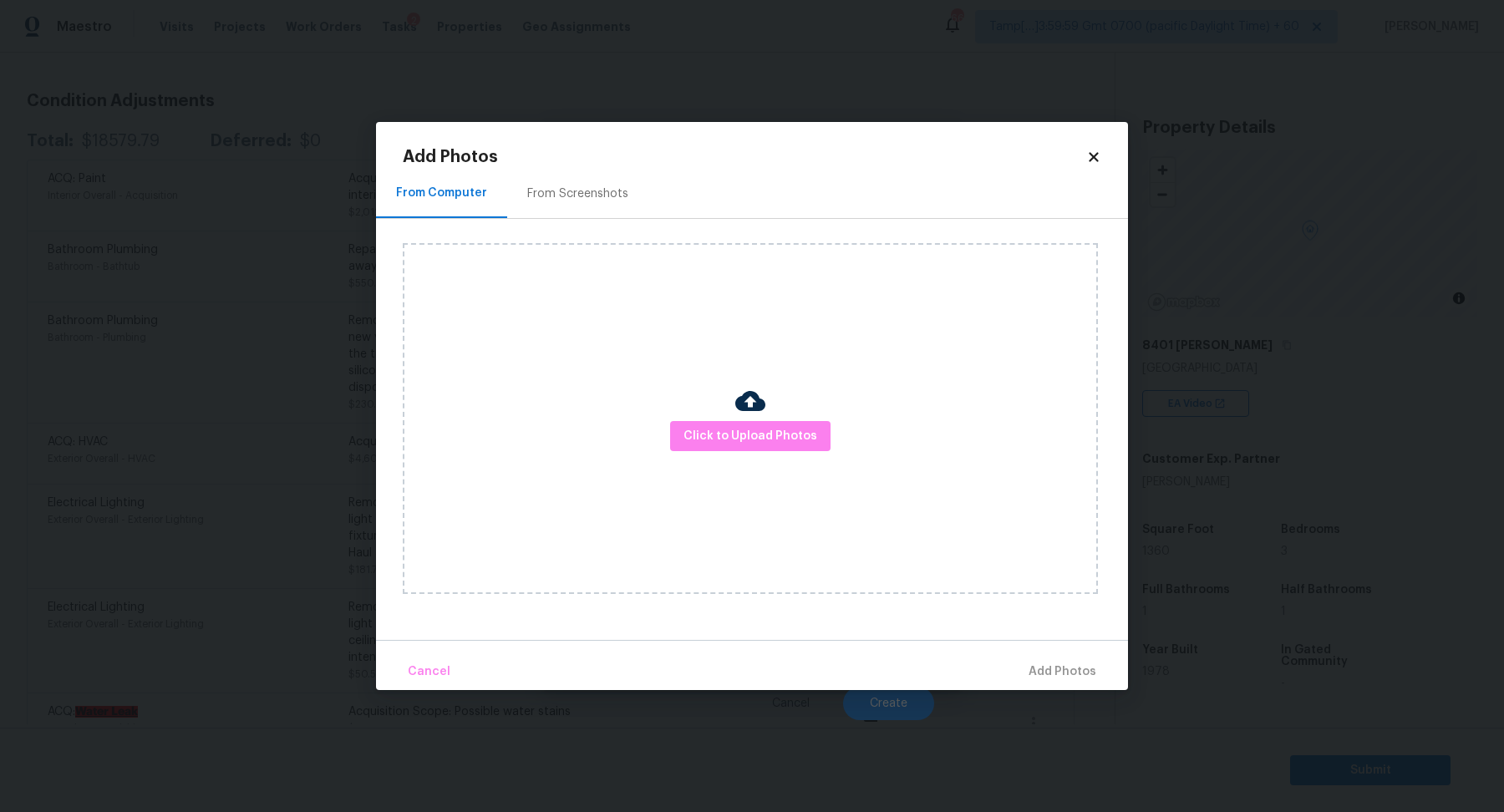
click at [717, 416] on div "Click to Upload Photos" at bounding box center [751, 418] width 696 height 351
click at [717, 437] on span "Click to Upload Photos" at bounding box center [751, 436] width 134 height 21
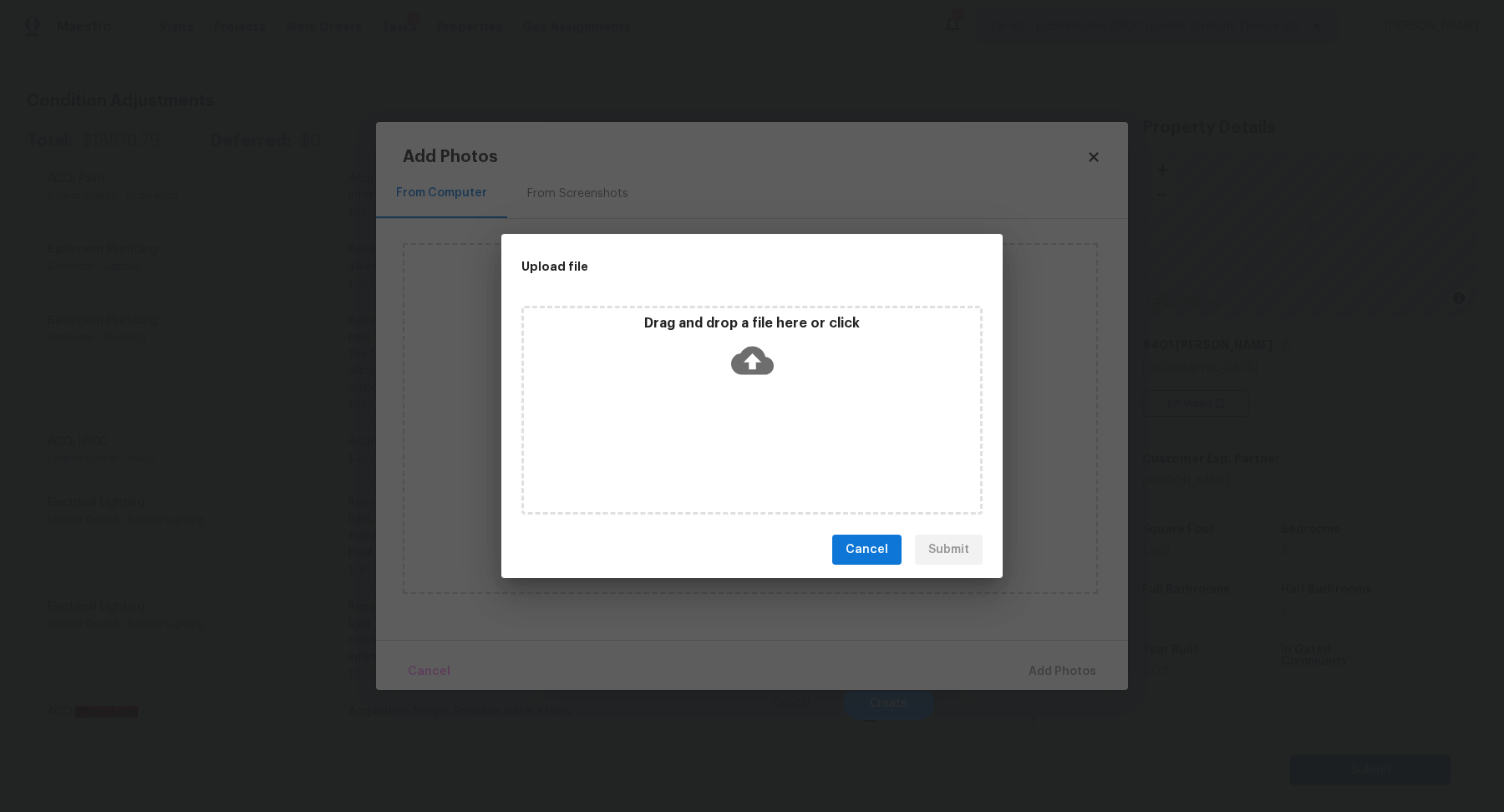
click at [762, 400] on div "Drag and drop a file here or click" at bounding box center [752, 410] width 461 height 209
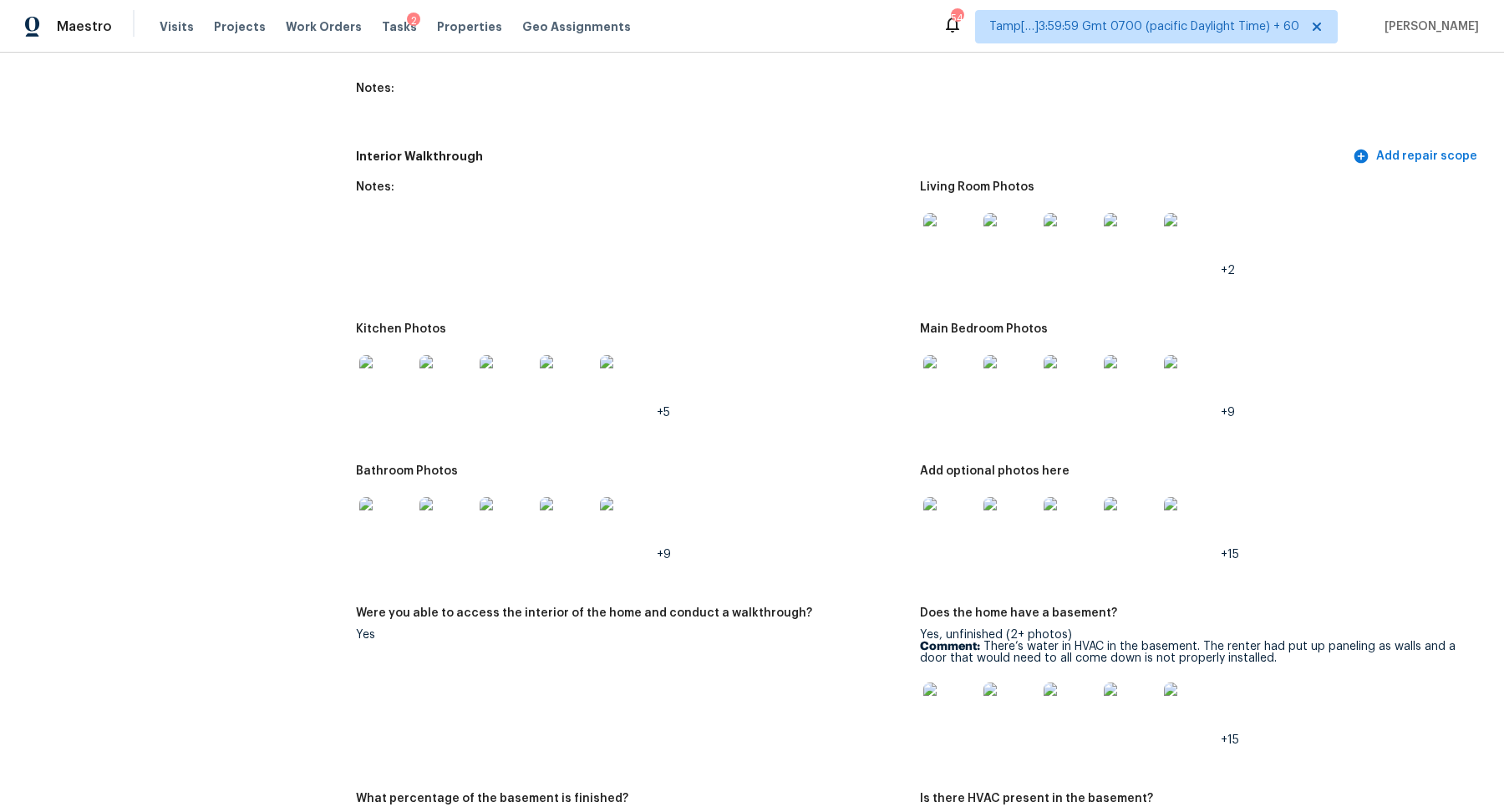
scroll to position [2043, 0]
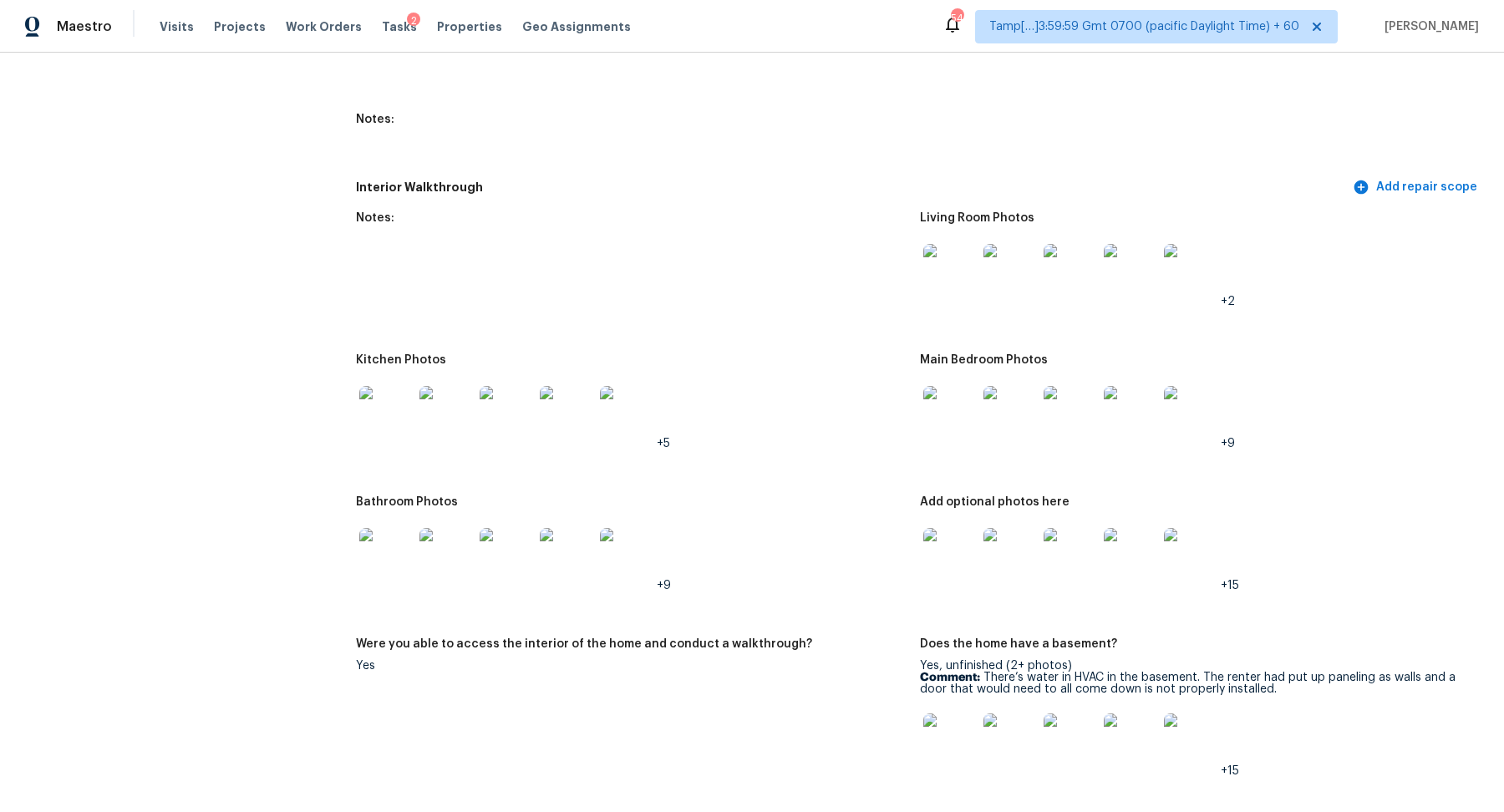
click at [968, 278] on img at bounding box center [950, 271] width 54 height 54
click at [945, 413] on img at bounding box center [950, 412] width 54 height 54
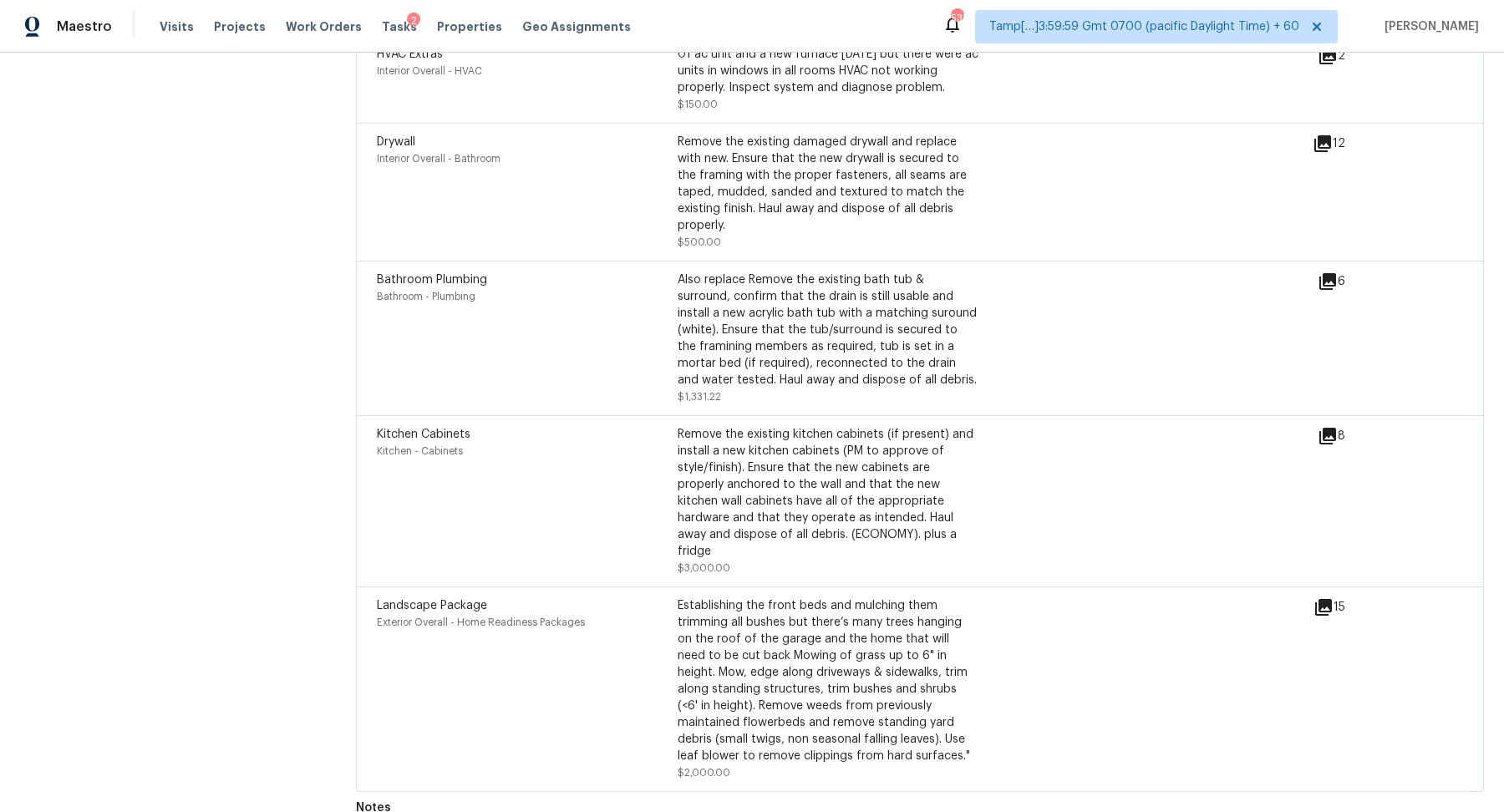
scroll to position [4017, 0]
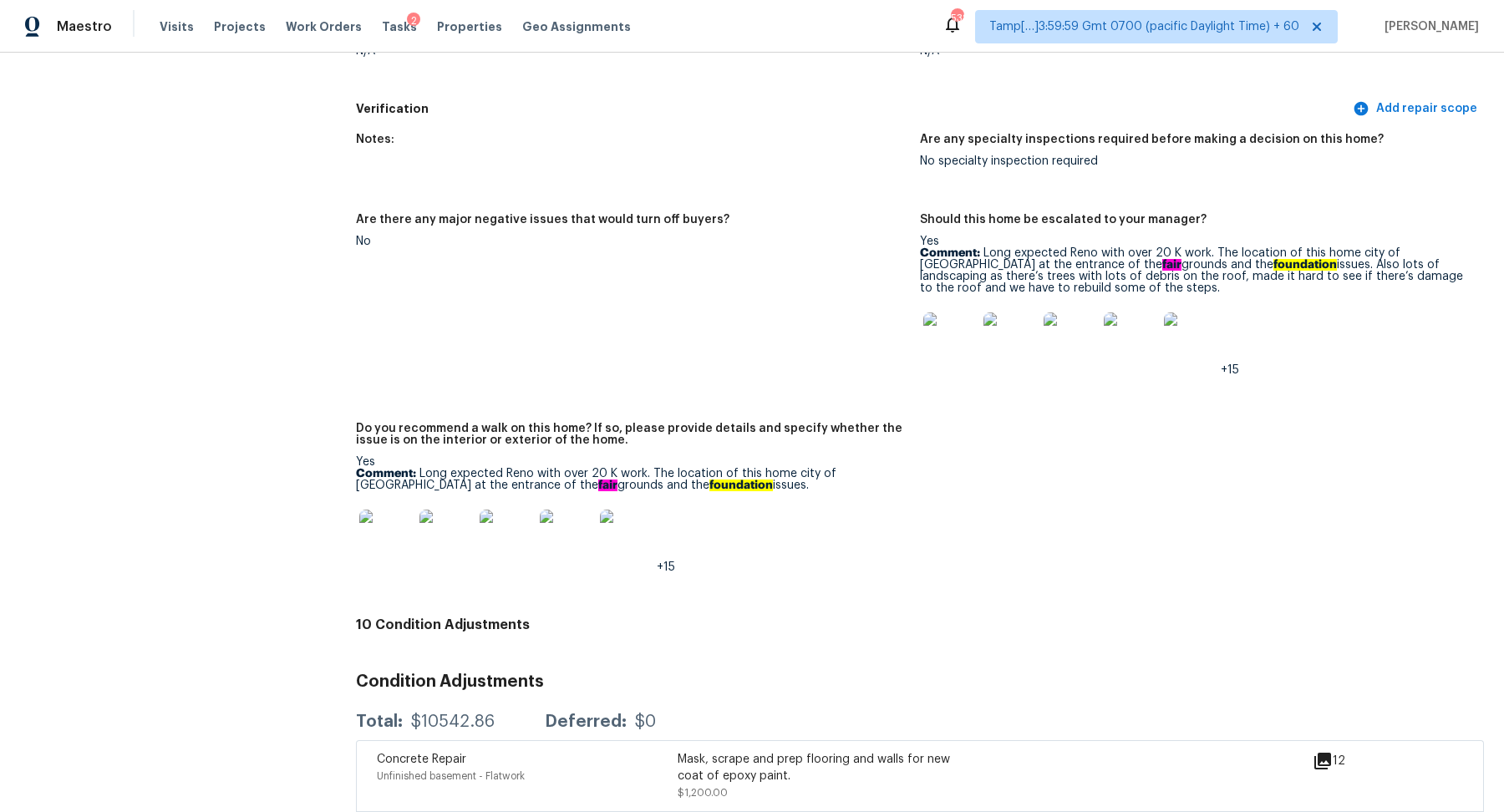
click at [939, 329] on img at bounding box center [950, 340] width 54 height 54
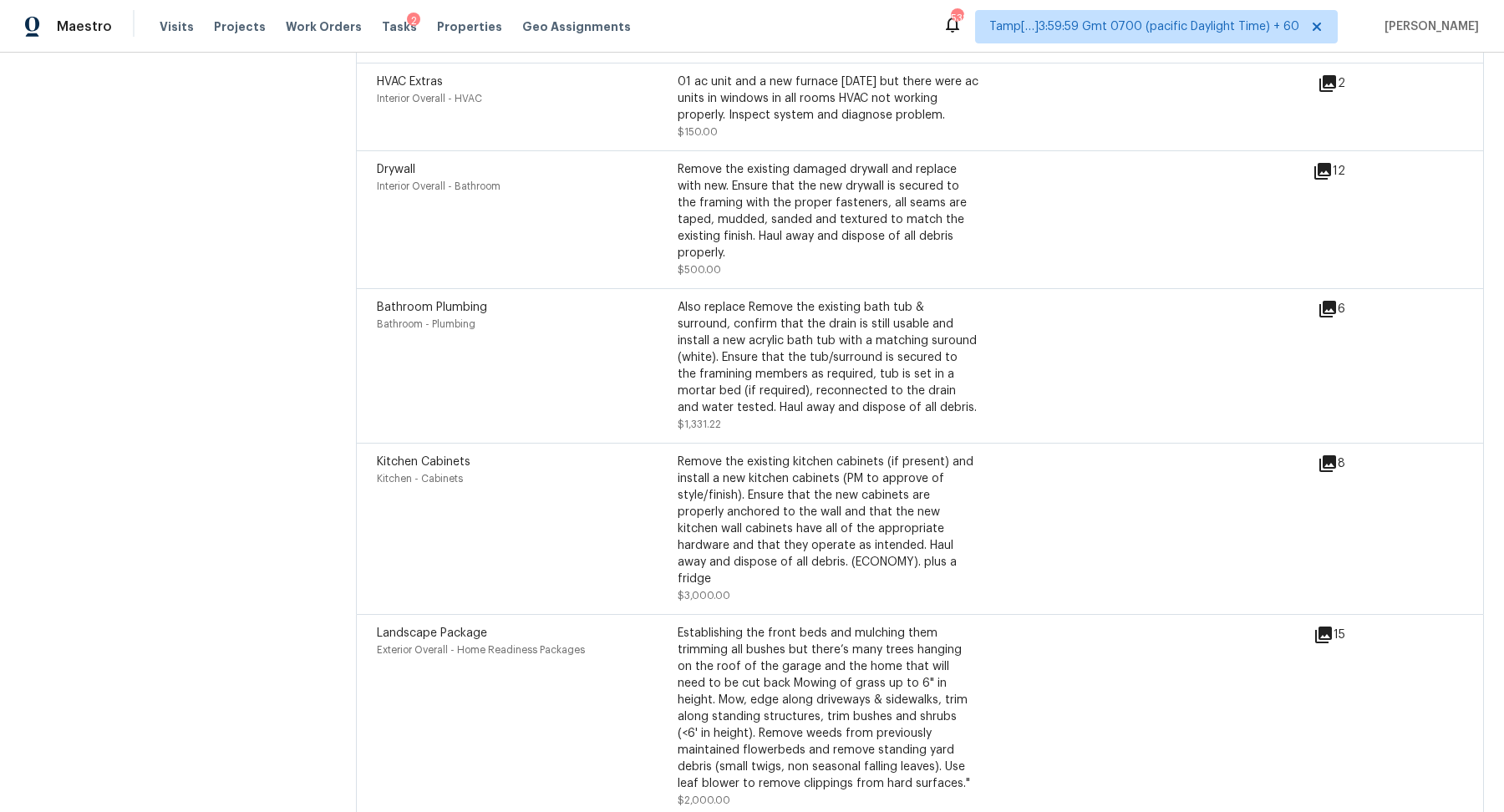
scroll to position [5428, 0]
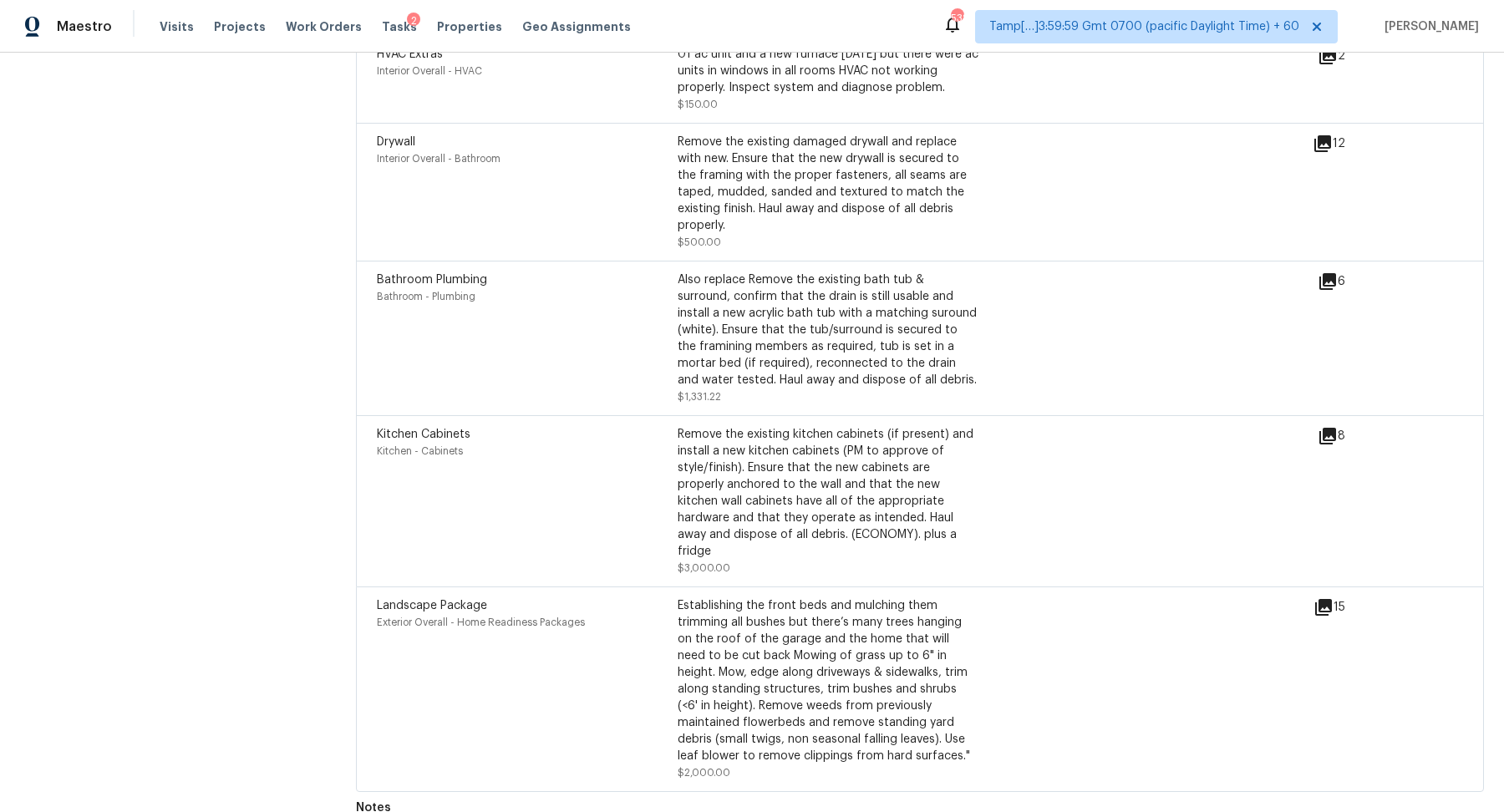
click at [1336, 278] on icon at bounding box center [1328, 281] width 17 height 17
click at [1332, 428] on icon at bounding box center [1328, 435] width 17 height 17
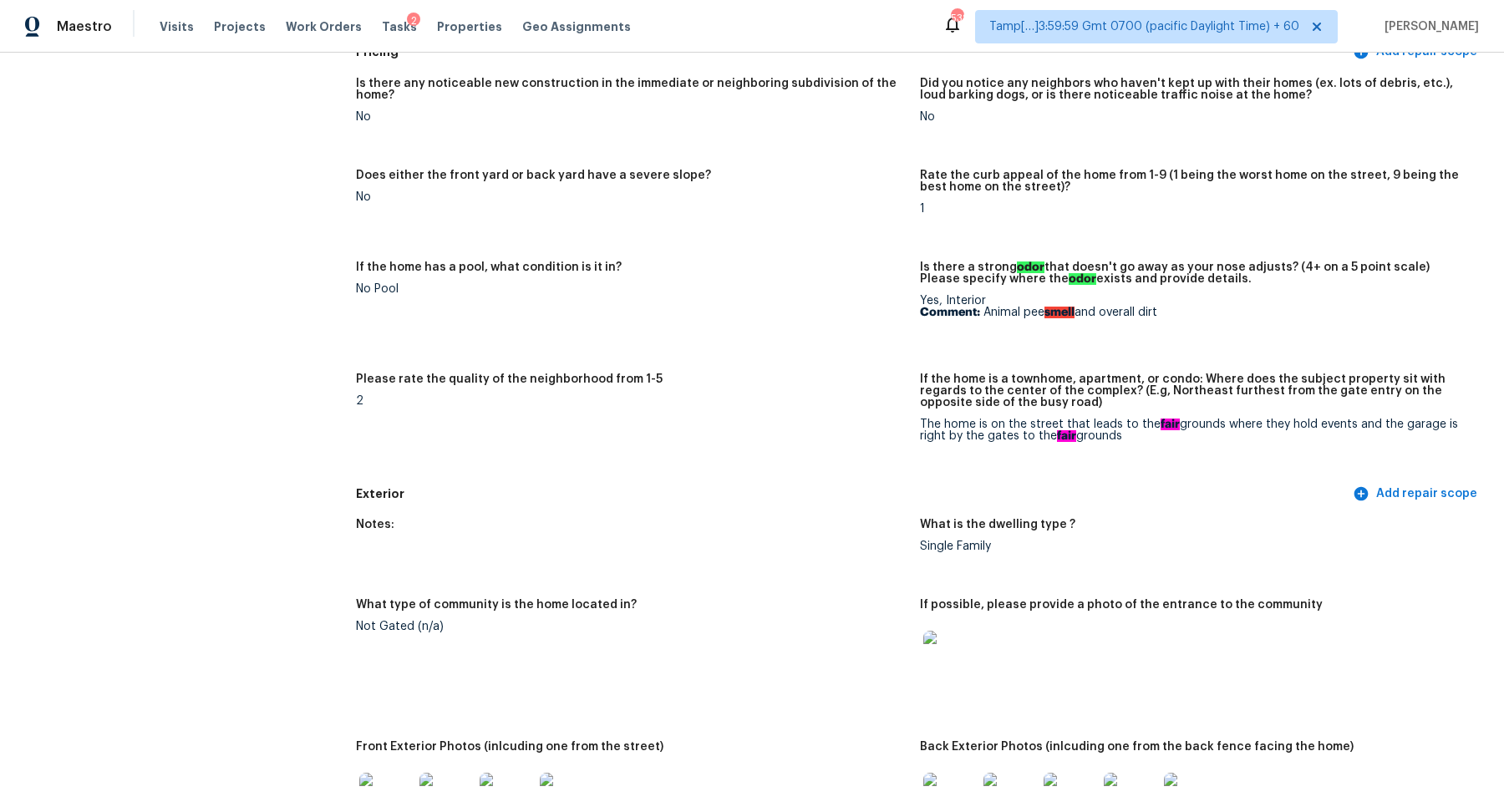
scroll to position [649, 0]
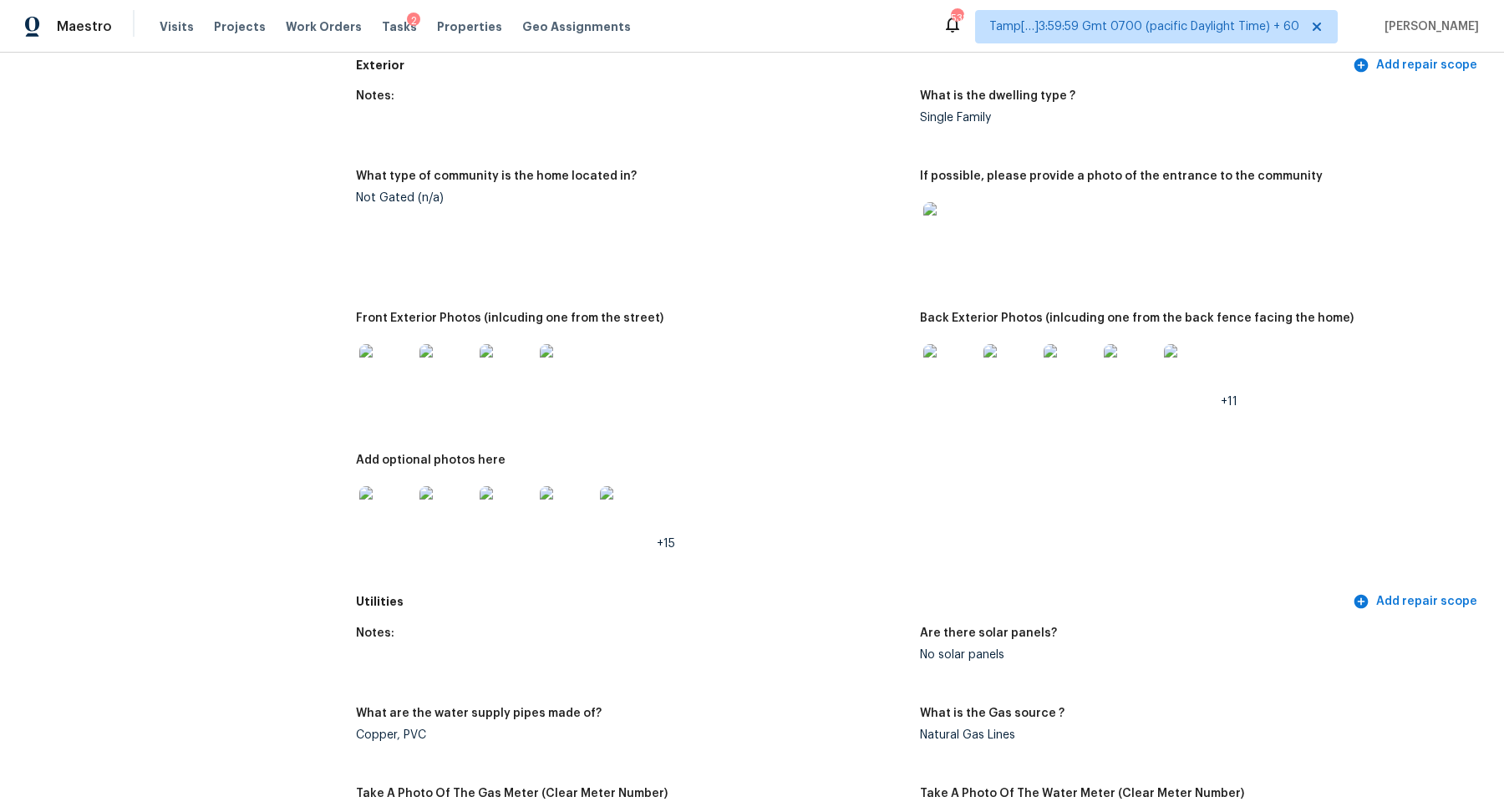
click at [375, 366] on img at bounding box center [387, 371] width 54 height 54
click at [939, 379] on img at bounding box center [950, 371] width 54 height 54
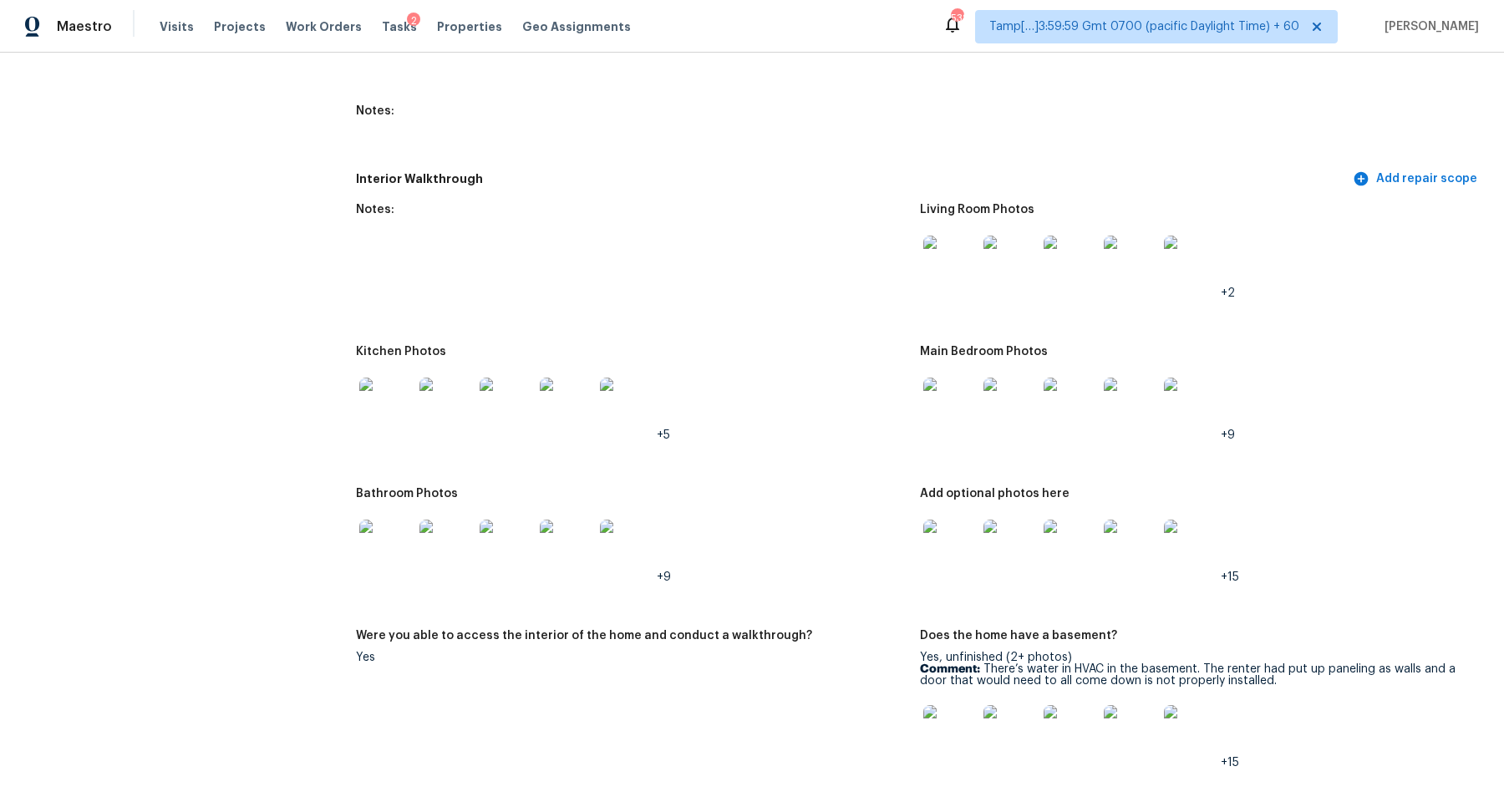
scroll to position [2173, 0]
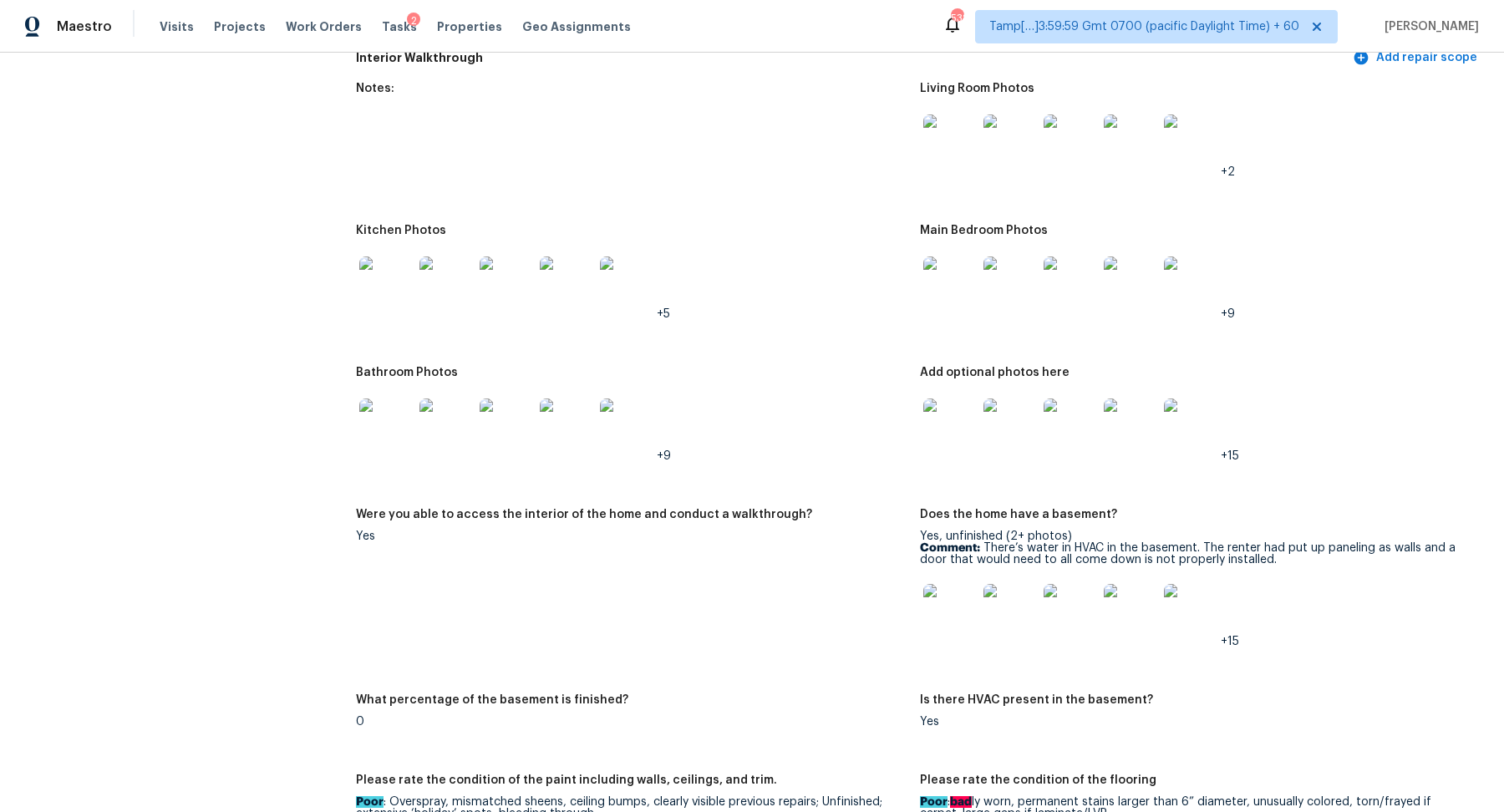
click at [945, 584] on img at bounding box center [950, 611] width 54 height 54
click at [451, 421] on img at bounding box center [447, 425] width 54 height 54
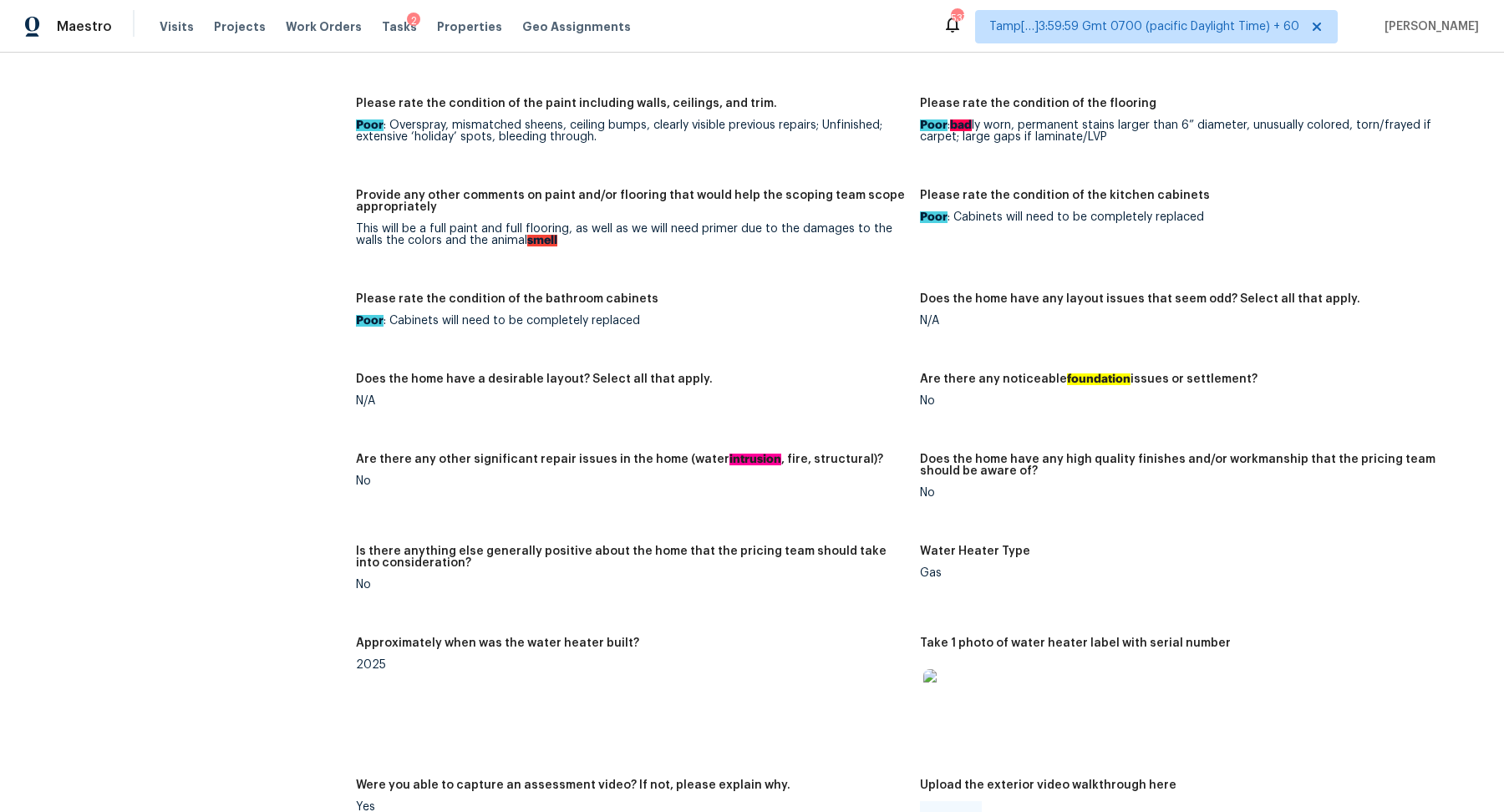
scroll to position [2257, 0]
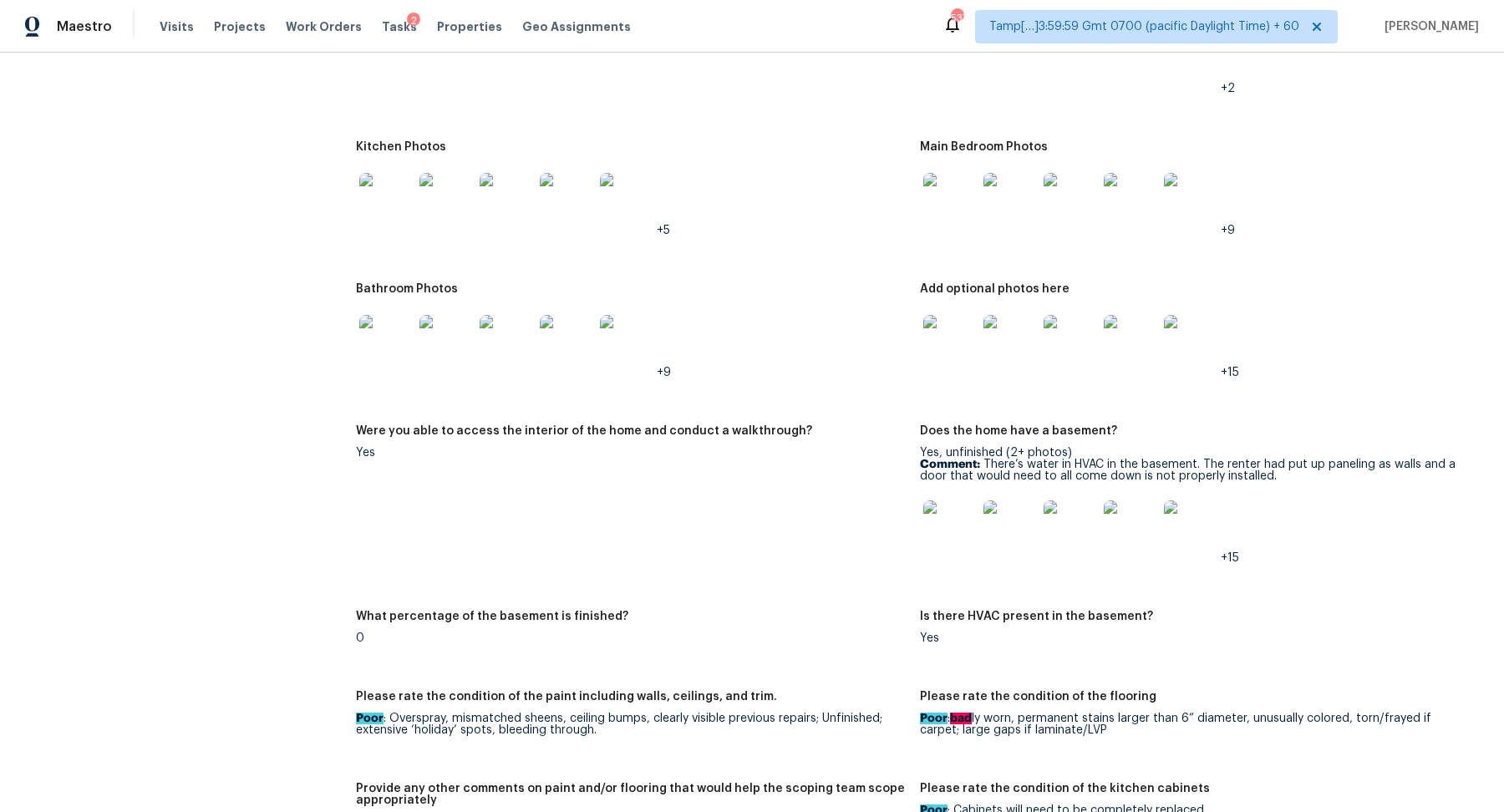
click at [959, 203] on img at bounding box center [950, 200] width 54 height 54
click at [942, 199] on img at bounding box center [950, 200] width 54 height 54
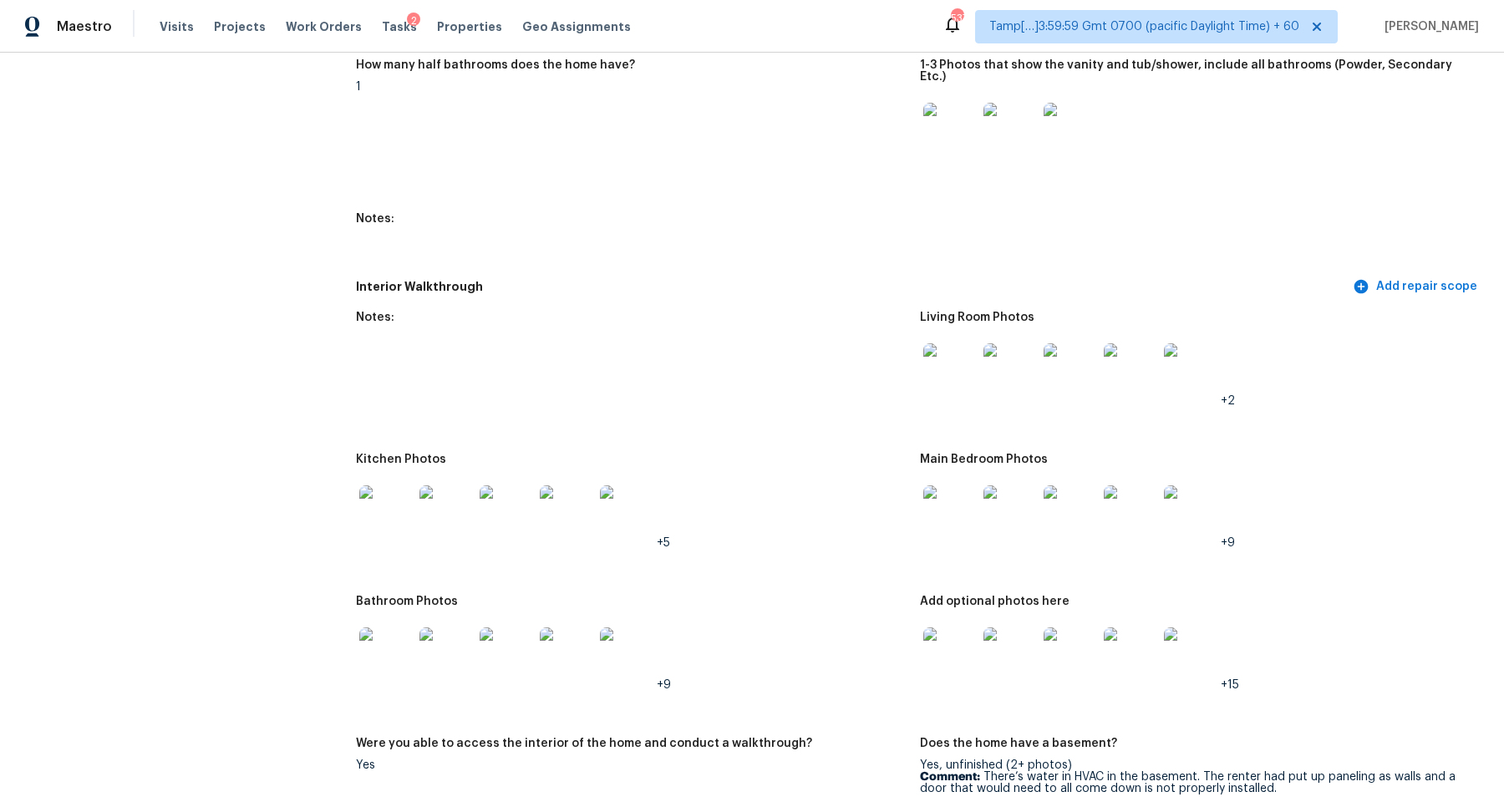
click at [949, 348] on img at bounding box center [950, 371] width 54 height 54
click at [431, 507] on img at bounding box center [447, 512] width 54 height 54
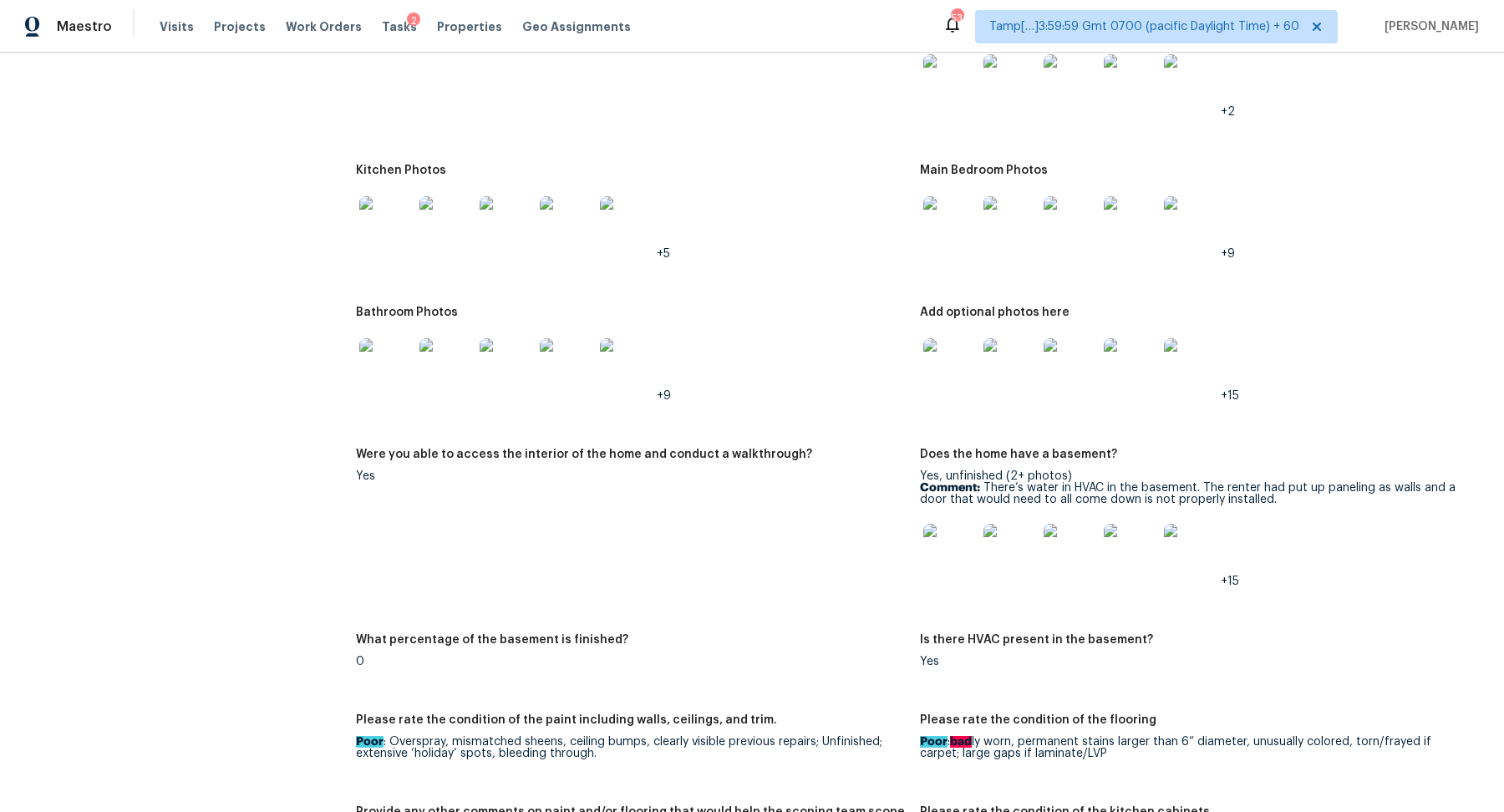
scroll to position [2170, 0]
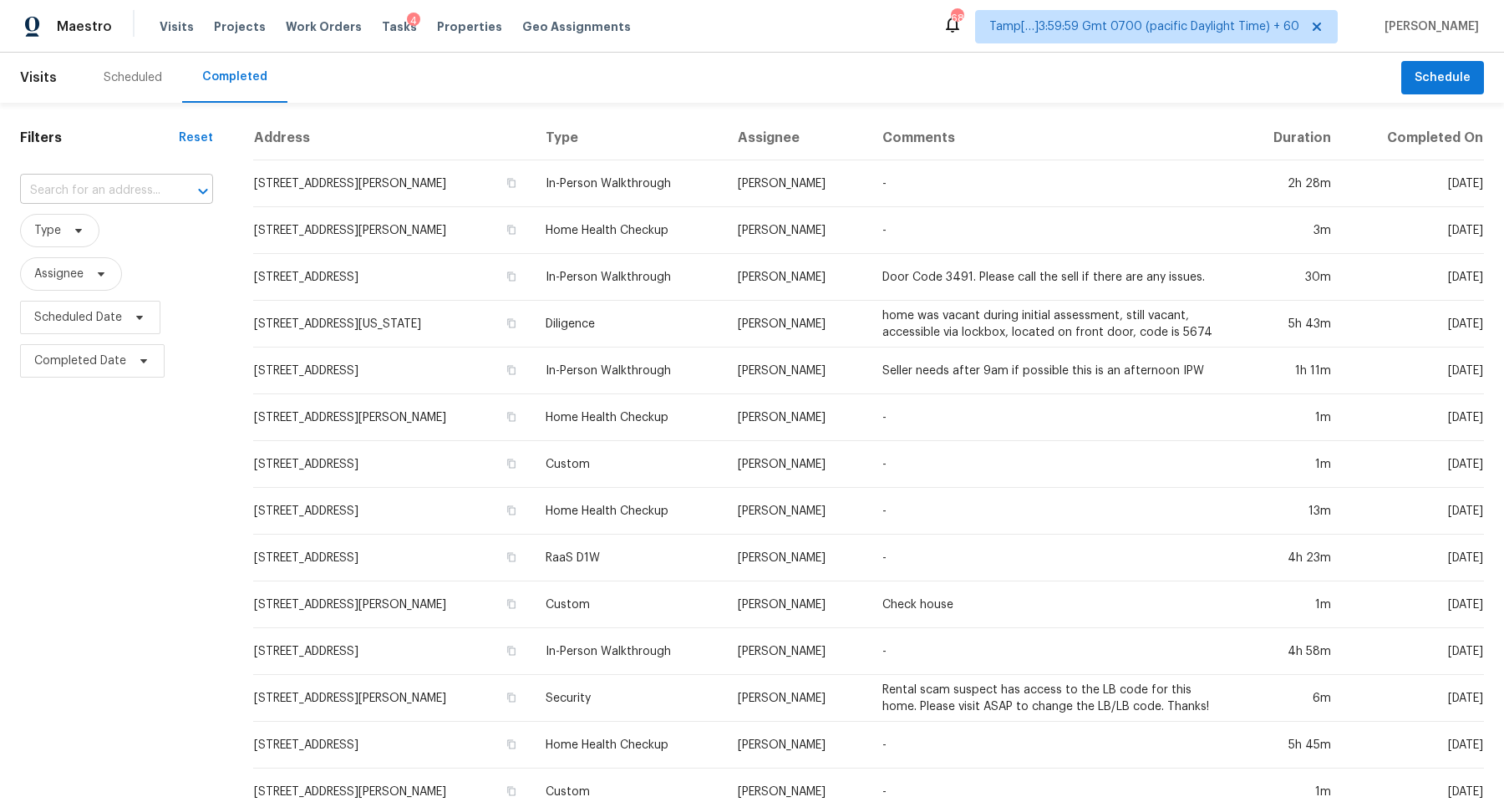
click at [127, 198] on input "text" at bounding box center [93, 191] width 147 height 26
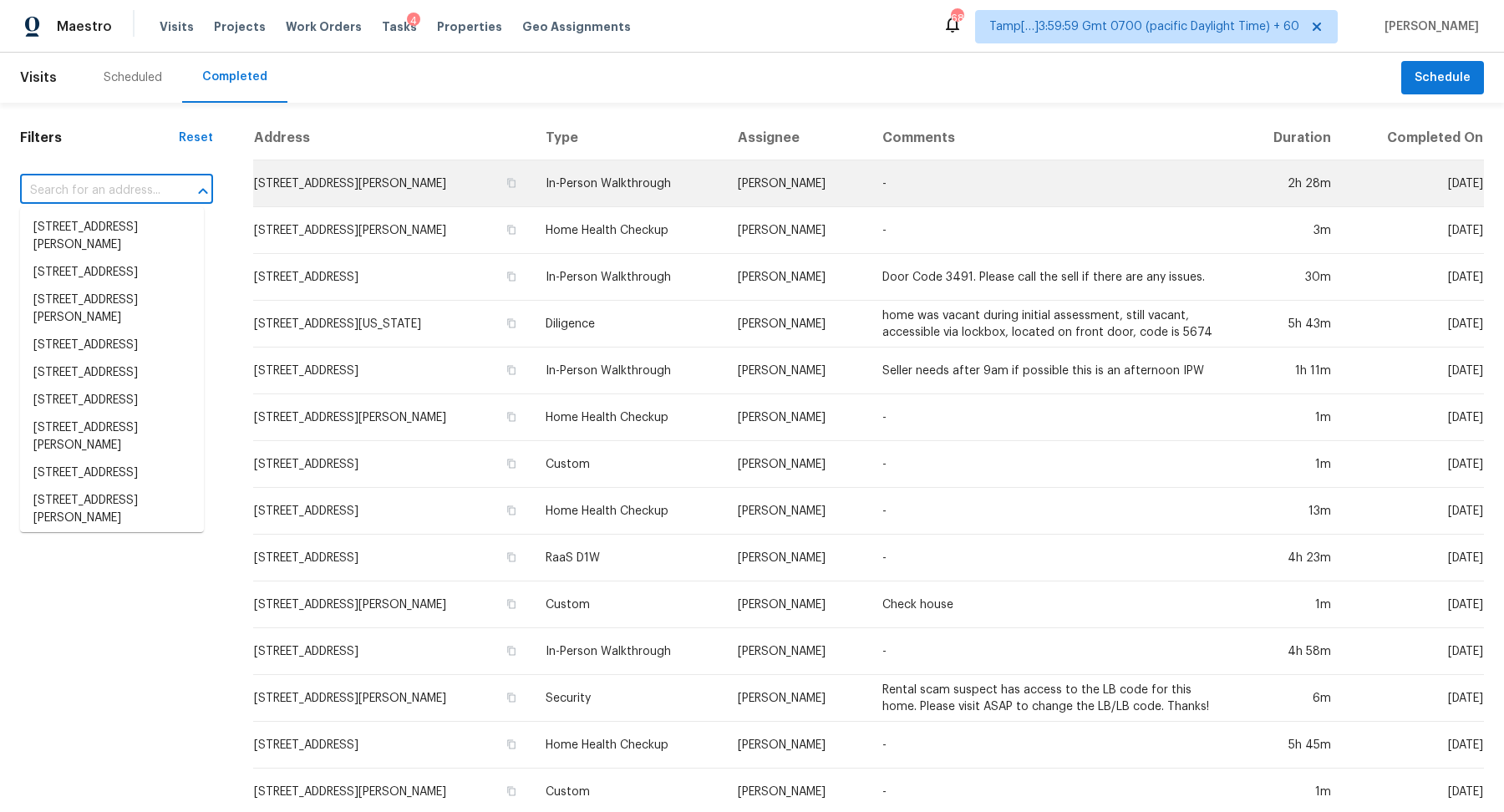
paste input "202 Eastland Rd, Berea, OH 44017"
type input "202 Eastland Rd, Berea, OH 44017"
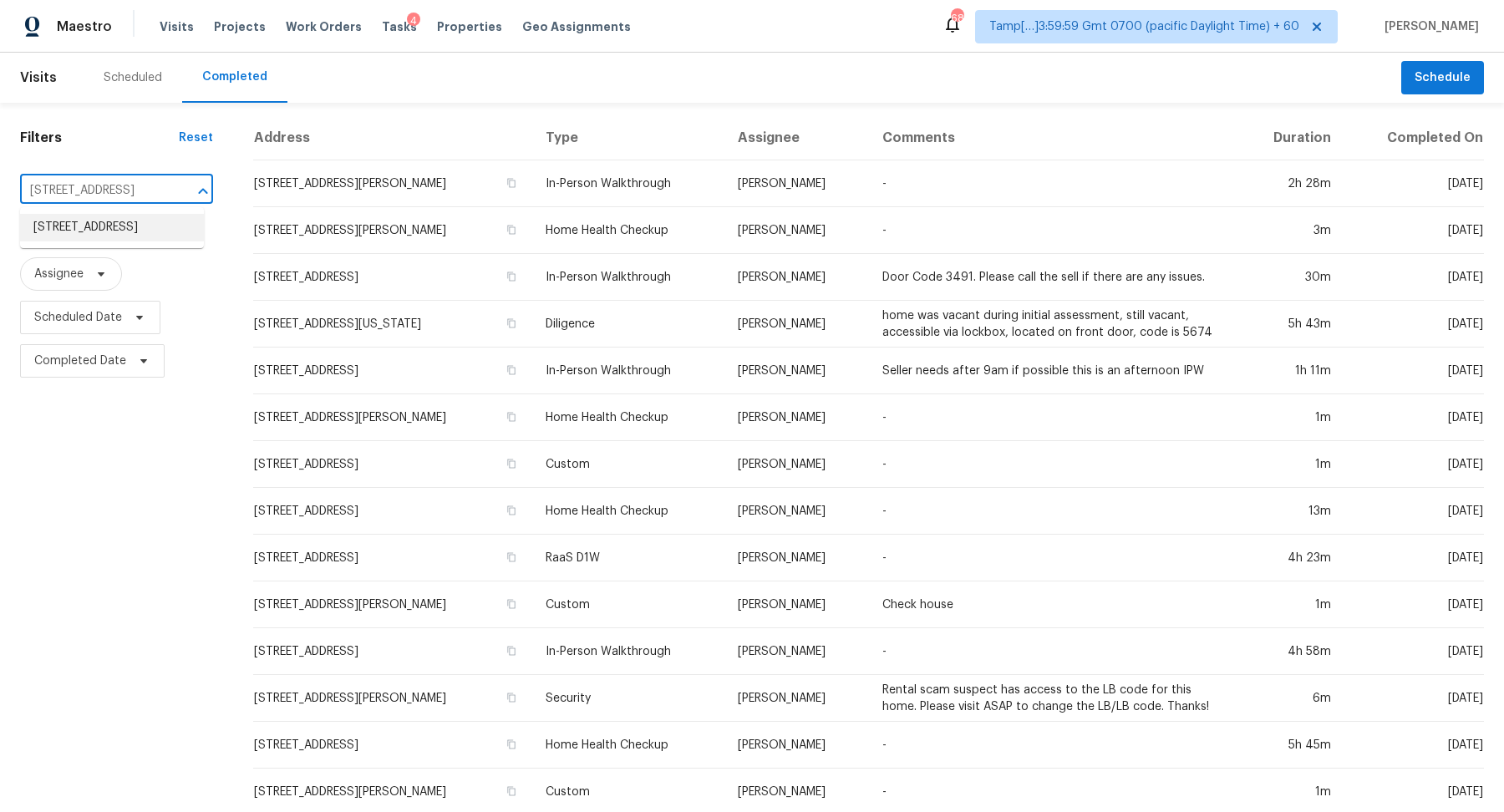
click at [127, 239] on li "202 Eastland Rd, Berea, OH 44017" at bounding box center [112, 228] width 183 height 28
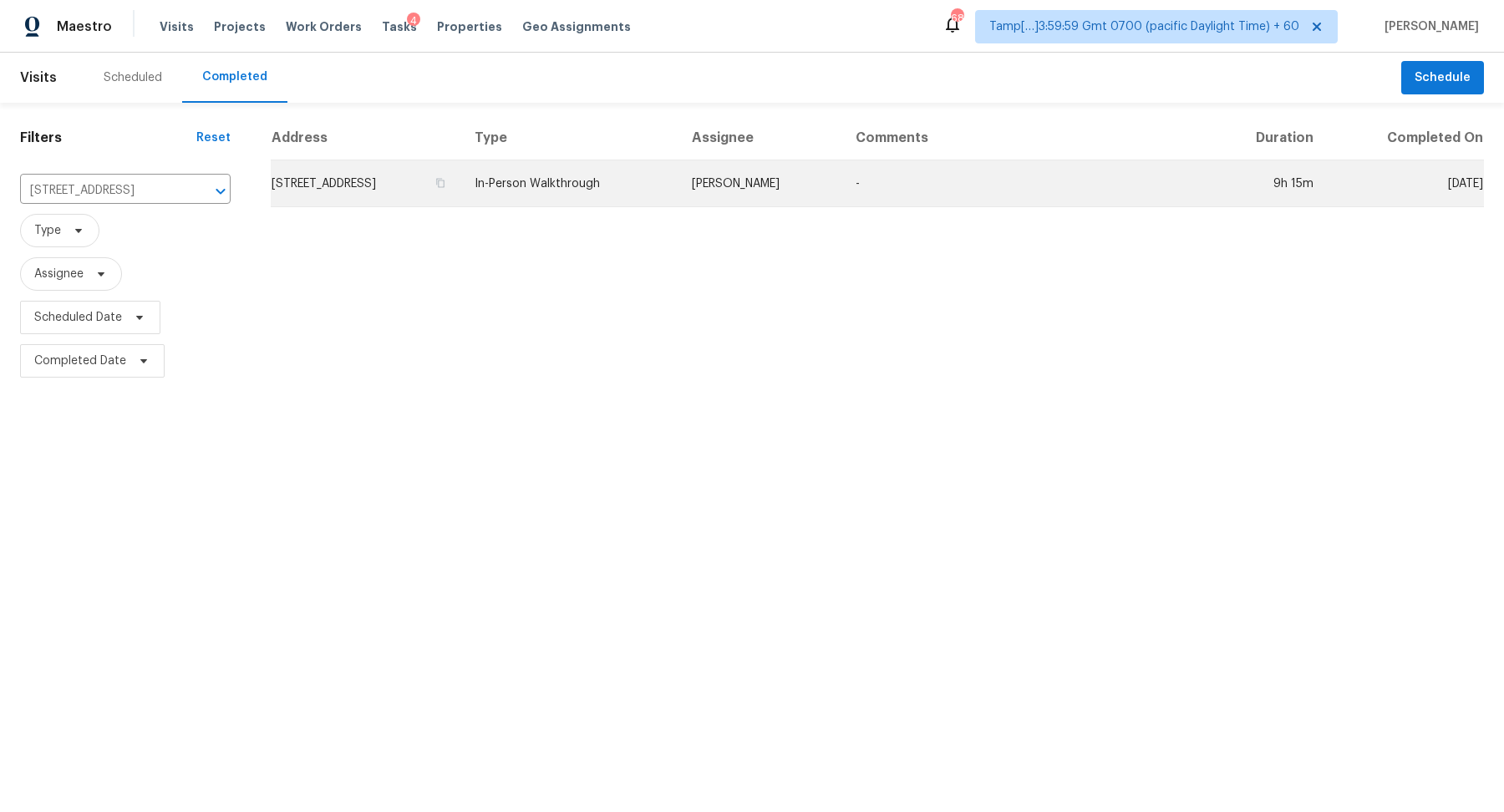
click at [365, 186] on td "202 Eastland Rd, Berea, OH 44017" at bounding box center [366, 183] width 190 height 47
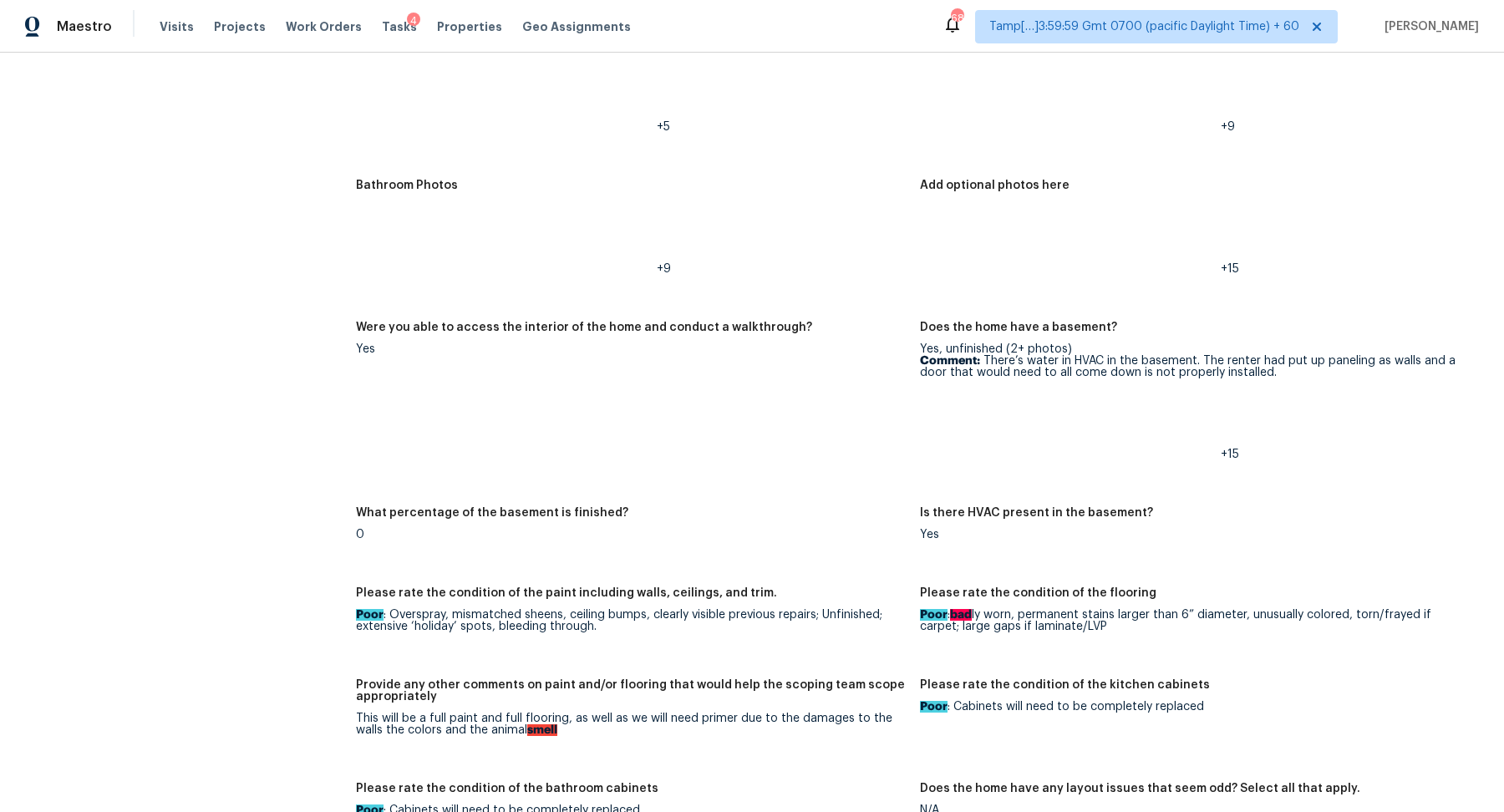
scroll to position [2330, 0]
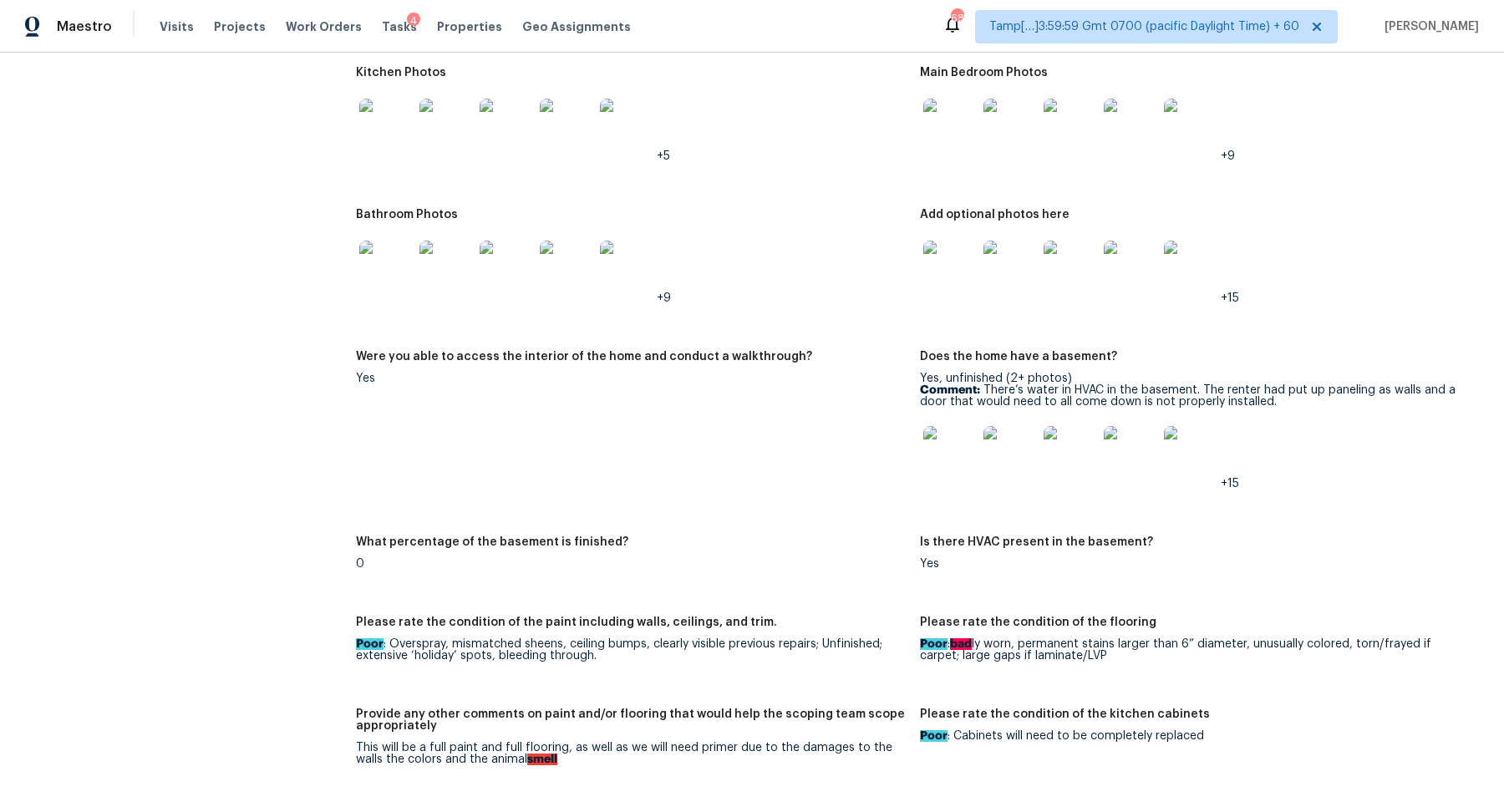
click at [406, 267] on img at bounding box center [387, 267] width 54 height 54
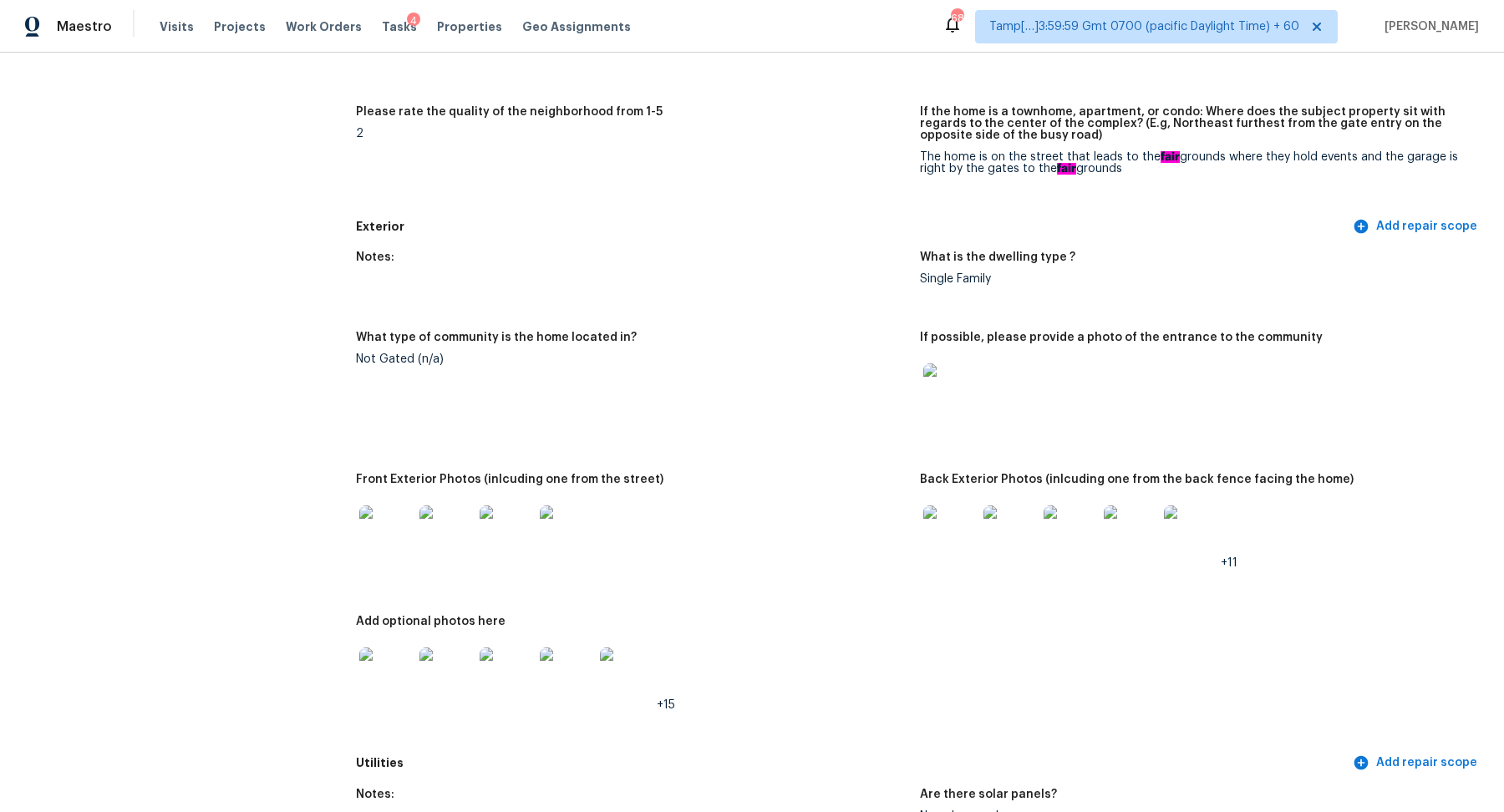
scroll to position [0, 0]
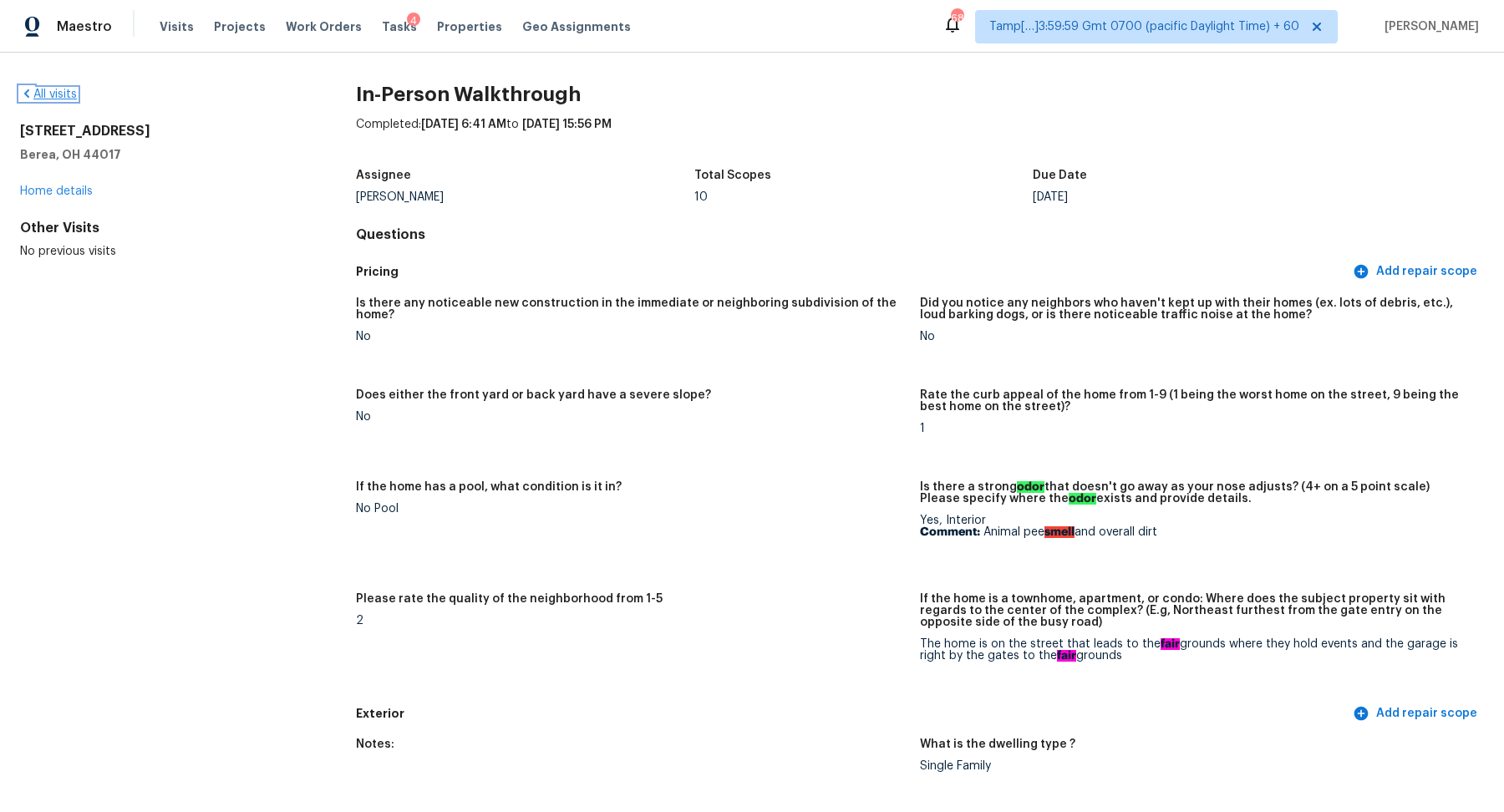
click at [66, 95] on link "All visits" at bounding box center [48, 95] width 57 height 12
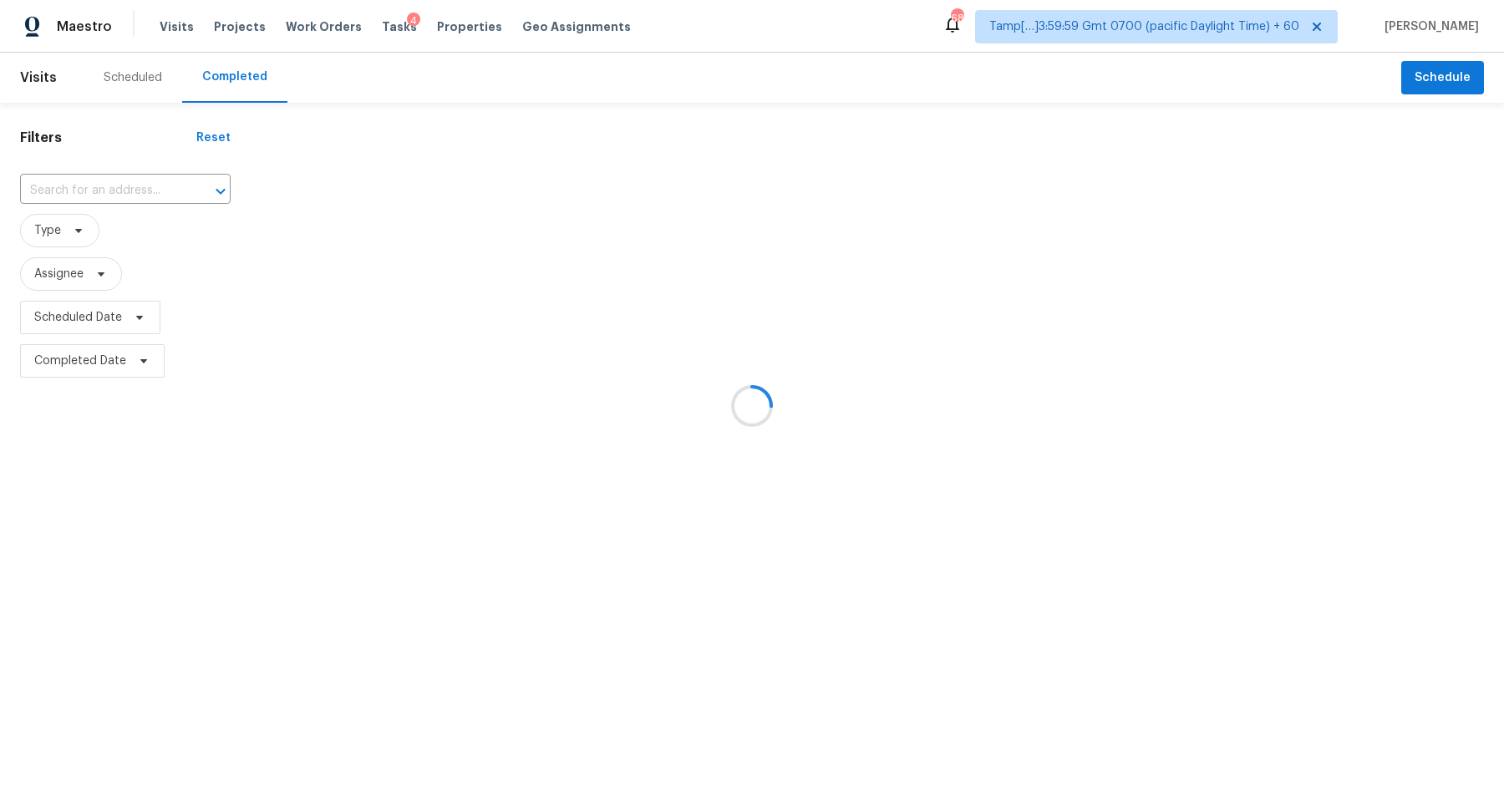
click at [101, 187] on div at bounding box center [752, 406] width 1504 height 812
click at [122, 183] on div at bounding box center [752, 406] width 1504 height 812
click at [133, 184] on div at bounding box center [752, 406] width 1504 height 812
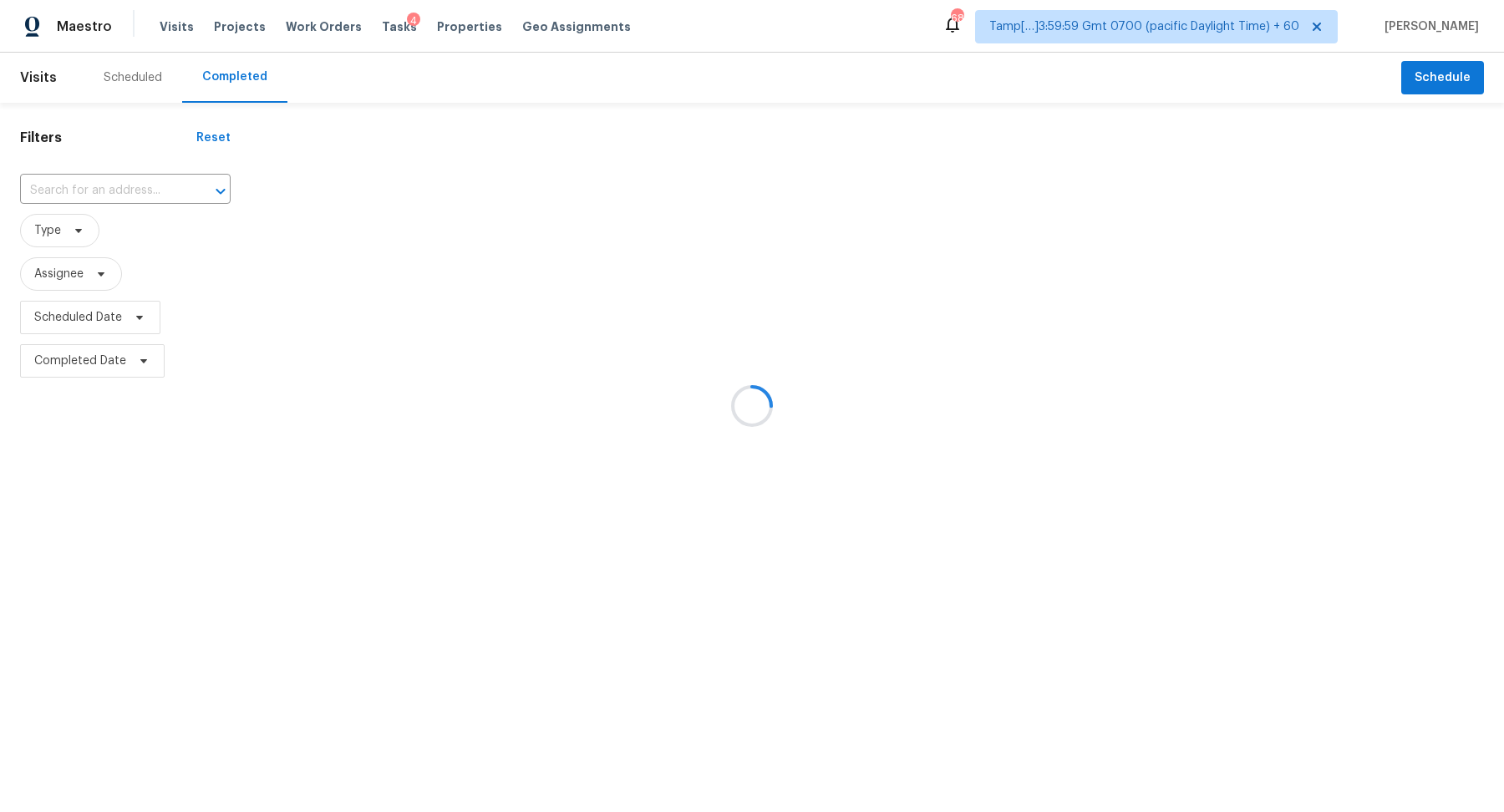
click at [155, 193] on div at bounding box center [752, 406] width 1504 height 812
click at [148, 192] on div at bounding box center [752, 406] width 1504 height 812
click at [137, 192] on div at bounding box center [752, 406] width 1504 height 812
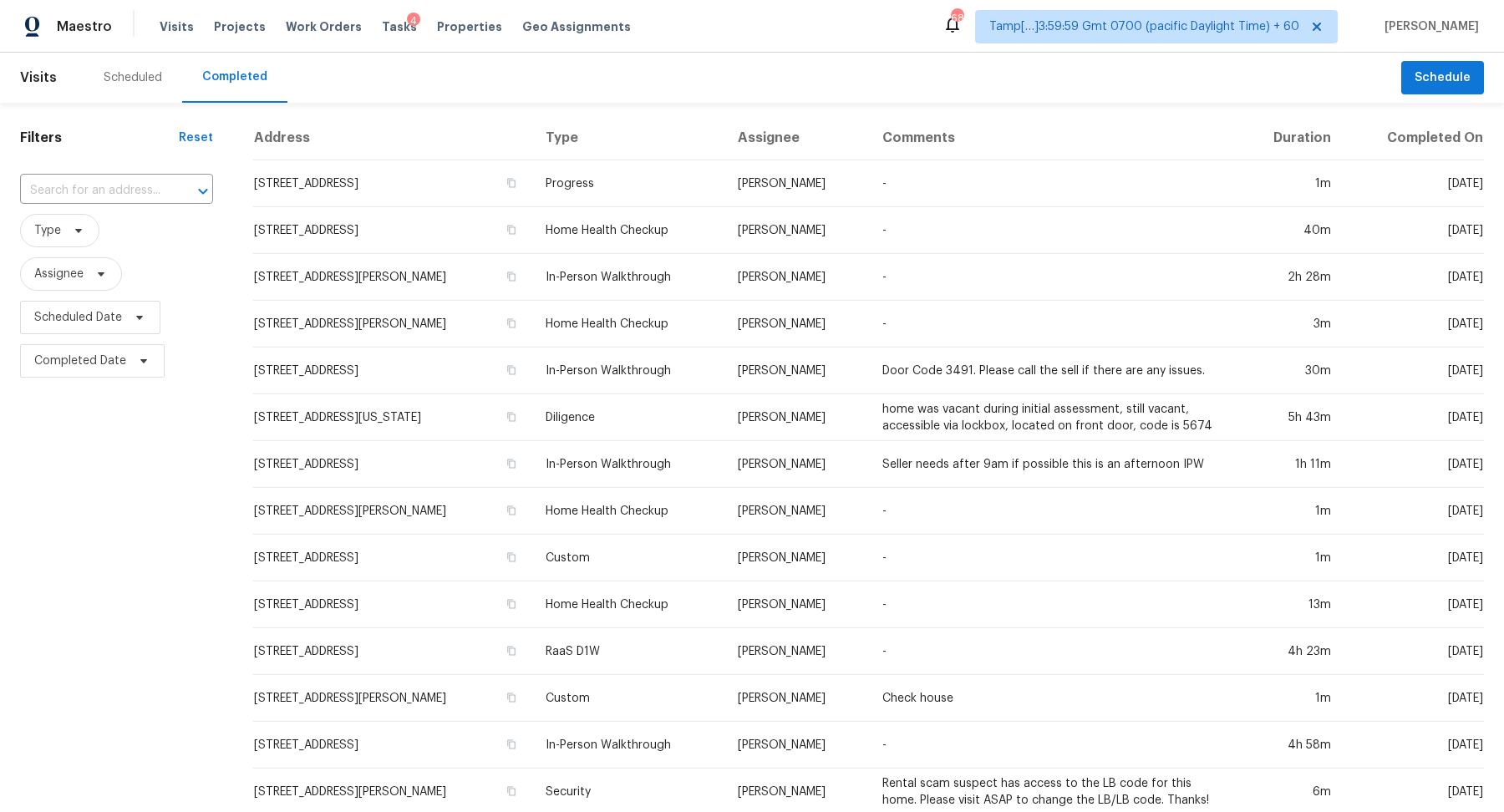
click at [119, 192] on input "text" at bounding box center [93, 191] width 147 height 26
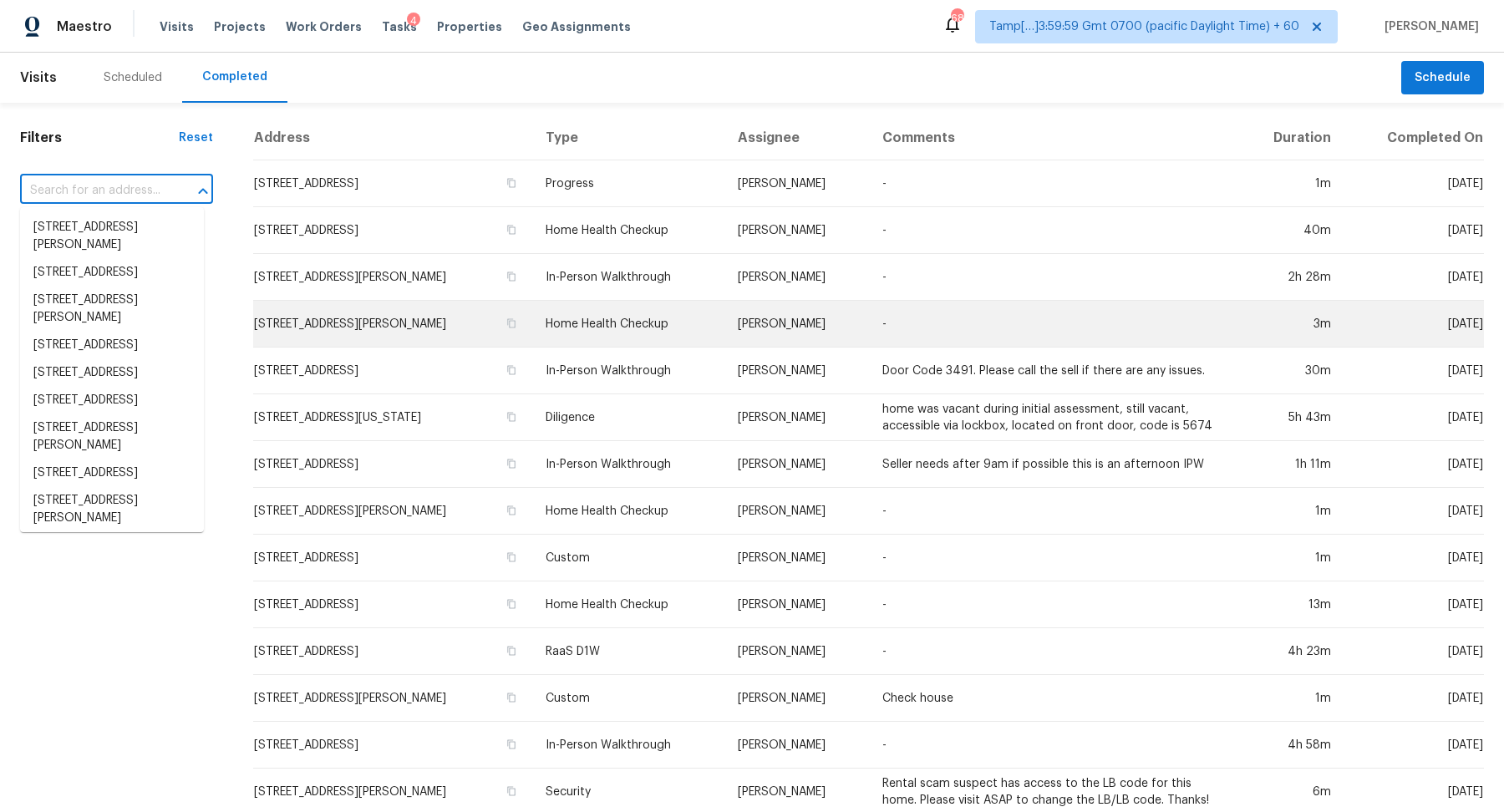
paste input "729 Shellstone Pl Fort Mill, SC, 29708"
type input "729 Shellstone Pl Fort Mill, SC, 29708"
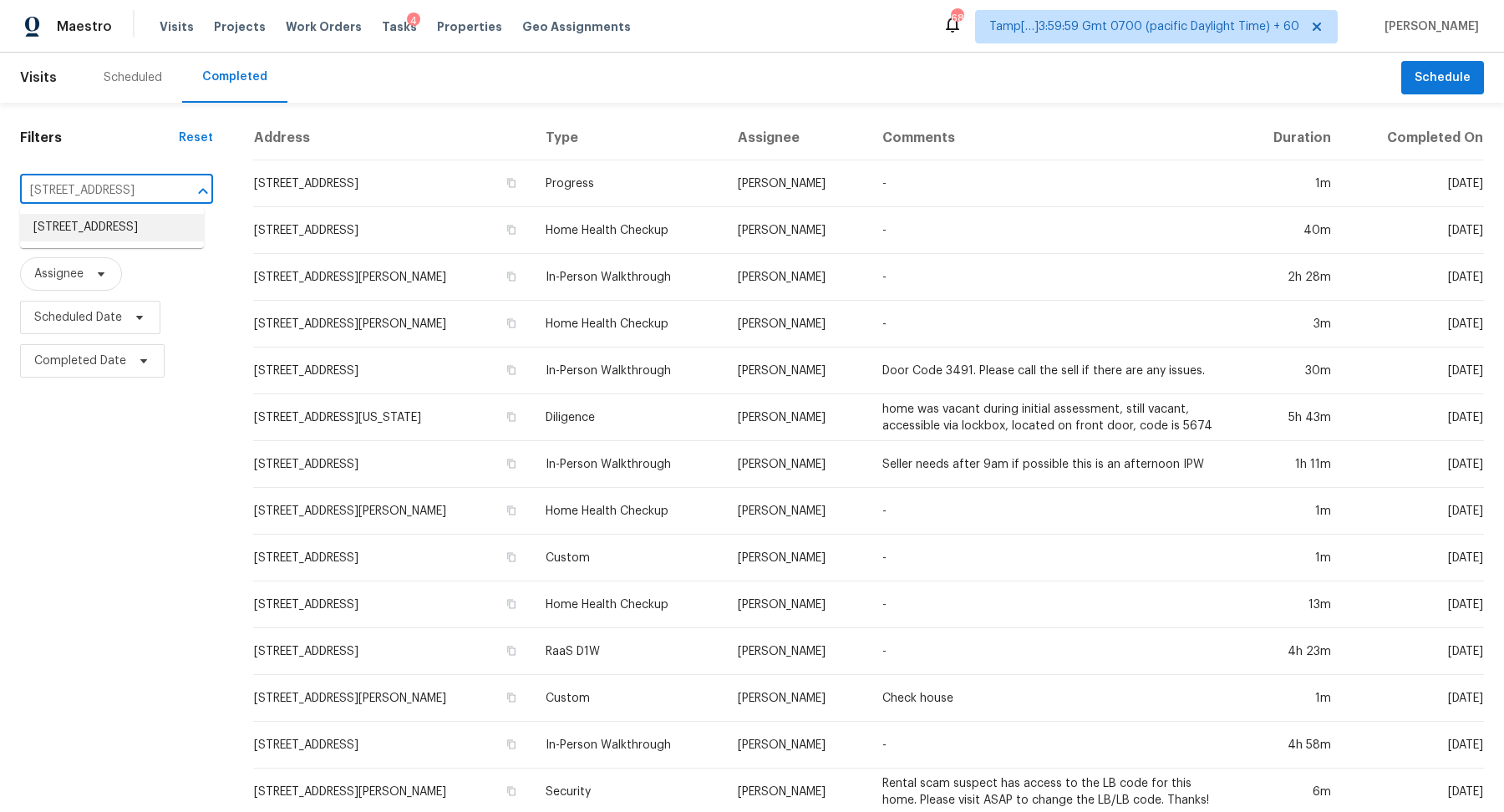
click at [119, 241] on li "729 Shellstone Pl, Fort Mill, SC 29708" at bounding box center [112, 228] width 183 height 28
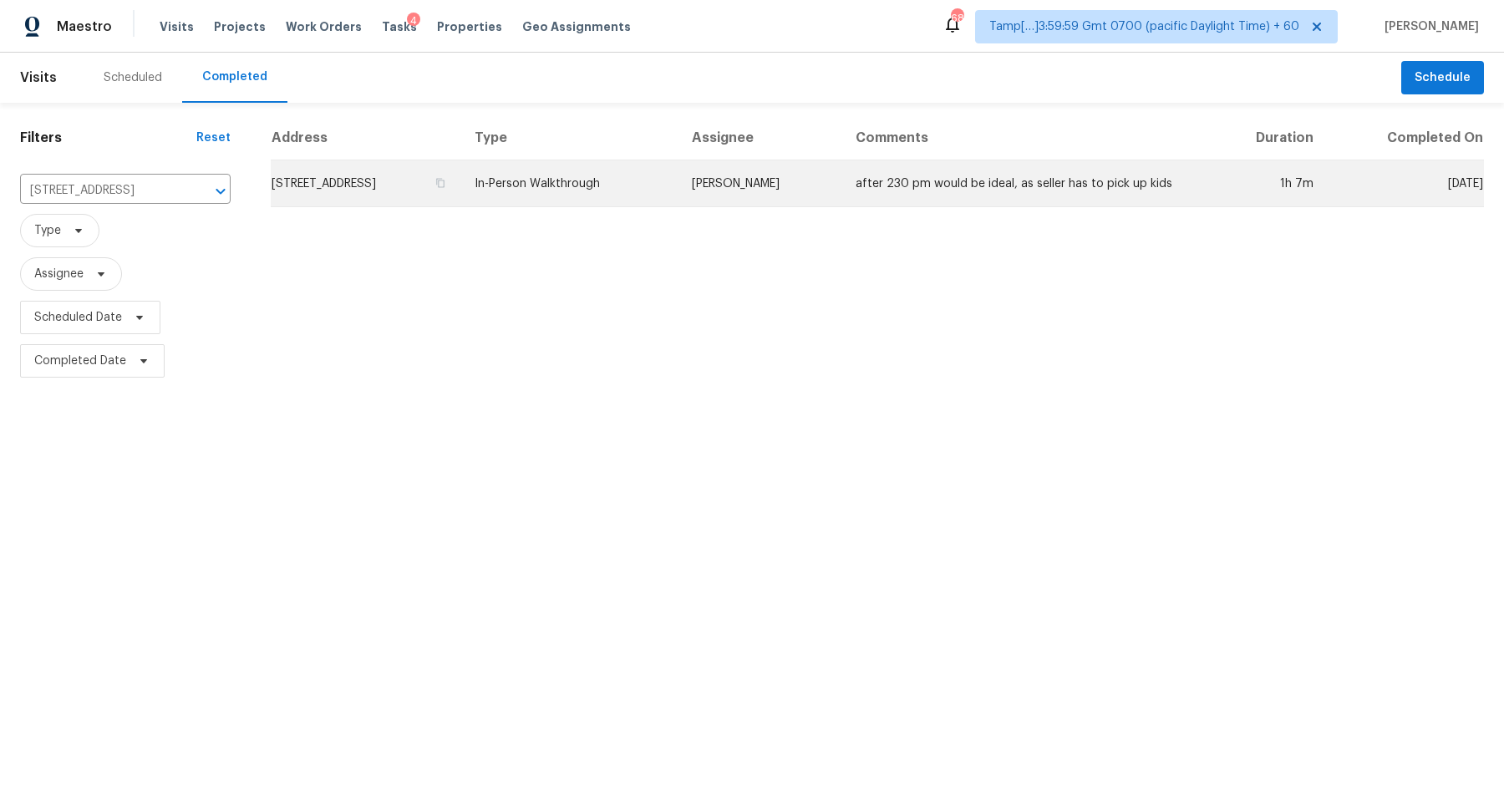
click at [406, 189] on td "729 Shellstone Pl, Fort Mill, SC 29708" at bounding box center [366, 183] width 190 height 47
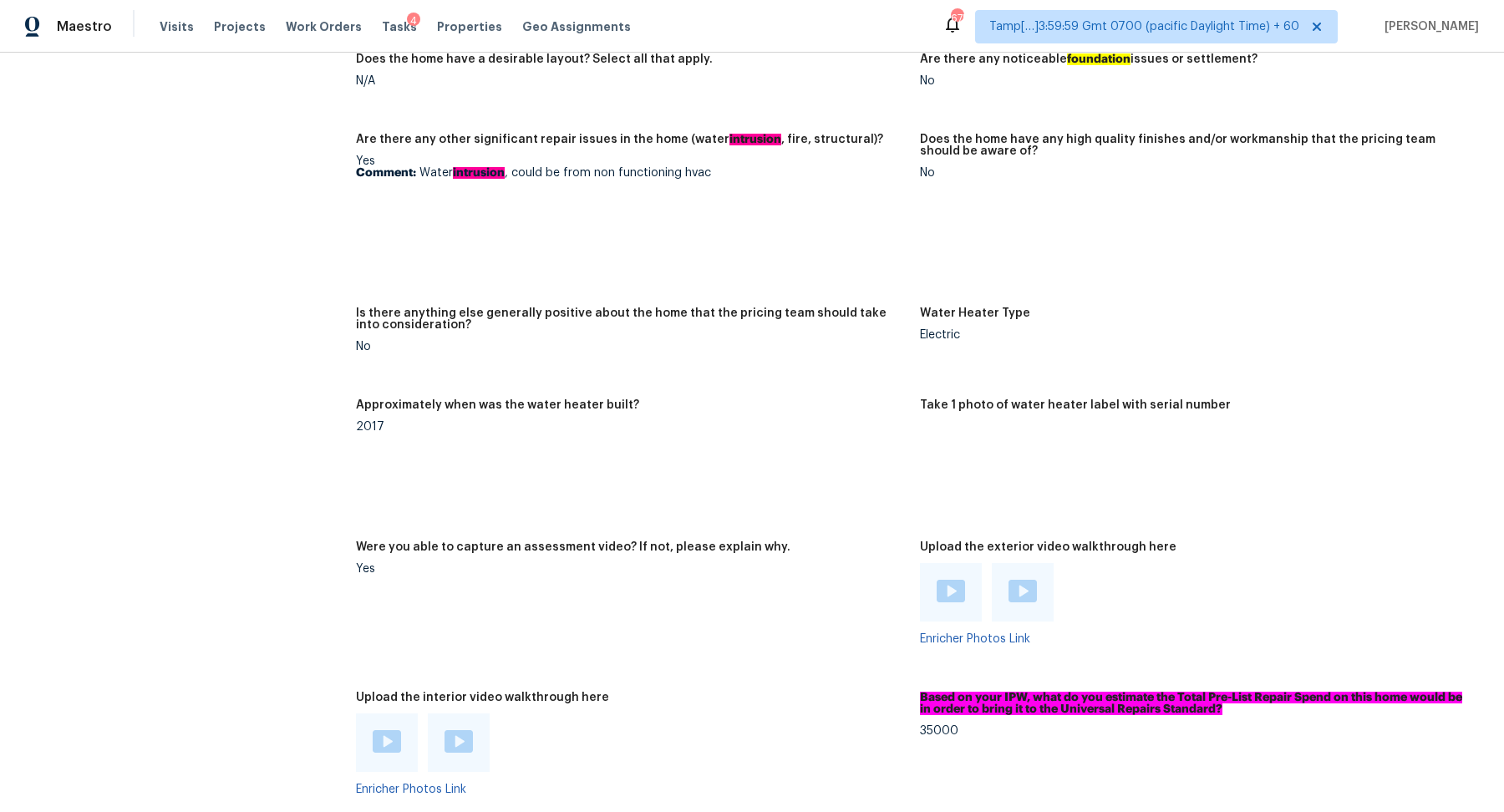
scroll to position [2704, 0]
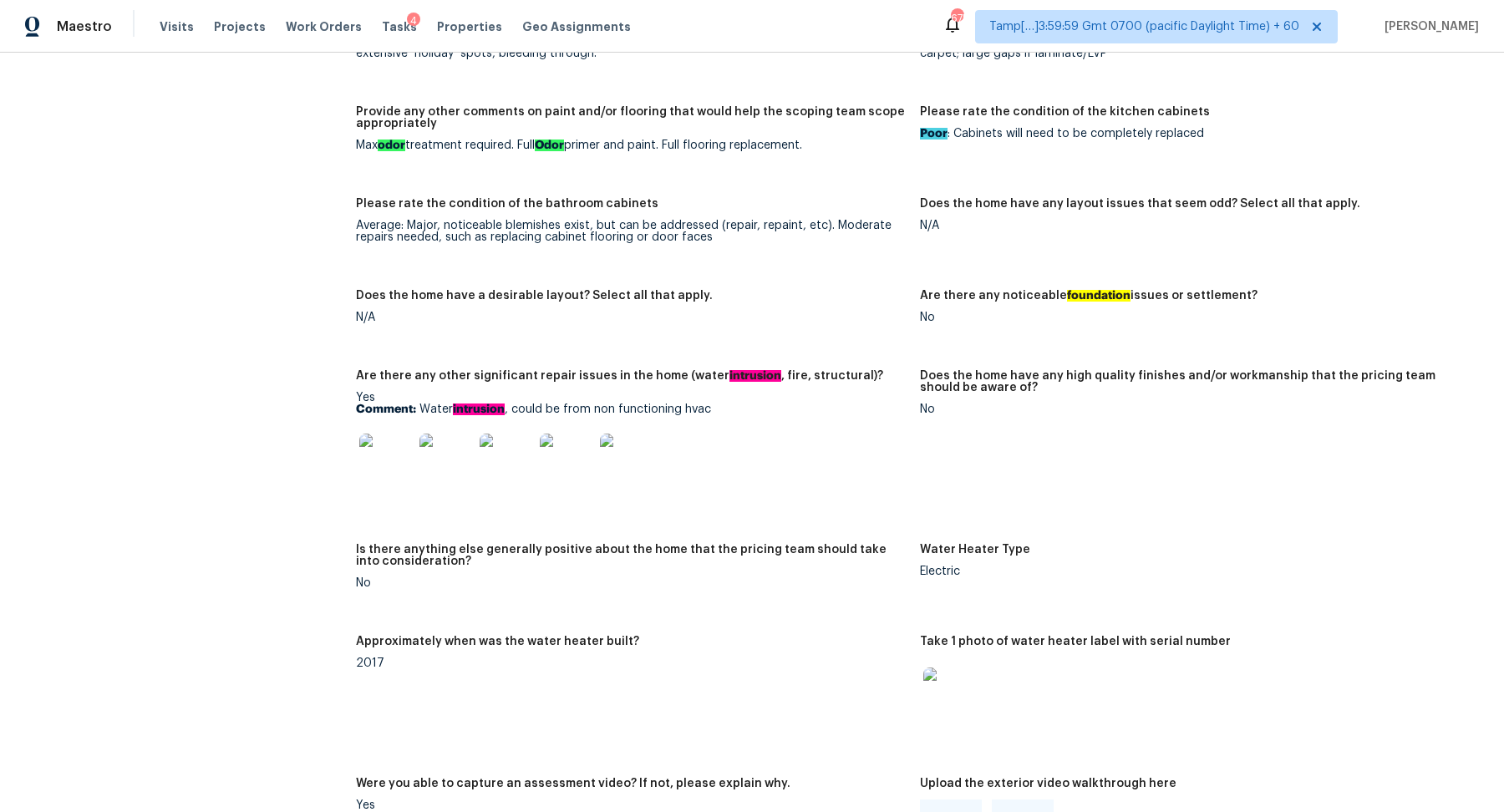
click at [397, 448] on img at bounding box center [387, 460] width 54 height 54
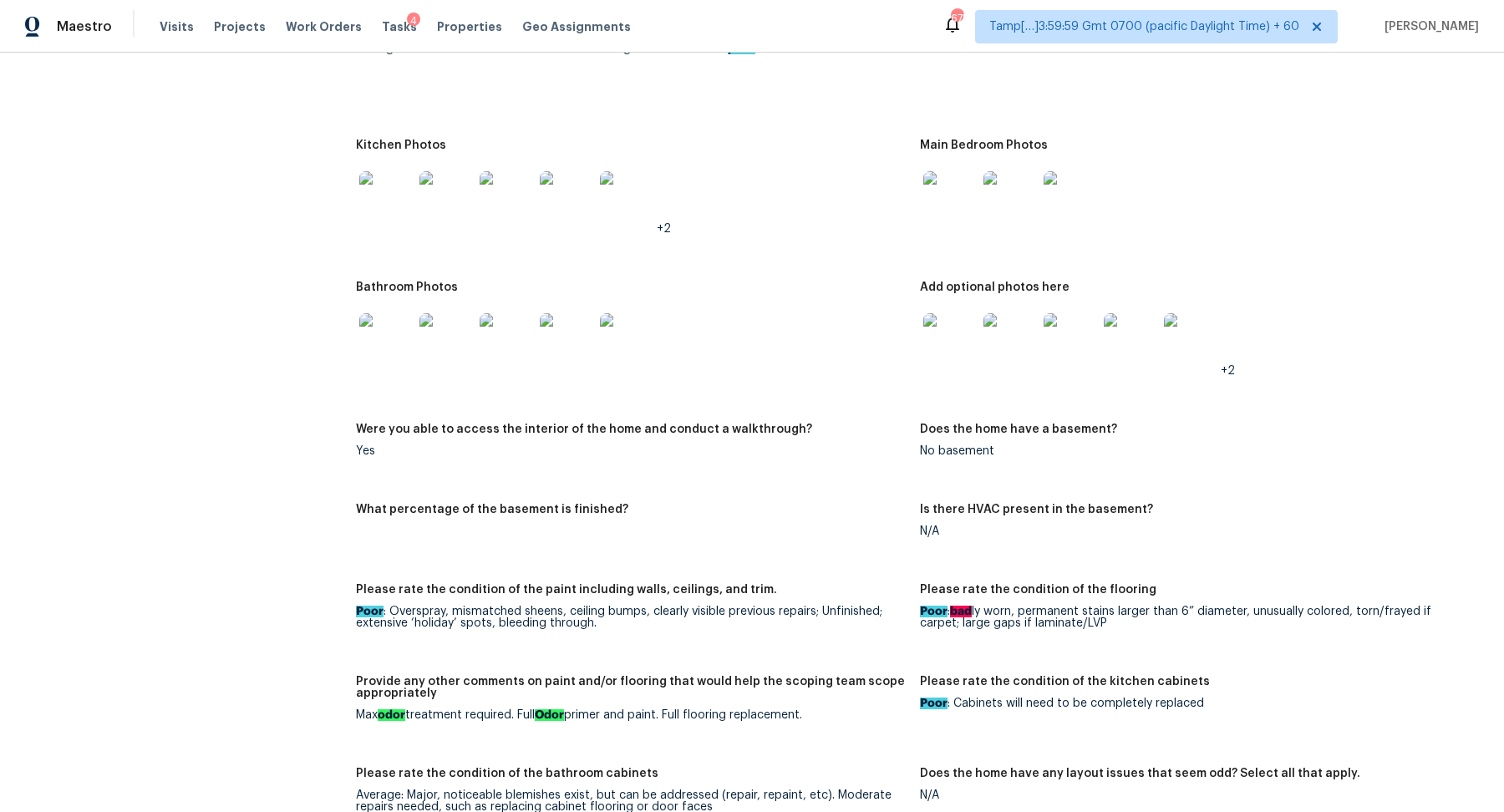
scroll to position [1576, 0]
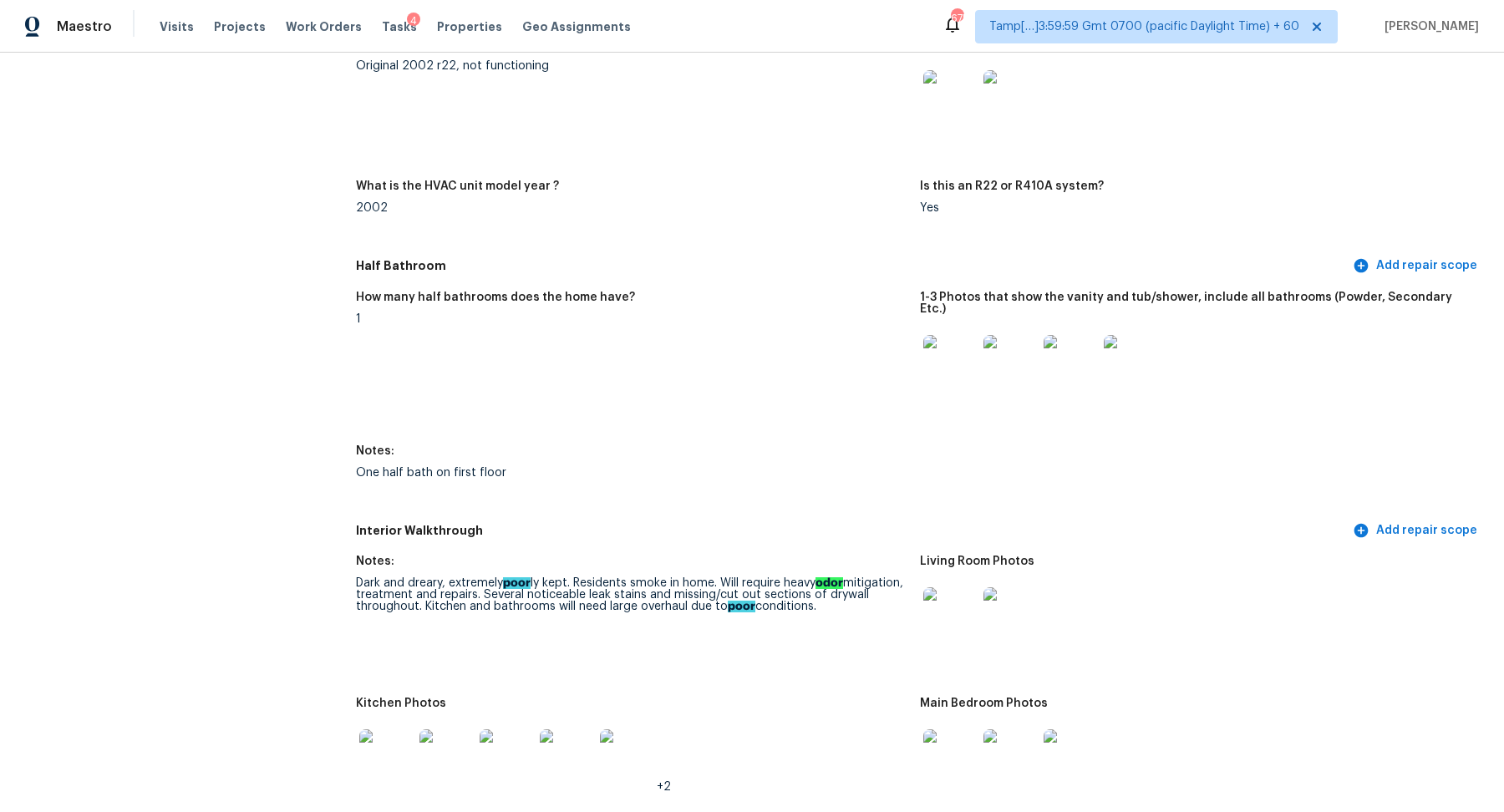
click at [942, 349] on img at bounding box center [950, 362] width 54 height 54
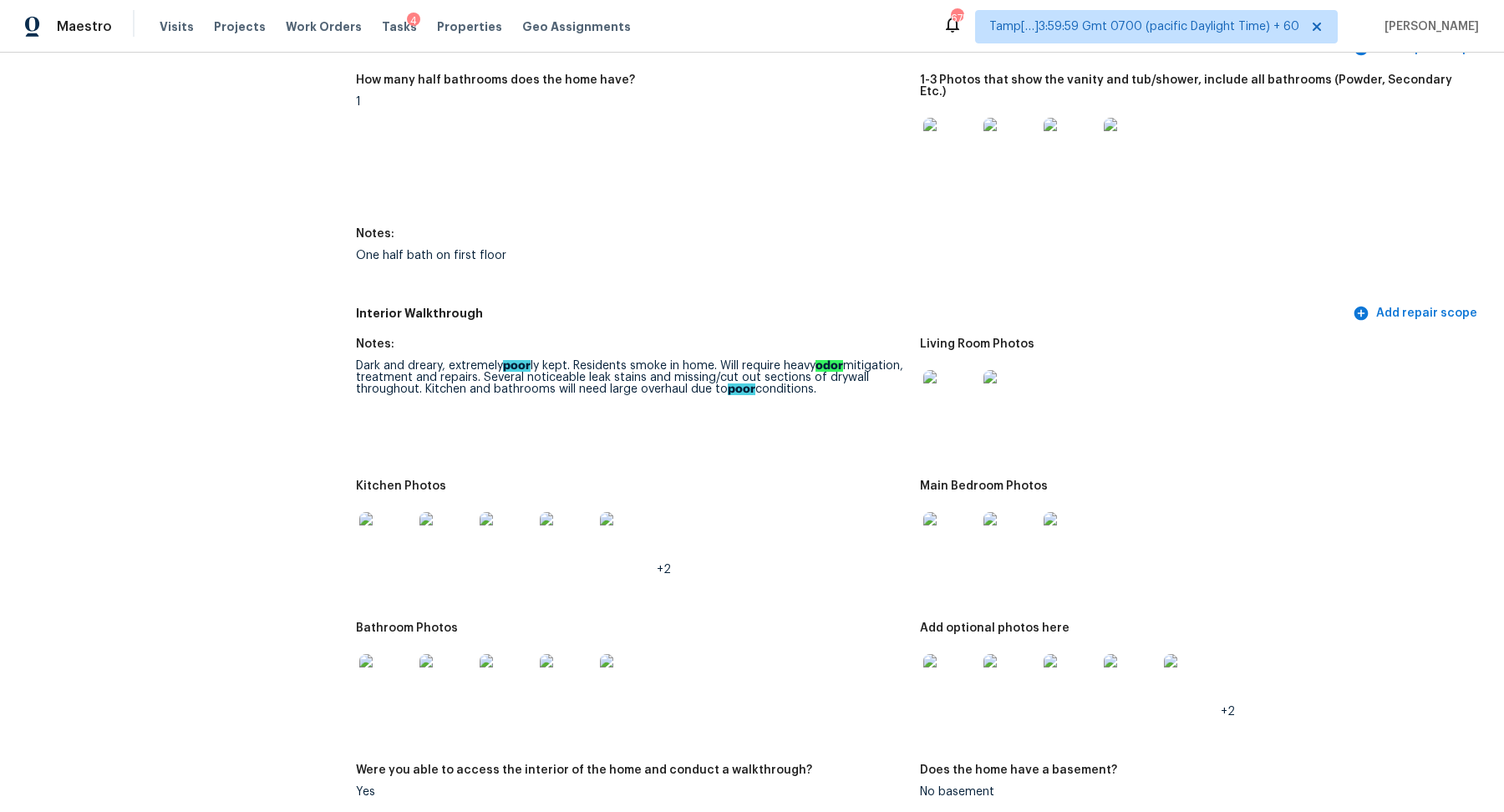
click at [942, 406] on img at bounding box center [950, 397] width 54 height 54
click at [399, 550] on img at bounding box center [387, 539] width 54 height 54
click at [981, 519] on div at bounding box center [1010, 539] width 60 height 74
click at [967, 523] on img at bounding box center [950, 539] width 54 height 54
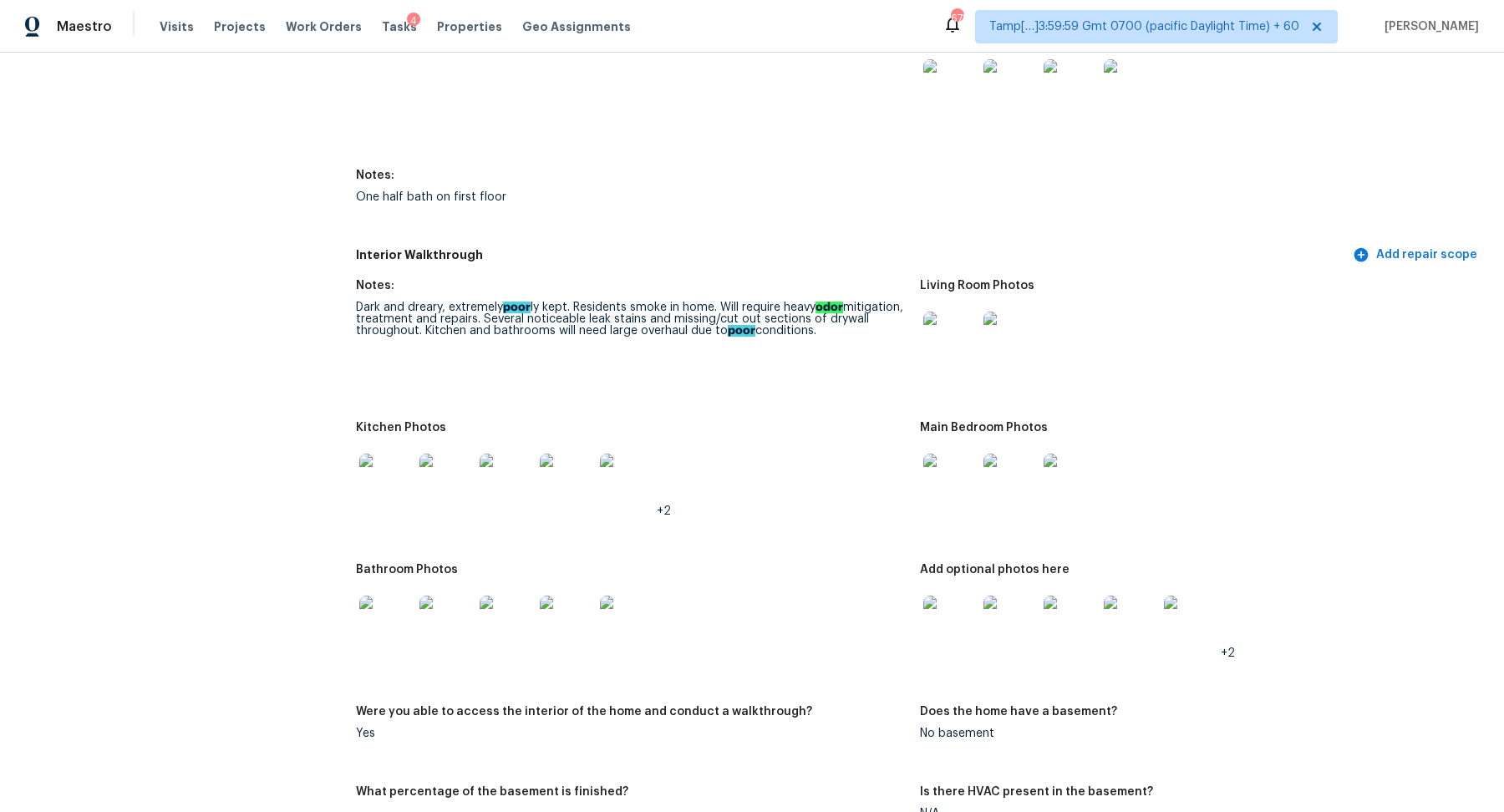
scroll to position [1940, 0]
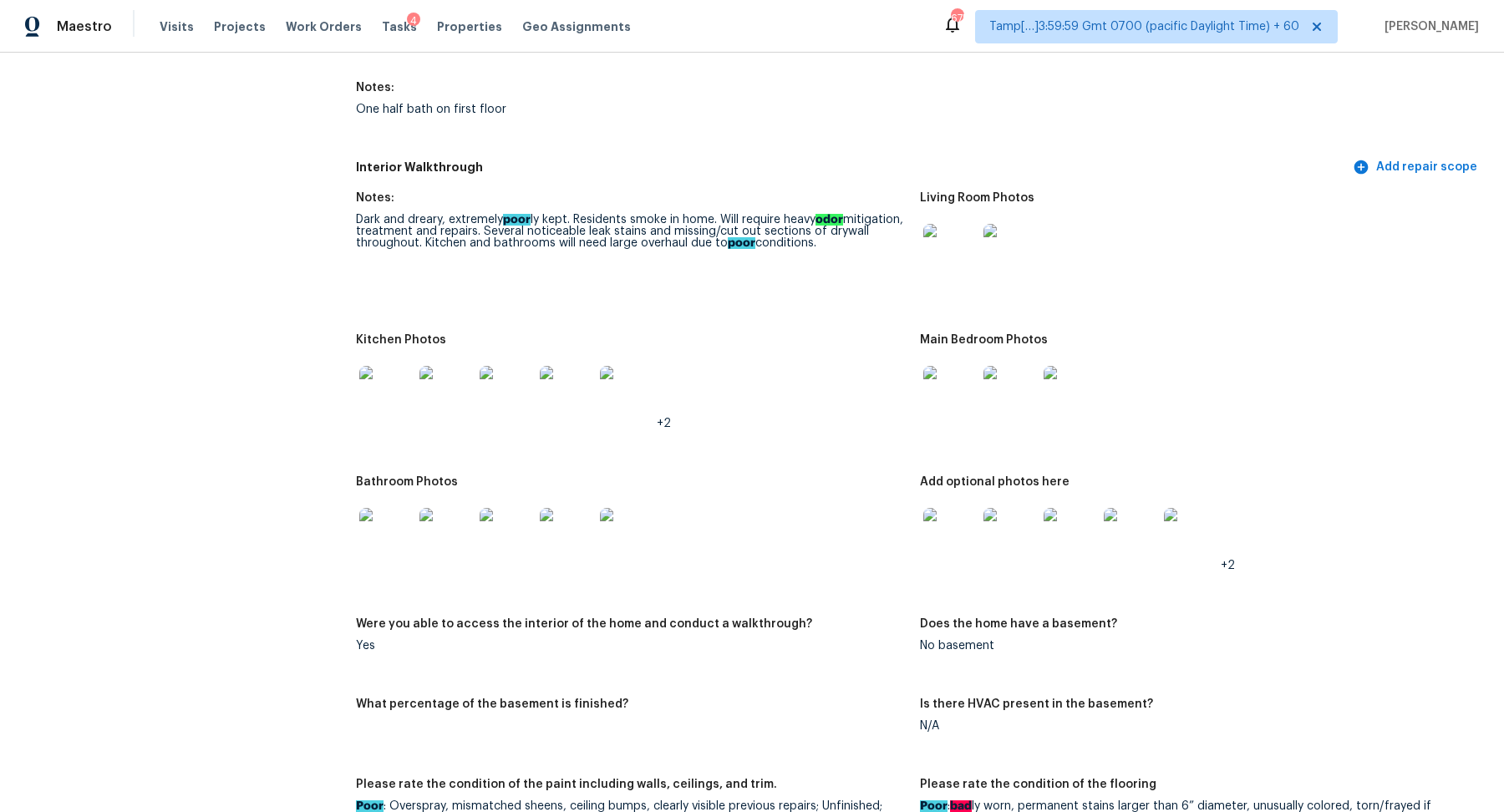
click at [395, 543] on img at bounding box center [387, 535] width 54 height 54
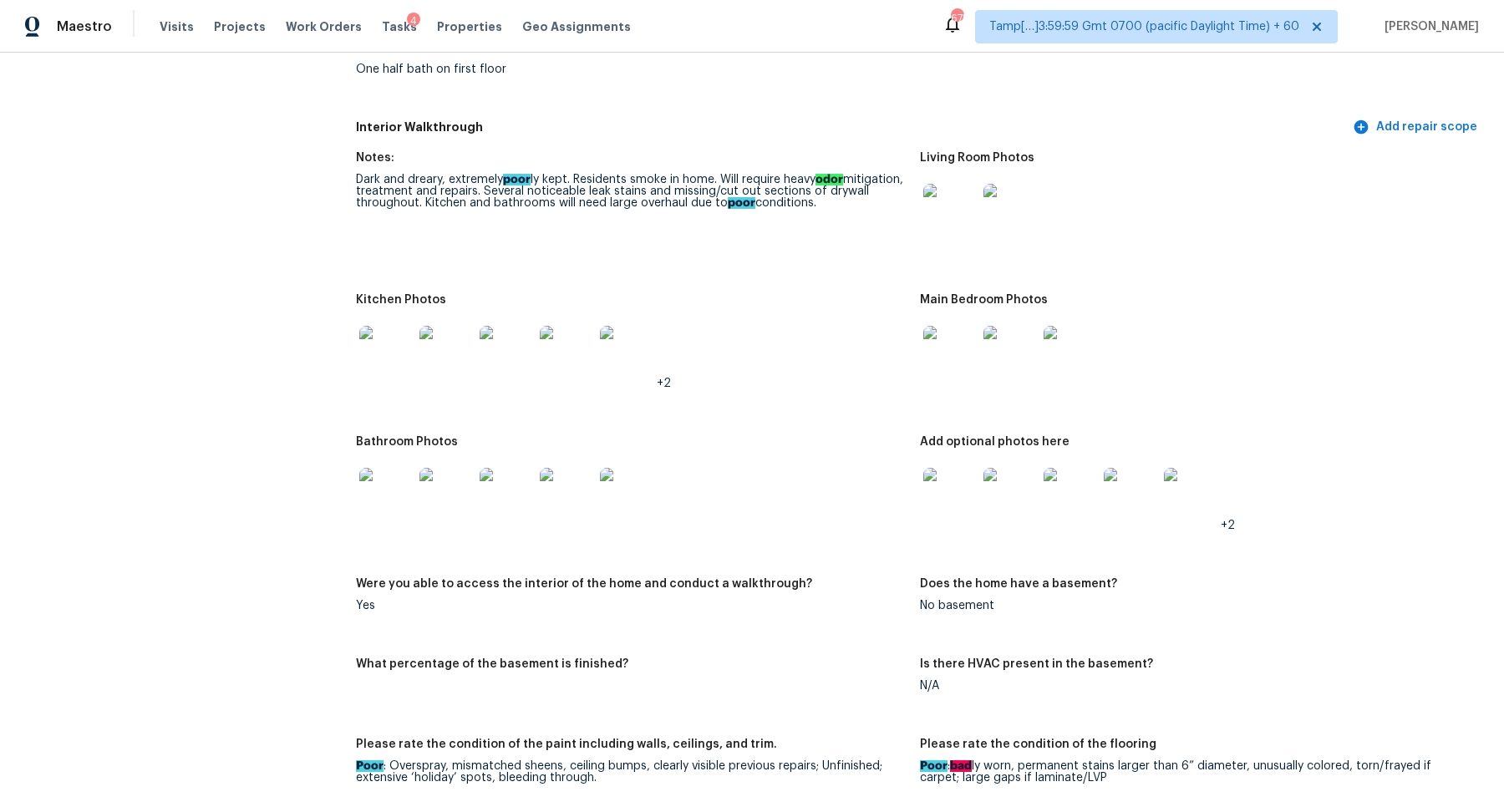
click at [941, 507] on img at bounding box center [950, 495] width 54 height 54
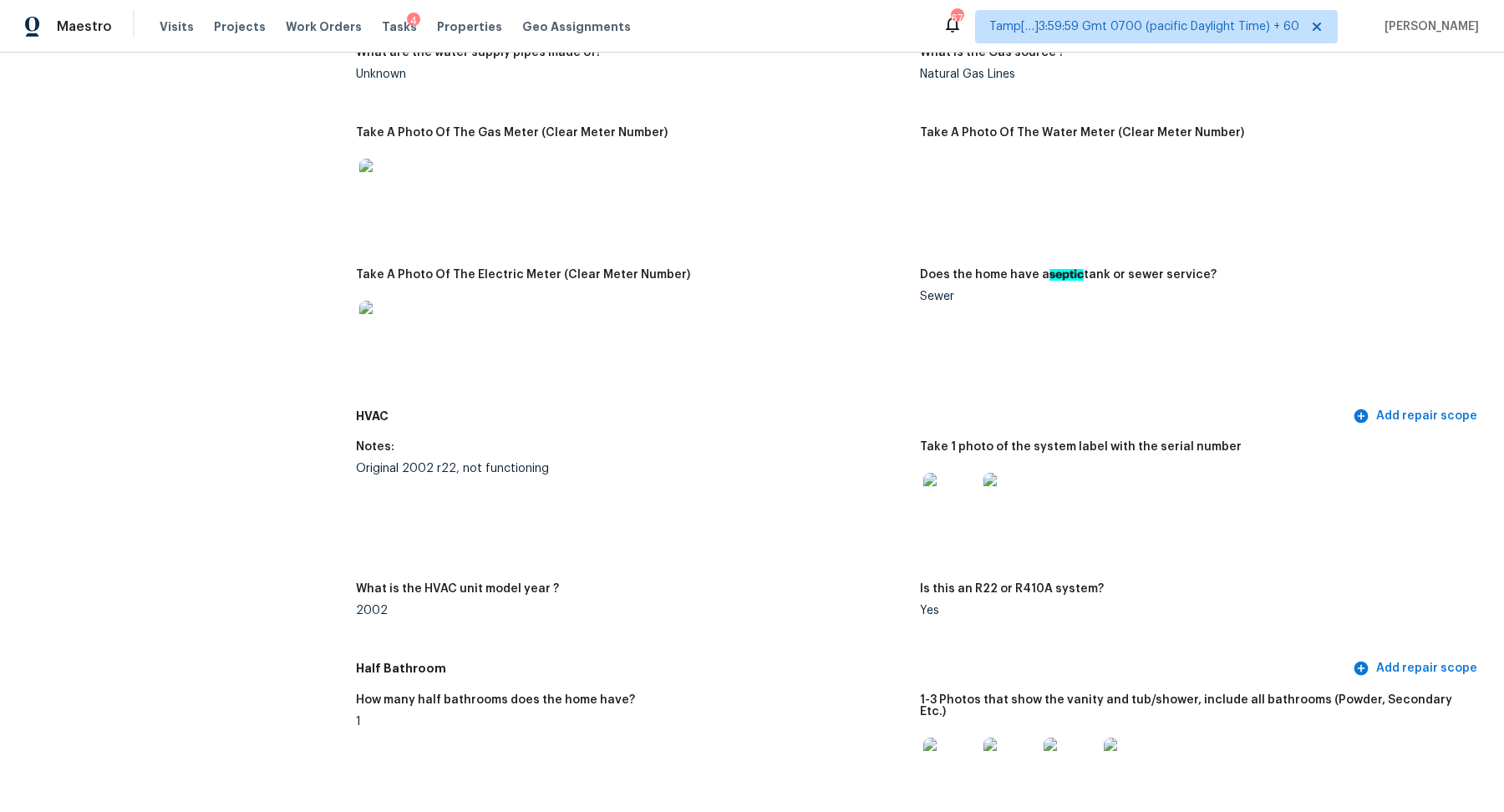
scroll to position [462, 0]
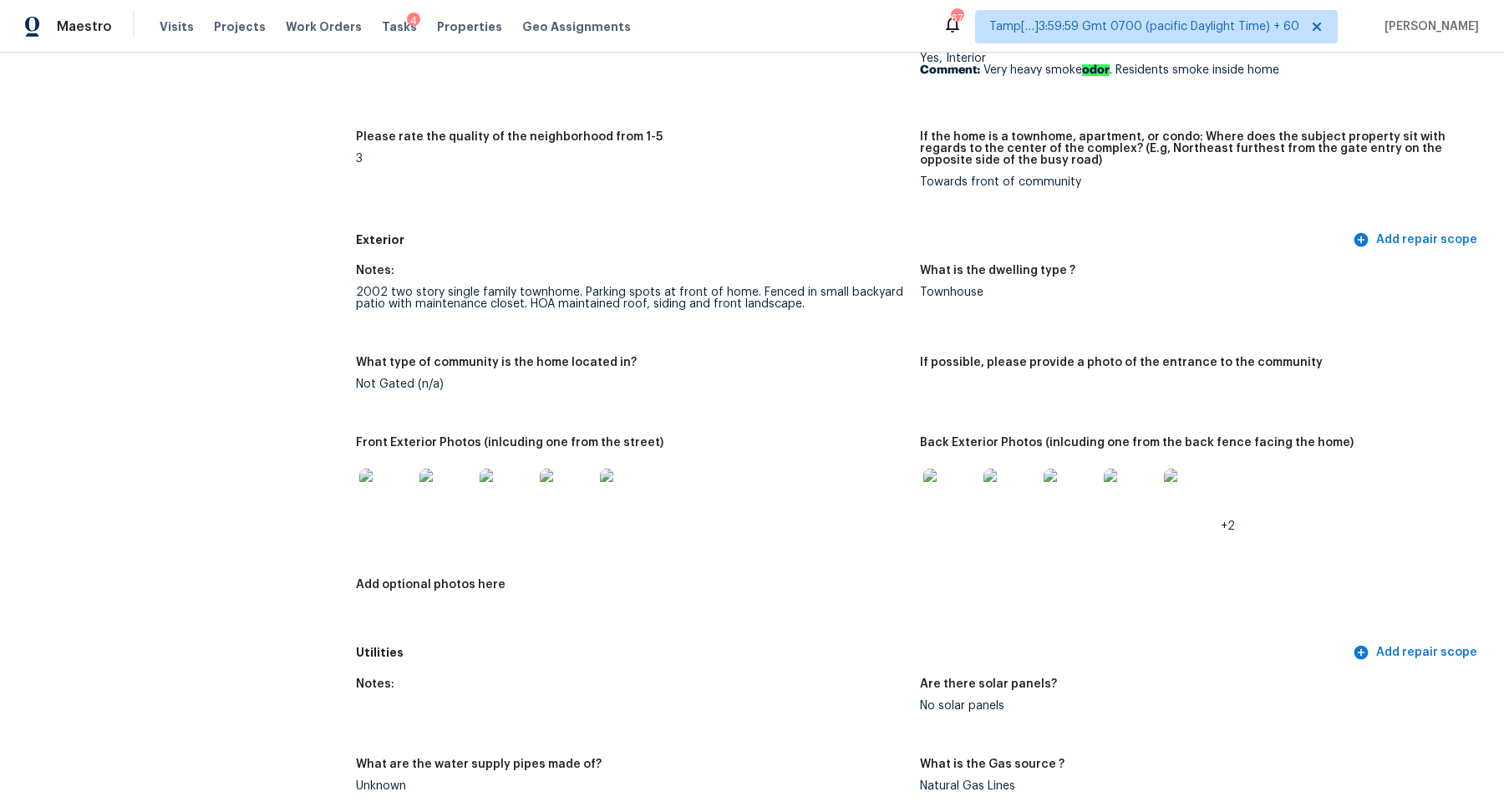
click at [395, 509] on img at bounding box center [387, 495] width 54 height 54
click at [966, 508] on img at bounding box center [950, 495] width 54 height 54
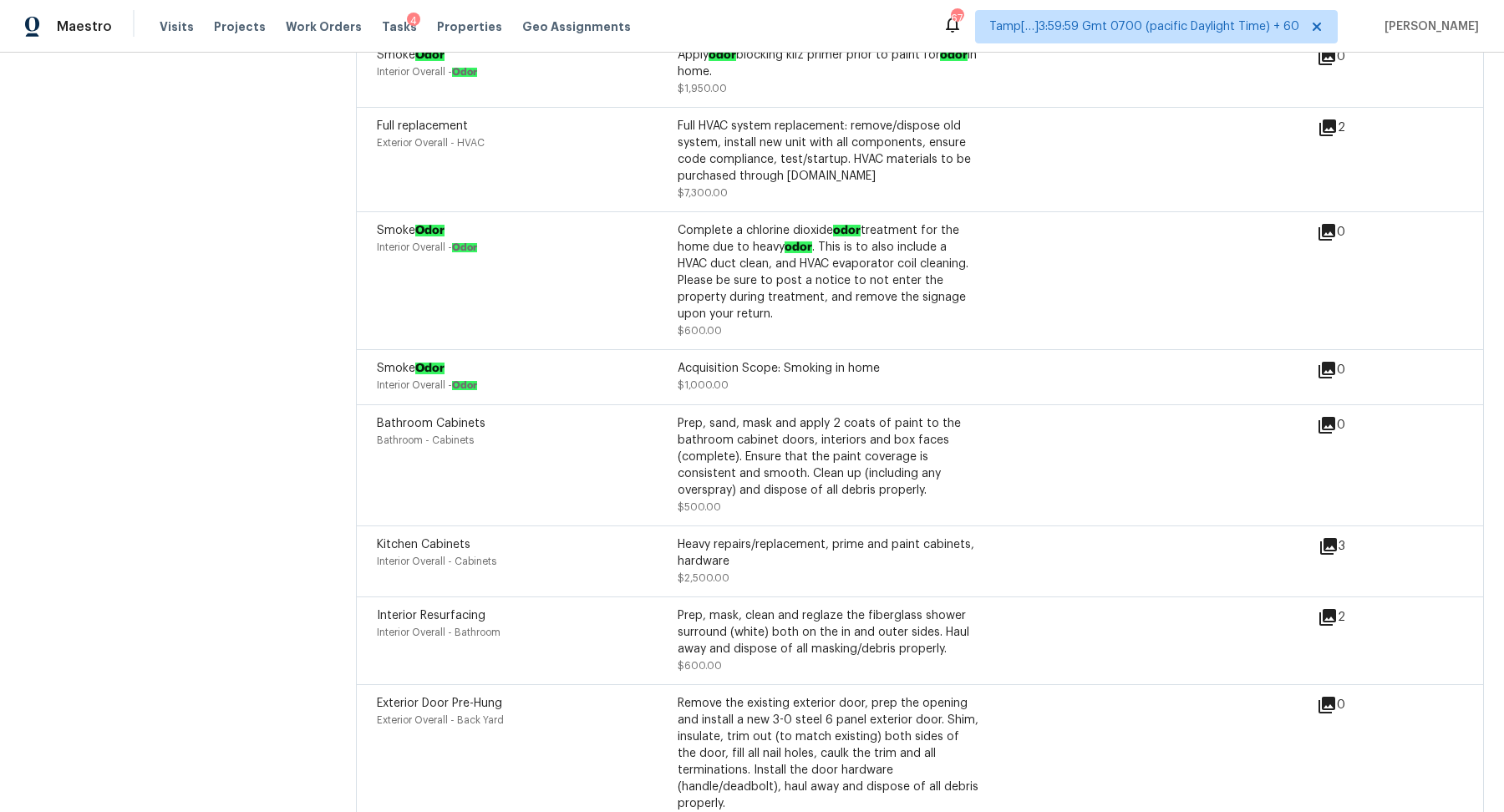
scroll to position [4415, 0]
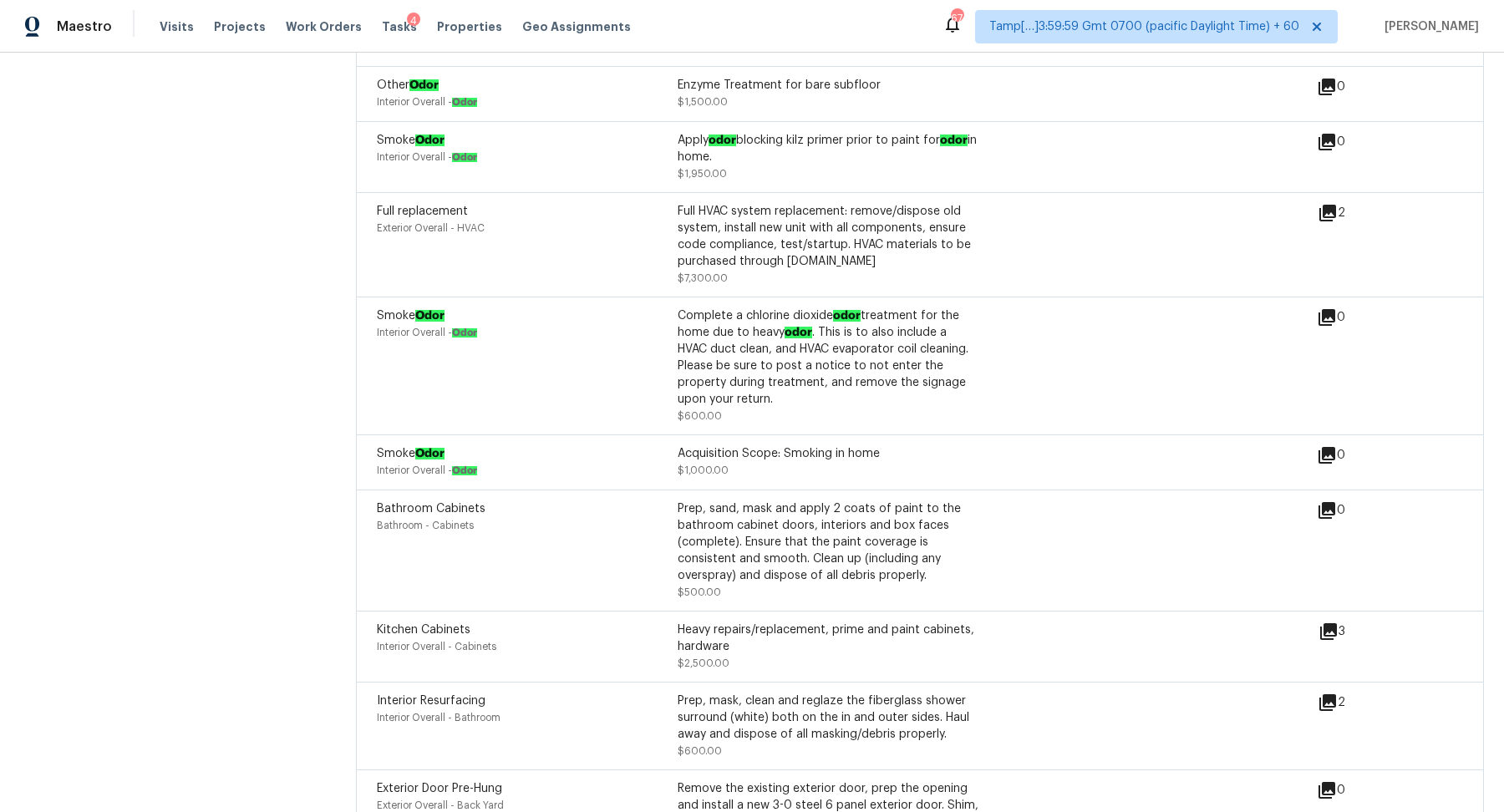
click at [783, 416] on div "Smoke Odor Interior Overall - Odor Complete a chlorine dioxide odor treatment f…" at bounding box center [920, 366] width 1128 height 137
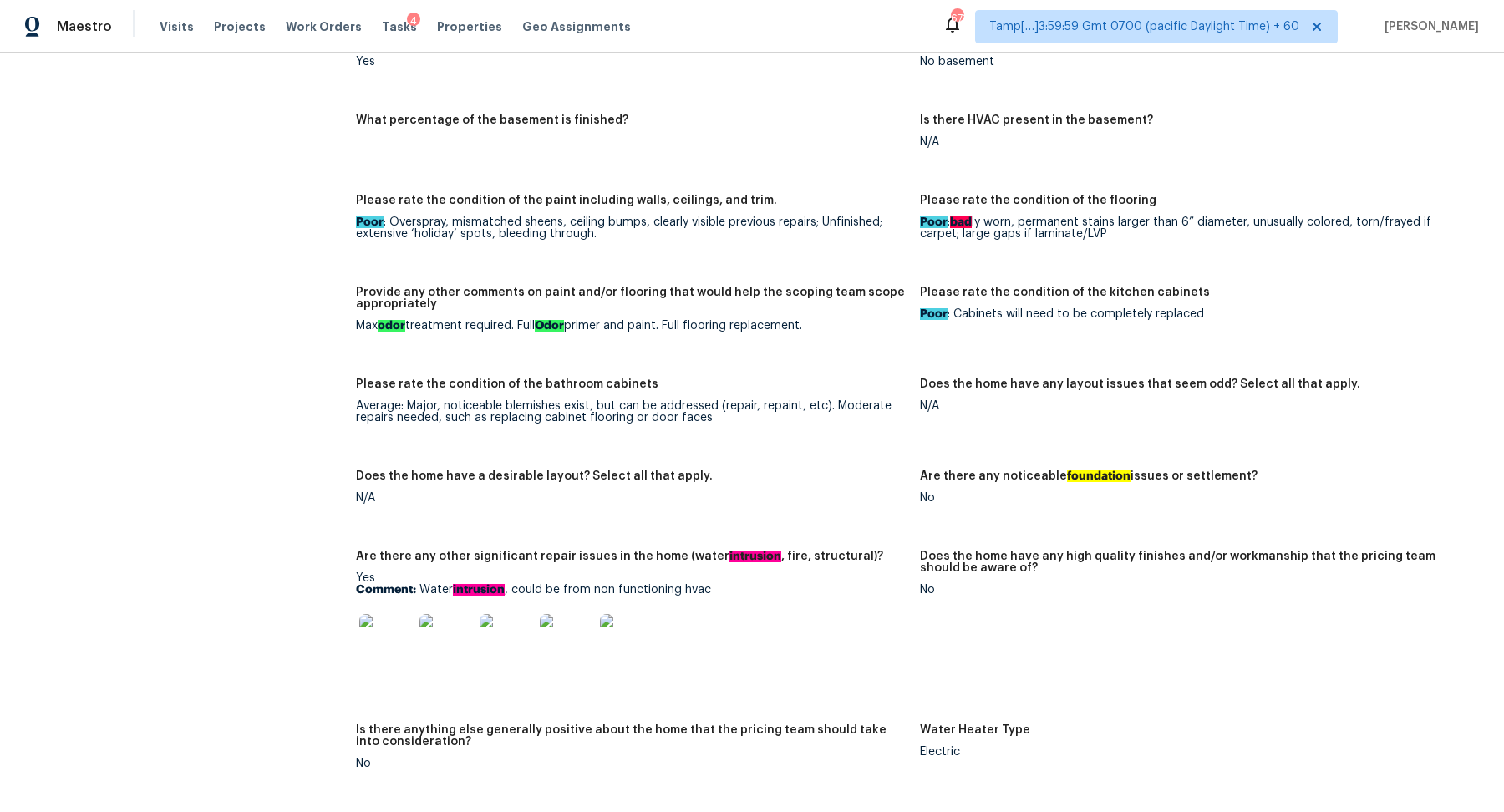
scroll to position [2132, 0]
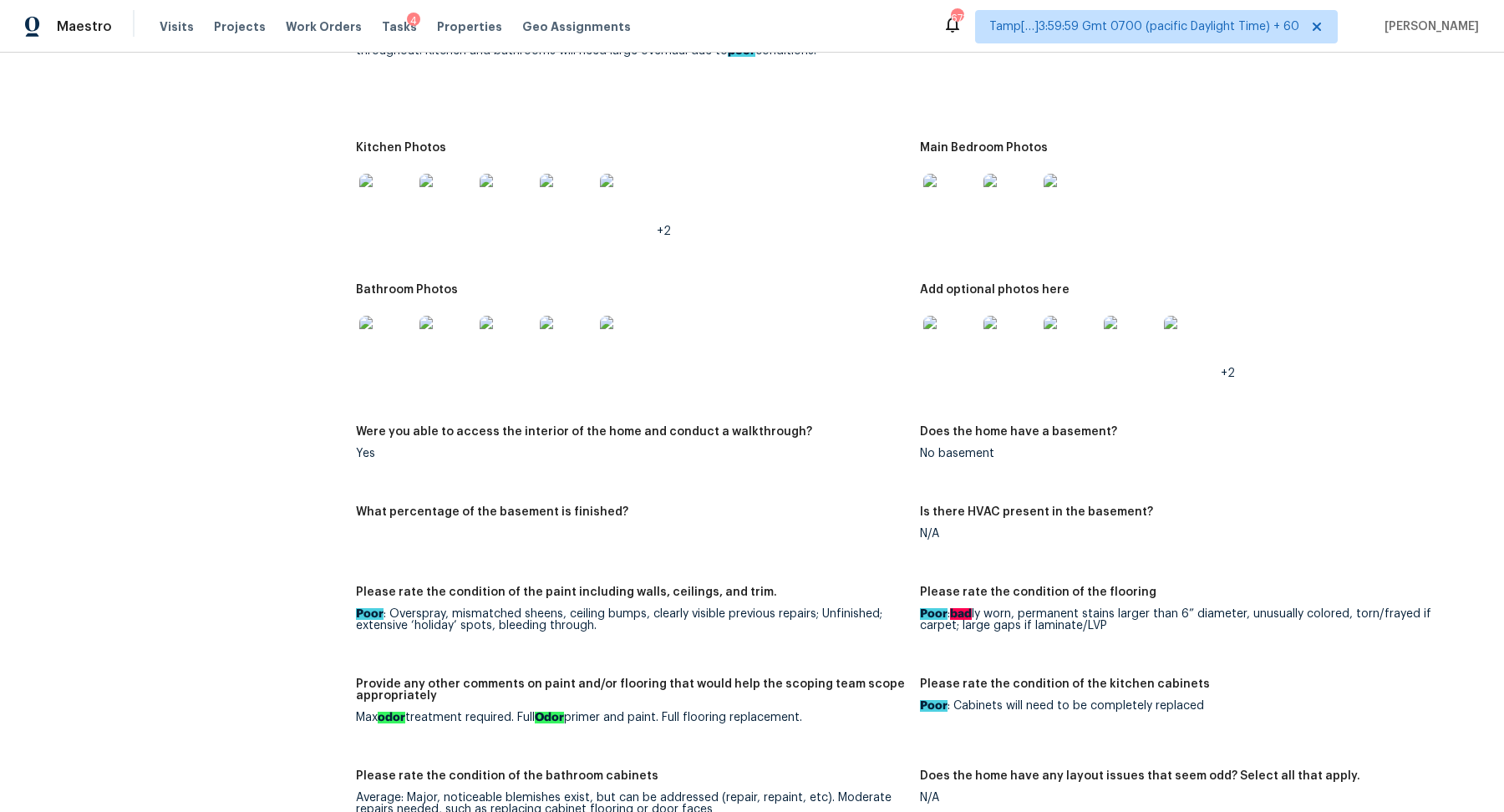
click at [955, 199] on img at bounding box center [950, 200] width 54 height 54
click at [939, 179] on img at bounding box center [950, 200] width 54 height 54
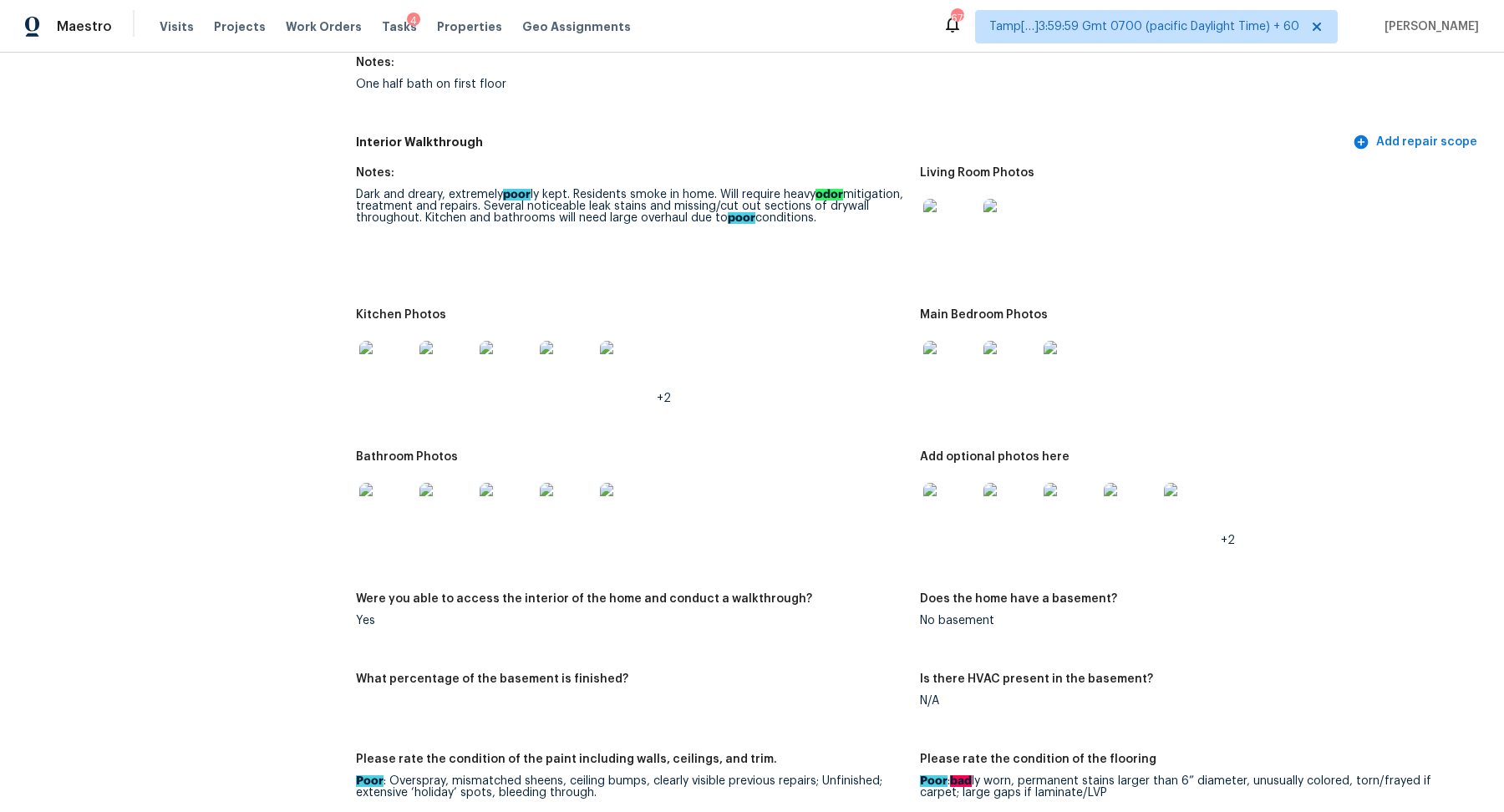
click at [955, 229] on img at bounding box center [950, 226] width 54 height 54
click at [375, 343] on img at bounding box center [387, 368] width 54 height 54
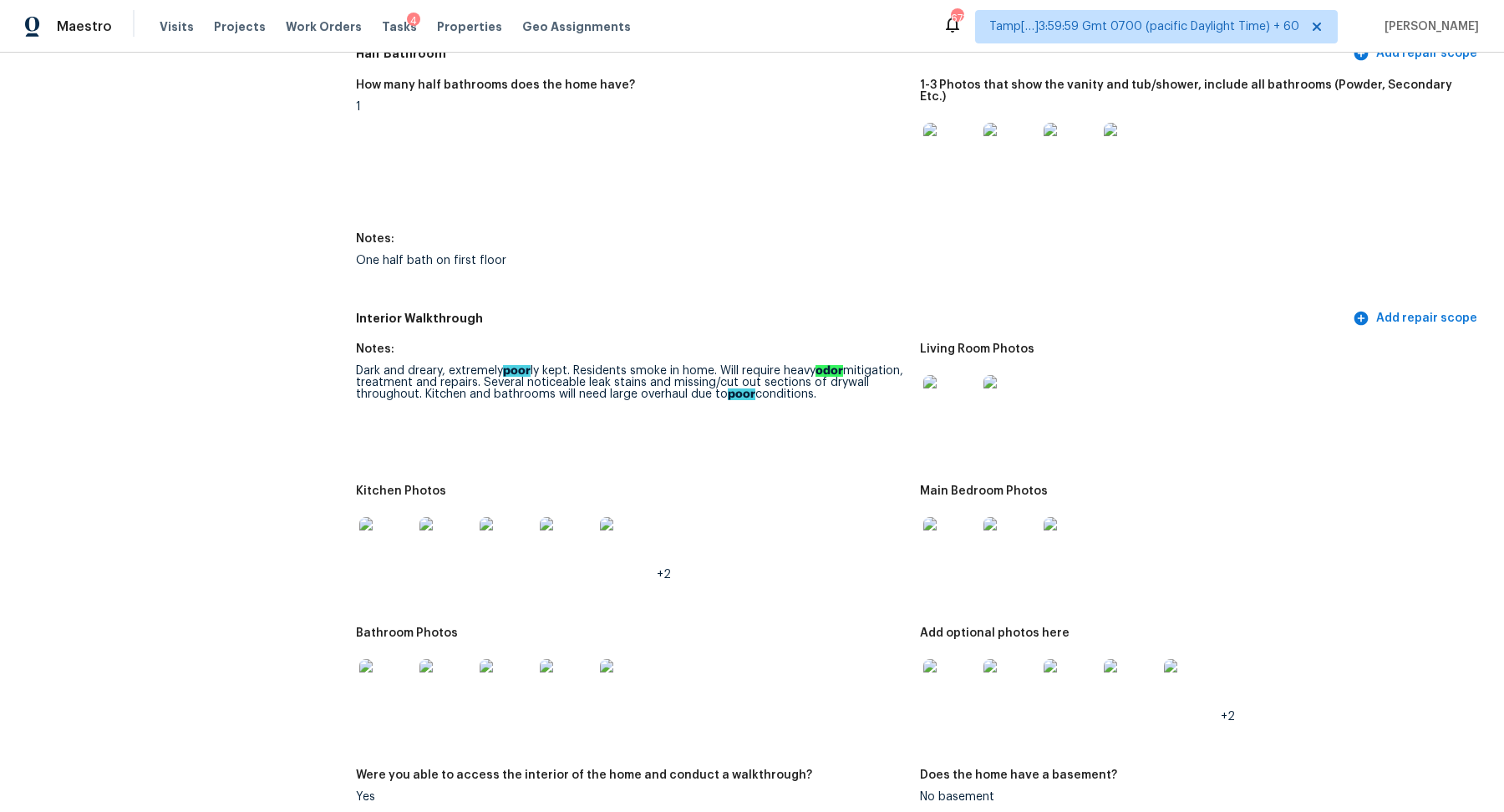
scroll to position [1832, 0]
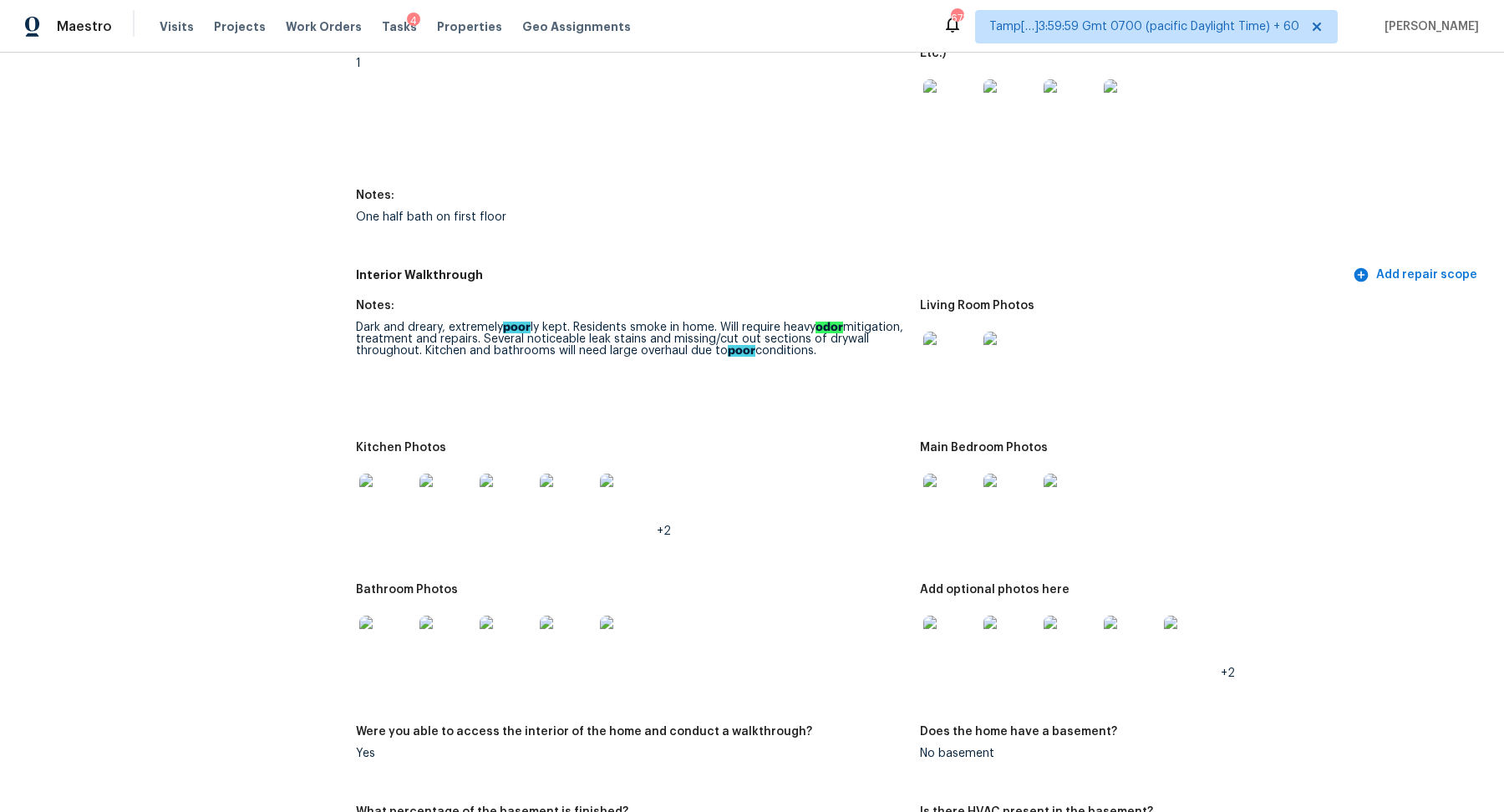
click at [376, 504] on img at bounding box center [387, 500] width 54 height 54
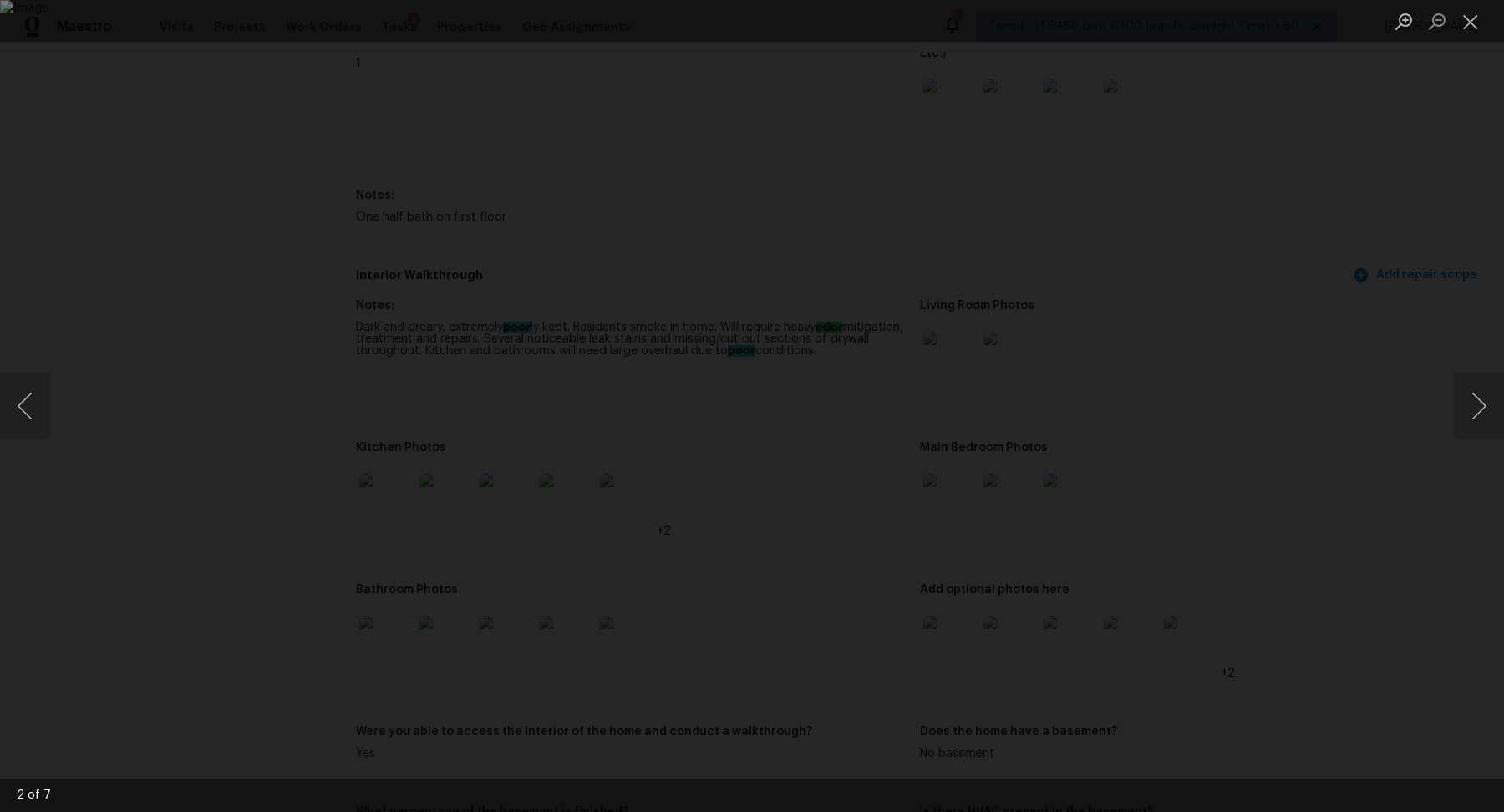
click at [1220, 493] on div "Lightbox" at bounding box center [752, 406] width 1504 height 812
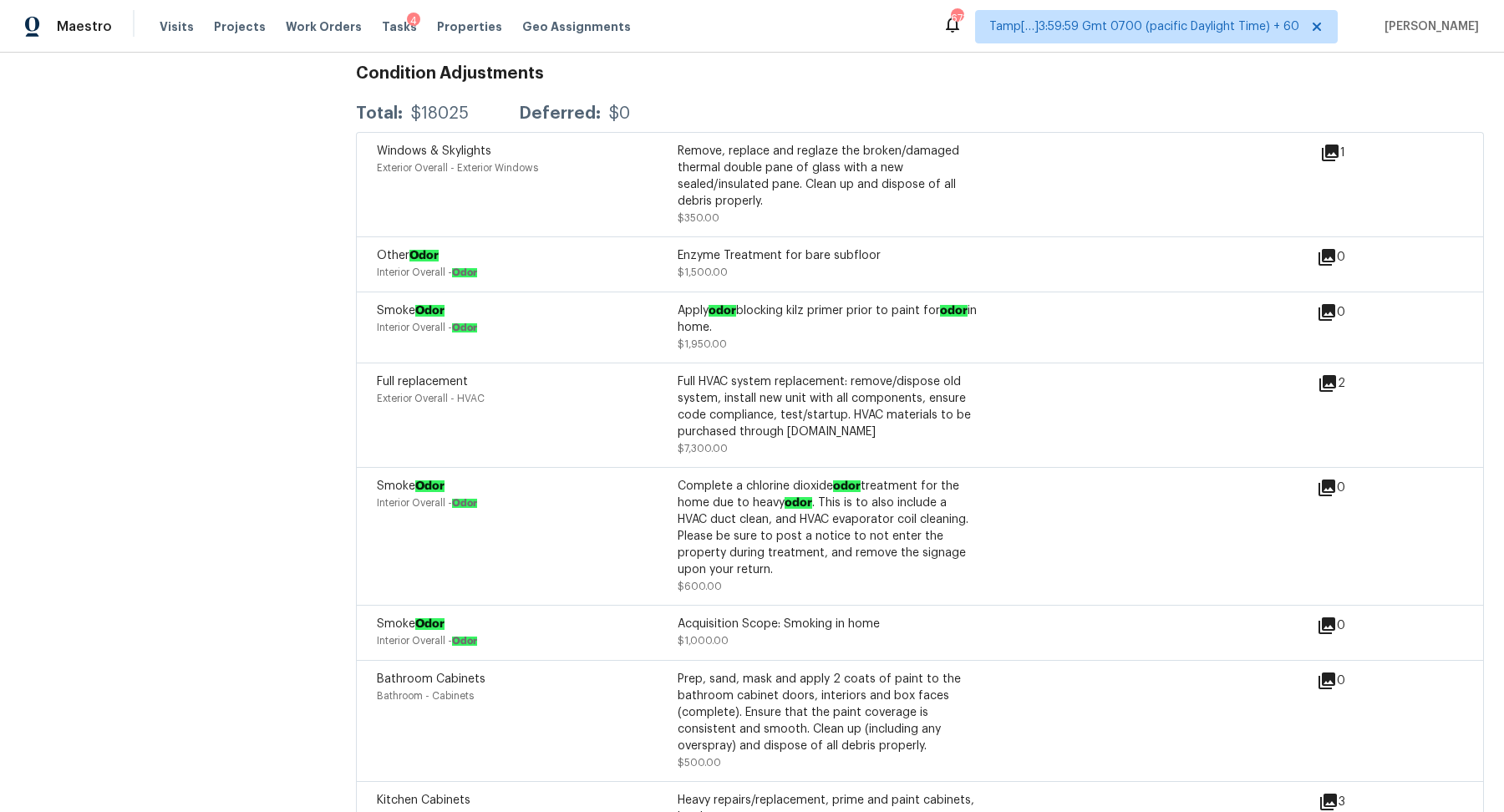
scroll to position [4525, 0]
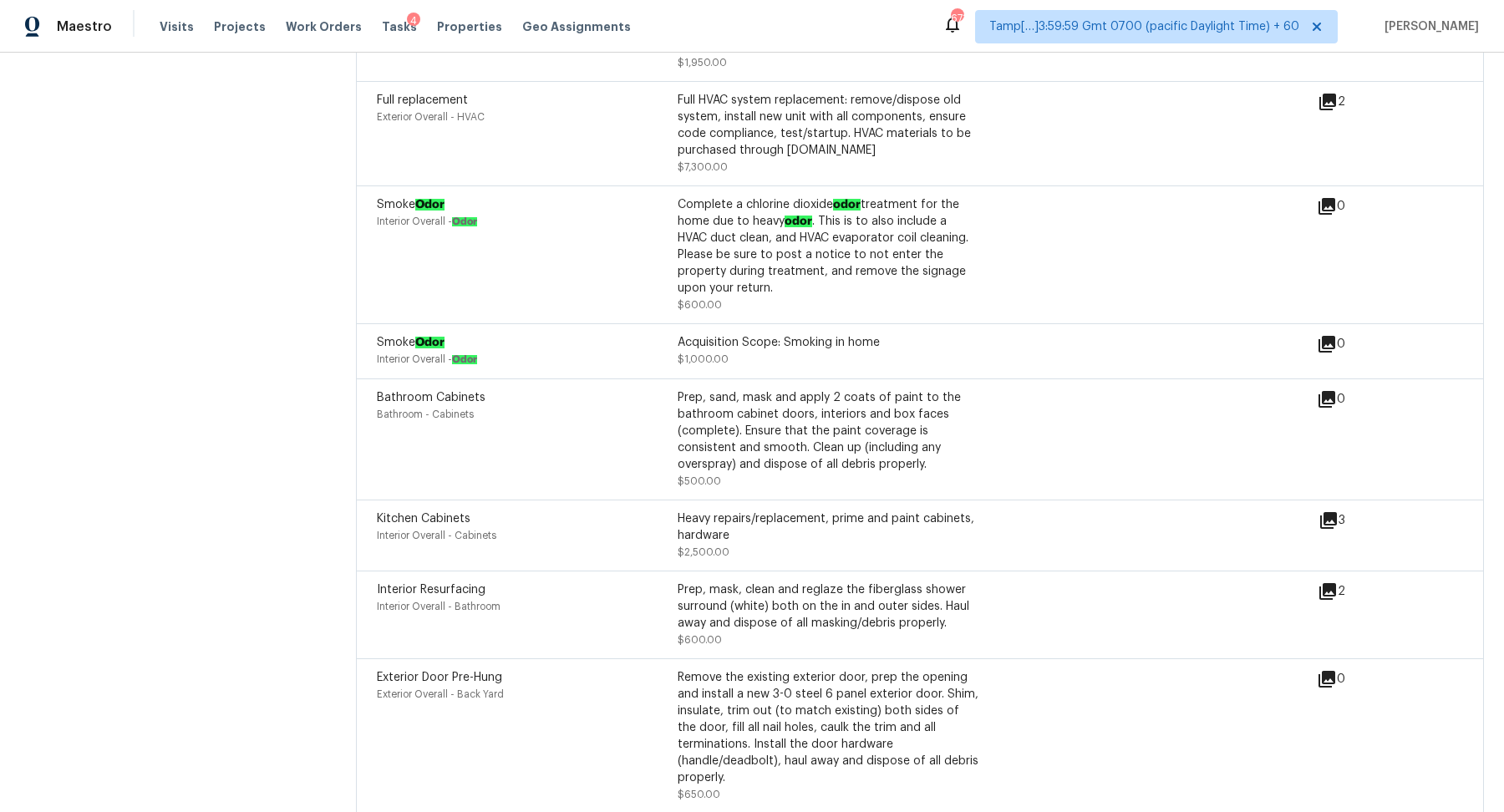
click at [1328, 583] on icon at bounding box center [1328, 591] width 17 height 17
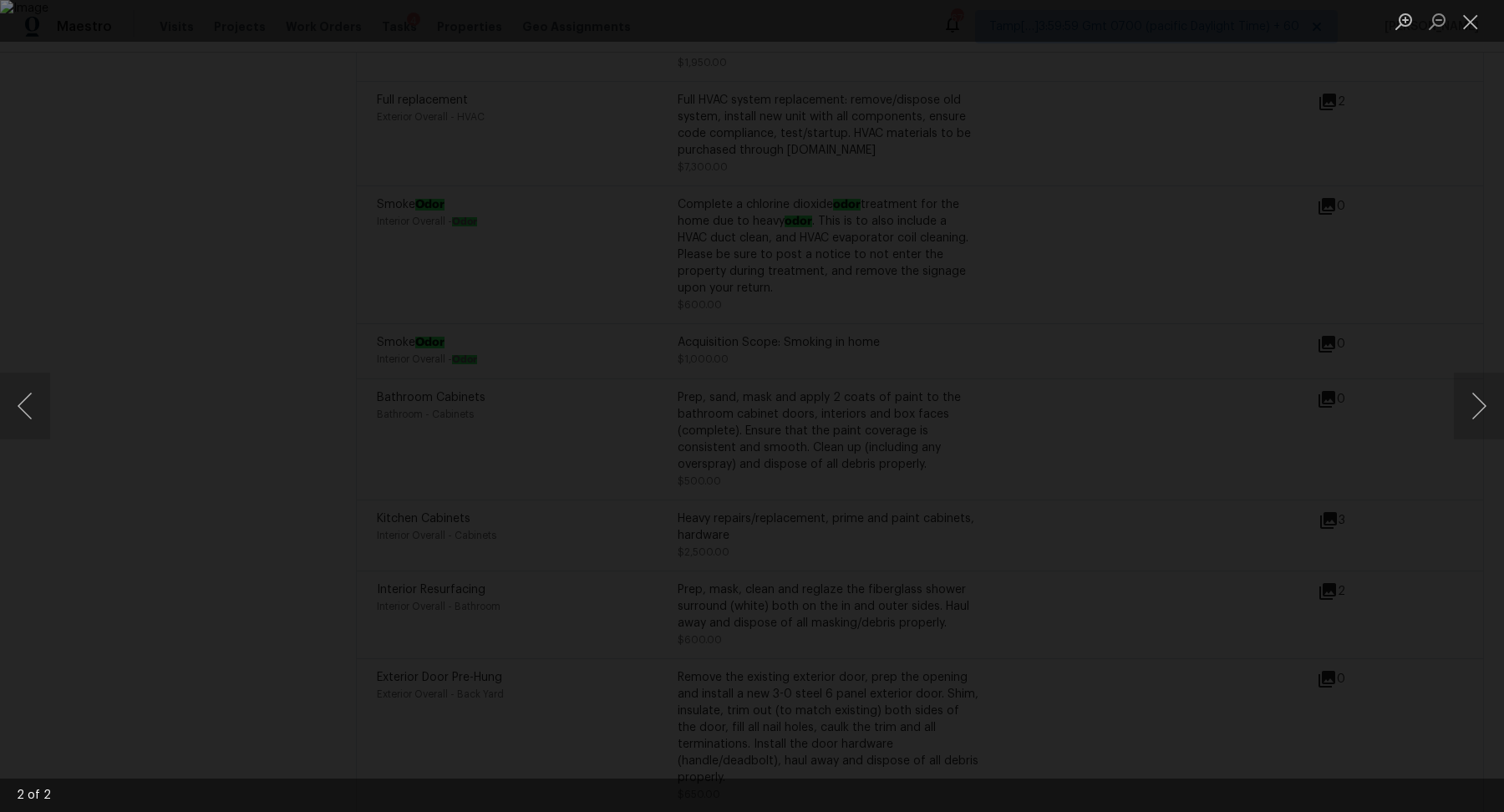
click at [1366, 586] on div "Lightbox" at bounding box center [752, 406] width 1504 height 812
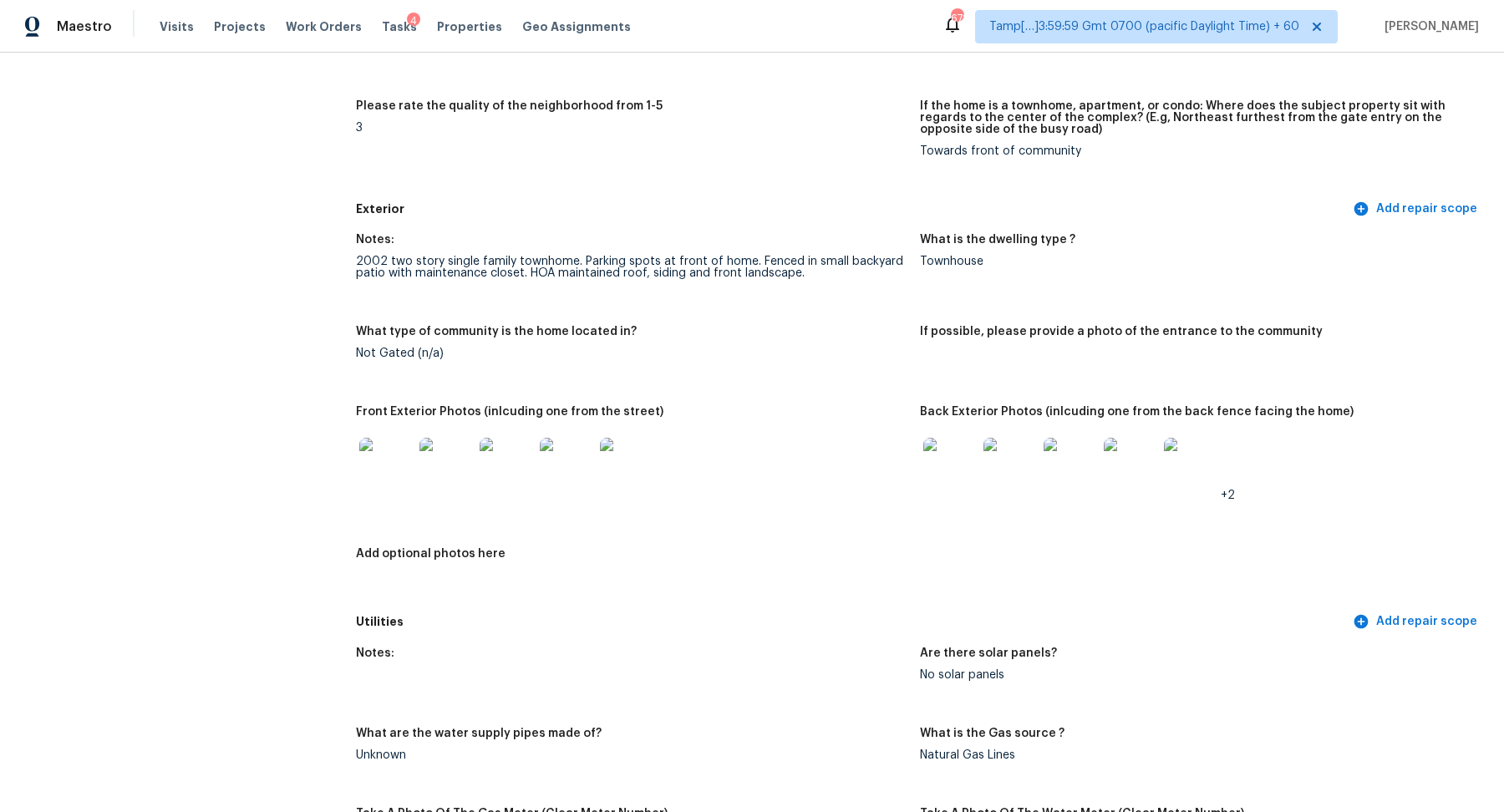
scroll to position [361, 0]
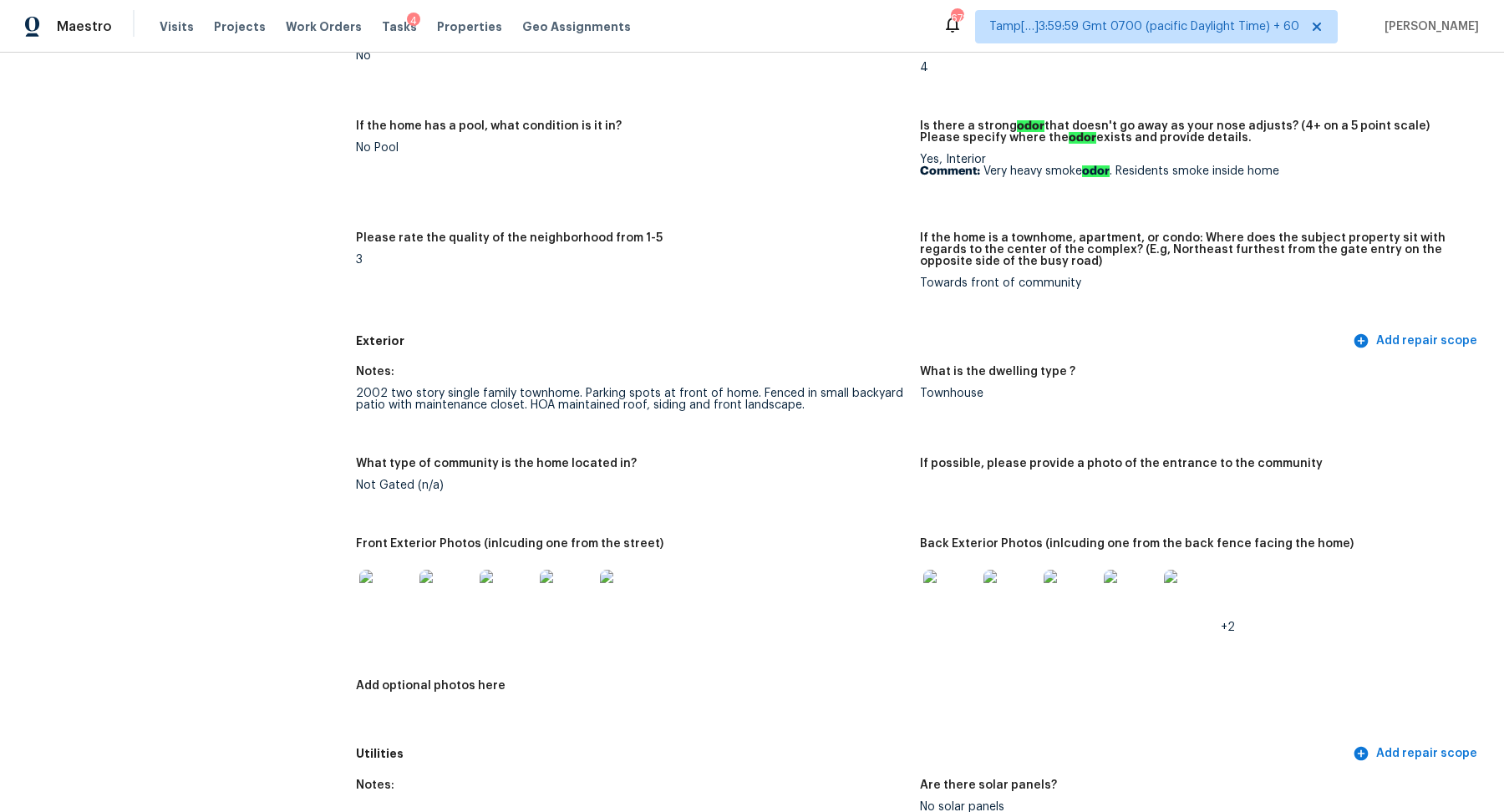
click at [388, 591] on img at bounding box center [387, 597] width 54 height 54
click at [961, 592] on img at bounding box center [950, 597] width 54 height 54
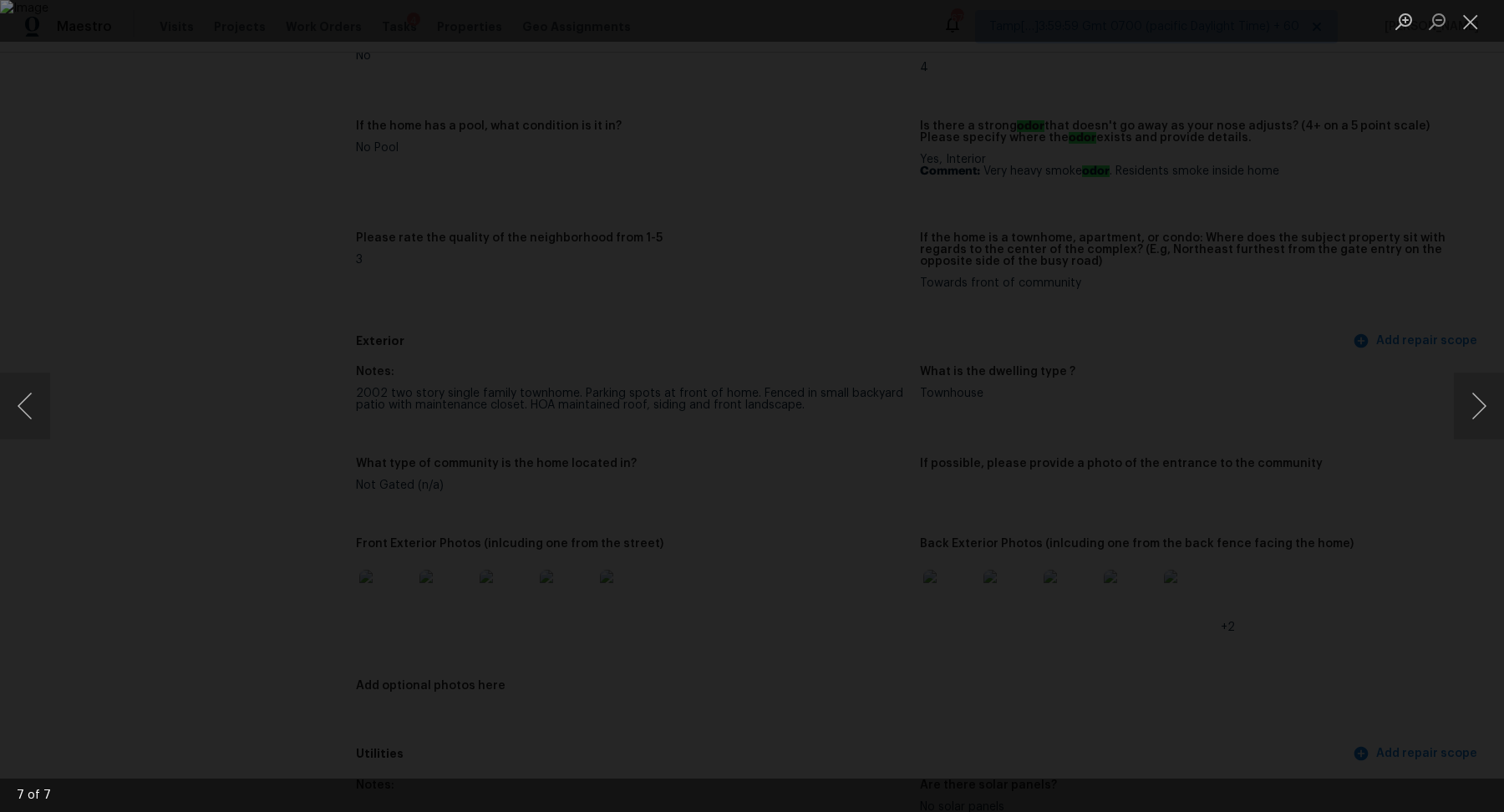
click at [185, 304] on div "Lightbox" at bounding box center [752, 406] width 1504 height 812
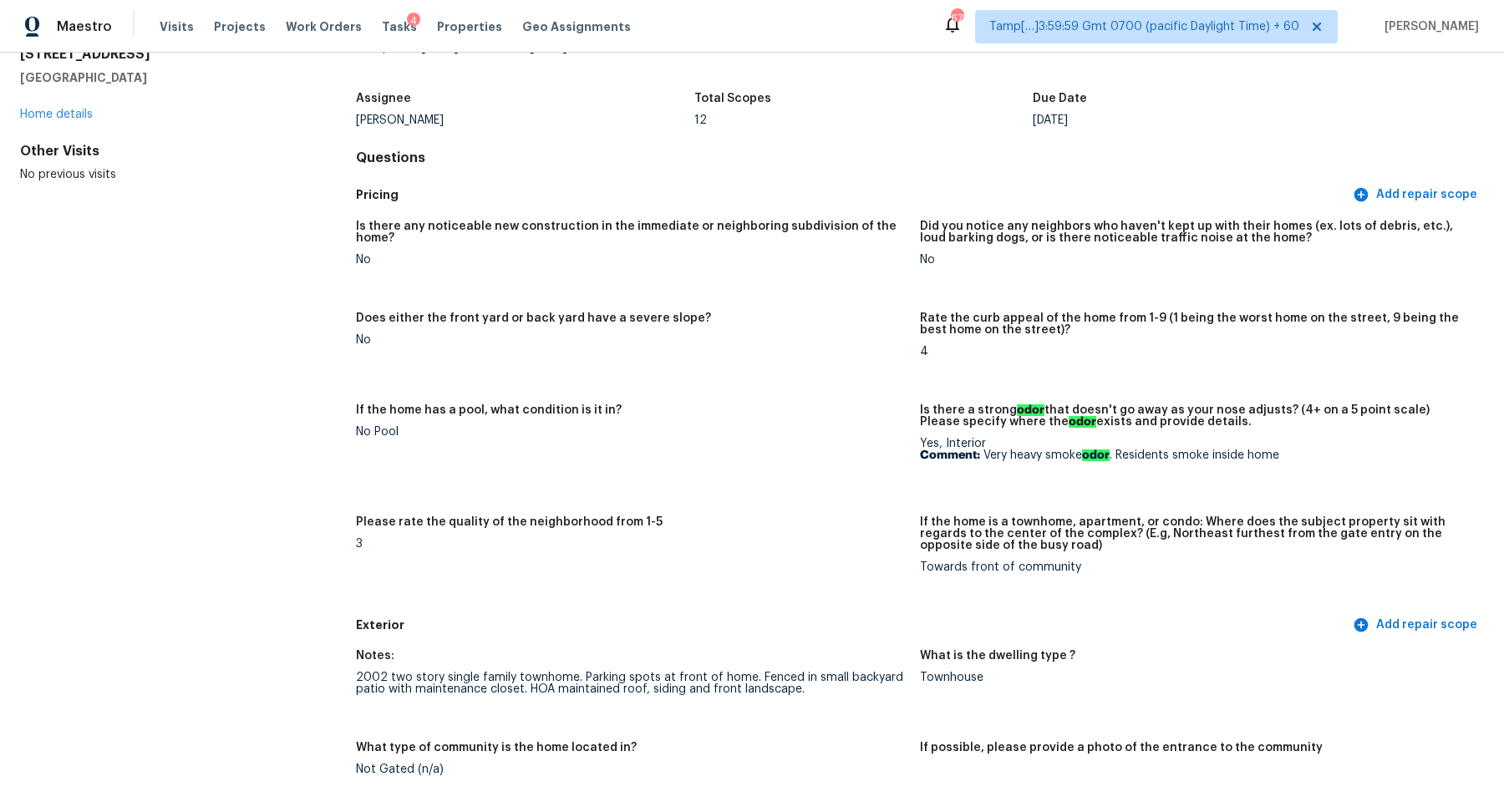
scroll to position [0, 0]
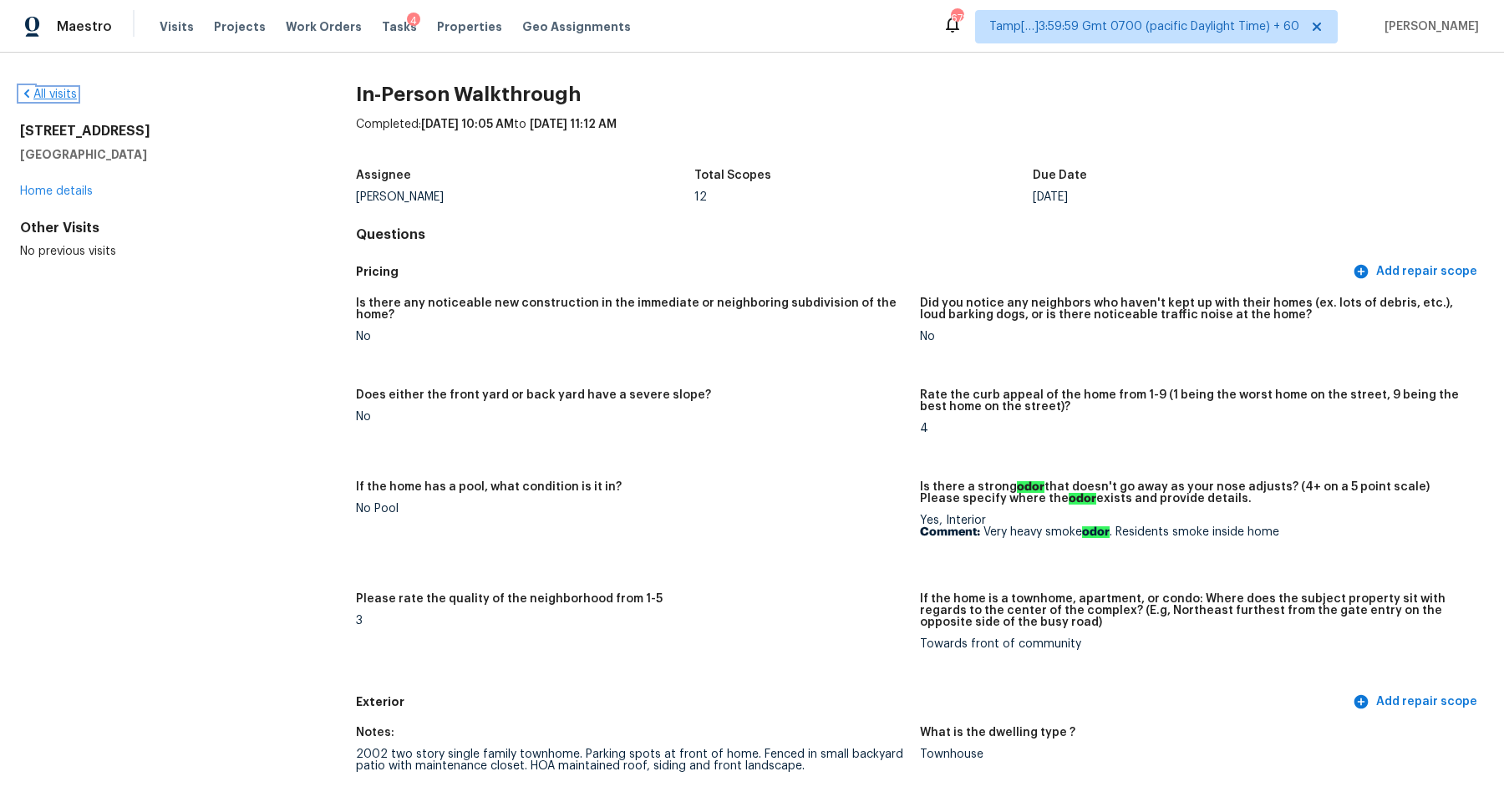
click at [68, 98] on link "All visits" at bounding box center [48, 95] width 57 height 12
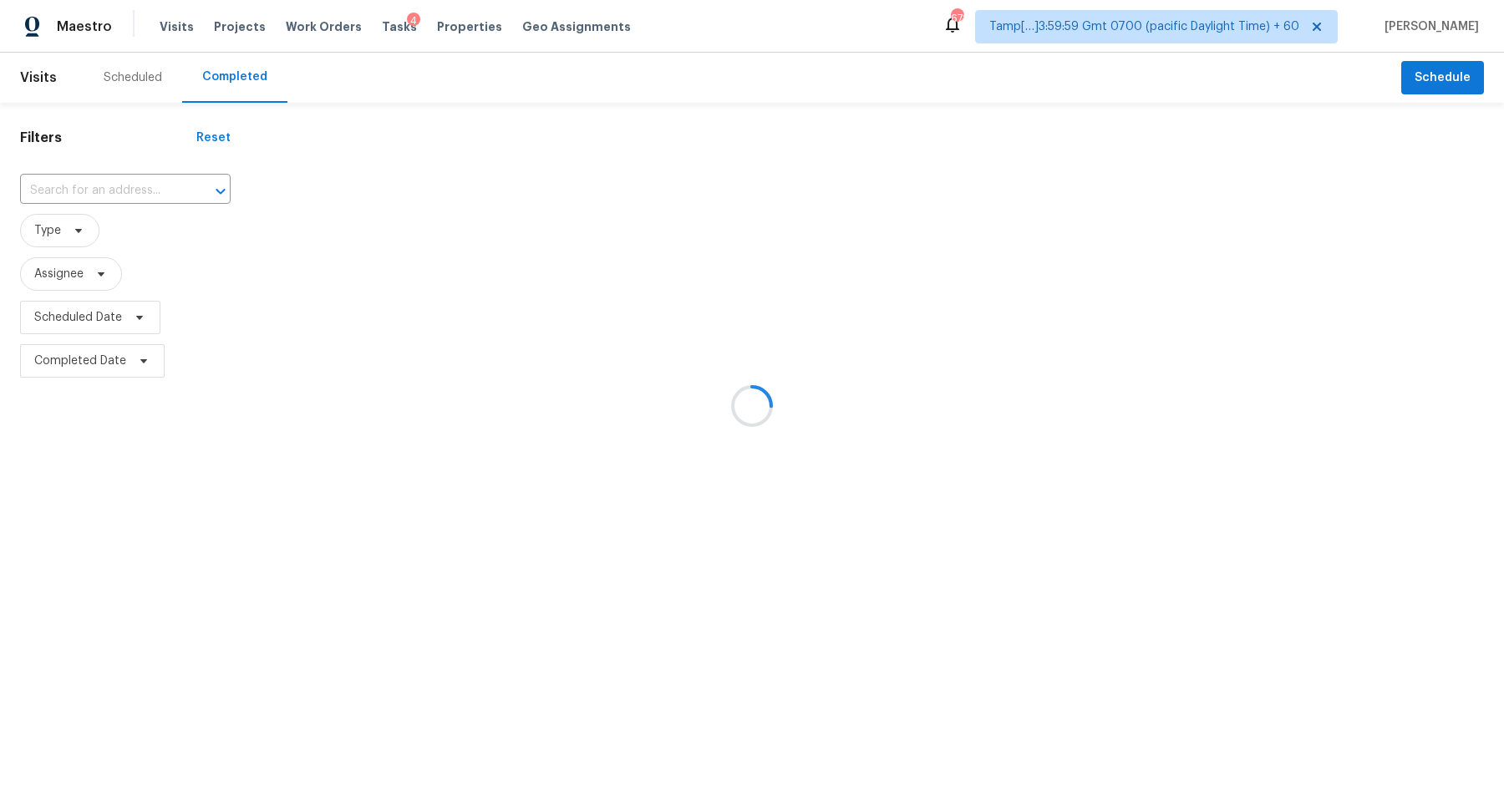
click at [118, 203] on div at bounding box center [752, 406] width 1504 height 812
click at [119, 201] on div at bounding box center [752, 406] width 1504 height 812
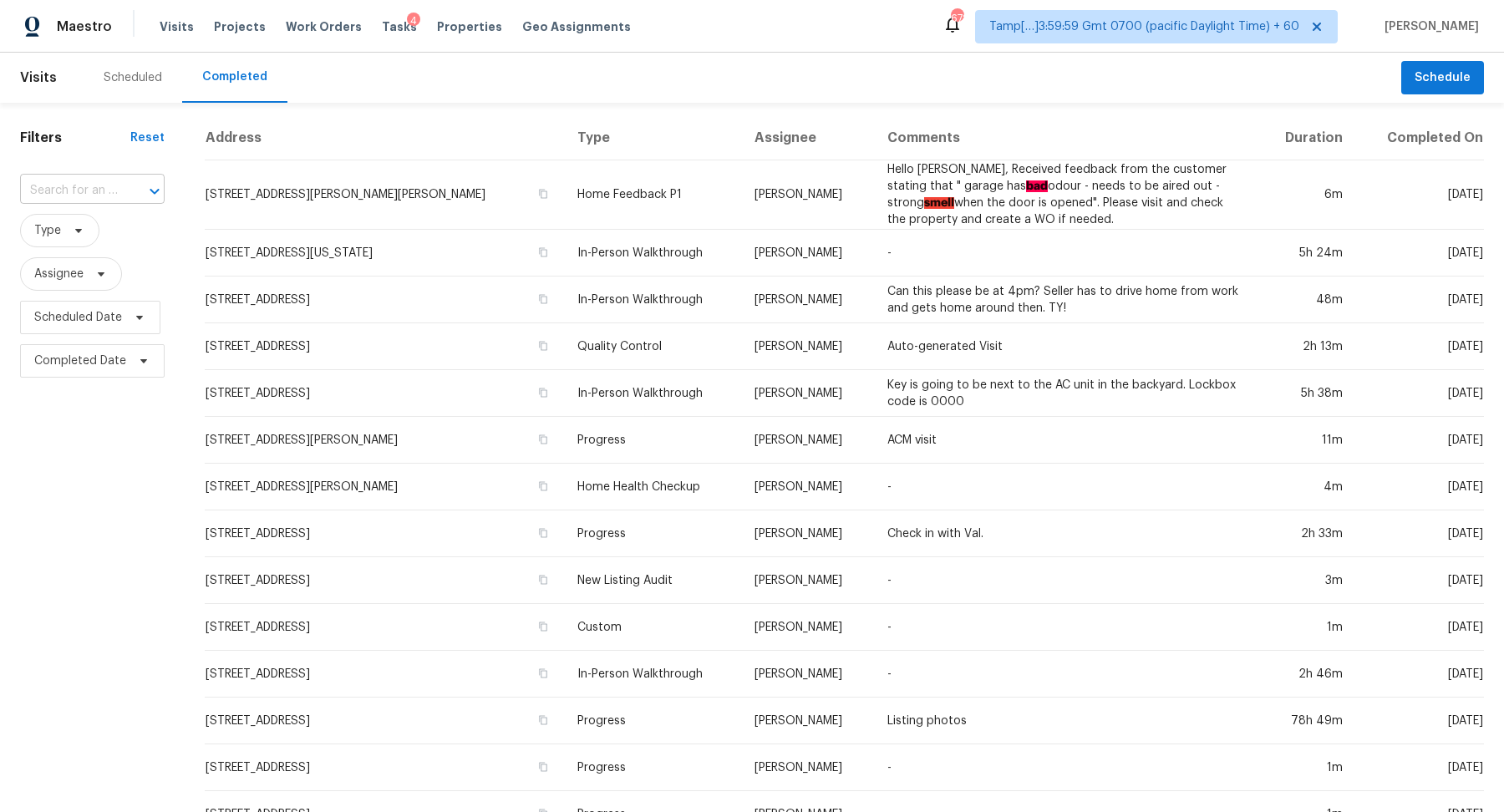
click at [132, 194] on div at bounding box center [144, 190] width 44 height 23
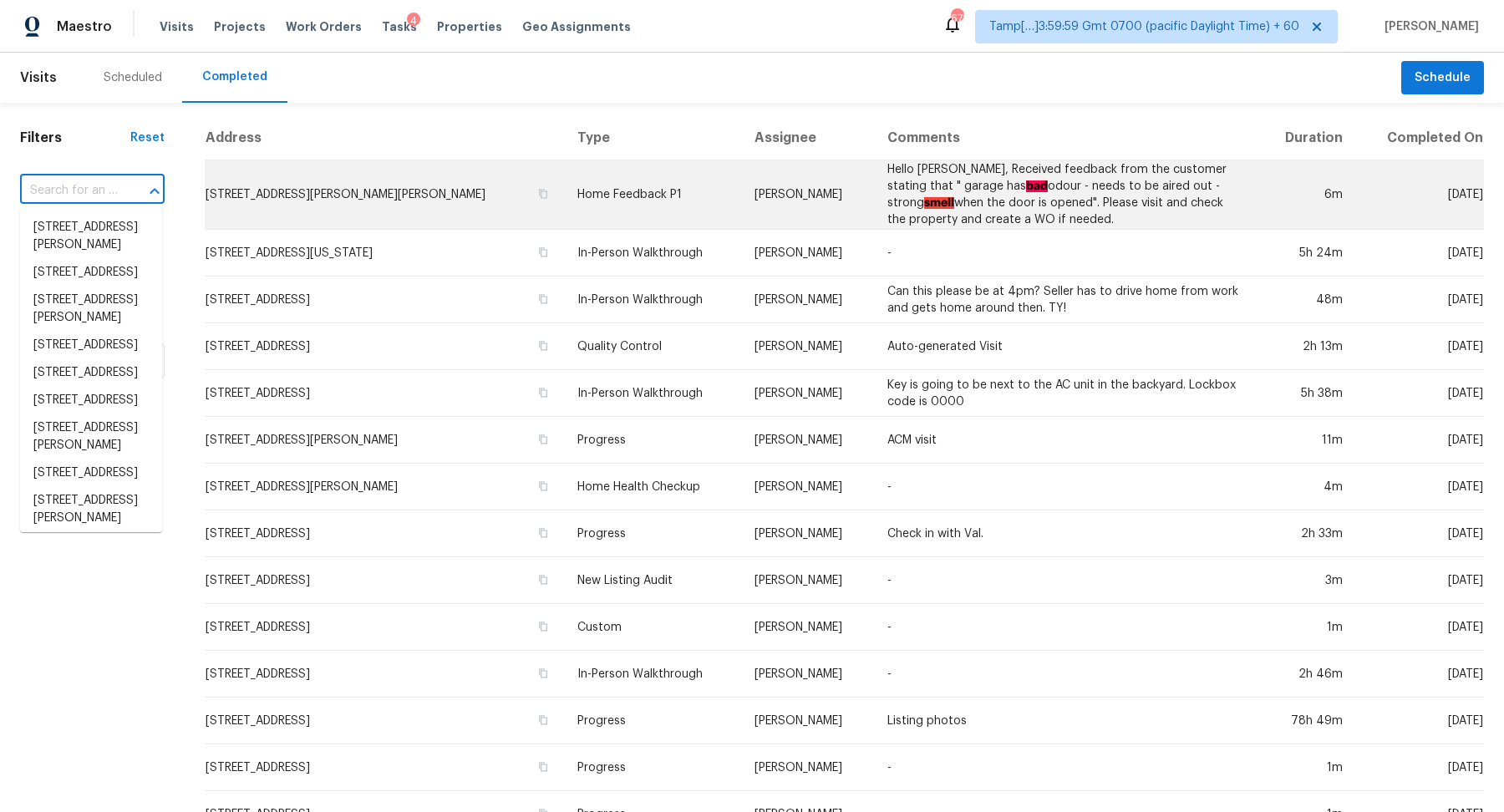
paste input "1711 Winsloe Dr, Trinity, FL 34655"
type input "1711 Winsloe Dr, Trinity, FL 34655"
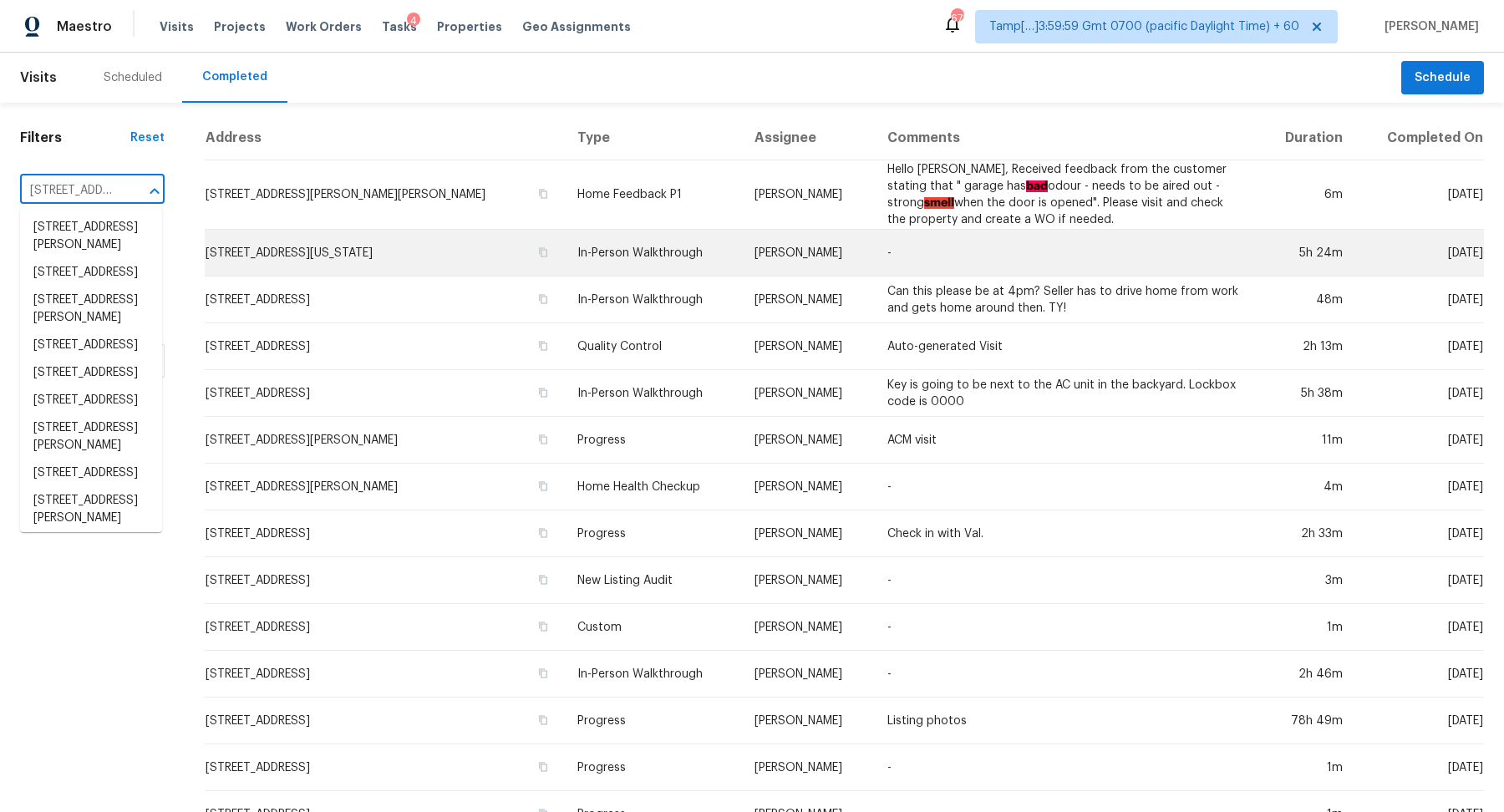
scroll to position [0, 92]
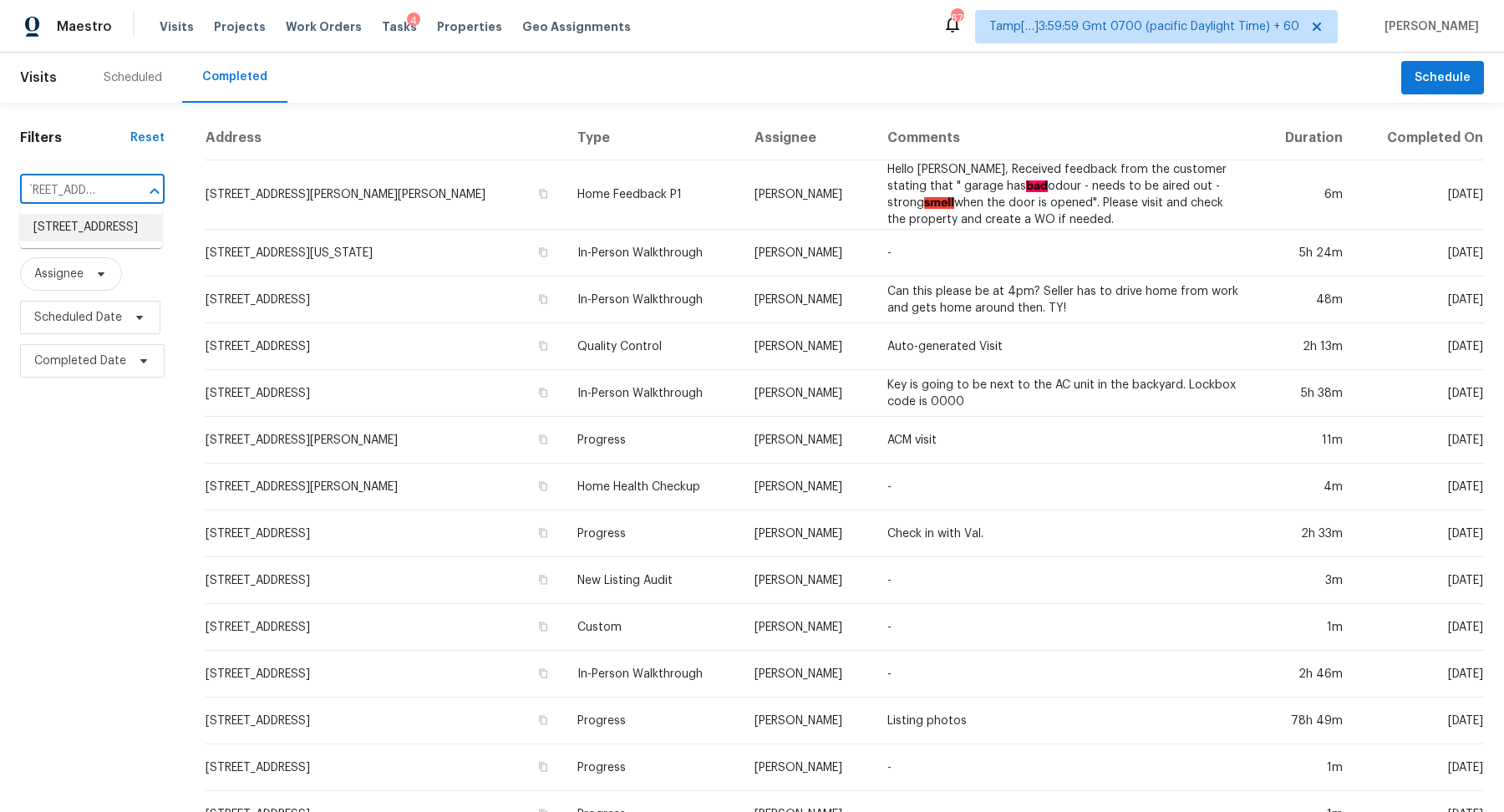
click at [105, 237] on li "1711 Winsloe Dr, Trinity, FL 34655" at bounding box center [91, 228] width 143 height 28
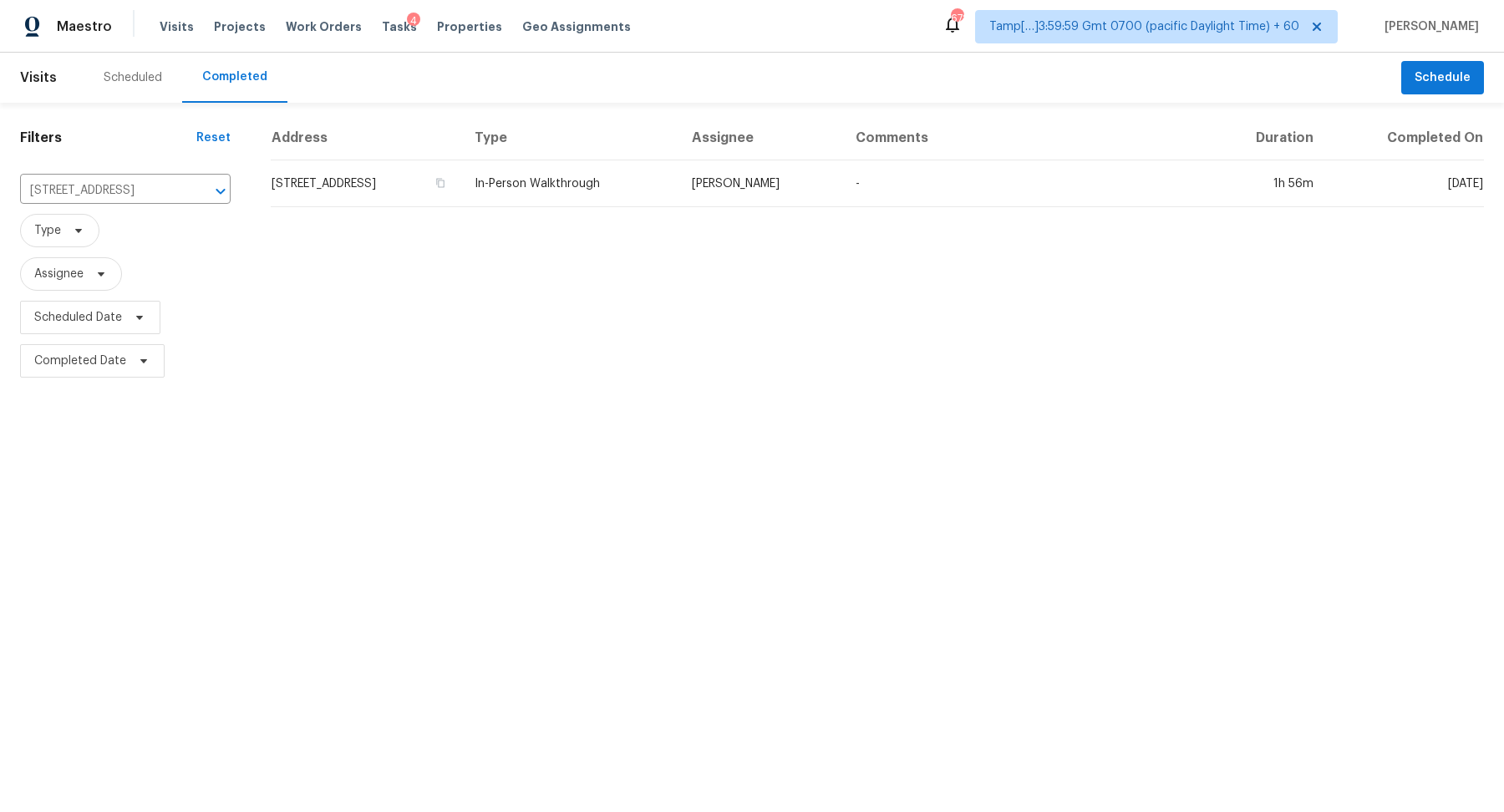
click at [415, 189] on td "1711 Winsloe Dr, Trinity, FL 34655" at bounding box center [366, 183] width 190 height 47
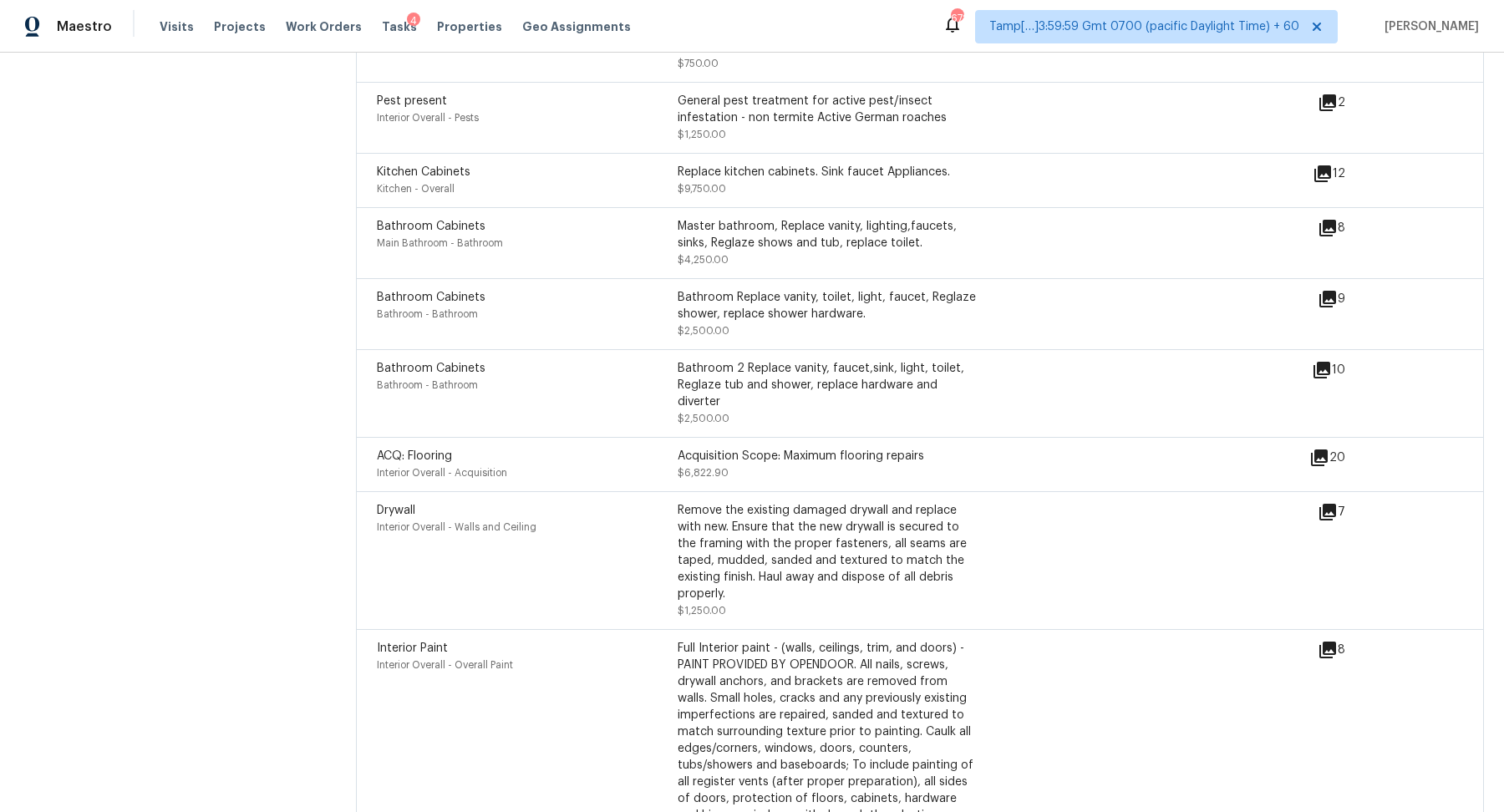
scroll to position [4807, 0]
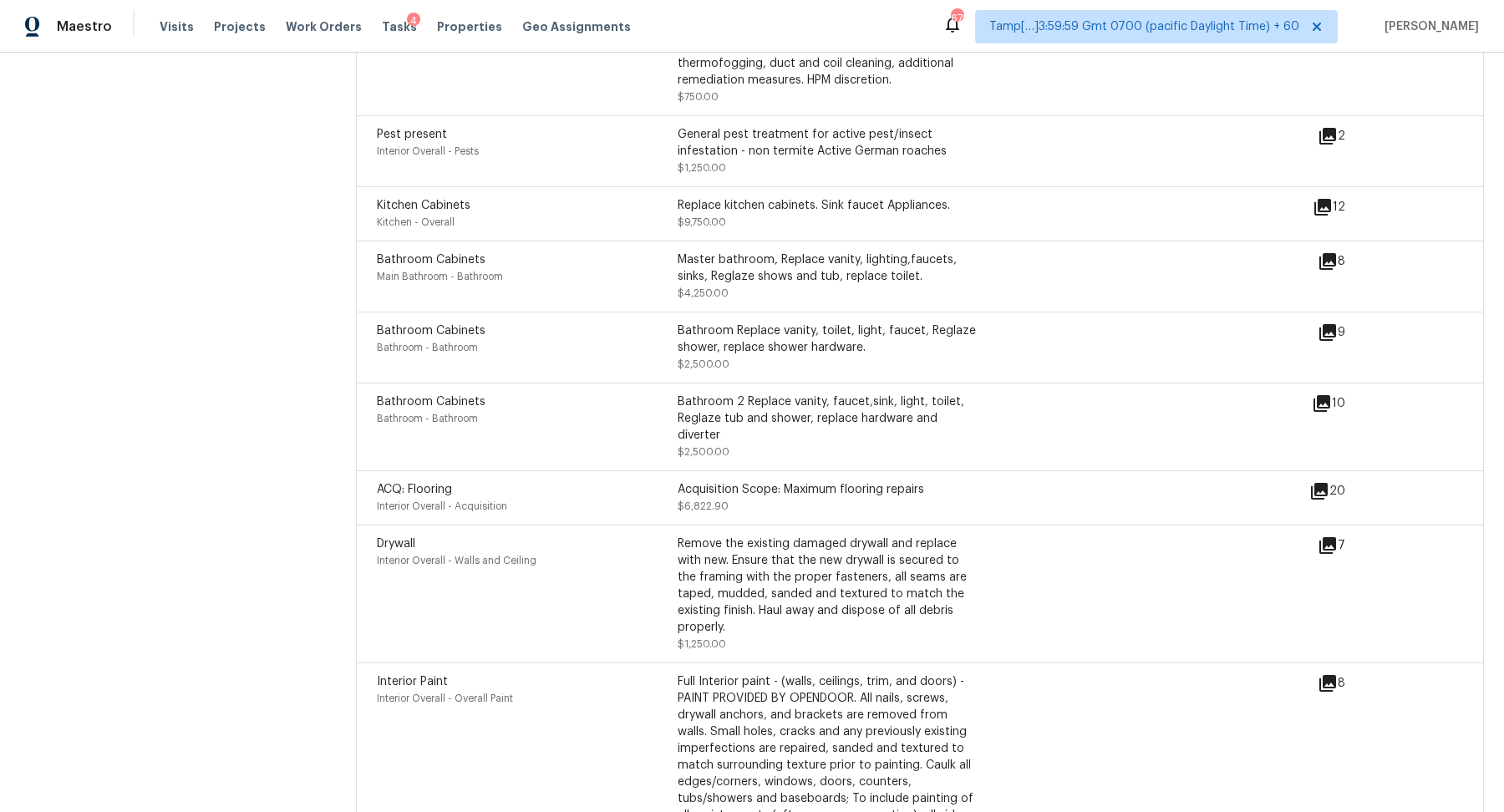
click at [1330, 538] on div "Drywall Interior Overall - Walls and Ceiling Remove the existing damaged drywal…" at bounding box center [920, 594] width 1128 height 137
click at [1332, 554] on icon at bounding box center [1328, 545] width 20 height 20
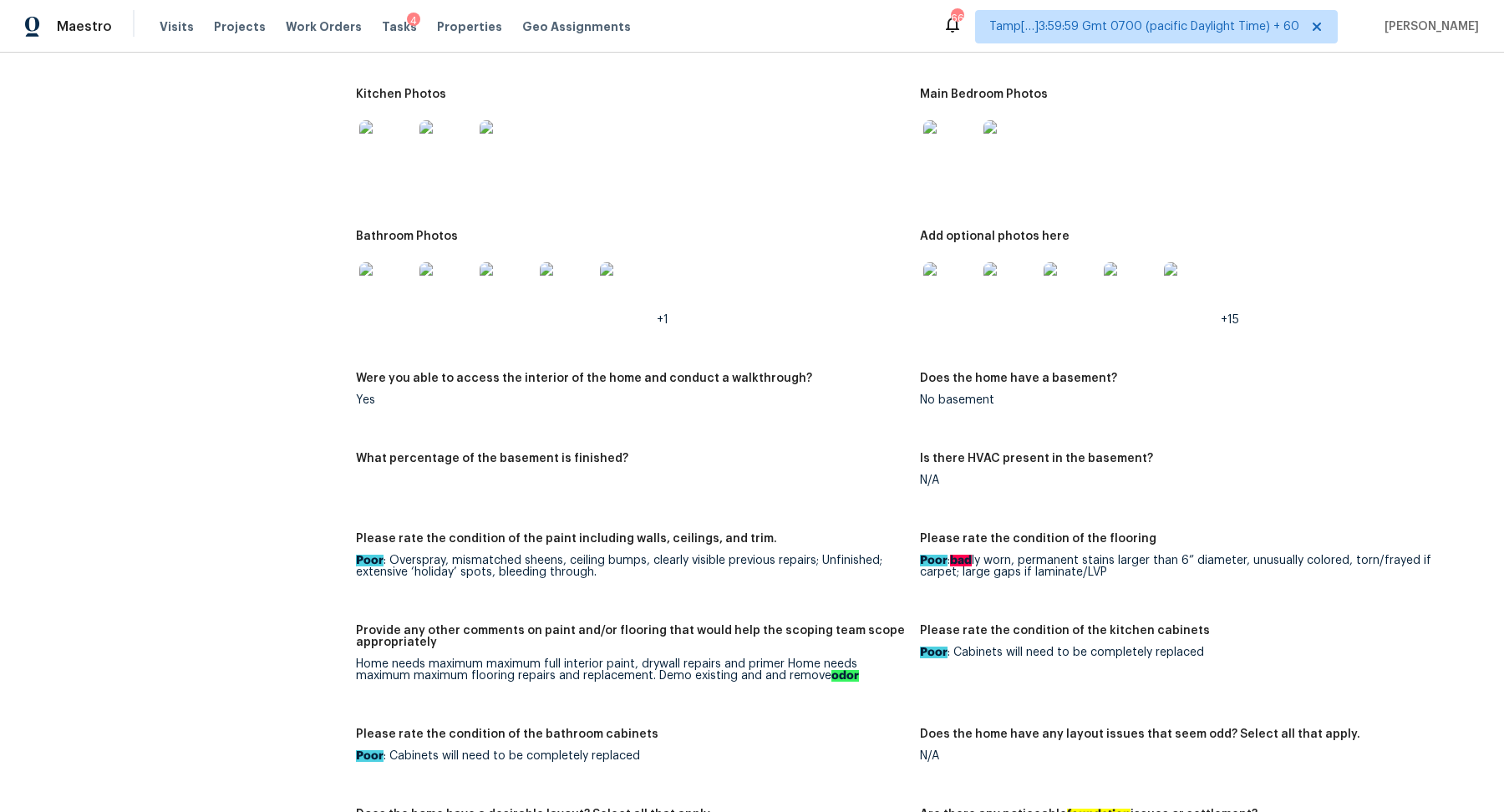
scroll to position [2302, 0]
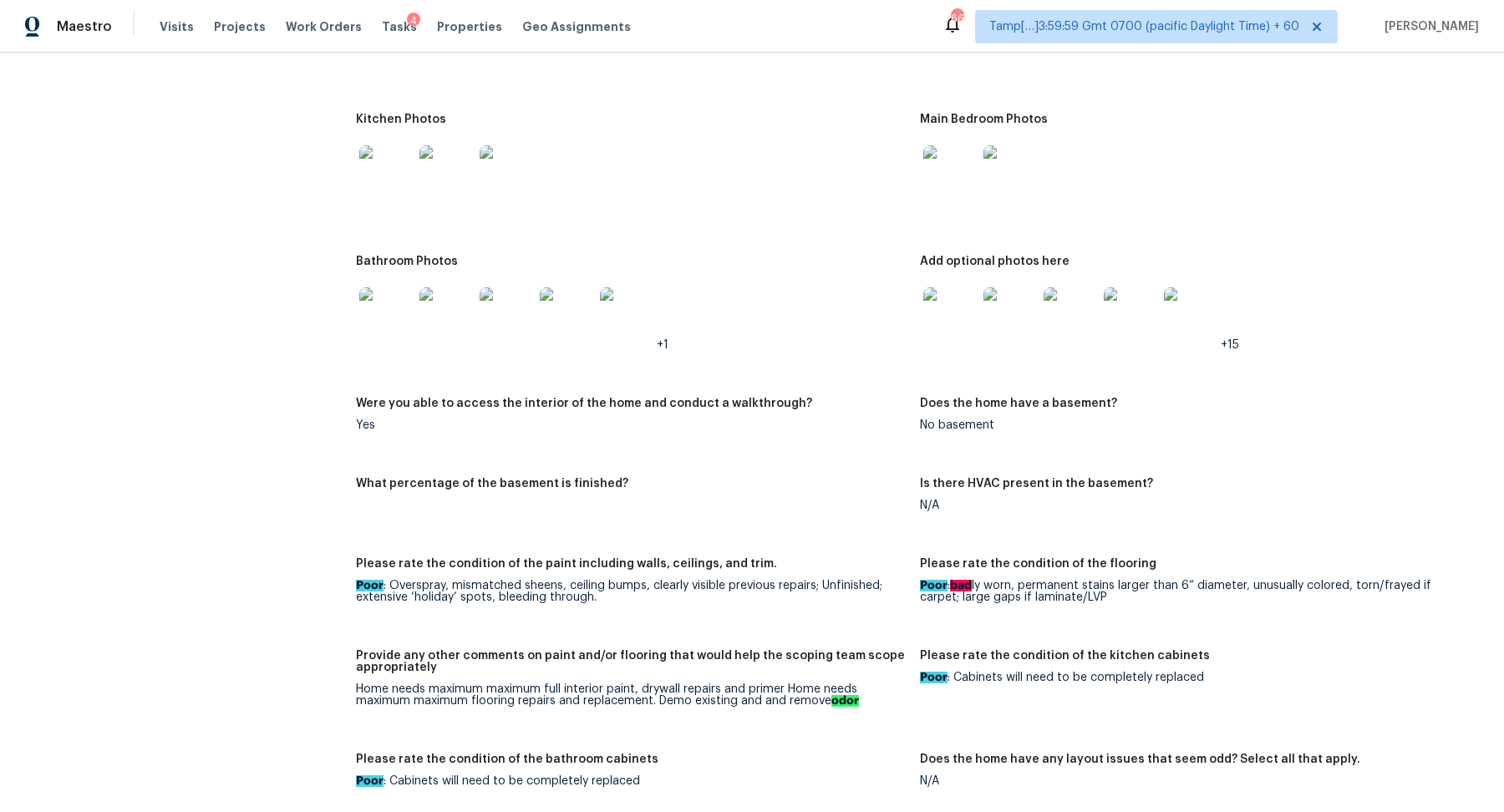
click at [413, 188] on div at bounding box center [386, 172] width 60 height 74
click at [396, 188] on img at bounding box center [387, 172] width 54 height 54
click at [978, 136] on div at bounding box center [950, 172] width 60 height 74
click at [969, 158] on img at bounding box center [950, 172] width 54 height 54
click at [385, 346] on div at bounding box center [386, 314] width 60 height 74
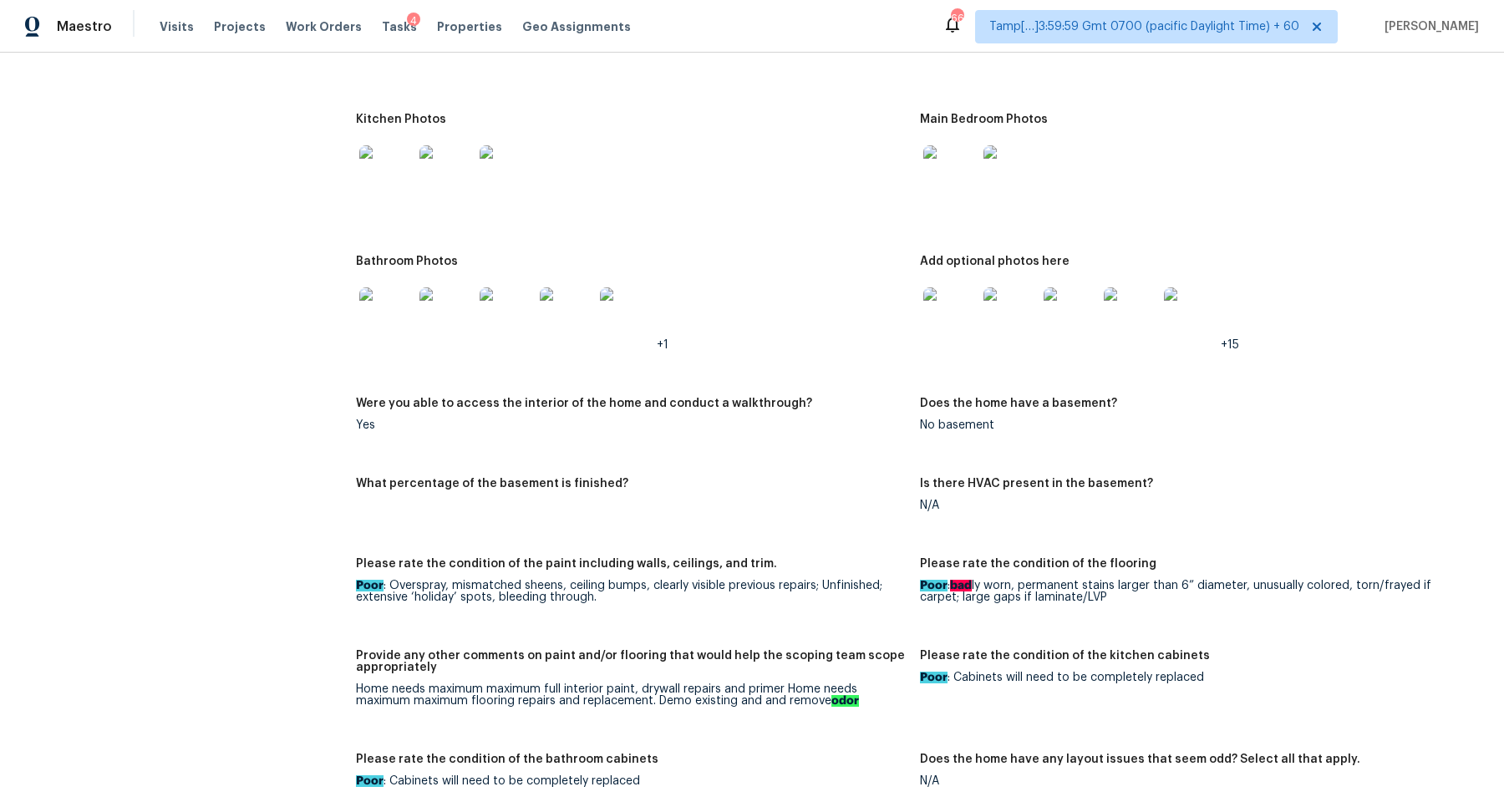
click at [385, 334] on img at bounding box center [387, 314] width 54 height 54
click at [939, 303] on img at bounding box center [950, 314] width 54 height 54
click at [945, 297] on img at bounding box center [950, 314] width 54 height 54
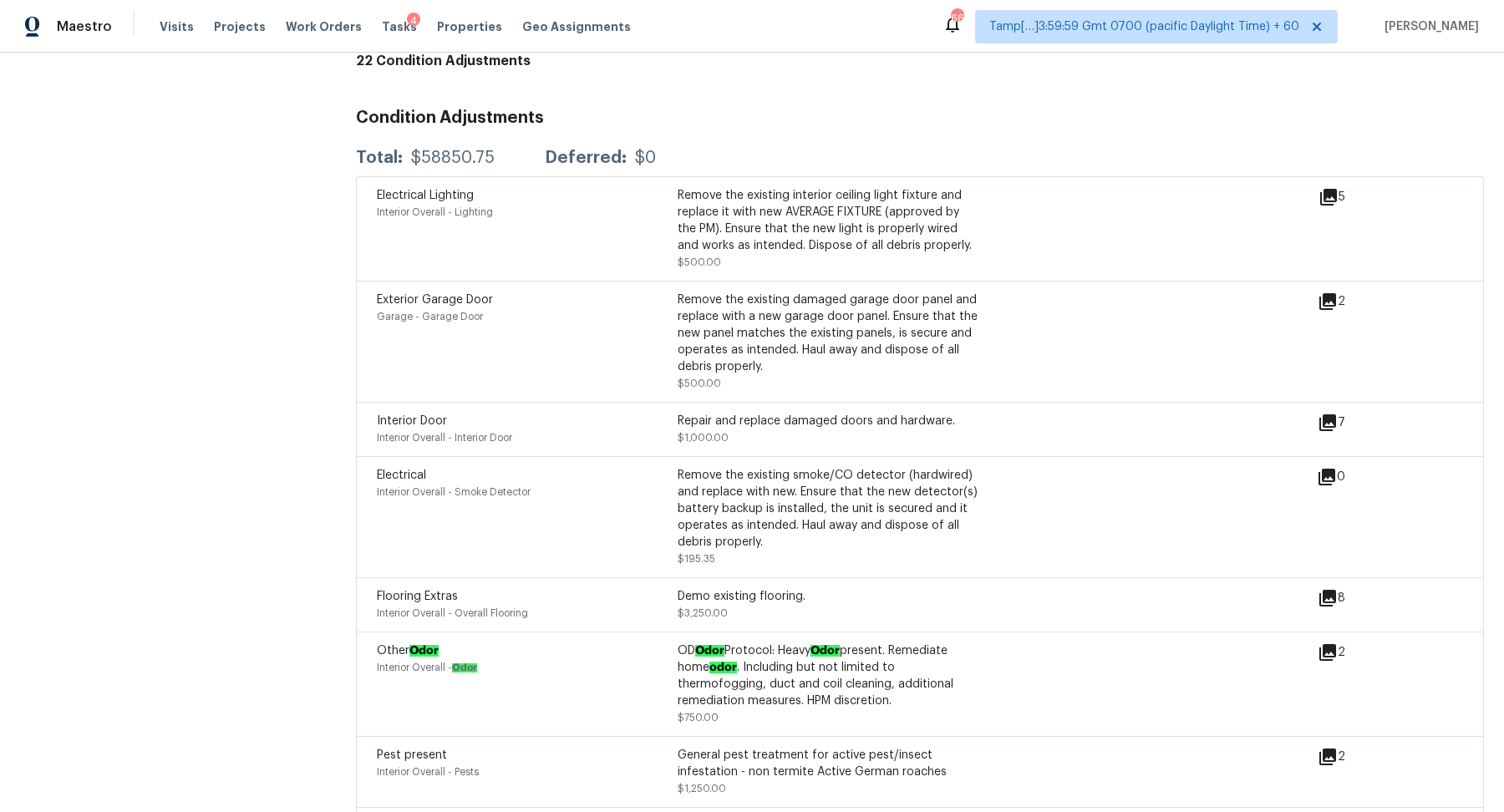
scroll to position [4156, 0]
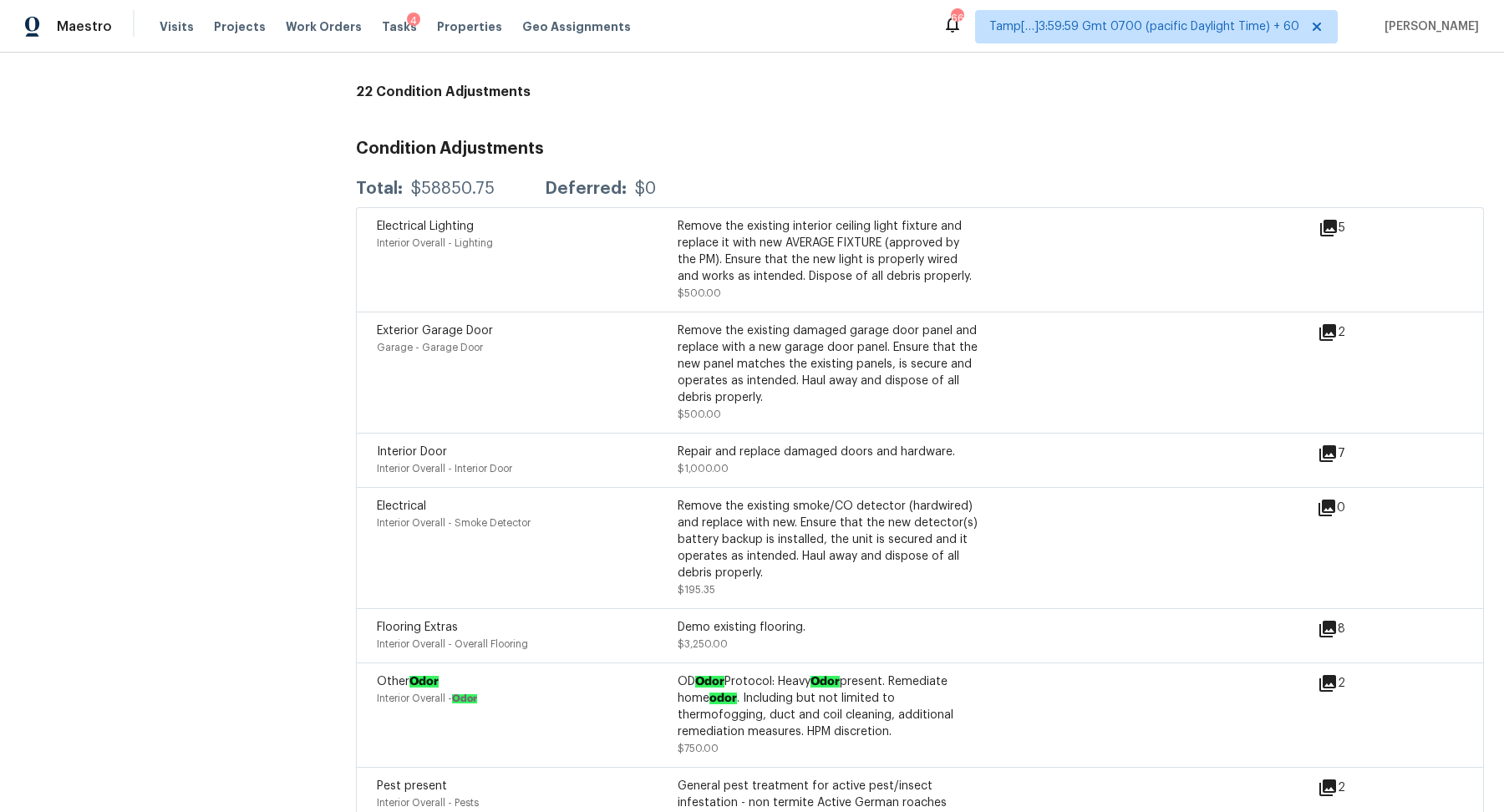
click at [1334, 452] on icon at bounding box center [1328, 453] width 17 height 17
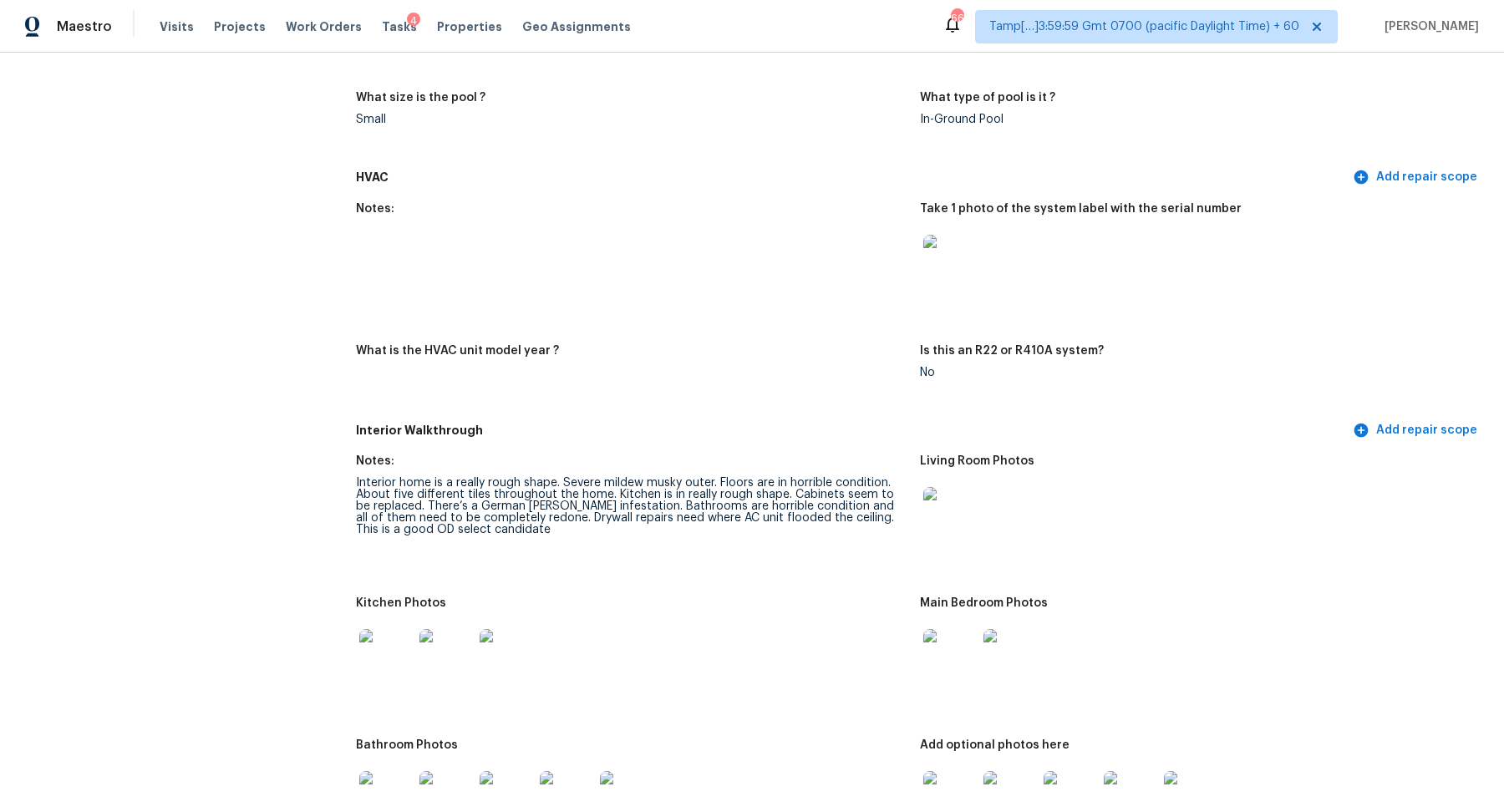
scroll to position [1801, 0]
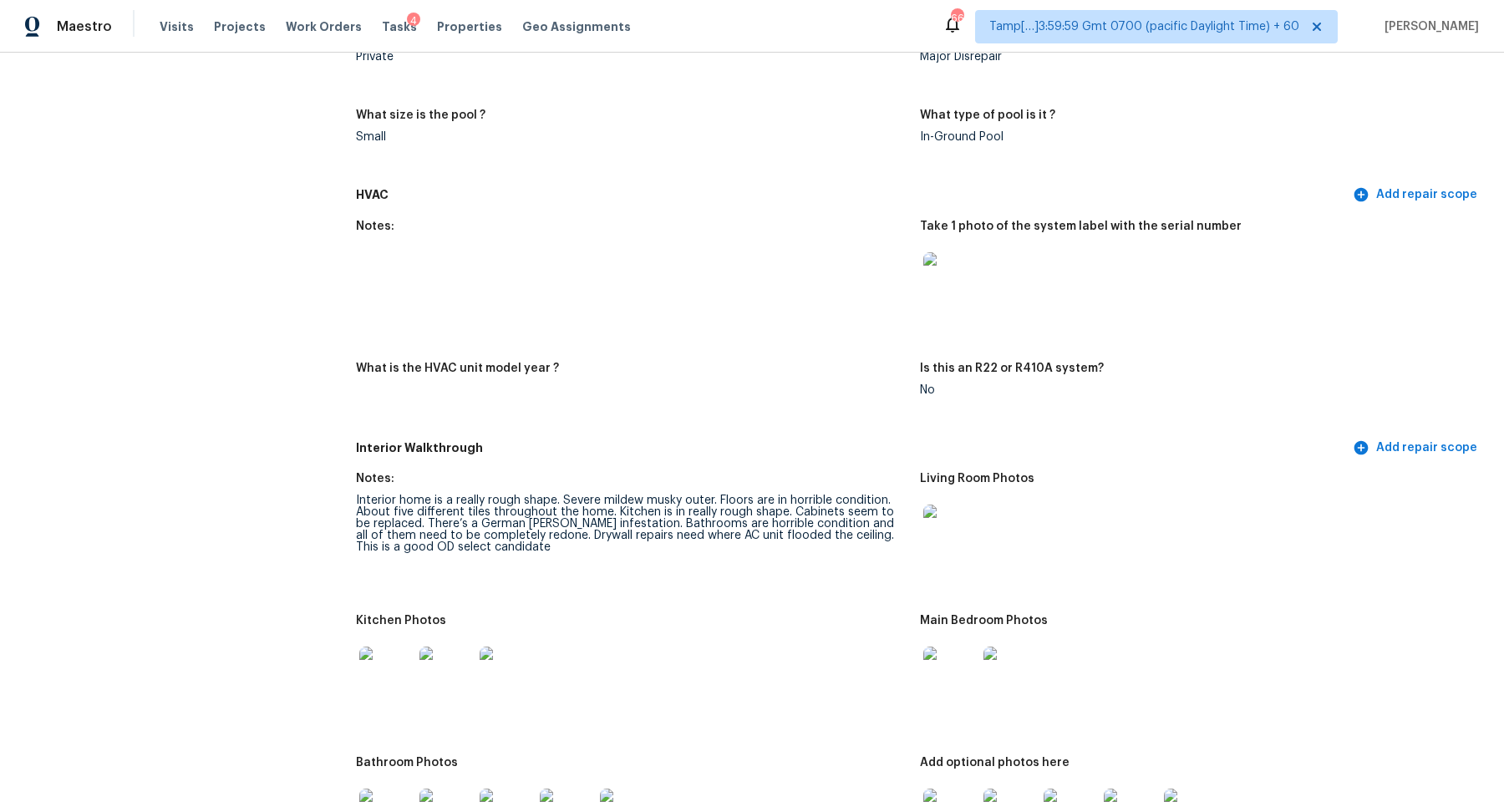
click at [971, 287] on img at bounding box center [950, 279] width 54 height 54
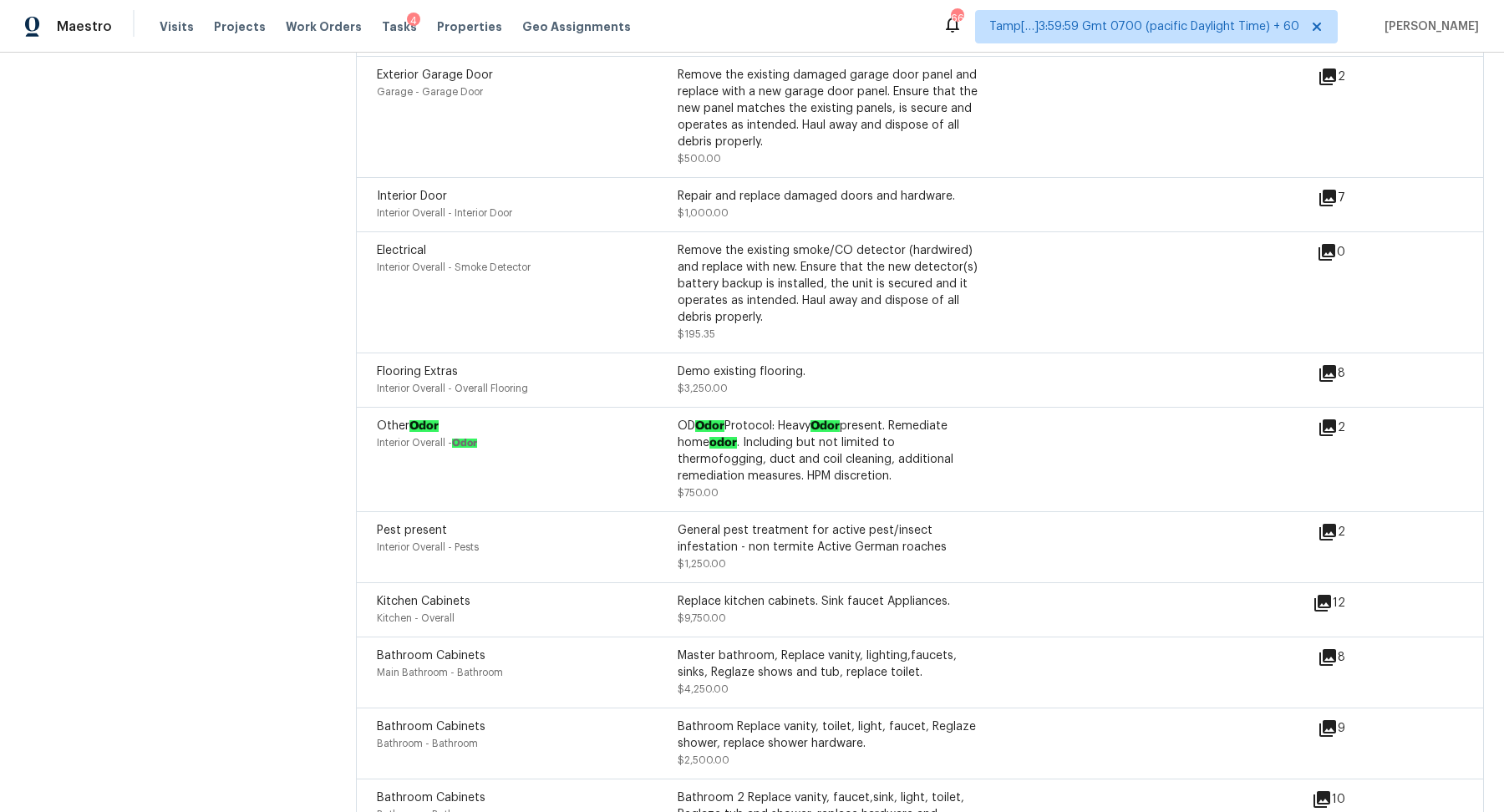
scroll to position [4686, 0]
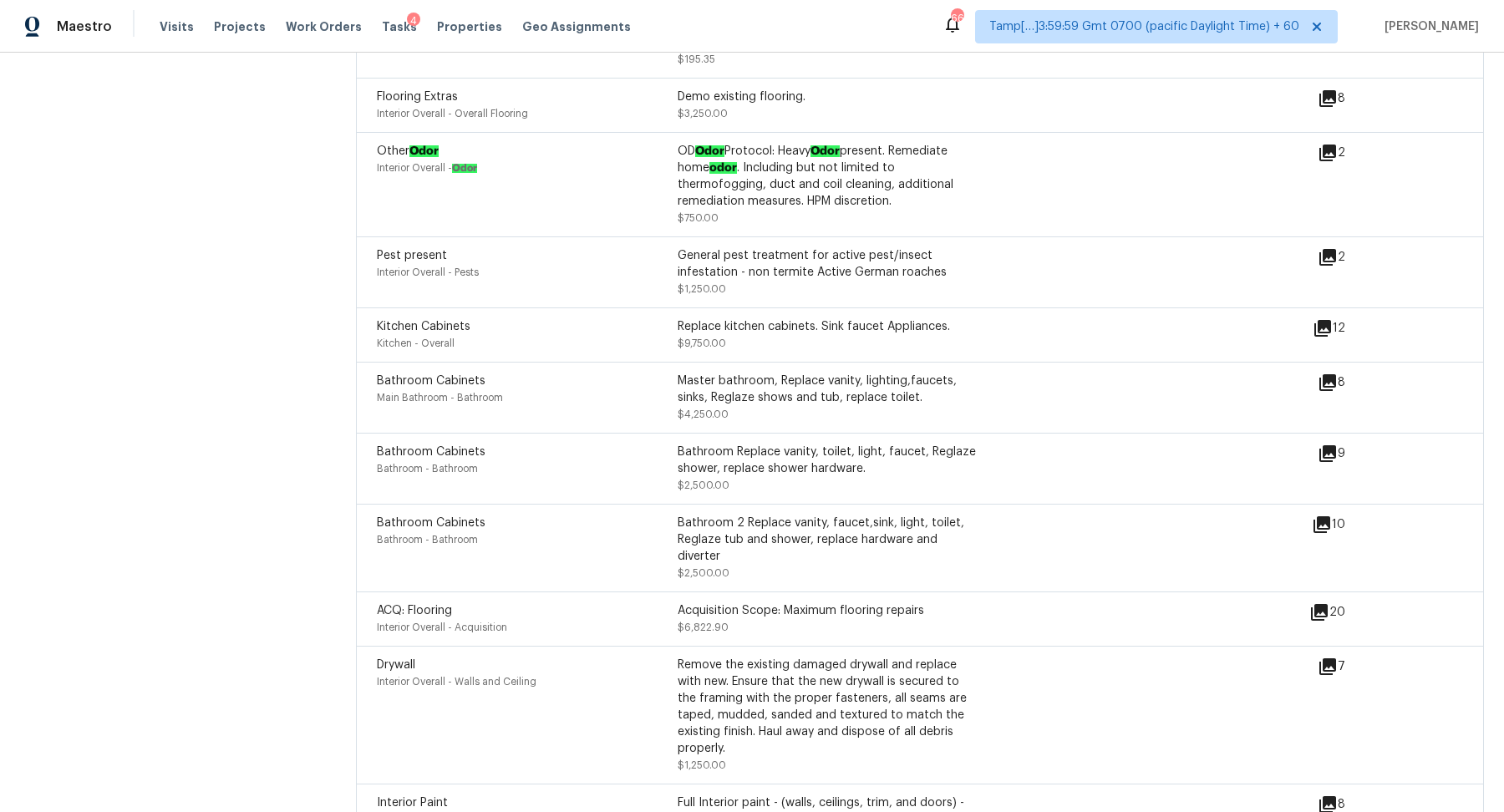
click at [1329, 328] on icon at bounding box center [1323, 328] width 17 height 17
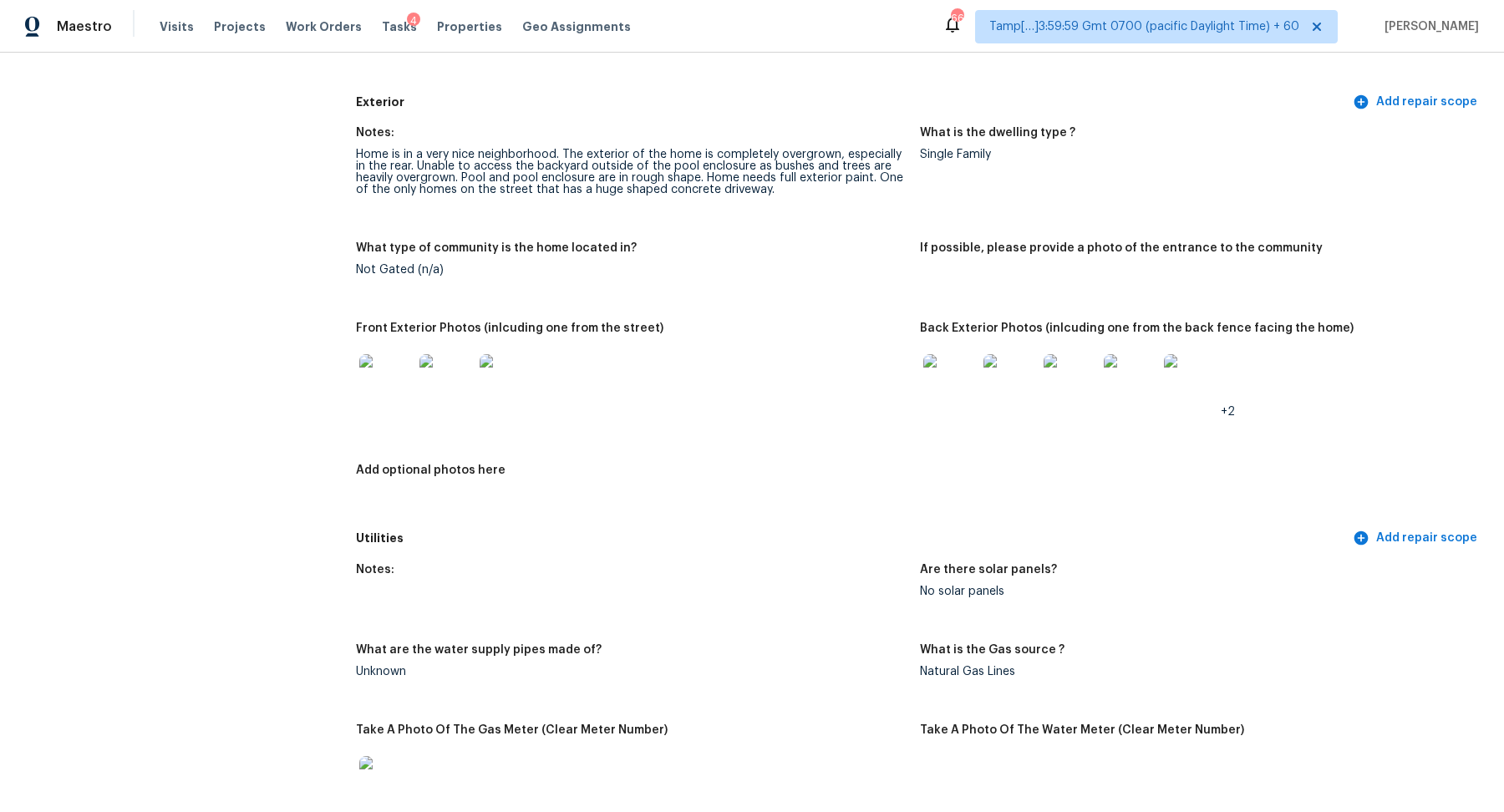
scroll to position [548, 0]
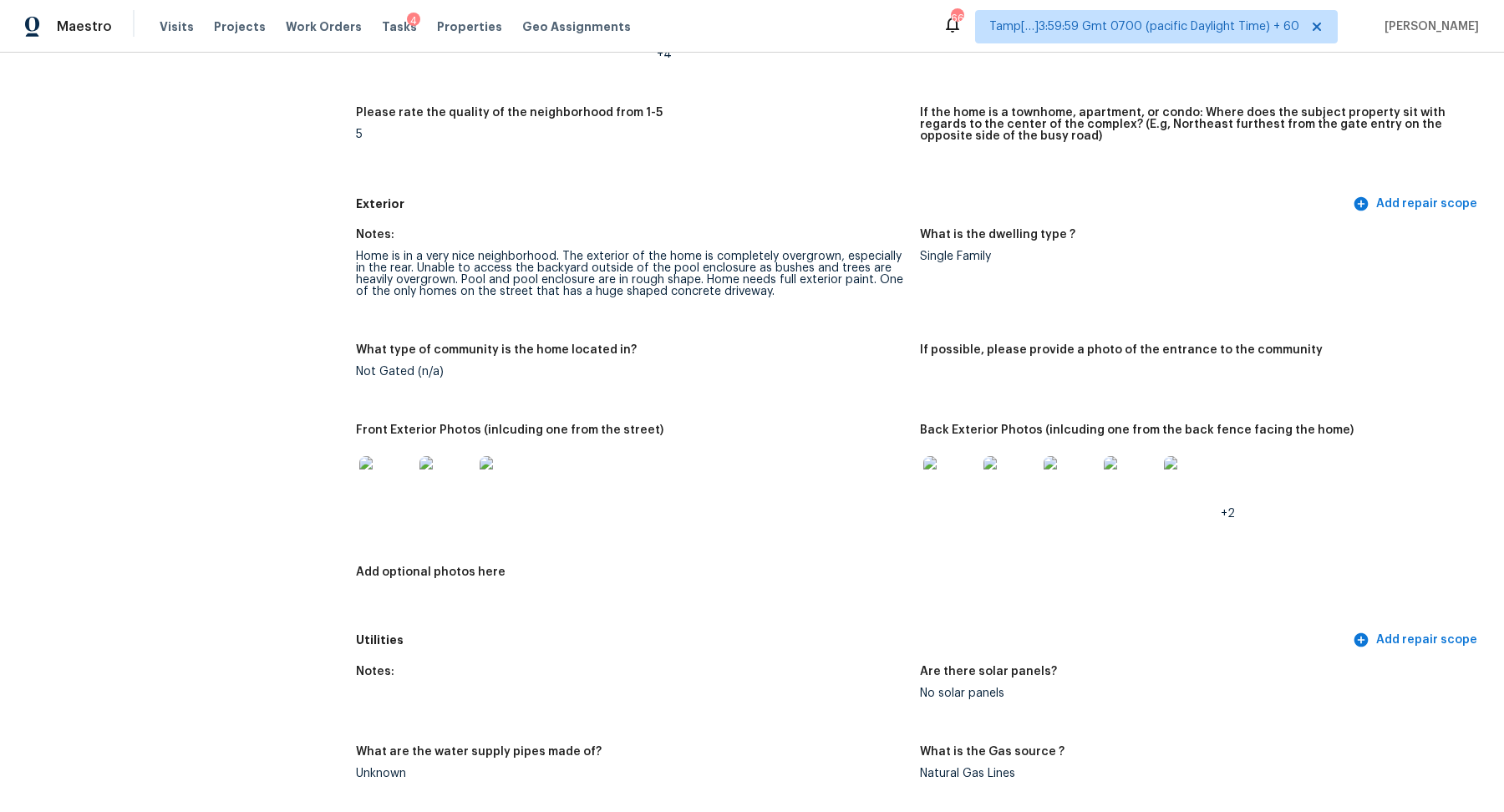
click at [944, 483] on img at bounding box center [950, 483] width 54 height 54
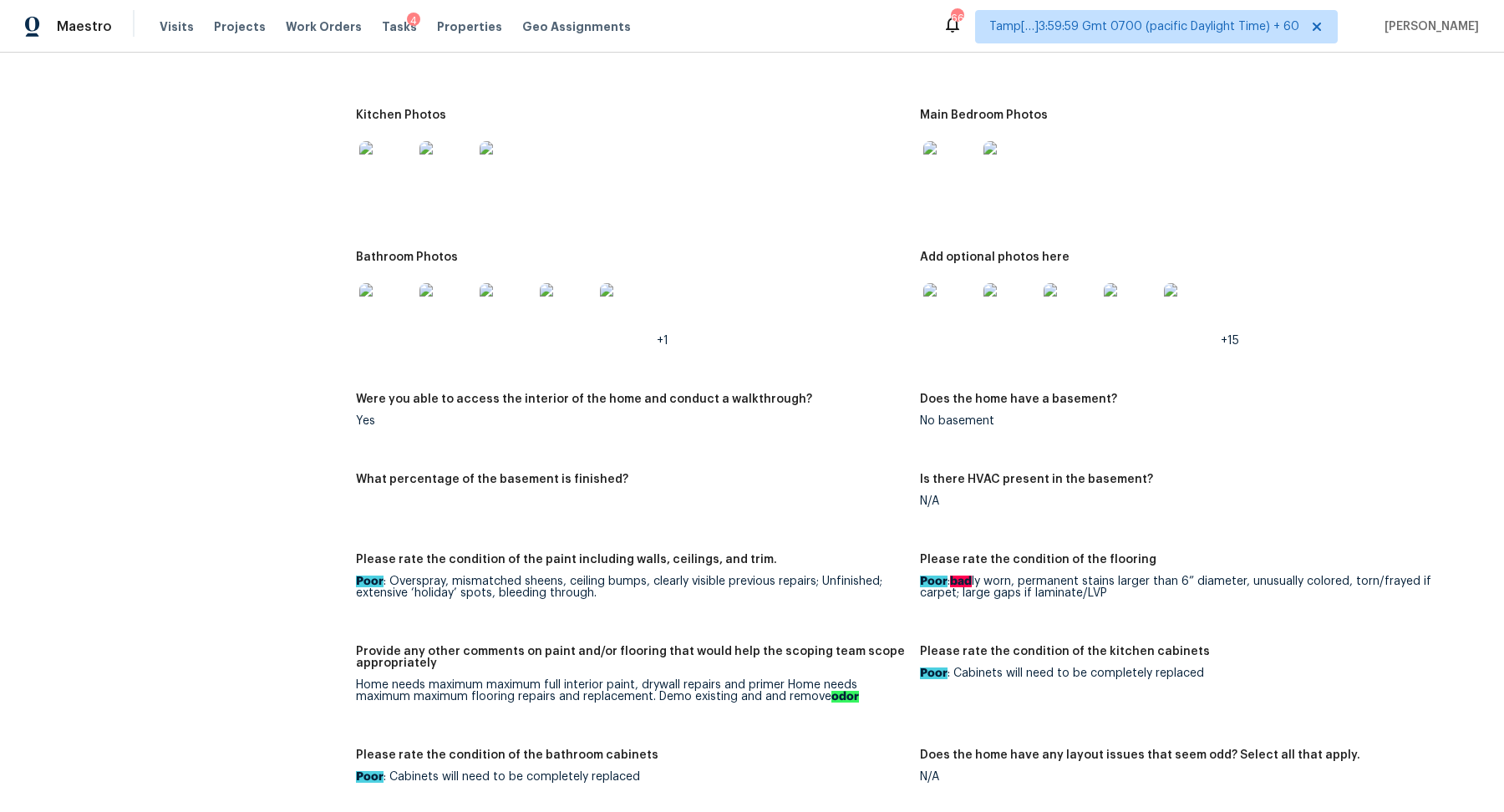
scroll to position [2210, 0]
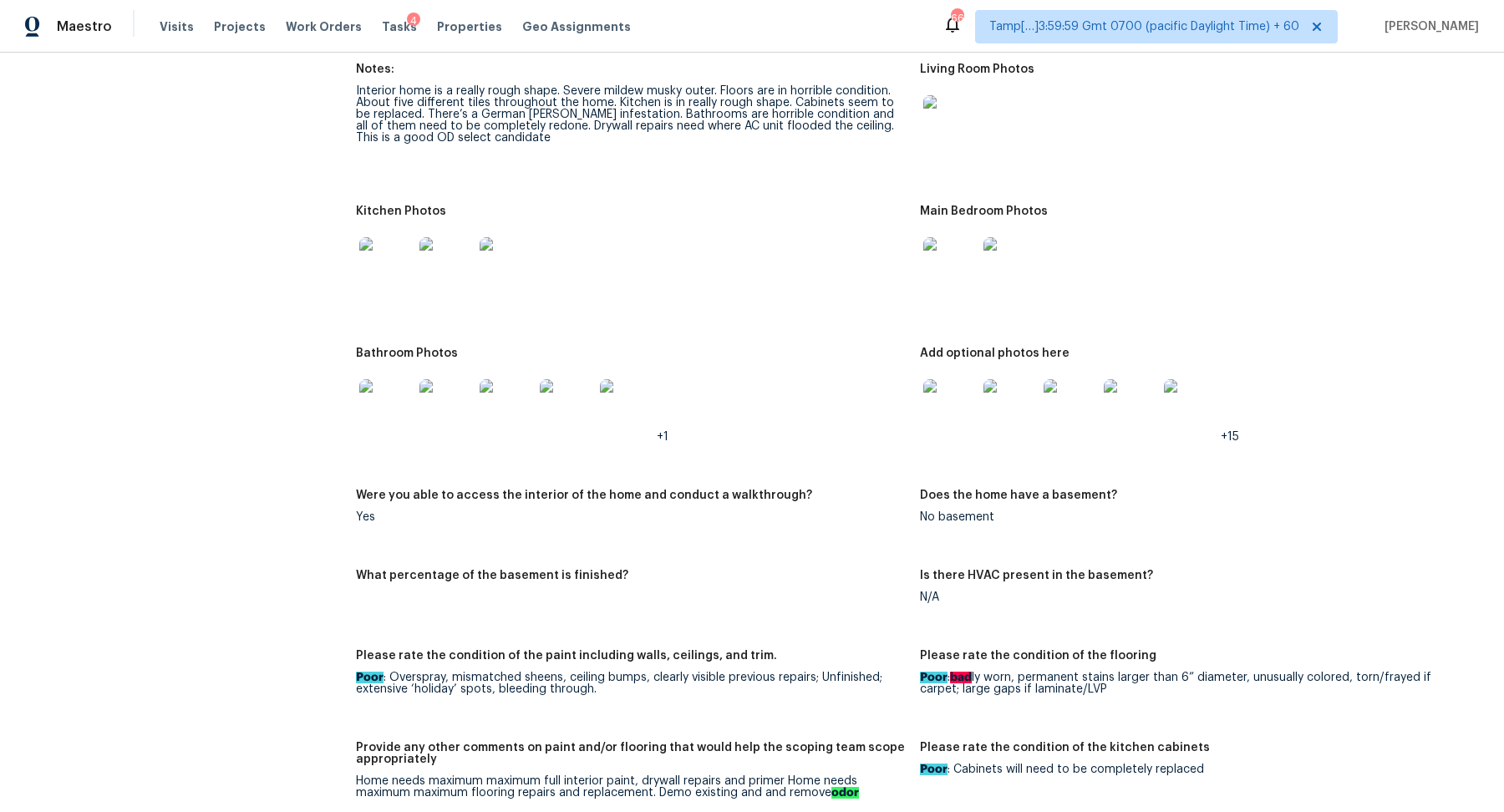
click at [947, 280] on img at bounding box center [950, 264] width 54 height 54
click at [365, 391] on img at bounding box center [387, 406] width 54 height 54
click at [943, 396] on img at bounding box center [950, 406] width 54 height 54
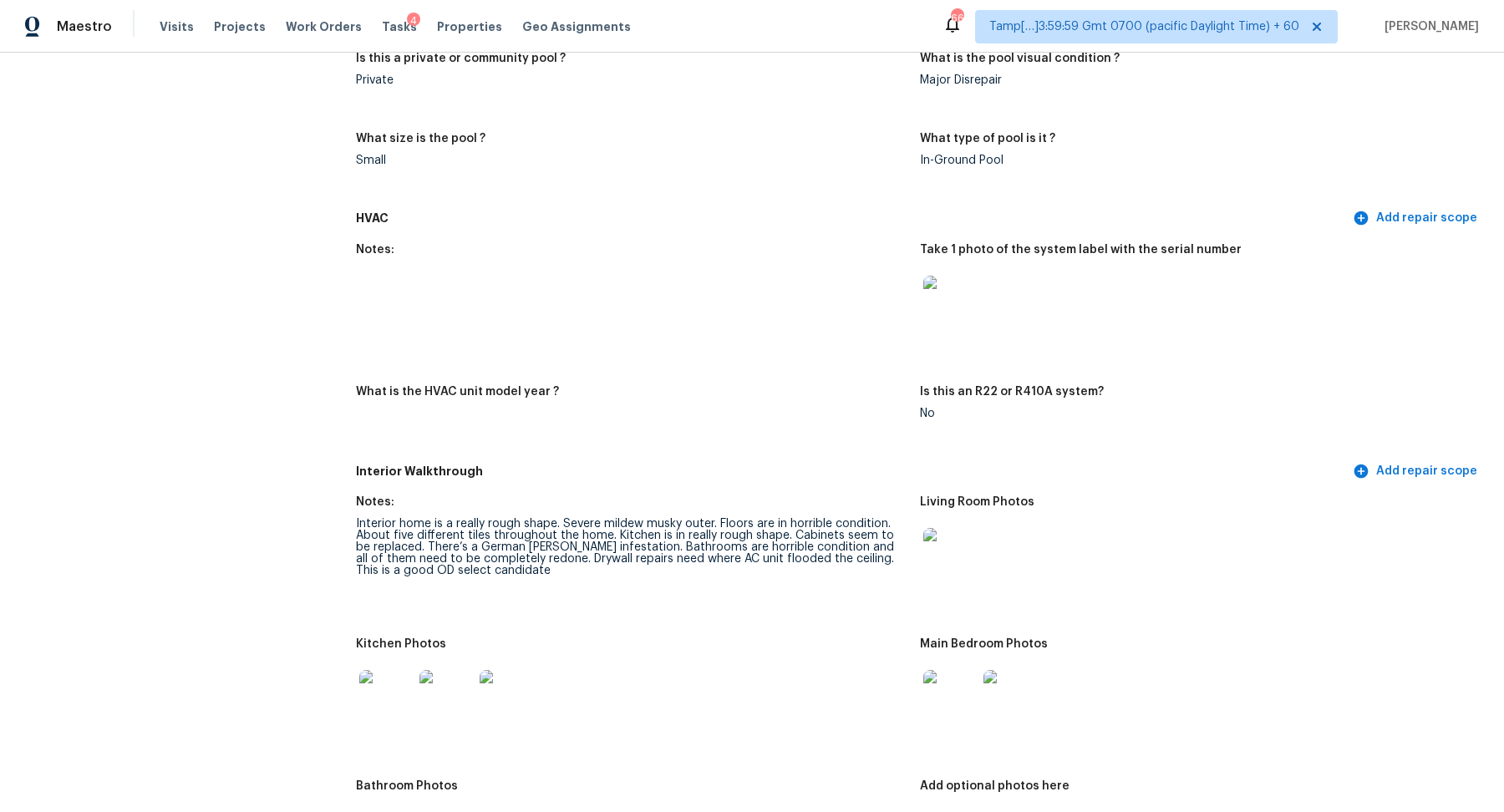
scroll to position [1864, 0]
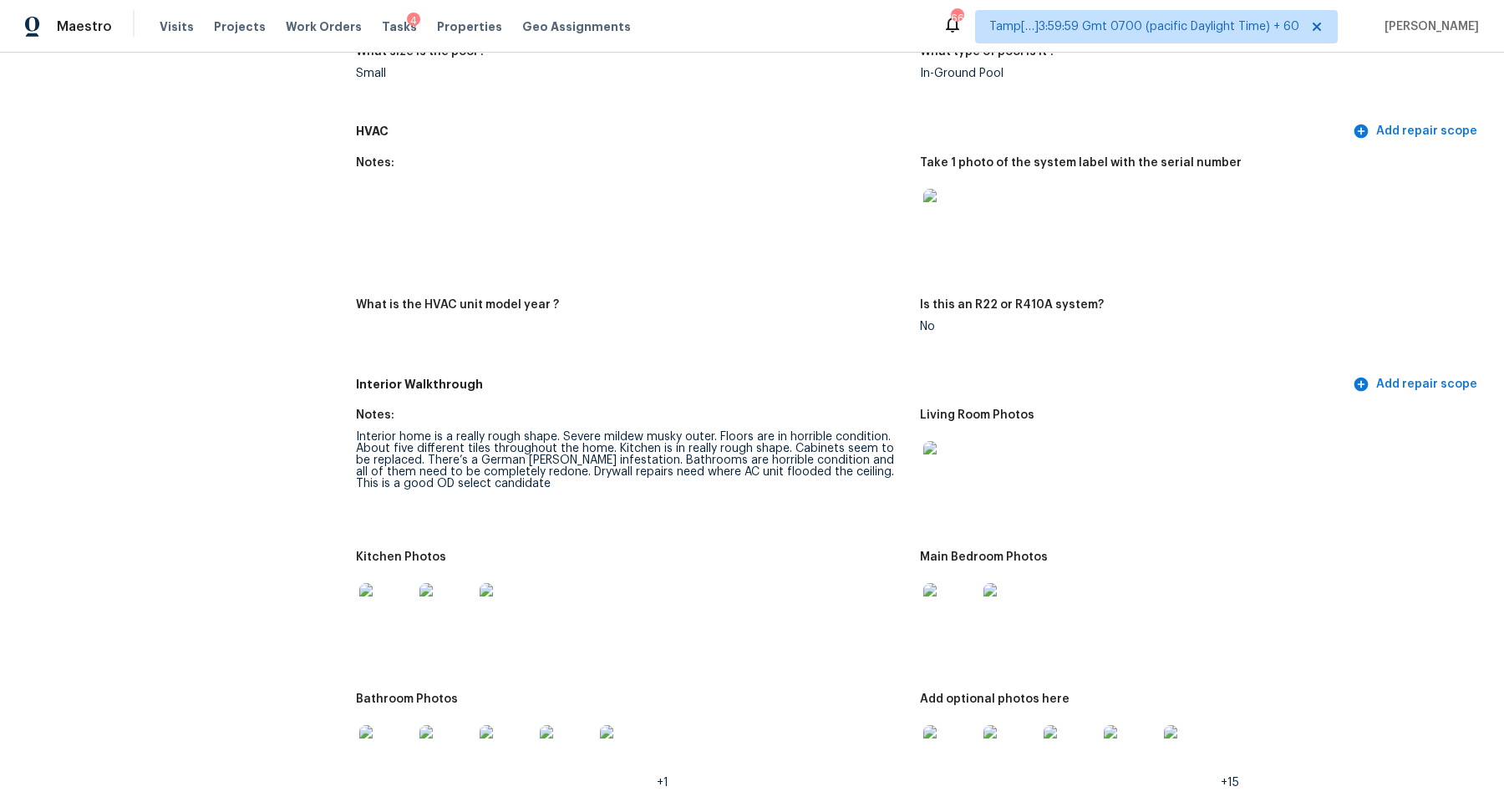
click at [393, 613] on img at bounding box center [387, 610] width 54 height 54
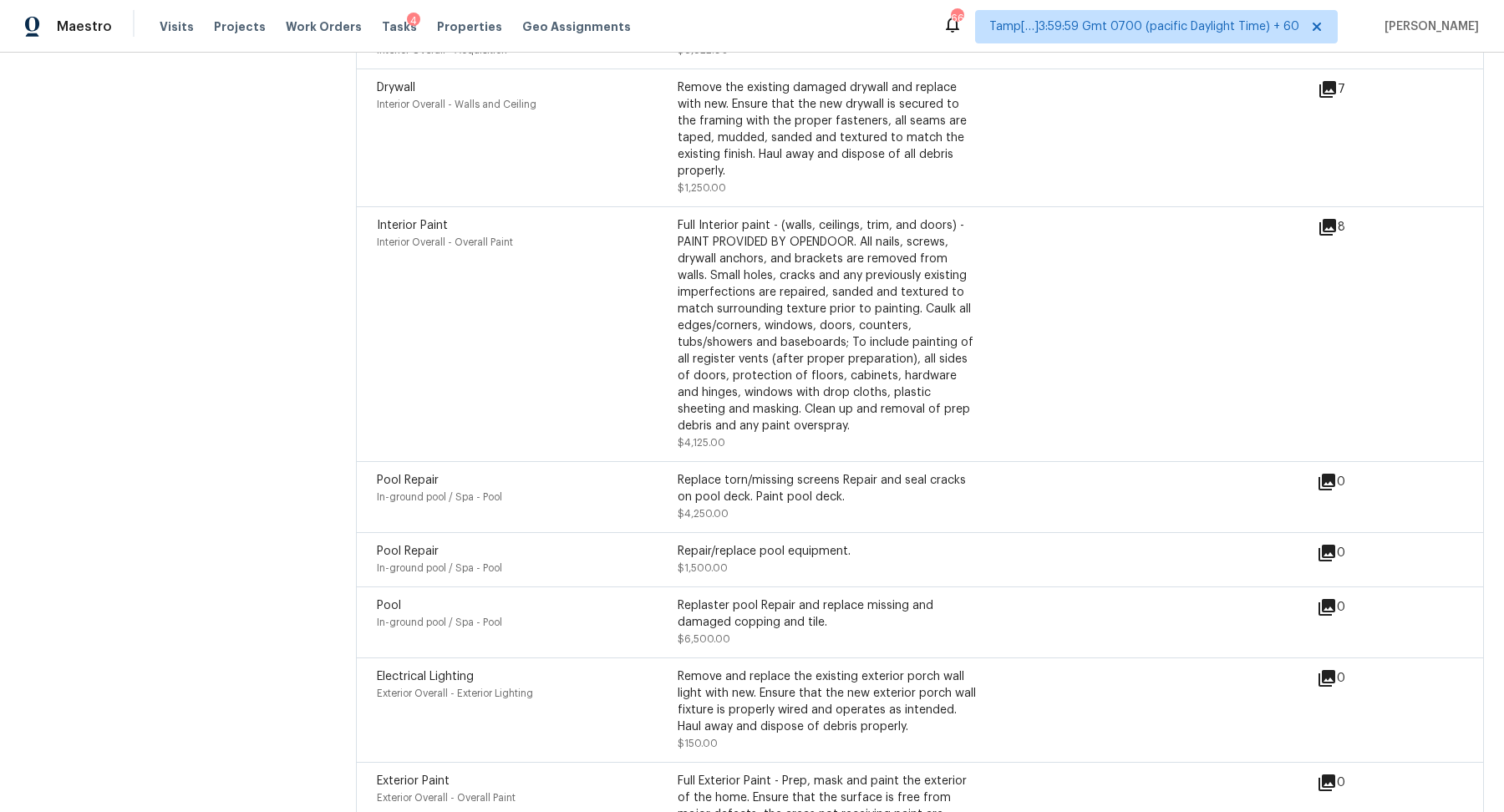
scroll to position [5185, 0]
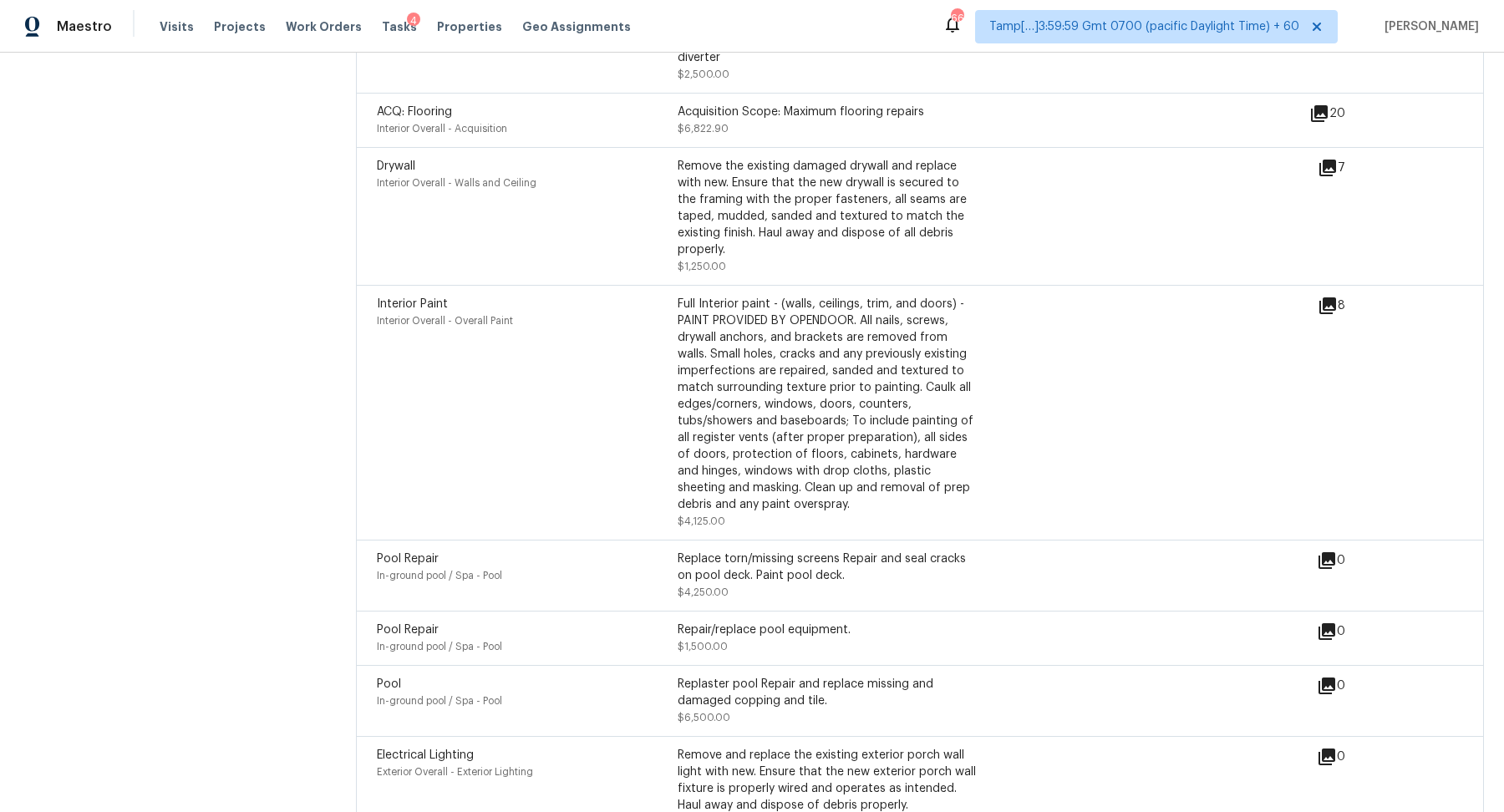
click at [1332, 174] on icon at bounding box center [1328, 167] width 17 height 17
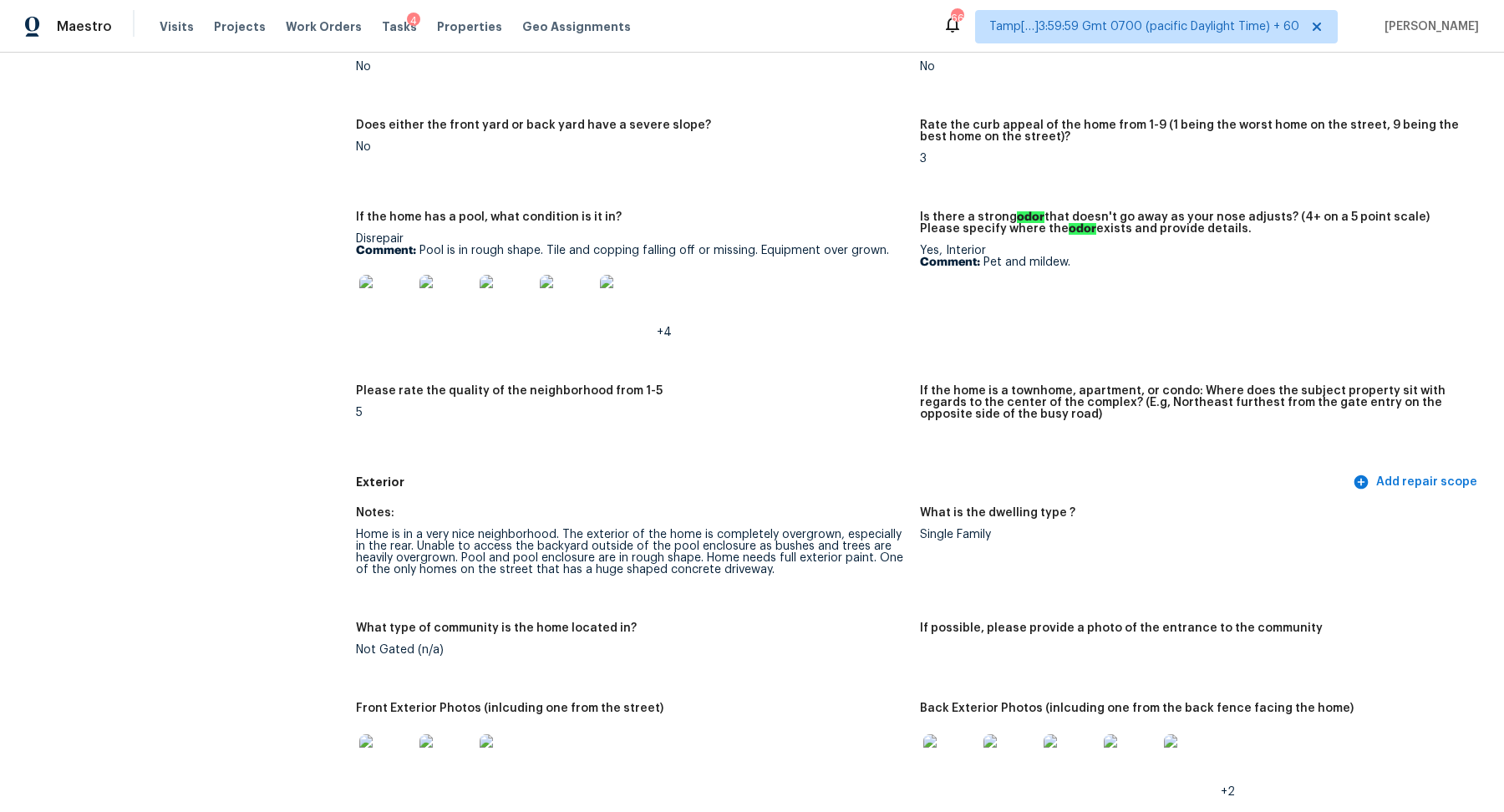
scroll to position [0, 0]
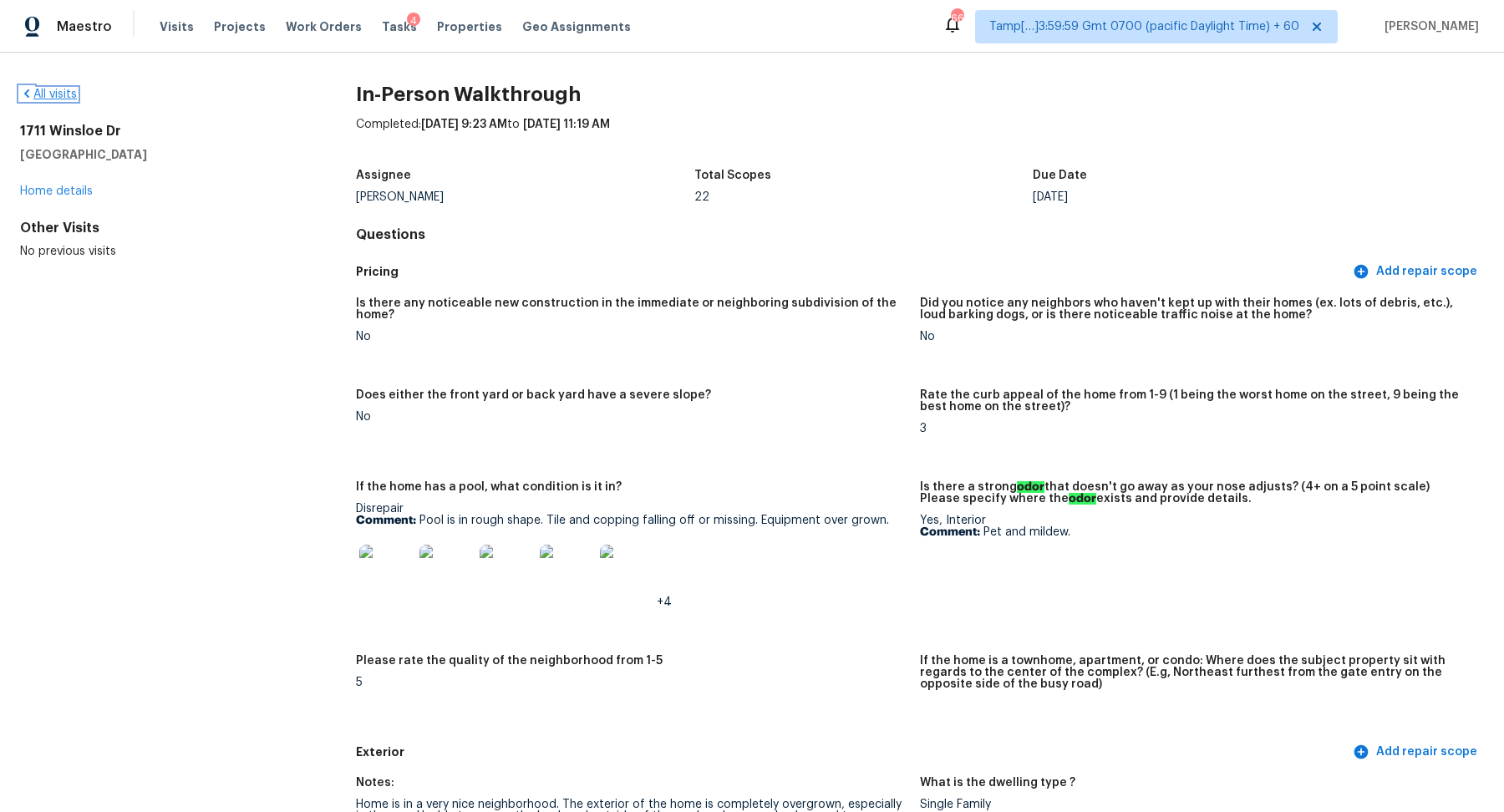
click at [69, 98] on link "All visits" at bounding box center [48, 95] width 57 height 12
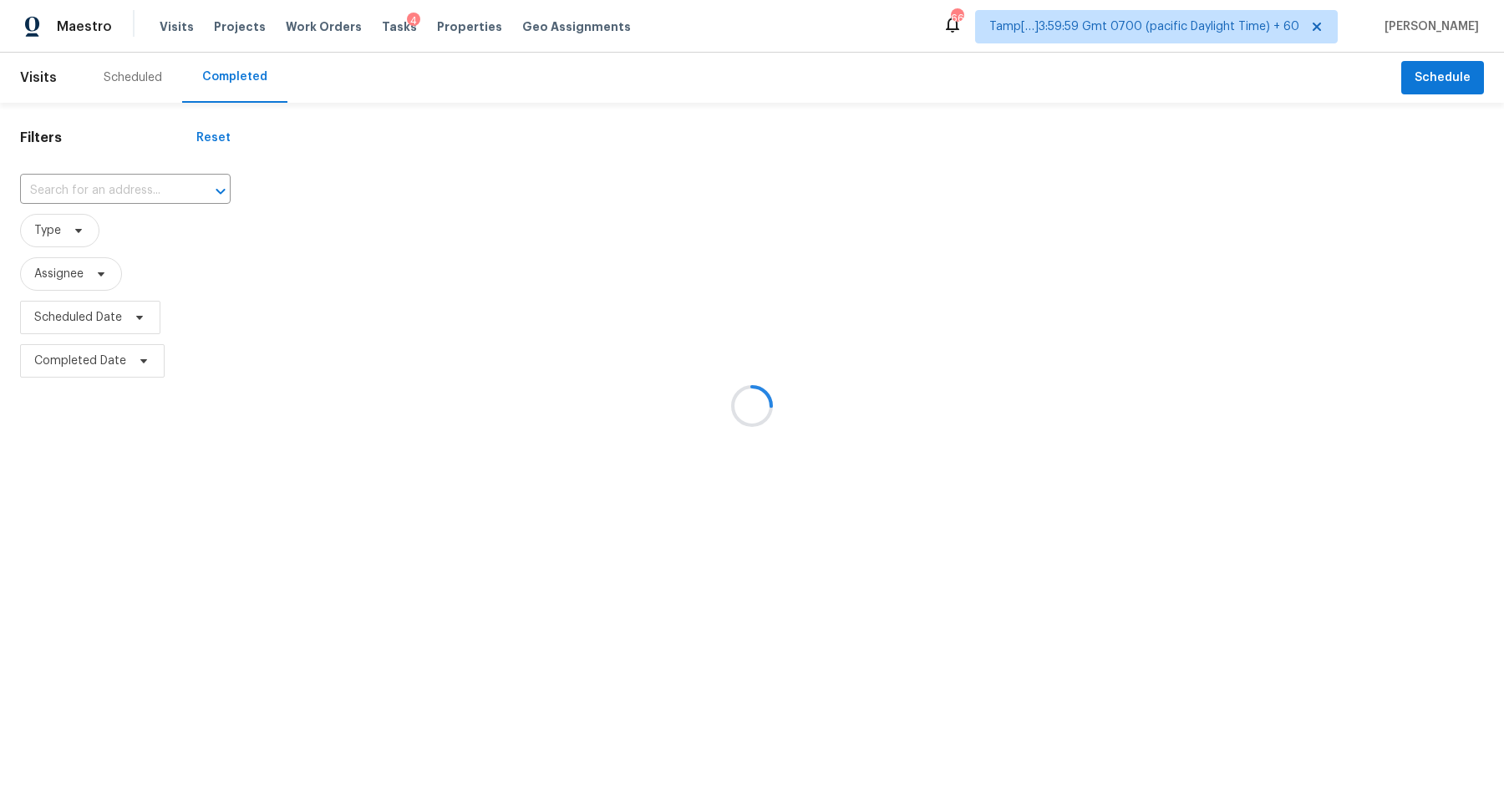
click at [146, 182] on div at bounding box center [752, 406] width 1504 height 812
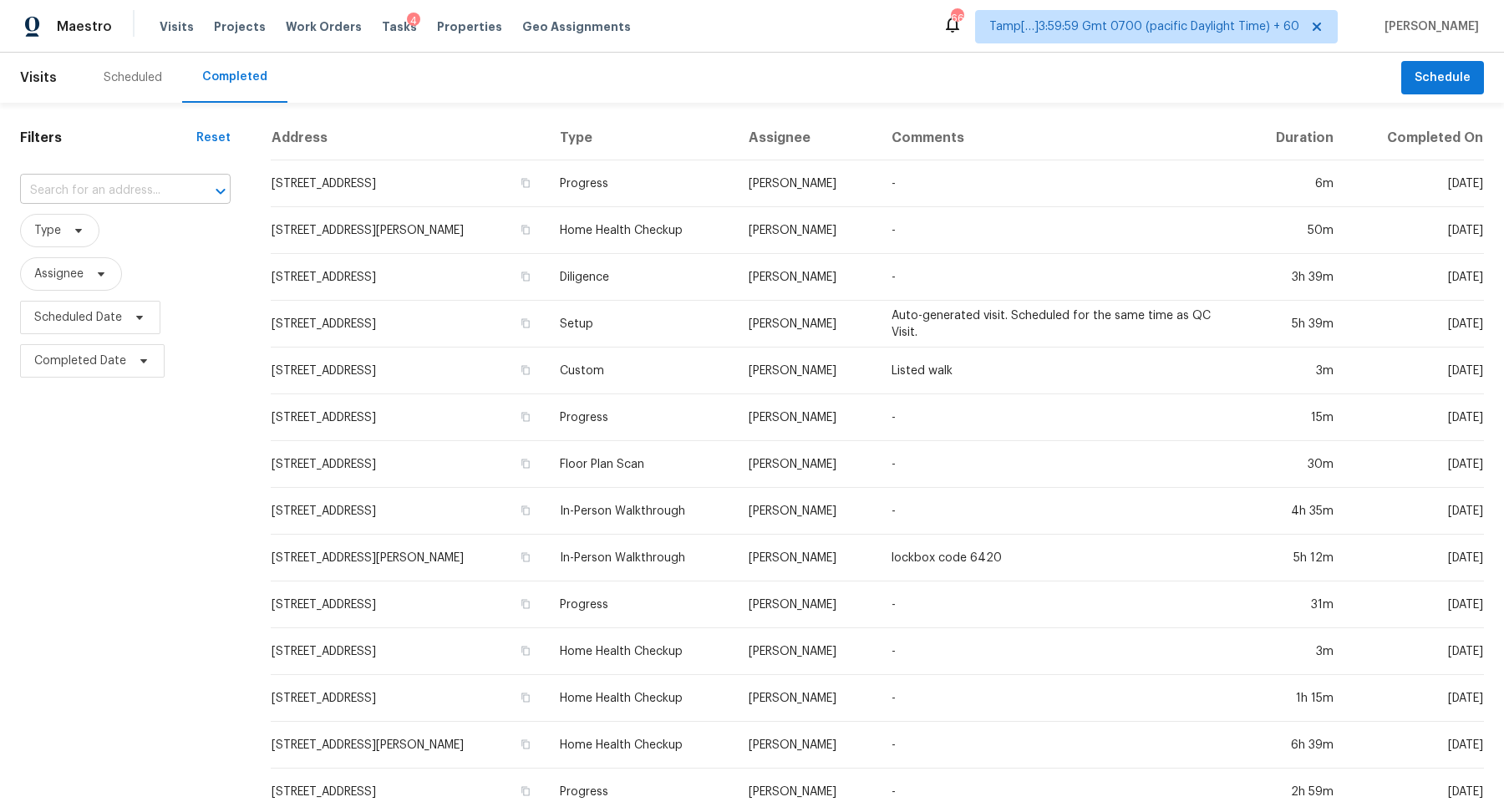
click at [126, 190] on input "text" at bounding box center [102, 191] width 163 height 26
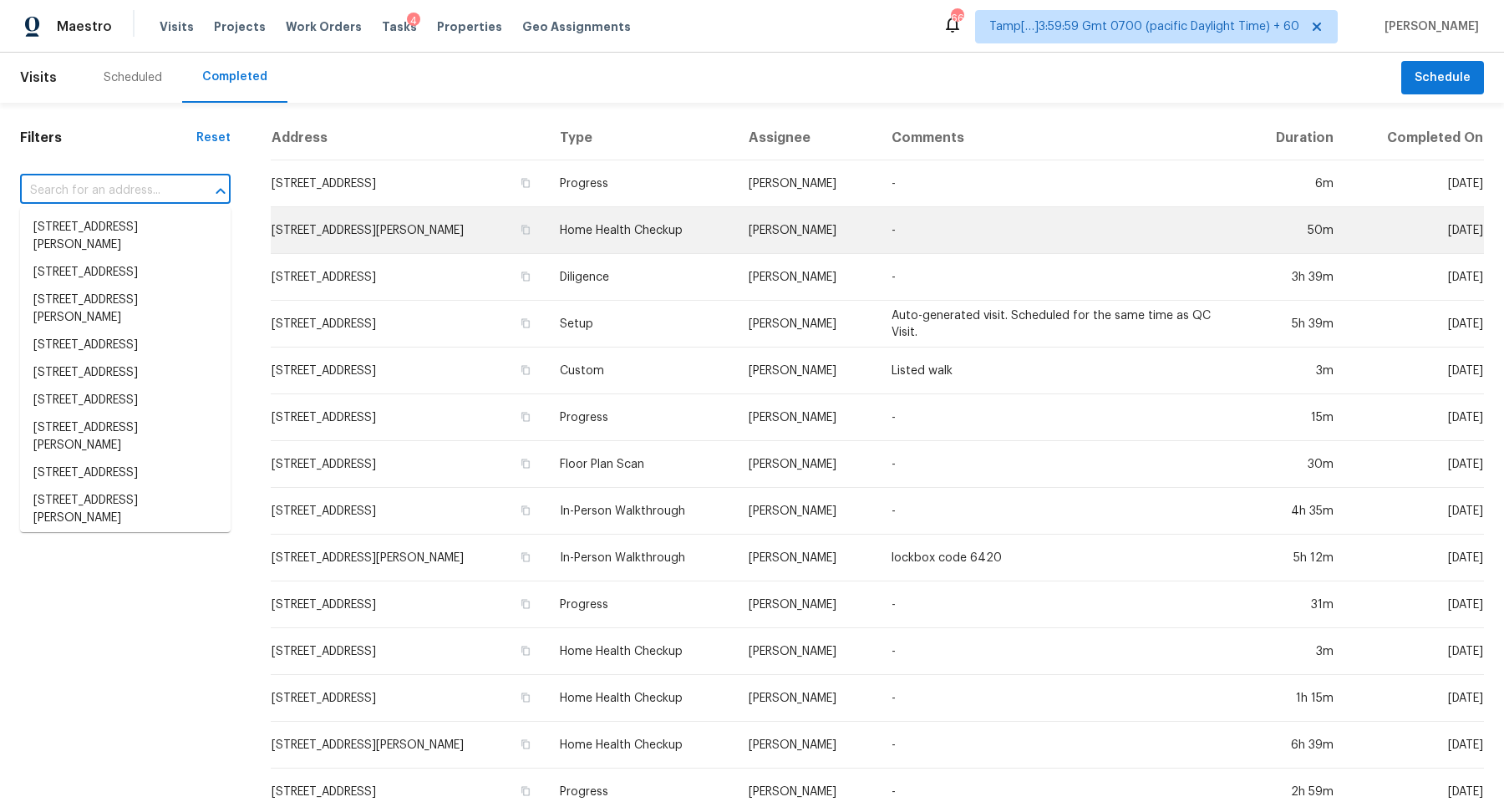
paste input "5886 Spring Sq, San Antonio, TX 78247"
type input "5886 Spring Sq, San Antonio, TX 78247"
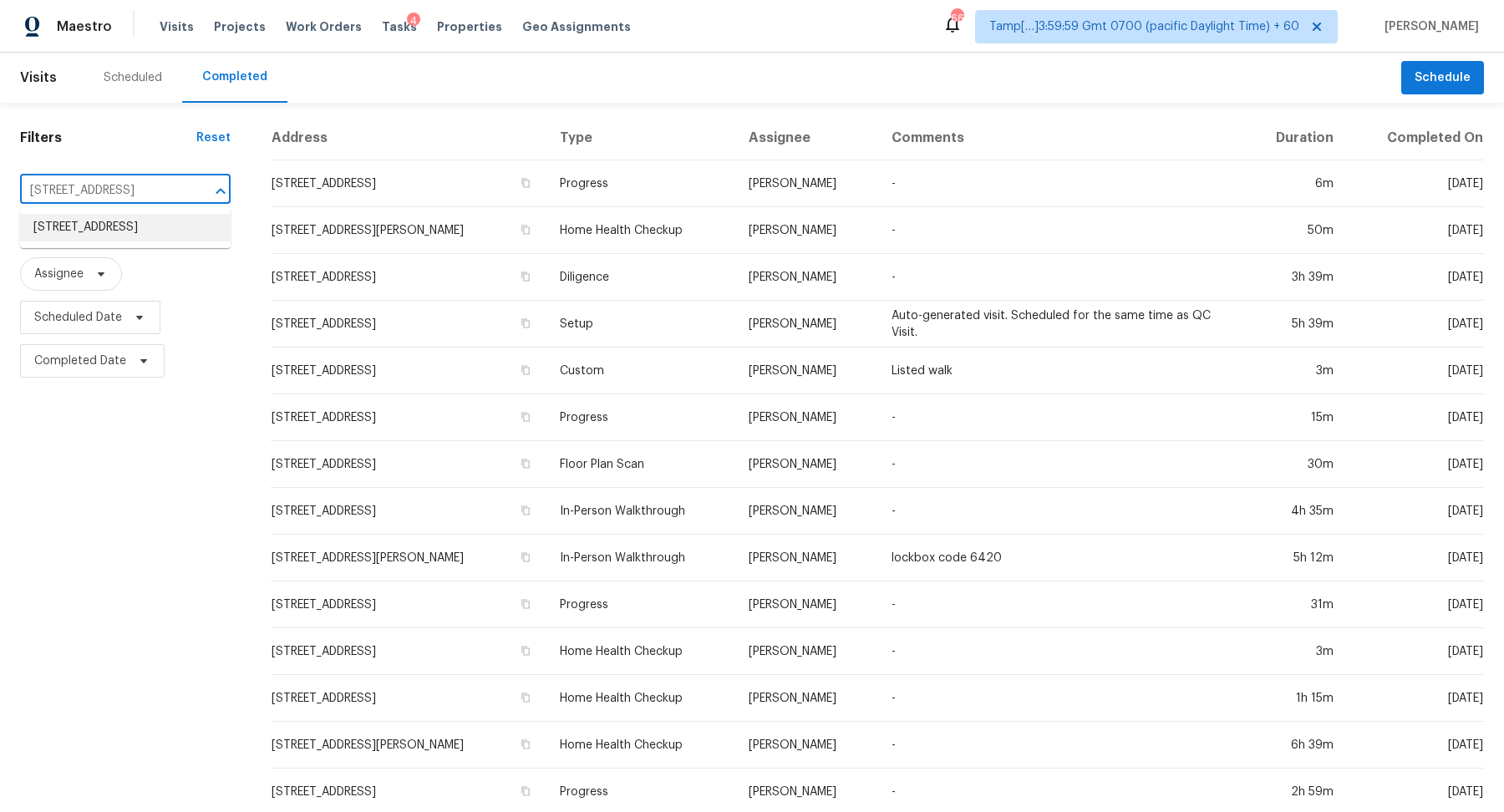
click at [108, 240] on li "5886 Spring Sq, San Antonio, TX 78247" at bounding box center [125, 228] width 210 height 28
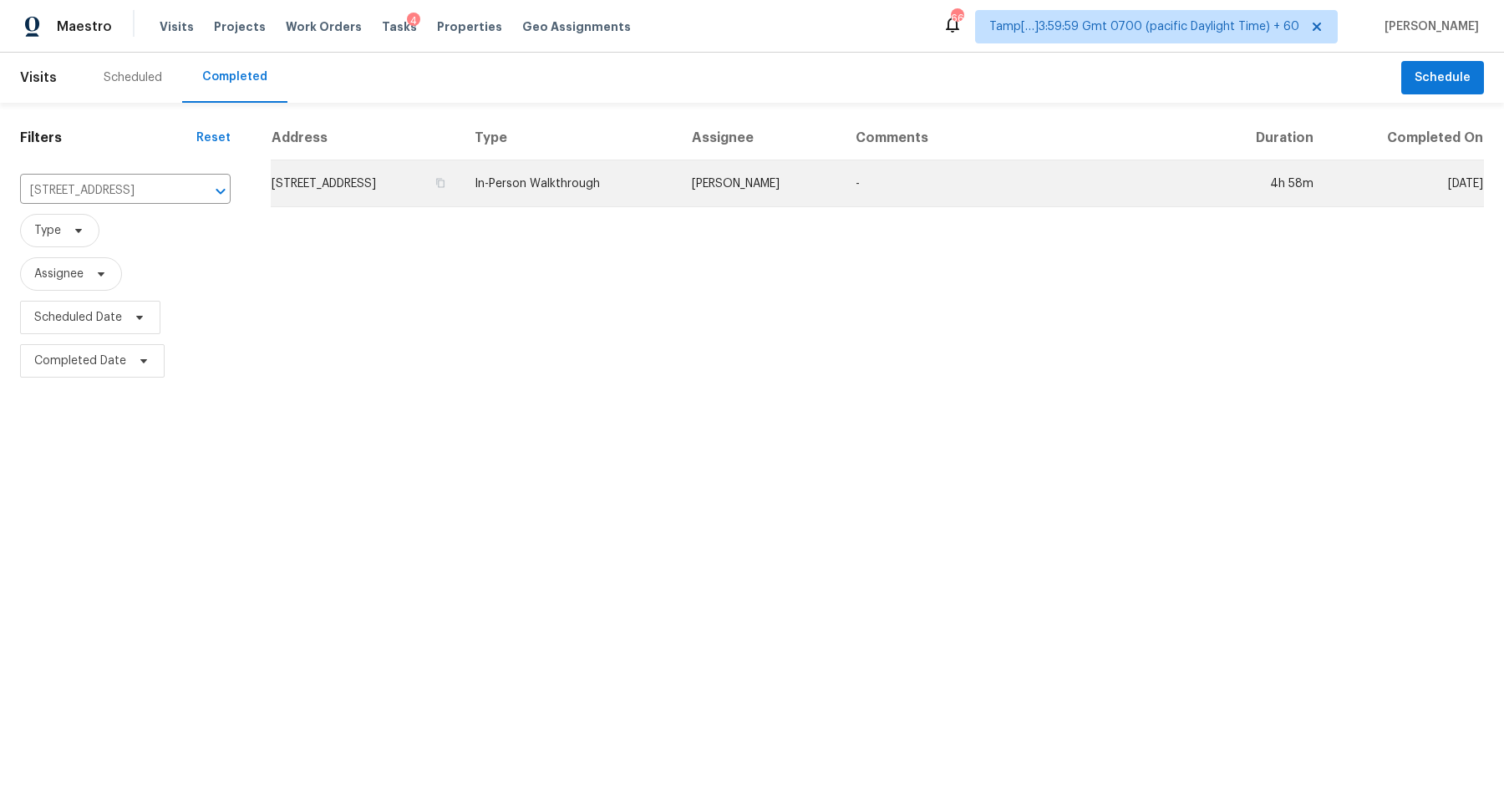
click at [422, 178] on td "5886 Spring Sq, San Antonio, TX 78247" at bounding box center [366, 183] width 190 height 47
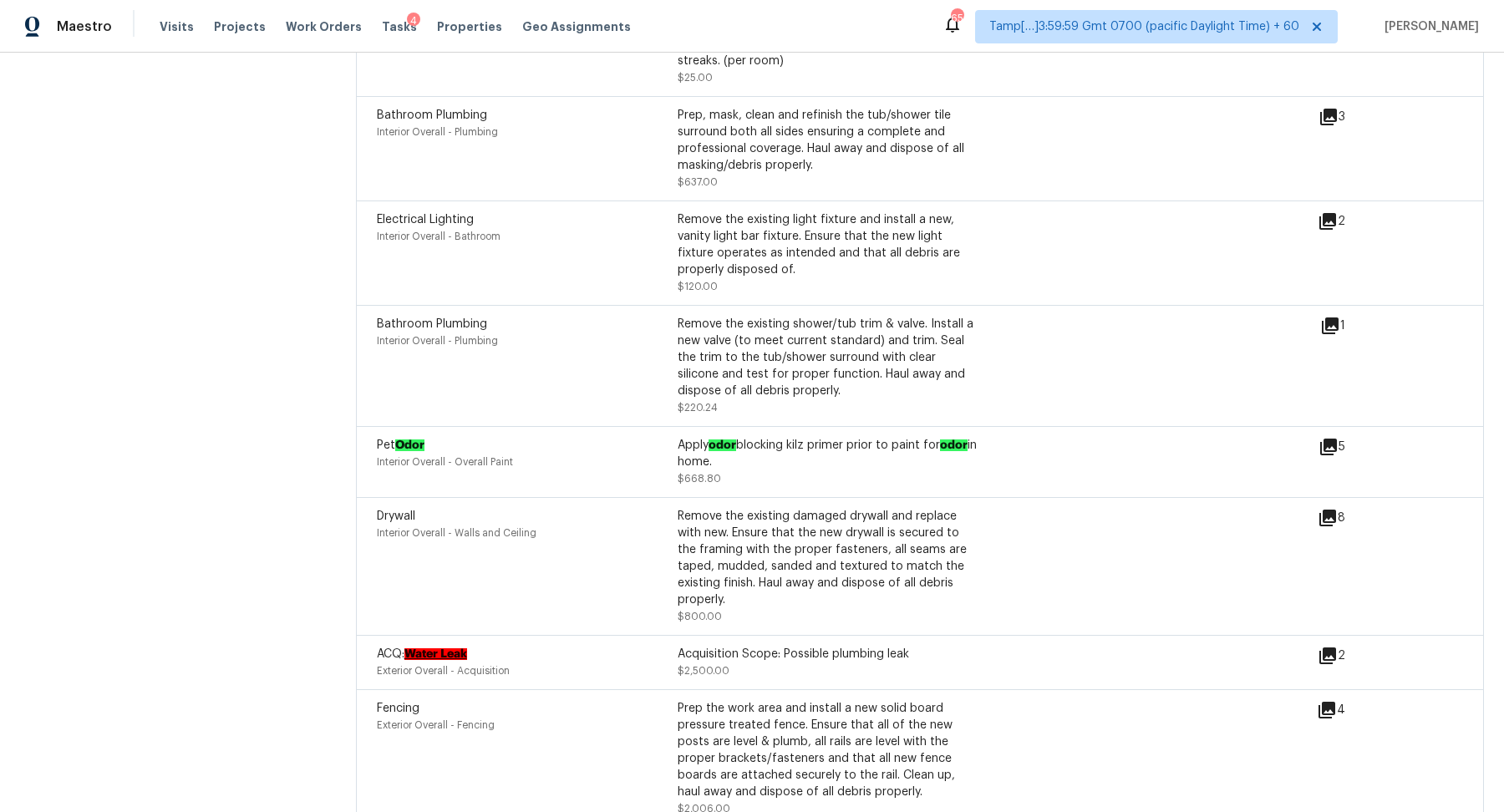
scroll to position [135, 0]
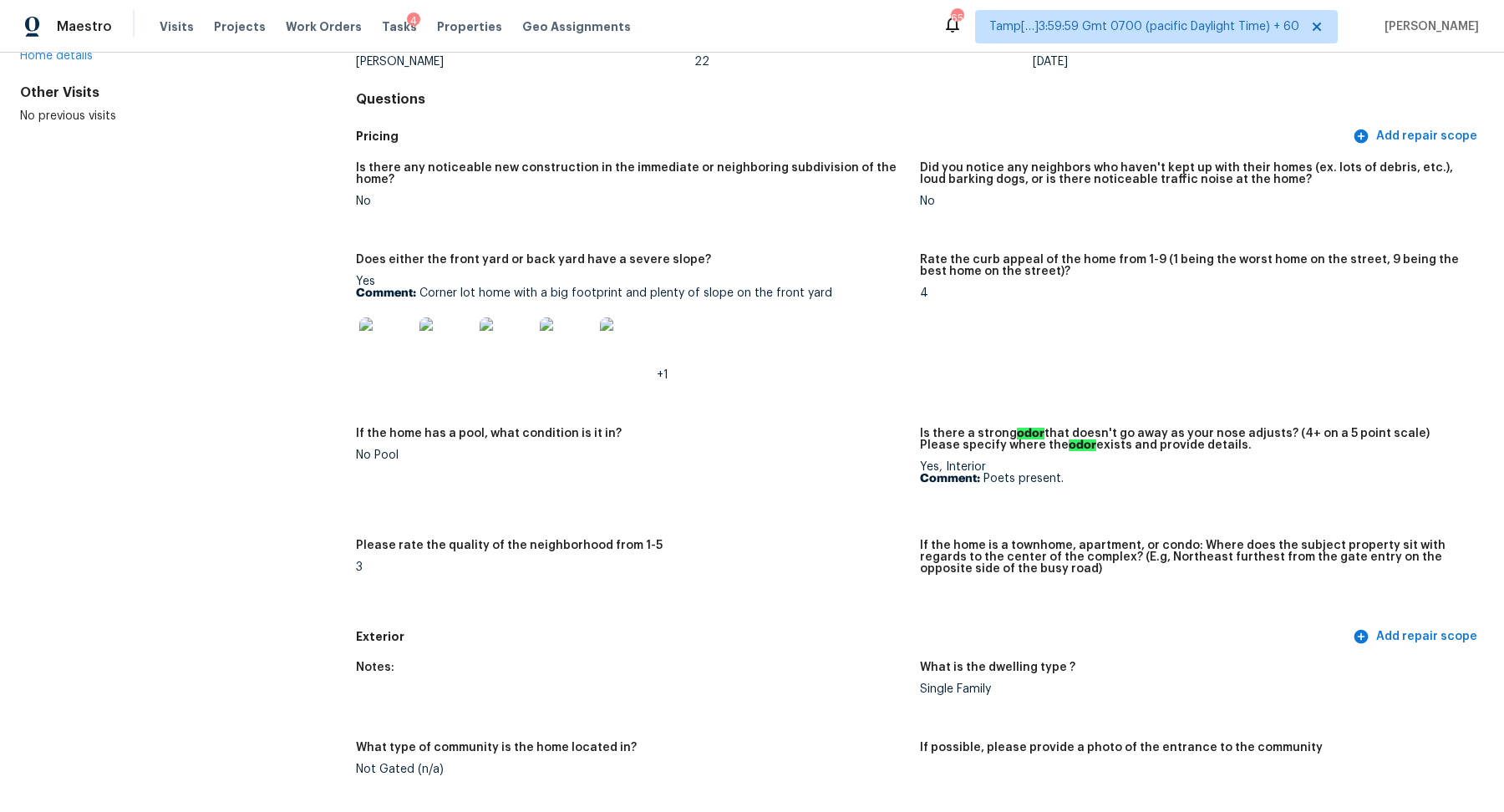
click at [396, 347] on img at bounding box center [387, 345] width 54 height 54
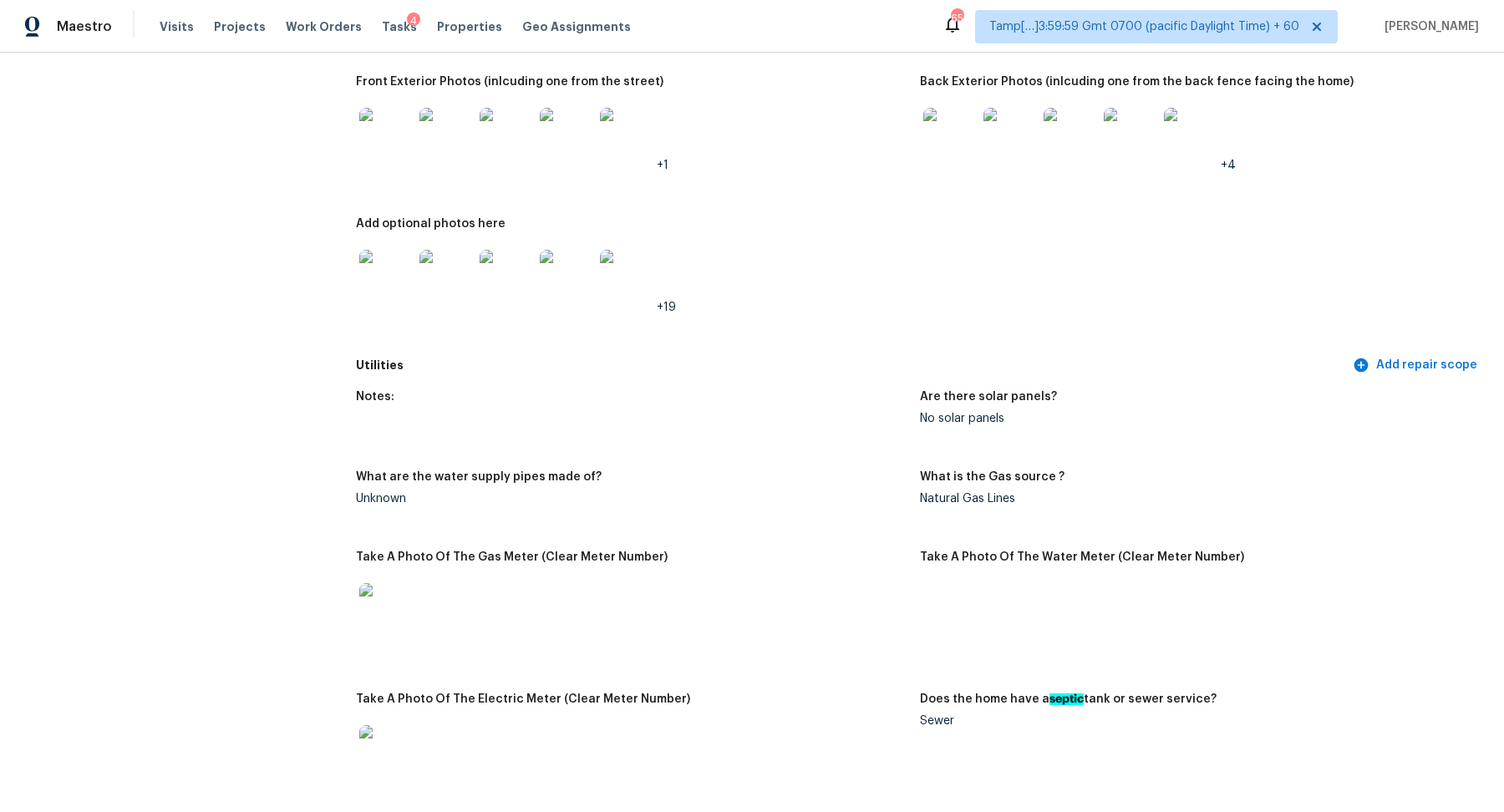
scroll to position [913, 0]
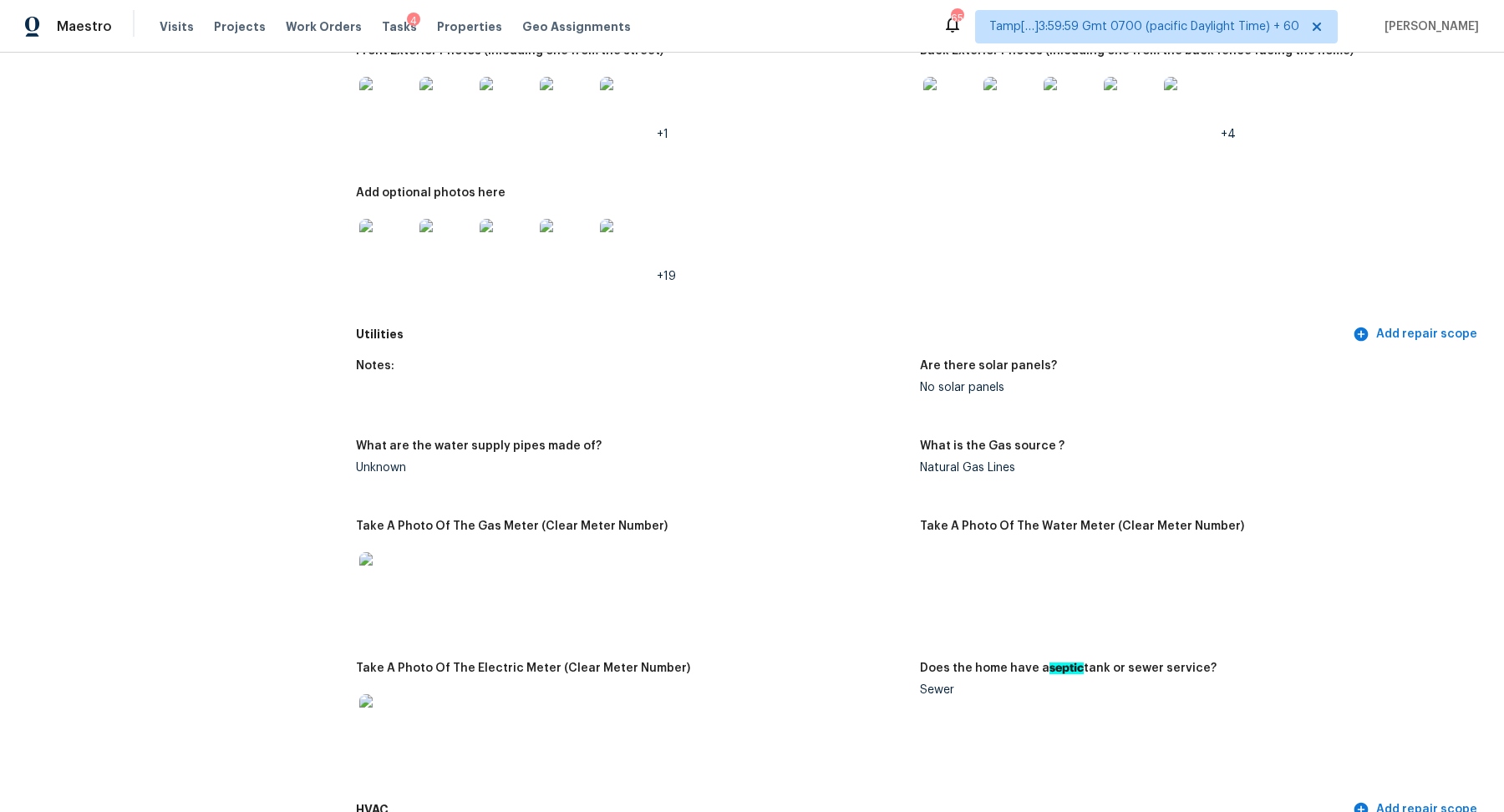
click at [401, 120] on img at bounding box center [387, 104] width 54 height 54
click at [982, 112] on div at bounding box center [1010, 104] width 60 height 74
click at [958, 117] on img at bounding box center [950, 104] width 54 height 54
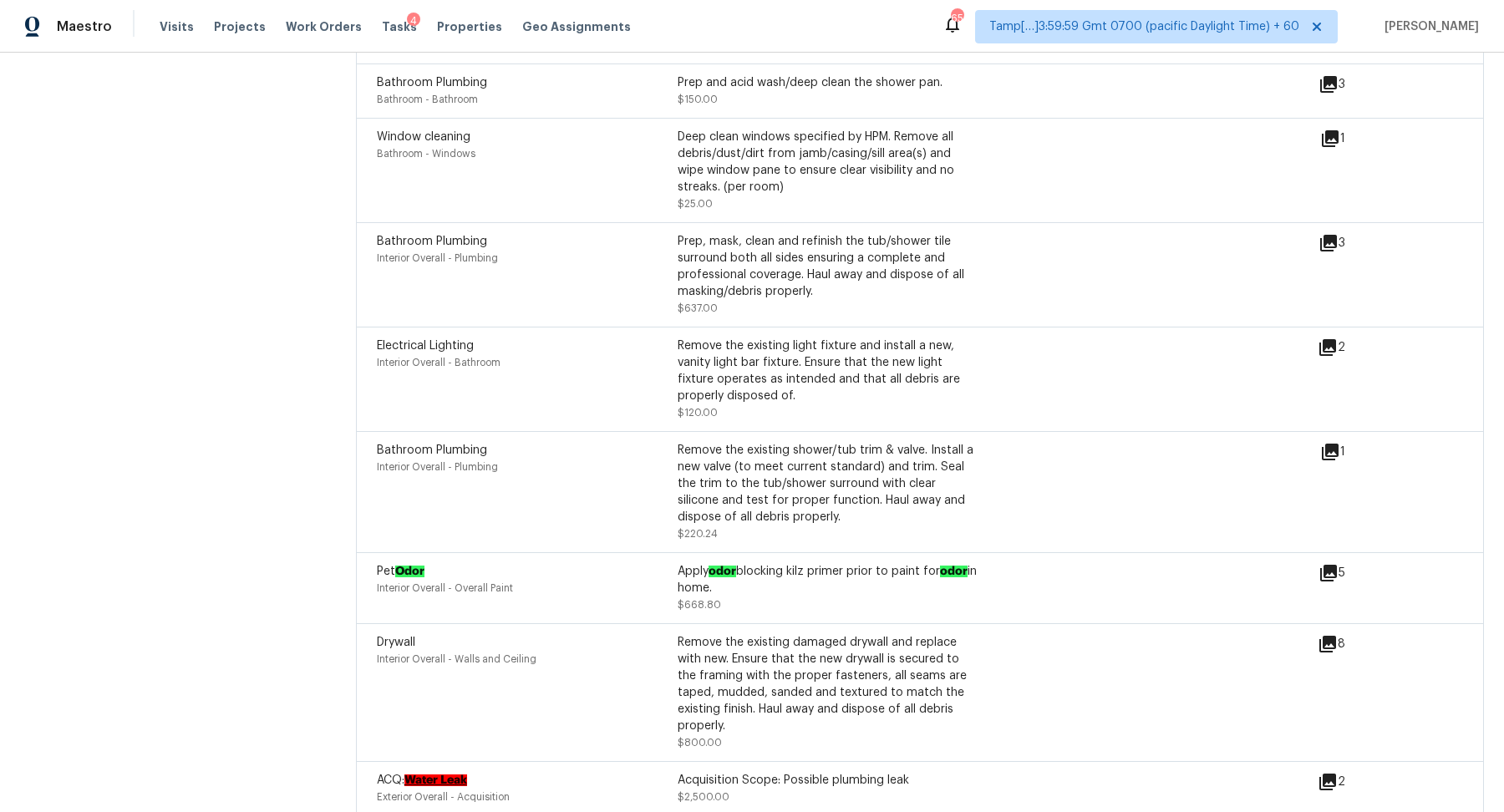
scroll to position [4899, 0]
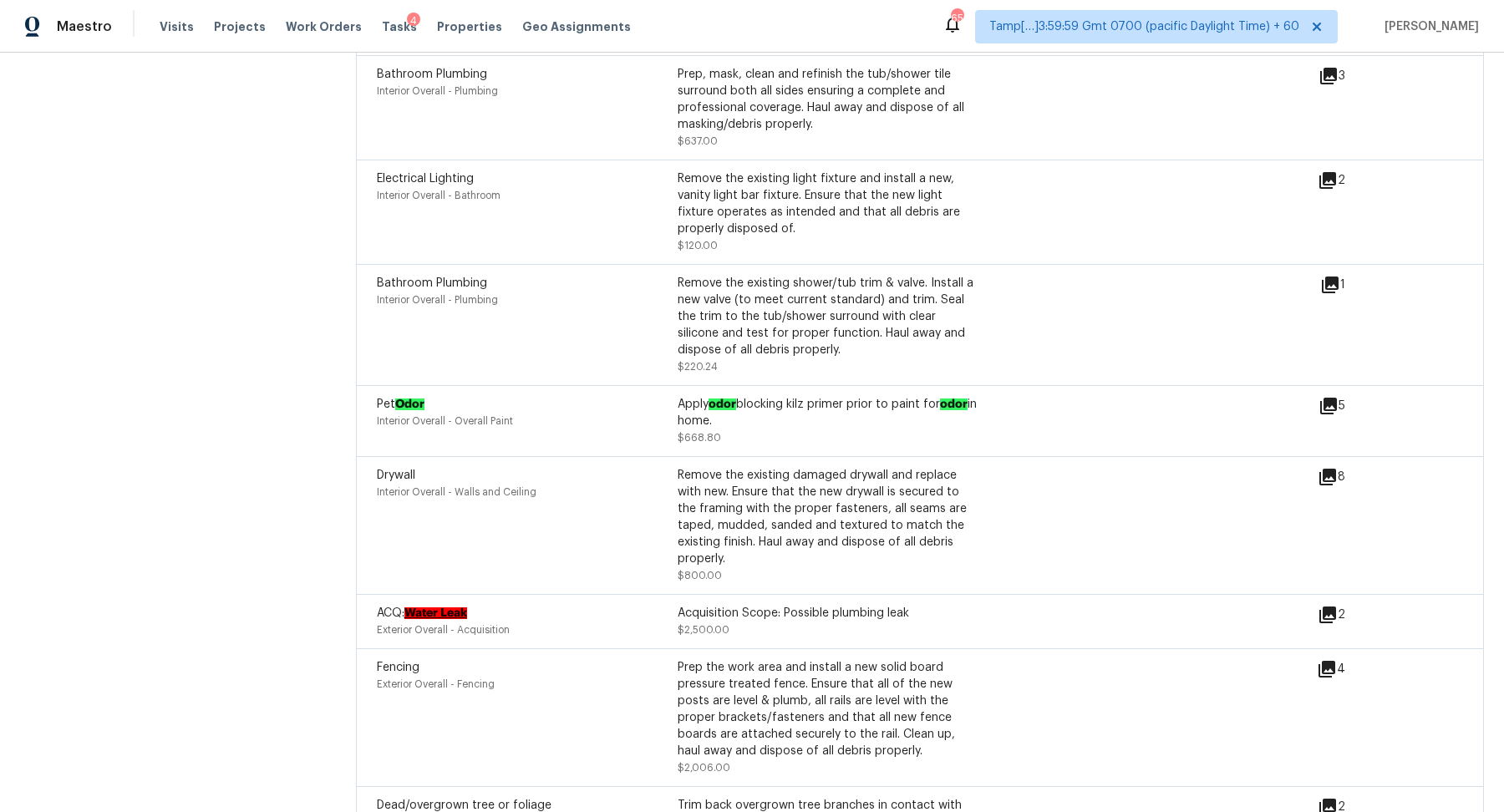
click at [1335, 605] on icon at bounding box center [1328, 615] width 20 height 20
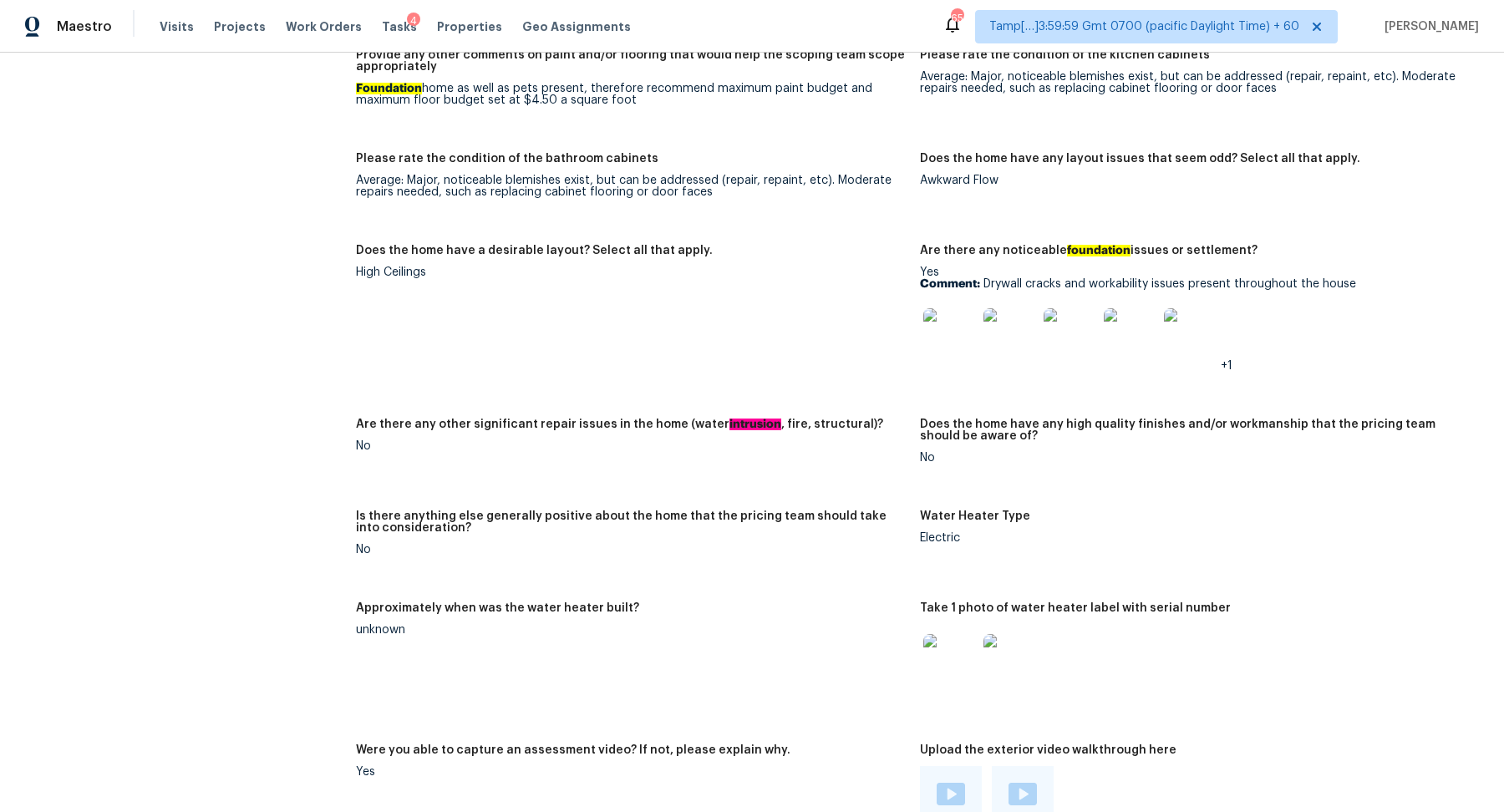
scroll to position [2597, 0]
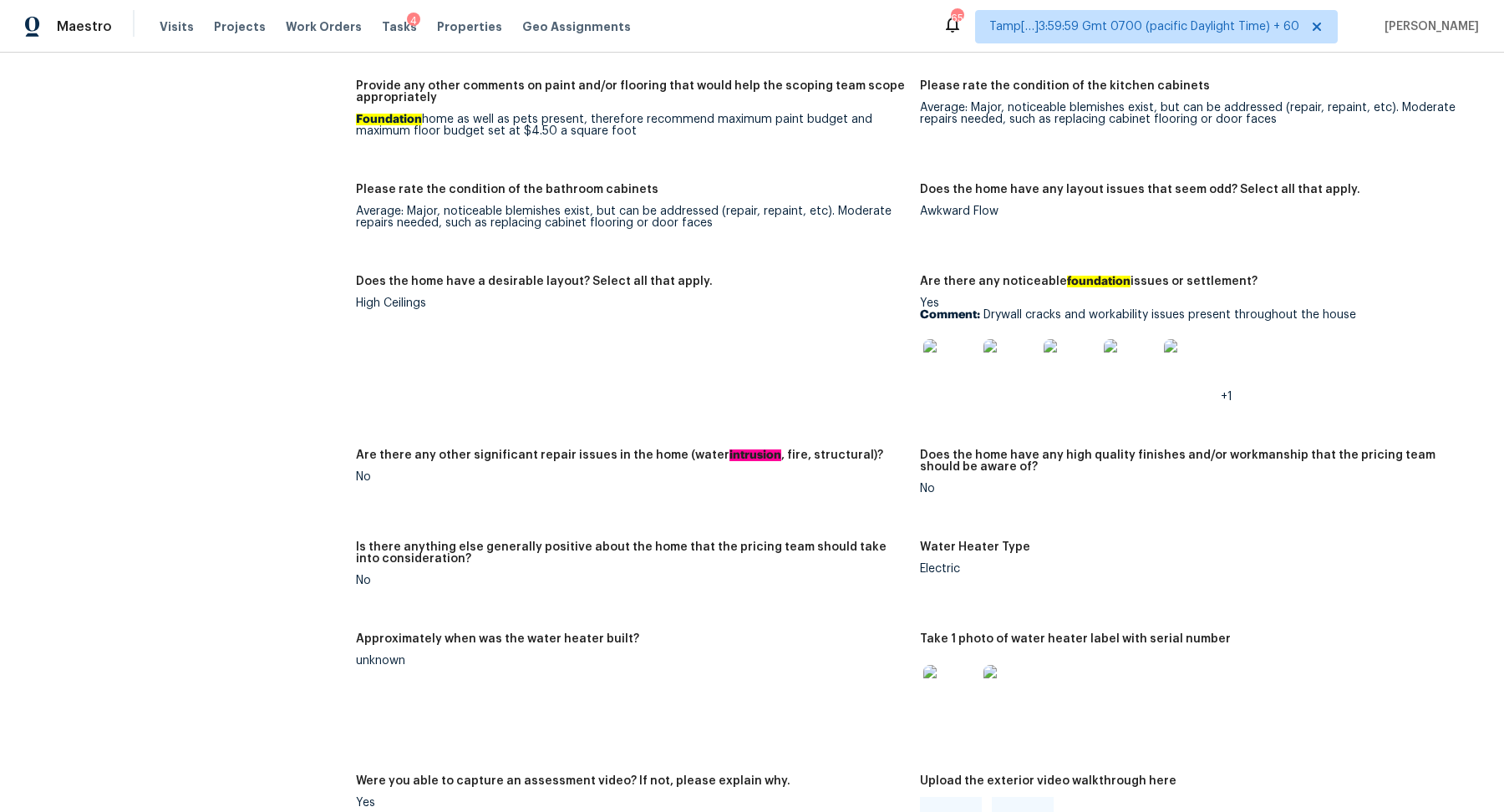
click at [966, 393] on img at bounding box center [950, 366] width 54 height 54
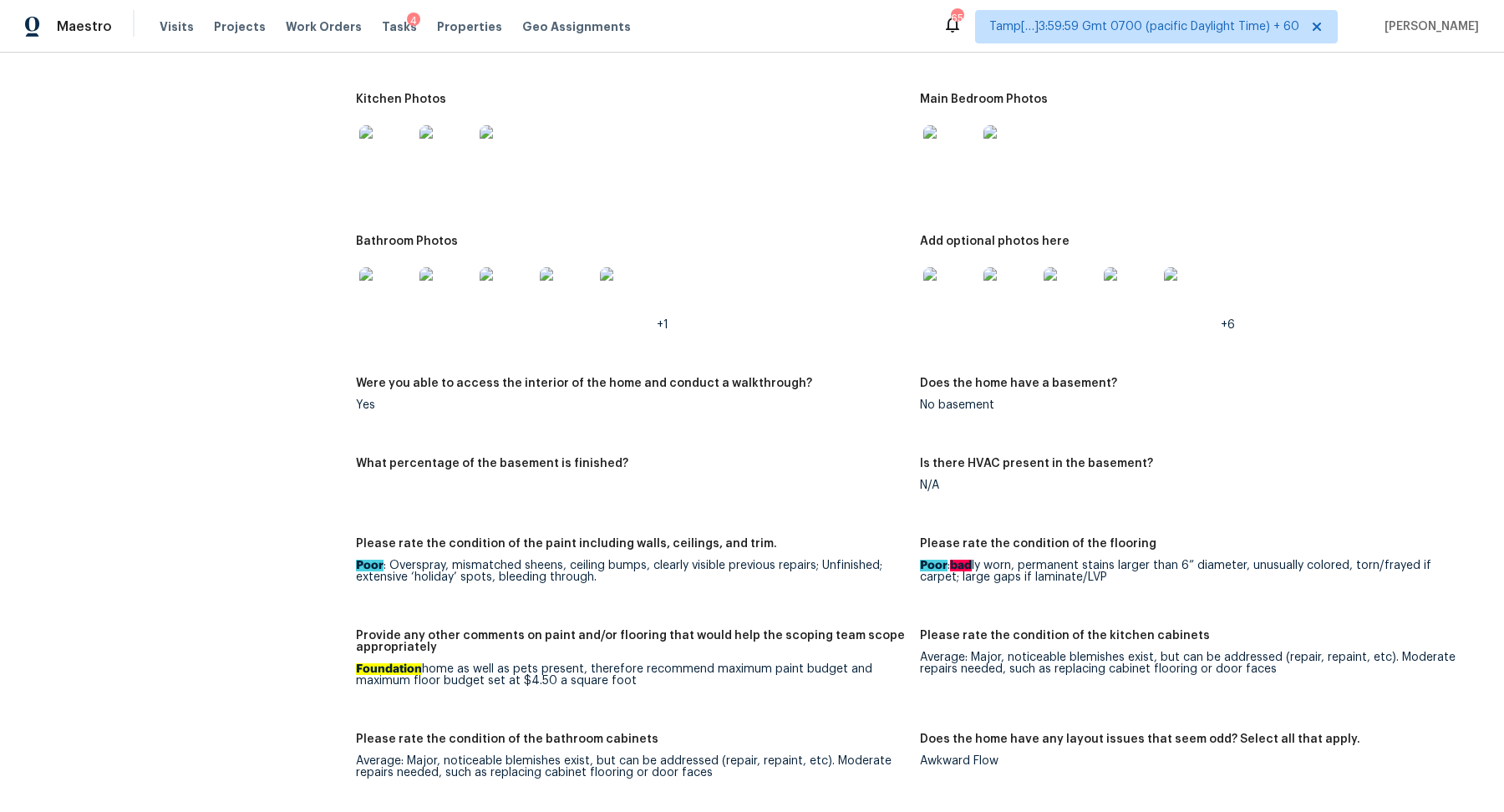
scroll to position [1945, 0]
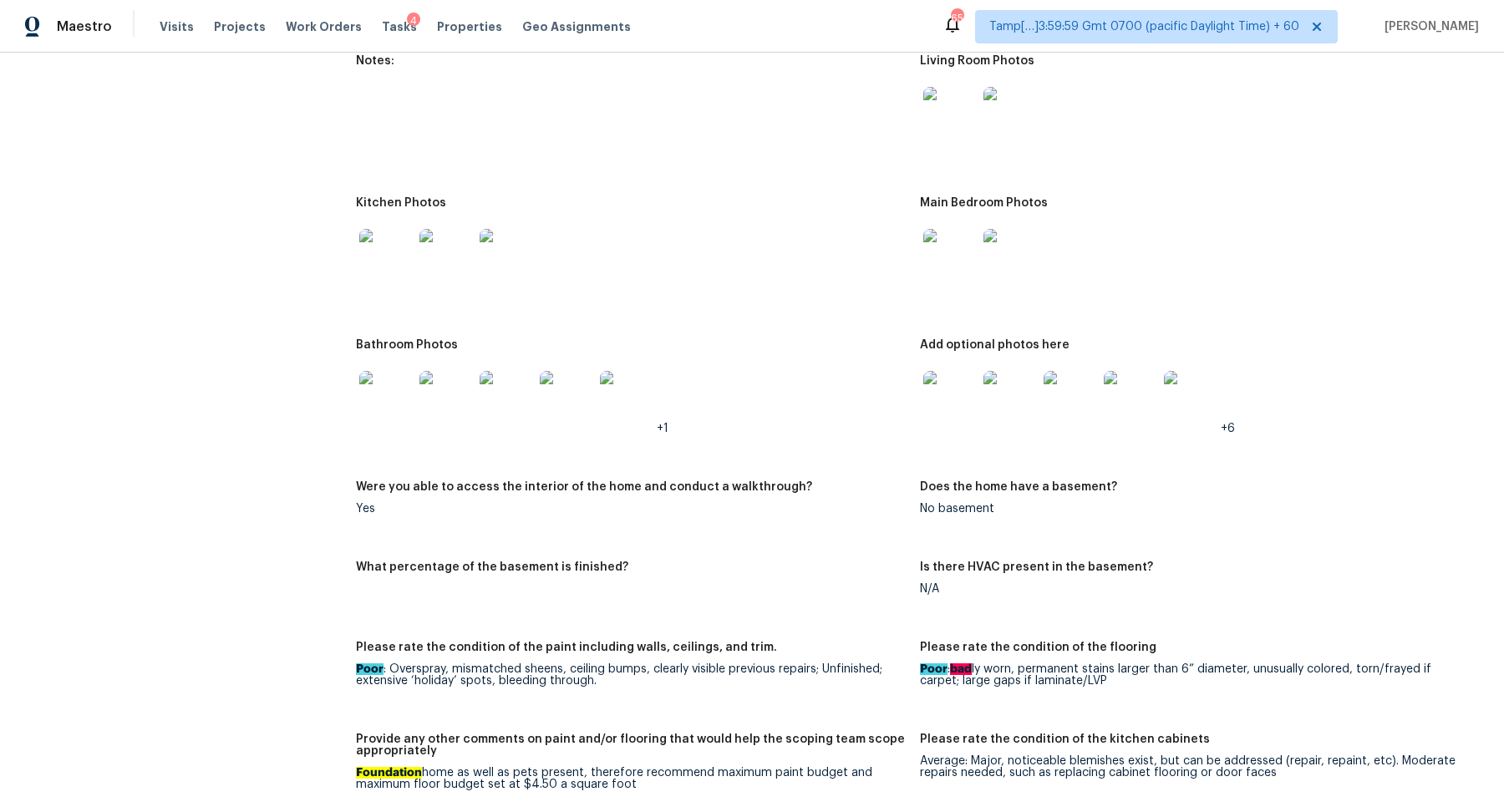
click at [389, 268] on img at bounding box center [387, 256] width 54 height 54
click at [943, 256] on img at bounding box center [950, 256] width 54 height 54
click at [949, 399] on img at bounding box center [950, 398] width 54 height 54
click at [968, 261] on img at bounding box center [950, 256] width 54 height 54
click at [962, 261] on img at bounding box center [950, 256] width 54 height 54
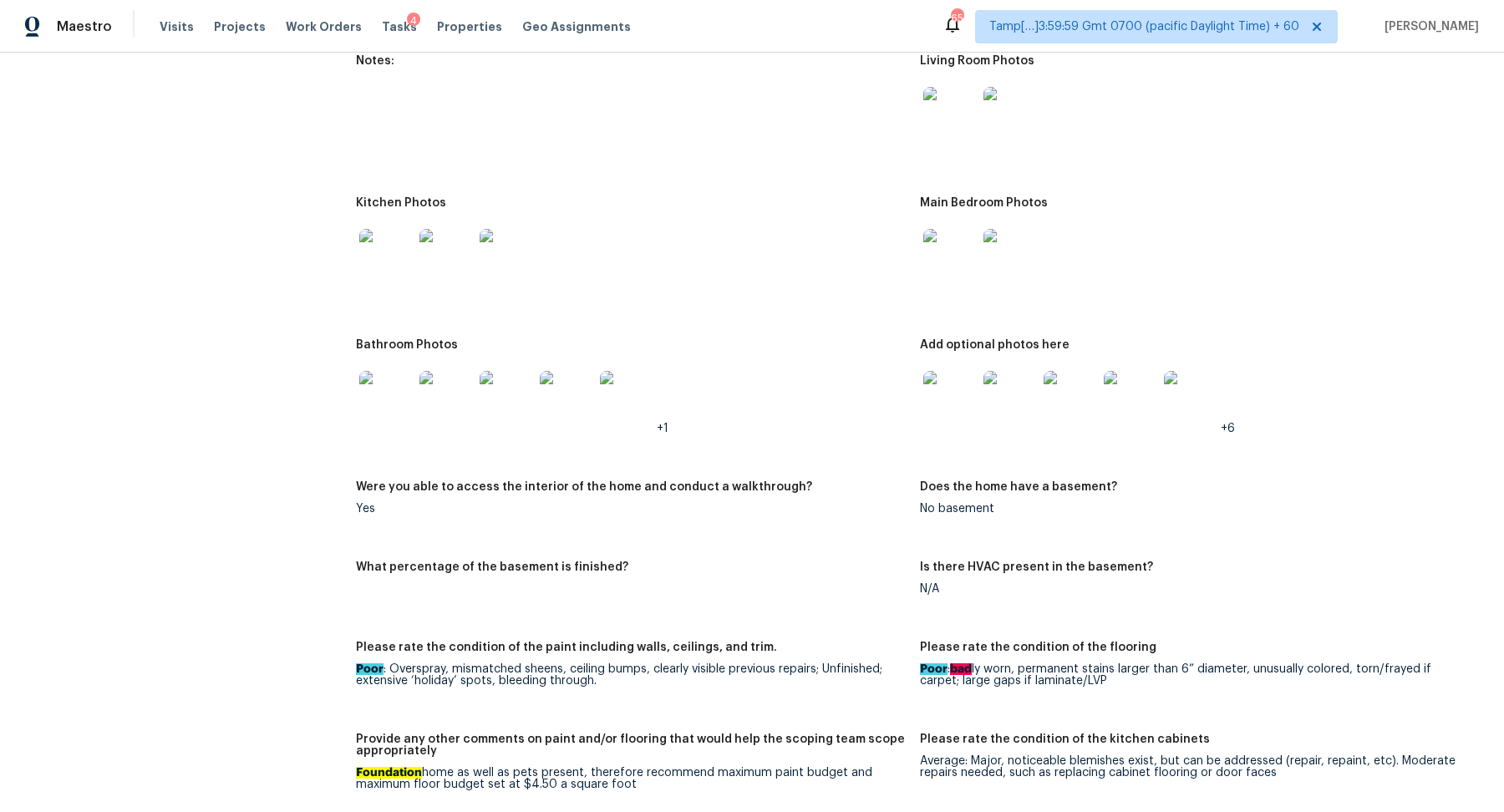
click at [966, 418] on img at bounding box center [950, 398] width 54 height 54
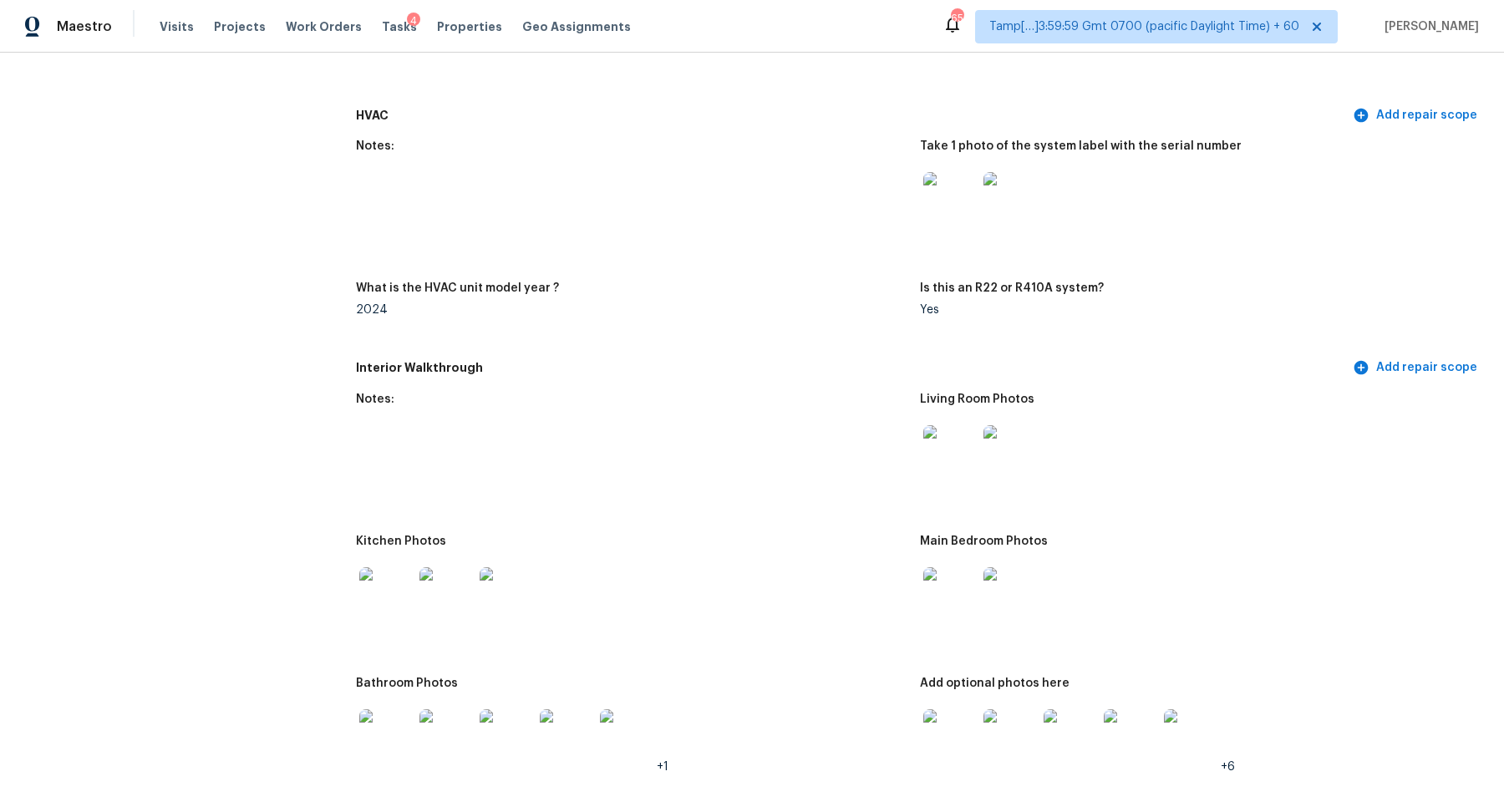
scroll to position [2069, 0]
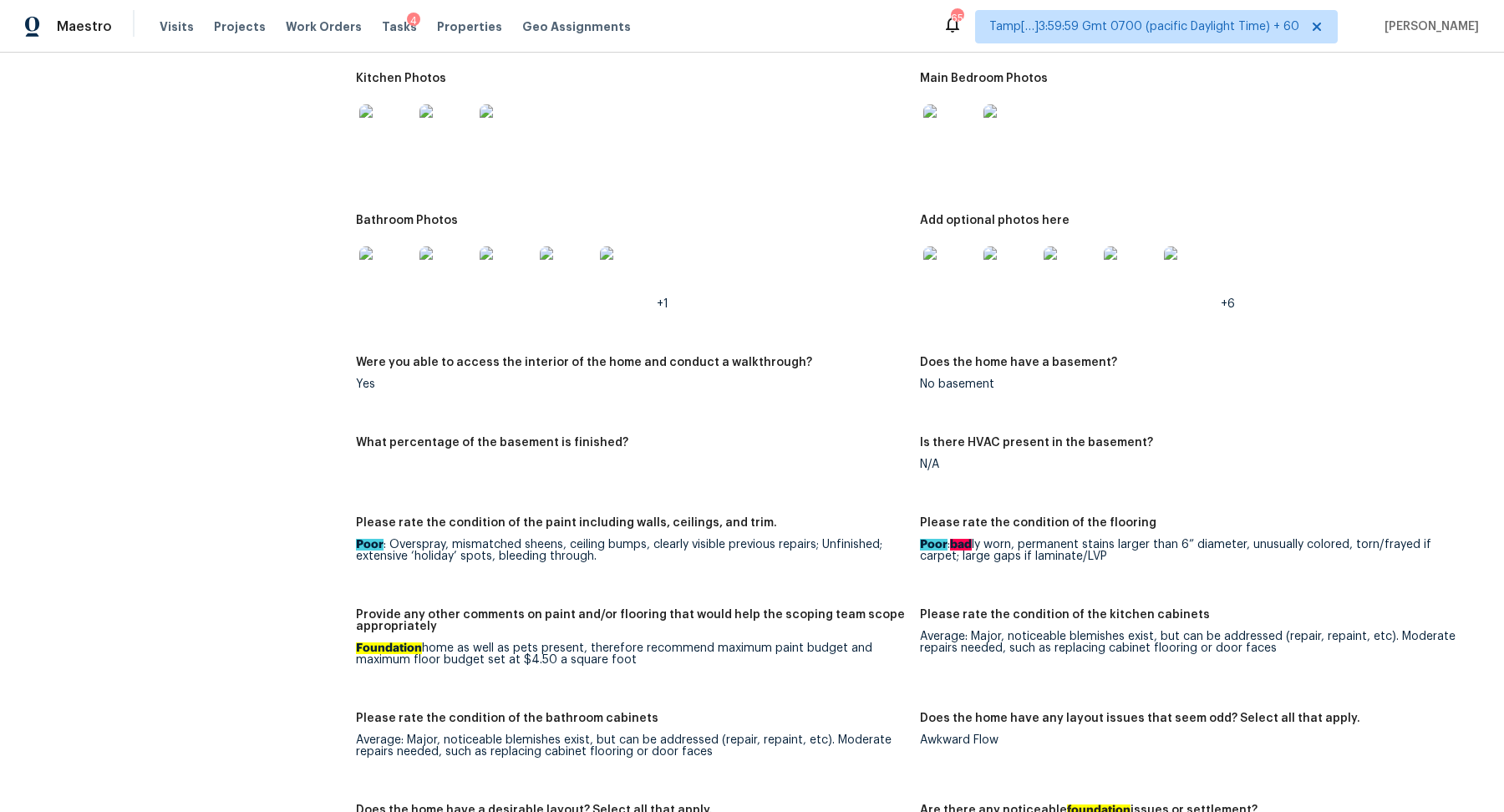
click at [396, 290] on img at bounding box center [387, 273] width 54 height 54
click at [365, 158] on div at bounding box center [386, 132] width 60 height 74
click at [376, 149] on img at bounding box center [387, 132] width 54 height 54
click at [391, 292] on img at bounding box center [387, 273] width 54 height 54
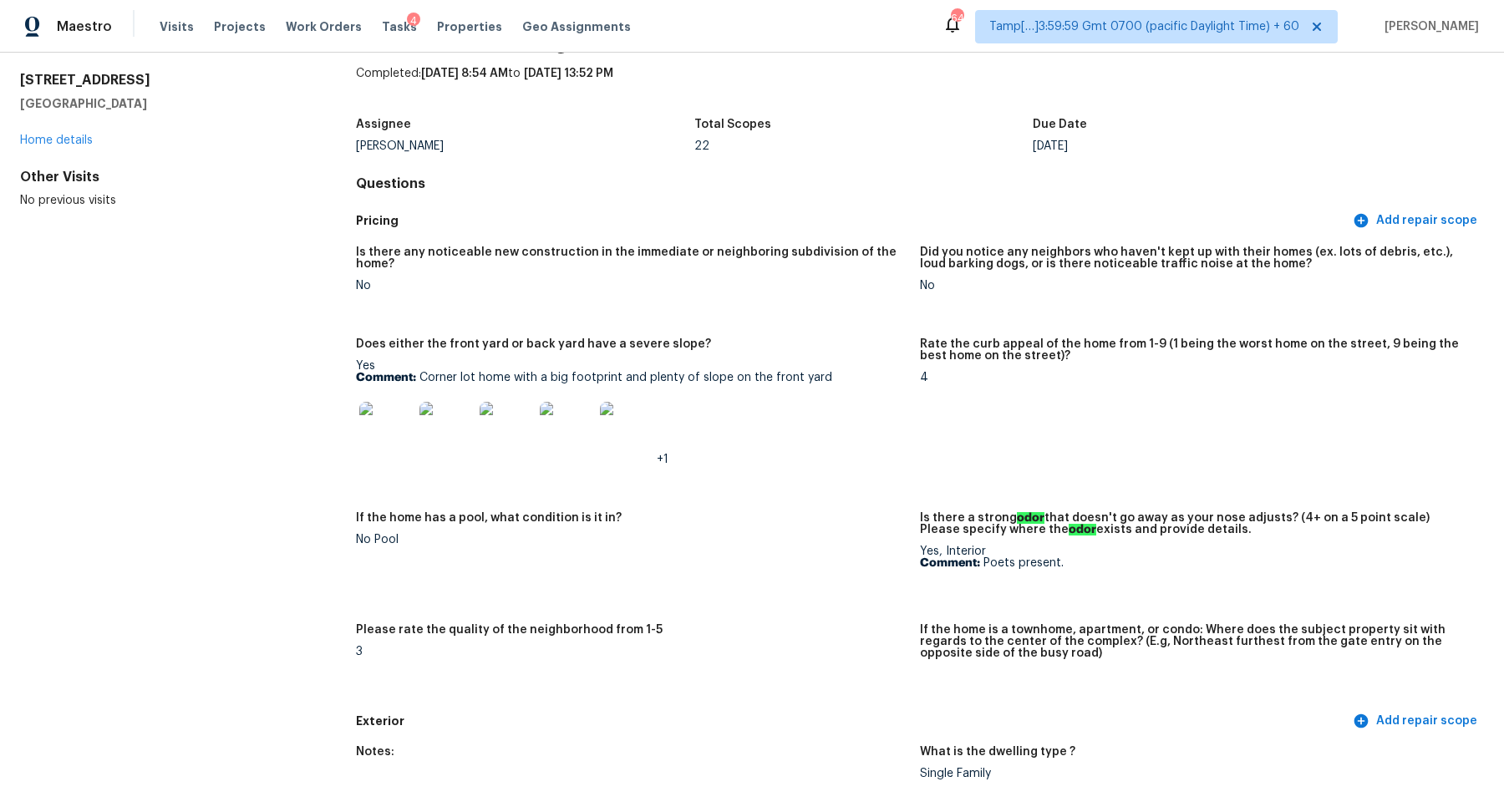
scroll to position [0, 0]
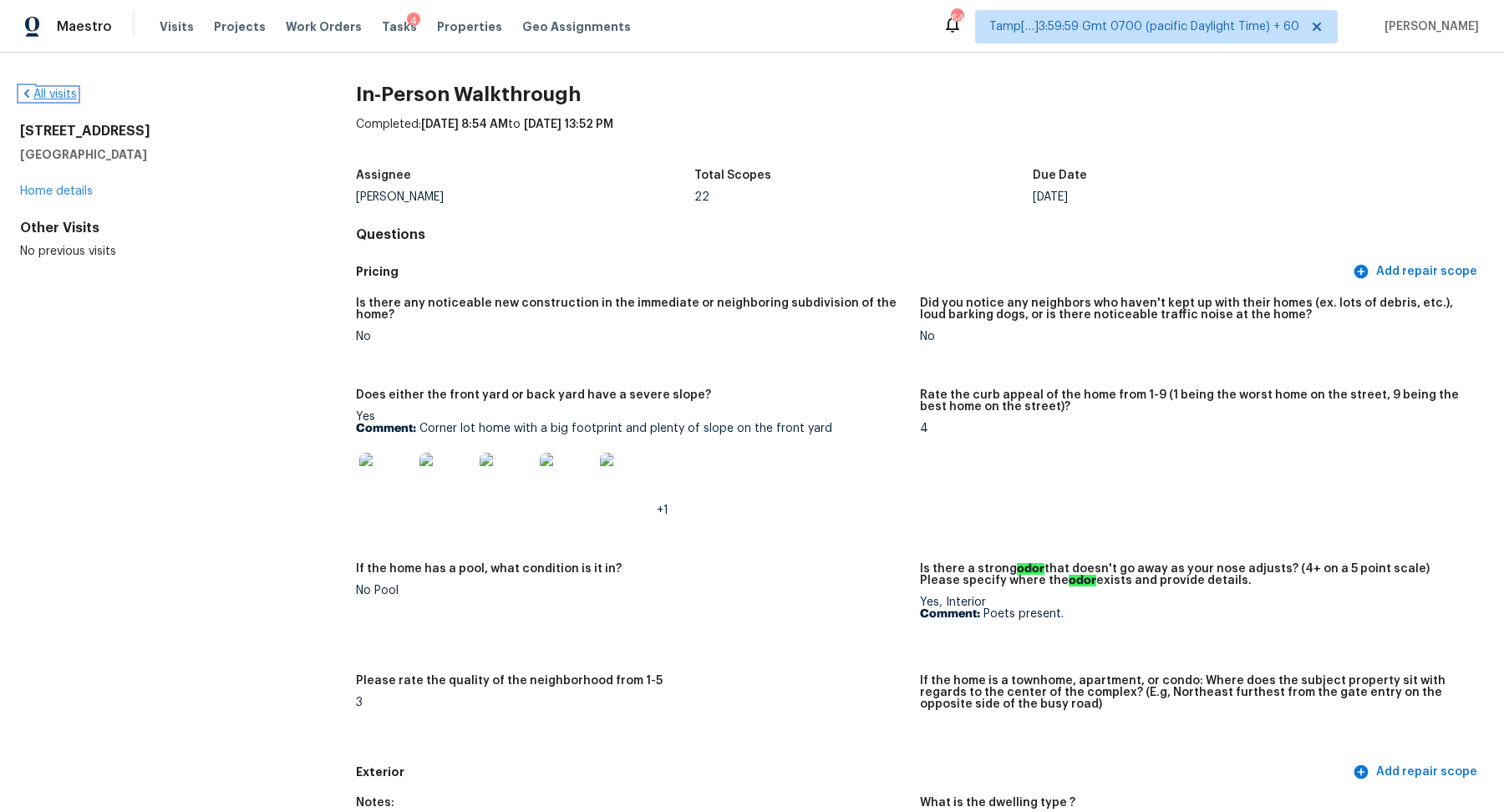
click at [51, 92] on link "All visits" at bounding box center [48, 95] width 57 height 12
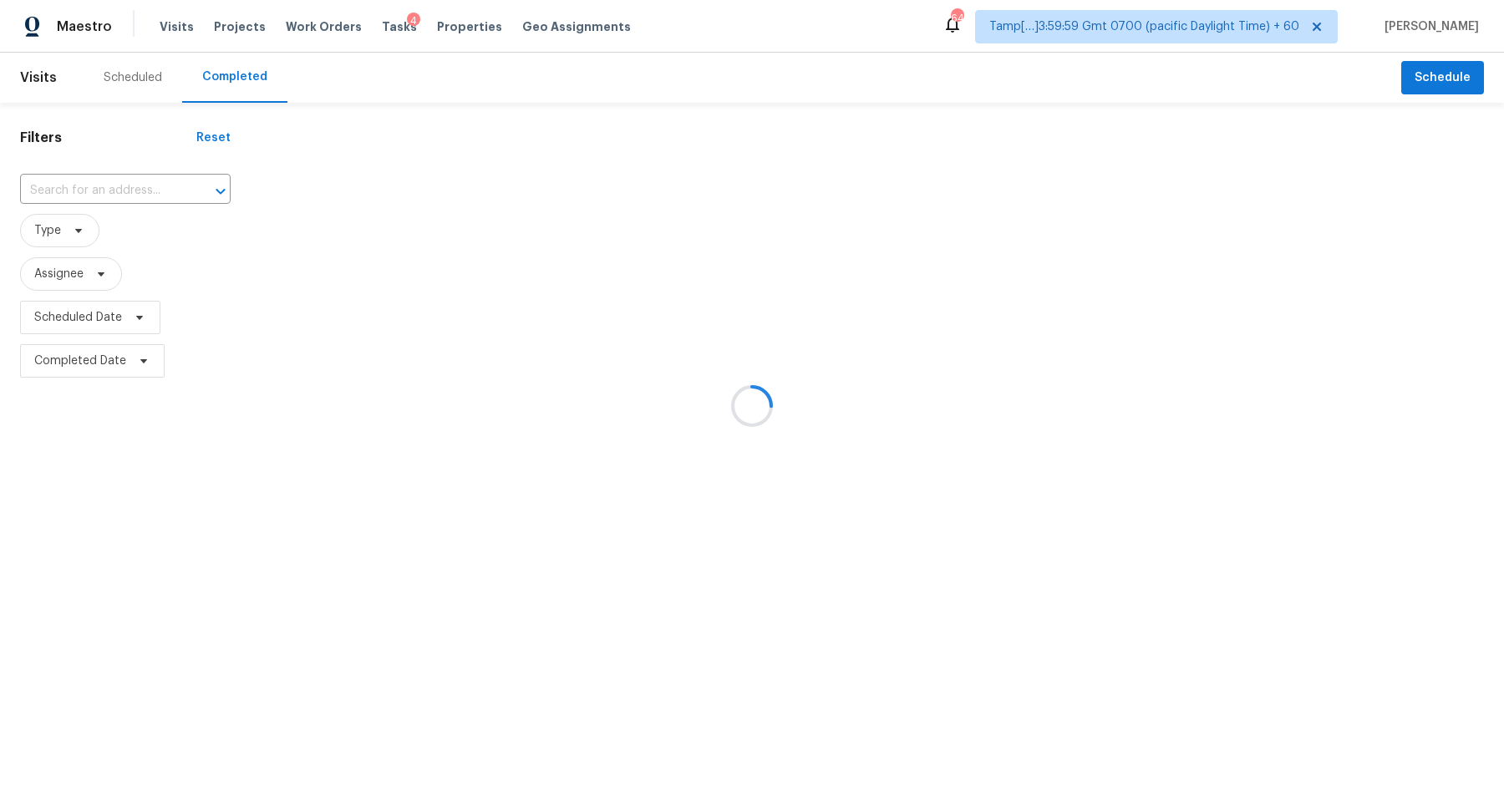
click at [138, 166] on div at bounding box center [752, 406] width 1504 height 812
click at [138, 171] on div at bounding box center [752, 406] width 1504 height 812
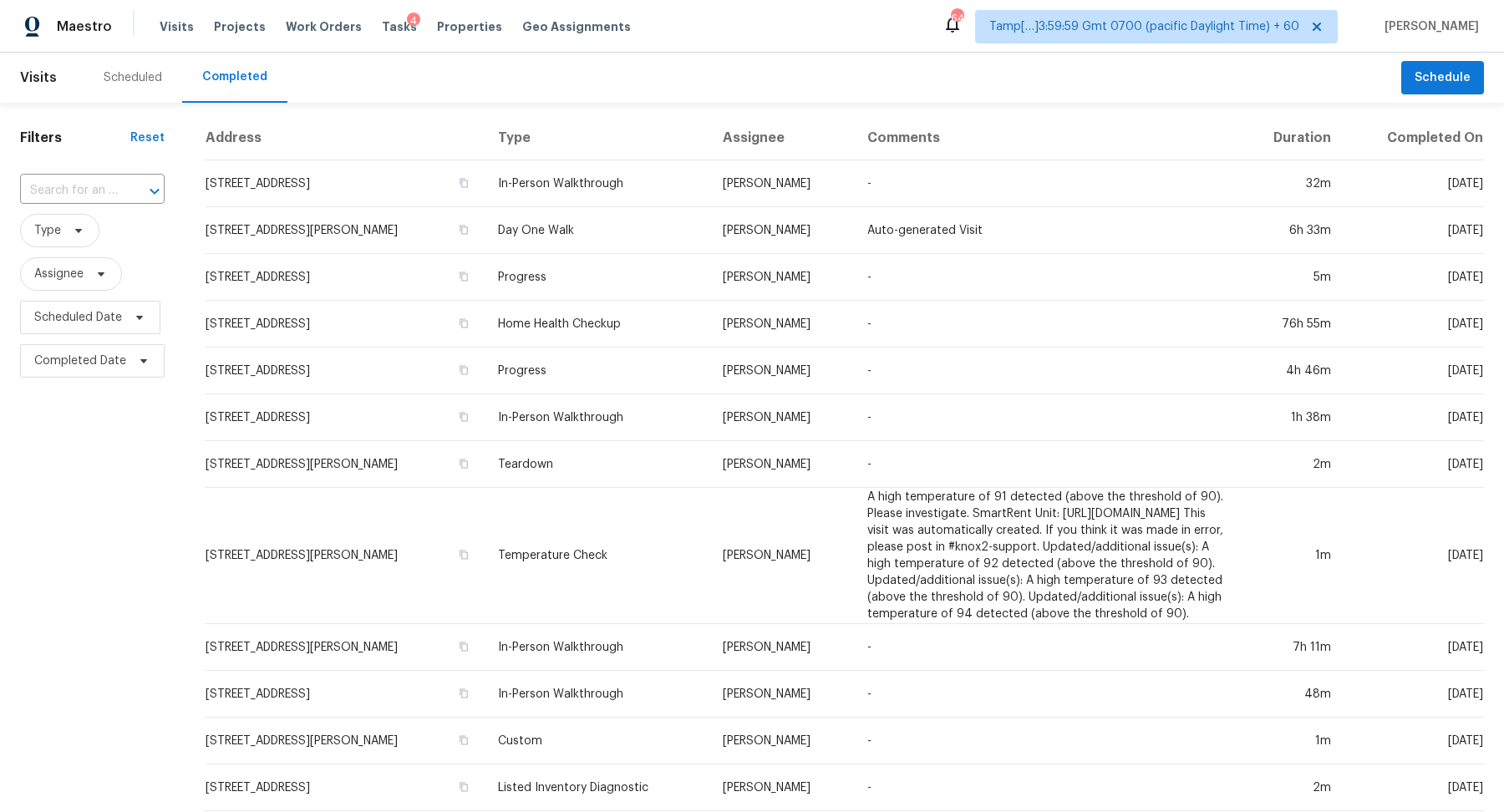
click at [138, 171] on div "Filters Reset ​ Type Assignee Scheduled Date Completed Date" at bounding box center [92, 666] width 184 height 1127
click at [127, 178] on div "​" at bounding box center [92, 191] width 145 height 26
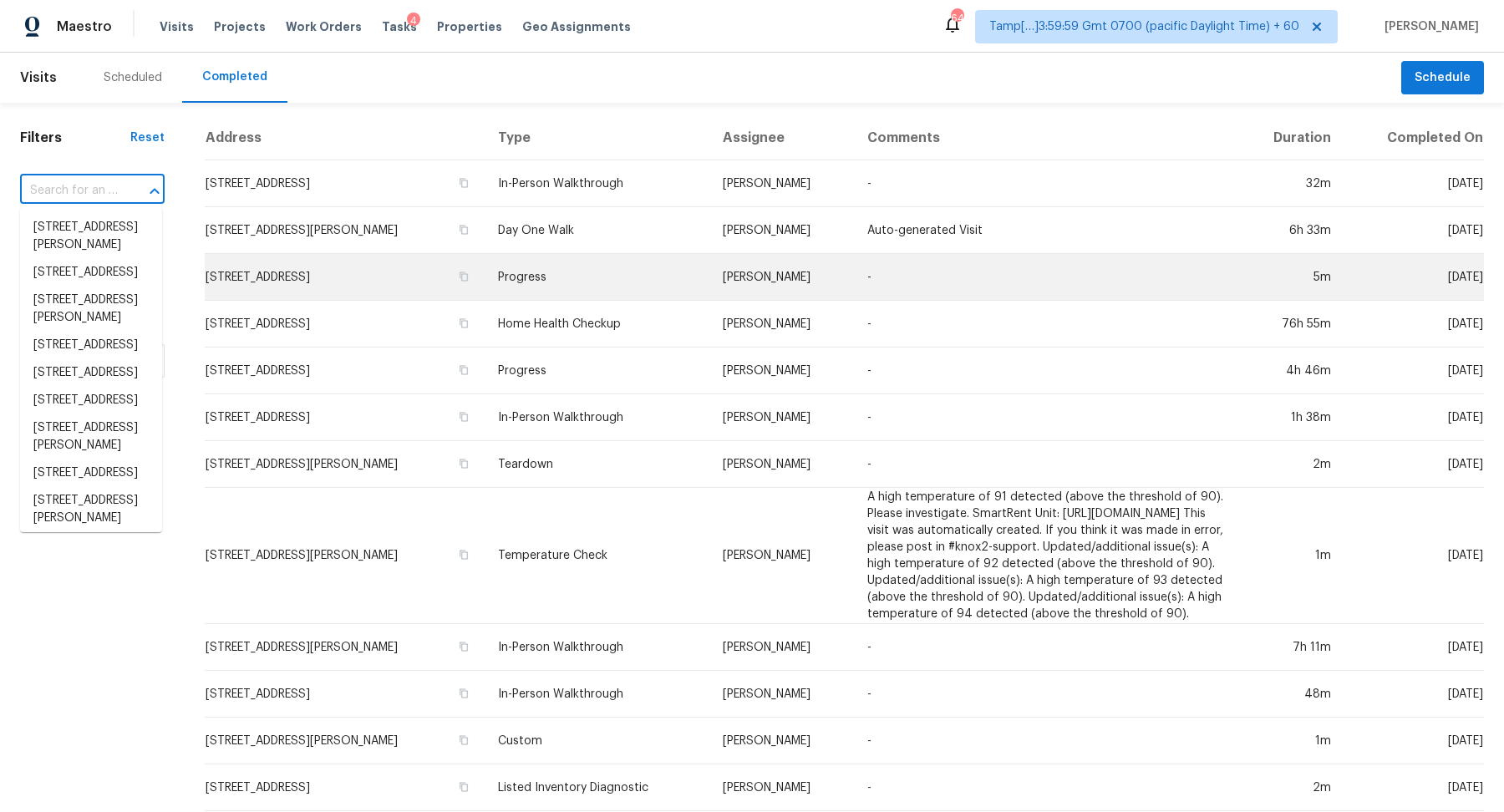
paste input "1527 E Irene Dr, Casa Grande, AZ 85122"
type input "1527 E Irene Dr, Casa Grande, AZ 85122"
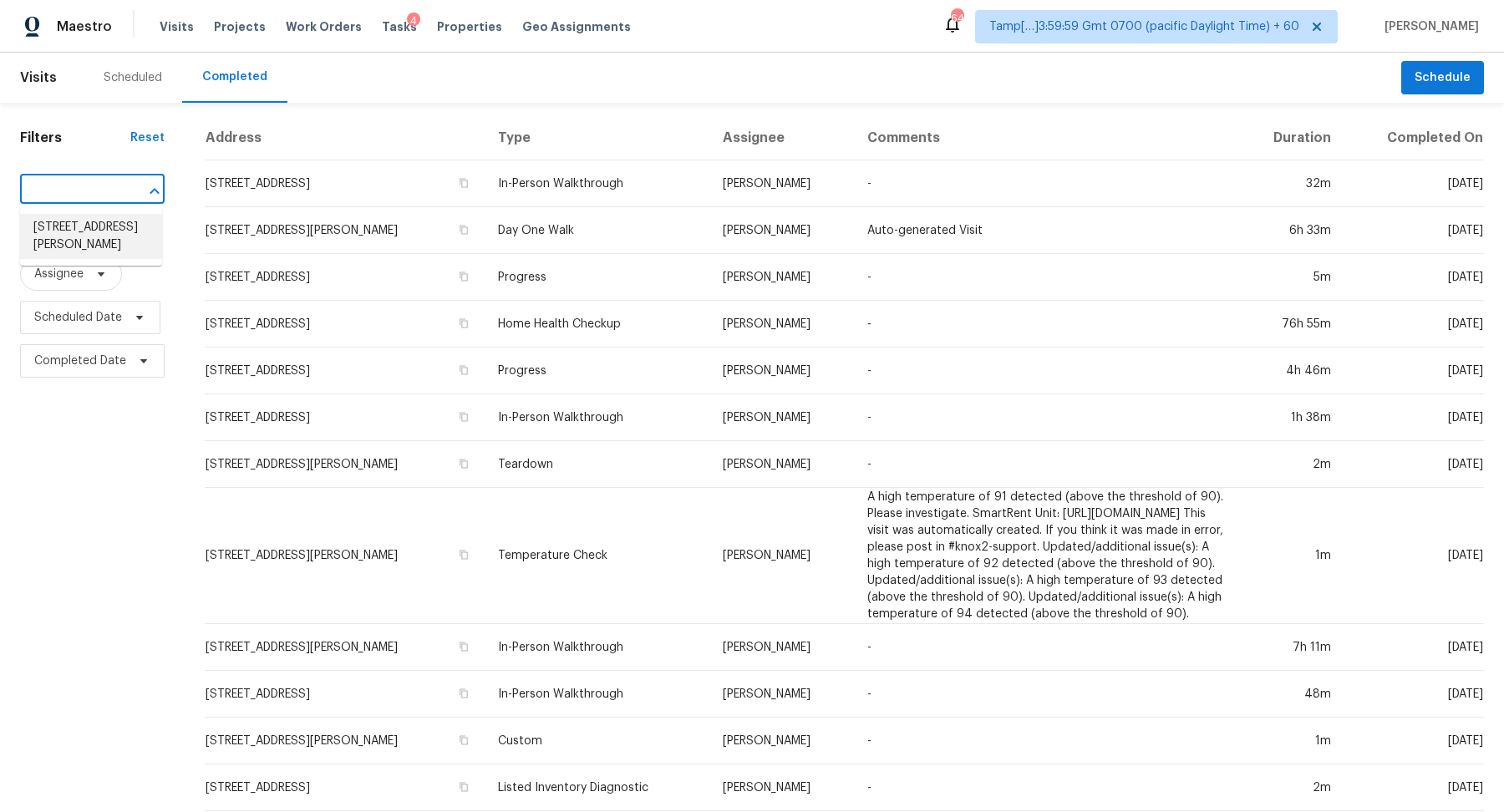
click at [86, 228] on li "1527 E Irene Dr, Casa Grande, AZ 85122" at bounding box center [91, 236] width 143 height 45
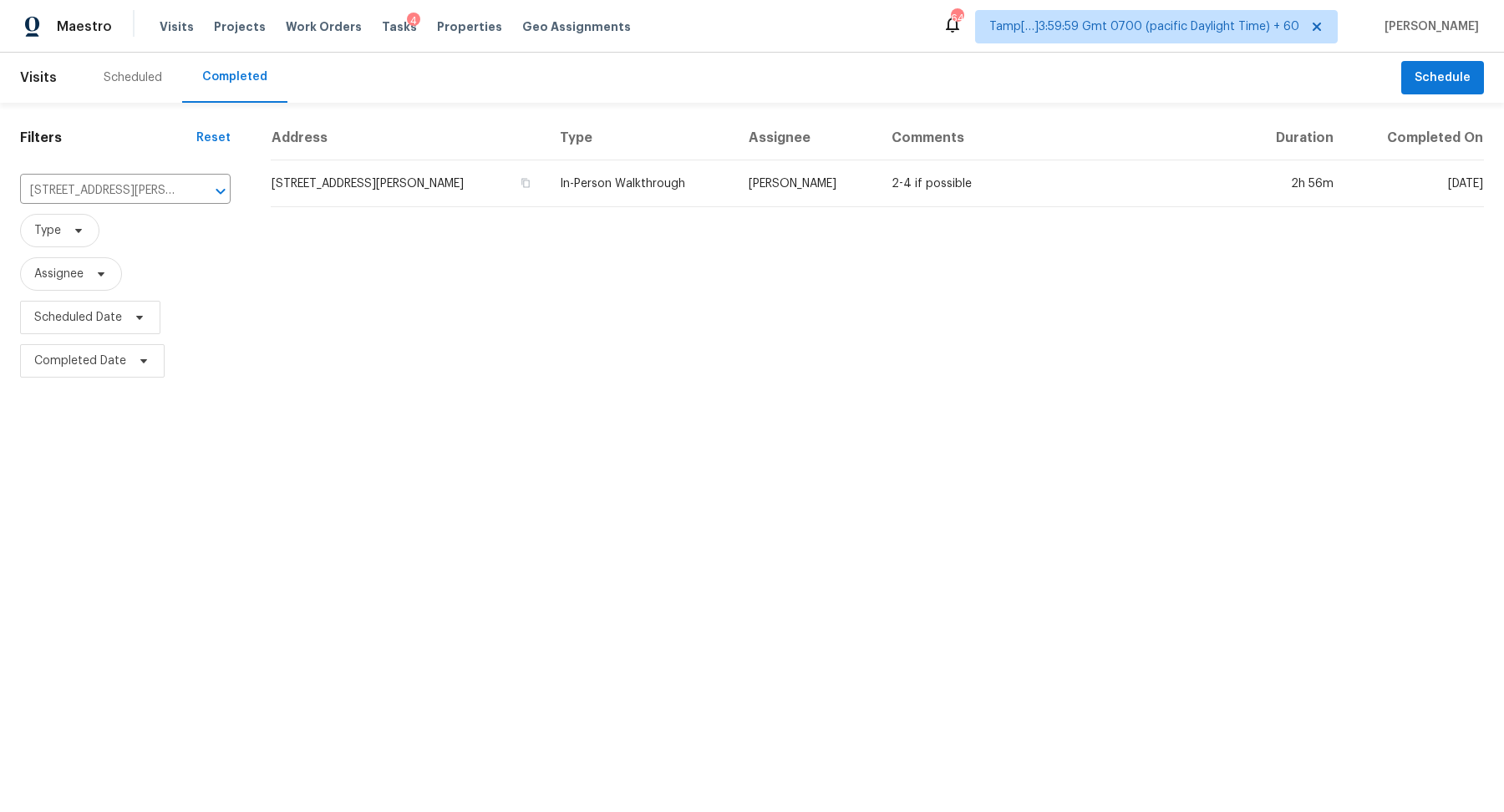
click at [339, 192] on td "1527 E Irene Dr, Casa Grande, AZ 85122" at bounding box center [409, 183] width 276 height 47
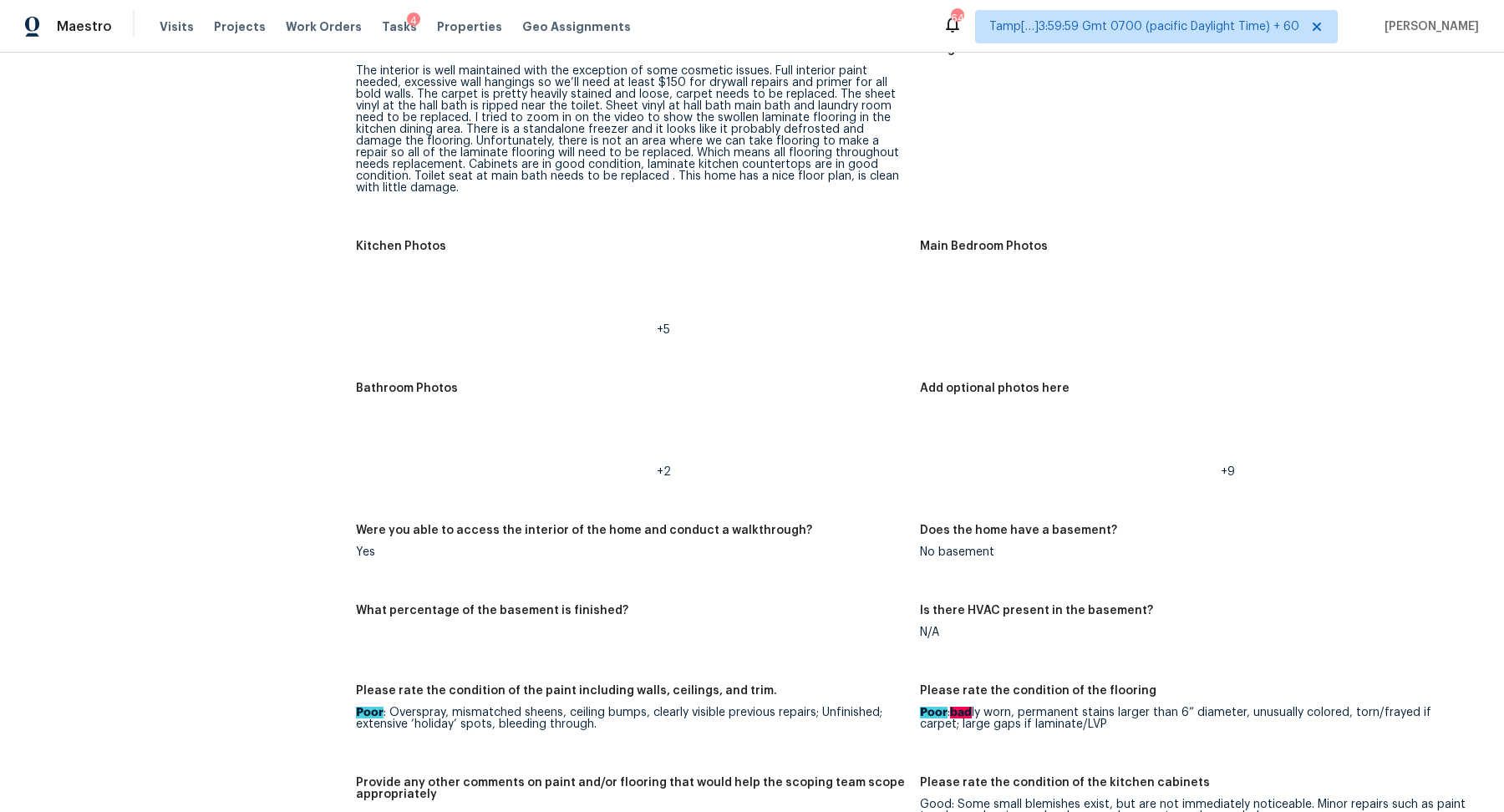
scroll to position [1726, 0]
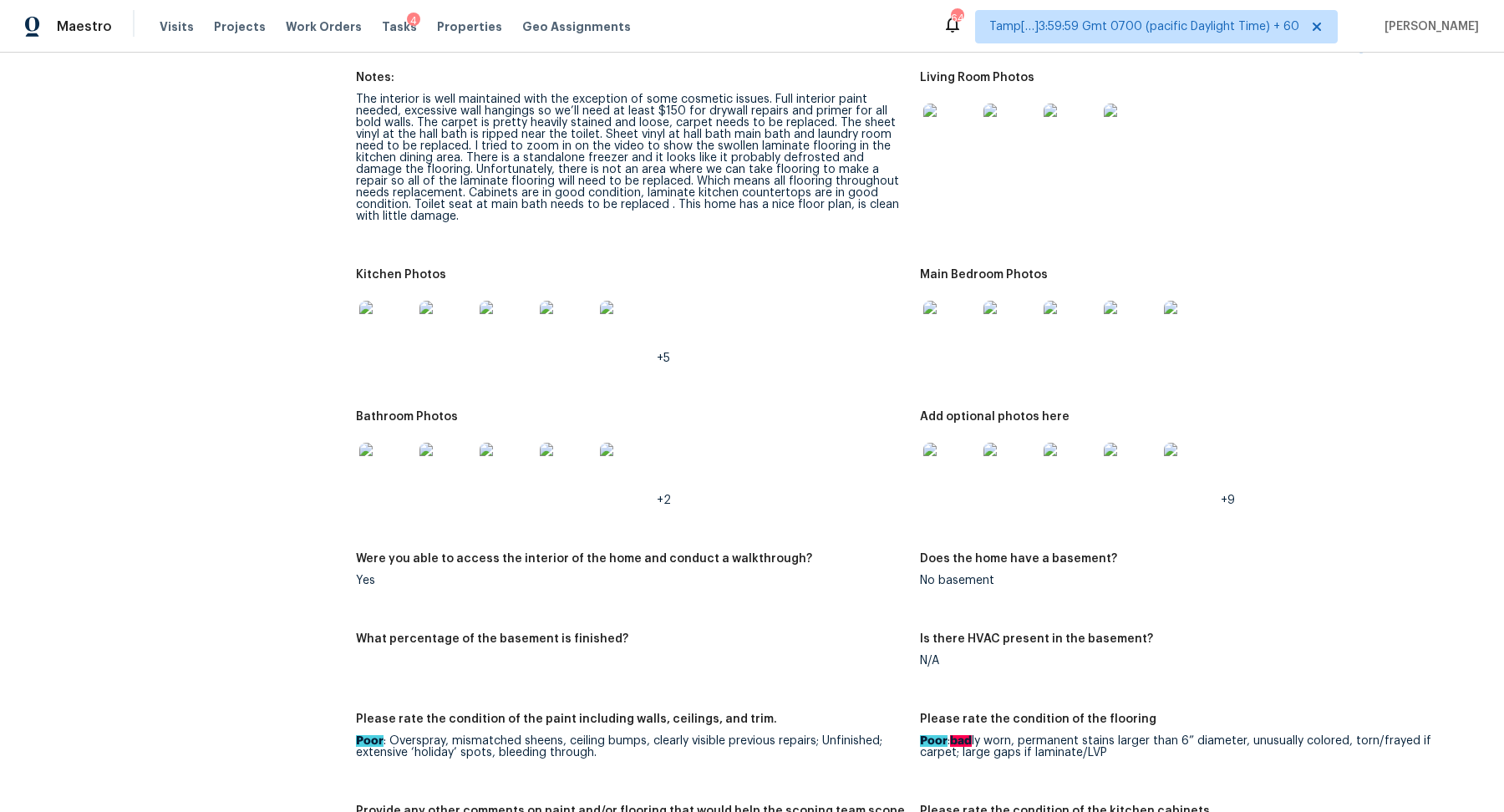
click at [948, 111] on img at bounding box center [950, 131] width 54 height 54
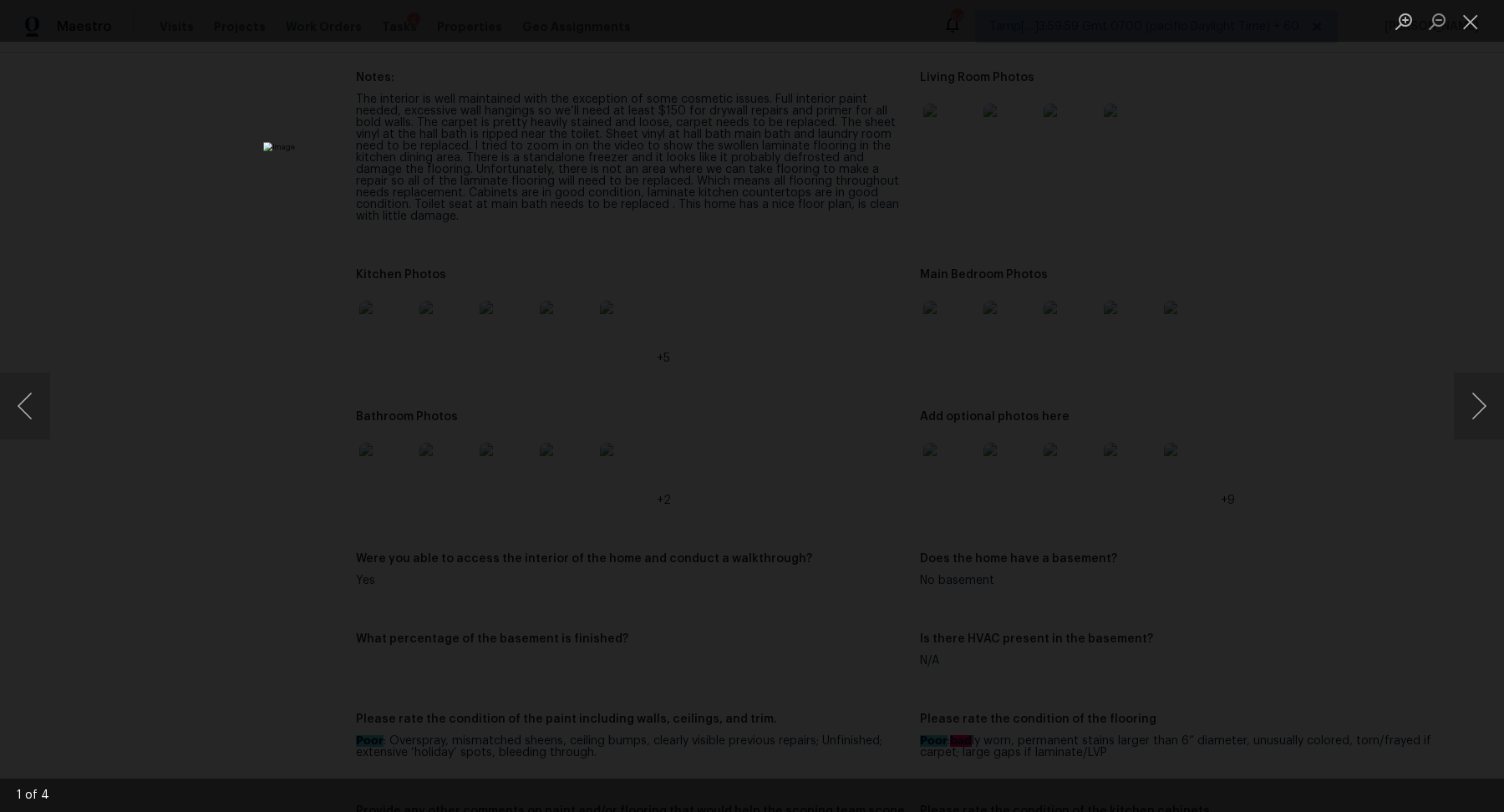
click at [948, 120] on div "Lightbox" at bounding box center [752, 406] width 1504 height 812
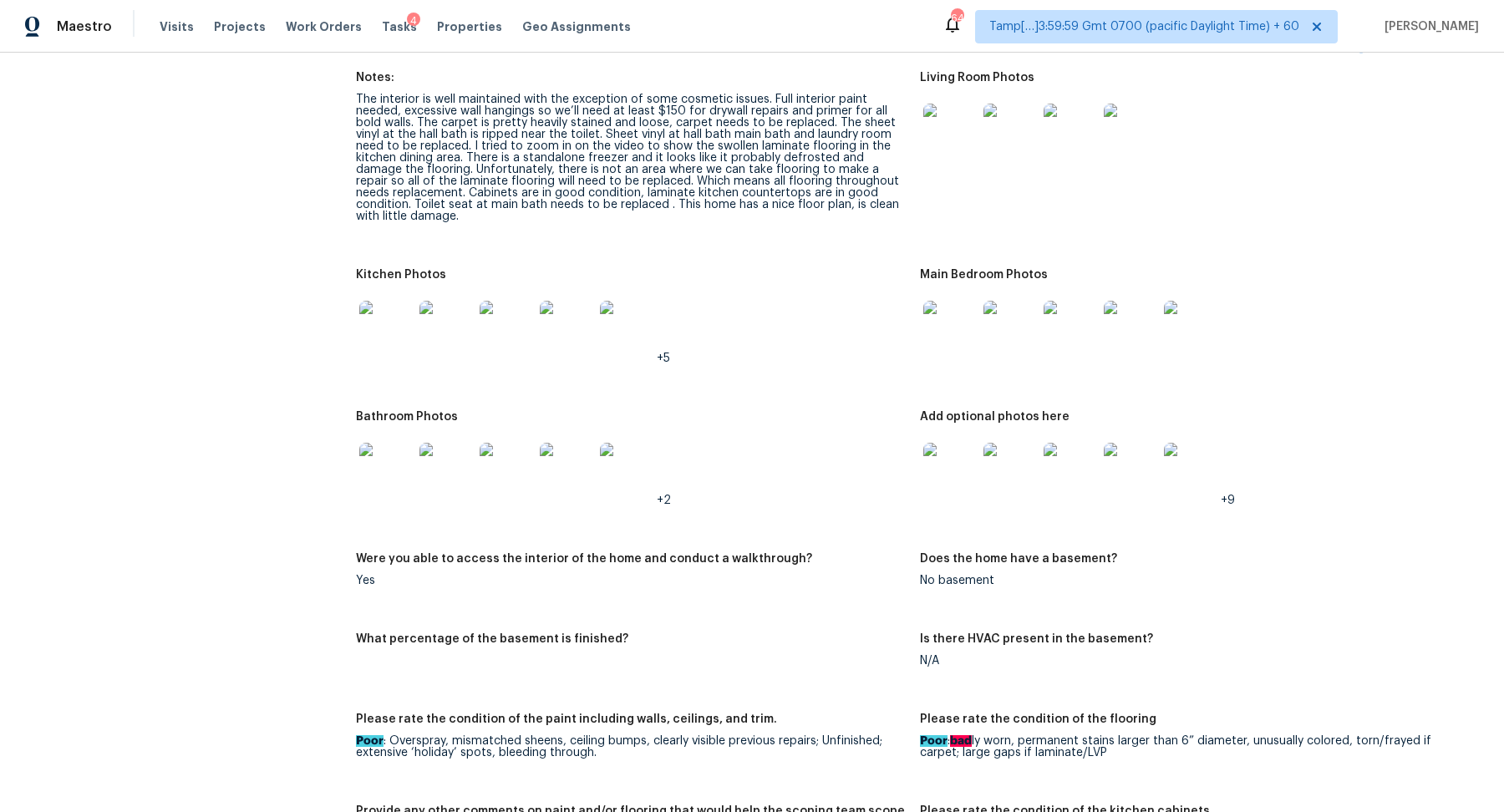
click at [937, 304] on img at bounding box center [950, 328] width 54 height 54
click at [417, 327] on div at bounding box center [447, 328] width 60 height 74
click at [402, 328] on img at bounding box center [387, 328] width 54 height 54
click at [410, 330] on img at bounding box center [387, 328] width 54 height 54
click at [957, 353] on img at bounding box center [950, 328] width 54 height 54
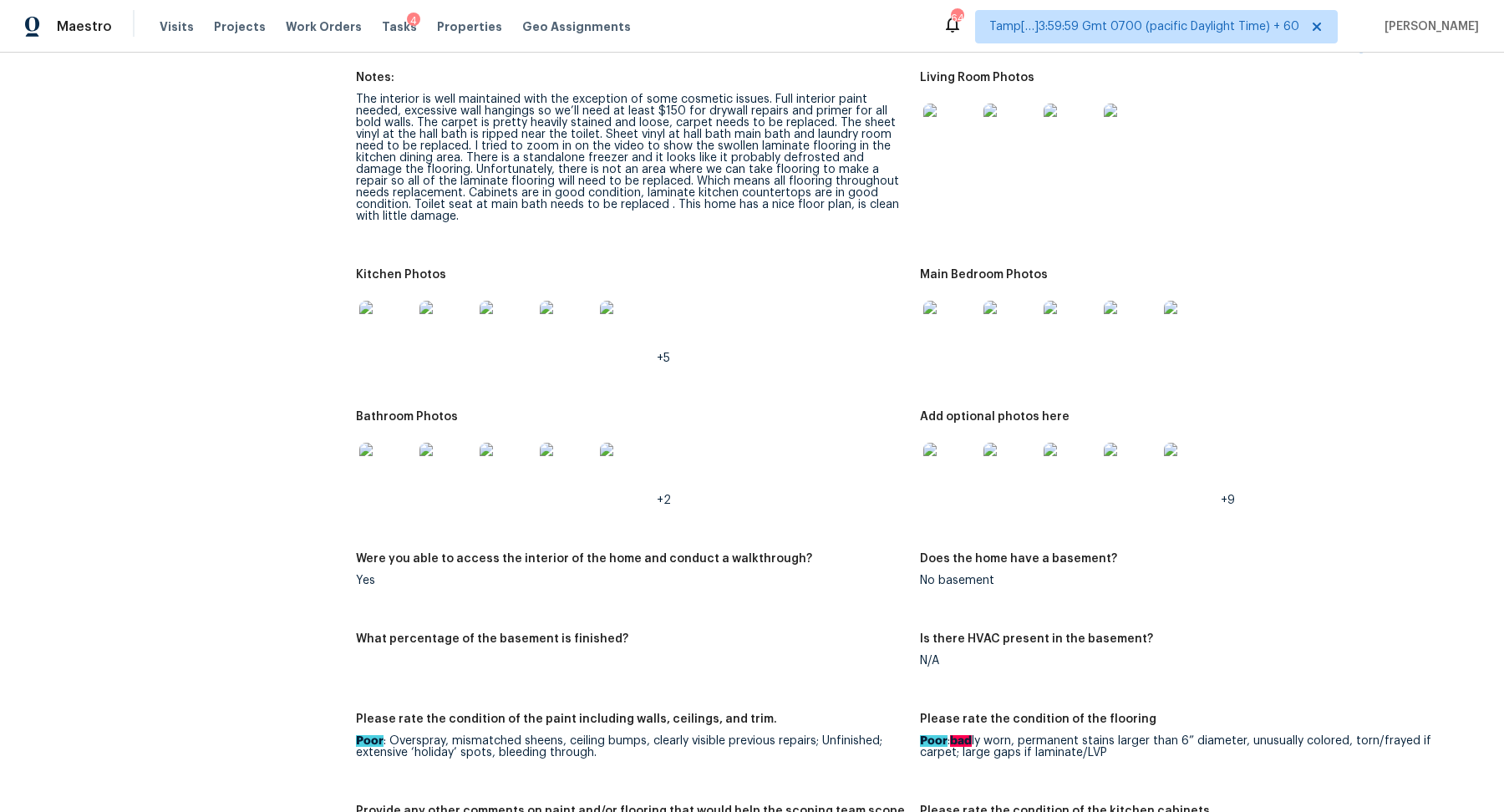
click at [399, 472] on img at bounding box center [387, 469] width 54 height 54
click at [953, 480] on img at bounding box center [950, 469] width 54 height 54
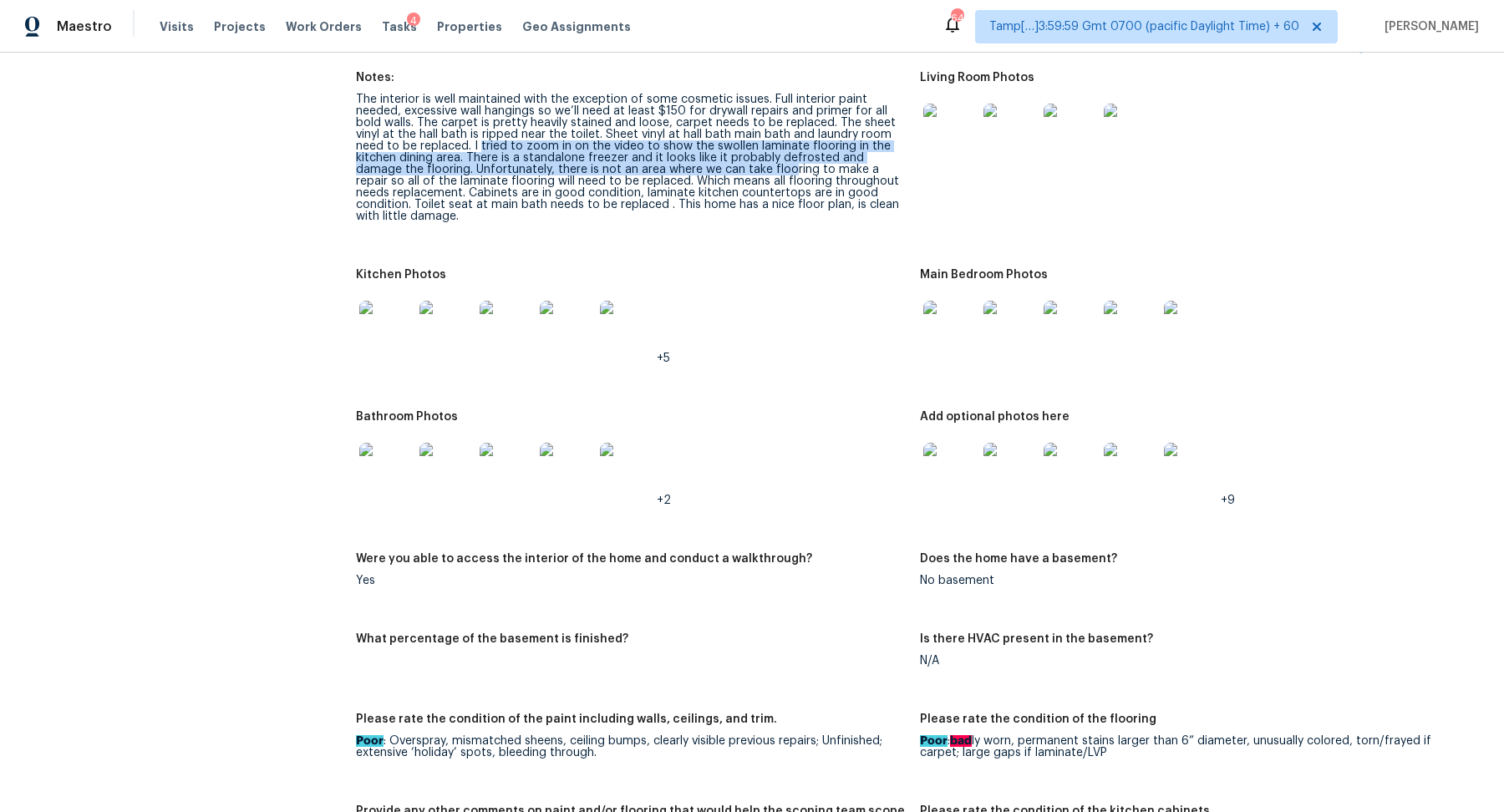
drag, startPoint x: 479, startPoint y: 149, endPoint x: 742, endPoint y: 164, distance: 263.4
click at [742, 164] on div "The interior is well maintained with the exception of some cosmetic issues. Ful…" at bounding box center [631, 157] width 551 height 129
click at [376, 343] on img at bounding box center [387, 328] width 54 height 54
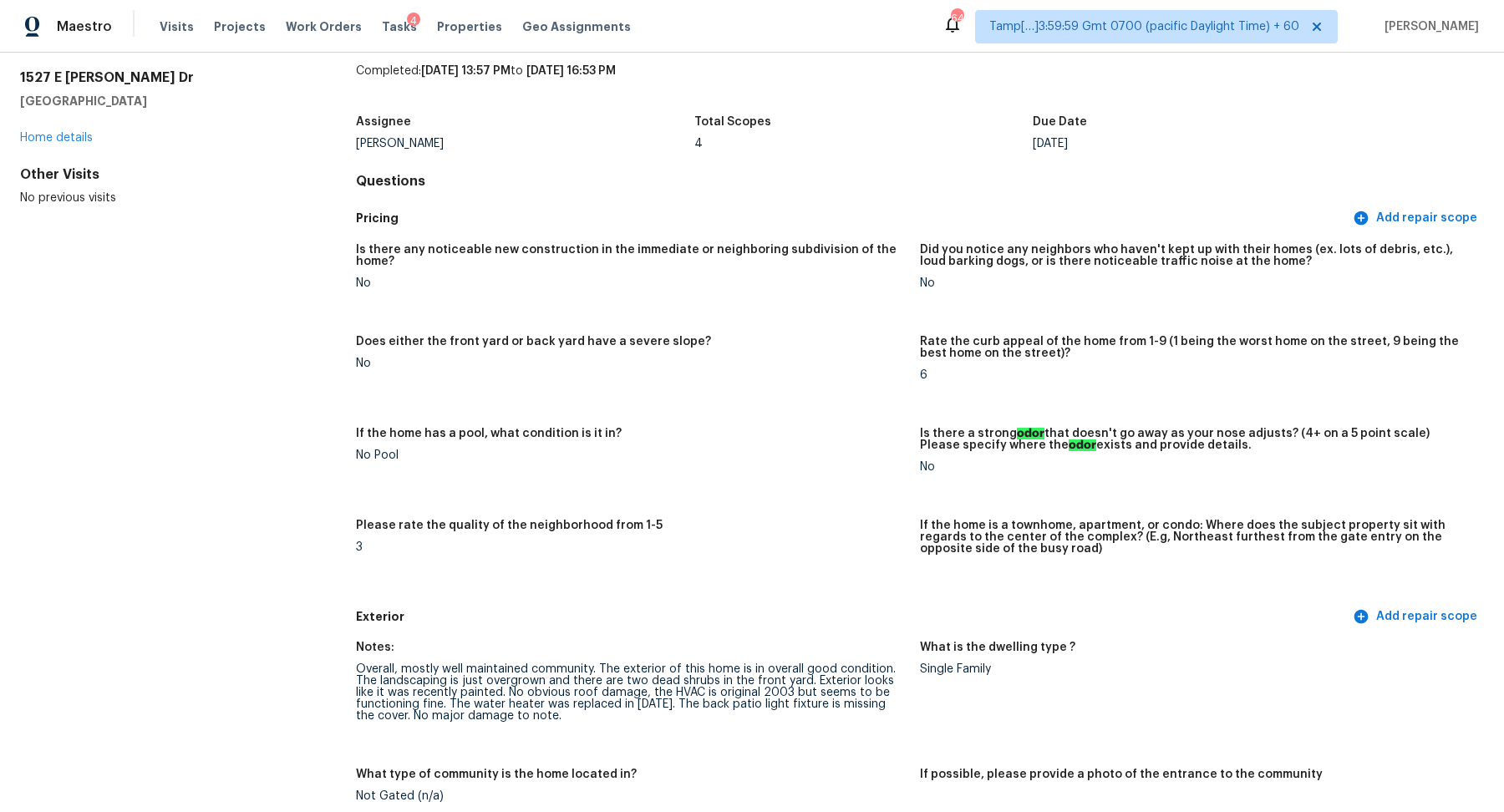
scroll to position [422, 0]
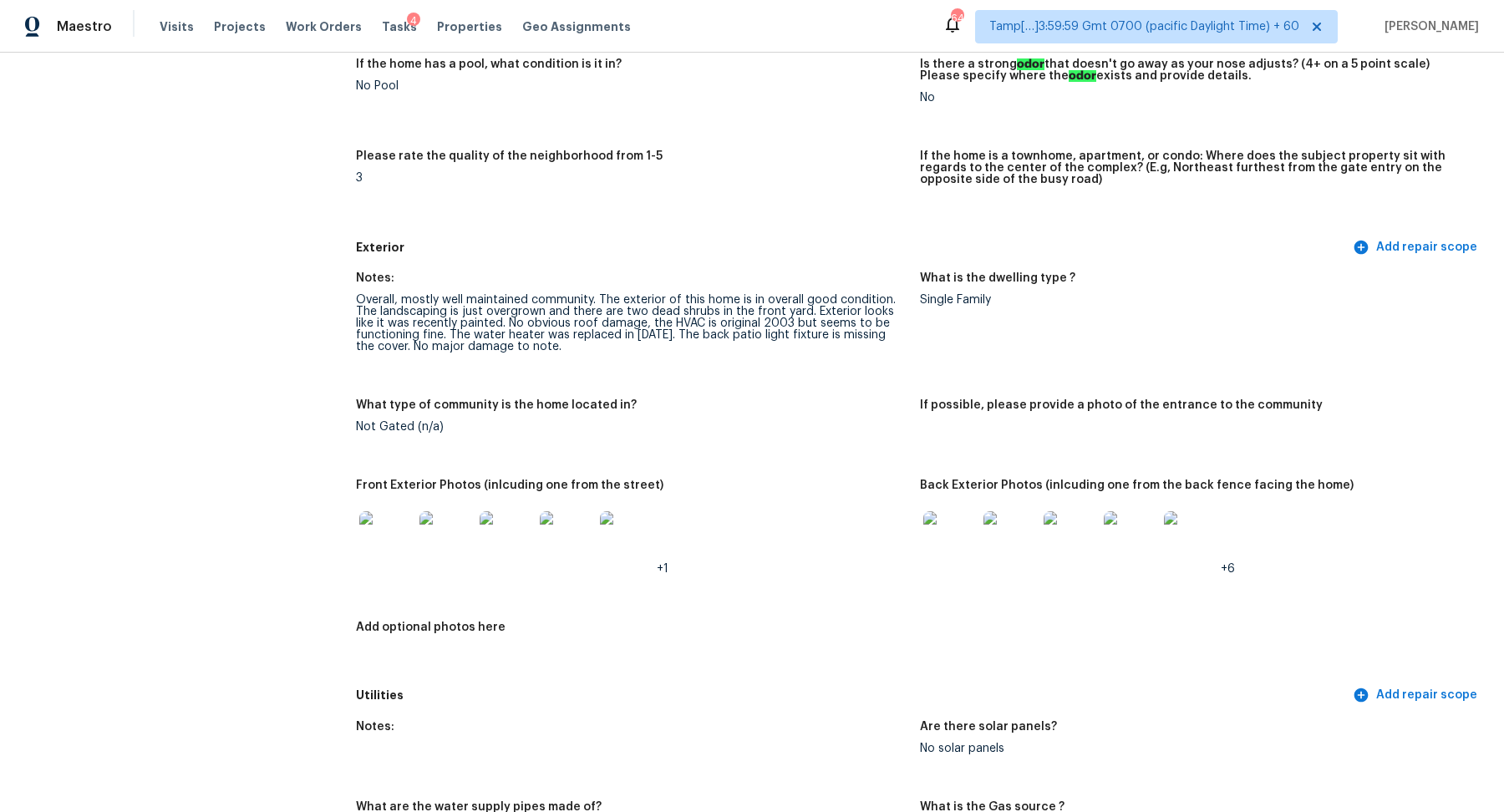
click at [959, 541] on img at bounding box center [950, 538] width 54 height 54
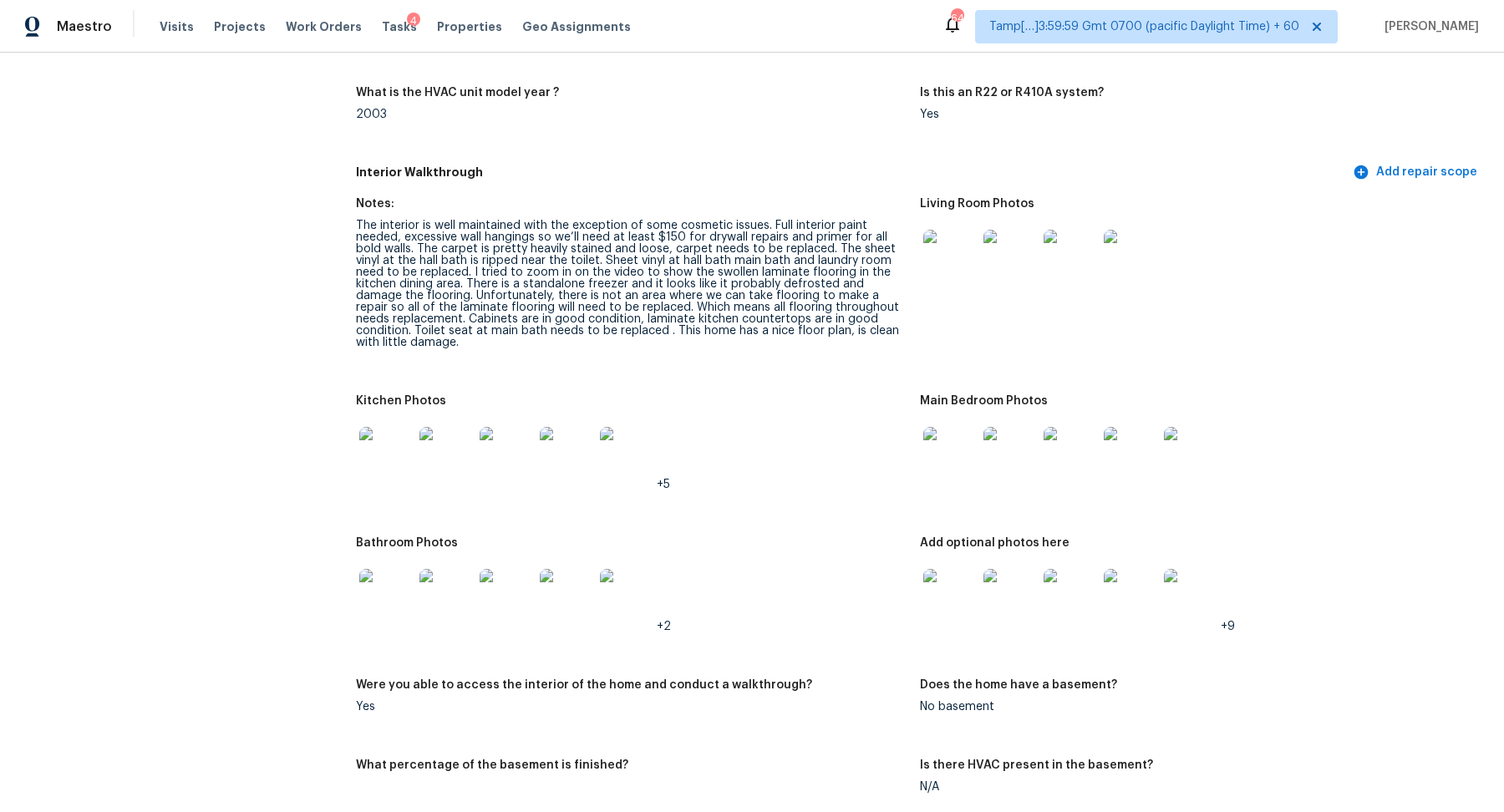
scroll to position [1568, 0]
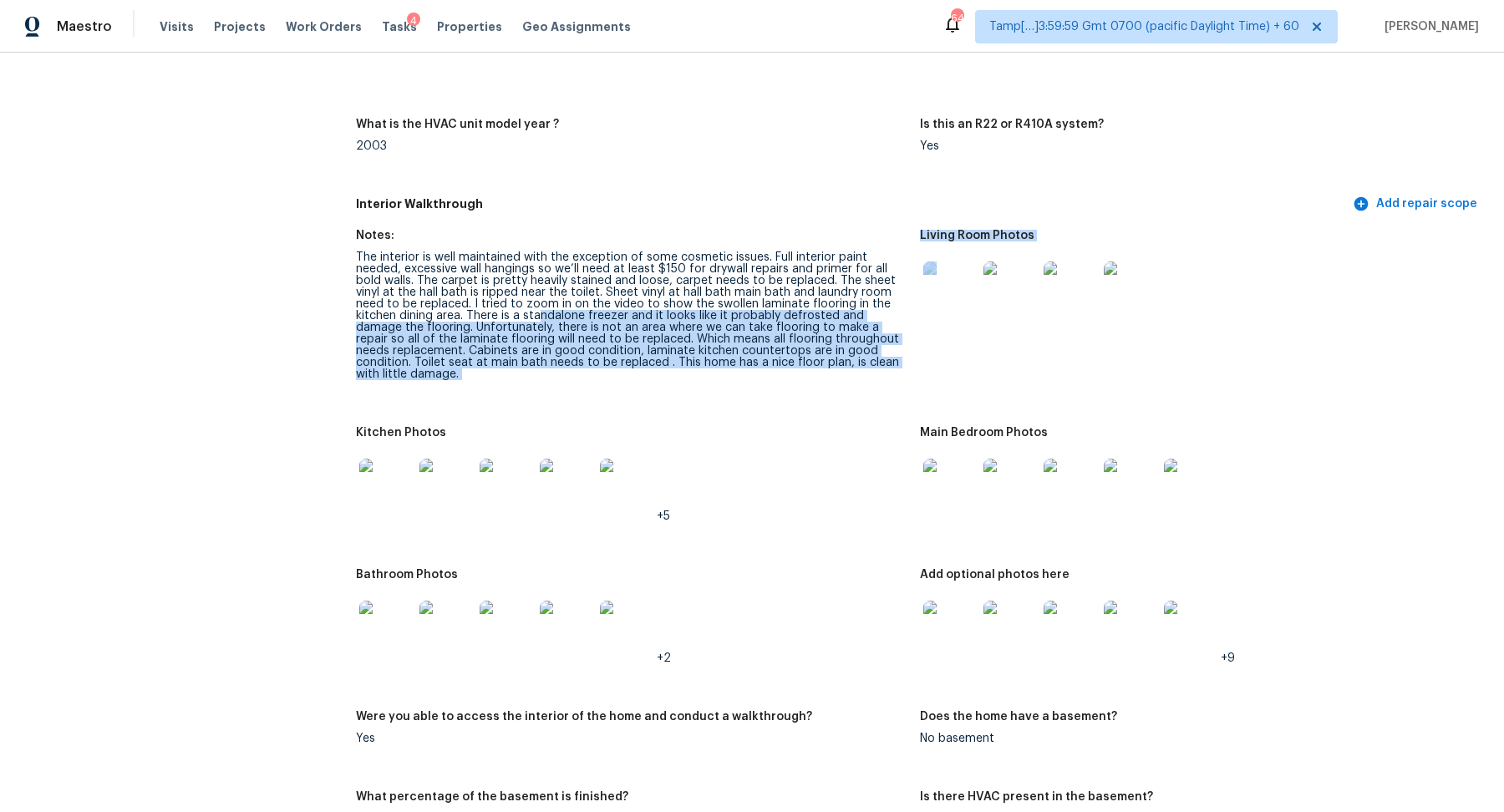
drag, startPoint x: 540, startPoint y: 311, endPoint x: 1059, endPoint y: 318, distance: 519.0
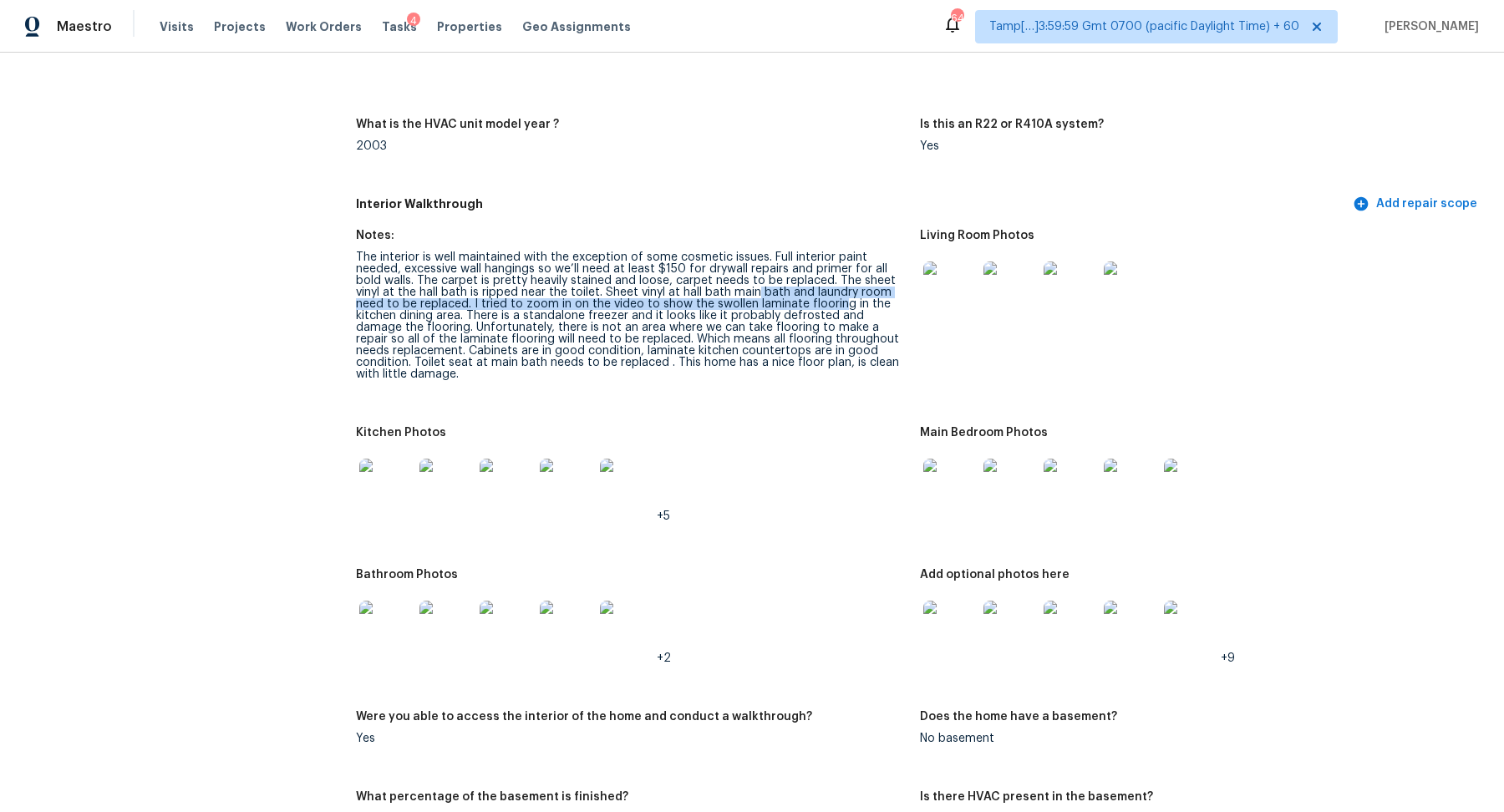
drag, startPoint x: 757, startPoint y: 292, endPoint x: 835, endPoint y: 307, distance: 79.4
click at [835, 307] on div "The interior is well maintained with the exception of some cosmetic issues. Ful…" at bounding box center [631, 315] width 551 height 129
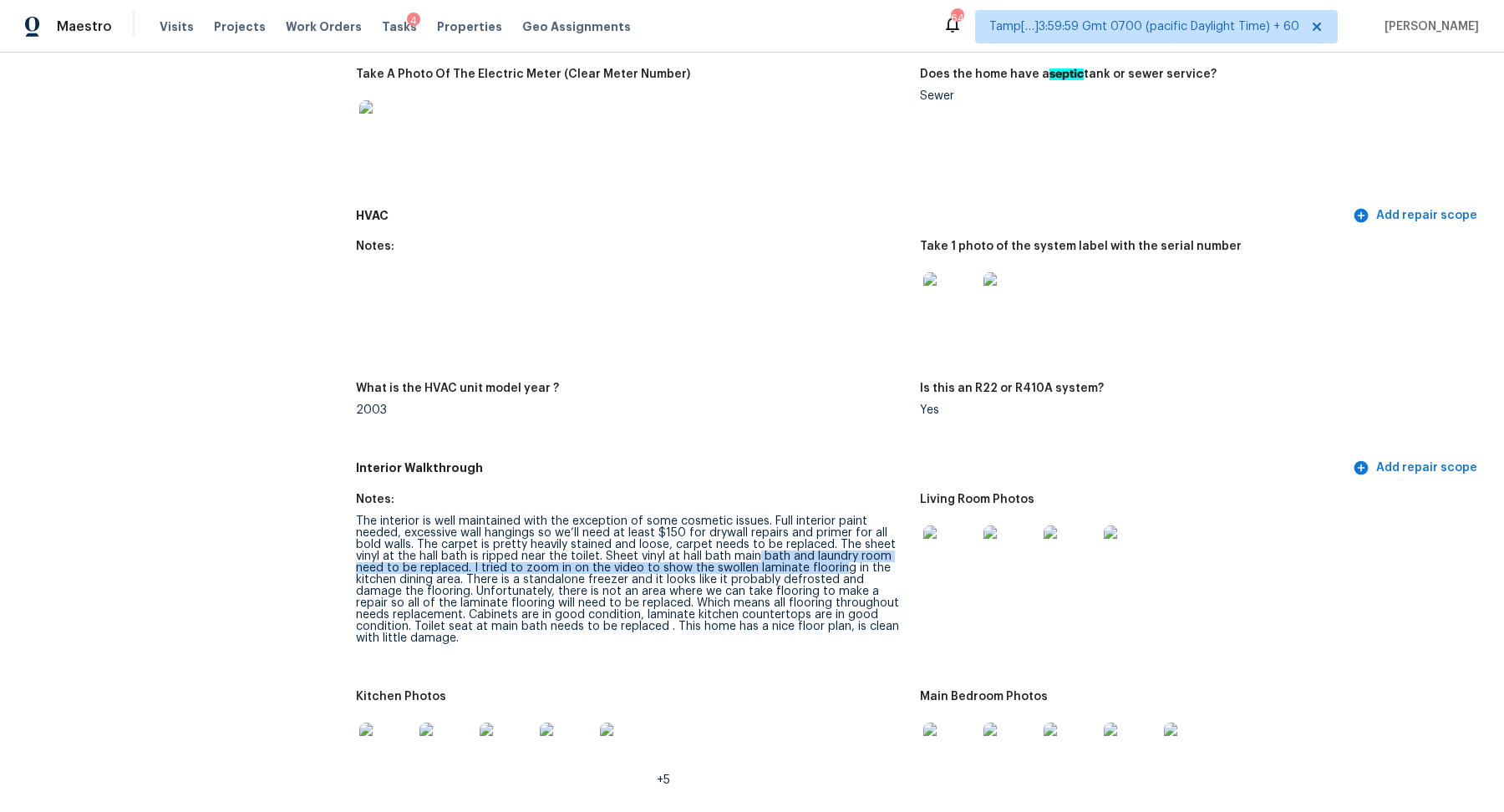
scroll to position [1430, 0]
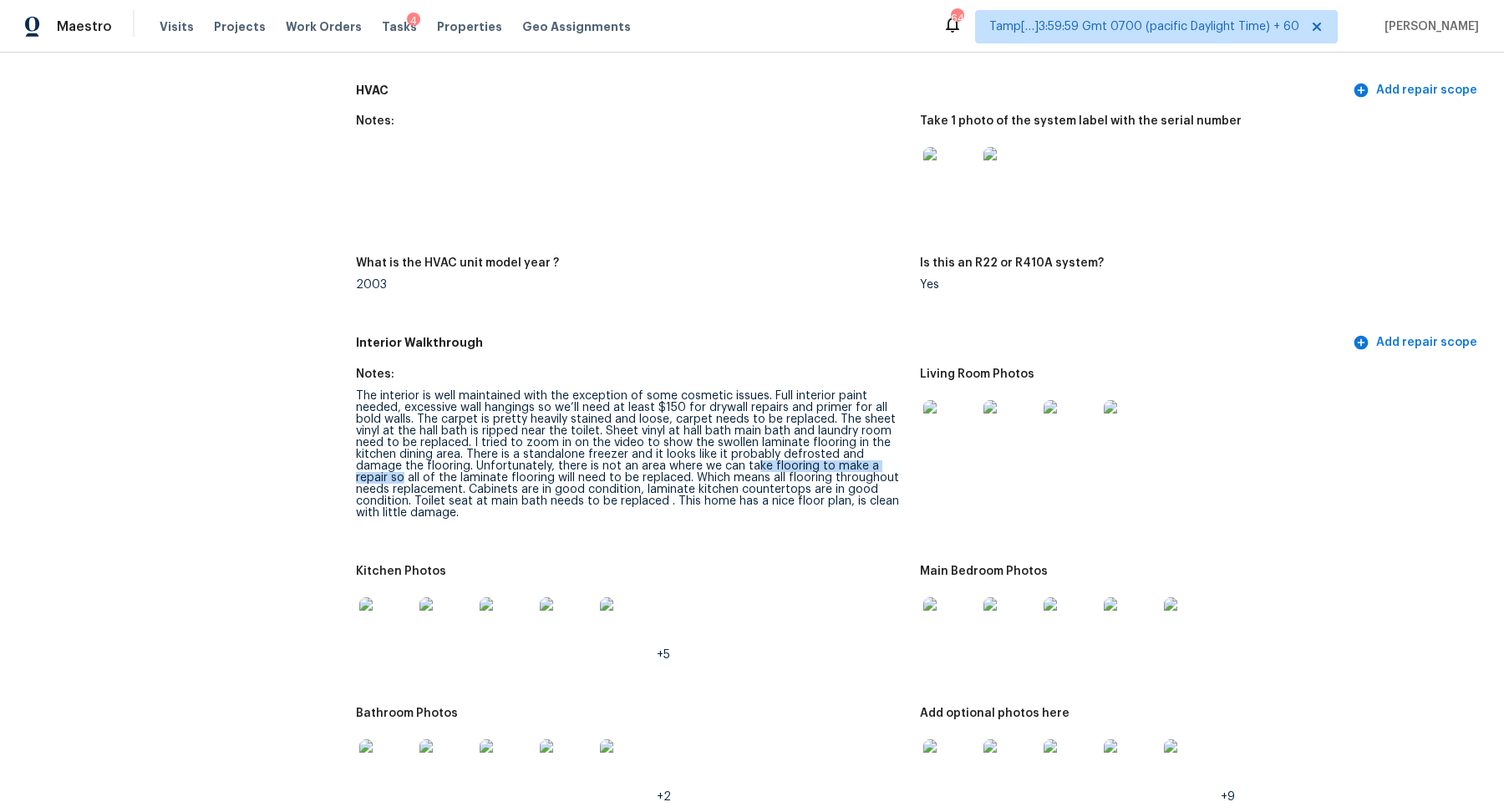
drag, startPoint x: 701, startPoint y: 462, endPoint x: 961, endPoint y: 473, distance: 260.2
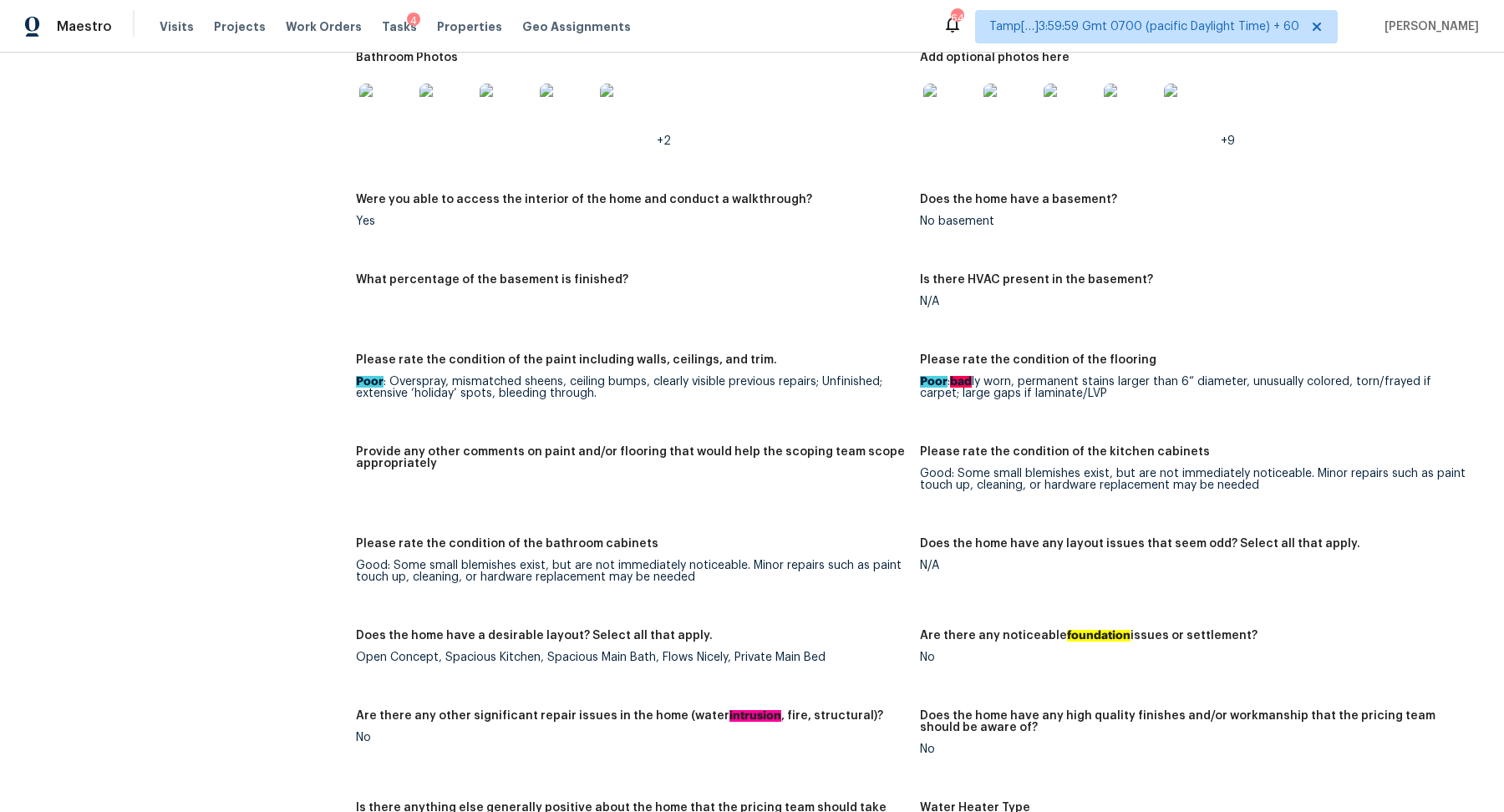
scroll to position [1903, 0]
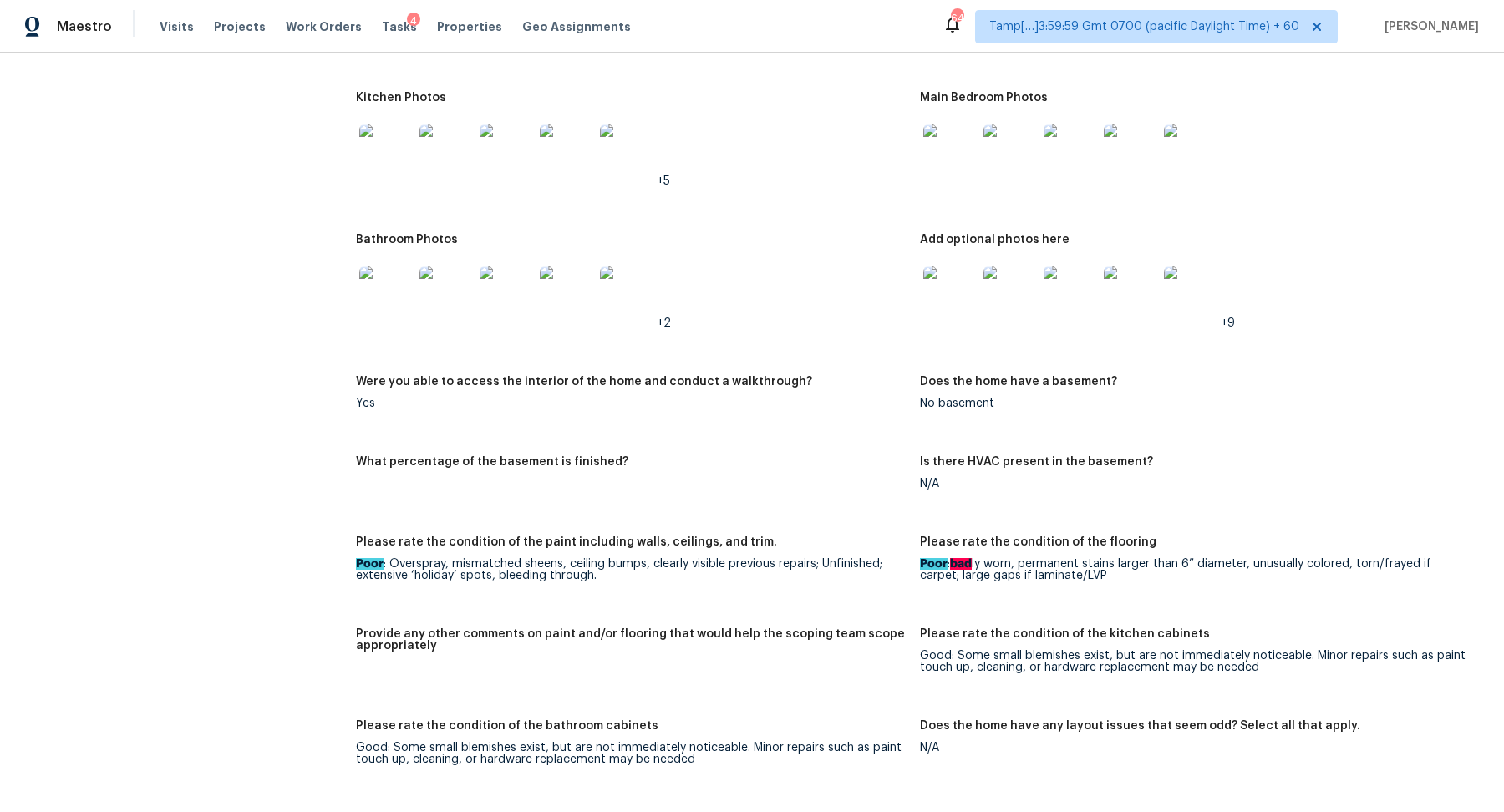
click at [379, 292] on img at bounding box center [387, 293] width 54 height 54
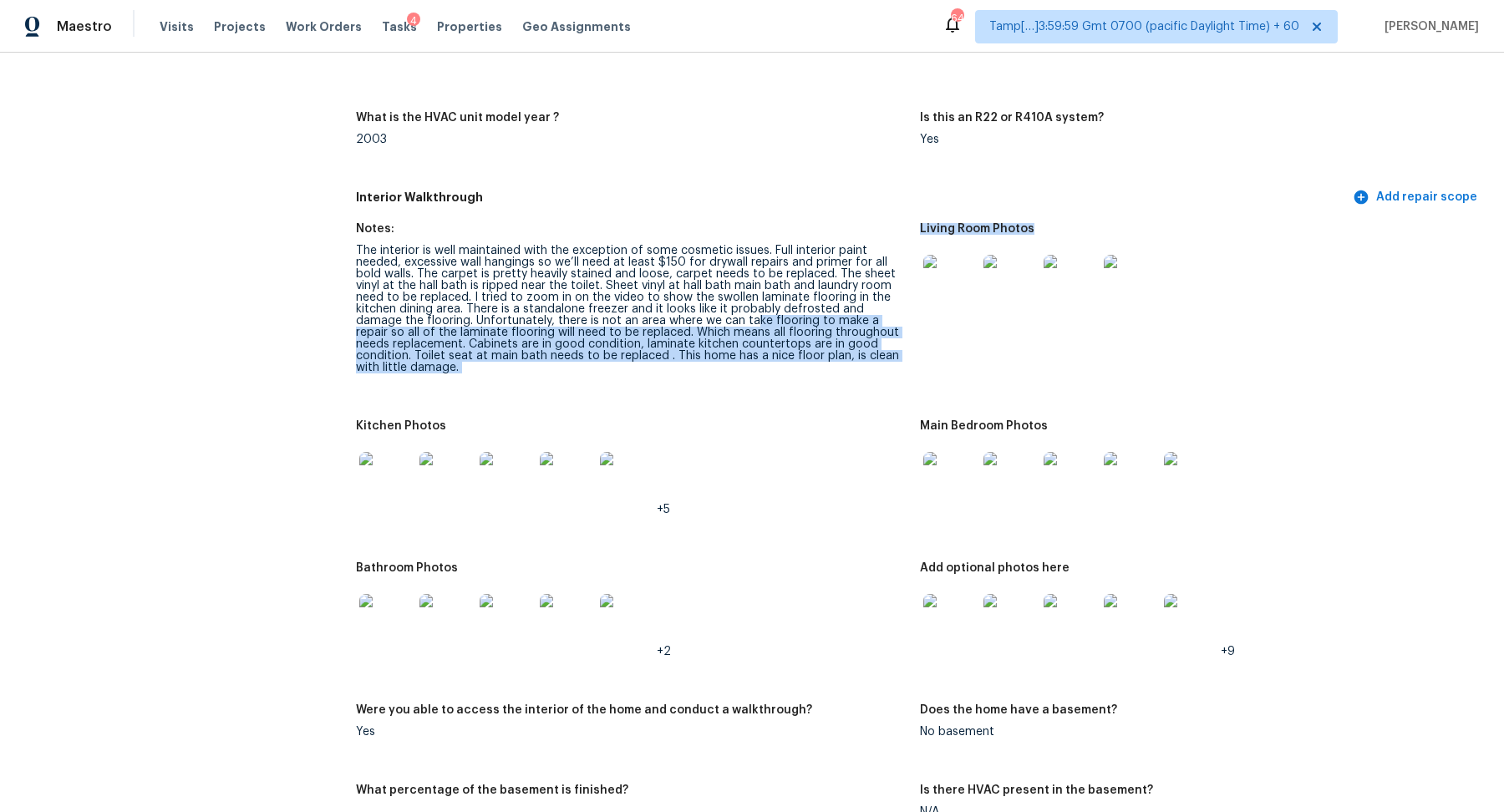
scroll to position [1619, 0]
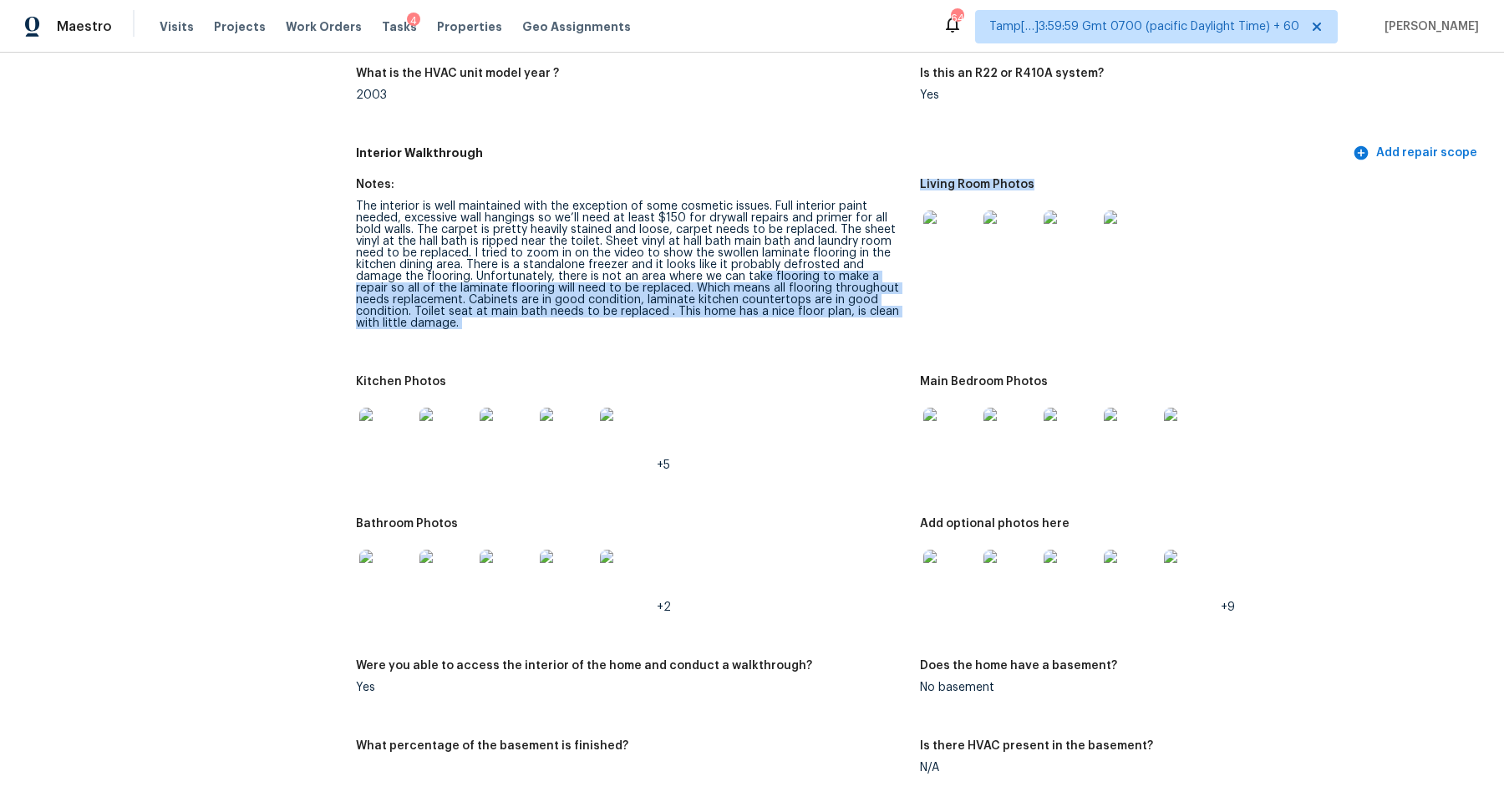
click at [381, 448] on img at bounding box center [387, 434] width 54 height 54
click at [388, 591] on img at bounding box center [387, 577] width 54 height 54
click at [935, 600] on img at bounding box center [950, 577] width 54 height 54
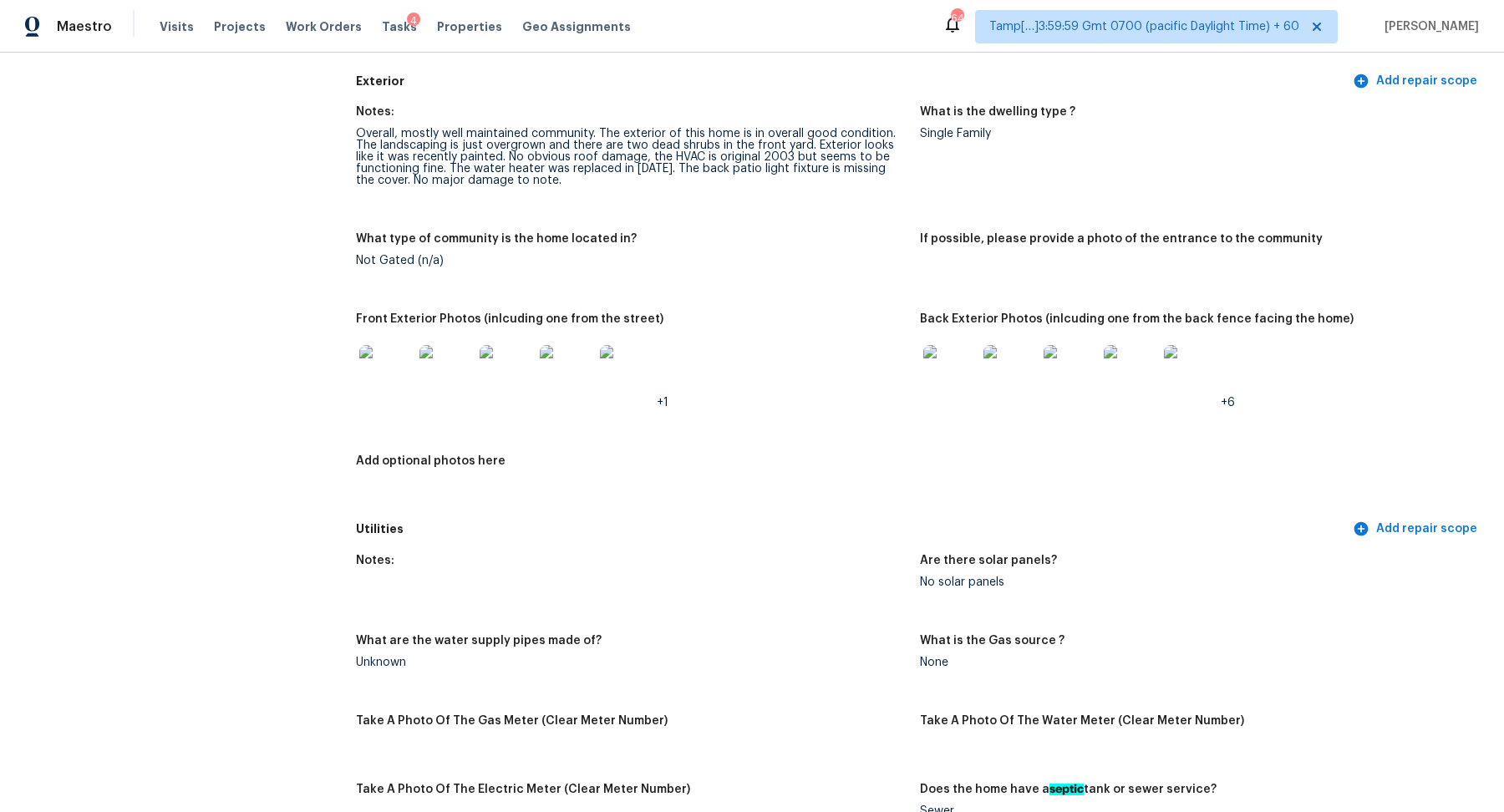
scroll to position [0, 0]
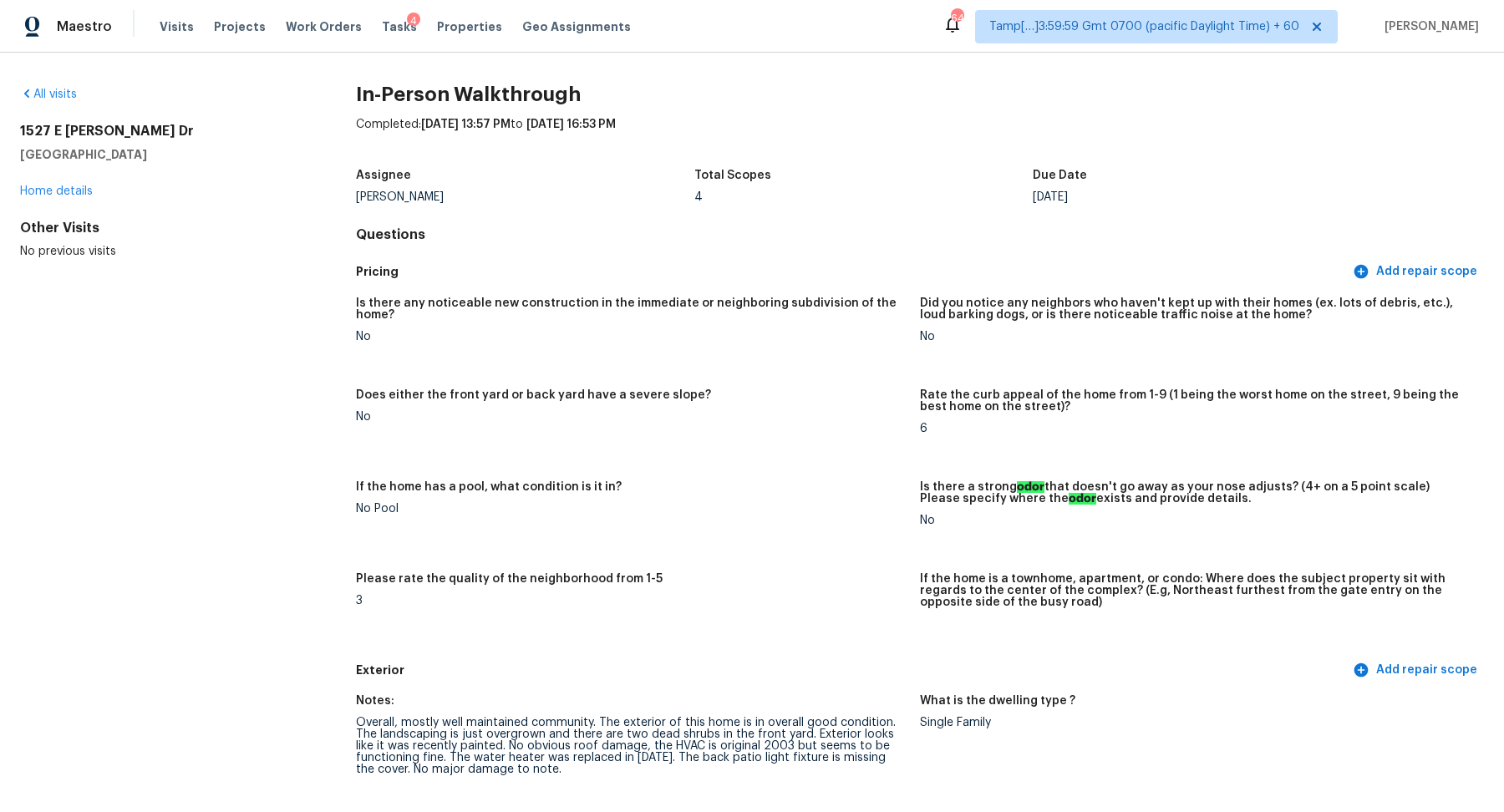
click at [54, 101] on div "All visits" at bounding box center [160, 94] width 282 height 17
click at [65, 91] on link "All visits" at bounding box center [48, 95] width 57 height 12
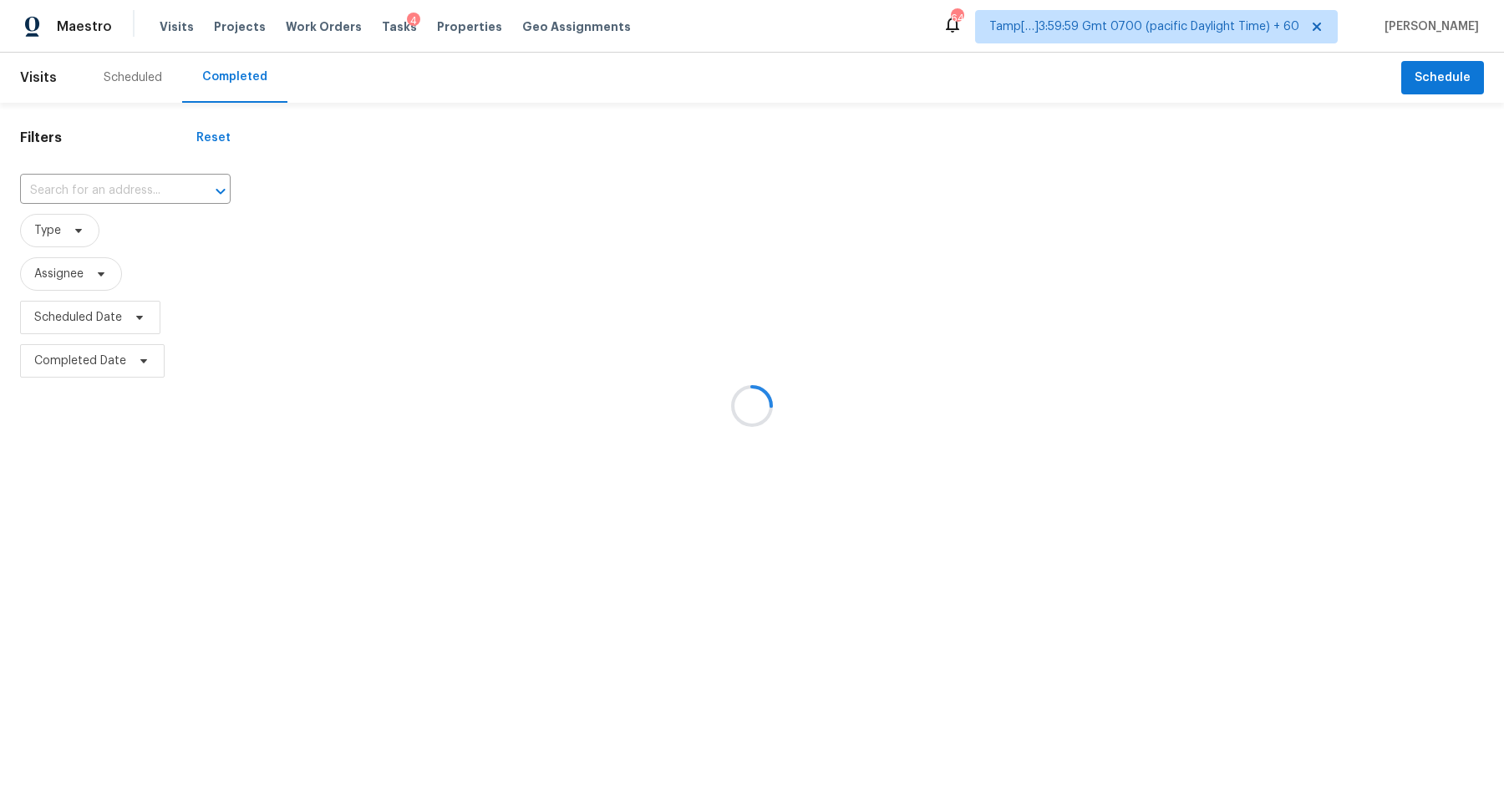
click at [96, 221] on div at bounding box center [752, 406] width 1504 height 812
click at [135, 196] on div at bounding box center [752, 406] width 1504 height 812
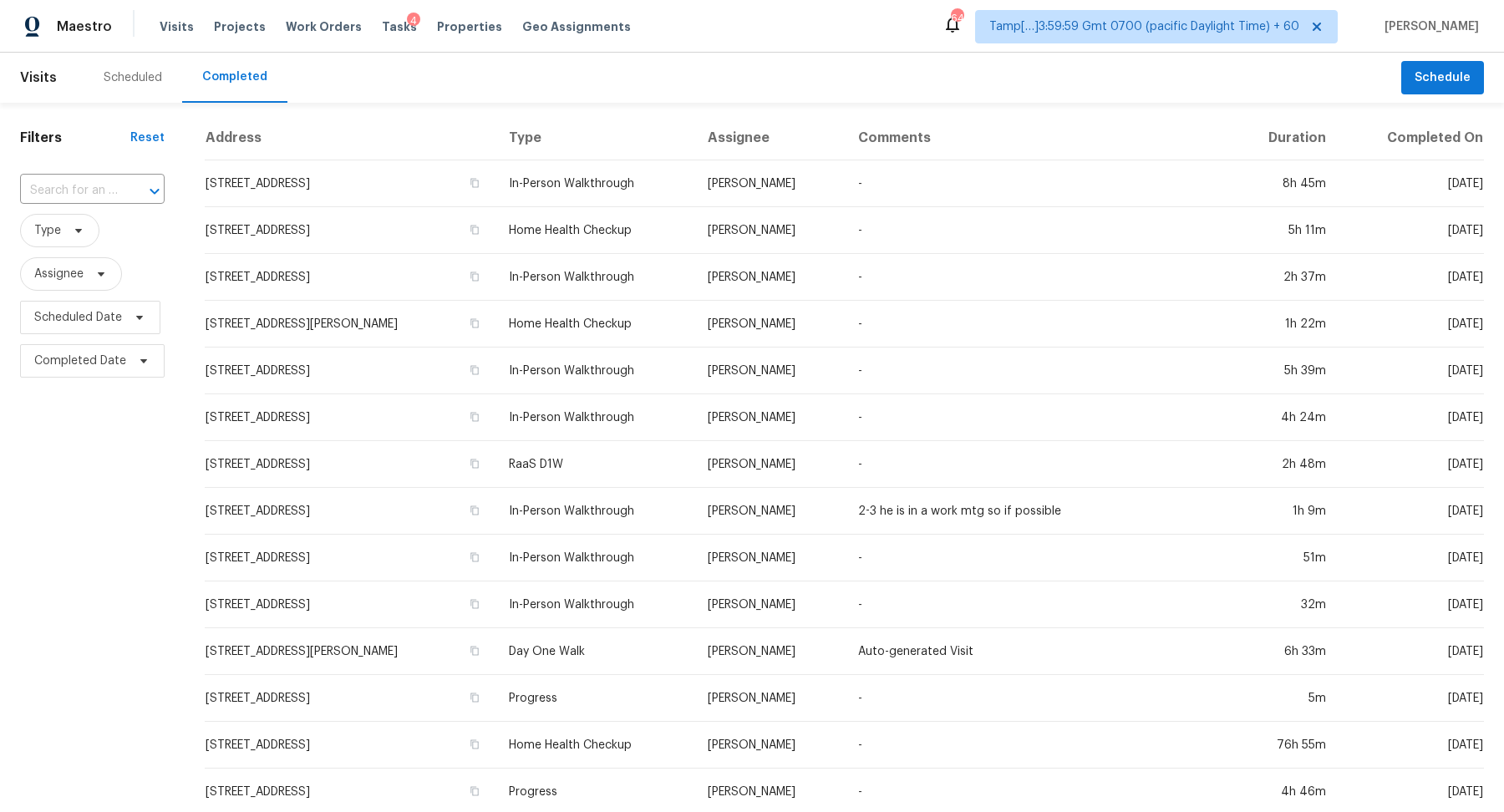
click at [135, 196] on div at bounding box center [144, 190] width 44 height 23
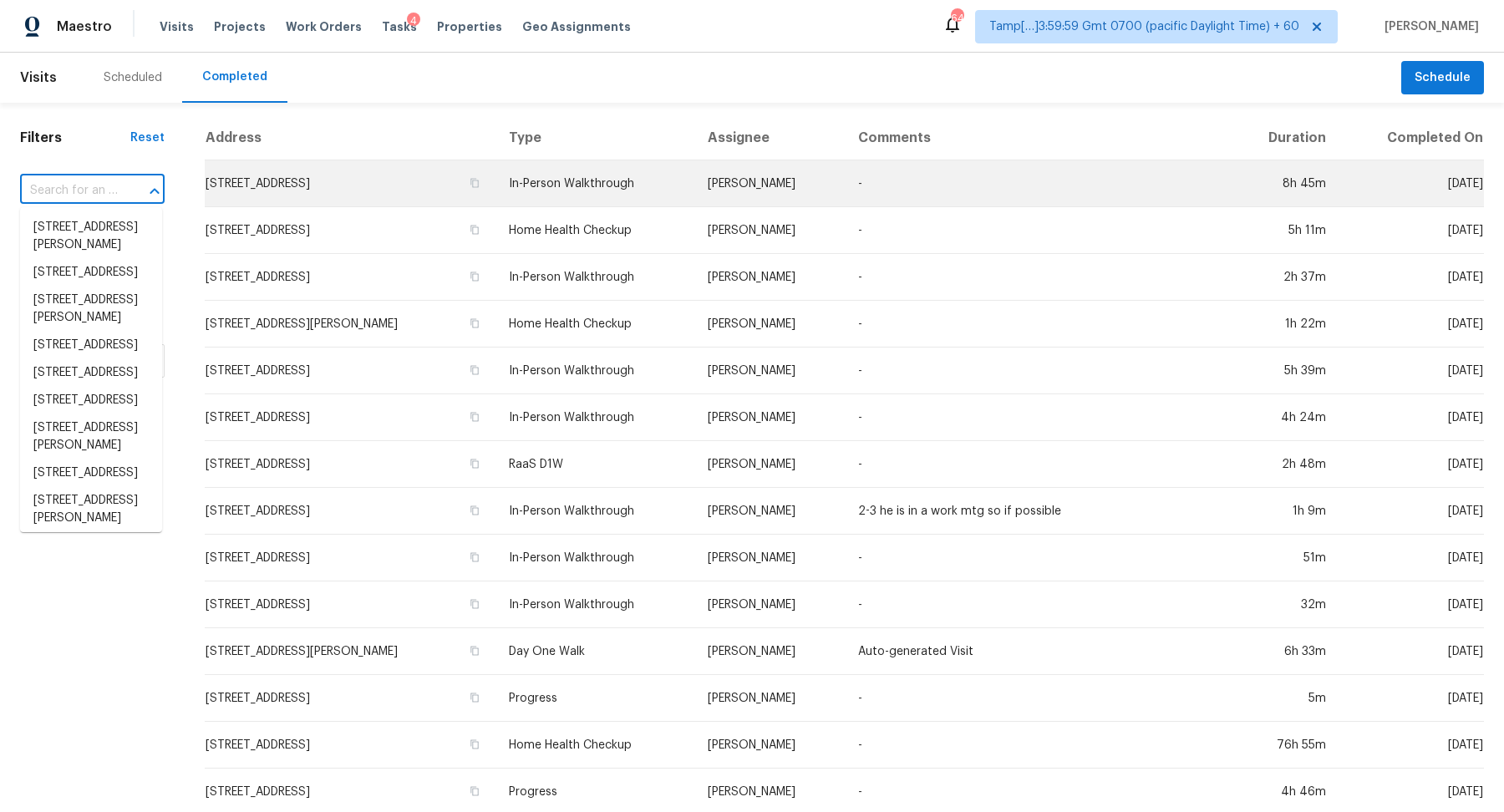
paste input "2127 Saranac Dr, Colorado Springs, CO 80910"
type input "2127 Saranac Dr, Colorado Springs, CO 80910"
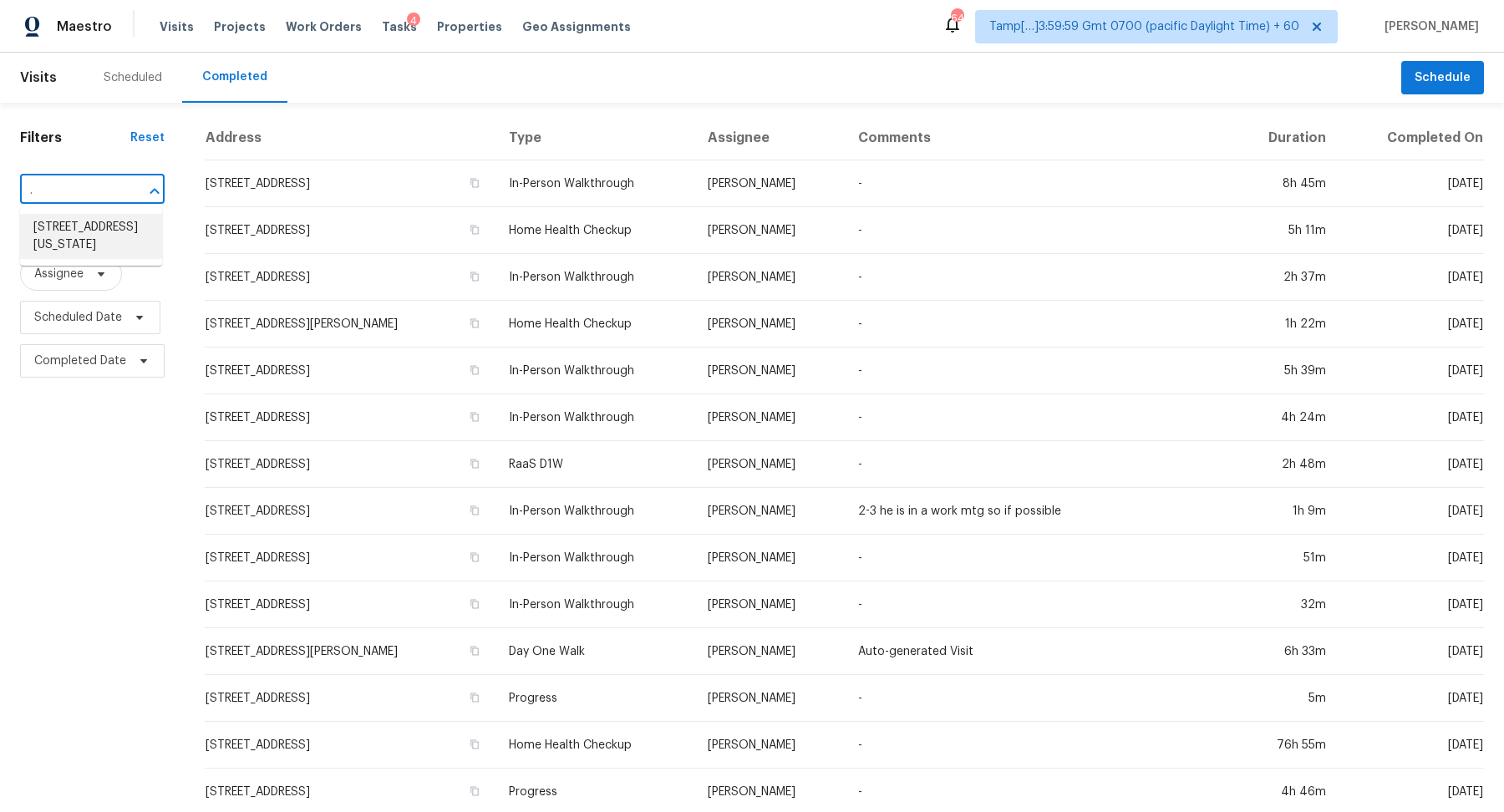
click at [100, 233] on li "2127 Saranac Dr, Colorado Springs, CO 80910" at bounding box center [91, 236] width 143 height 45
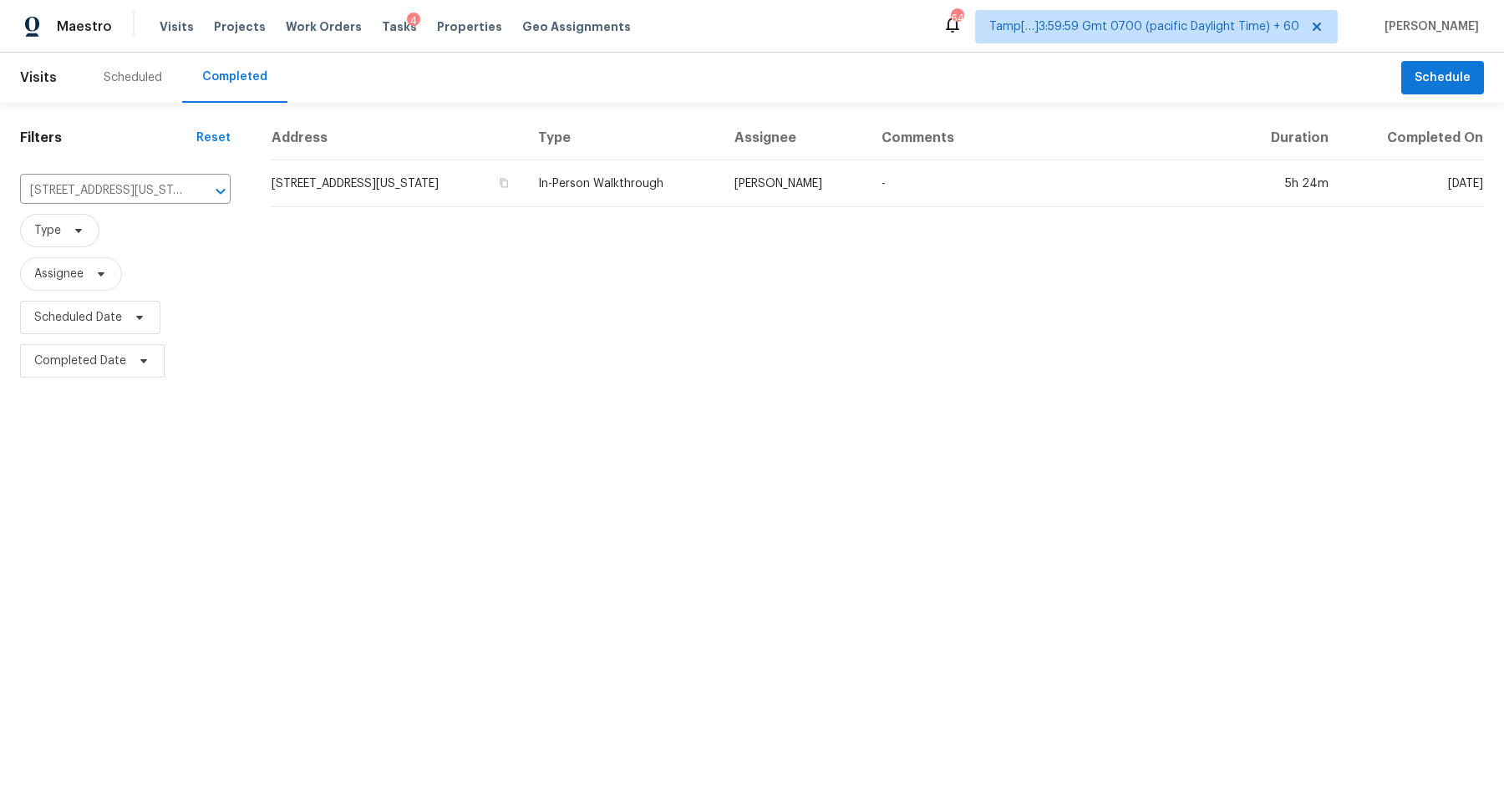
click at [394, 174] on td "2127 Saranac Dr, Colorado Springs, CO 80910" at bounding box center [398, 183] width 254 height 47
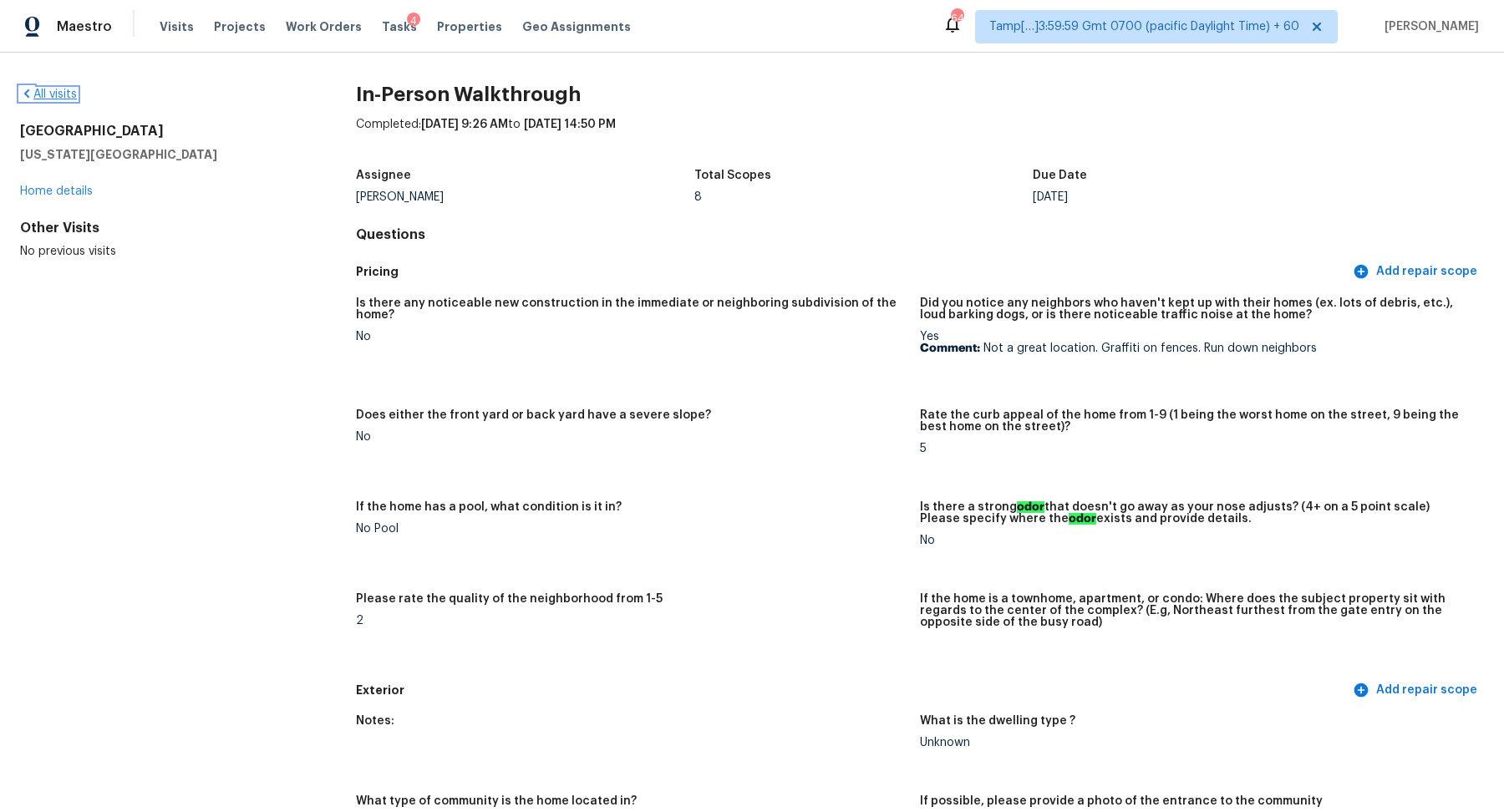
click at [70, 96] on link "All visits" at bounding box center [48, 95] width 57 height 12
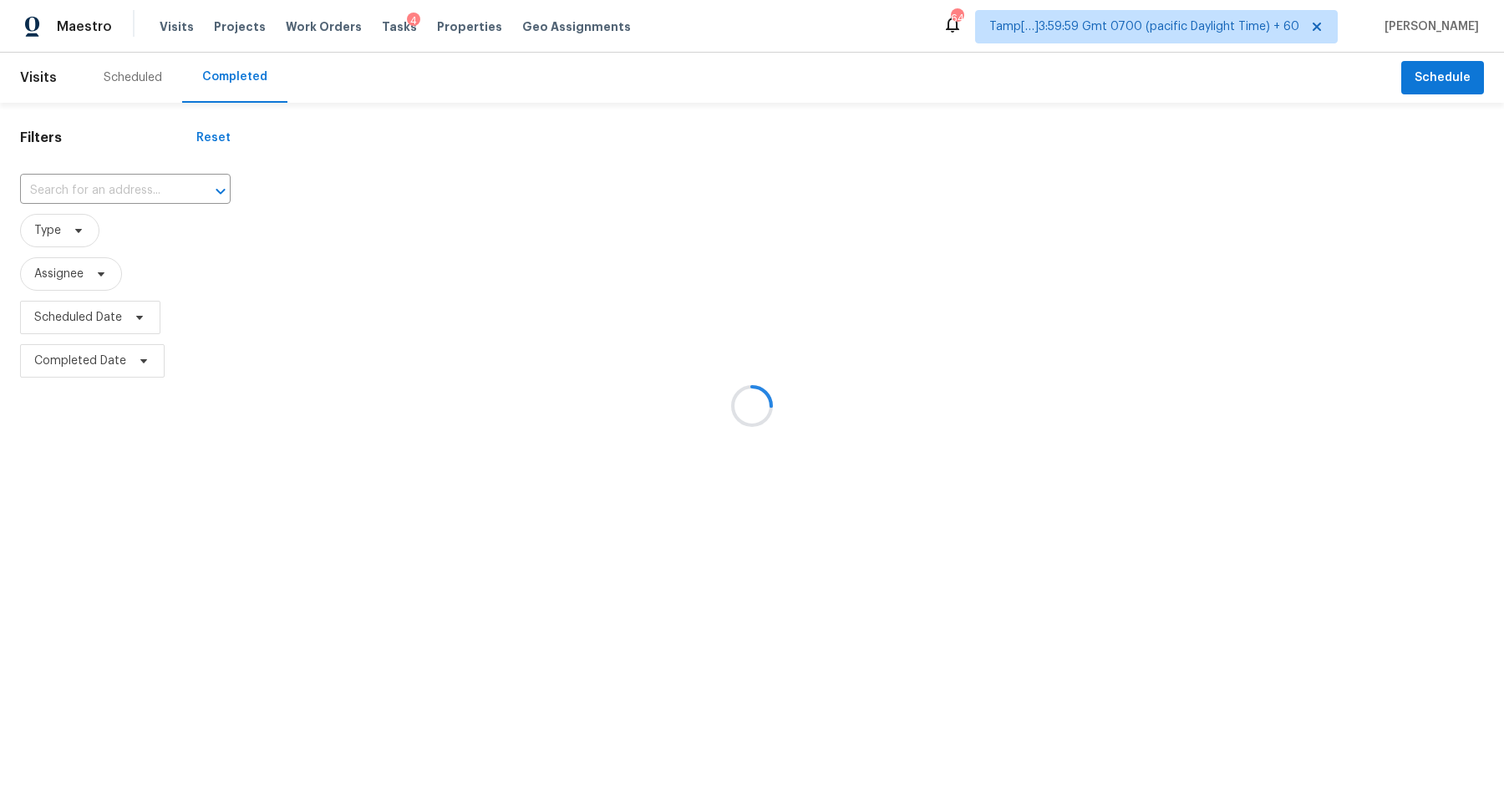
click at [122, 170] on div at bounding box center [752, 406] width 1504 height 812
click at [123, 193] on div at bounding box center [752, 406] width 1504 height 812
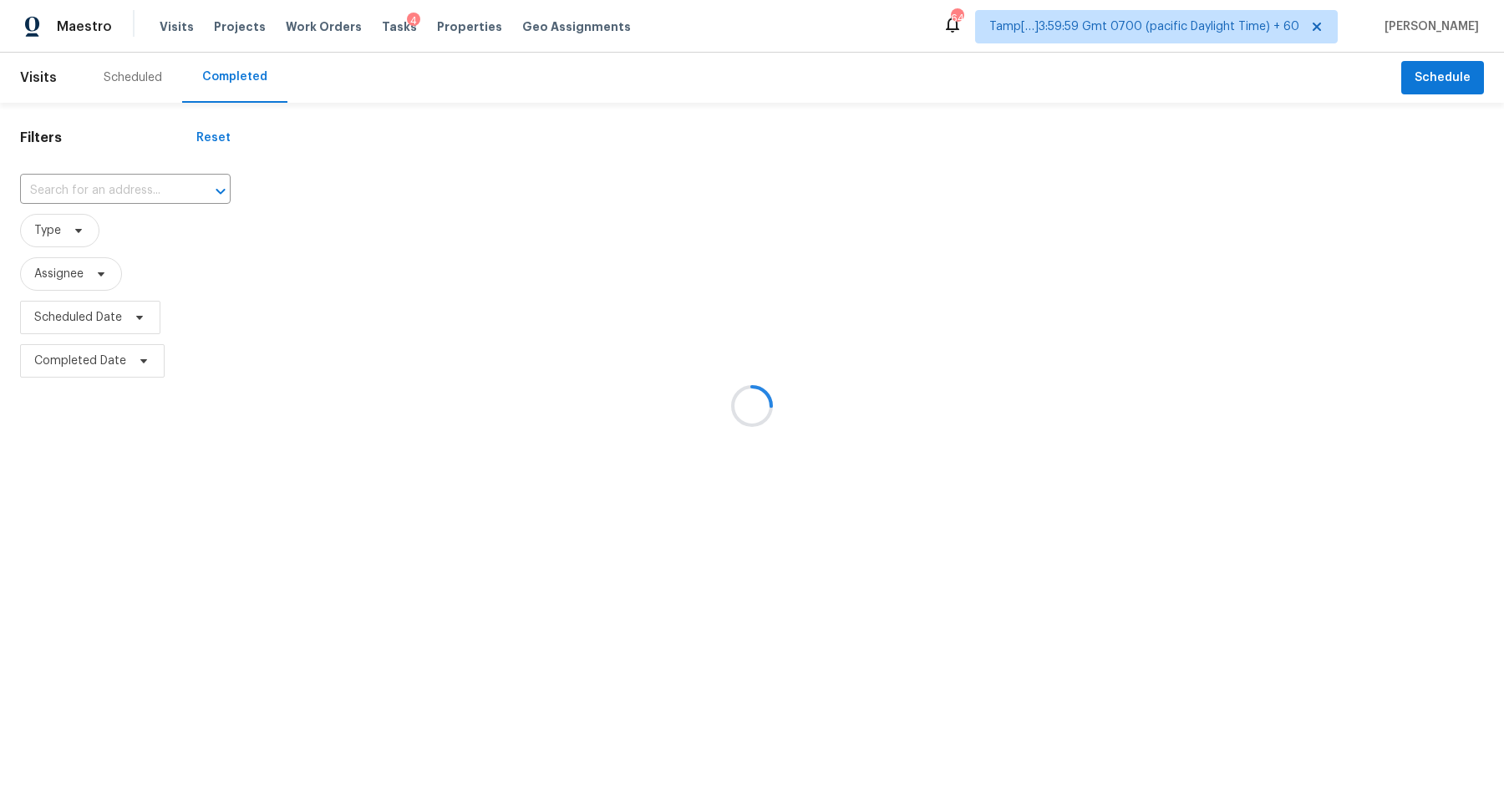
click at [123, 193] on div at bounding box center [752, 406] width 1504 height 812
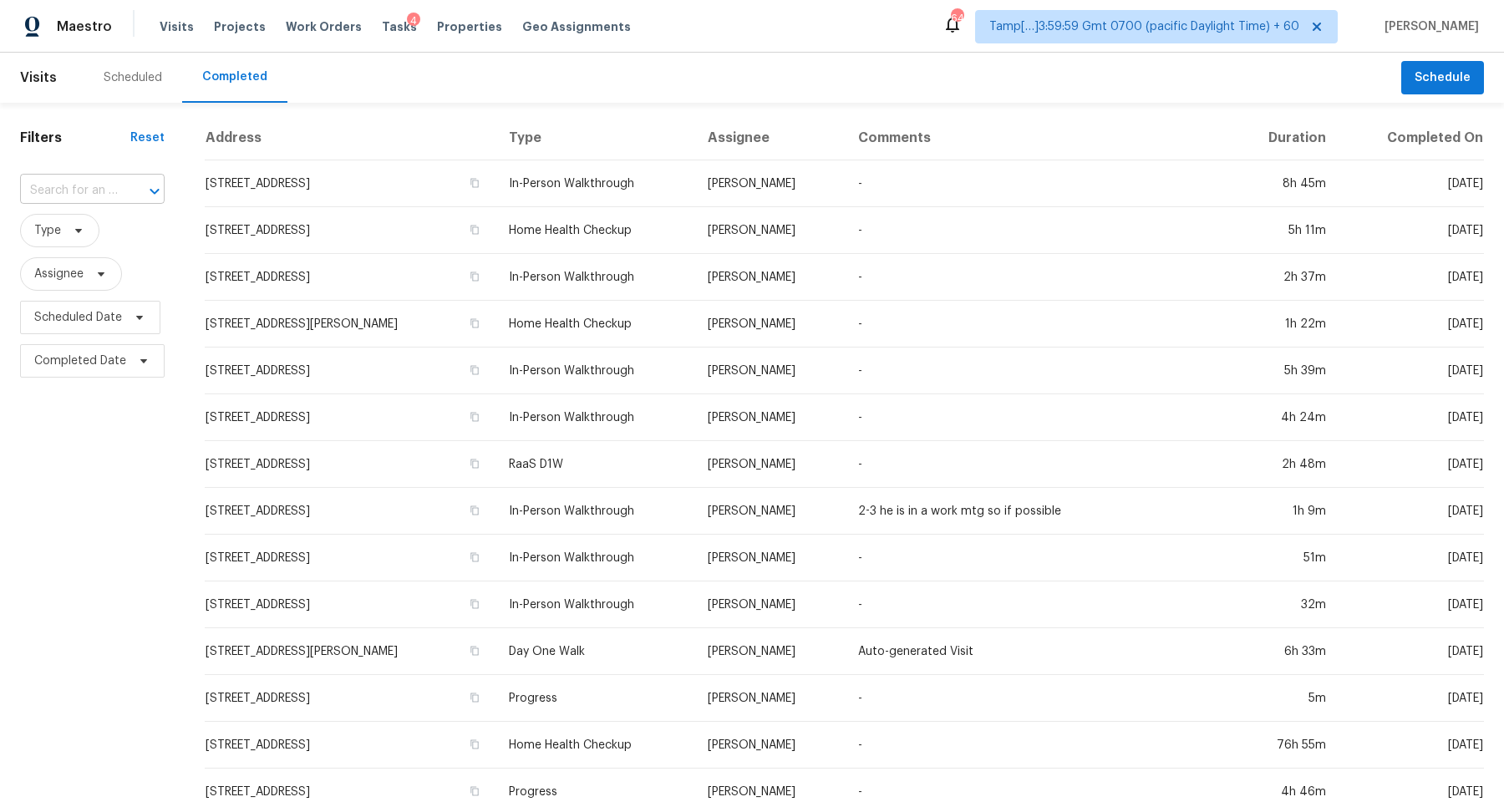
click at [128, 184] on div at bounding box center [144, 190] width 44 height 23
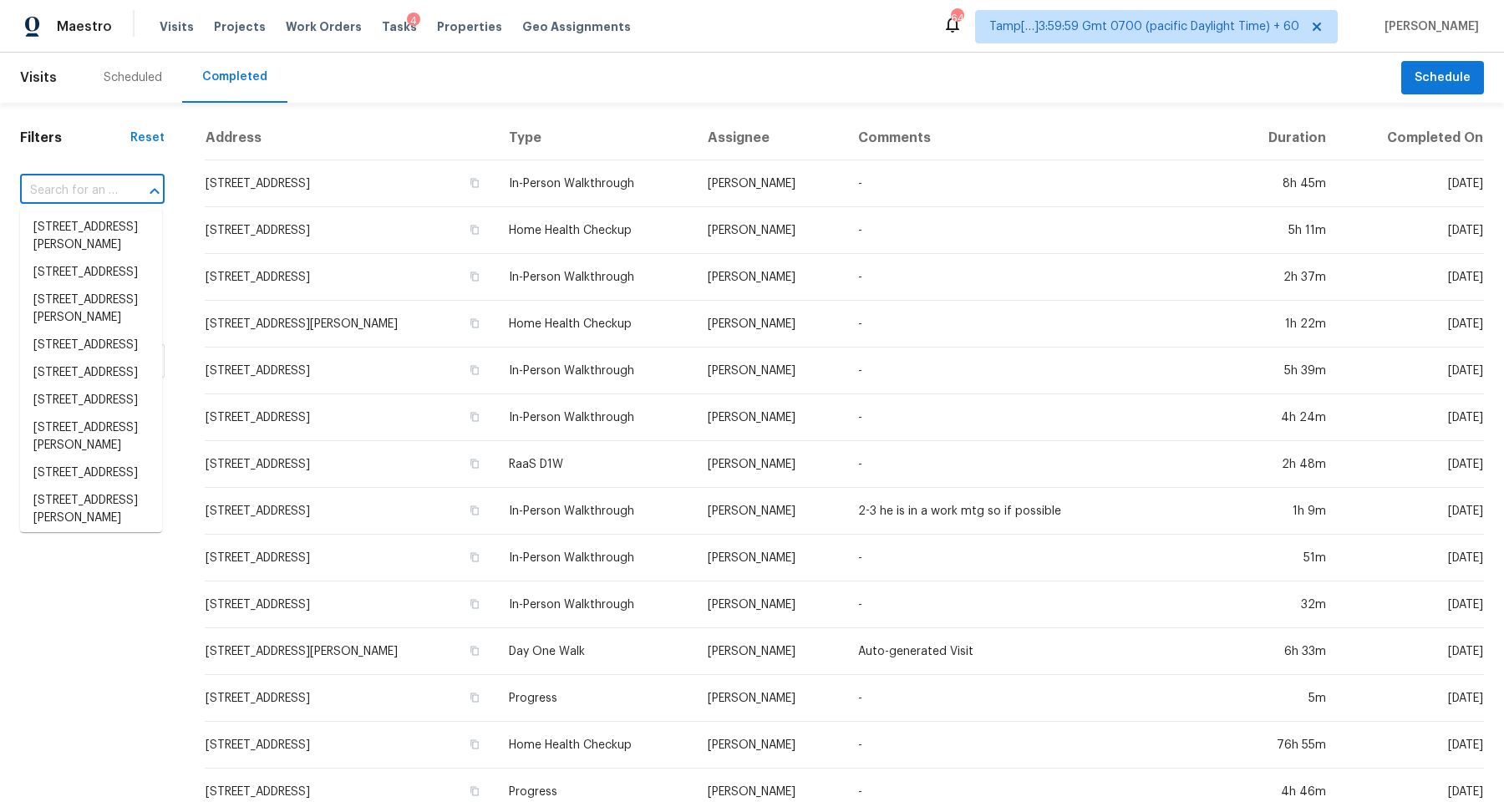
paste input "852 Waukee Pass St, San Antonio, TX 78260"
type input "852 Waukee Pass St, San Antonio, TX 78260"
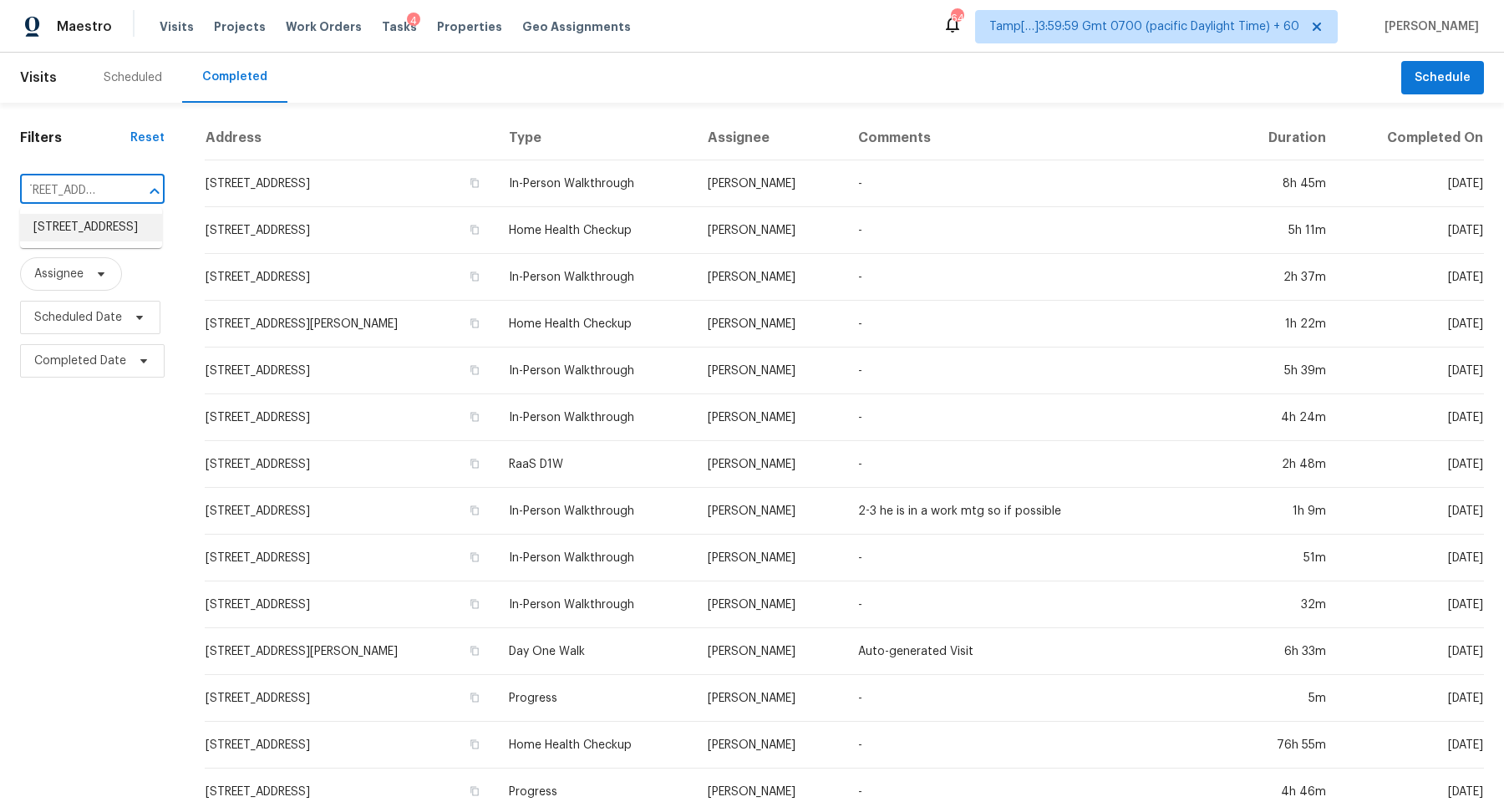
click at [76, 230] on li "852 Waukee Pass St, San Antonio, TX 78260" at bounding box center [91, 228] width 143 height 28
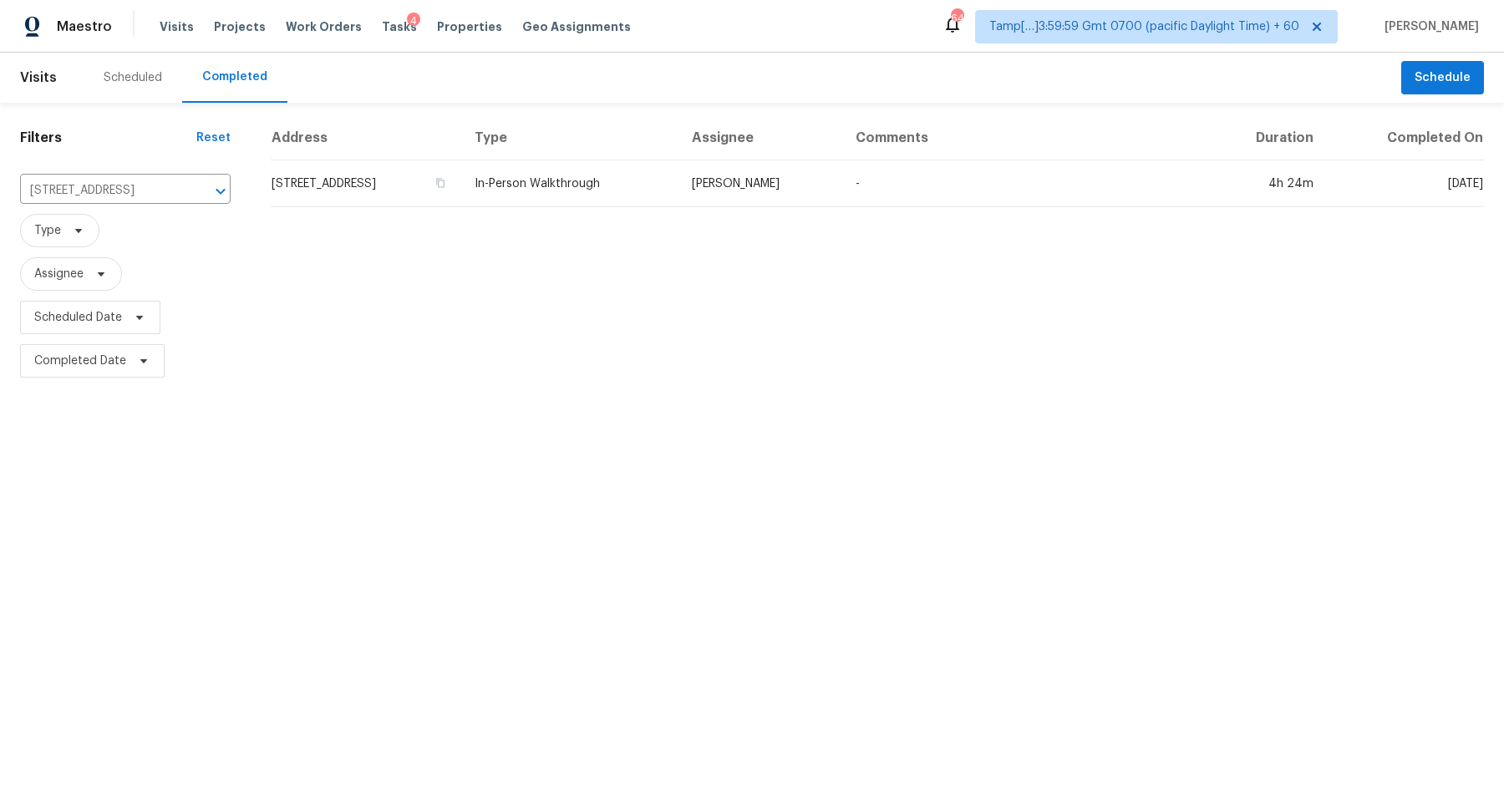
click at [370, 183] on td "852 Waukee Pass St, San Antonio, TX 78260" at bounding box center [366, 183] width 190 height 47
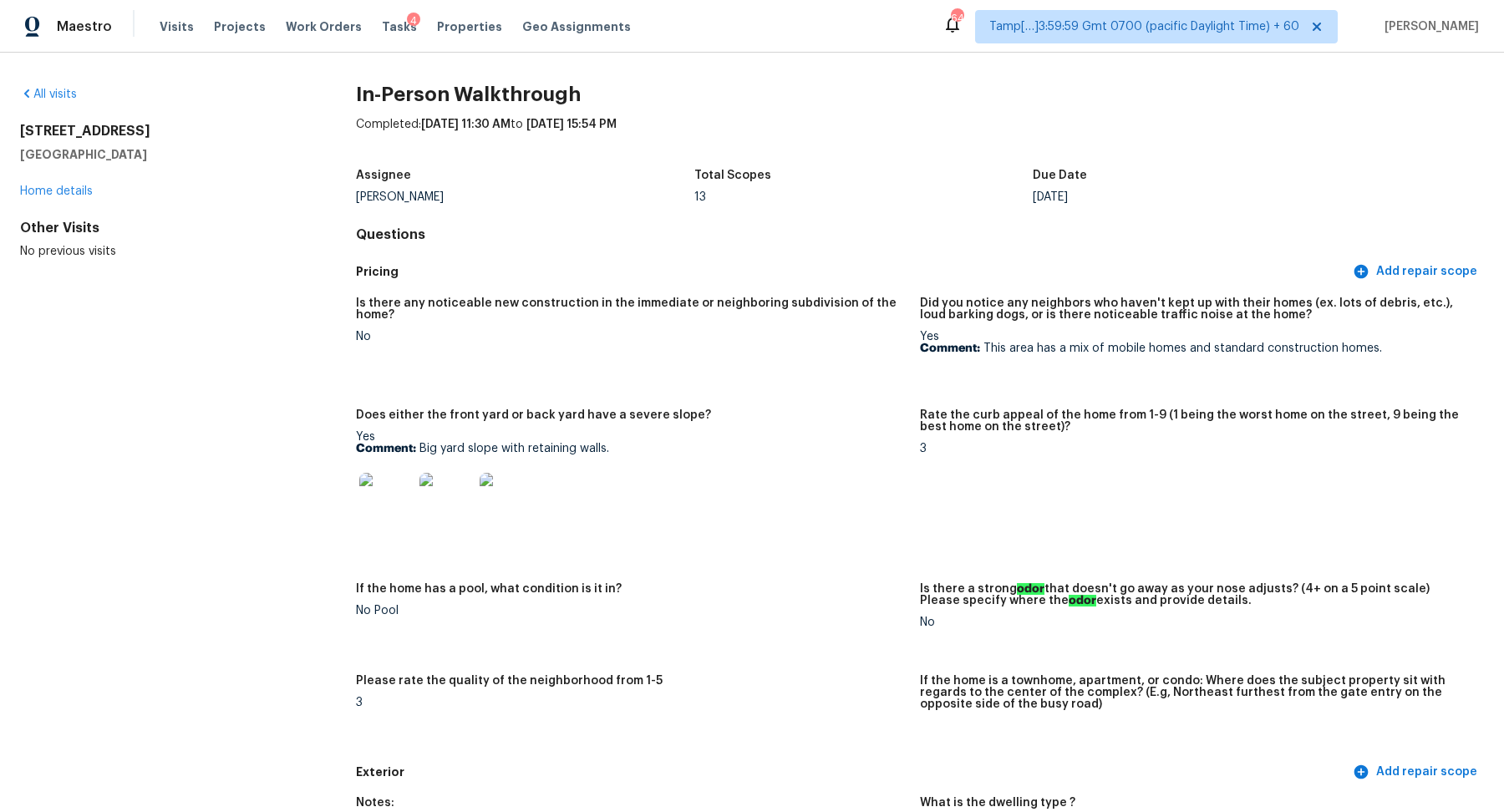
click at [49, 81] on div "All visits 852 Waukee Pass St San Antonio, TX 78260 Home details Other Visits N…" at bounding box center [752, 432] width 1504 height 759
click at [49, 90] on link "All visits" at bounding box center [48, 95] width 57 height 12
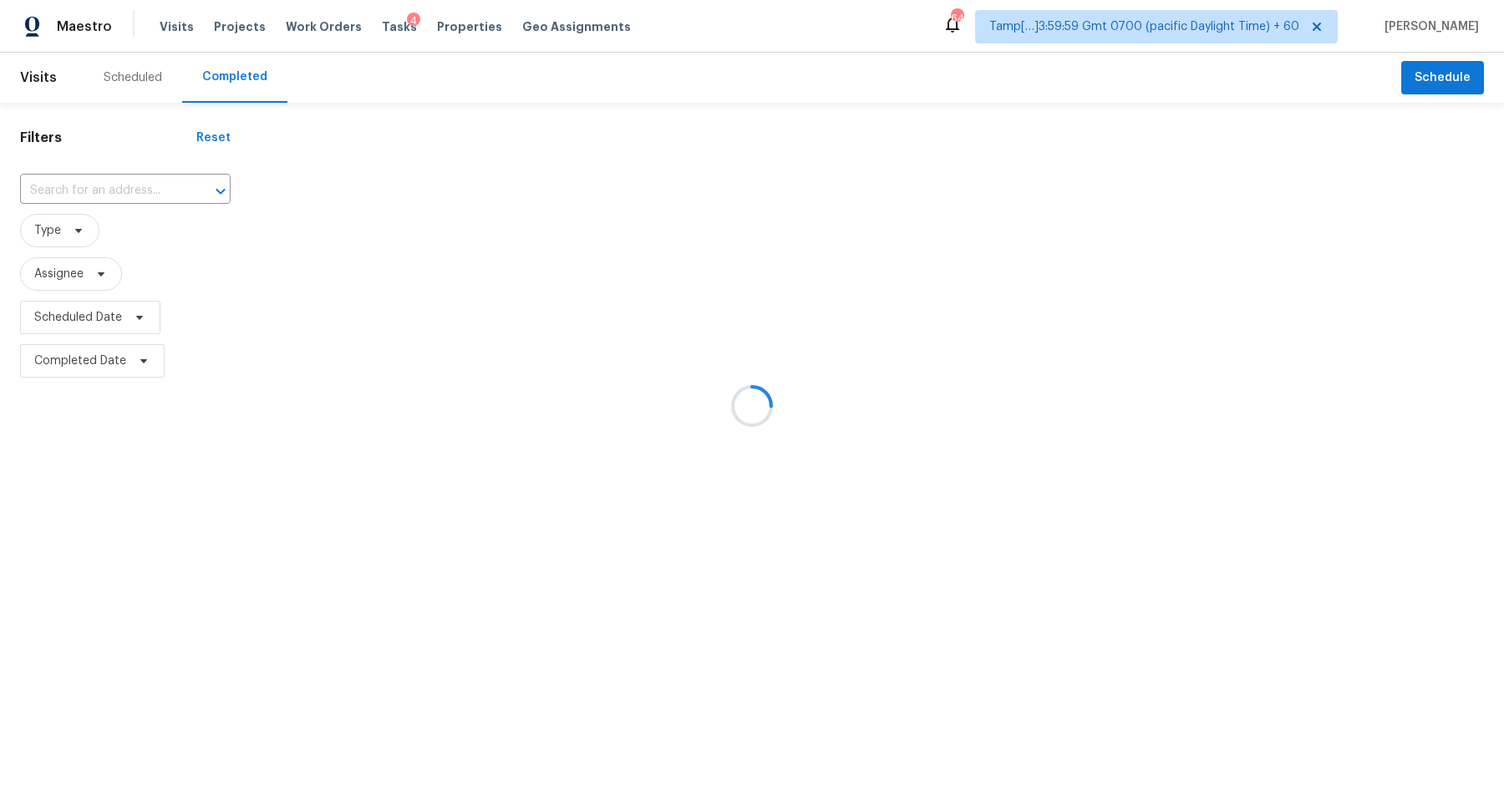
click at [99, 175] on div at bounding box center [752, 406] width 1504 height 812
click at [105, 181] on div at bounding box center [752, 406] width 1504 height 812
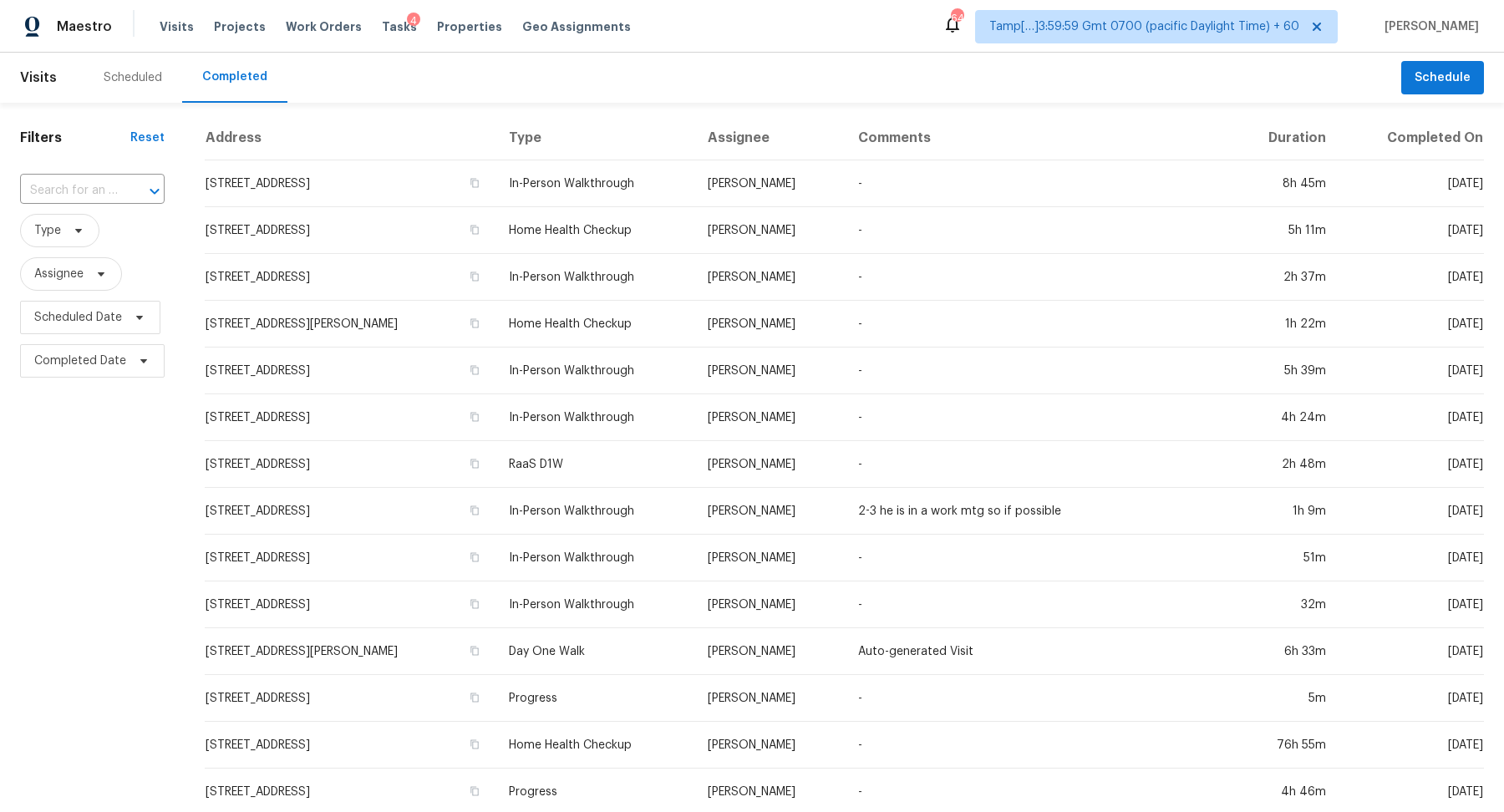
click at [105, 181] on input "text" at bounding box center [69, 191] width 98 height 26
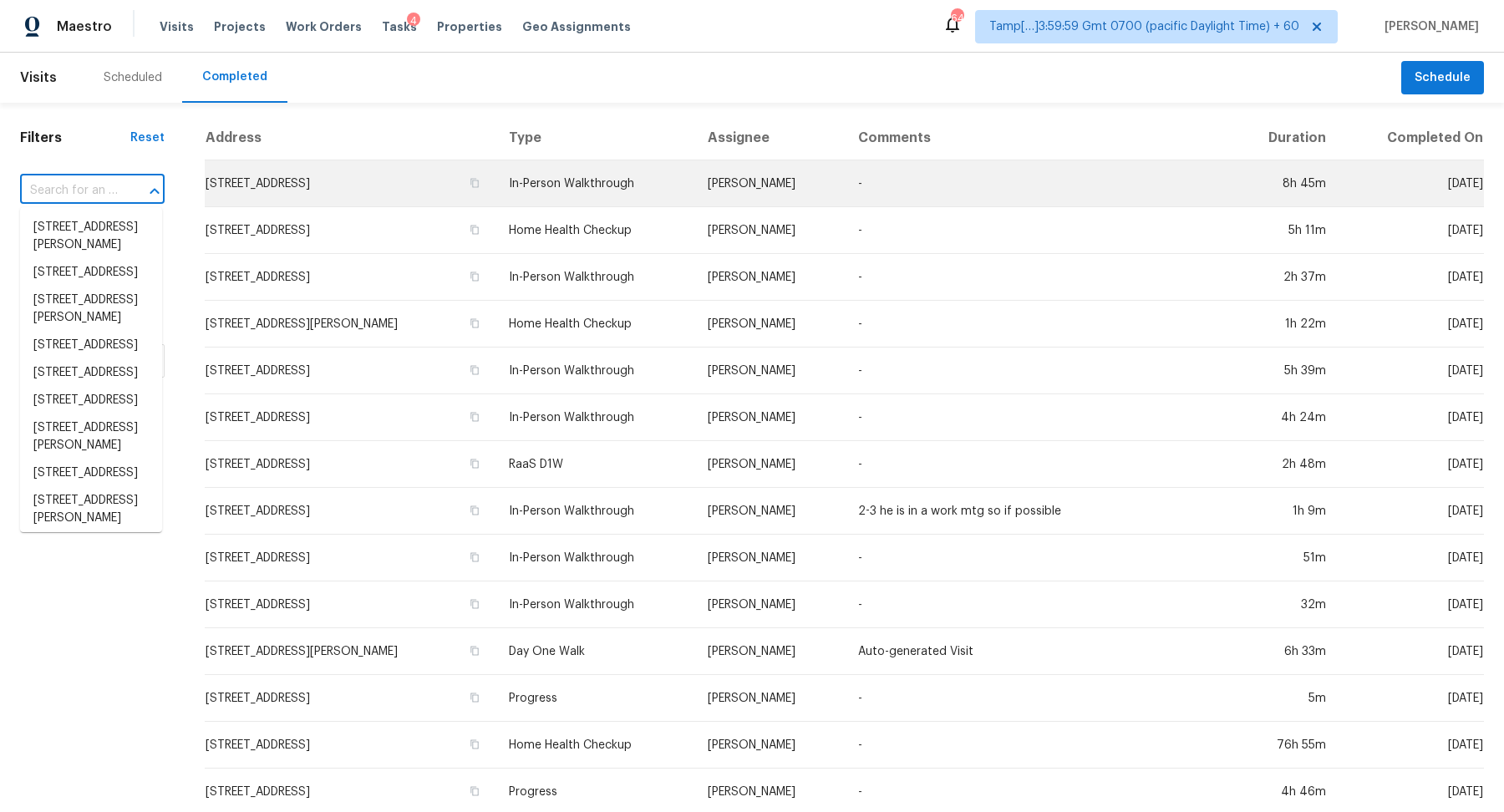
paste input "5891 Meadowbrook Dr, Norcross, GA 30093"
type input "5891 Meadowbrook Dr, Norcross, GA 30093"
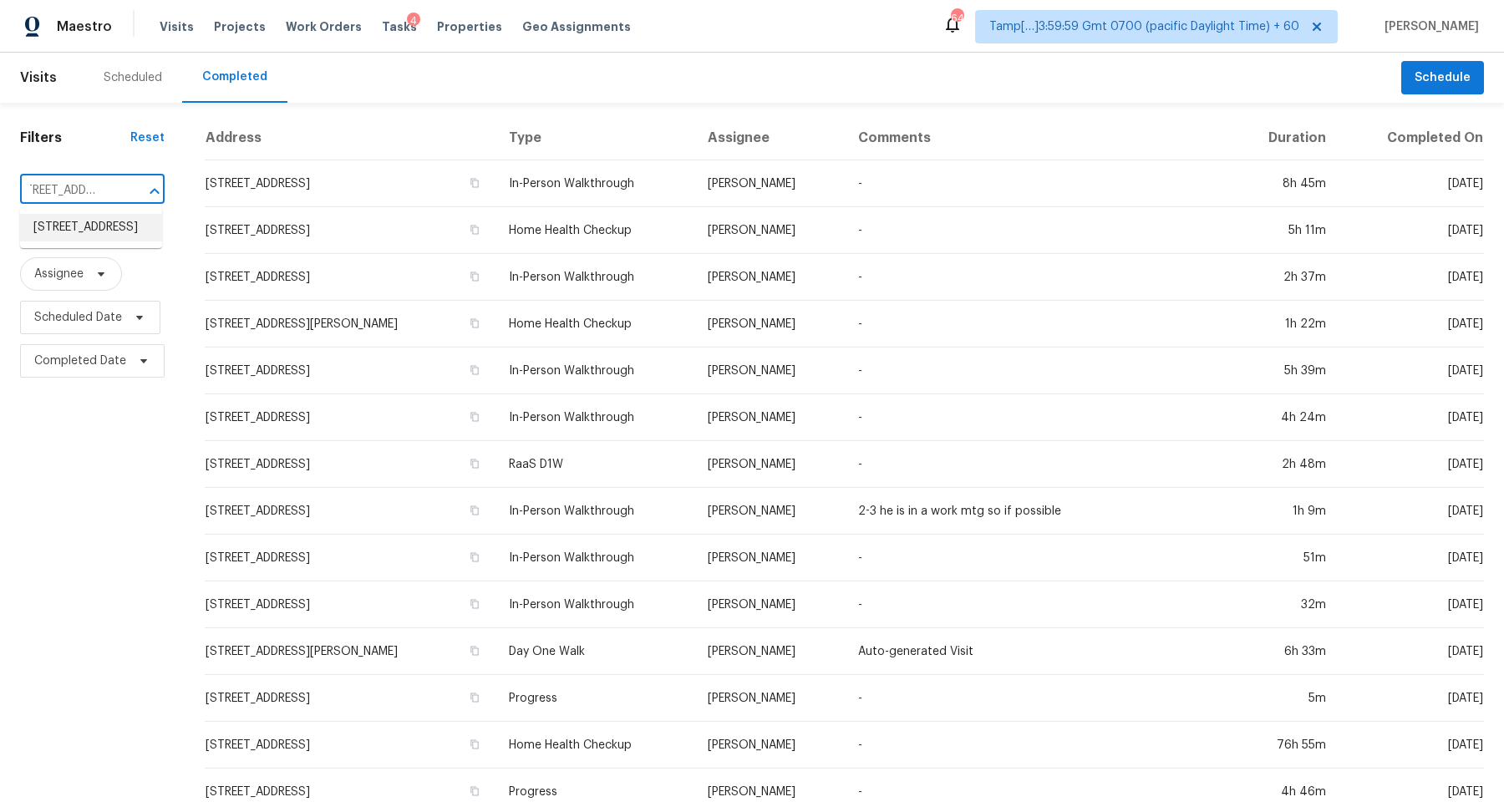
click at [96, 235] on li "5891 Meadowbrook Dr, Norcross, GA 30093" at bounding box center [91, 228] width 143 height 28
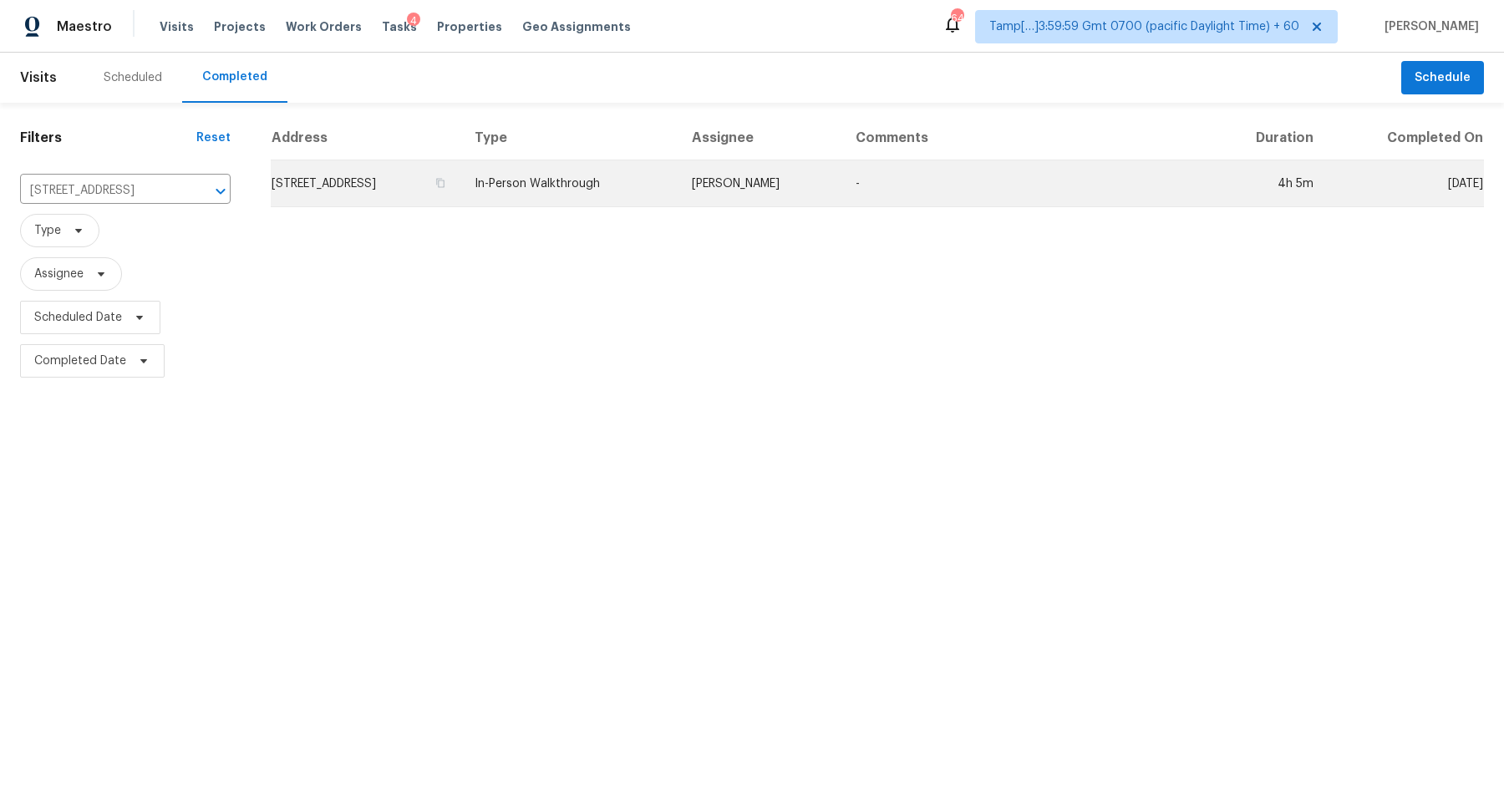
click at [397, 193] on td "5891 Meadowbrook Dr, Norcross, GA 30093" at bounding box center [366, 183] width 190 height 47
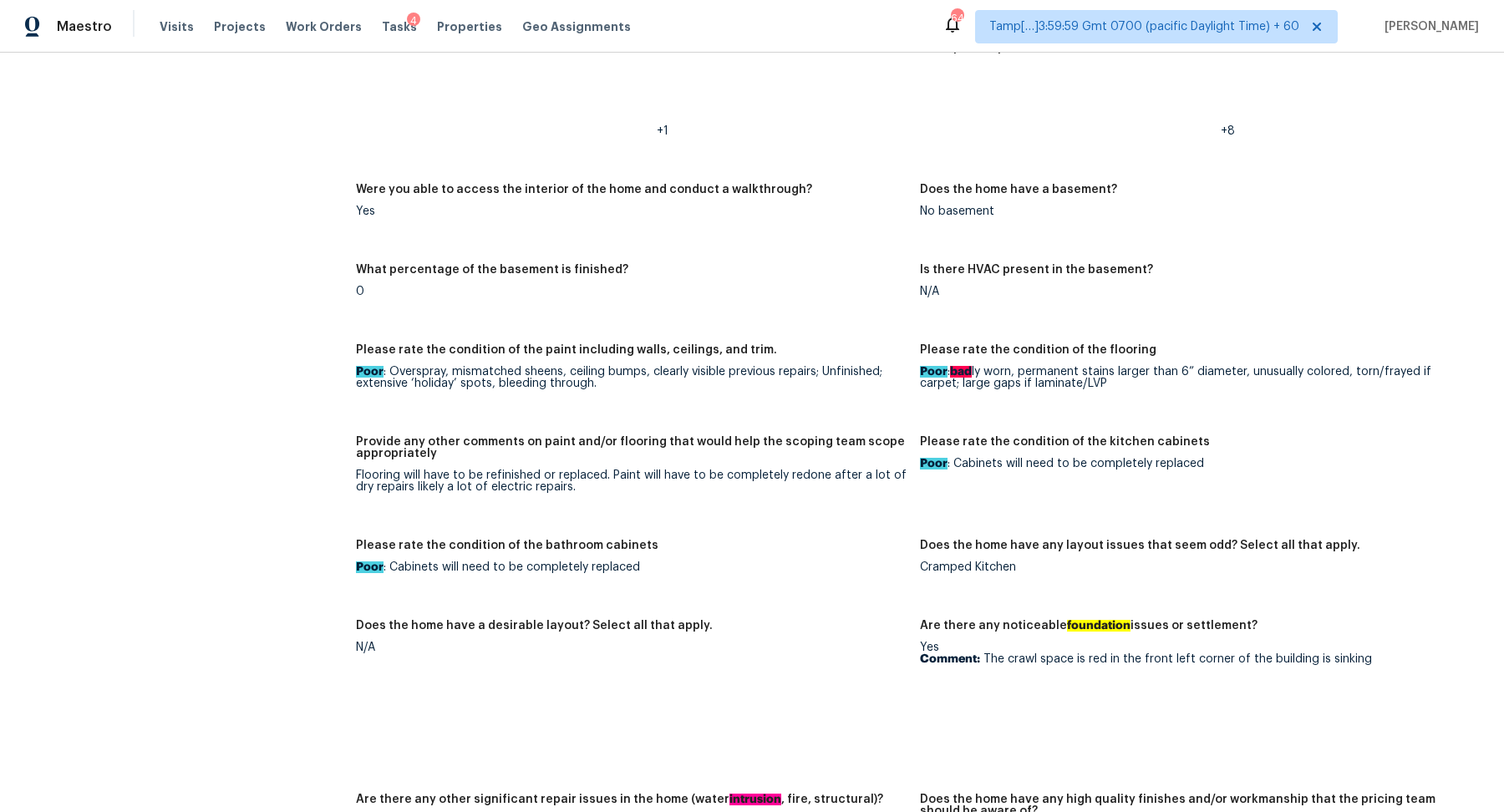
scroll to position [2201, 0]
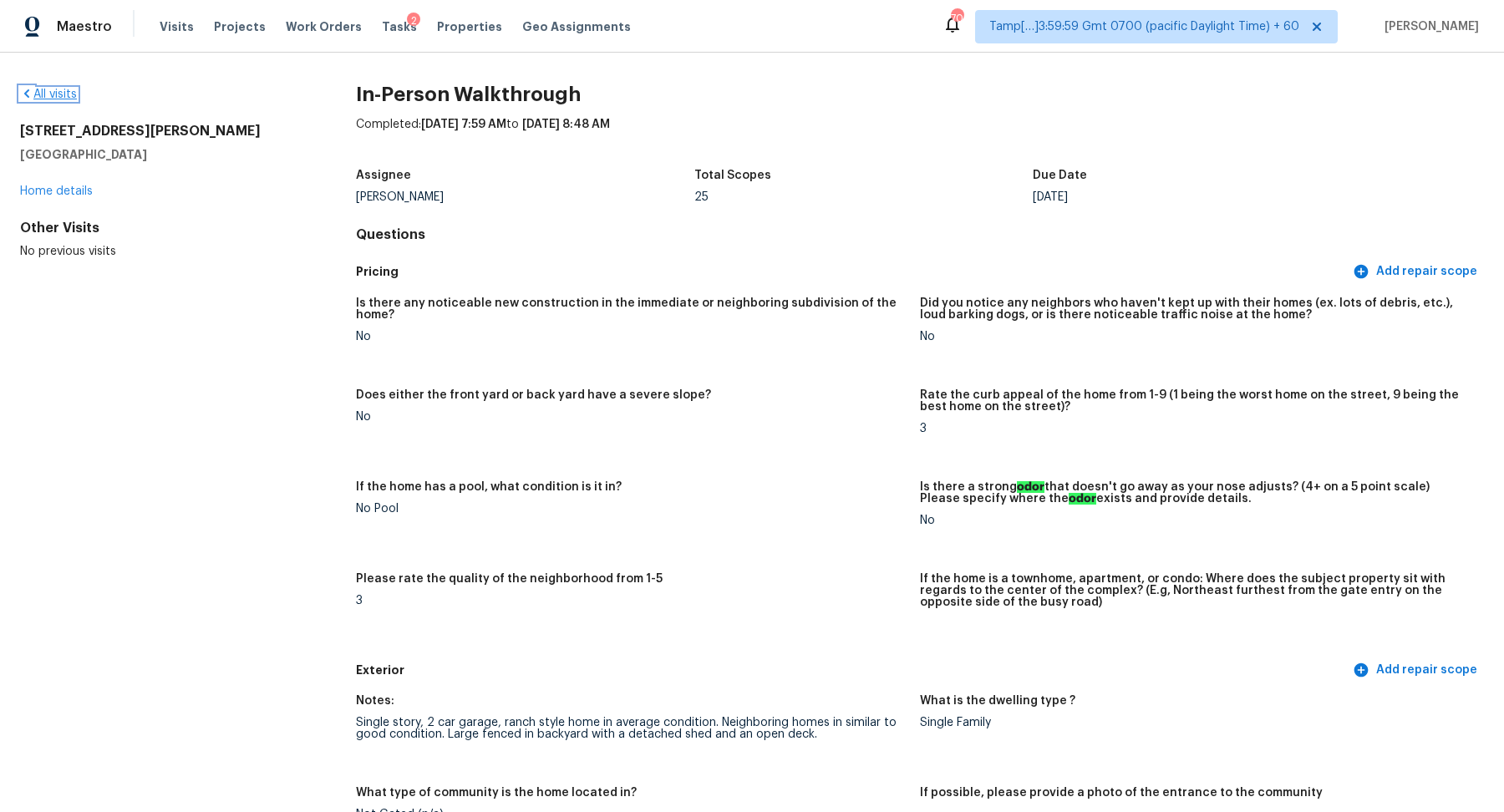
click at [70, 92] on link "All visits" at bounding box center [48, 95] width 57 height 12
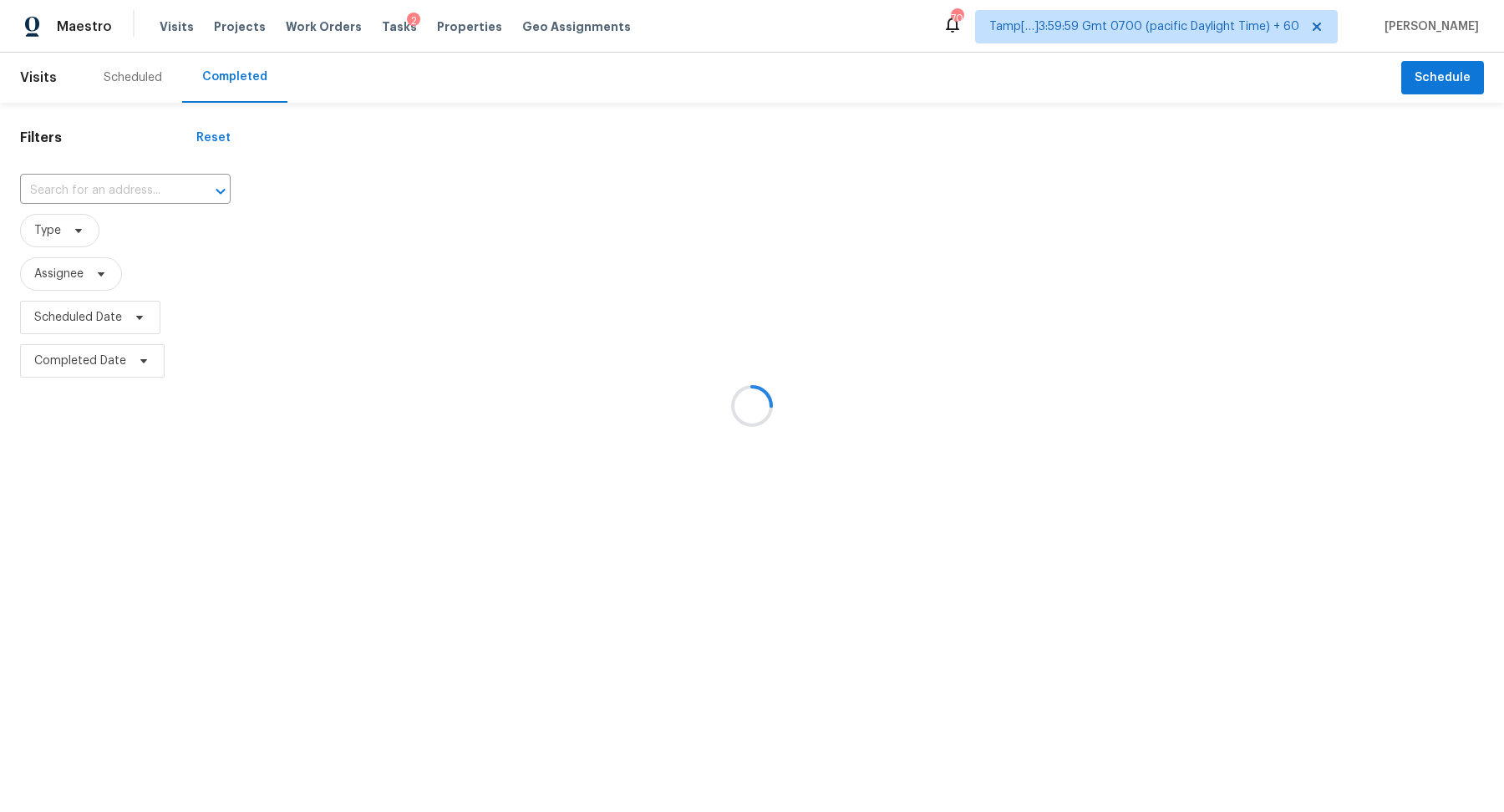
click at [151, 178] on div at bounding box center [752, 406] width 1504 height 812
click at [130, 183] on div at bounding box center [752, 406] width 1504 height 812
click at [187, 183] on div at bounding box center [209, 190] width 44 height 23
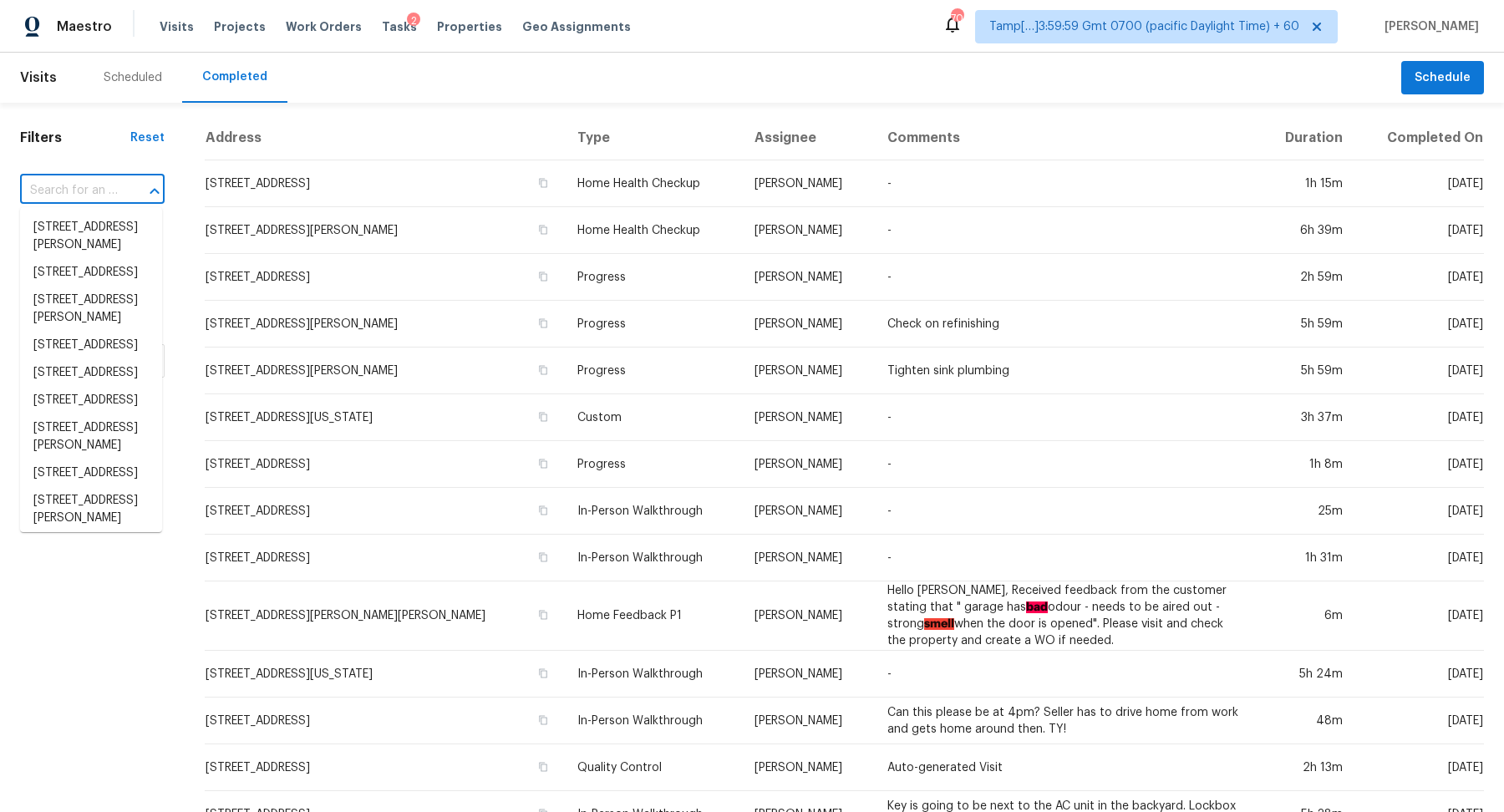
paste input "[STREET_ADDRESS]"
type input "[STREET_ADDRESS]"
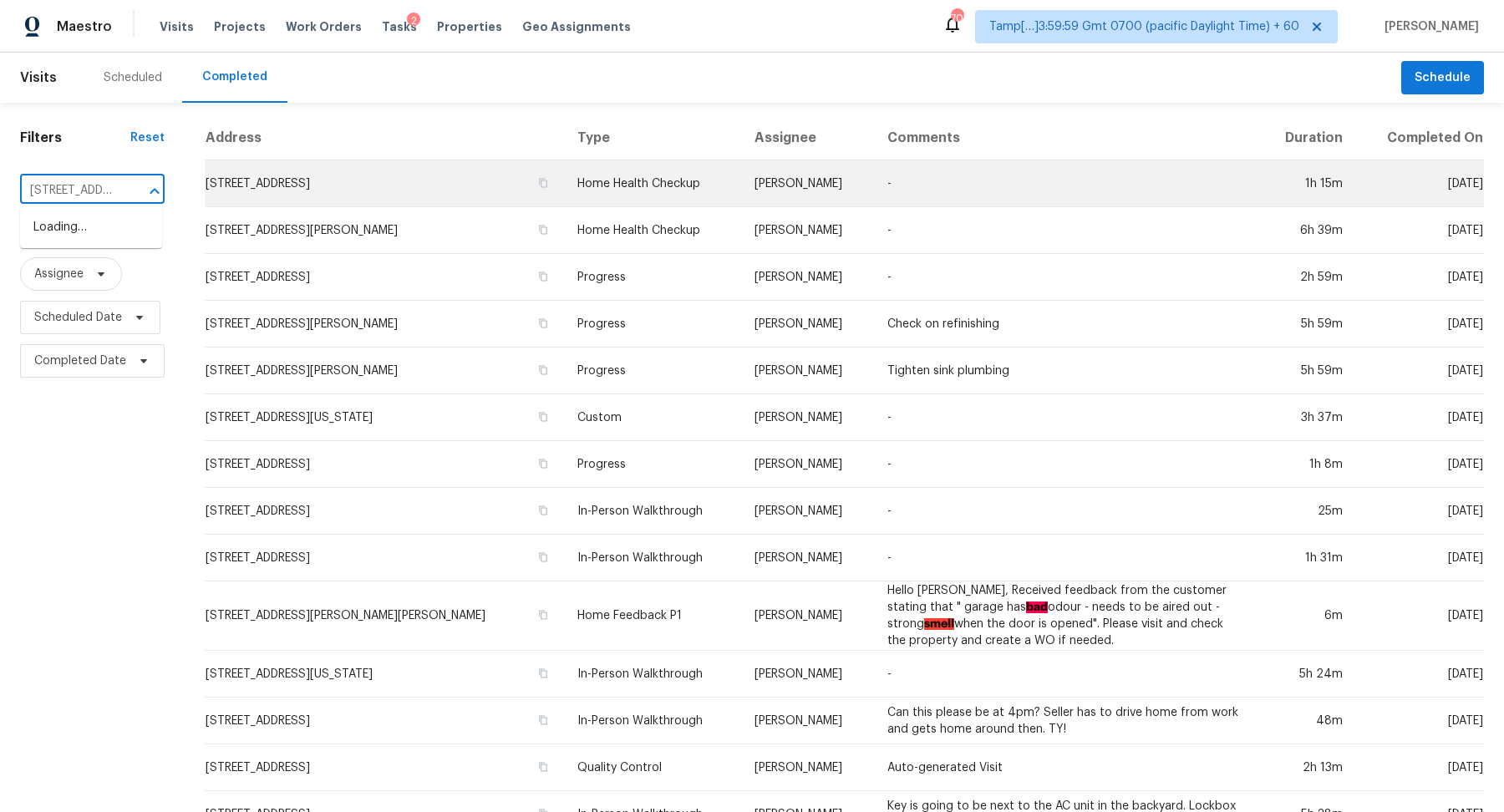
scroll to position [0, 114]
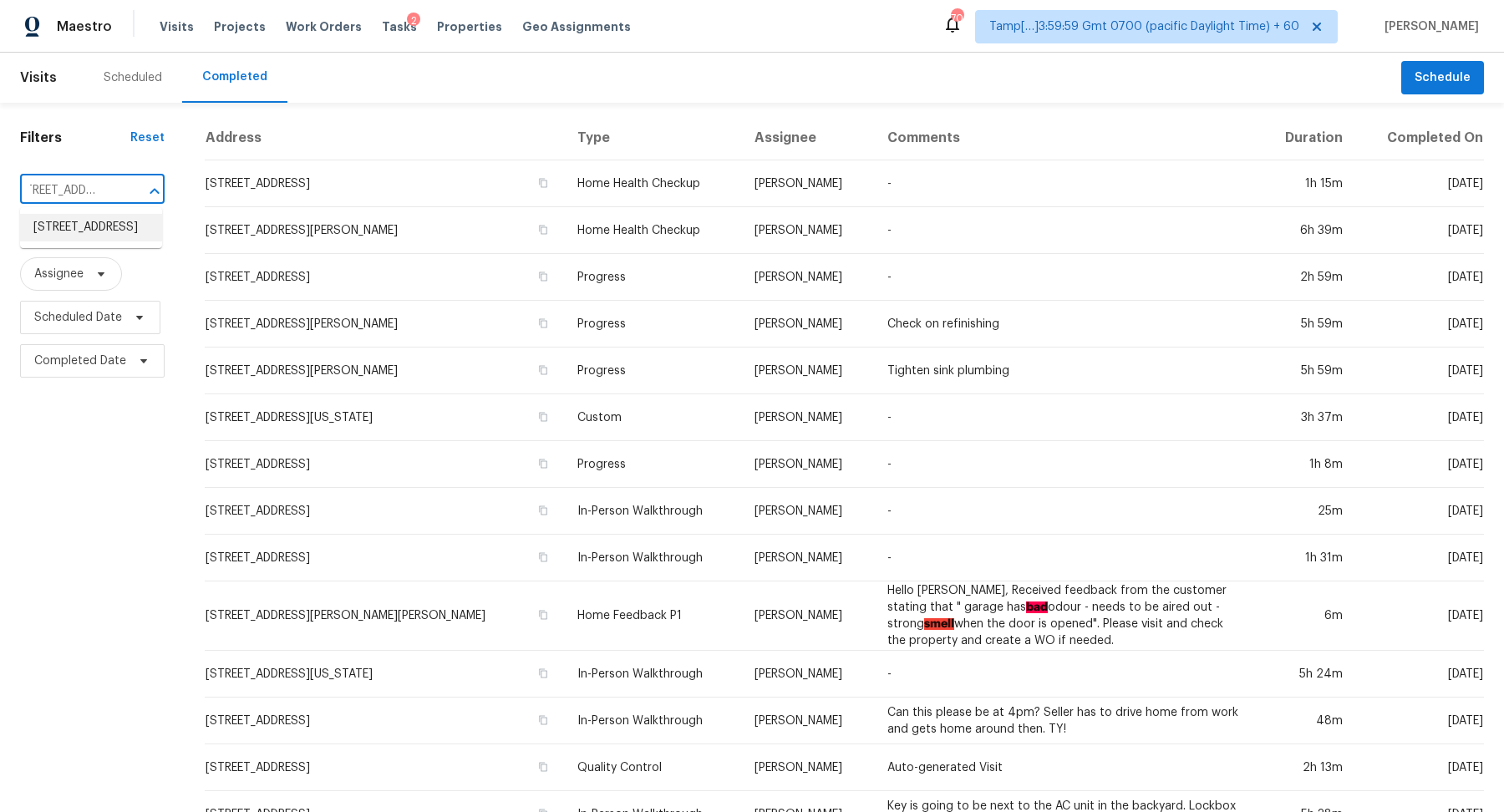
click at [84, 238] on li "[STREET_ADDRESS]" at bounding box center [91, 228] width 143 height 28
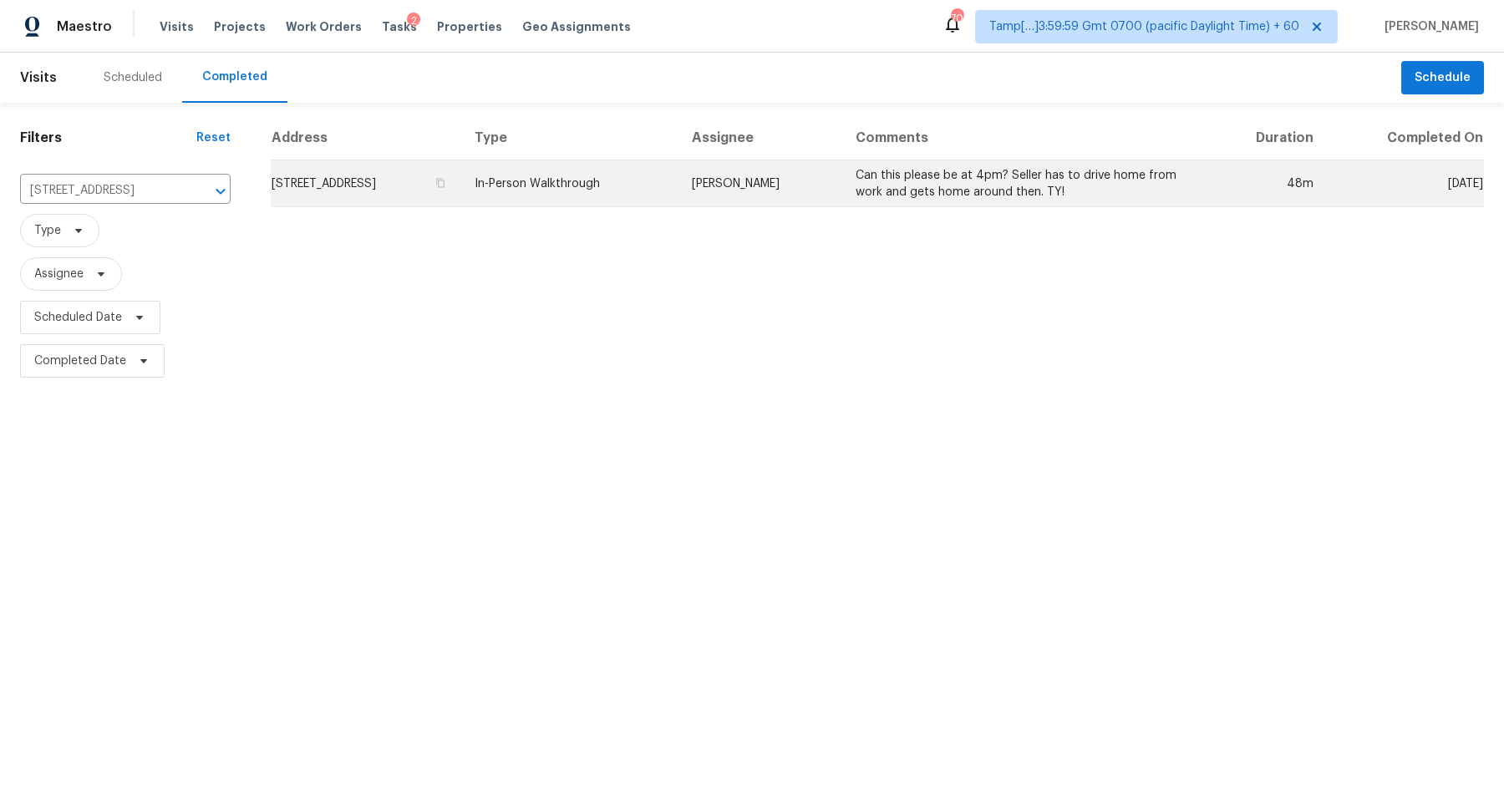
click at [402, 193] on td "[STREET_ADDRESS]" at bounding box center [366, 183] width 190 height 47
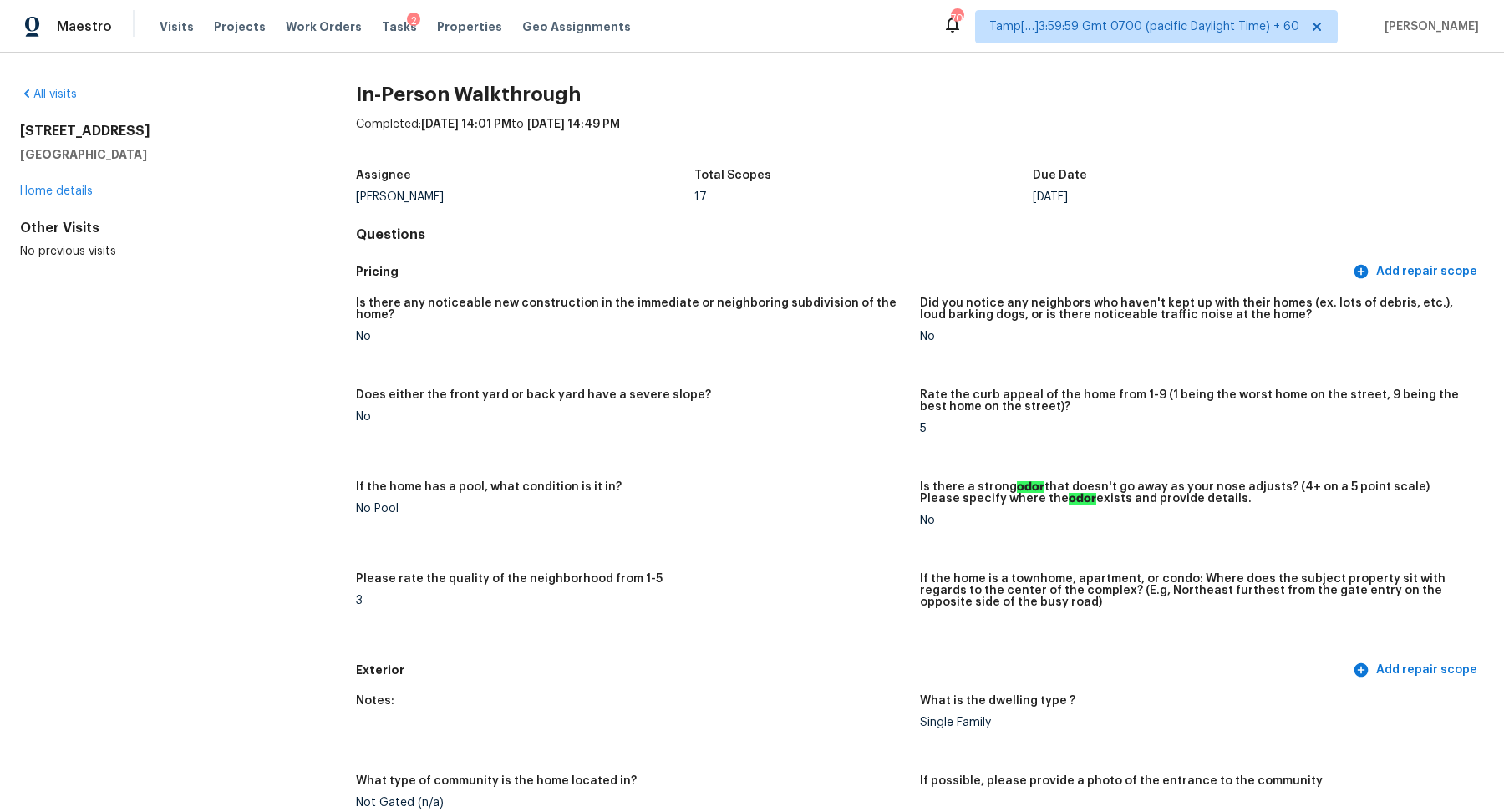
click at [39, 82] on div "All visits 8904 E 72nd St Raytown, MO 64133 Home details Other Visits No previo…" at bounding box center [752, 432] width 1504 height 759
click at [40, 91] on link "All visits" at bounding box center [48, 95] width 57 height 12
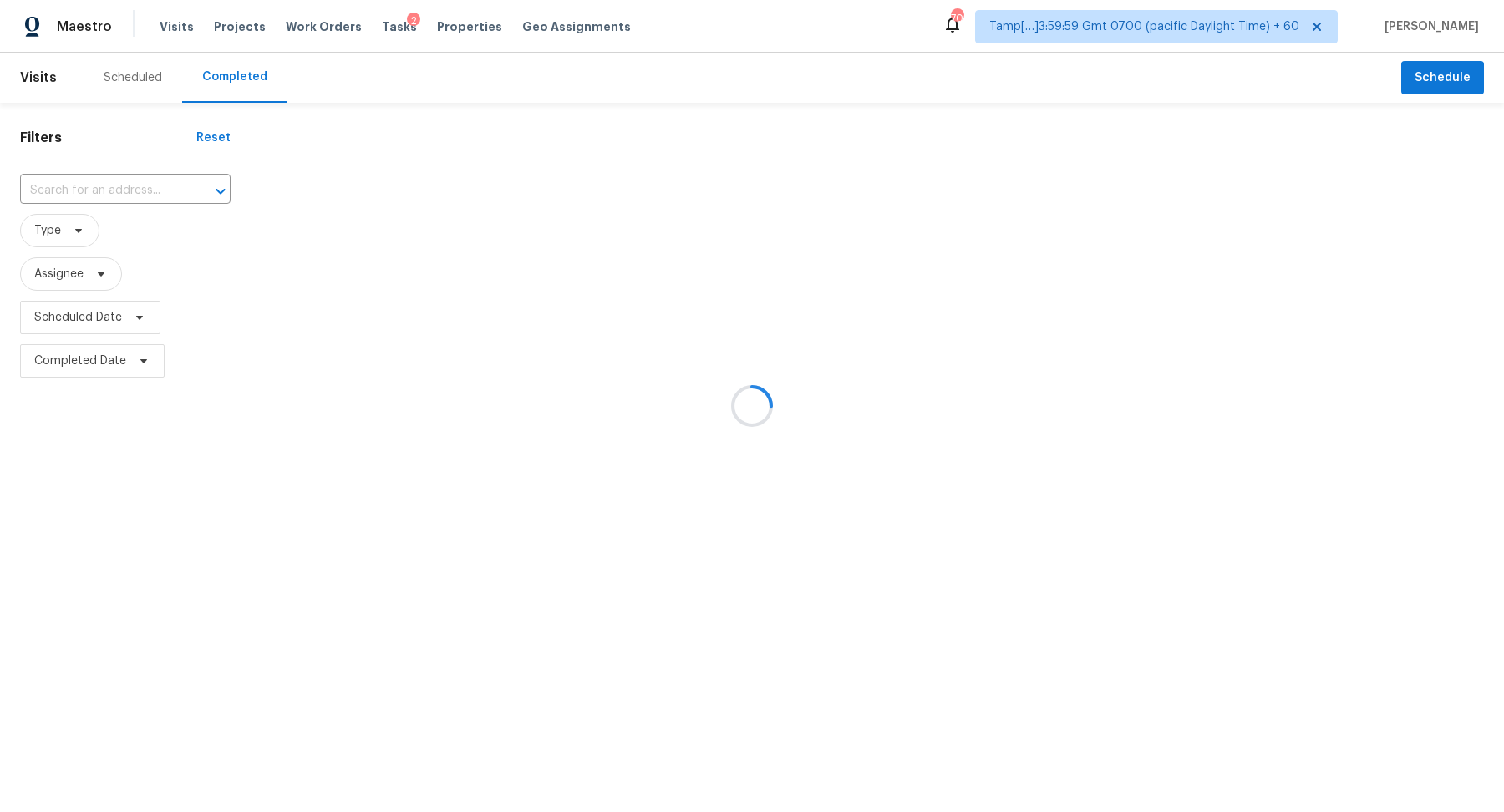
click at [43, 218] on div at bounding box center [752, 406] width 1504 height 812
click at [70, 214] on div at bounding box center [752, 406] width 1504 height 812
click at [122, 185] on div at bounding box center [752, 406] width 1504 height 812
click at [106, 191] on div at bounding box center [752, 406] width 1504 height 812
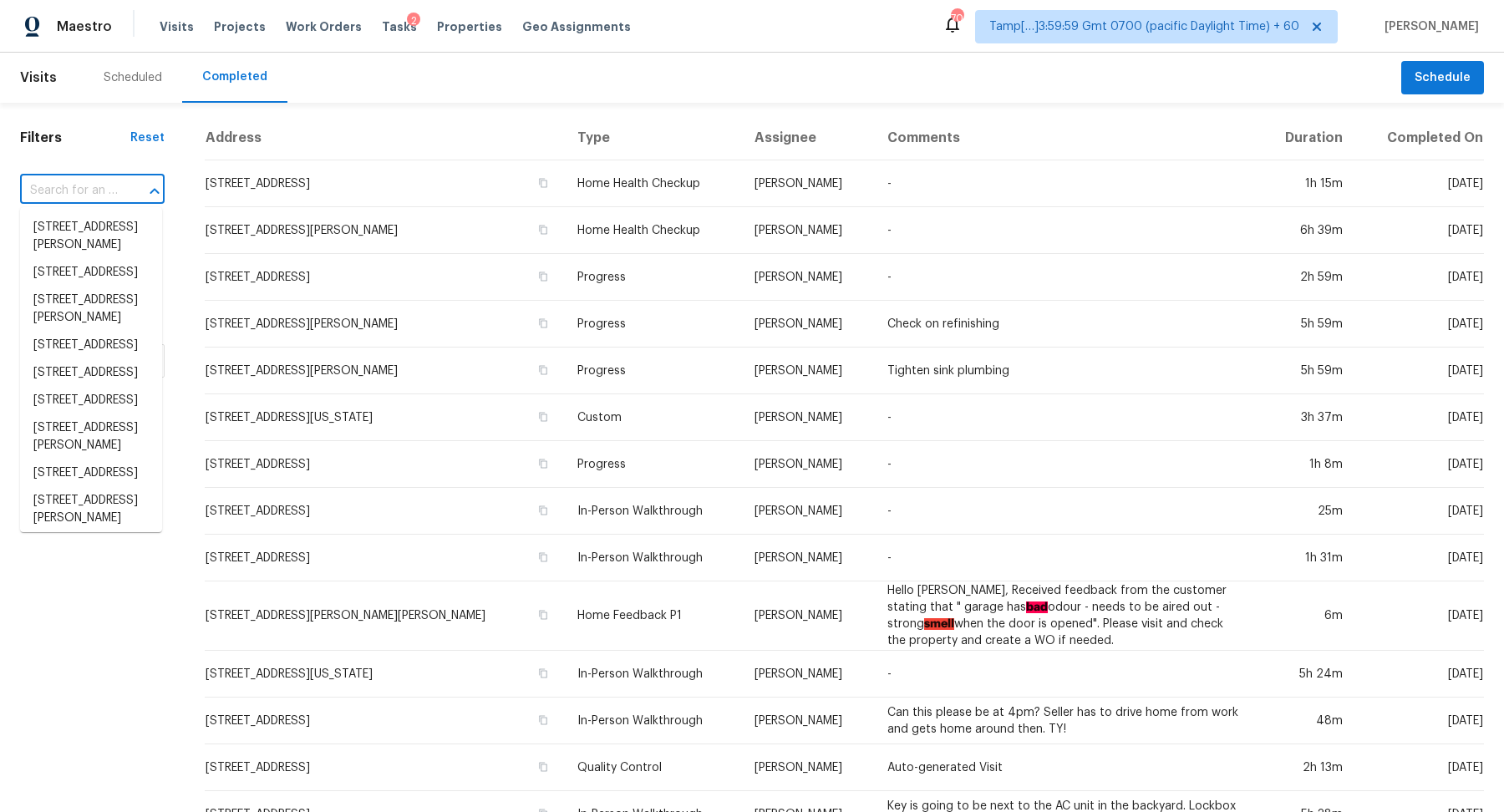
click at [113, 192] on input "text" at bounding box center [69, 191] width 98 height 26
paste input "5886 Spring Sq, San Antonio, TX 78247"
type input "5886 Spring Sq, San Antonio, TX 78247"
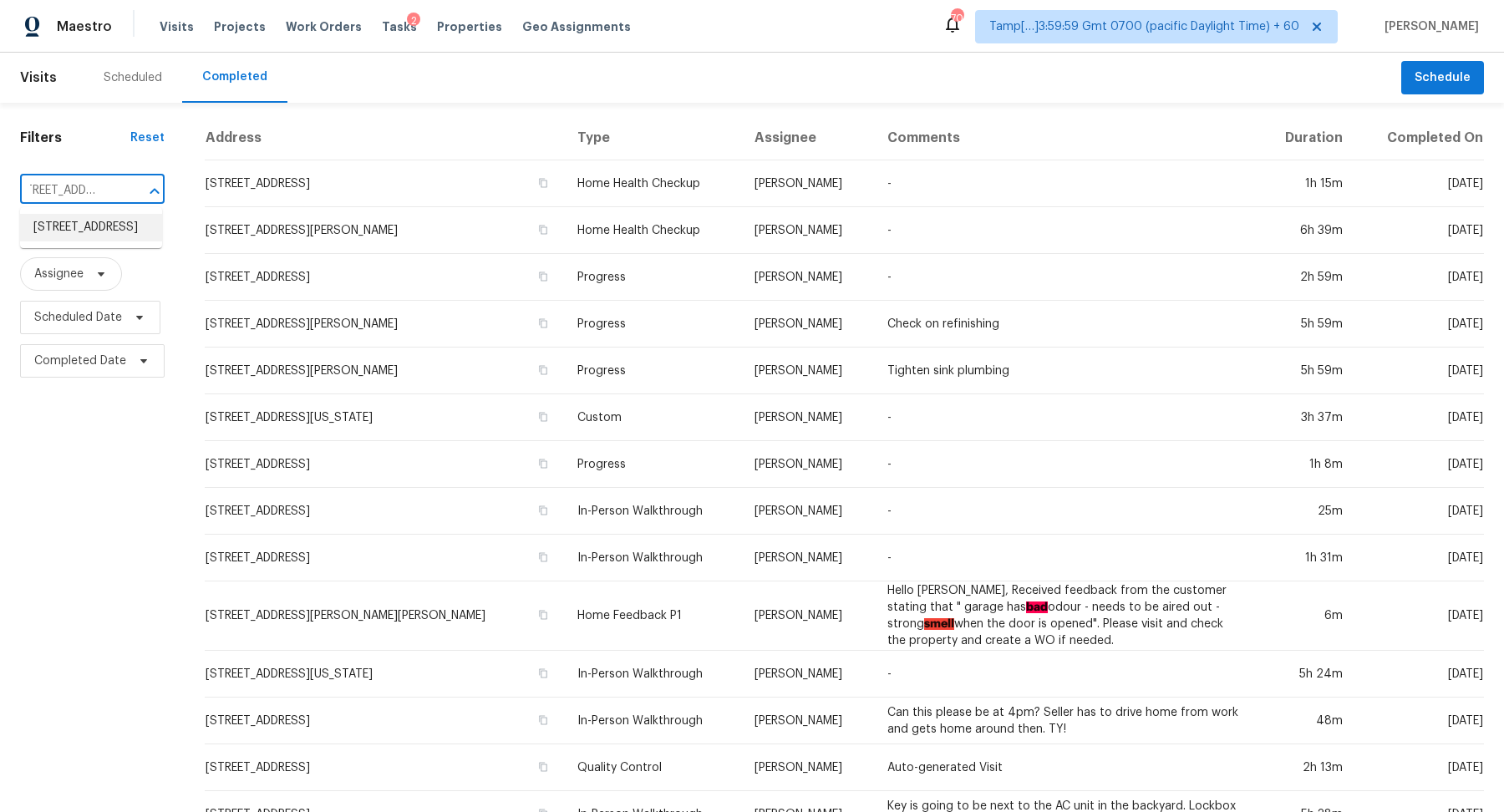
click at [113, 230] on li "5886 Spring Sq, San Antonio, TX 78247" at bounding box center [91, 228] width 143 height 28
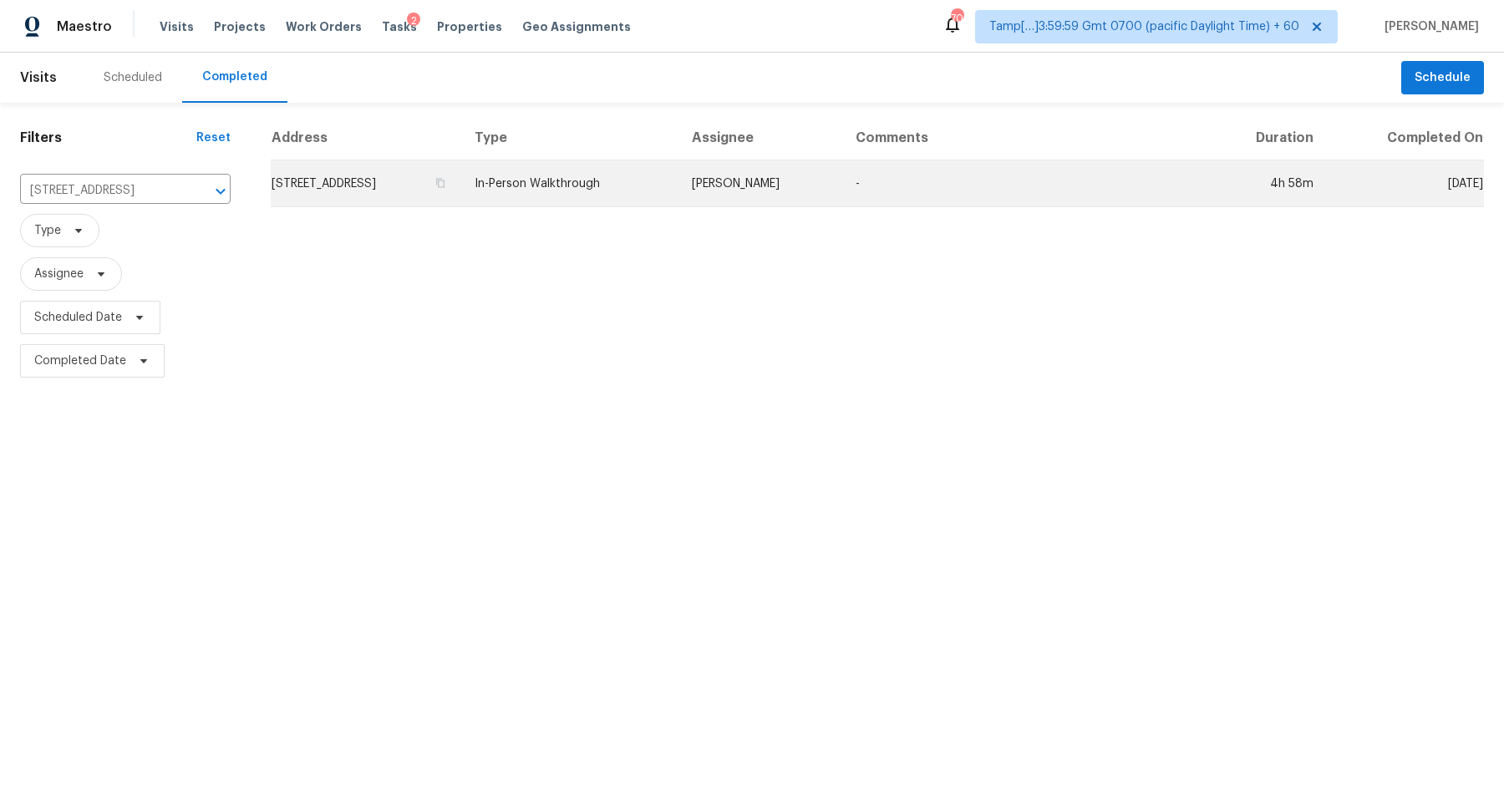
click at [399, 176] on td "5886 Spring Sq, San Antonio, TX 78247" at bounding box center [366, 183] width 190 height 47
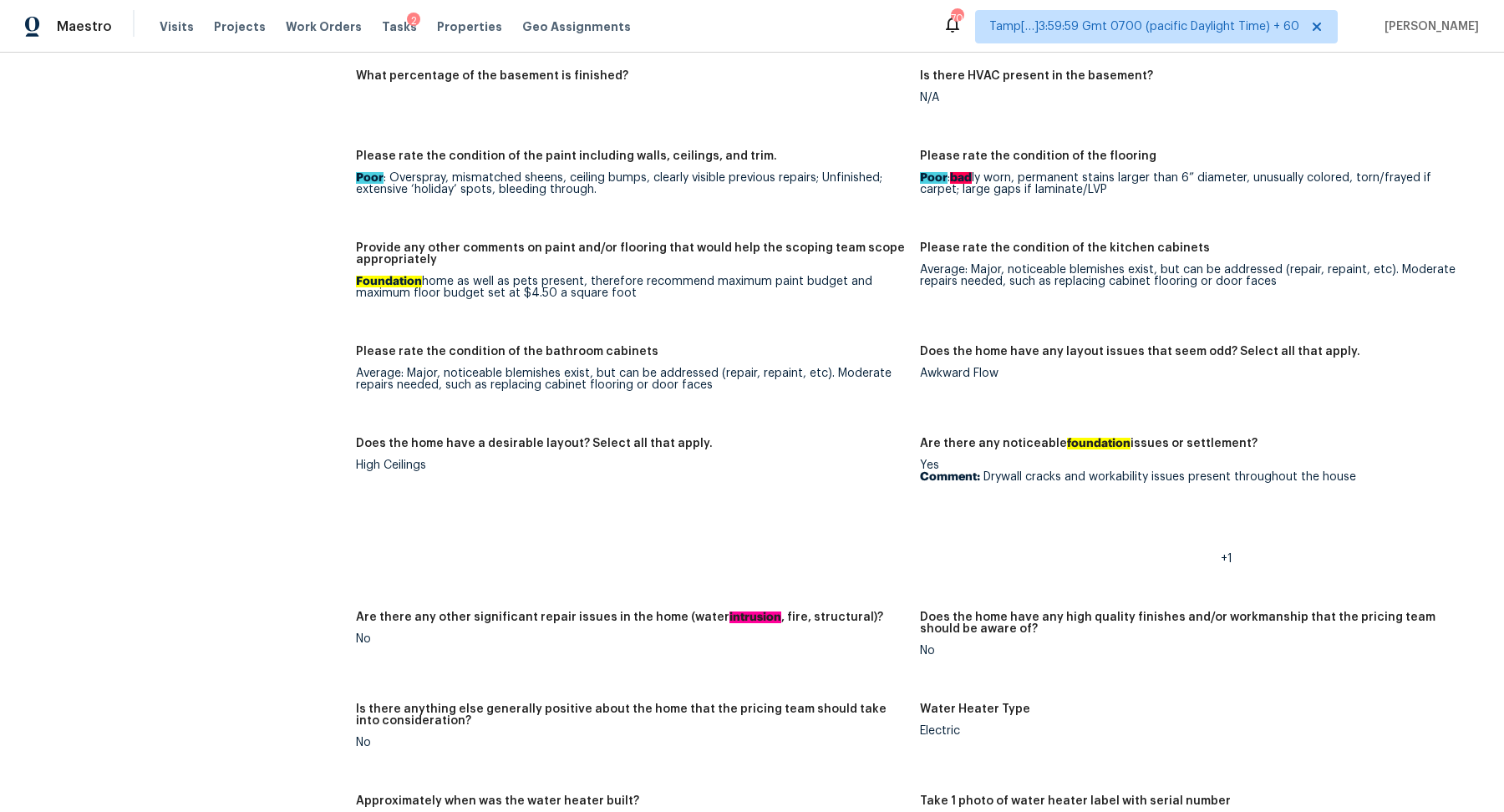
scroll to position [2427, 0]
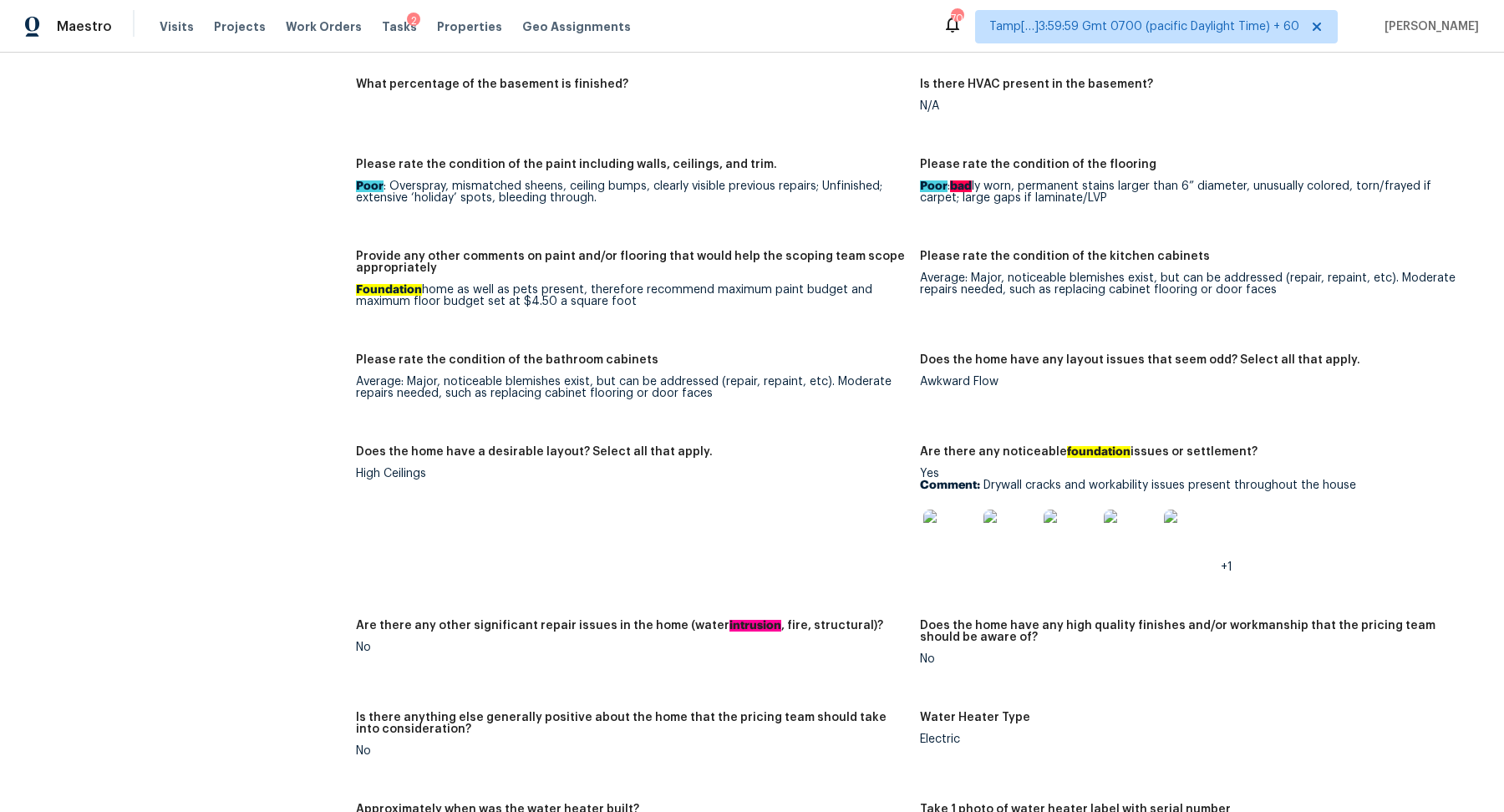
click at [941, 553] on img at bounding box center [950, 536] width 54 height 54
drag, startPoint x: 809, startPoint y: 644, endPoint x: 809, endPoint y: 587, distance: 57.0
click at [809, 602] on div "Notes: Living Room Photos Kitchen Photos Main Bedroom Photos Bathroom Photos +1…" at bounding box center [920, 400] width 1128 height 1674
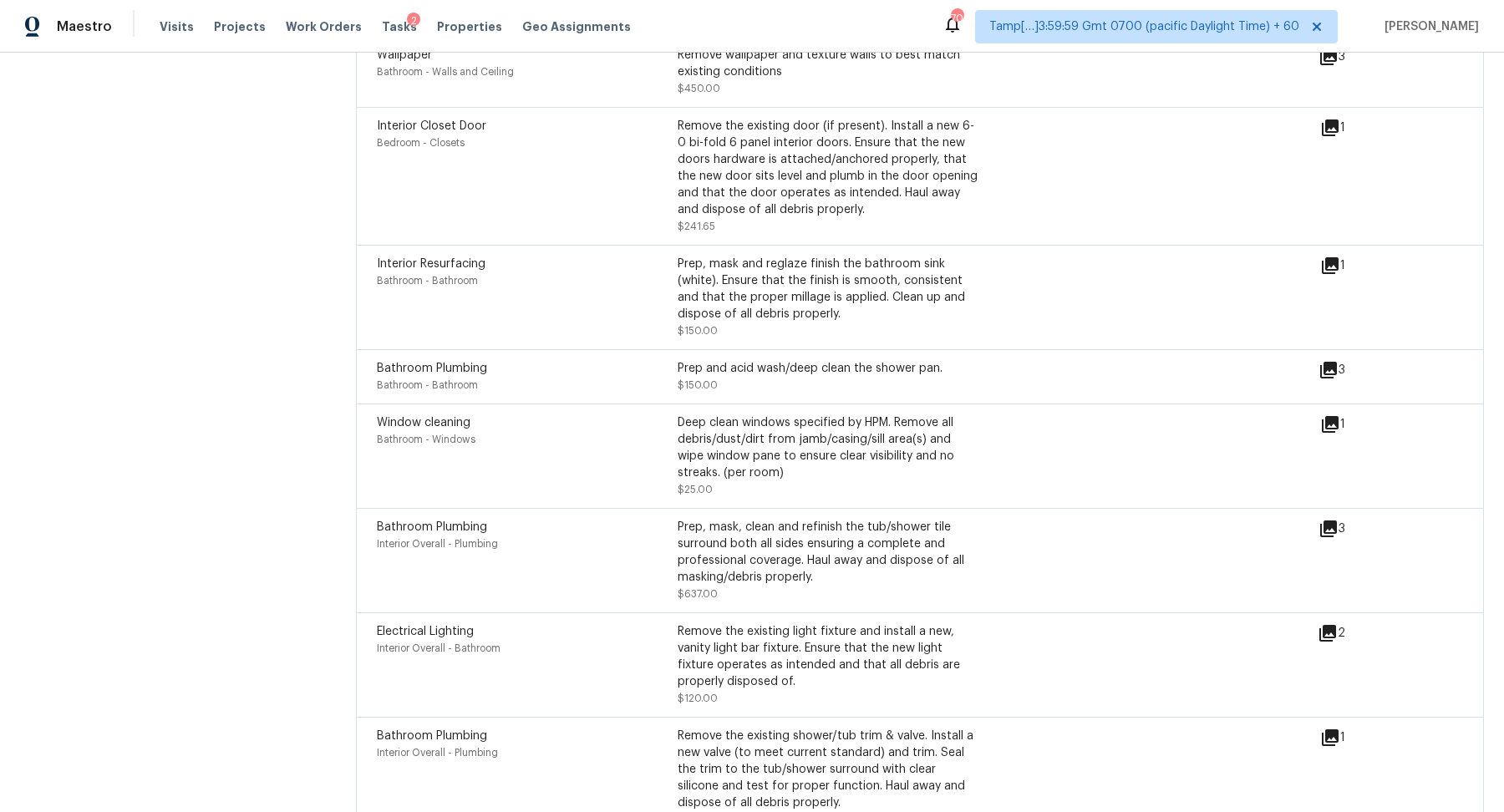
scroll to position [4132, 0]
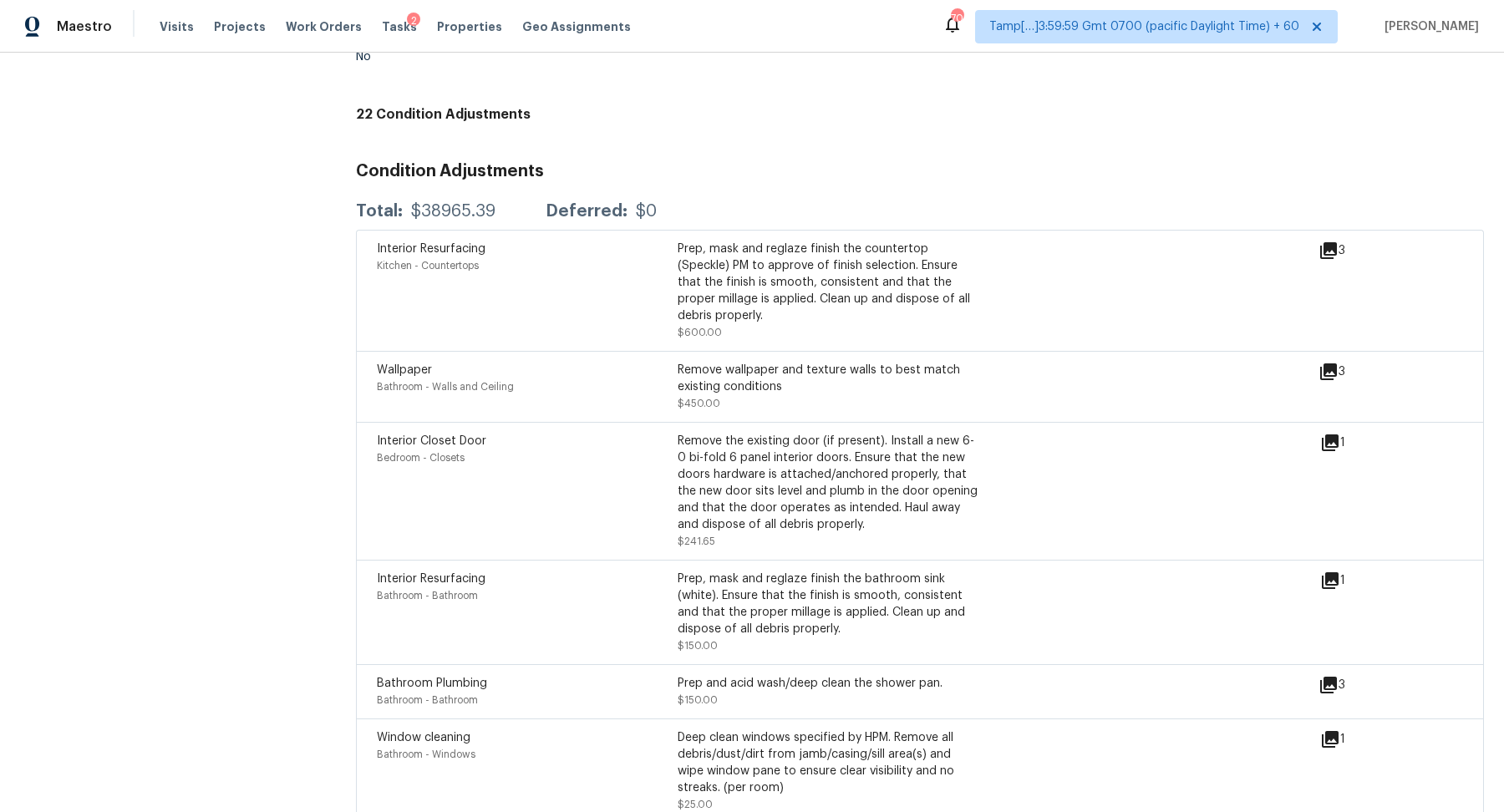
click at [1331, 432] on icon at bounding box center [1331, 442] width 20 height 20
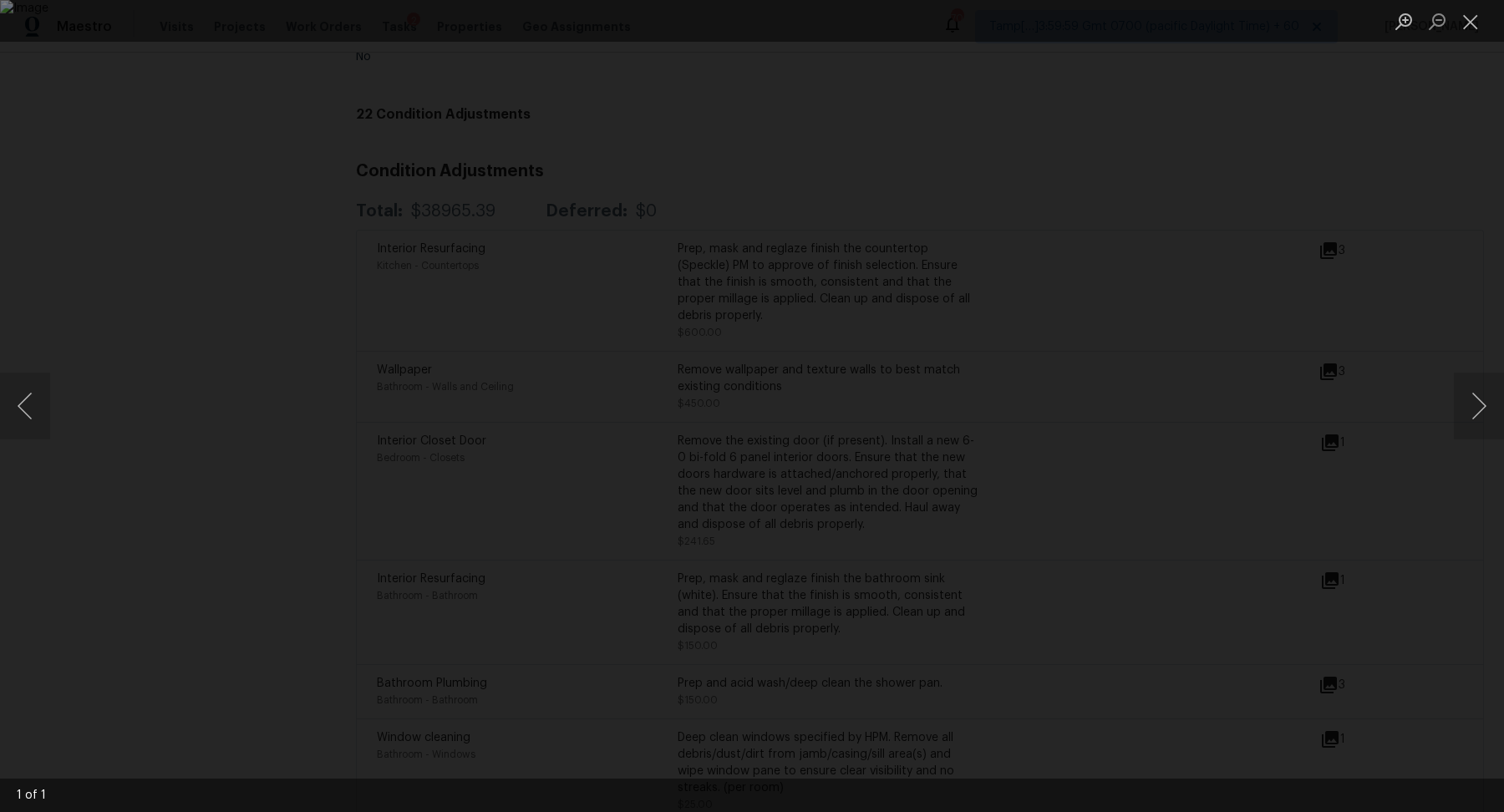
click at [1359, 506] on div "Lightbox" at bounding box center [752, 406] width 1504 height 812
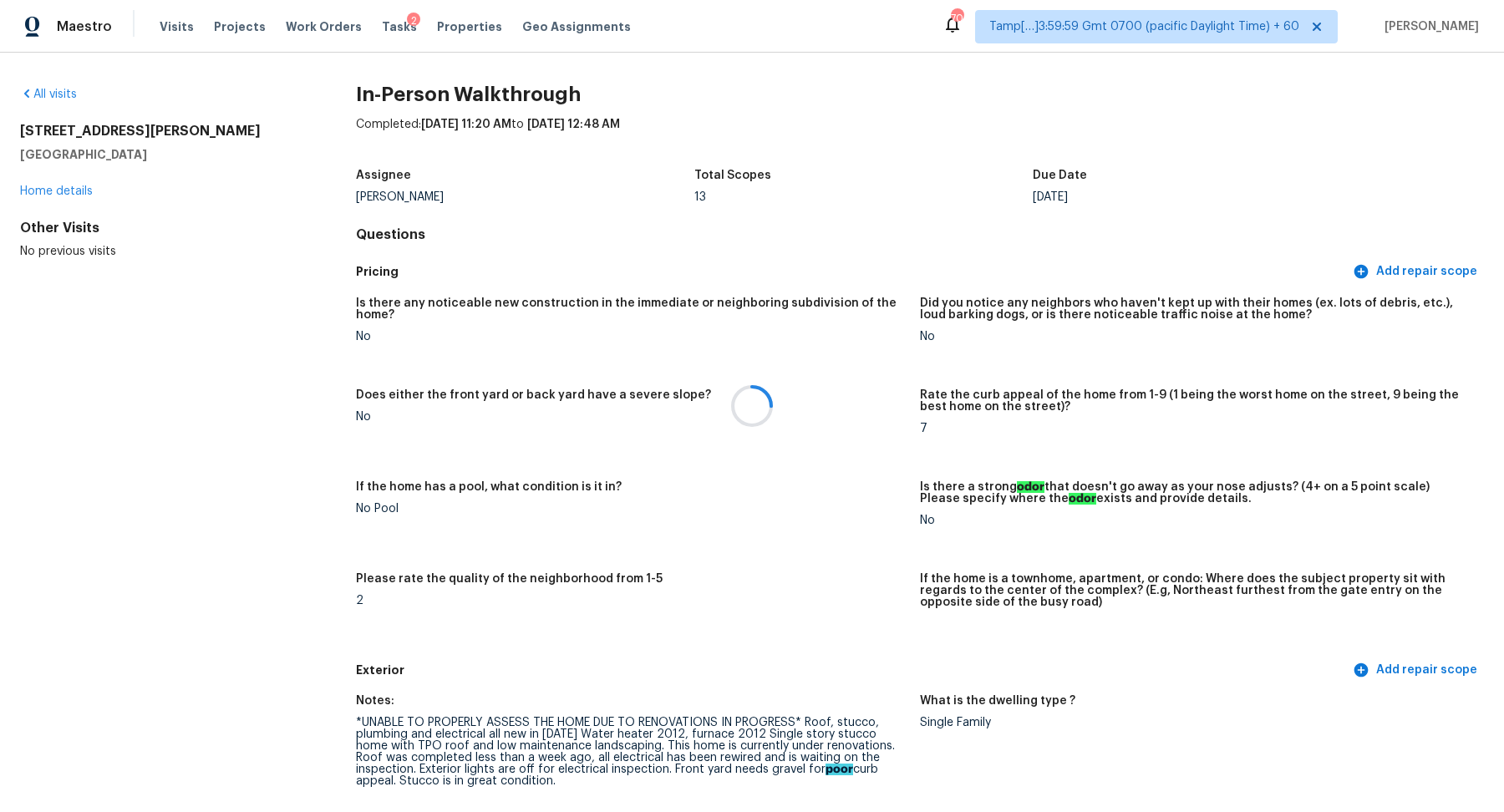
click at [65, 97] on div at bounding box center [752, 406] width 1504 height 812
click at [58, 95] on link "All visits" at bounding box center [48, 95] width 57 height 12
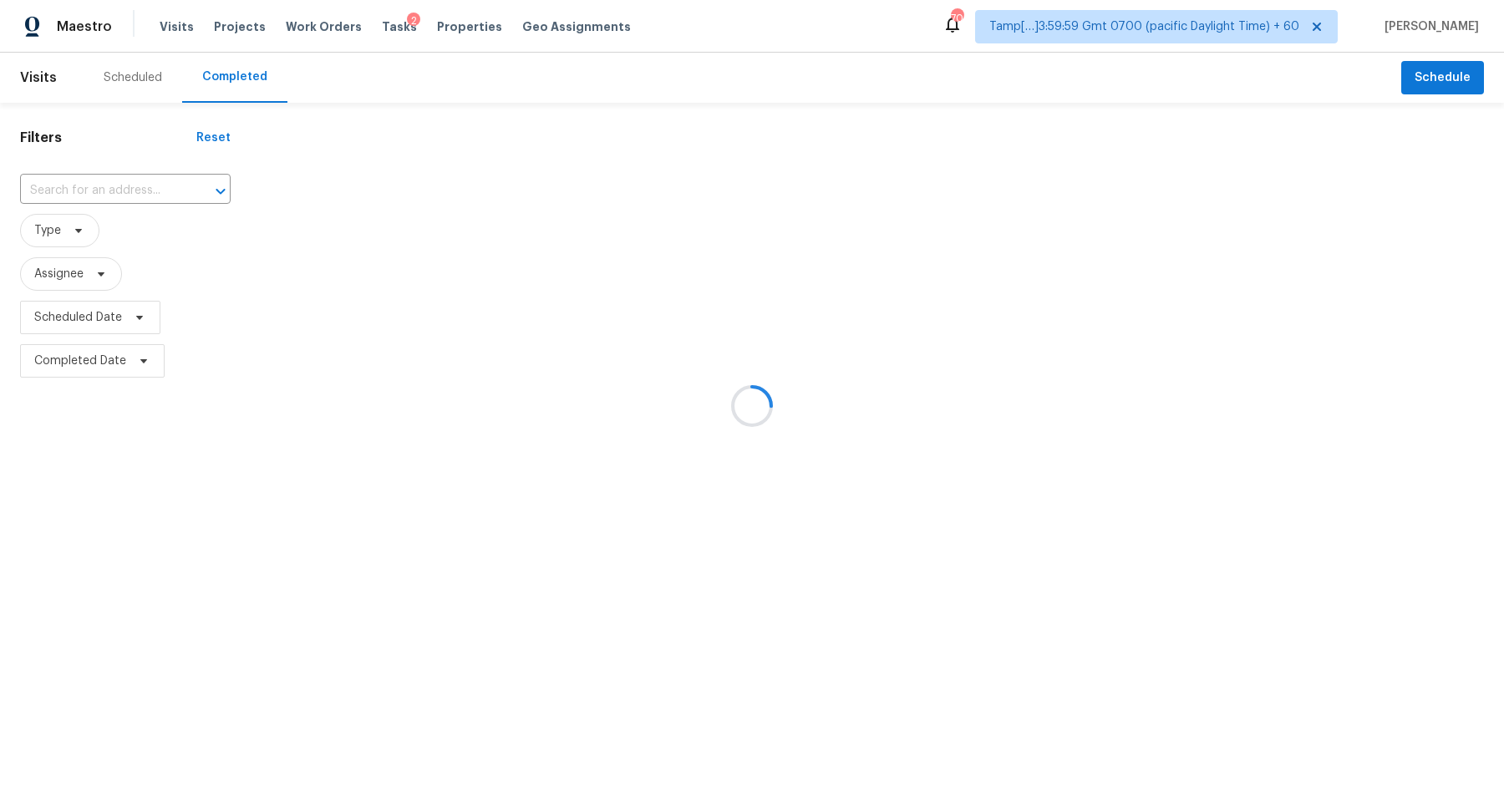
click at [101, 201] on div at bounding box center [752, 406] width 1504 height 812
click at [122, 190] on div at bounding box center [752, 406] width 1504 height 812
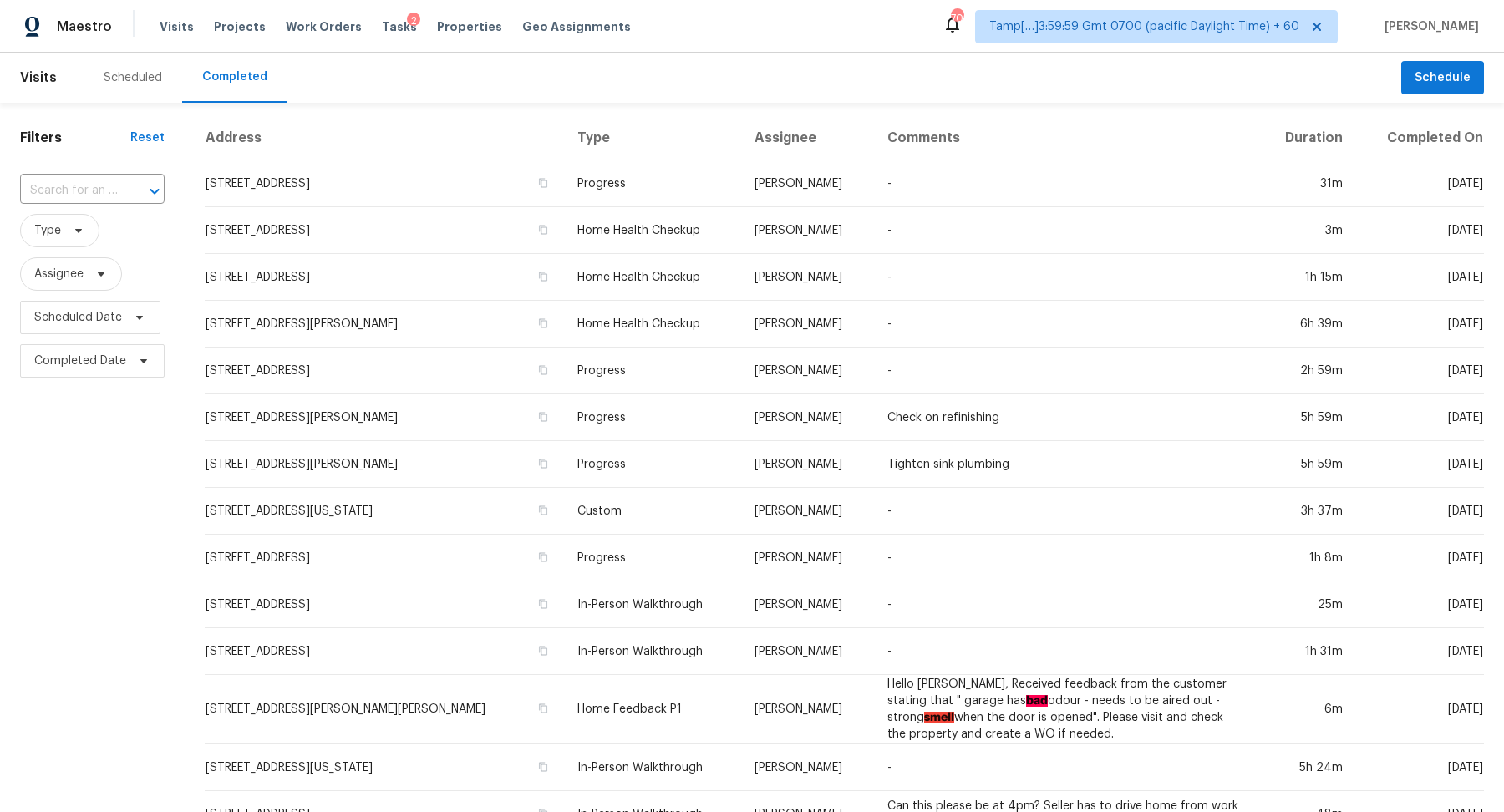
click at [122, 190] on div at bounding box center [144, 190] width 44 height 23
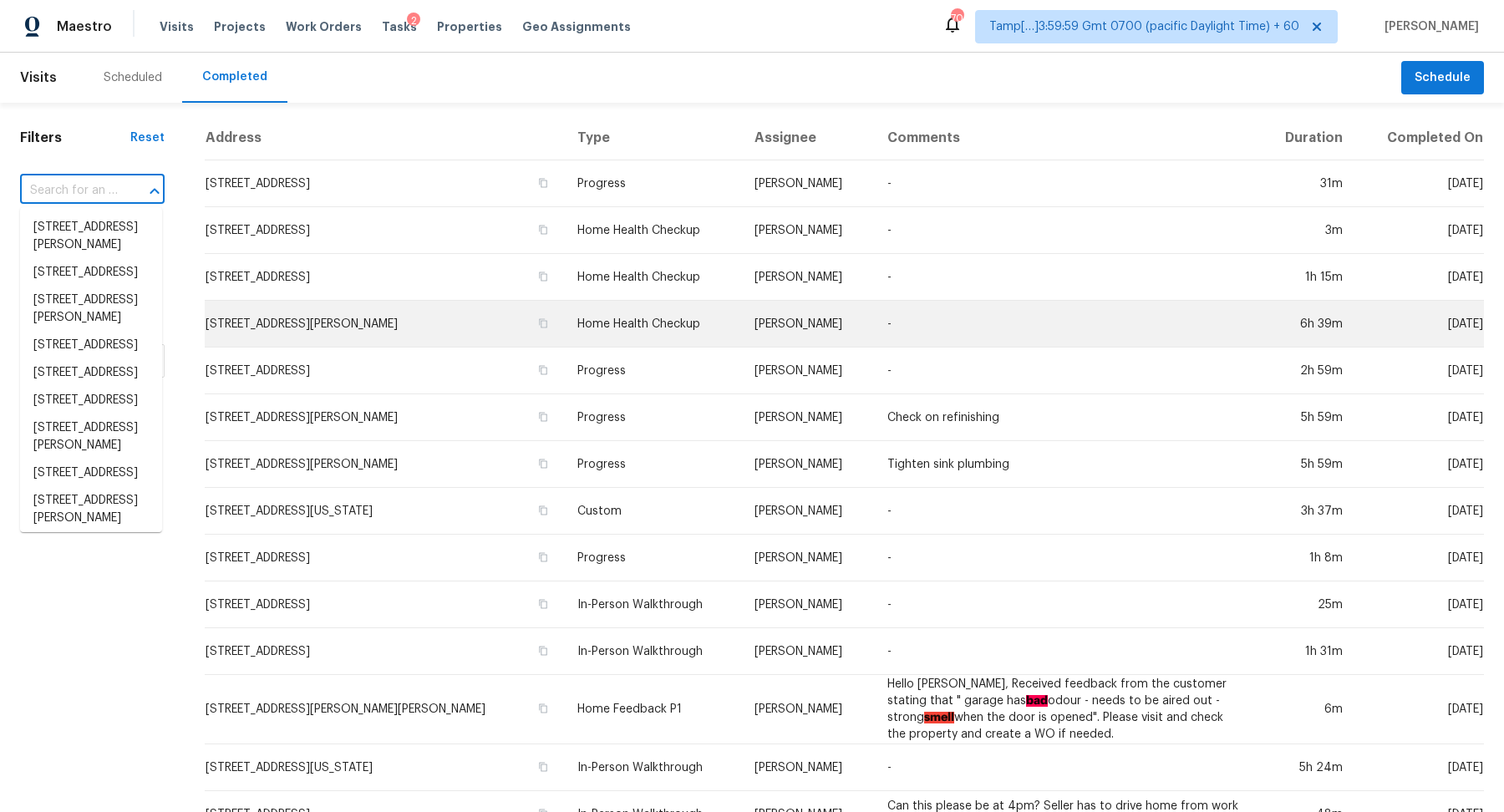
paste input "[STREET_ADDRESS]"
type input "[STREET_ADDRESS]"
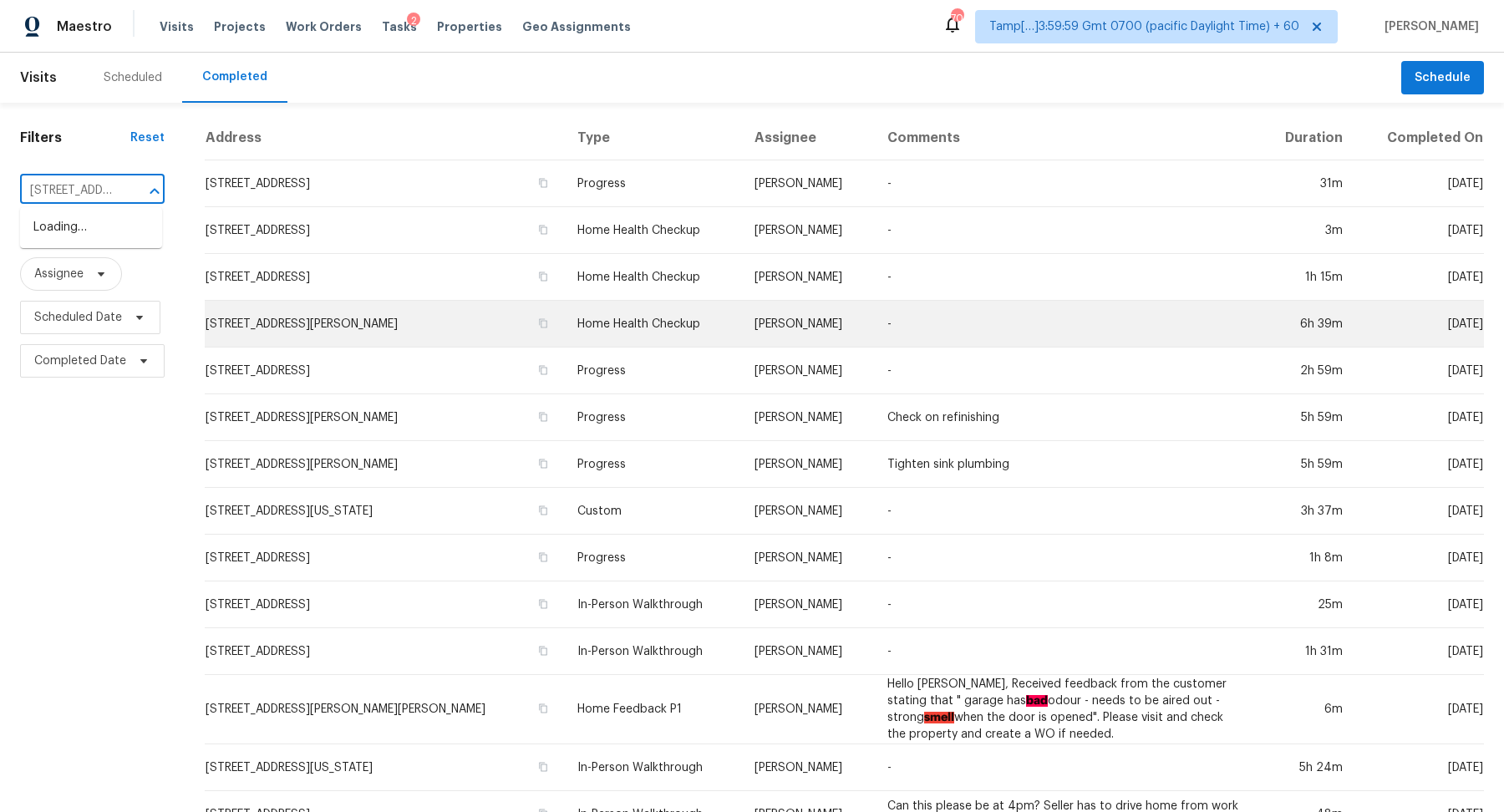
scroll to position [0, 114]
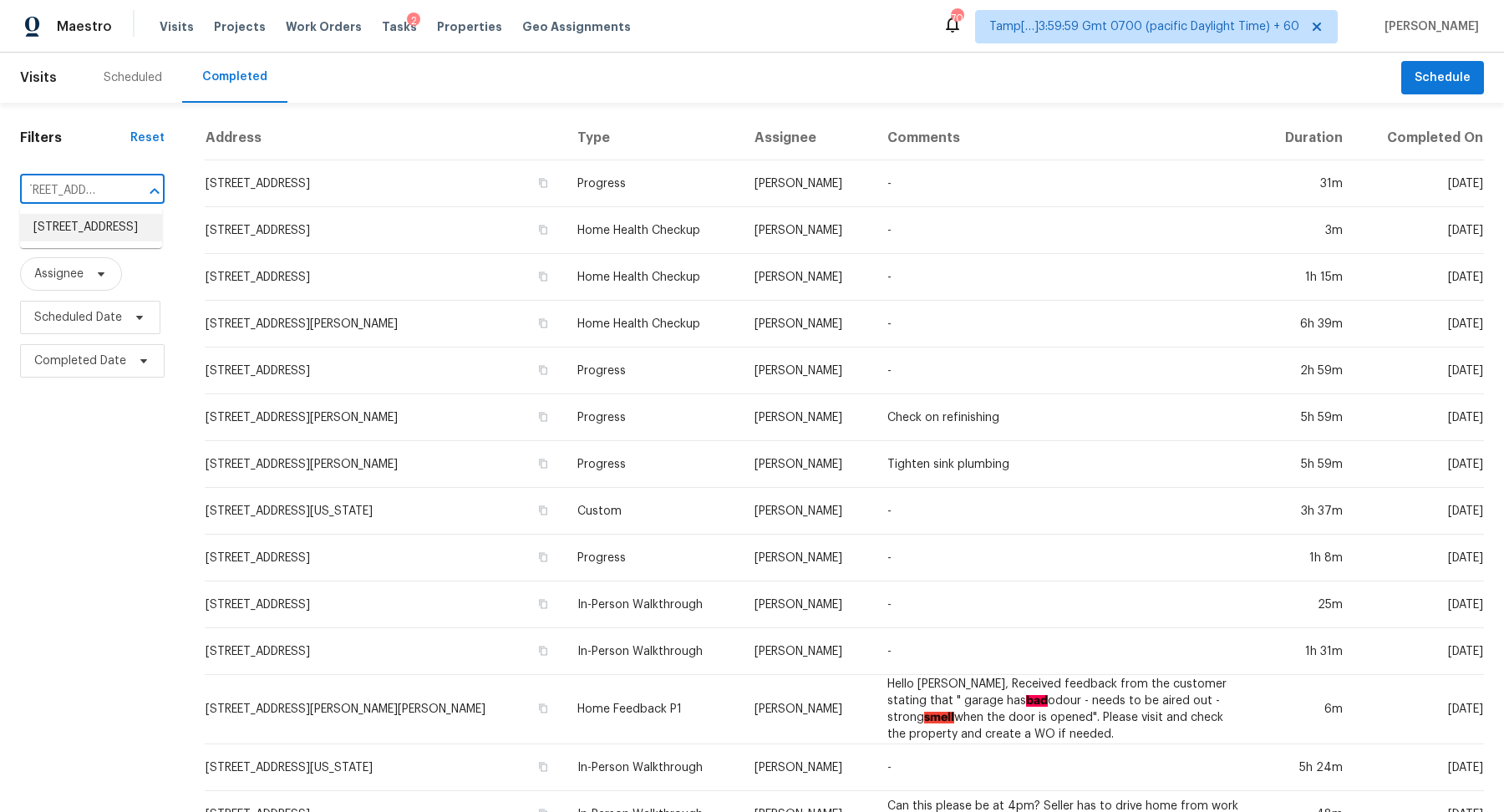
click at [122, 232] on li "[STREET_ADDRESS]" at bounding box center [91, 228] width 143 height 28
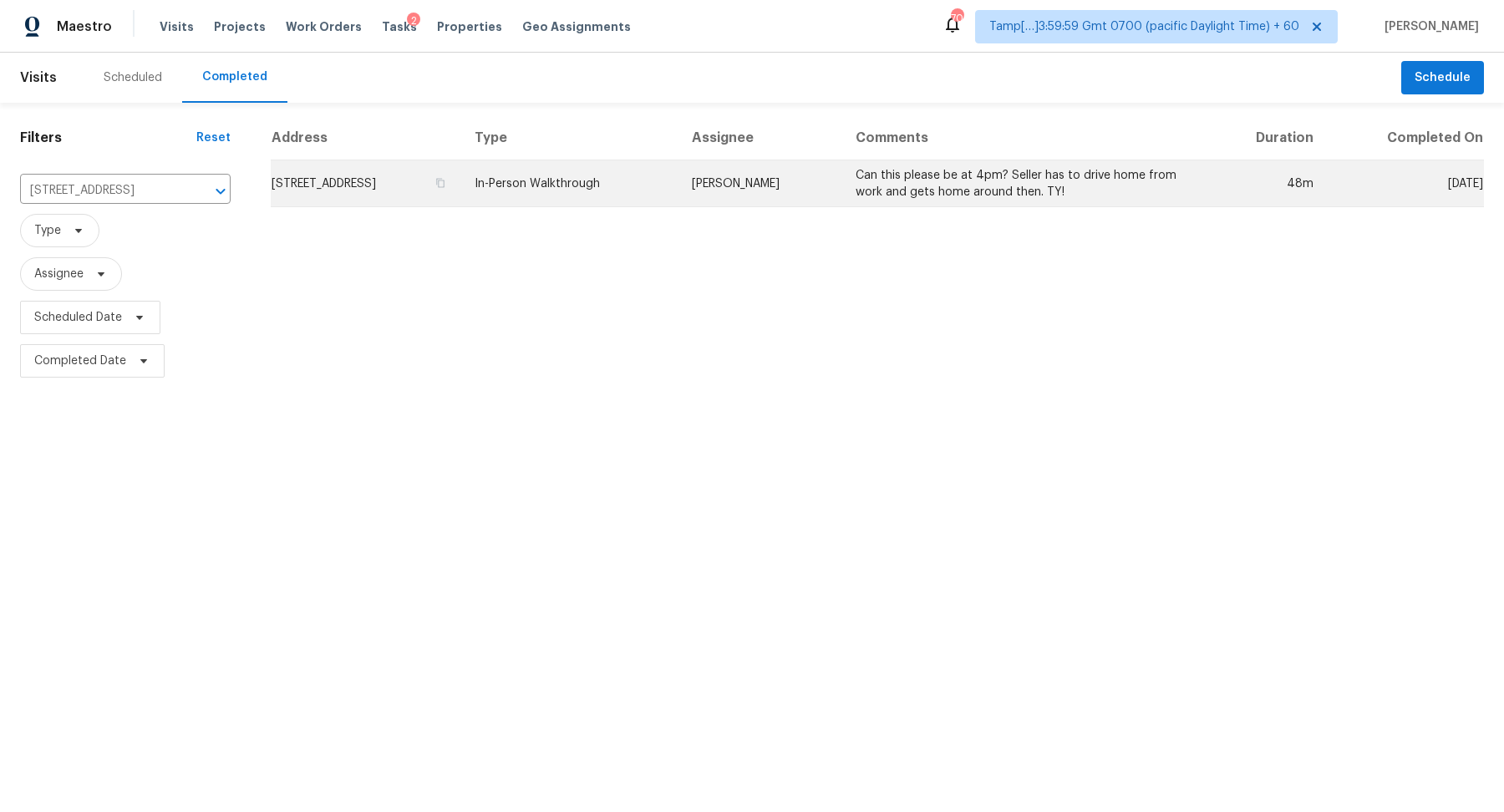
click at [347, 190] on td "[STREET_ADDRESS]" at bounding box center [366, 183] width 190 height 47
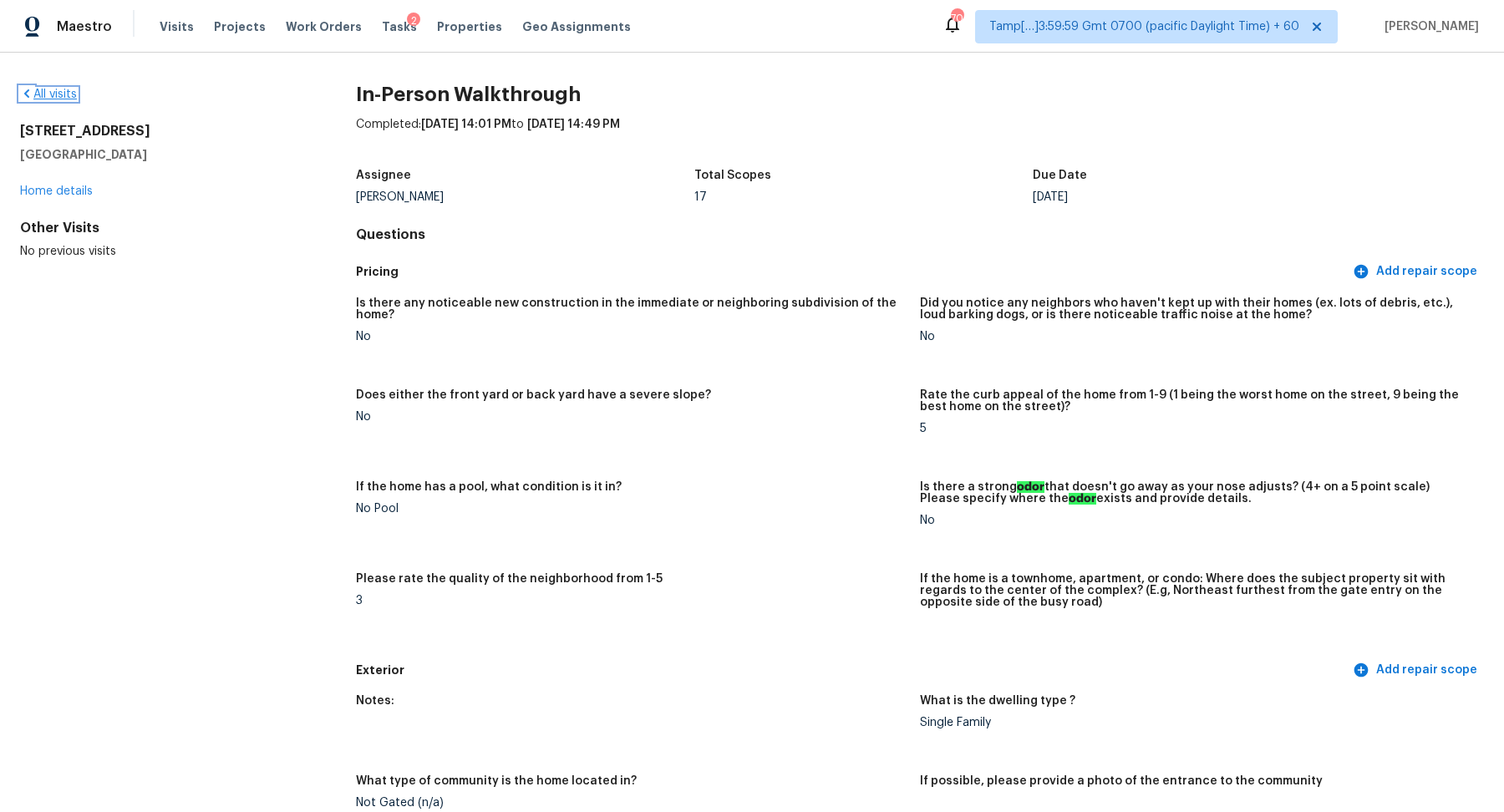
click at [52, 91] on link "All visits" at bounding box center [48, 95] width 57 height 12
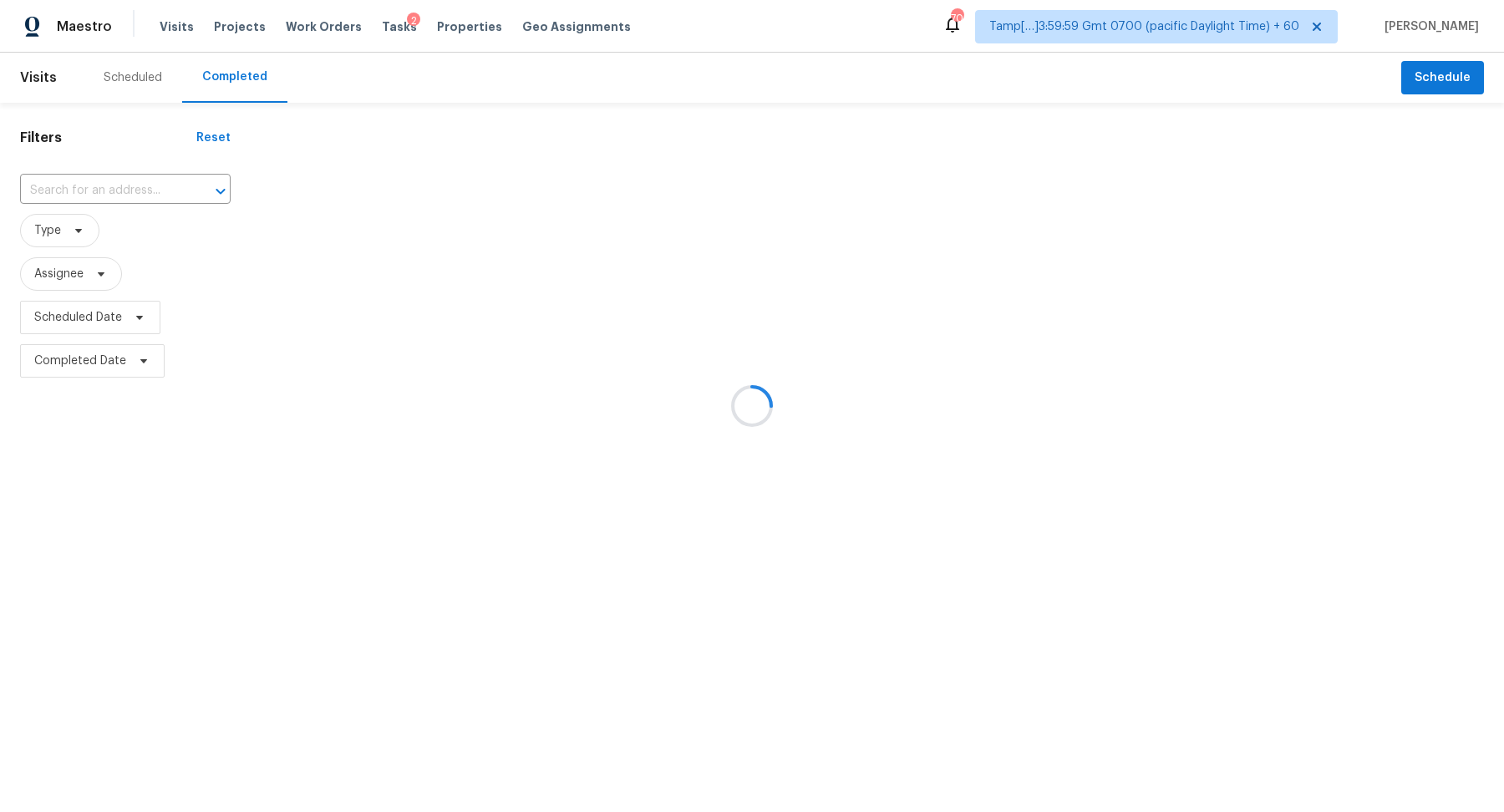
click at [85, 185] on div at bounding box center [752, 406] width 1504 height 812
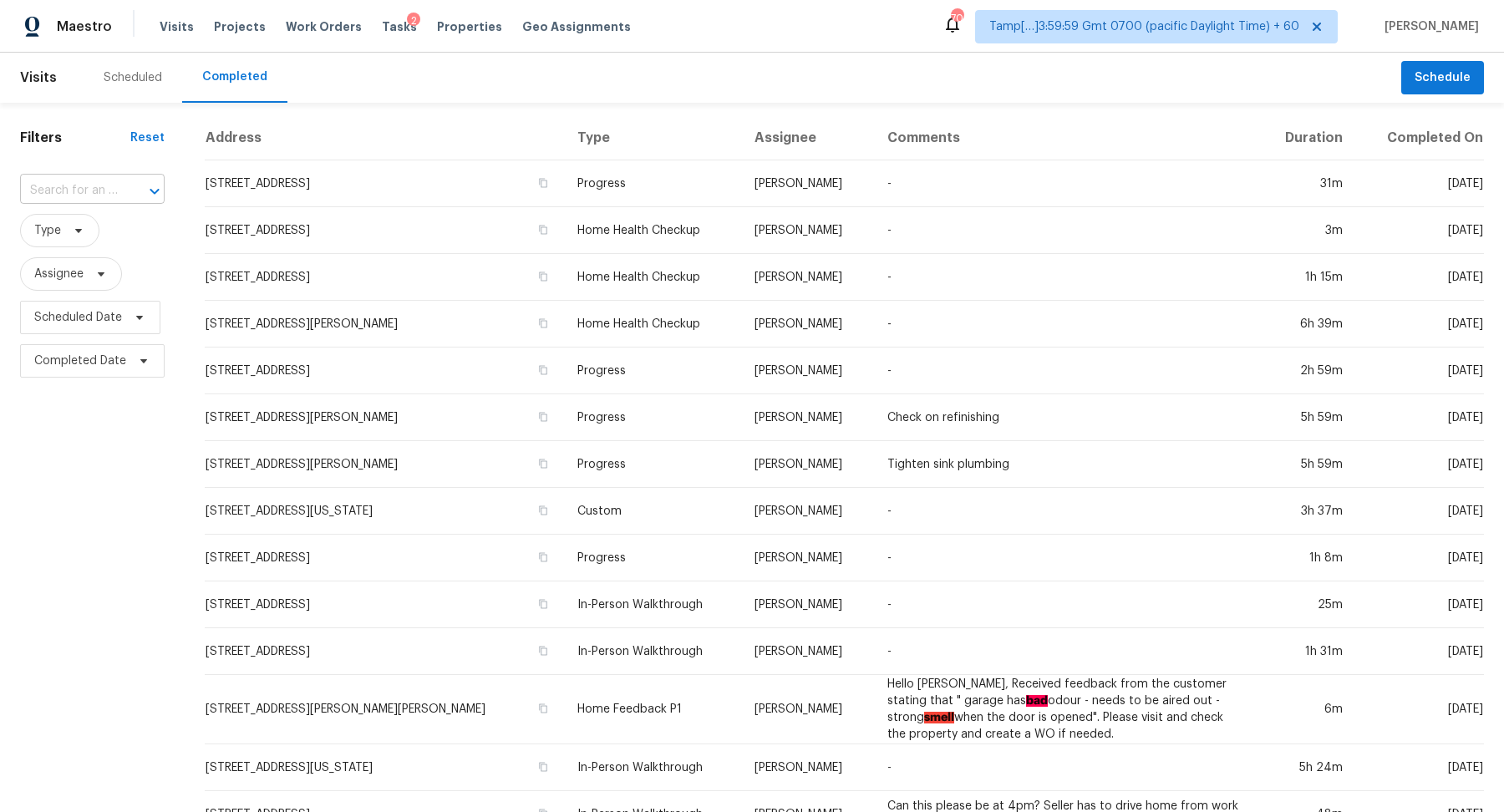
click at [91, 186] on input "text" at bounding box center [69, 191] width 98 height 26
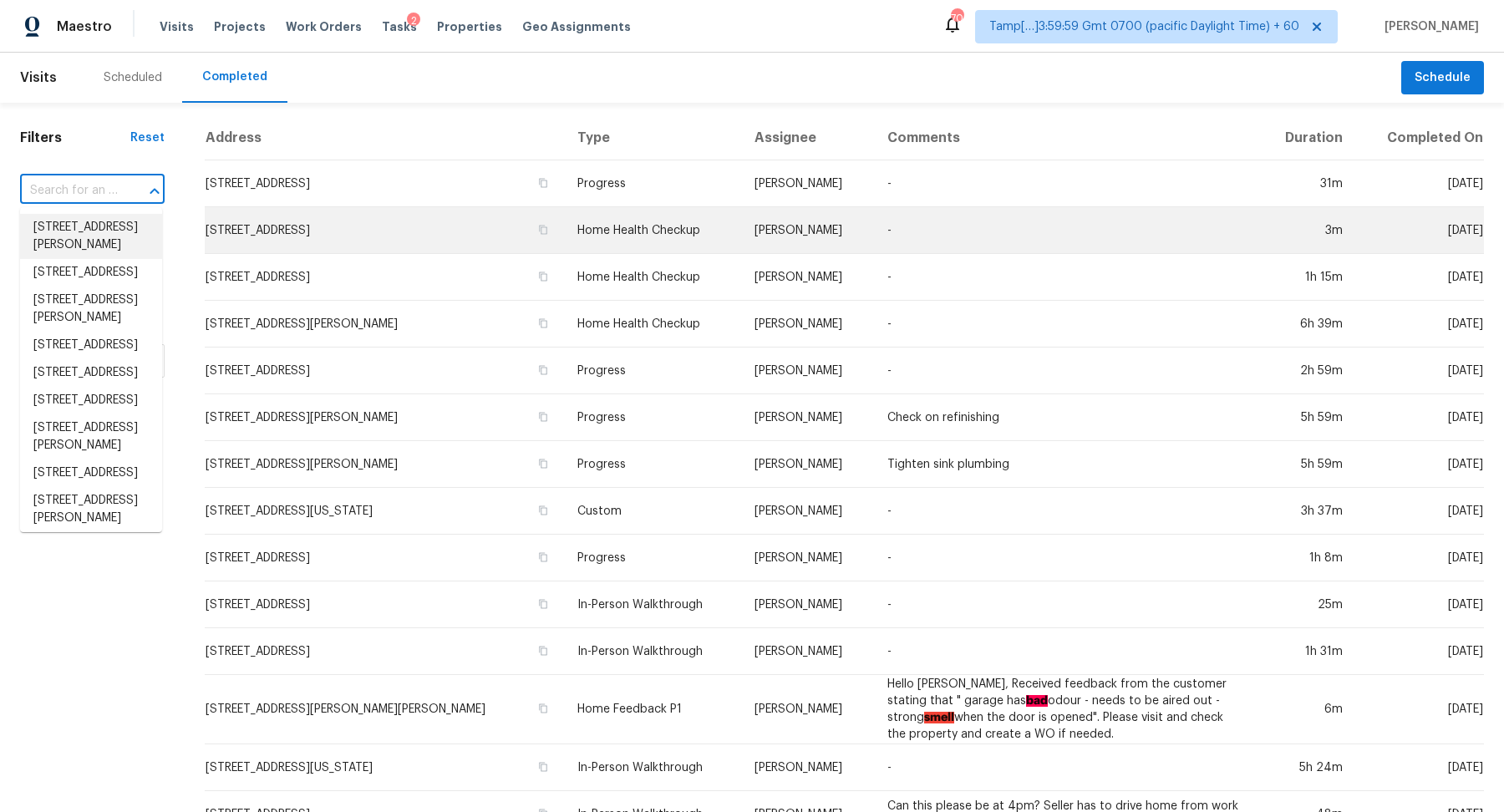
paste input "[STREET_ADDRESS]"
type input "[STREET_ADDRESS]"
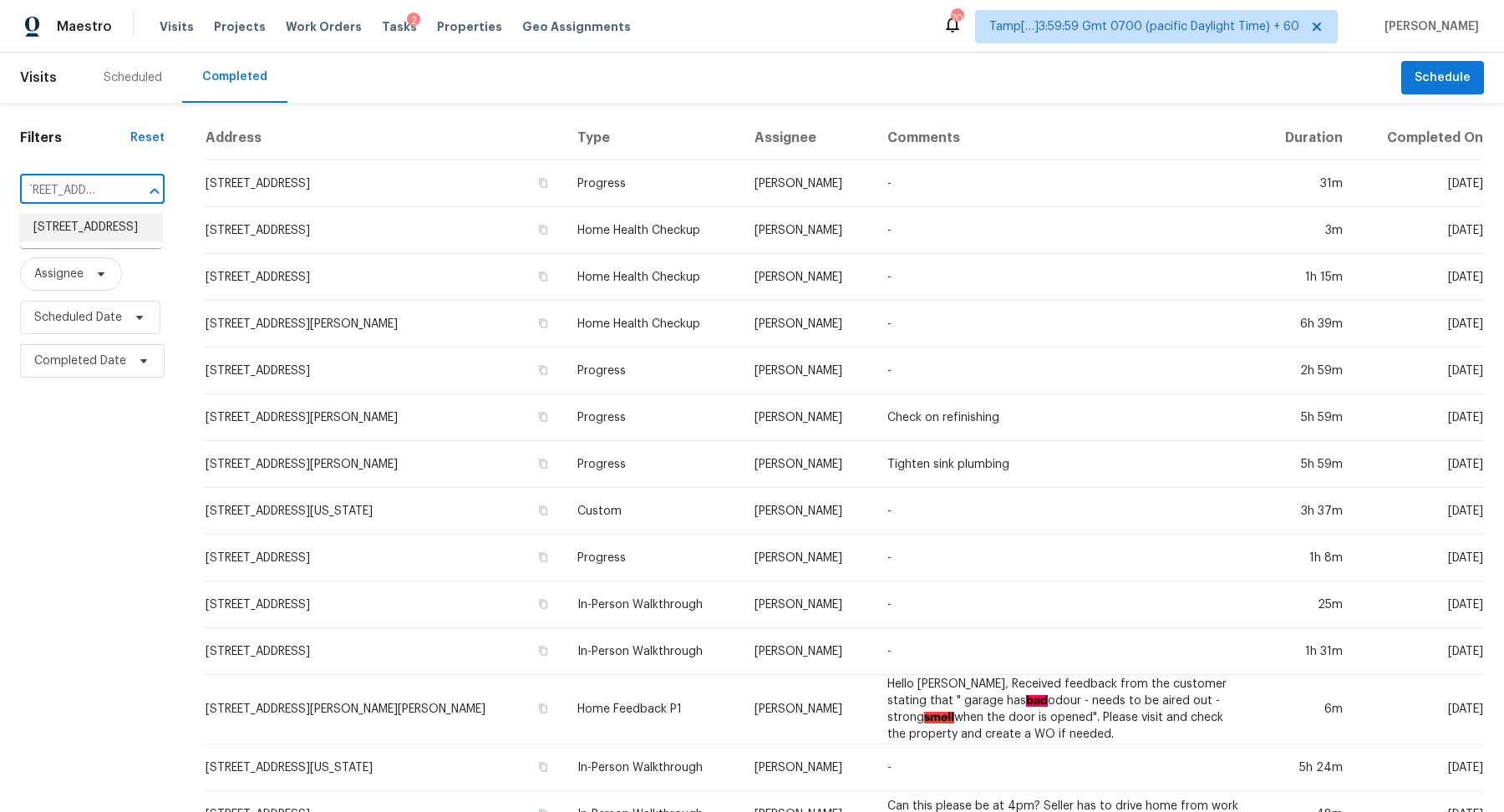
click at [87, 230] on li "[STREET_ADDRESS]" at bounding box center [91, 228] width 143 height 28
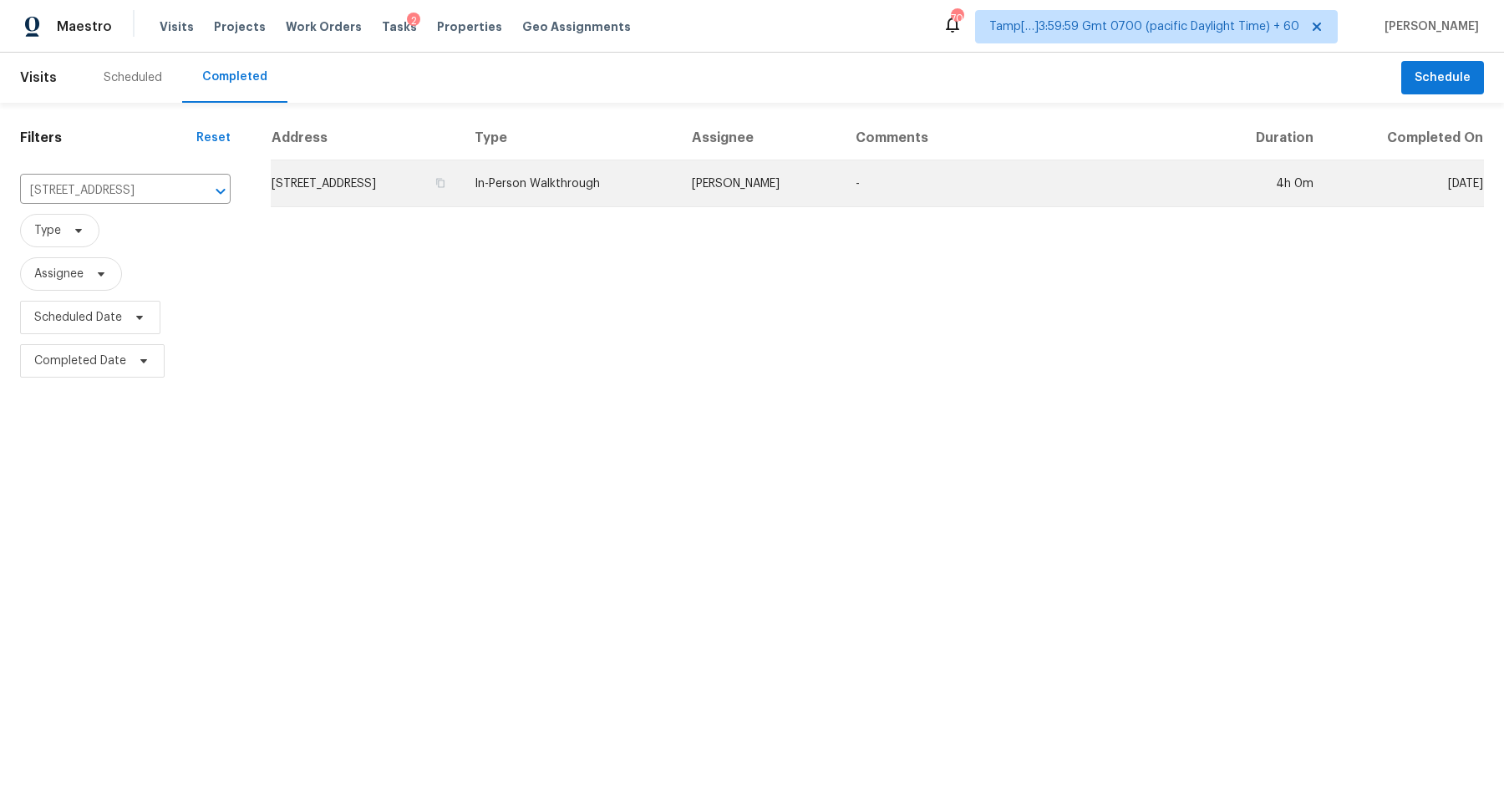
click at [357, 172] on td "[STREET_ADDRESS]" at bounding box center [366, 183] width 190 height 47
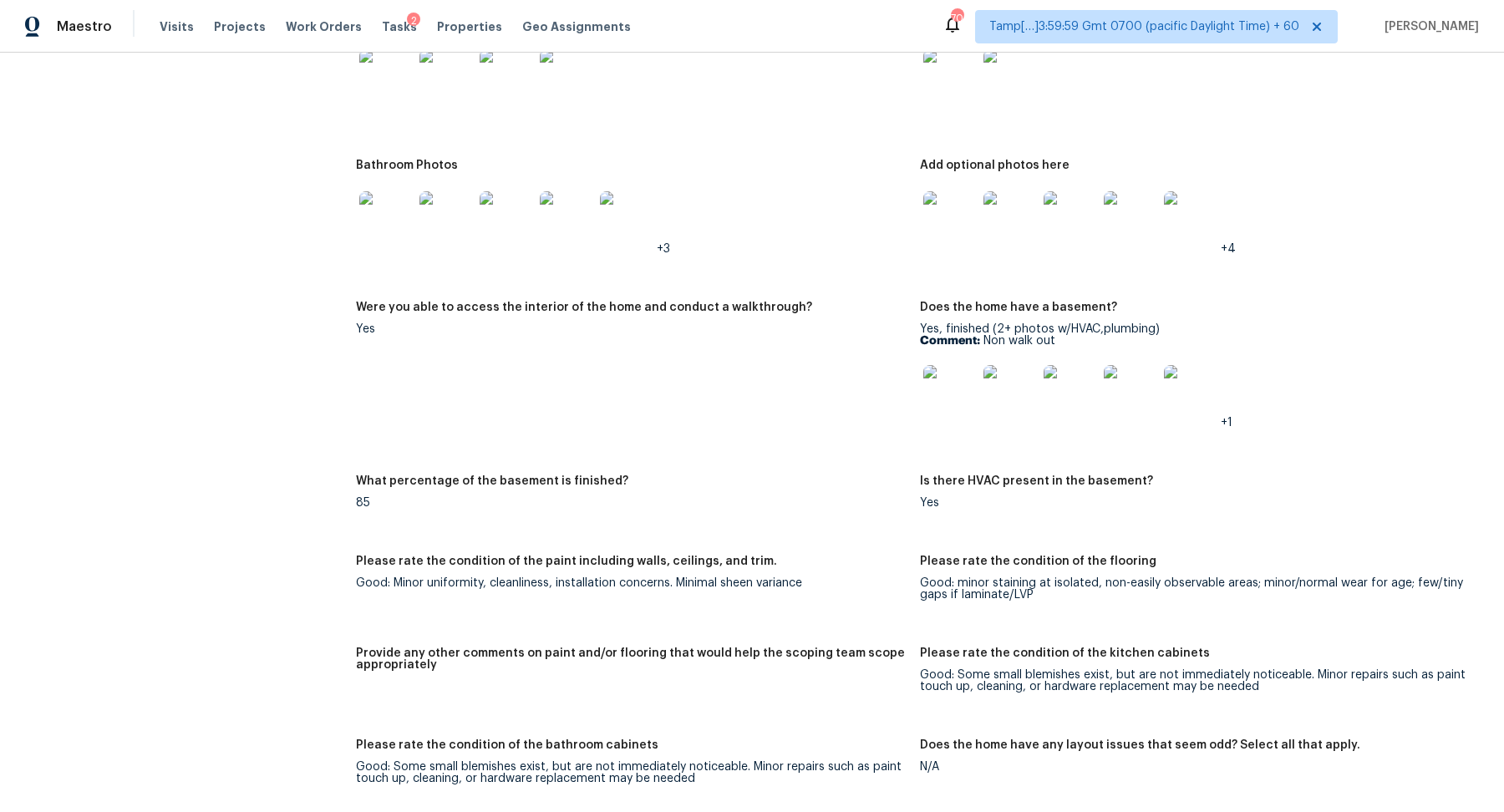
scroll to position [1799, 0]
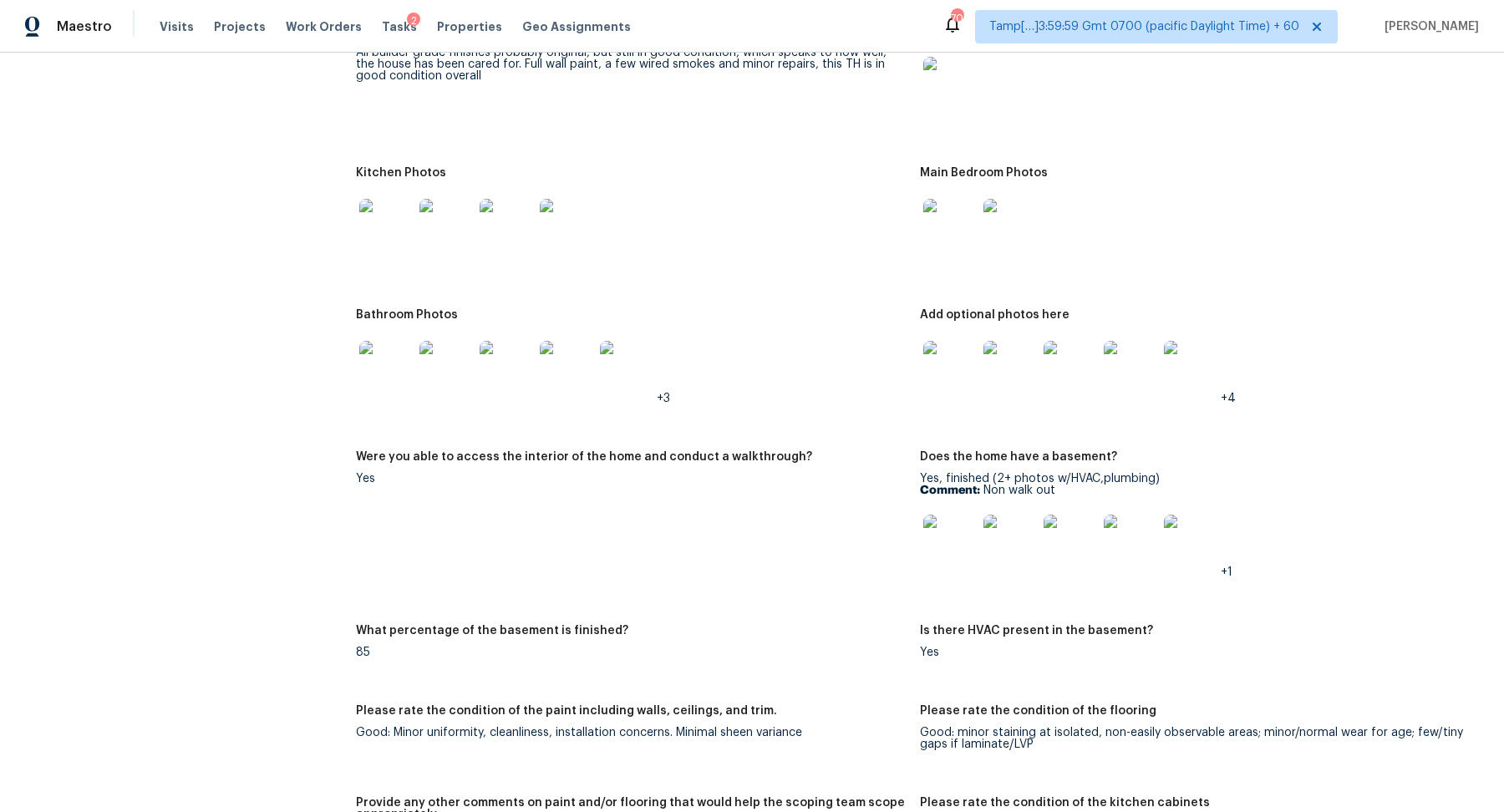
click at [974, 371] on img at bounding box center [950, 368] width 54 height 54
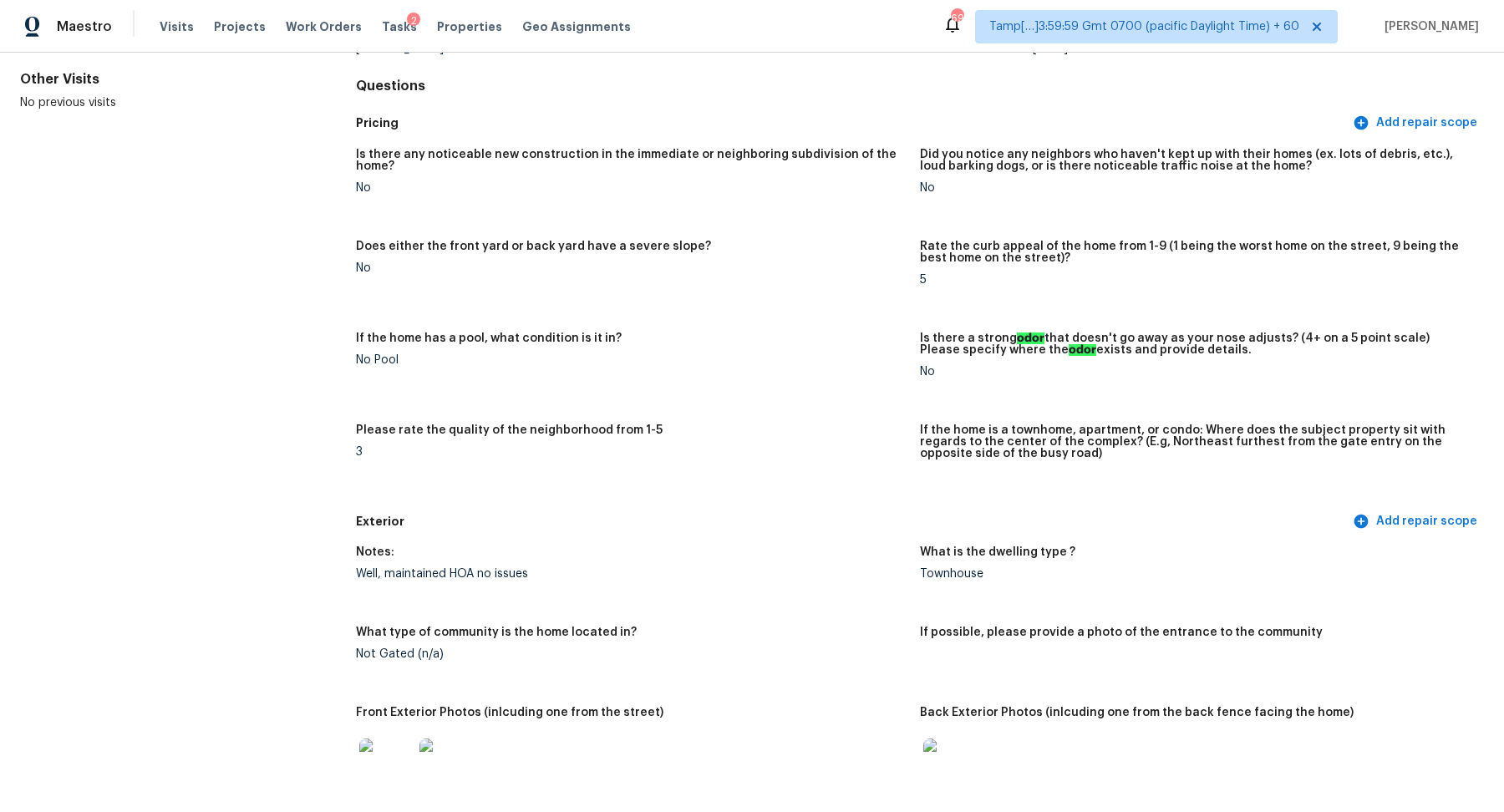
scroll to position [0, 0]
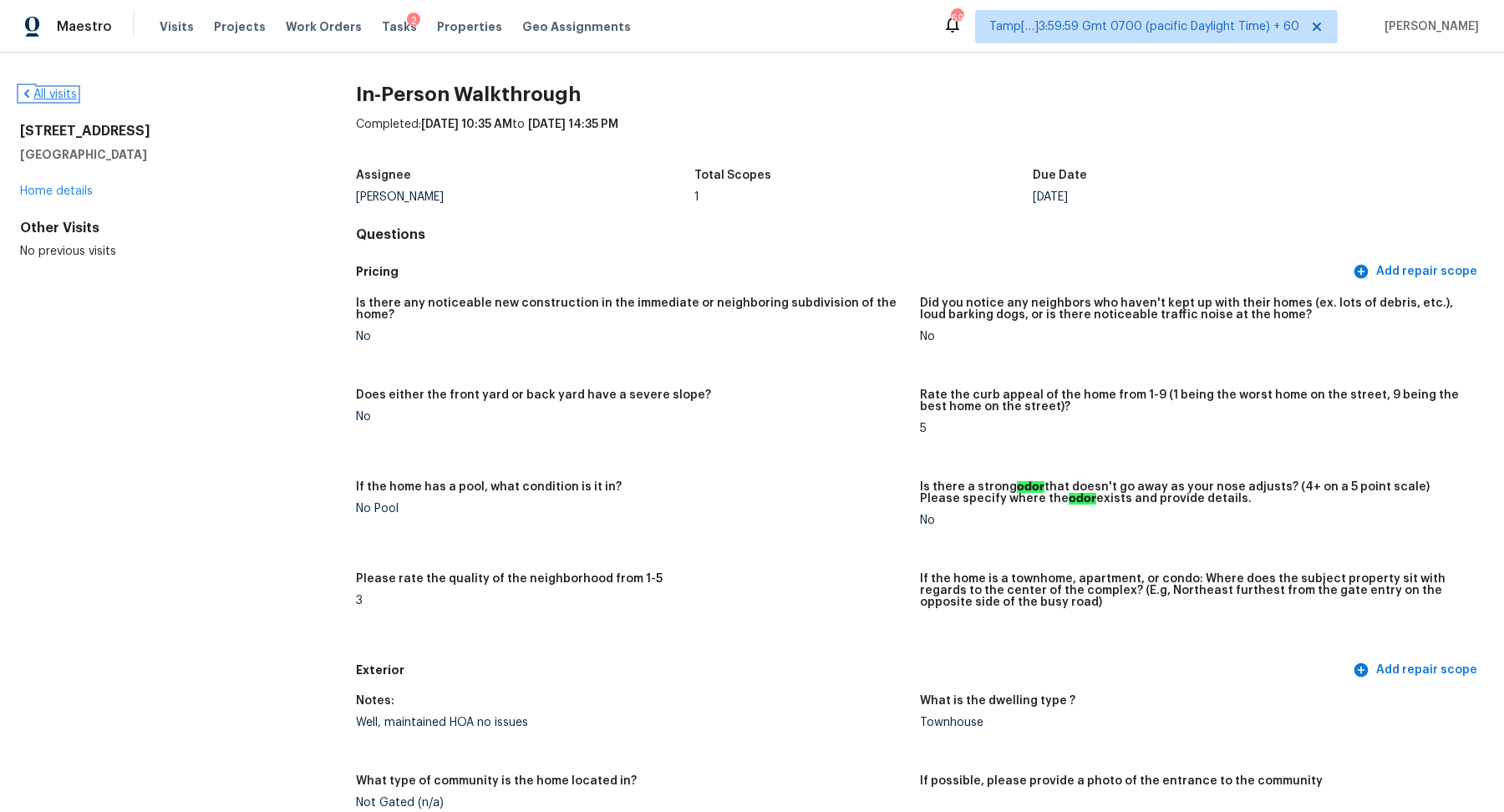
click at [62, 95] on link "All visits" at bounding box center [48, 95] width 57 height 12
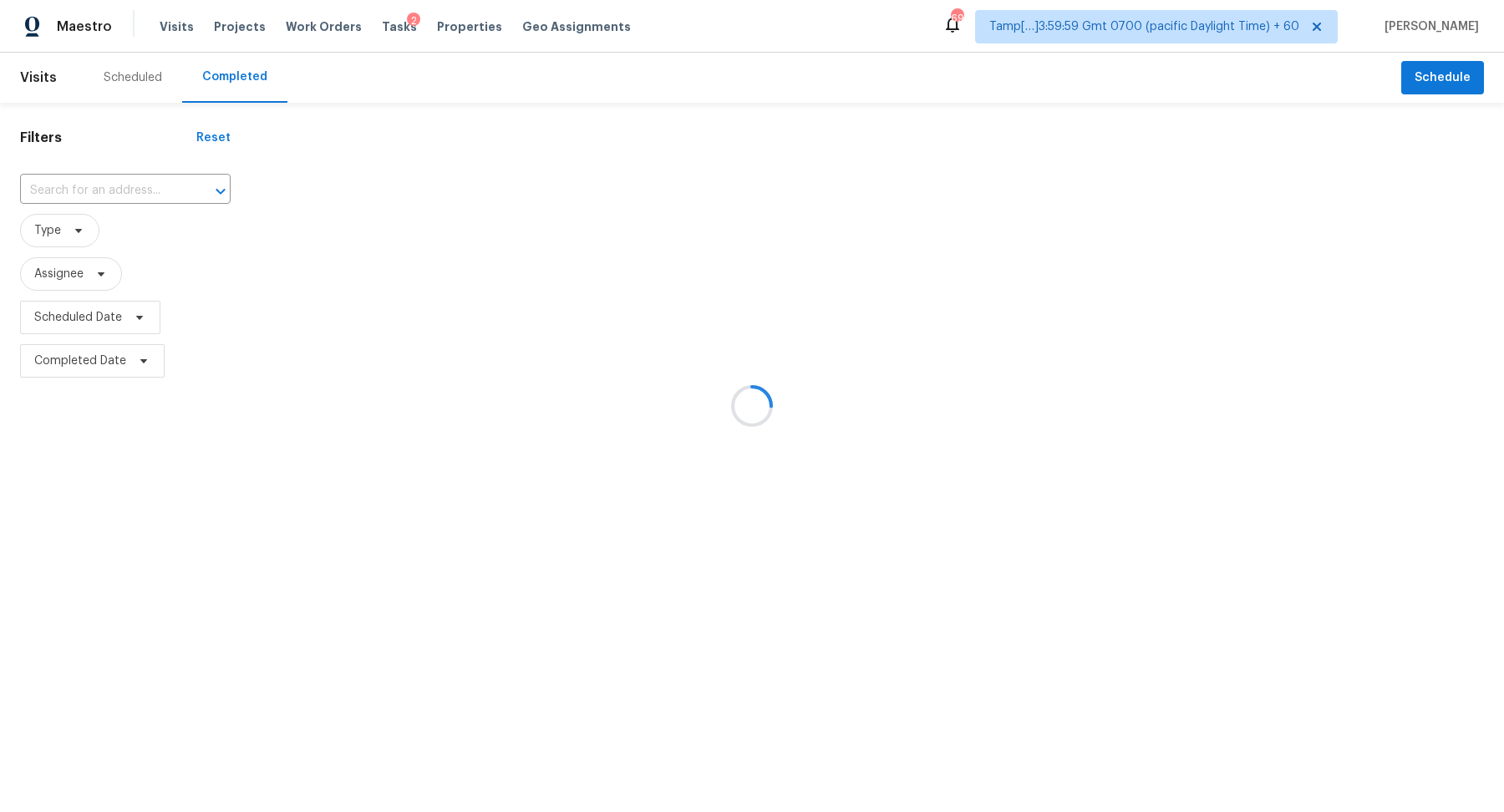
click at [76, 176] on div at bounding box center [752, 406] width 1504 height 812
click at [89, 182] on div at bounding box center [752, 406] width 1504 height 812
click at [107, 178] on div at bounding box center [752, 406] width 1504 height 812
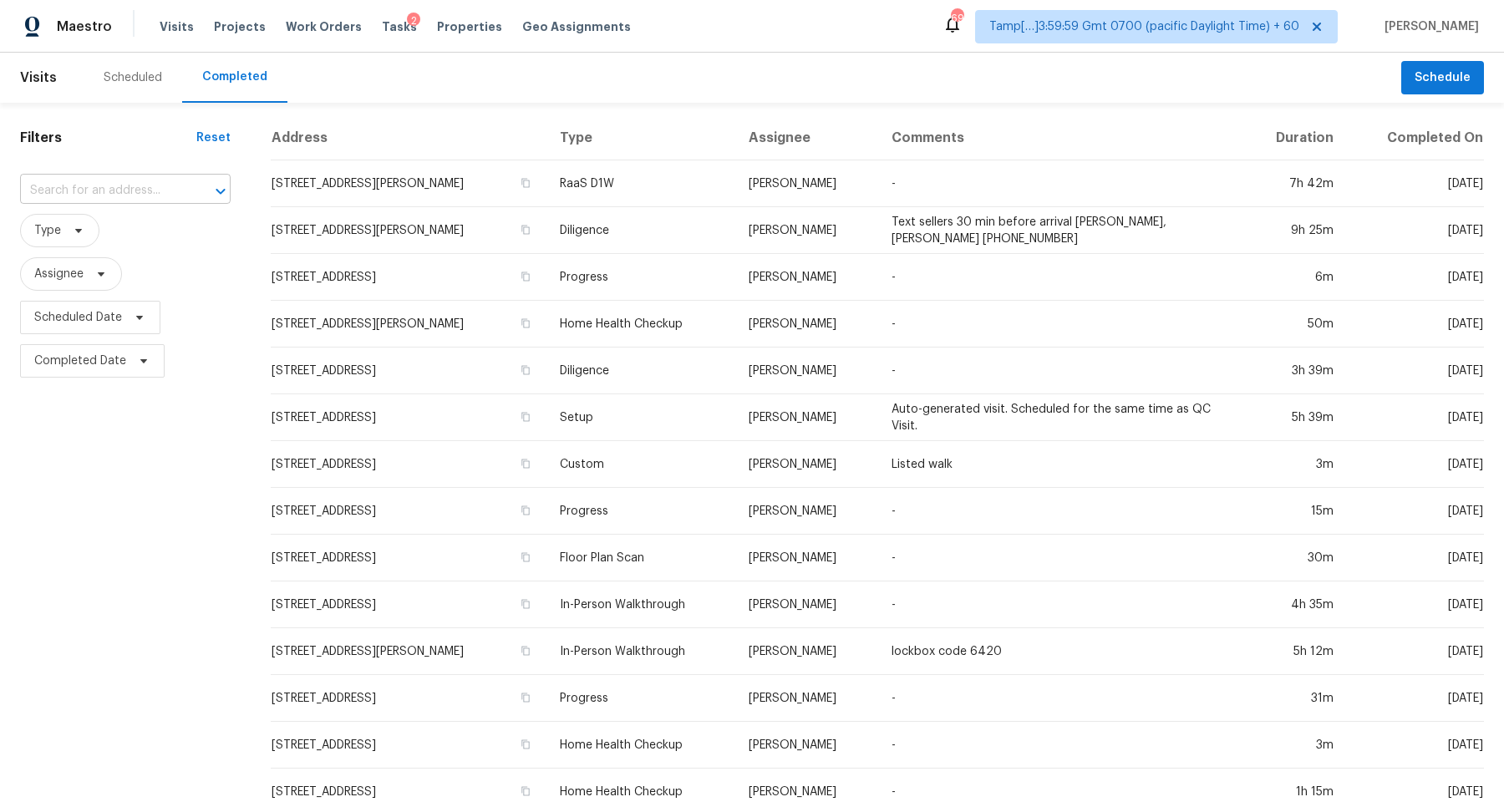
click at [111, 188] on input "text" at bounding box center [102, 191] width 163 height 26
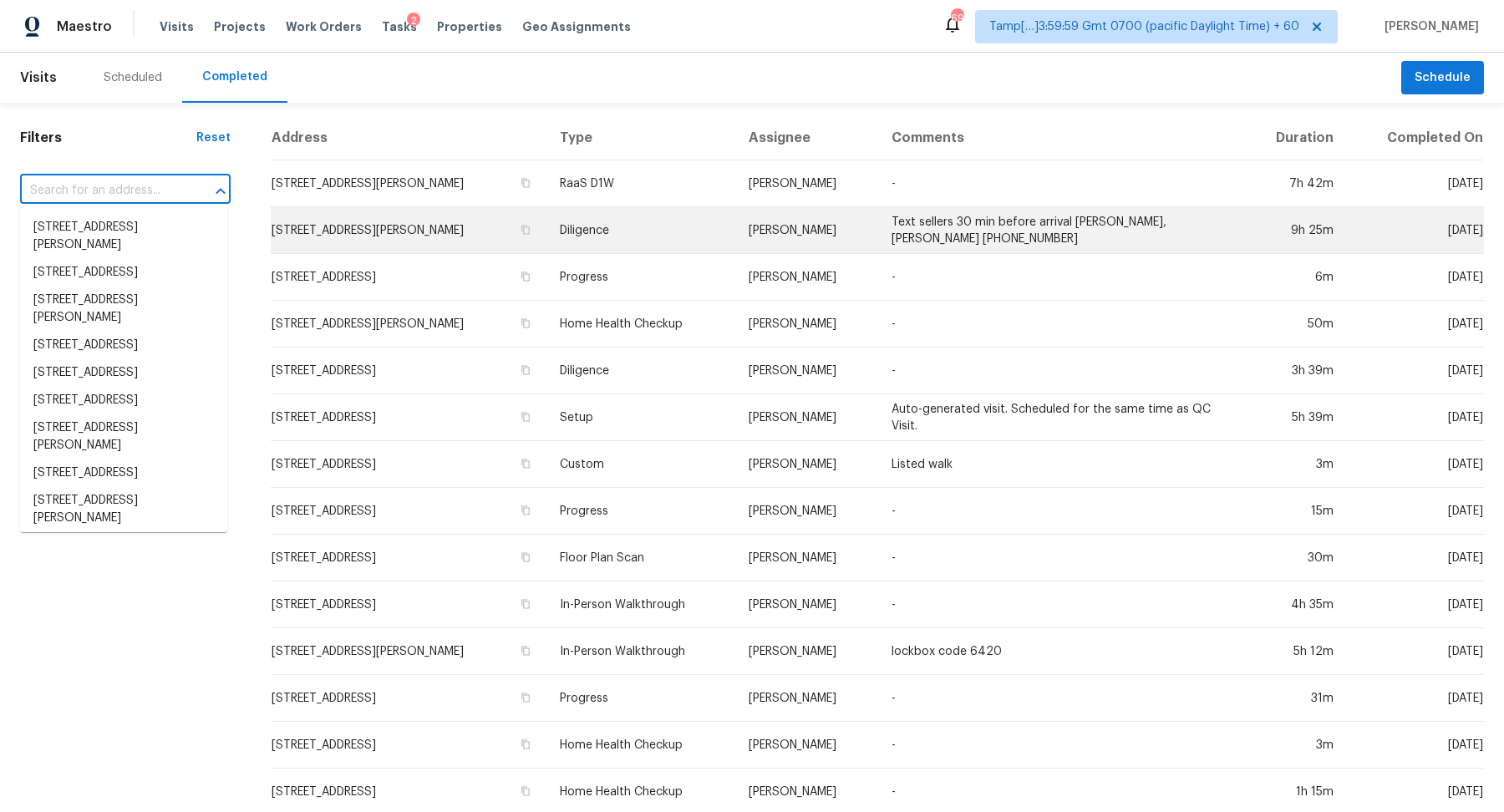
paste input "[STREET_ADDRESS]"
type input "[STREET_ADDRESS]"
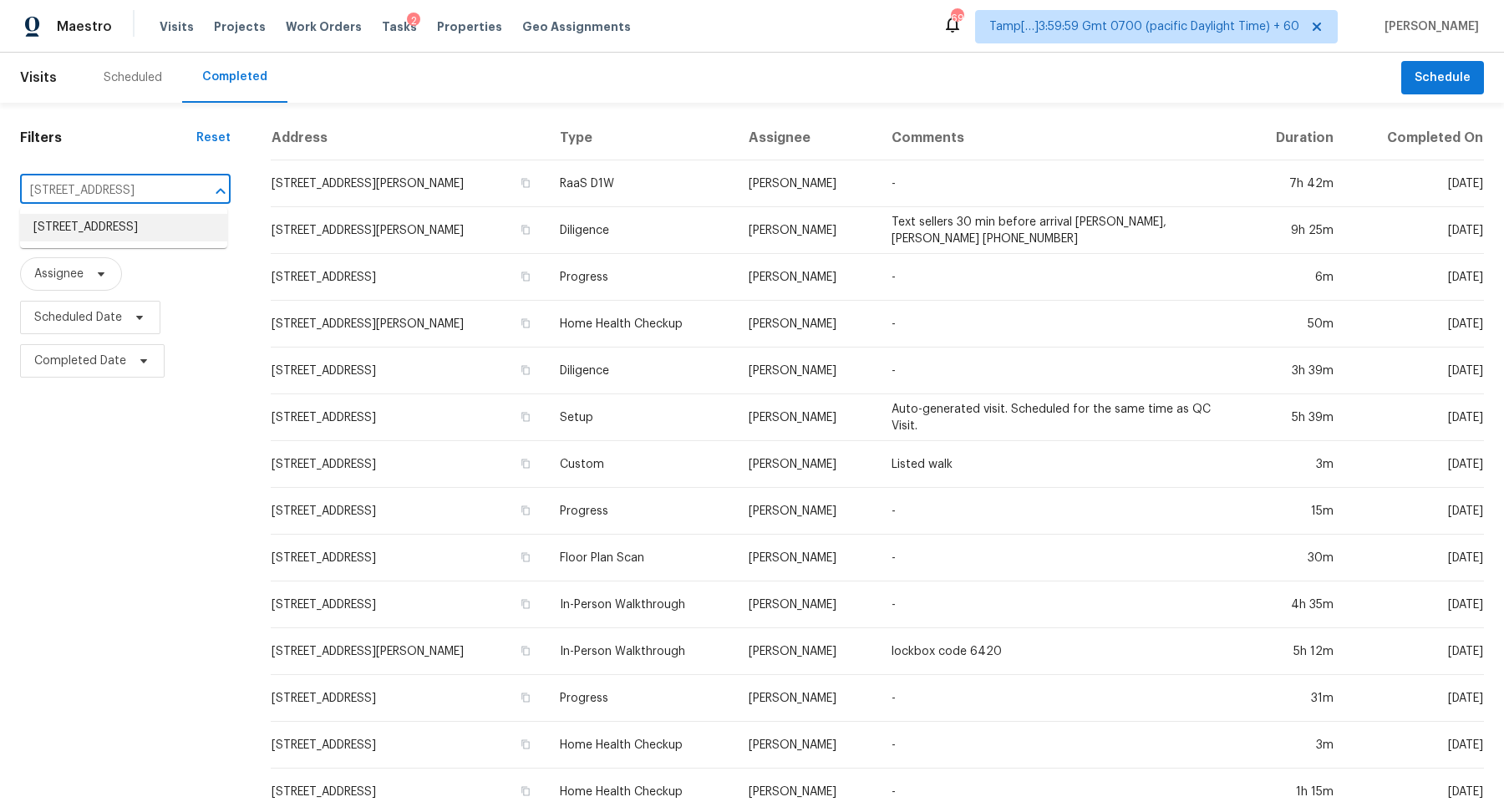
click at [106, 227] on li "[STREET_ADDRESS]" at bounding box center [124, 228] width 207 height 28
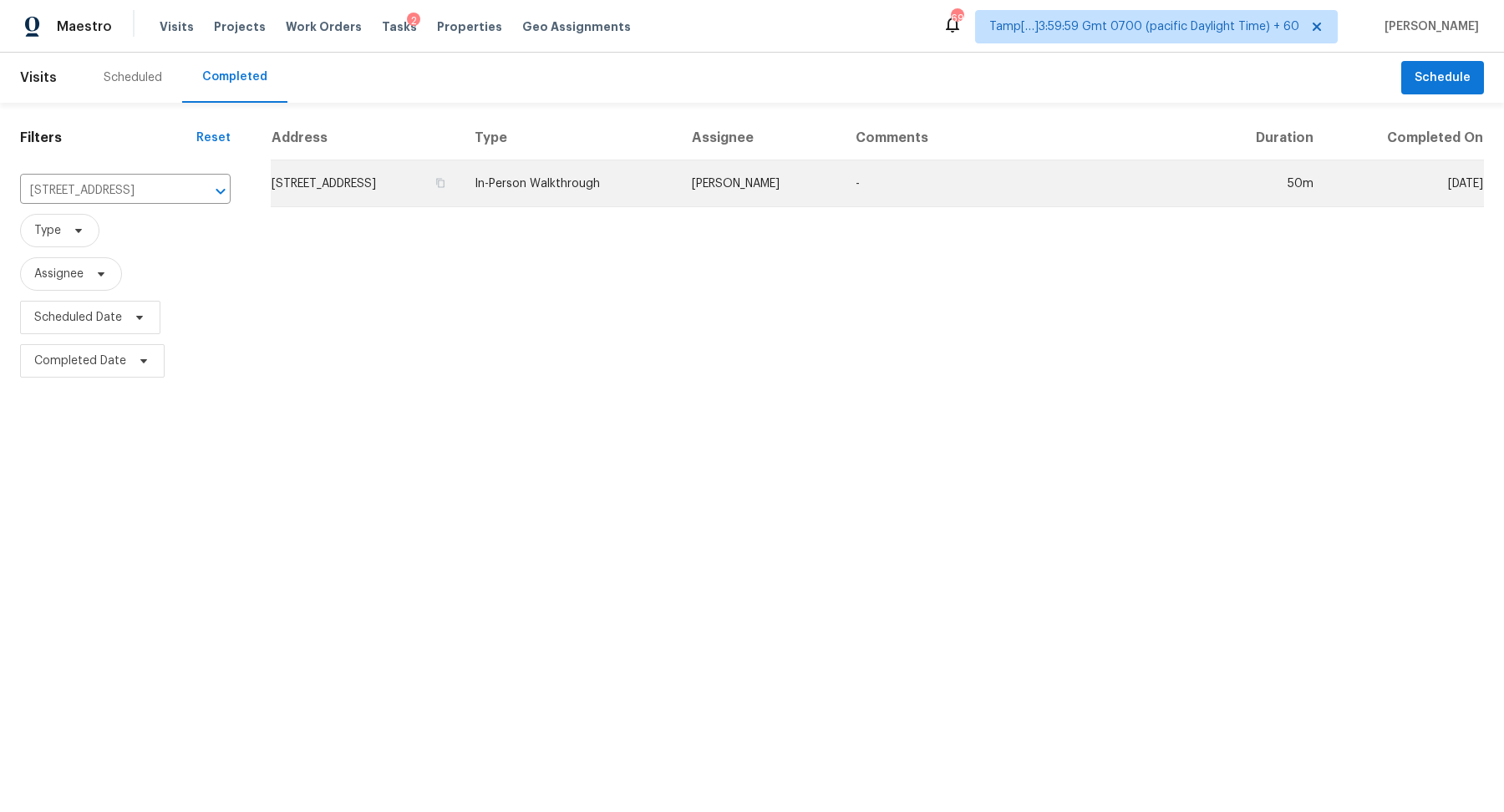
click at [437, 193] on td "[STREET_ADDRESS]" at bounding box center [366, 183] width 190 height 47
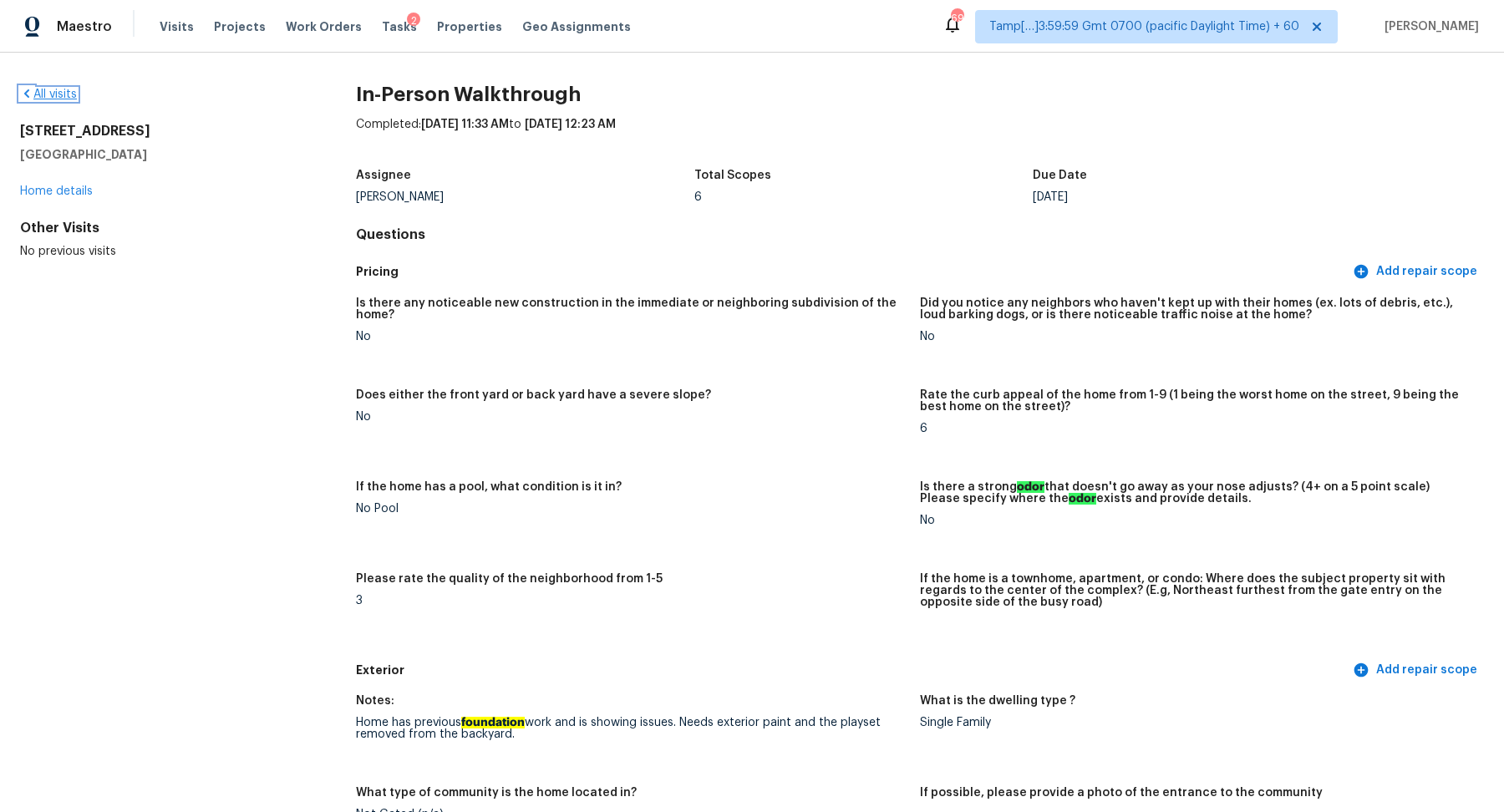
click at [65, 98] on link "All visits" at bounding box center [48, 95] width 57 height 12
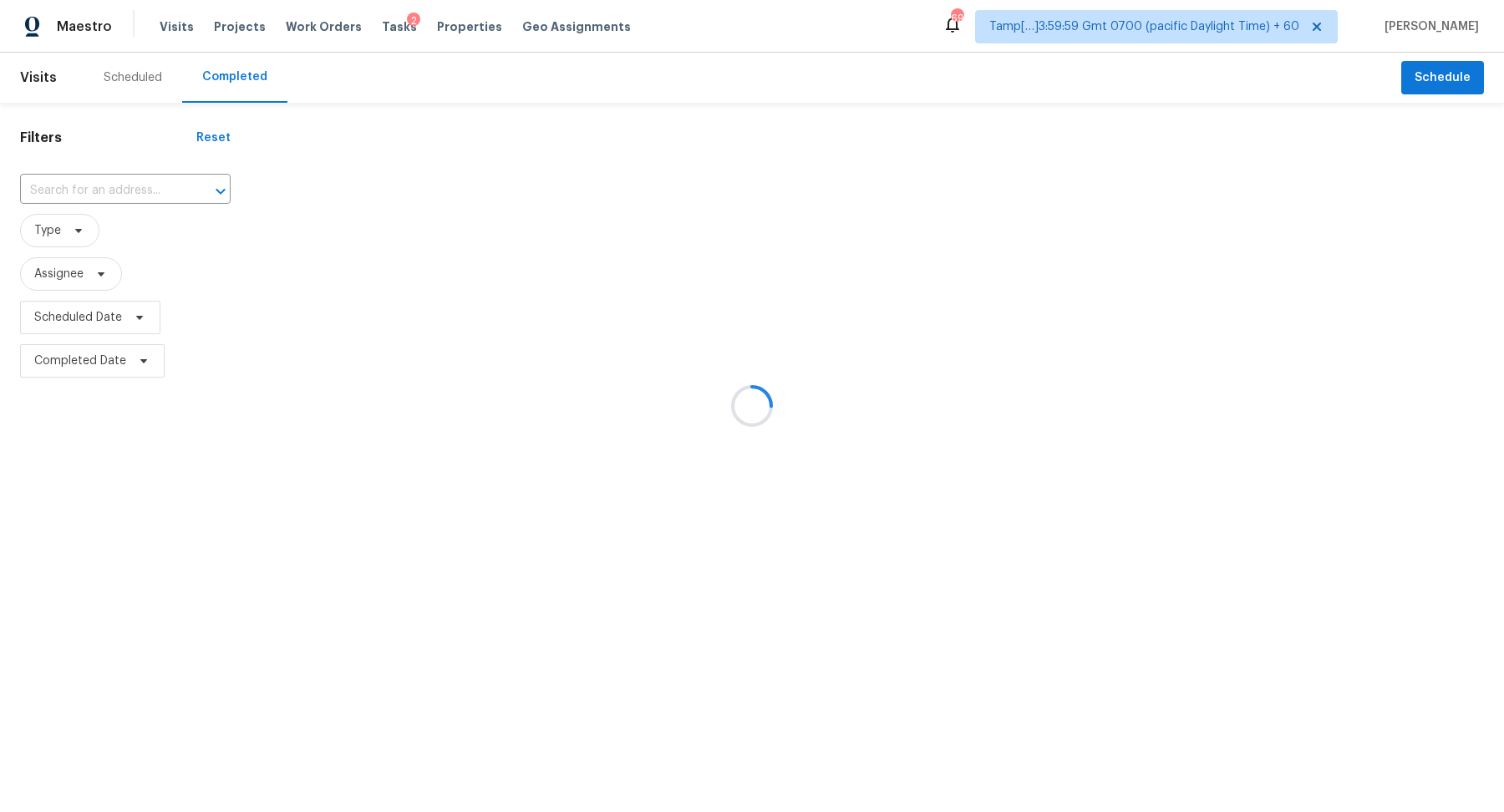
click at [112, 183] on div at bounding box center [752, 406] width 1504 height 812
click at [116, 183] on div at bounding box center [752, 406] width 1504 height 812
click at [119, 192] on div at bounding box center [752, 406] width 1504 height 812
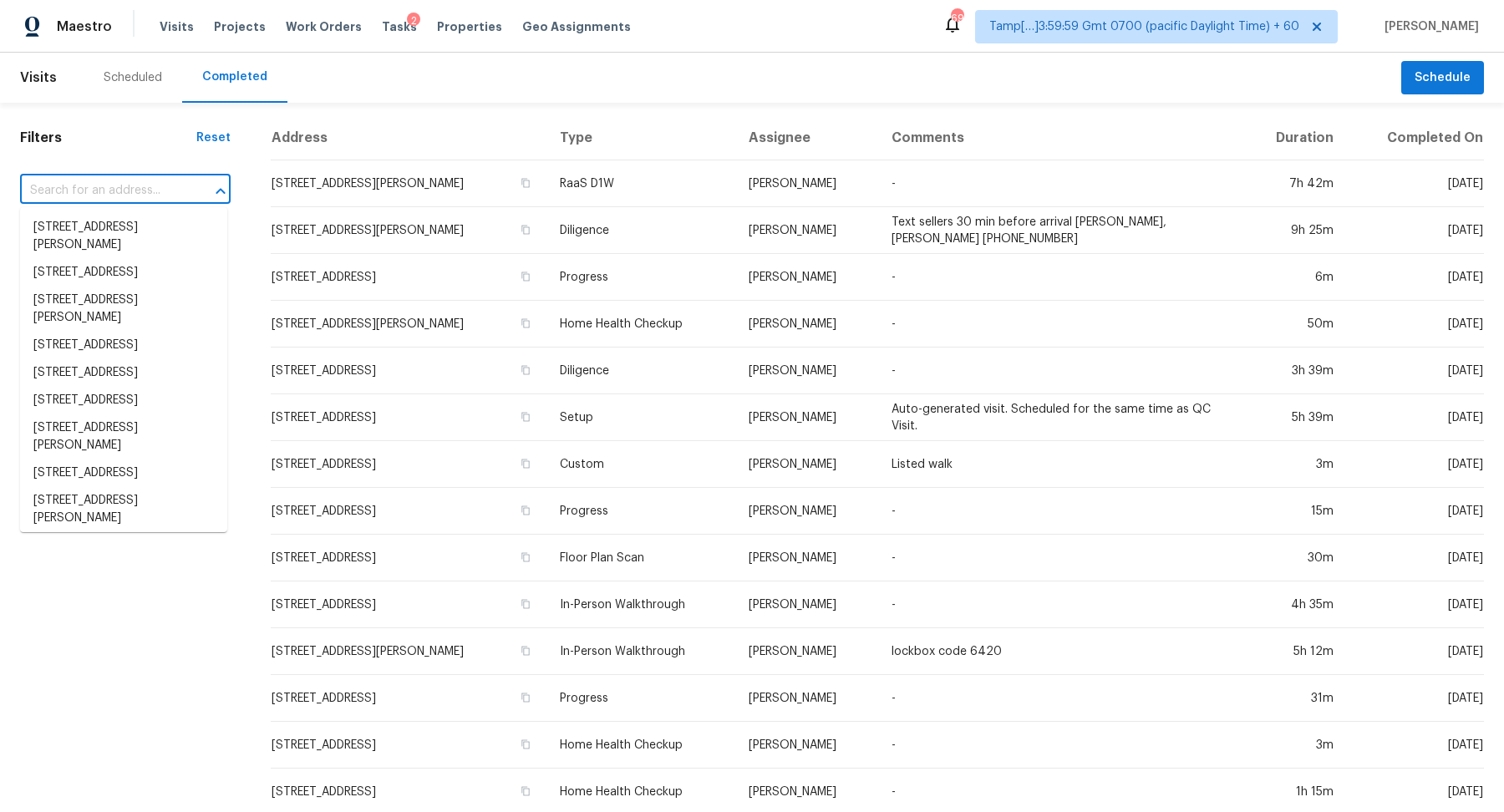
click at [119, 192] on input "text" at bounding box center [102, 191] width 163 height 26
paste input "[STREET_ADDRESS]"
type input "[STREET_ADDRESS]"
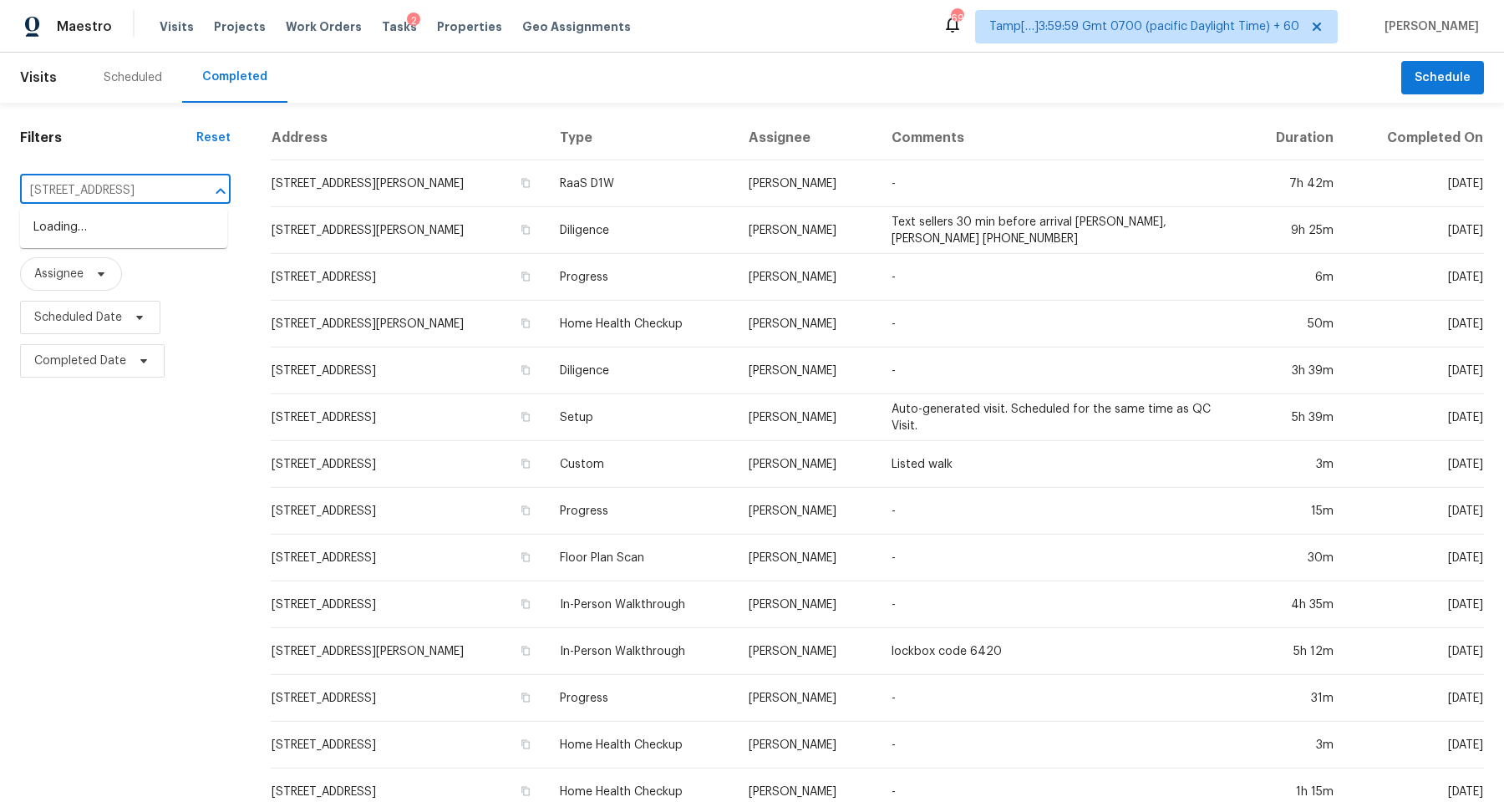
scroll to position [0, 89]
click at [92, 238] on li "[STREET_ADDRESS]" at bounding box center [124, 228] width 207 height 28
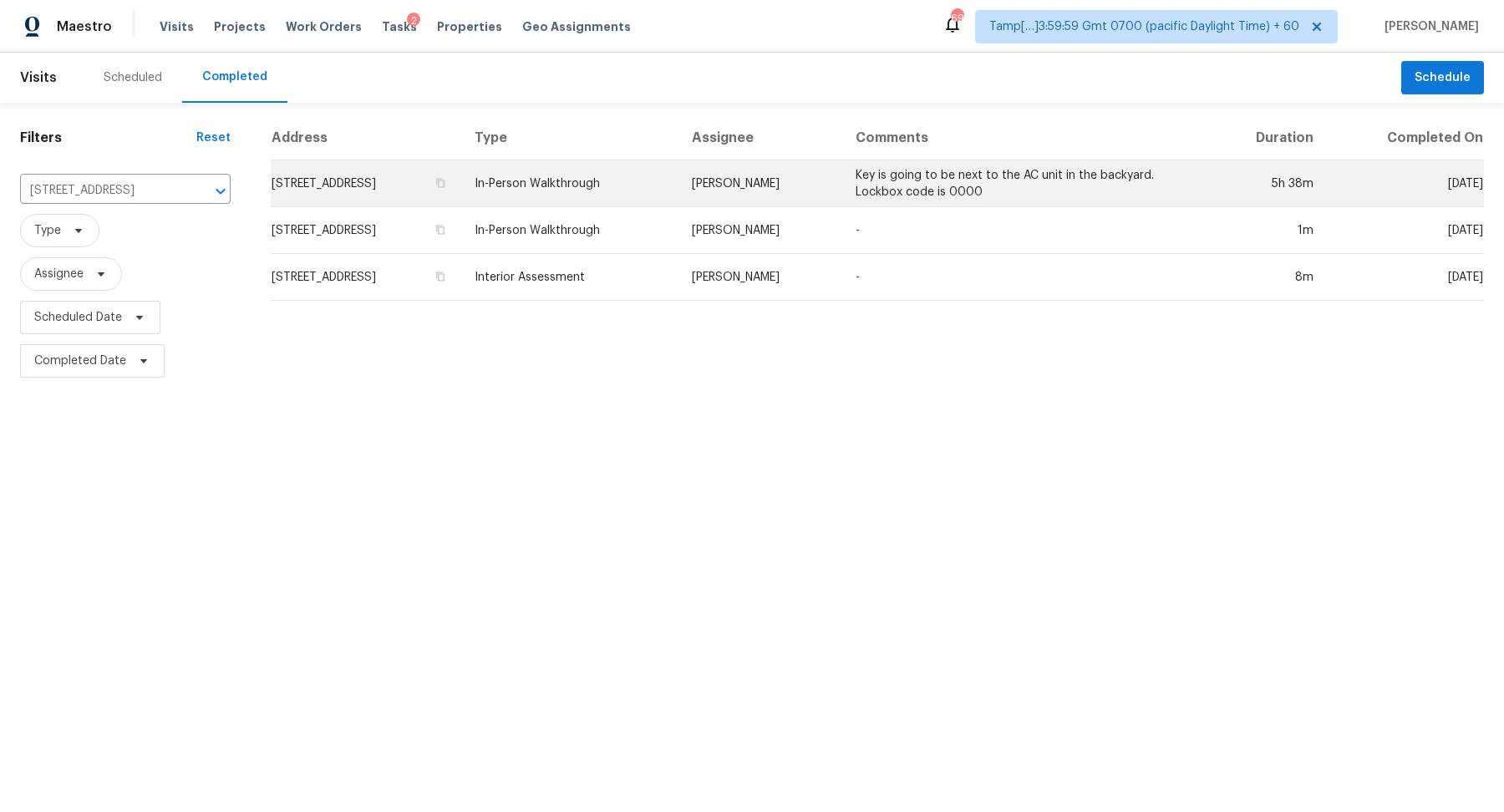
click at [461, 183] on td "[STREET_ADDRESS]" at bounding box center [366, 183] width 190 height 47
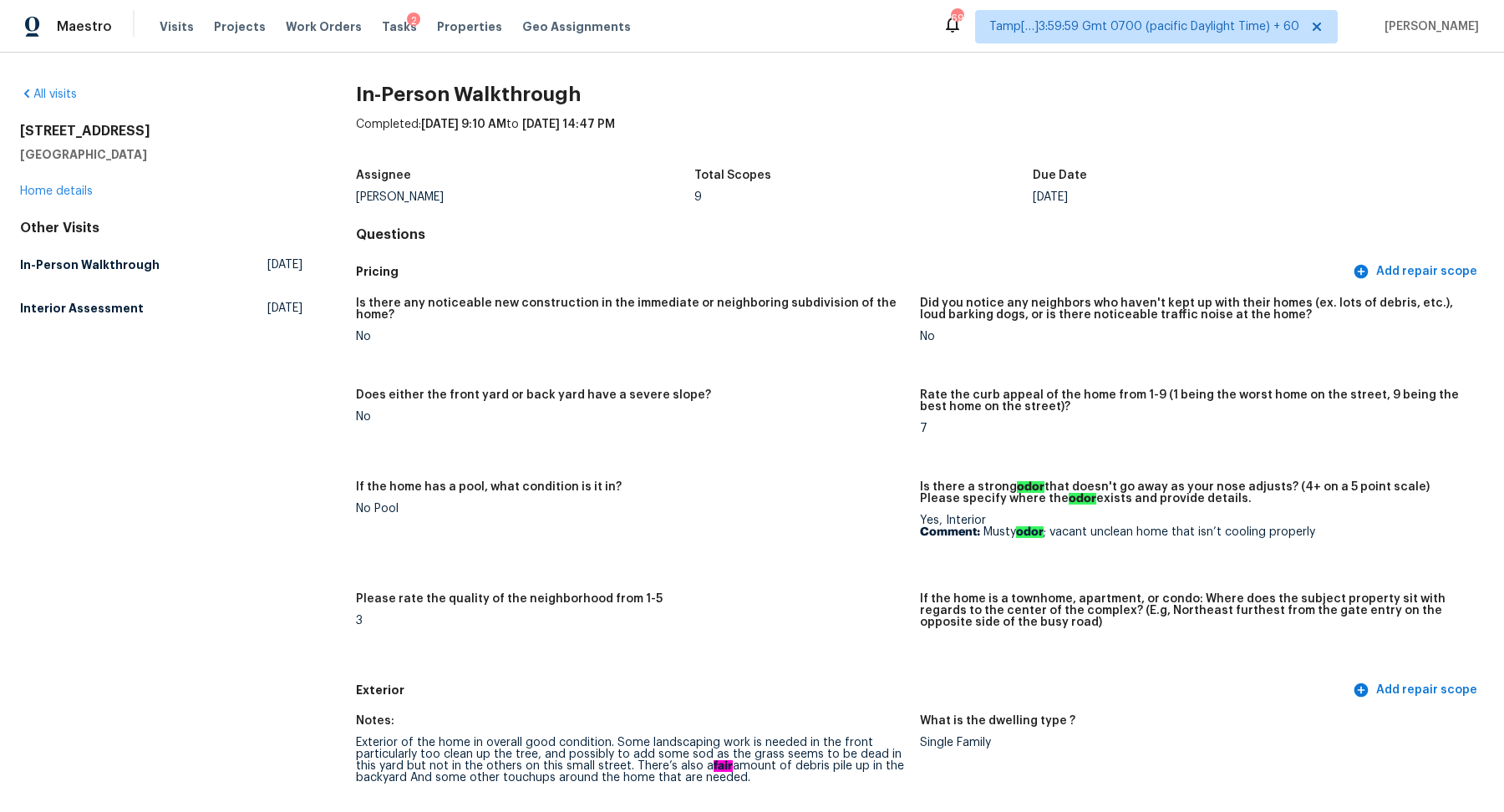
click at [51, 102] on div "All visits" at bounding box center [160, 94] width 282 height 17
click at [60, 96] on link "All visits" at bounding box center [48, 95] width 57 height 12
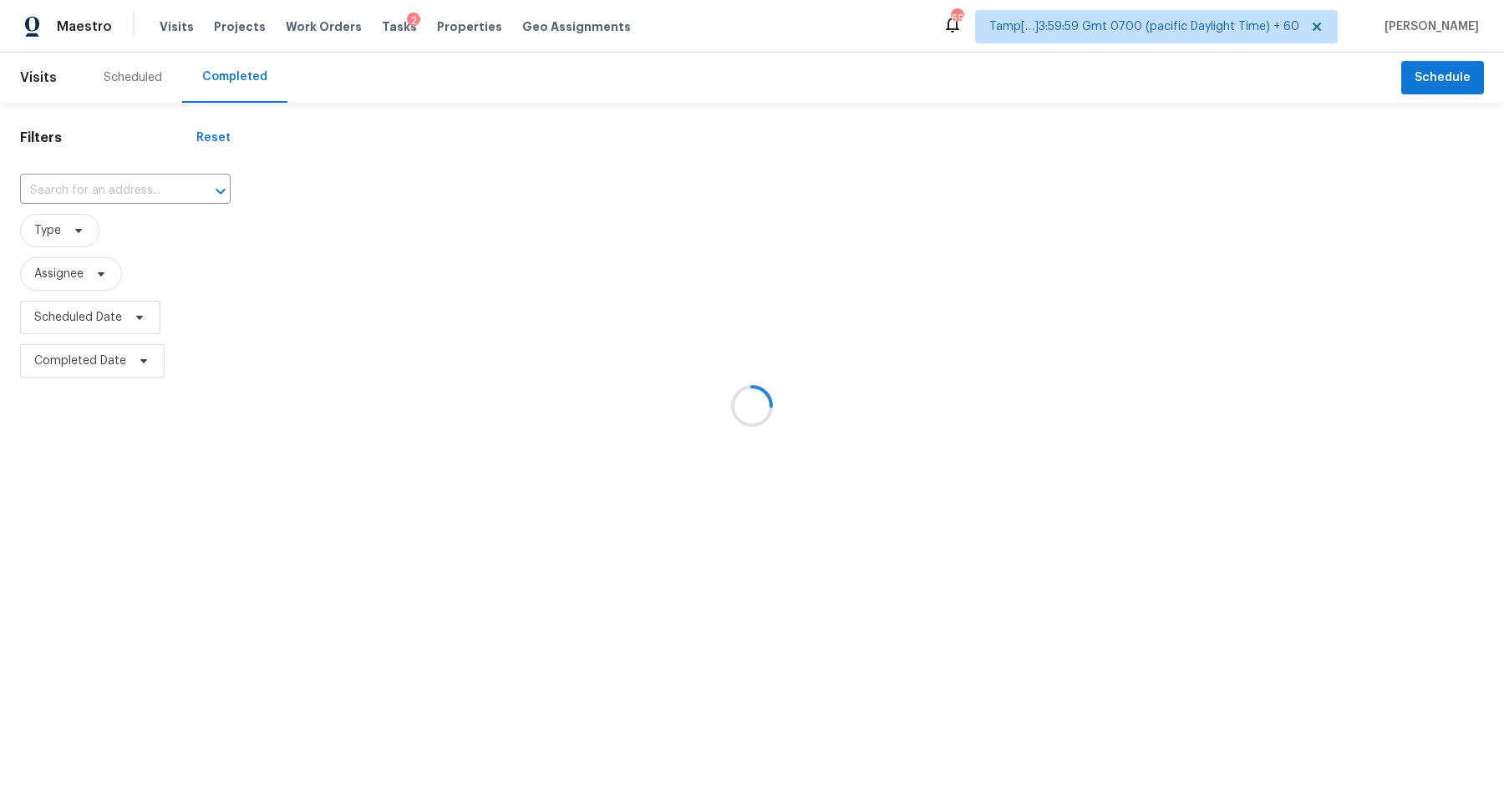
click at [76, 199] on div at bounding box center [752, 406] width 1504 height 812
click at [115, 188] on div at bounding box center [752, 406] width 1504 height 812
click at [133, 190] on div at bounding box center [752, 406] width 1504 height 812
click at [82, 188] on div at bounding box center [752, 406] width 1504 height 812
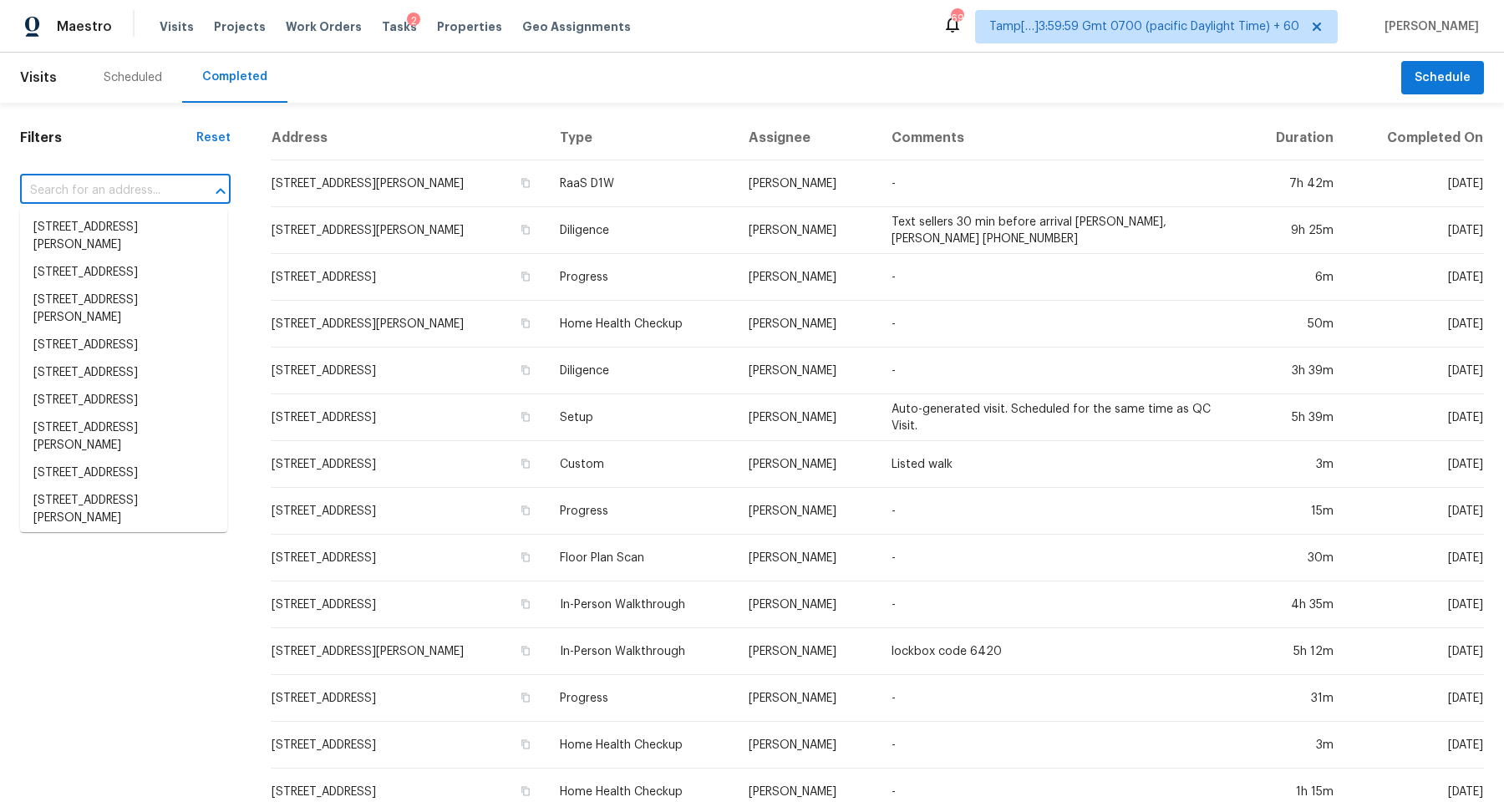
click at [95, 188] on input "text" at bounding box center [102, 191] width 163 height 26
paste input "[STREET_ADDRESS]"
type input "[STREET_ADDRESS]"
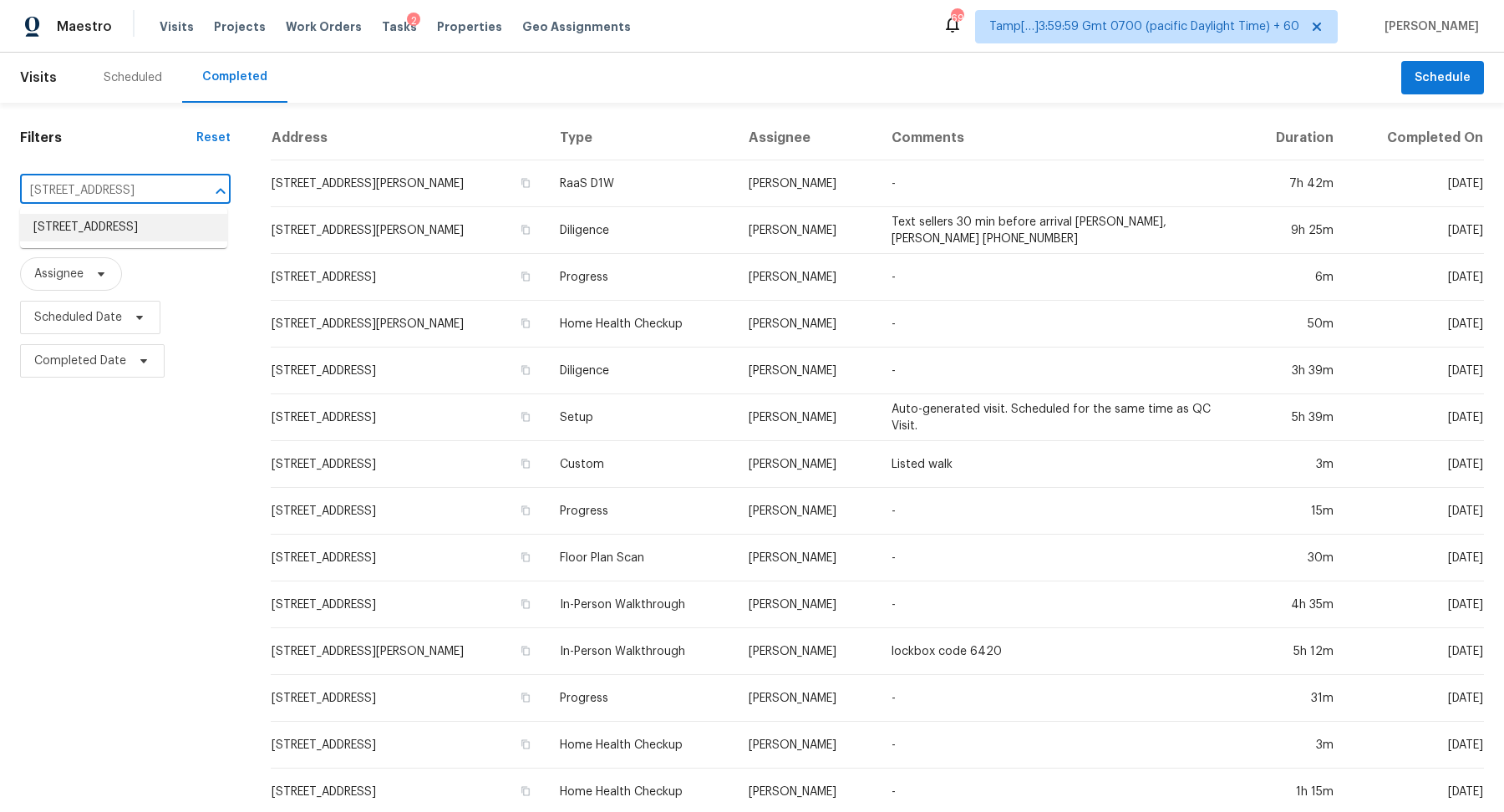
click at [111, 227] on li "[STREET_ADDRESS]" at bounding box center [124, 228] width 207 height 28
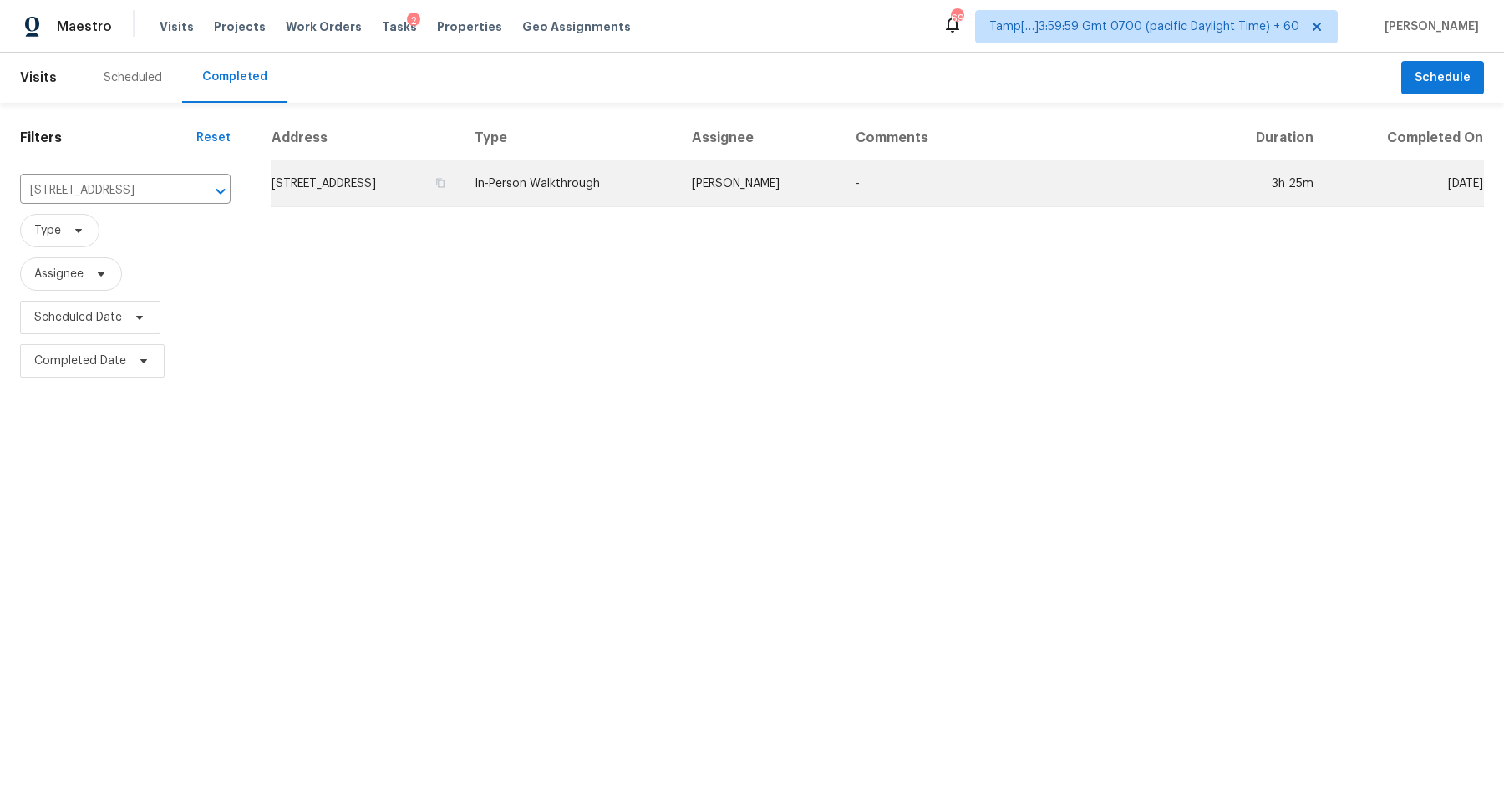
click at [427, 194] on td "[STREET_ADDRESS]" at bounding box center [366, 183] width 190 height 47
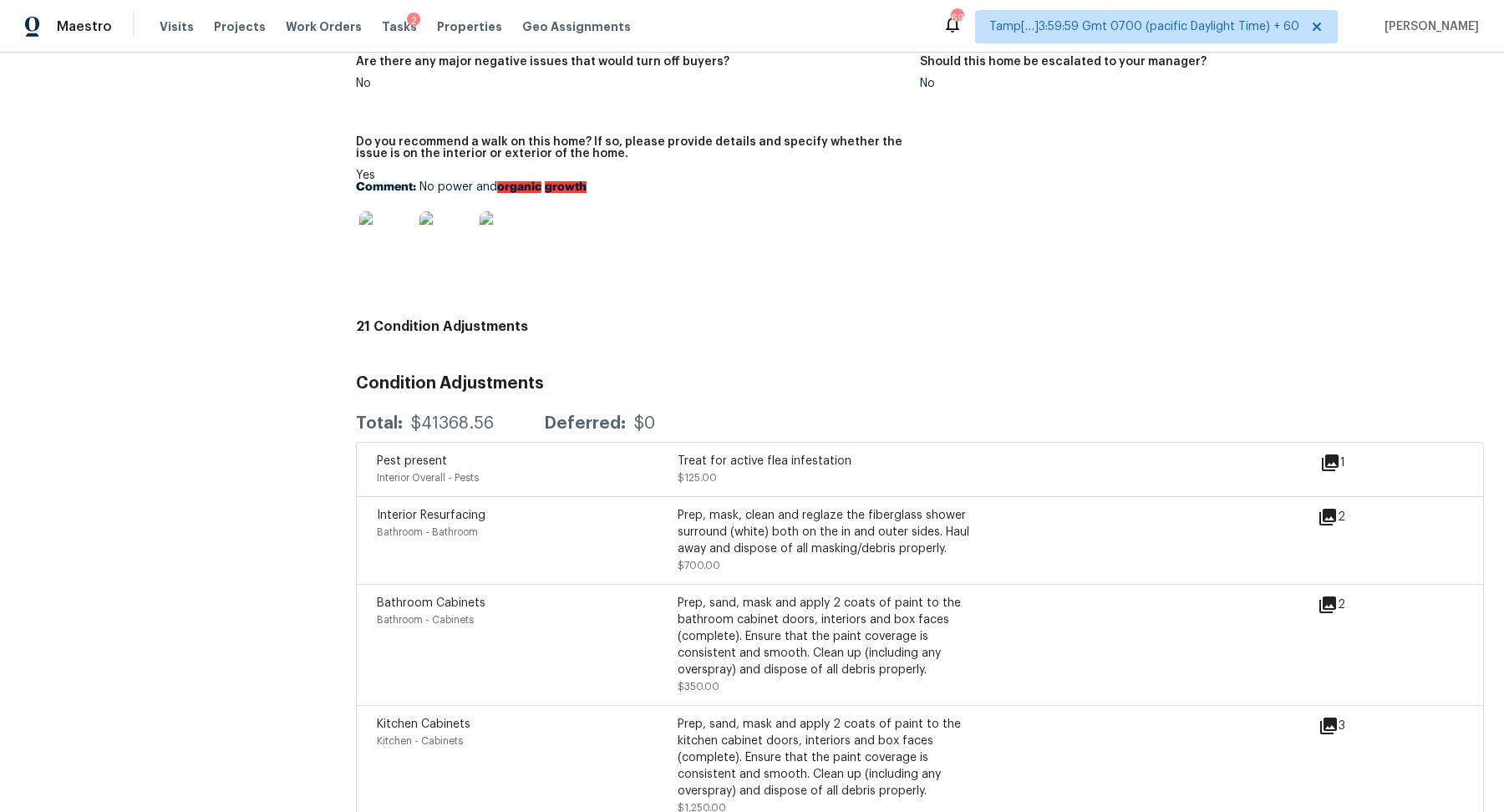
scroll to position [3557, 0]
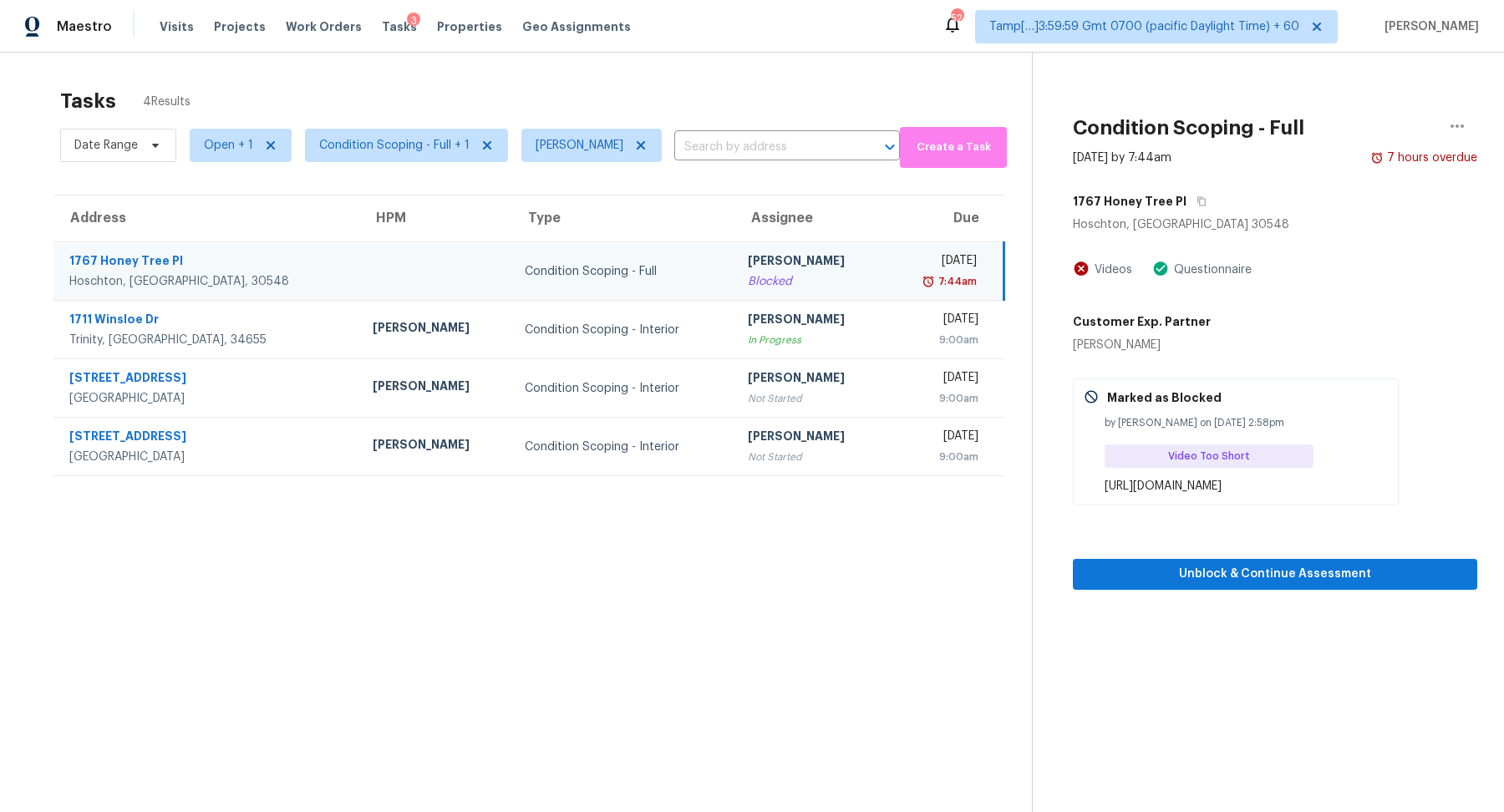
click at [437, 137] on span "Condition Scoping - Full + 1" at bounding box center [394, 144] width 150 height 17
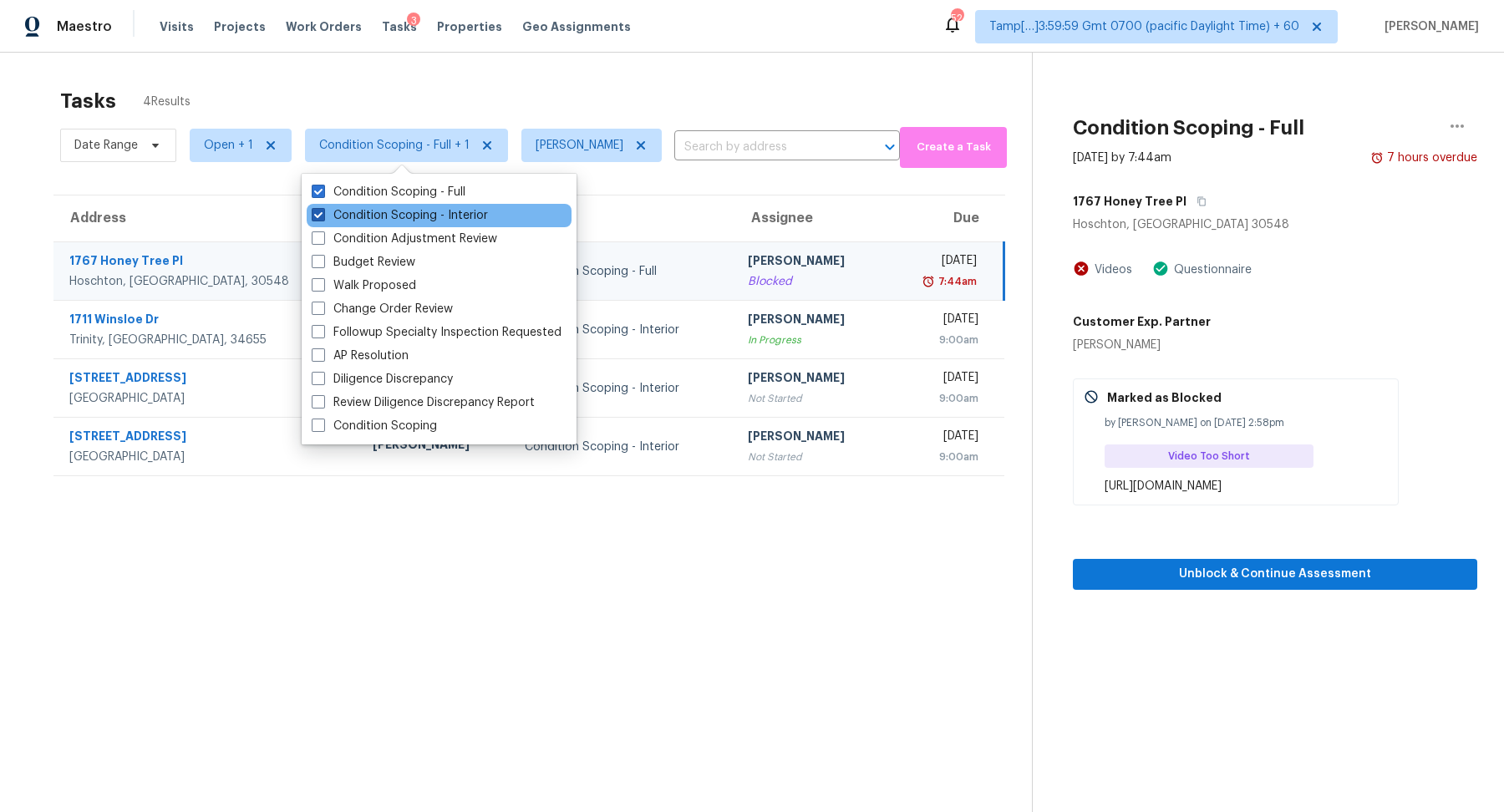
click at [417, 210] on label "Condition Scoping - Interior" at bounding box center [400, 215] width 176 height 17
click at [323, 210] on input "Condition Scoping - Interior" at bounding box center [317, 212] width 11 height 11
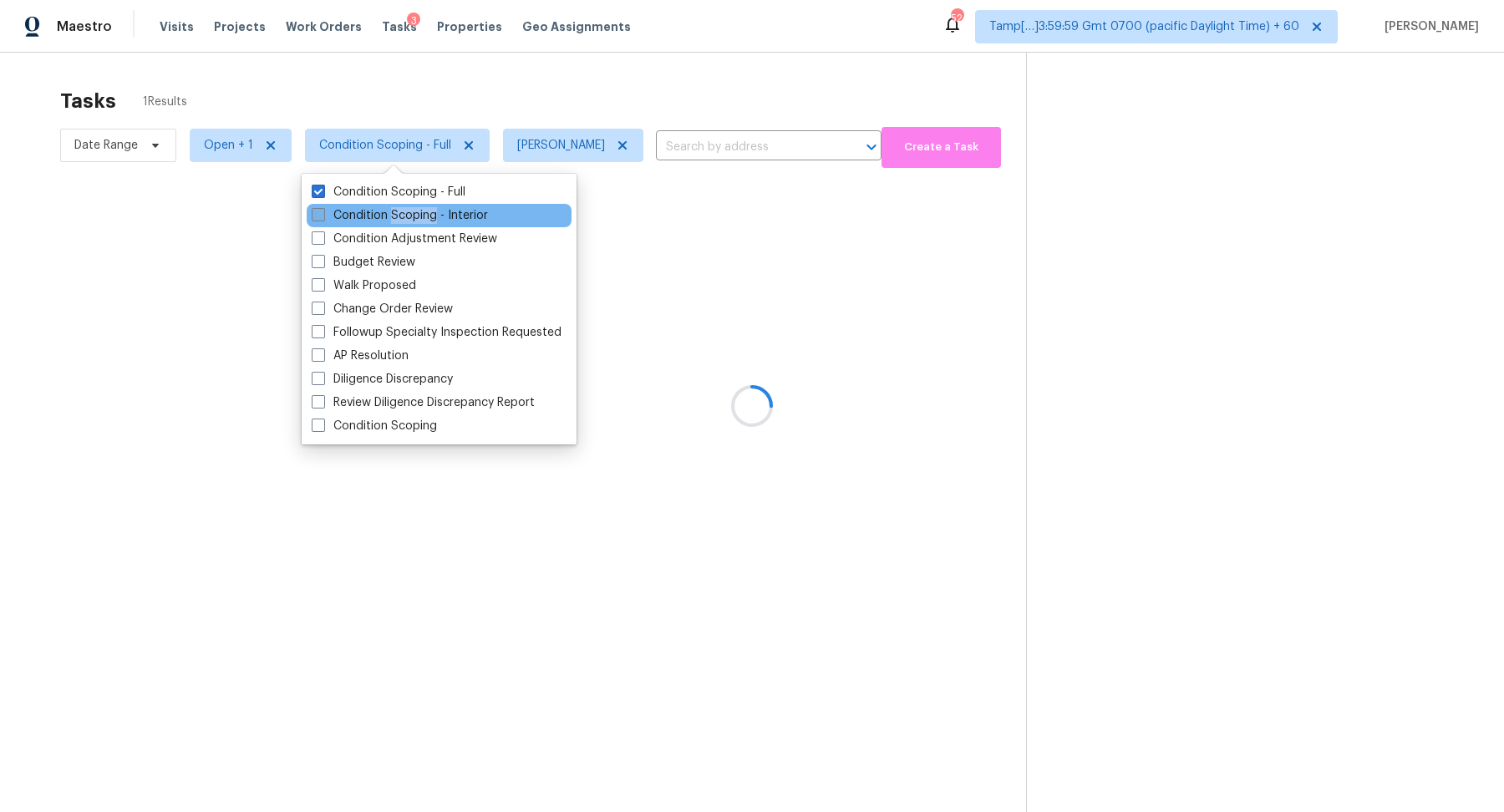
click at [417, 210] on label "Condition Scoping - Interior" at bounding box center [400, 215] width 176 height 17
click at [323, 210] on input "Condition Scoping - Interior" at bounding box center [317, 212] width 11 height 11
checkbox input "true"
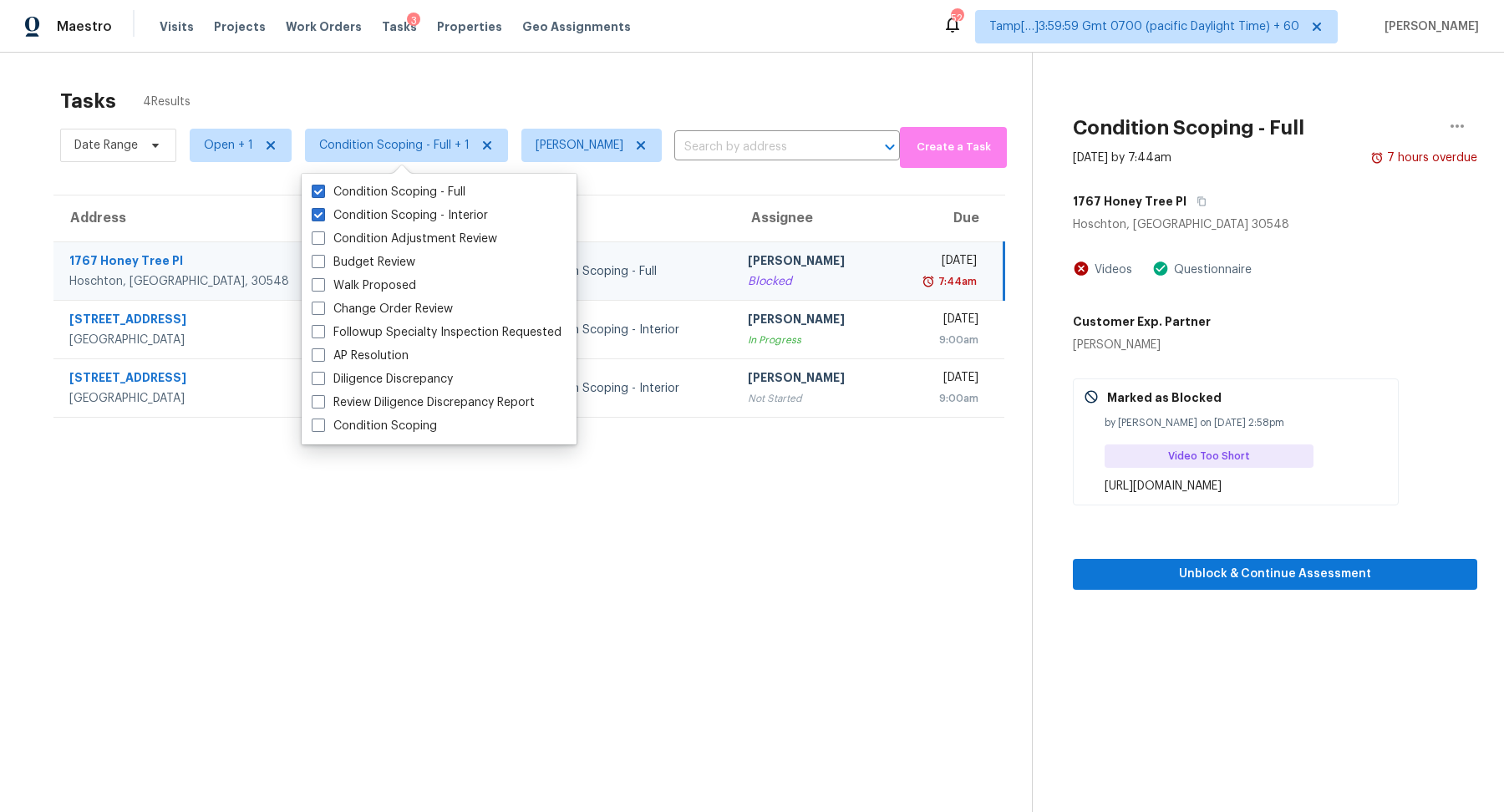
click at [608, 123] on div "Date Range Open + 1 Condition Scoping - Full + 1 [PERSON_NAME] ​" at bounding box center [479, 144] width 840 height 45
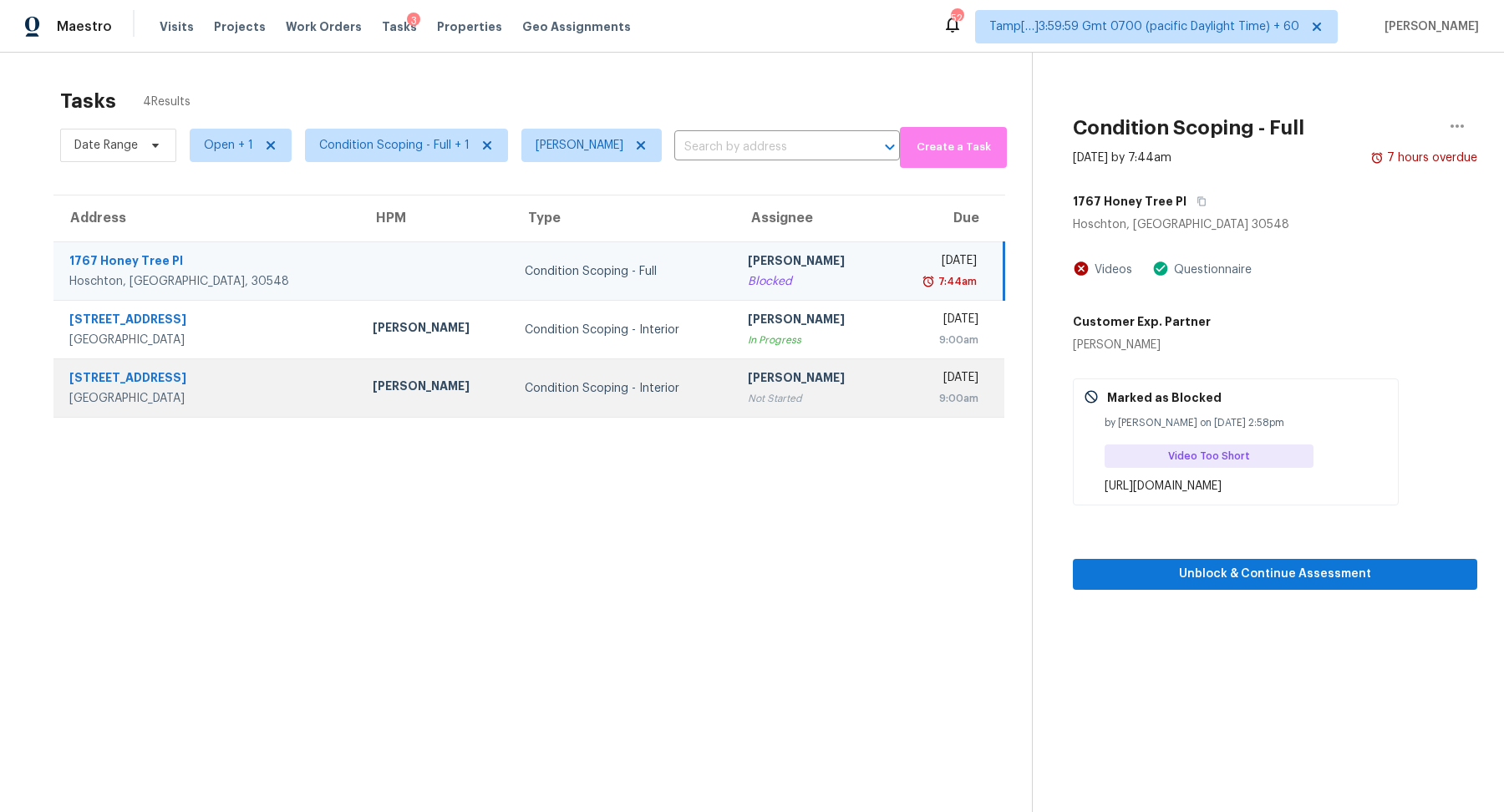
click at [748, 386] on div "[PERSON_NAME]" at bounding box center [810, 380] width 126 height 21
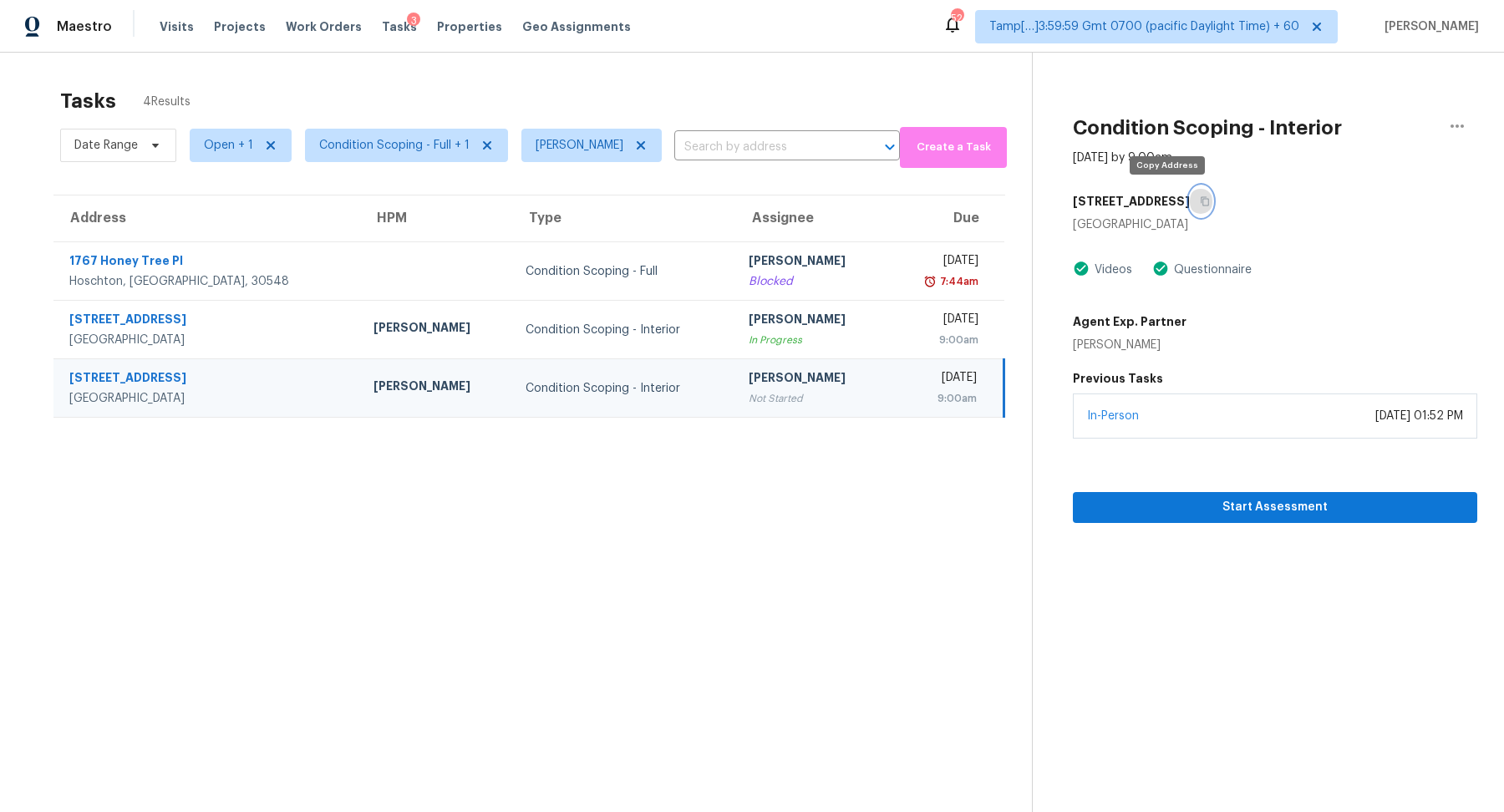
click at [1190, 208] on button "button" at bounding box center [1201, 201] width 23 height 30
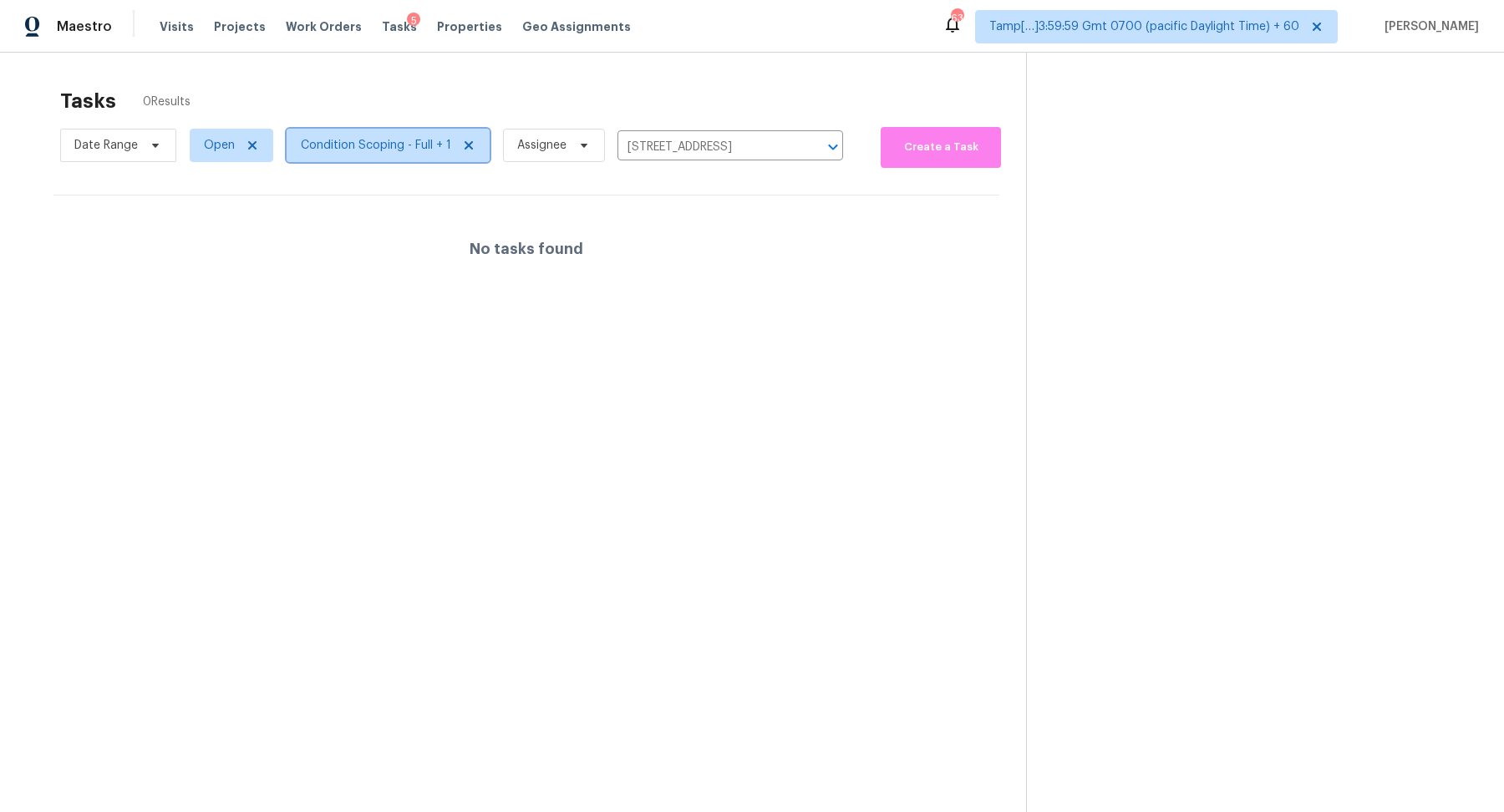
click at [401, 140] on span "Condition Scoping - Full + 1" at bounding box center [376, 144] width 150 height 17
click at [808, 147] on icon "Clear" at bounding box center [811, 147] width 10 height 10
click at [398, 157] on div at bounding box center [752, 406] width 1504 height 812
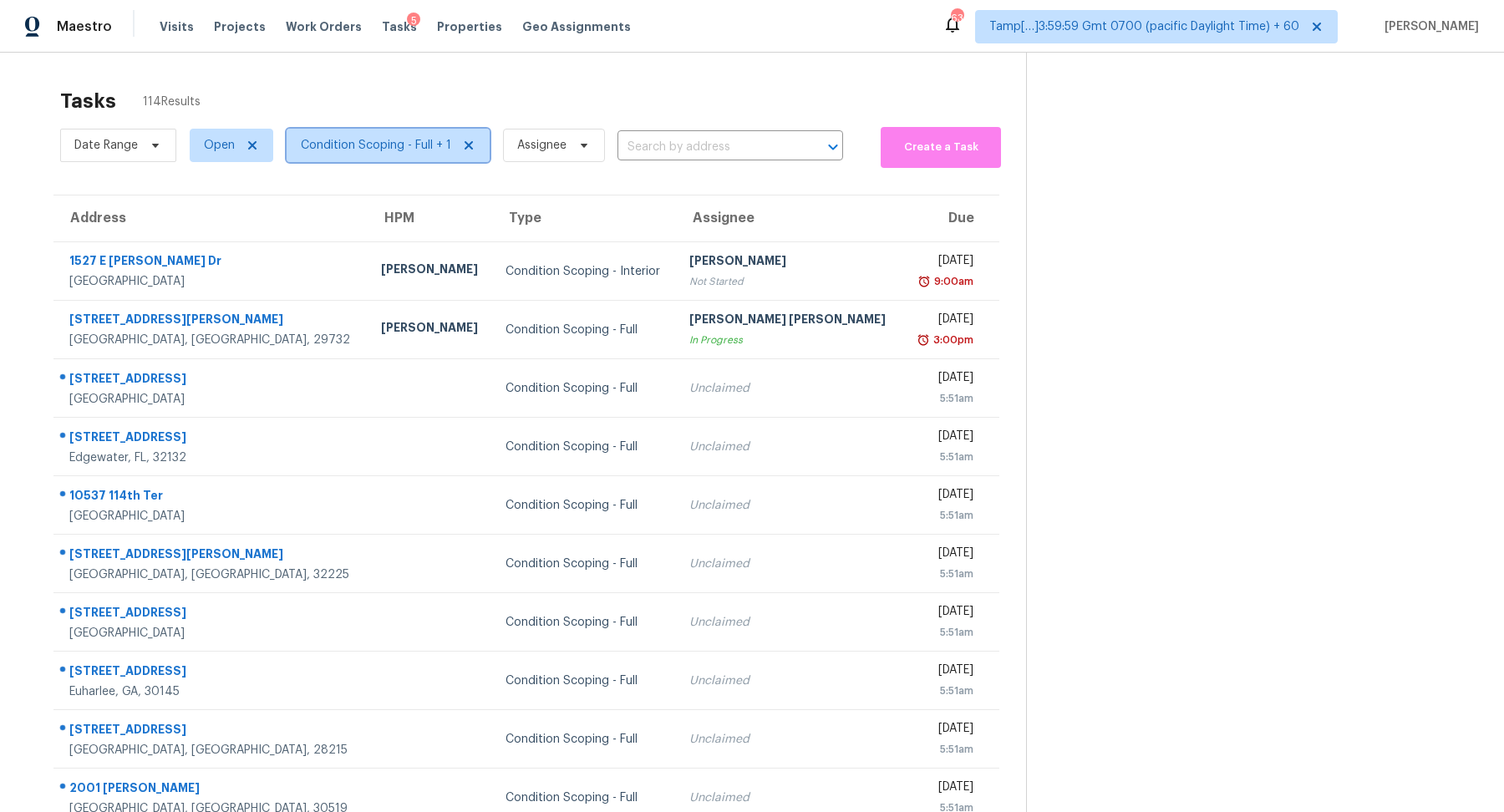
click at [400, 147] on span "Condition Scoping - Full + 1" at bounding box center [376, 144] width 150 height 17
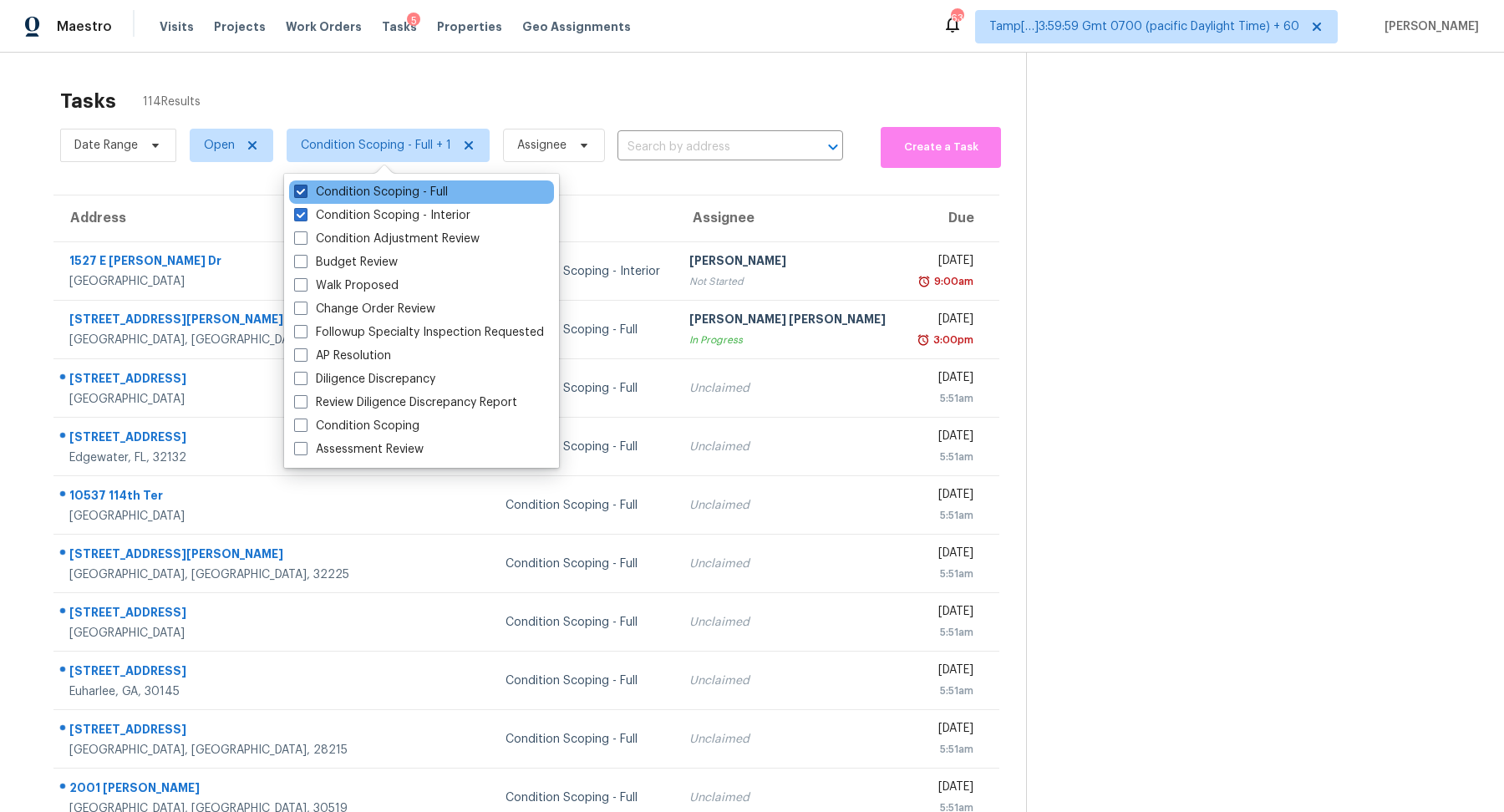
click at [442, 193] on label "Condition Scoping - Full" at bounding box center [371, 191] width 153 height 17
click at [305, 193] on input "Condition Scoping - Full" at bounding box center [299, 188] width 11 height 11
checkbox input "false"
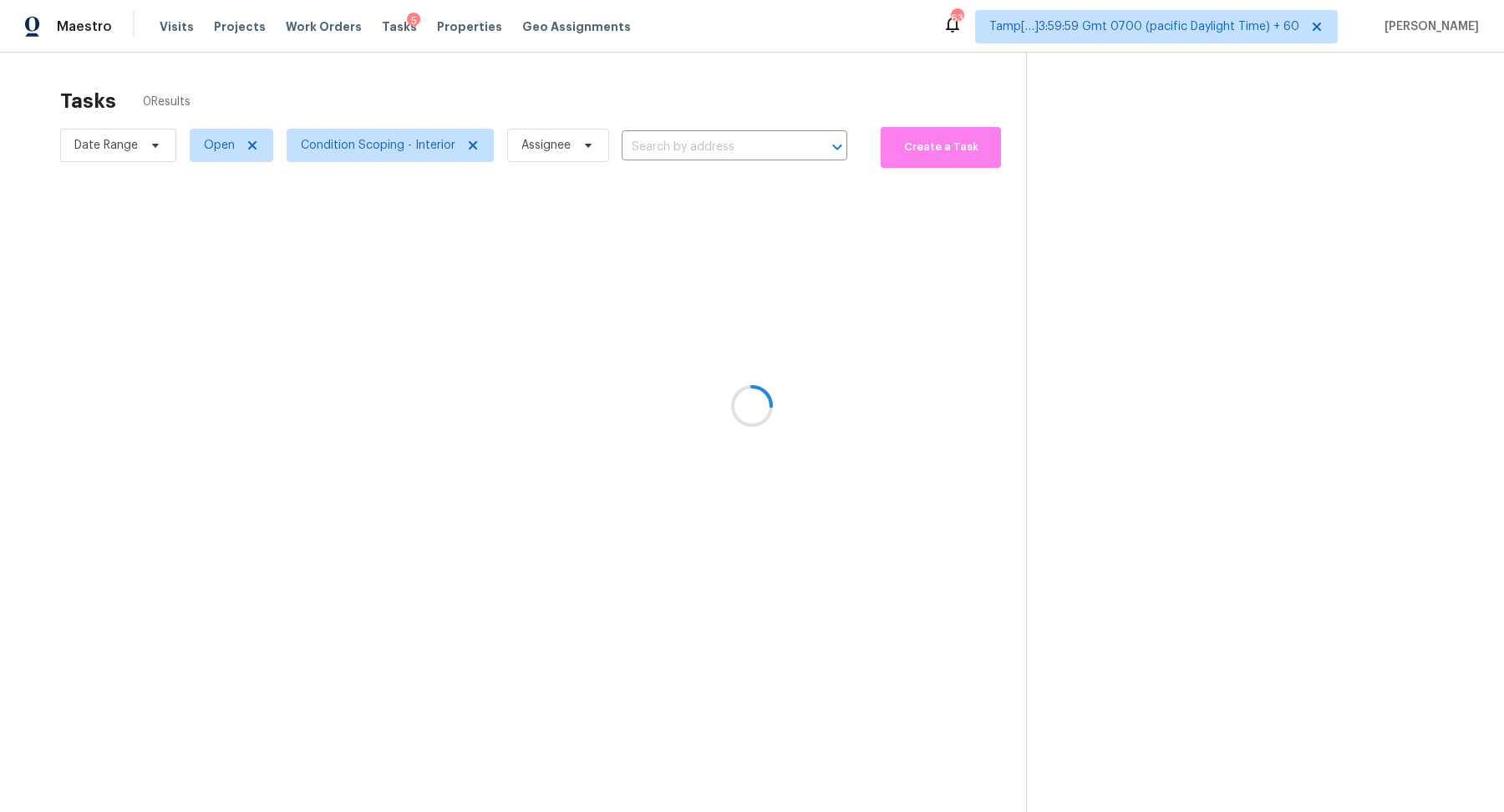
click at [637, 86] on div at bounding box center [752, 406] width 1504 height 812
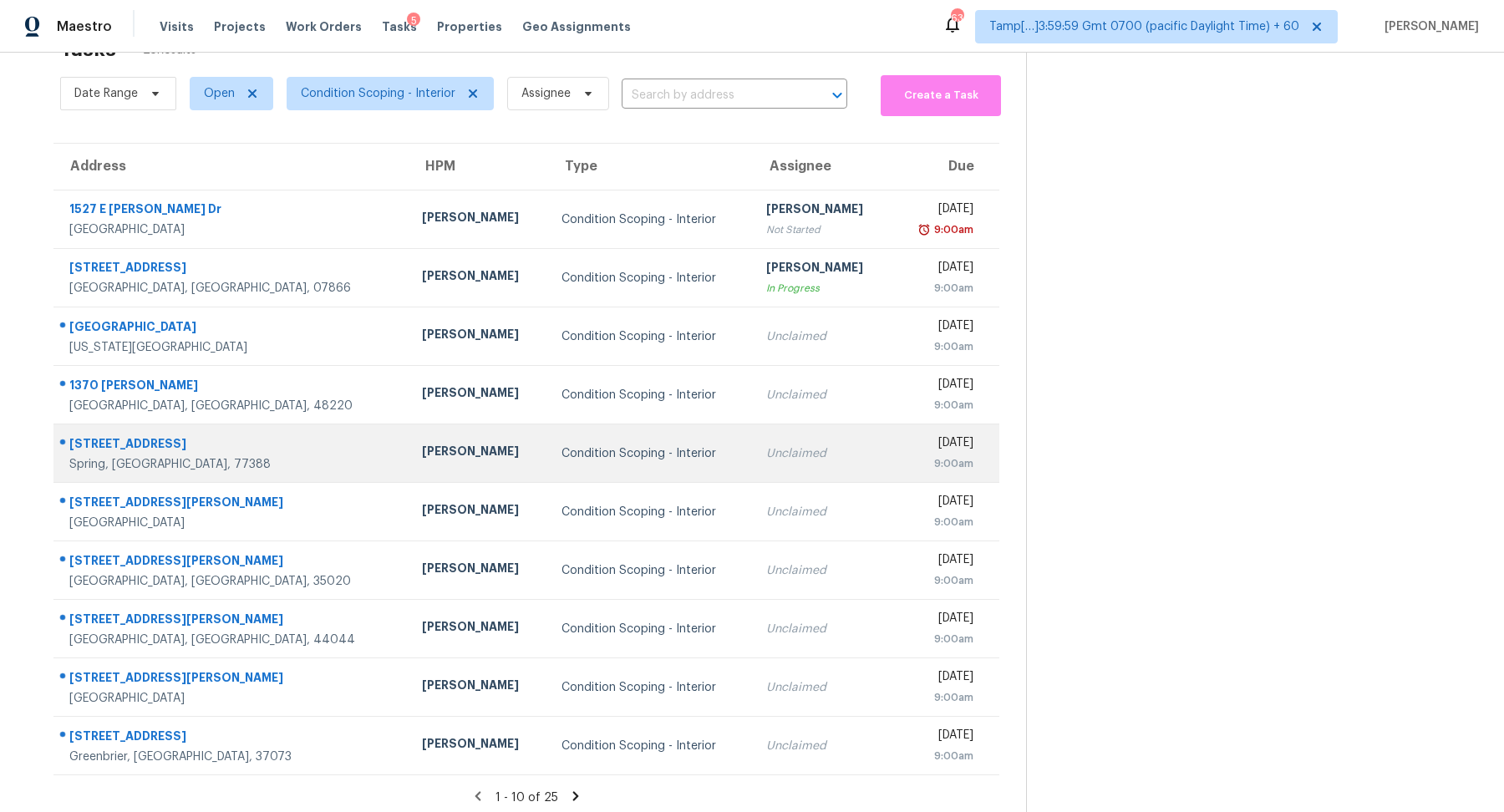
scroll to position [58, 0]
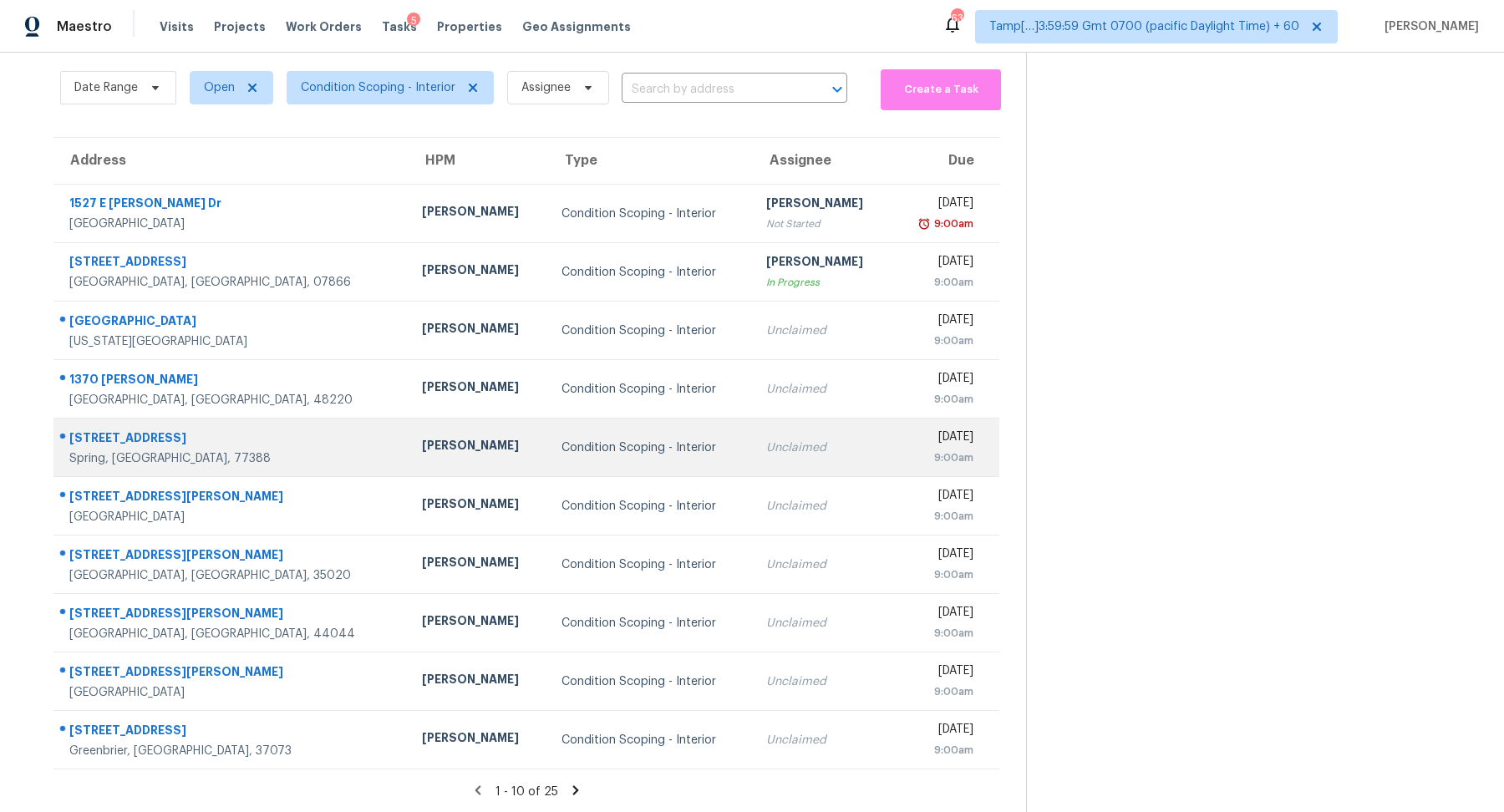
click at [649, 426] on td "Condition Scoping - Interior" at bounding box center [650, 447] width 204 height 59
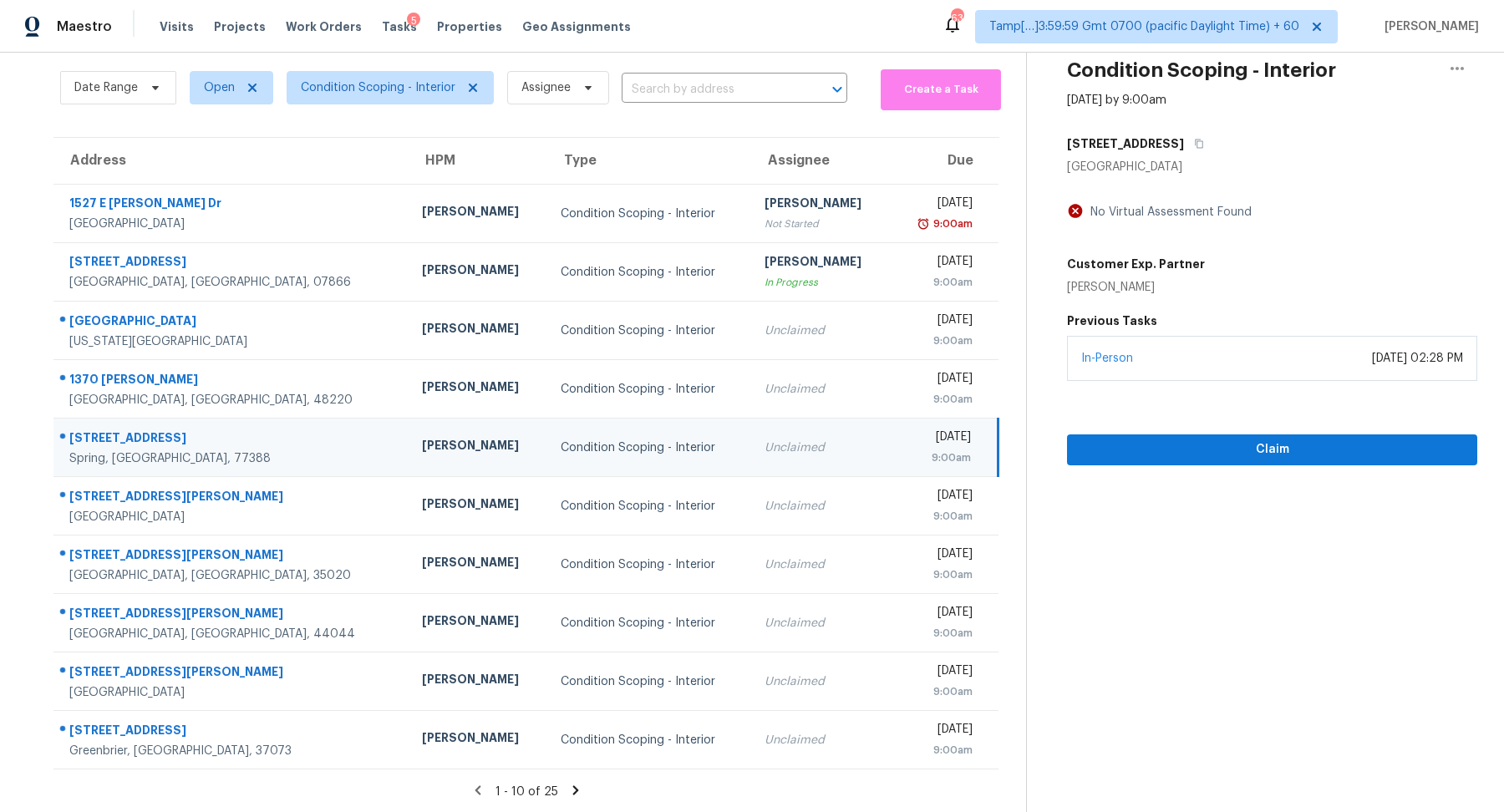
click at [578, 785] on icon at bounding box center [575, 790] width 15 height 15
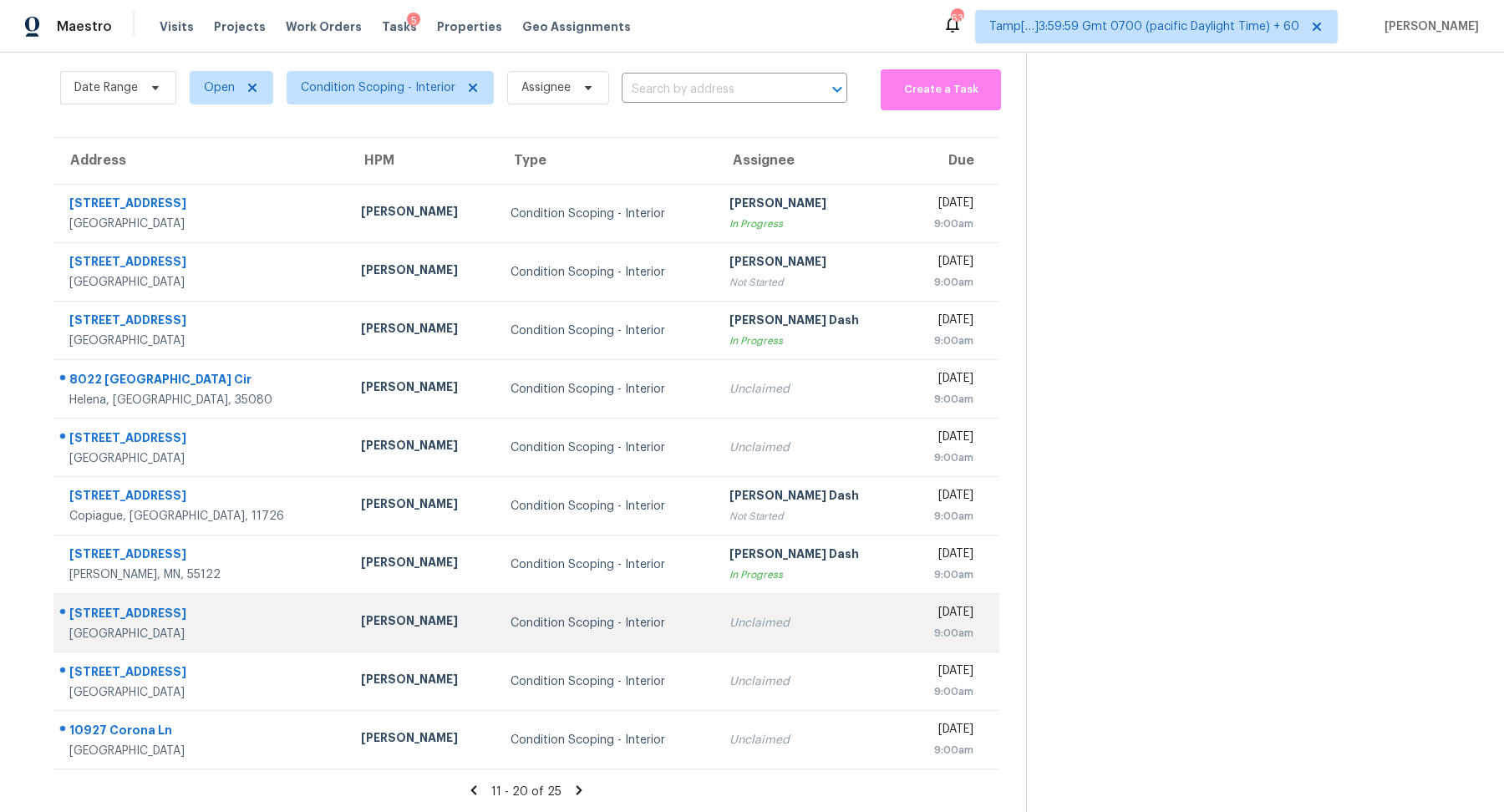
click at [737, 608] on td "Unclaimed" at bounding box center [810, 623] width 188 height 59
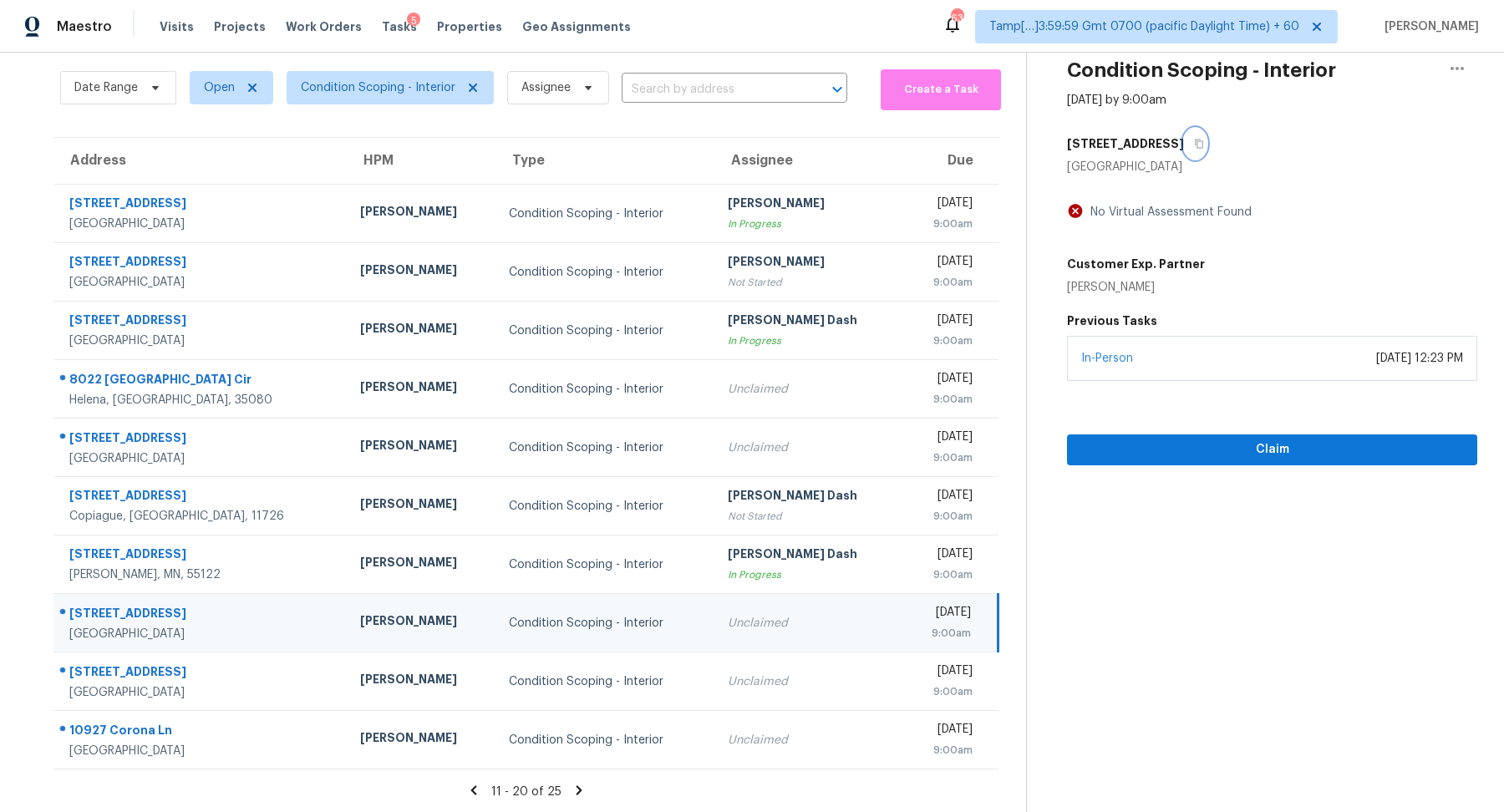
click at [1201, 143] on icon "button" at bounding box center [1199, 143] width 10 height 10
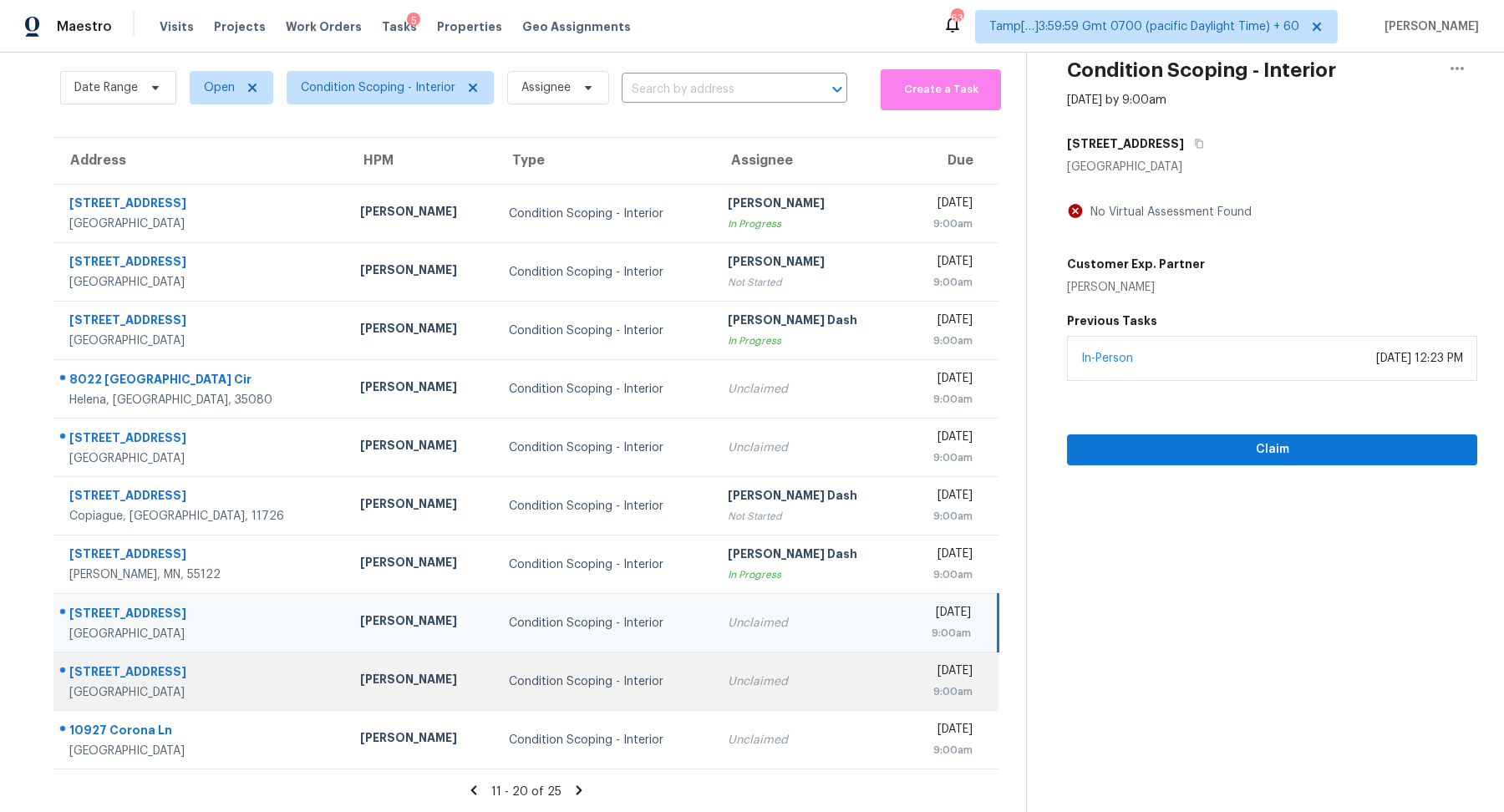
click at [798, 669] on td "Unclaimed" at bounding box center [808, 681] width 188 height 59
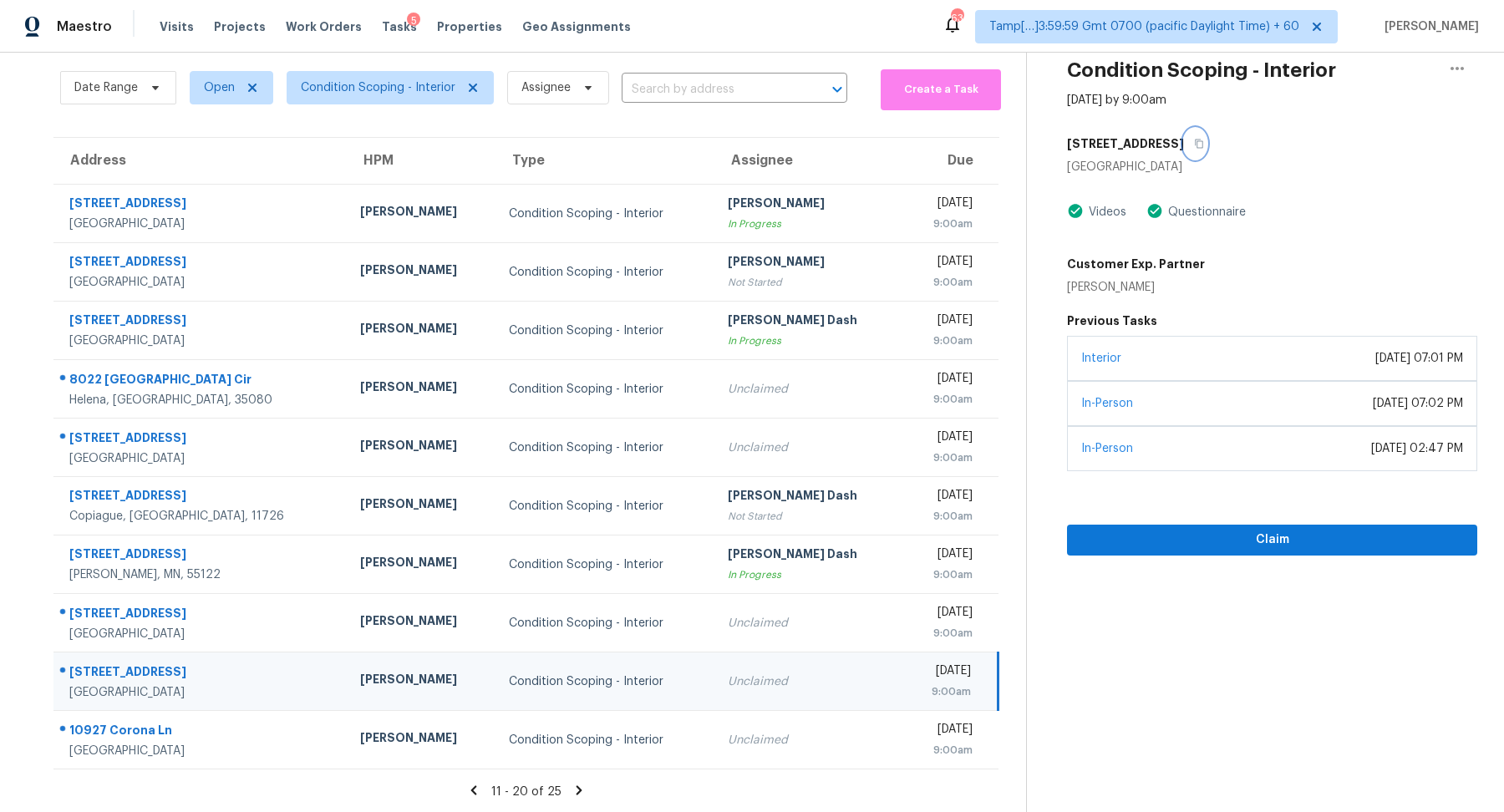
click at [1204, 139] on icon "button" at bounding box center [1199, 143] width 10 height 10
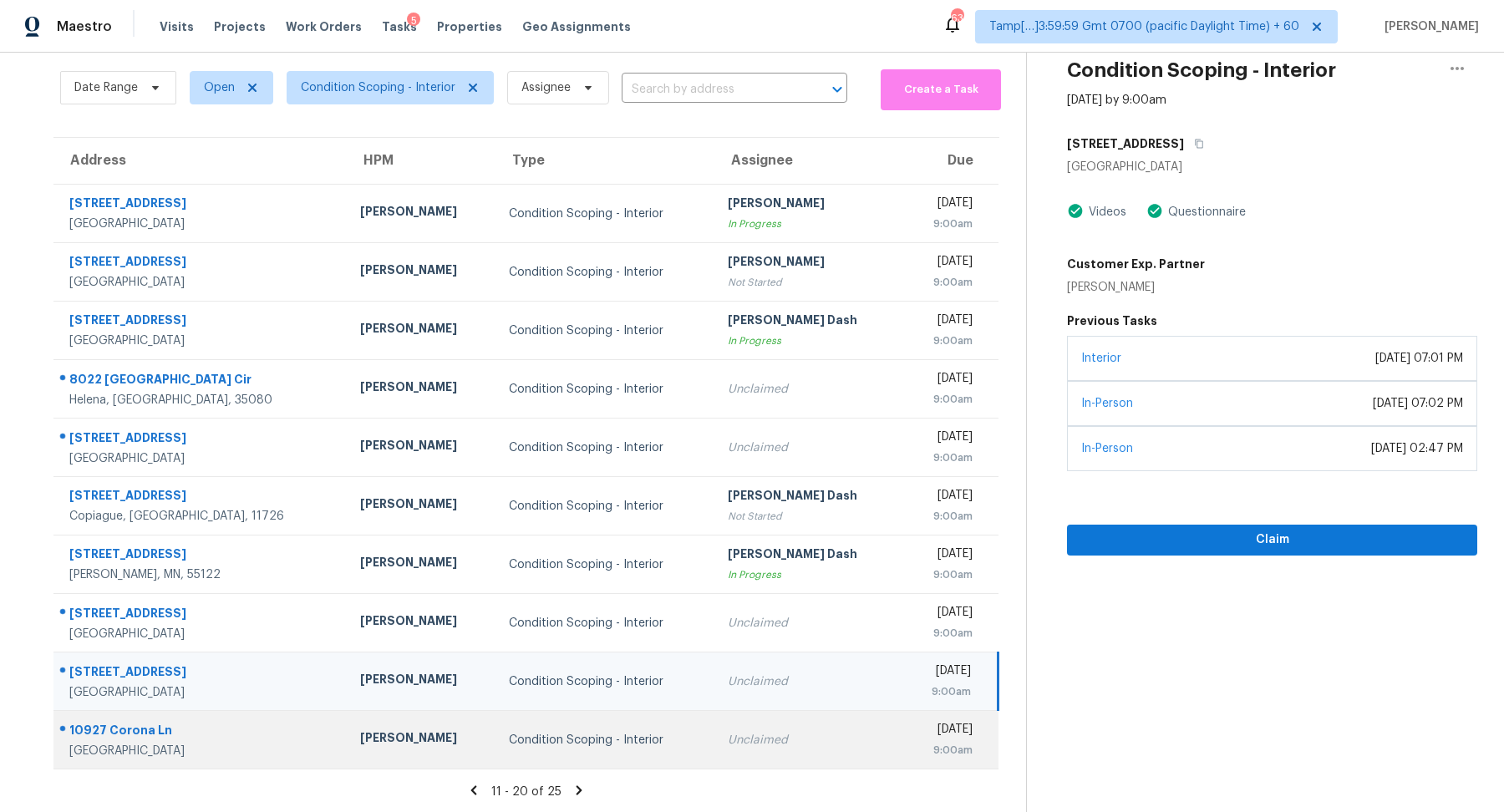
click at [728, 739] on div "Unclaimed" at bounding box center [808, 739] width 161 height 17
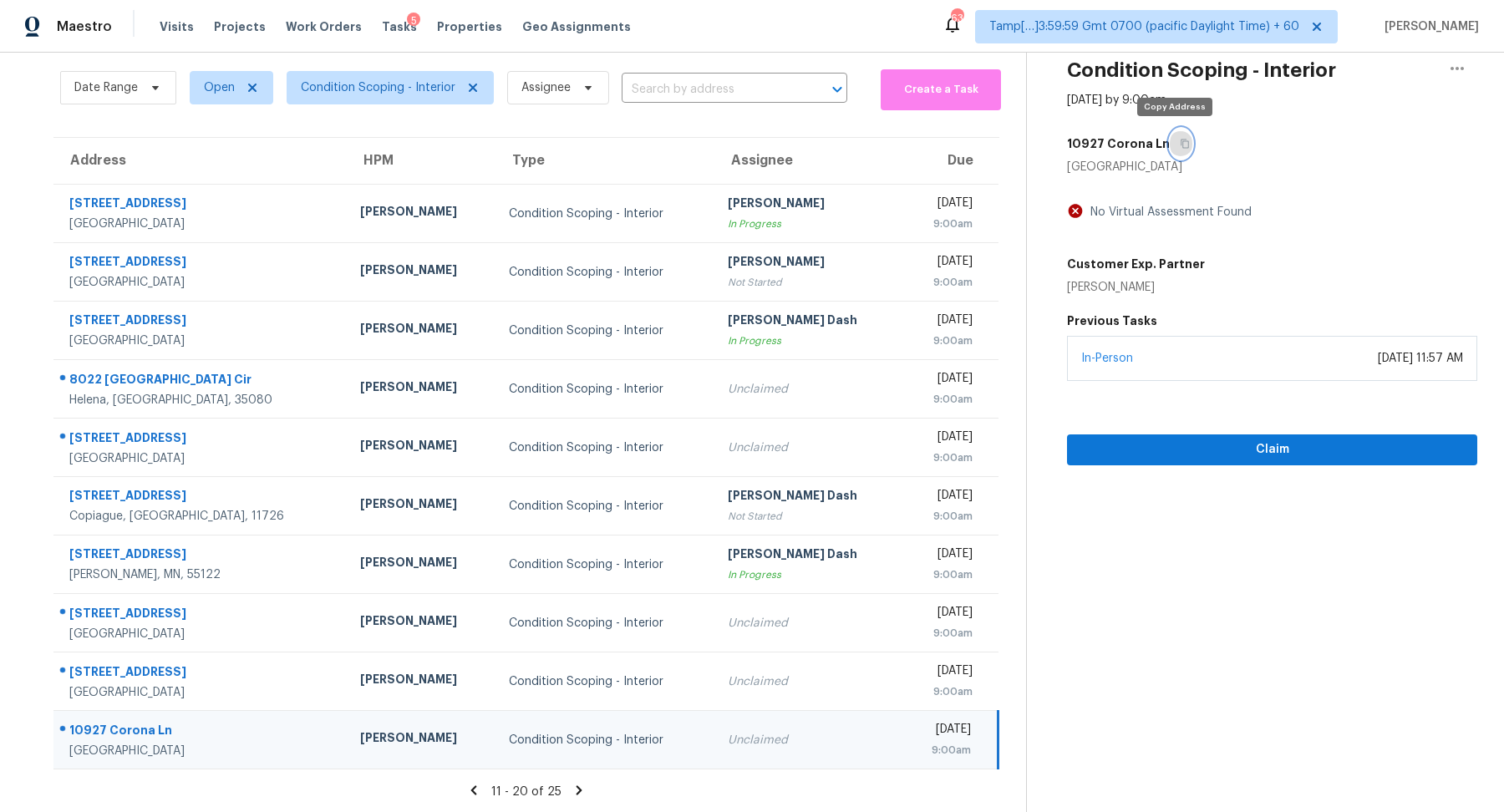
click at [1180, 147] on icon "button" at bounding box center [1185, 143] width 10 height 10
click at [1222, 434] on button "Claim" at bounding box center [1273, 449] width 411 height 31
click at [1181, 140] on icon "button" at bounding box center [1185, 143] width 8 height 9
